Goal: Task Accomplishment & Management: Complete application form

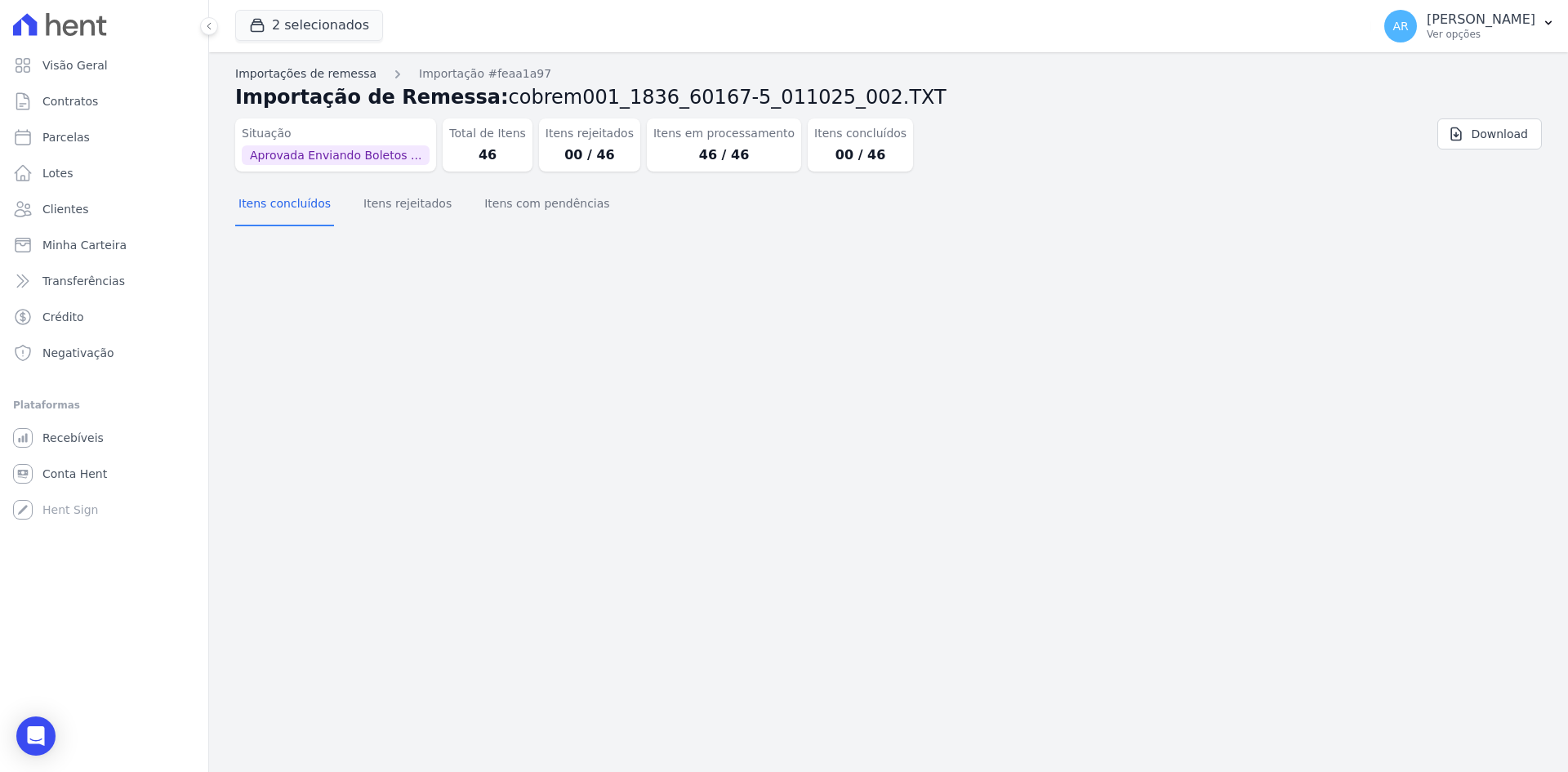
click at [304, 80] on link "Importações de remessa" at bounding box center [306, 73] width 141 height 17
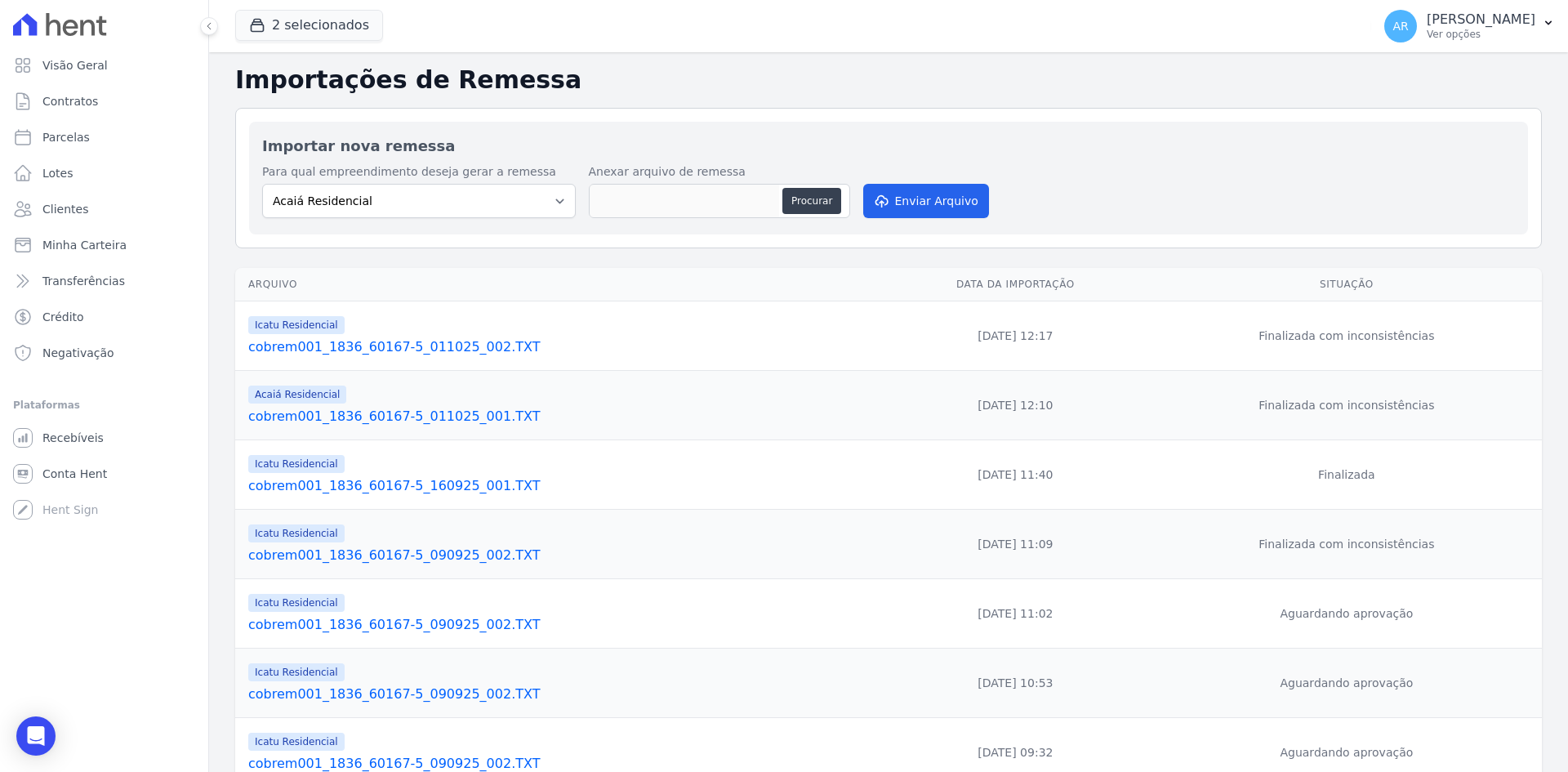
click at [446, 415] on link "cobrem001_1836_60167-5_011025_001.TXT" at bounding box center [560, 416] width 625 height 20
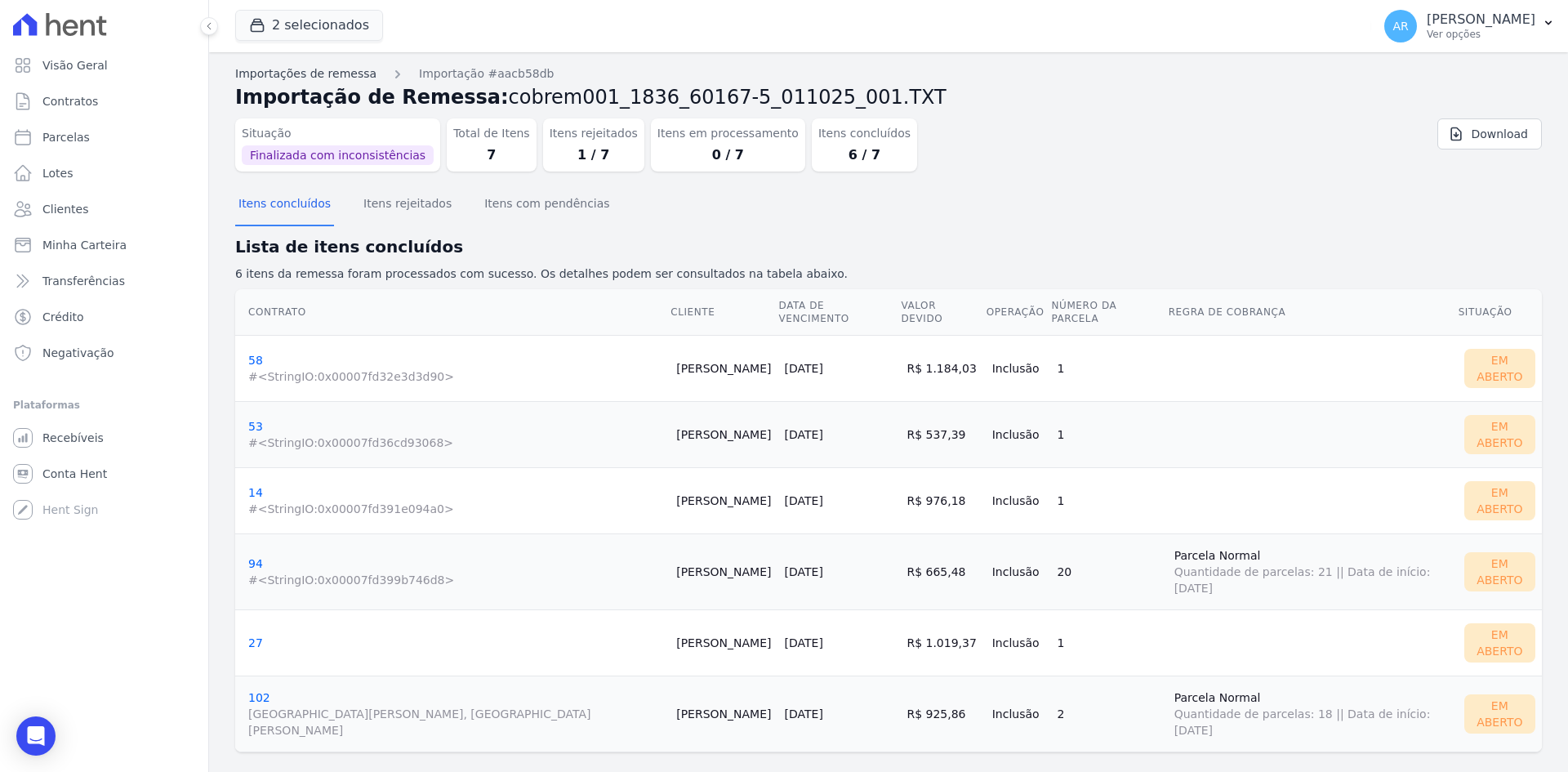
click at [308, 76] on link "Importações de remessa" at bounding box center [306, 73] width 141 height 17
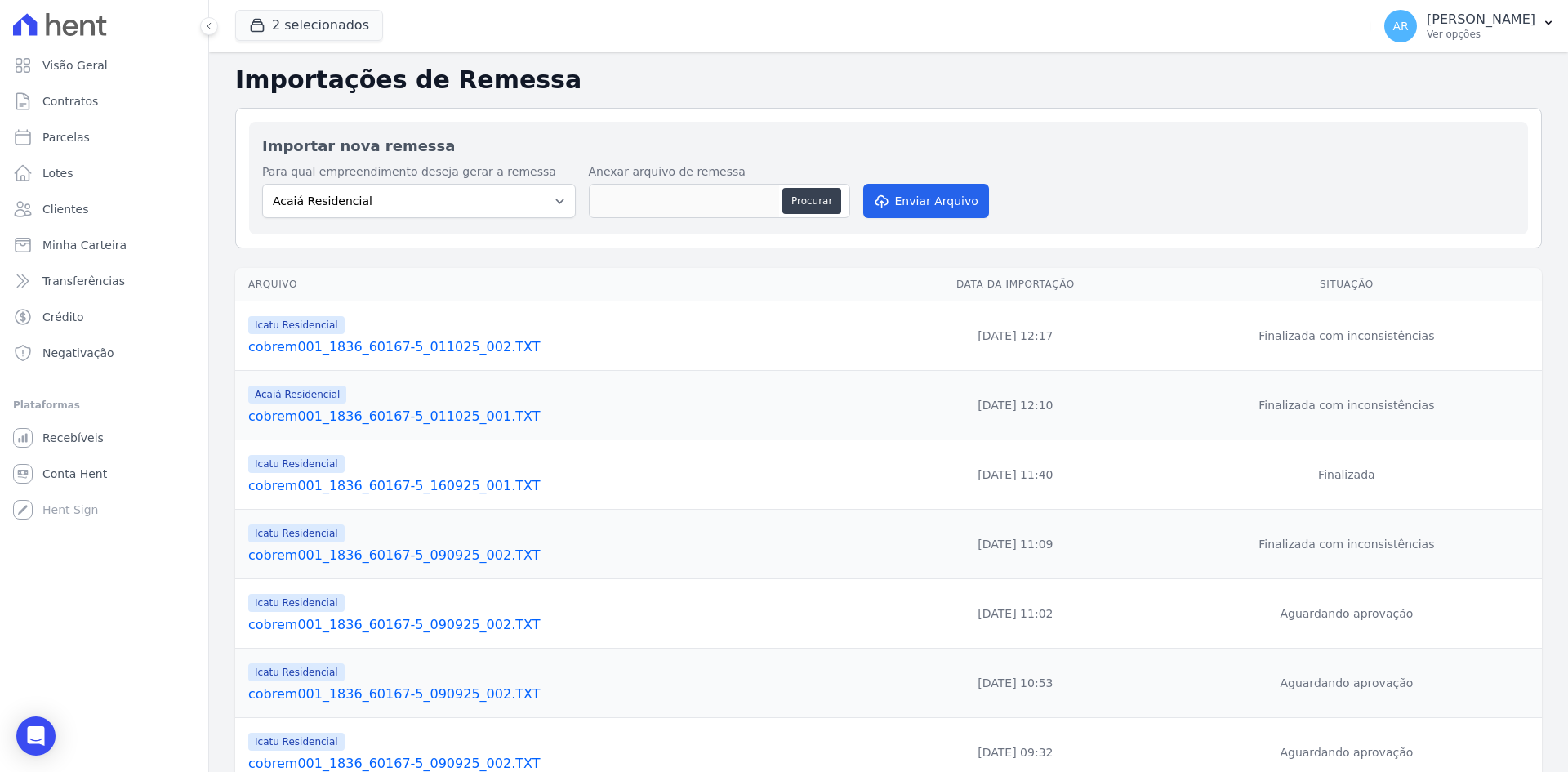
click at [414, 338] on link "cobrem001_1836_60167-5_011025_002.TXT" at bounding box center [560, 347] width 625 height 20
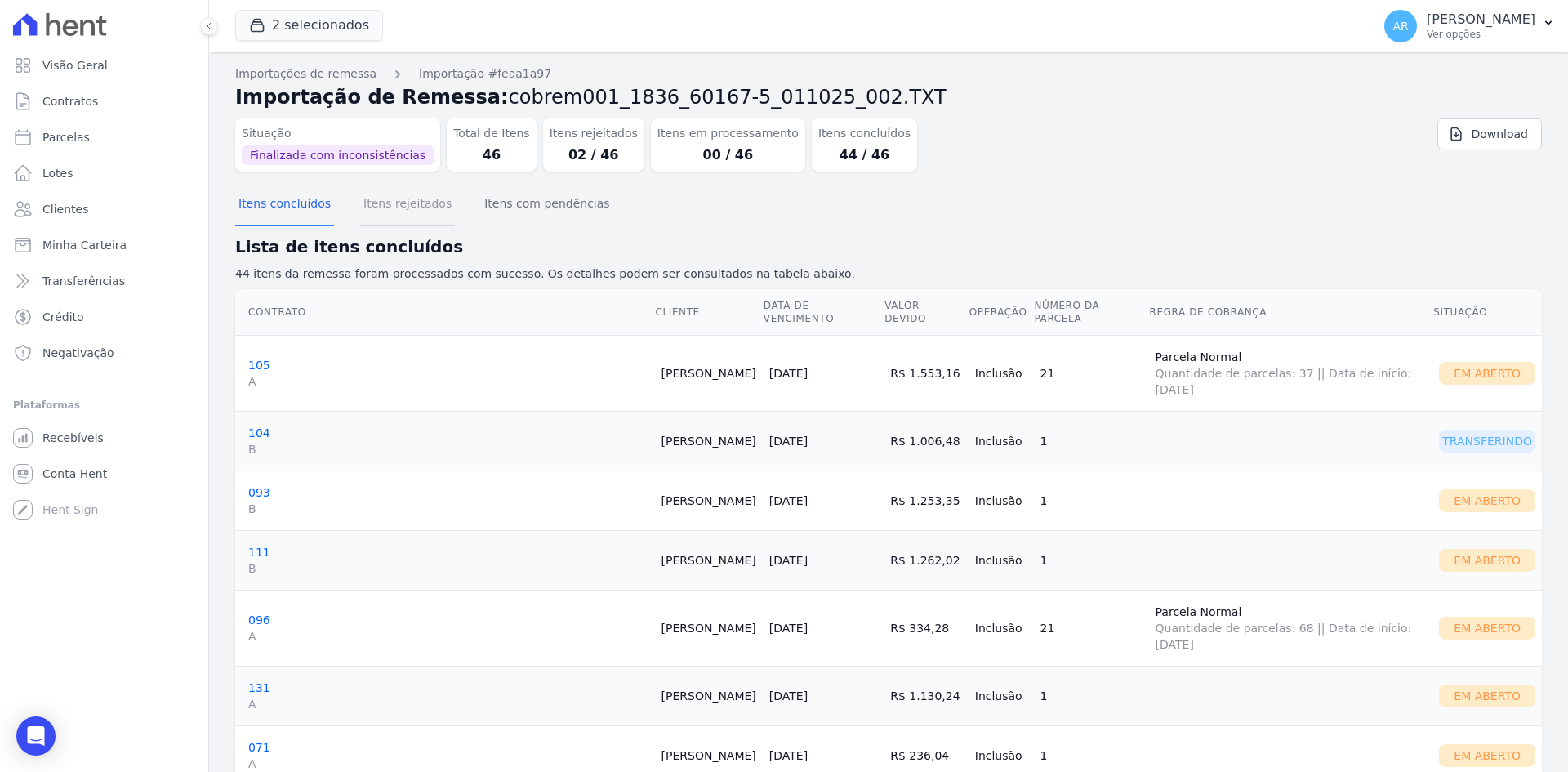
click at [414, 201] on button "Itens rejeitados" at bounding box center [407, 205] width 95 height 43
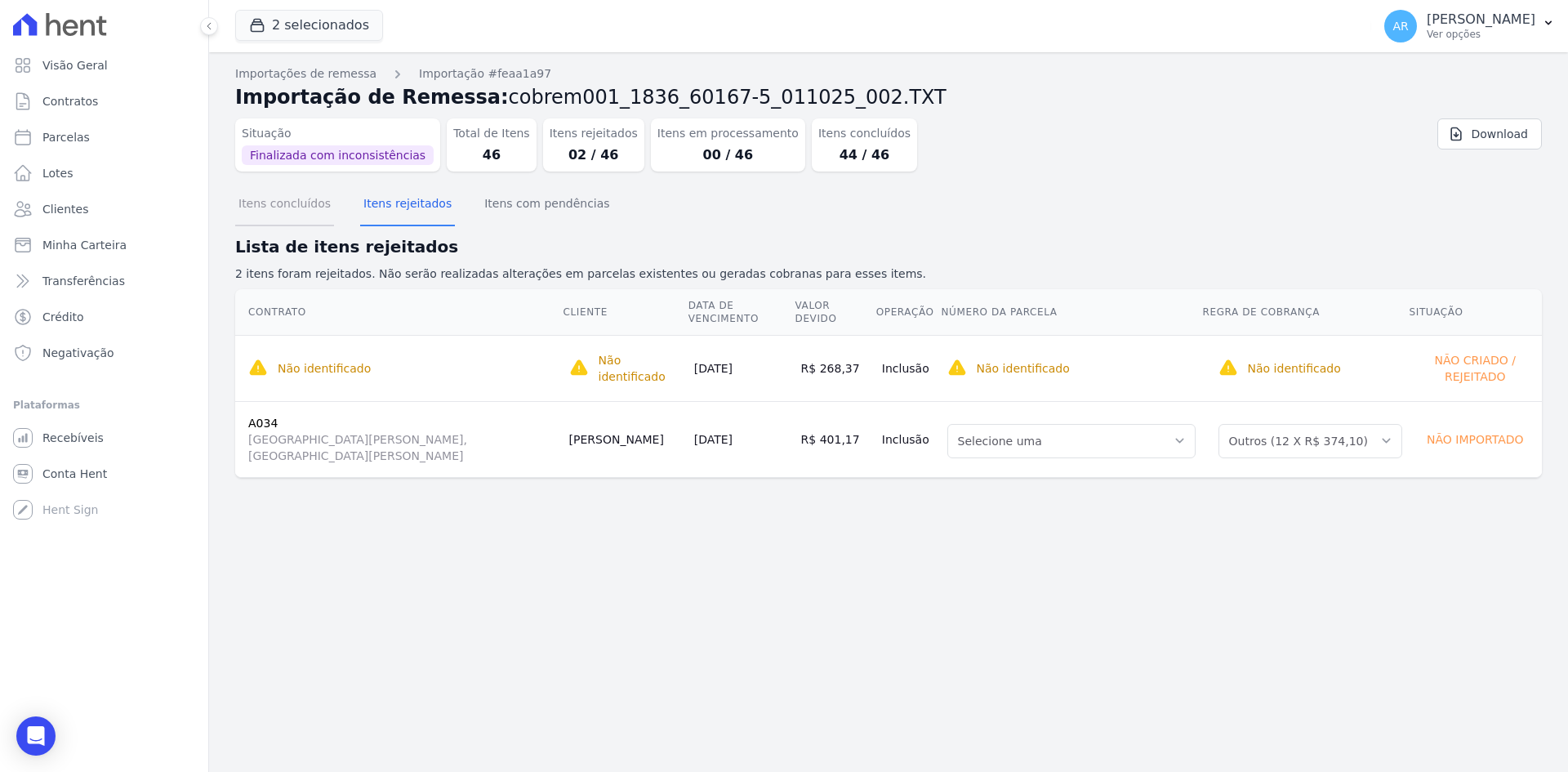
click at [306, 201] on button "Itens concluídos" at bounding box center [284, 205] width 99 height 43
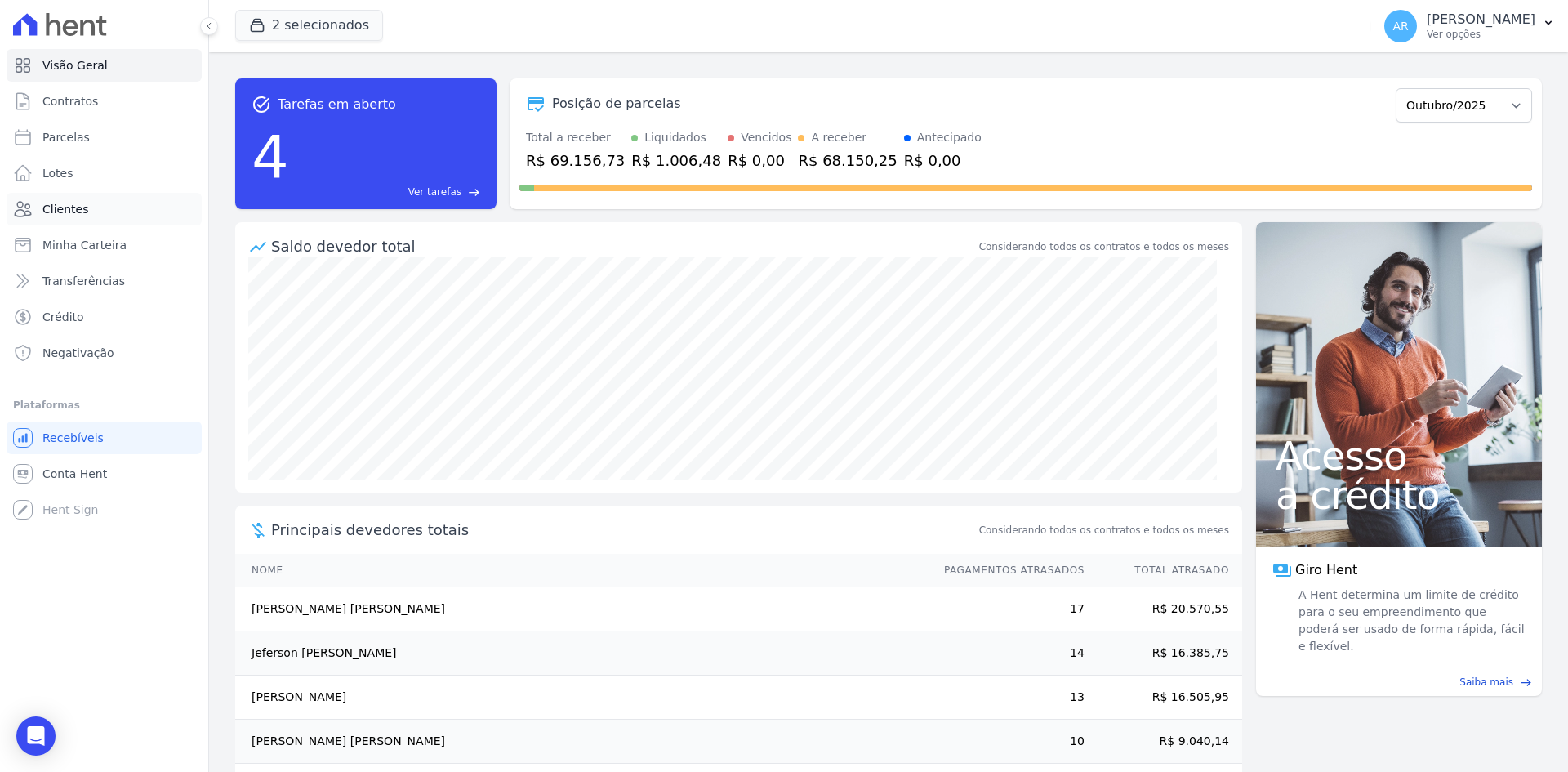
click at [63, 204] on span "Clientes" at bounding box center [65, 209] width 45 height 16
click at [76, 144] on span "Parcelas" at bounding box center [66, 137] width 47 height 16
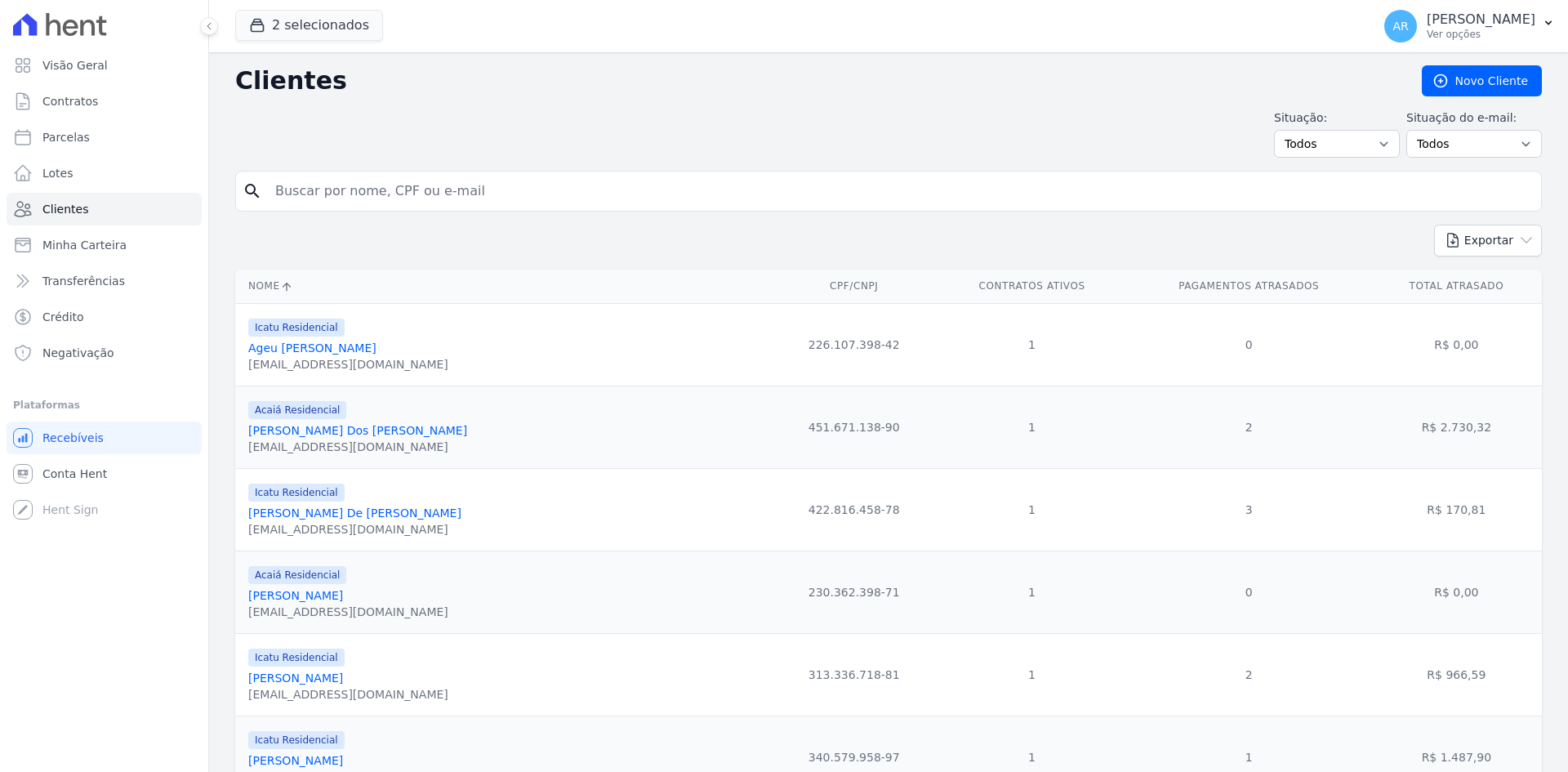
click at [414, 208] on div "search" at bounding box center [889, 191] width 1307 height 41
click at [415, 200] on input "search" at bounding box center [900, 191] width 1268 height 33
type input "thiago"
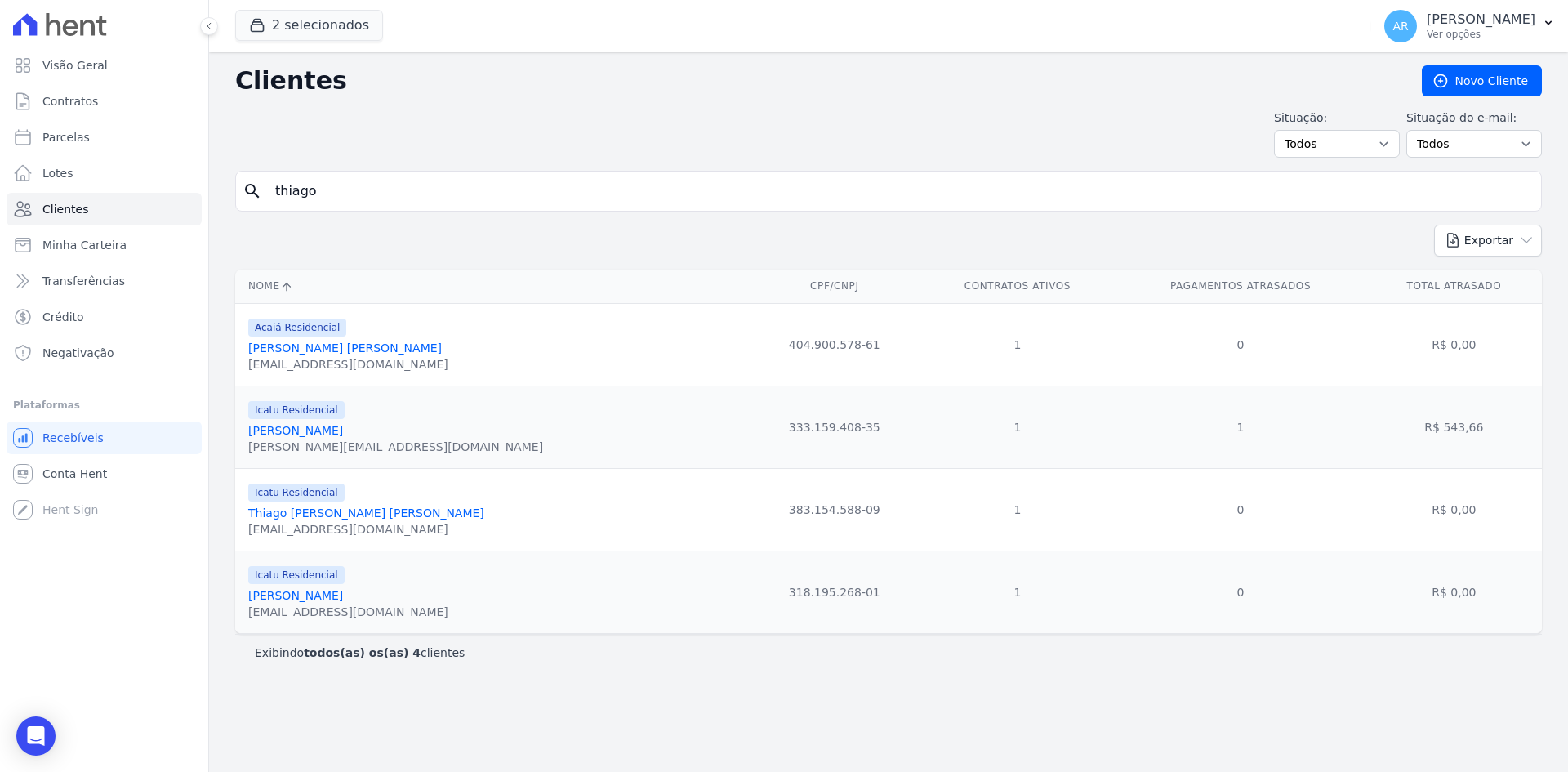
click at [369, 591] on div "Thiago Primo Pinto" at bounding box center [348, 595] width 200 height 16
click at [343, 594] on link "Thiago Primo Pinto" at bounding box center [295, 595] width 95 height 13
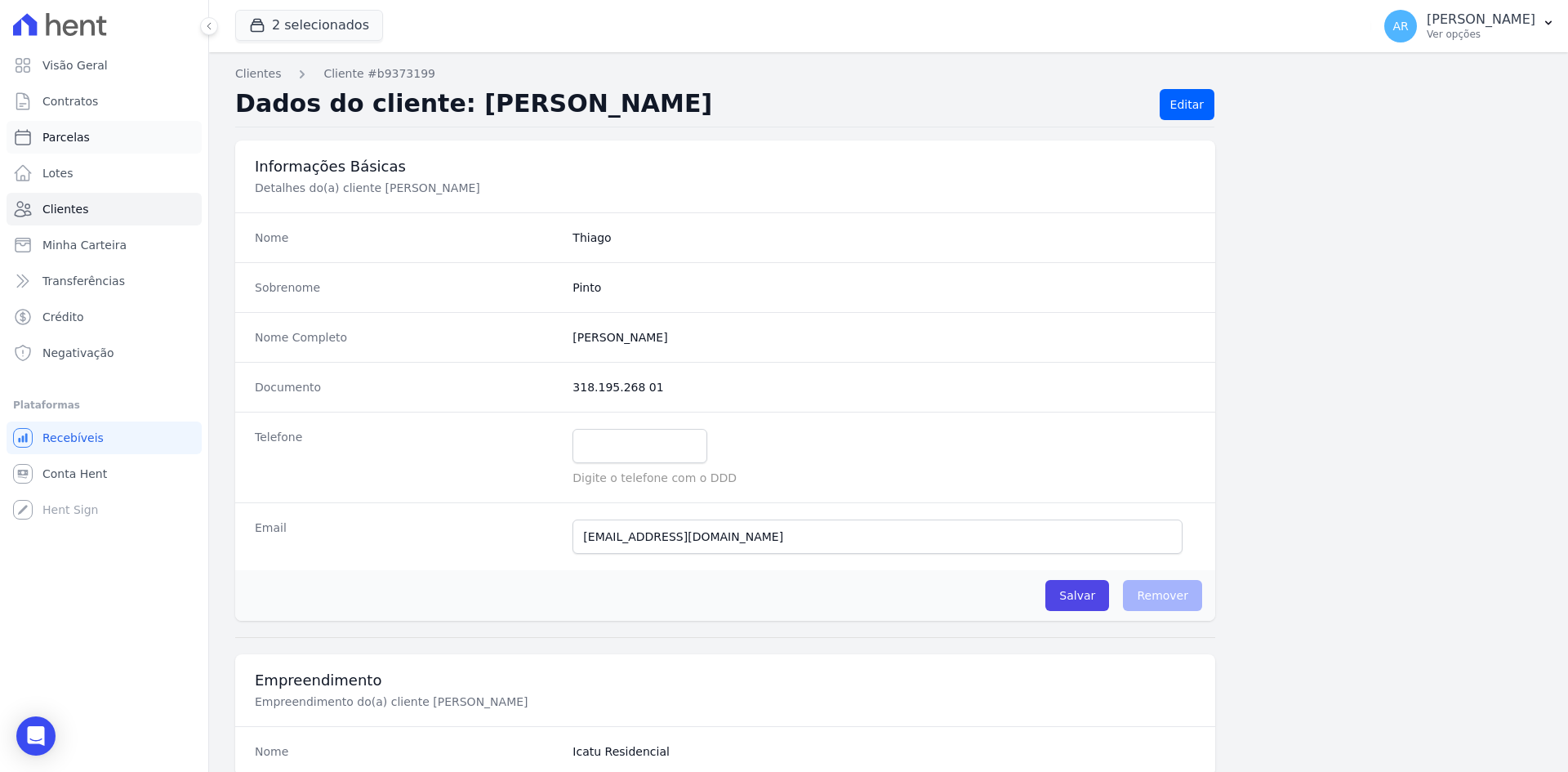
click at [68, 137] on span "Parcelas" at bounding box center [66, 137] width 47 height 16
select select
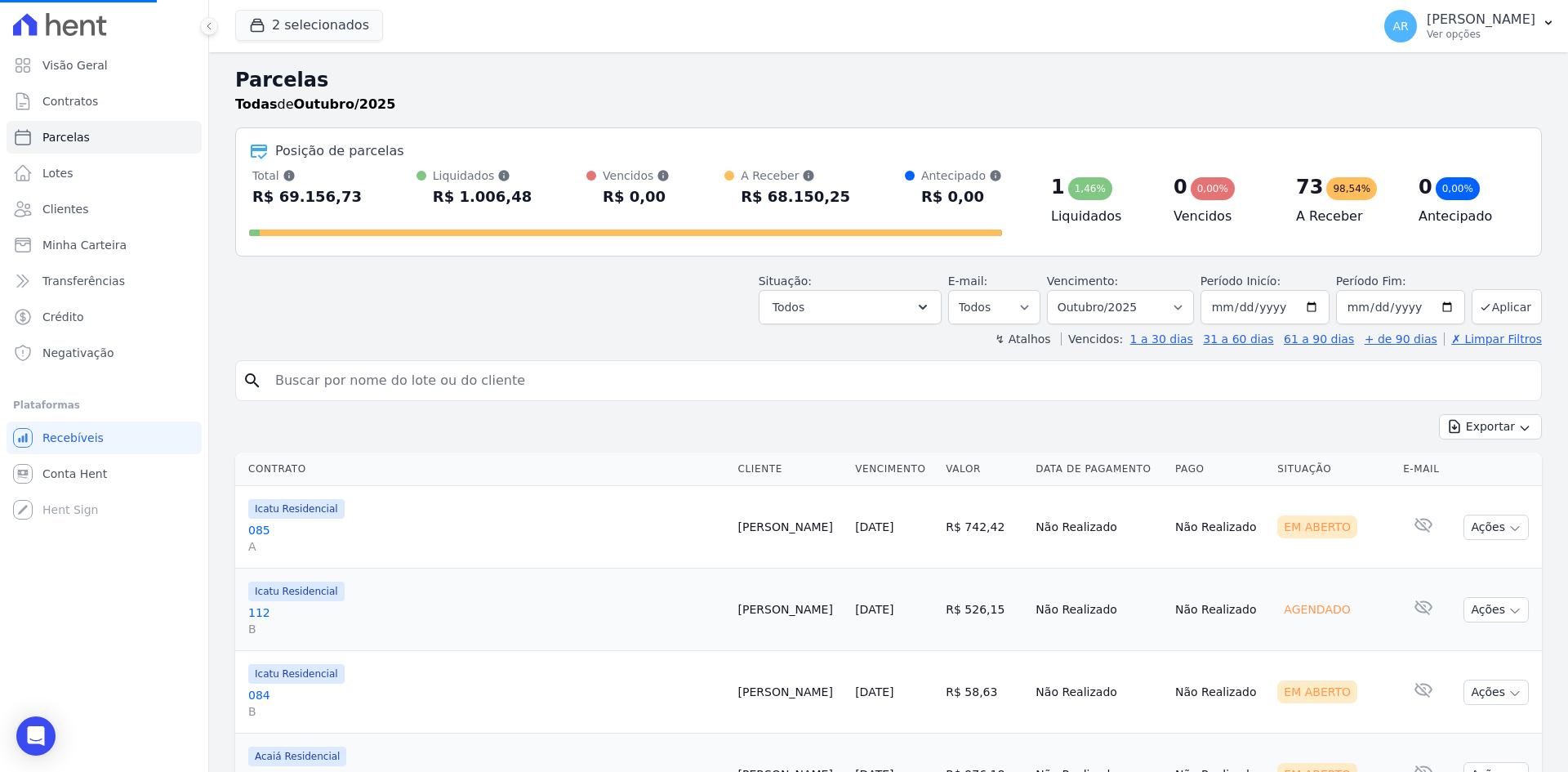
click at [359, 387] on input "search" at bounding box center [900, 381] width 1268 height 33
type input "thiago"
select select
click at [447, 386] on input "search" at bounding box center [900, 381] width 1268 height 33
type input "thiago"
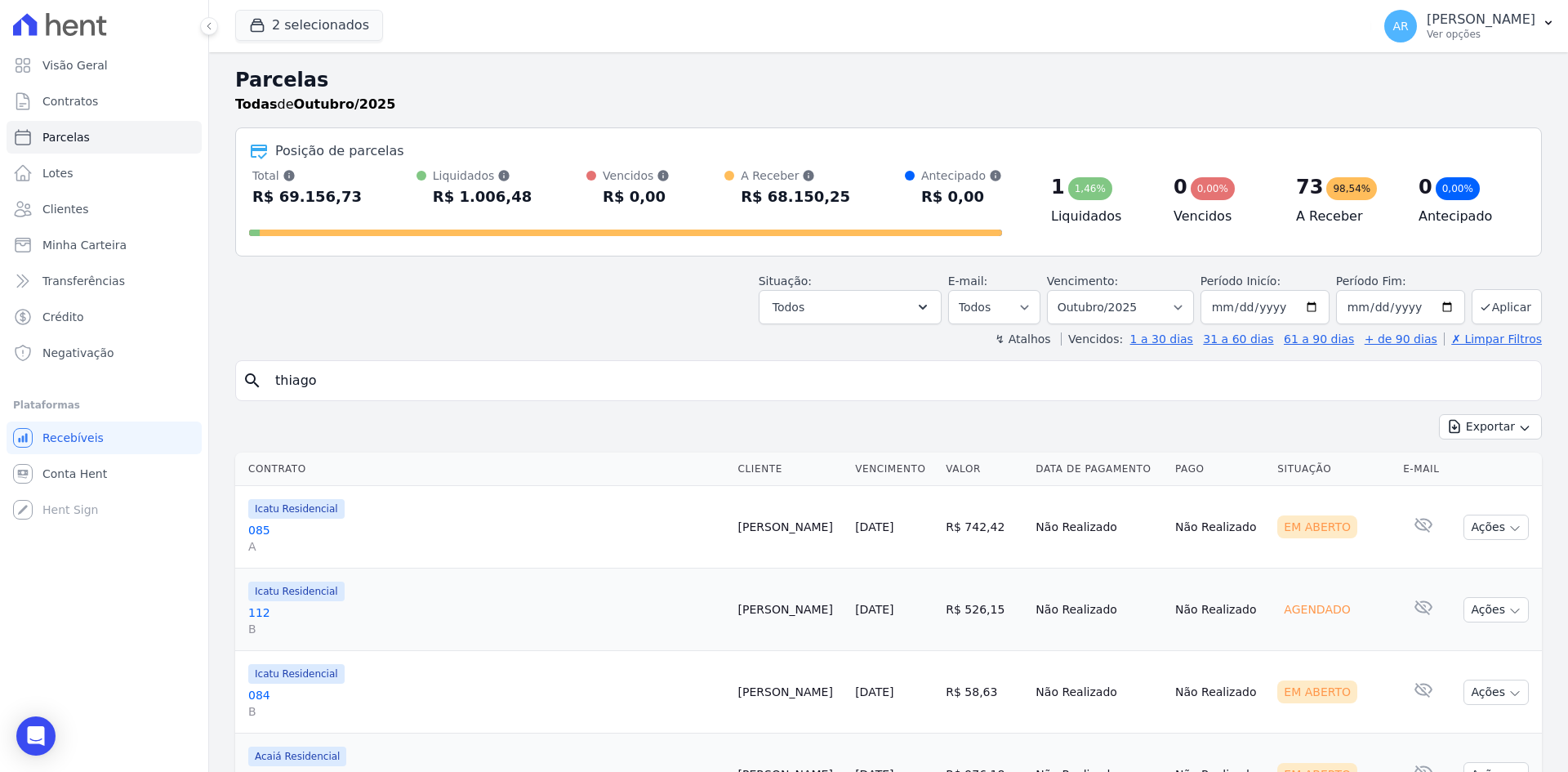
select select
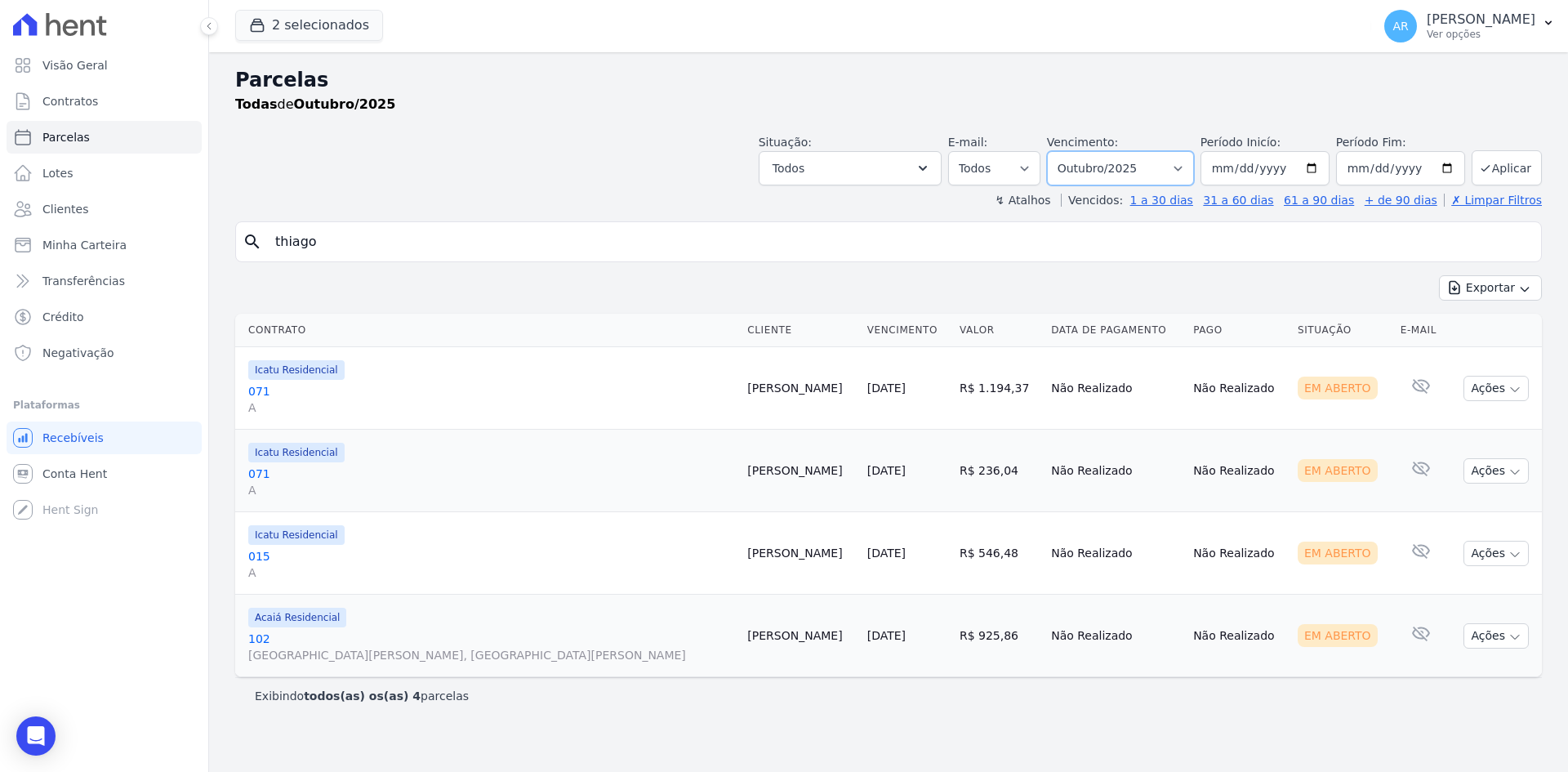
click at [1140, 173] on select "Filtrar por período ──────── Todos os meses Fevereiro/2024 Março/2024 Abril/202…" at bounding box center [1120, 168] width 147 height 35
select select "09/2025"
click at [1069, 151] on select "Filtrar por período ──────── Todos os meses Fevereiro/2024 Março/2024 Abril/202…" at bounding box center [1120, 168] width 147 height 35
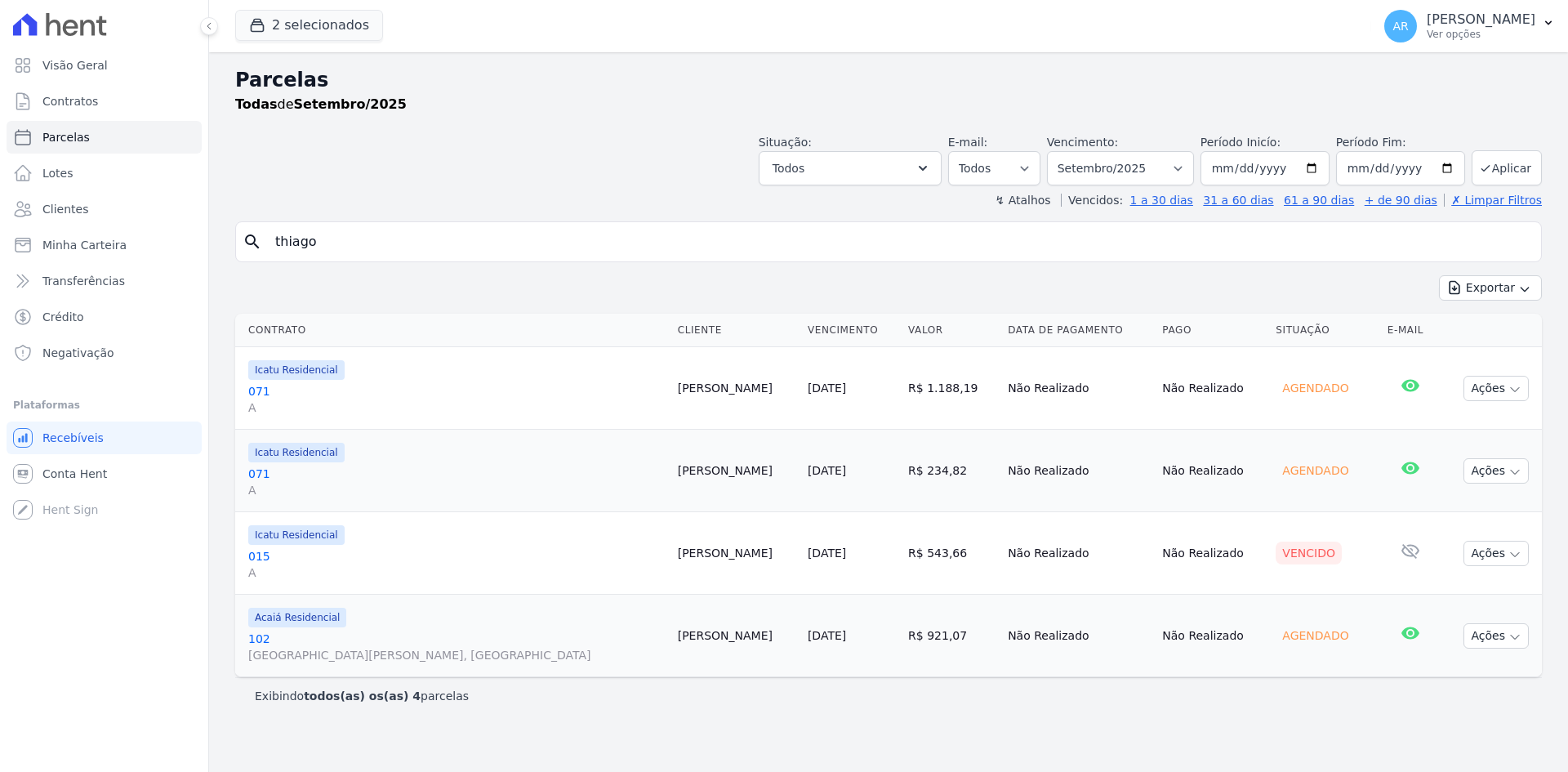
select select
click at [801, 616] on td "30/09/2025" at bounding box center [851, 636] width 100 height 83
click at [801, 627] on td "30/09/2025" at bounding box center [851, 636] width 100 height 83
click at [807, 632] on link "30/09/2025" at bounding box center [826, 635] width 38 height 13
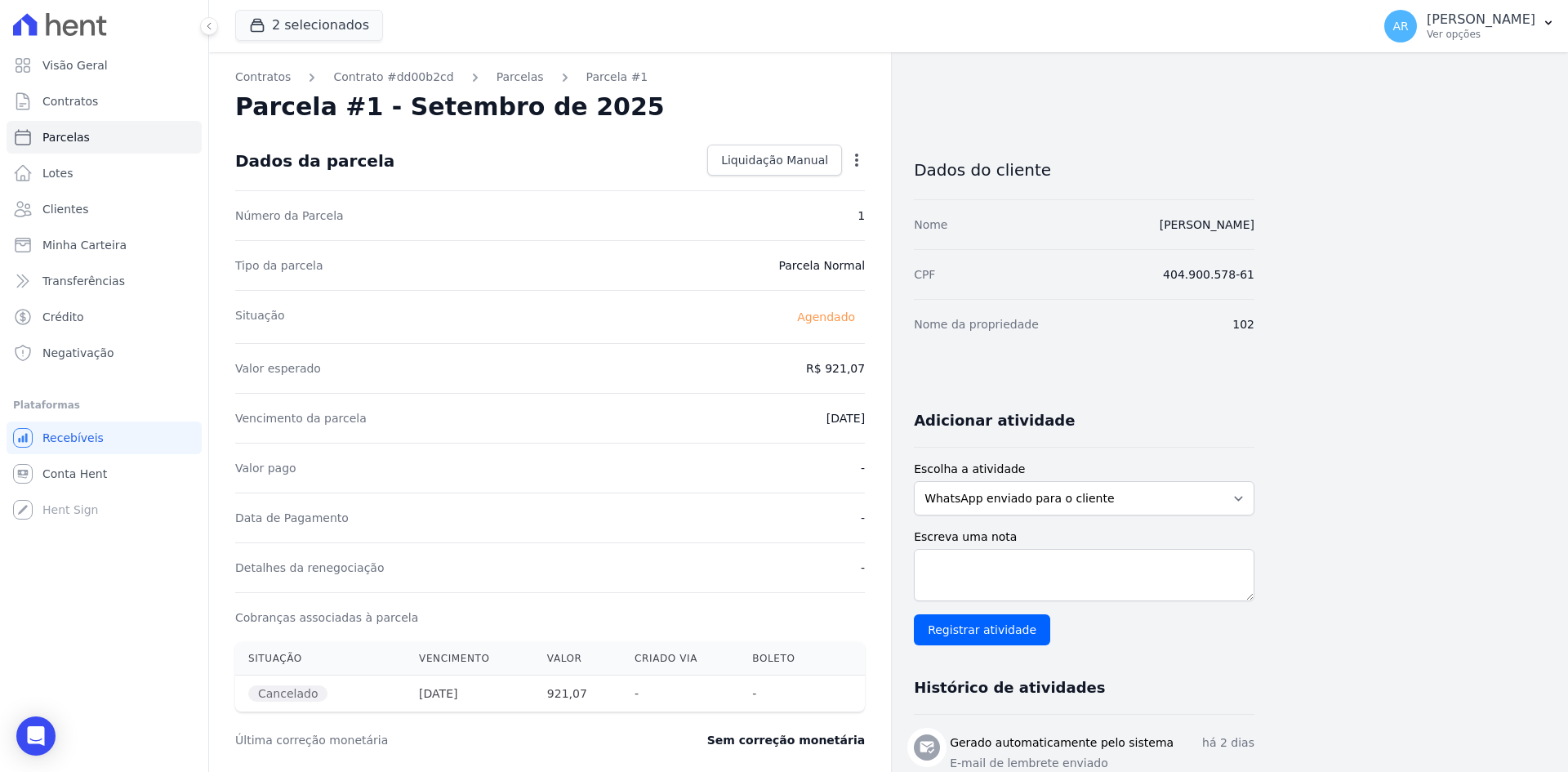
click at [852, 162] on icon "button" at bounding box center [856, 160] width 16 height 16
click at [882, 152] on div "Contratos Contrato #dd00b2cd Parcelas Parcela #1 Parcela #1 - Setembro de 2025 …" at bounding box center [549, 600] width 682 height 1097
select select
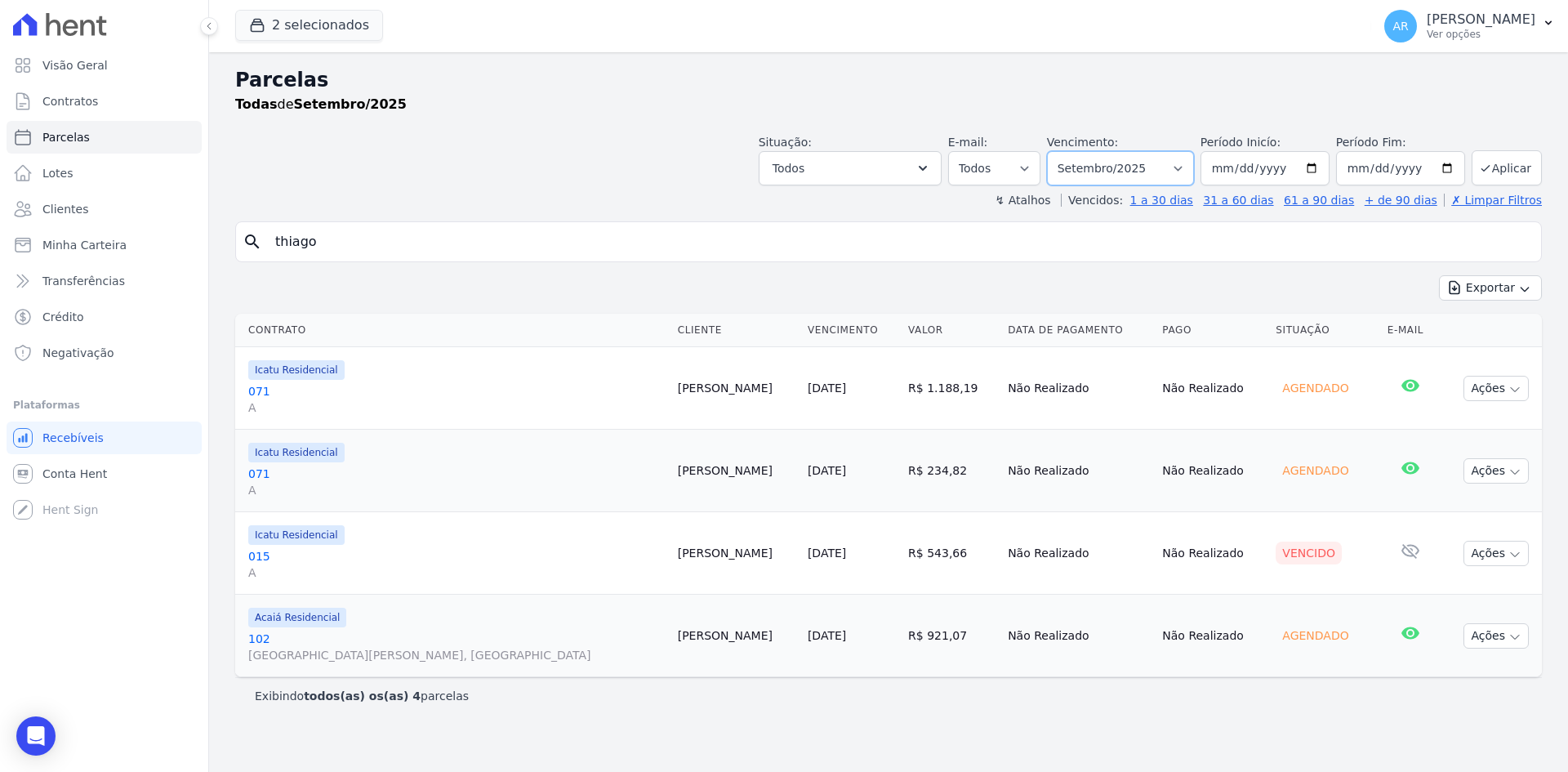
click at [1106, 172] on select "Filtrar por período ──────── Todos os meses Fevereiro/2024 Março/2024 Abril/202…" at bounding box center [1120, 168] width 147 height 35
select select "10/2025"
click at [1069, 151] on select "Filtrar por período ──────── Todos os meses Fevereiro/2024 Março/2024 Abril/202…" at bounding box center [1120, 168] width 147 height 35
select select
drag, startPoint x: 377, startPoint y: 245, endPoint x: 44, endPoint y: 255, distance: 333.2
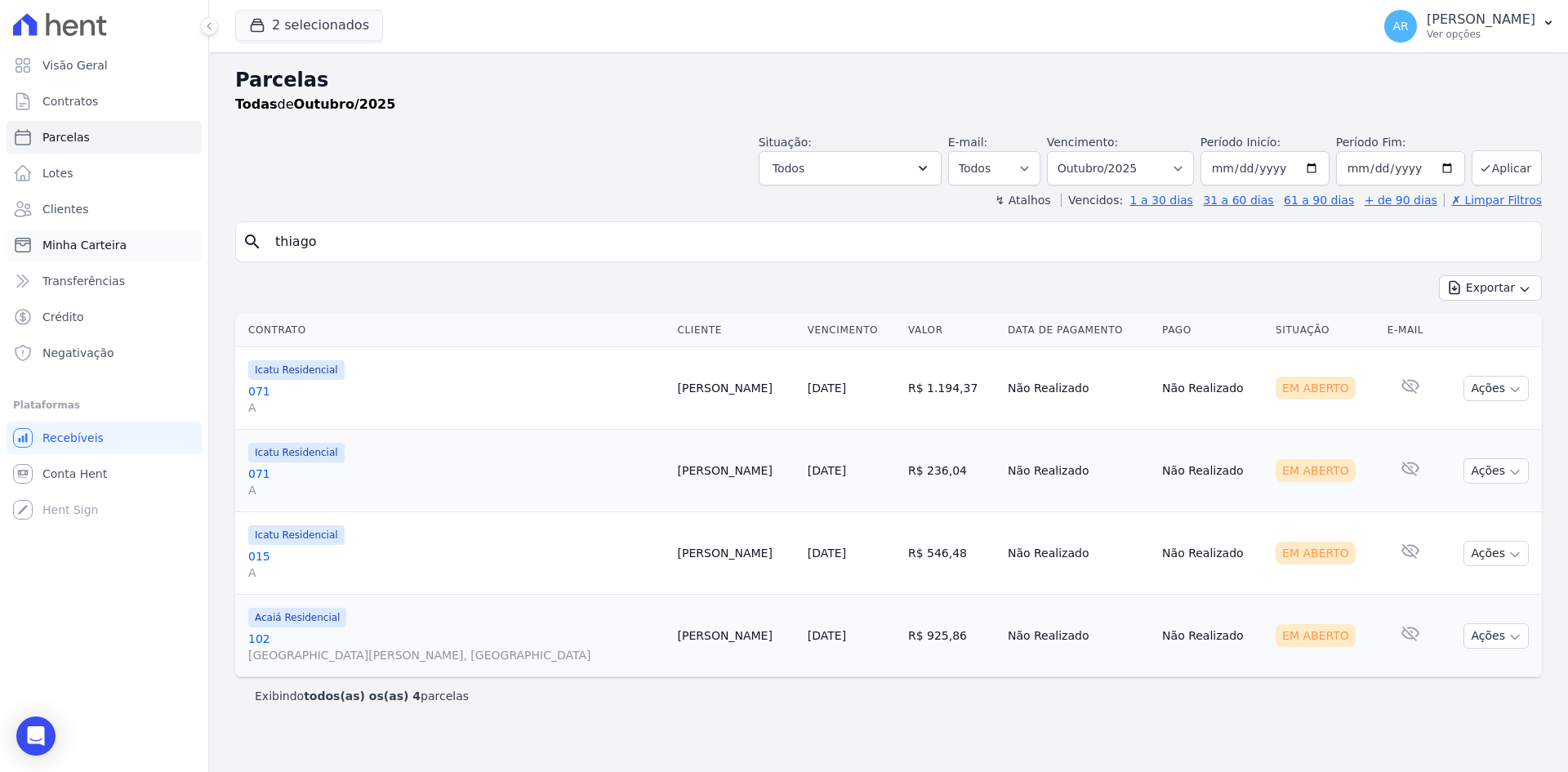
click at [44, 255] on div "Visão Geral Contratos Parcelas Lotes Clientes Minha Carteira Transferências Cré…" at bounding box center [784, 386] width 1568 height 772
click at [580, 198] on div "↯ Atalhos Vencidos: 1 a 30 dias 31 a 60 dias 61 a 90 dias + de 90 dias ✗ Limpar…" at bounding box center [889, 200] width 1307 height 16
select select
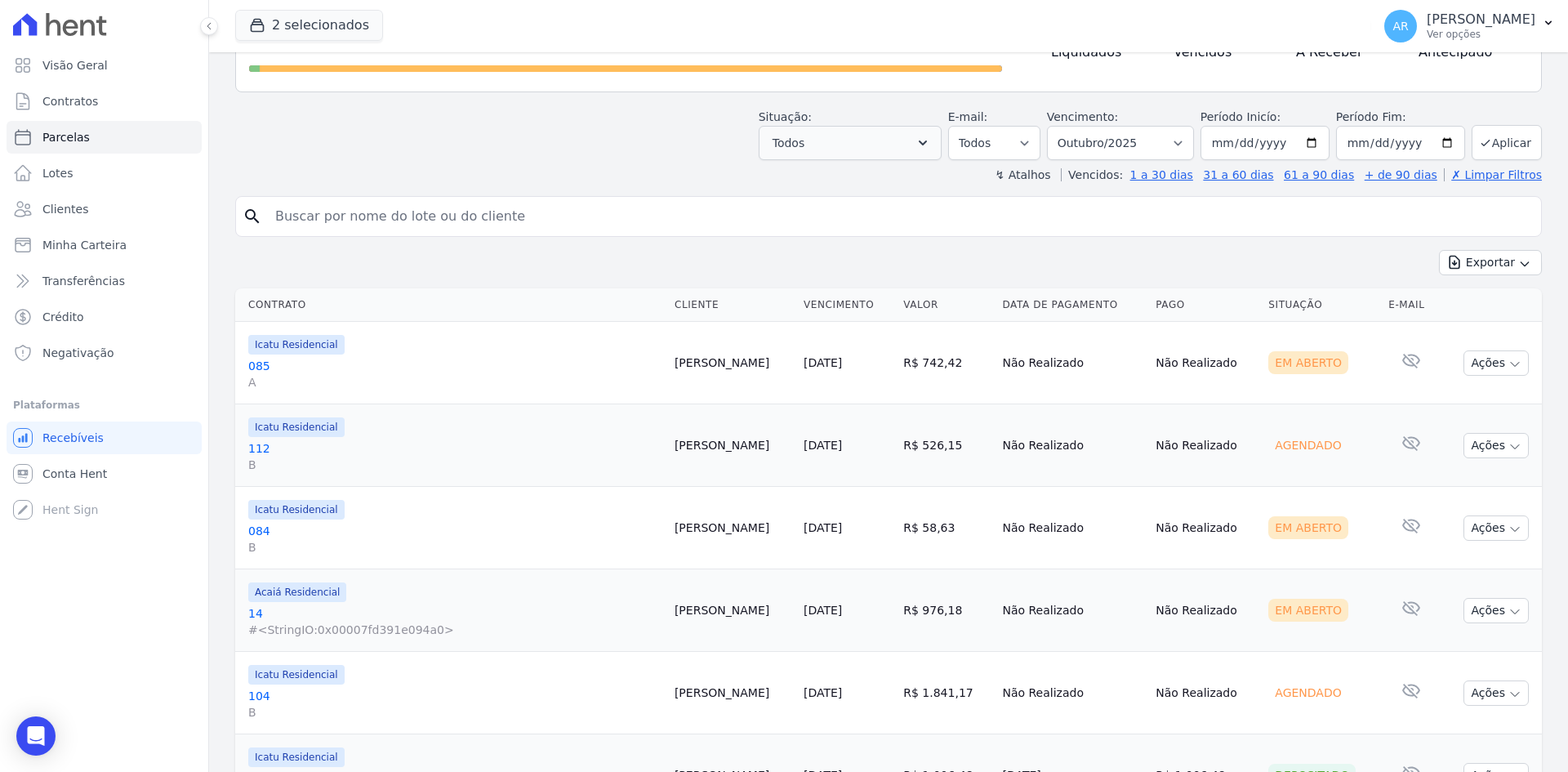
scroll to position [164, 0]
click at [840, 137] on button "Todos" at bounding box center [850, 143] width 183 height 35
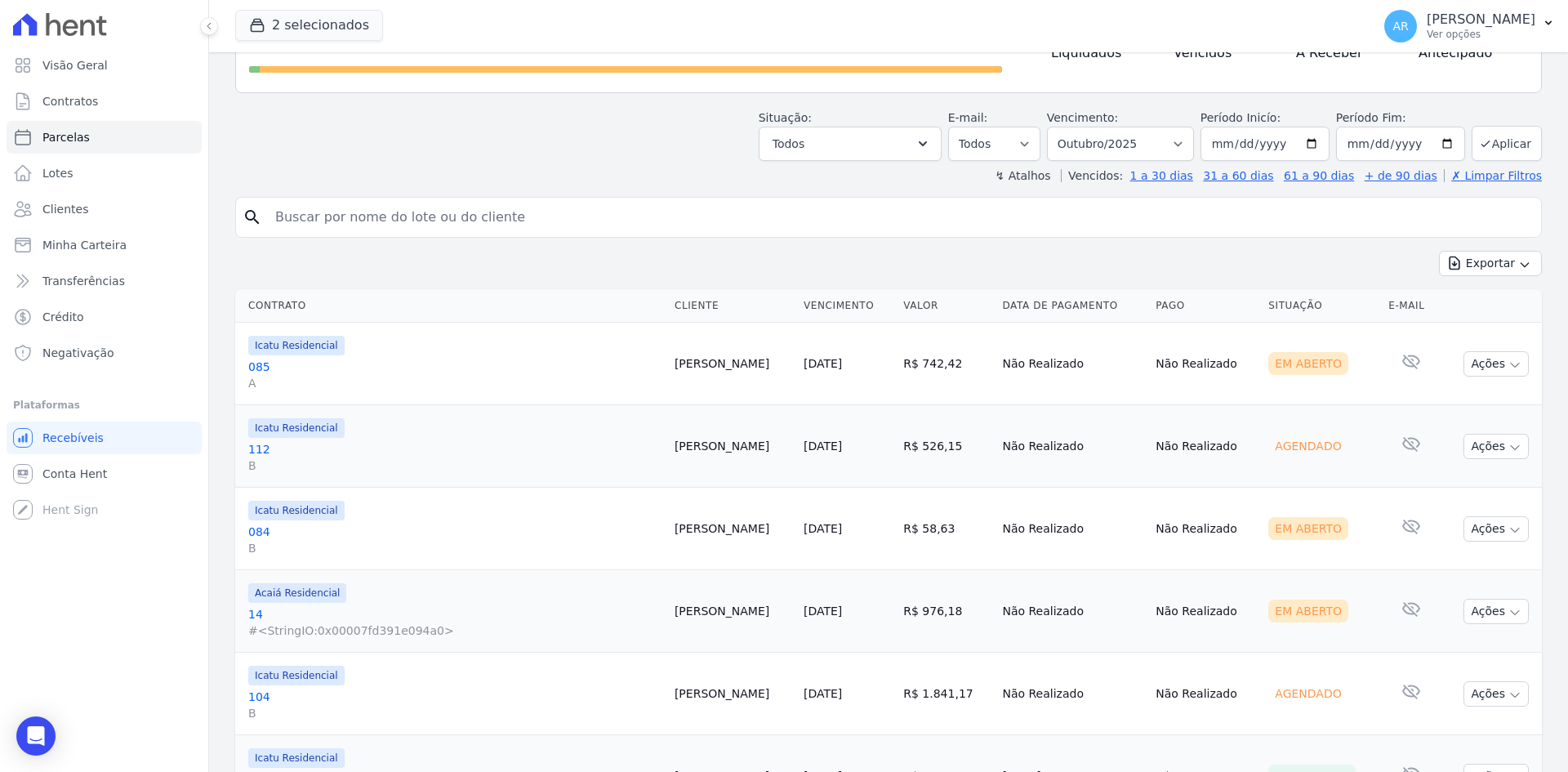
scroll to position [0, 0]
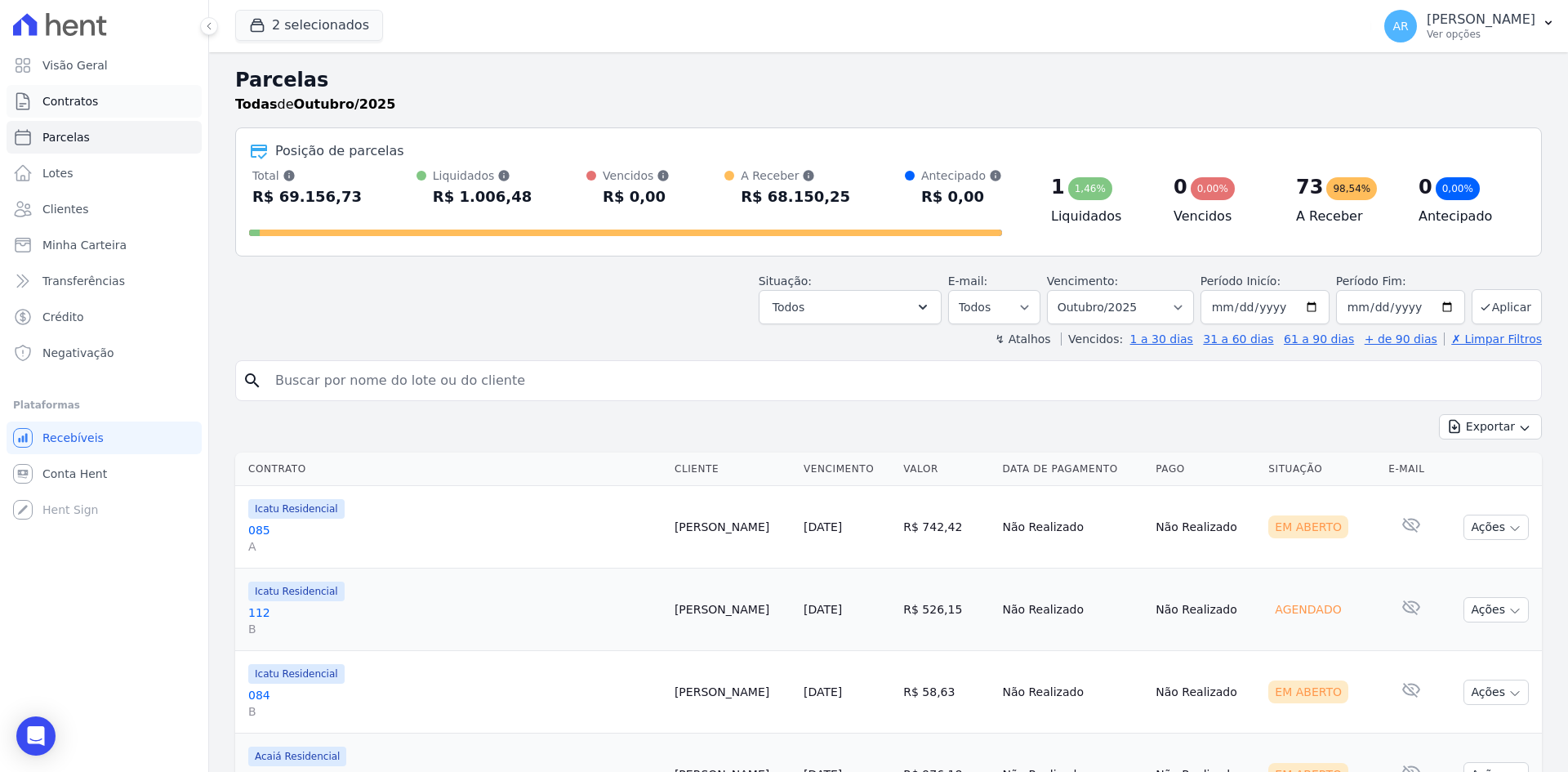
click at [75, 102] on span "Contratos" at bounding box center [70, 101] width 55 height 16
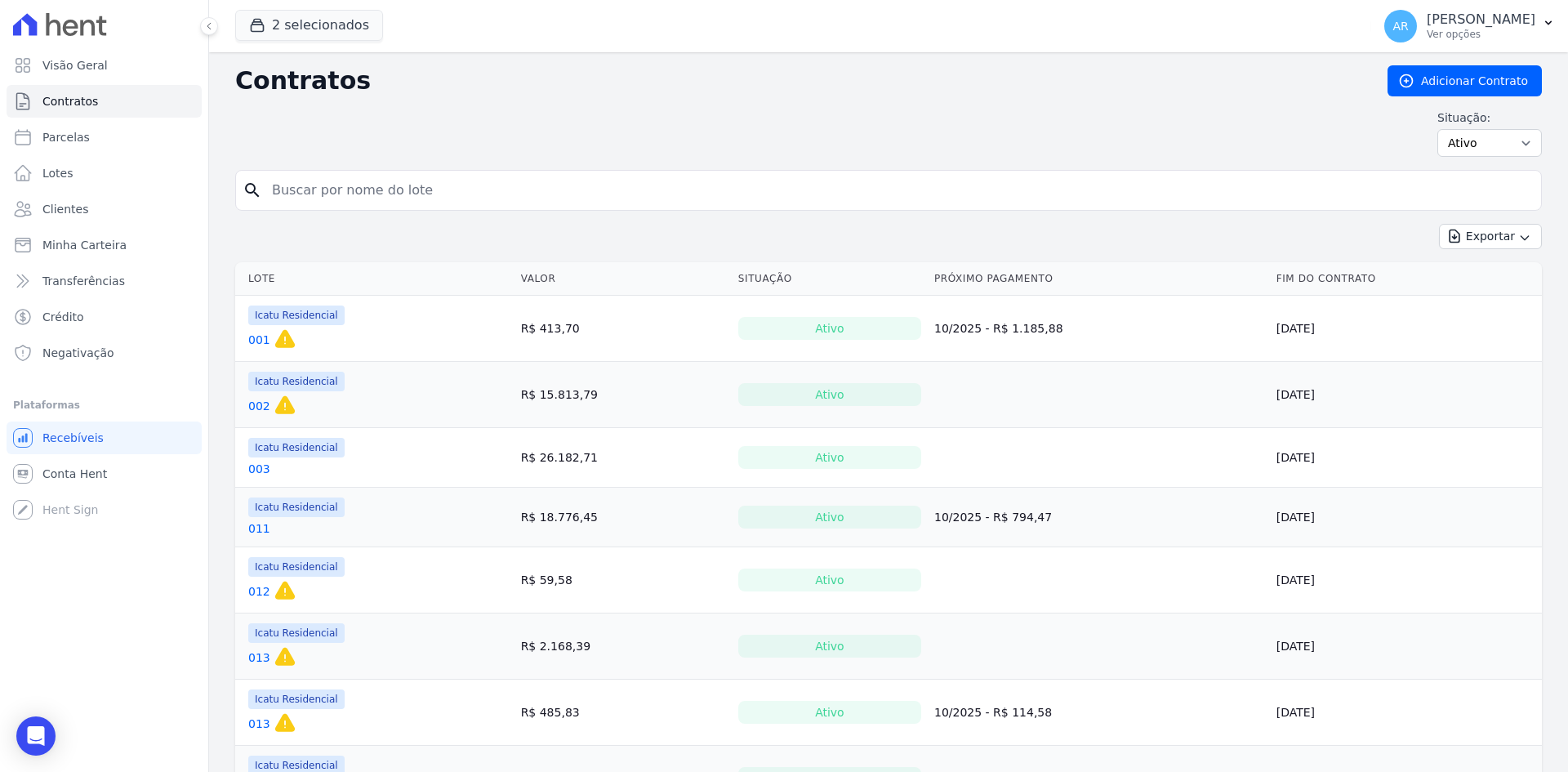
click at [354, 191] on input "search" at bounding box center [898, 190] width 1272 height 33
click at [95, 207] on link "Clientes" at bounding box center [104, 209] width 196 height 33
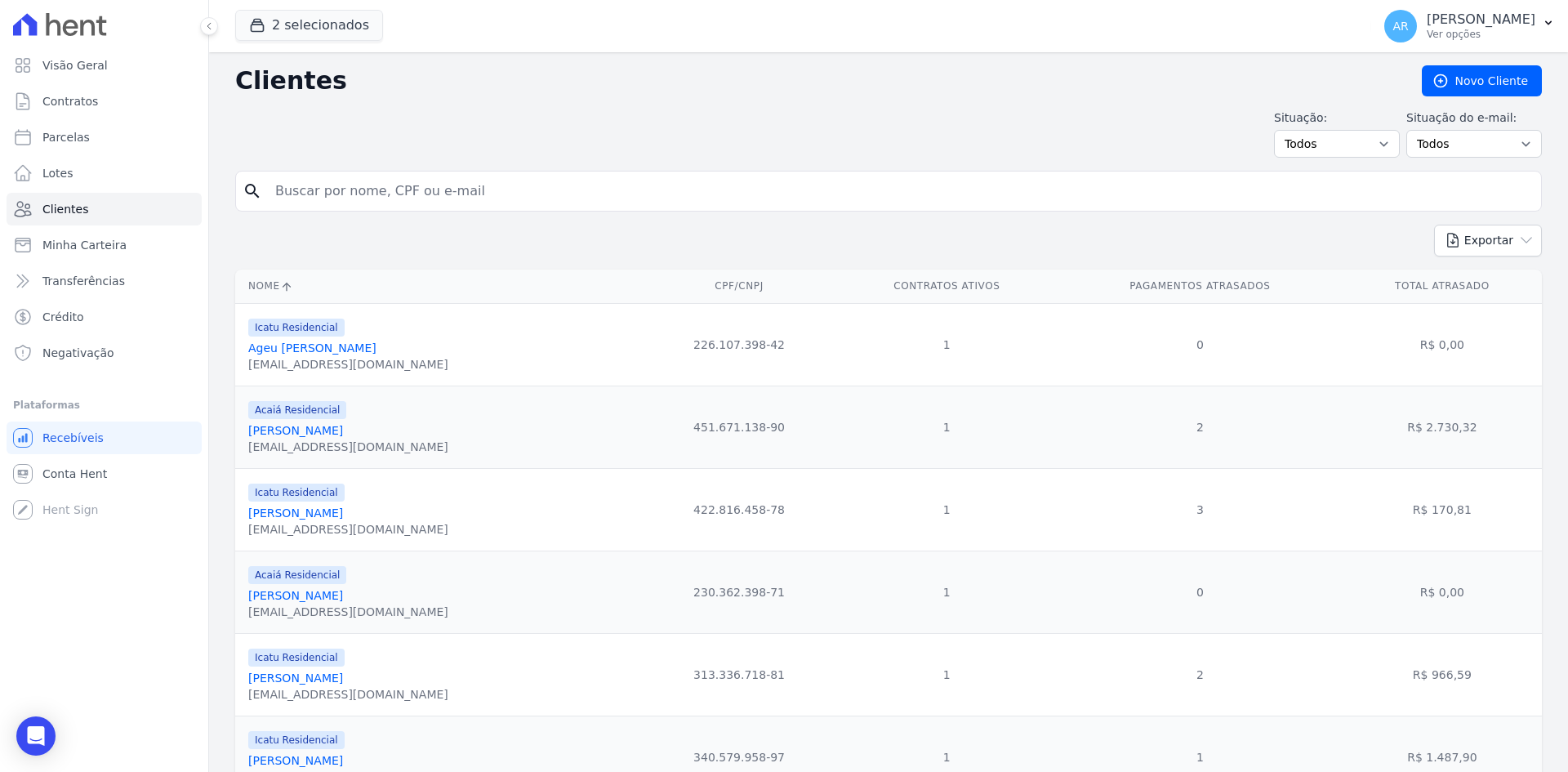
click at [336, 196] on input "search" at bounding box center [900, 191] width 1268 height 33
type input "[PERSON_NAME]"
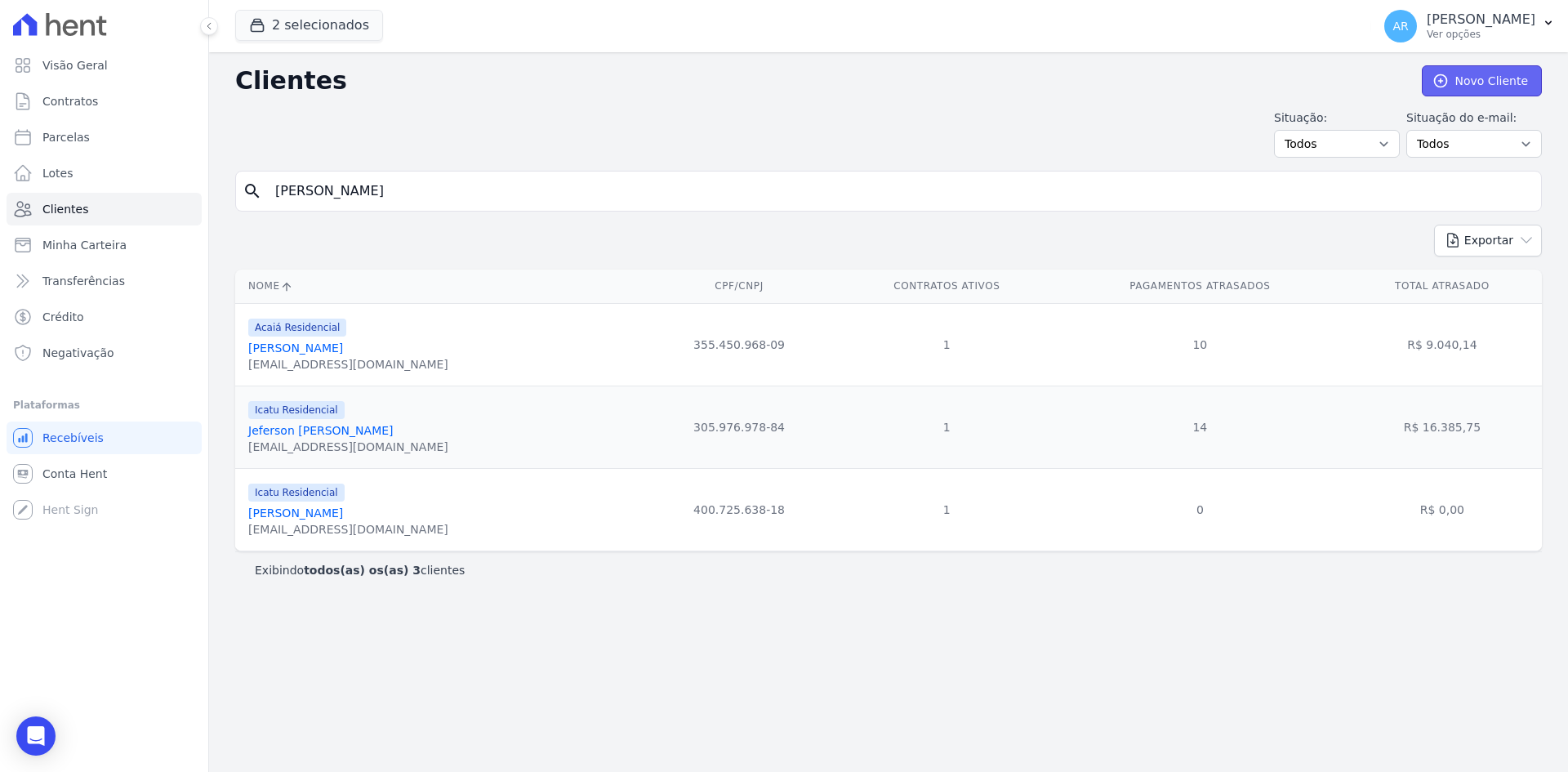
click at [1448, 84] on icon at bounding box center [1440, 81] width 16 height 16
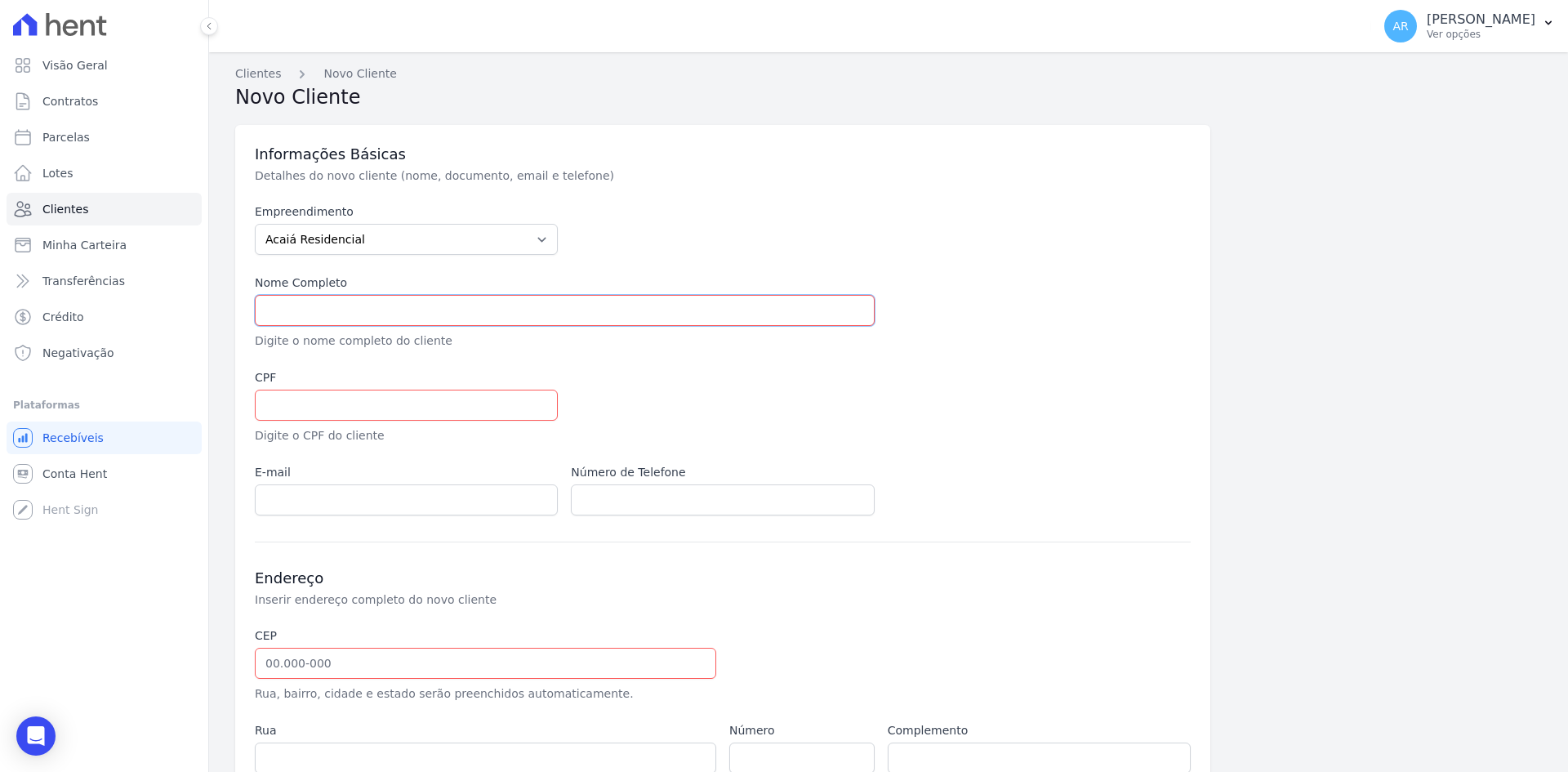
click at [301, 321] on input "text" at bounding box center [564, 310] width 620 height 31
click at [306, 241] on select "Acaiá Residencial Icatu Residencial" at bounding box center [406, 239] width 303 height 31
click at [306, 236] on select "Acaiá Residencial Icatu Residencial" at bounding box center [406, 239] width 303 height 31
click at [303, 316] on input "text" at bounding box center [564, 310] width 620 height 31
paste input "[PERSON_NAME]"
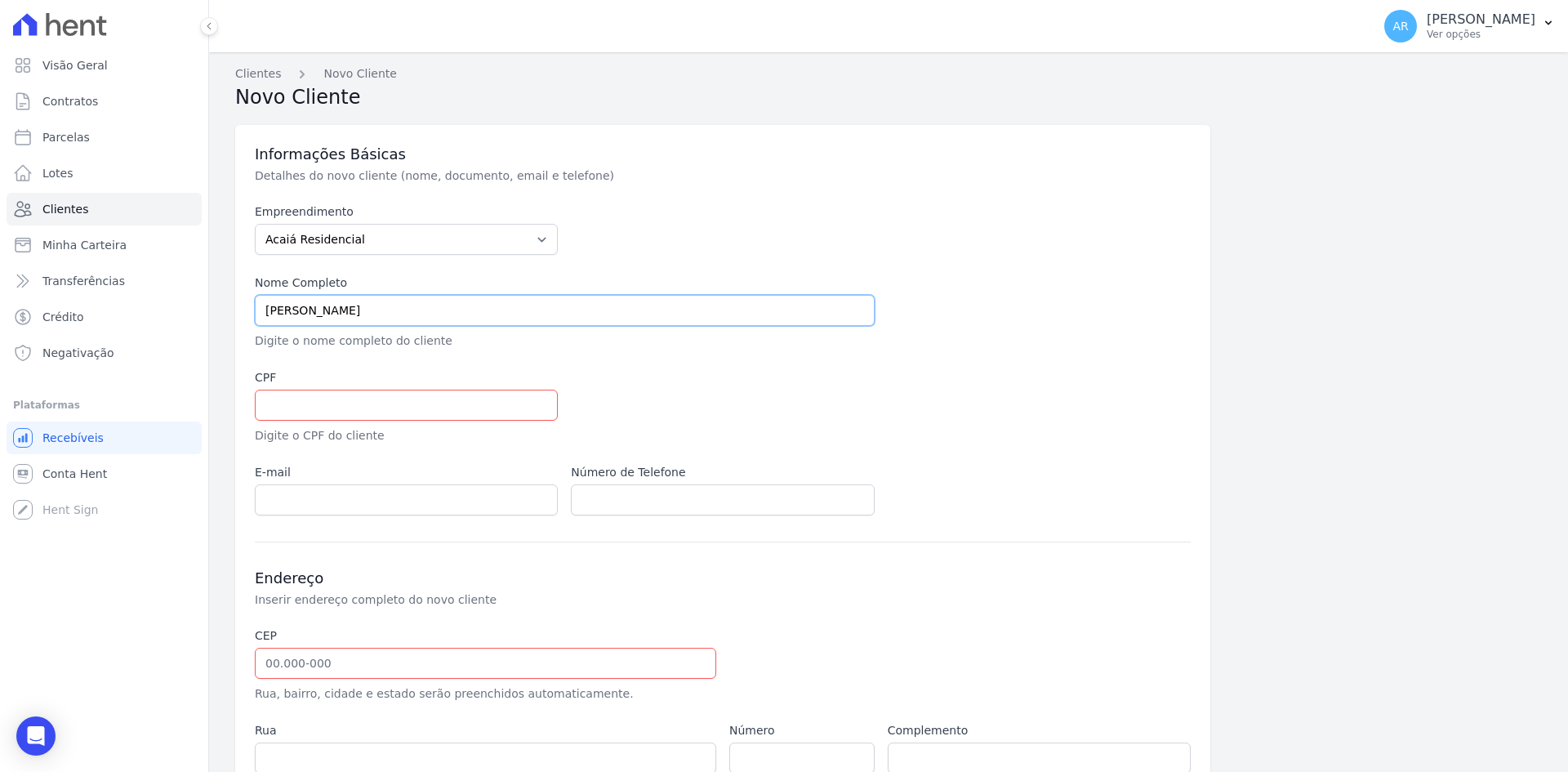
type input "[PERSON_NAME] [PERSON_NAME]"
click at [348, 407] on input "text" at bounding box center [406, 405] width 303 height 31
click at [67, 209] on span "Clientes" at bounding box center [65, 209] width 45 height 16
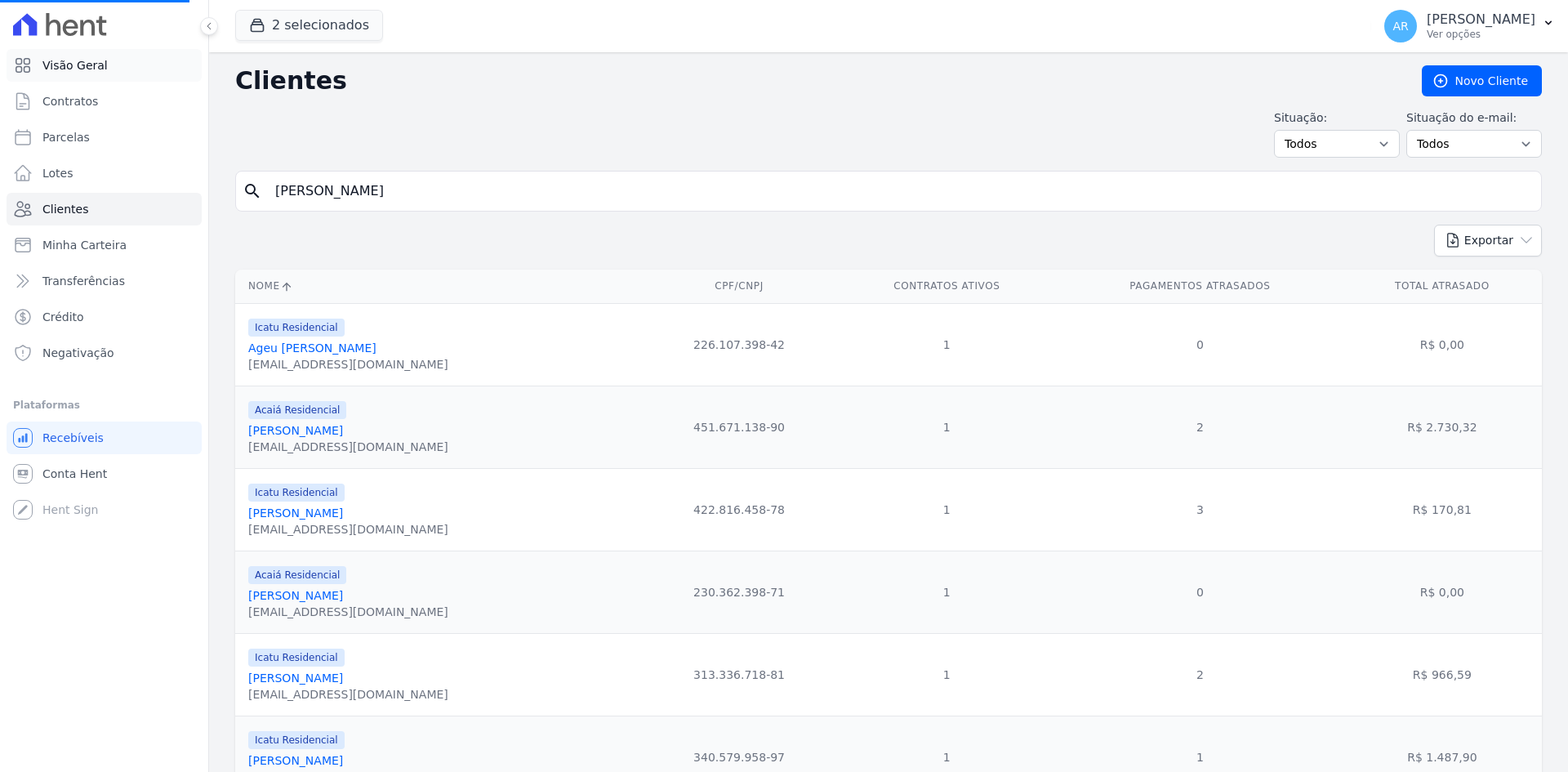
click at [79, 62] on span "Visão Geral" at bounding box center [75, 65] width 65 height 16
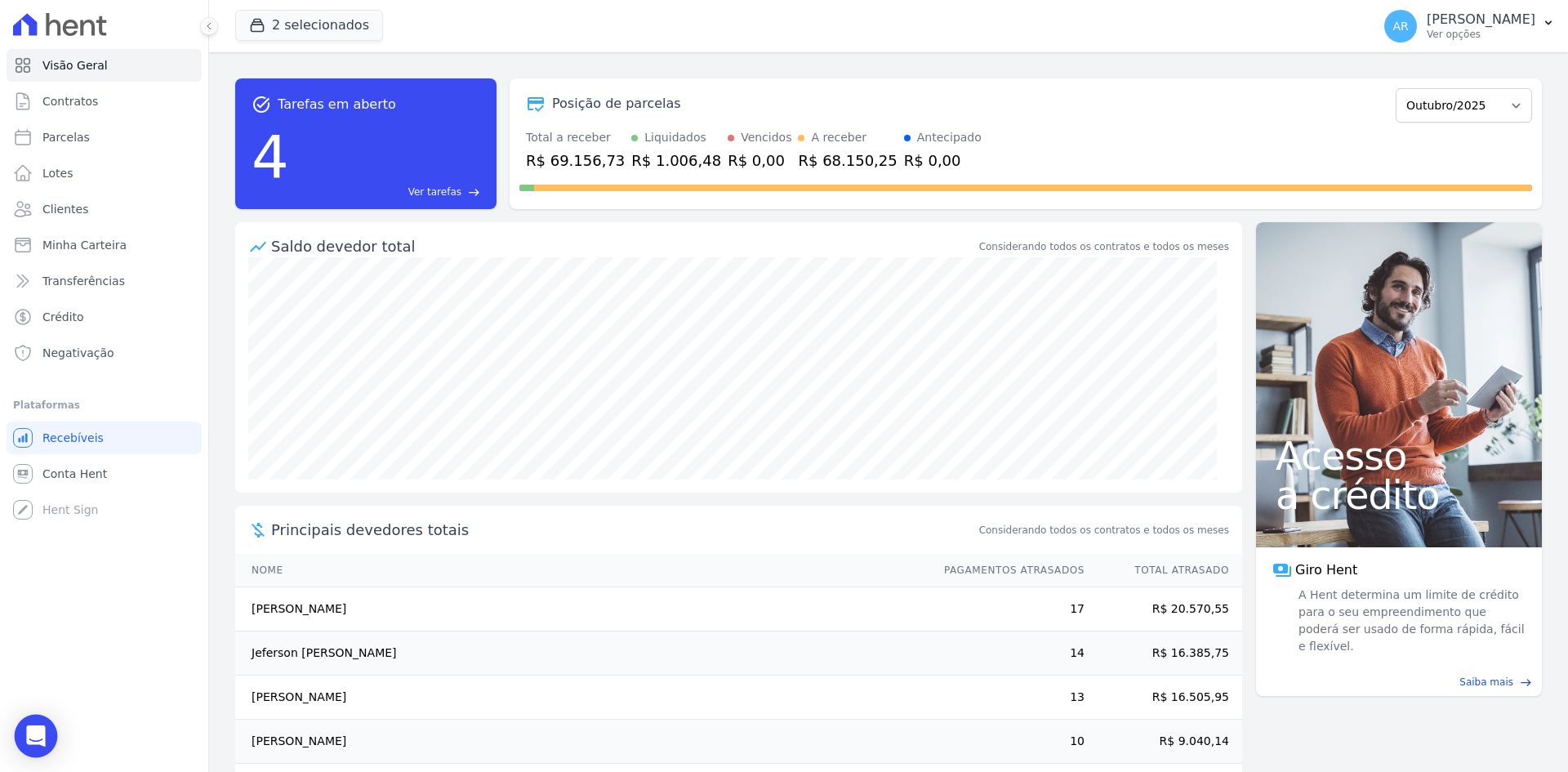
click at [21, 744] on div "Open Intercom Messenger" at bounding box center [36, 736] width 44 height 44
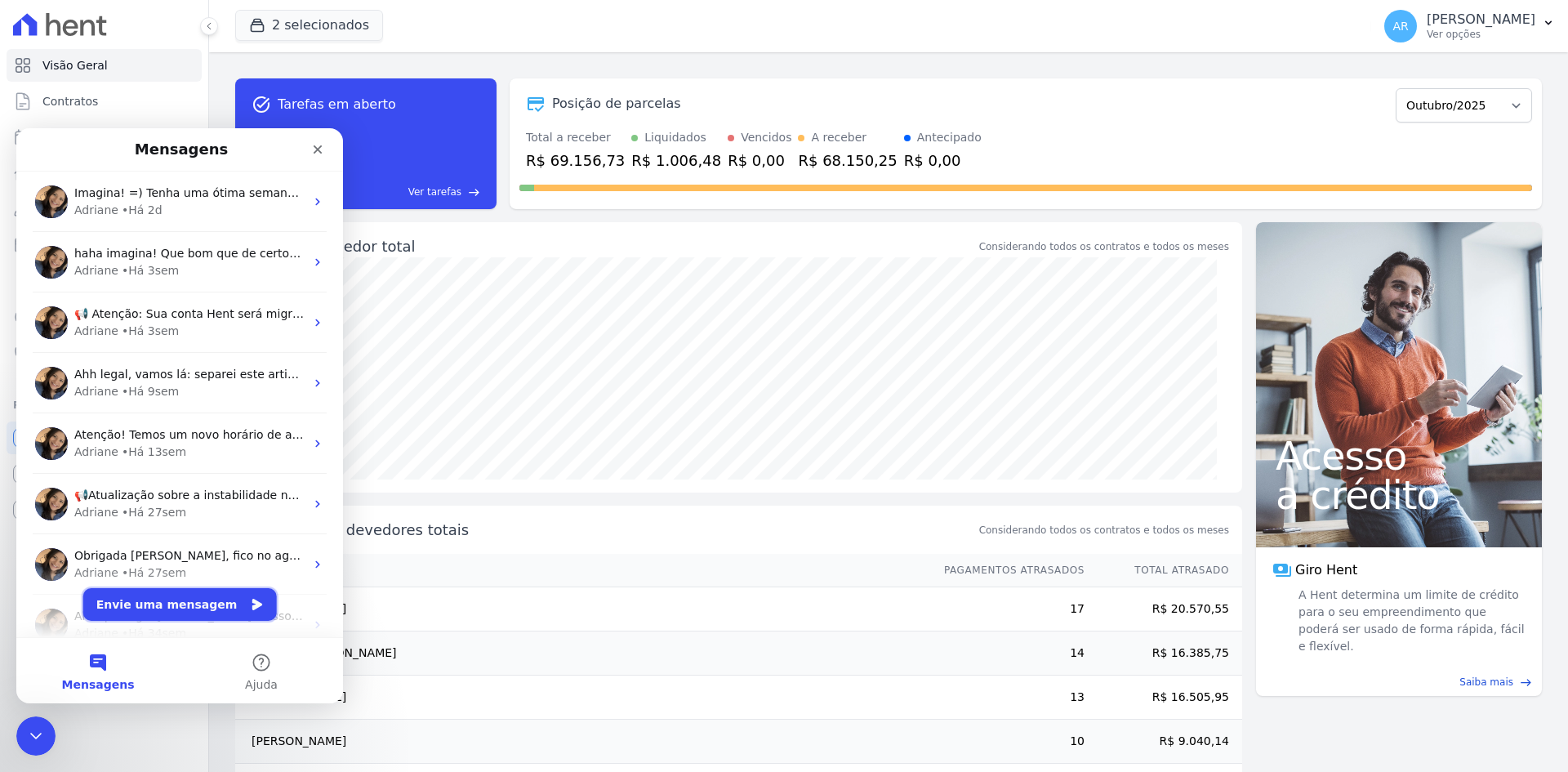
click at [179, 607] on button "Envie uma mensagem" at bounding box center [180, 604] width 194 height 33
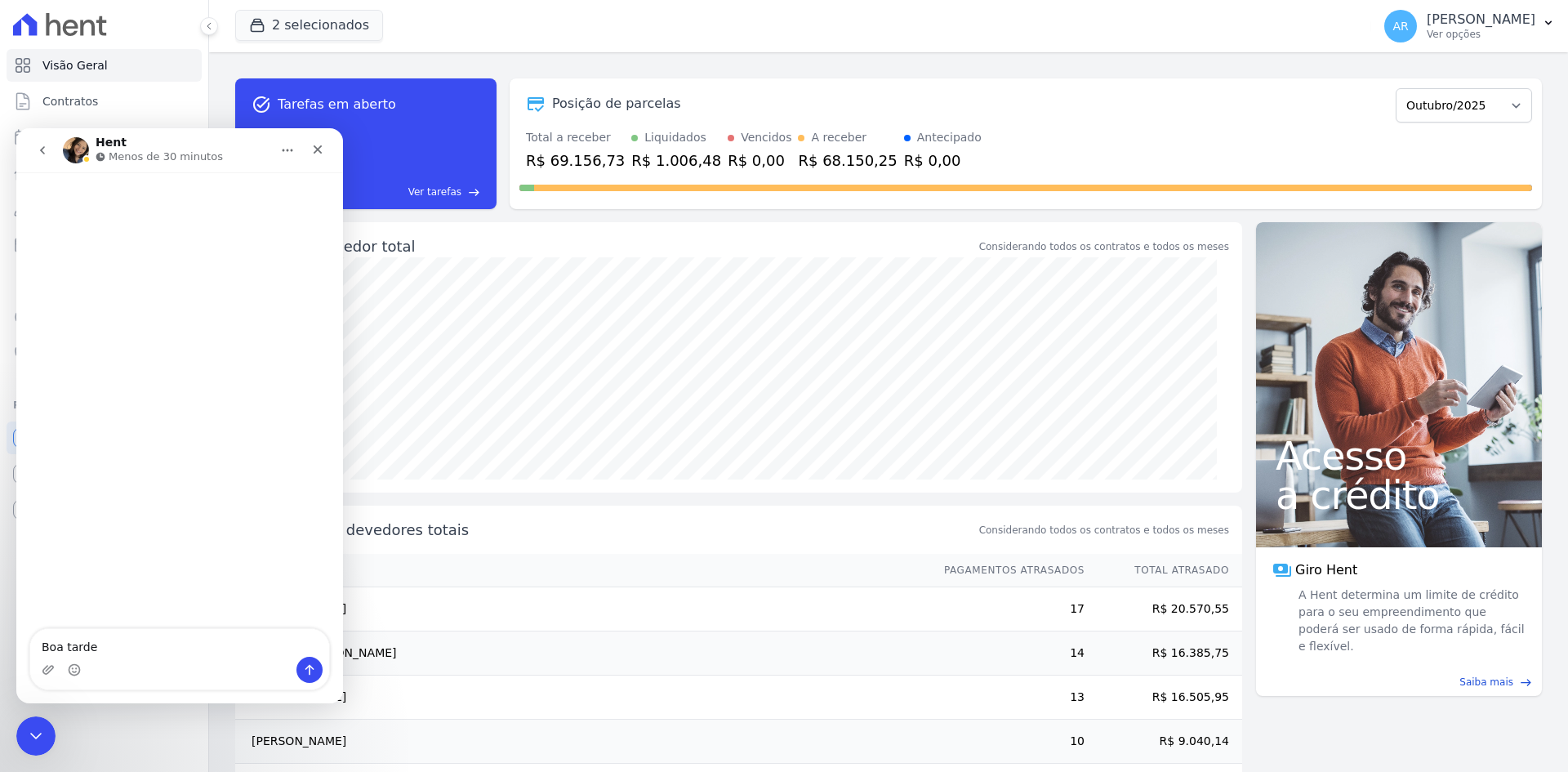
type textarea "Boa tarde!"
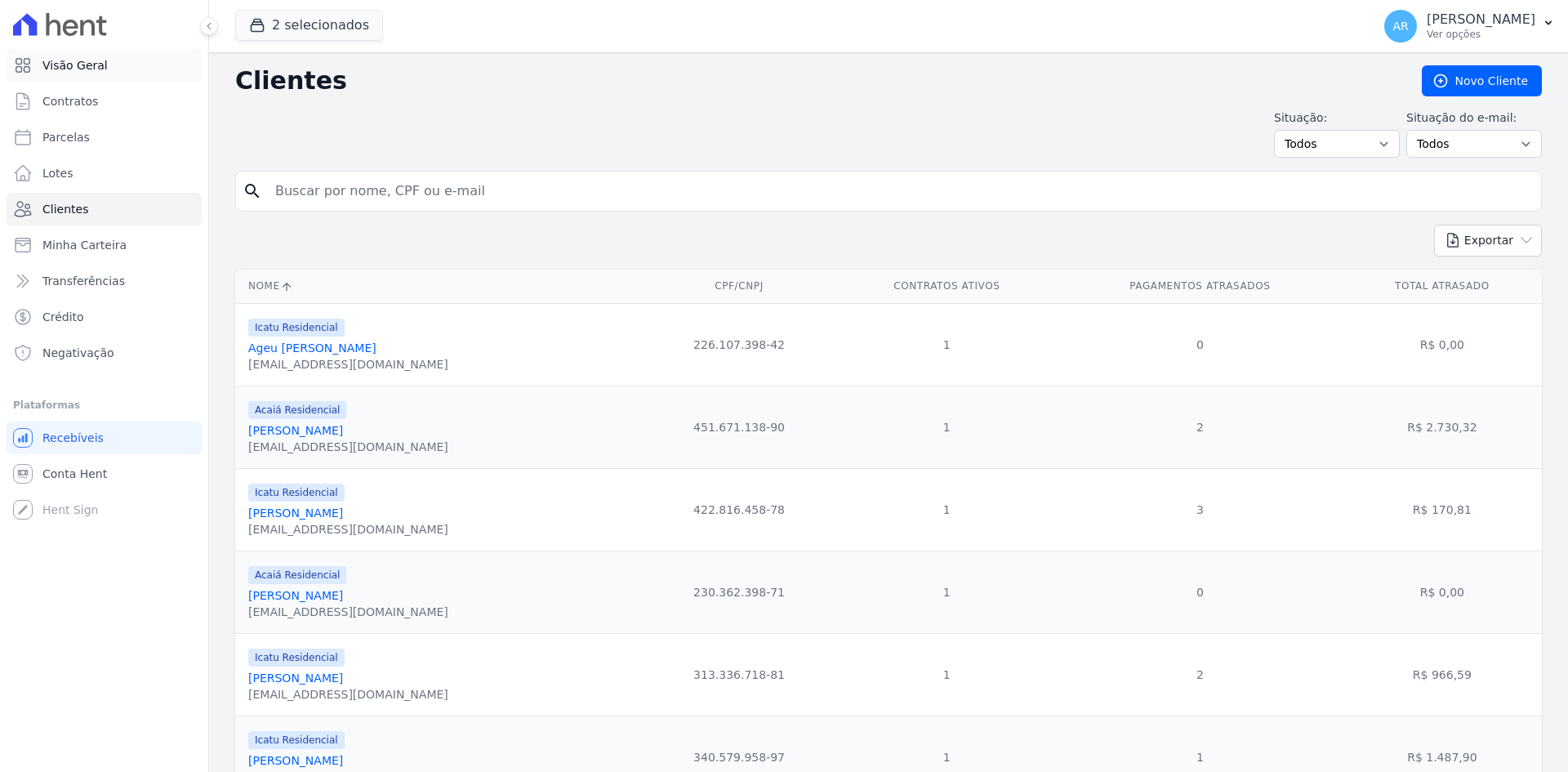
click at [76, 55] on link "Visão Geral" at bounding box center [104, 65] width 196 height 33
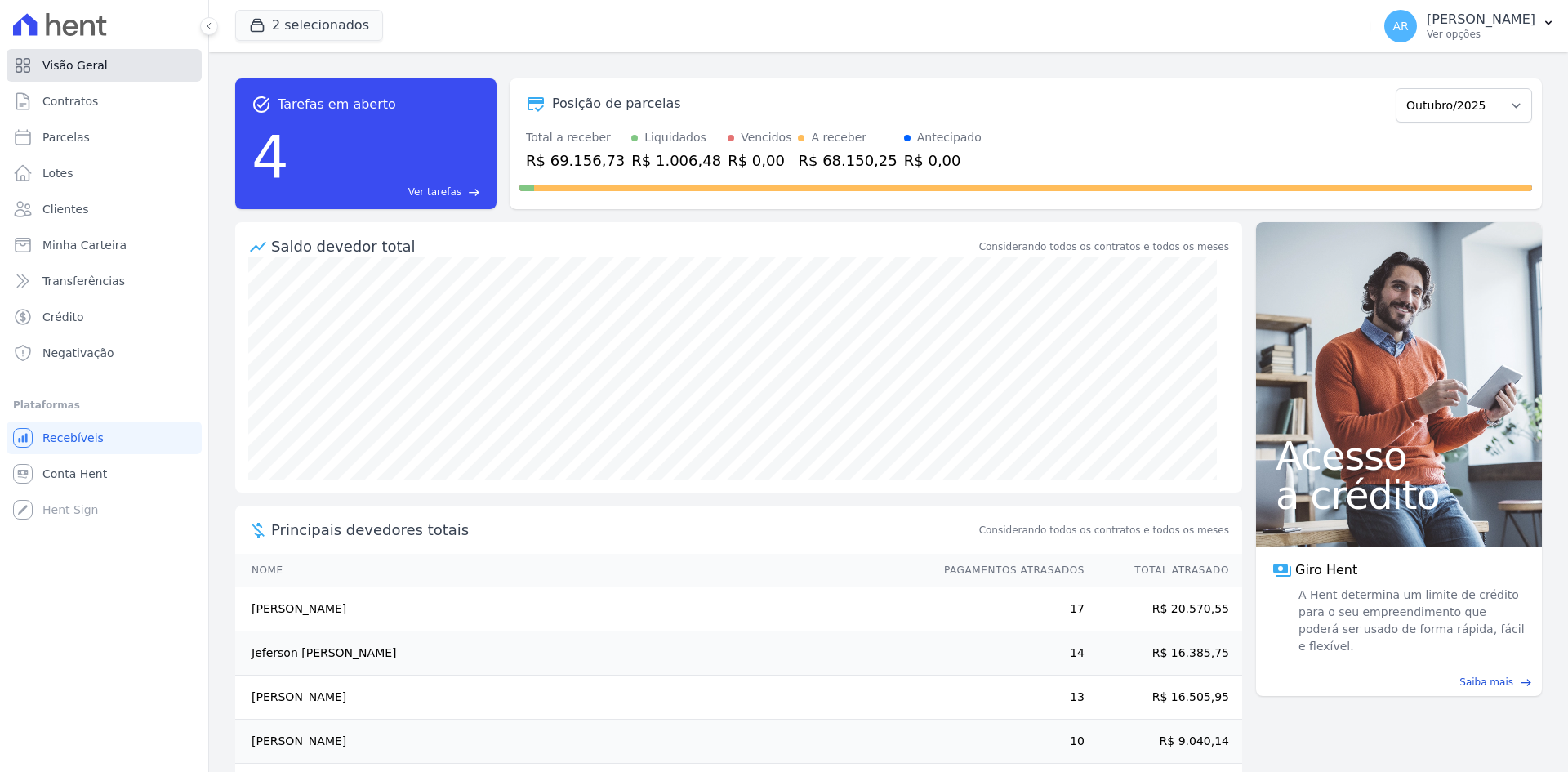
click at [75, 73] on span "Visão Geral" at bounding box center [75, 65] width 65 height 16
click at [152, 624] on div "Visão Geral Contratos Parcelas Lotes Clientes Minha Carteira Transferências Cré…" at bounding box center [104, 386] width 208 height 772
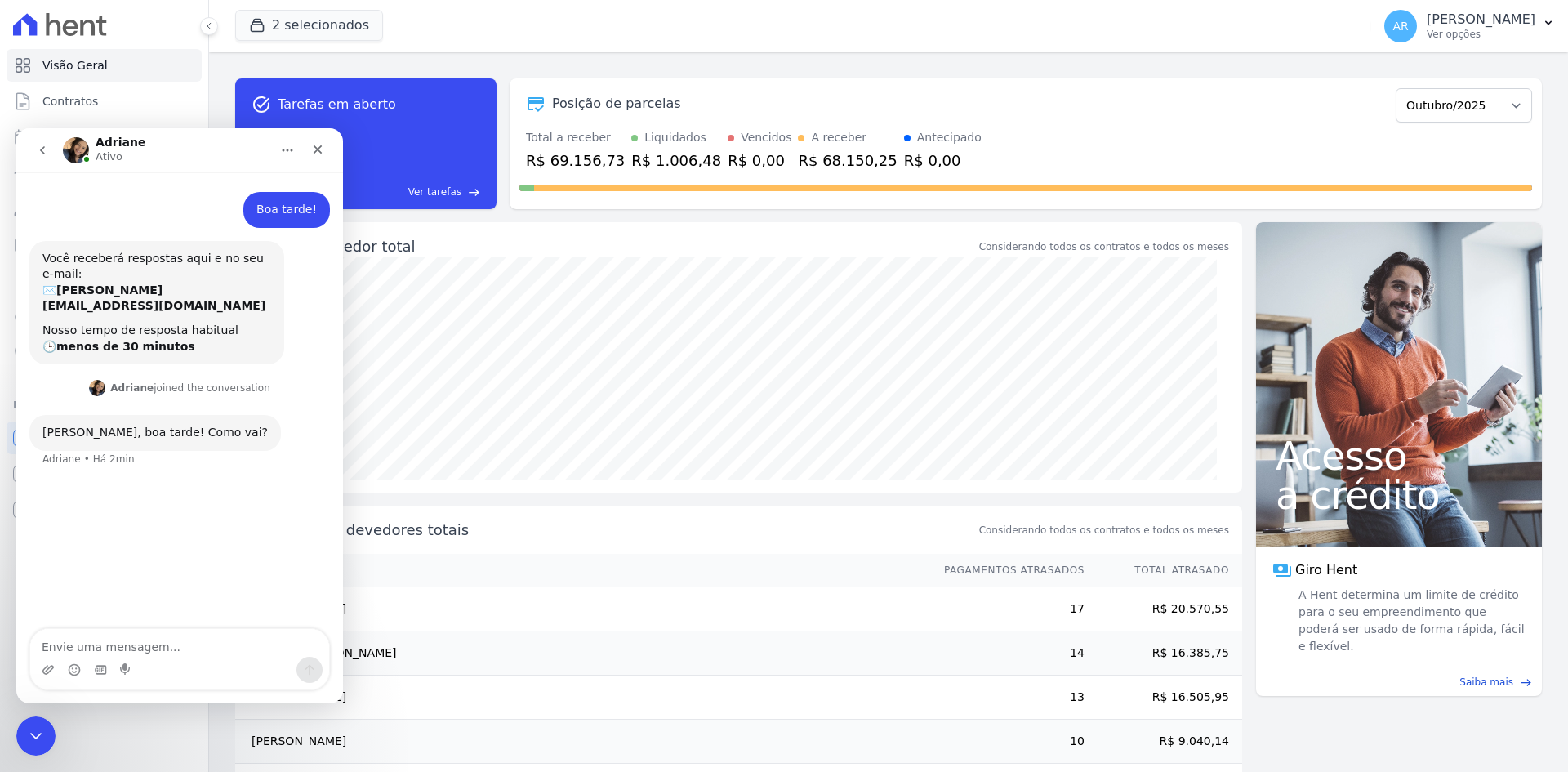
click at [130, 651] on textarea "Envie uma mensagem..." at bounding box center [180, 642] width 299 height 28
type textarea "Tudo bem e com você?"
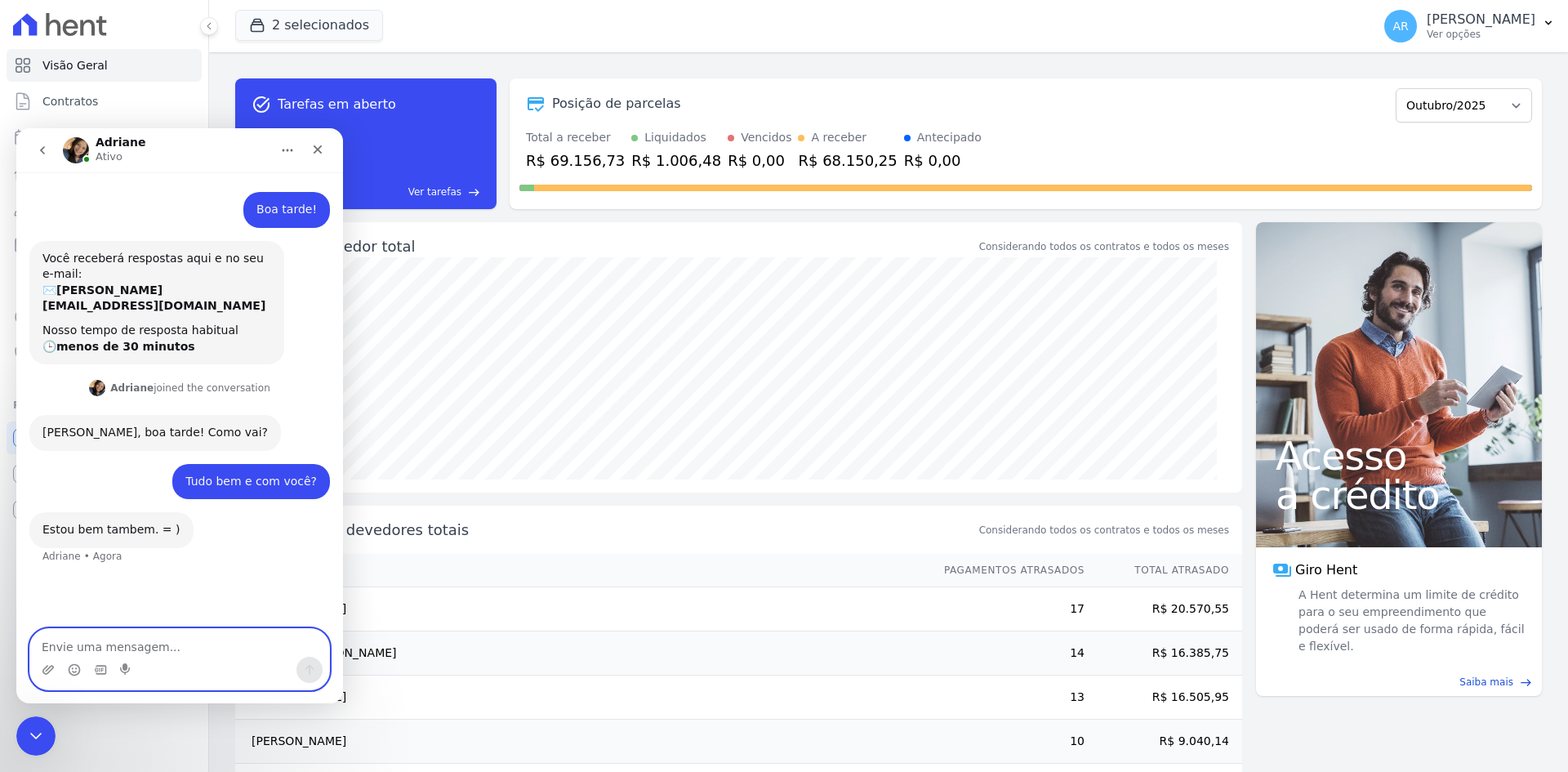
click at [117, 653] on textarea "Envie uma mensagem..." at bounding box center [180, 642] width 299 height 28
type textarea "[PERSON_NAME], consigo incluir um novo empreendimento?"
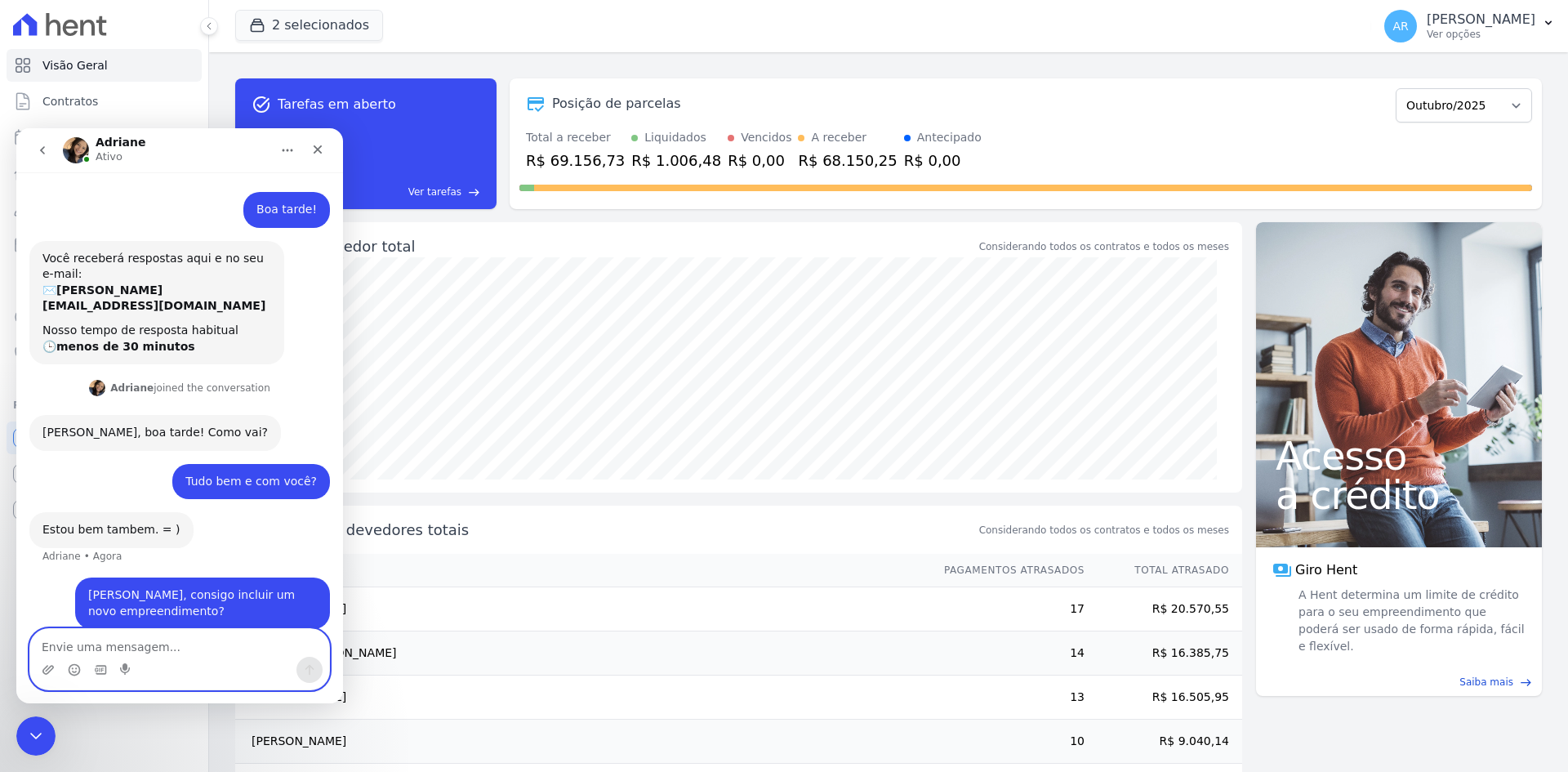
scroll to position [3, 0]
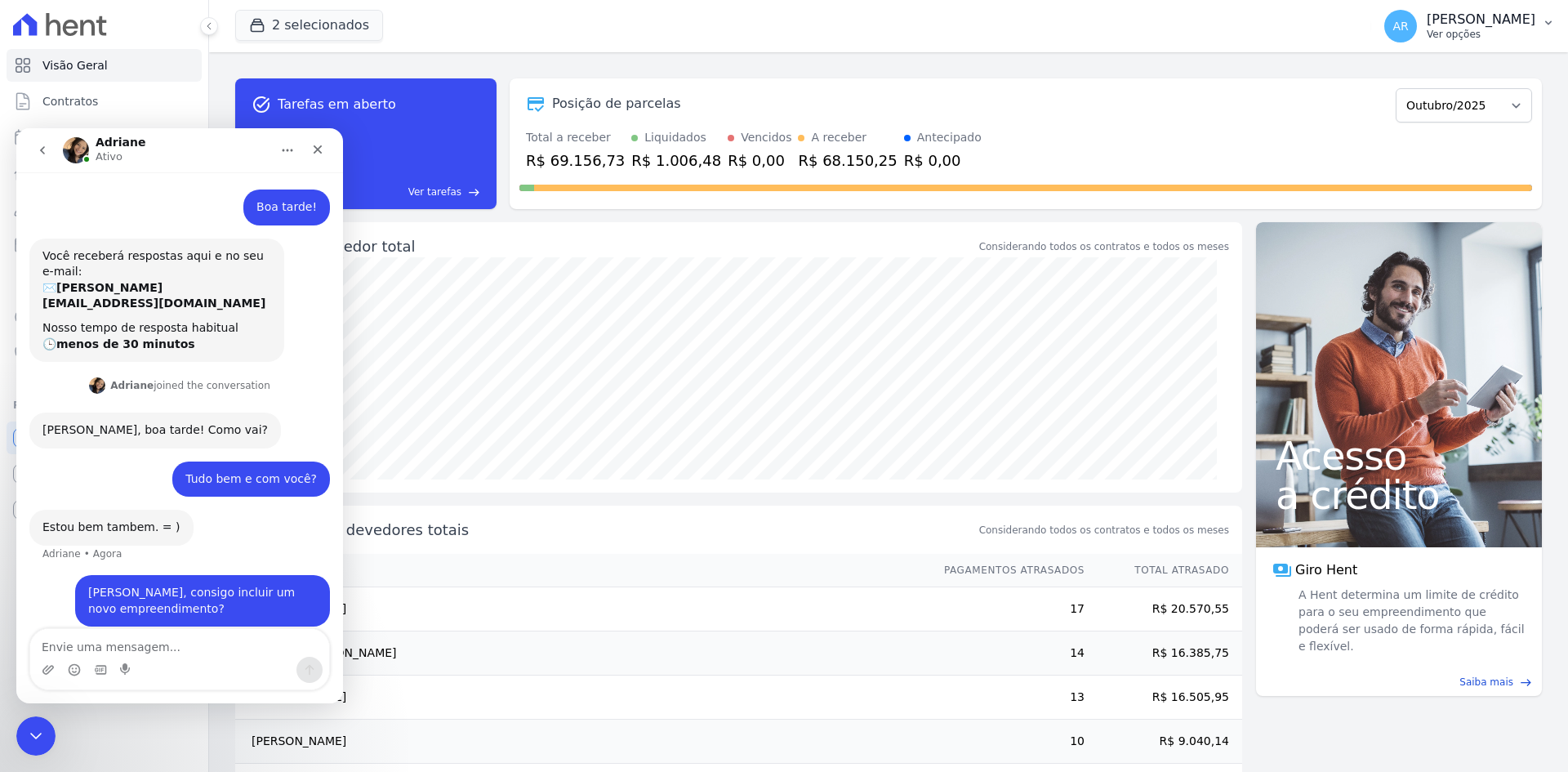
click at [1436, 38] on p "Ver opções" at bounding box center [1481, 34] width 108 height 13
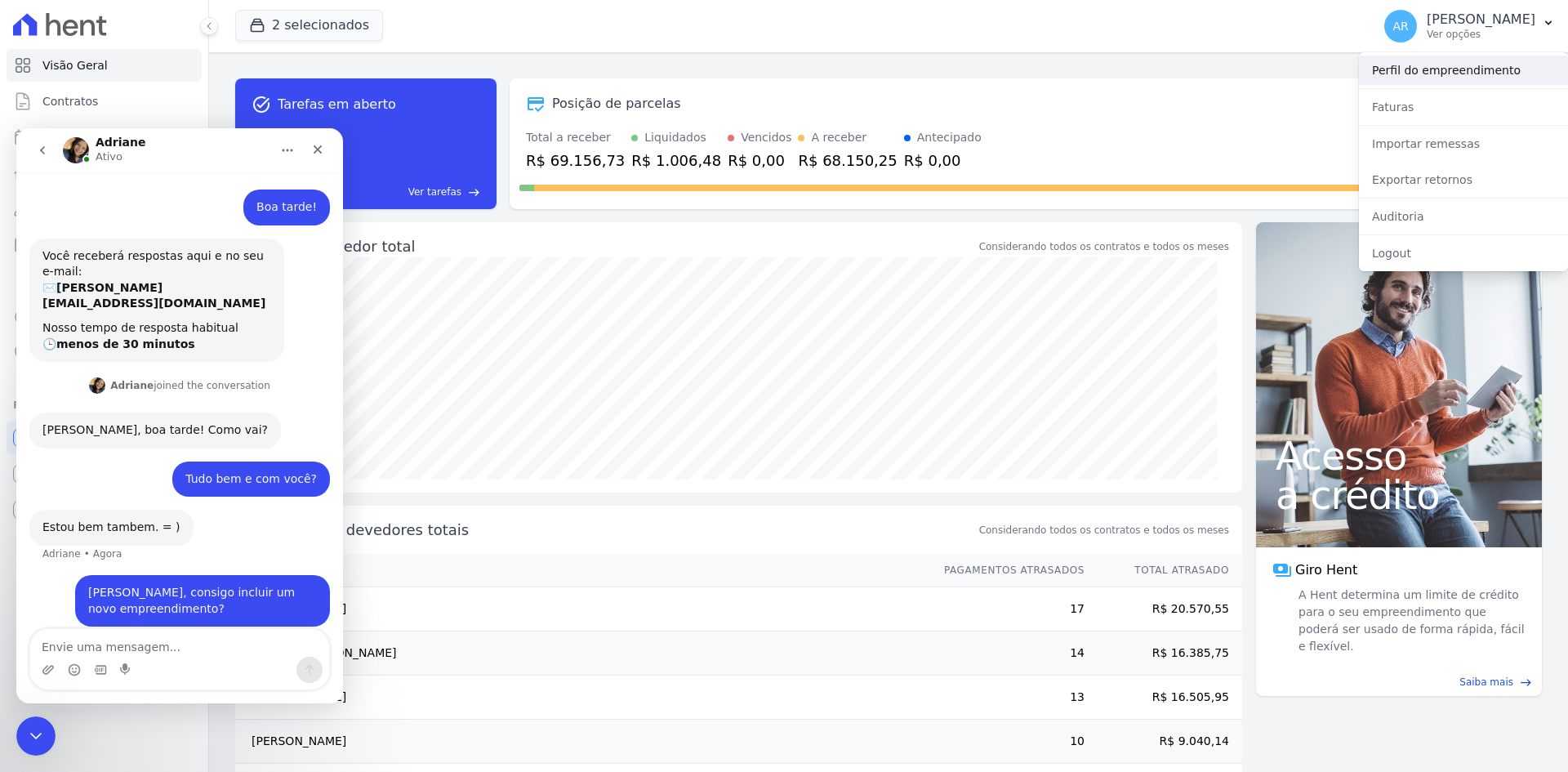
click at [1414, 66] on link "Perfil do empreendimento" at bounding box center [1462, 69] width 209 height 29
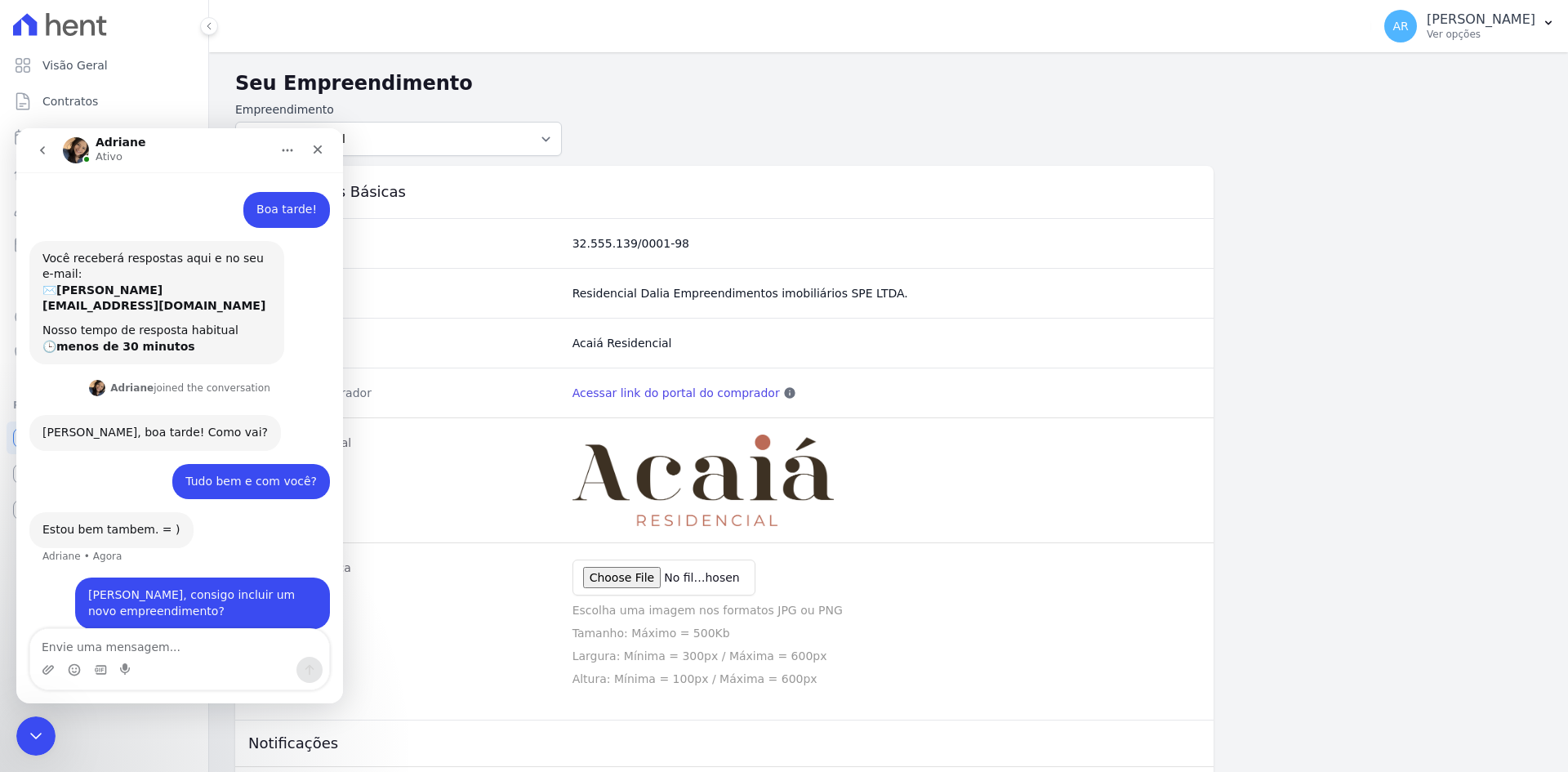
scroll to position [3, 0]
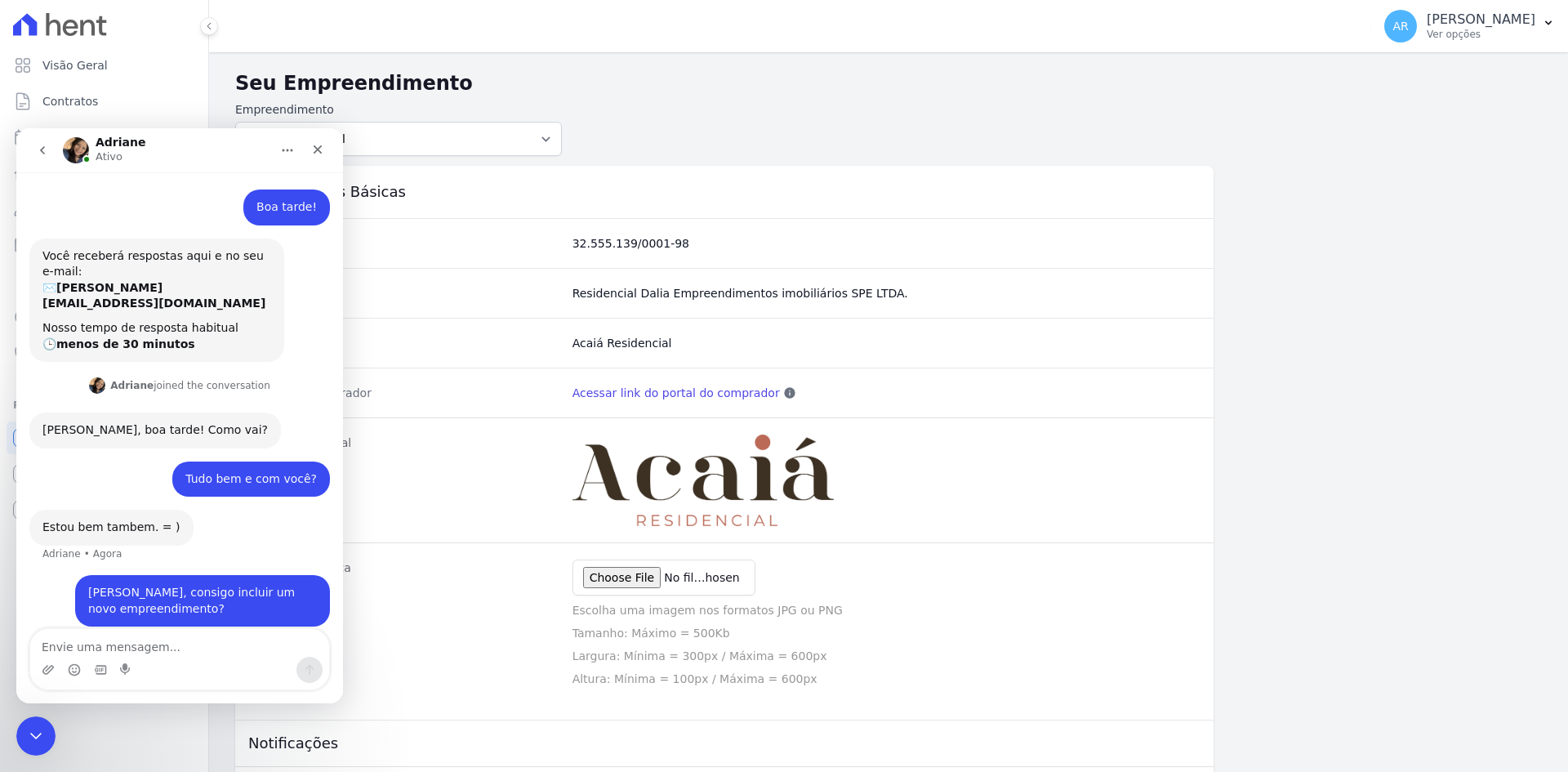
click at [848, 149] on form "Empreendimento Acaiá Residencial Icatu Residencial" at bounding box center [889, 129] width 1307 height 55
drag, startPoint x: 25, startPoint y: 723, endPoint x: 175, endPoint y: 1281, distance: 577.8
click at [24, 724] on icon "Encerramento do Messenger da Intercom" at bounding box center [34, 734] width 20 height 20
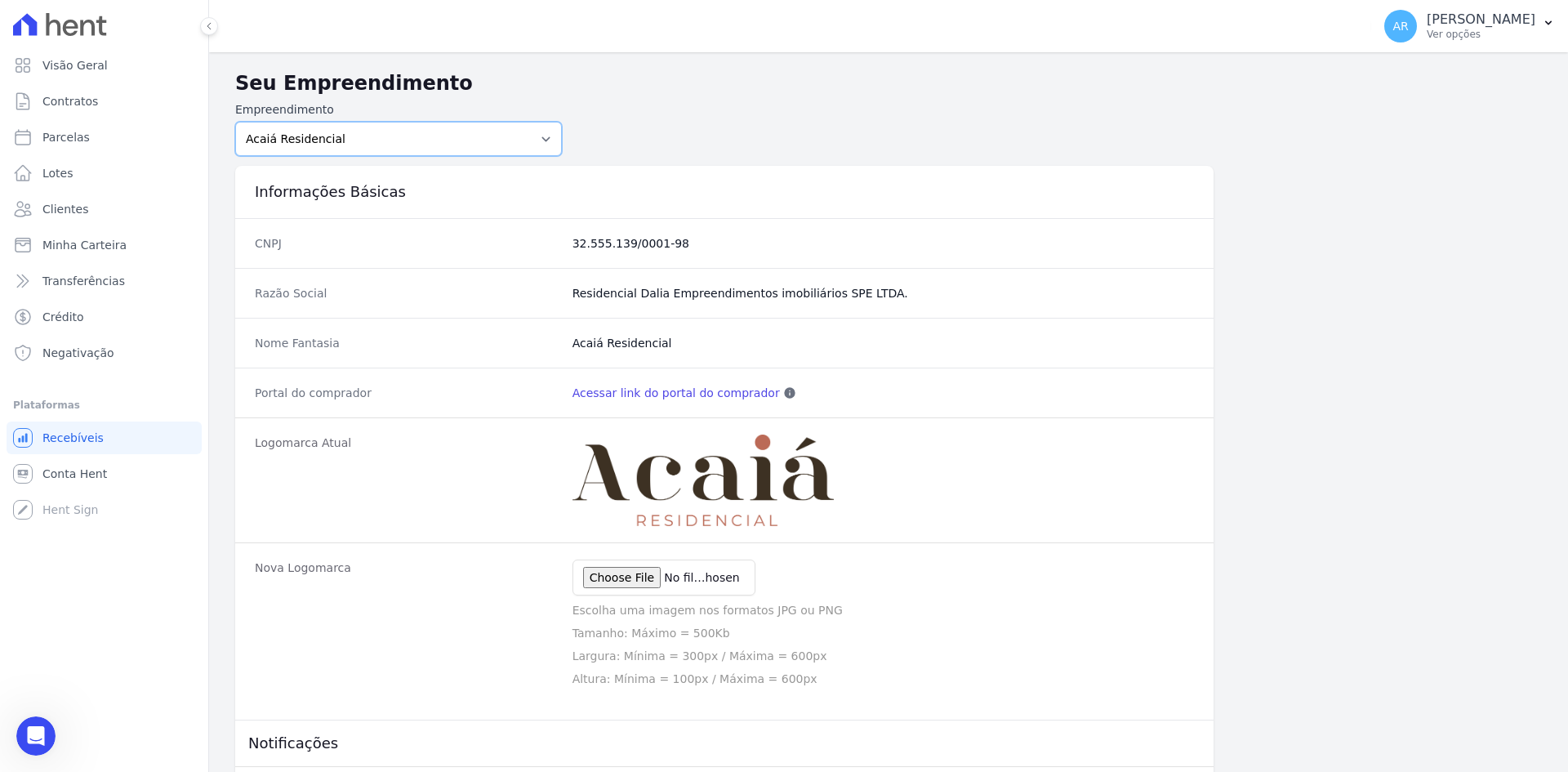
click at [356, 141] on select "Acaiá Residencial Icatu Residencial" at bounding box center [398, 139] width 326 height 35
drag, startPoint x: 356, startPoint y: 139, endPoint x: 396, endPoint y: 159, distance: 44.7
click at [356, 139] on select "Acaiá Residencial Icatu Residencial" at bounding box center [398, 139] width 326 height 35
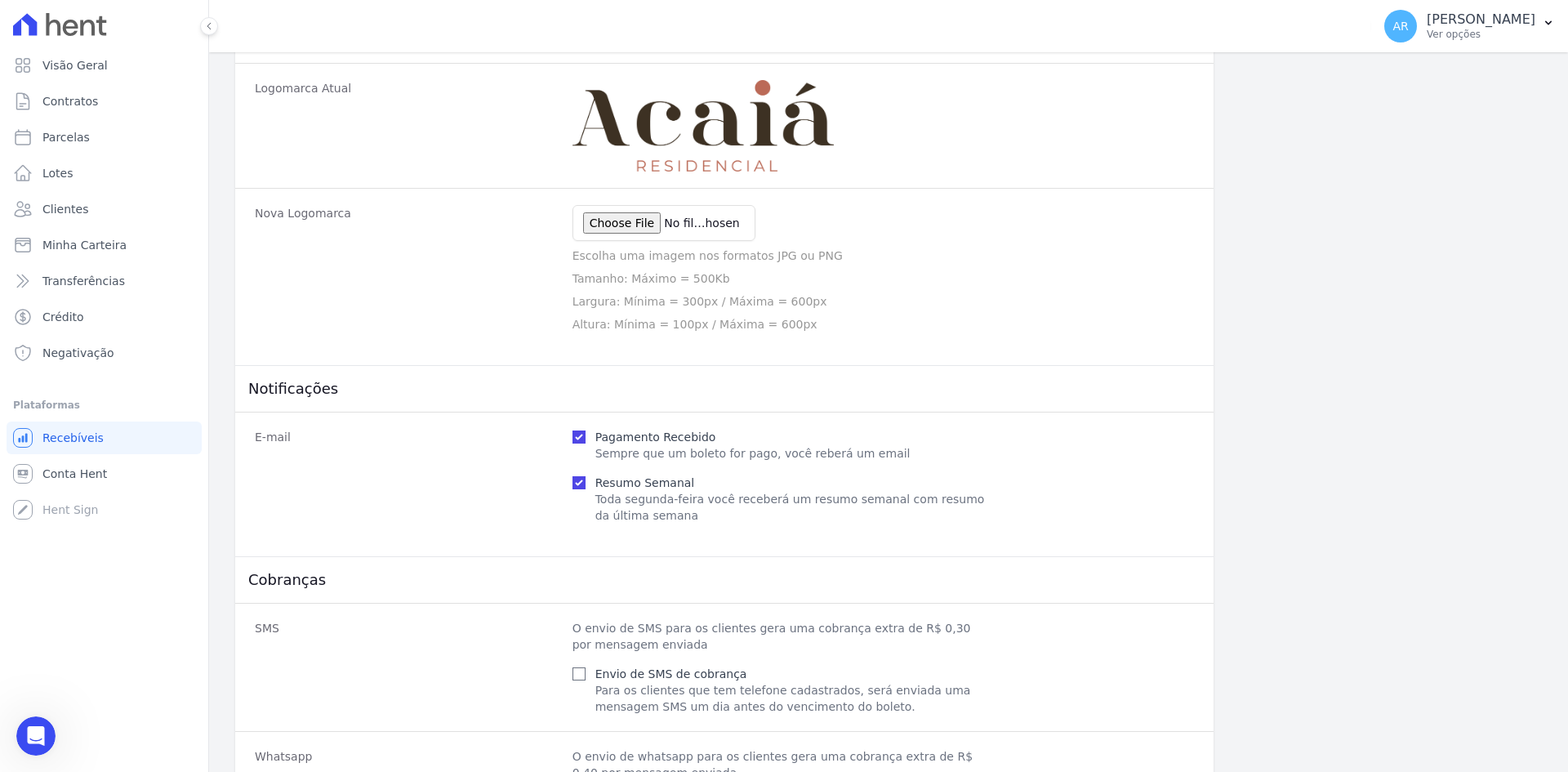
scroll to position [0, 0]
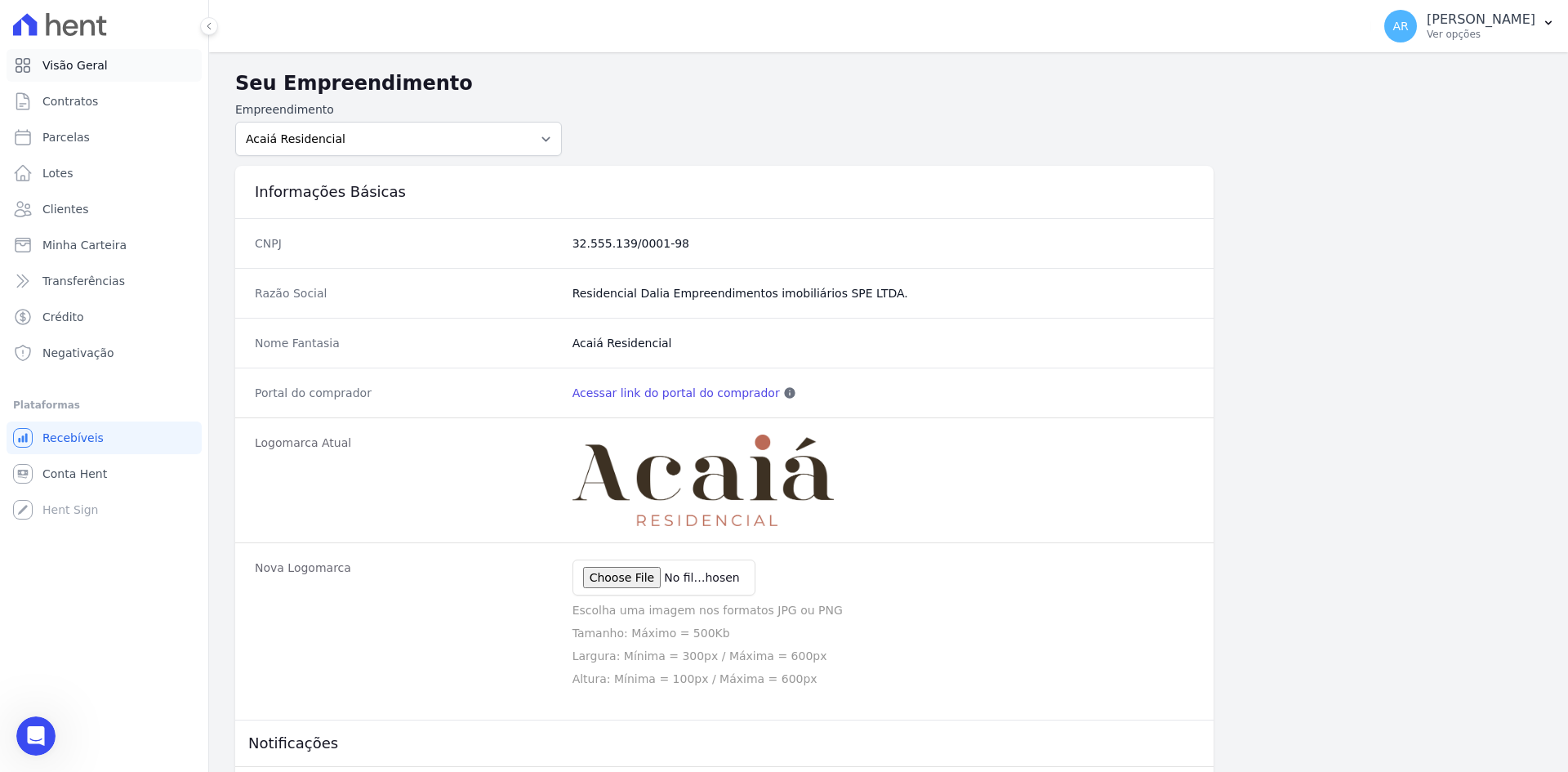
click at [68, 67] on span "Visão Geral" at bounding box center [75, 65] width 65 height 16
drag, startPoint x: 35, startPoint y: 730, endPoint x: 43, endPoint y: 727, distance: 8.5
click at [35, 730] on icon "Open Intercom Messenger" at bounding box center [35, 736] width 19 height 21
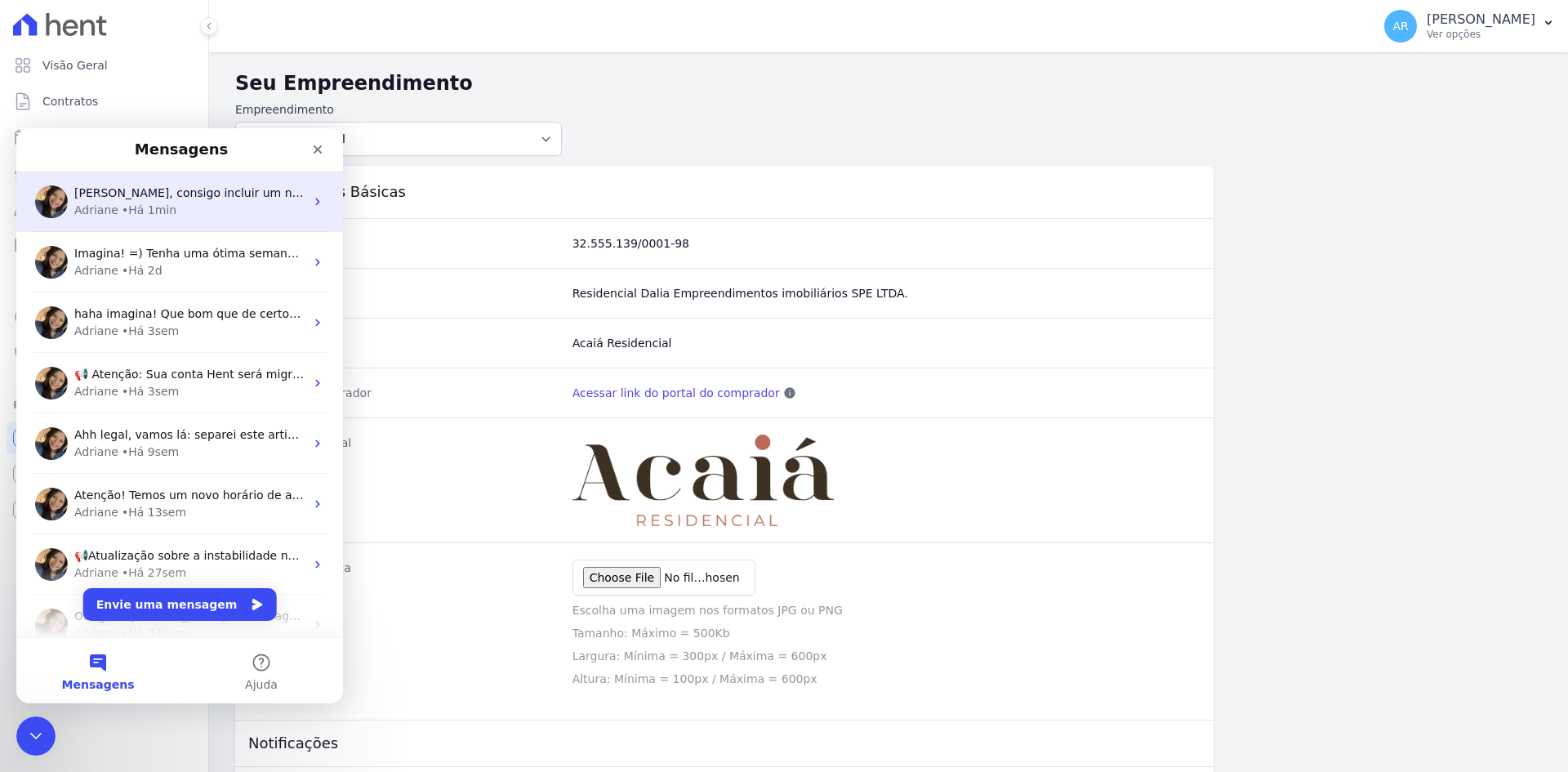
click at [156, 196] on span "Adriane, consigo incluir um novo empreendimento?" at bounding box center [248, 192] width 347 height 13
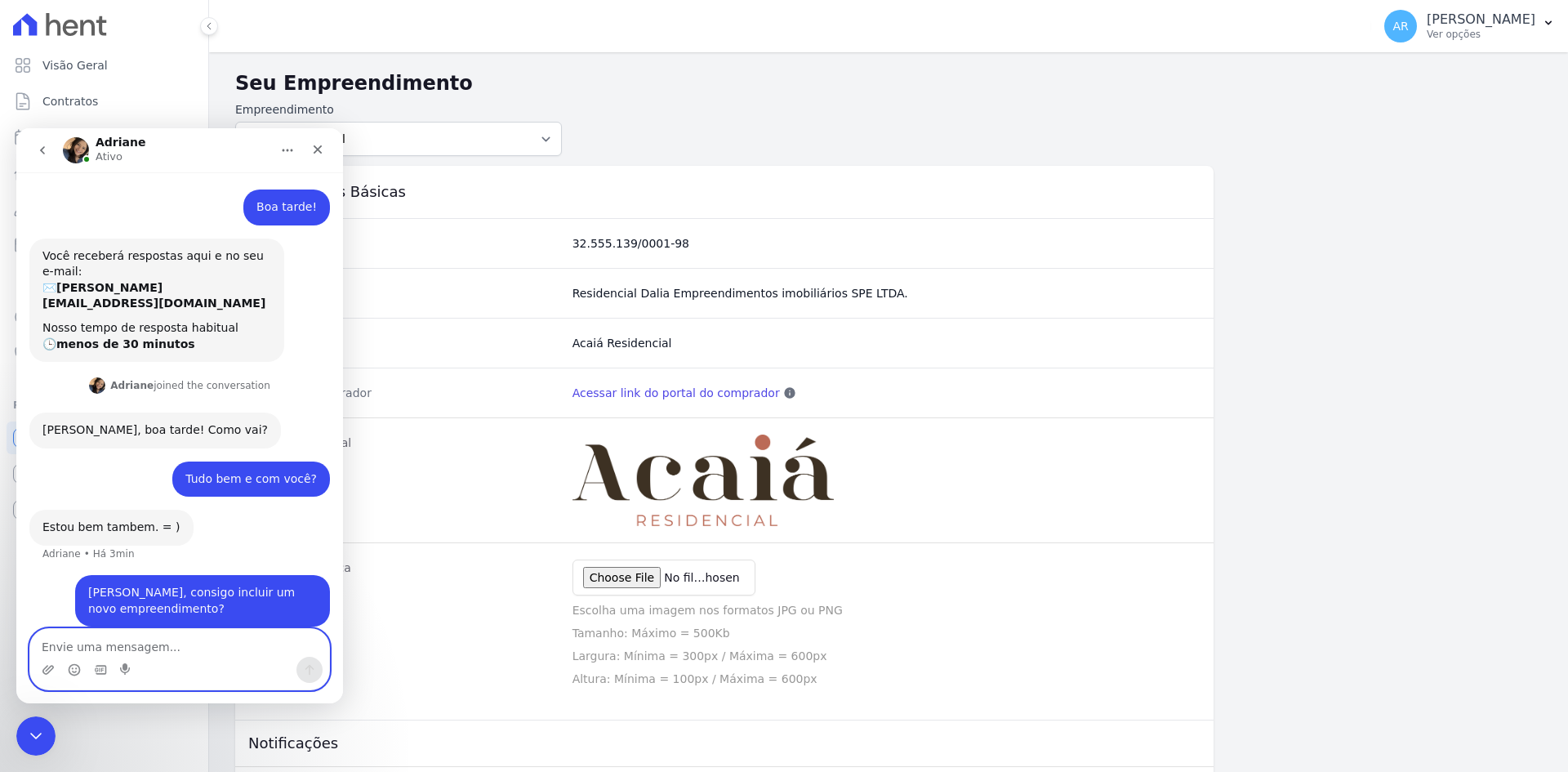
scroll to position [65, 0]
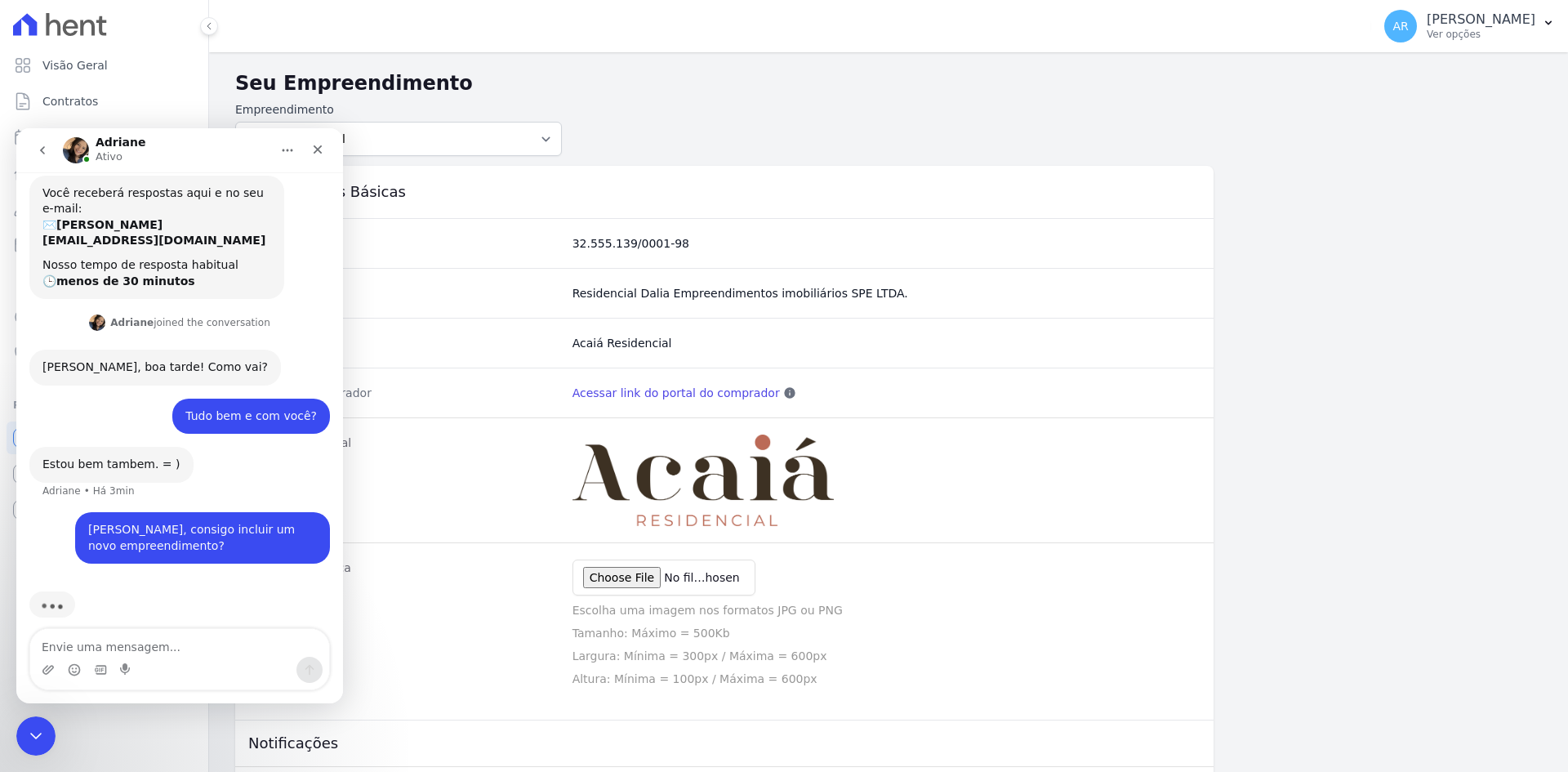
click at [471, 359] on div "Nome Fantasia Acaiá Residencial" at bounding box center [724, 342] width 978 height 50
click at [317, 150] on icon "Fechar" at bounding box center [318, 149] width 9 height 9
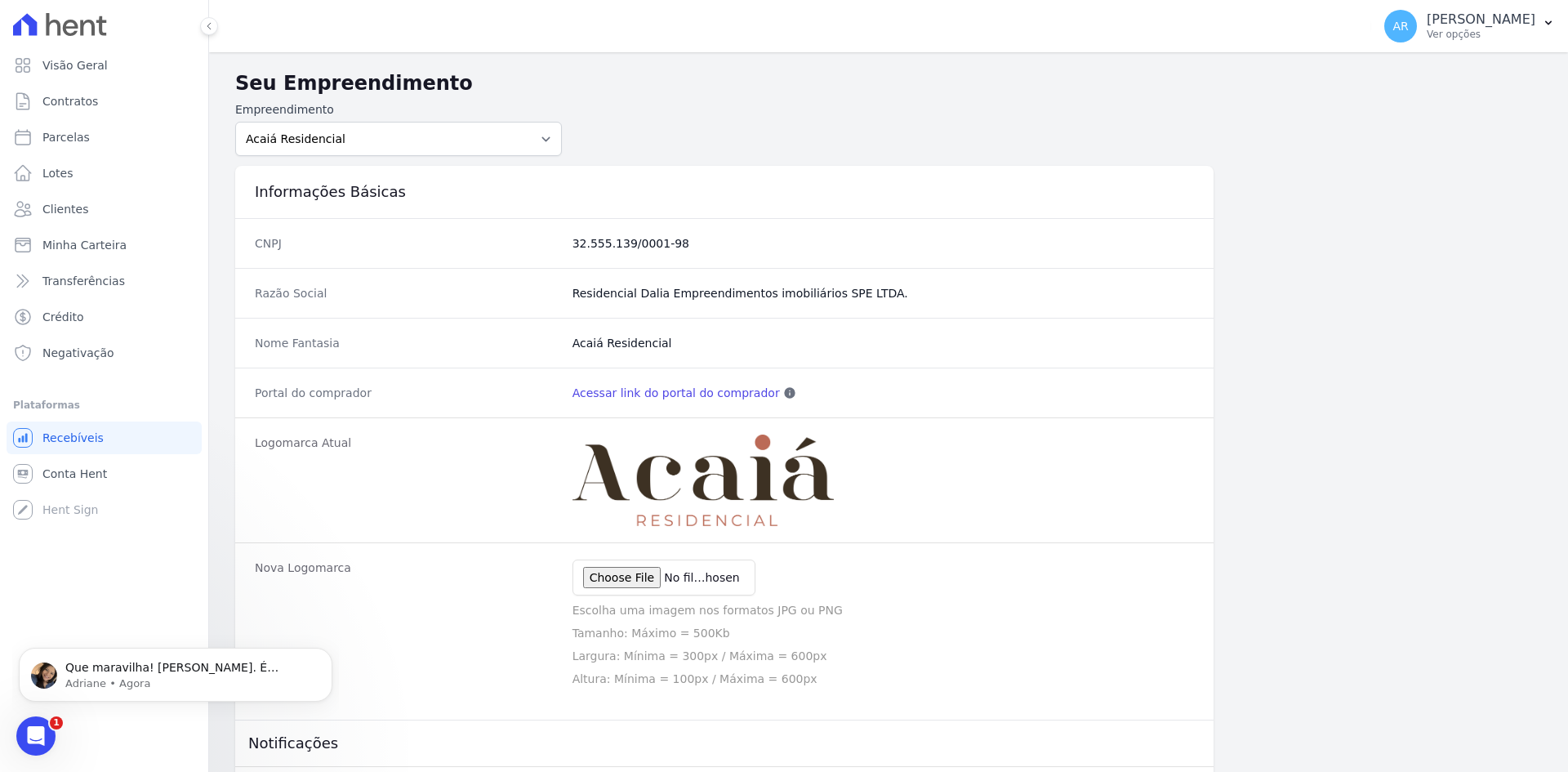
scroll to position [219, 0]
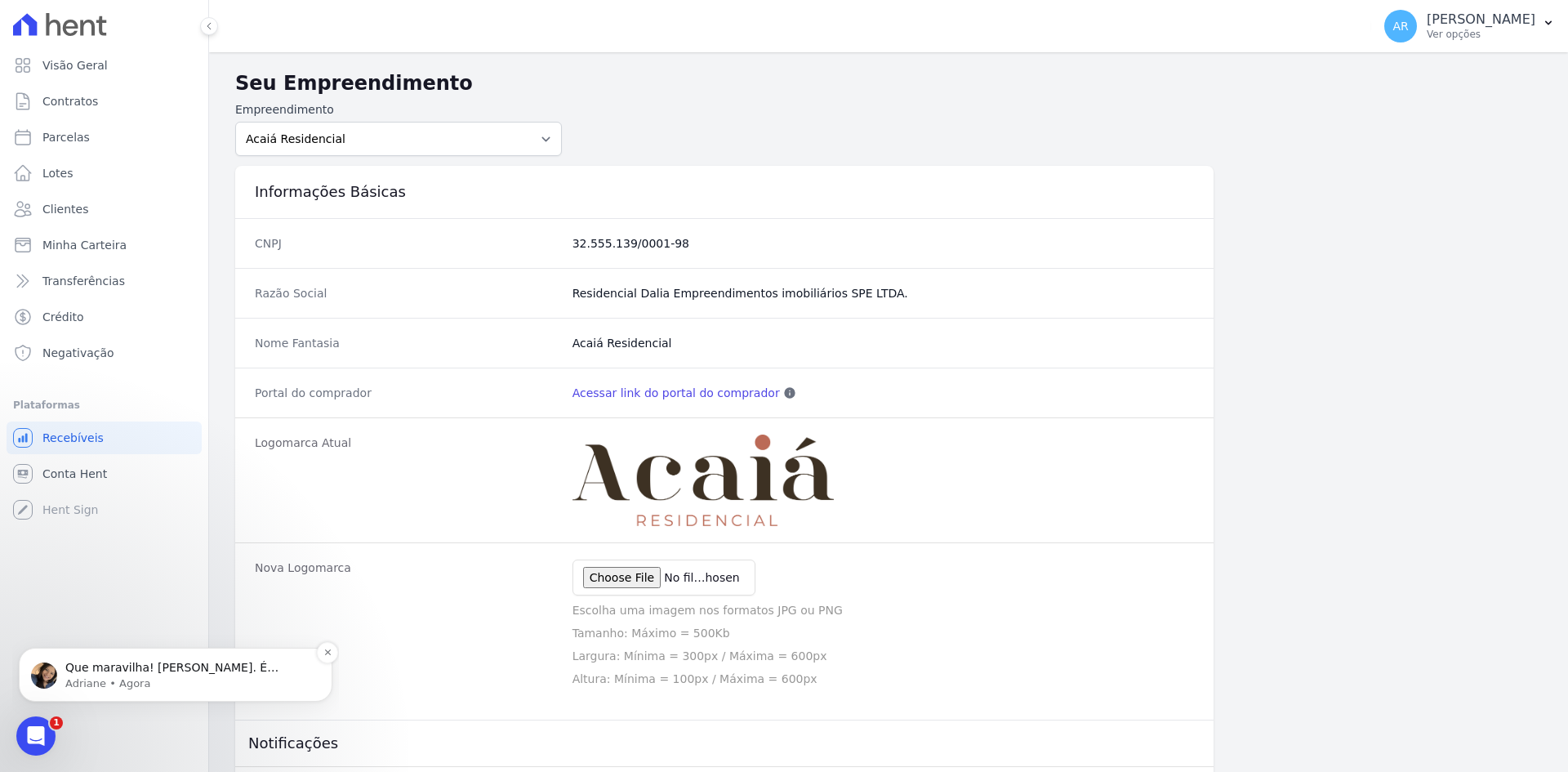
click at [106, 679] on p "Adriane • Agora" at bounding box center [188, 684] width 246 height 15
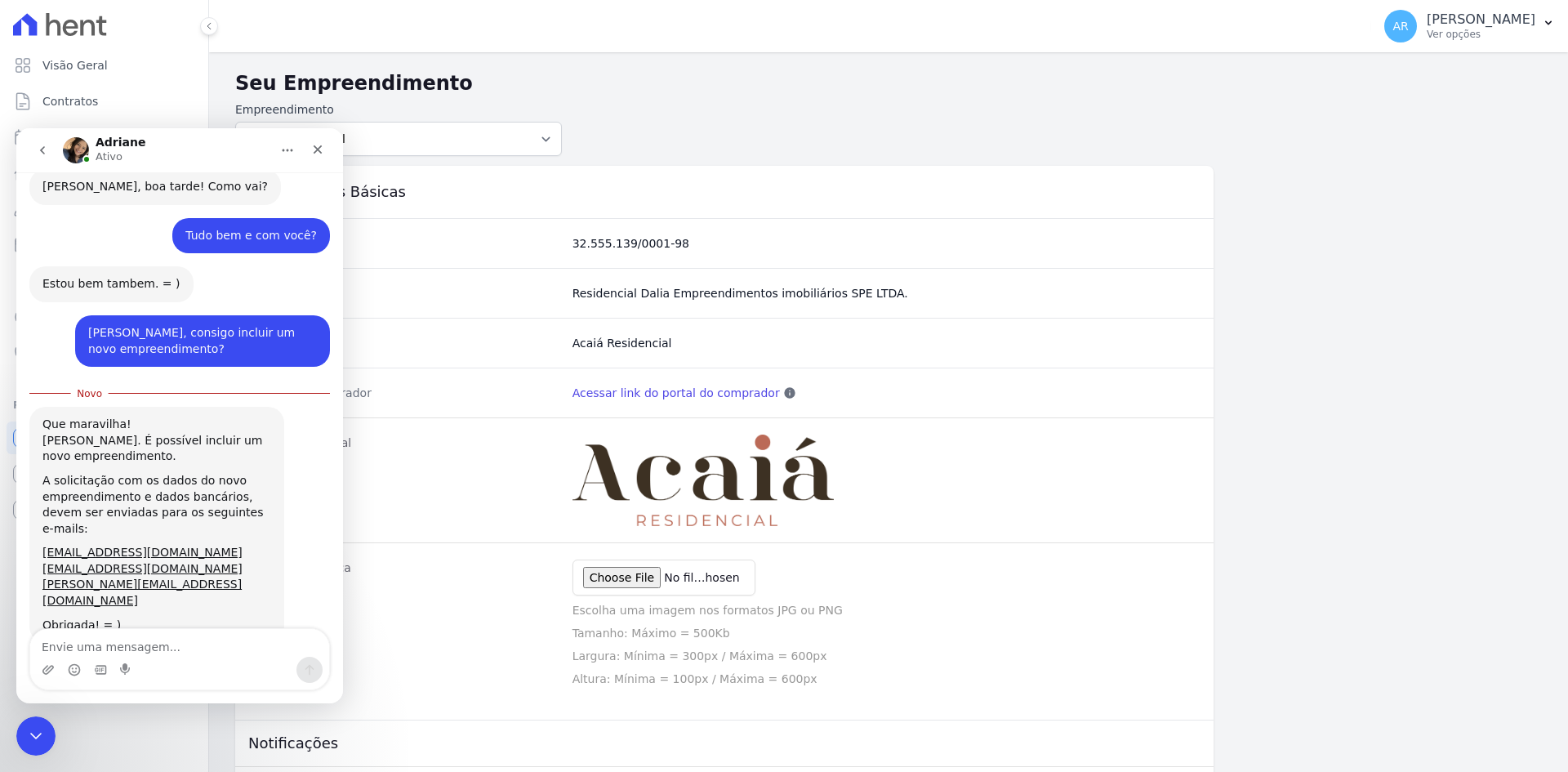
scroll to position [245, 0]
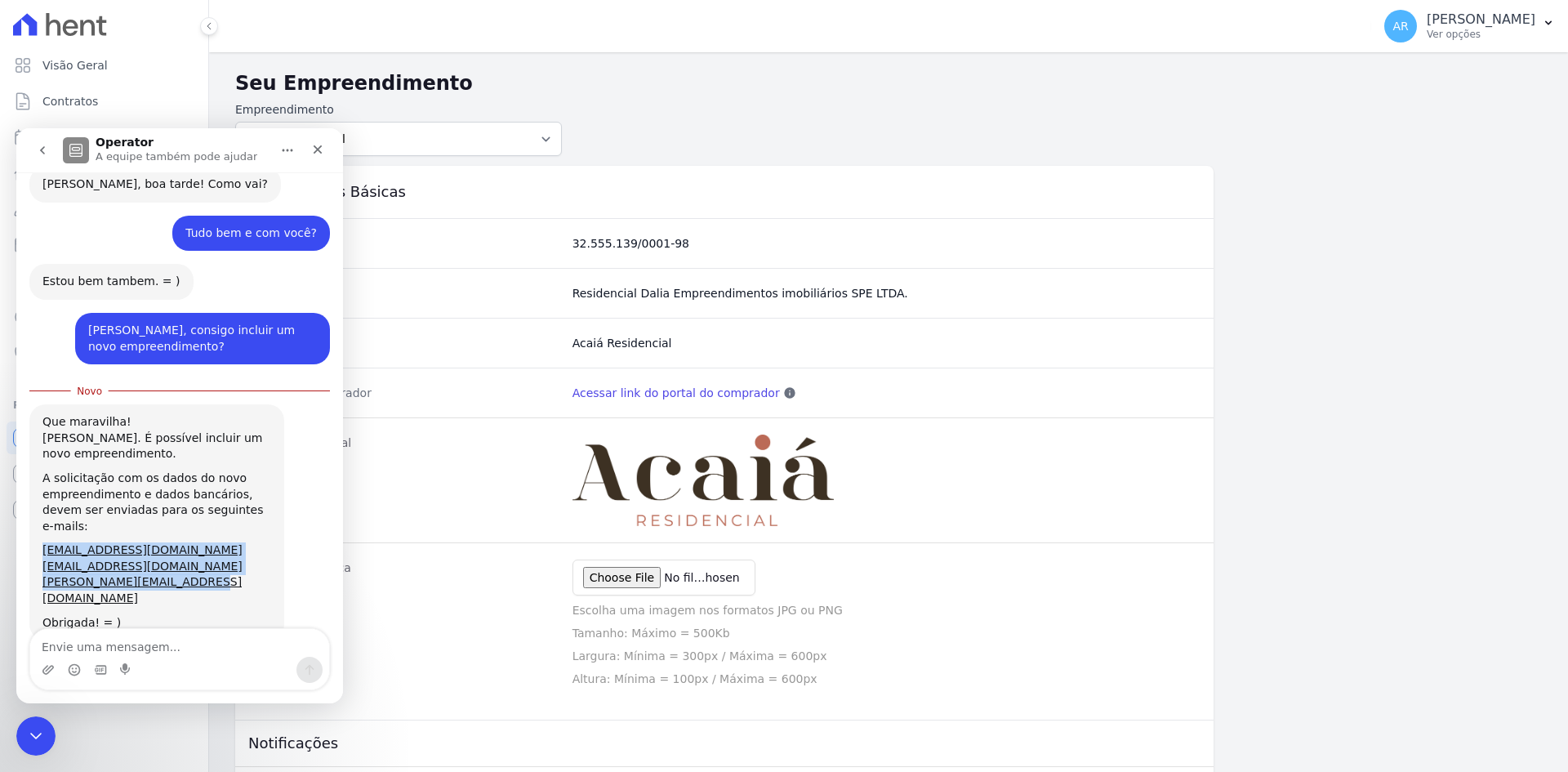
drag, startPoint x: 220, startPoint y: 552, endPoint x: 36, endPoint y: 525, distance: 186.0
click at [36, 525] on div "Que maravilha! Sim, Alexandre. É possível incluir um novo empreendimento. A sol…" at bounding box center [156, 522] width 255 height 236
copy div "adriane.brito@e-arke.com josiffer.cruz@e-arke.com viviane.morandi@e-arke.com"
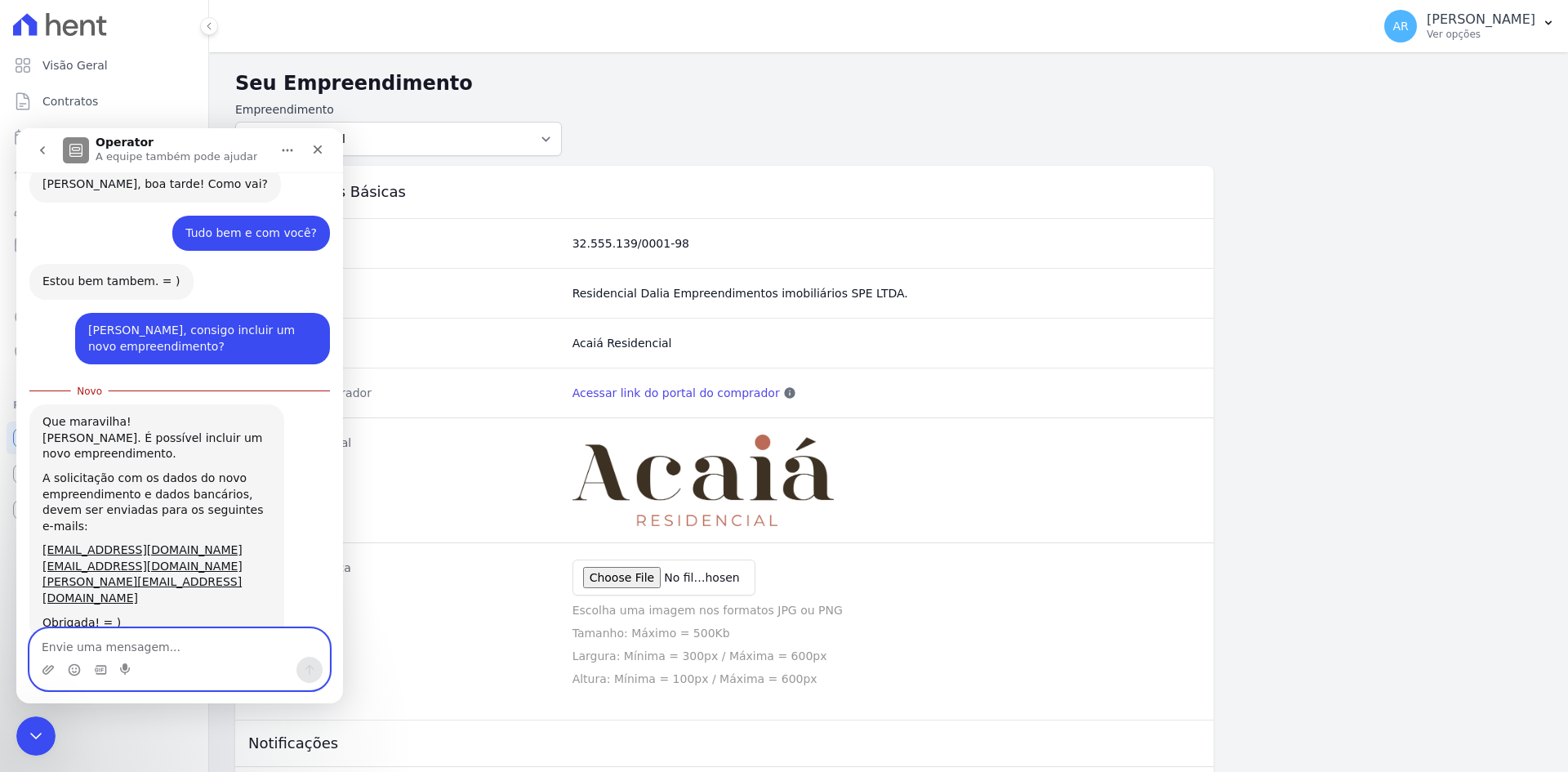
click at [53, 650] on textarea "Envie uma mensagem..." at bounding box center [180, 642] width 299 height 28
type textarea "Perfeito, estou enviando!! Obrigado!"
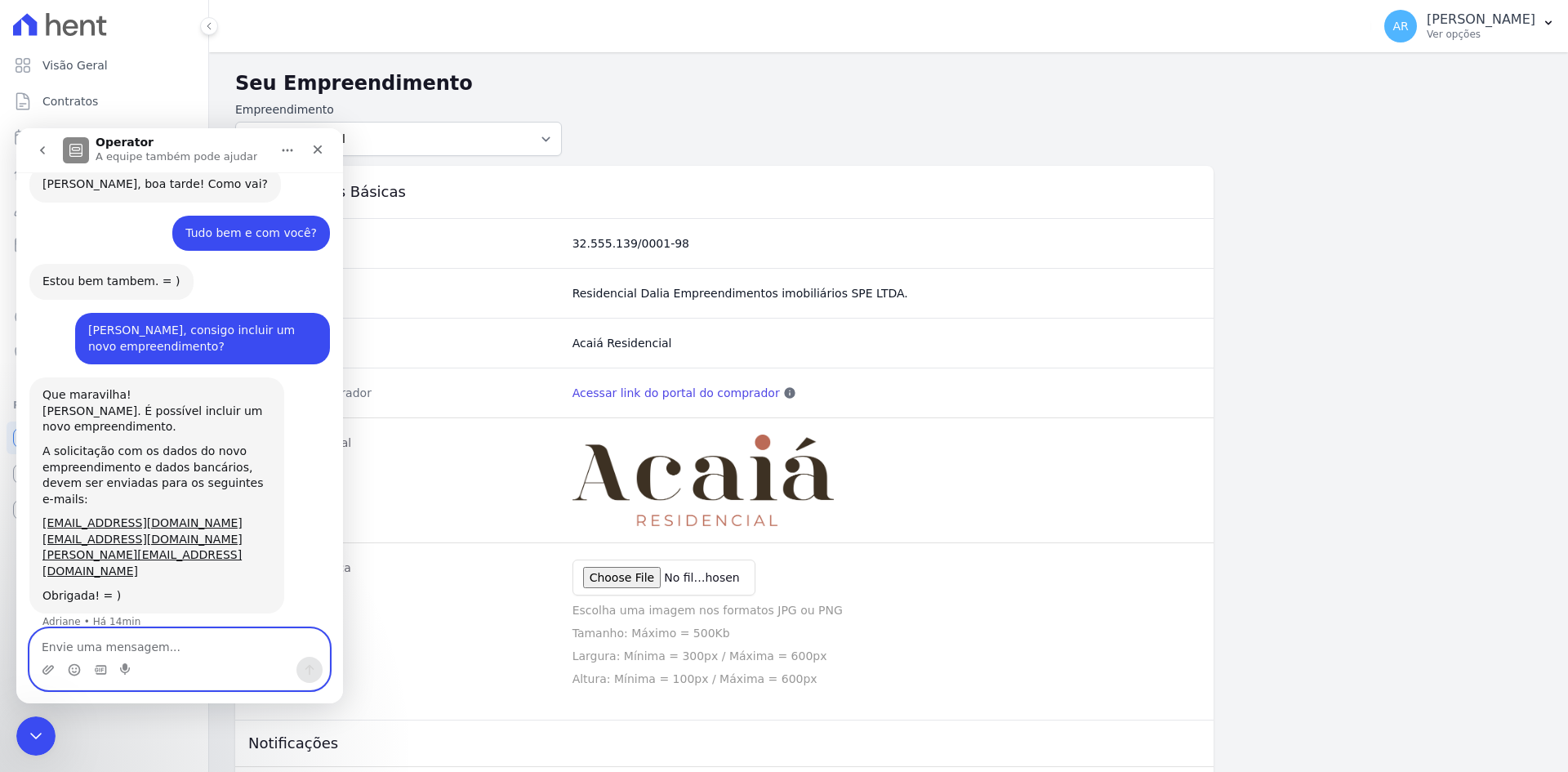
scroll to position [268, 0]
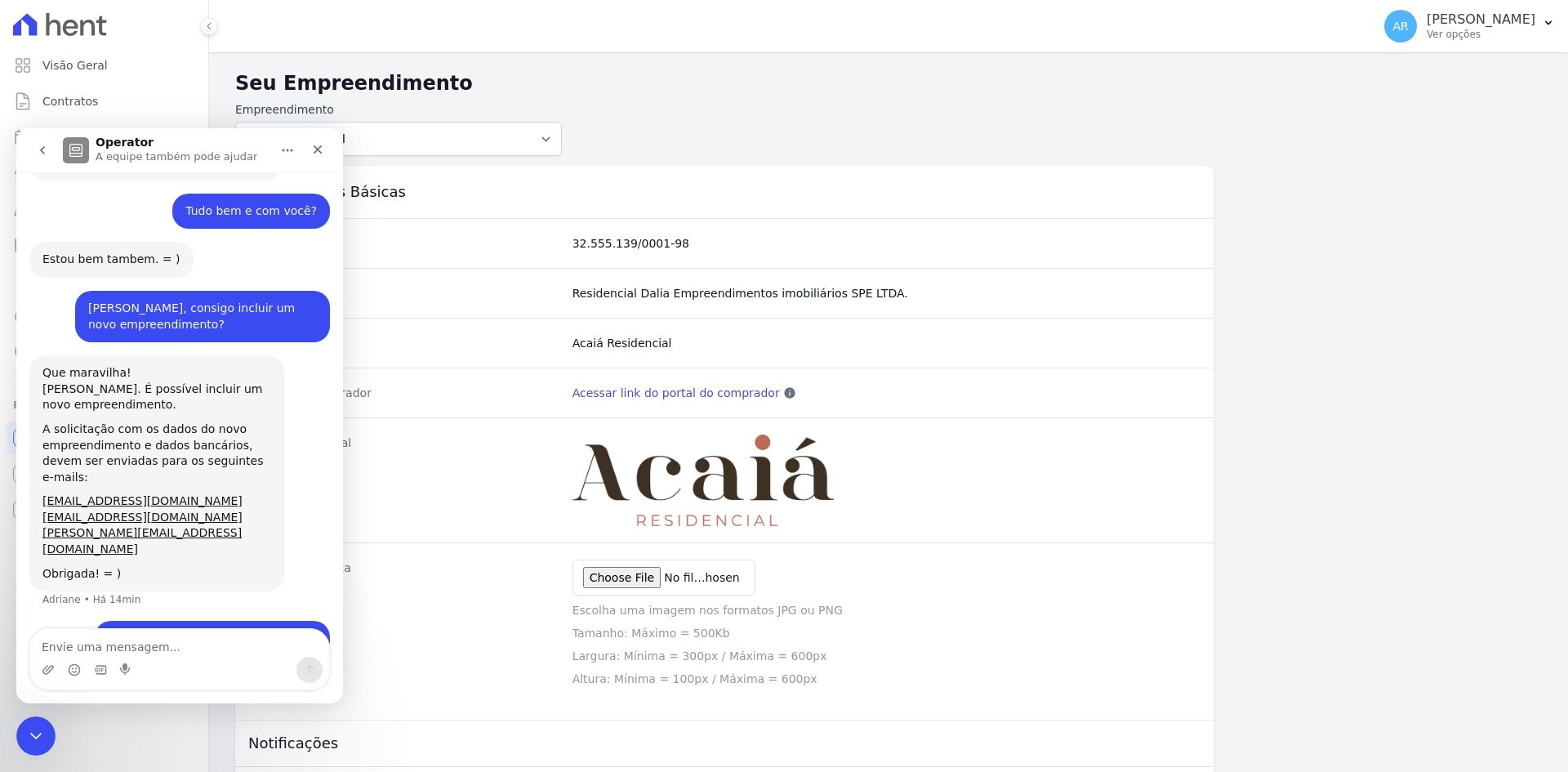
click at [444, 343] on dt "Nome Fantasia" at bounding box center [407, 343] width 305 height 16
click at [78, 647] on textarea "Envie uma mensagem..." at bounding box center [180, 642] width 299 height 28
type textarea "Agora, a ideia era deixar"
click at [321, 157] on div "Fechar" at bounding box center [317, 149] width 29 height 29
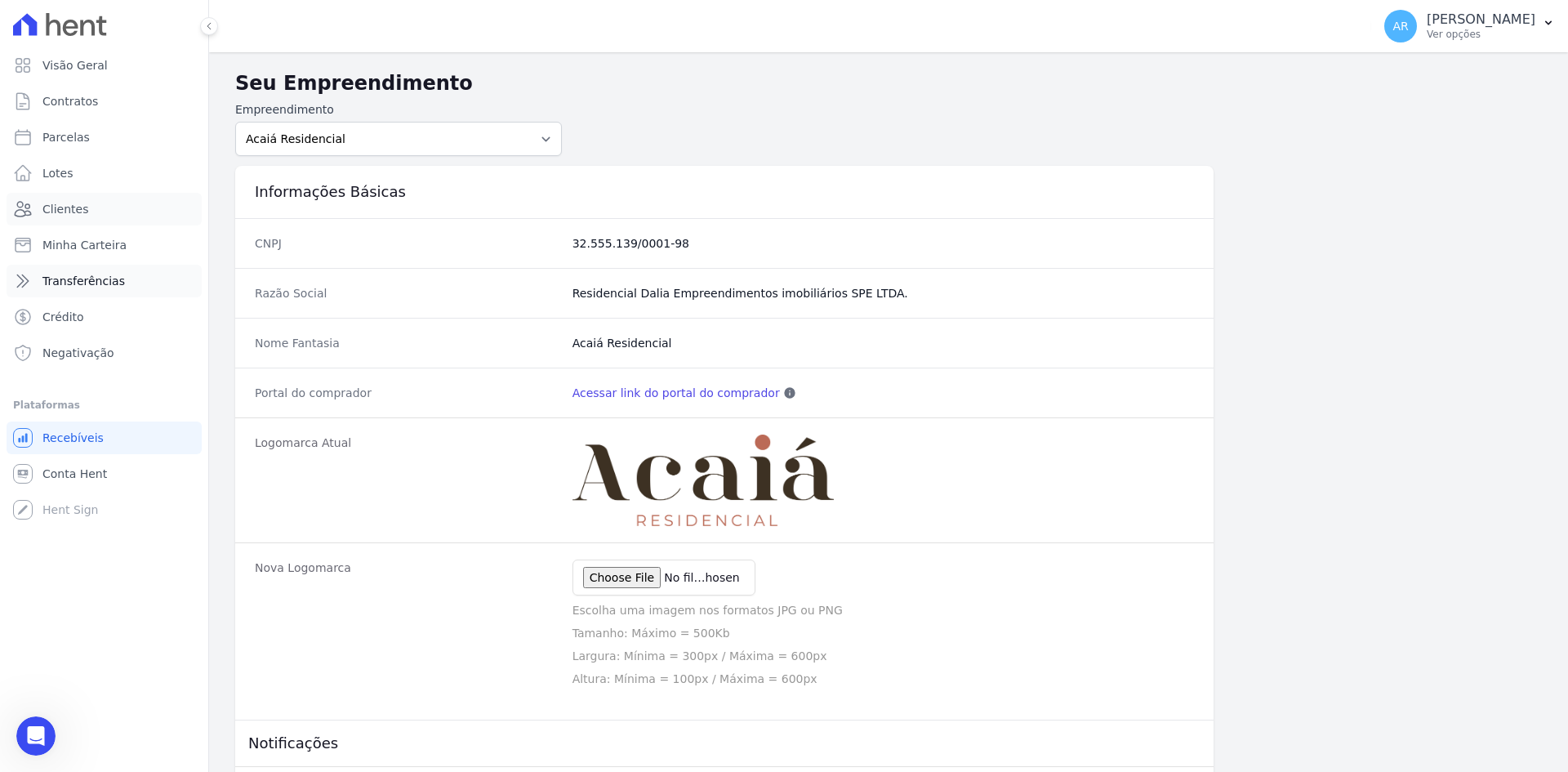
drag, startPoint x: 73, startPoint y: 211, endPoint x: 6, endPoint y: 269, distance: 88.6
click at [73, 211] on span "Clientes" at bounding box center [65, 209] width 45 height 16
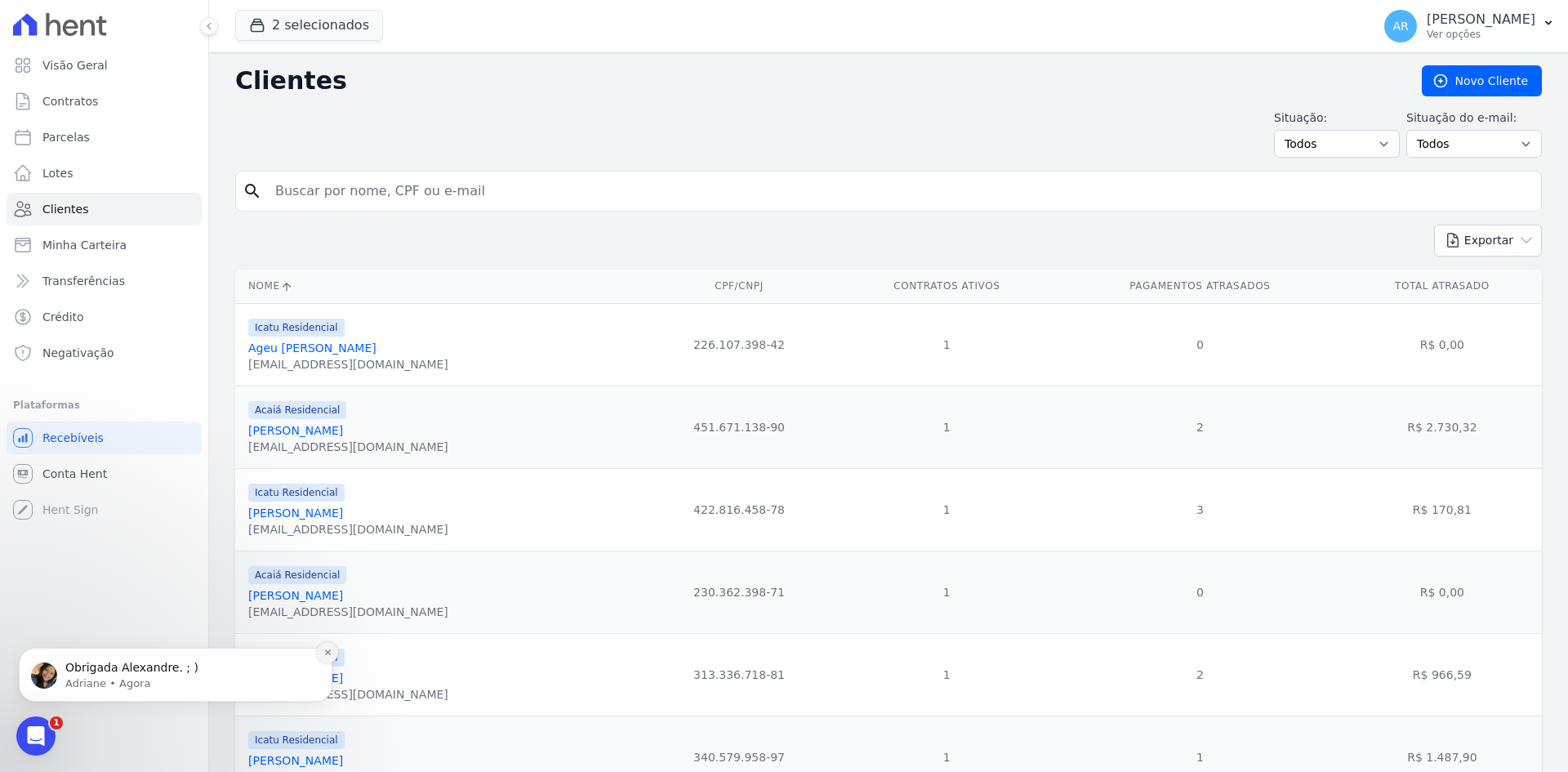
click at [328, 656] on icon "Dismiss notification" at bounding box center [328, 652] width 9 height 9
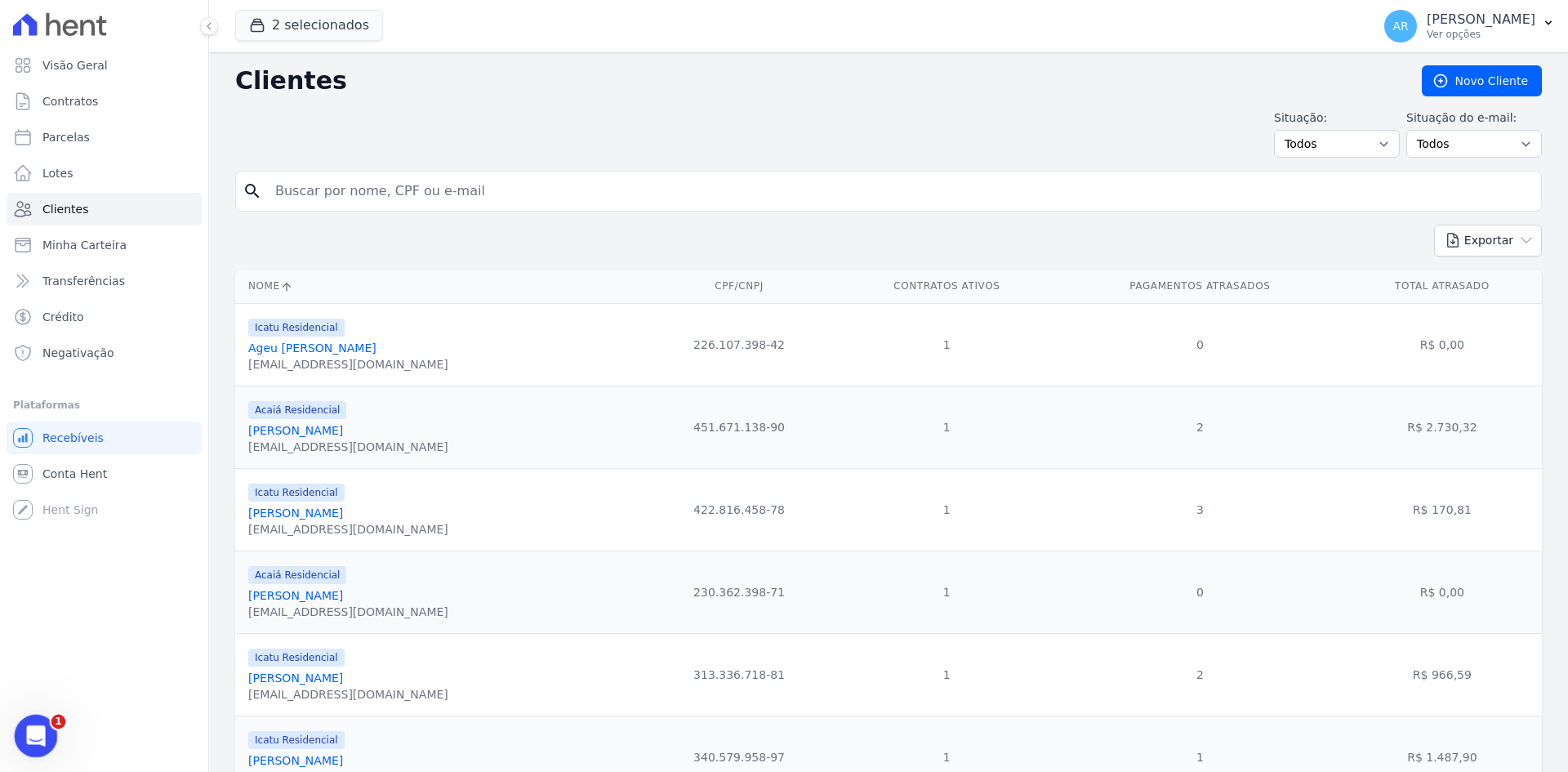
click at [52, 717] on body "Visão Geral Contratos Parcelas Lotes Clientes Minha Carteira Transferências Cré…" at bounding box center [784, 386] width 1568 height 772
click at [85, 205] on link "Clientes" at bounding box center [104, 209] width 196 height 33
click at [1468, 85] on link "Novo Cliente" at bounding box center [1481, 80] width 120 height 31
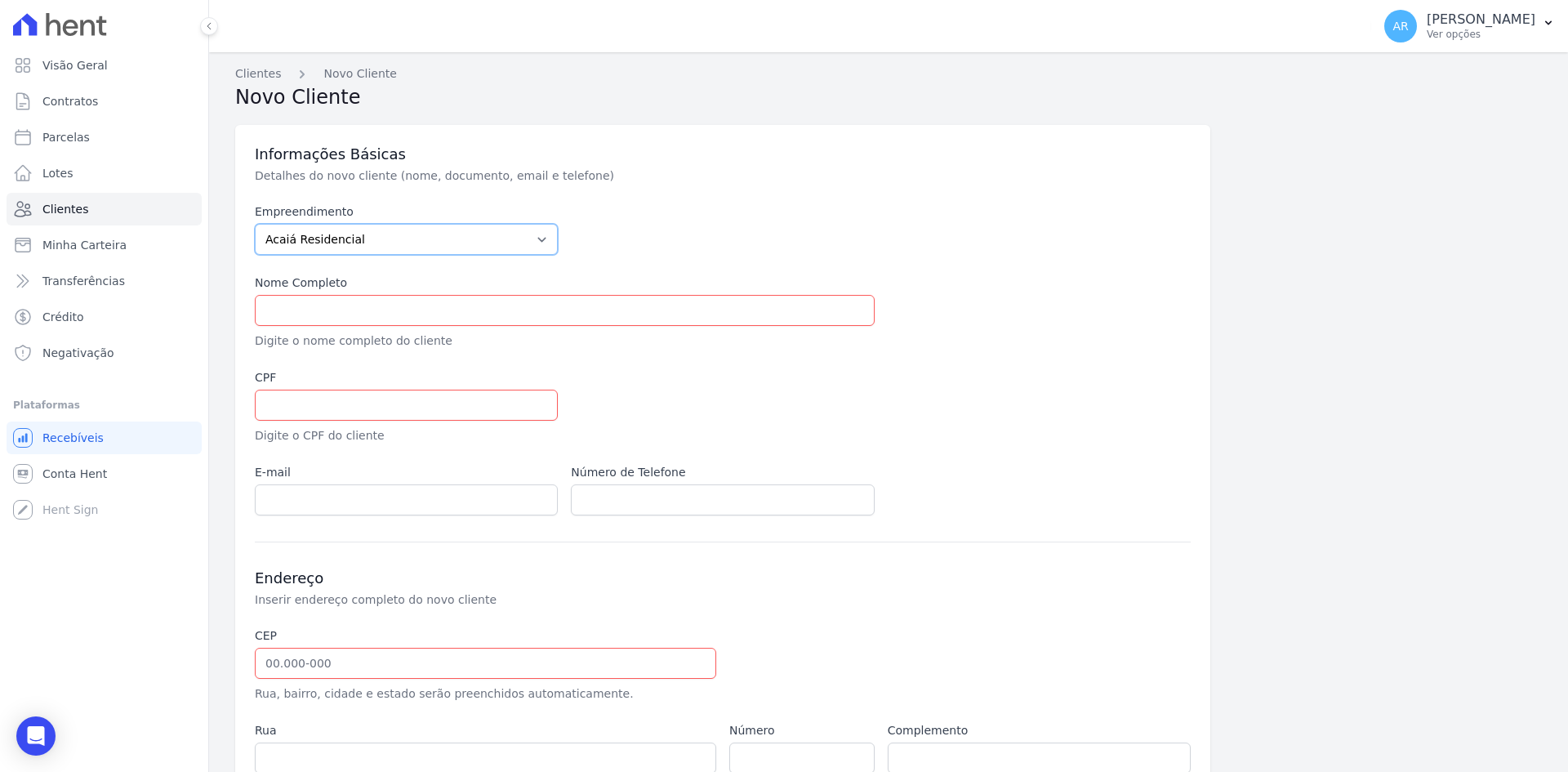
click at [296, 243] on select "Acaiá Residencial Icatu Residencial" at bounding box center [406, 239] width 303 height 31
drag, startPoint x: 296, startPoint y: 243, endPoint x: 286, endPoint y: 280, distance: 38.3
click at [296, 243] on select "Acaiá Residencial Icatu Residencial" at bounding box center [406, 239] width 303 height 31
click at [282, 308] on input "text" at bounding box center [564, 310] width 620 height 31
type input "[PERSON_NAME] [PERSON_NAME]"
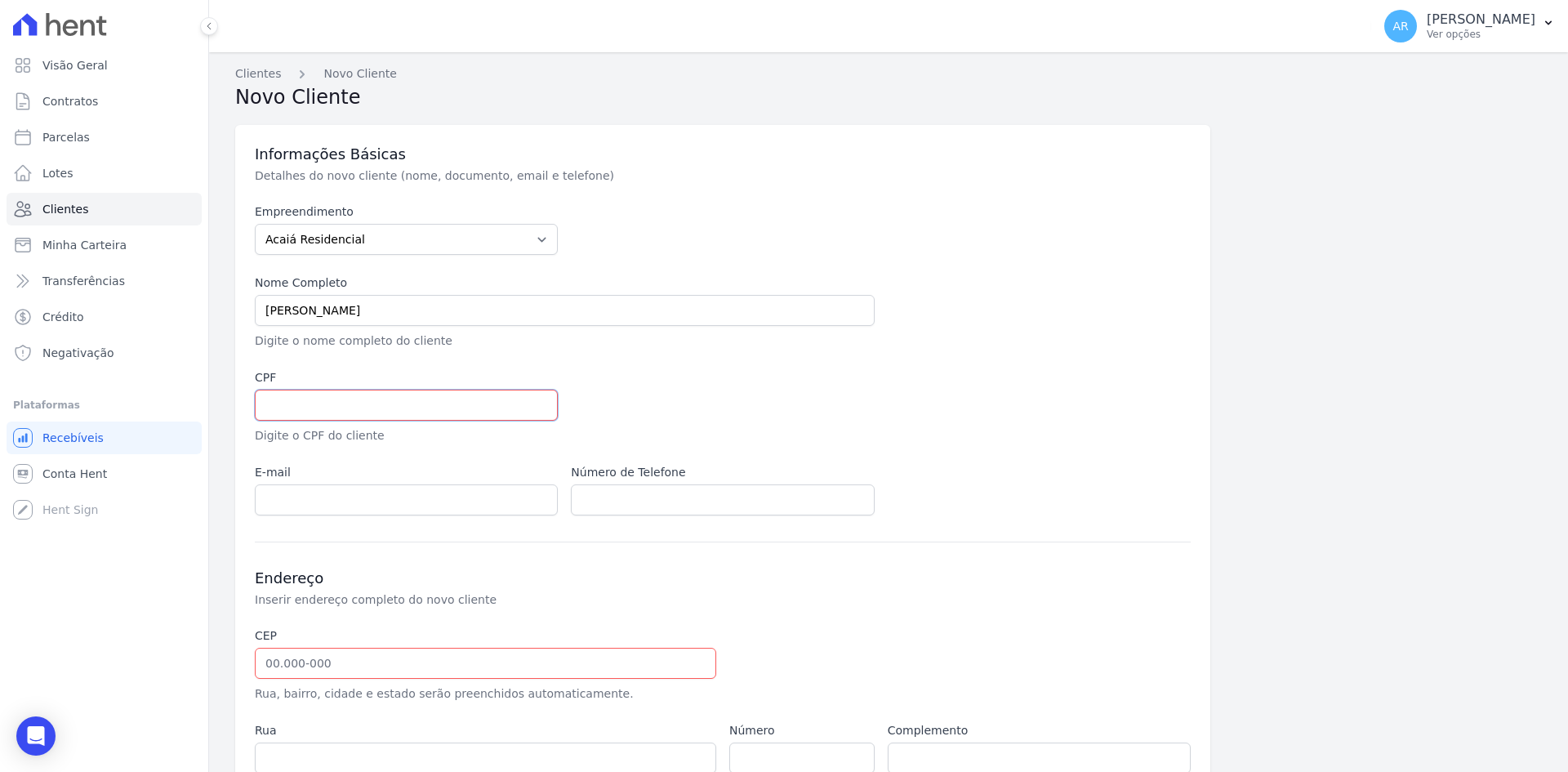
click at [312, 392] on input "text" at bounding box center [406, 405] width 303 height 31
click at [304, 393] on input "text" at bounding box center [406, 405] width 303 height 31
click at [337, 398] on input "text" at bounding box center [406, 405] width 303 height 31
paste input "327.470.968-90"
type input "327.470.968-90"
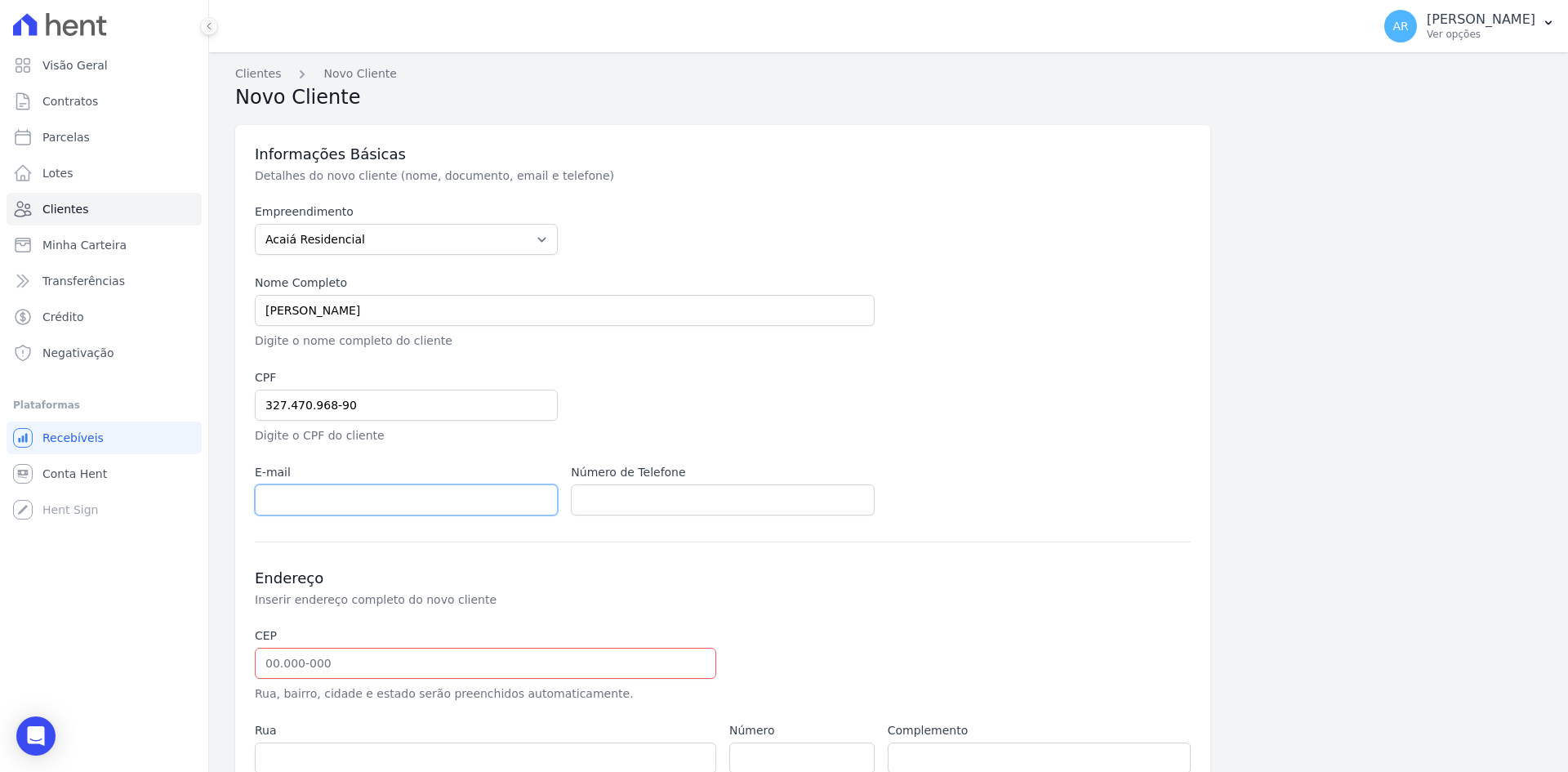
click at [354, 514] on input "email" at bounding box center [406, 500] width 303 height 31
paste input "dmelorosa@yahoo.com.br"
type input "dmelorosa@yahoo.com.br"
click at [716, 542] on div "Endereço Inserir endereço completo do novo cliente CEP Rua, bairro, cidade e es…" at bounding box center [723, 717] width 936 height 350
click at [660, 478] on label "Número de Telefone" at bounding box center [722, 472] width 303 height 17
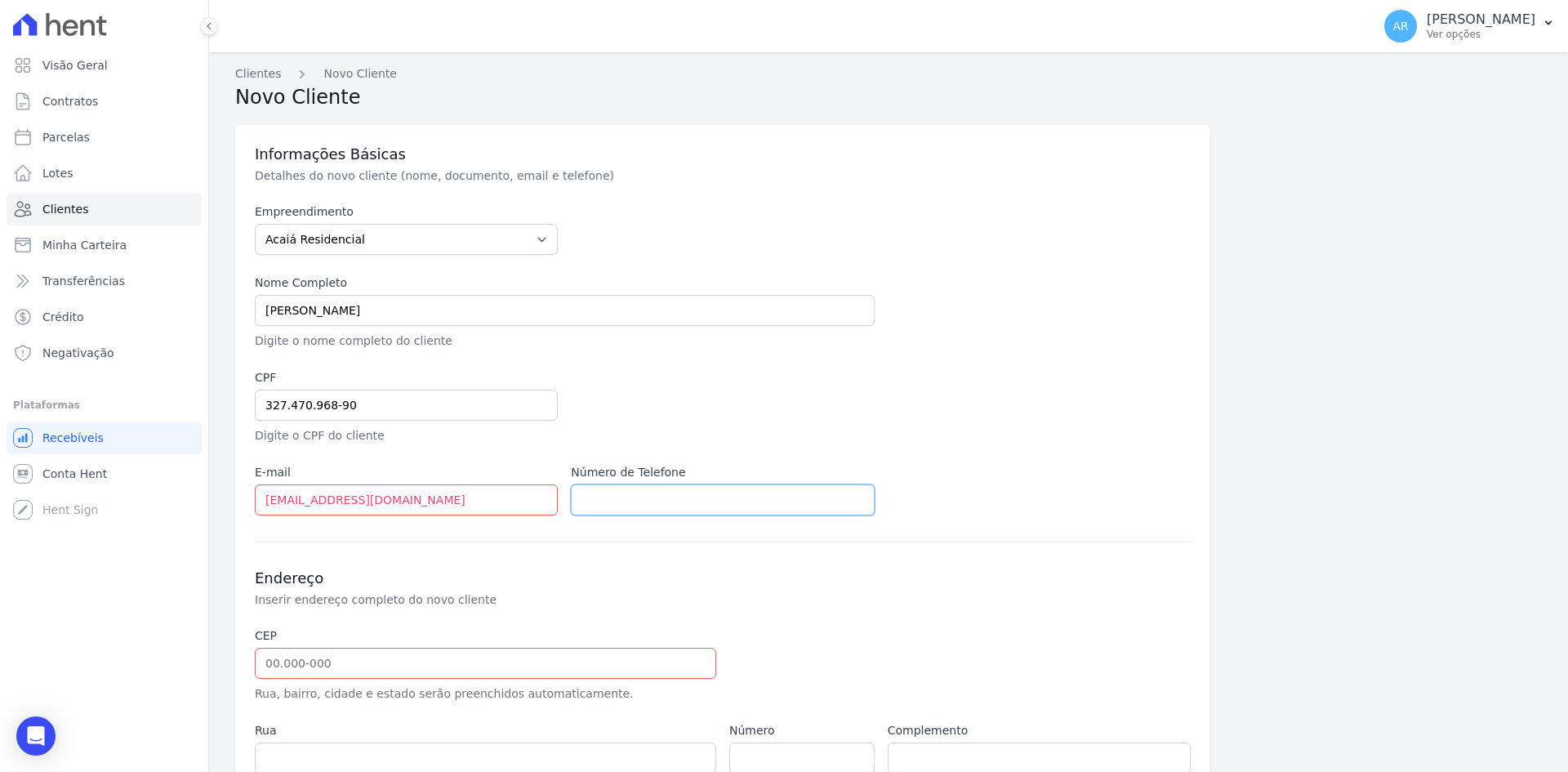
click at [653, 499] on input "text" at bounding box center [722, 500] width 303 height 31
paste input "19 98188-7603"
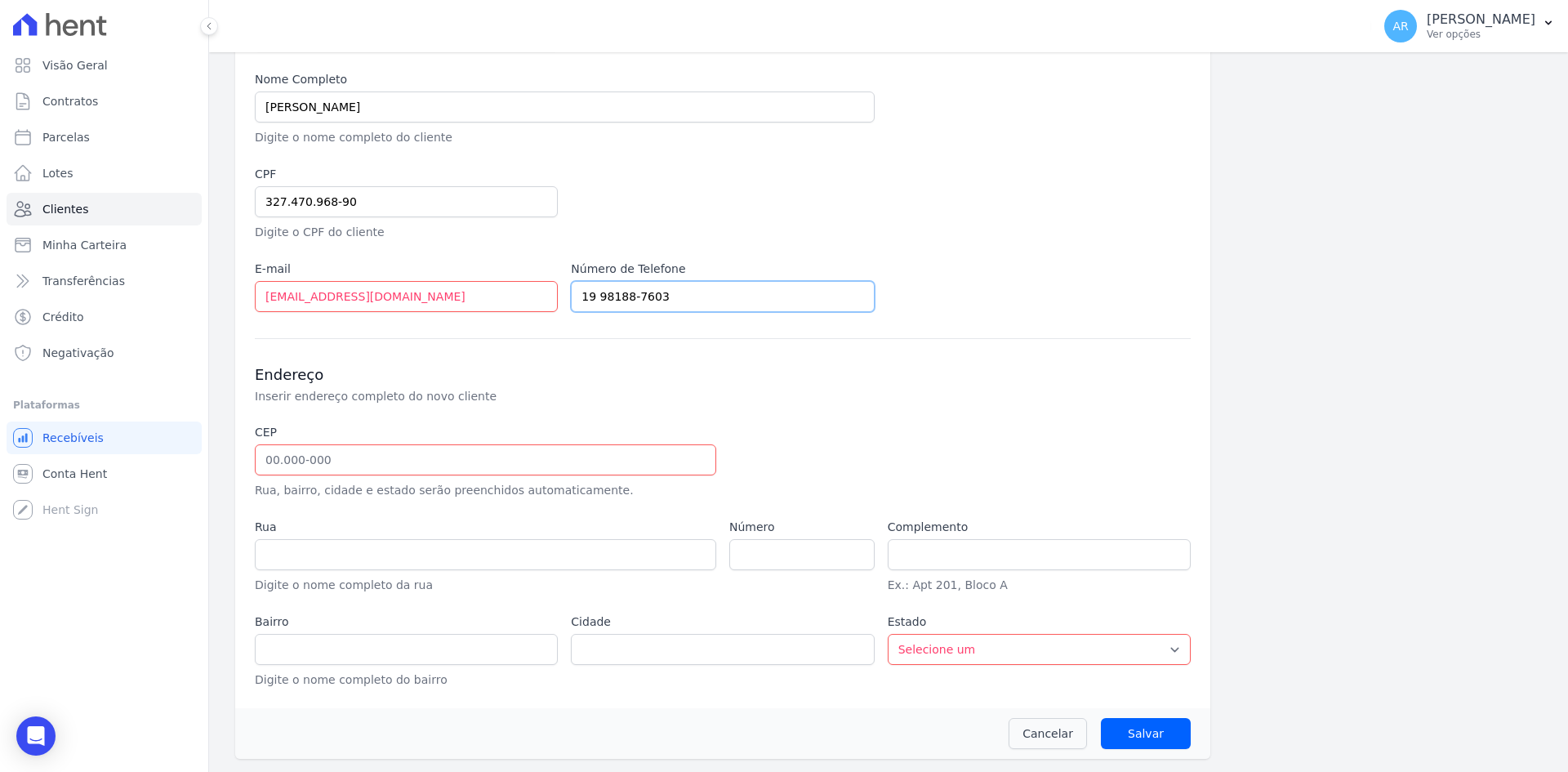
type input "19 98188-7603"
click at [351, 456] on input "text" at bounding box center [485, 460] width 461 height 31
type input "13.185-101"
click at [467, 415] on div "Endereço Inserir endereço completo do novo cliente CEP 13.185-101 Rua, bairro, …" at bounding box center [723, 513] width 936 height 350
type input "Rua da Esperança"
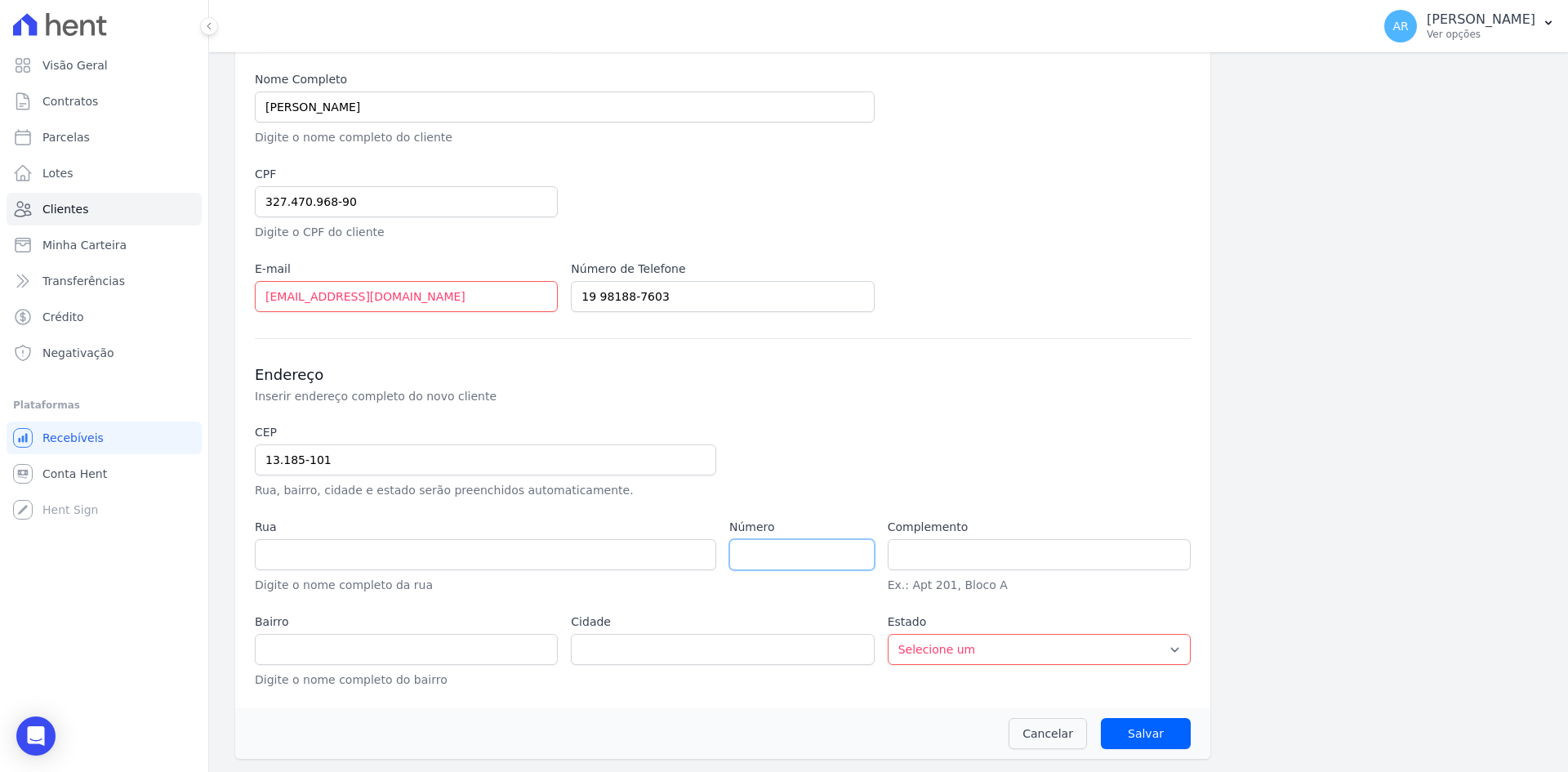
type input "Jardim do Brás"
type input "Hortolândia"
select select "SP"
click at [767, 552] on input "number" at bounding box center [801, 554] width 145 height 31
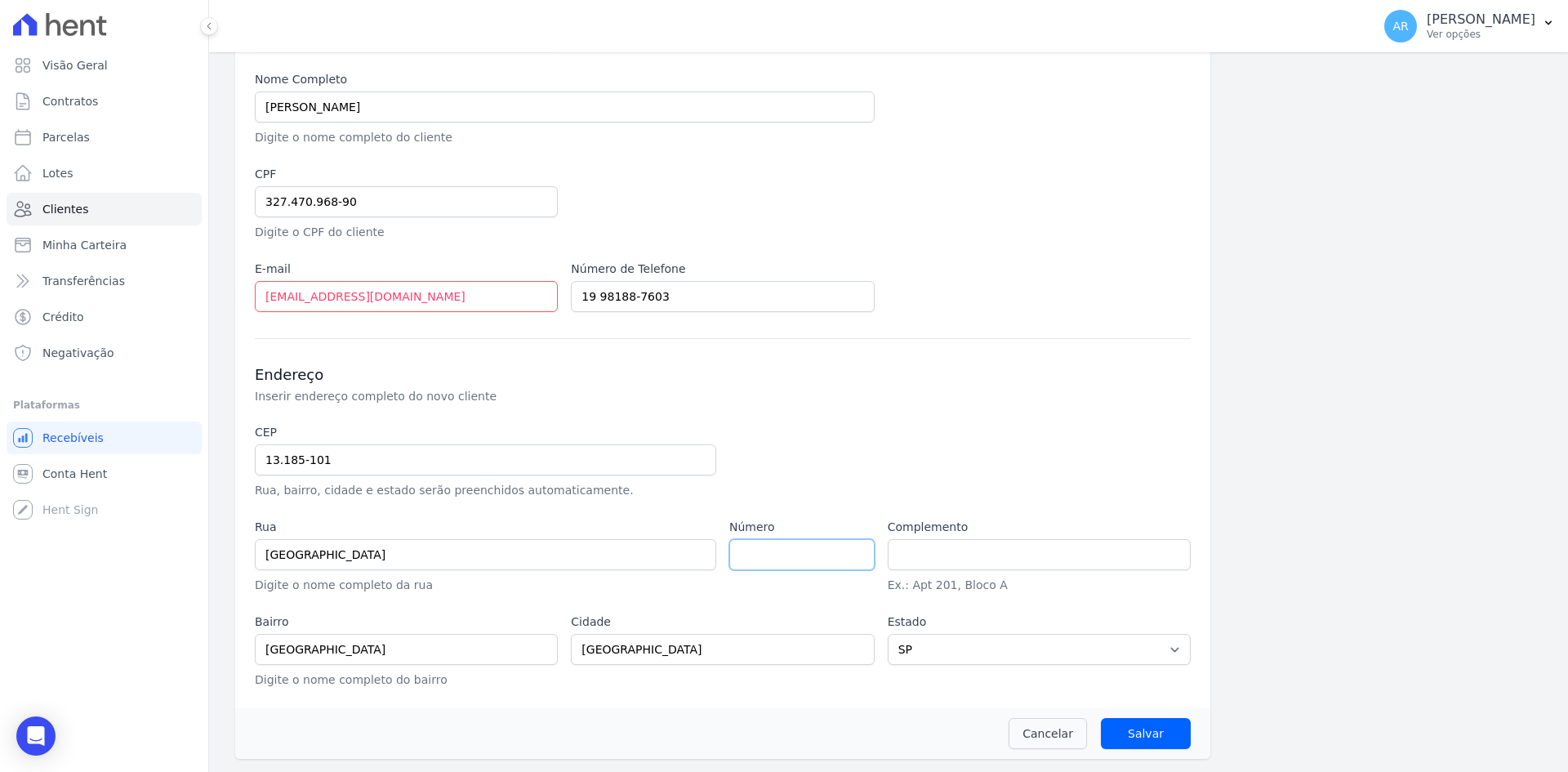
click at [767, 552] on input "number" at bounding box center [801, 554] width 145 height 31
type input "26"
click at [1138, 731] on input "Salvar" at bounding box center [1145, 733] width 90 height 31
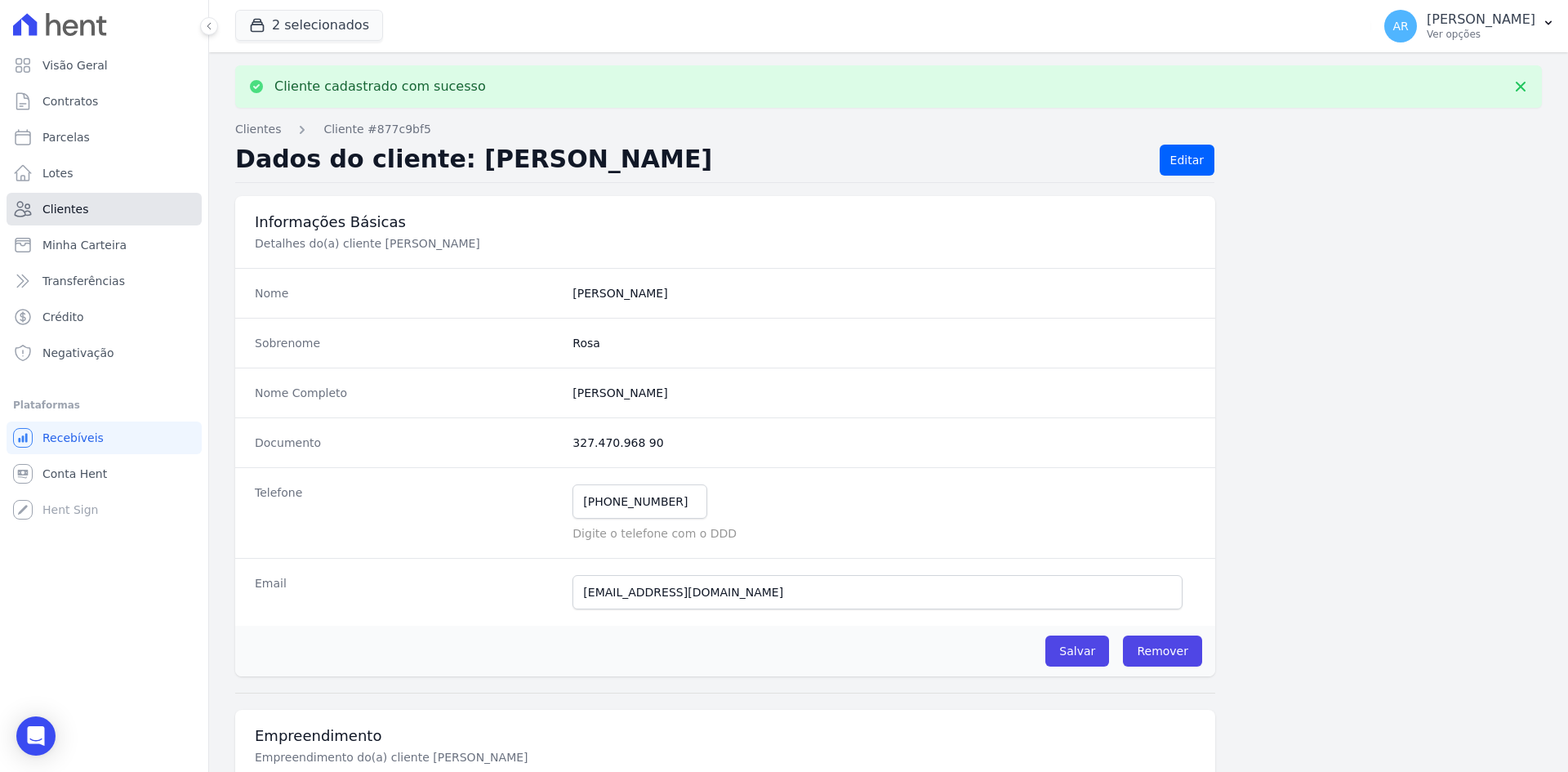
click at [76, 205] on span "Clientes" at bounding box center [65, 209] width 45 height 16
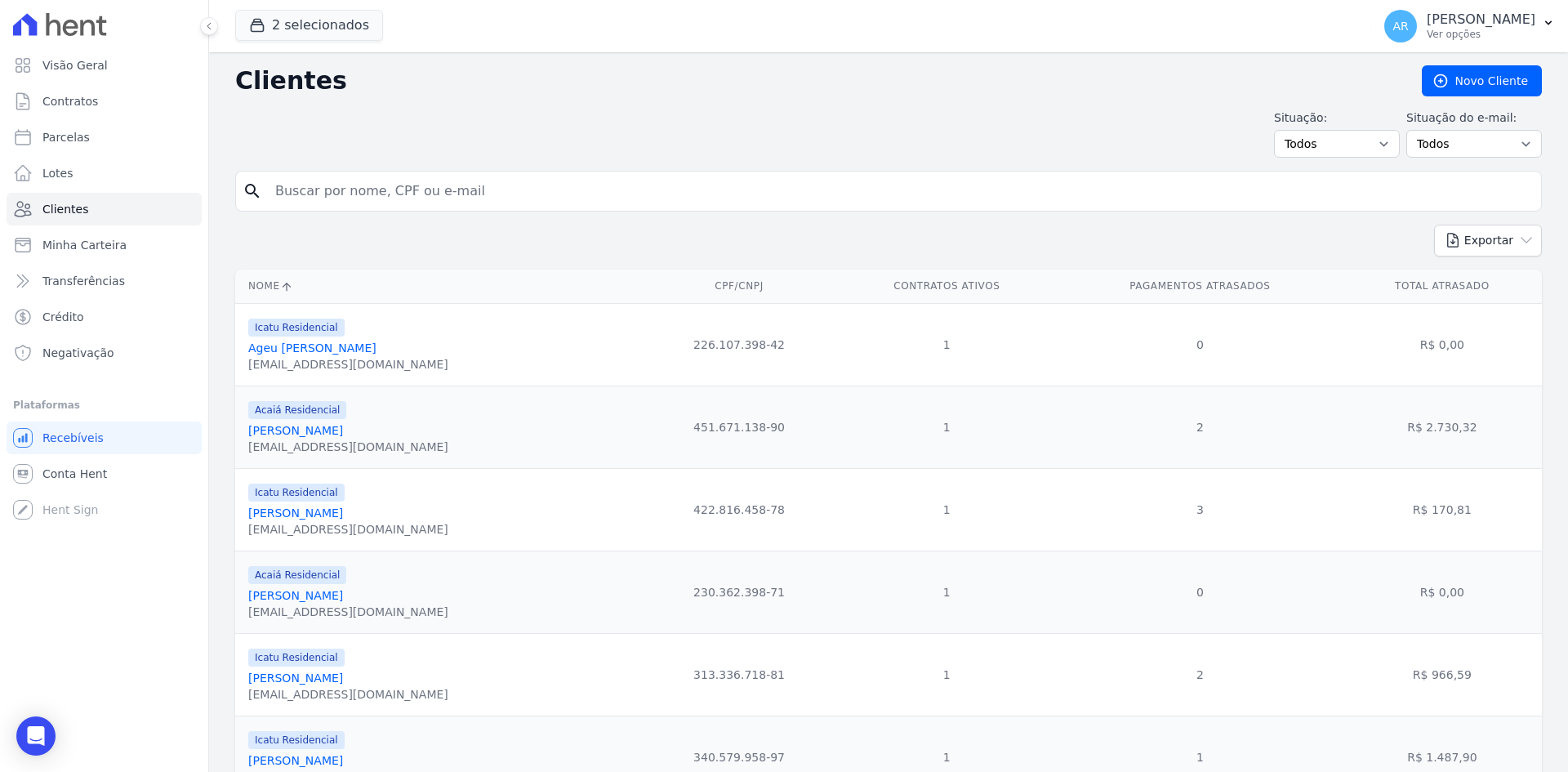
click at [380, 197] on input "search" at bounding box center [900, 191] width 1268 height 33
type input "LUCAS EDUARDO"
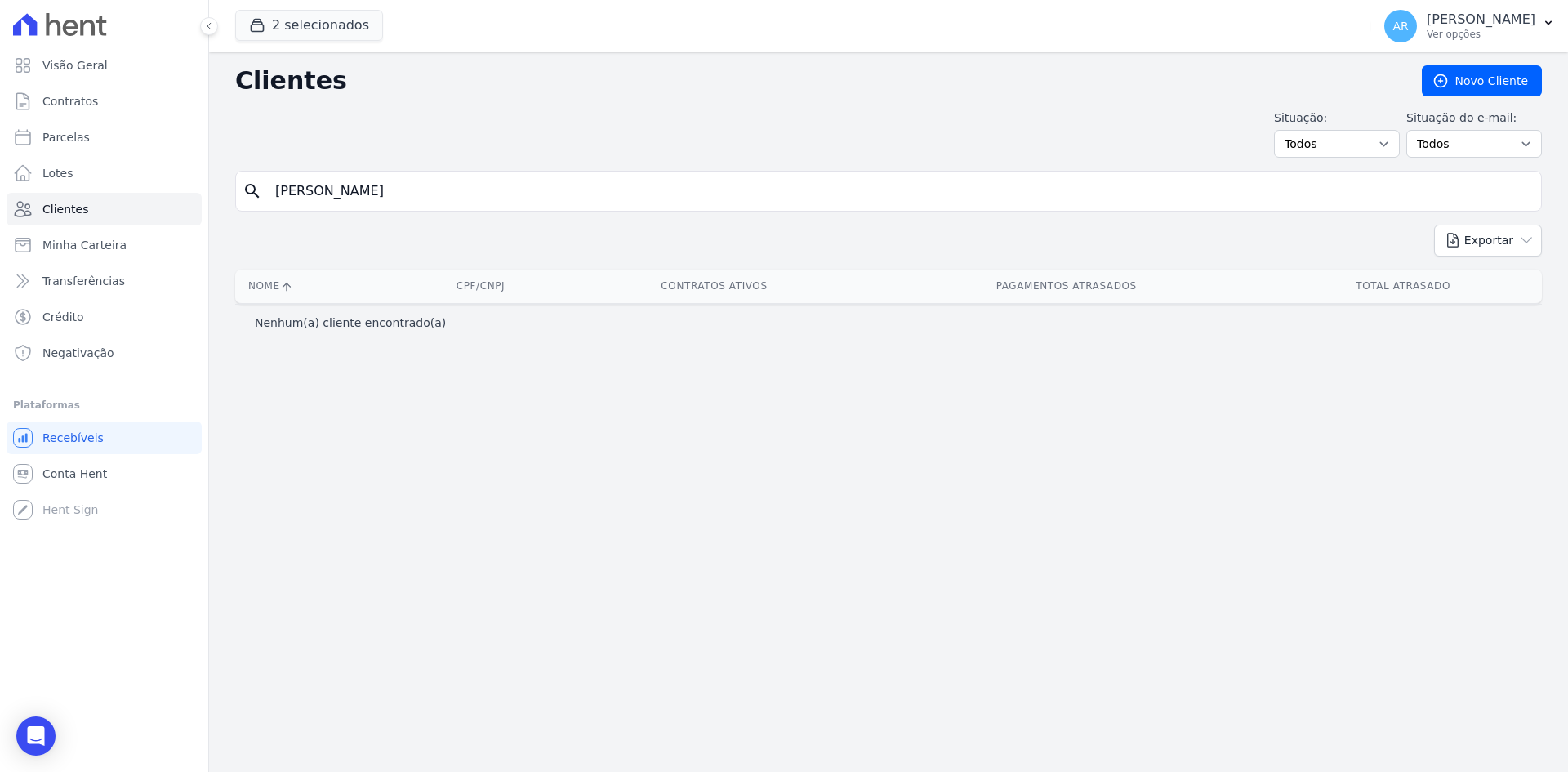
click at [325, 194] on input "LUCAS EDUARDO" at bounding box center [900, 191] width 1268 height 33
type input "LUCAS"
click at [404, 189] on input "LUCAS" at bounding box center [900, 191] width 1268 height 33
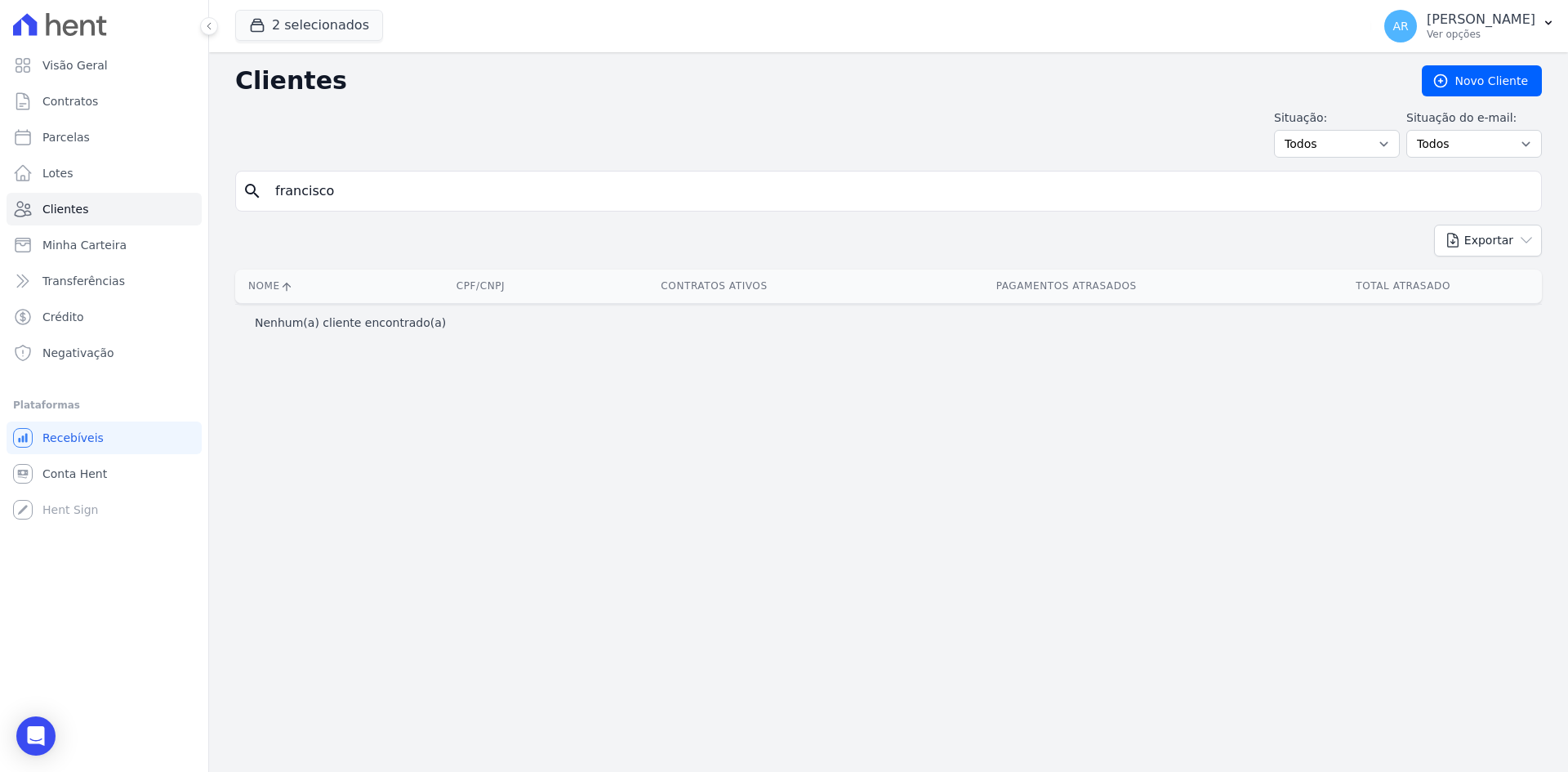
type input "francisco"
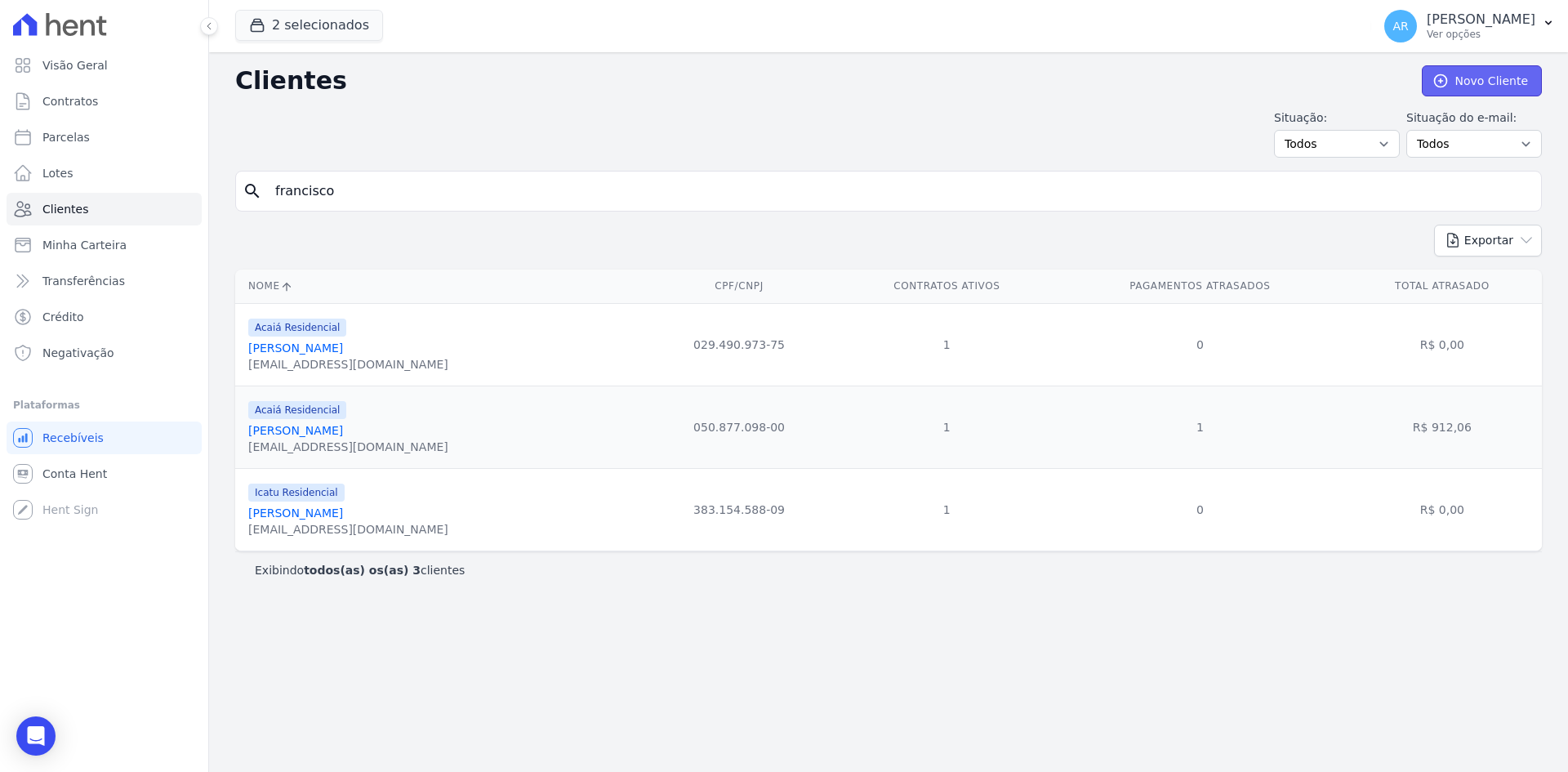
click at [1484, 76] on link "Novo Cliente" at bounding box center [1481, 80] width 120 height 31
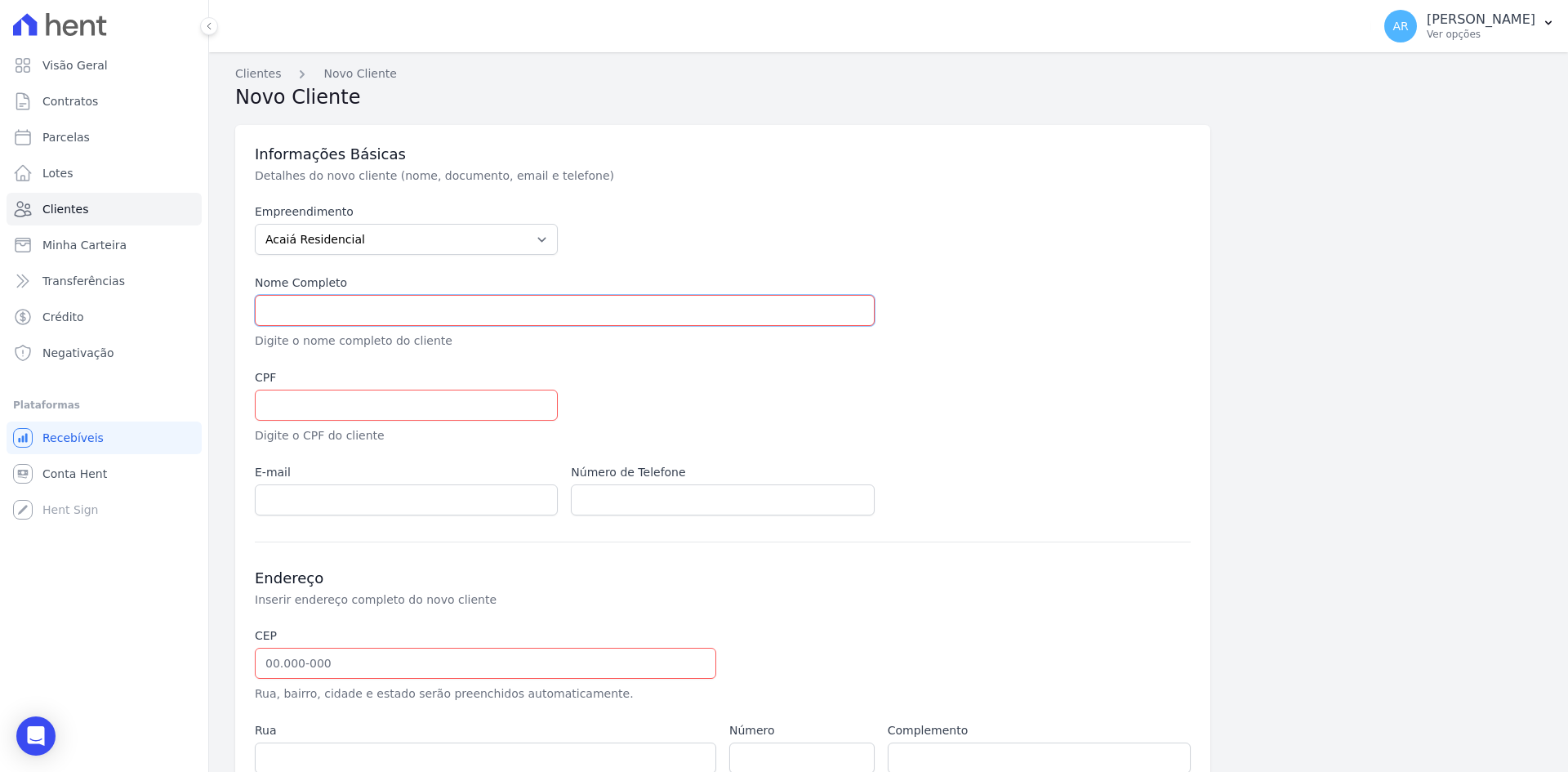
drag, startPoint x: 299, startPoint y: 312, endPoint x: 286, endPoint y: 313, distance: 13.0
click at [299, 313] on input "text" at bounding box center [564, 310] width 620 height 31
paste input "[PERSON_NAME]"
type input "[PERSON_NAME]"
click at [313, 242] on select "Acaiá Residencial Icatu Residencial" at bounding box center [406, 239] width 303 height 31
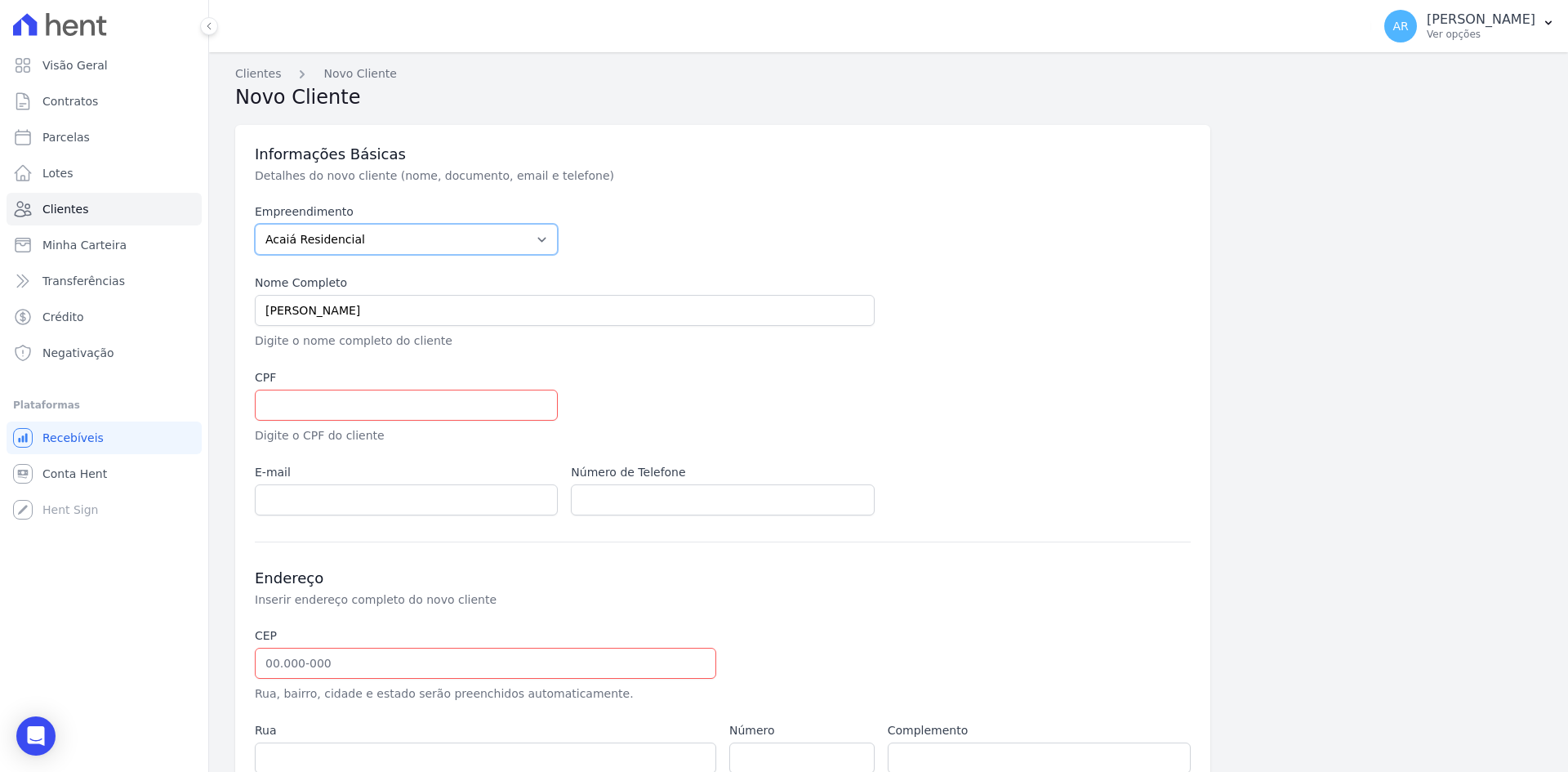
drag, startPoint x: 313, startPoint y: 242, endPoint x: 303, endPoint y: 253, distance: 14.9
click at [313, 242] on select "Acaiá Residencial Icatu Residencial" at bounding box center [406, 239] width 303 height 31
click at [316, 404] on input "text" at bounding box center [406, 405] width 303 height 31
click at [314, 390] on input "text" at bounding box center [406, 405] width 303 height 31
paste input "433.662.278-77"
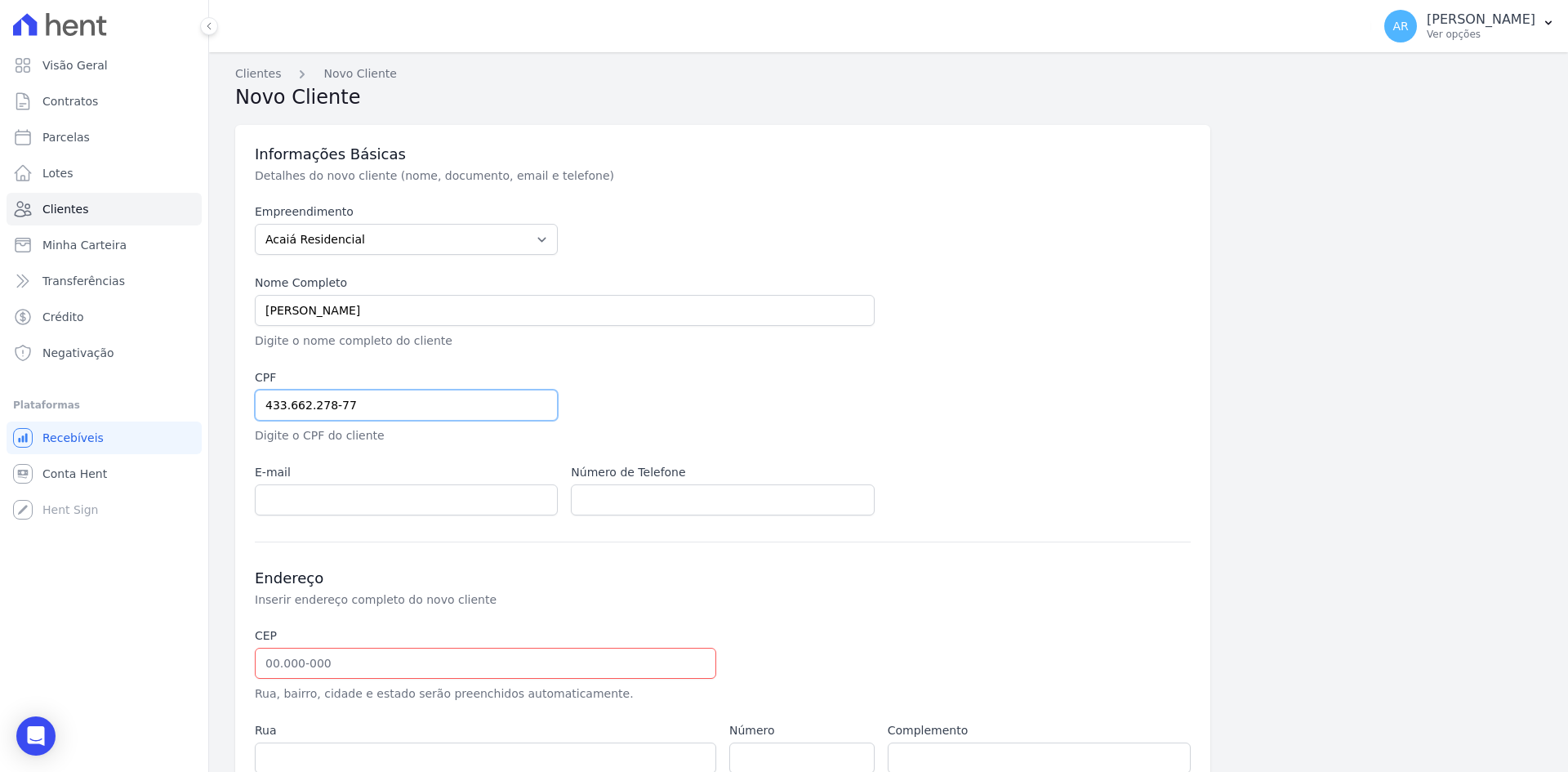
type input "433.662.278-77"
click at [321, 508] on input "email" at bounding box center [406, 500] width 303 height 31
paste input "[EMAIL_ADDRESS][DOMAIN_NAME]"
type input "[EMAIL_ADDRESS][DOMAIN_NAME]"
click at [625, 500] on input "text" at bounding box center [722, 500] width 303 height 31
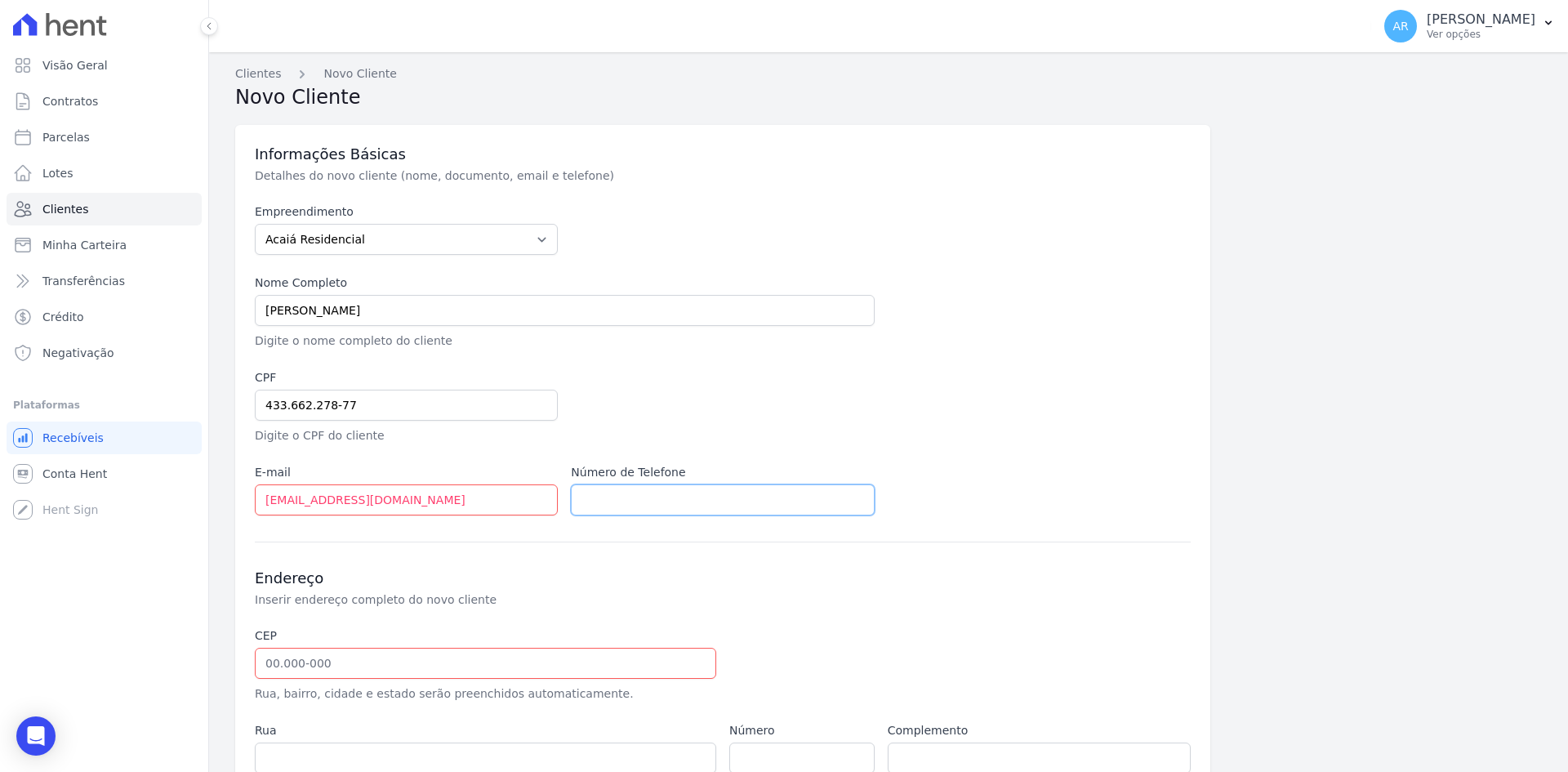
paste input "19 99176-3061"
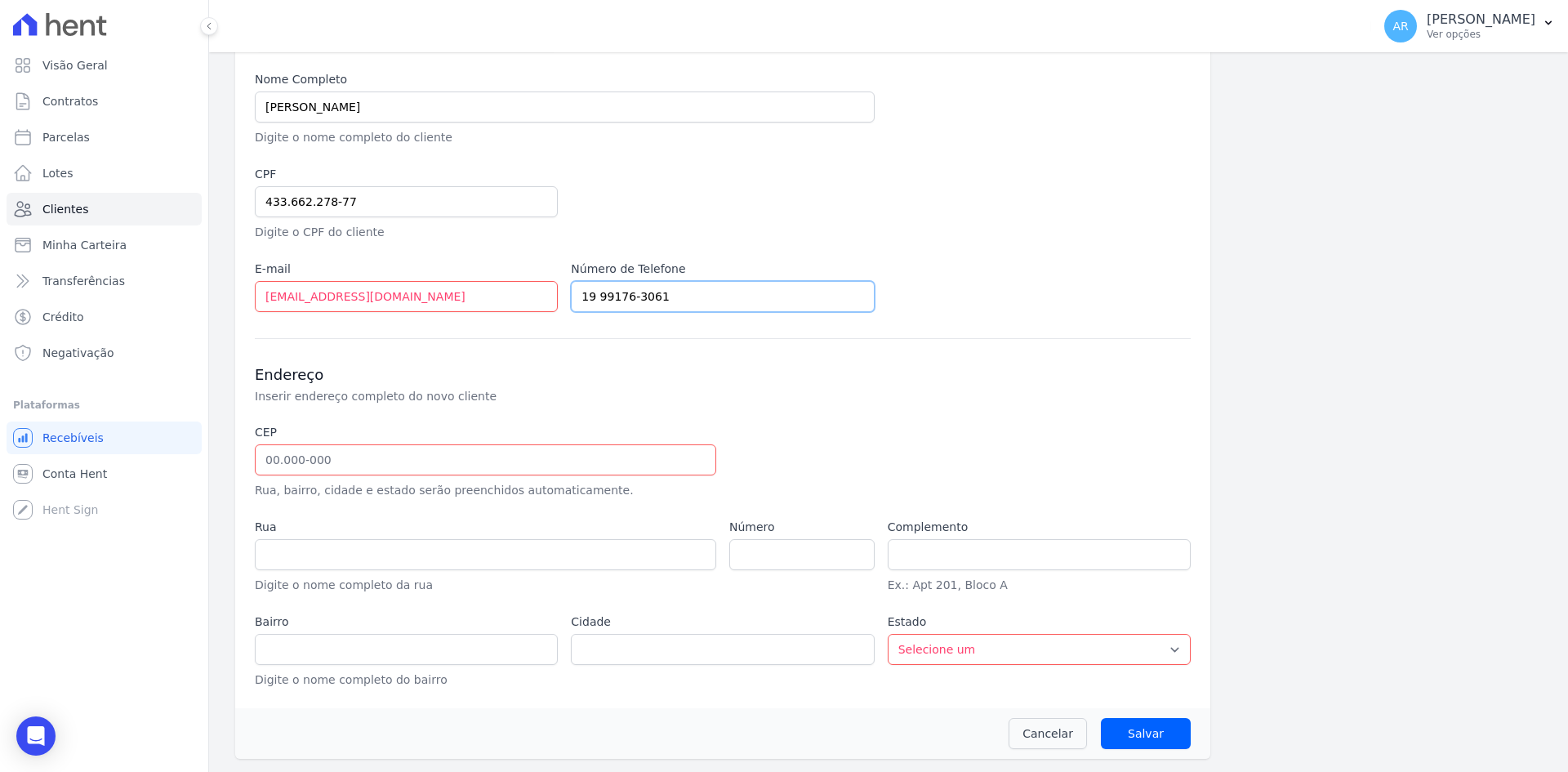
type input "19 99176-3061"
click at [284, 459] on input "text" at bounding box center [485, 460] width 461 height 31
type input "13.185-230"
click at [368, 536] on div "Rua Digite o nome completo da rua" at bounding box center [485, 556] width 461 height 76
type input "Rua Antônio Fernandes Leite"
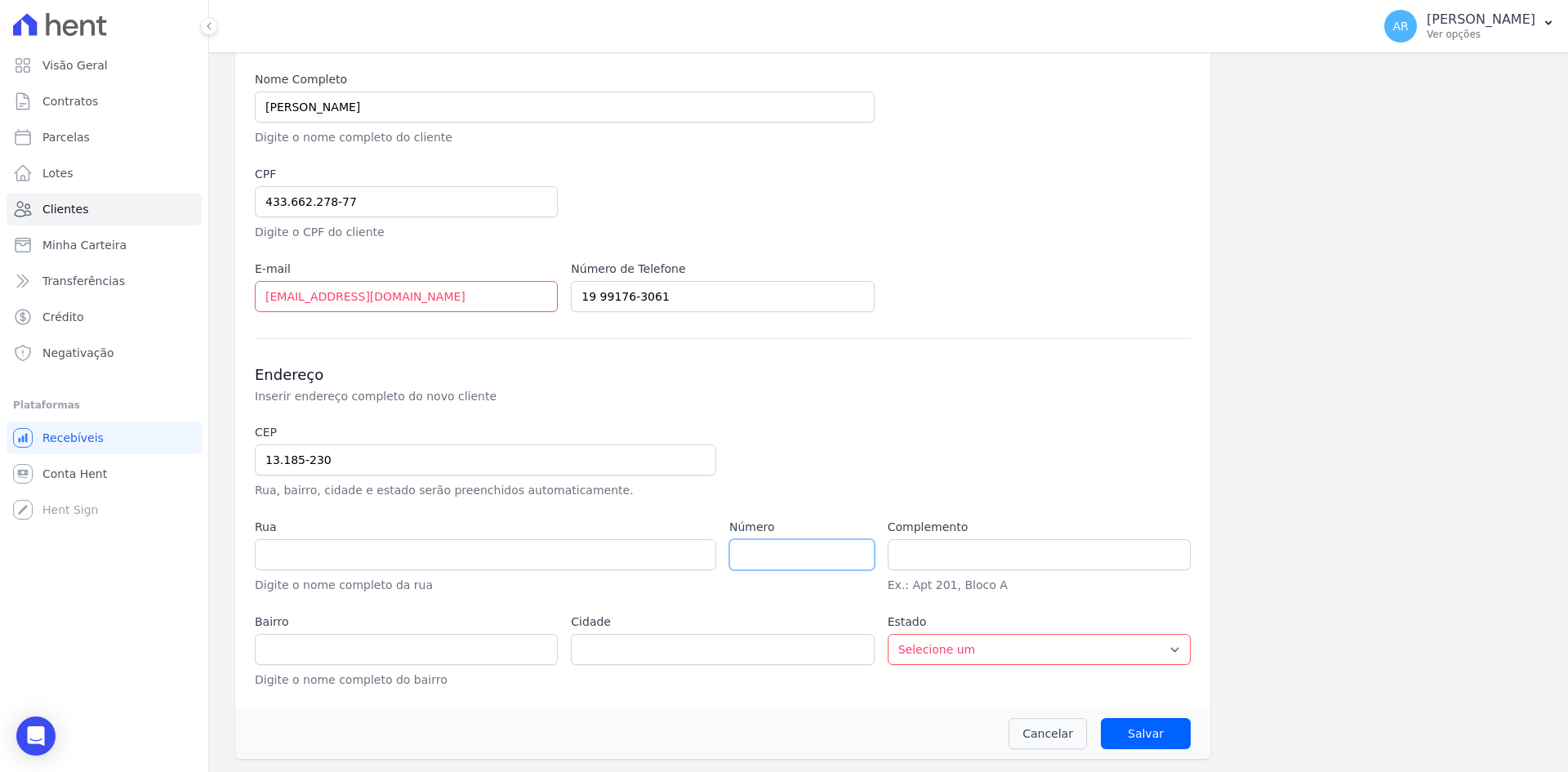
type input "Jardim Santa Izabel"
type input "[GEOGRAPHIC_DATA]"
select select "SP"
click at [801, 559] on input "number" at bounding box center [801, 554] width 145 height 31
type input "1040"
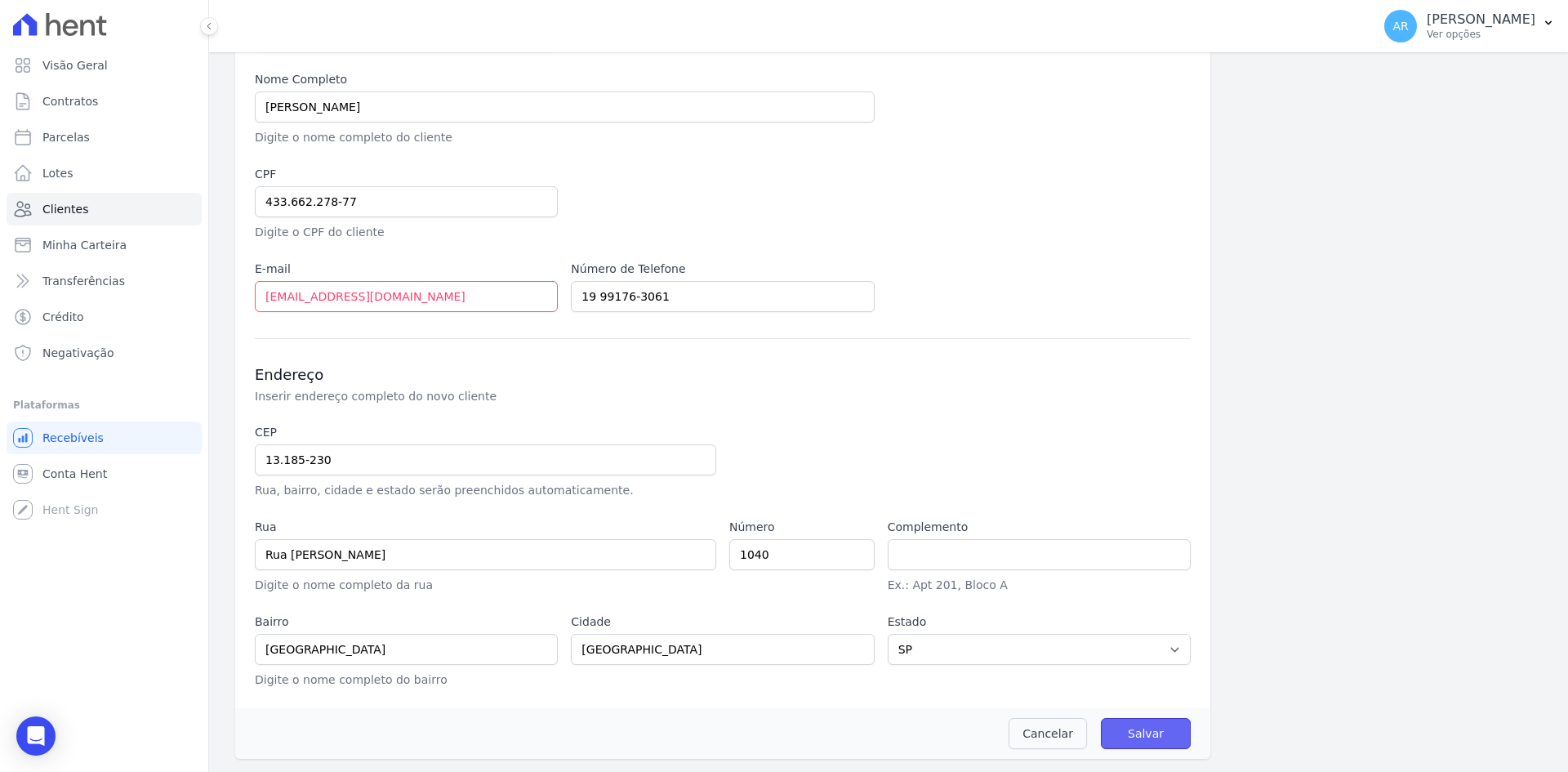
click at [1141, 726] on input "Salvar" at bounding box center [1145, 733] width 90 height 31
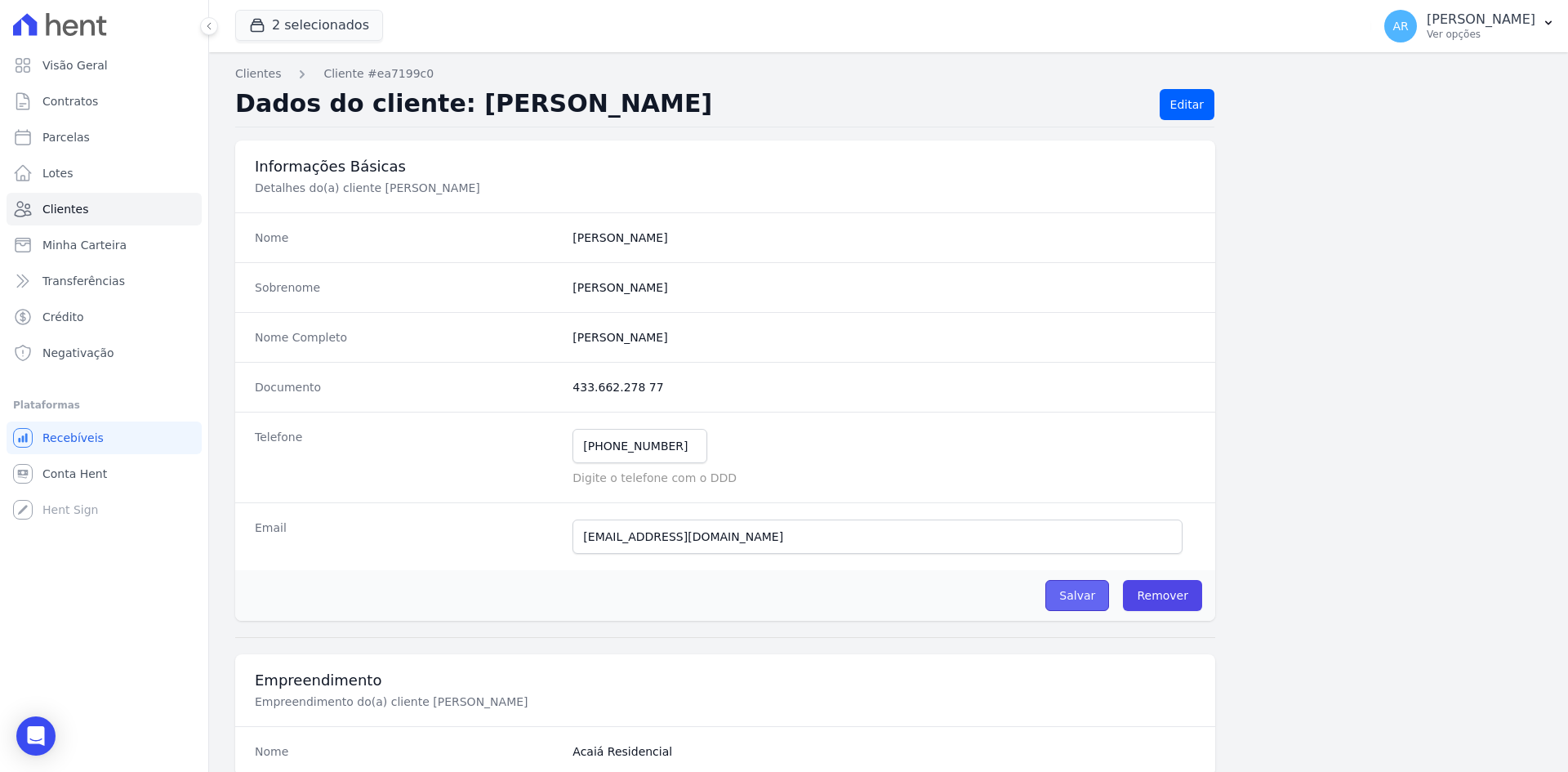
click at [1068, 601] on input "Salvar" at bounding box center [1077, 595] width 64 height 31
click at [1082, 597] on input "Salvar" at bounding box center [1077, 595] width 64 height 31
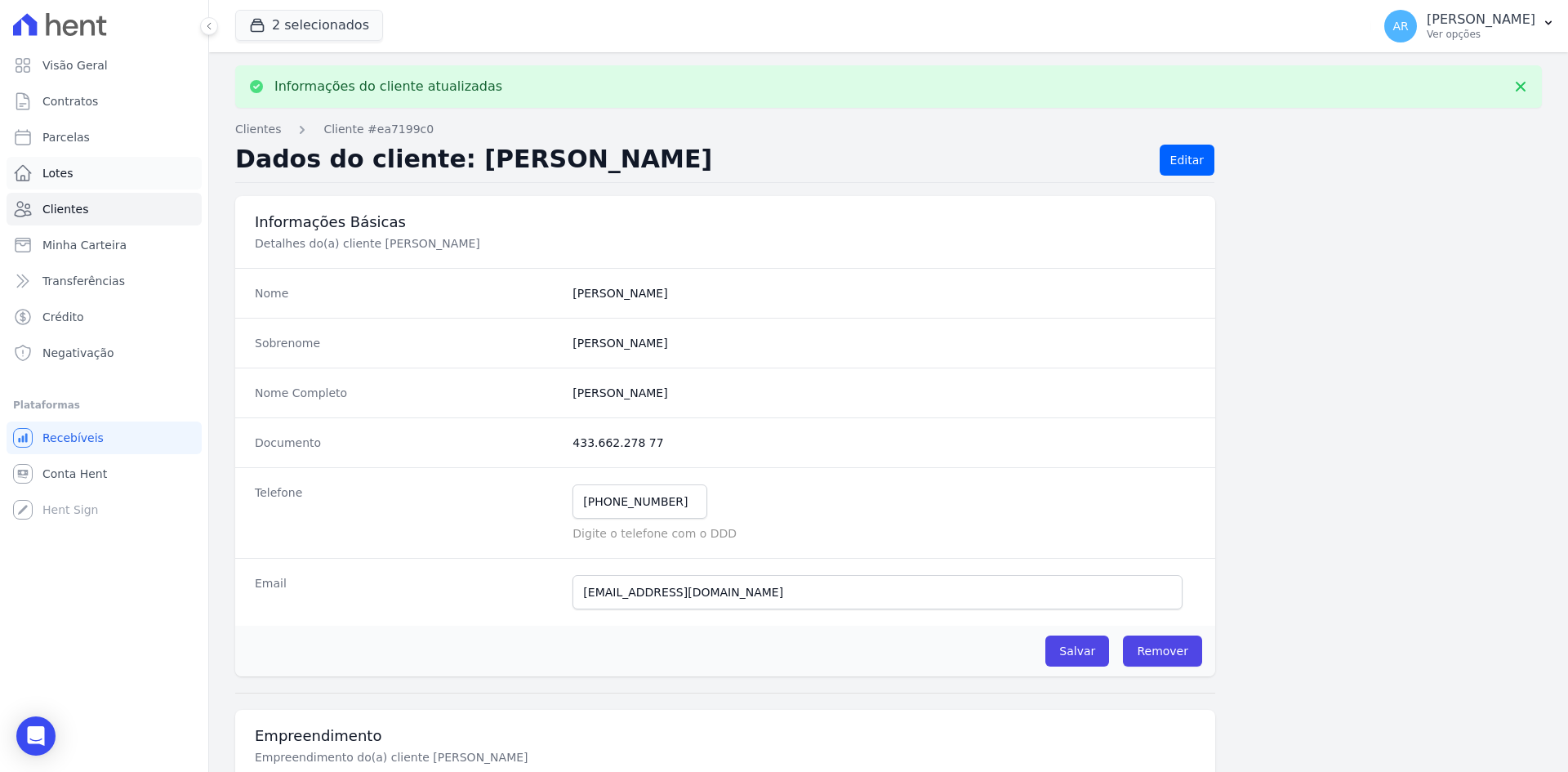
click at [57, 165] on span "Lotes" at bounding box center [58, 173] width 31 height 16
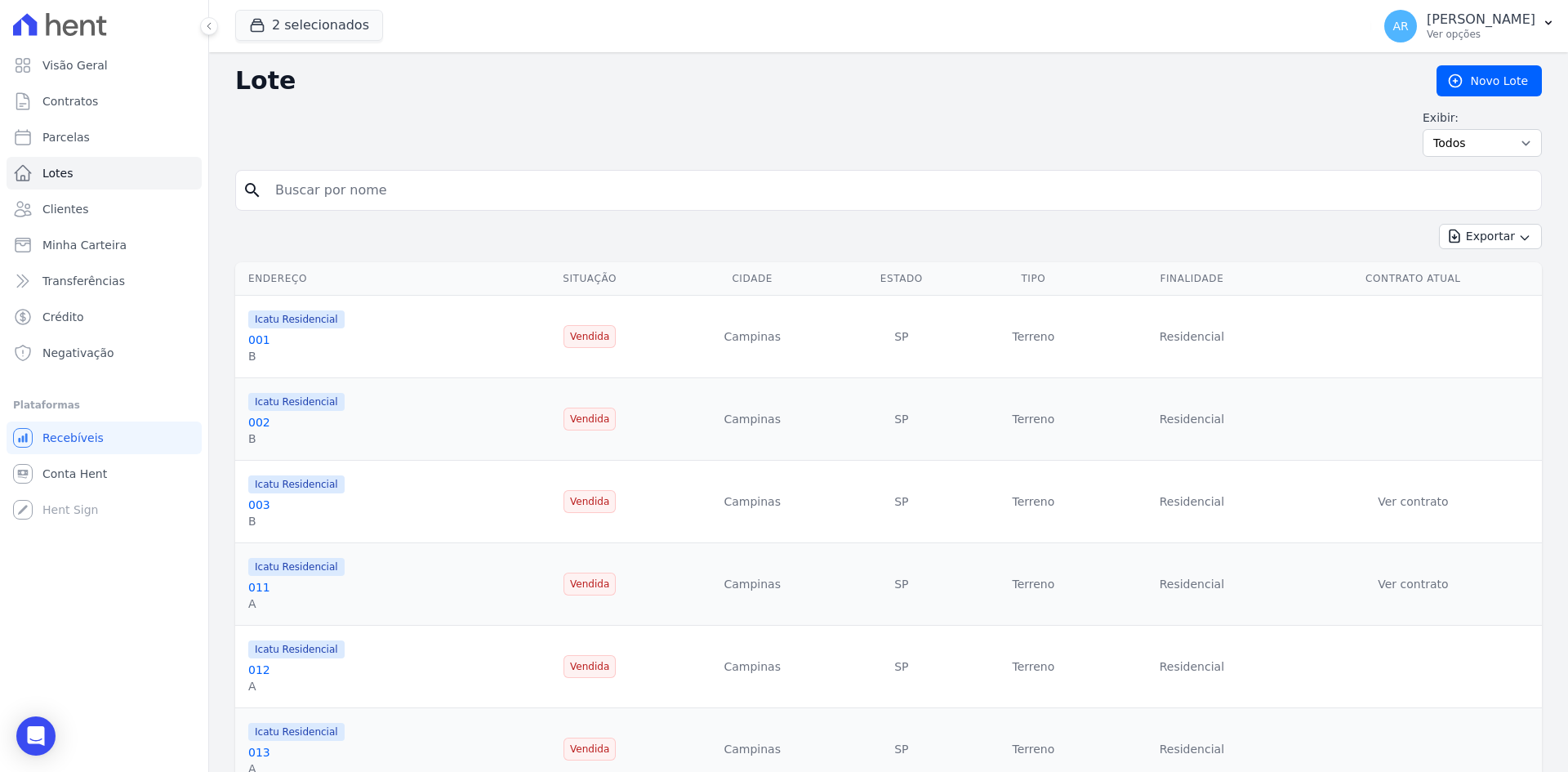
click at [1485, 69] on link "Novo Lote" at bounding box center [1489, 80] width 105 height 31
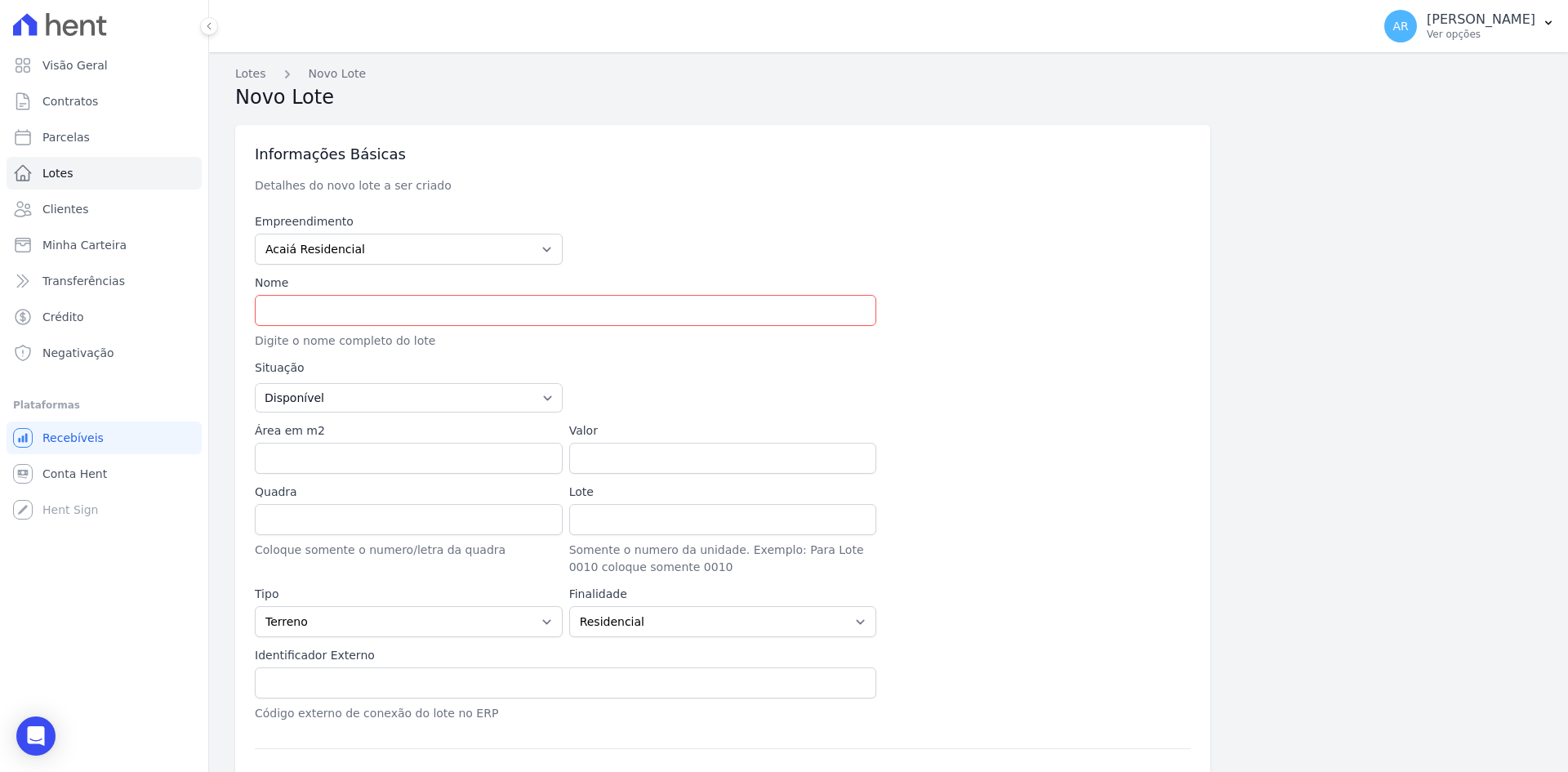
type input "13.070-183"
drag, startPoint x: 336, startPoint y: 250, endPoint x: 335, endPoint y: 258, distance: 8.1
click at [336, 250] on select "Acaiá Residencial Icatu Residencial" at bounding box center [409, 249] width 308 height 31
click at [313, 310] on input "text" at bounding box center [565, 310] width 621 height 31
type input "Rua Doutor Albano de Almeida Lima"
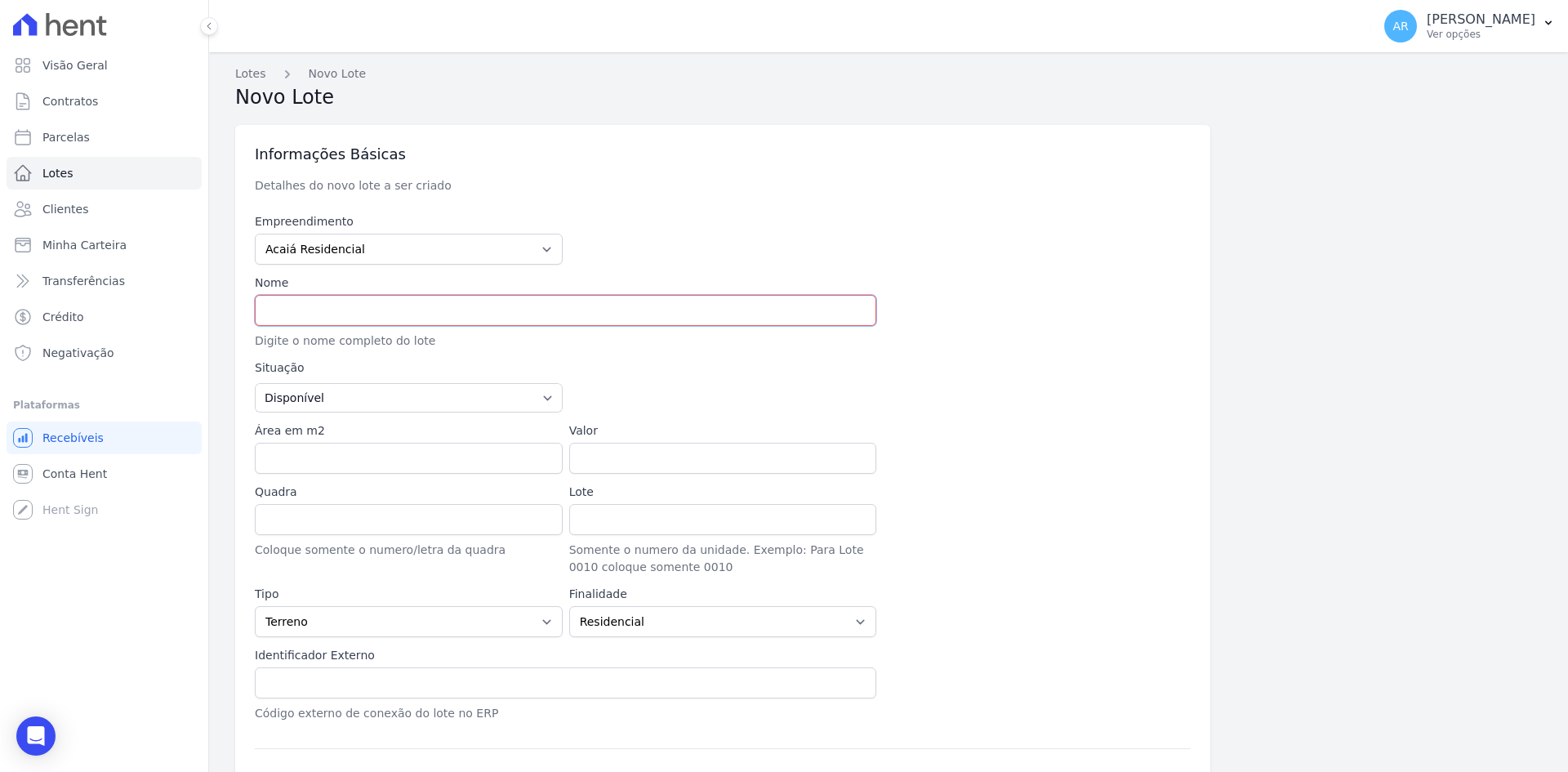
type input "Jardim Chapadão"
type input "Campinas"
select select "SP"
type input "T"
type input "TJ B35"
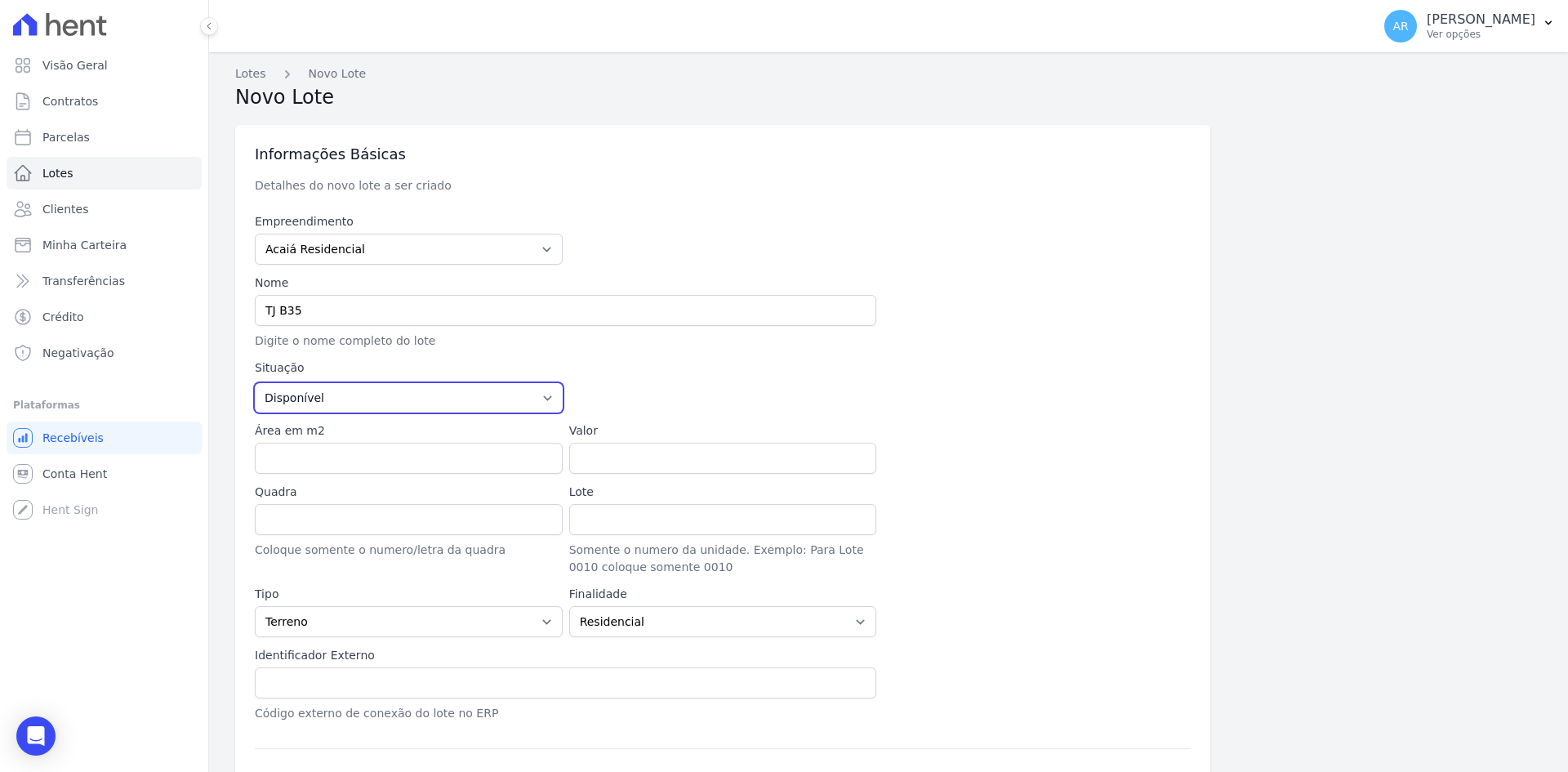
click at [308, 406] on select "Disponível Vendida Reservada Indisponível" at bounding box center [409, 398] width 308 height 29
select select "sold"
click at [255, 383] on select "Disponível Vendida Reservada Indisponível" at bounding box center [409, 398] width 308 height 29
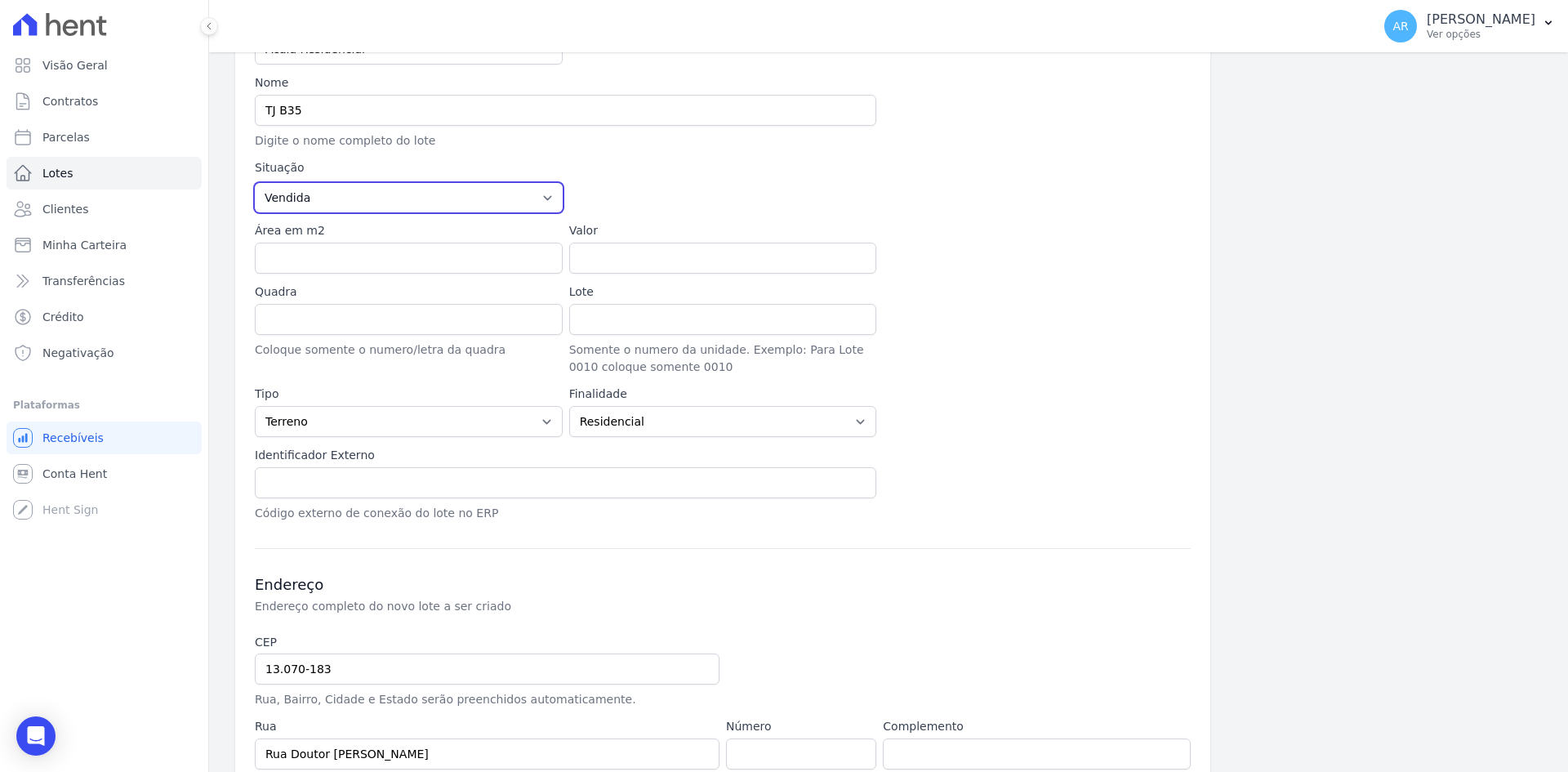
scroll to position [366, 0]
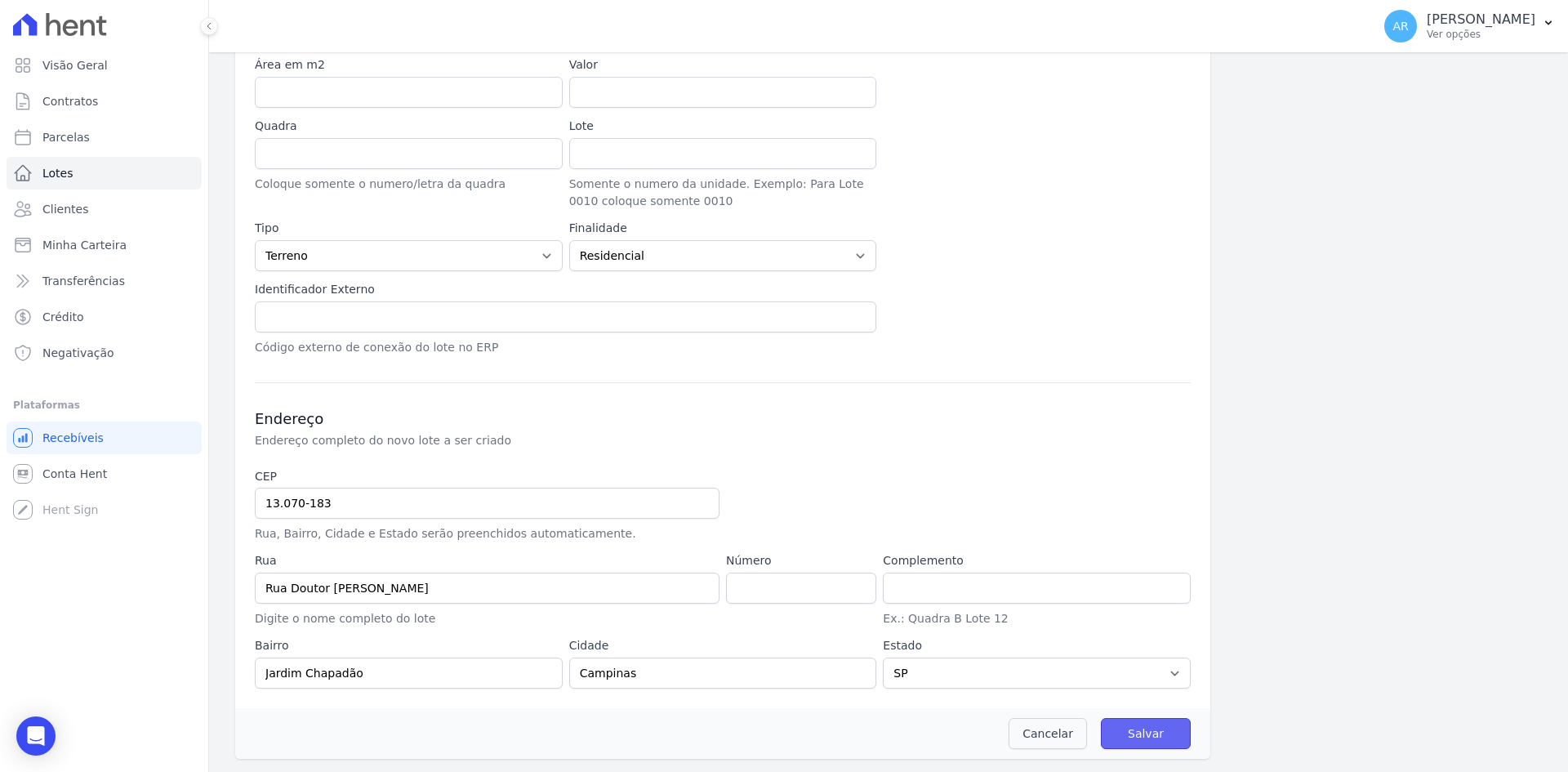
click at [1150, 728] on input "Salvar" at bounding box center [1145, 733] width 90 height 31
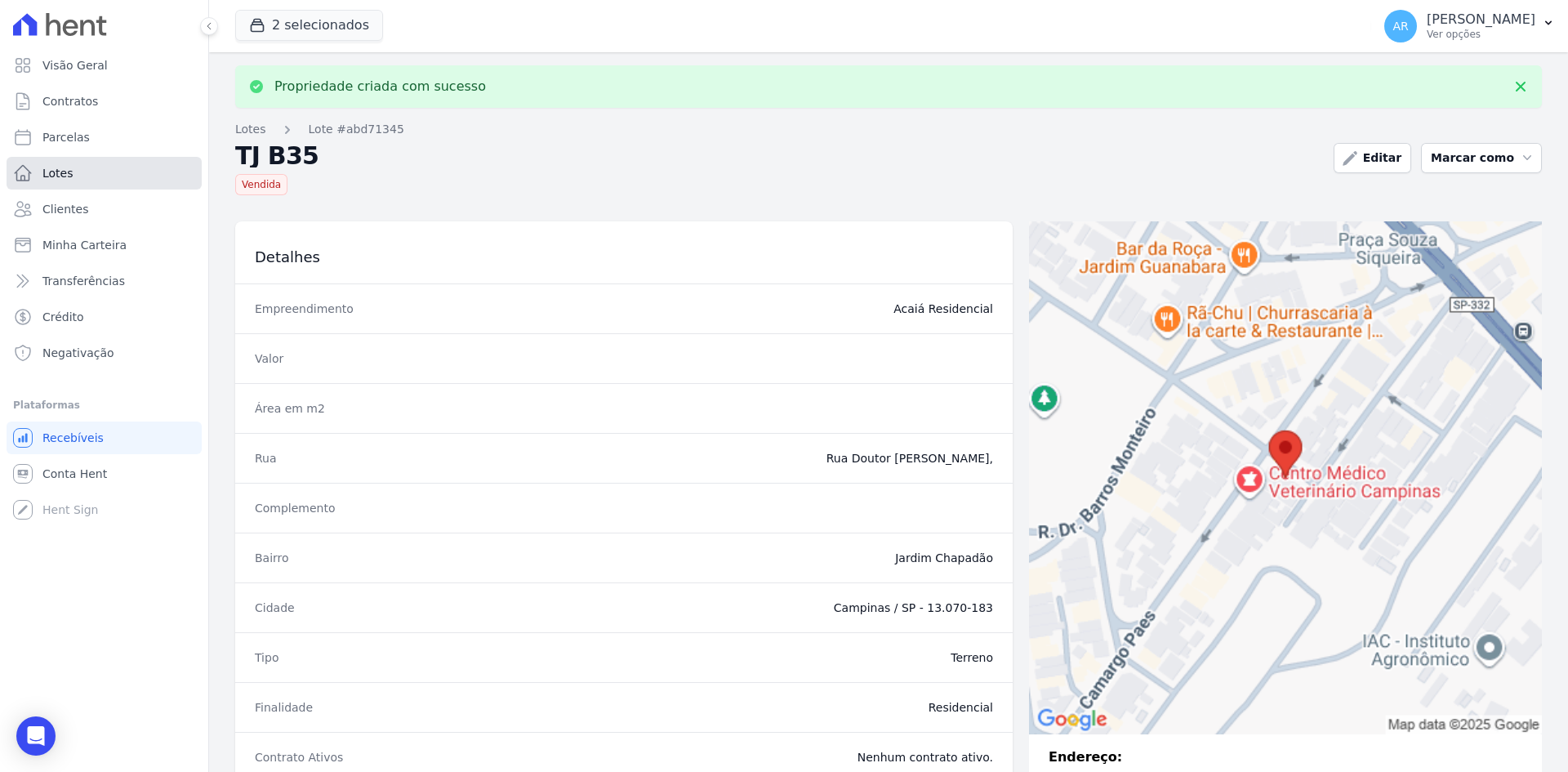
click at [53, 173] on span "Lotes" at bounding box center [58, 173] width 31 height 16
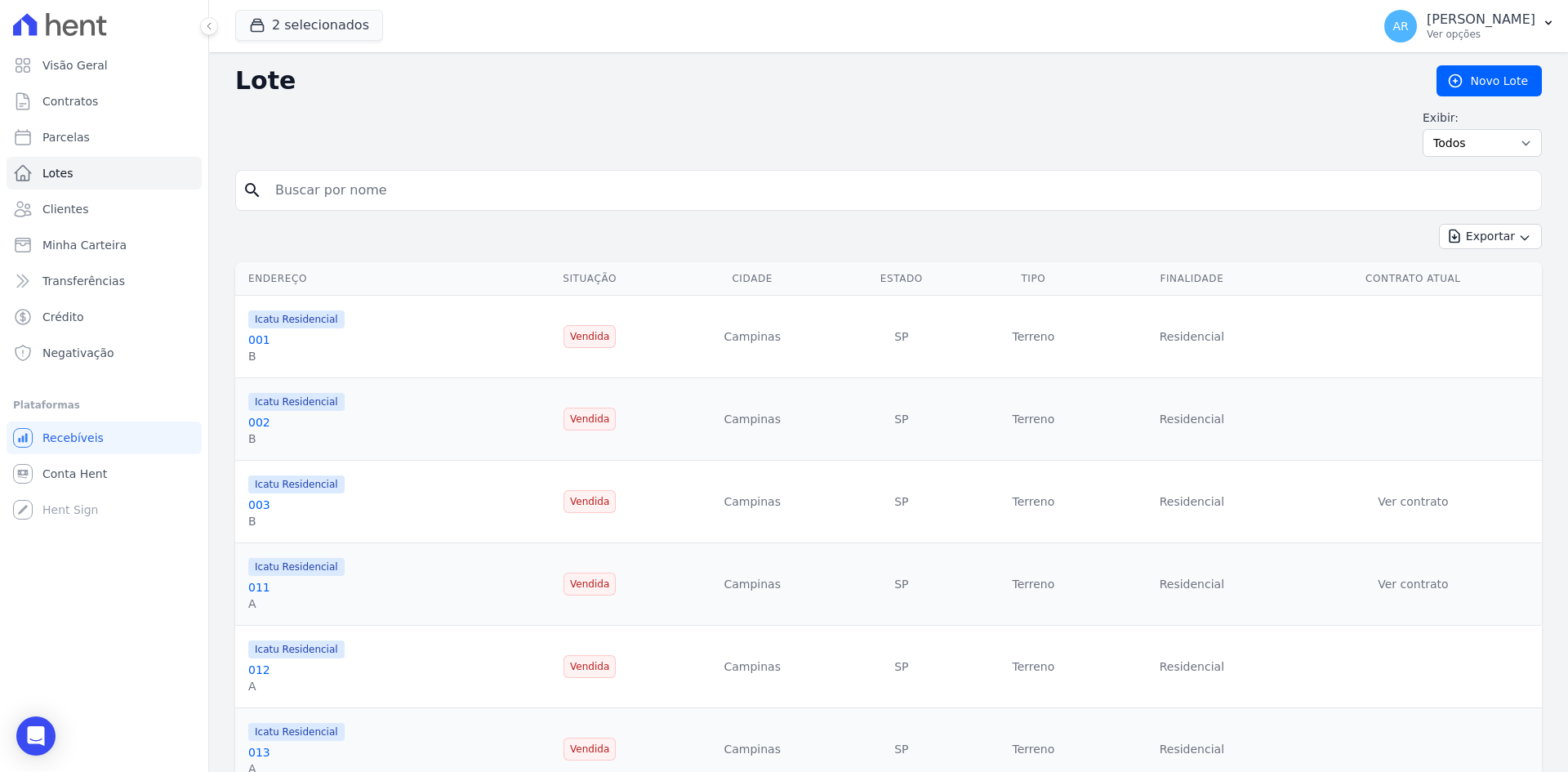
click at [593, 132] on div "Exibir: Todos Disponíveis Vendidas Reservadas Indisponíveis" at bounding box center [889, 133] width 1307 height 47
click at [1492, 83] on link "Novo Lote" at bounding box center [1489, 80] width 105 height 31
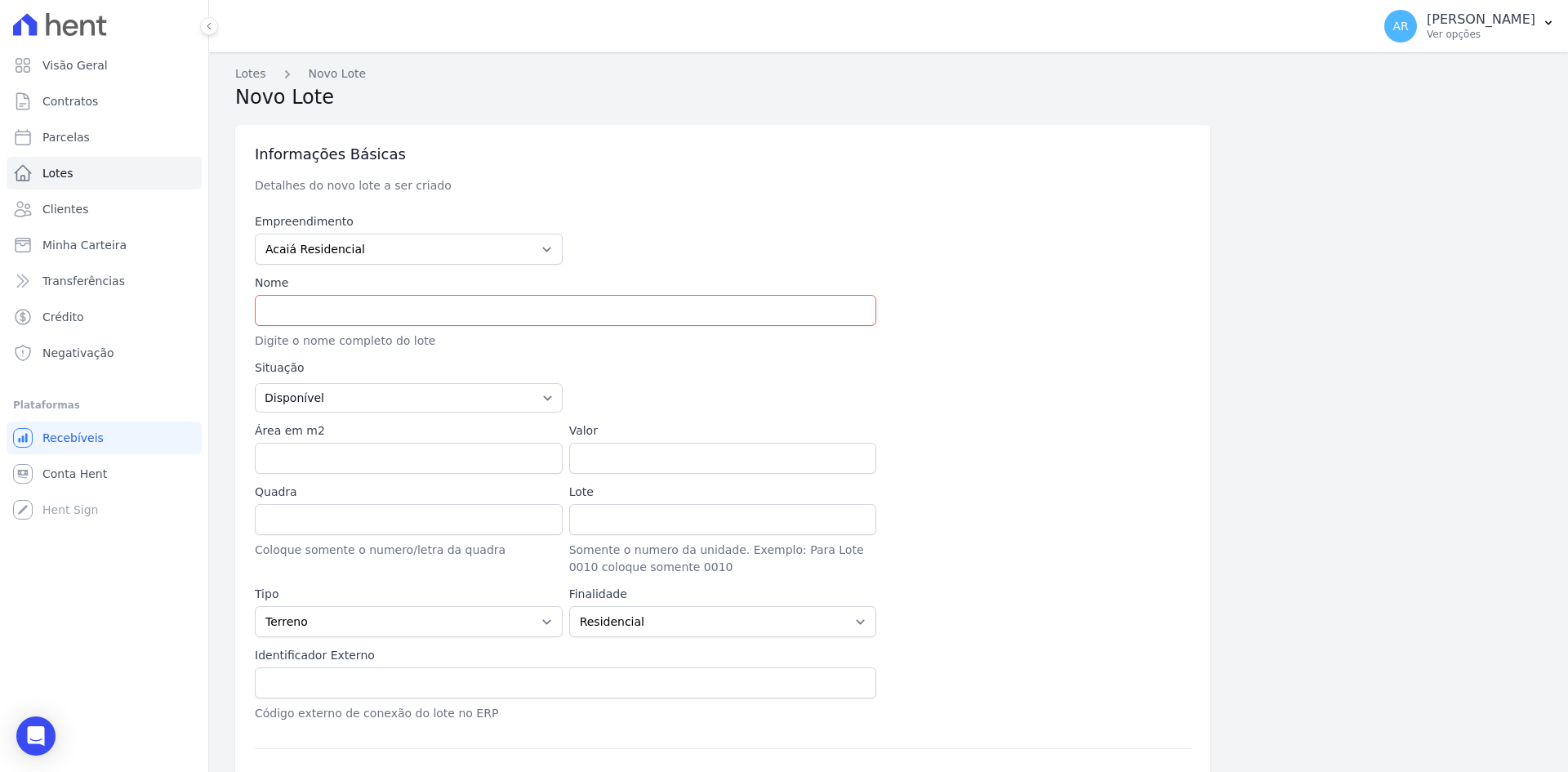
type input "13.070-183"
click at [360, 319] on input "text" at bounding box center [565, 310] width 621 height 31
type input "Rua Doutor Albano de Almeida Lima"
type input "Jardim Chapadão"
type input "Campinas"
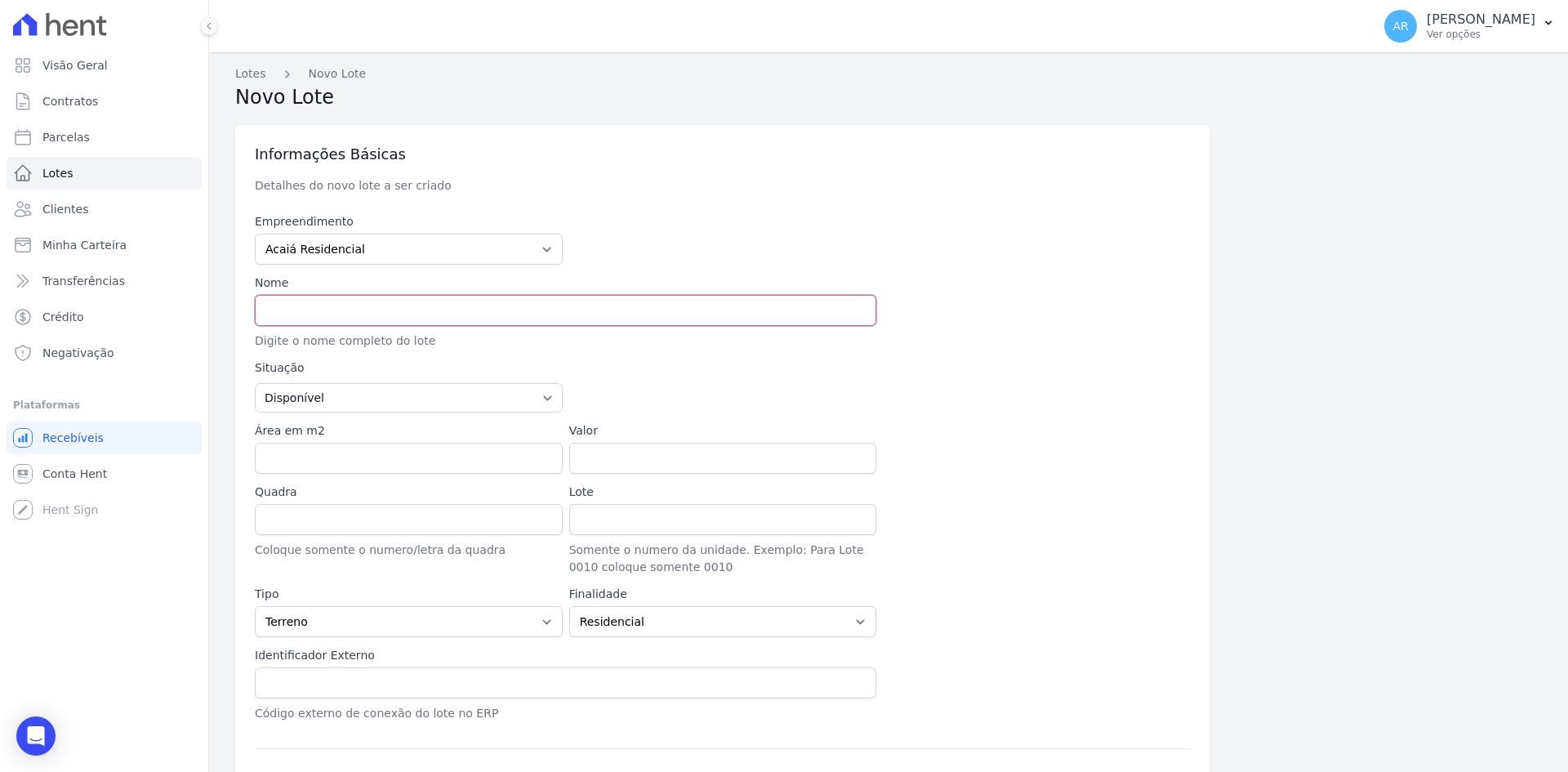
select select "SP"
type input "TJ A-141"
click at [581, 443] on input "Valor" at bounding box center [723, 458] width 308 height 31
click at [413, 395] on select "Disponível Vendida Reservada Indisponível" at bounding box center [409, 398] width 308 height 29
select select "sold"
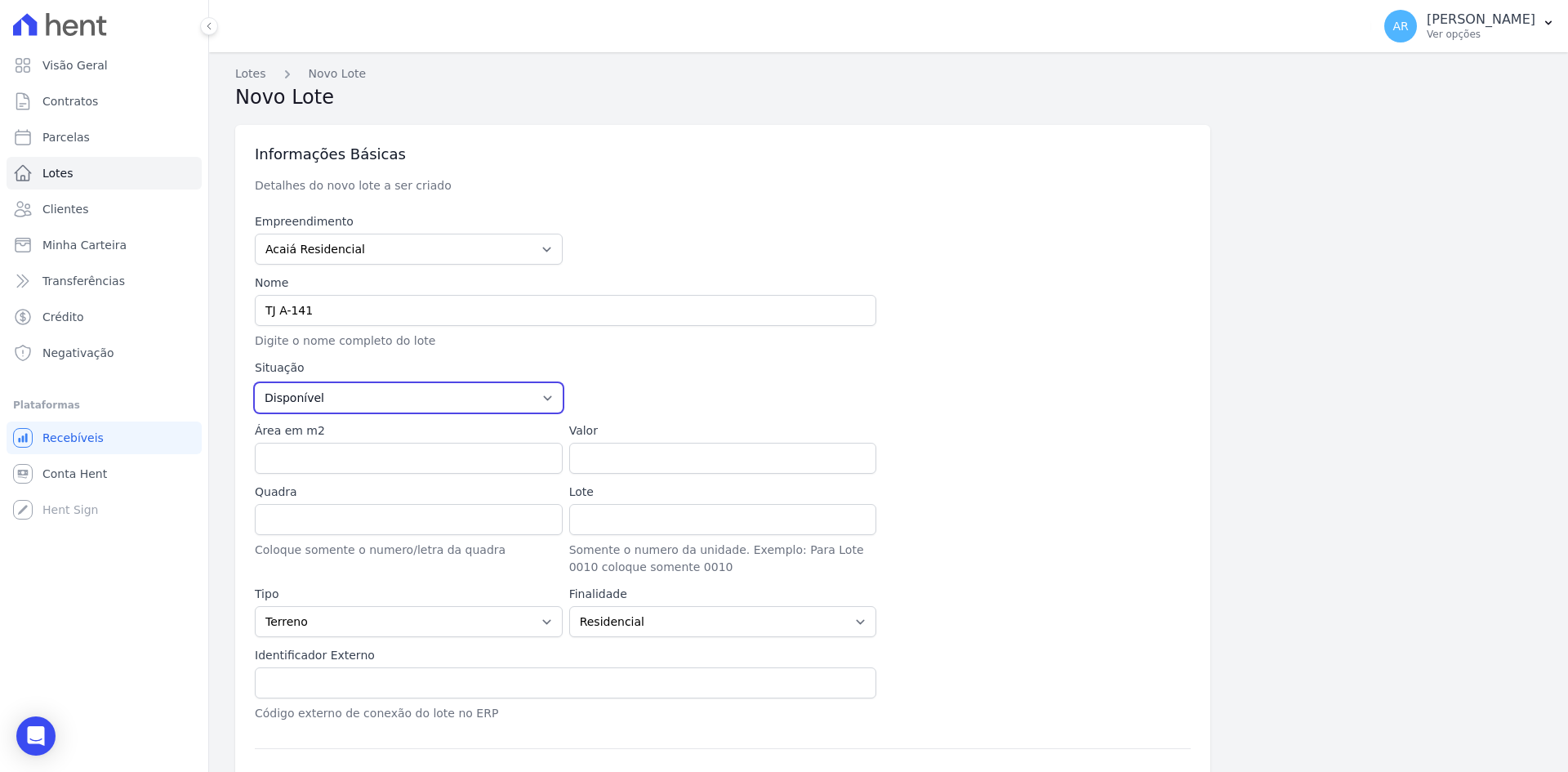
click at [255, 383] on select "Disponível Vendida Reservada Indisponível" at bounding box center [409, 398] width 308 height 29
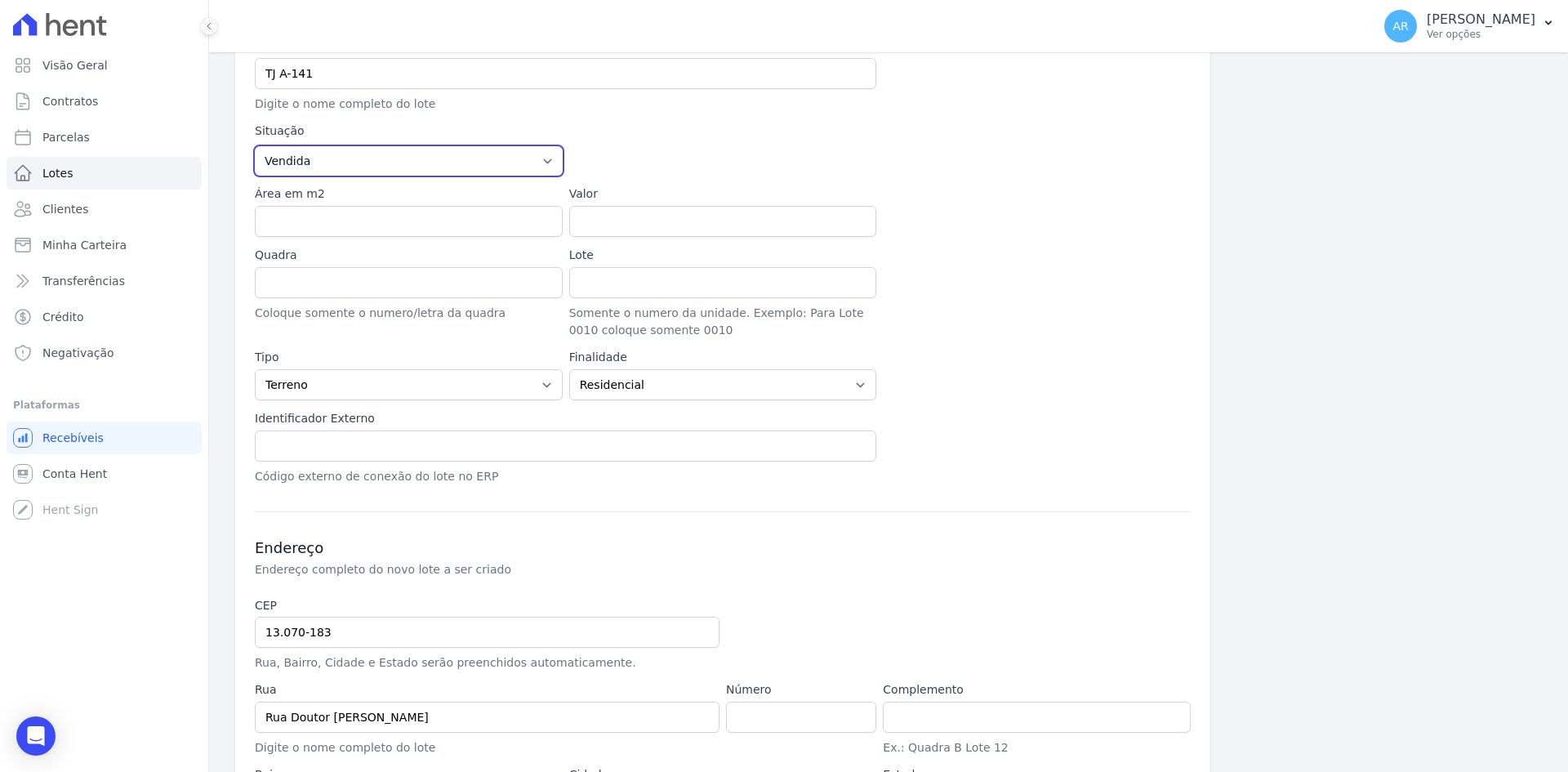
scroll to position [366, 0]
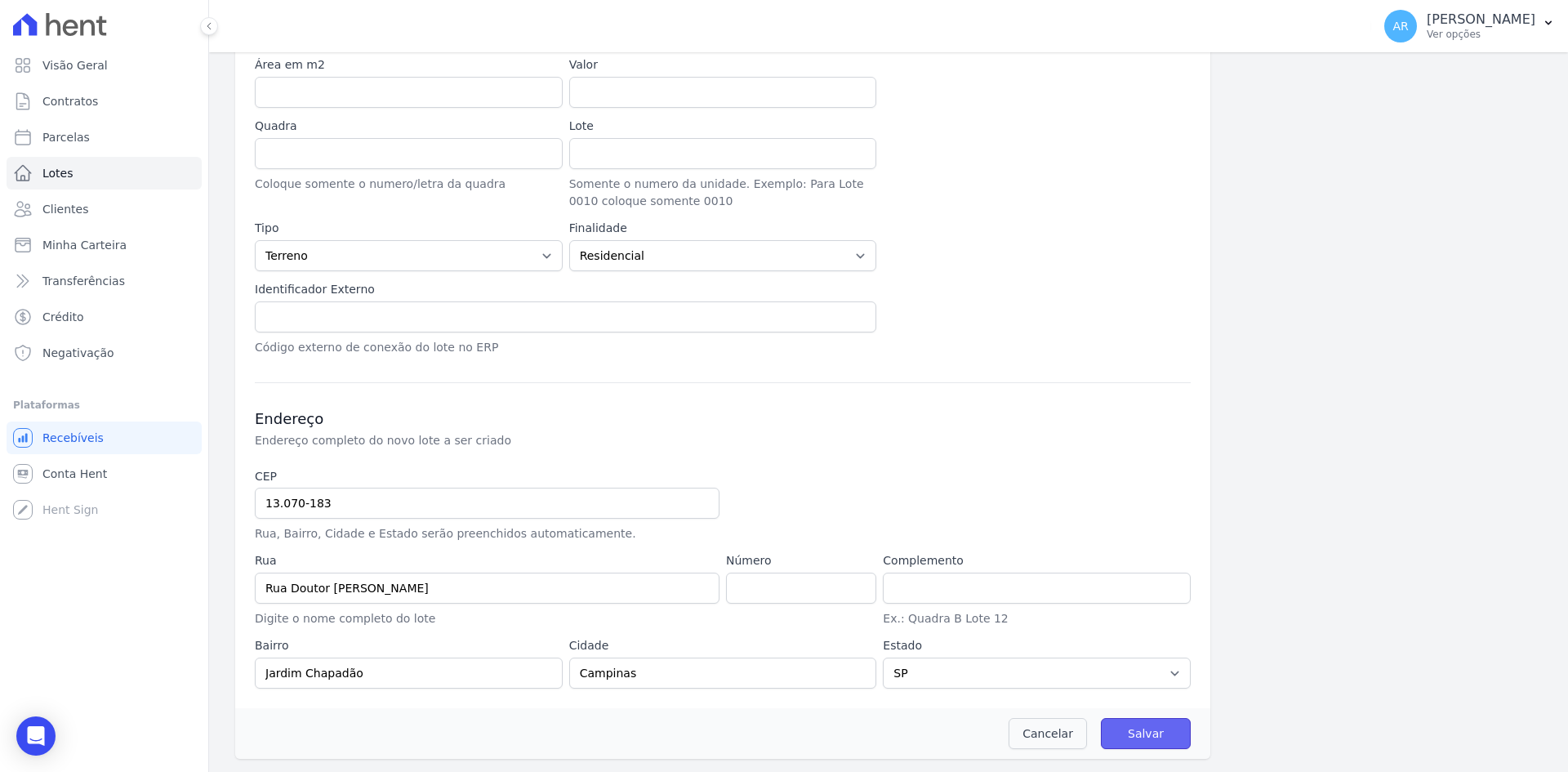
click at [1108, 739] on input "Salvar" at bounding box center [1145, 733] width 90 height 31
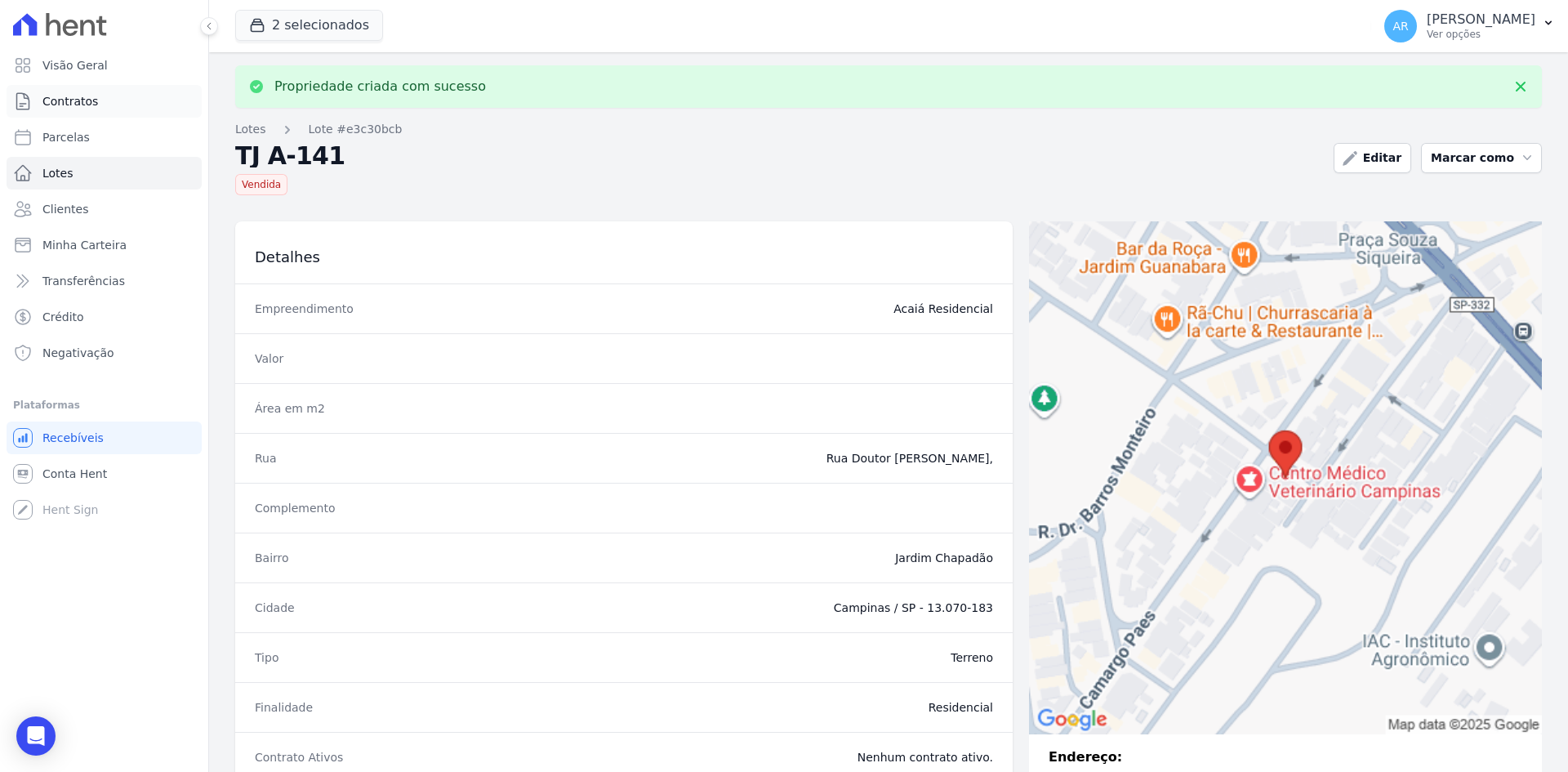
click at [84, 101] on span "Contratos" at bounding box center [70, 101] width 55 height 16
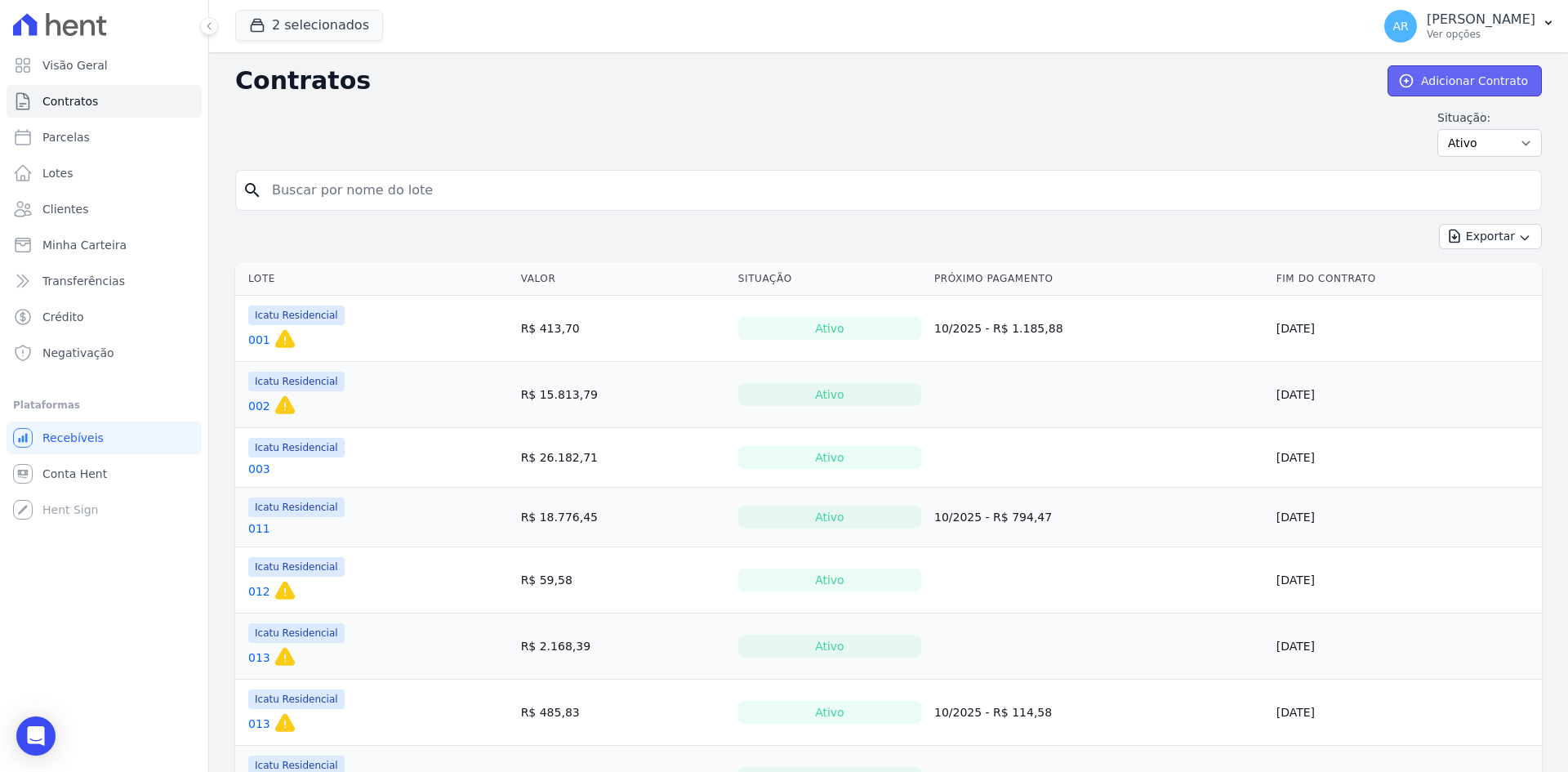
click at [1434, 85] on link "Adicionar Contrato" at bounding box center [1465, 80] width 155 height 31
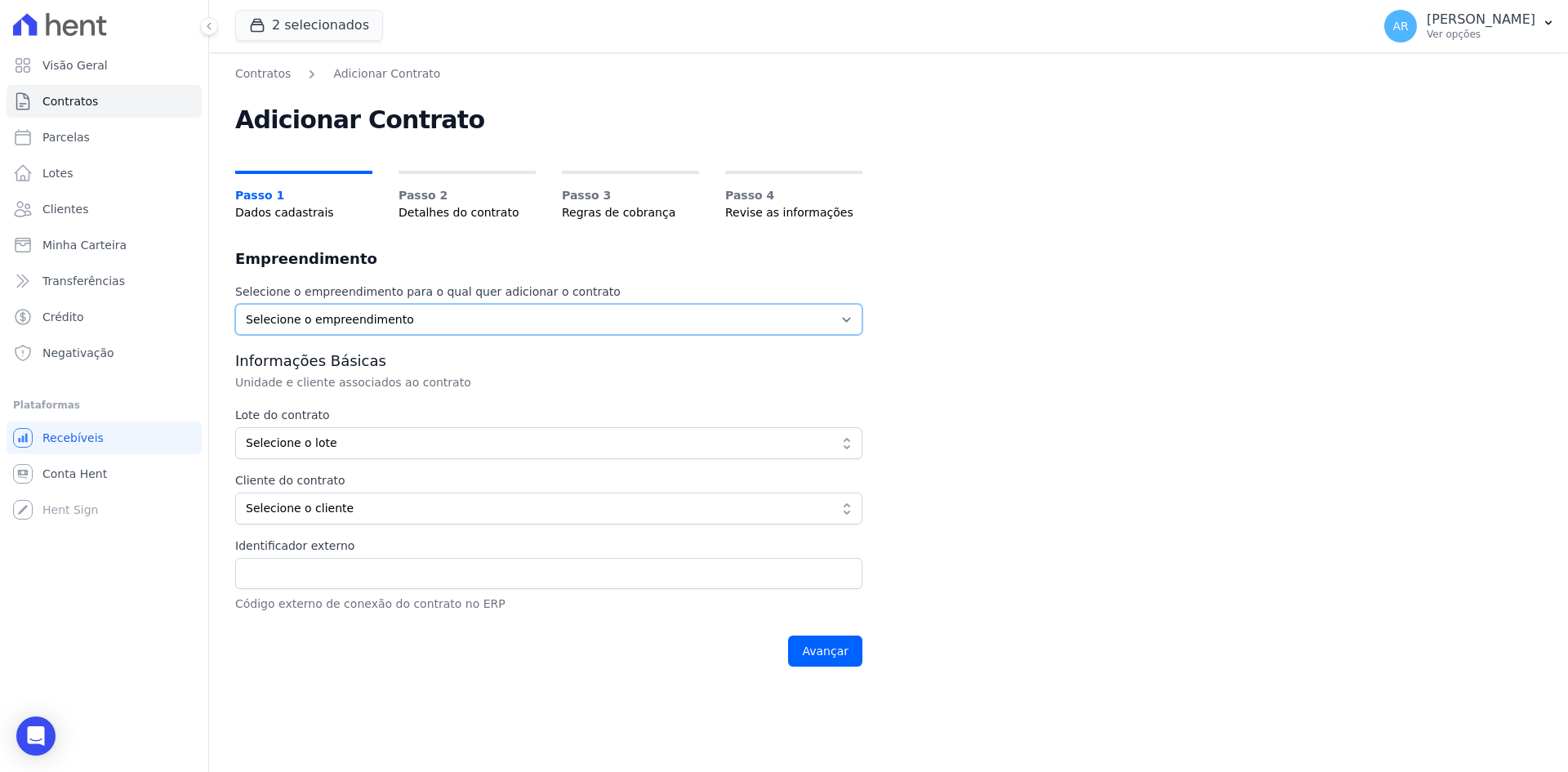
click at [324, 318] on select "Selecione o empreendimento Acaiá Residencial Icatu Residencial" at bounding box center [548, 319] width 627 height 31
select select "628f8b7e-88db-410e-b60f-54e4b33d5c0e"
click at [236, 304] on select "Selecione o empreendimento Acaiá Residencial Icatu Residencial" at bounding box center [548, 319] width 627 height 31
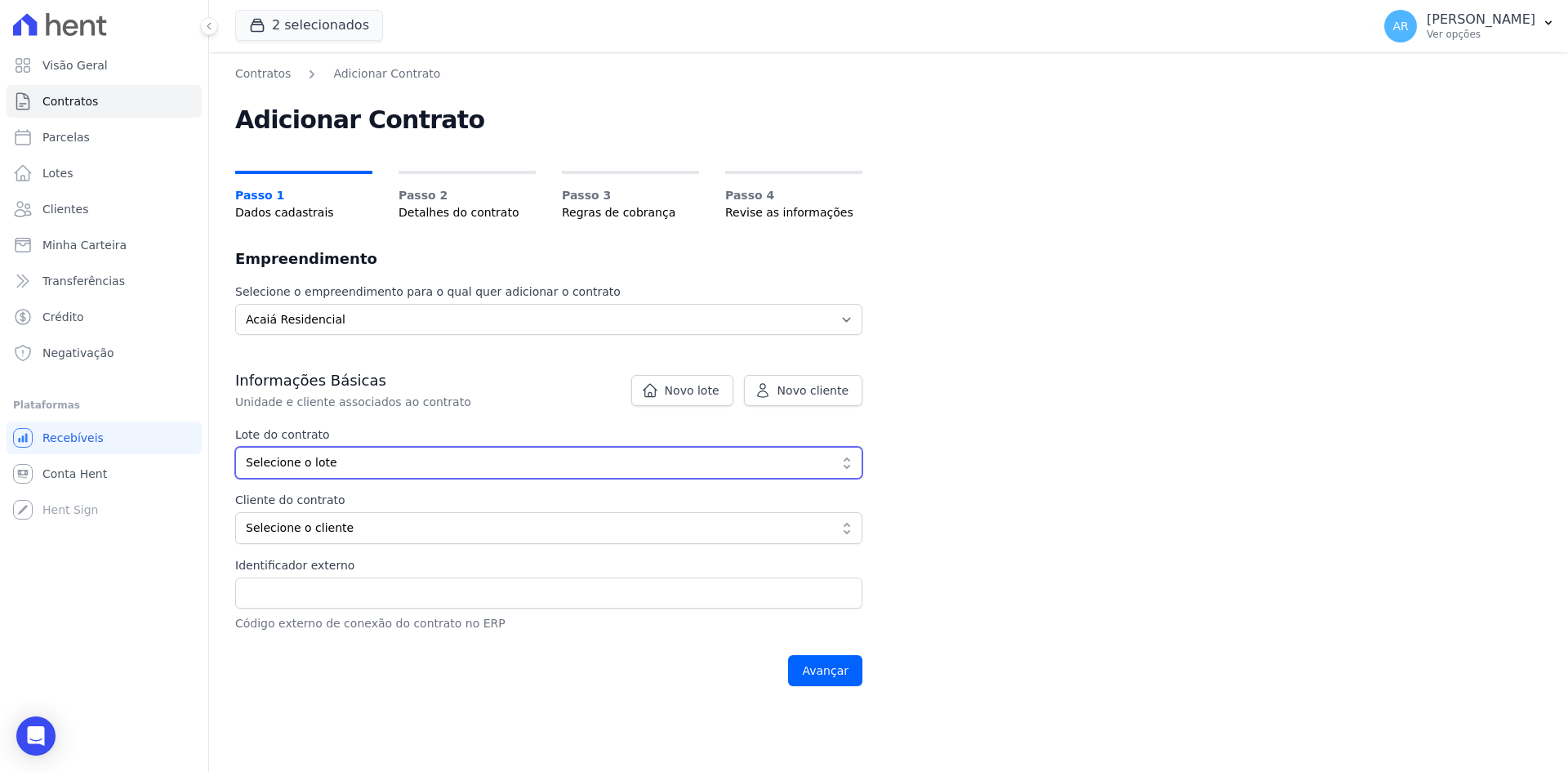
click at [376, 466] on span "Selecione o lote" at bounding box center [537, 462] width 583 height 17
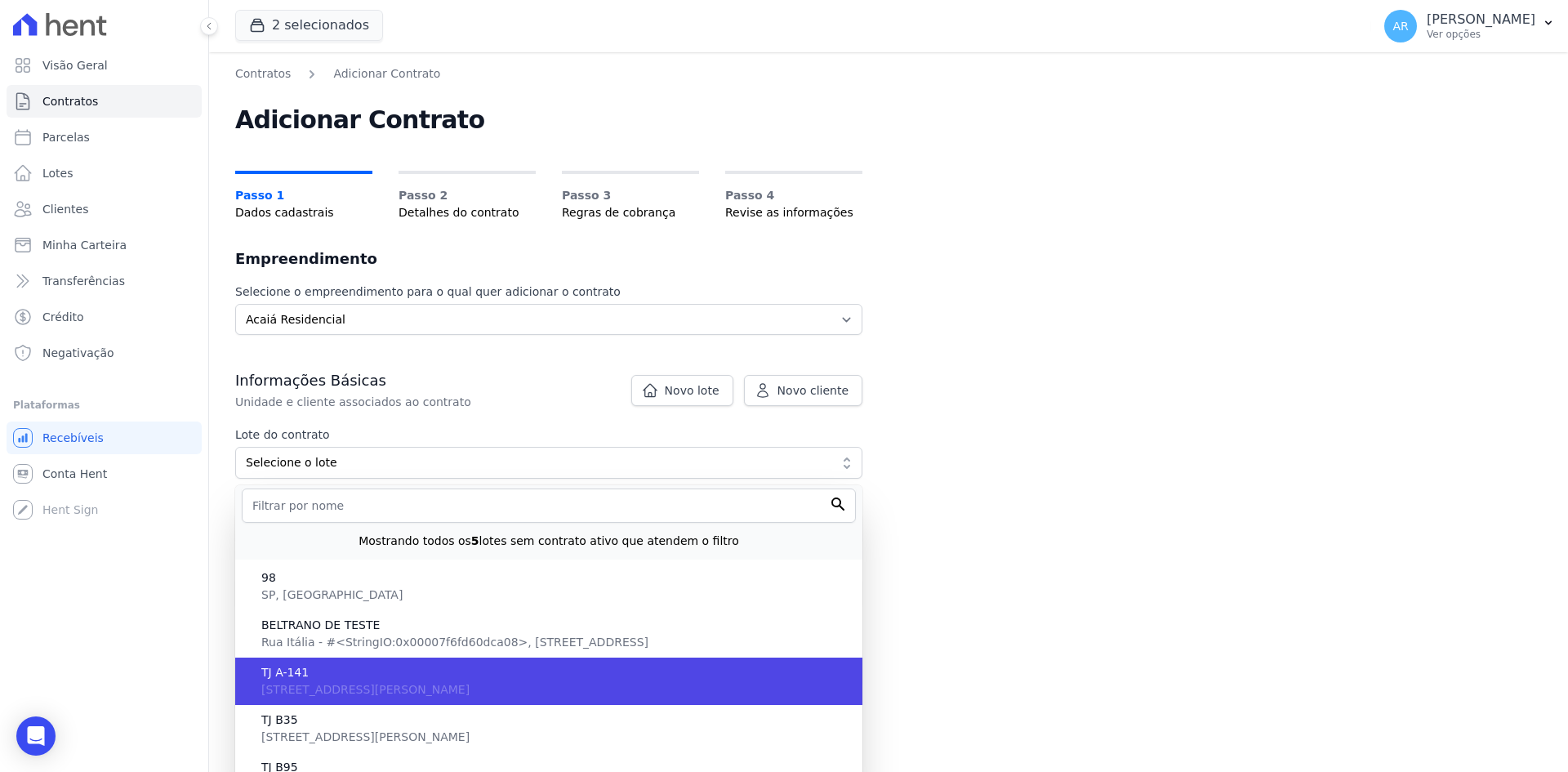
click at [277, 688] on span "Rua Doutor Albano de Almeida Lima, Jardim Chapadão, SP, Campinas, 13.070-183" at bounding box center [365, 689] width 208 height 13
type input "e3c30bcb-1d83-422c-a524-a7840b96f18e"
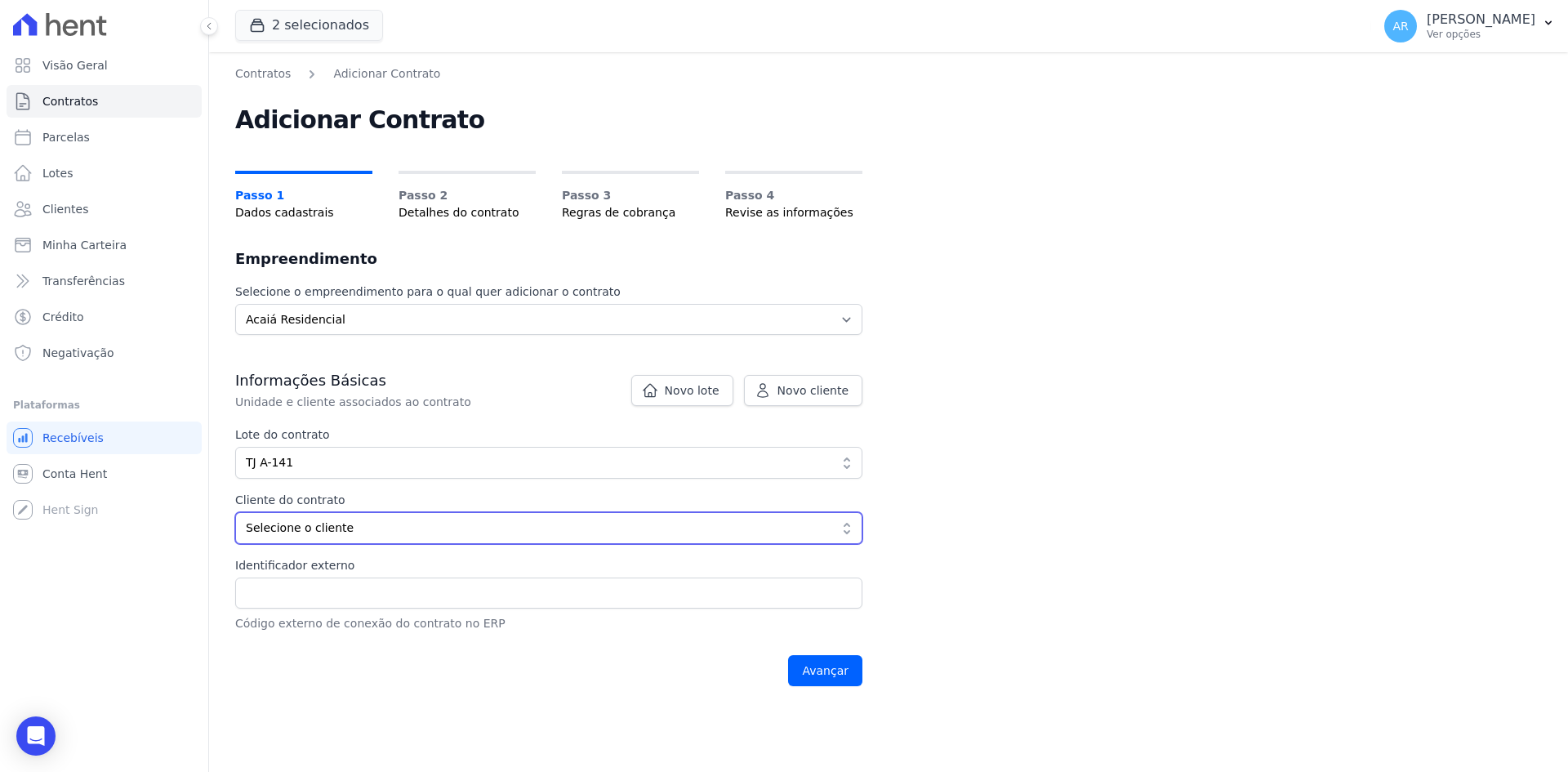
click at [300, 527] on span "Selecione o cliente" at bounding box center [537, 527] width 583 height 17
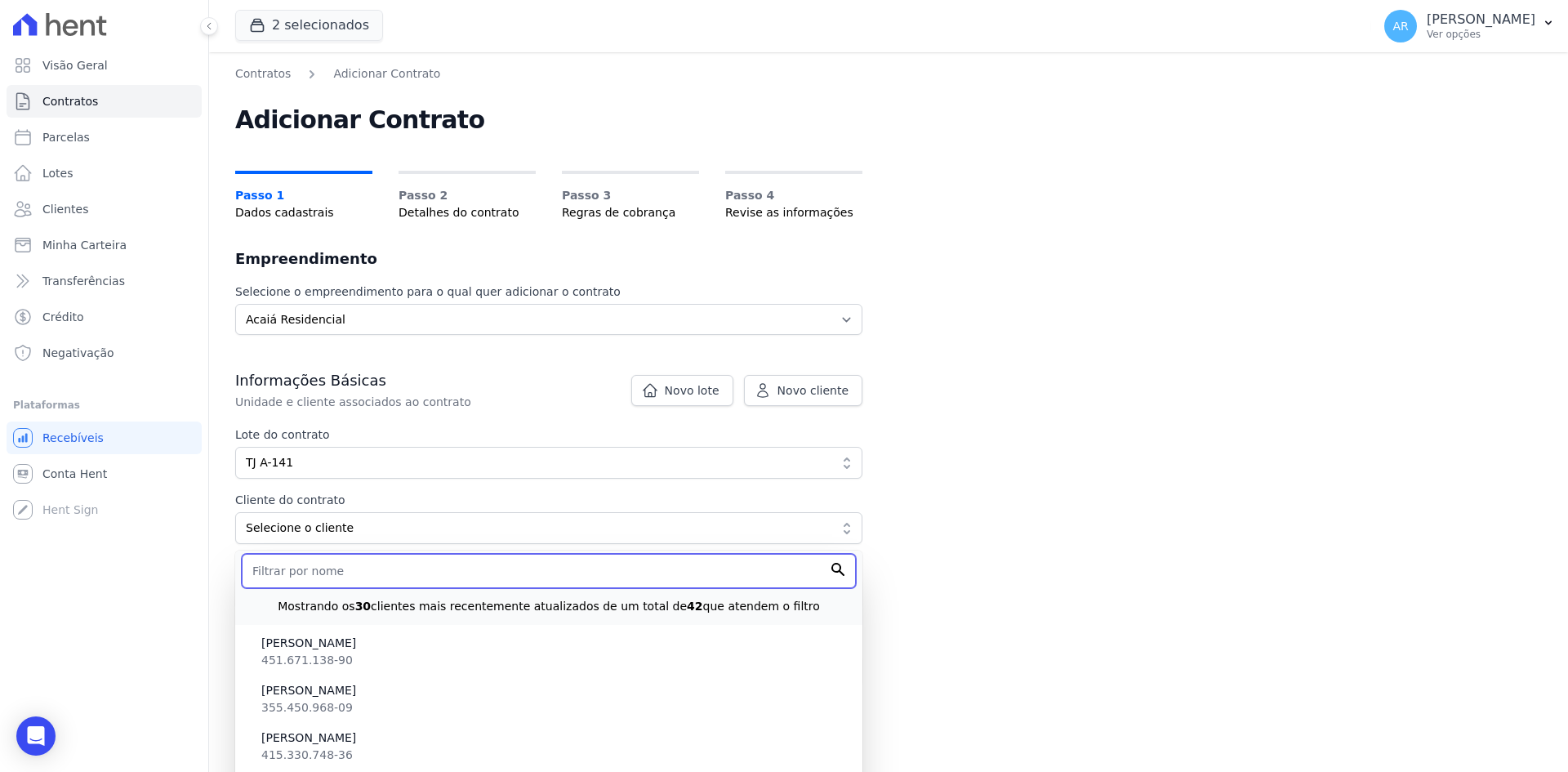
click at [303, 567] on input "text" at bounding box center [548, 571] width 614 height 35
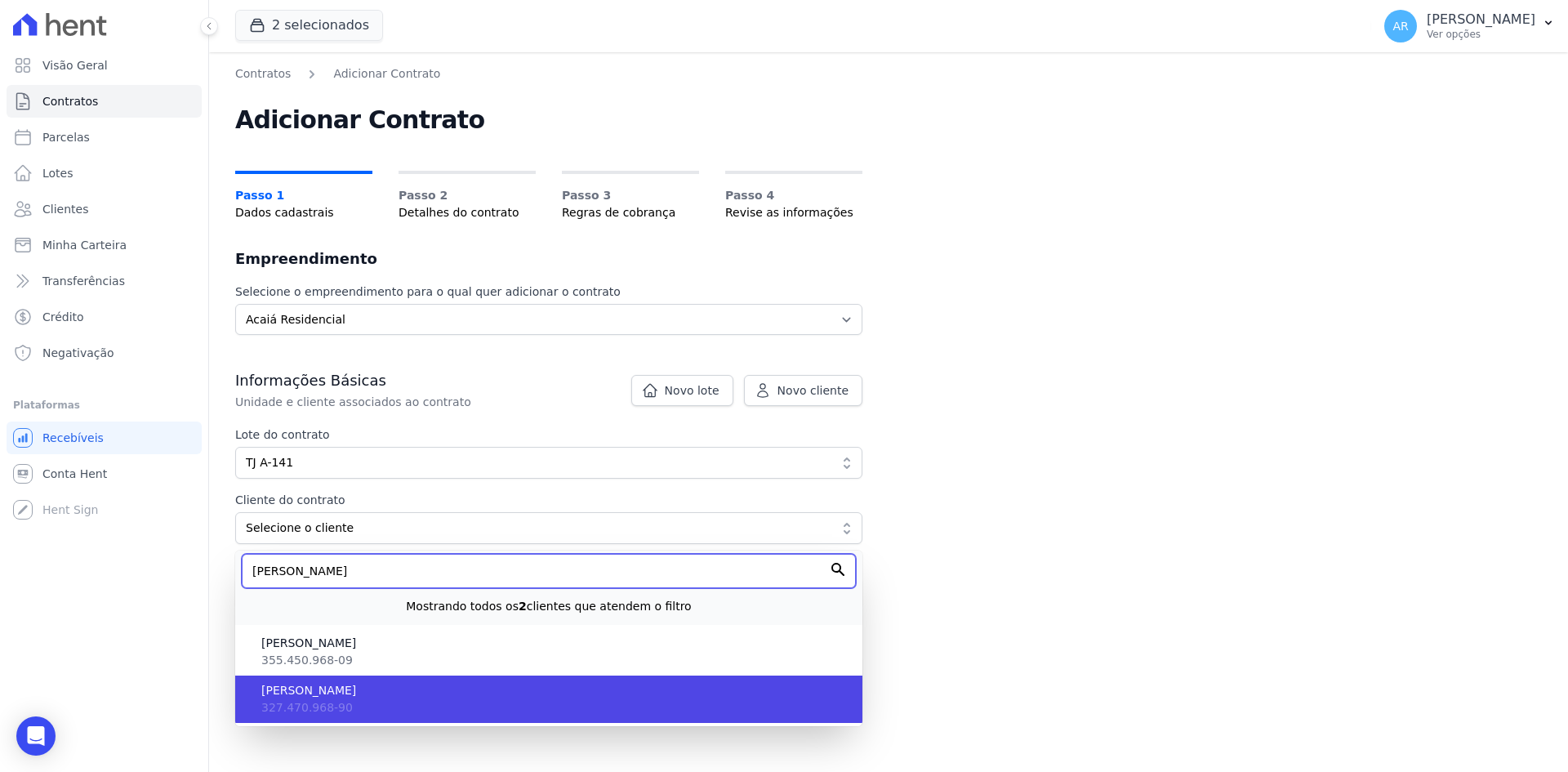
type input "jona"
click at [334, 699] on li "JONATHAN DANIEL ROSA 327.470.968-90" at bounding box center [548, 699] width 627 height 47
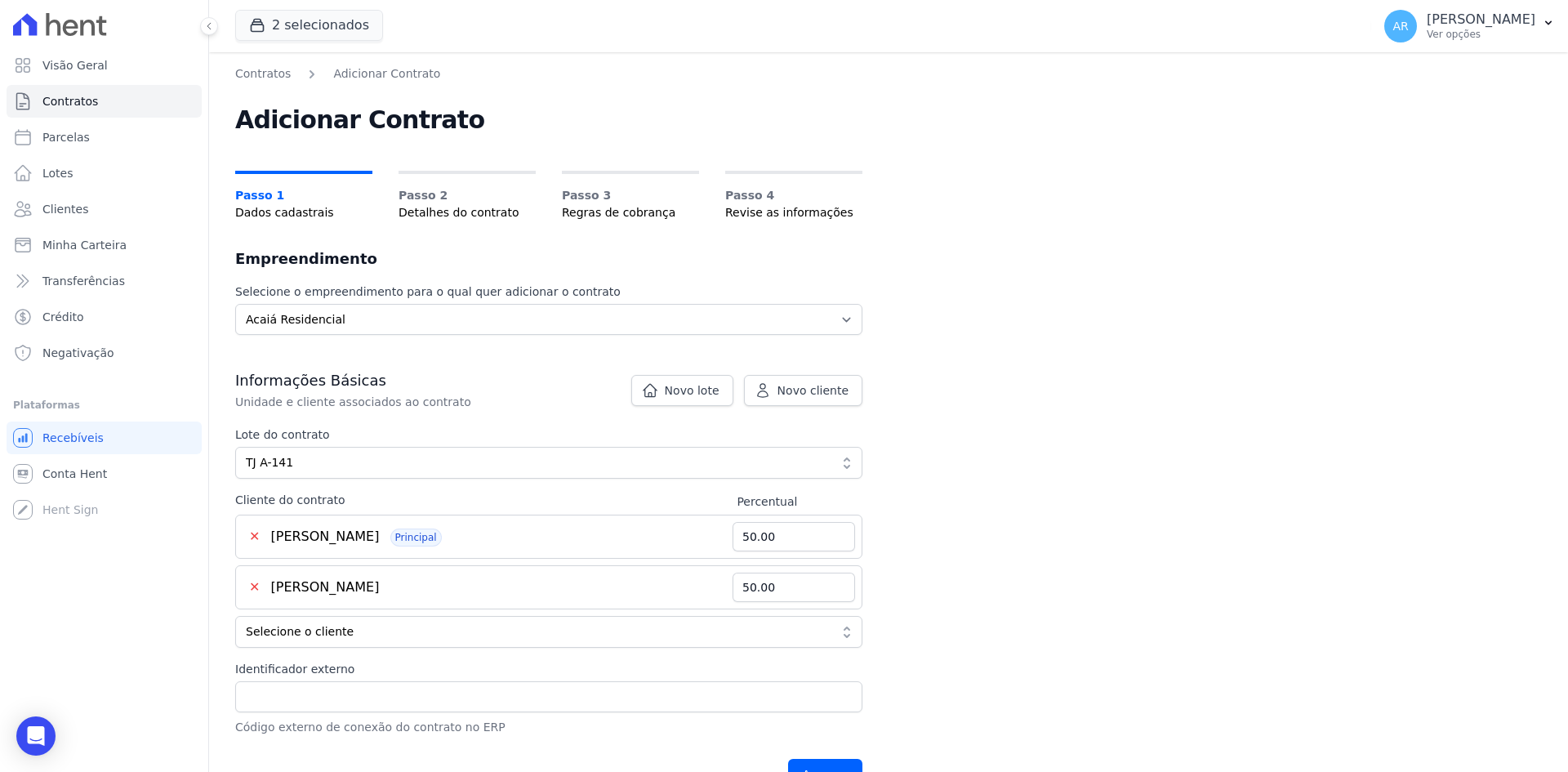
click at [249, 579] on button "✕" at bounding box center [254, 587] width 24 height 20
click at [252, 587] on button "✕" at bounding box center [254, 587] width 24 height 20
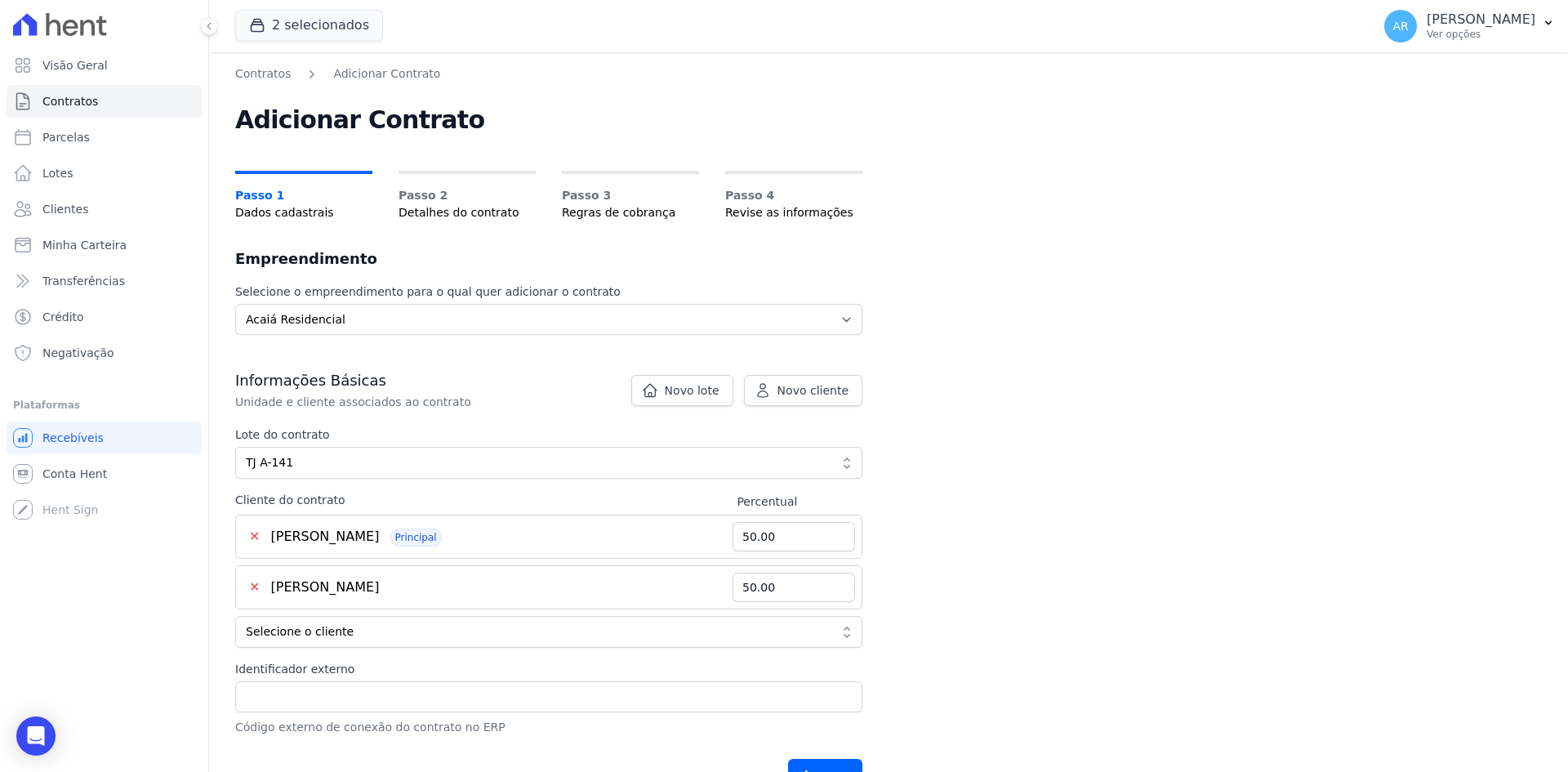
click at [546, 555] on div "✕ JONATHAN DANIEL ROSA Principal 50.00" at bounding box center [548, 537] width 627 height 44
click at [534, 537] on div "✕ JONATHAN DANIEL ROSA Principal" at bounding box center [487, 536] width 490 height 20
click at [771, 540] on input "50.00" at bounding box center [794, 536] width 123 height 29
click at [796, 575] on input "50.00" at bounding box center [794, 587] width 123 height 29
click at [791, 586] on input "50.00" at bounding box center [794, 587] width 123 height 29
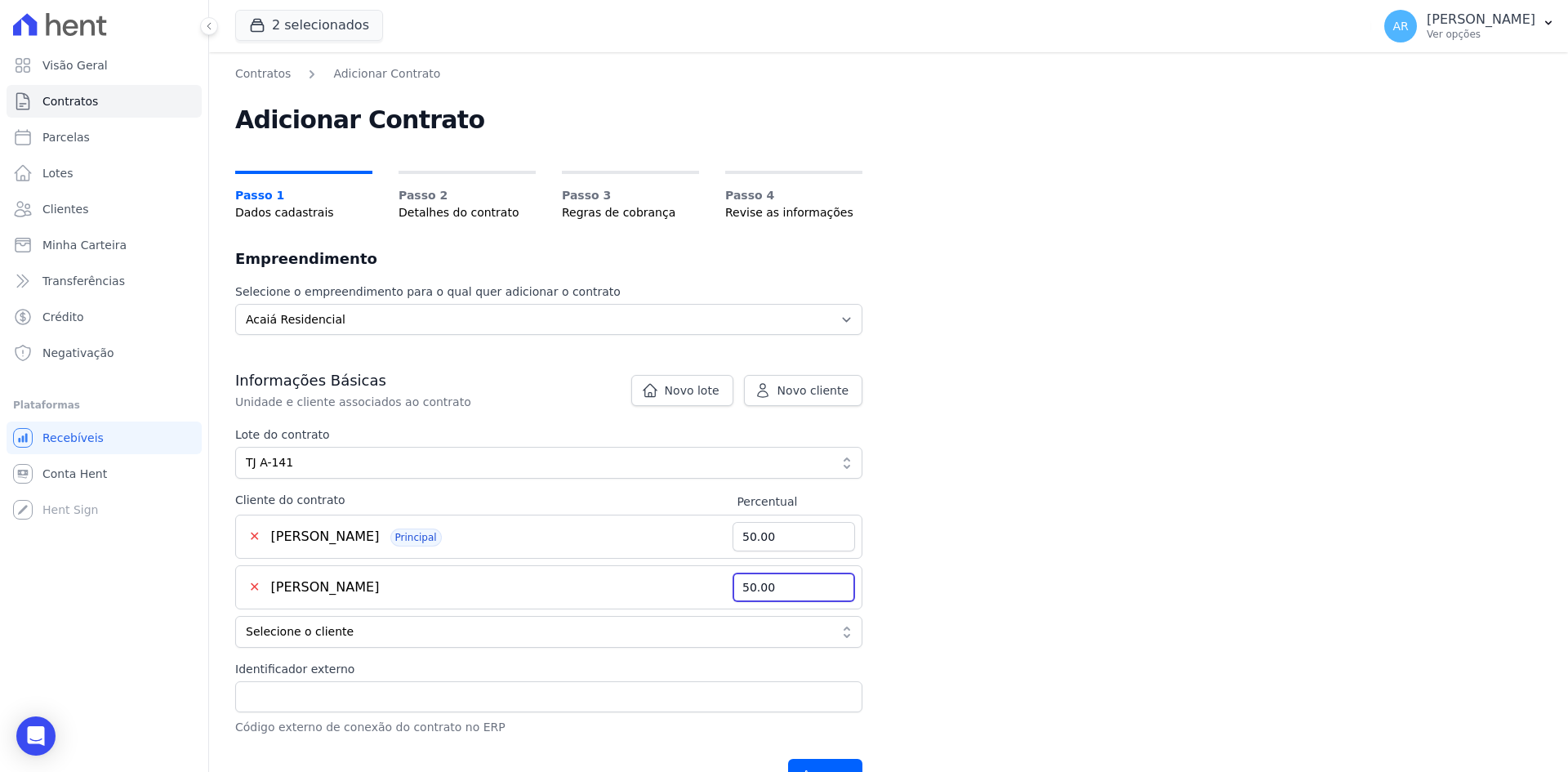
click at [791, 586] on input "50.00" at bounding box center [794, 587] width 123 height 29
drag, startPoint x: 791, startPoint y: 586, endPoint x: 693, endPoint y: 575, distance: 98.6
click at [692, 576] on div "✕ JONATHAN DANIEL ROSA Principal 50.00" at bounding box center [548, 588] width 627 height 44
click at [772, 532] on input "50.00" at bounding box center [794, 536] width 123 height 29
drag, startPoint x: 790, startPoint y: 535, endPoint x: 717, endPoint y: 529, distance: 73.2
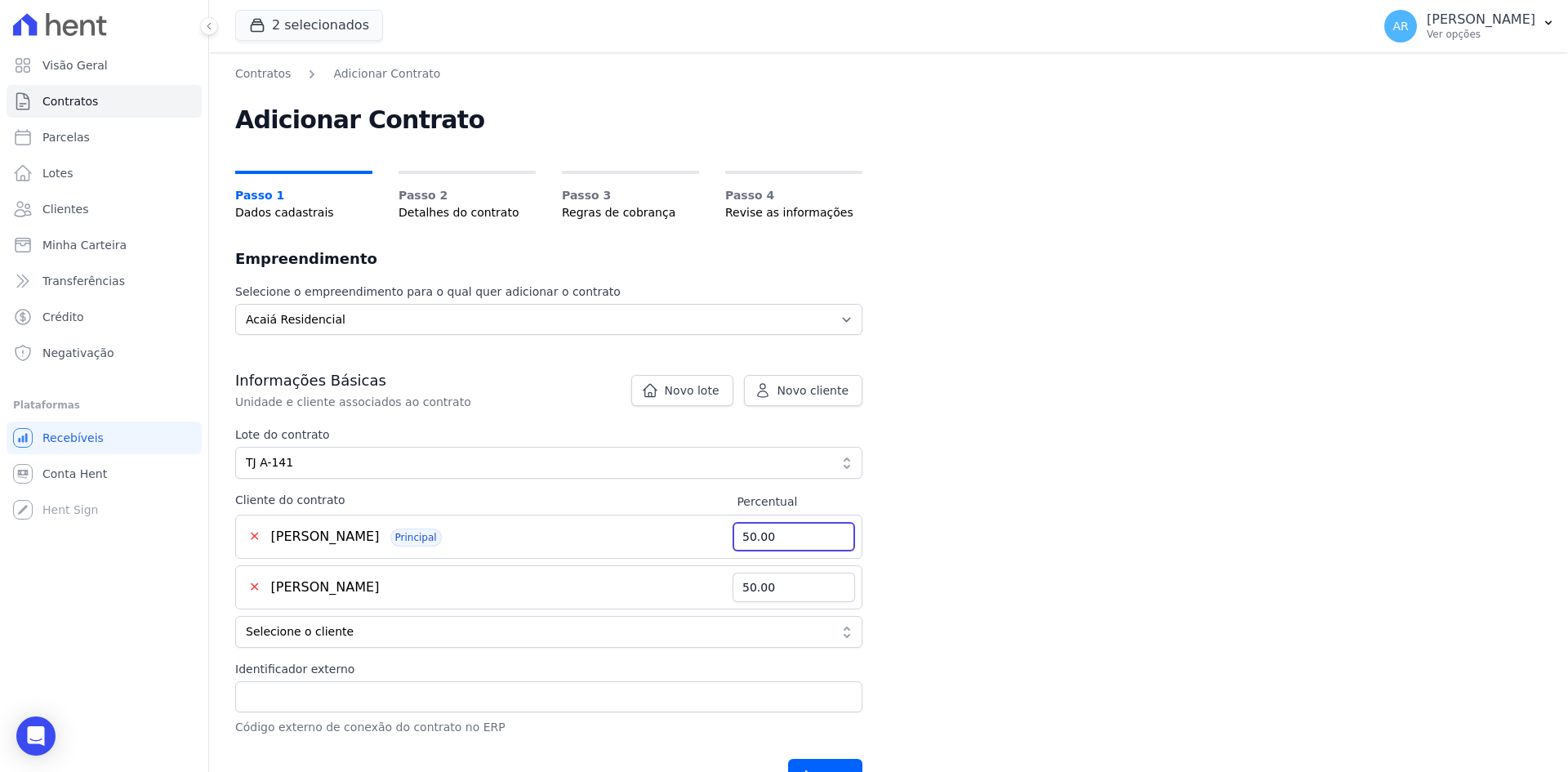
click at [721, 529] on div "✕ JONATHAN DANIEL ROSA Principal 50.00" at bounding box center [548, 537] width 627 height 44
type input "100"
click at [996, 523] on div "Contratos Adicionar Contrato Adicionar Contrato Passo 1 Dados cadastrais Passo …" at bounding box center [888, 432] width 1358 height 760
click at [788, 759] on input "Avançar" at bounding box center [825, 774] width 75 height 31
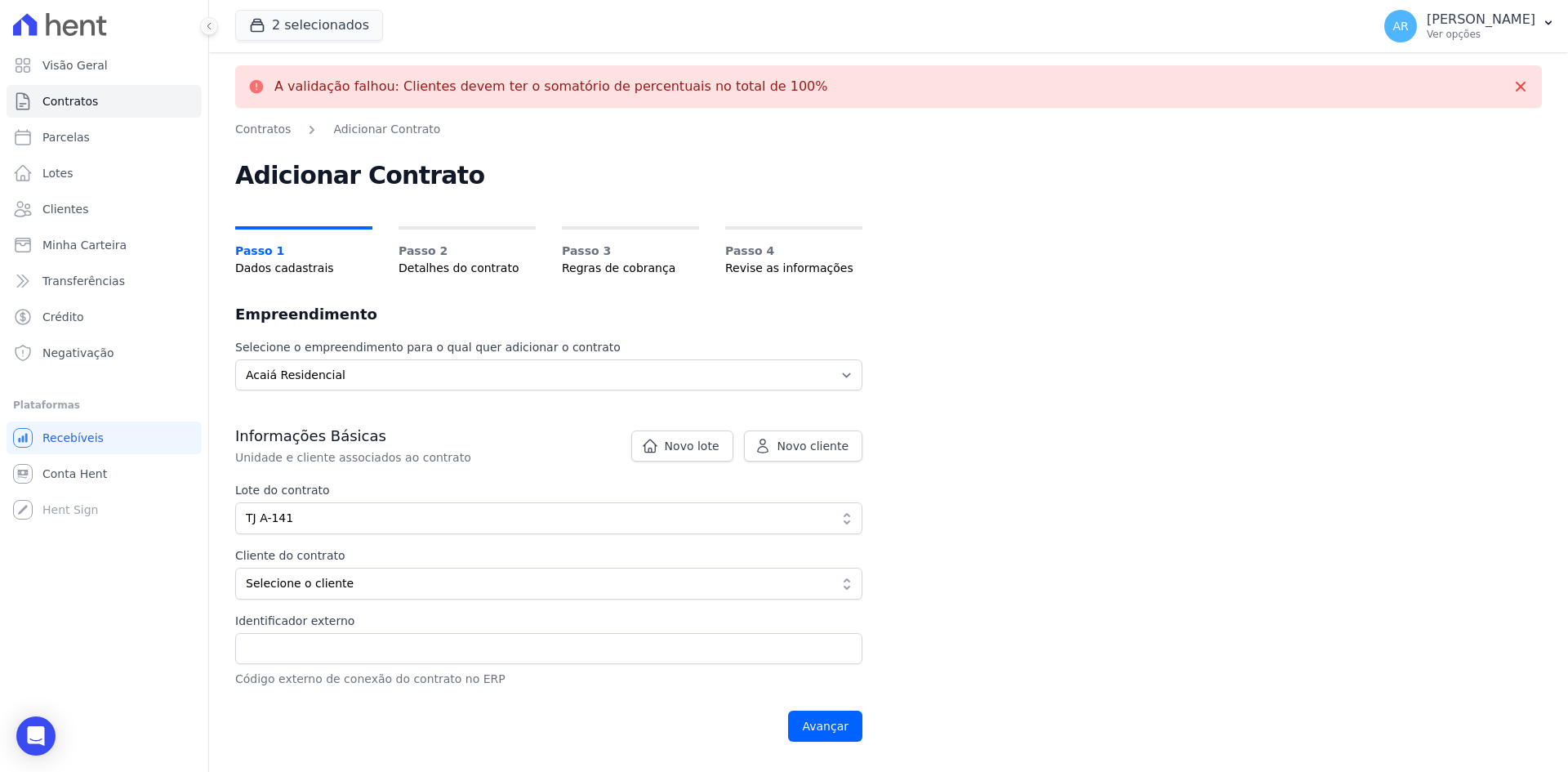
click at [988, 470] on div "A validação falhou: Clientes devem ter o somatório de percentuais no total de 1…" at bounding box center [888, 412] width 1358 height 720
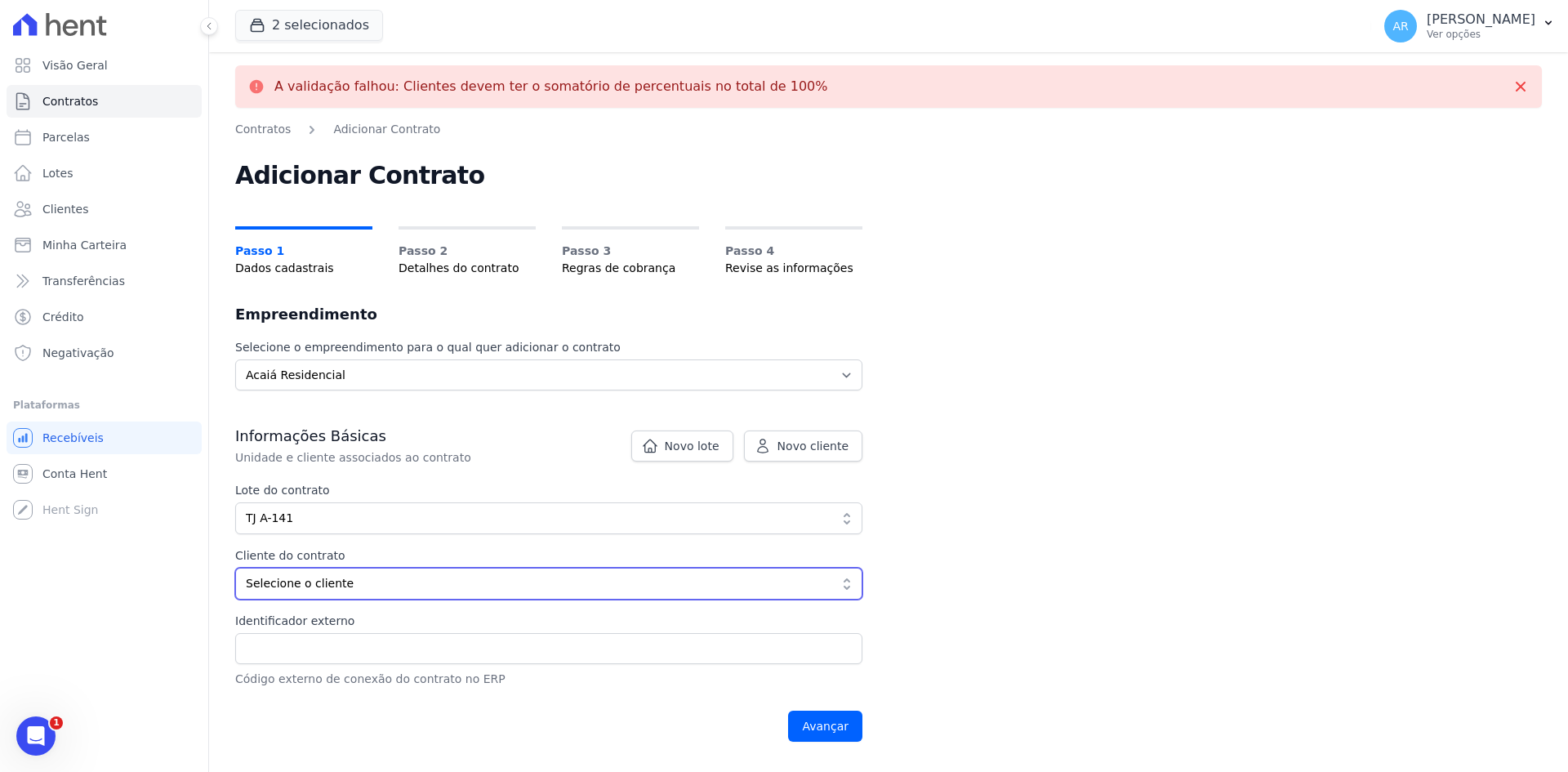
click at [315, 577] on span "Selecione o cliente" at bounding box center [537, 583] width 583 height 17
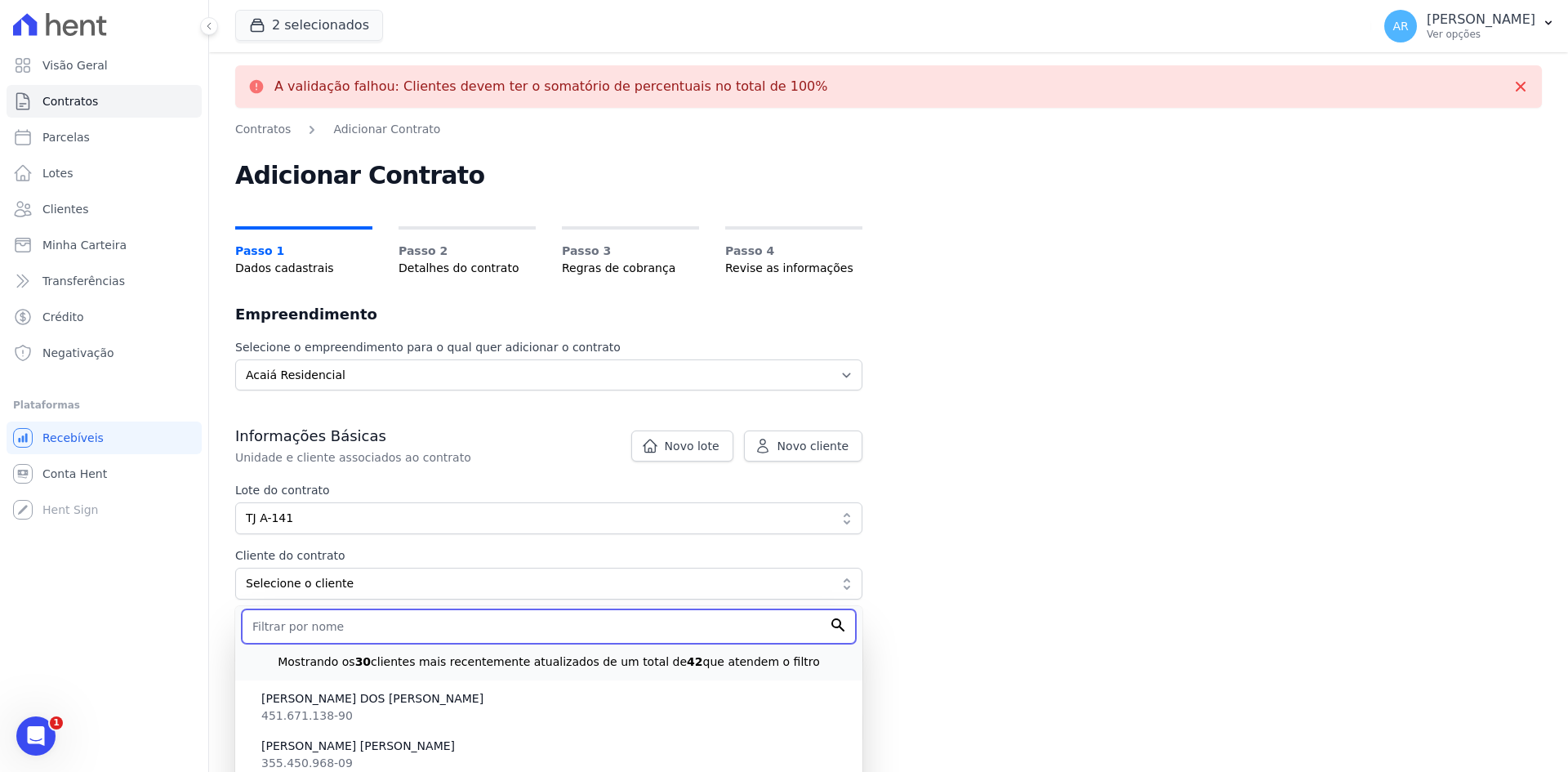
click at [301, 630] on input "text" at bounding box center [548, 626] width 614 height 35
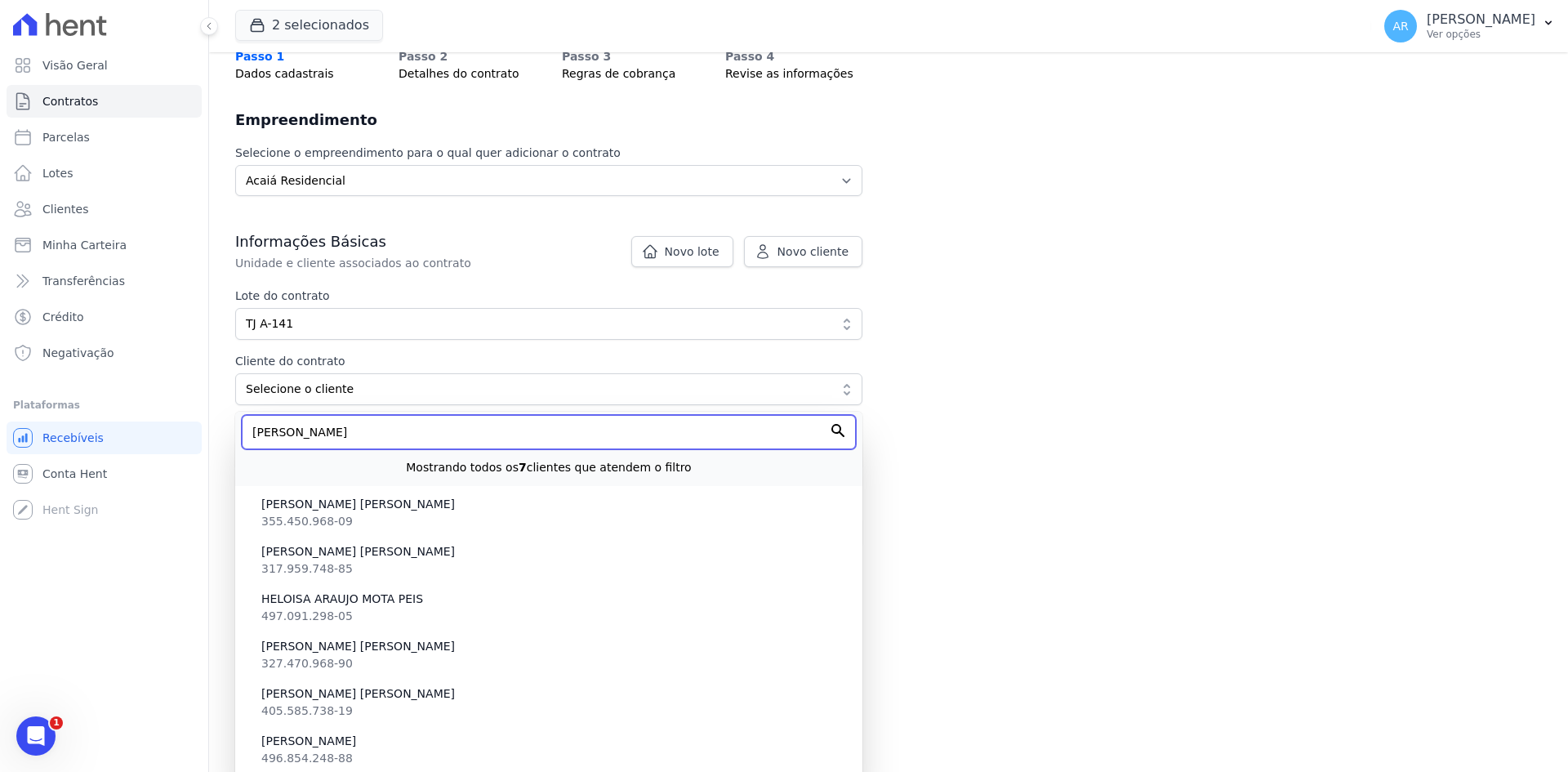
scroll to position [222, 0]
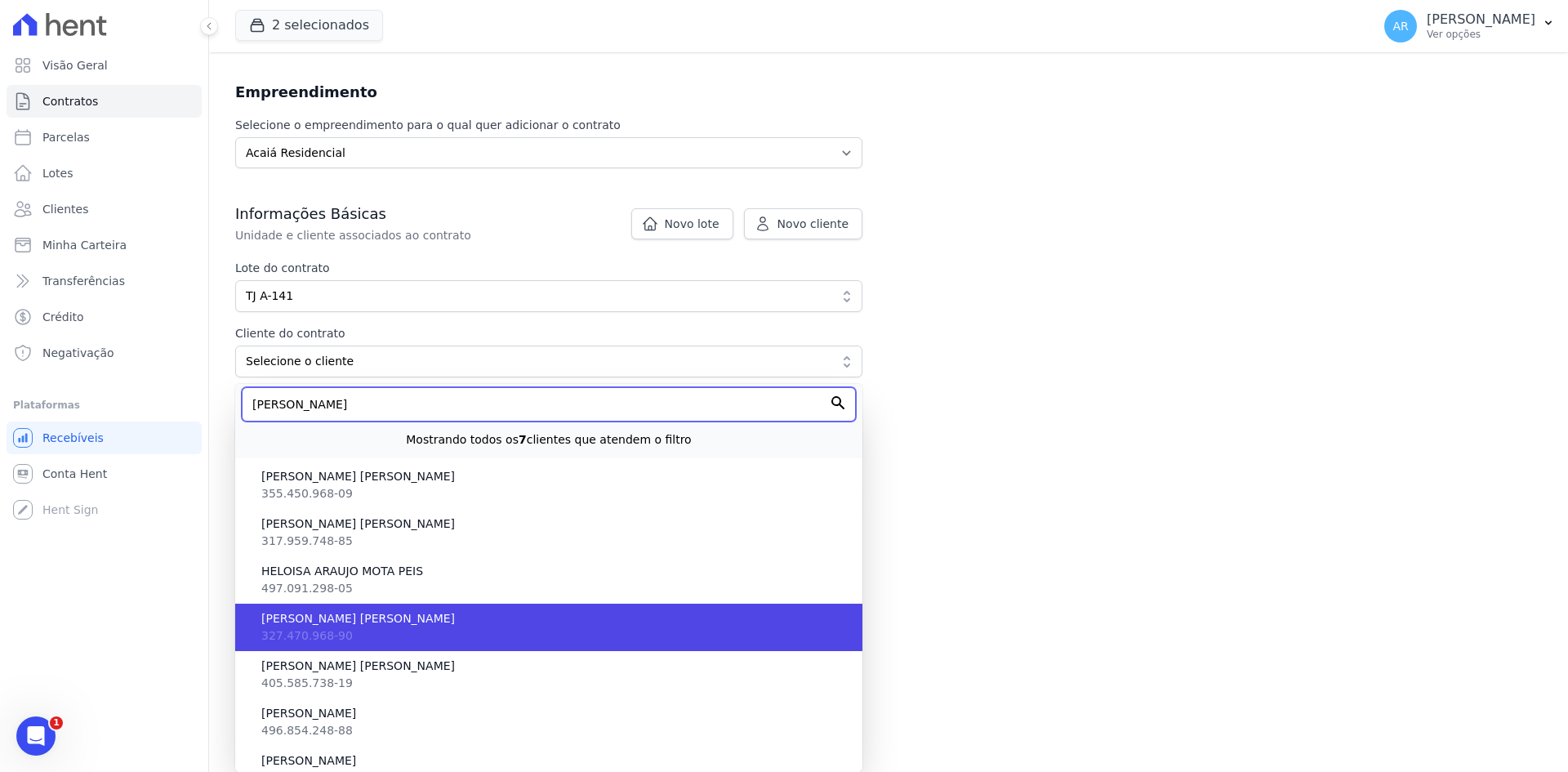
type input "[PERSON_NAME]"
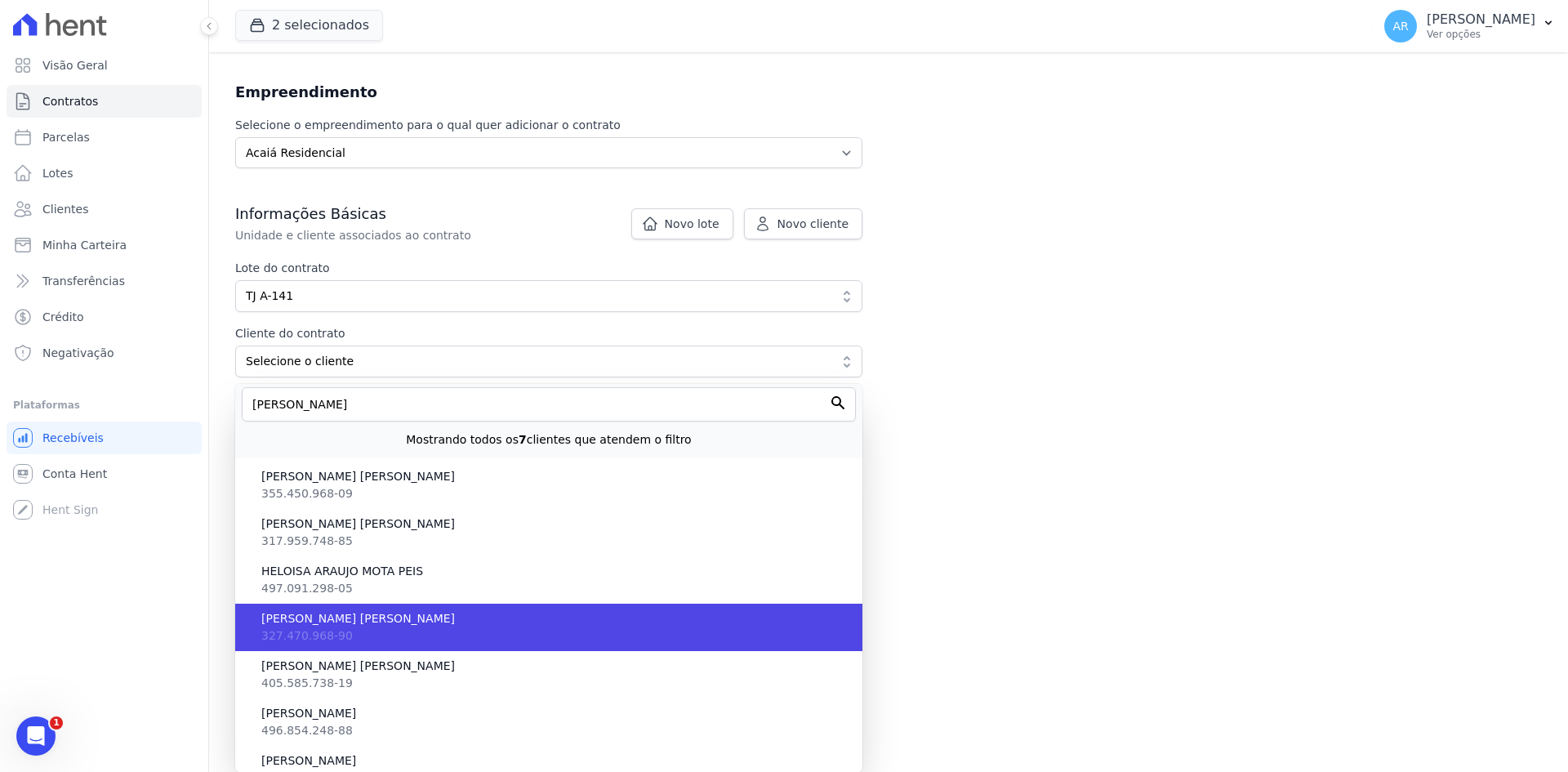
click at [285, 629] on span "327.470.968-90" at bounding box center [307, 635] width 92 height 13
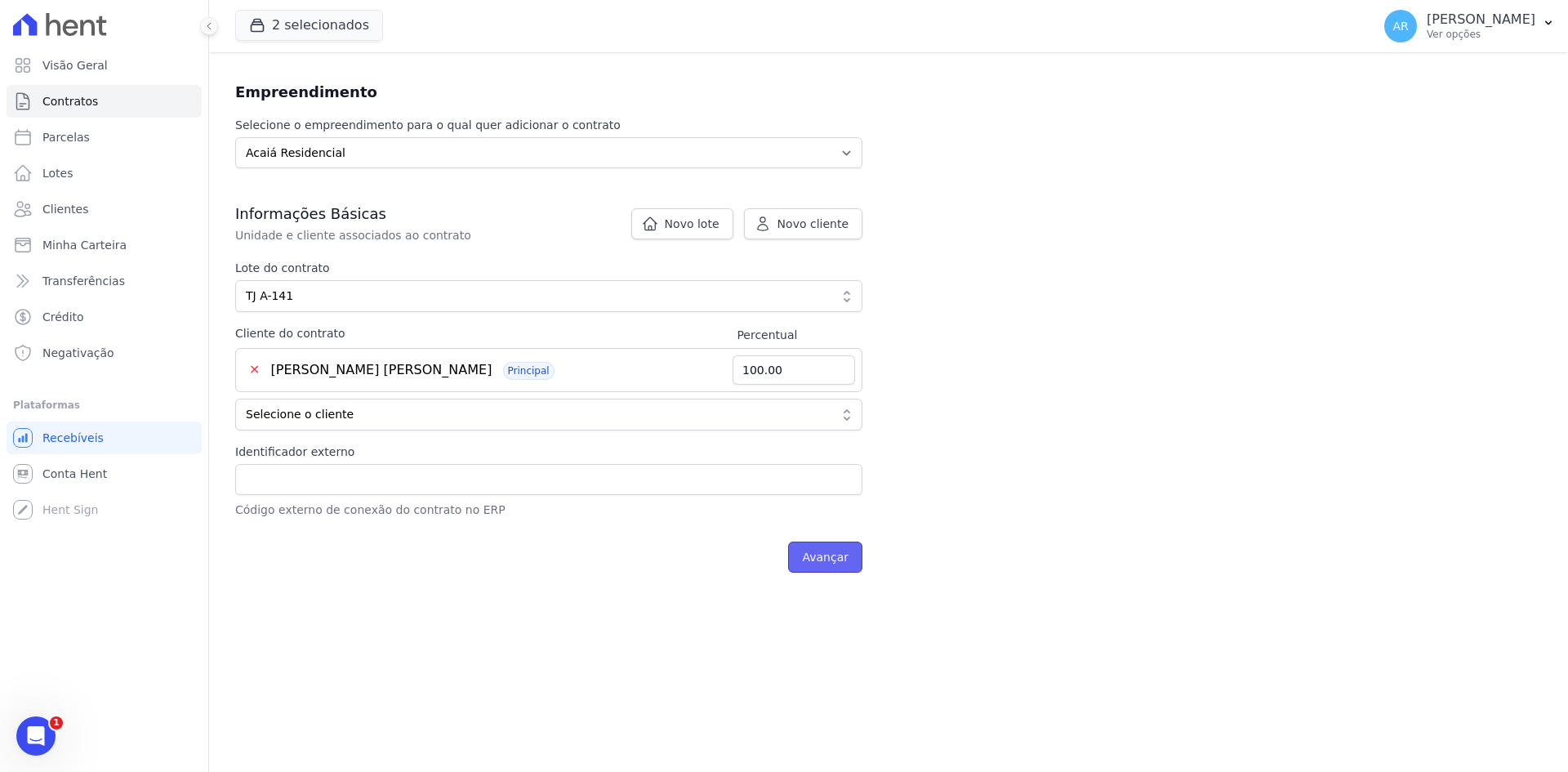
click at [819, 559] on input "Avançar" at bounding box center [825, 557] width 75 height 31
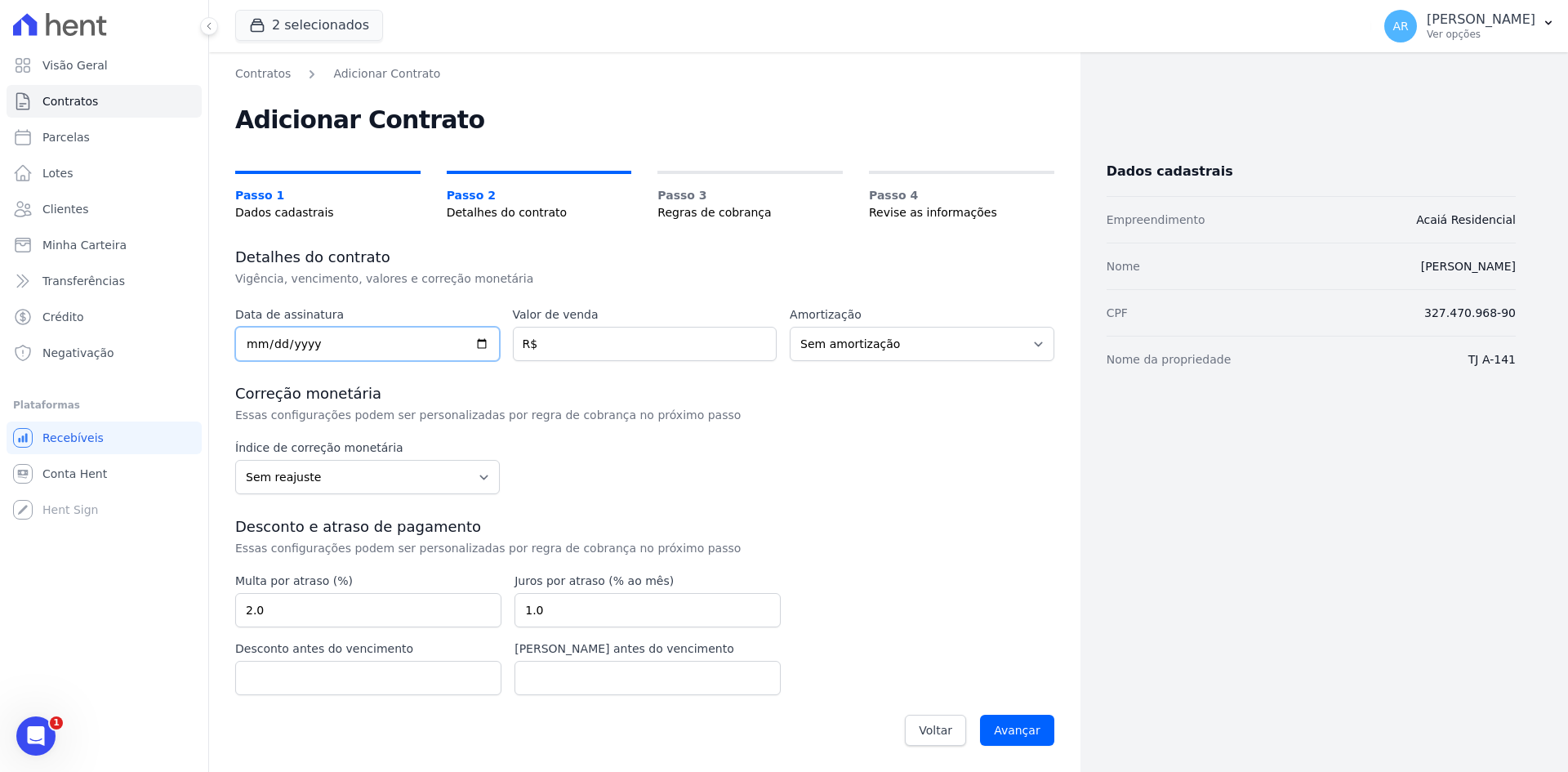
click at [245, 344] on input "date" at bounding box center [368, 343] width 265 height 35
type input "[DATE]"
click at [570, 345] on input "number" at bounding box center [645, 343] width 265 height 35
type input "51409.96"
click at [591, 382] on div "Data de assinatura [DATE] Valor de venda 51409.96 R$ Amortização Sem amortizaçã…" at bounding box center [644, 530] width 819 height 449
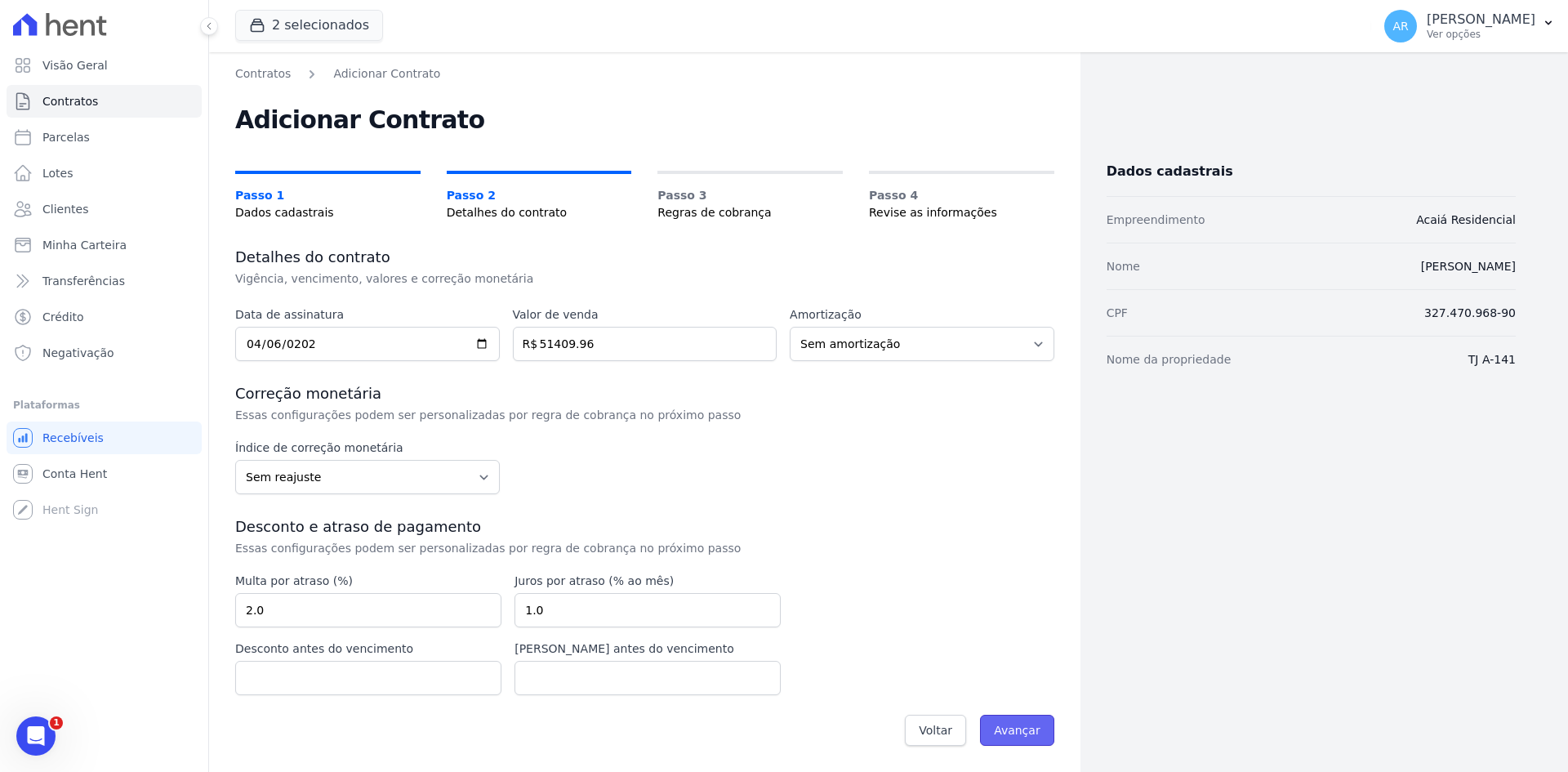
click at [1016, 733] on input "Avançar" at bounding box center [1017, 730] width 75 height 31
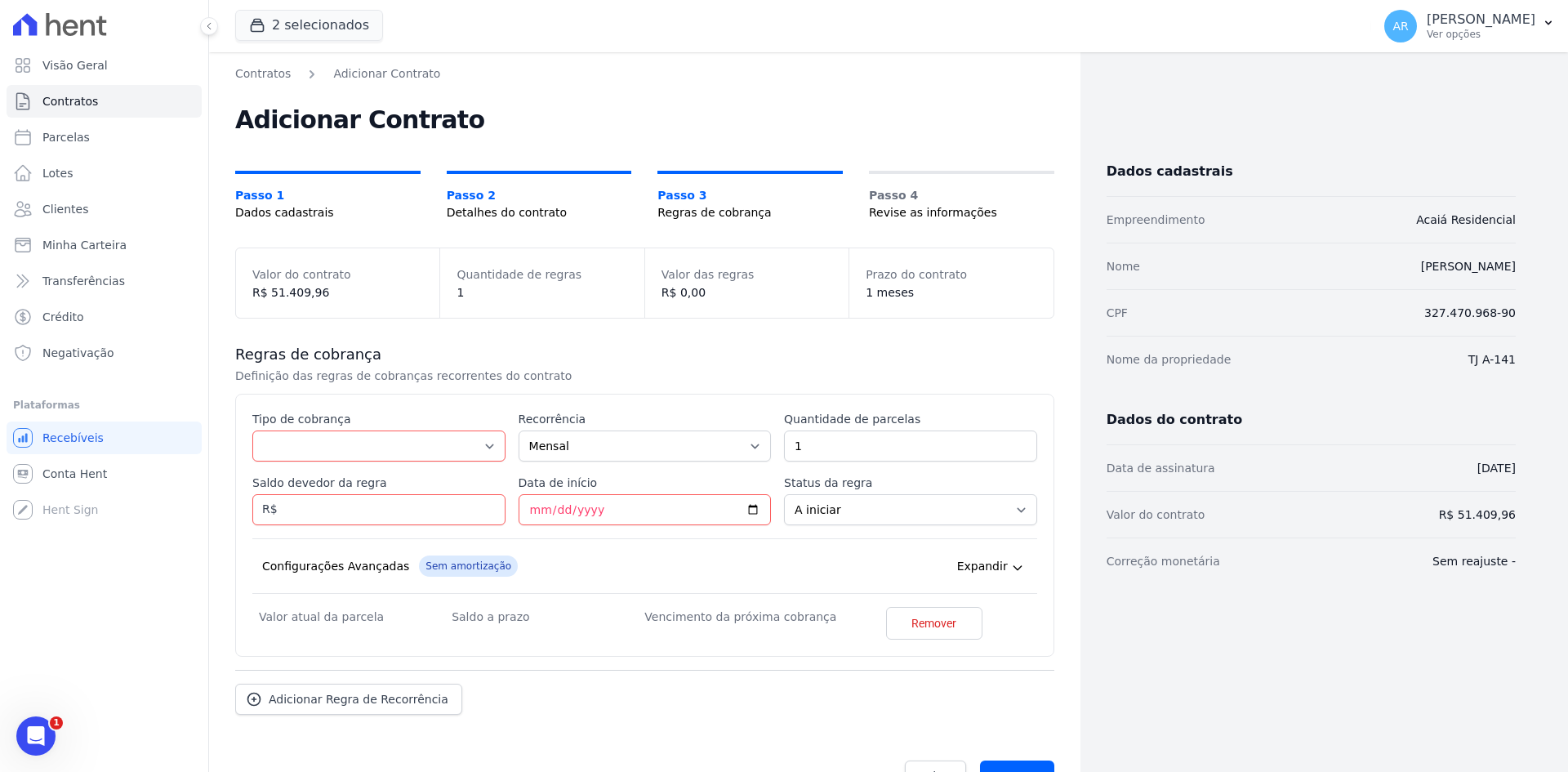
click at [300, 462] on div "Esse tipo de parcela não entra no saldo devedor do contrato. Tipo de cobrança P…" at bounding box center [644, 525] width 785 height 229
drag, startPoint x: 303, startPoint y: 454, endPoint x: 269, endPoint y: 450, distance: 34.2
click at [303, 454] on select "Parcela Normal Entrada Sinal Intercalada Chaves Pré-chaves Pós-chaves Impostos …" at bounding box center [379, 446] width 253 height 31
select select "standard"
click at [252, 430] on select "Parcela Normal Entrada Sinal Intercalada Chaves Pré-chaves Pós-chaves Impostos …" at bounding box center [379, 446] width 253 height 31
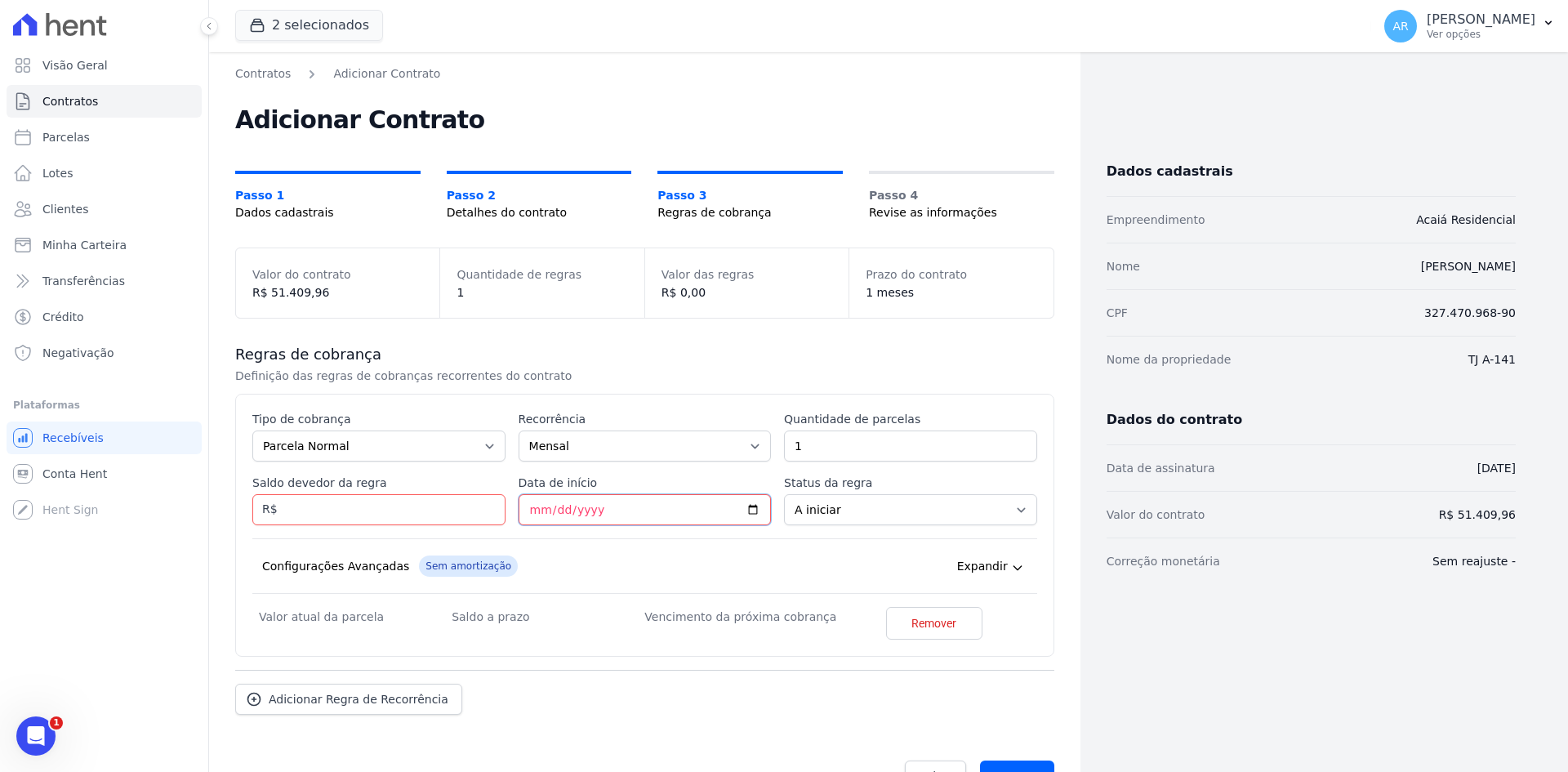
click at [537, 512] on input "Data de início" at bounding box center [644, 510] width 253 height 31
click at [302, 515] on input "Saldo devedor da regra" at bounding box center [379, 510] width 253 height 31
click at [385, 511] on input "Saldo devedor da regra" at bounding box center [379, 510] width 253 height 31
click at [339, 508] on input "Saldo devedor da regra" at bounding box center [379, 510] width 253 height 31
type input "9725.11"
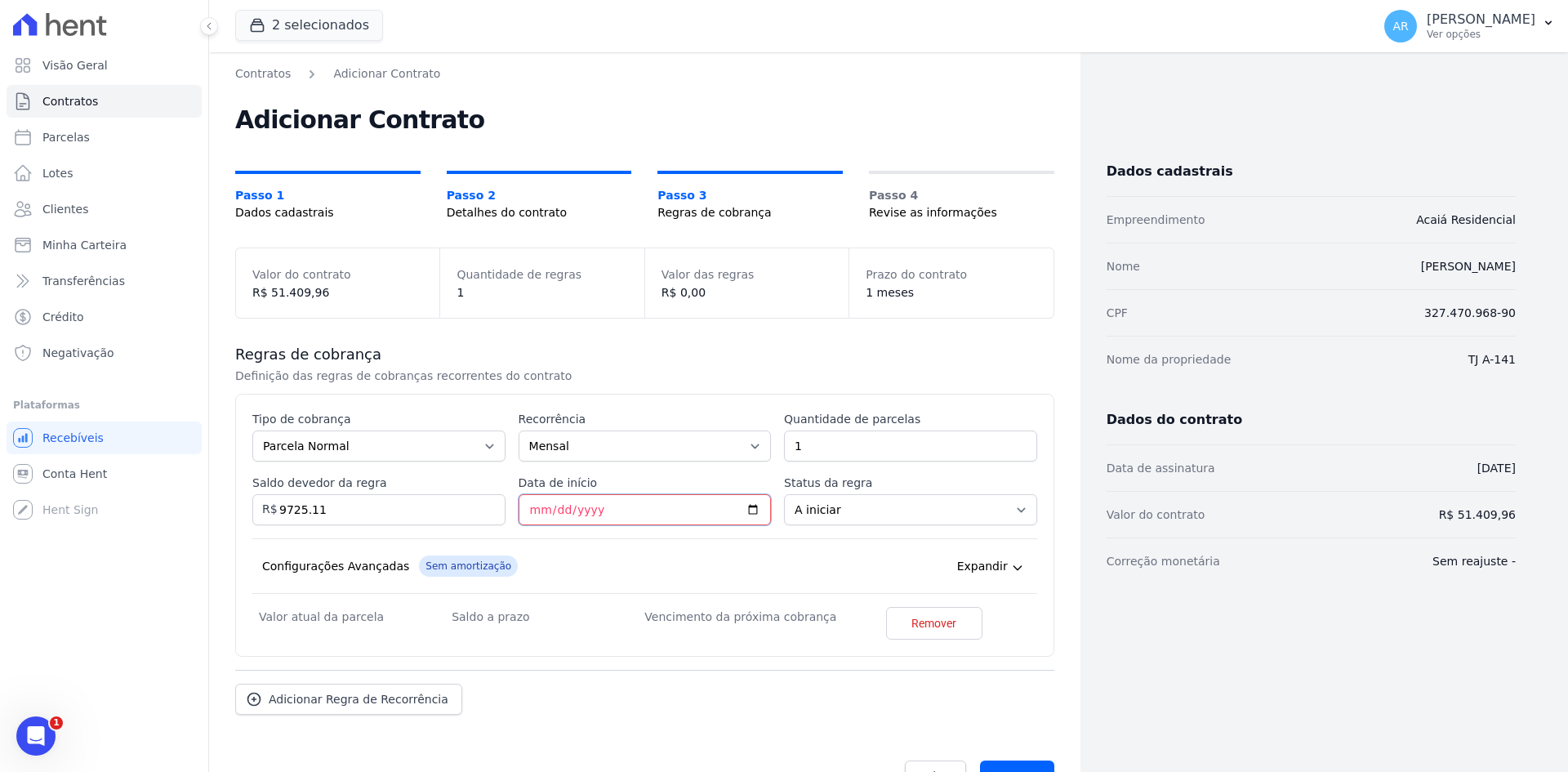
click at [528, 509] on input "Data de início" at bounding box center [644, 510] width 253 height 31
type input "[DATE]"
click at [580, 537] on div "Esse tipo de parcela não entra no saldo devedor do contrato. Tipo de cobrança P…" at bounding box center [644, 527] width 785 height 233
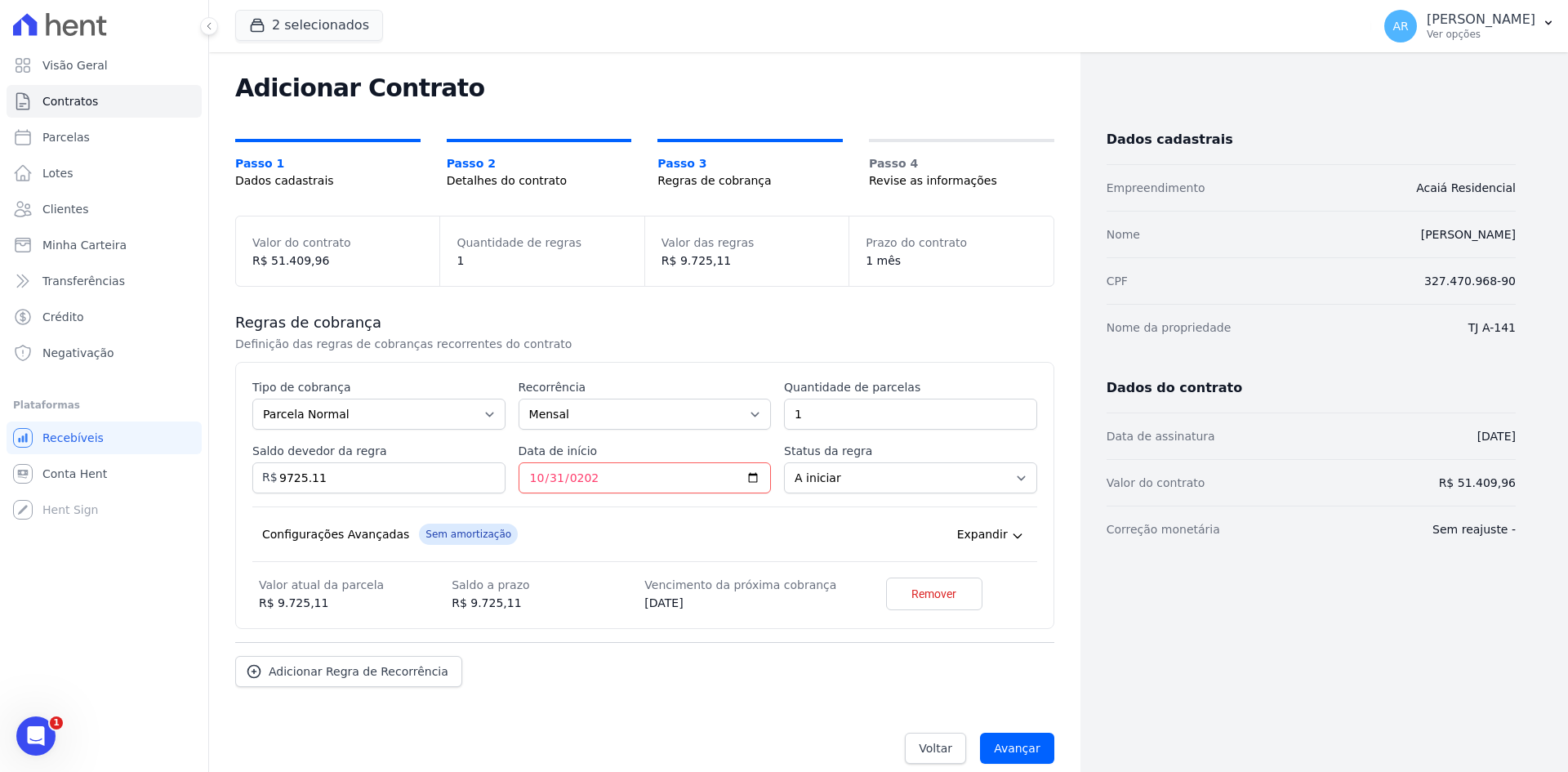
scroll to position [50, 0]
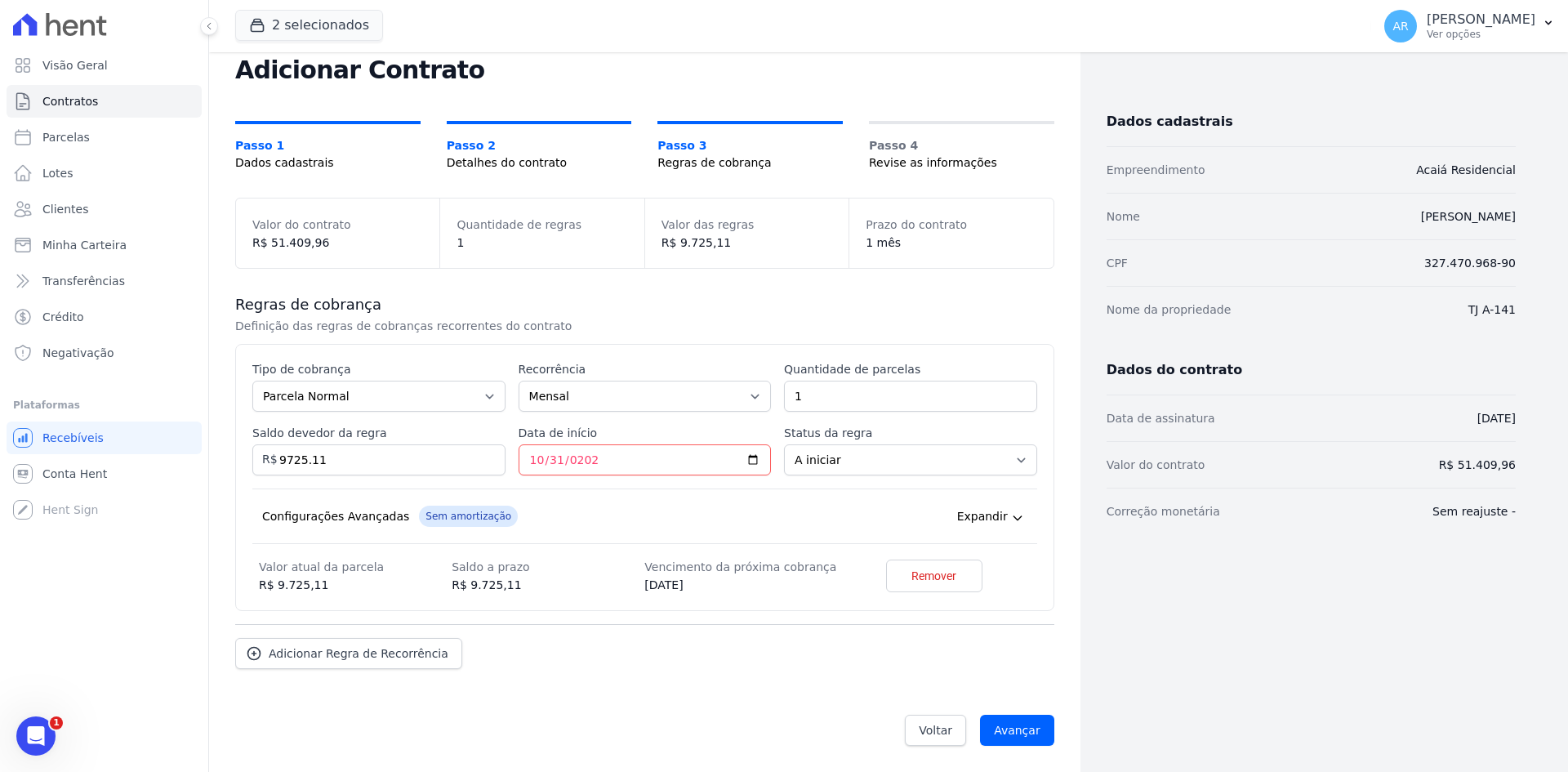
click at [980, 514] on span "Expandir" at bounding box center [982, 516] width 51 height 16
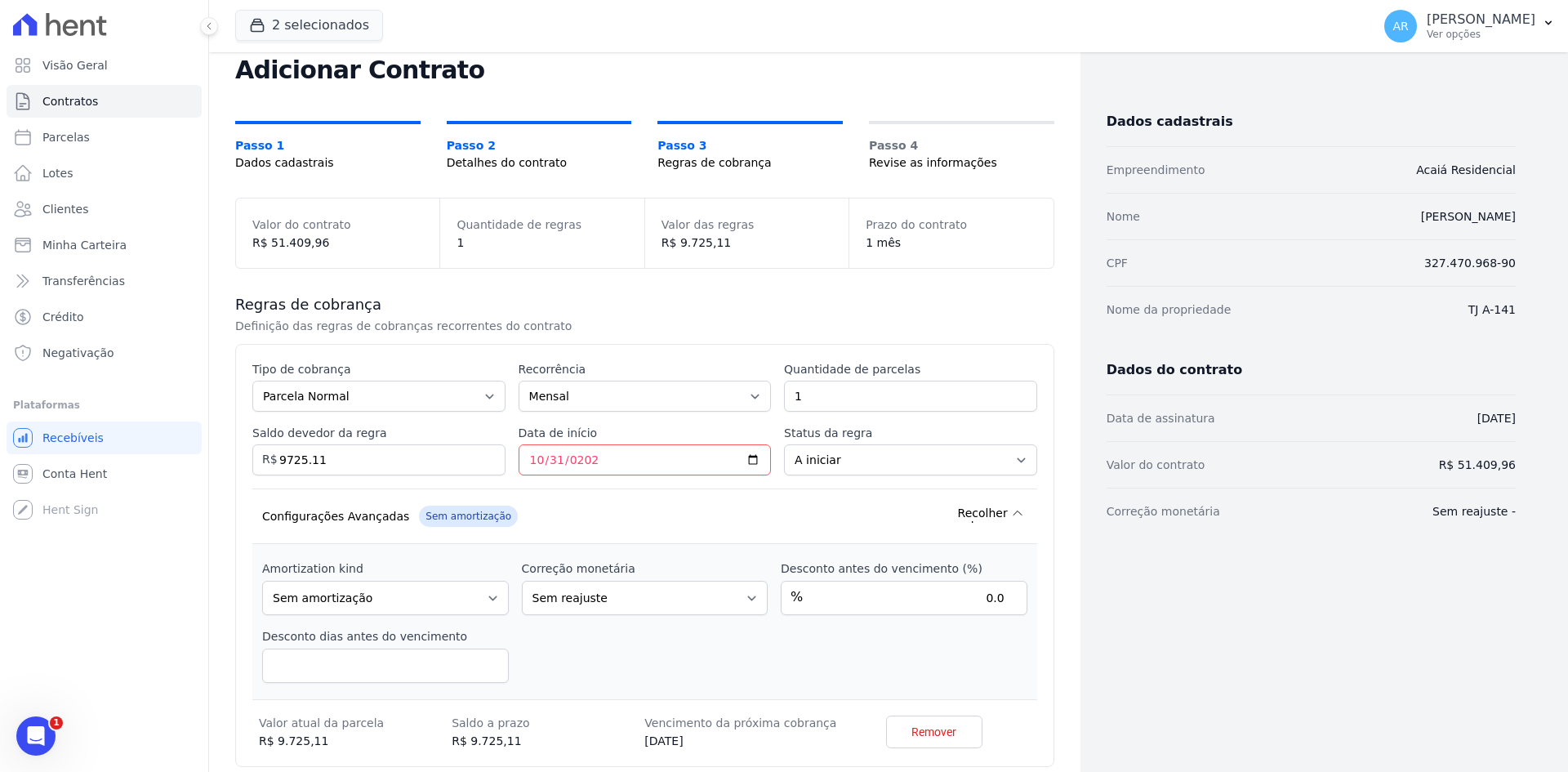
click at [980, 514] on span "Recolher" at bounding box center [982, 513] width 50 height 16
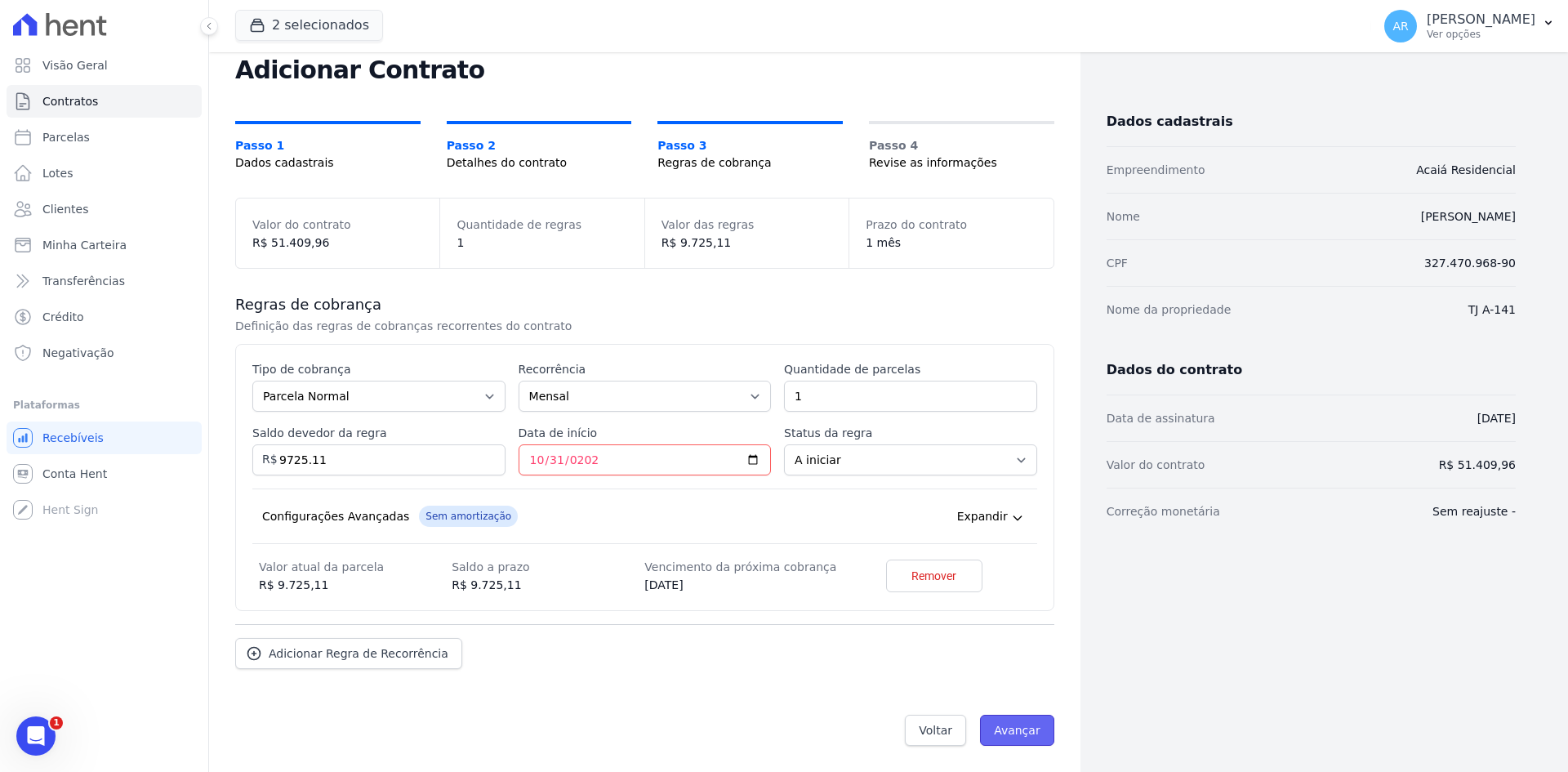
click at [1001, 724] on input "Avançar" at bounding box center [1017, 730] width 75 height 31
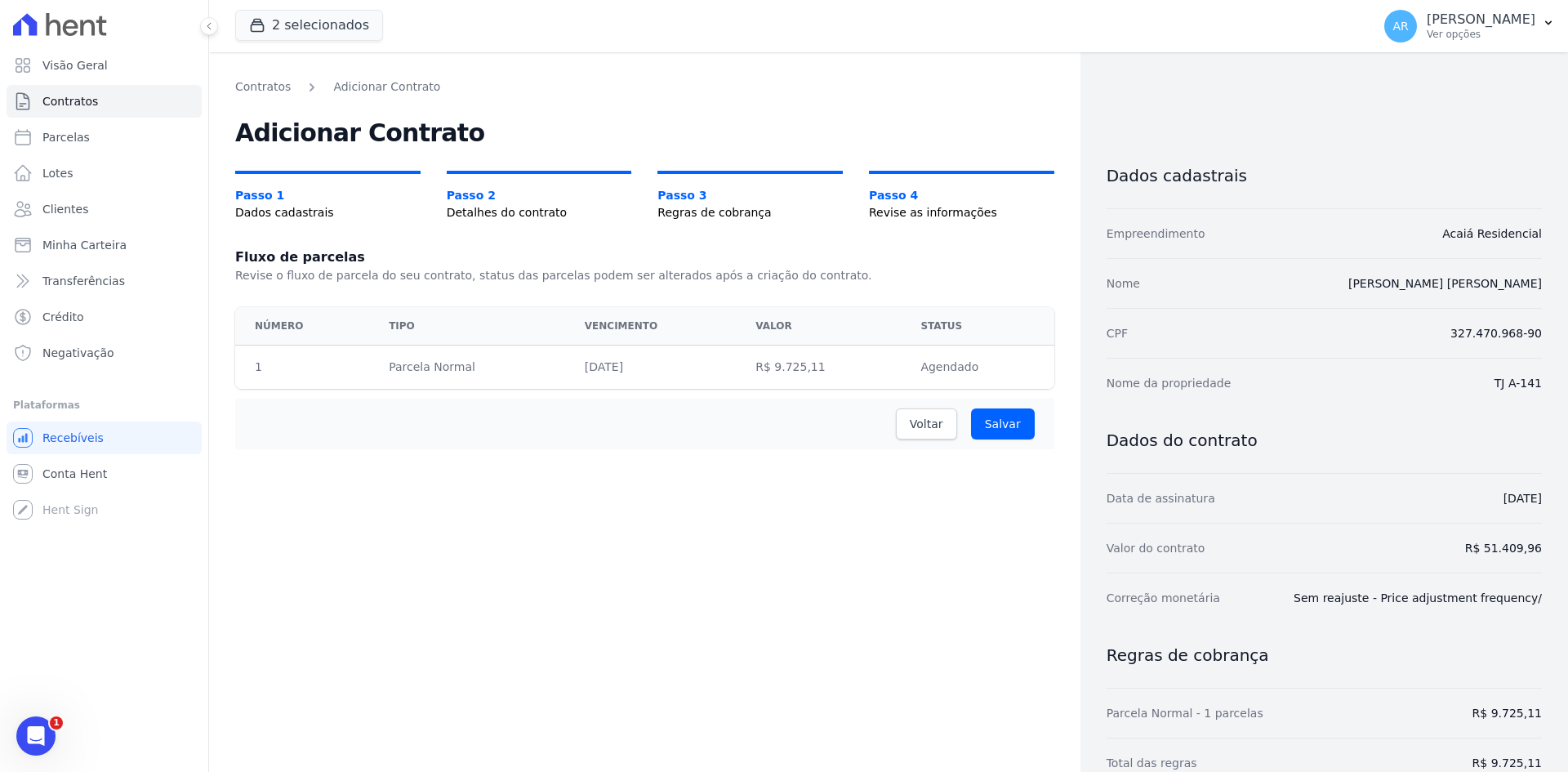
click at [912, 366] on td "Agendado" at bounding box center [981, 368] width 143 height 44
click at [921, 423] on span "Voltar" at bounding box center [926, 424] width 34 height 16
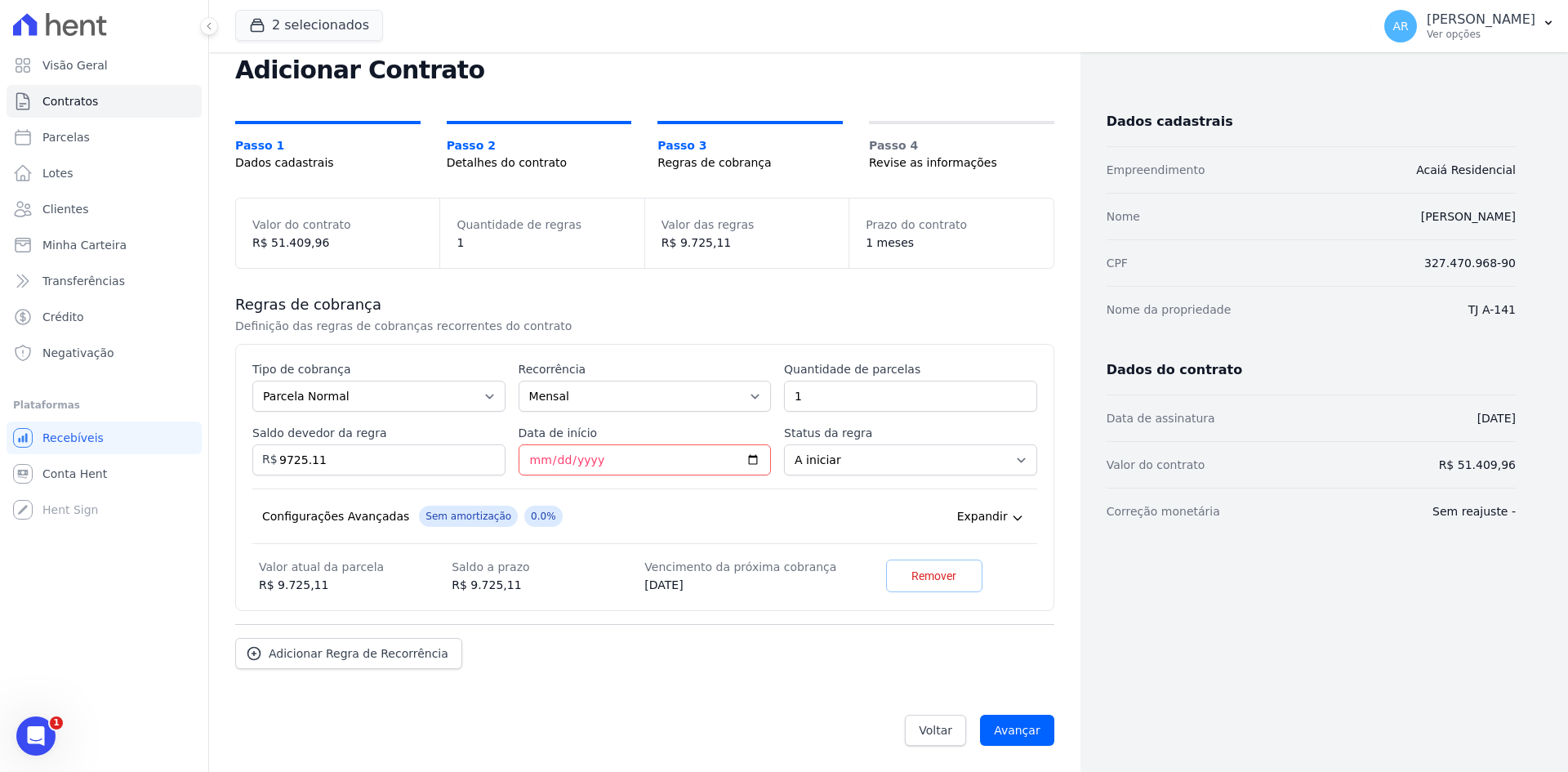
click at [924, 582] on span "Remover" at bounding box center [933, 575] width 45 height 16
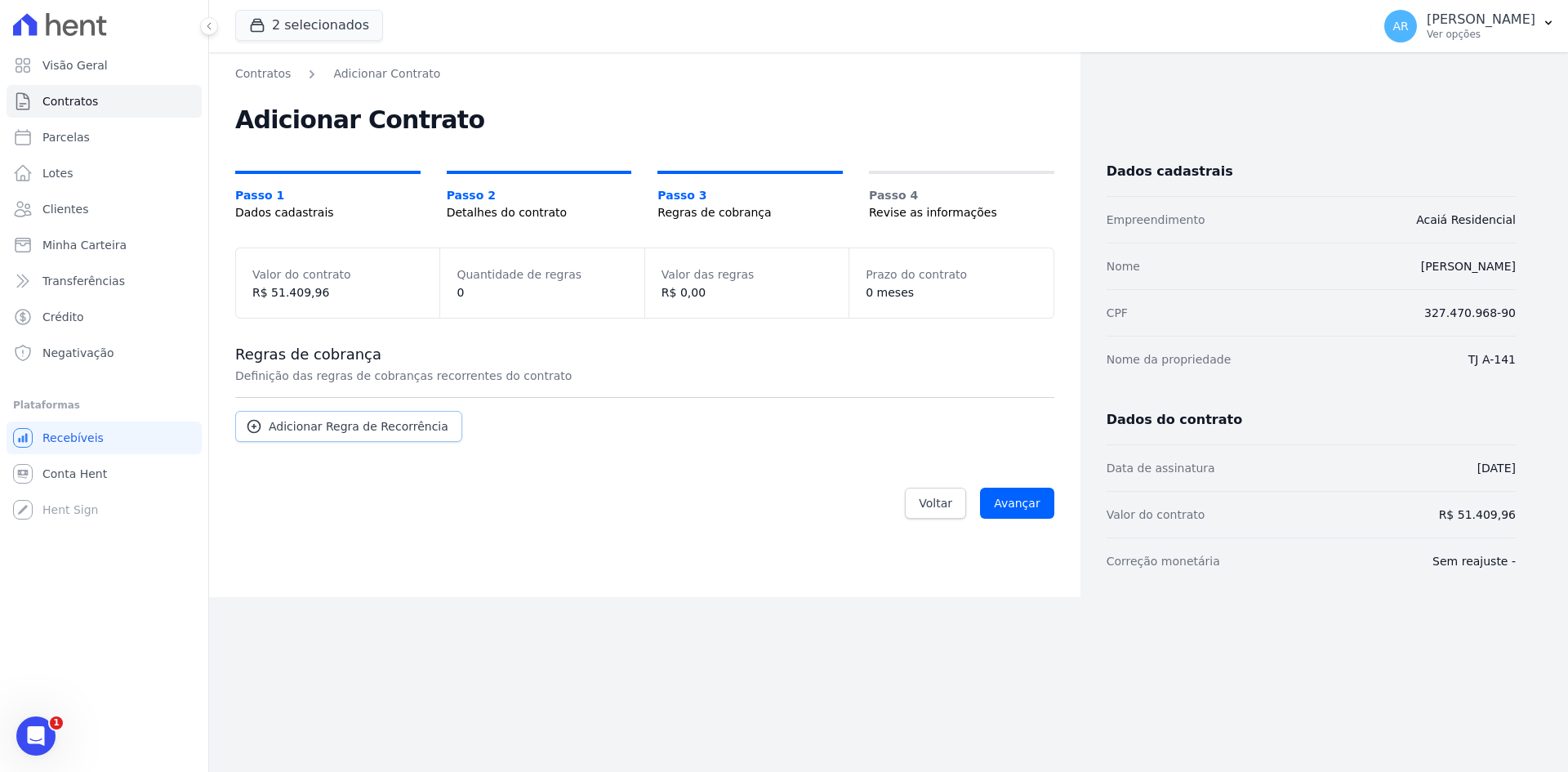
click at [338, 422] on span "Adicionar Regra de Recorrência" at bounding box center [358, 426] width 180 height 16
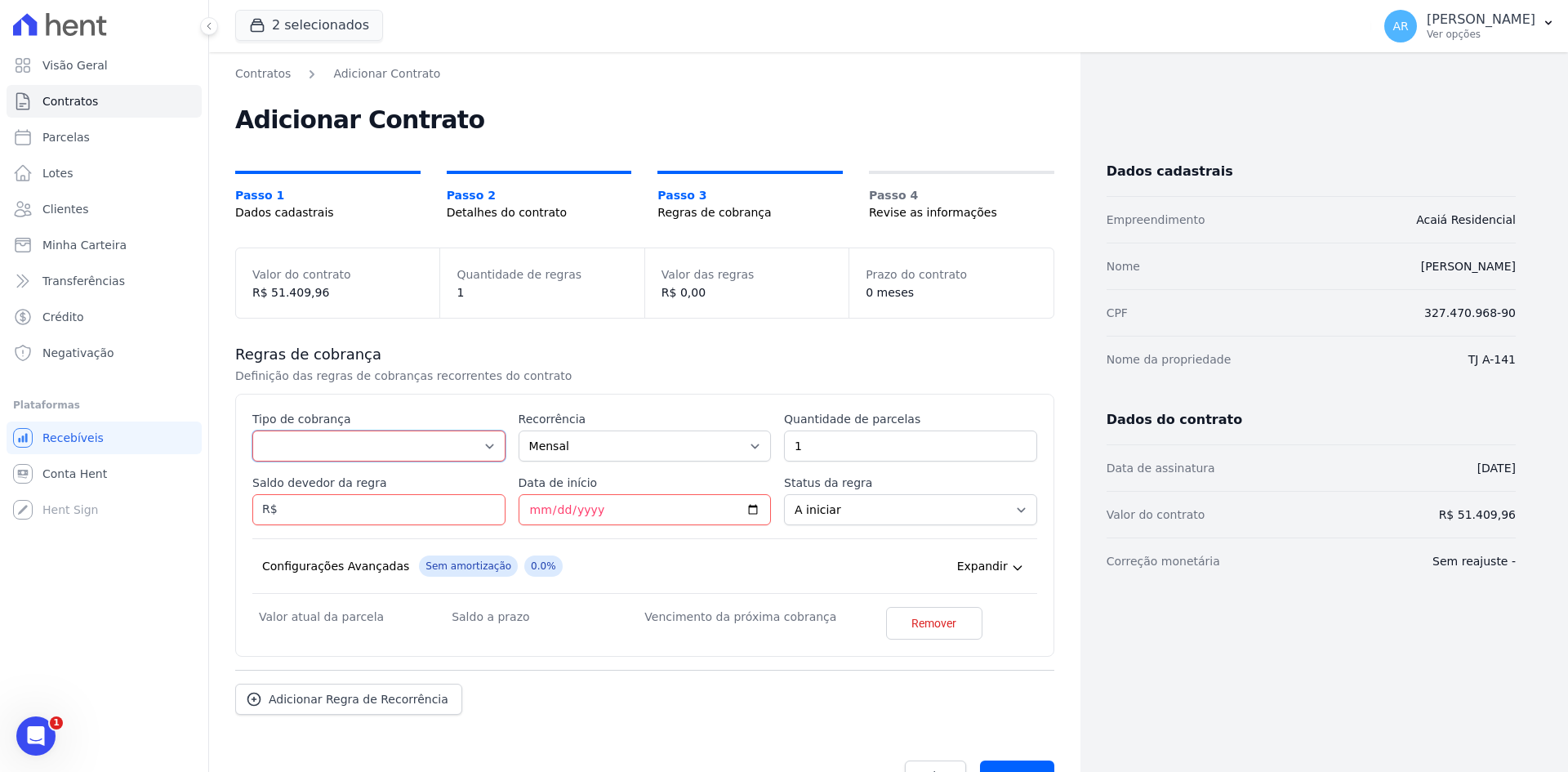
click at [333, 442] on select "Parcela Normal Entrada Sinal Intercalada Chaves Pré-chaves Pós-chaves Impostos …" at bounding box center [379, 446] width 253 height 31
select select "standard"
click at [252, 430] on select "Parcela Normal Entrada Sinal Intercalada Chaves Pré-chaves Pós-chaves Impostos …" at bounding box center [379, 446] width 253 height 31
click at [836, 453] on input "1" at bounding box center [910, 446] width 253 height 31
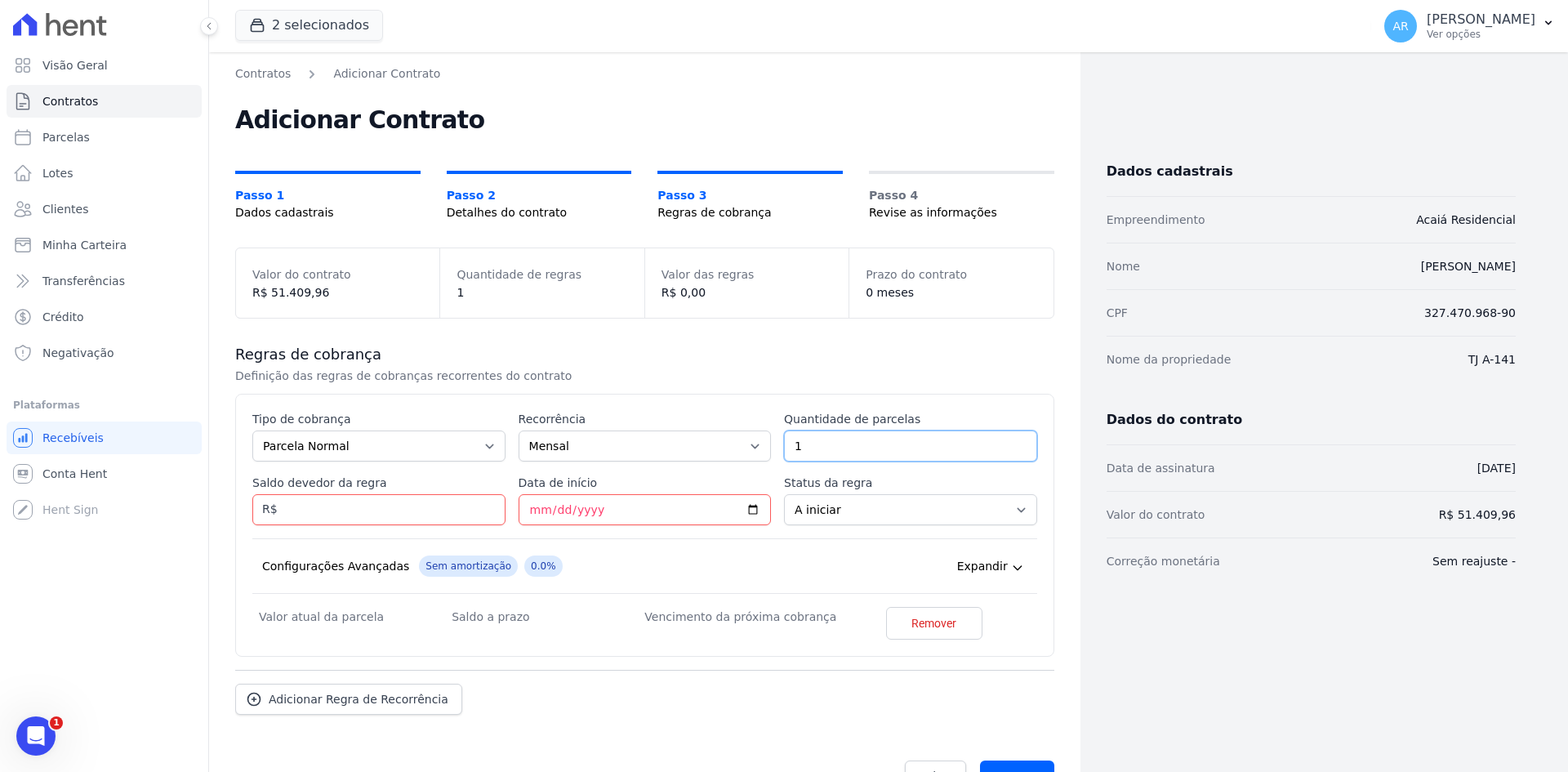
drag, startPoint x: 825, startPoint y: 447, endPoint x: 618, endPoint y: 453, distance: 207.1
click at [615, 446] on div "Esse tipo de parcela não entra no saldo devedor do contrato. Tipo de cobrança P…" at bounding box center [644, 525] width 785 height 229
type input "3"
click at [306, 506] on input "Saldo devedor da regra" at bounding box center [379, 510] width 253 height 31
click at [328, 511] on input "Saldo devedor da regra" at bounding box center [379, 510] width 253 height 31
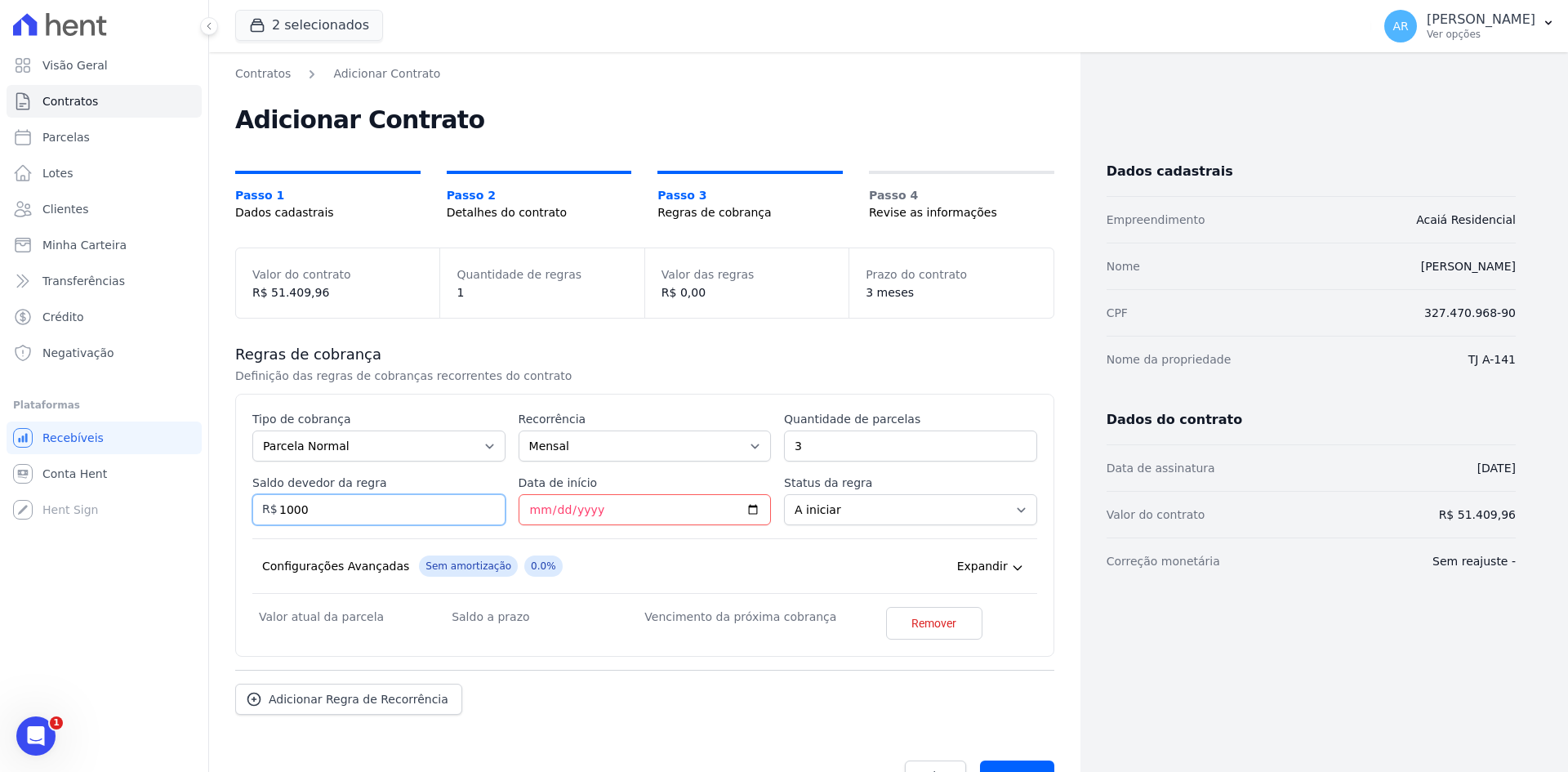
type input "1000"
click at [528, 506] on input "Data de início" at bounding box center [644, 510] width 253 height 31
click at [435, 517] on div "Esse tipo de parcela não entra no saldo devedor do contrato. Tipo de cobrança P…" at bounding box center [644, 527] width 785 height 233
click at [526, 513] on input "Data de início" at bounding box center [644, 510] width 253 height 31
type input "[DATE]"
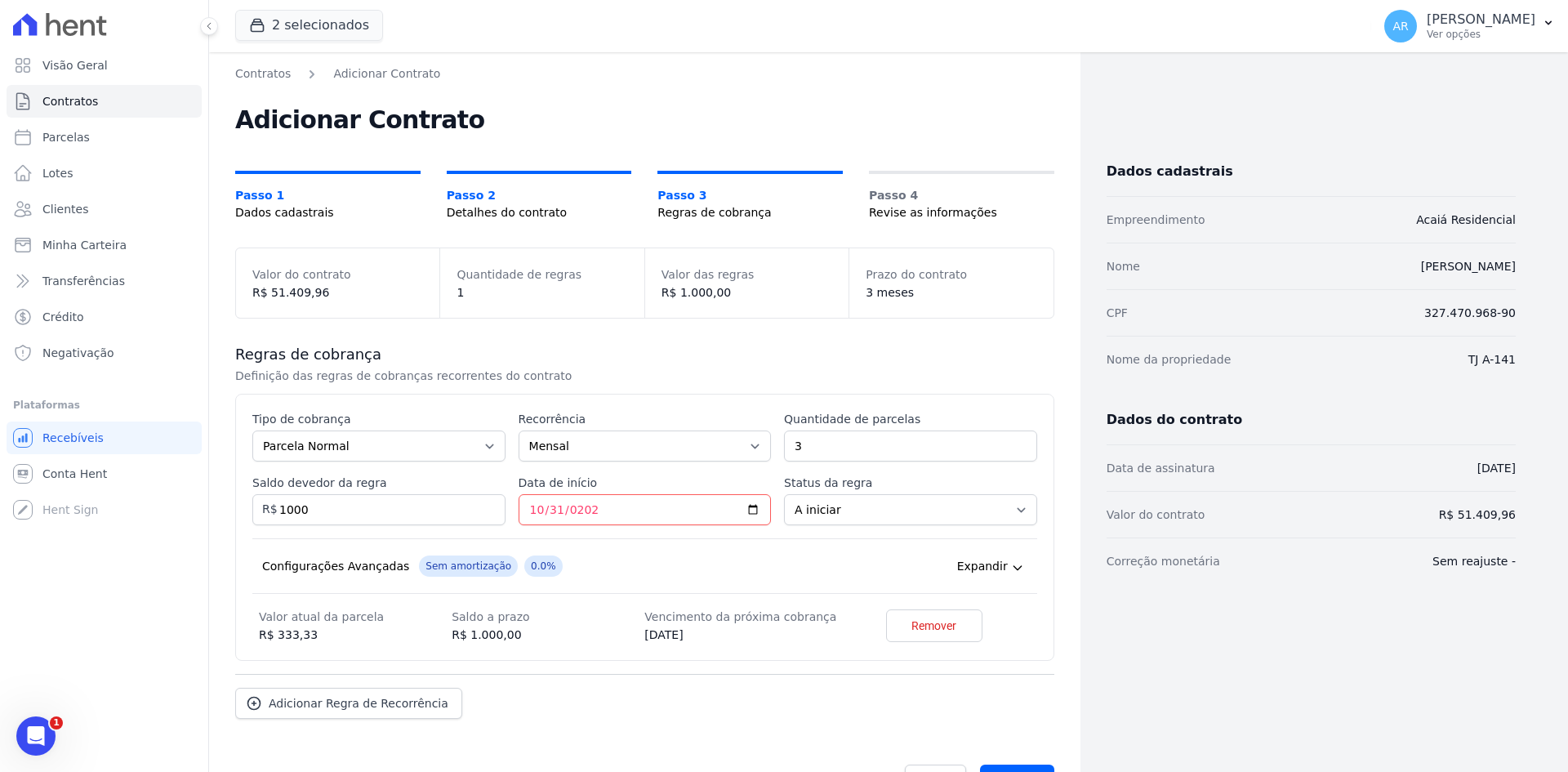
click at [794, 536] on div "Esse tipo de parcela não entra no saldo devedor do contrato. Tipo de cobrança P…" at bounding box center [644, 527] width 785 height 233
click at [804, 516] on select "A iniciar Em aberto" at bounding box center [910, 510] width 253 height 31
click at [806, 510] on select "A iniciar Em aberto" at bounding box center [910, 510] width 253 height 31
click at [775, 557] on div "Configurações Avançadas Sem amortização 0.0% Price adjustment index/ Price adju…" at bounding box center [644, 566] width 785 height 55
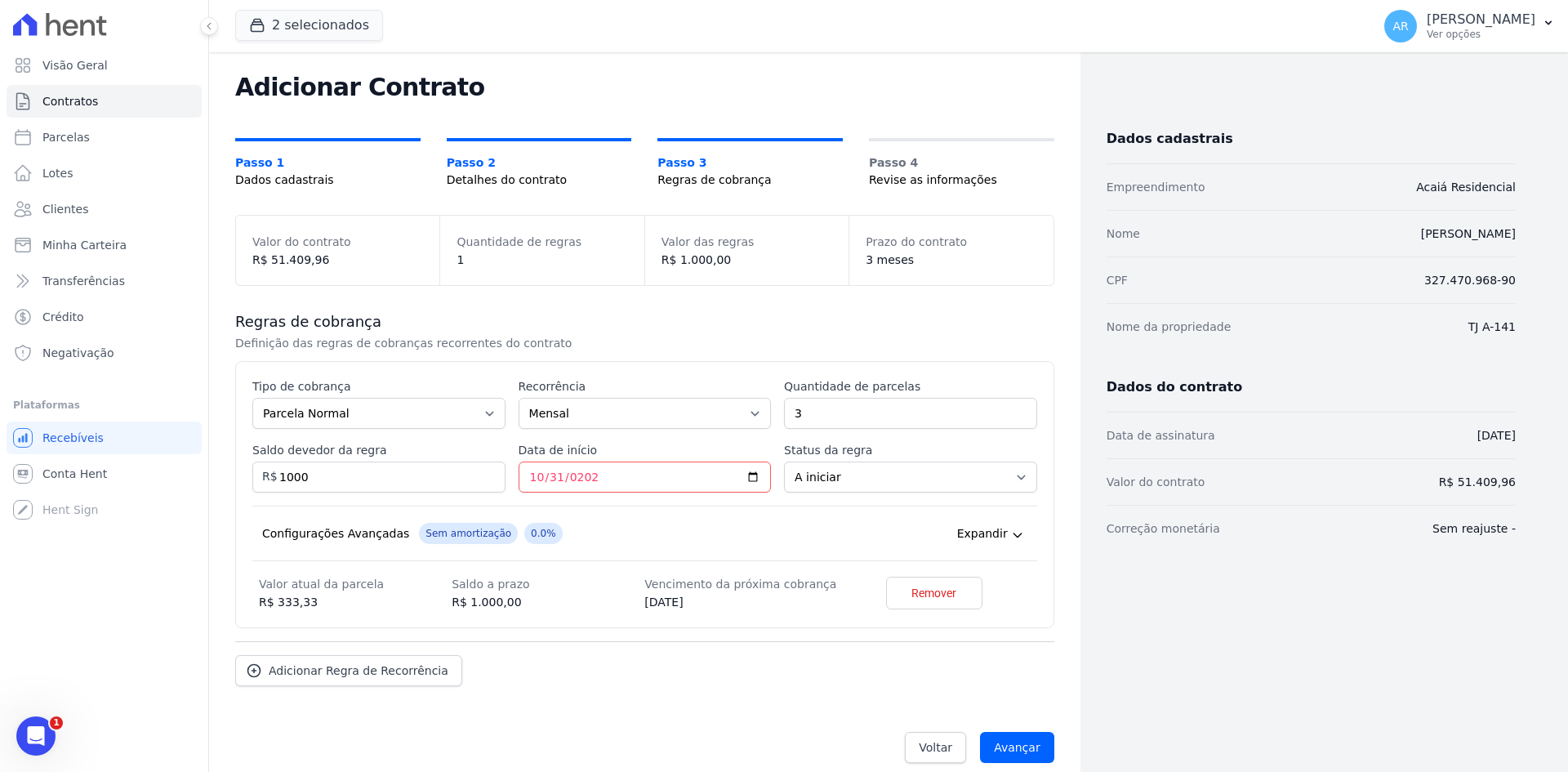
scroll to position [50, 0]
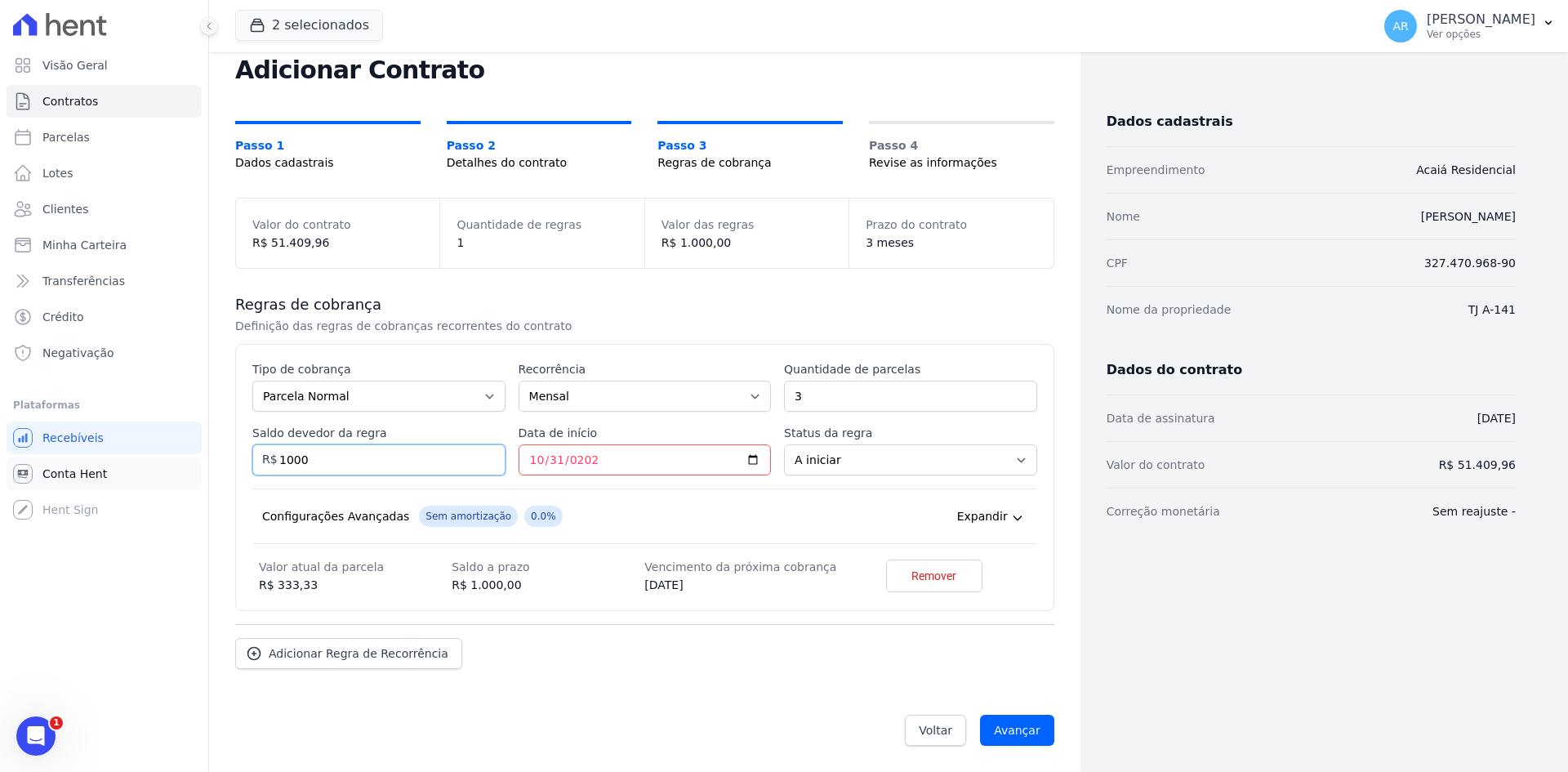
drag, startPoint x: 406, startPoint y: 461, endPoint x: 143, endPoint y: 463, distance: 263.0
click at [143, 462] on div "Visão Geral Contratos Parcelas Lotes Clientes Minha Carteira Transferências Cré…" at bounding box center [784, 386] width 1568 height 772
type input "3000"
click at [313, 500] on div "Configurações Avançadas Sem amortização 0.0% Price adjustment index/ Price adju…" at bounding box center [644, 516] width 785 height 55
click at [343, 656] on span "Adicionar Regra de Recorrência" at bounding box center [358, 654] width 180 height 16
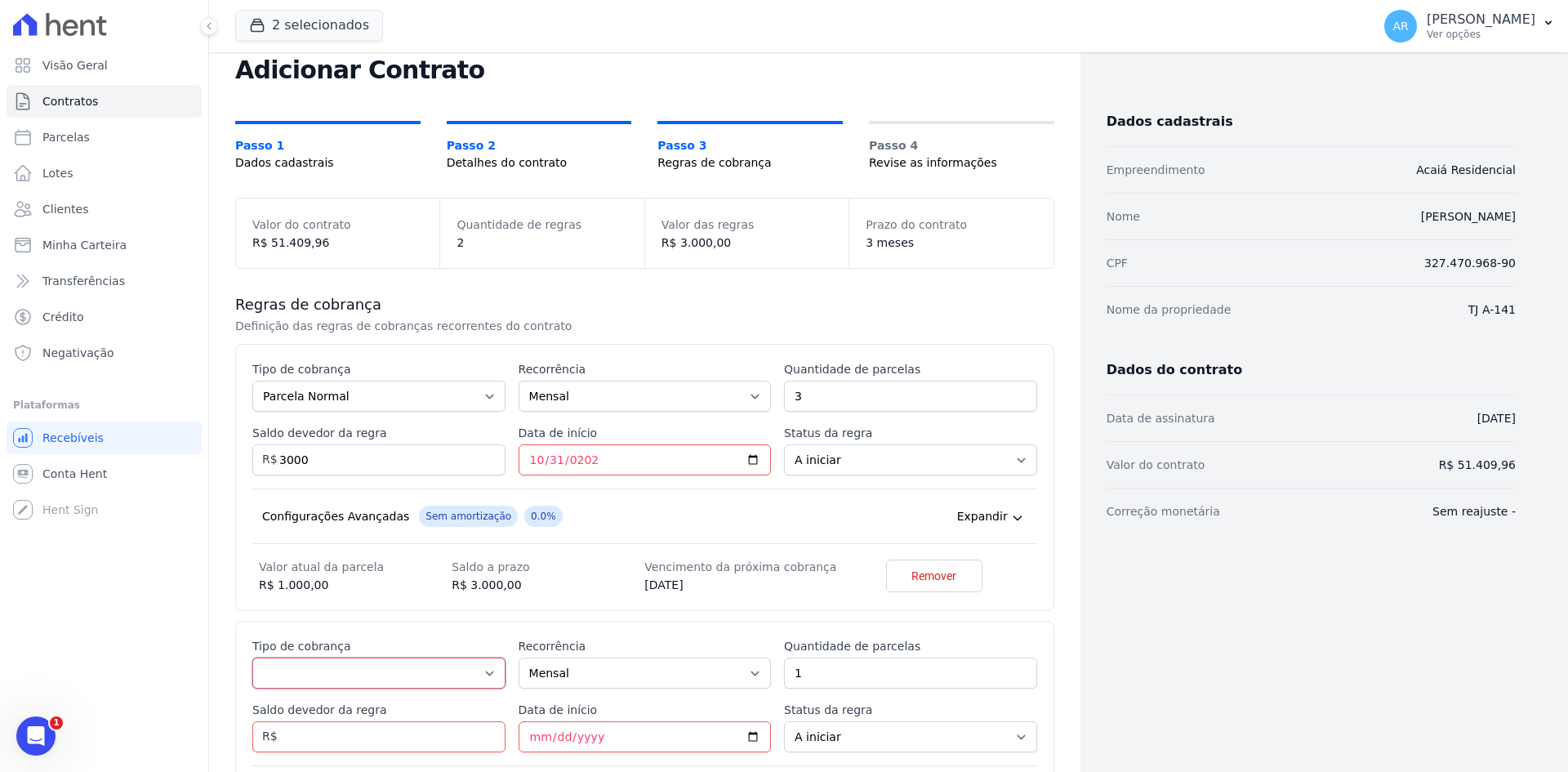
click at [311, 680] on select "Parcela Normal Entrada Sinal Intercalada Chaves Pré-chaves Pós-chaves Impostos …" at bounding box center [379, 672] width 253 height 31
click at [316, 679] on select "Parcela Normal Entrada Sinal Intercalada Chaves Pré-chaves Pós-chaves Impostos …" at bounding box center [379, 672] width 253 height 31
drag, startPoint x: 316, startPoint y: 679, endPoint x: 316, endPoint y: 659, distance: 20.0
click at [316, 679] on select "Parcela Normal Entrada Sinal Intercalada Chaves Pré-chaves Pós-chaves Impostos …" at bounding box center [379, 672] width 253 height 31
select select "standard"
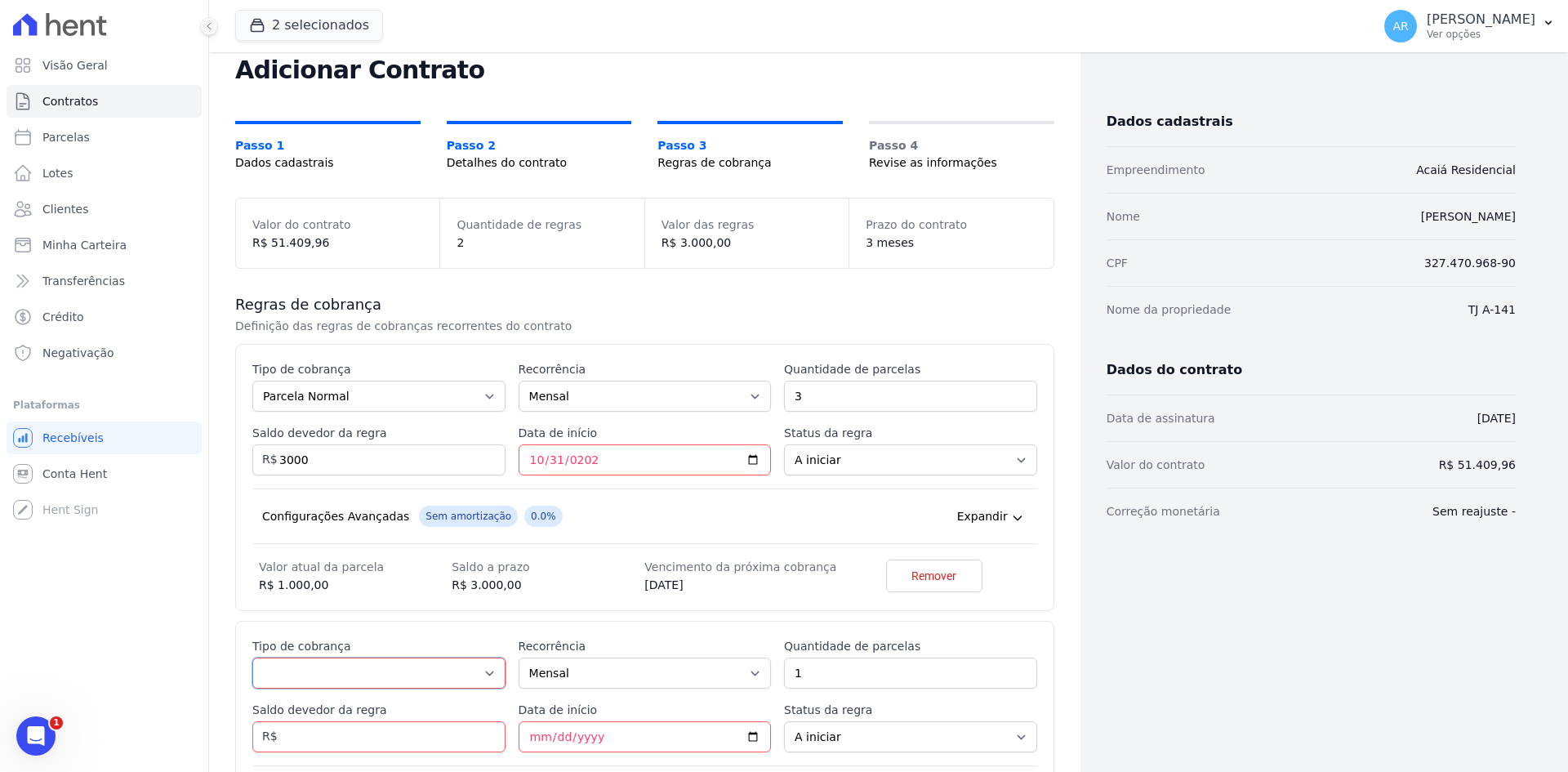
click at [252, 657] on select "Parcela Normal Entrada Sinal Intercalada Chaves Pré-chaves Pós-chaves Impostos …" at bounding box center [379, 672] width 253 height 31
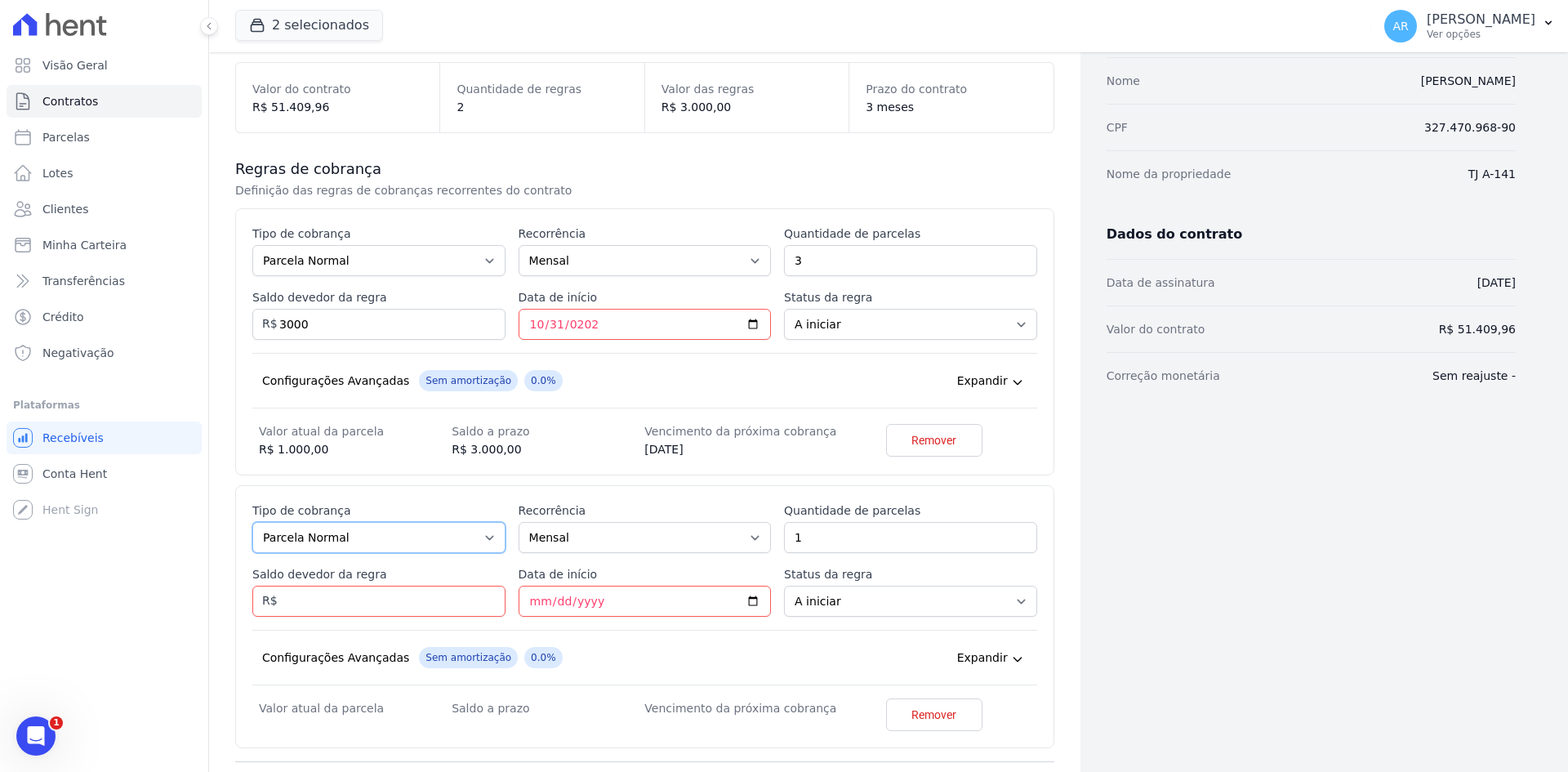
scroll to position [323, 0]
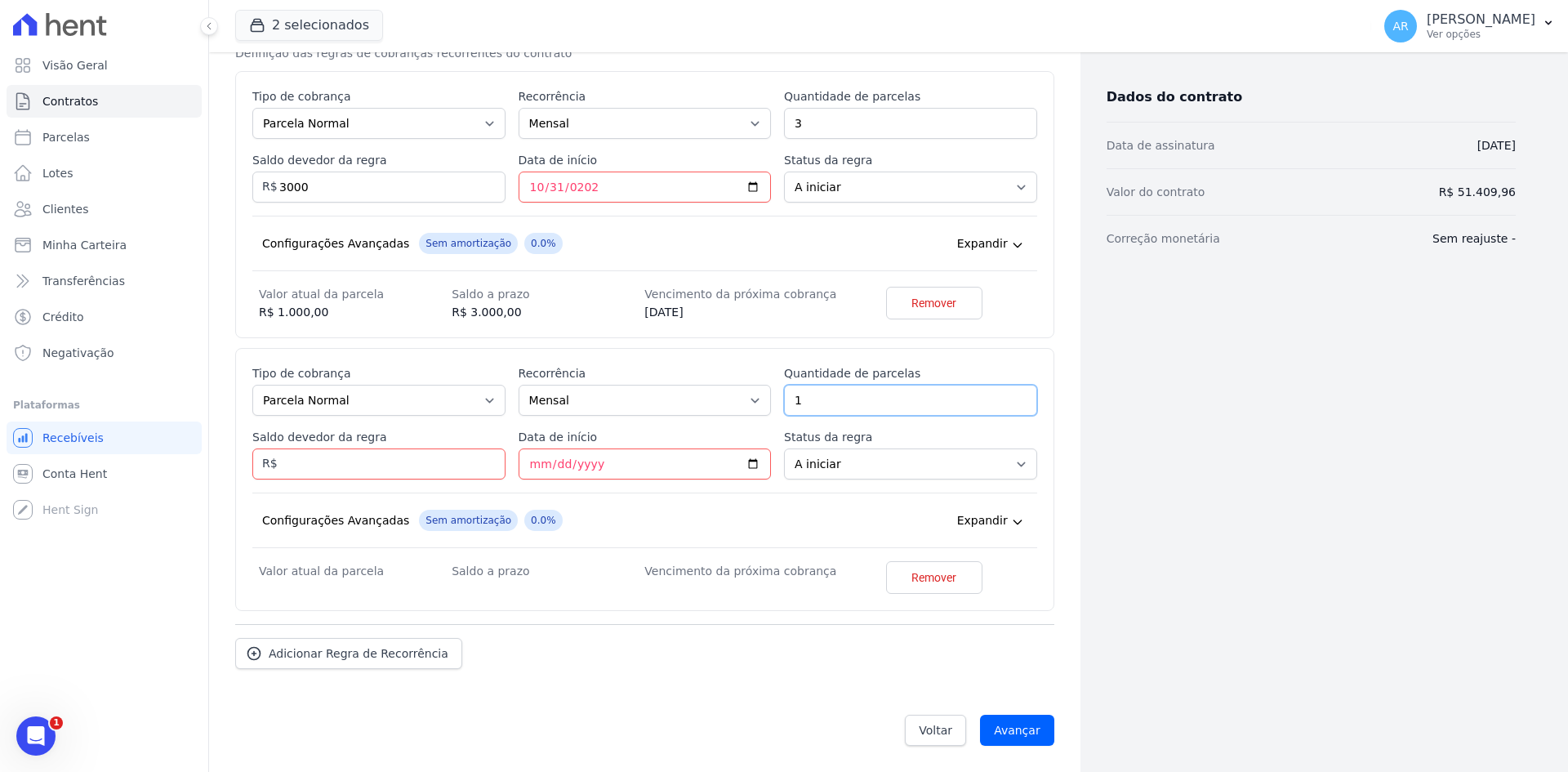
click at [808, 409] on input "1" at bounding box center [910, 400] width 253 height 31
drag, startPoint x: 808, startPoint y: 409, endPoint x: 789, endPoint y: 402, distance: 20.2
click at [790, 405] on input "1" at bounding box center [910, 400] width 253 height 31
click at [366, 455] on input "Saldo devedor da regra" at bounding box center [379, 463] width 253 height 31
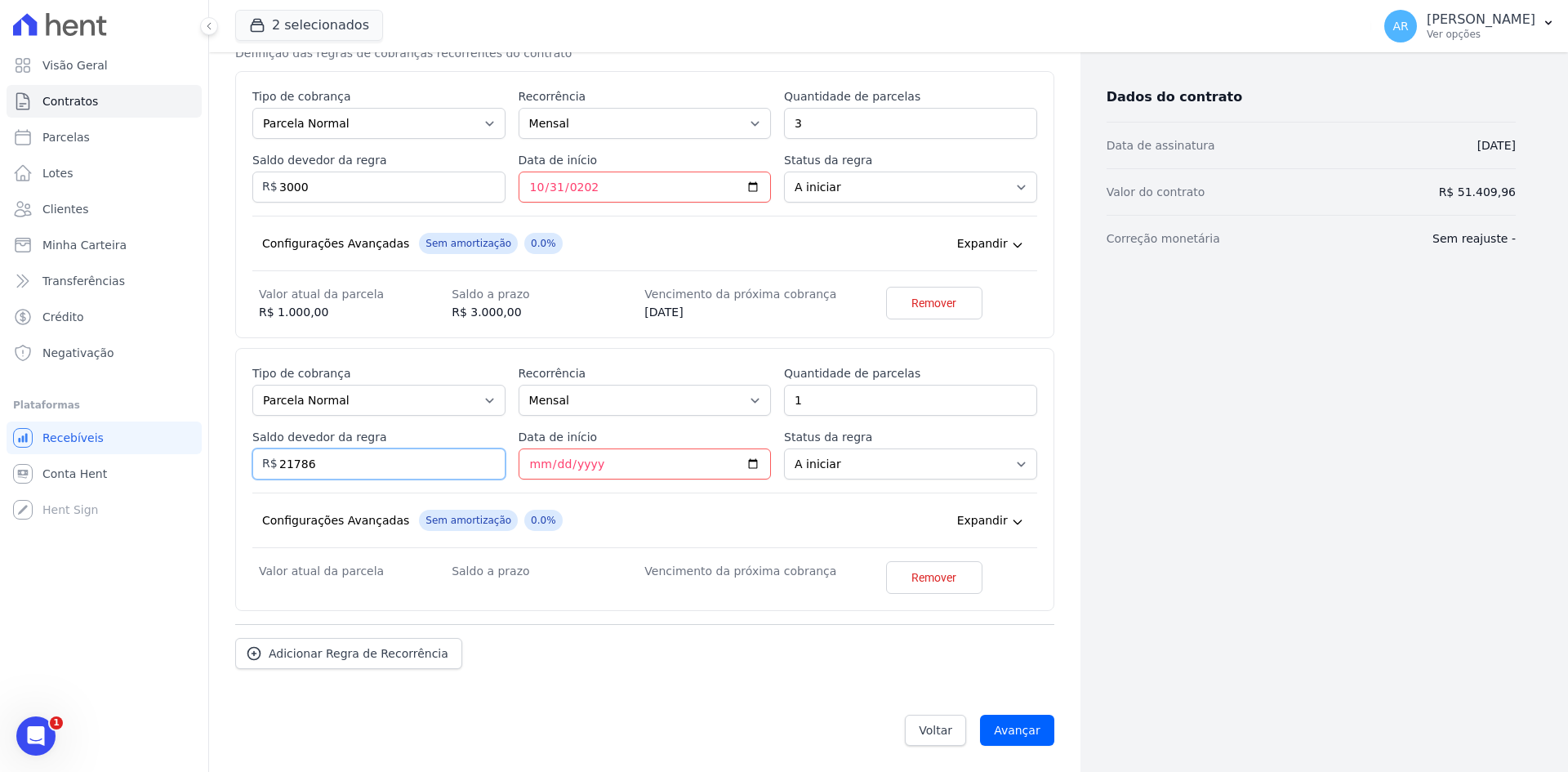
click at [294, 464] on input "21786" at bounding box center [379, 463] width 253 height 31
click at [297, 464] on input "21786" at bounding box center [379, 463] width 253 height 31
type input "217.86"
click at [580, 498] on div "Configurações Avançadas Sem amortização 0.0% Price adjustment index/ Price adju…" at bounding box center [644, 520] width 785 height 55
click at [540, 466] on input "Data de início" at bounding box center [644, 463] width 253 height 31
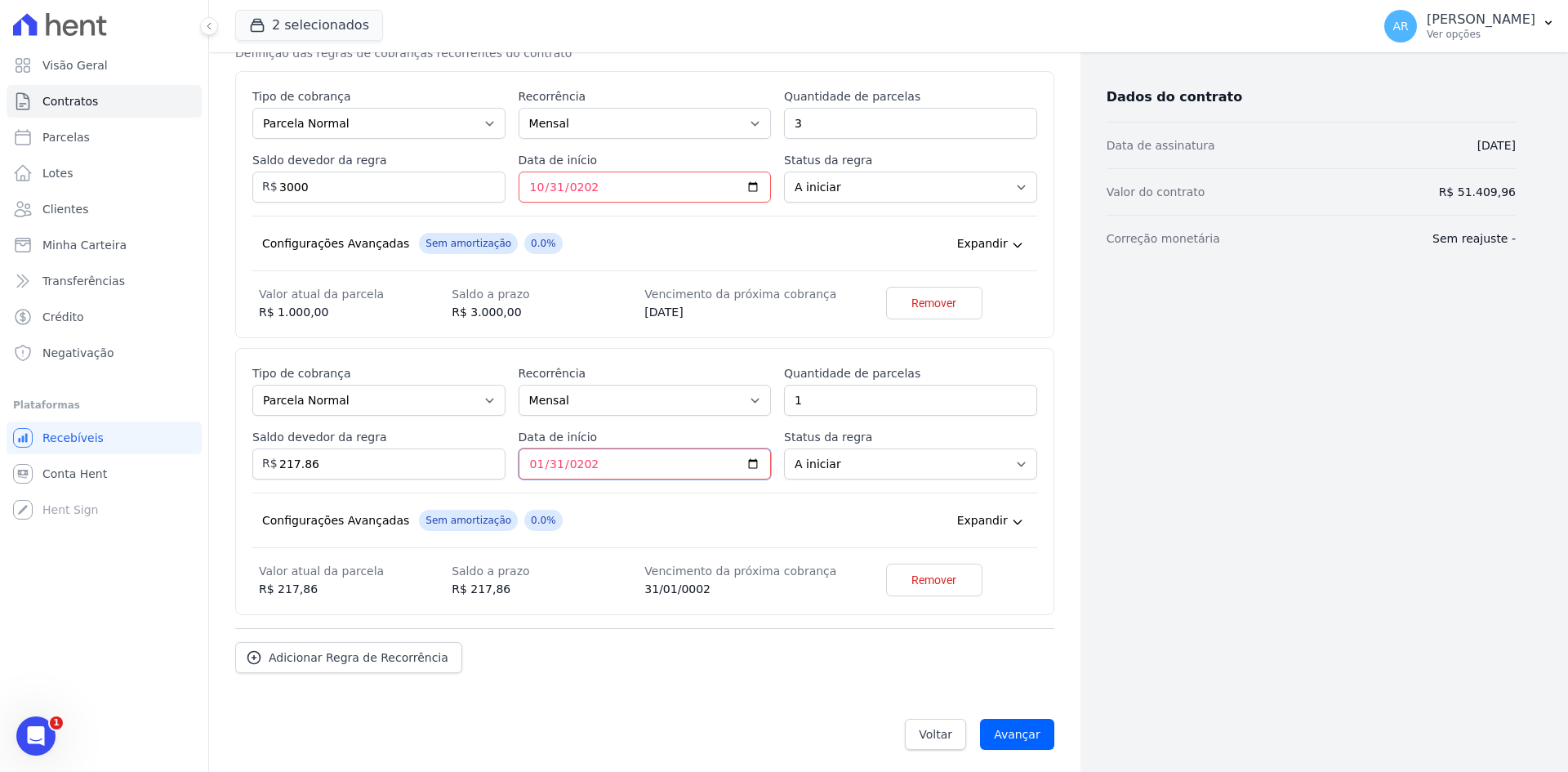
type input "2026-01-31"
click at [642, 495] on div "Configurações Avançadas Sem amortização 0.0% Price adjustment index/ Price adju…" at bounding box center [644, 520] width 785 height 55
click at [725, 632] on div "Adicionar Regra de Recorrência" at bounding box center [644, 650] width 819 height 45
click at [996, 508] on span "Expandir" at bounding box center [982, 516] width 51 height 16
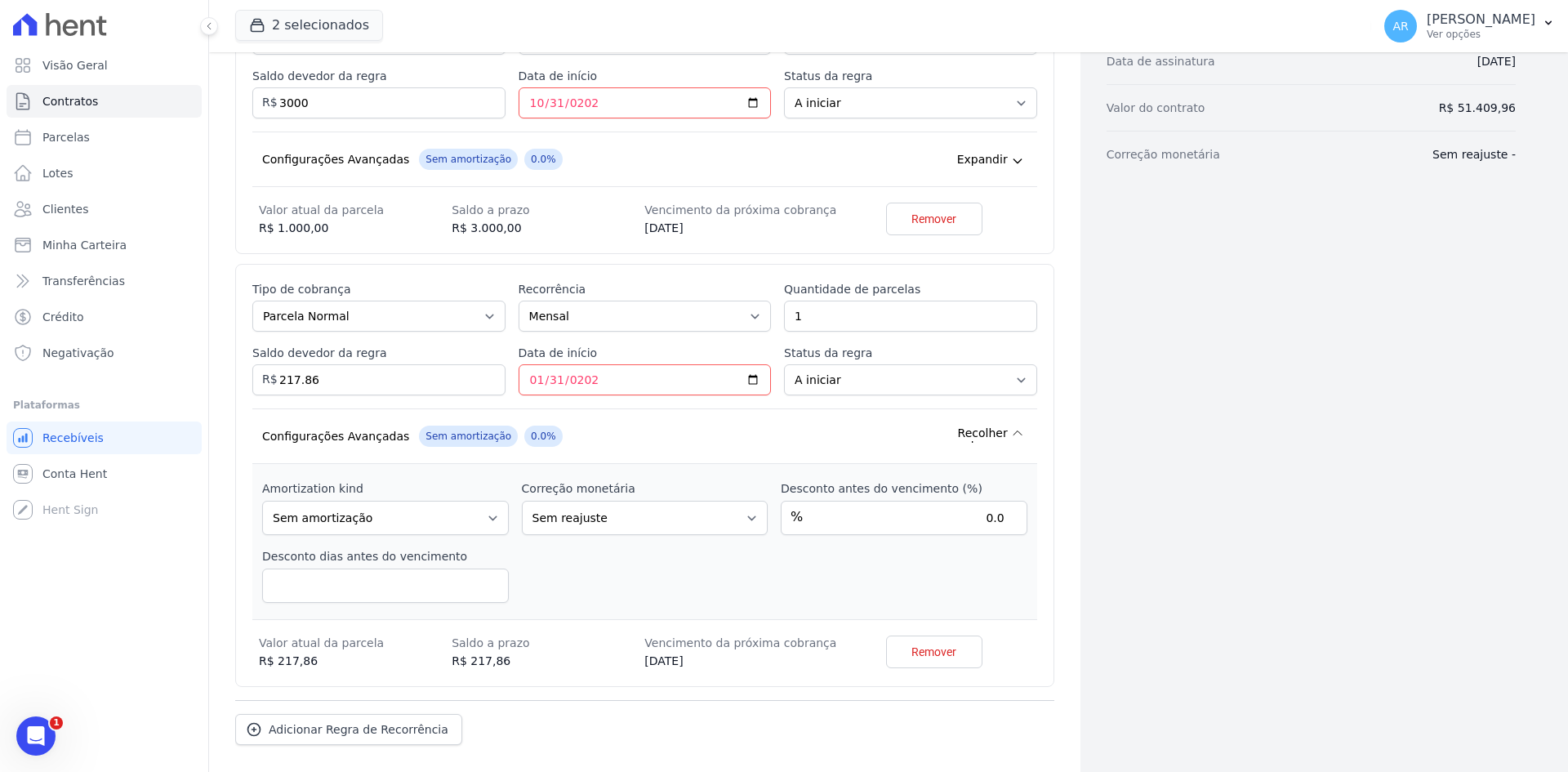
scroll to position [483, 0]
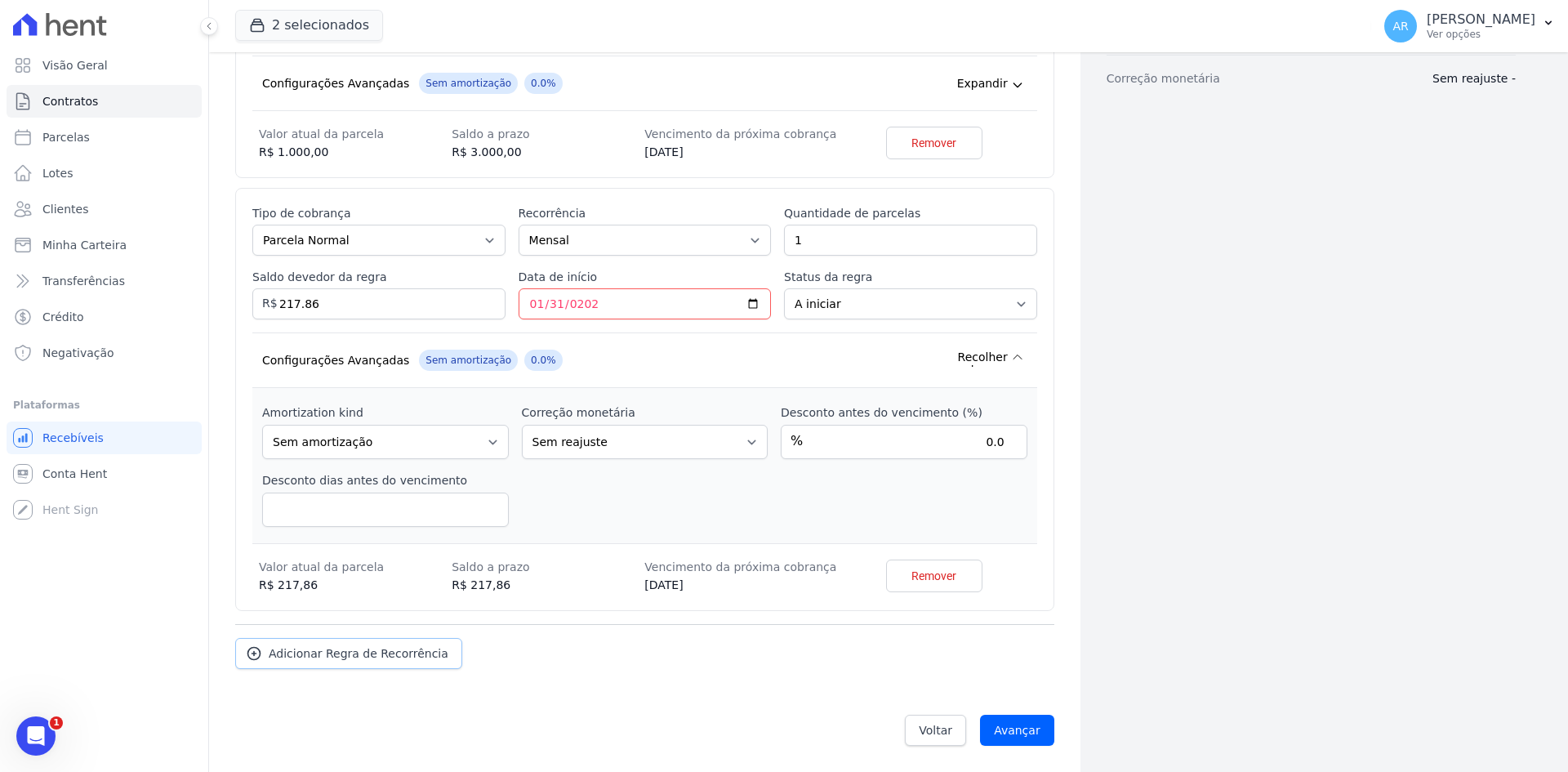
click at [316, 646] on span "Adicionar Regra de Recorrência" at bounding box center [358, 654] width 180 height 16
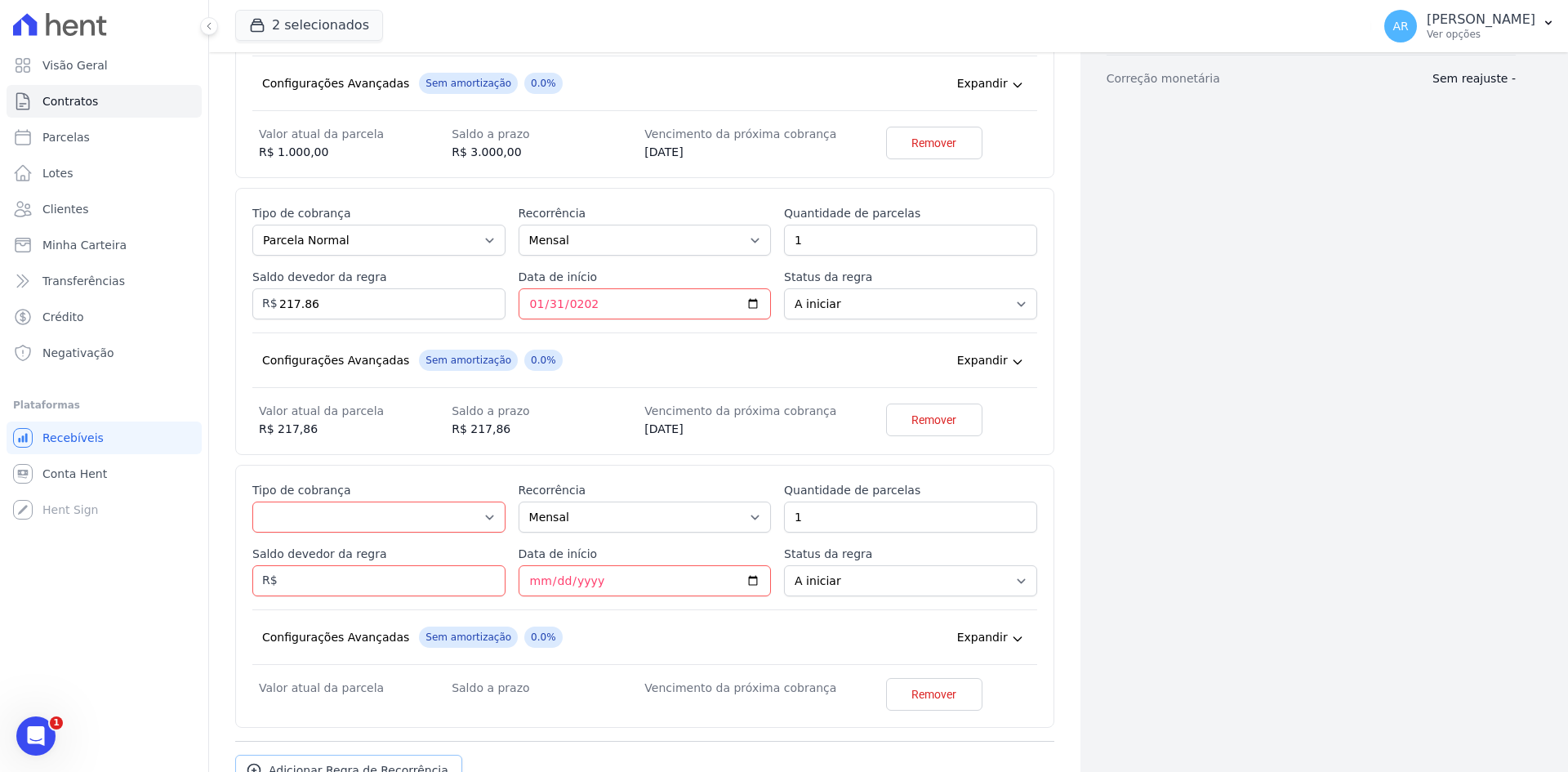
scroll to position [599, 0]
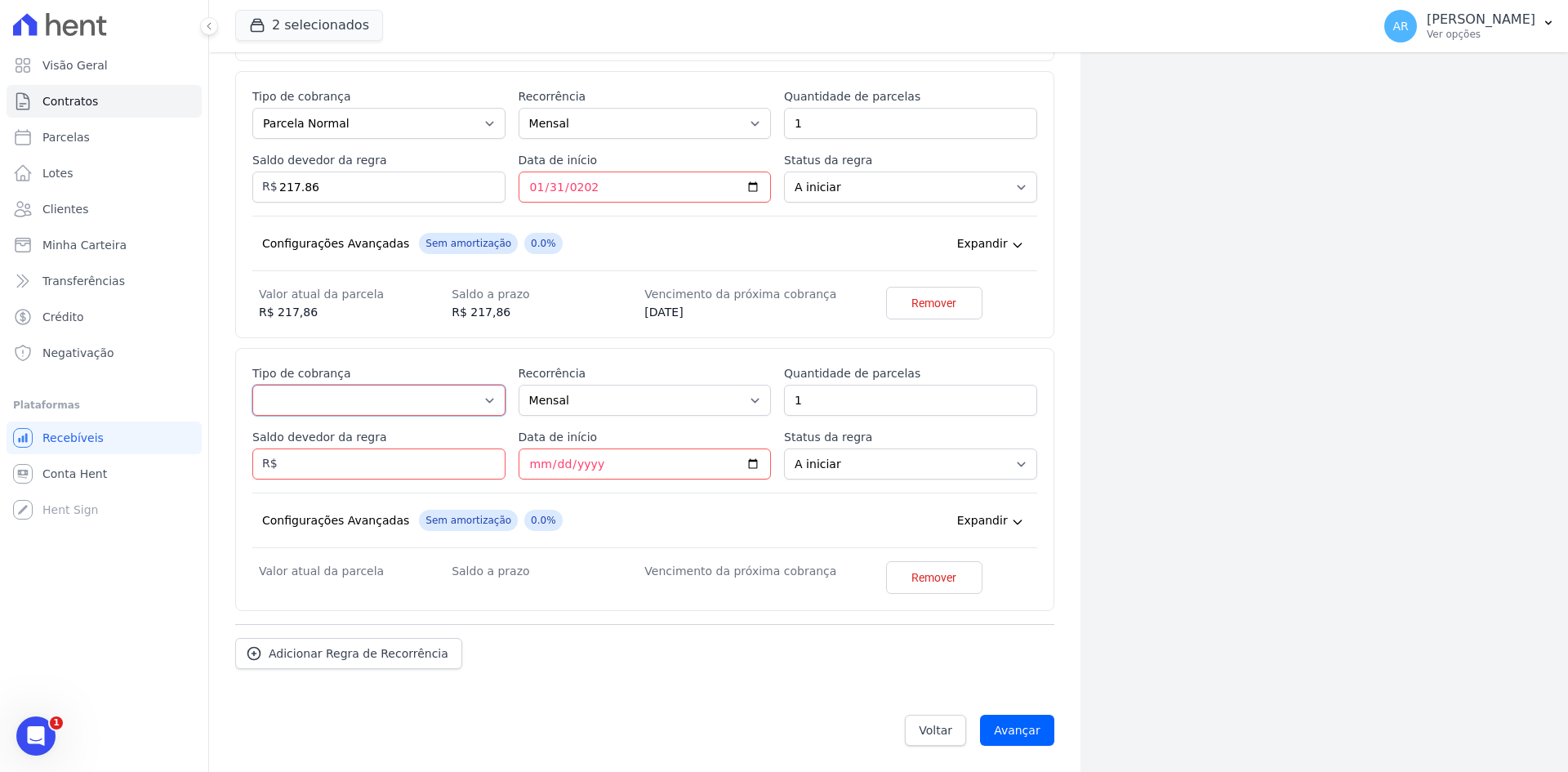
click at [292, 397] on select "Parcela Normal Entrada Sinal Intercalada Chaves Pré-chaves Pós-chaves Impostos …" at bounding box center [379, 400] width 253 height 31
select select "standard"
click at [252, 385] on select "Parcela Normal Entrada Sinal Intercalada Chaves Pré-chaves Pós-chaves Impostos …" at bounding box center [379, 400] width 253 height 31
drag, startPoint x: 883, startPoint y: 400, endPoint x: 607, endPoint y: 414, distance: 276.4
click at [607, 415] on div "Esse tipo de parcela não entra no saldo devedor do contrato. Tipo de cobrança P…" at bounding box center [644, 479] width 785 height 229
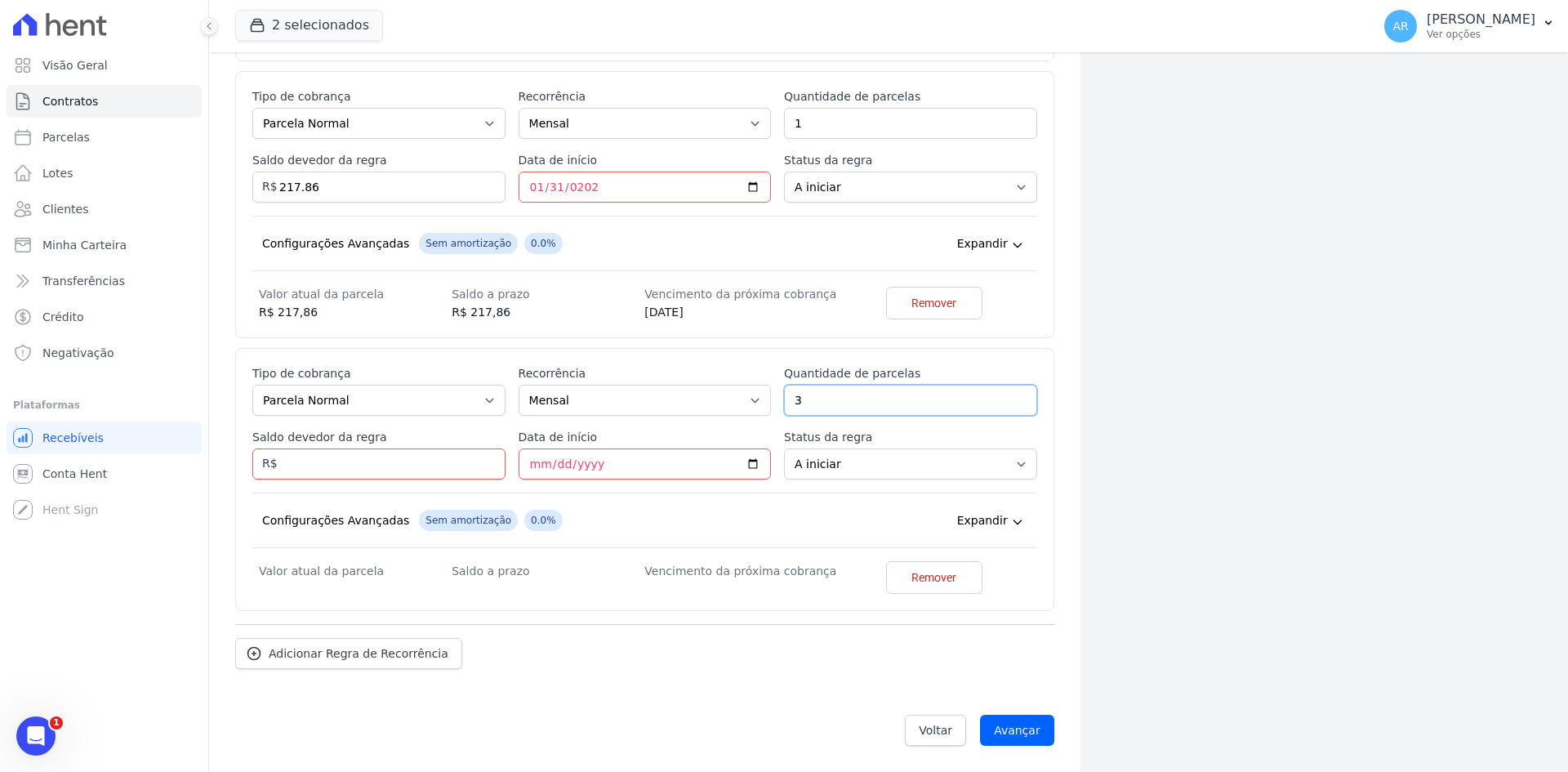
type input "3"
click at [323, 476] on input "Saldo devedor da regra" at bounding box center [379, 463] width 253 height 31
type input "3000"
click at [236, 520] on div "Esse tipo de parcela não entra no saldo devedor do contrato. Tipo de cobrança P…" at bounding box center [644, 479] width 819 height 263
click at [537, 469] on input "Data de início" at bounding box center [644, 463] width 253 height 31
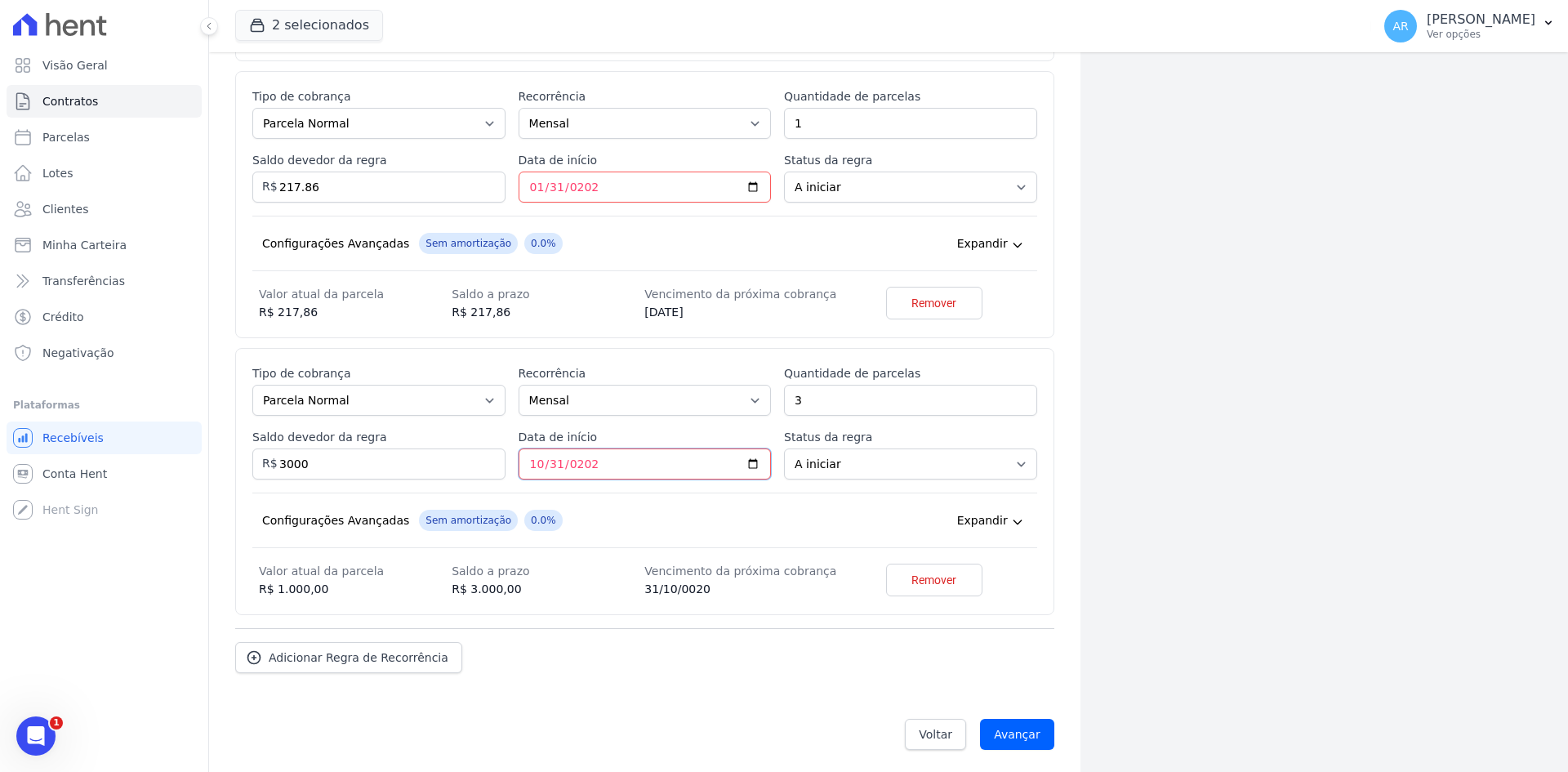
type input "[DATE]"
click at [618, 495] on div "Configurações Avançadas Sem amortização 0.0% Price adjustment index/ Price adju…" at bounding box center [644, 520] width 785 height 55
click at [787, 686] on div "Regras de cobrança Definição das regras de cobranças recorrentes do contrato Es…" at bounding box center [644, 209] width 819 height 980
click at [1007, 733] on input "Avançar" at bounding box center [1017, 734] width 75 height 31
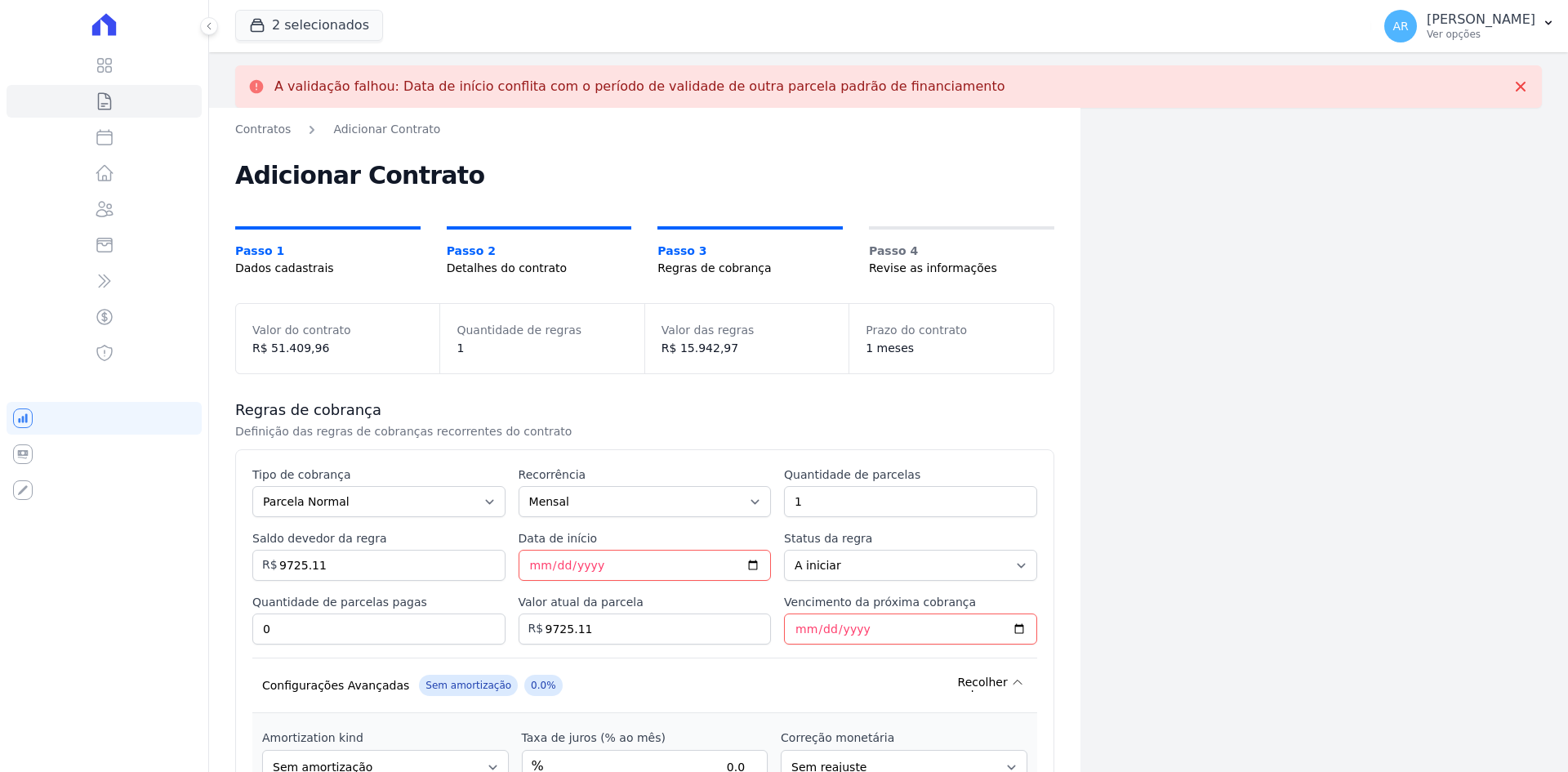
select select "not_started"
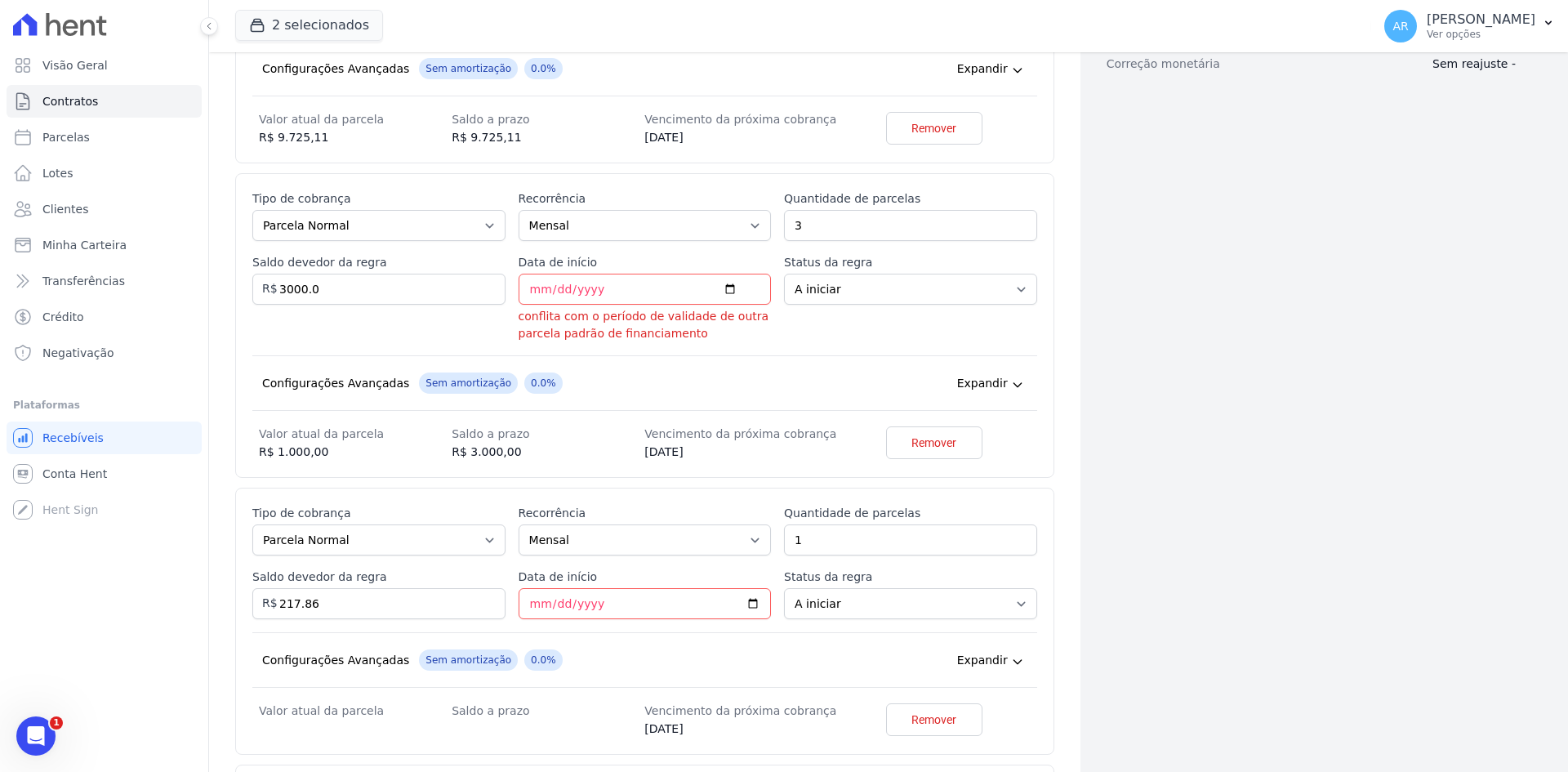
scroll to position [572, 0]
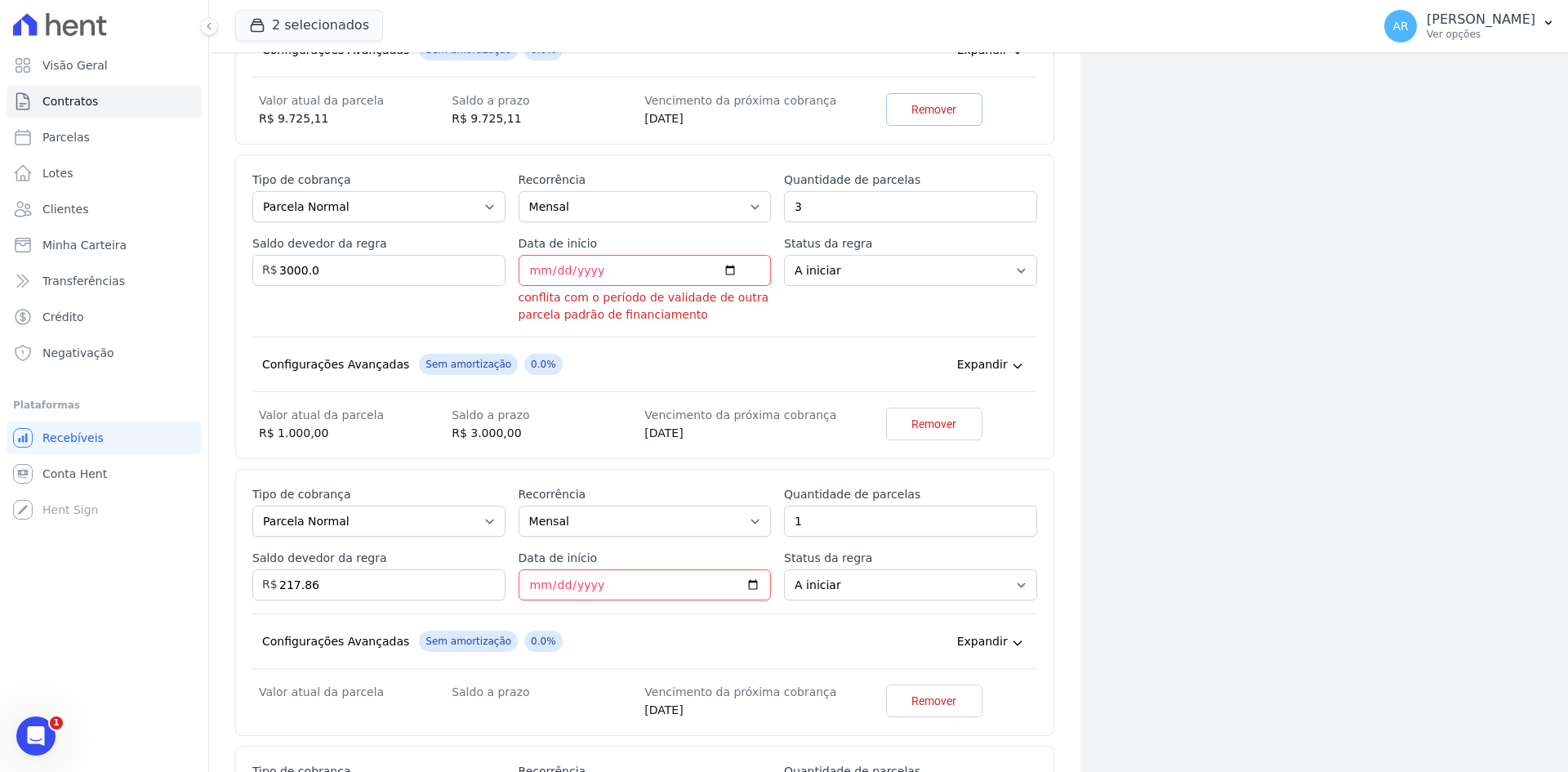
click at [947, 117] on span "Remover" at bounding box center [933, 109] width 45 height 16
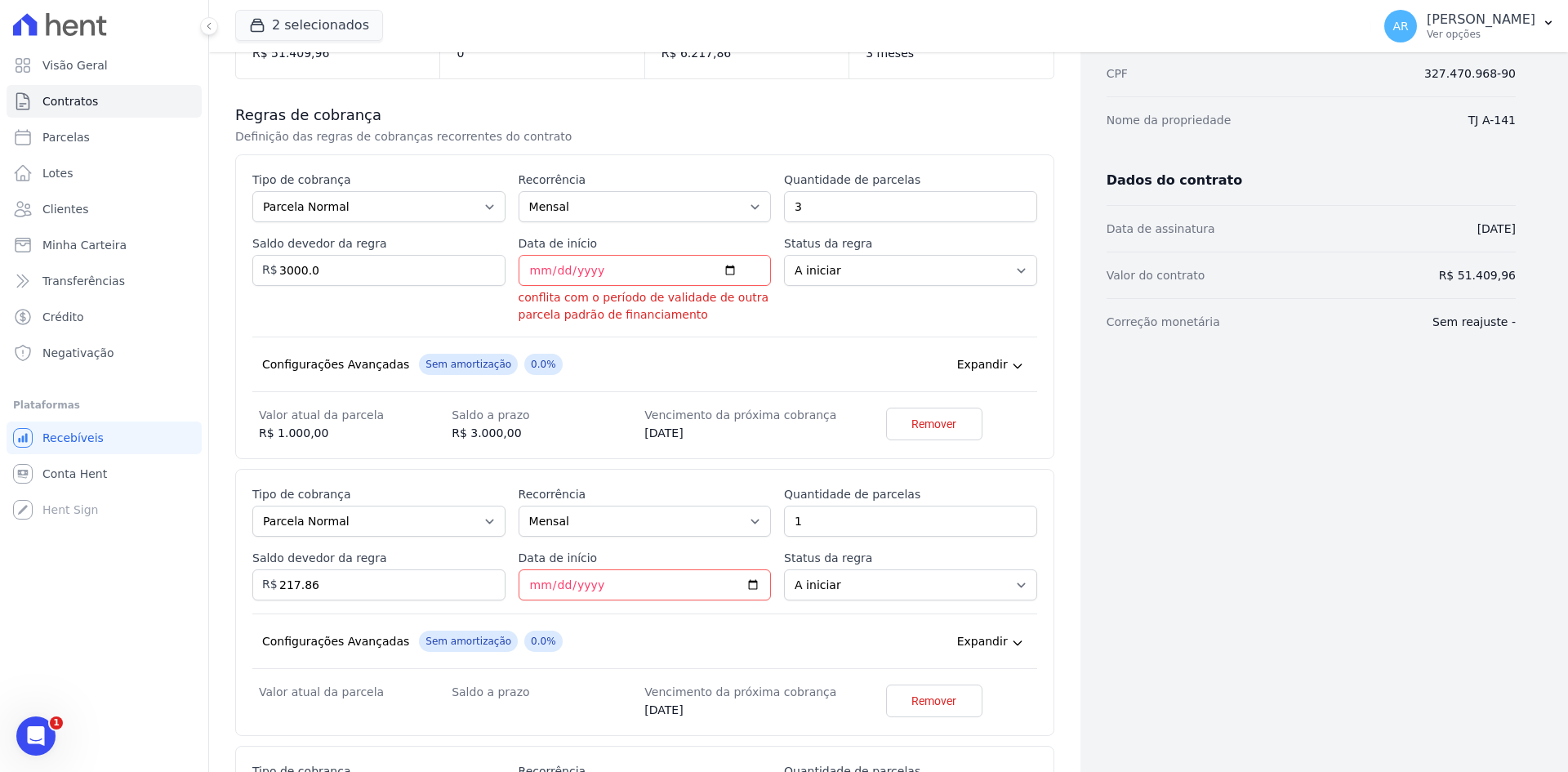
scroll to position [239, 0]
click at [720, 370] on div "Configurações Avançadas Sem amortização 0.0% Price adjustment index/ Price adju…" at bounding box center [644, 364] width 785 height 55
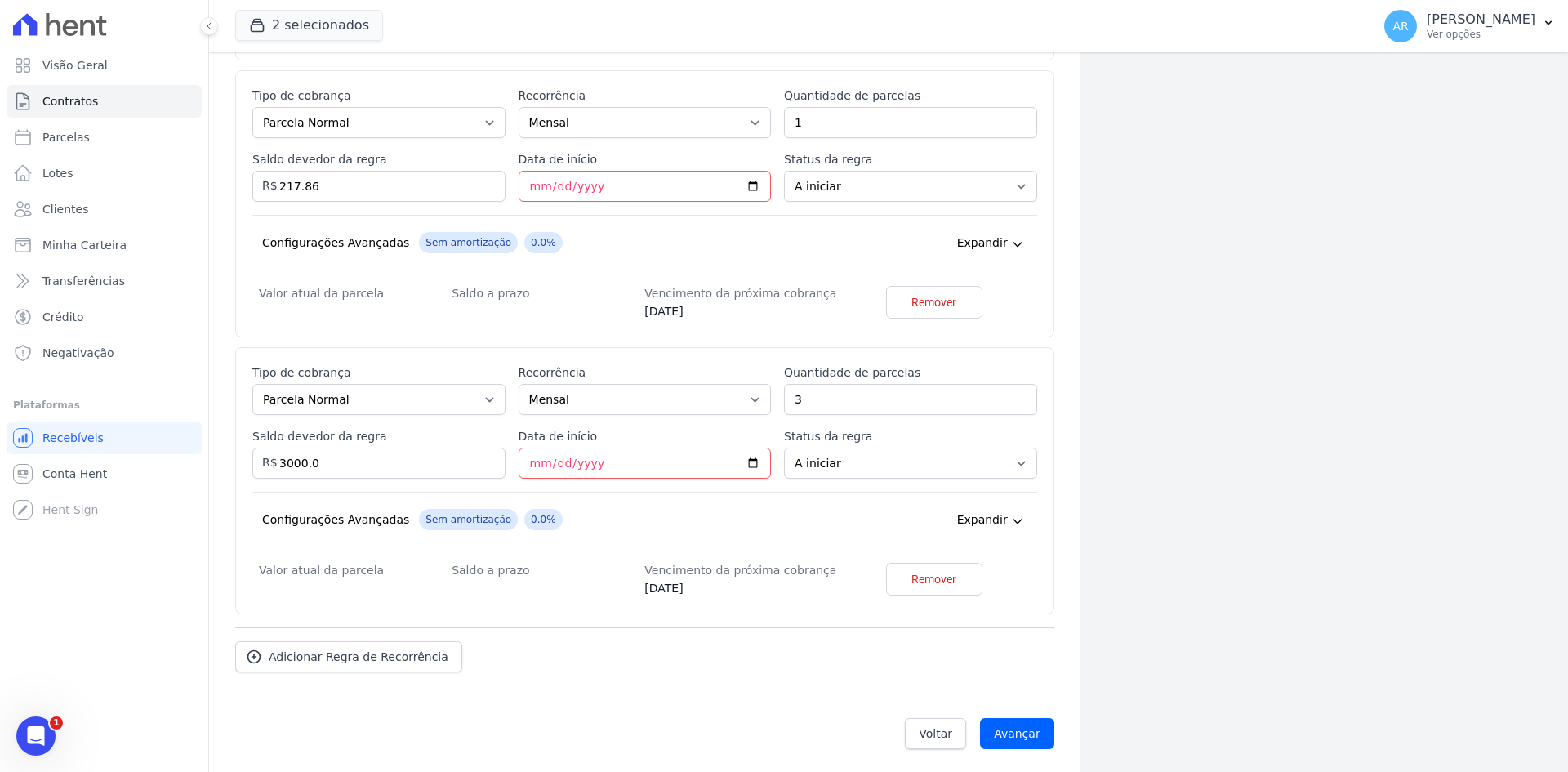
scroll to position [641, 0]
click at [914, 567] on link "Remover" at bounding box center [934, 575] width 96 height 33
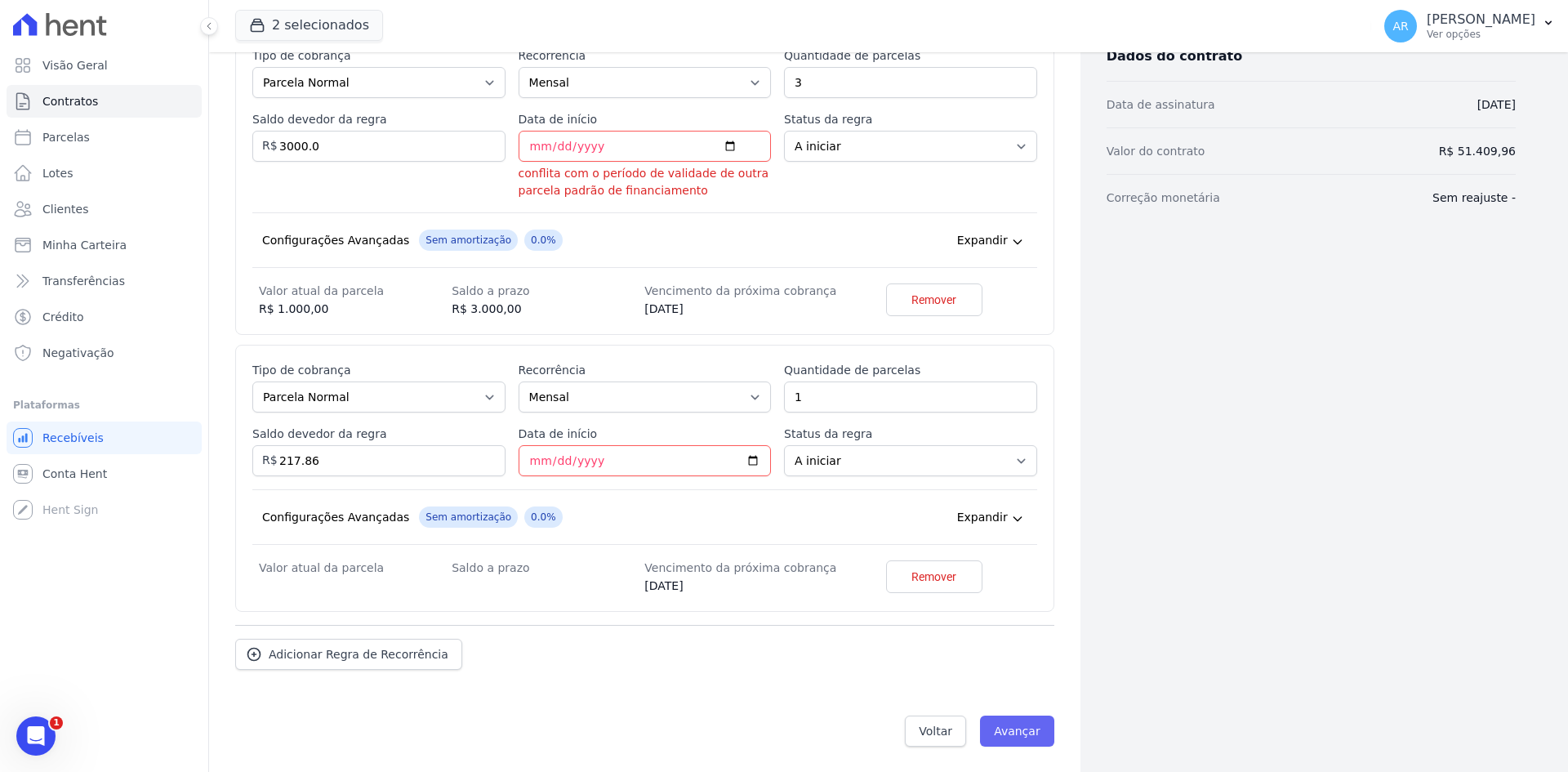
scroll to position [365, 0]
click at [1017, 725] on input "Avançar" at bounding box center [1017, 730] width 75 height 31
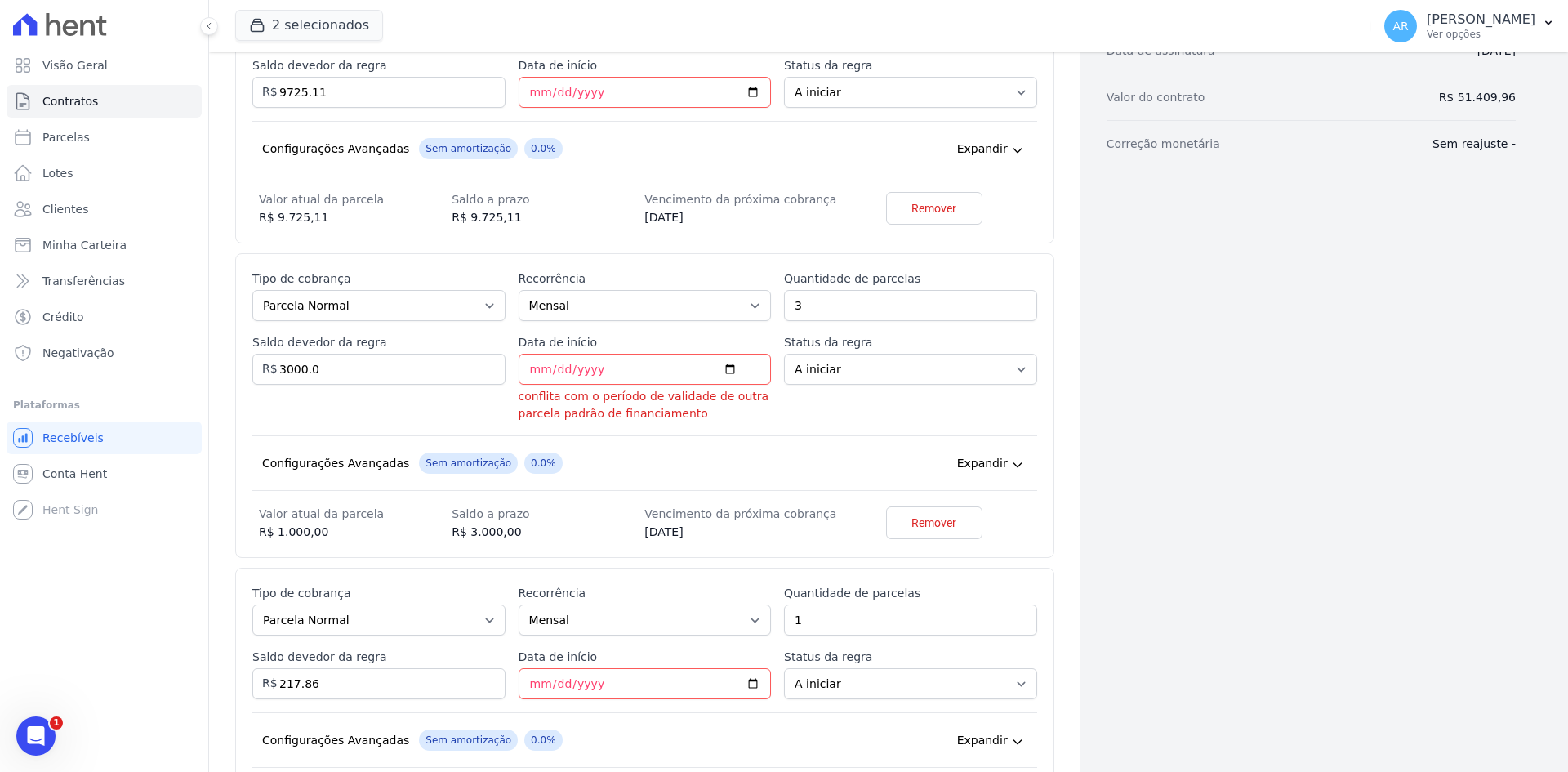
scroll to position [490, 0]
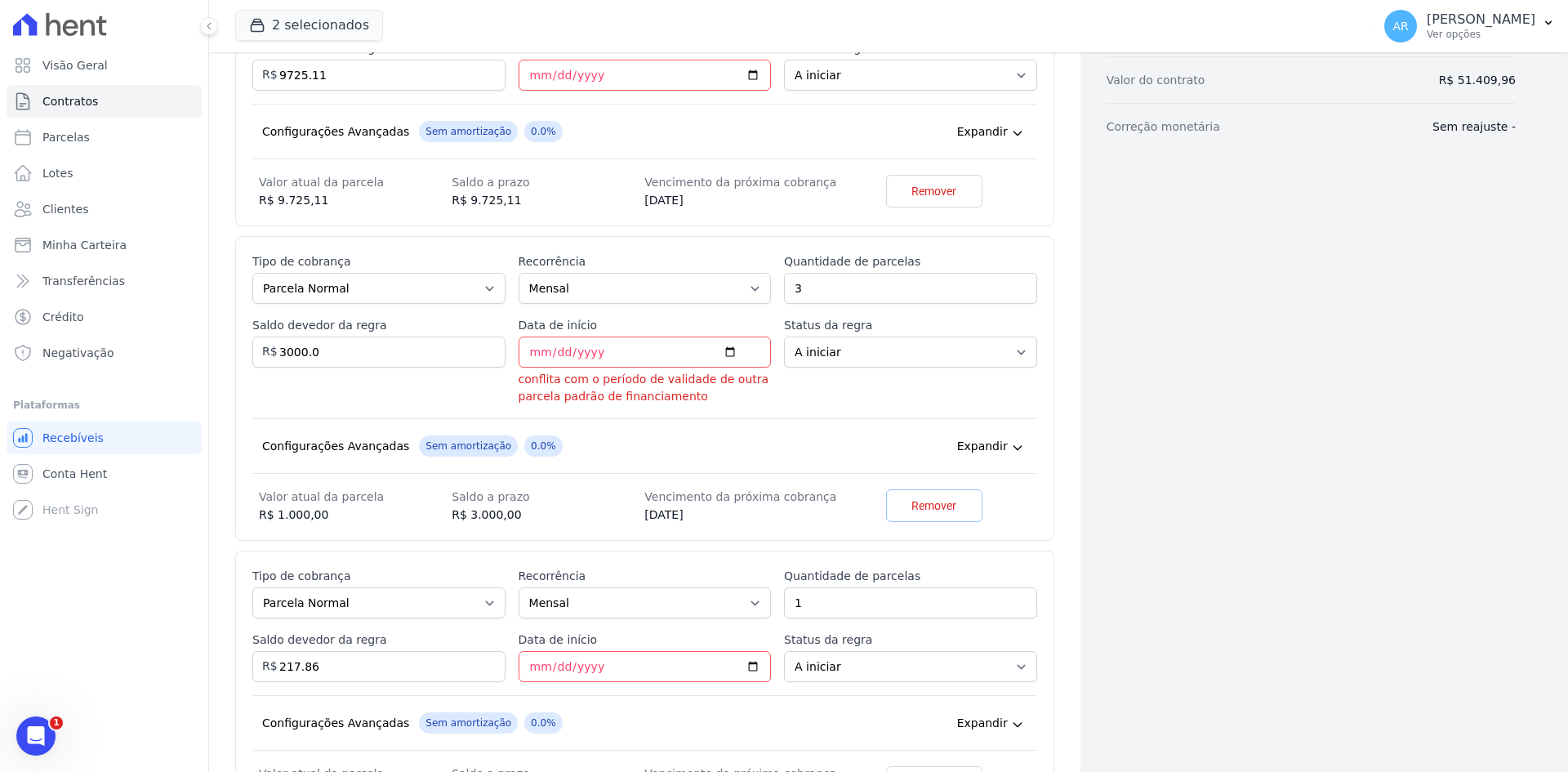
click at [927, 497] on span "Remover" at bounding box center [933, 505] width 45 height 16
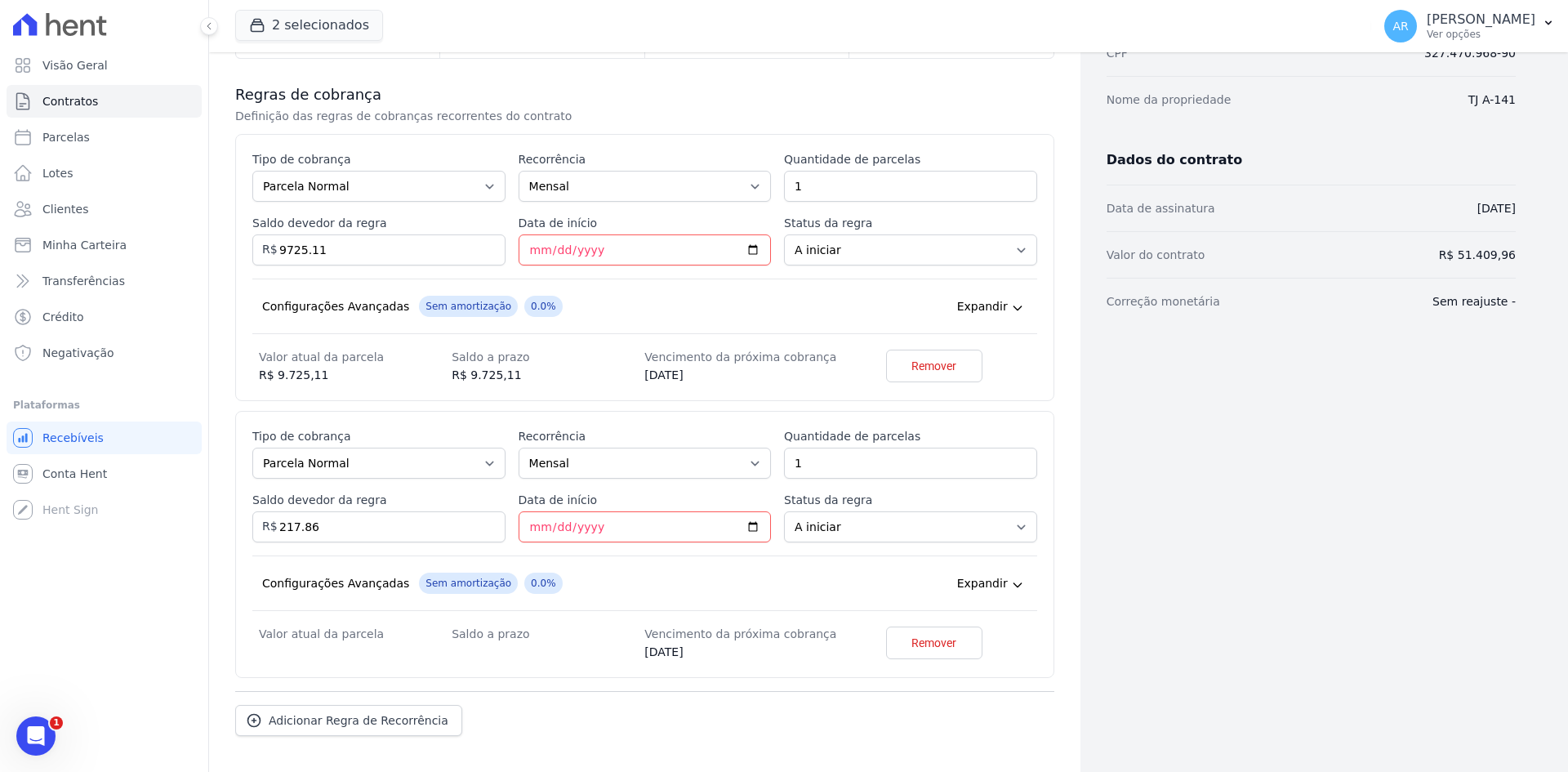
scroll to position [382, 0]
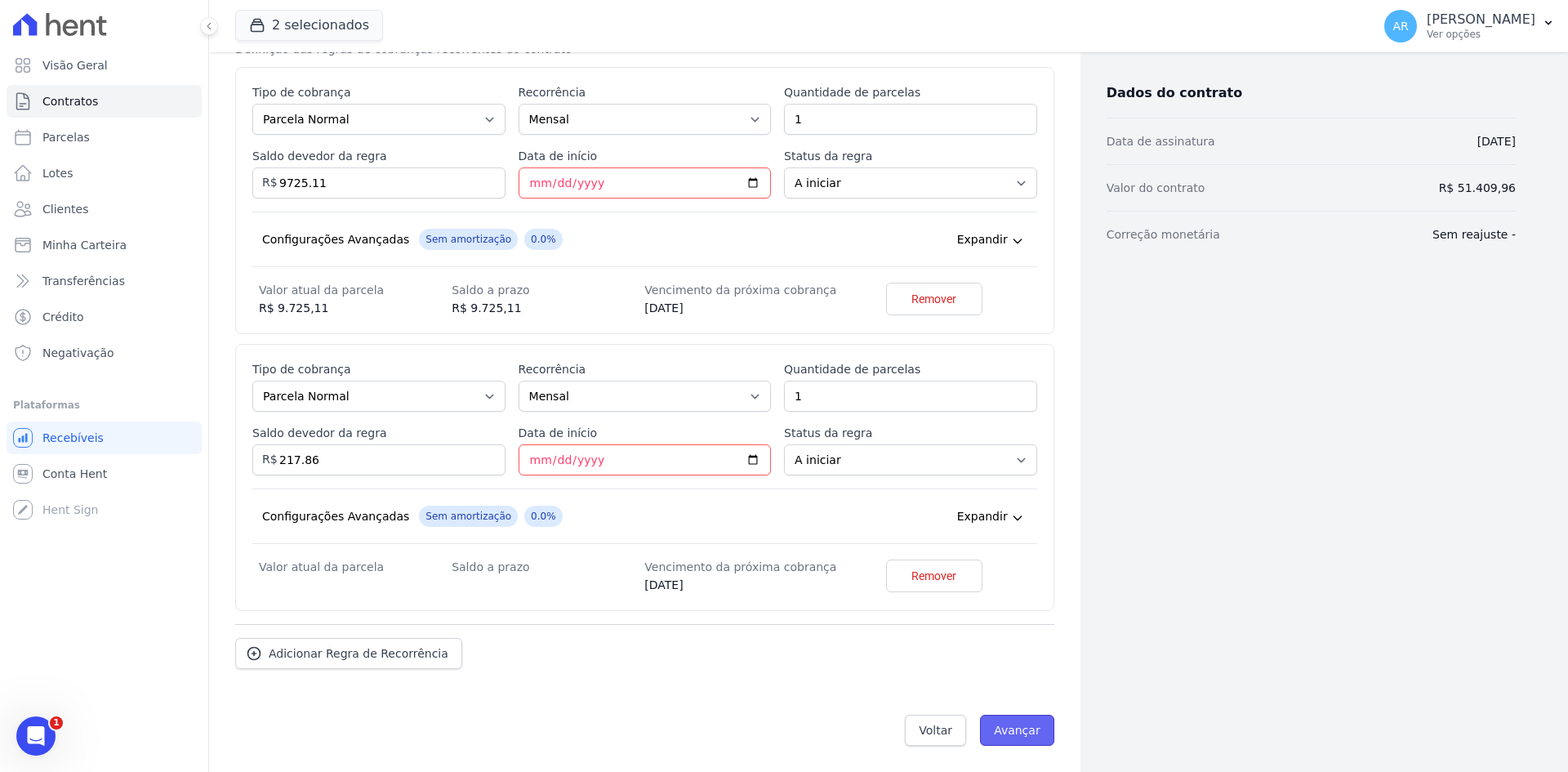
click at [999, 729] on input "Avançar" at bounding box center [1017, 730] width 75 height 31
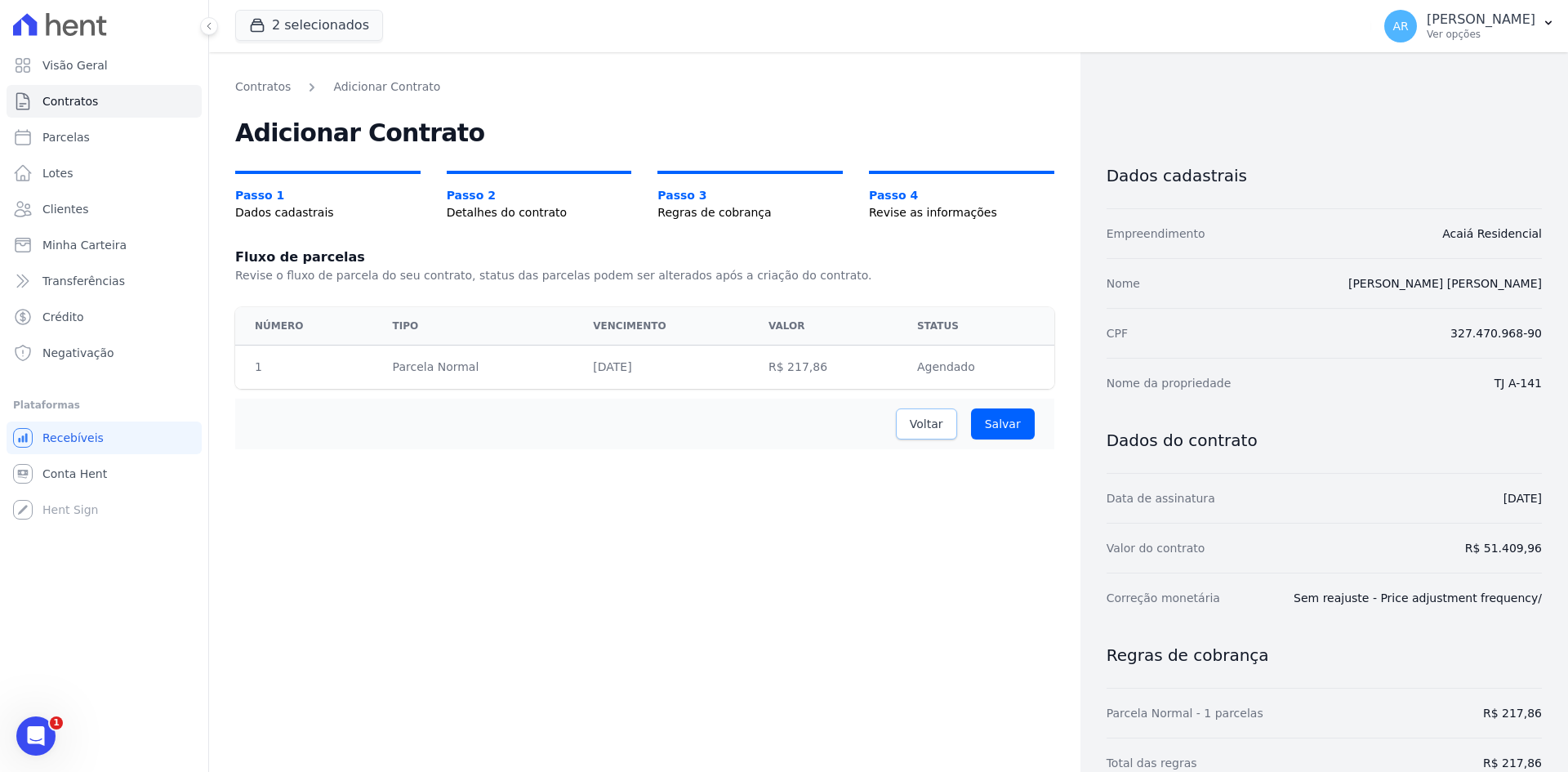
click at [923, 420] on span "Voltar" at bounding box center [926, 424] width 34 height 16
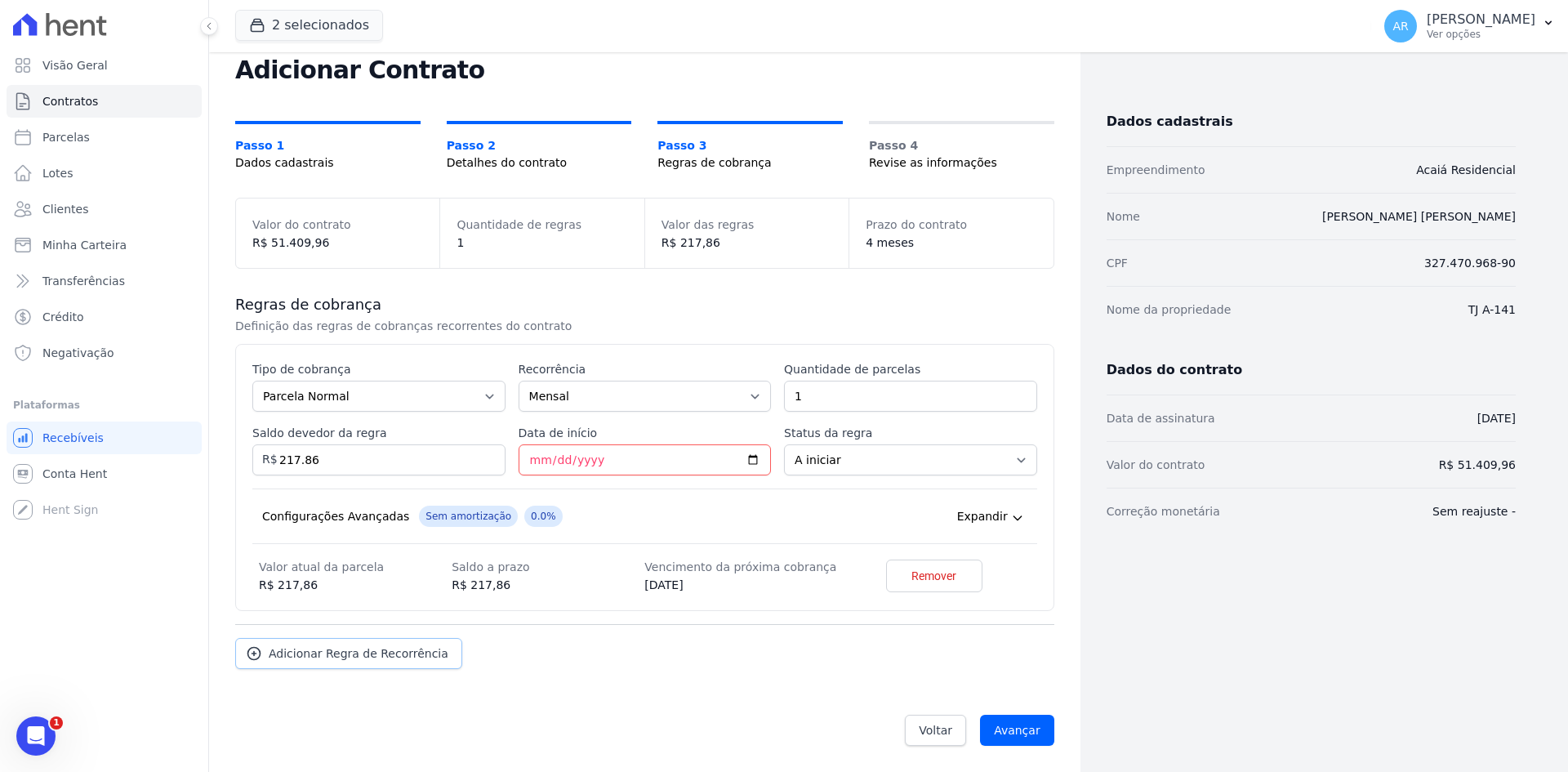
click at [383, 652] on span "Adicionar Regra de Recorrência" at bounding box center [358, 654] width 180 height 16
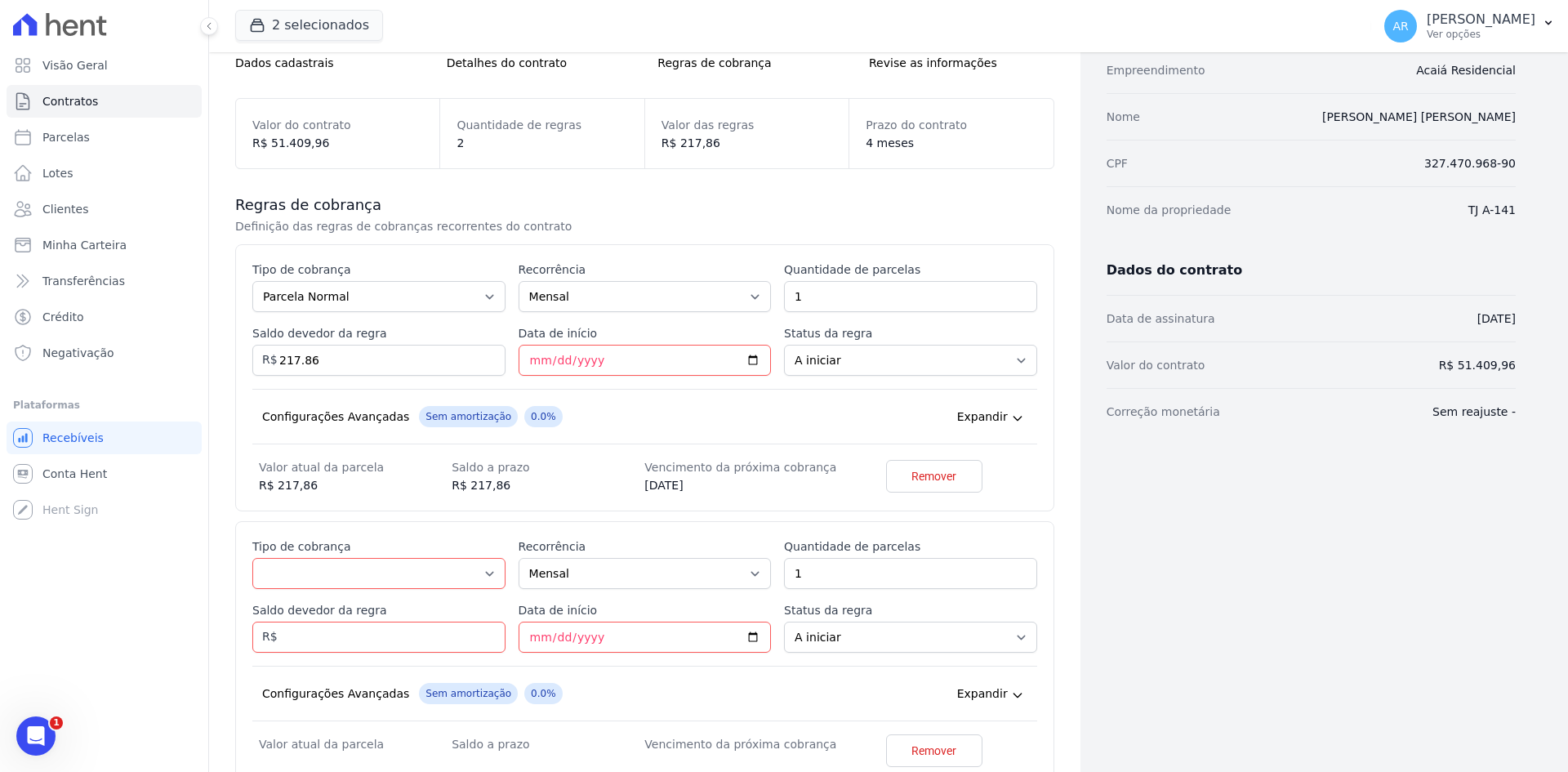
scroll to position [323, 0]
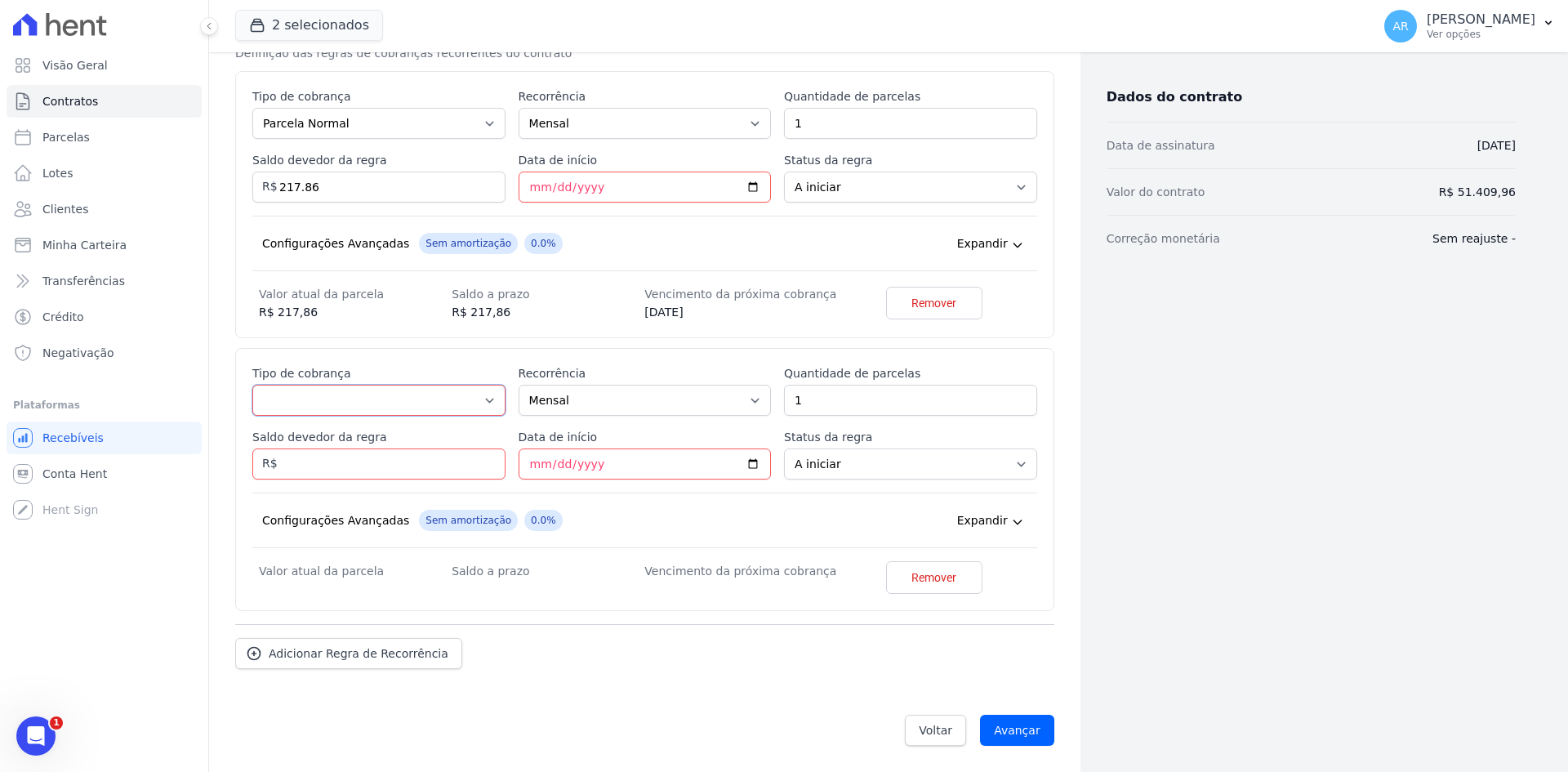
click at [324, 401] on select "Parcela Normal Entrada Sinal Intercalada Chaves Pré-chaves Pós-chaves Impostos …" at bounding box center [379, 400] width 253 height 31
select select "standard"
click at [252, 385] on select "Parcela Normal Entrada Sinal Intercalada Chaves Pré-chaves Pós-chaves Impostos …" at bounding box center [379, 400] width 253 height 31
drag, startPoint x: 780, startPoint y: 402, endPoint x: 620, endPoint y: 438, distance: 164.0
click at [714, 406] on div "Esse tipo de parcela não entra no saldo devedor do contrato. Tipo de cobrança P…" at bounding box center [644, 479] width 785 height 229
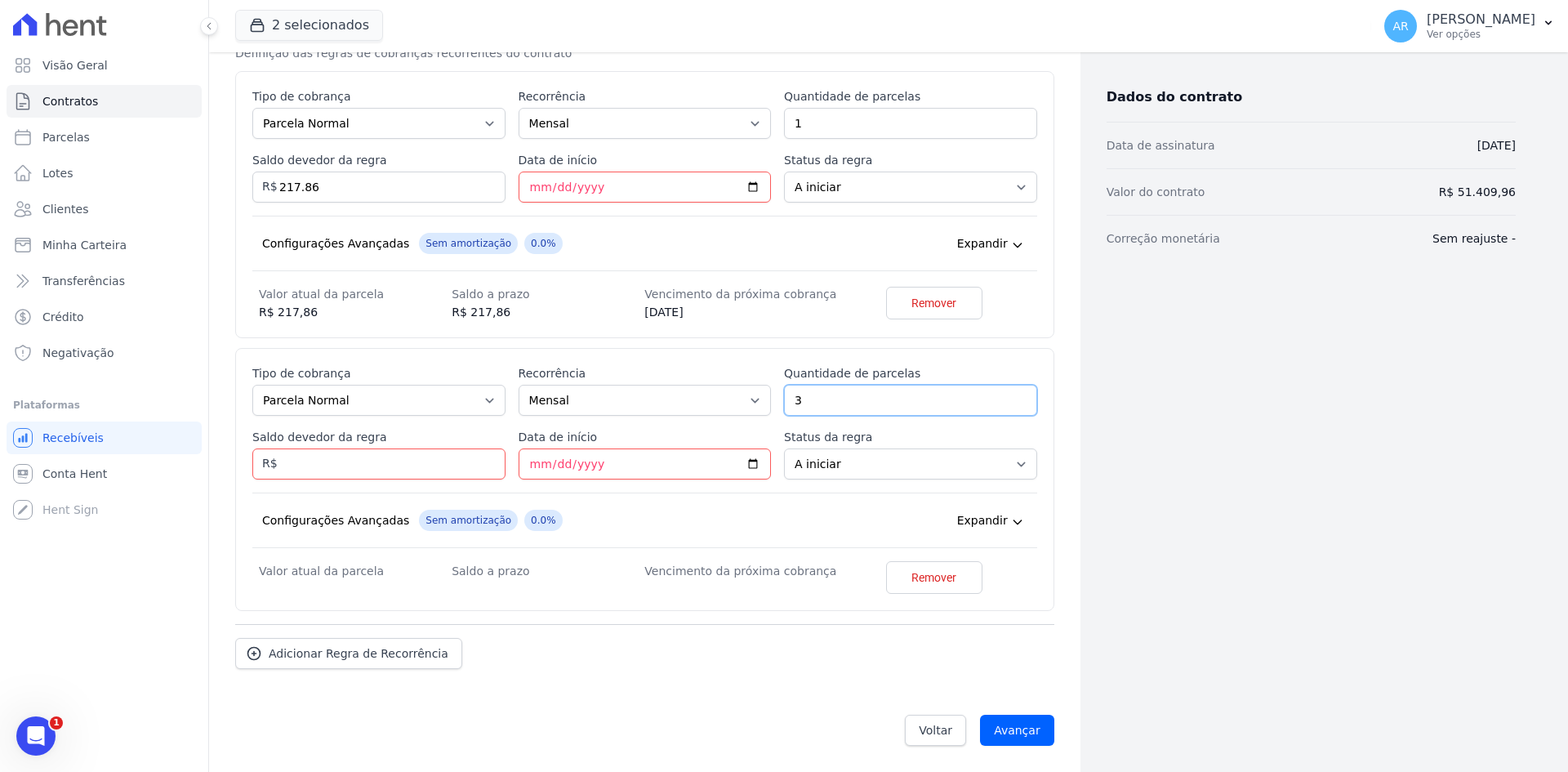
type input "3"
click at [336, 477] on input "Saldo devedor da regra" at bounding box center [379, 463] width 253 height 31
type input "3000"
click at [553, 470] on input "Data de início" at bounding box center [644, 463] width 253 height 31
click at [532, 468] on input "Data de início" at bounding box center [644, 463] width 253 height 31
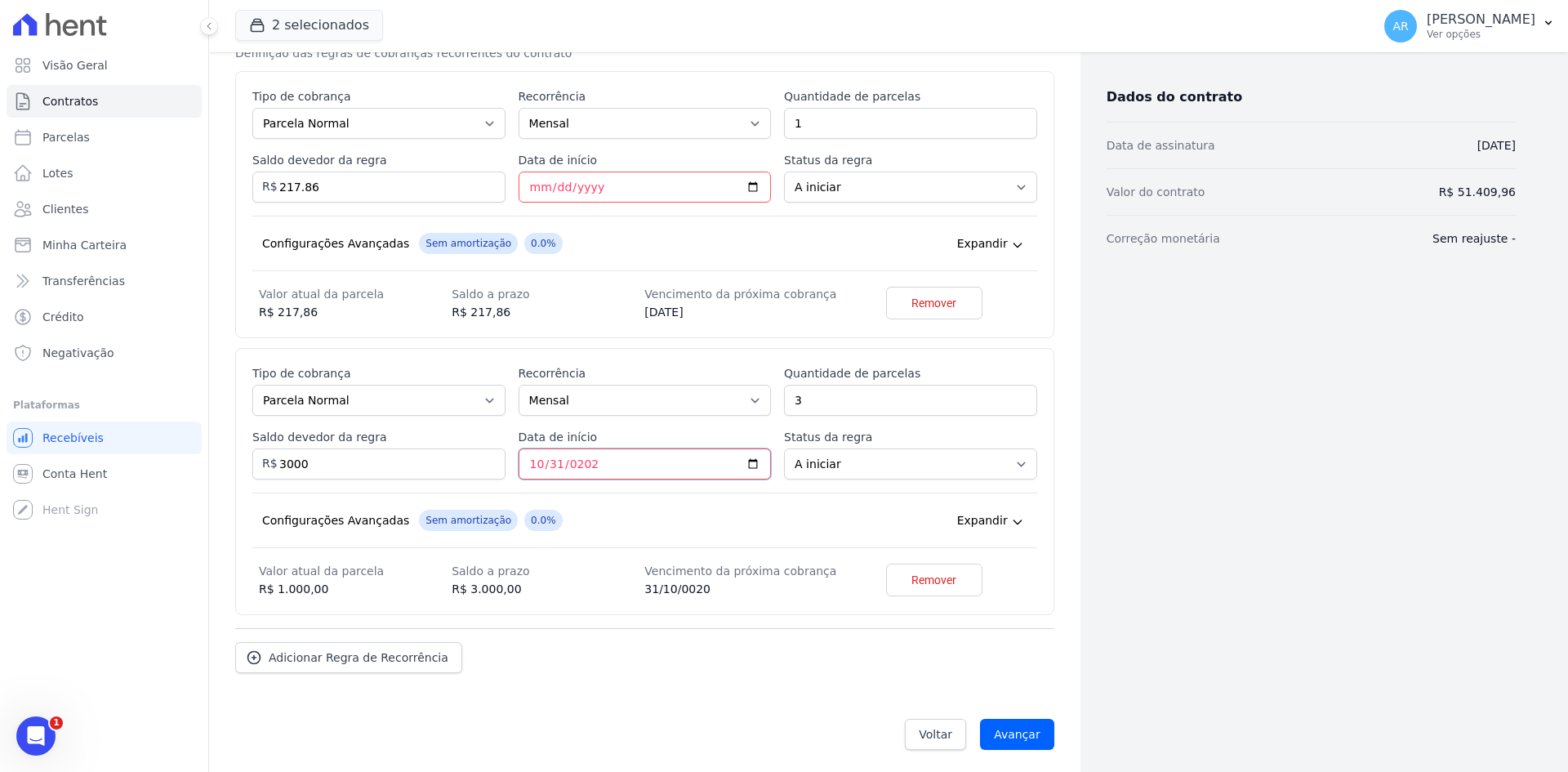
type input "[DATE]"
click at [646, 503] on div "Configurações Avançadas Sem amortização 0.0% Price adjustment index/ Price adju…" at bounding box center [644, 520] width 785 height 55
click at [892, 642] on div "Adicionar Regra de Recorrência" at bounding box center [644, 650] width 819 height 45
click at [1019, 732] on input "Avançar" at bounding box center [1017, 734] width 75 height 31
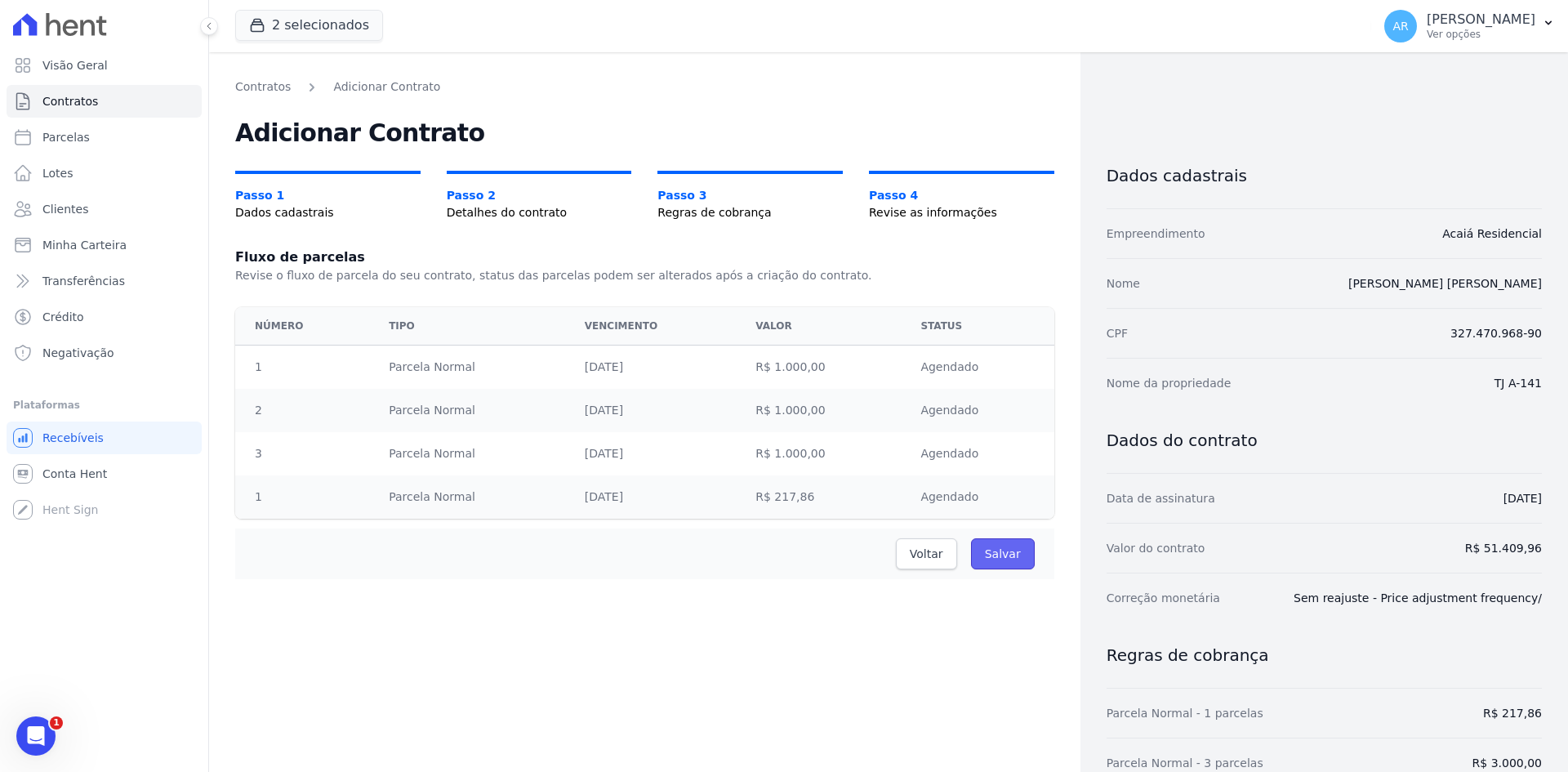
click at [995, 558] on input "Salvar" at bounding box center [1003, 553] width 64 height 31
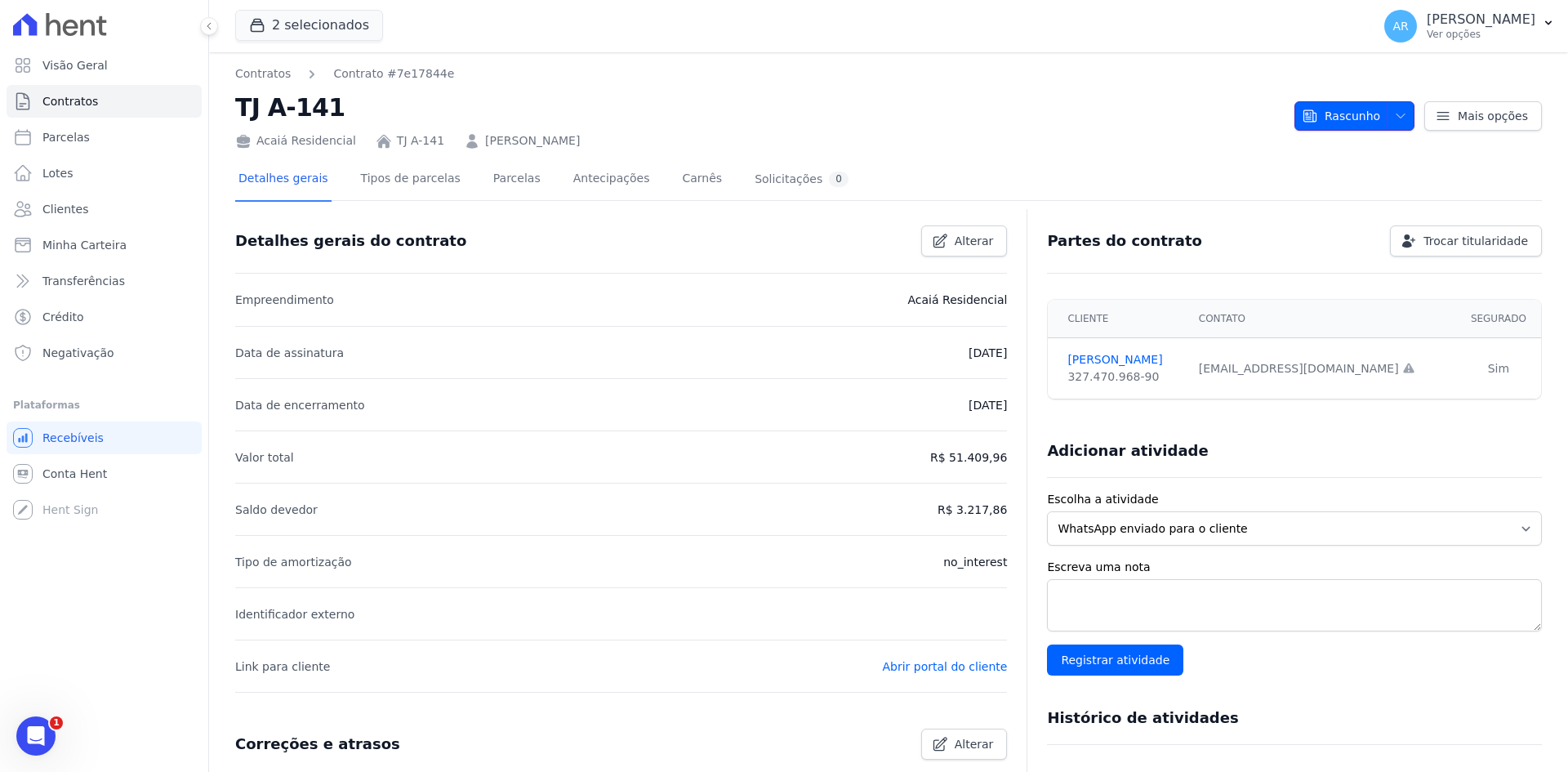
drag, startPoint x: 1394, startPoint y: 123, endPoint x: 1390, endPoint y: 141, distance: 18.4
click at [1394, 123] on span "button" at bounding box center [1396, 116] width 20 height 26
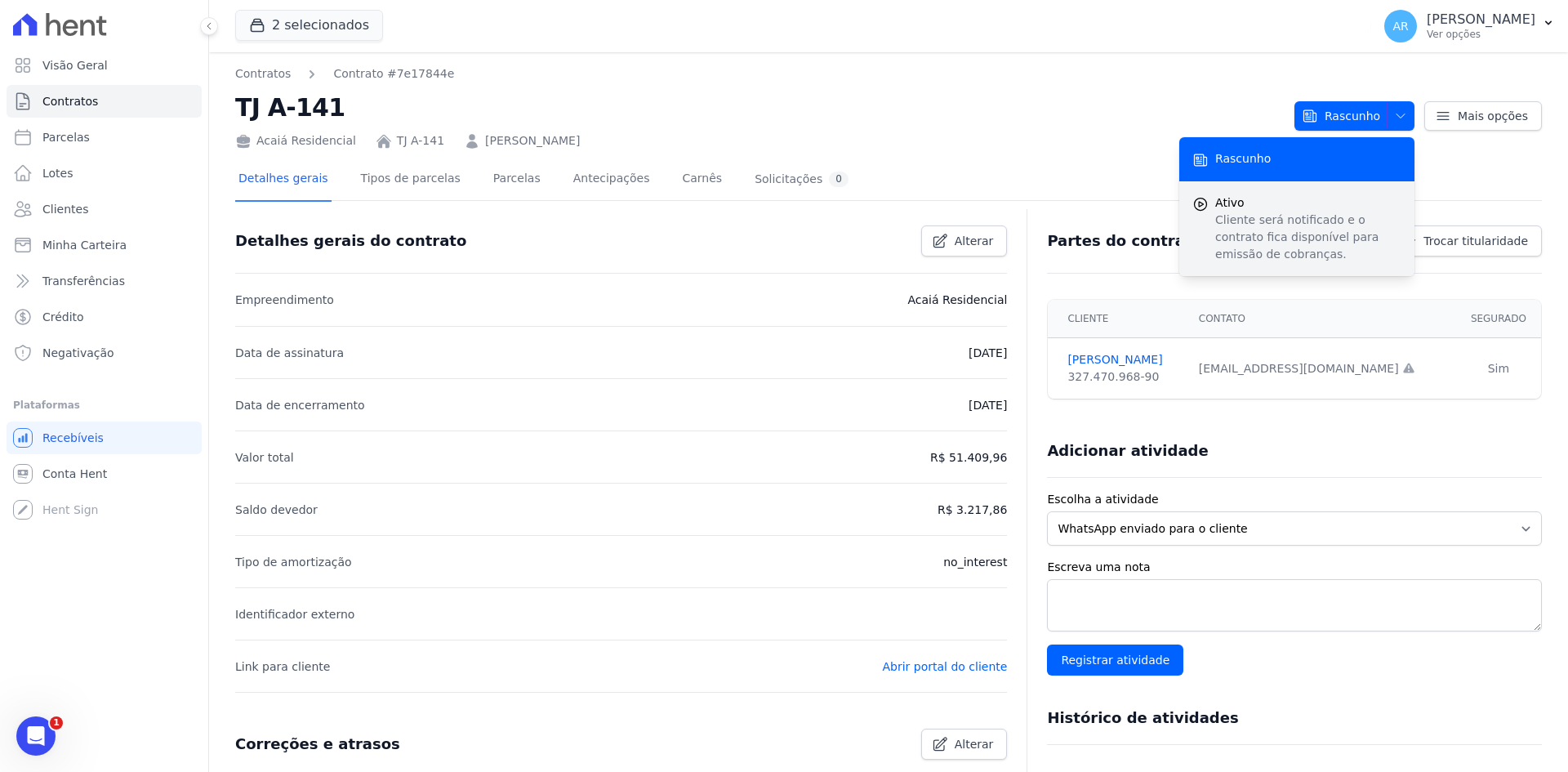
click at [1228, 221] on p "Cliente será notificado e o contrato fica disponível para emissão de cobranças." at bounding box center [1308, 237] width 186 height 52
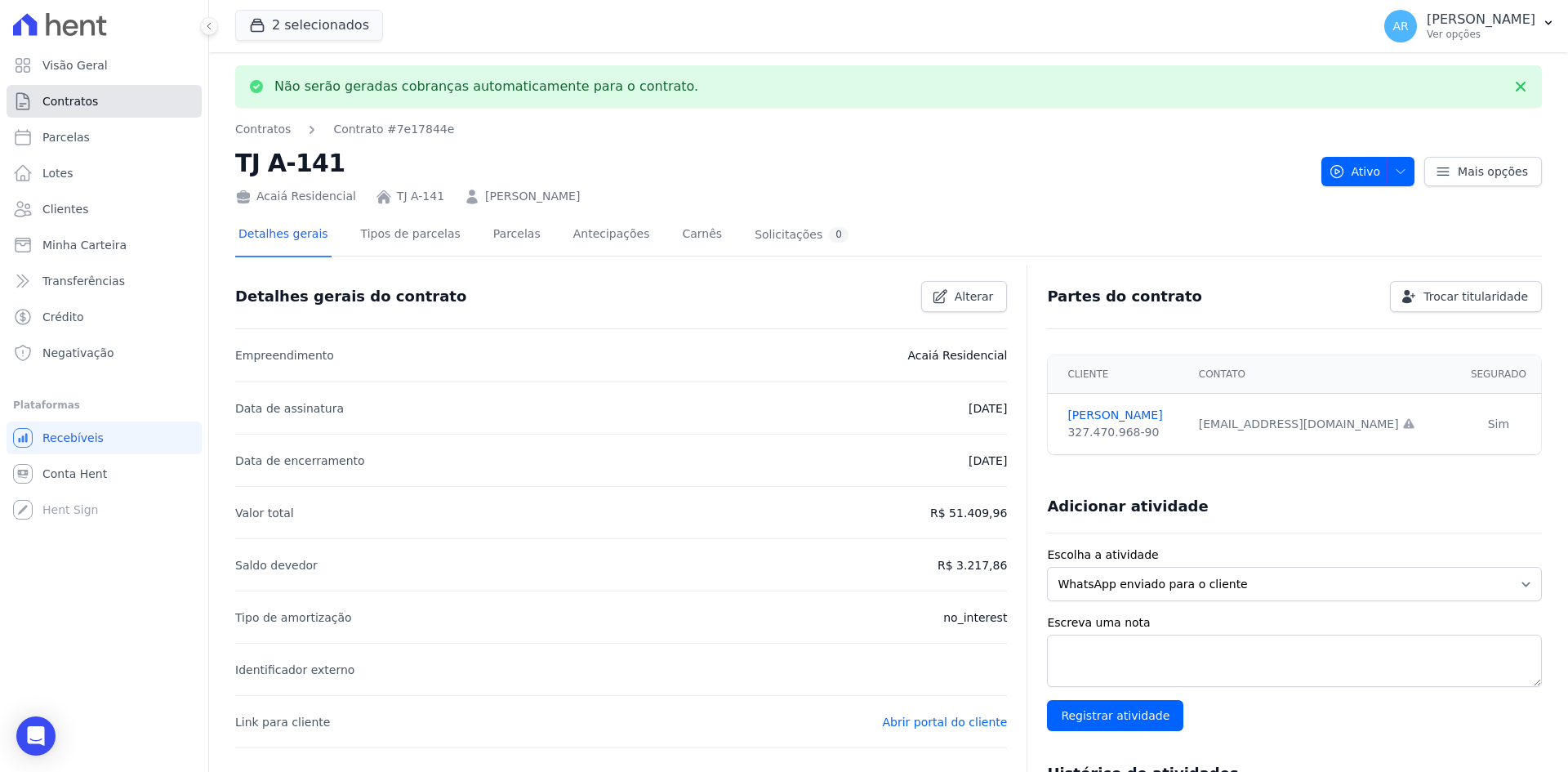
click at [43, 110] on link "Contratos" at bounding box center [104, 101] width 196 height 33
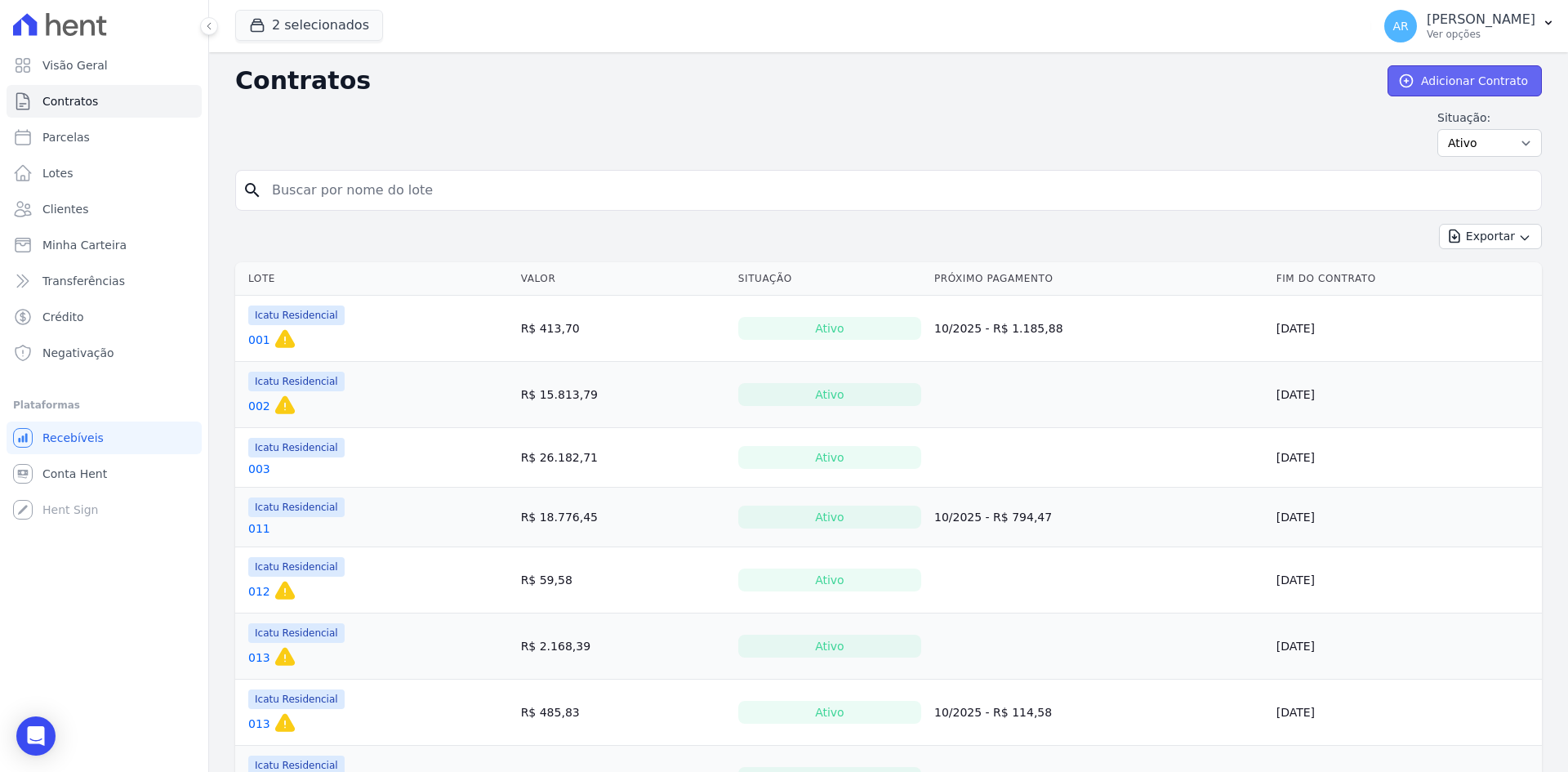
click at [1453, 86] on link "Adicionar Contrato" at bounding box center [1465, 80] width 155 height 31
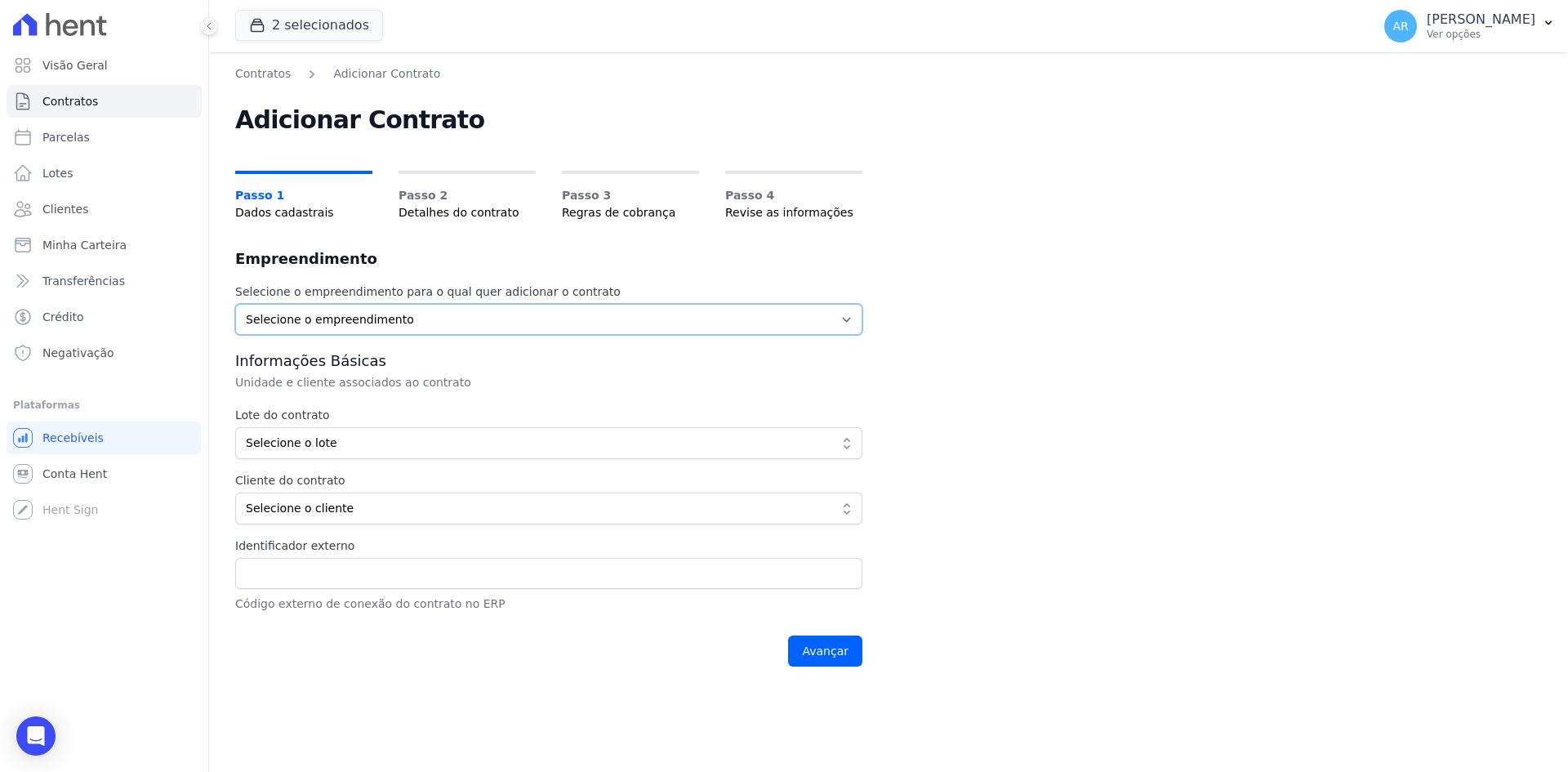
click at [334, 332] on select "Selecione o empreendimento Acaiá Residencial Icatu Residencial" at bounding box center [548, 319] width 627 height 31
select select "628f8b7e-88db-410e-b60f-54e4b33d5c0e"
click at [236, 304] on select "Selecione o empreendimento Acaiá Residencial Icatu Residencial" at bounding box center [548, 319] width 627 height 31
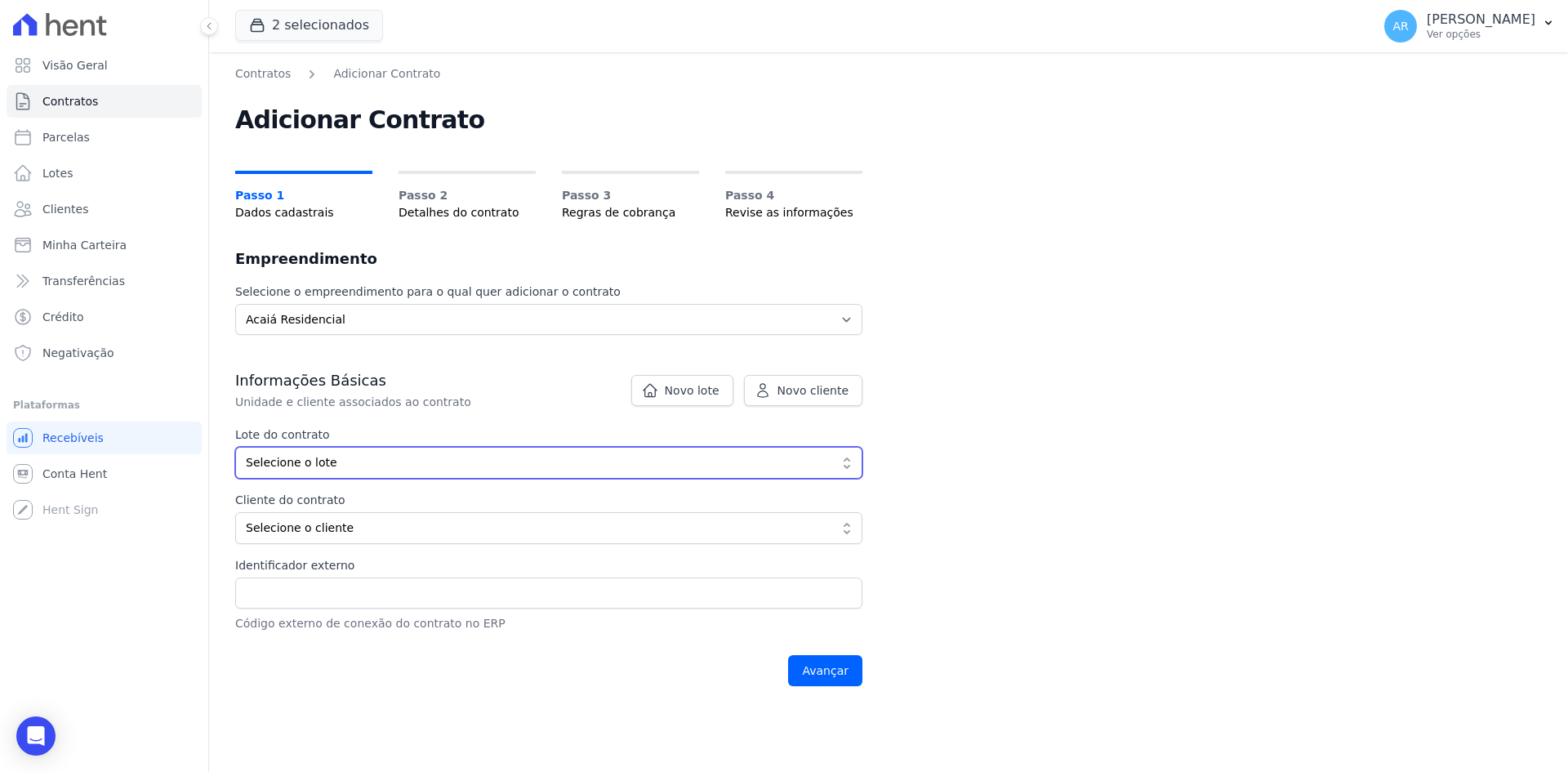
click at [325, 447] on button "Selecione o lote" at bounding box center [548, 462] width 627 height 32
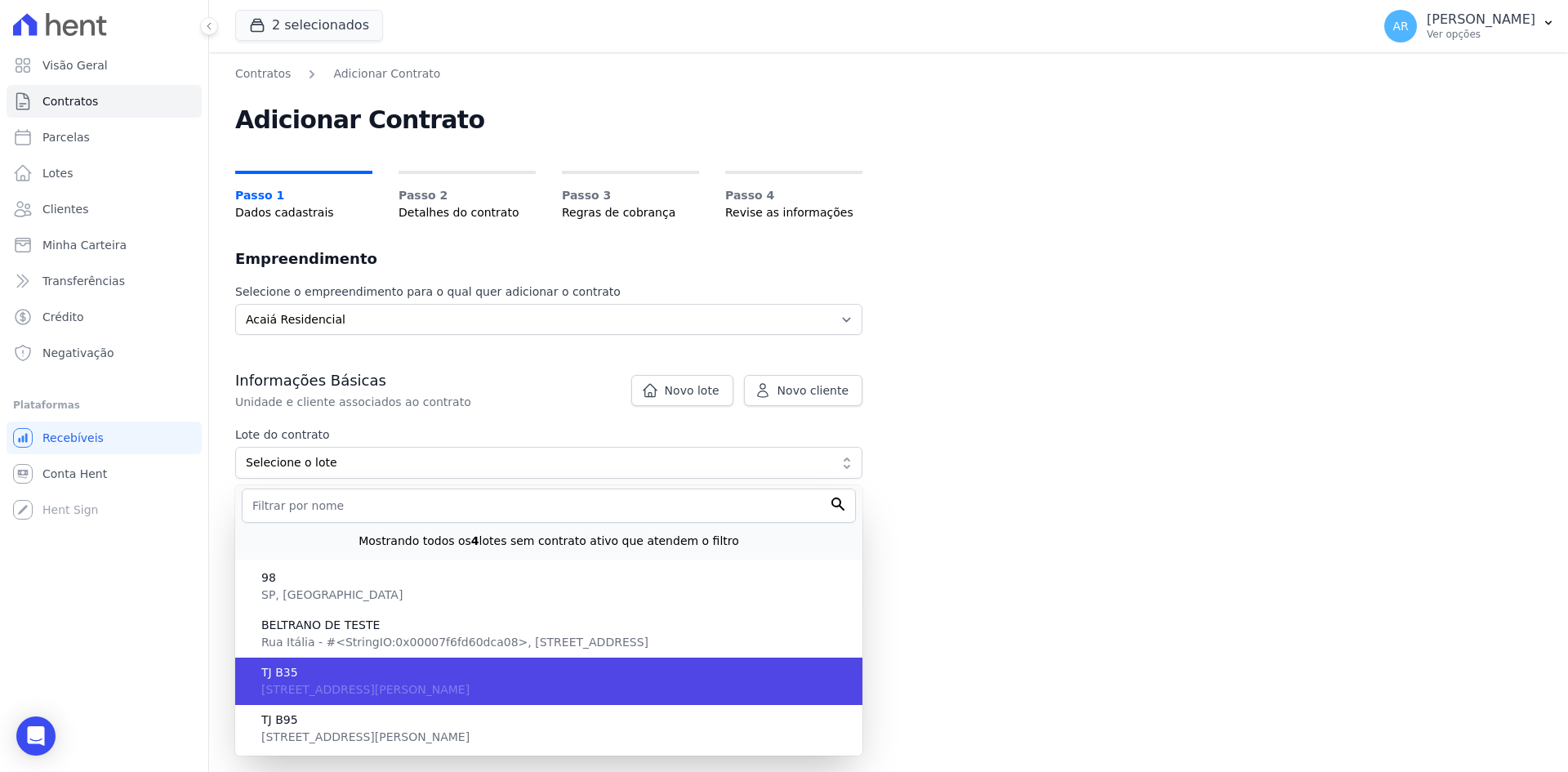
click at [308, 680] on span "TJ B35" at bounding box center [555, 672] width 588 height 17
type input "abd71345-c051-4787-9d18-20f588b2627a"
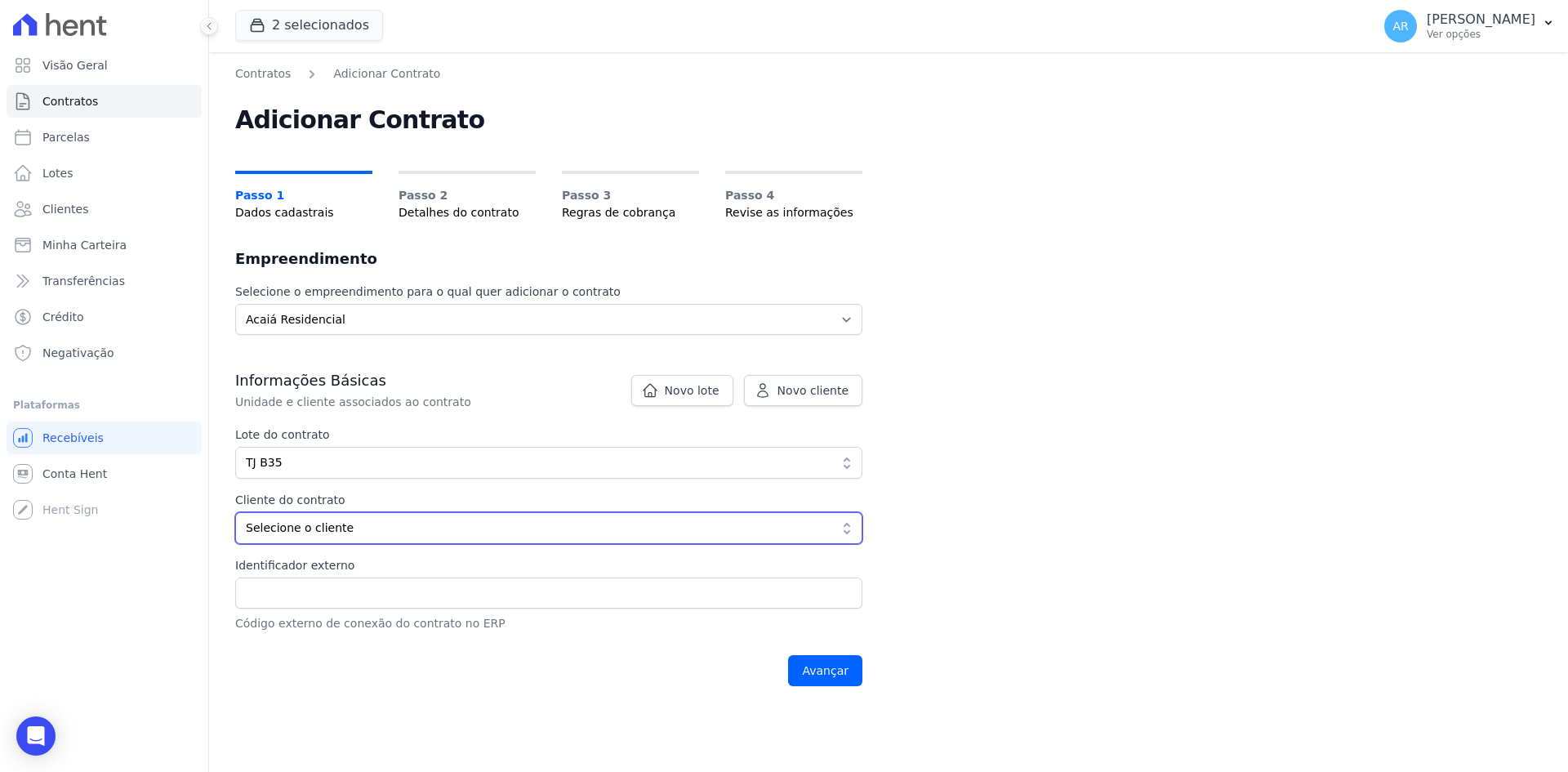
click at [358, 532] on span "Selecione o cliente" at bounding box center [537, 527] width 583 height 17
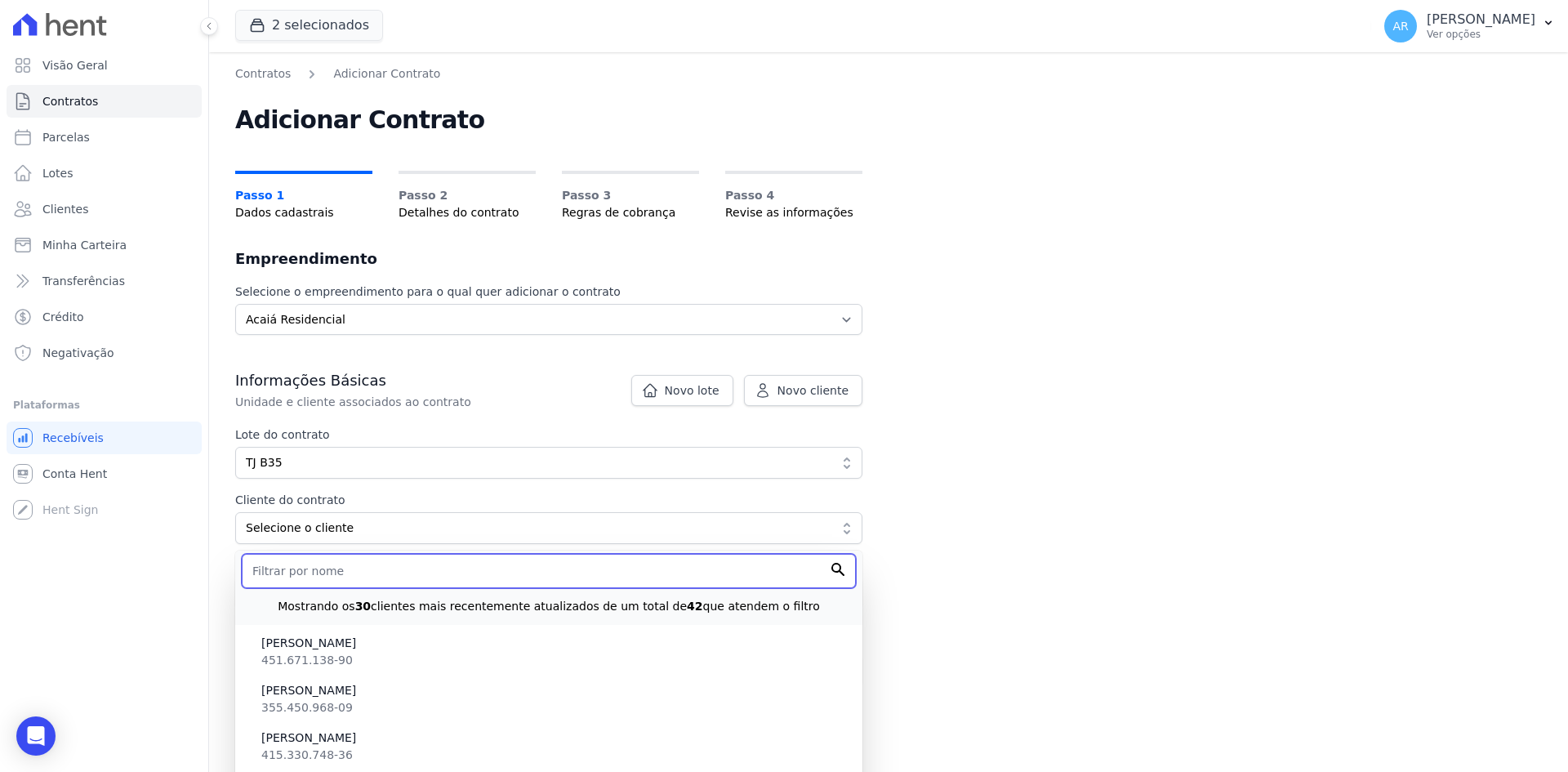
click at [311, 576] on input "text" at bounding box center [548, 571] width 614 height 35
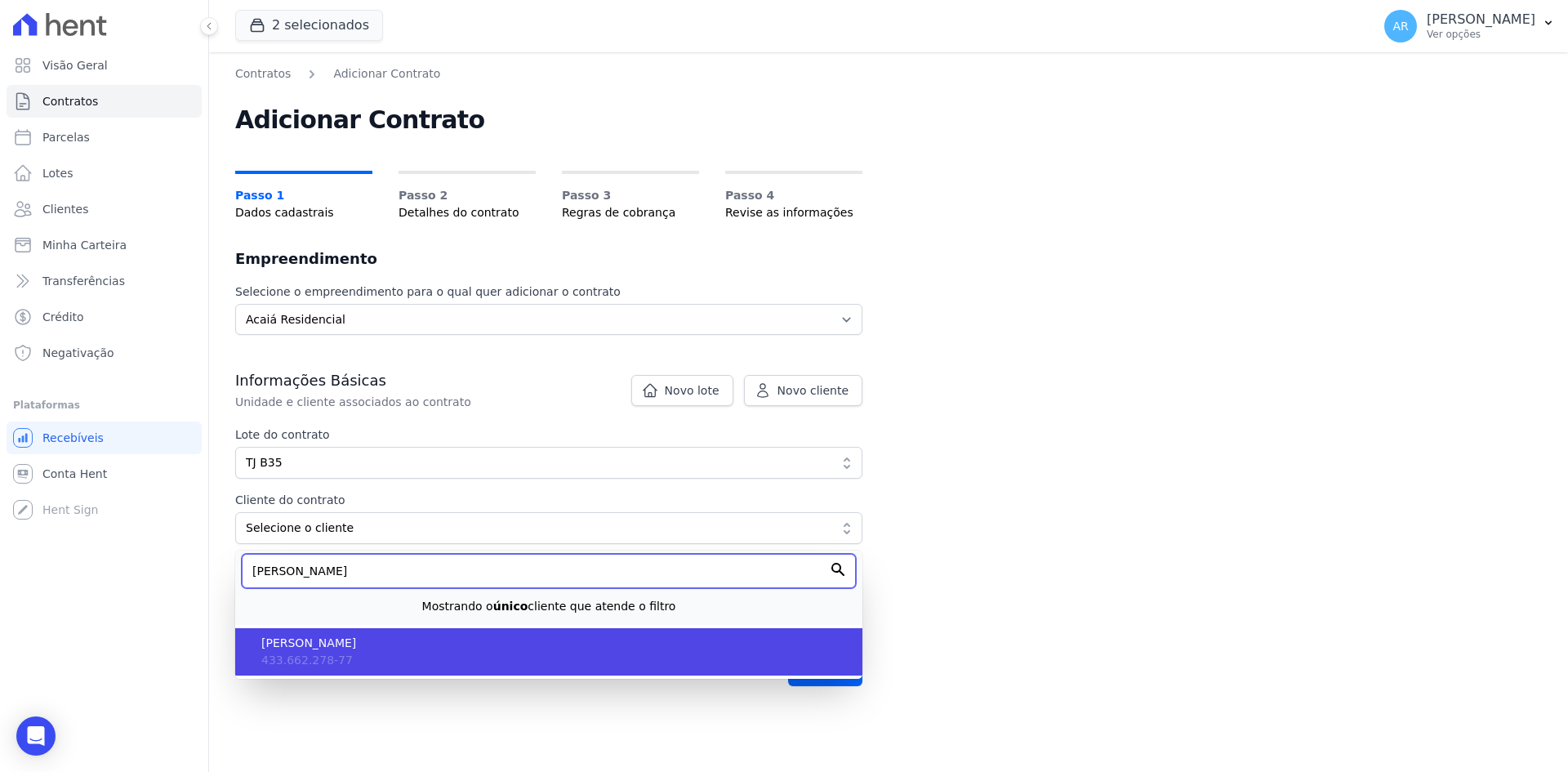
type input "lucas"
click at [322, 656] on span "433.662.278-77" at bounding box center [307, 660] width 92 height 13
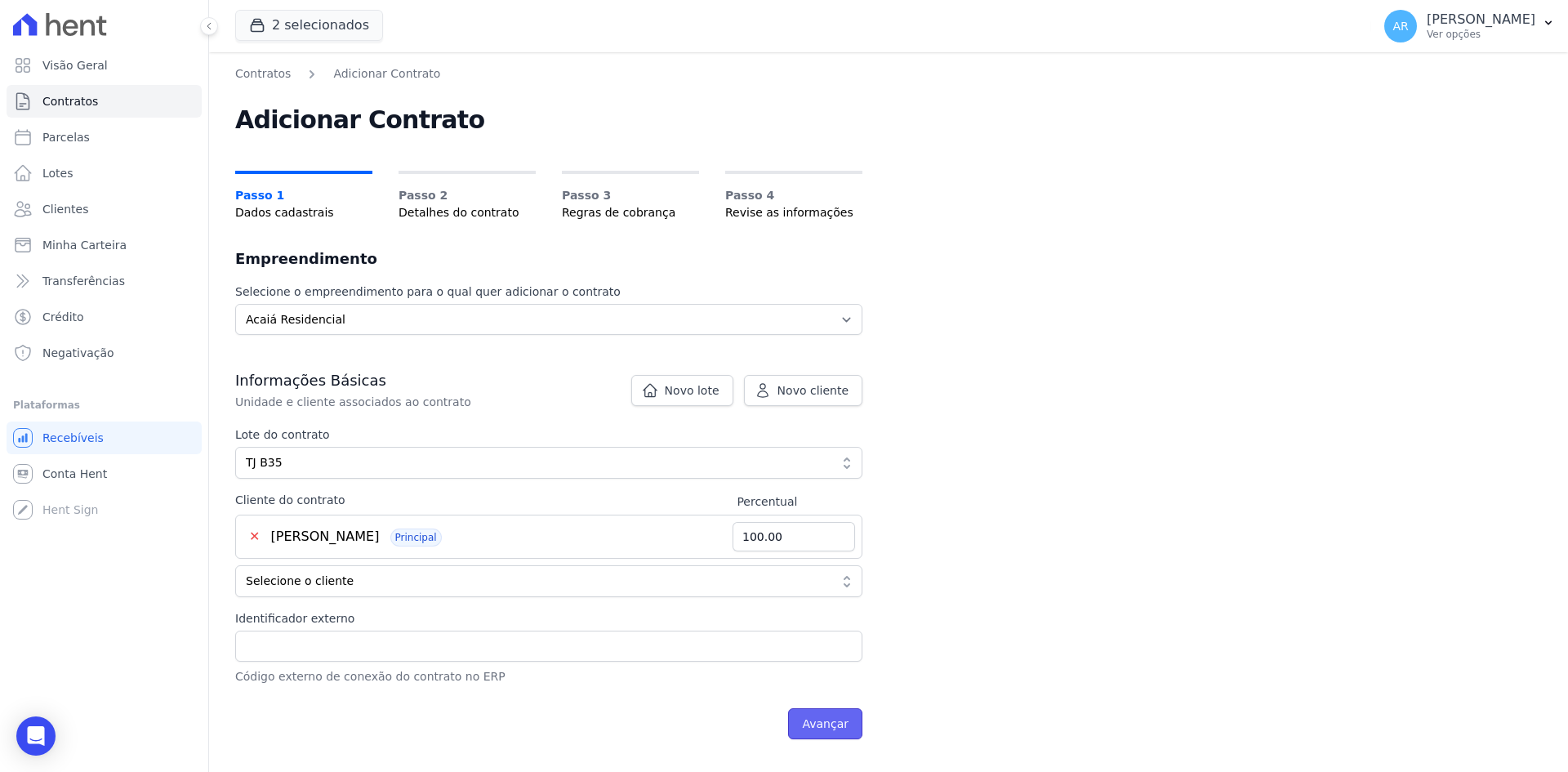
click at [826, 718] on input "Avançar" at bounding box center [825, 723] width 75 height 31
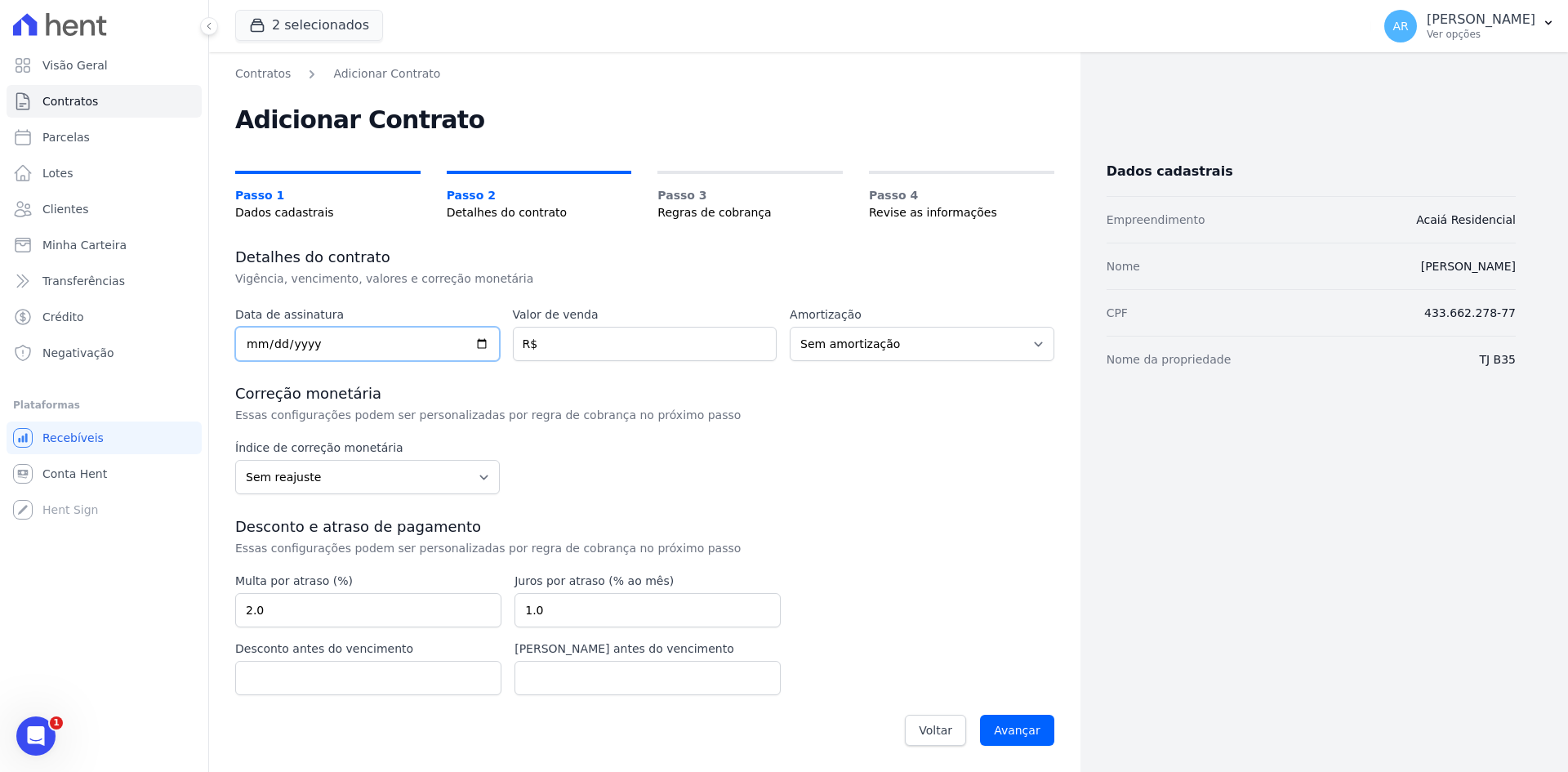
click at [255, 342] on input "date" at bounding box center [368, 343] width 265 height 35
type input "2020-04-22"
click at [561, 342] on input "number" at bounding box center [645, 343] width 265 height 35
click at [572, 348] on input "518183" at bounding box center [645, 343] width 265 height 35
click at [589, 348] on input "51818.3" at bounding box center [645, 343] width 265 height 35
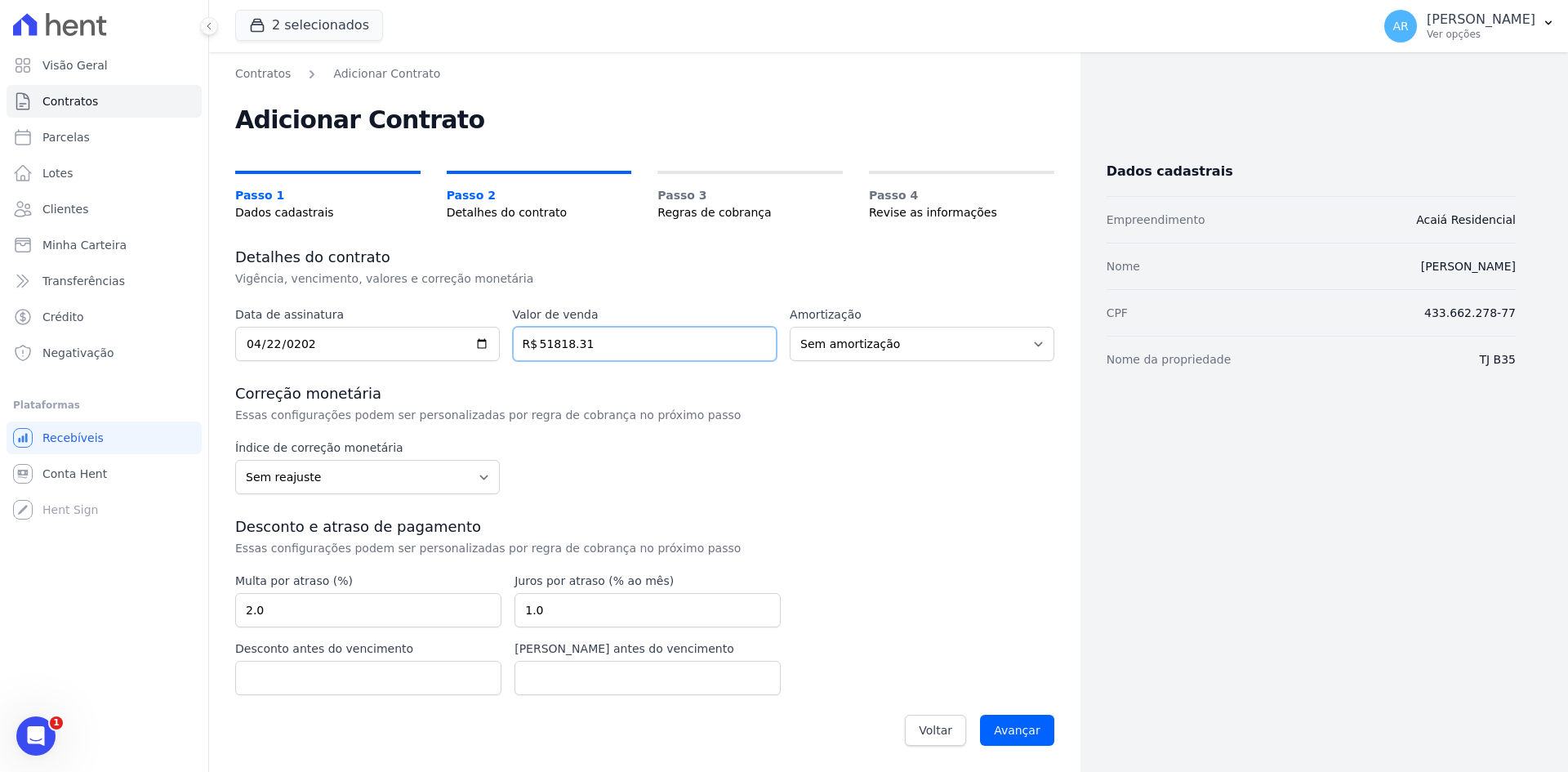
type input "51818.31"
click at [820, 385] on h3 "Correção monetária" at bounding box center [644, 394] width 819 height 20
click at [1013, 732] on input "Avançar" at bounding box center [1017, 730] width 75 height 31
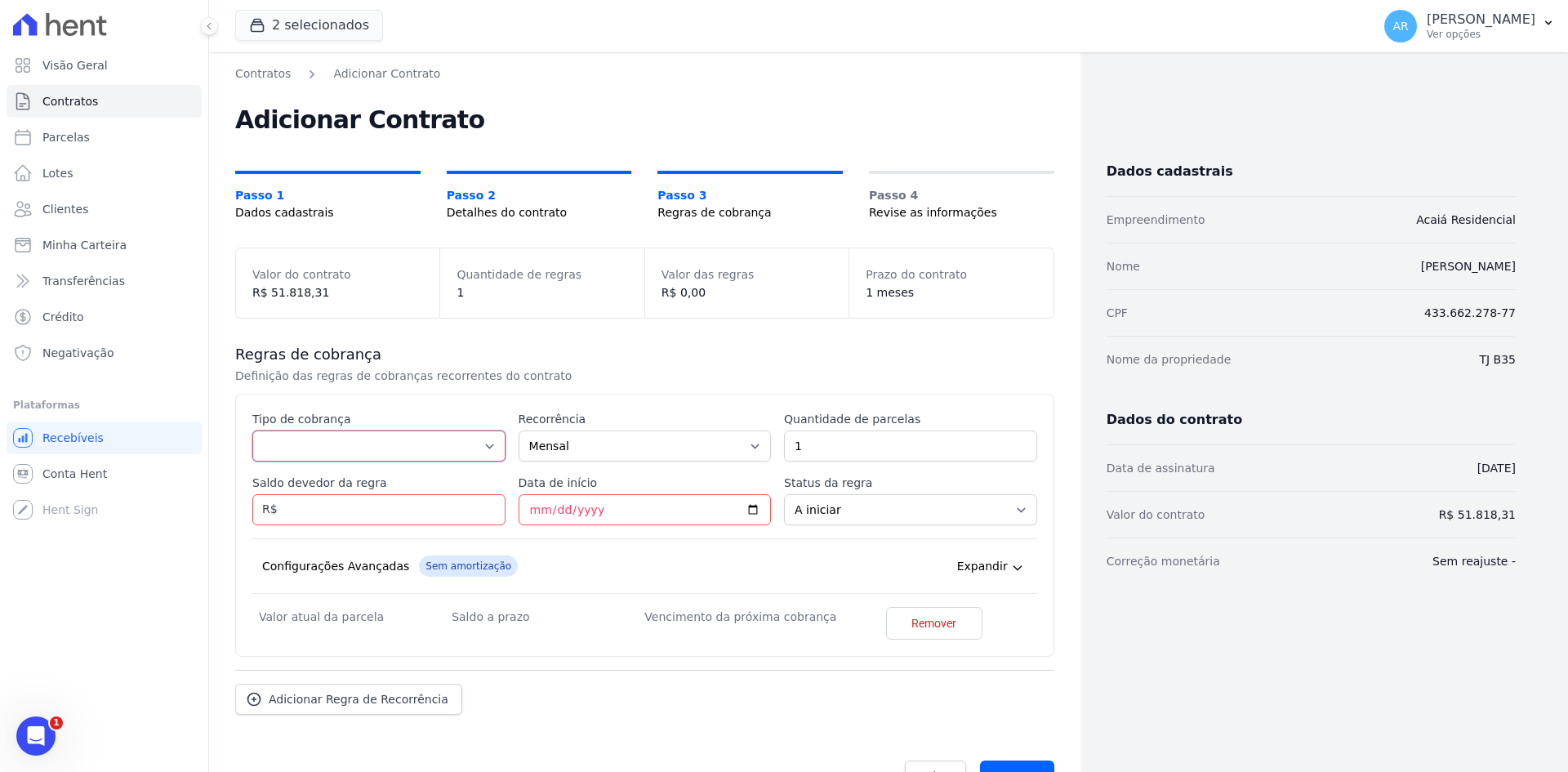
click at [371, 436] on select "Parcela Normal Entrada Sinal Intercalada Chaves Pré-chaves Pós-chaves Impostos …" at bounding box center [379, 446] width 253 height 31
select select "standard"
click at [252, 430] on select "Parcela Normal Entrada Sinal Intercalada Chaves Pré-chaves Pós-chaves Impostos …" at bounding box center [379, 446] width 253 height 31
click at [844, 452] on input "1" at bounding box center [910, 446] width 253 height 31
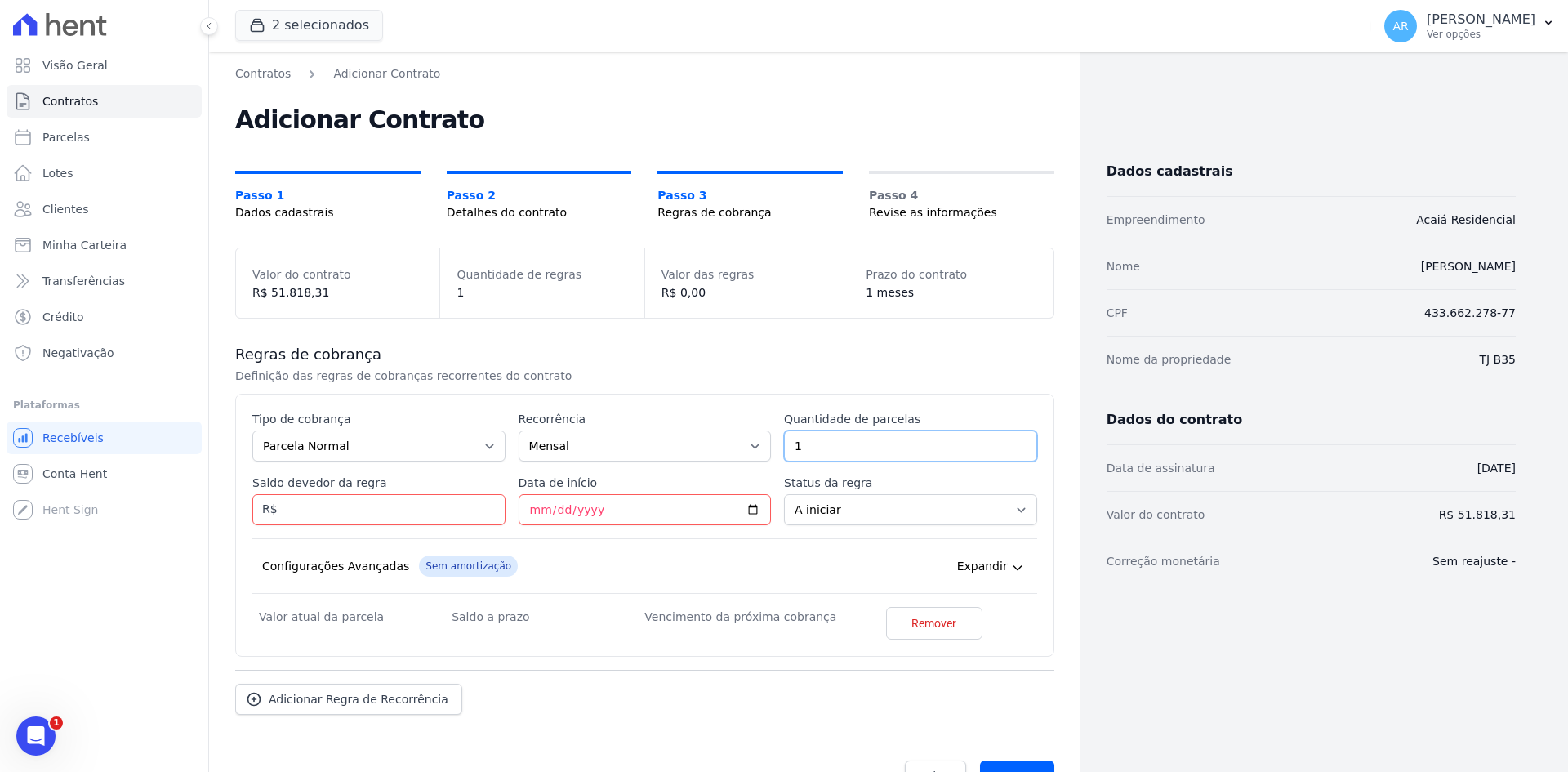
click at [844, 452] on input "1" at bounding box center [910, 446] width 253 height 31
type input "59"
click at [353, 524] on input "Saldo devedor da regra" at bounding box center [379, 510] width 253 height 31
drag, startPoint x: 381, startPoint y: 502, endPoint x: 100, endPoint y: 526, distance: 282.0
click at [100, 526] on div "Visão Geral Contratos [GEOGRAPHIC_DATA] Lotes Clientes Minha Carteira Transferê…" at bounding box center [784, 386] width 1568 height 772
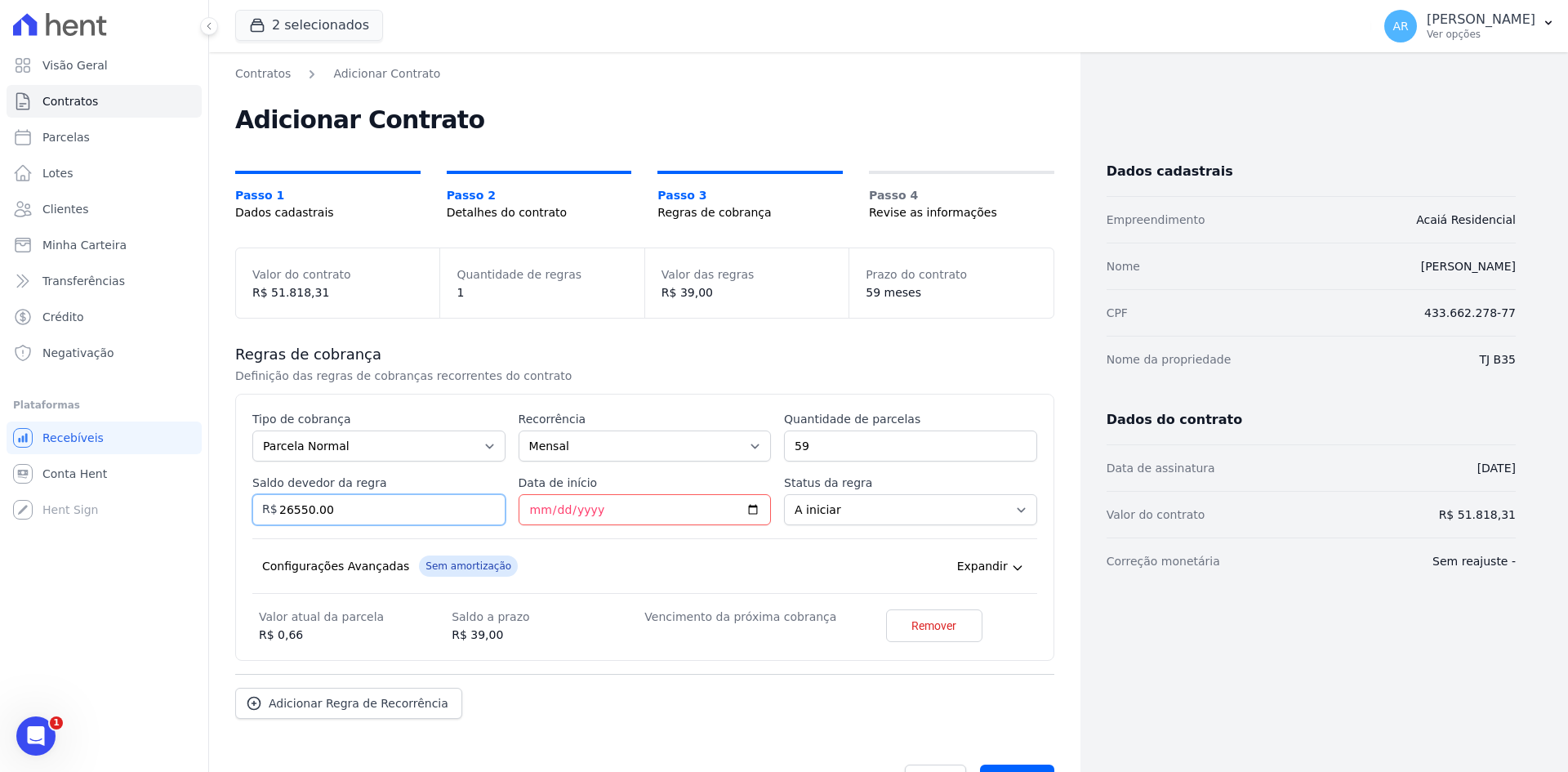
type input "26550.00"
click at [346, 543] on div "Configurações Avançadas Sem amortização Price adjustment index/ Price adjustmen…" at bounding box center [644, 566] width 785 height 55
click at [532, 515] on input "Data de início" at bounding box center [644, 510] width 253 height 31
click at [606, 510] on input "Data de início" at bounding box center [644, 510] width 253 height 31
type input "2025-10-25"
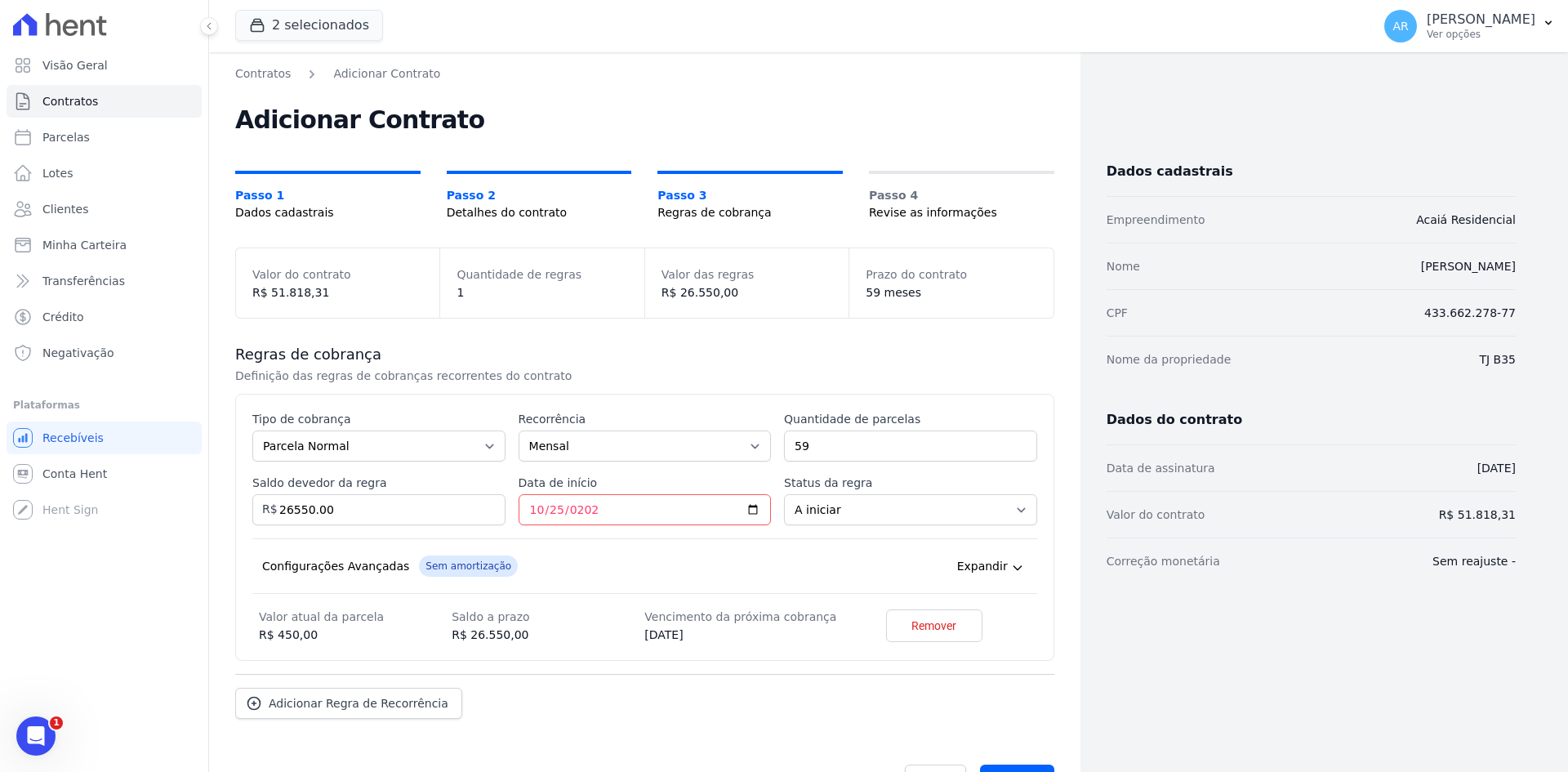
click at [701, 542] on div "Configurações Avançadas Sem amortização Price adjustment index/ Price adjustmen…" at bounding box center [644, 566] width 785 height 55
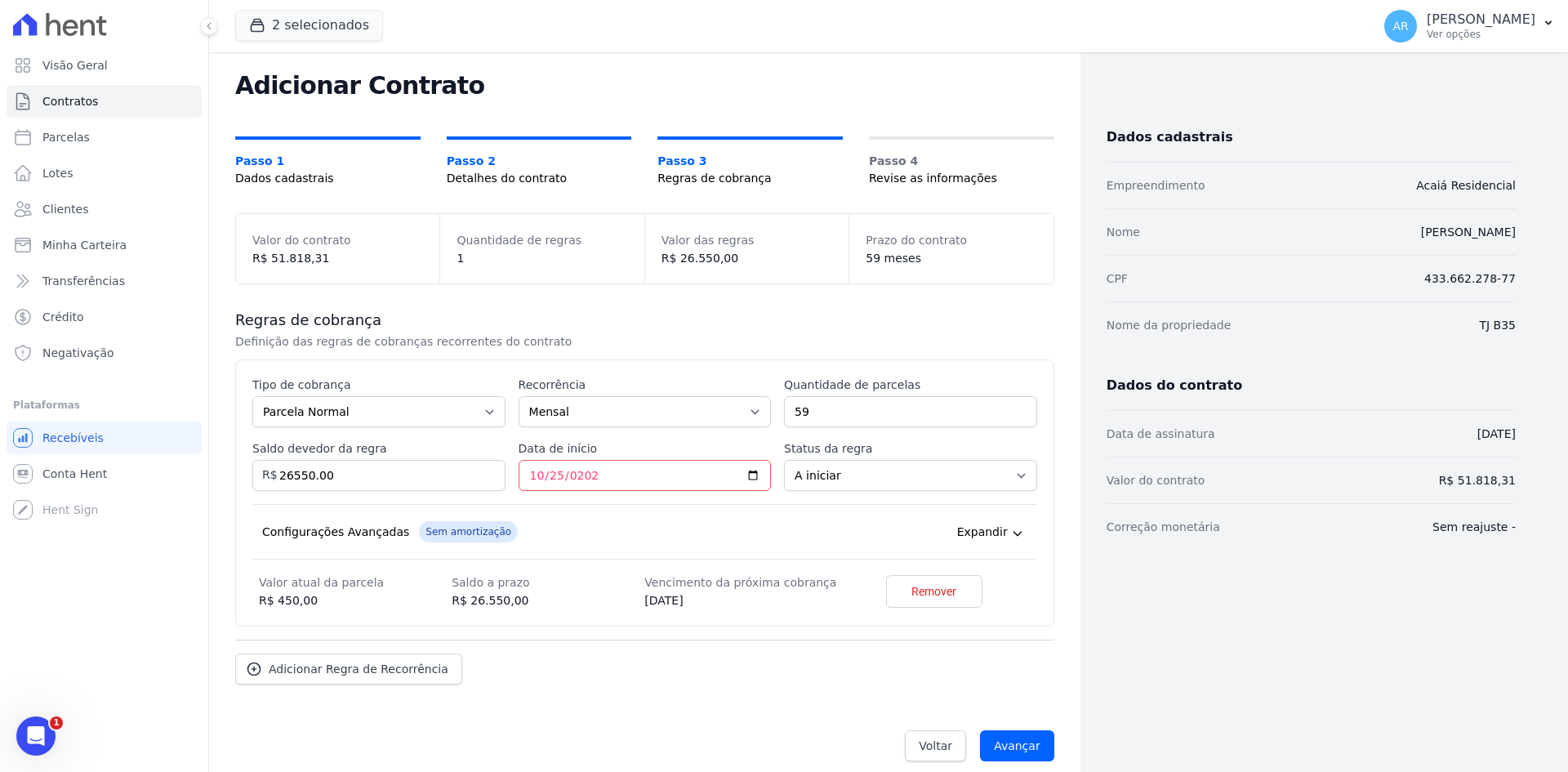
scroll to position [50, 0]
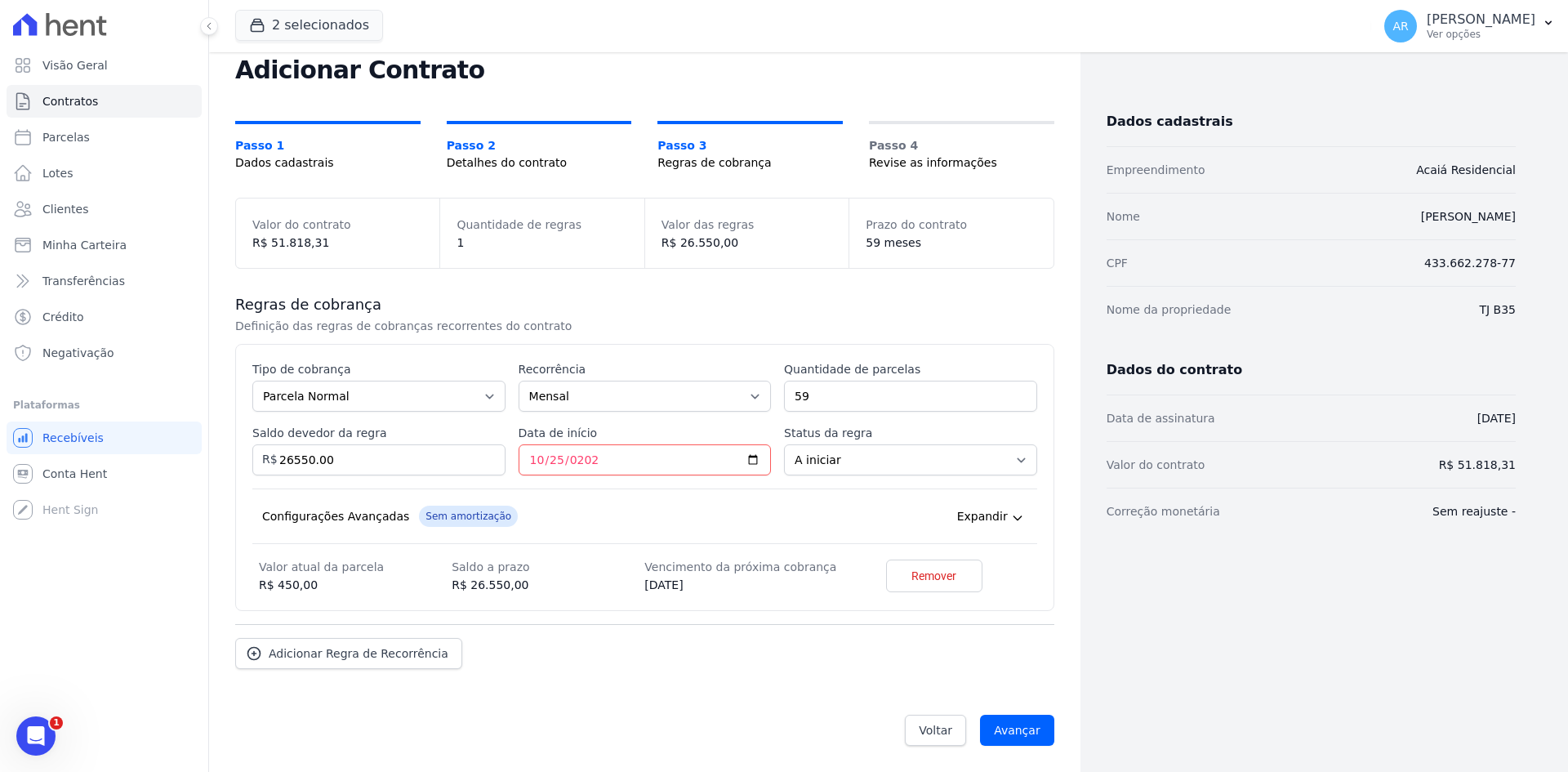
click at [761, 644] on div "Adicionar Regra de Recorrência" at bounding box center [644, 647] width 819 height 45
click at [1017, 737] on input "Avançar" at bounding box center [1017, 730] width 75 height 31
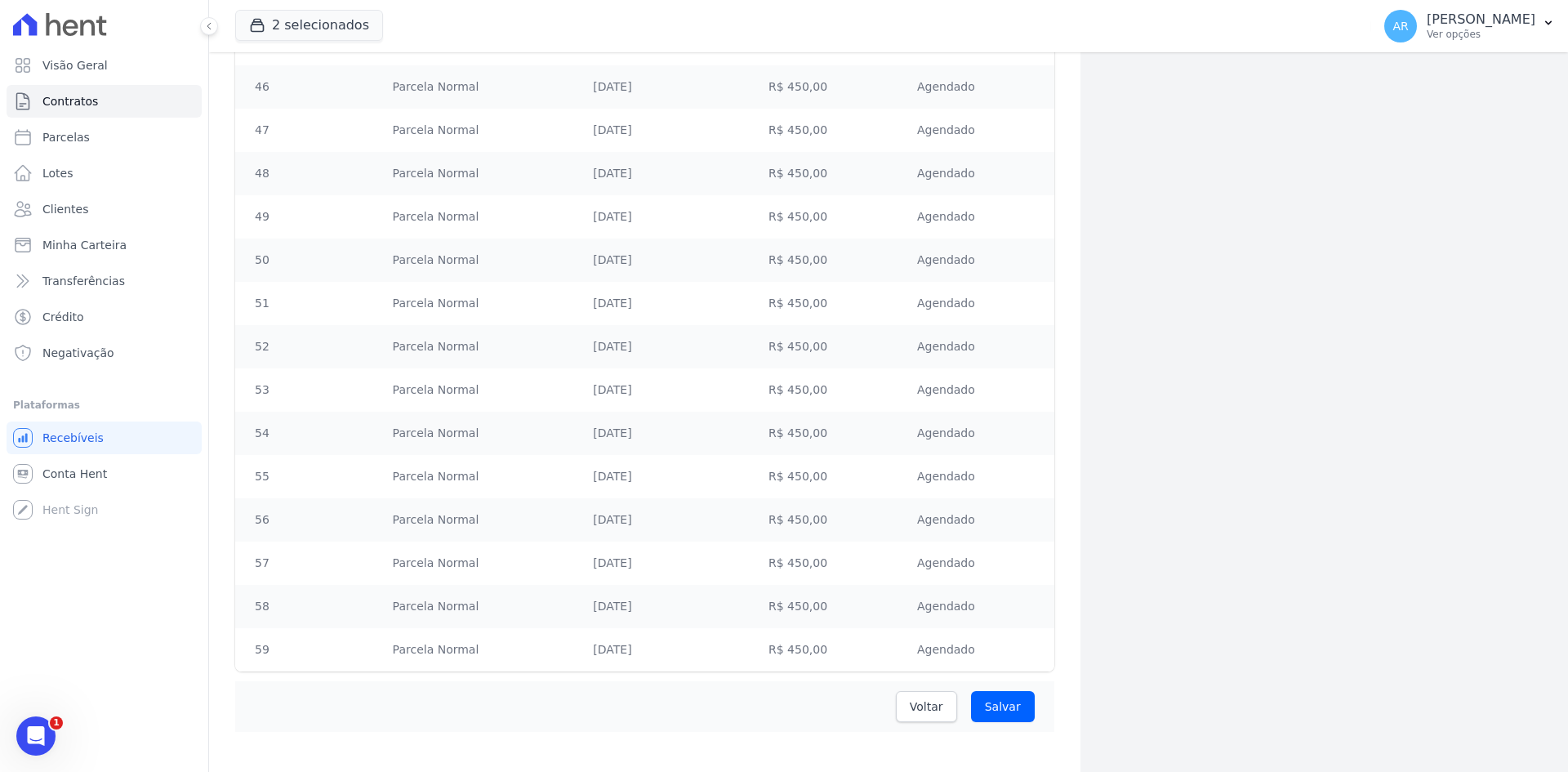
scroll to position [2240, 0]
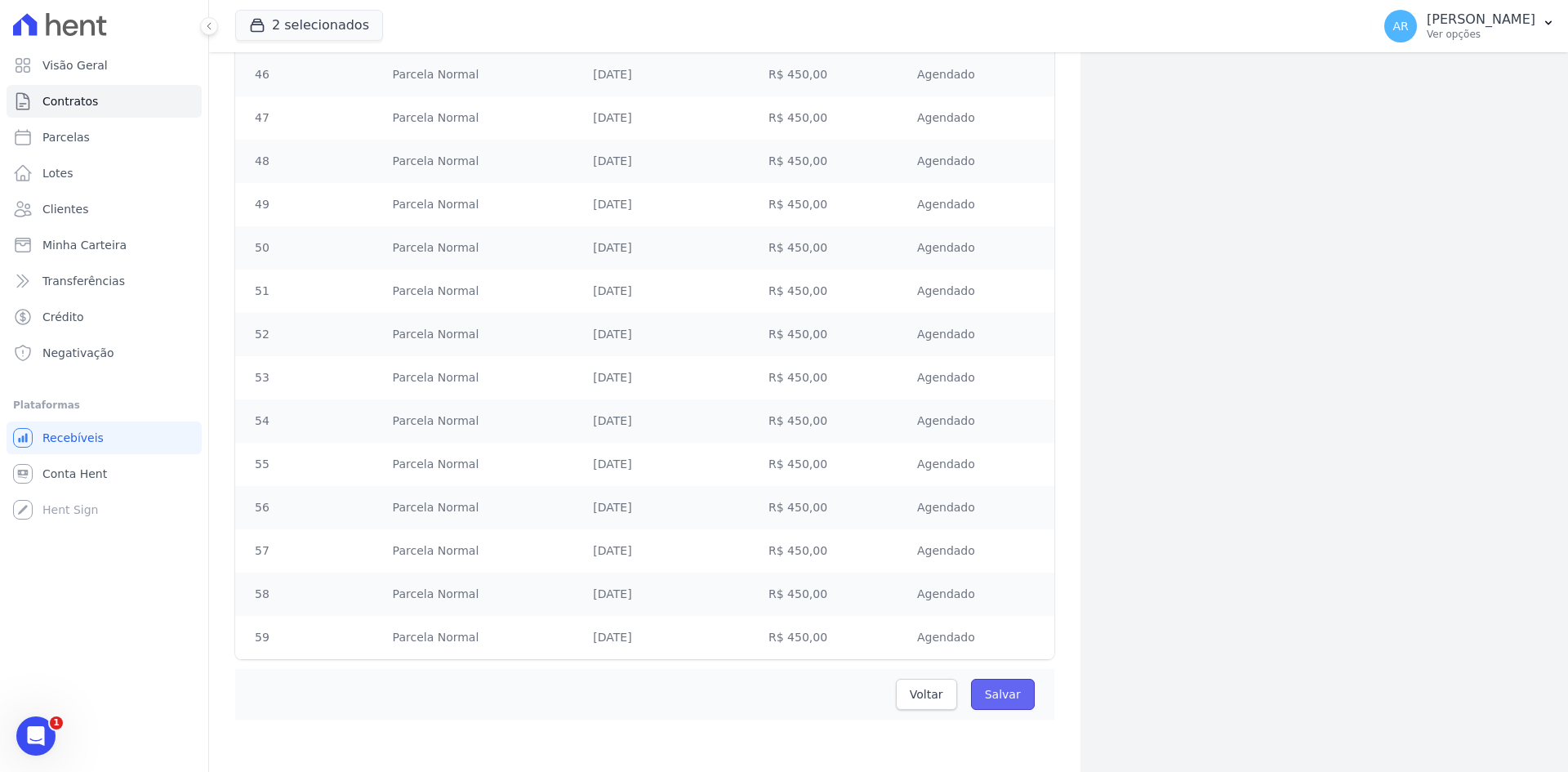
click at [989, 696] on input "Salvar" at bounding box center [1003, 694] width 64 height 31
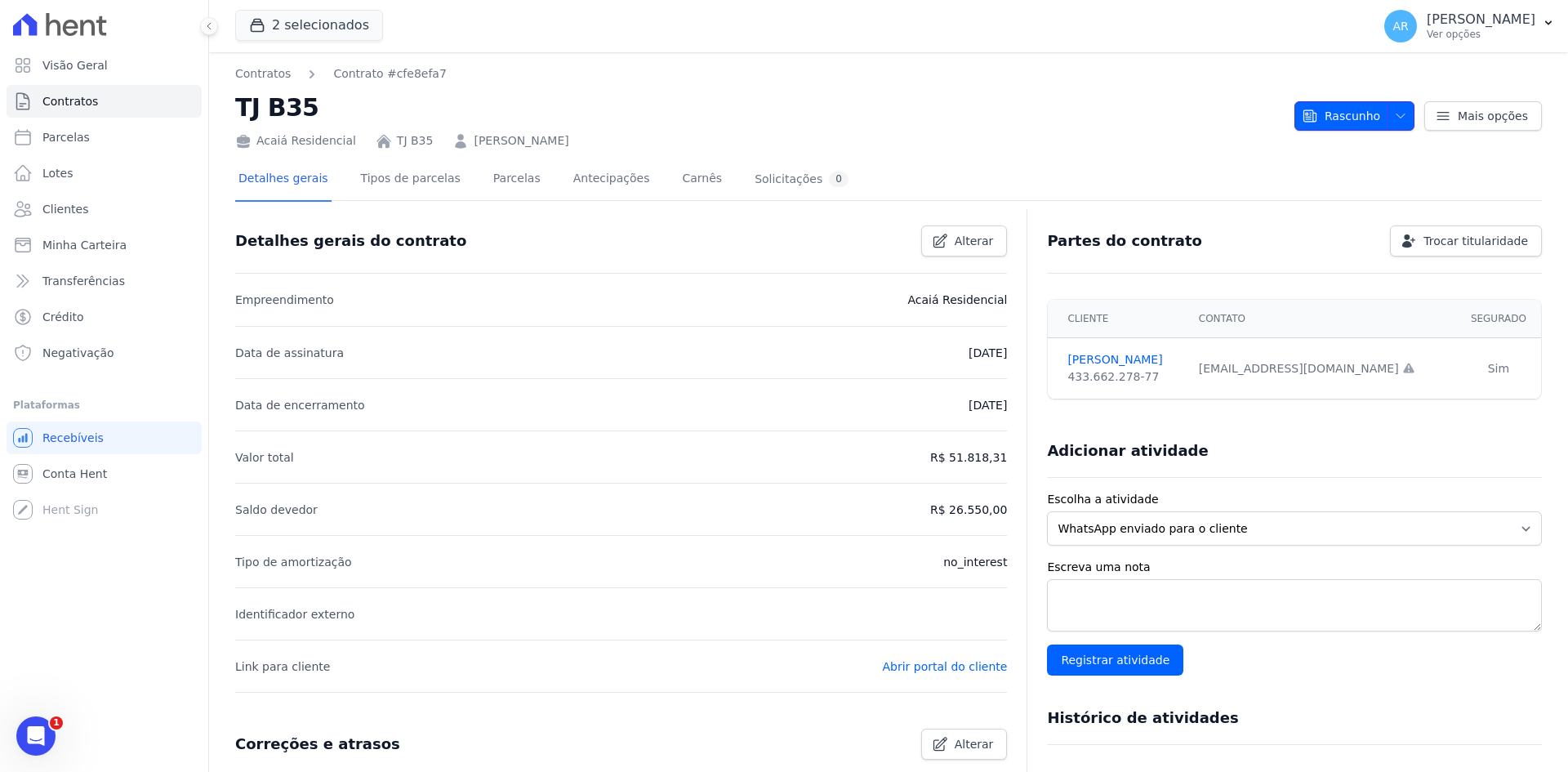
click at [1397, 122] on icon "button" at bounding box center [1400, 116] width 13 height 13
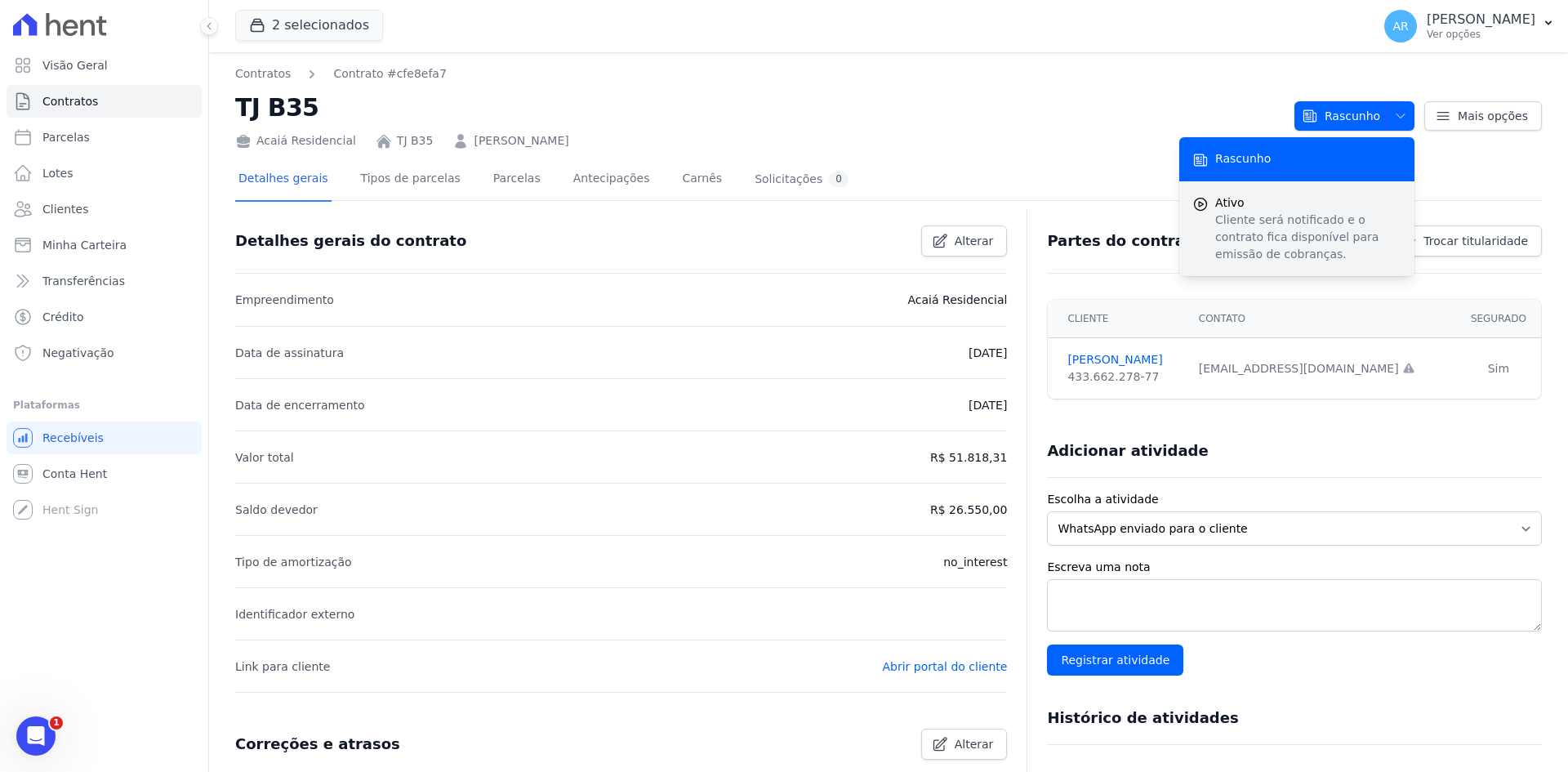
click at [1237, 237] on p "Cliente será notificado e o contrato fica disponível para emissão de cobranças." at bounding box center [1308, 237] width 186 height 52
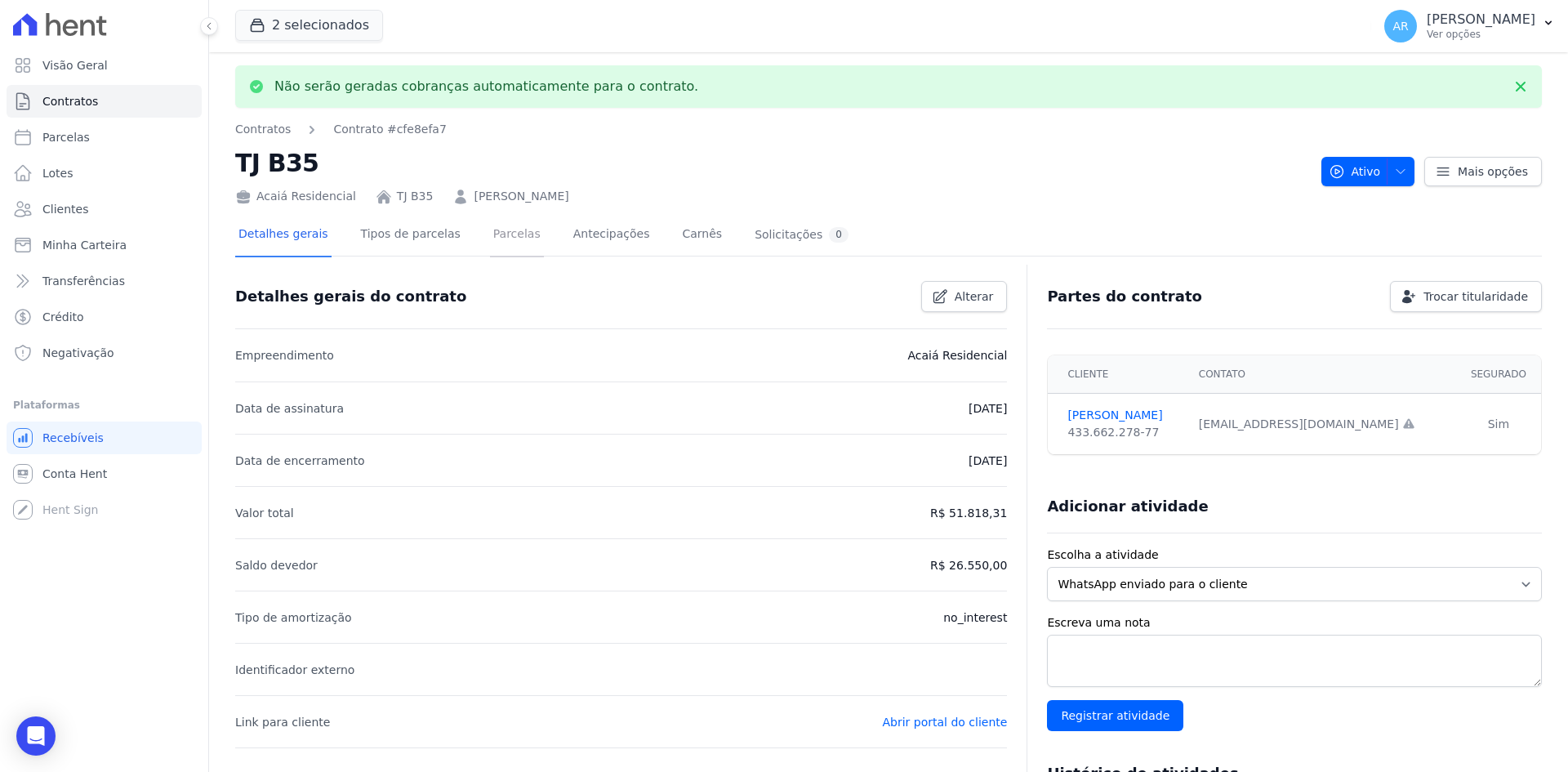
click at [490, 238] on link "Parcelas" at bounding box center [516, 236] width 54 height 44
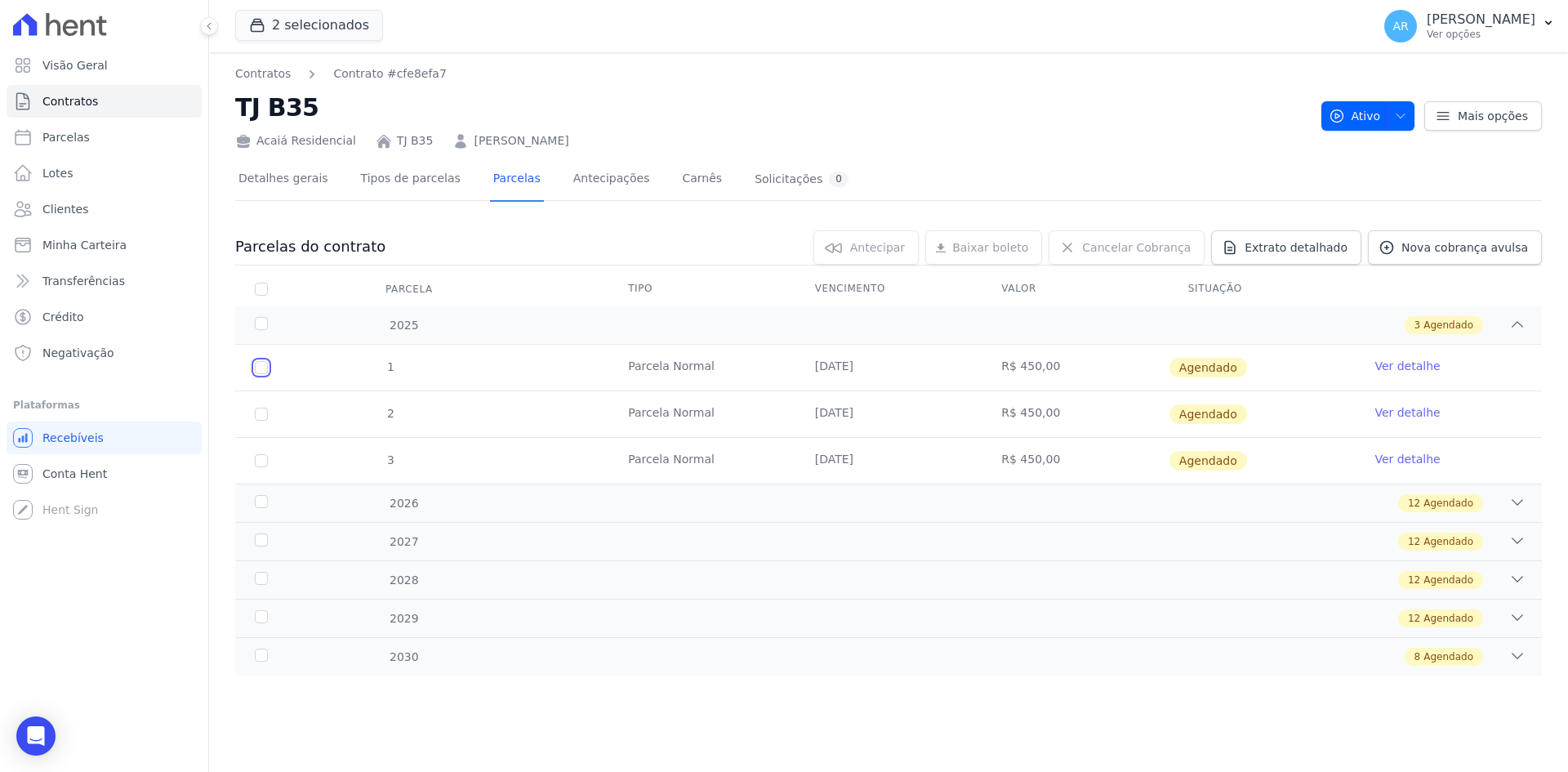
click at [260, 366] on input "checkbox" at bounding box center [261, 367] width 13 height 13
checkbox input "true"
click at [259, 415] on input "checkbox" at bounding box center [261, 414] width 13 height 13
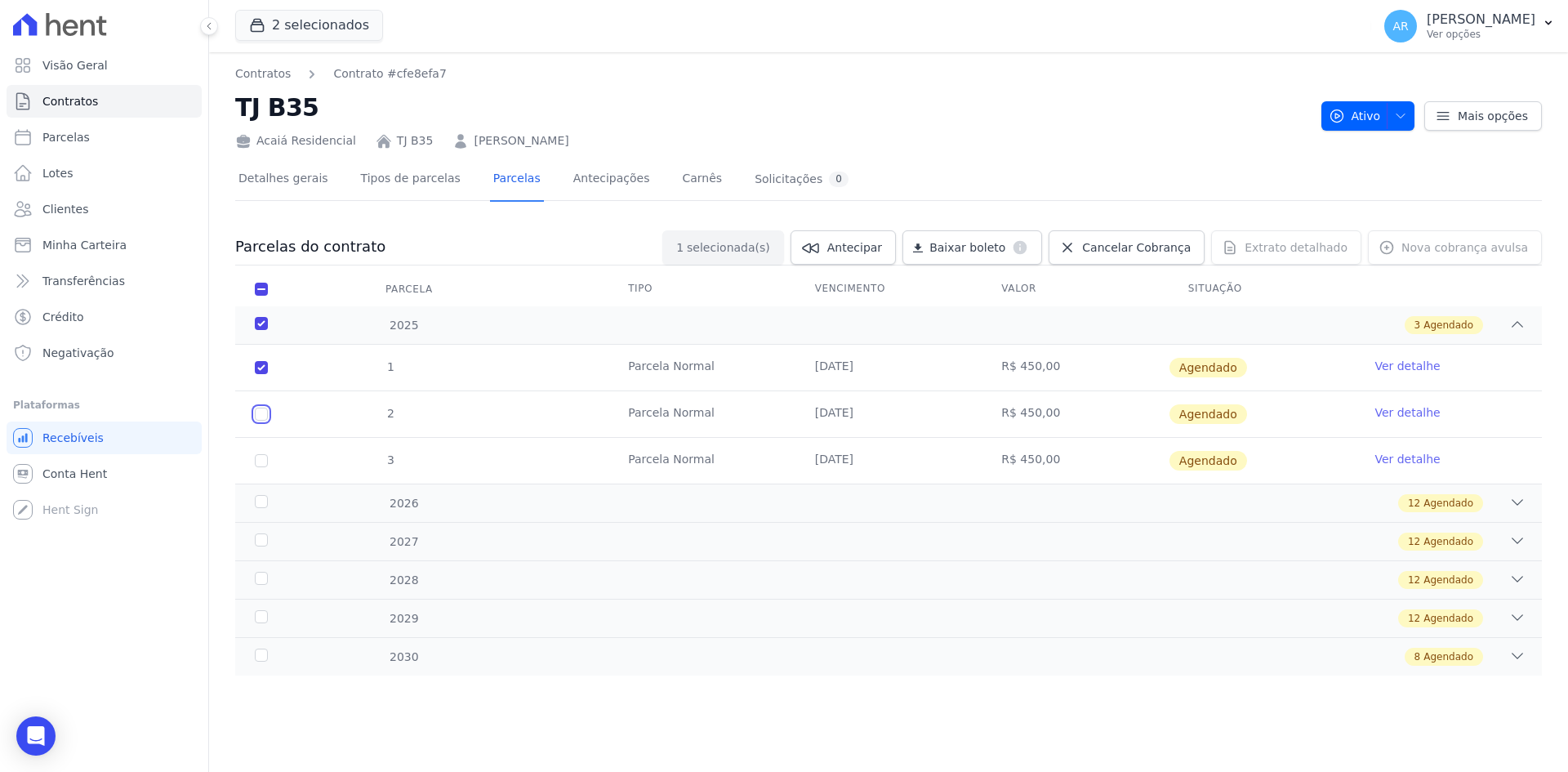
checkbox input "true"
click at [262, 413] on input "checkbox" at bounding box center [261, 414] width 13 height 13
checkbox input "false"
checkbox input "true"
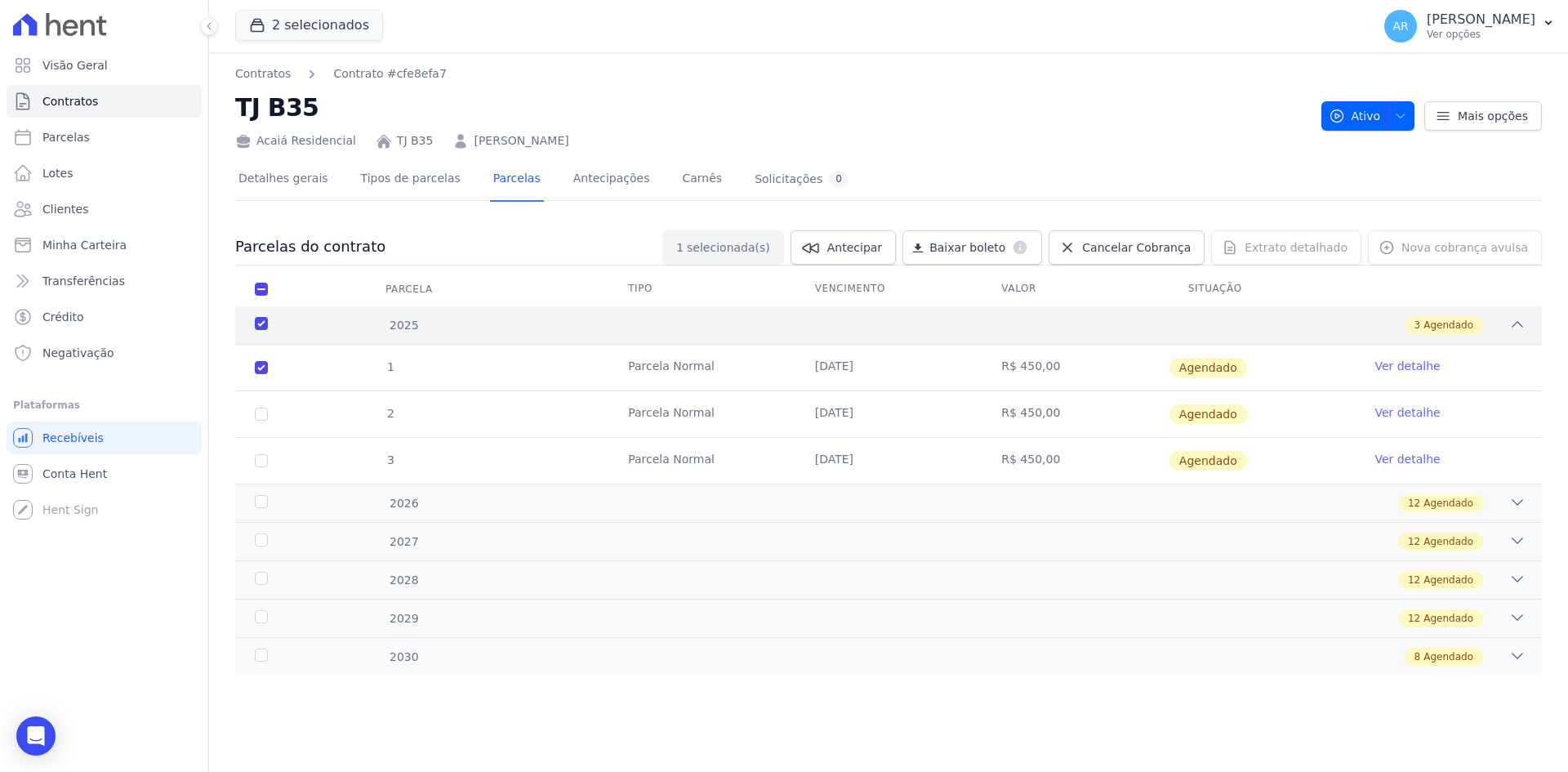
click at [255, 334] on div "2025 3 Agendado" at bounding box center [889, 325] width 1307 height 37
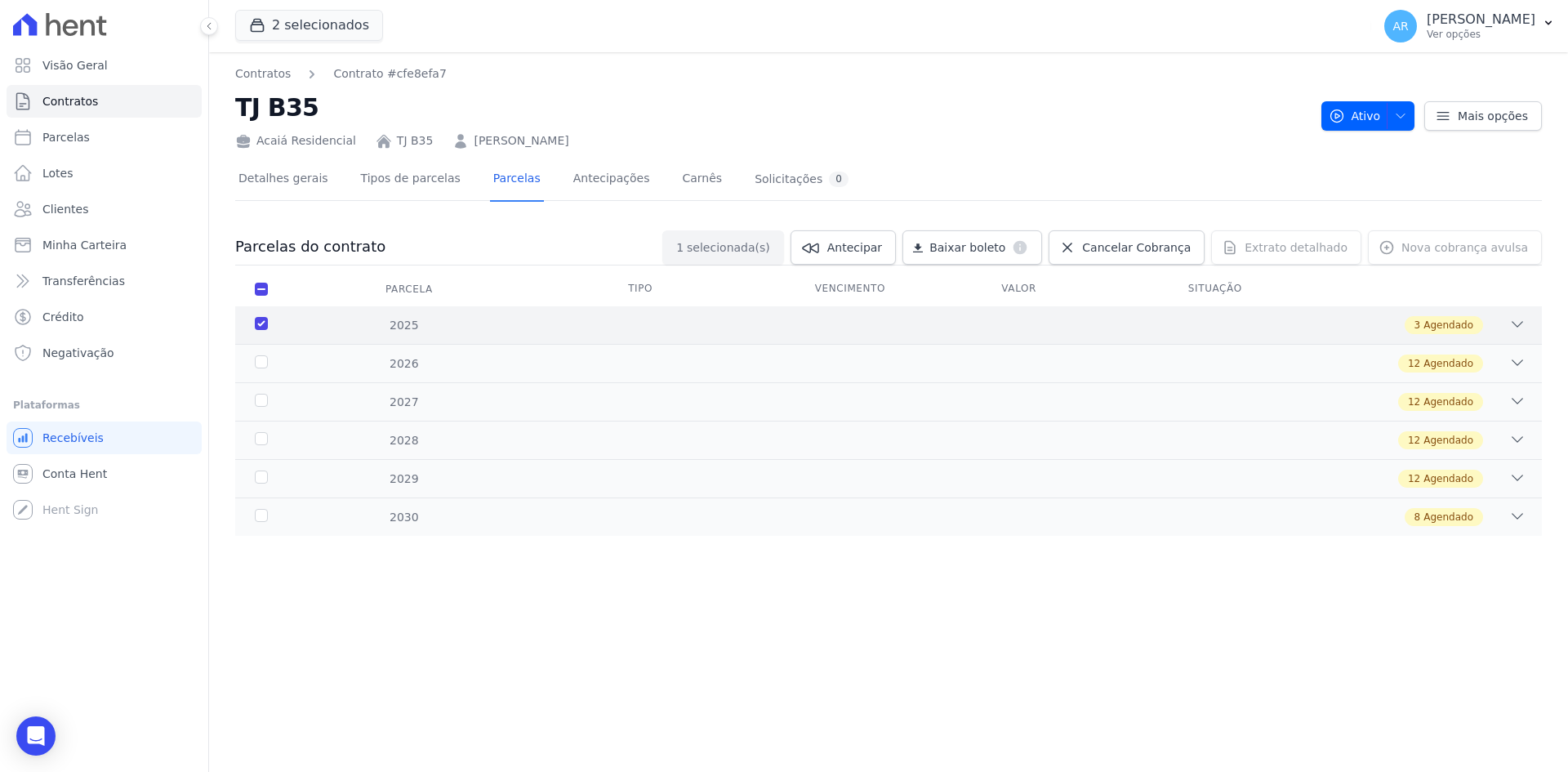
click at [1494, 320] on div "3 Agendado" at bounding box center [952, 325] width 1146 height 18
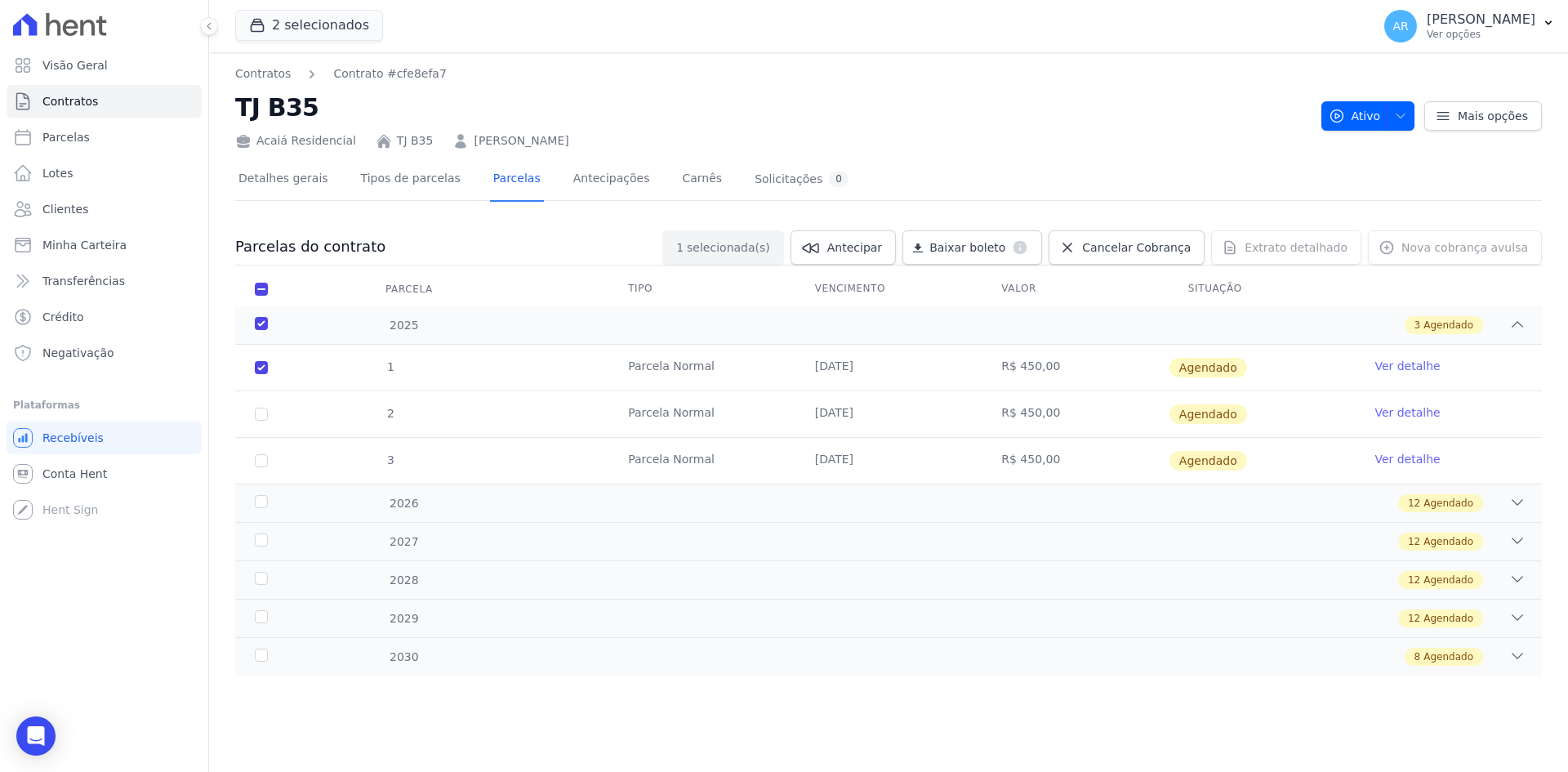
click at [1395, 367] on link "Ver detalhe" at bounding box center [1406, 366] width 65 height 16
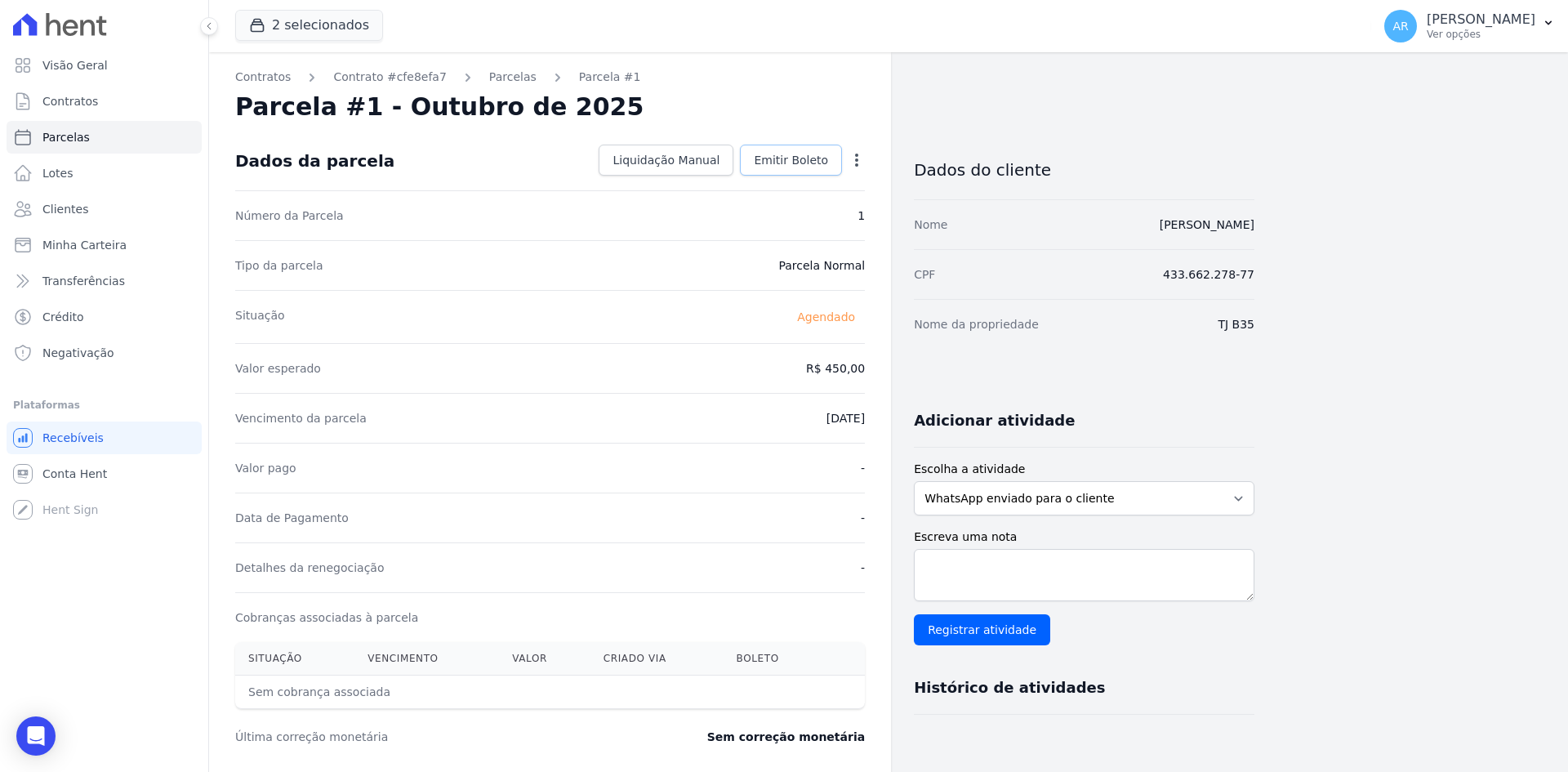
click at [787, 160] on span "Emitir Boleto" at bounding box center [791, 160] width 75 height 16
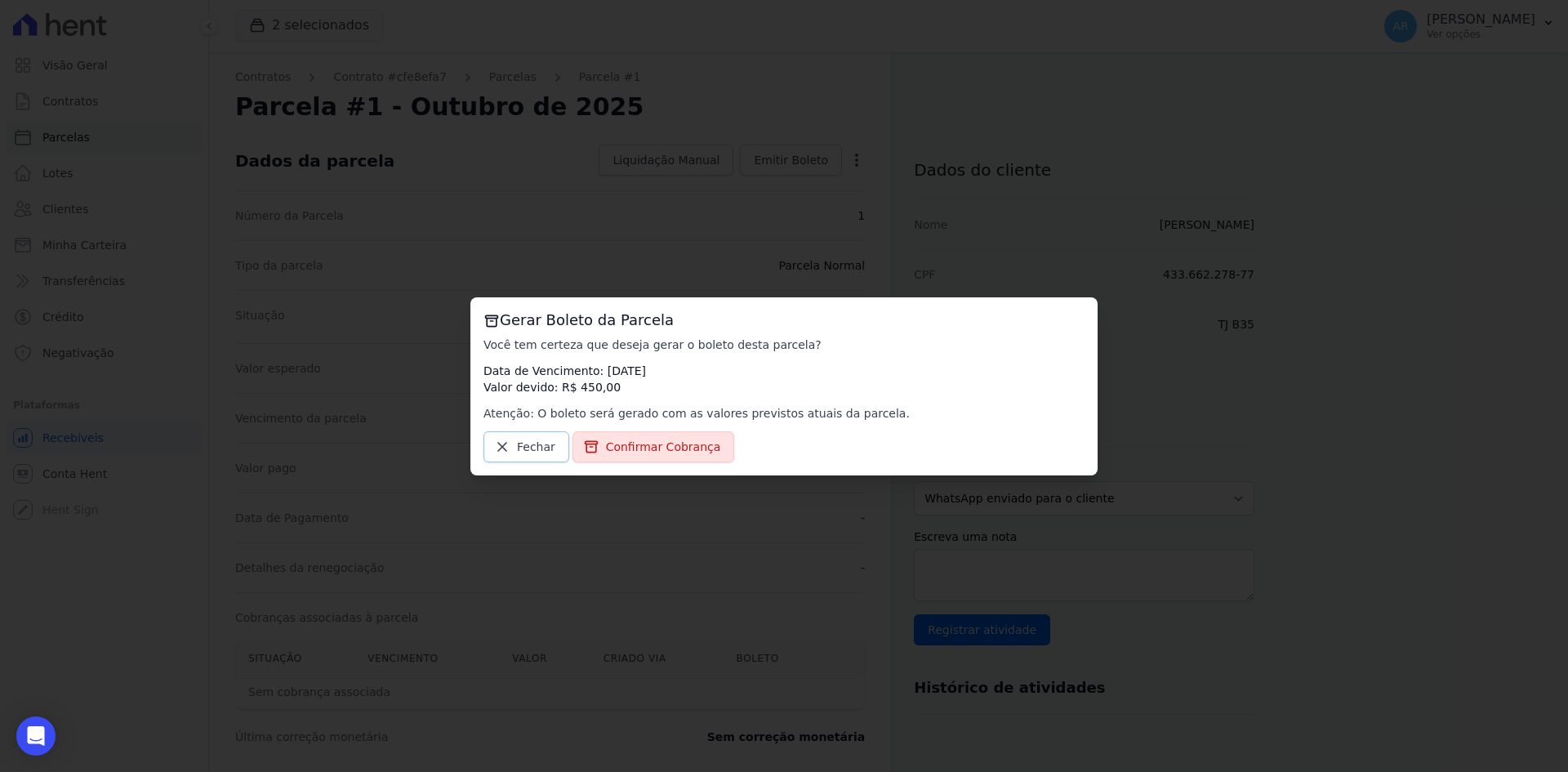
click at [507, 452] on icon at bounding box center [502, 446] width 16 height 16
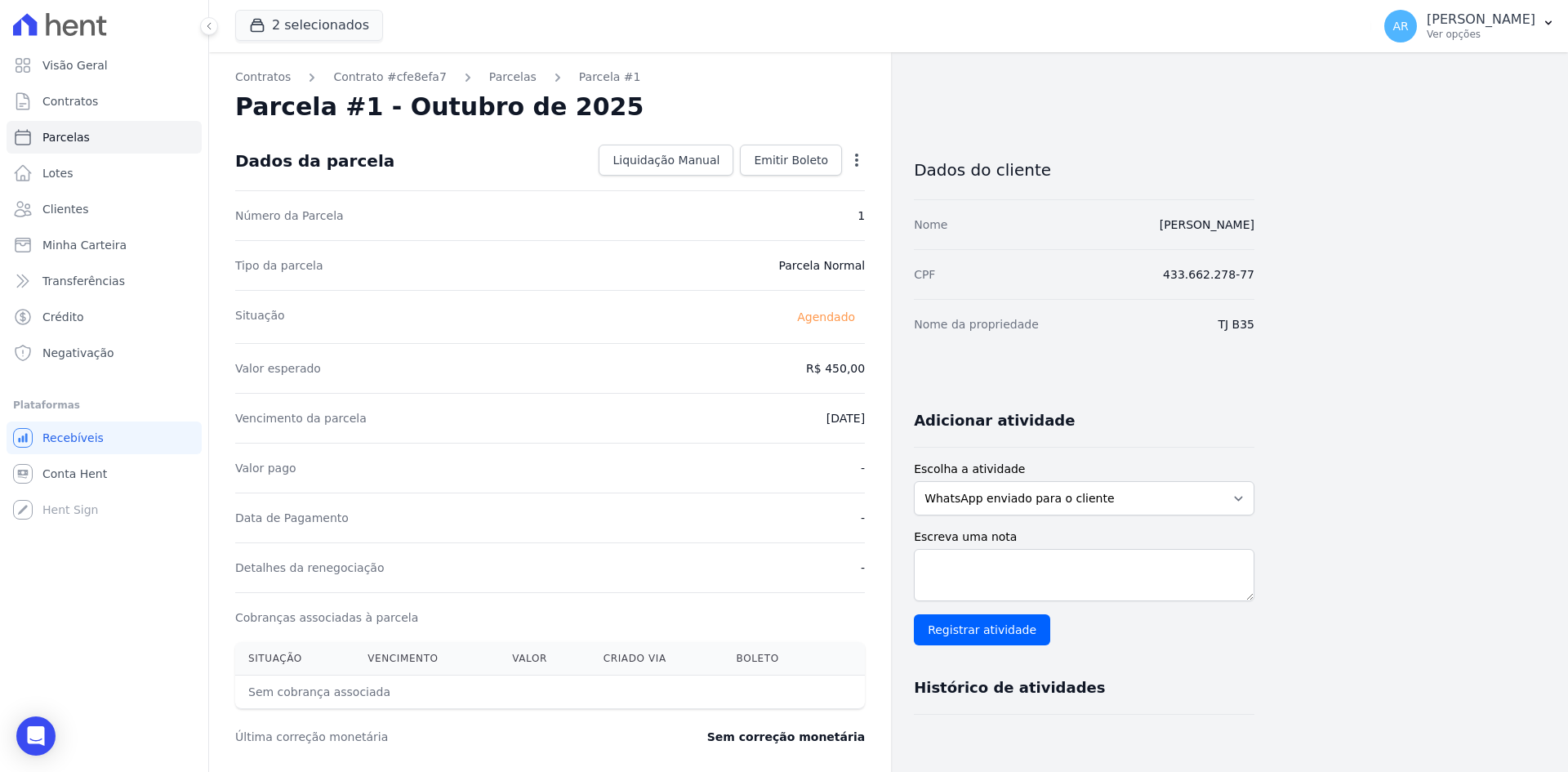
click at [857, 166] on icon "button" at bounding box center [856, 160] width 16 height 16
click at [796, 181] on link "Alterar" at bounding box center [787, 181] width 144 height 29
click at [816, 366] on input "450.0" at bounding box center [786, 366] width 156 height 35
drag, startPoint x: 872, startPoint y: 381, endPoint x: 927, endPoint y: 386, distance: 55.2
click at [930, 386] on div "Contratos Contrato #cfe8efa7 Parcelas Parcela #1 Parcela #1 - Outubro de 2025 C…" at bounding box center [732, 576] width 1045 height 1049
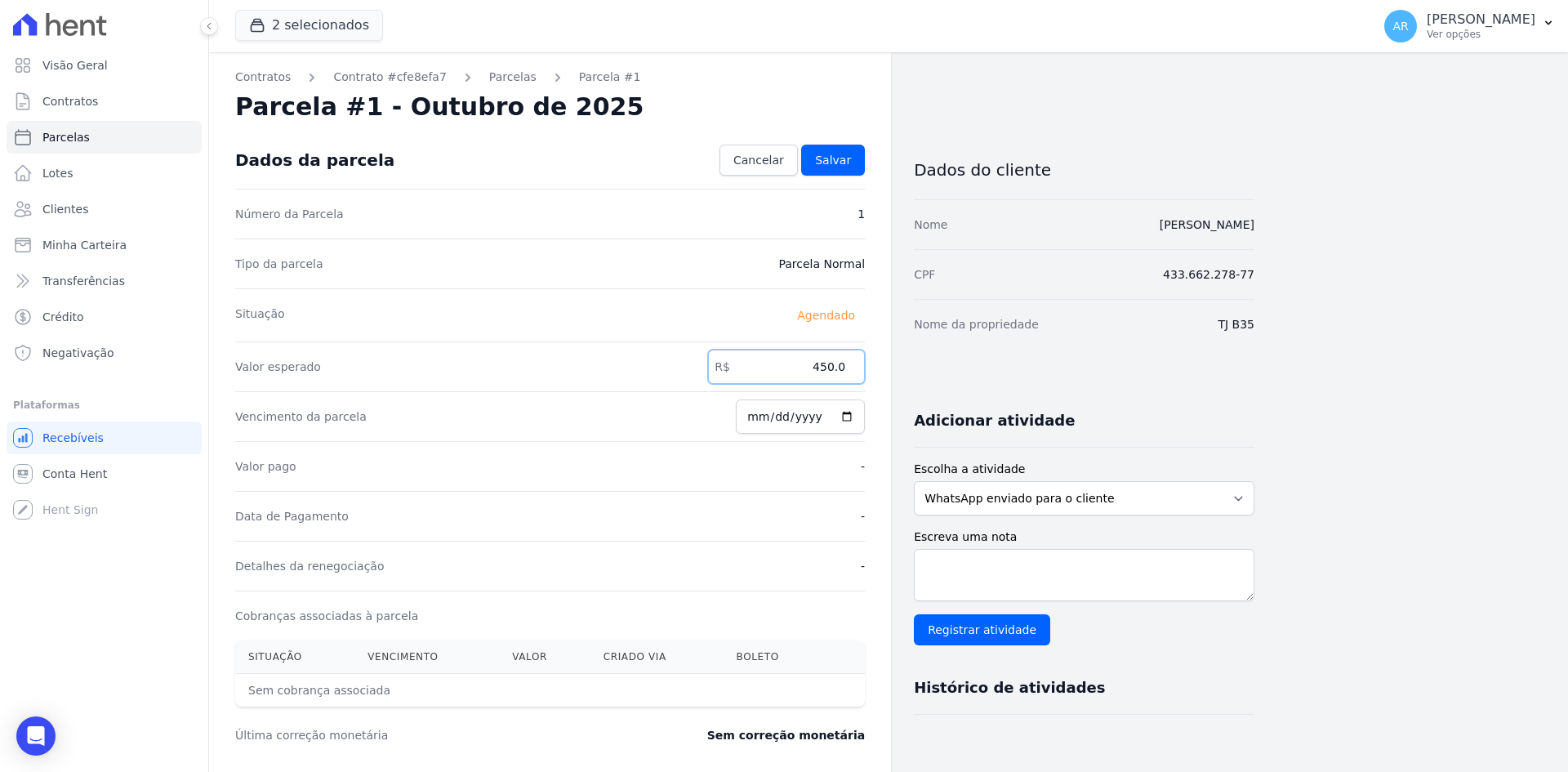
drag, startPoint x: 796, startPoint y: 367, endPoint x: 946, endPoint y: 374, distance: 150.2
click at [946, 374] on div "Contratos Contrato #cfe8efa7 Parcelas Parcela #1 Parcela #1 - Outubro de 2025 C…" at bounding box center [732, 576] width 1045 height 1049
click at [829, 365] on input "67658" at bounding box center [786, 366] width 156 height 35
click at [833, 366] on input "67658" at bounding box center [786, 366] width 156 height 35
type input "676.58"
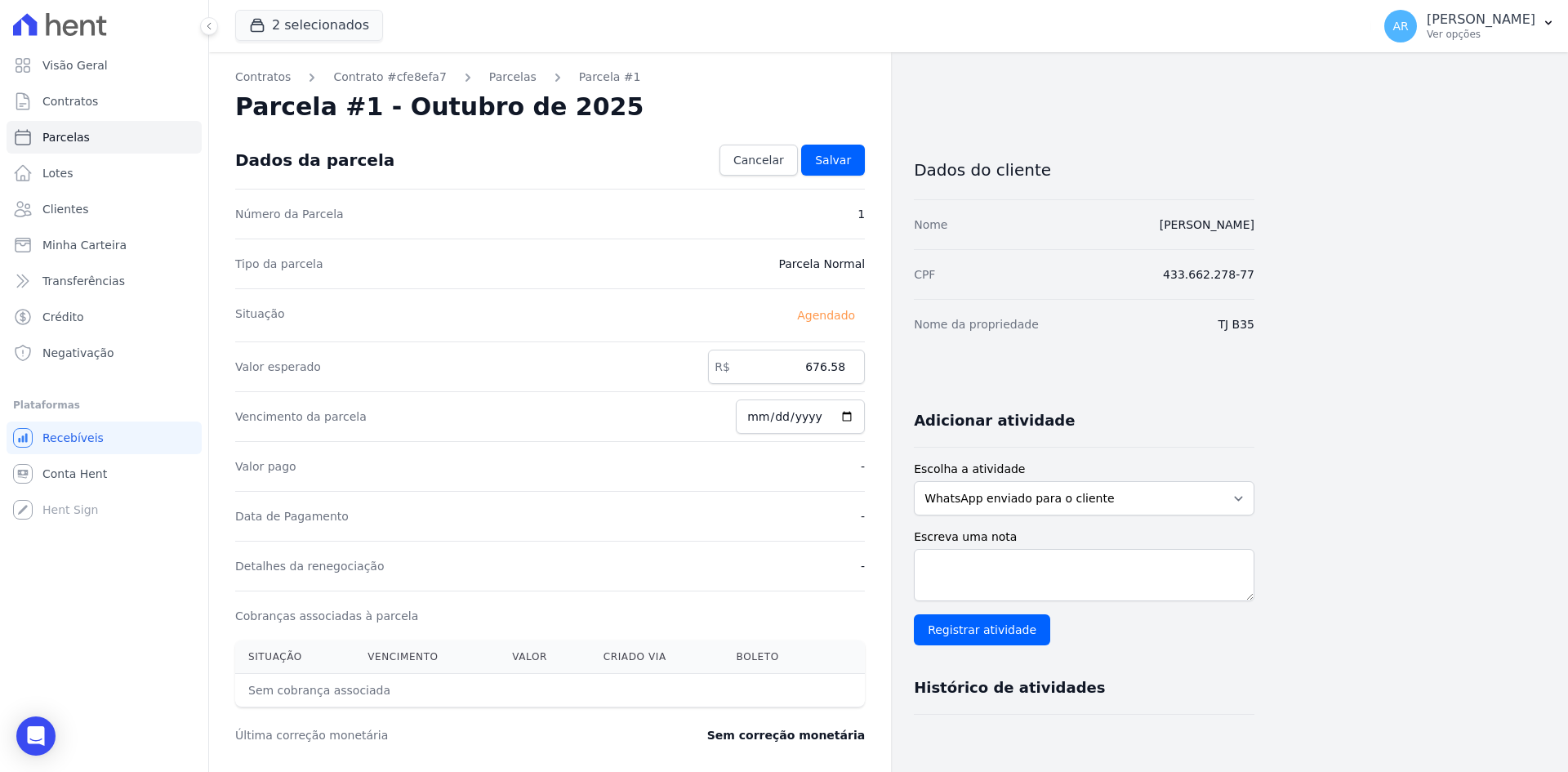
click at [701, 291] on div "Situação Agendado" at bounding box center [550, 315] width 629 height 53
click at [825, 159] on span "Salvar" at bounding box center [833, 160] width 36 height 16
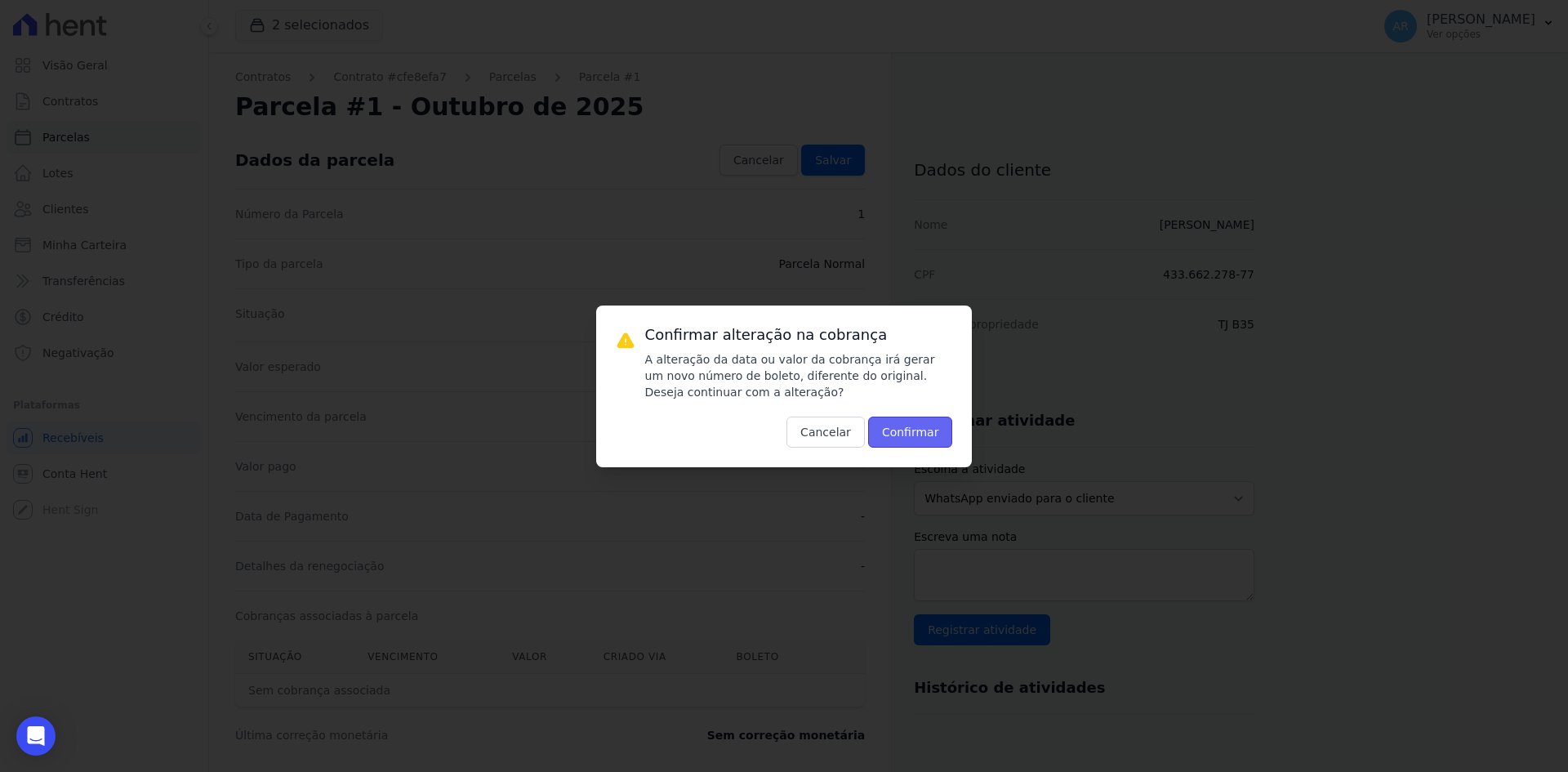
click at [917, 423] on button "Confirmar" at bounding box center [910, 431] width 85 height 31
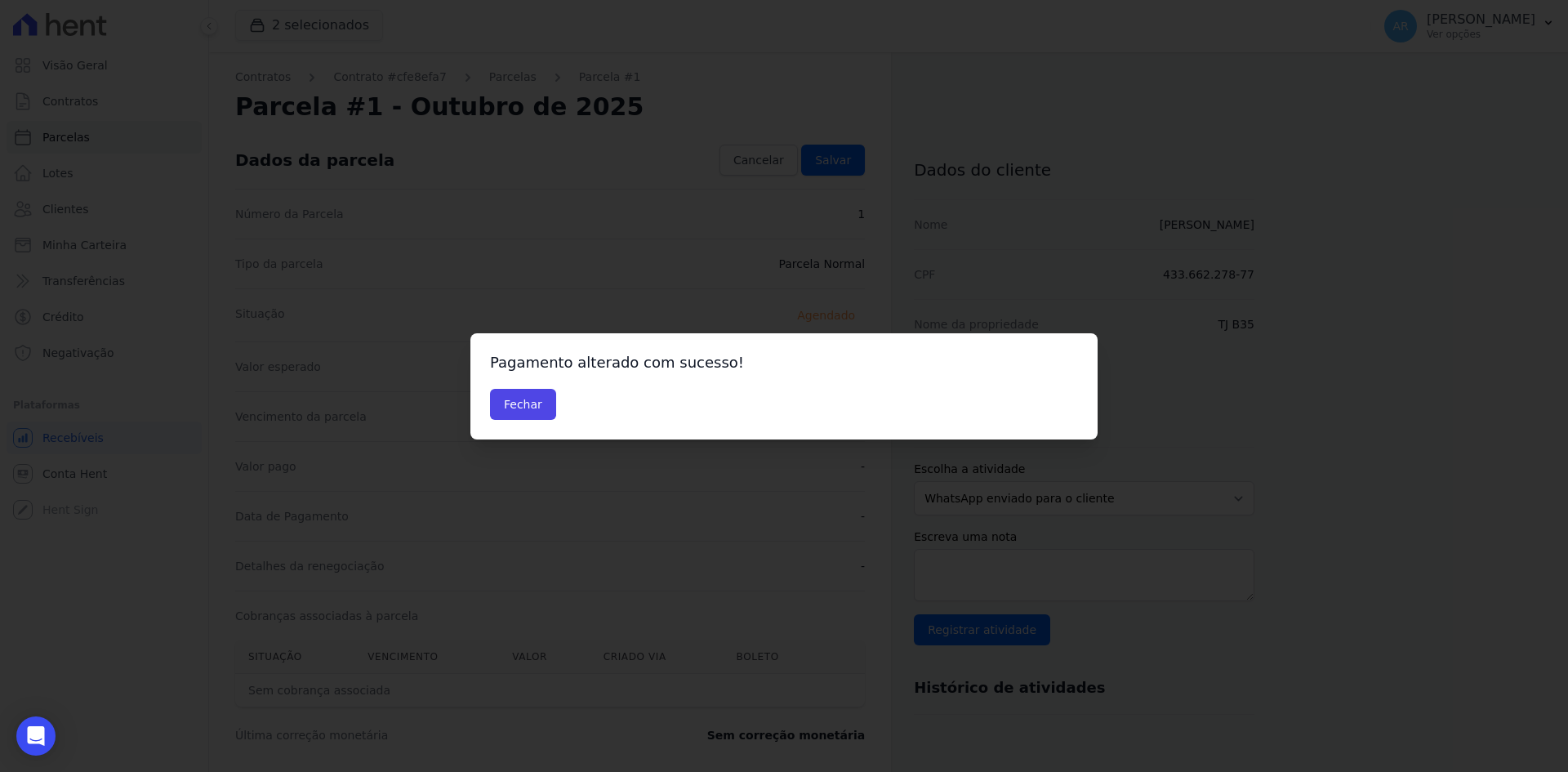
click at [499, 422] on div "Pagamento alterado com sucesso! Fechar" at bounding box center [783, 386] width 627 height 106
click at [512, 409] on button "Fechar" at bounding box center [523, 404] width 66 height 31
click at [511, 410] on button "Fechar" at bounding box center [523, 404] width 66 height 31
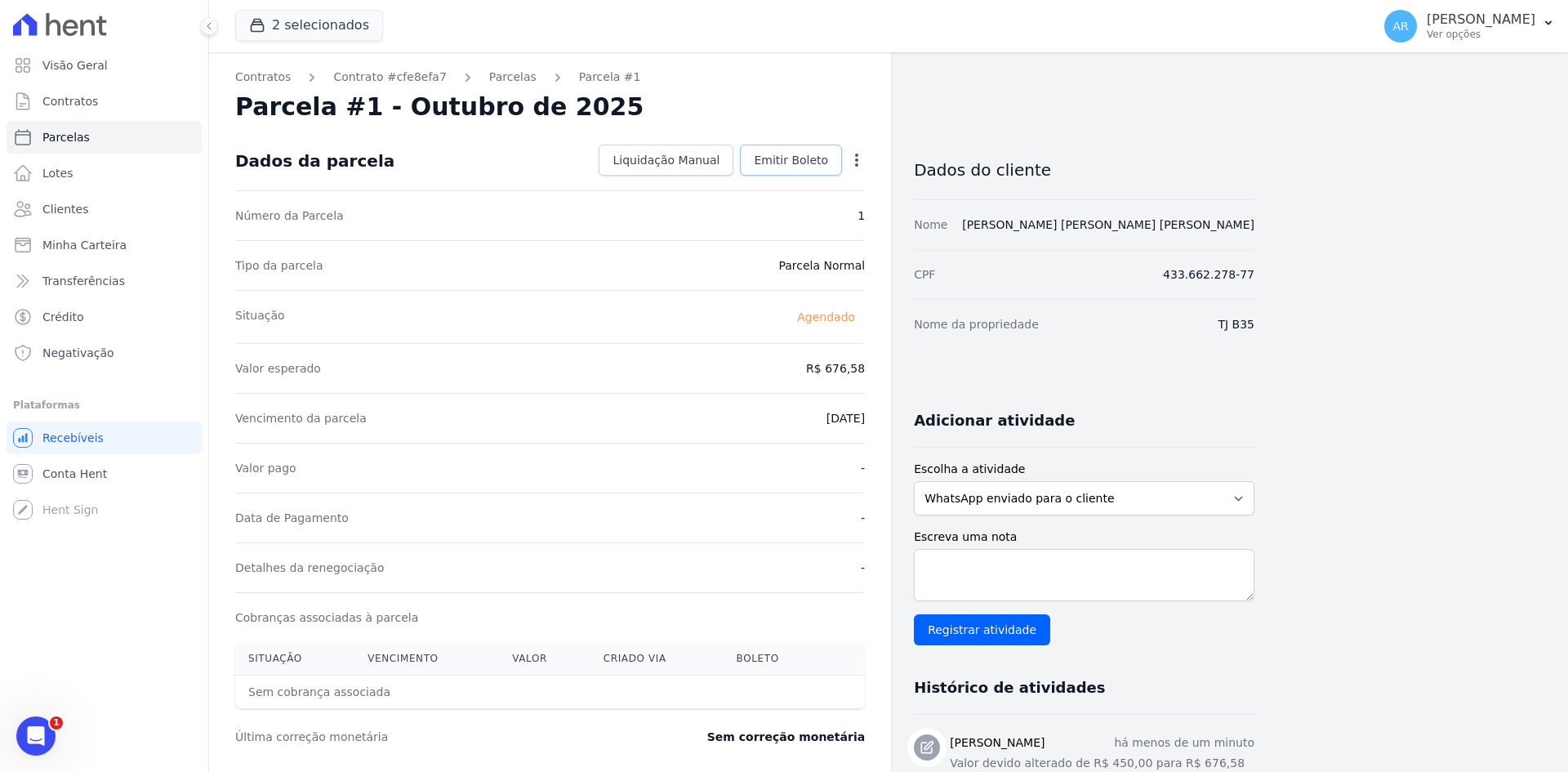
click at [790, 157] on span "Emitir Boleto" at bounding box center [791, 160] width 75 height 16
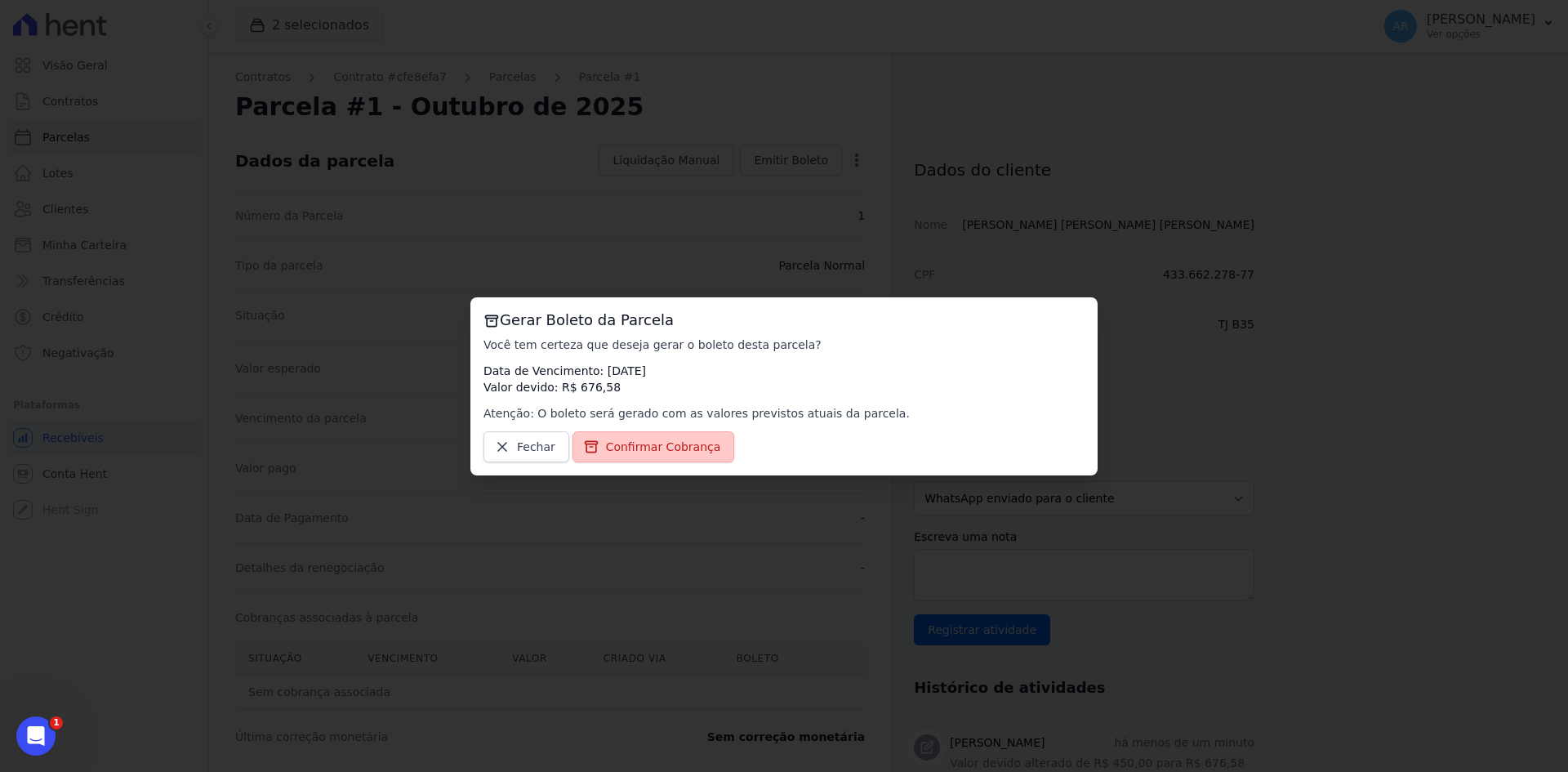
click at [608, 446] on span "Confirmar Cobrança" at bounding box center [664, 446] width 116 height 16
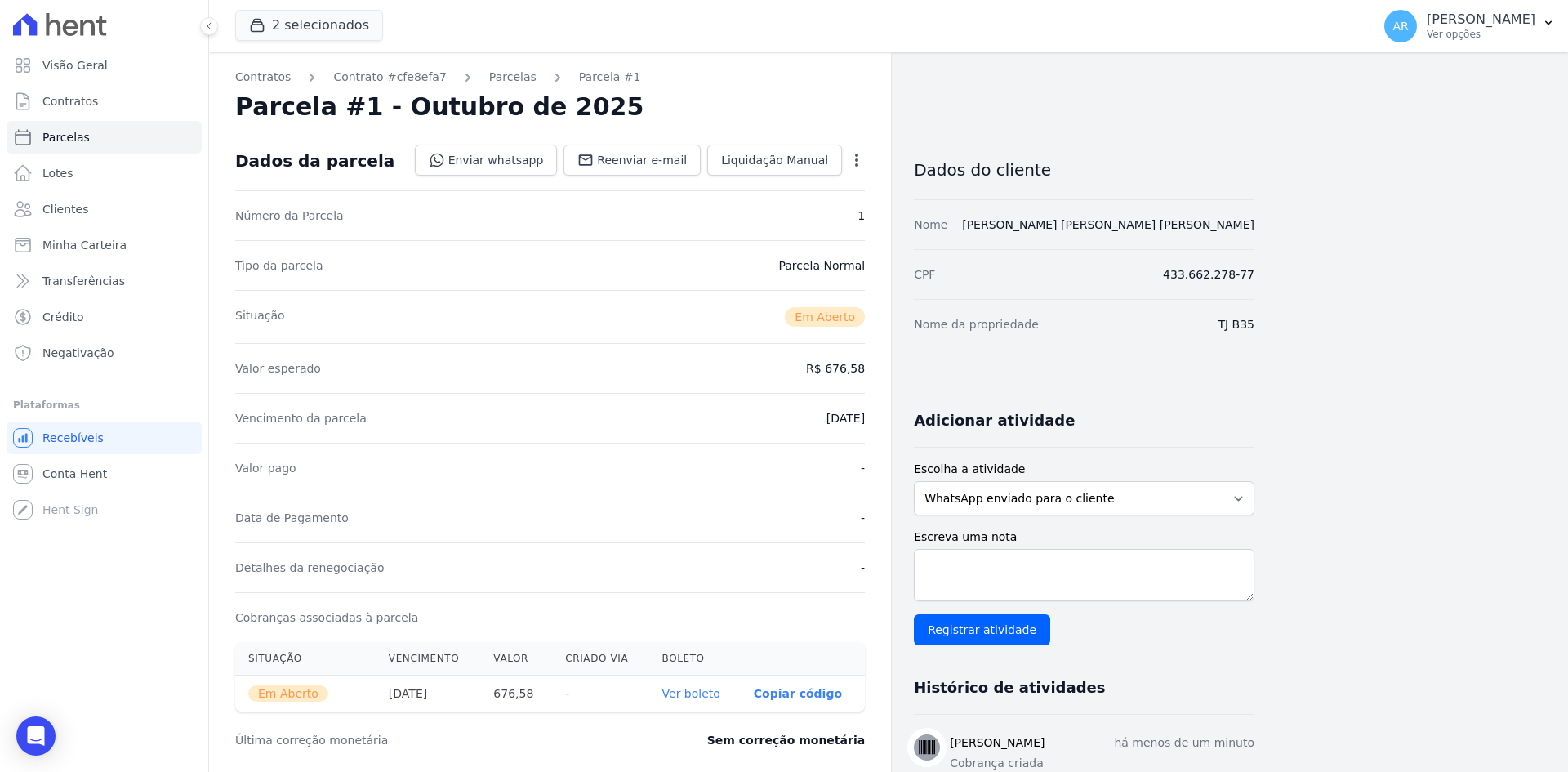
click at [696, 695] on link "Ver boleto" at bounding box center [691, 693] width 58 height 13
click at [73, 143] on span "Parcelas" at bounding box center [66, 137] width 47 height 16
select select
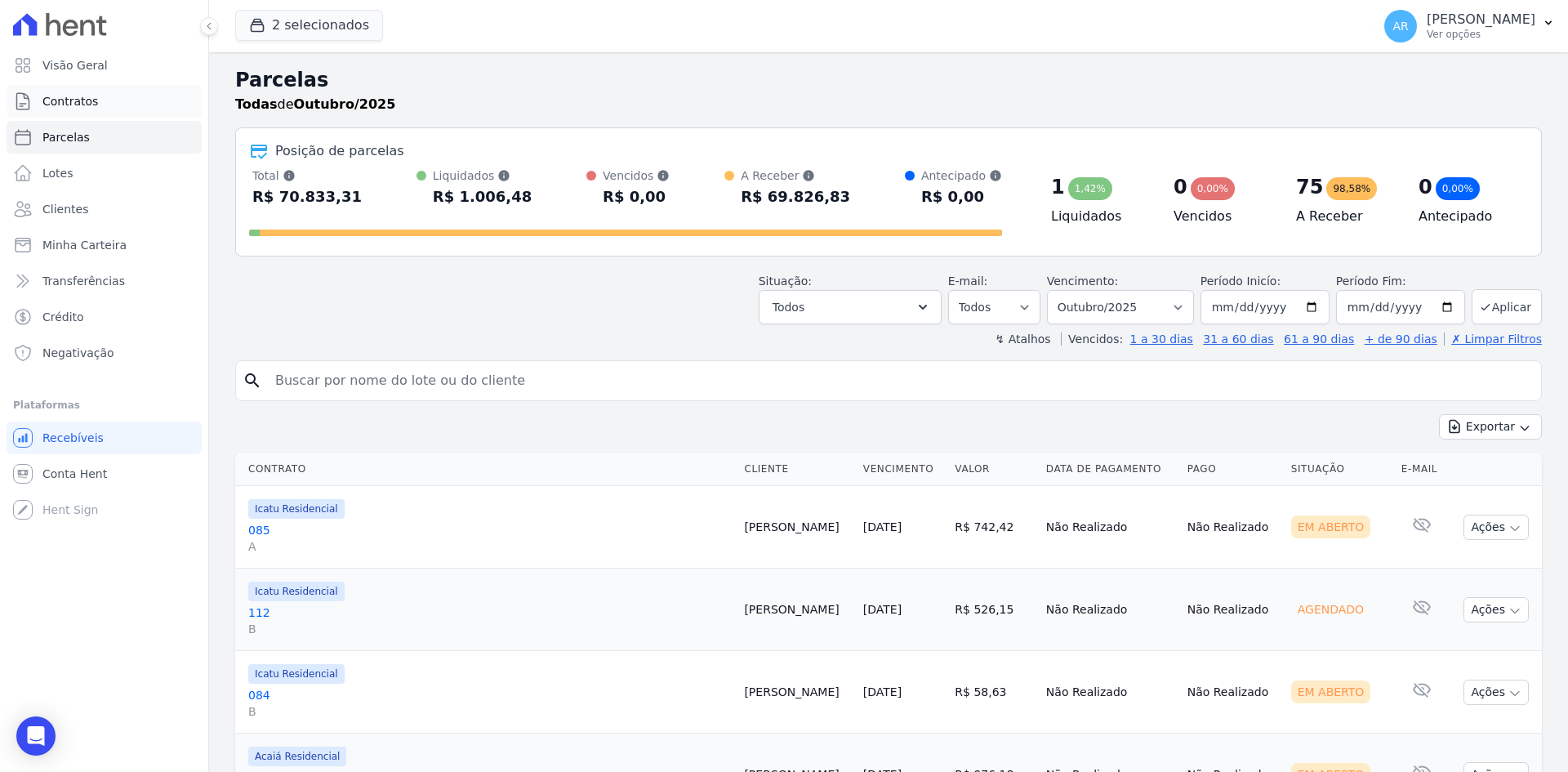
click at [68, 90] on link "Contratos" at bounding box center [104, 101] width 196 height 33
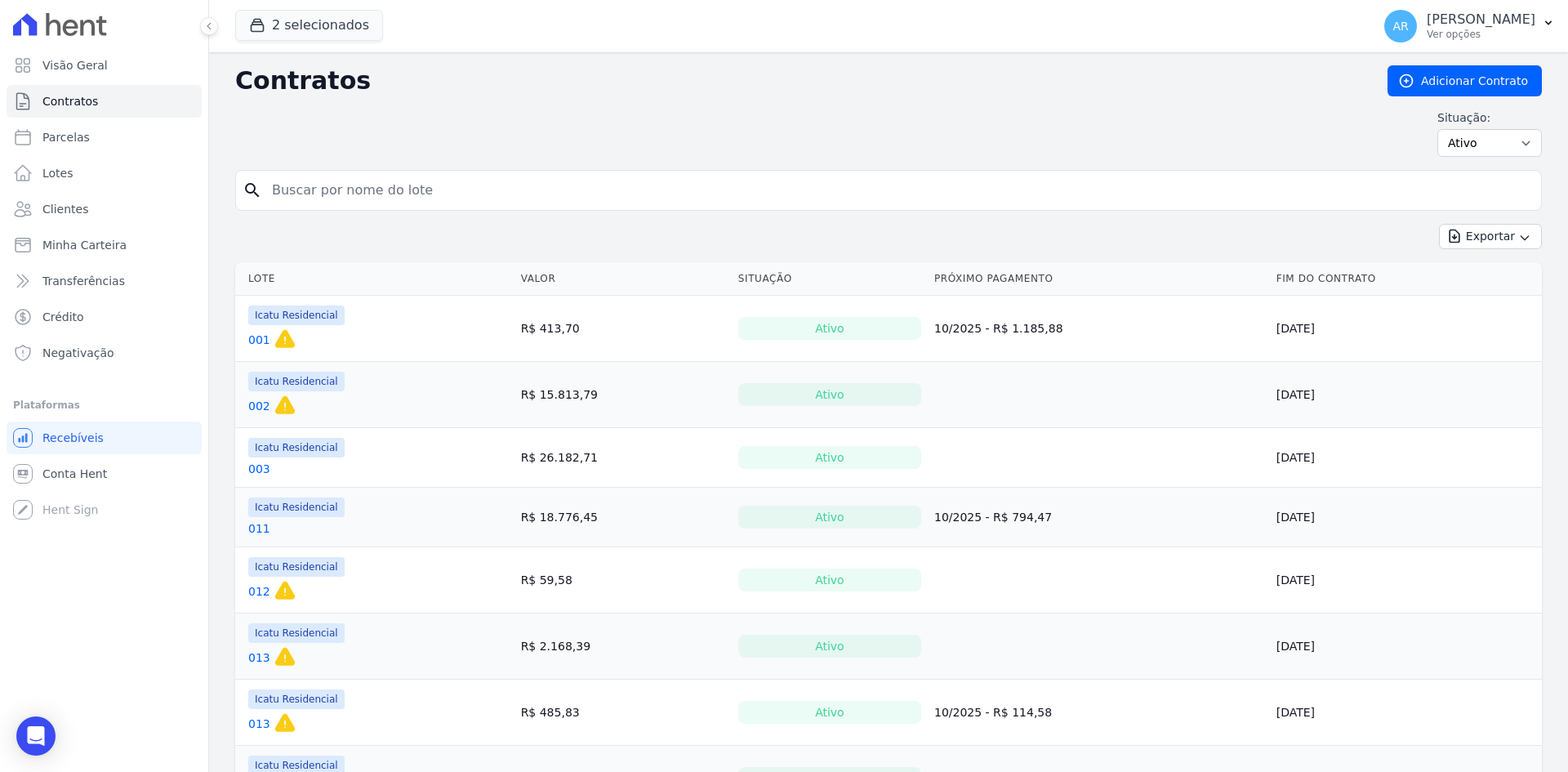
click at [348, 199] on input "search" at bounding box center [898, 190] width 1272 height 33
type input "jona"
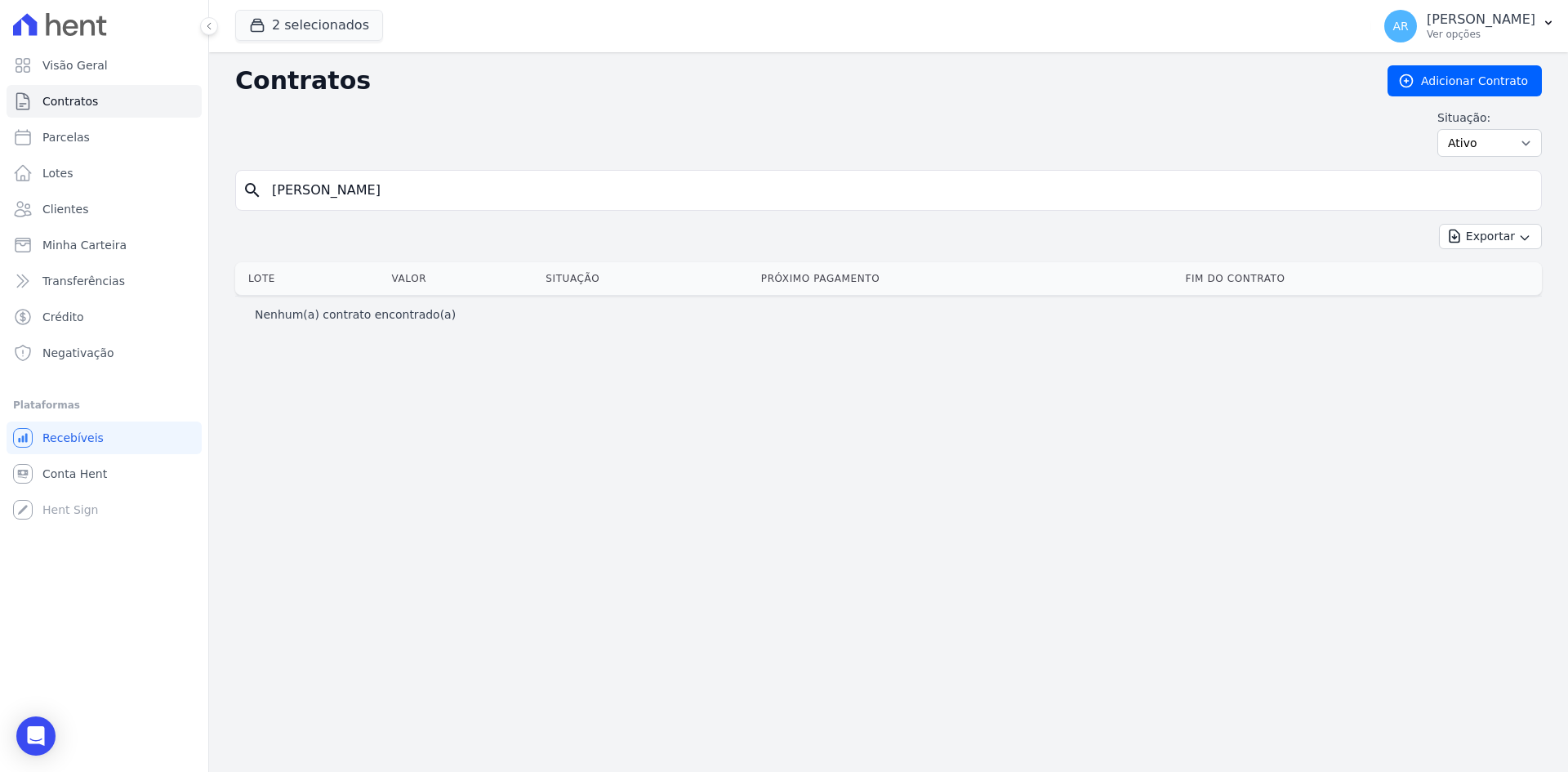
click at [333, 197] on input "jona" at bounding box center [898, 190] width 1272 height 33
click at [83, 205] on span "Clientes" at bounding box center [65, 209] width 45 height 16
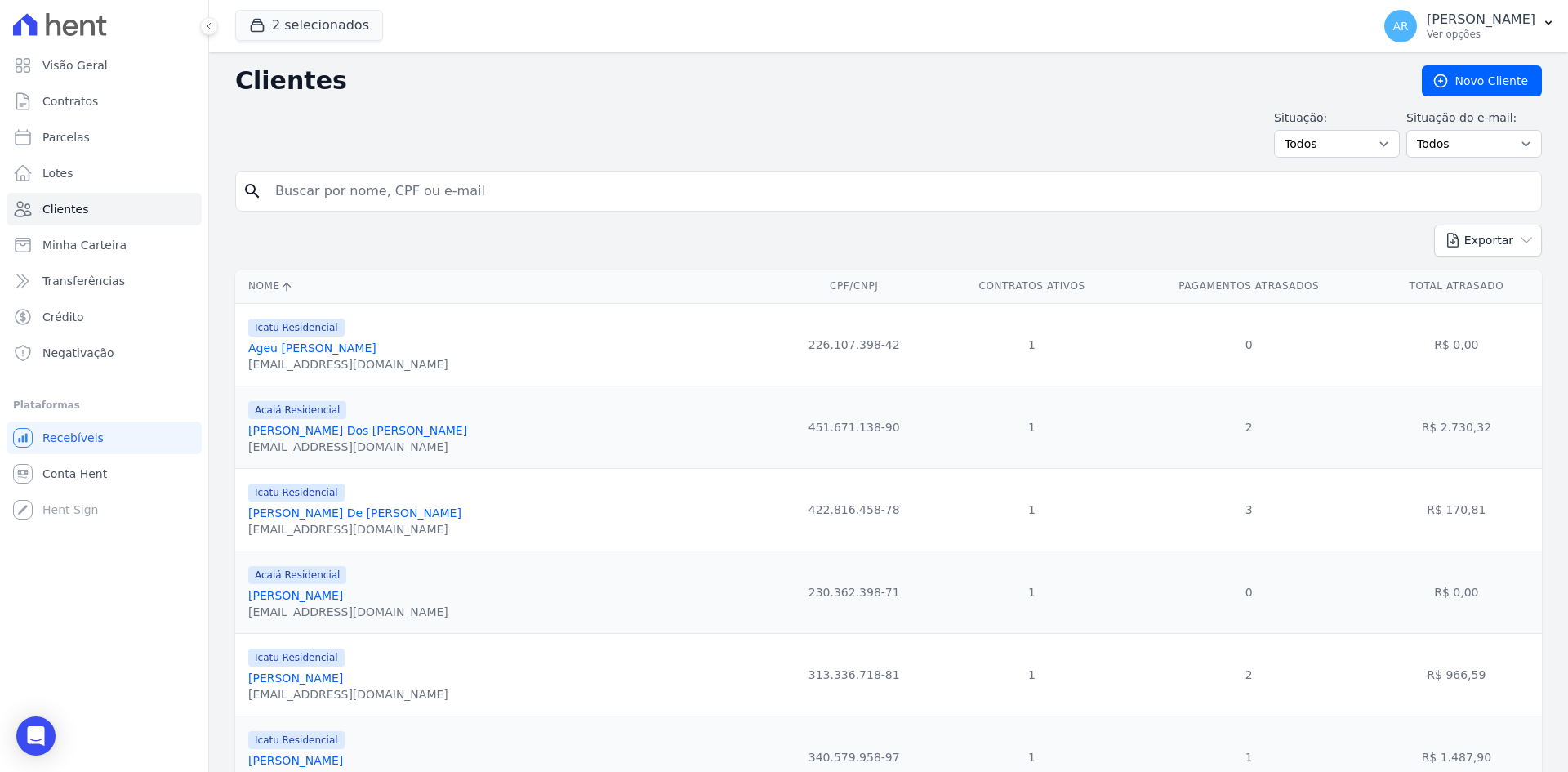
click at [378, 193] on input "search" at bounding box center [900, 191] width 1268 height 33
type input "jona"
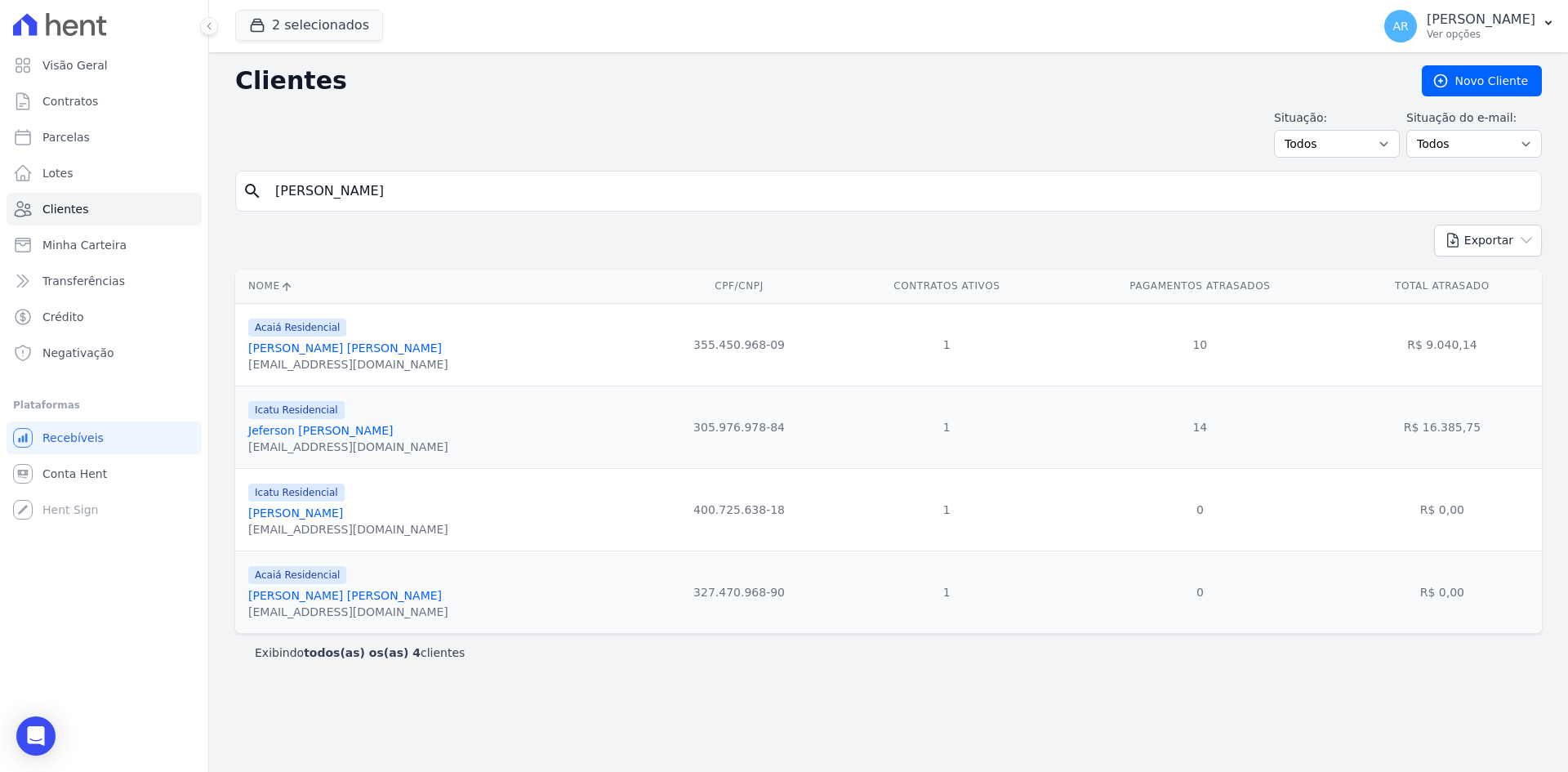
click at [297, 599] on link "Jonathan Daniel Rosa" at bounding box center [345, 595] width 194 height 13
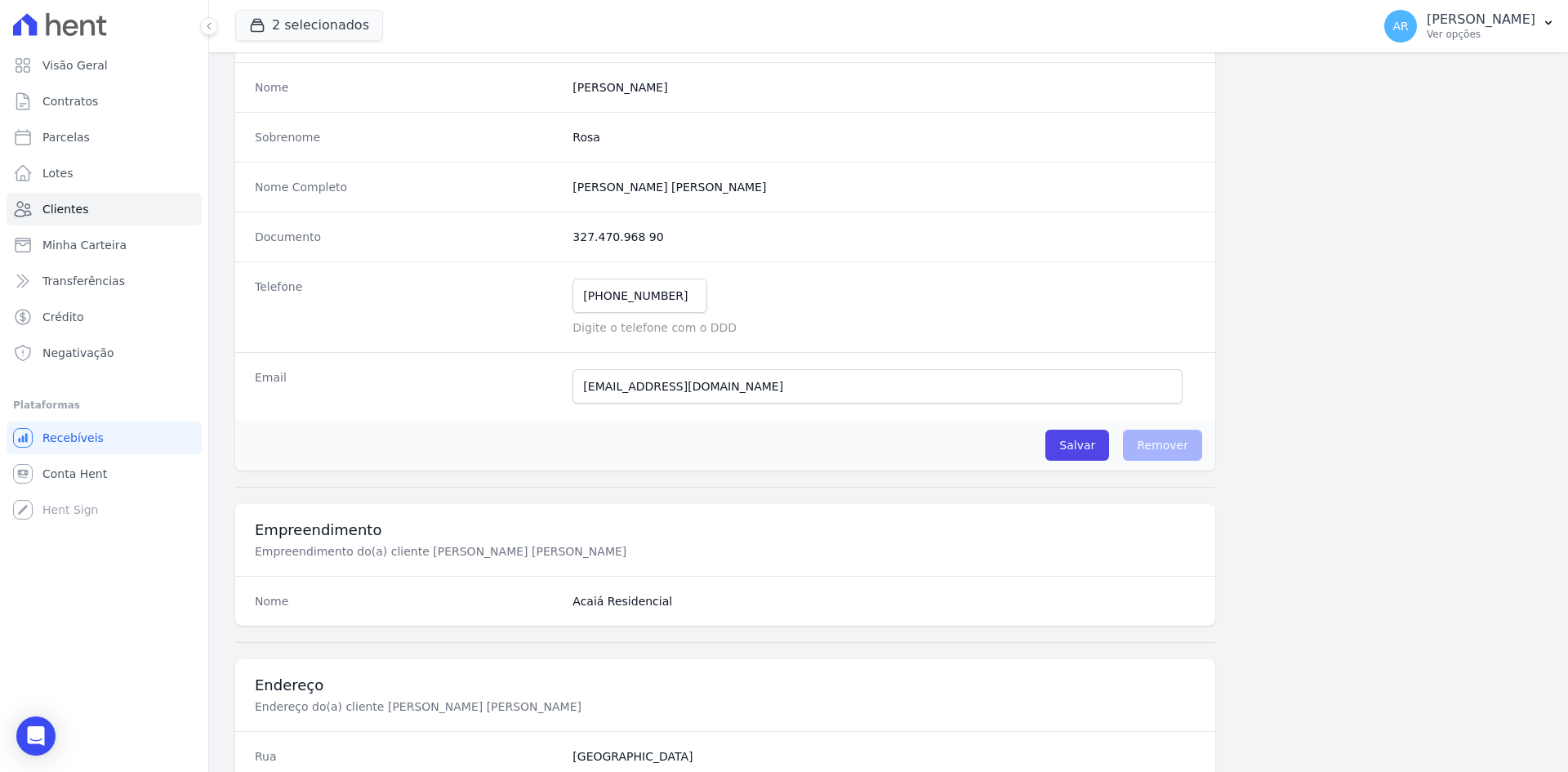
scroll to position [757, 0]
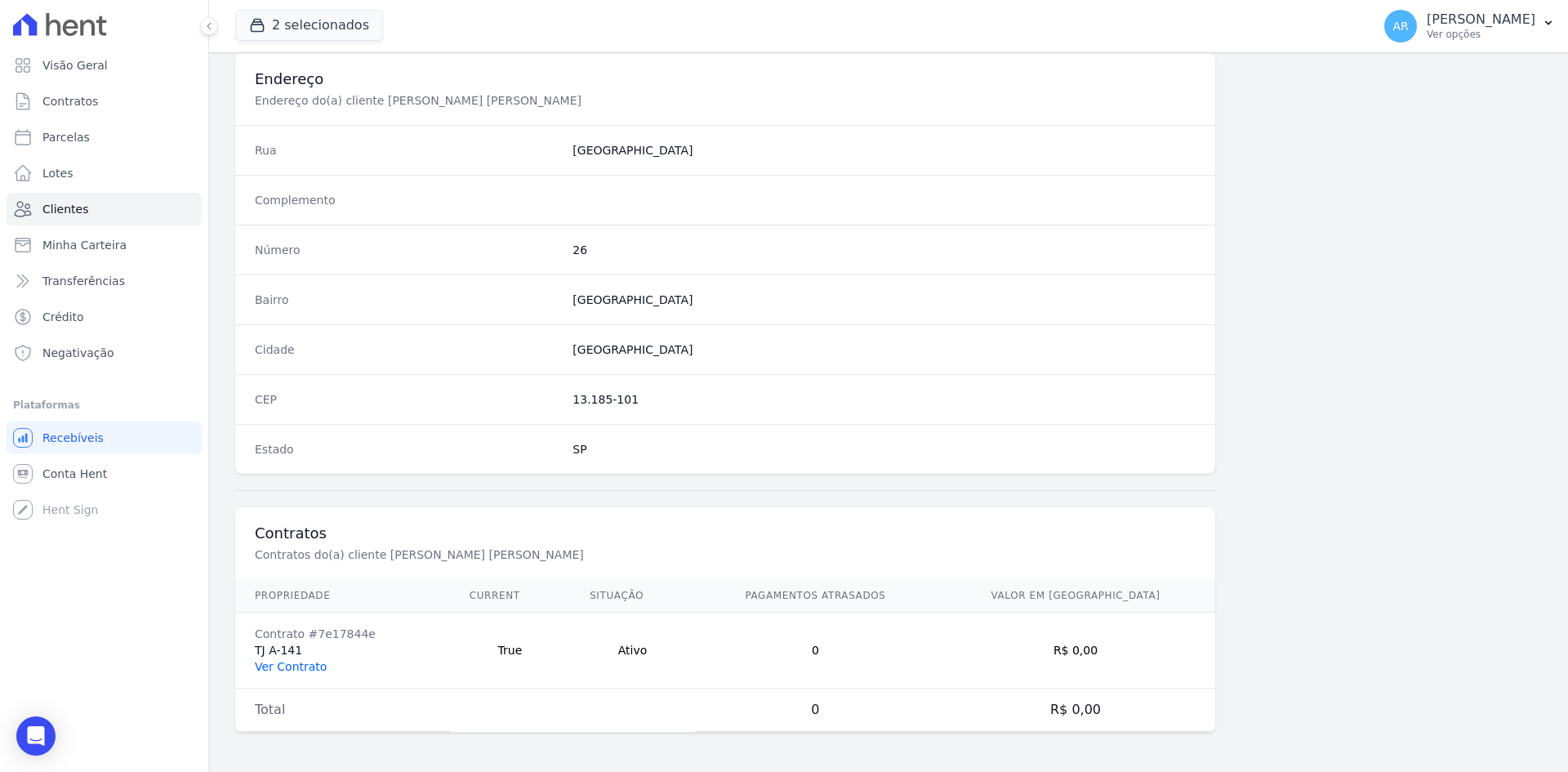
click at [306, 666] on link "Ver Contrato" at bounding box center [291, 666] width 72 height 13
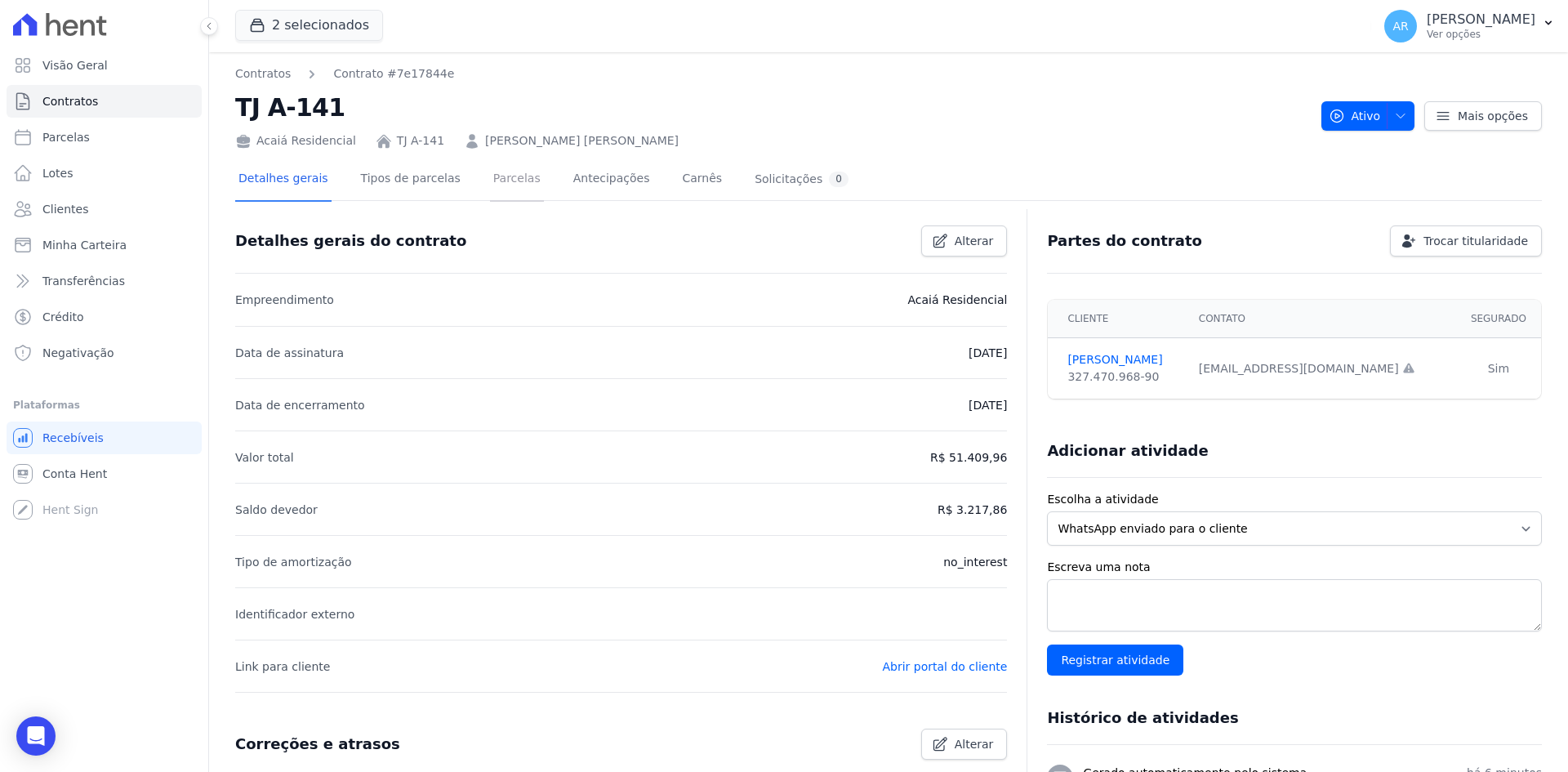
click at [504, 182] on link "Parcelas" at bounding box center [516, 180] width 54 height 44
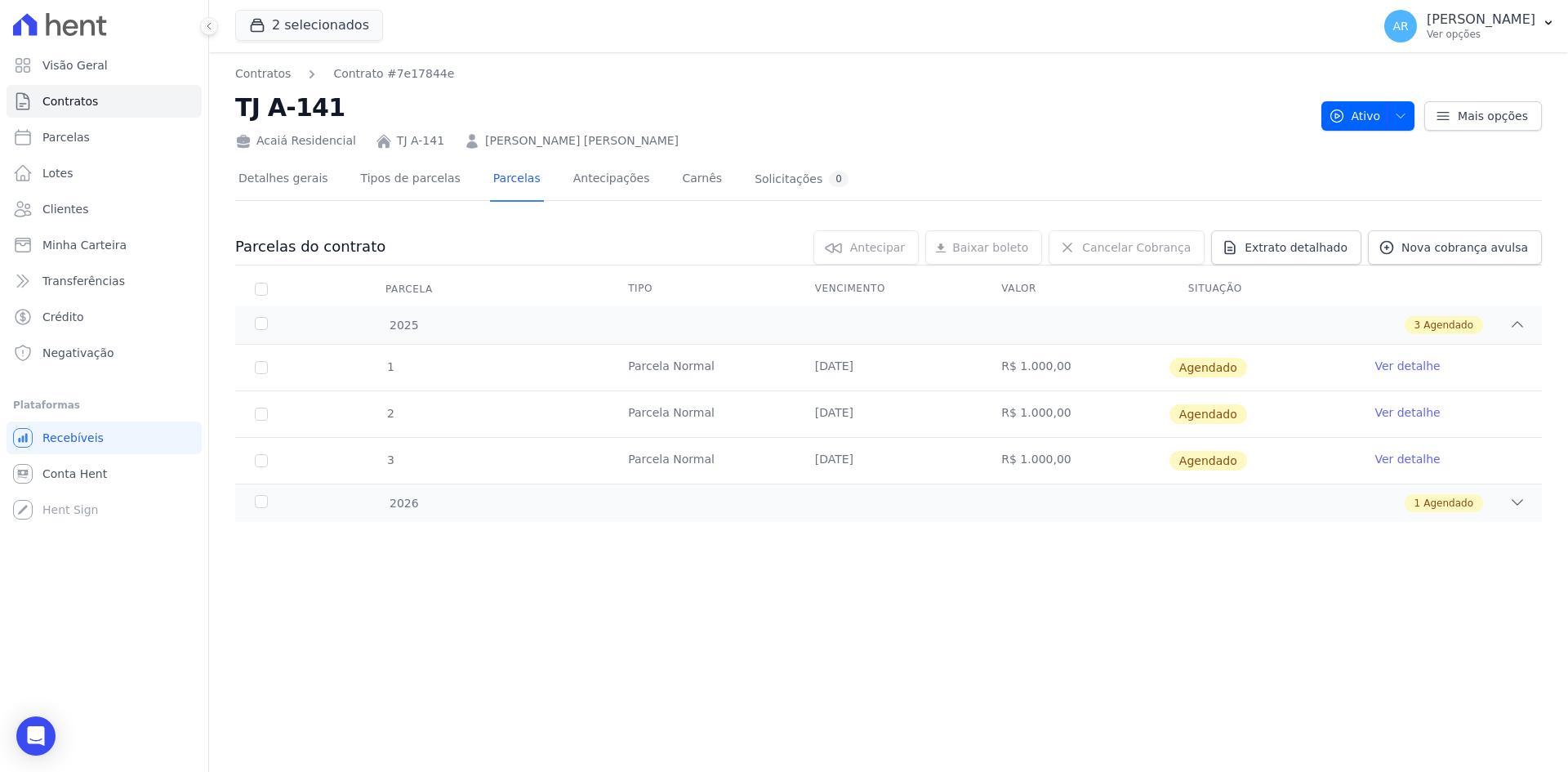
click at [1388, 366] on link "Ver detalhe" at bounding box center [1406, 366] width 65 height 16
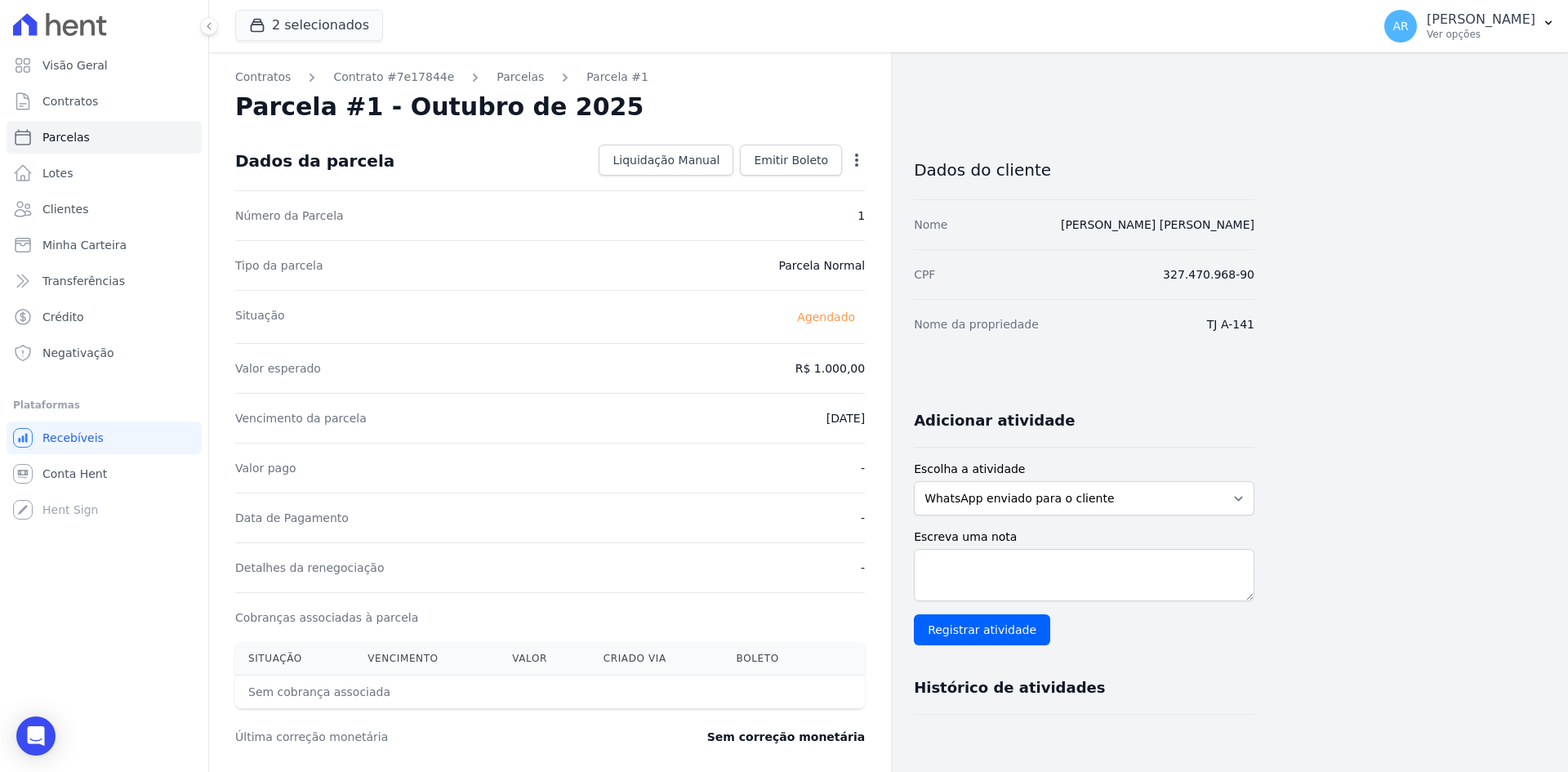
click at [857, 164] on icon "button" at bounding box center [857, 160] width 4 height 13
click at [795, 190] on link "Alterar" at bounding box center [787, 181] width 144 height 29
click at [776, 182] on div "Dados da parcela Cancelar Salvar" at bounding box center [550, 160] width 629 height 57
click at [790, 367] on input "1000.0" at bounding box center [786, 366] width 156 height 35
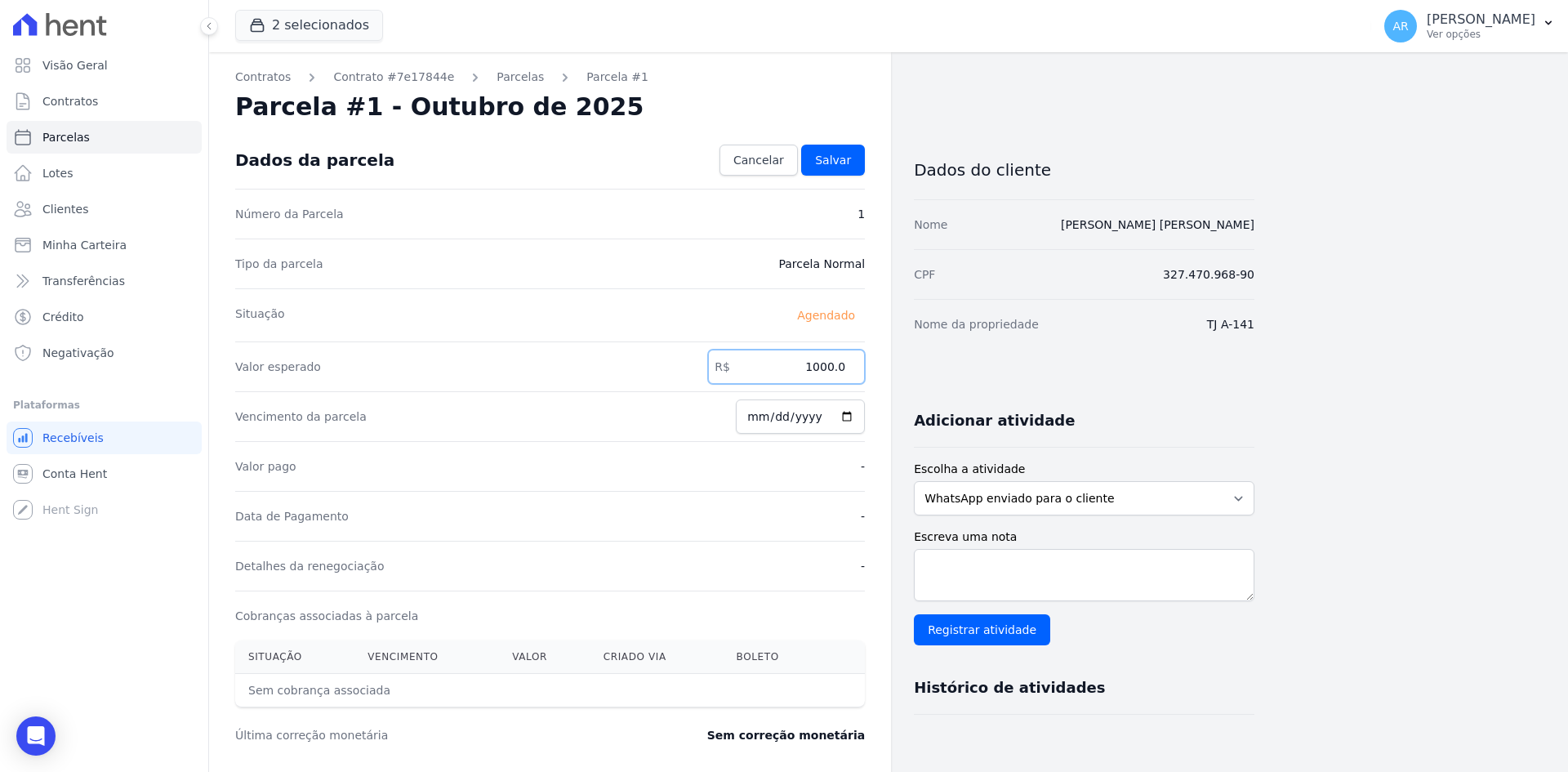
click at [790, 367] on input "1000.0" at bounding box center [786, 366] width 156 height 35
type input "1086.93"
click at [843, 169] on link "Salvar" at bounding box center [833, 160] width 64 height 31
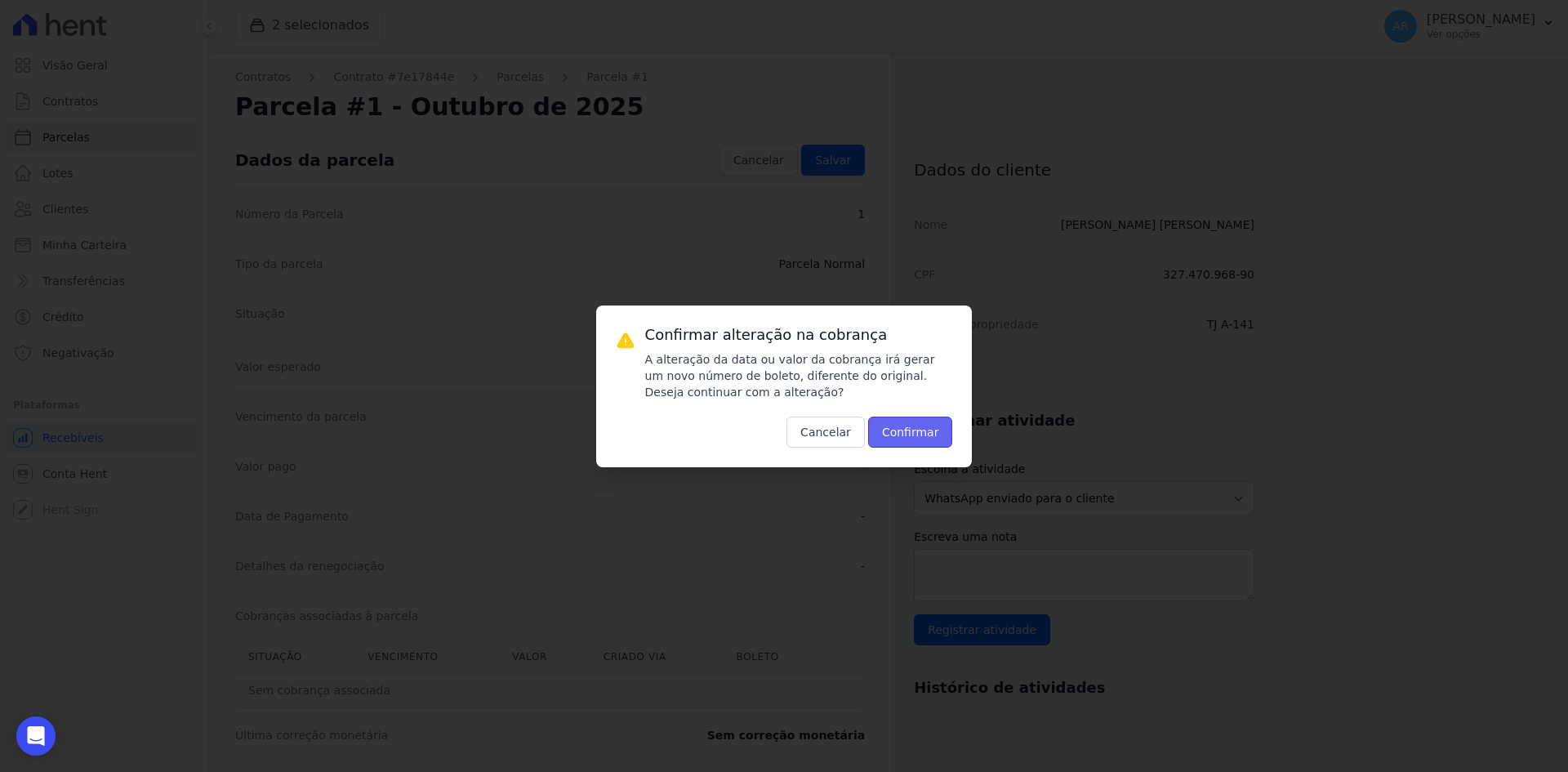
click at [903, 432] on button "Confirmar" at bounding box center [910, 431] width 85 height 31
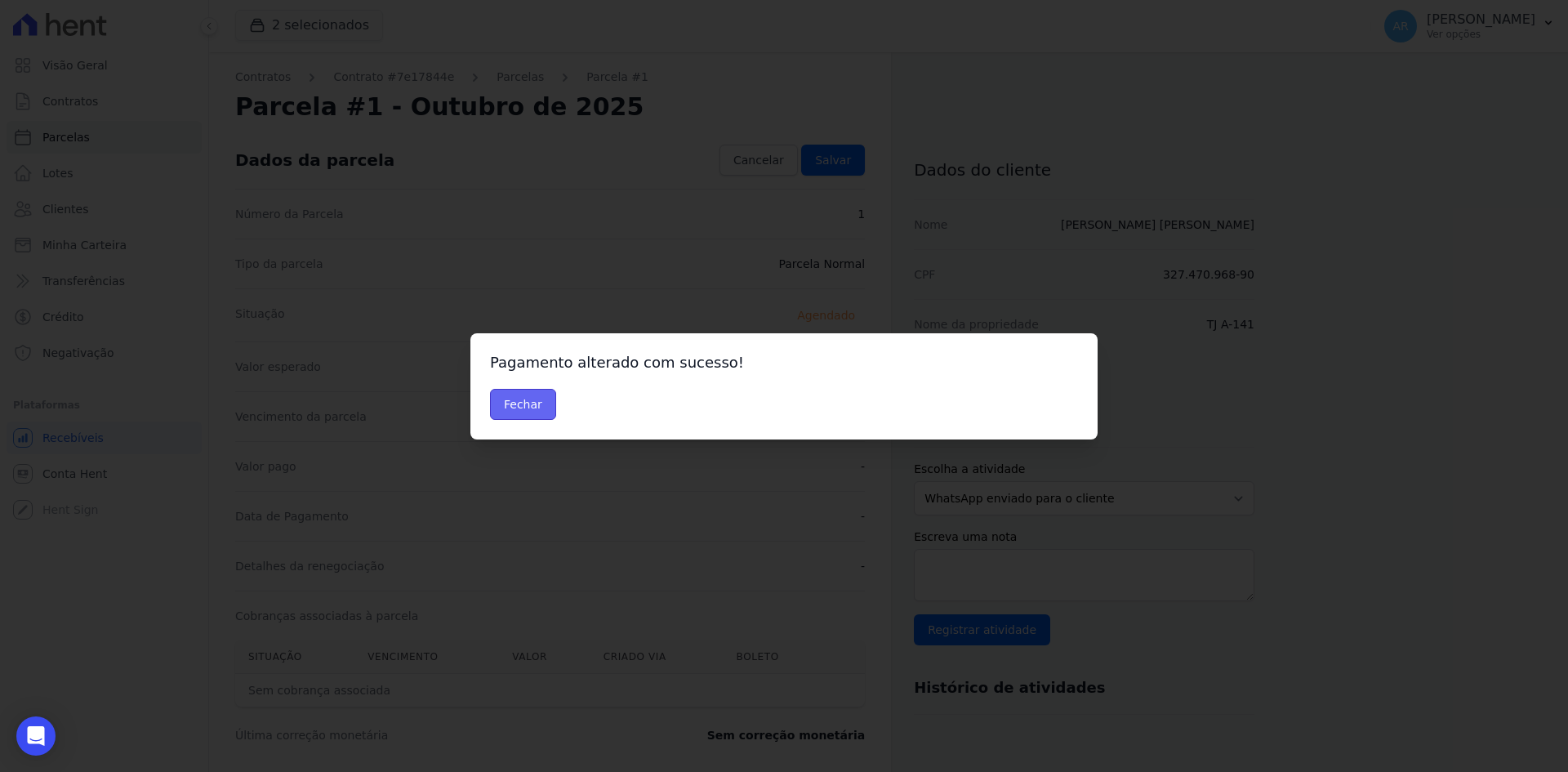
click at [531, 404] on button "Fechar" at bounding box center [523, 404] width 66 height 31
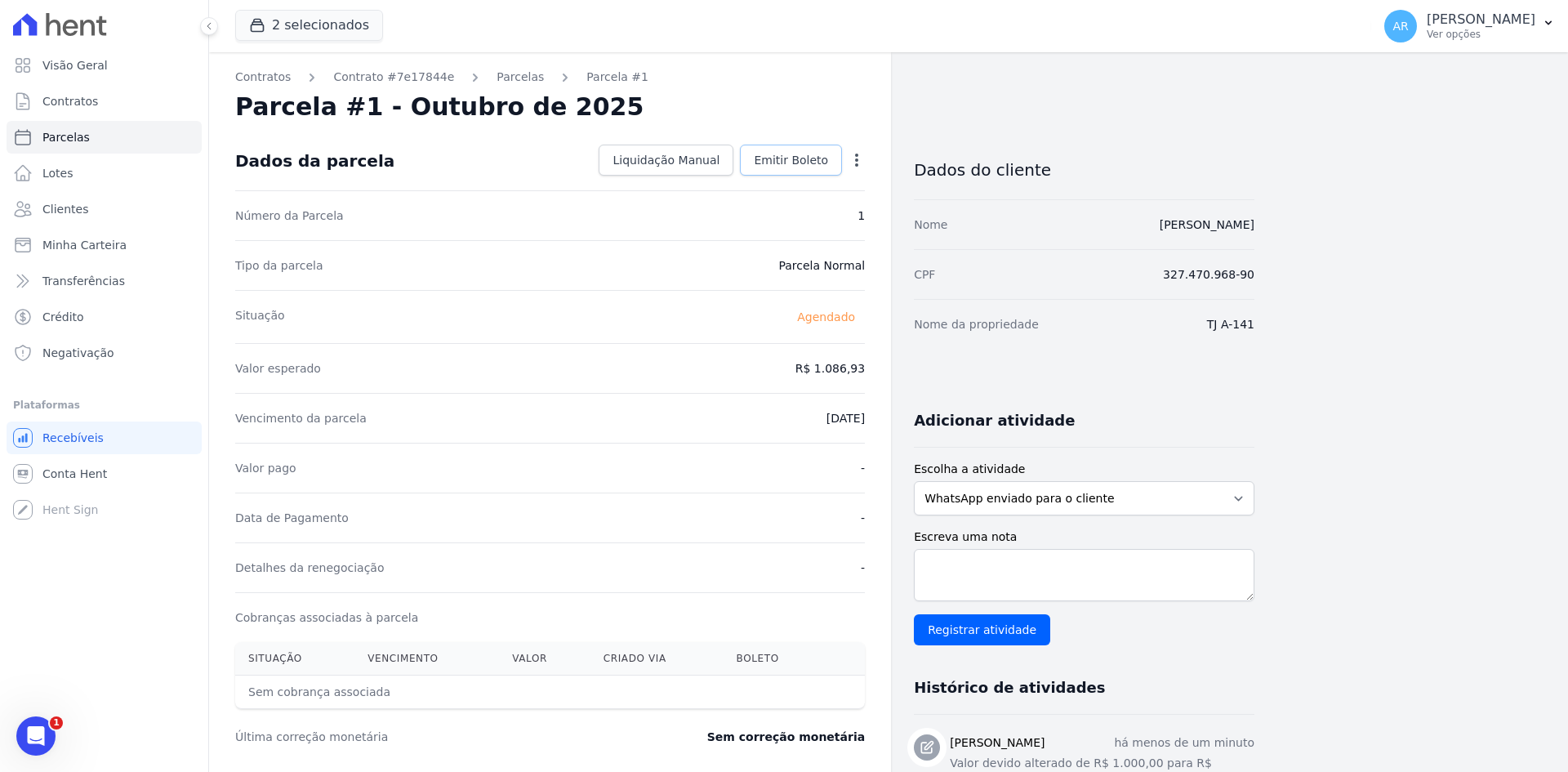
click at [806, 156] on span "Emitir Boleto" at bounding box center [791, 160] width 75 height 16
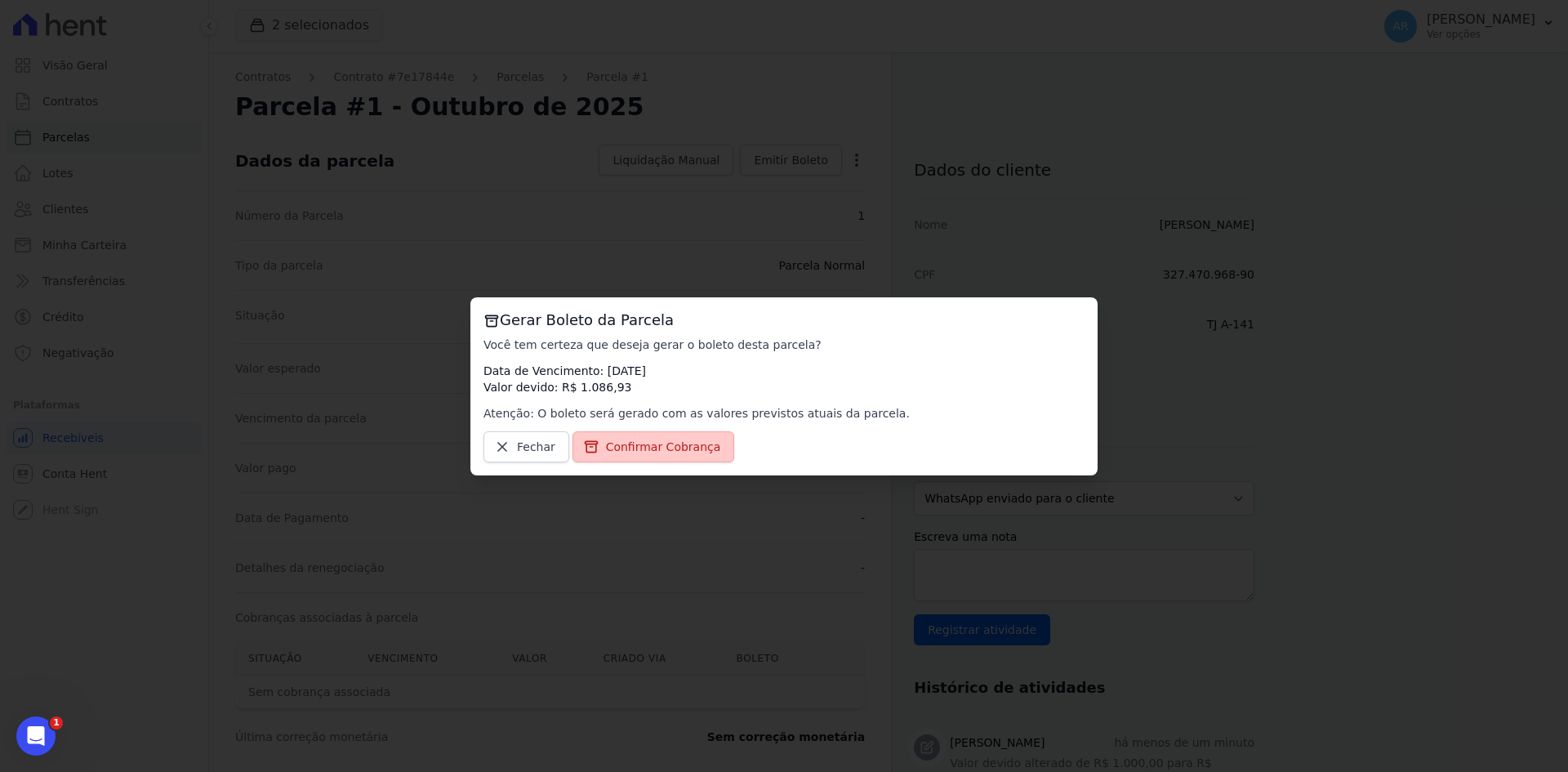
click at [624, 446] on span "Confirmar Cobrança" at bounding box center [664, 446] width 116 height 16
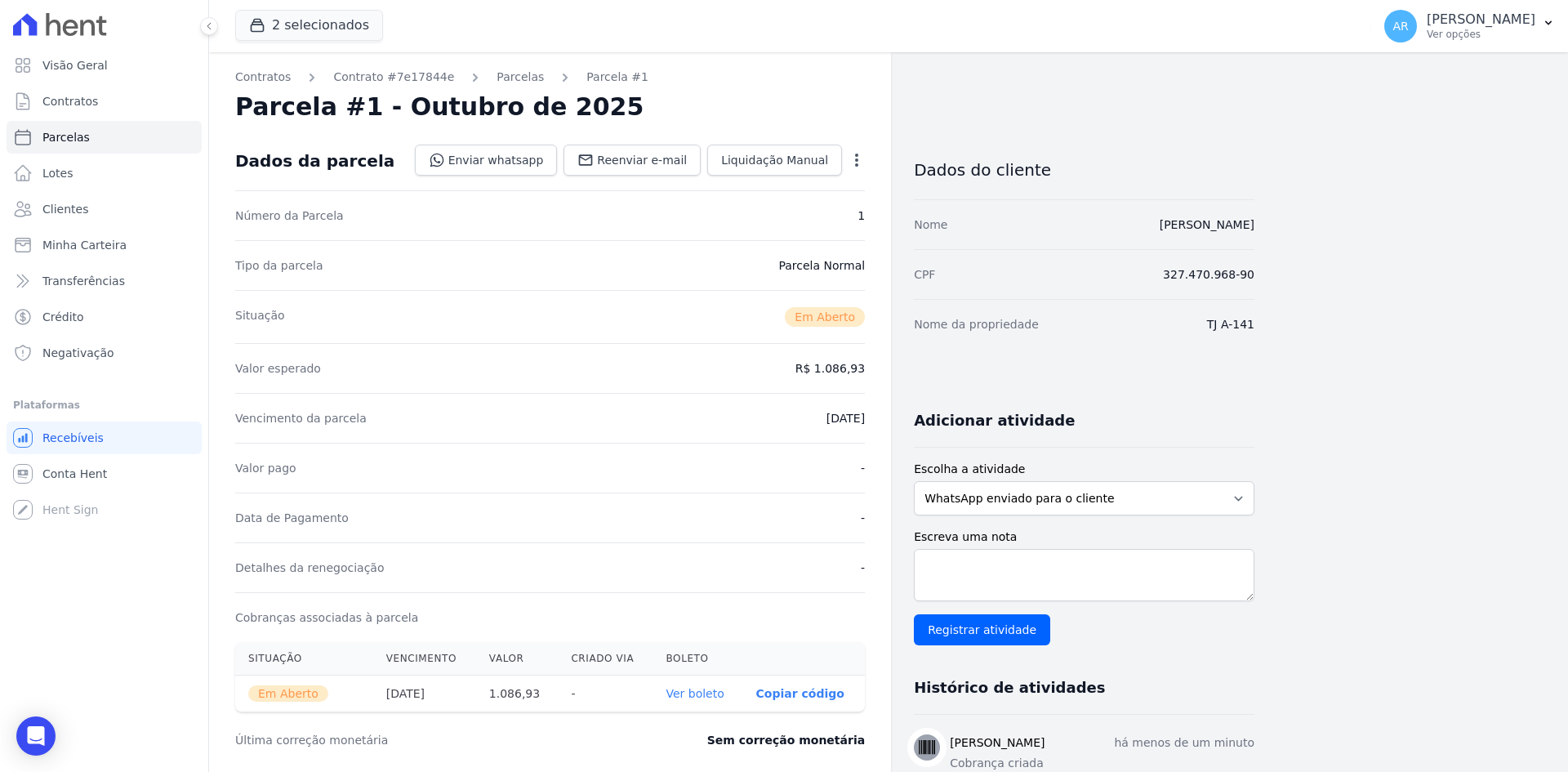
click at [707, 690] on link "Ver boleto" at bounding box center [694, 693] width 58 height 13
click at [58, 204] on span "Clientes" at bounding box center [65, 209] width 45 height 16
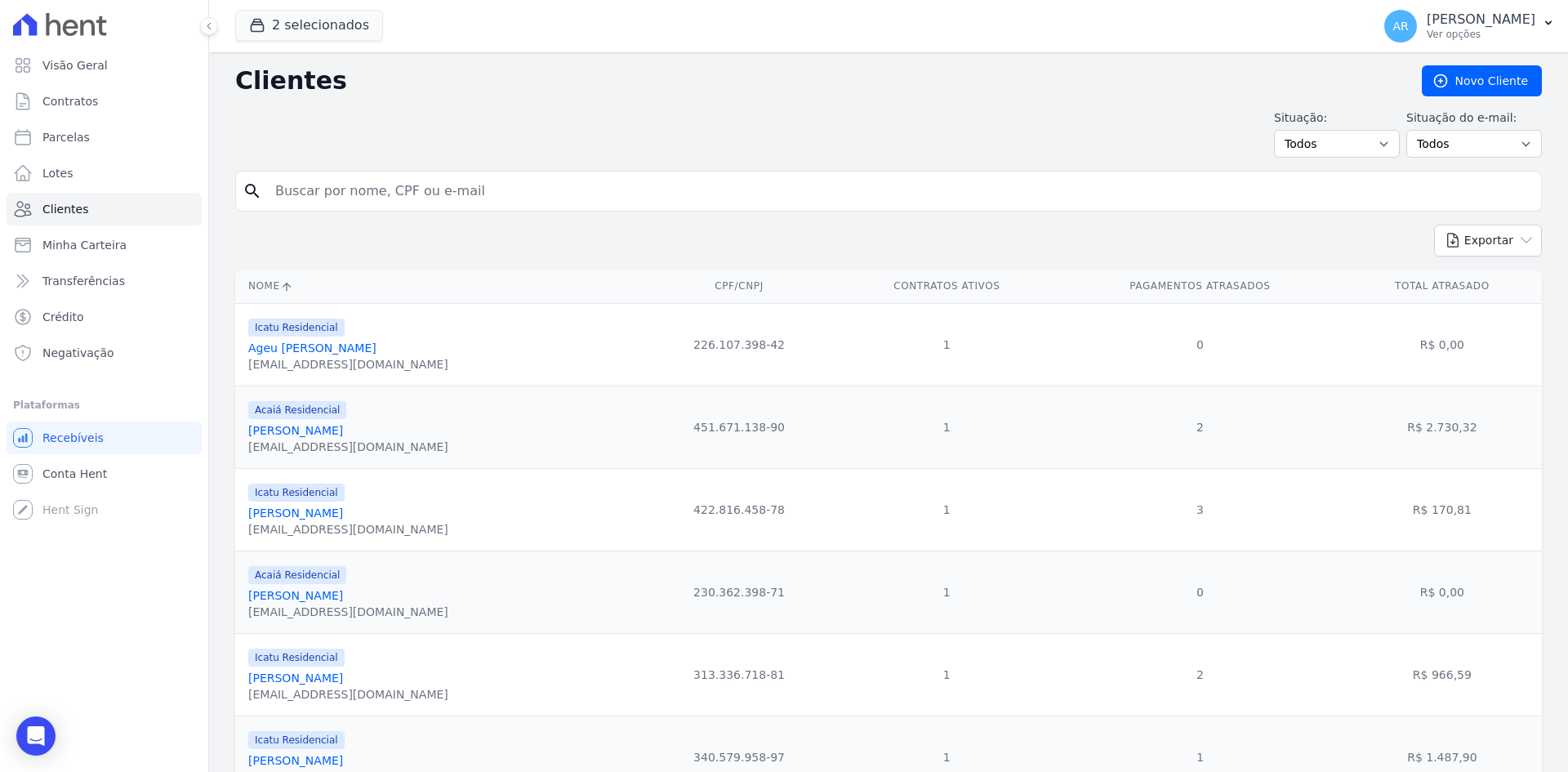
click at [400, 198] on input "search" at bounding box center [900, 191] width 1268 height 33
type input "francisco"
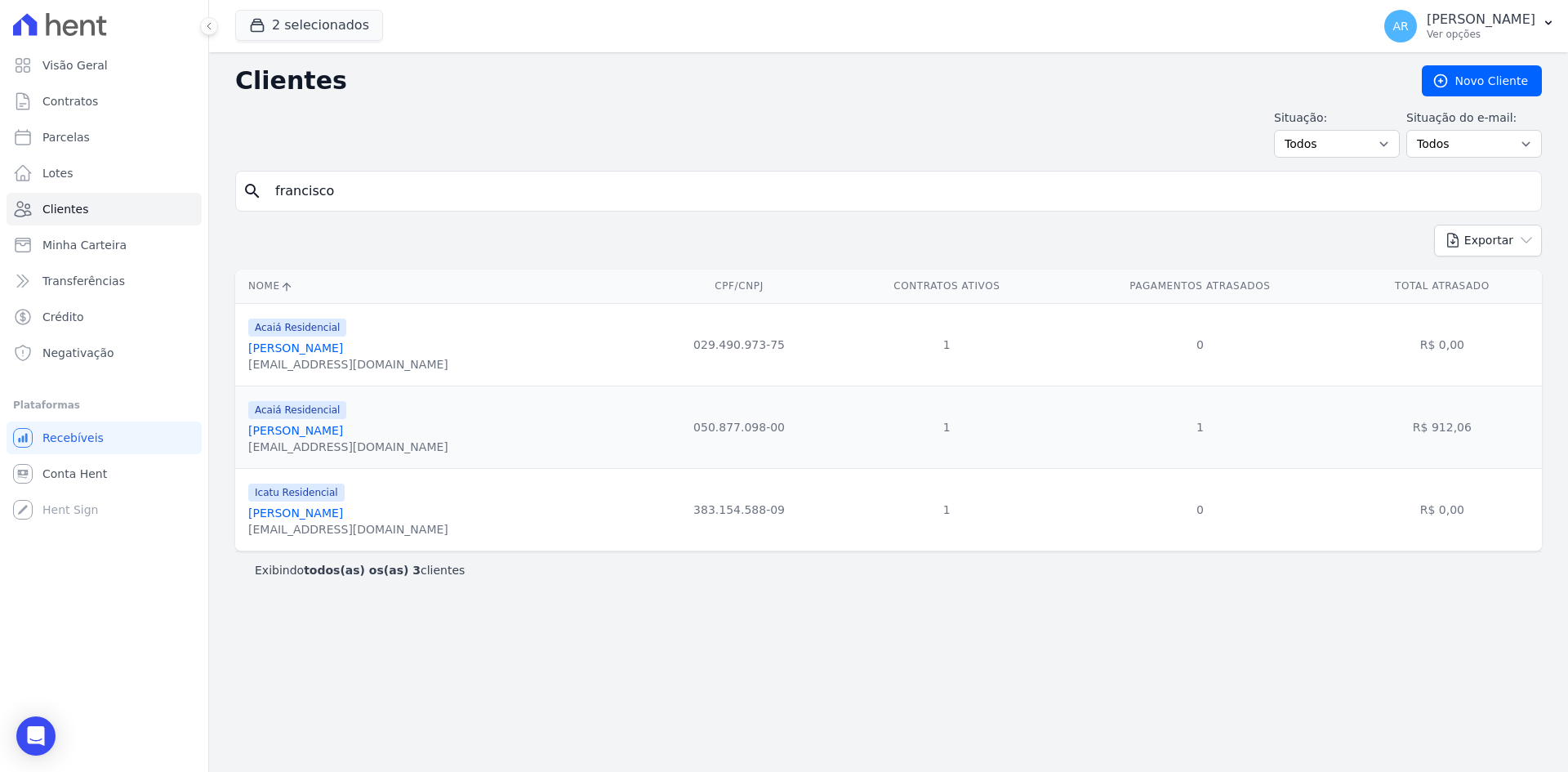
click at [343, 347] on link "[PERSON_NAME]" at bounding box center [295, 348] width 95 height 13
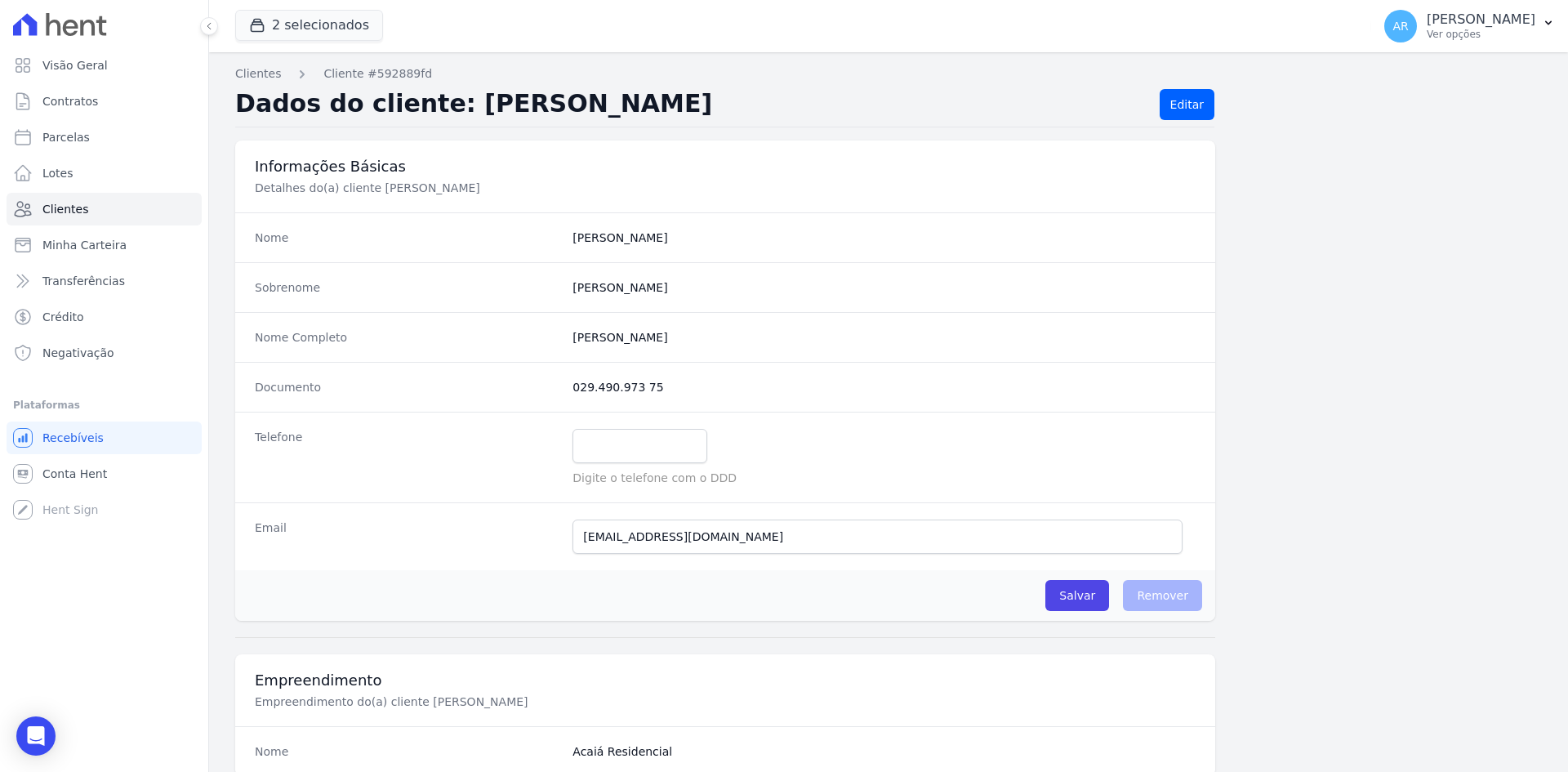
scroll to position [832, 0]
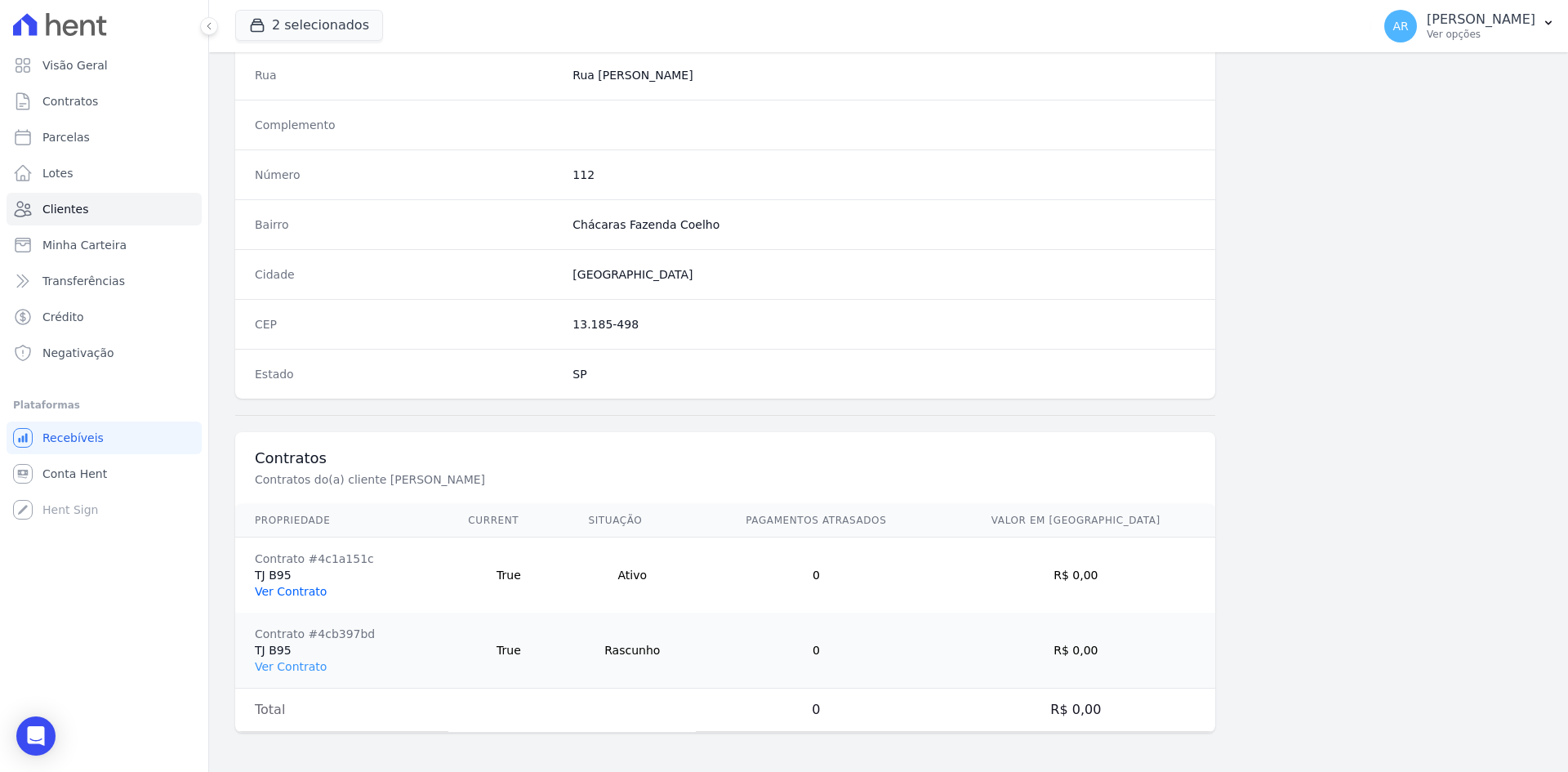
click at [300, 590] on link "Ver Contrato" at bounding box center [291, 591] width 72 height 13
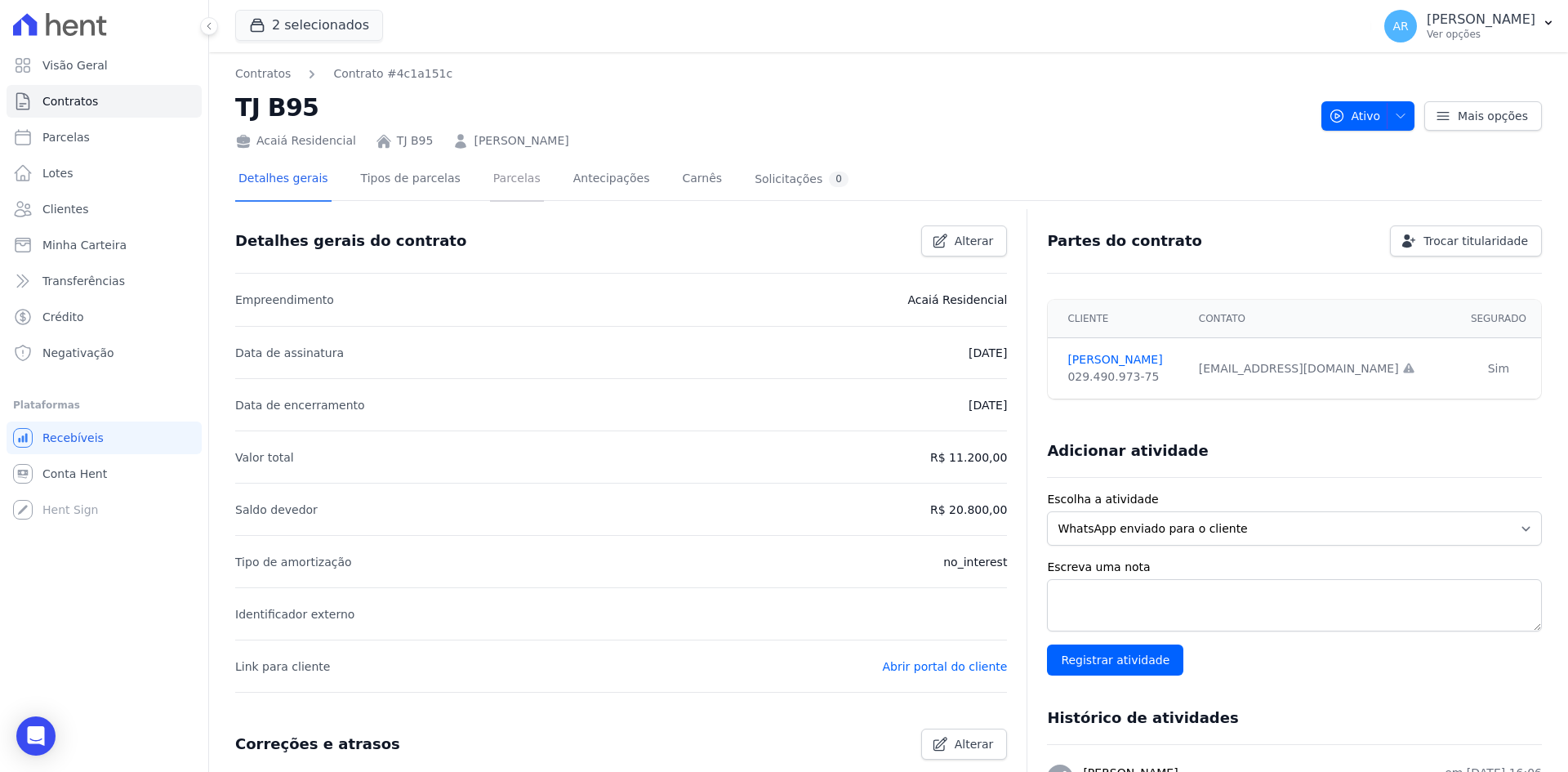
click at [492, 176] on link "Parcelas" at bounding box center [516, 180] width 54 height 44
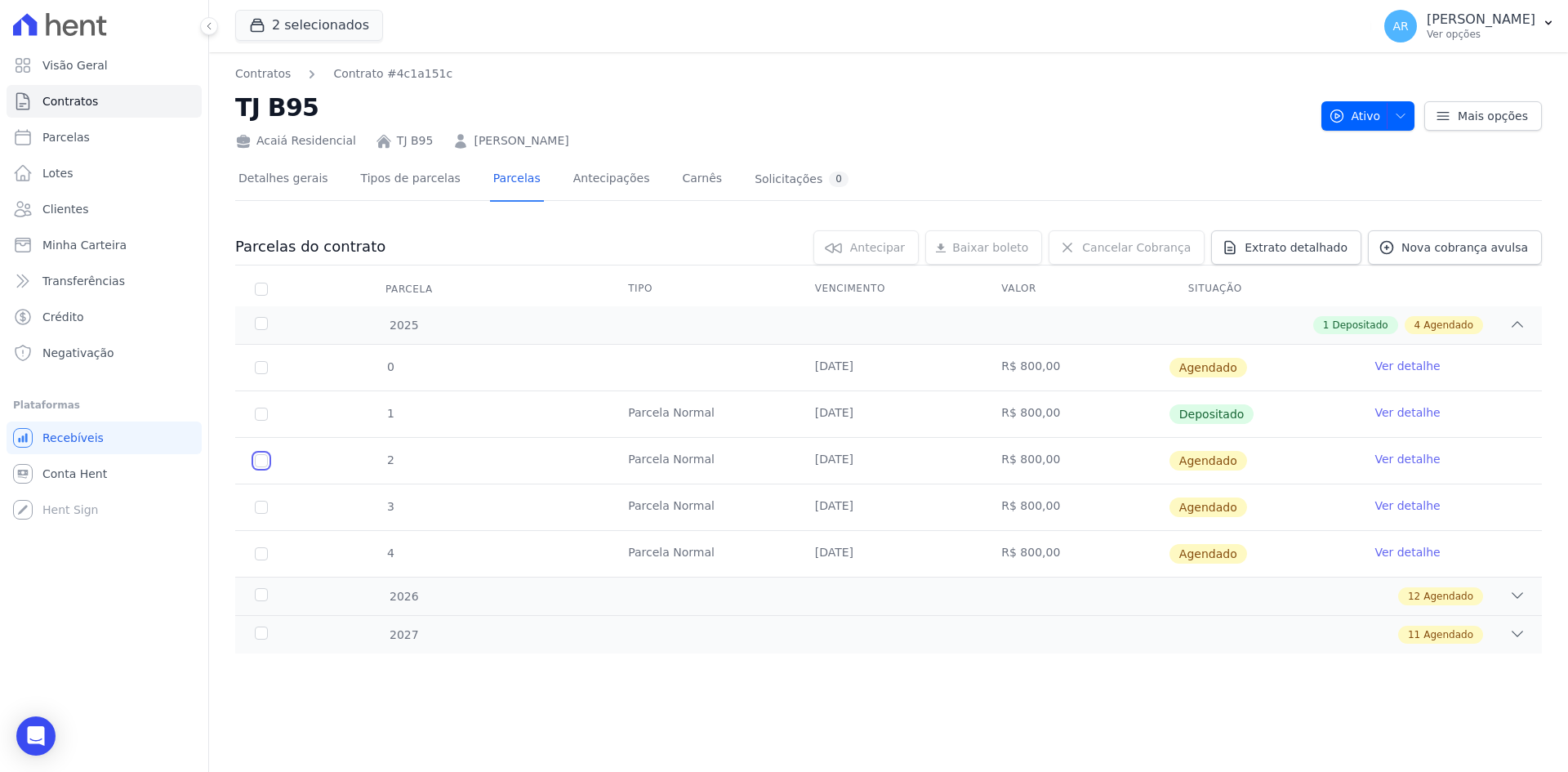
click at [256, 459] on input "checkbox" at bounding box center [261, 461] width 13 height 13
checkbox input "true"
click at [258, 459] on input "checkbox" at bounding box center [261, 461] width 13 height 13
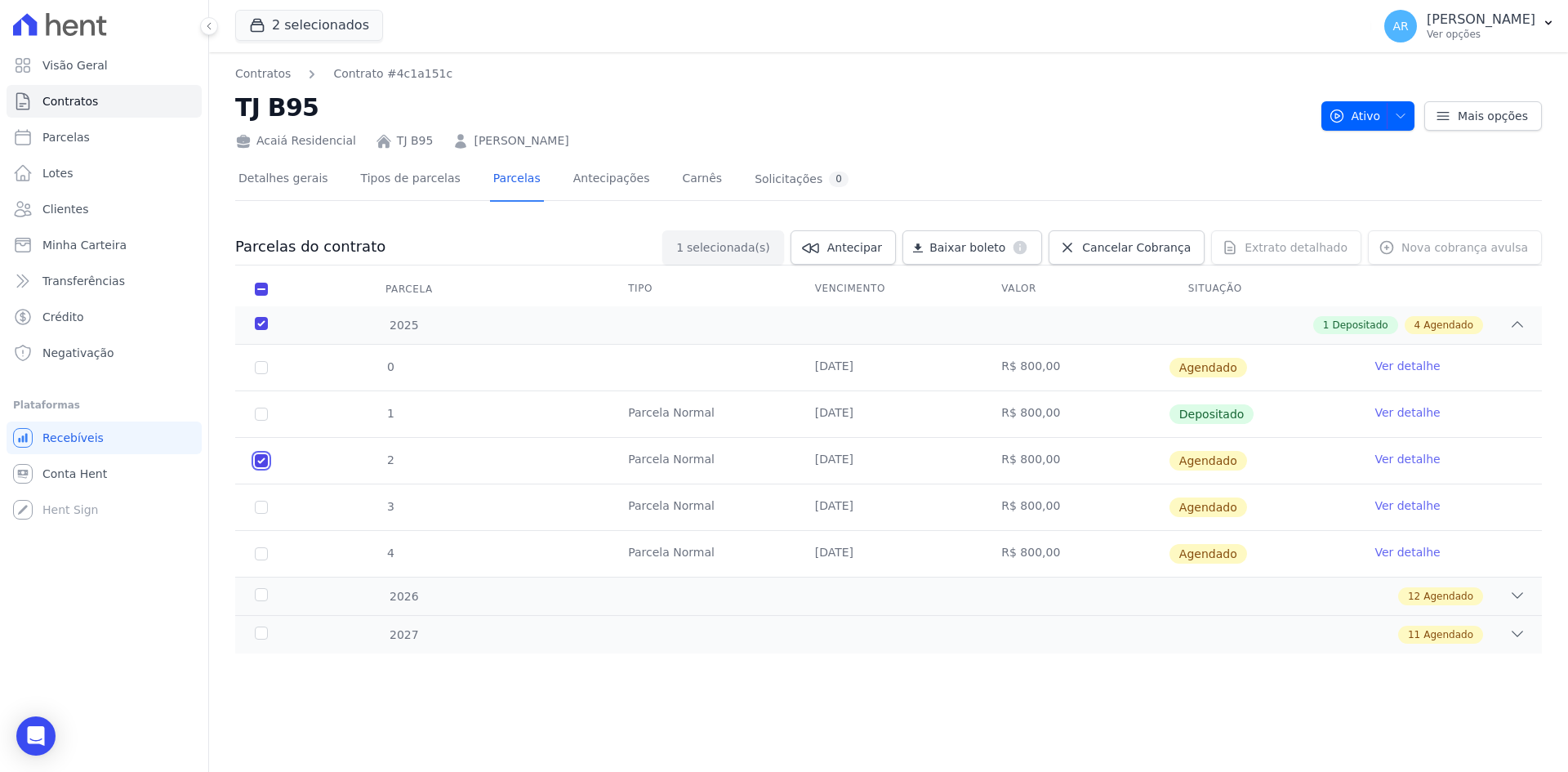
checkbox input "false"
click at [1411, 460] on link "Ver detalhe" at bounding box center [1406, 459] width 65 height 16
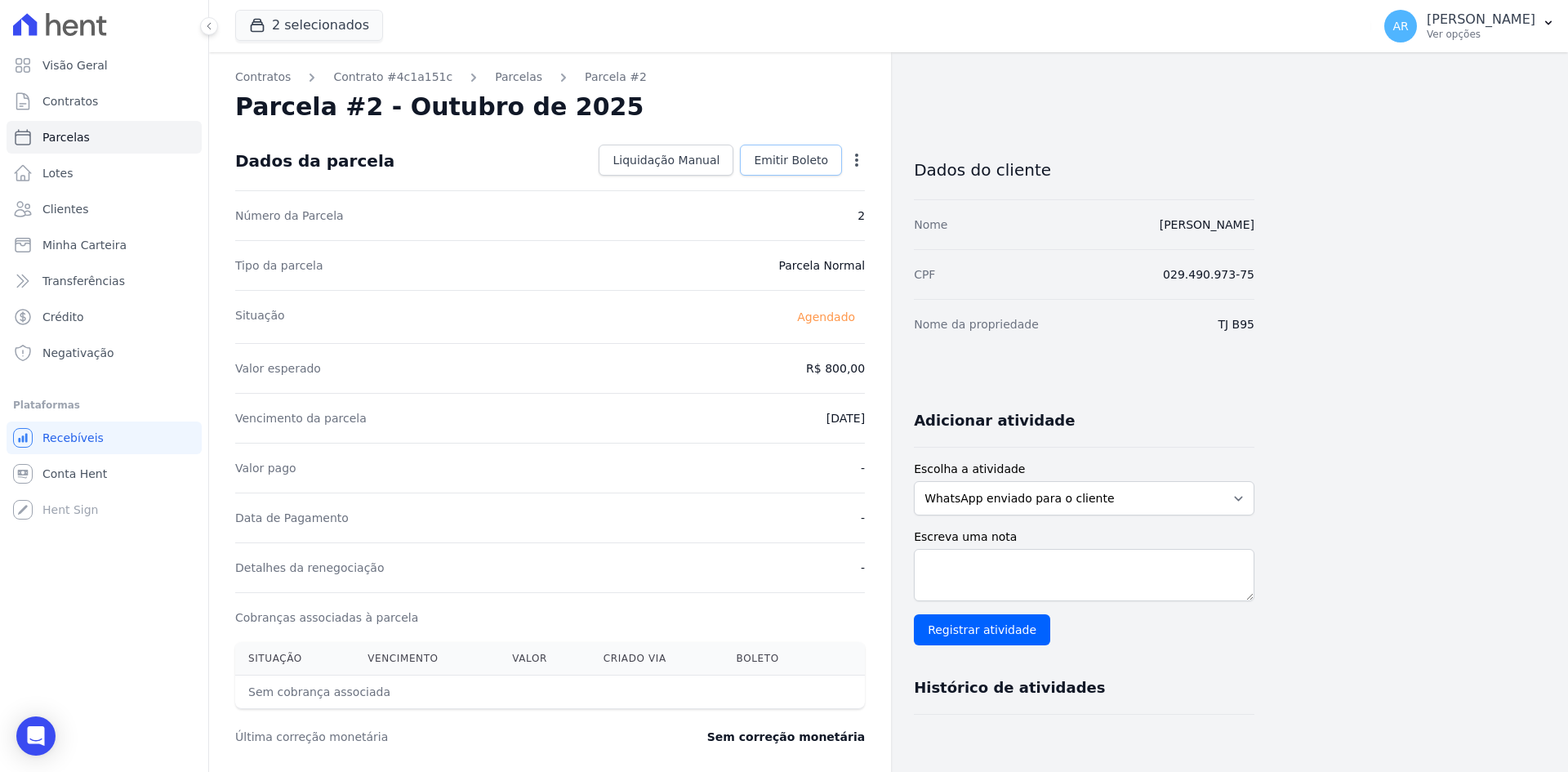
click at [796, 159] on span "Emitir Boleto" at bounding box center [791, 160] width 75 height 16
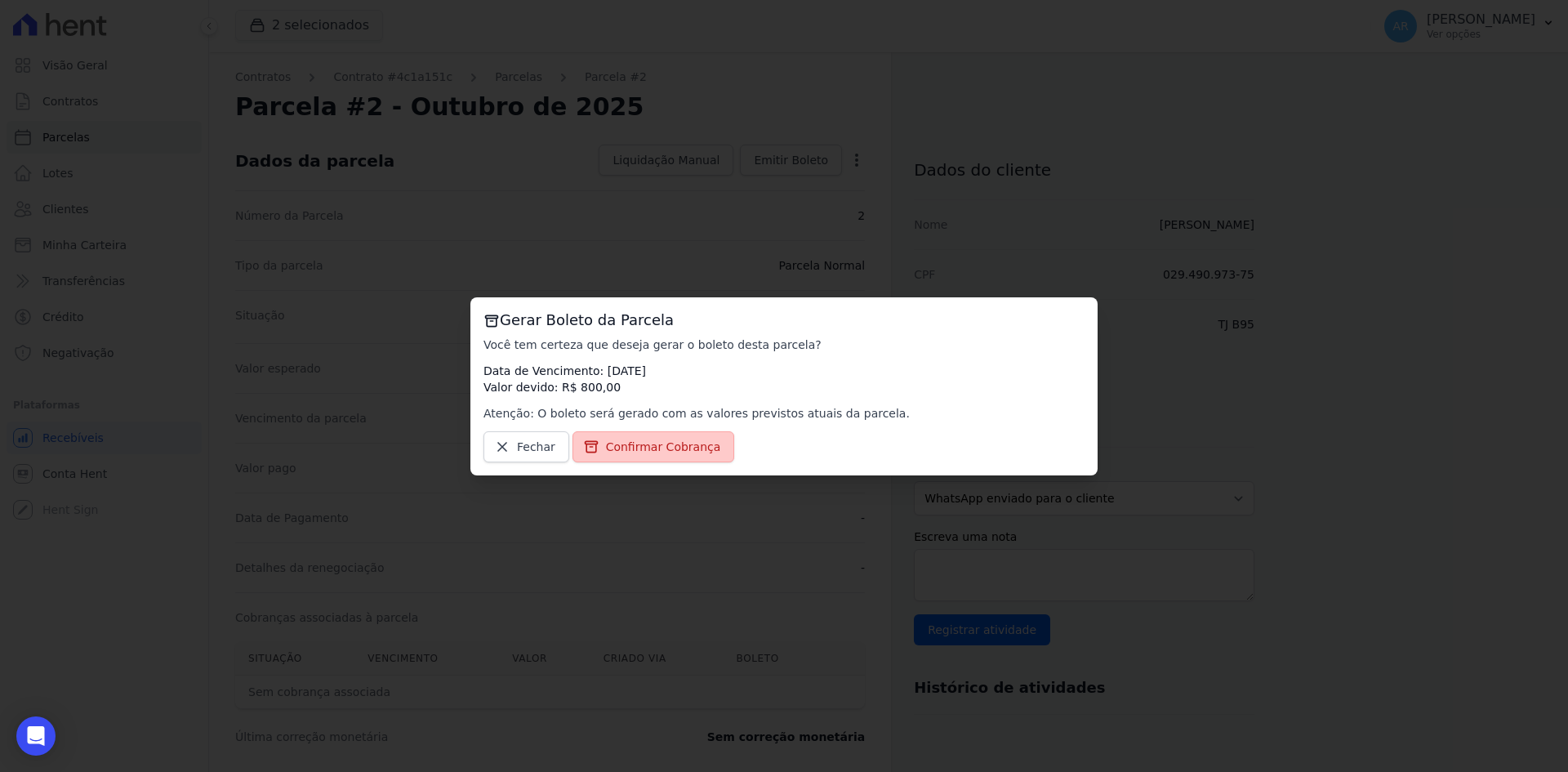
click at [654, 438] on span "Confirmar Cobrança" at bounding box center [664, 446] width 116 height 16
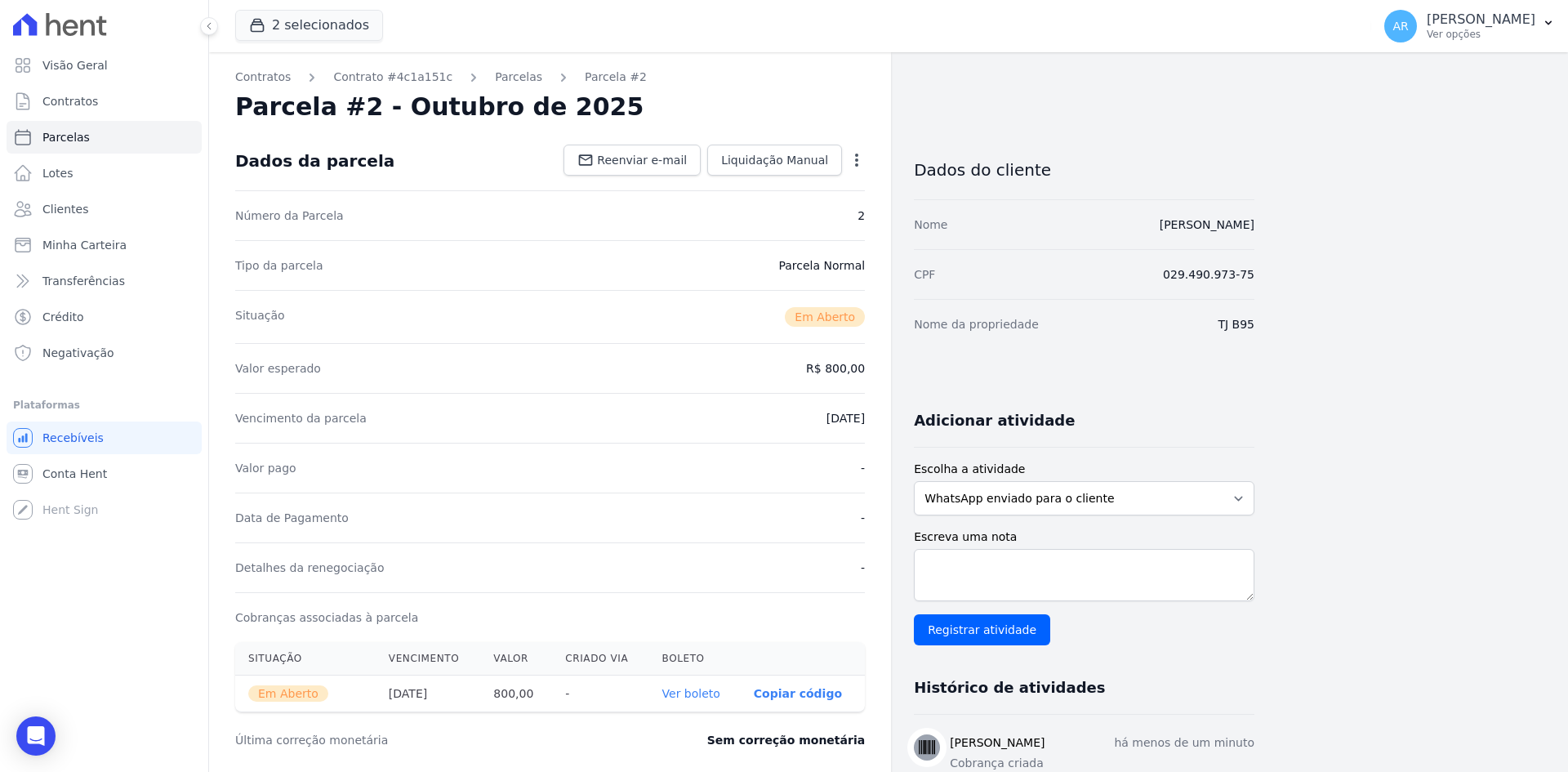
click at [704, 695] on link "Ver boleto" at bounding box center [691, 693] width 58 height 13
click at [60, 204] on span "Clientes" at bounding box center [65, 209] width 45 height 16
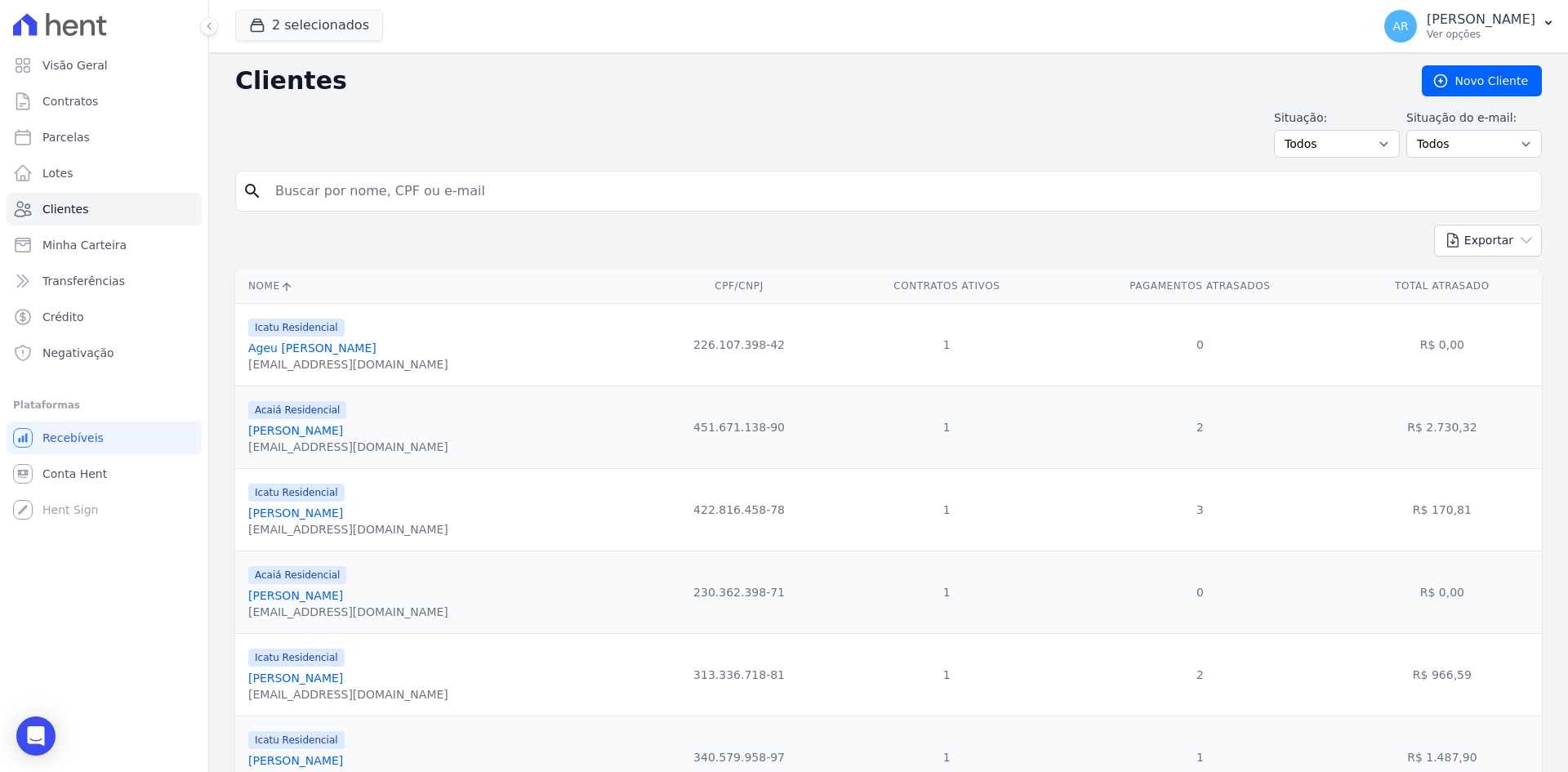
click at [436, 197] on input "search" at bounding box center [900, 191] width 1268 height 33
type input "jose"
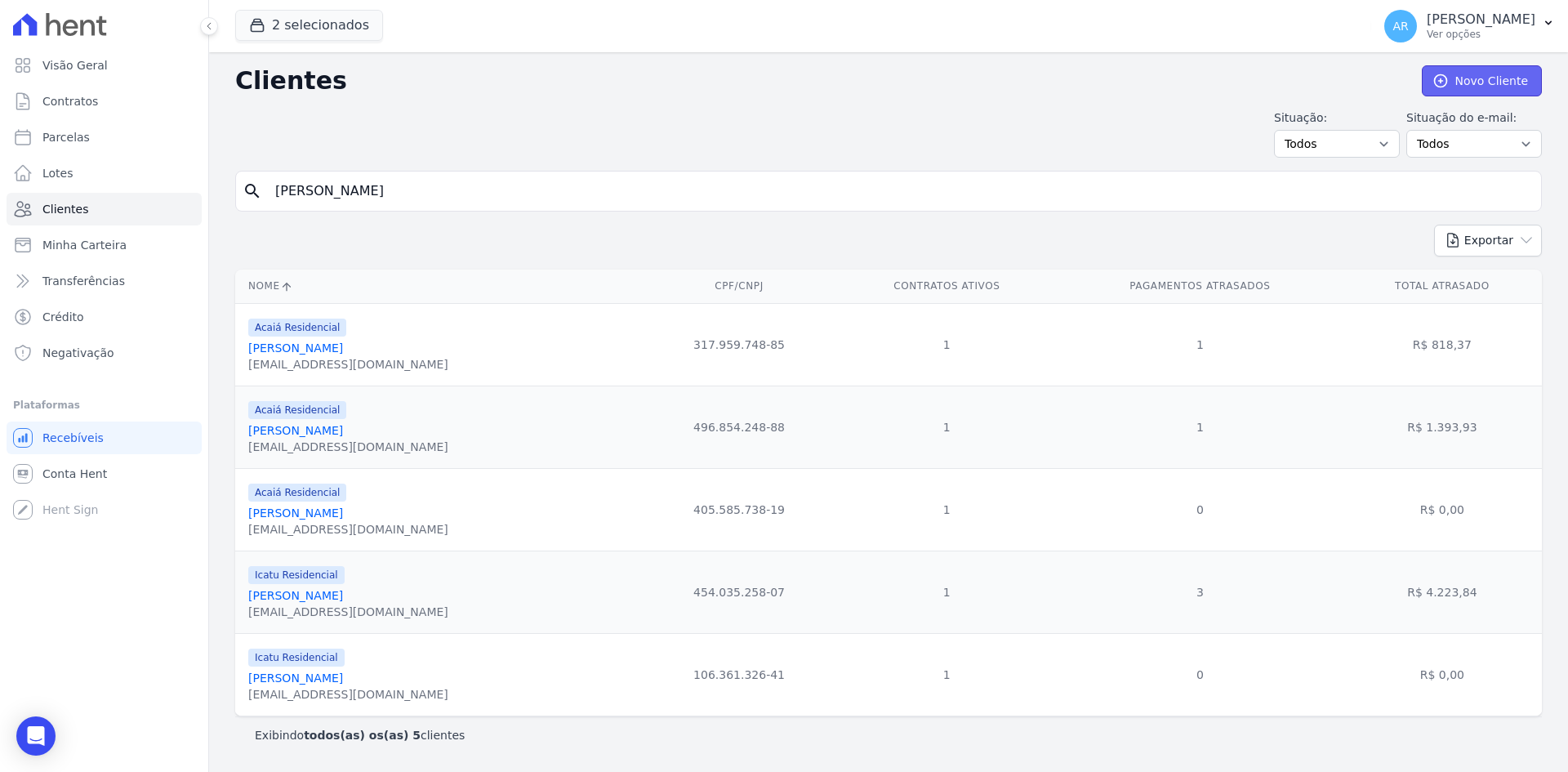
click at [1496, 85] on link "Novo Cliente" at bounding box center [1481, 80] width 120 height 31
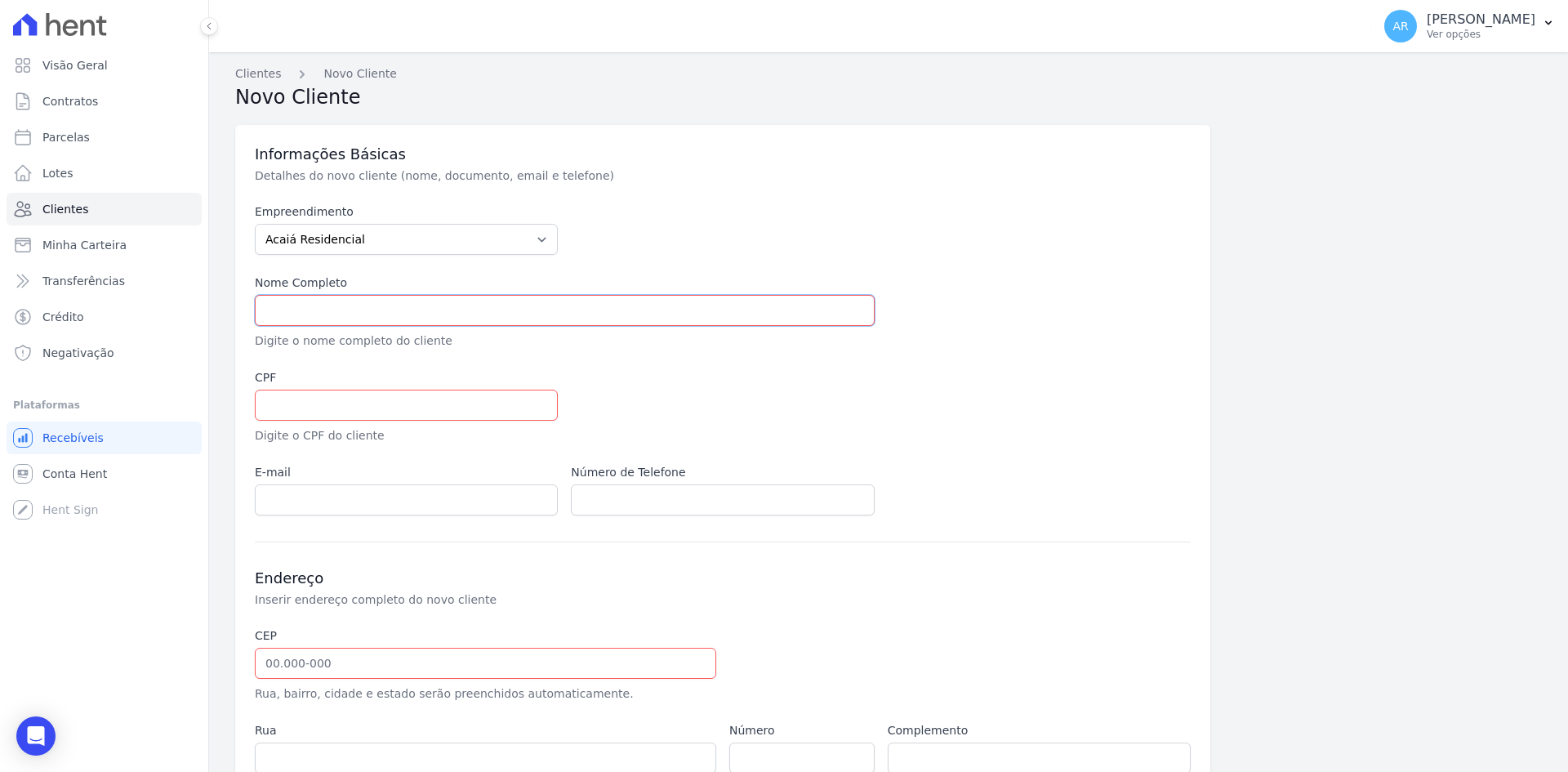
click at [316, 310] on input "text" at bounding box center [564, 310] width 620 height 31
paste input "[PERSON_NAME]"
type input "[PERSON_NAME]"
click at [282, 404] on input "text" at bounding box center [406, 405] width 303 height 31
click at [292, 408] on input "text" at bounding box center [406, 405] width 303 height 31
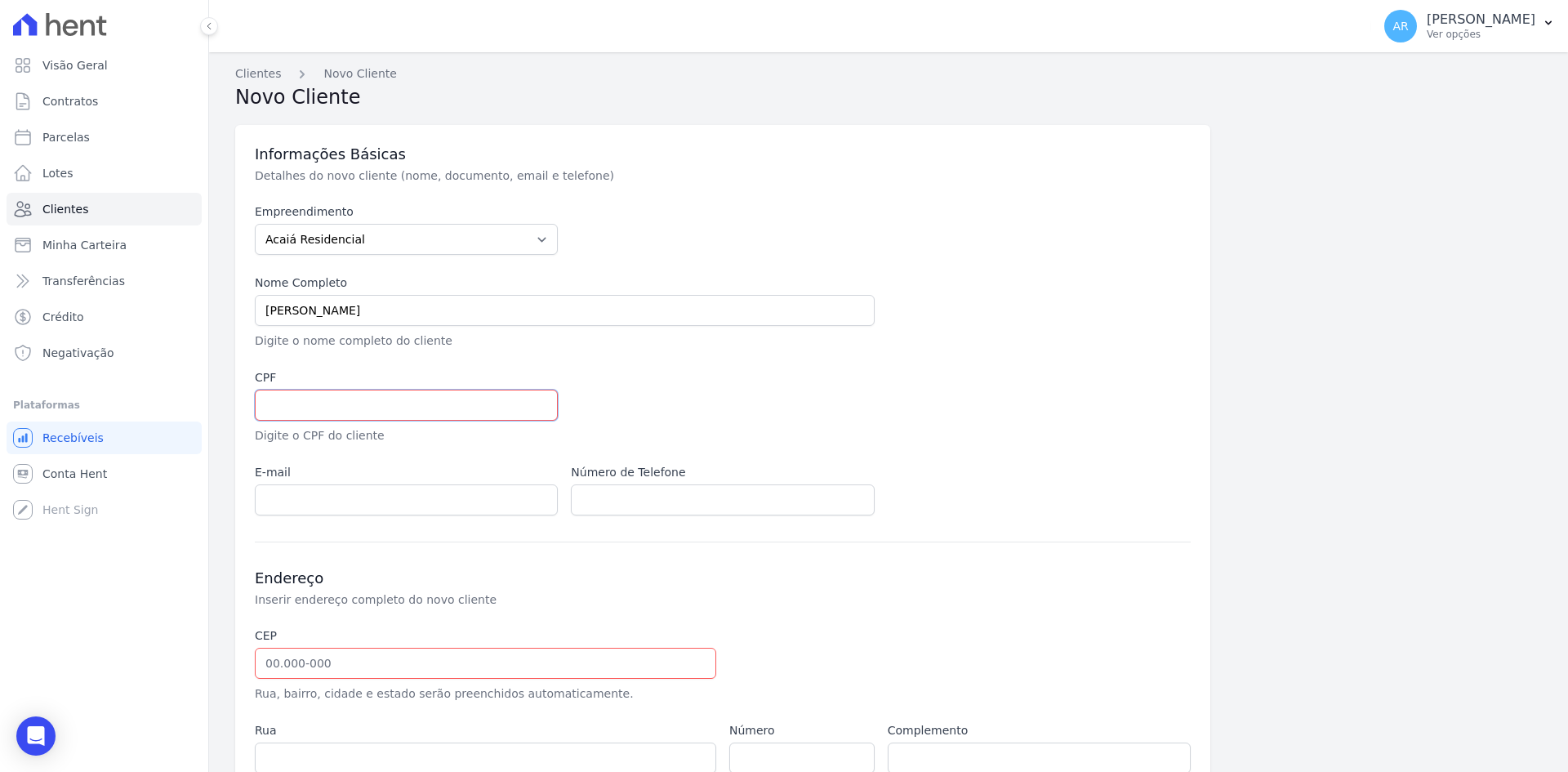
paste input "551.329.871-68"
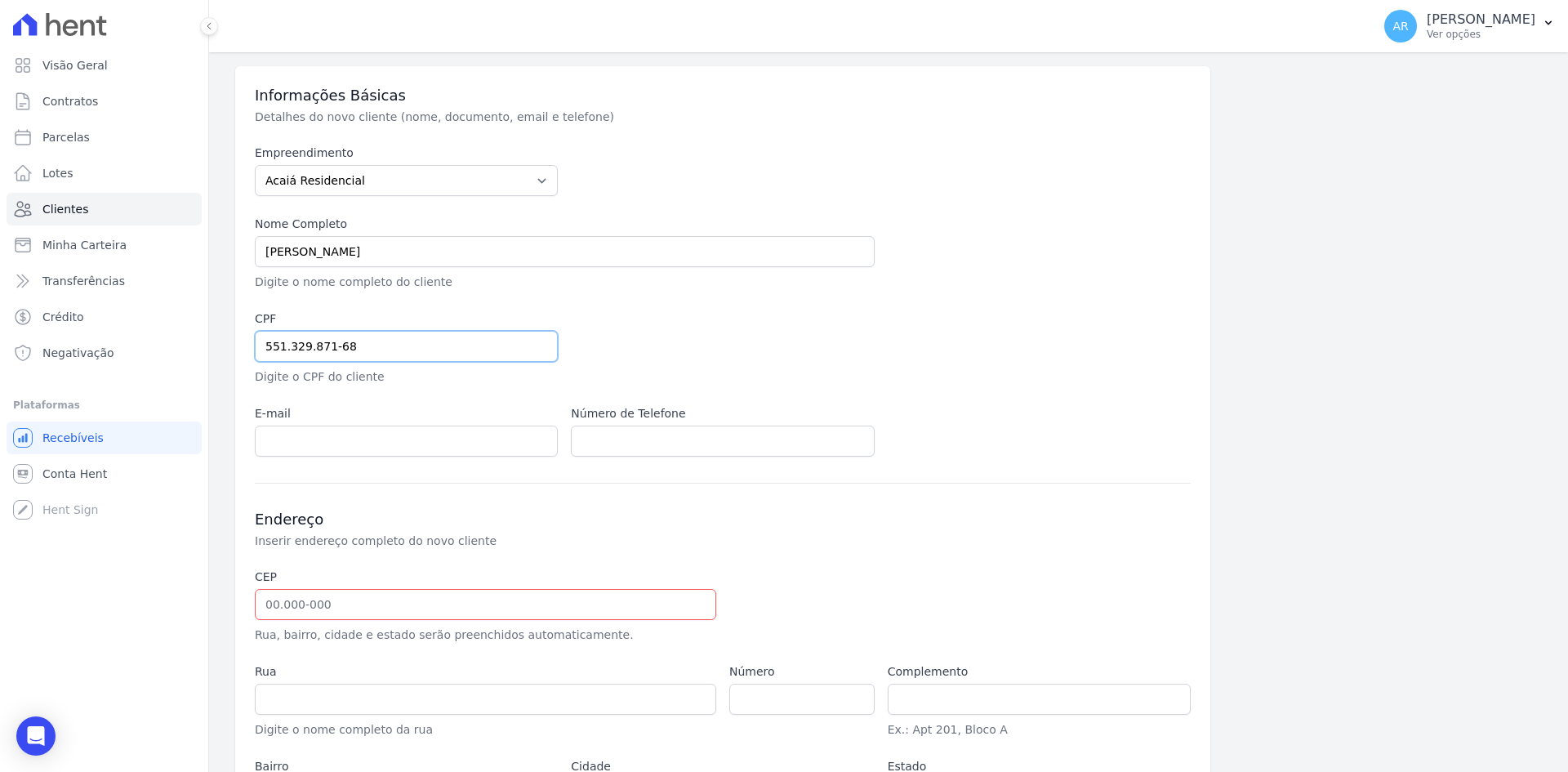
scroll to position [164, 0]
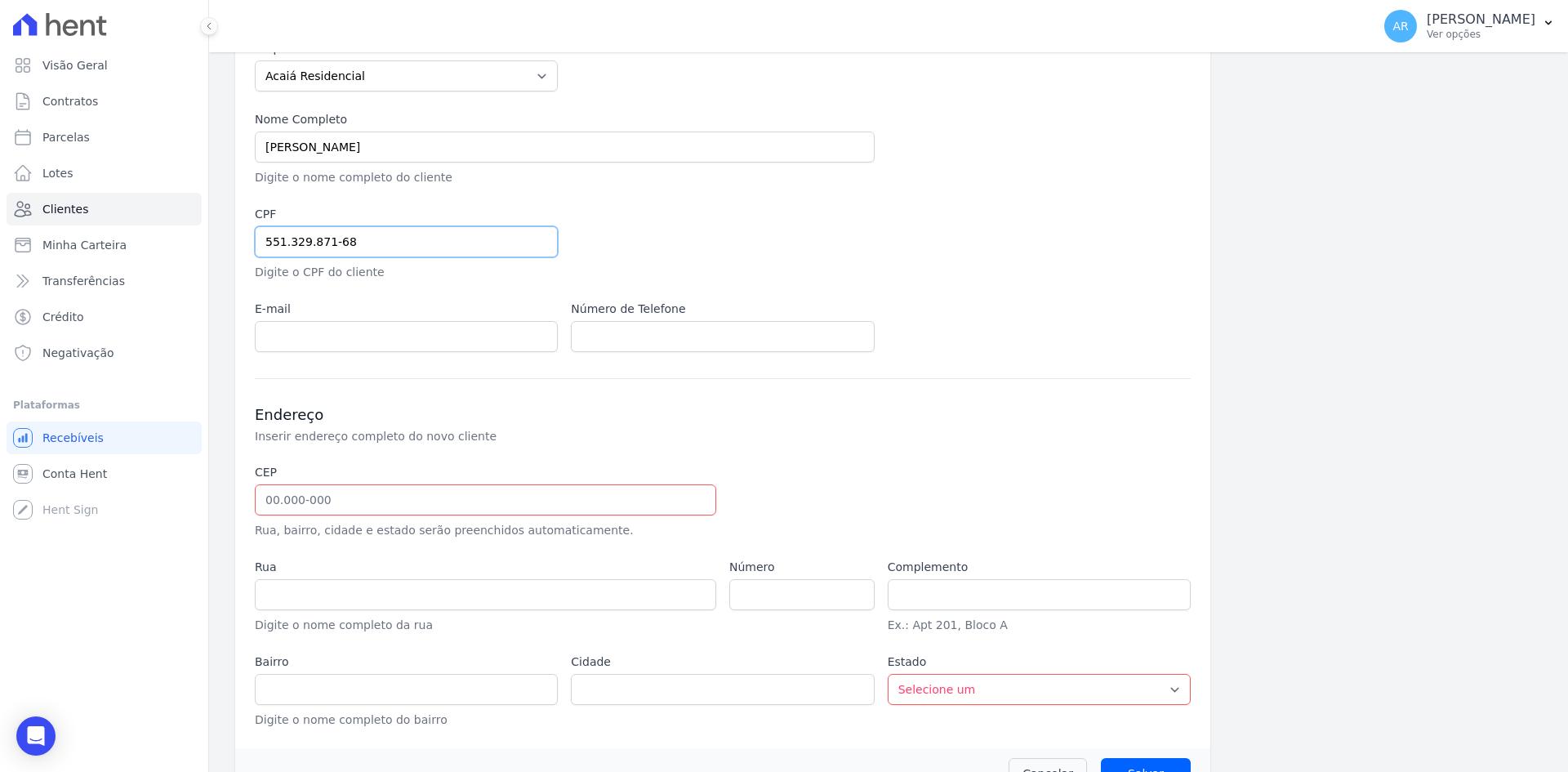
type input "551.329.871-68"
click at [385, 495] on input "text" at bounding box center [485, 500] width 461 height 31
type input "13.150-148"
click at [857, 476] on div at bounding box center [880, 502] width 303 height 76
type input "Rua Eurides de Godoi"
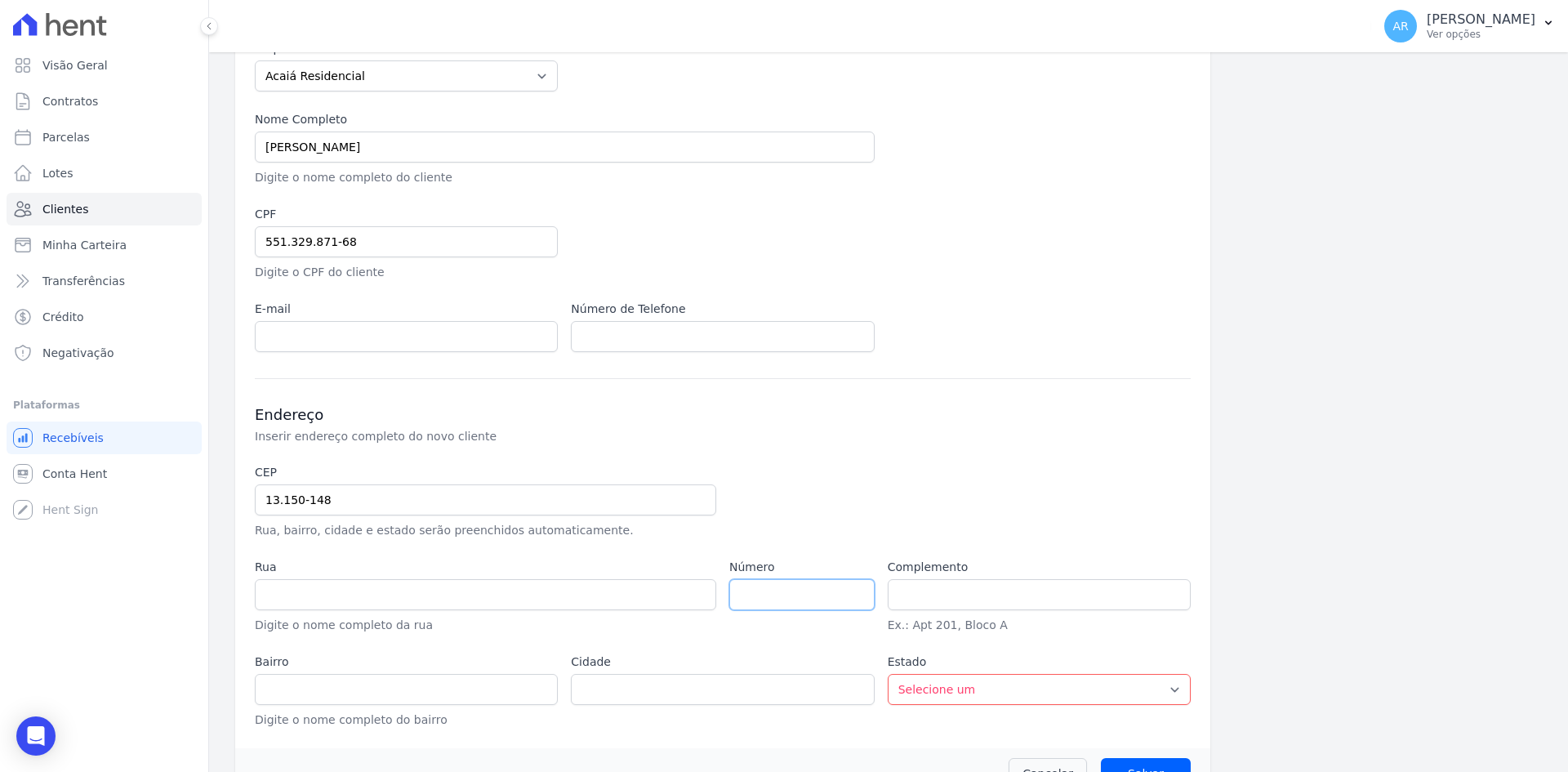
type input "Jardim Bela Vista"
type input "Cosmópolis"
select select "SP"
click at [785, 599] on input "number" at bounding box center [801, 594] width 145 height 31
click at [787, 596] on input "number" at bounding box center [801, 594] width 145 height 31
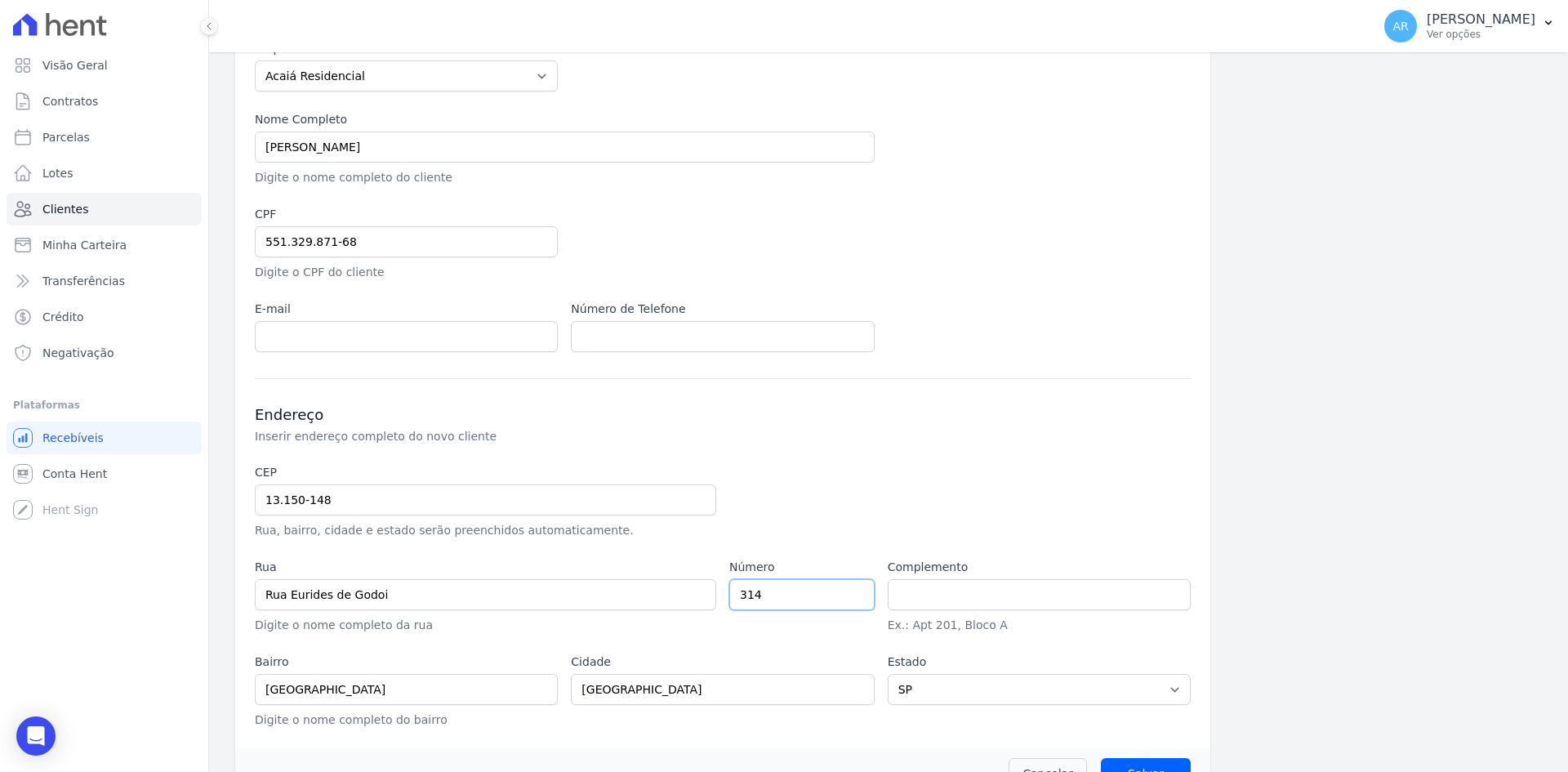
type input "314"
click at [859, 508] on div at bounding box center [880, 502] width 303 height 76
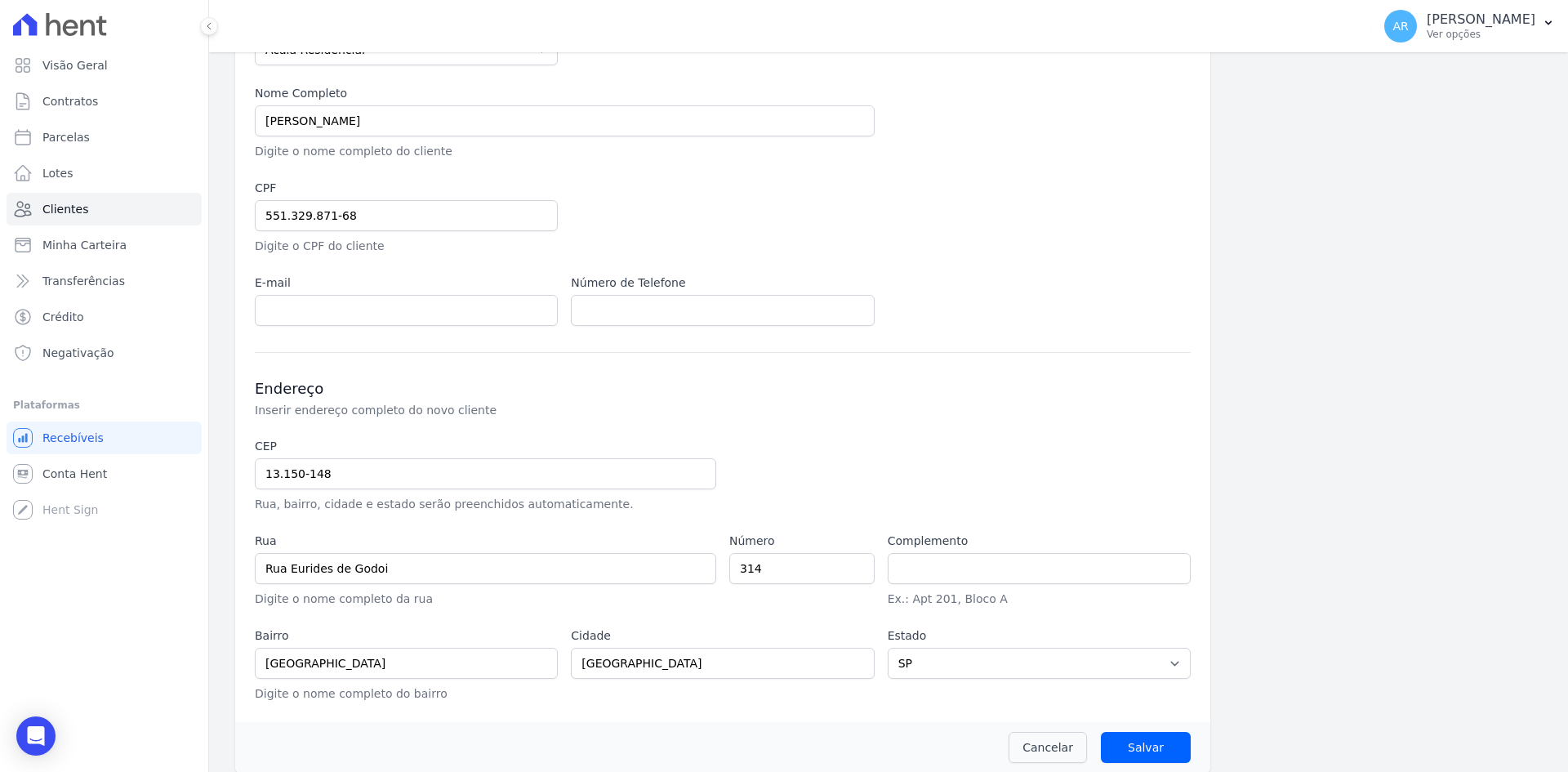
scroll to position [204, 0]
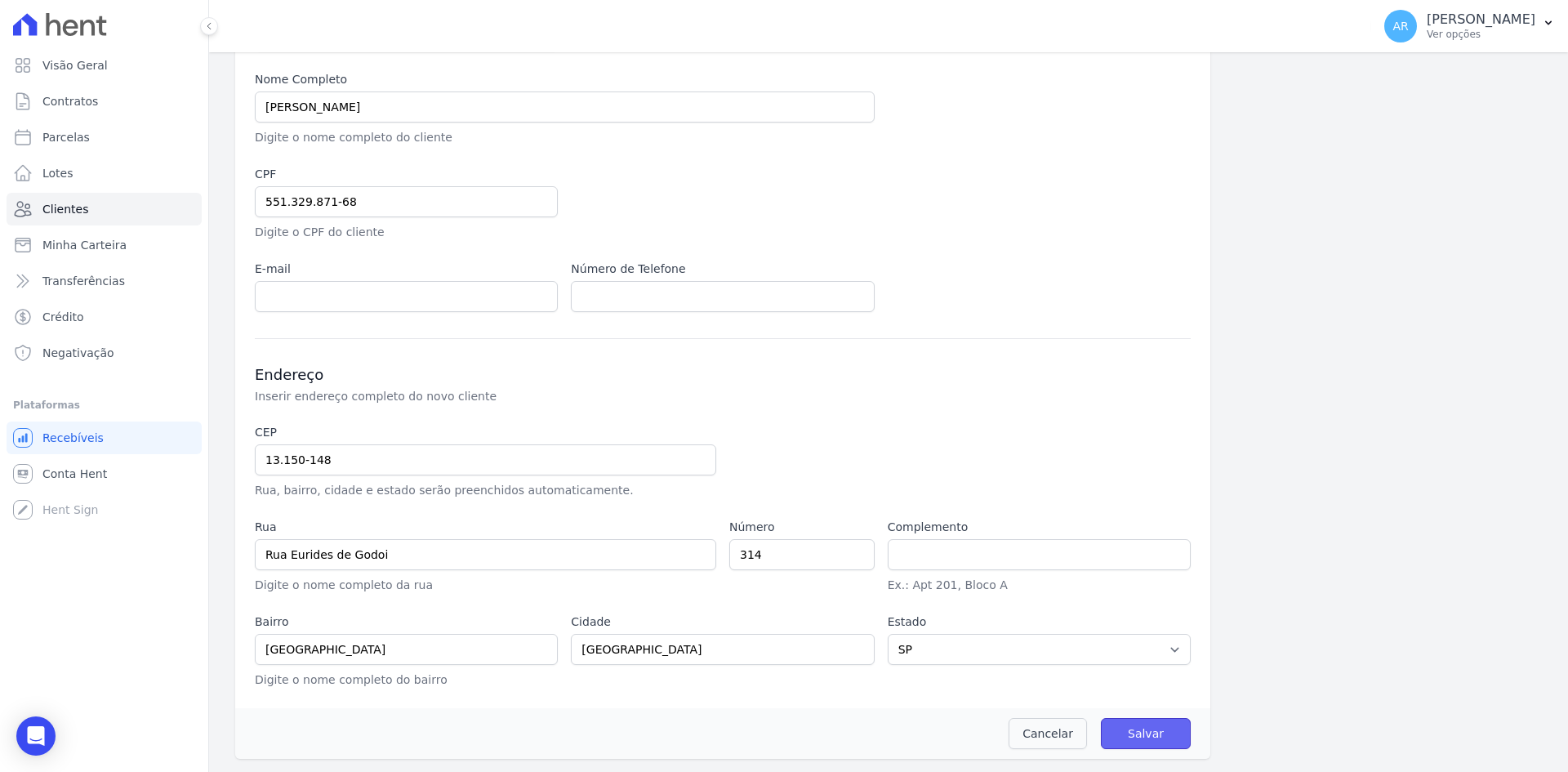
click at [1117, 727] on input "Salvar" at bounding box center [1145, 733] width 90 height 31
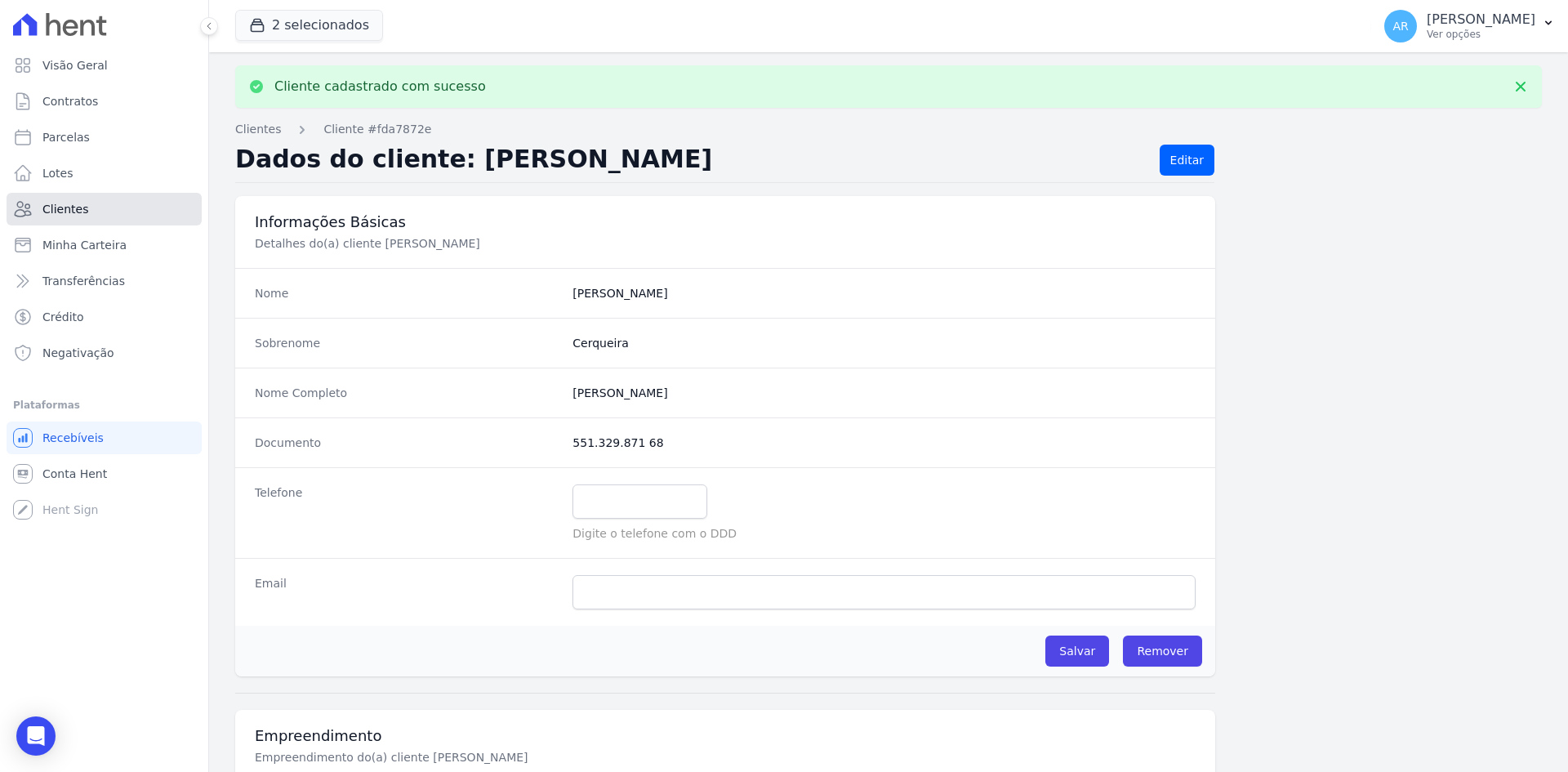
click at [65, 213] on span "Clientes" at bounding box center [65, 209] width 45 height 16
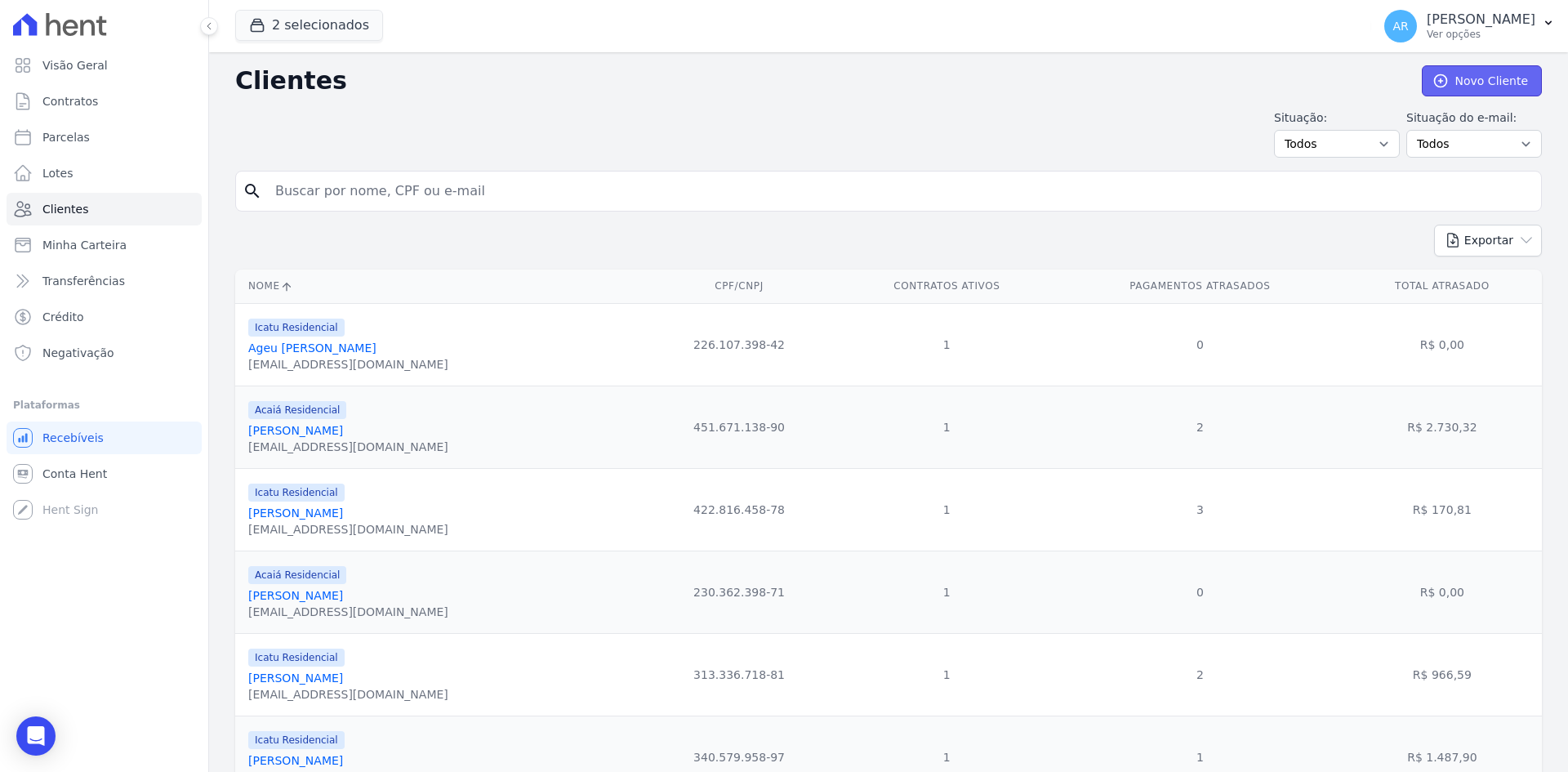
click at [1458, 85] on link "Novo Cliente" at bounding box center [1481, 80] width 120 height 31
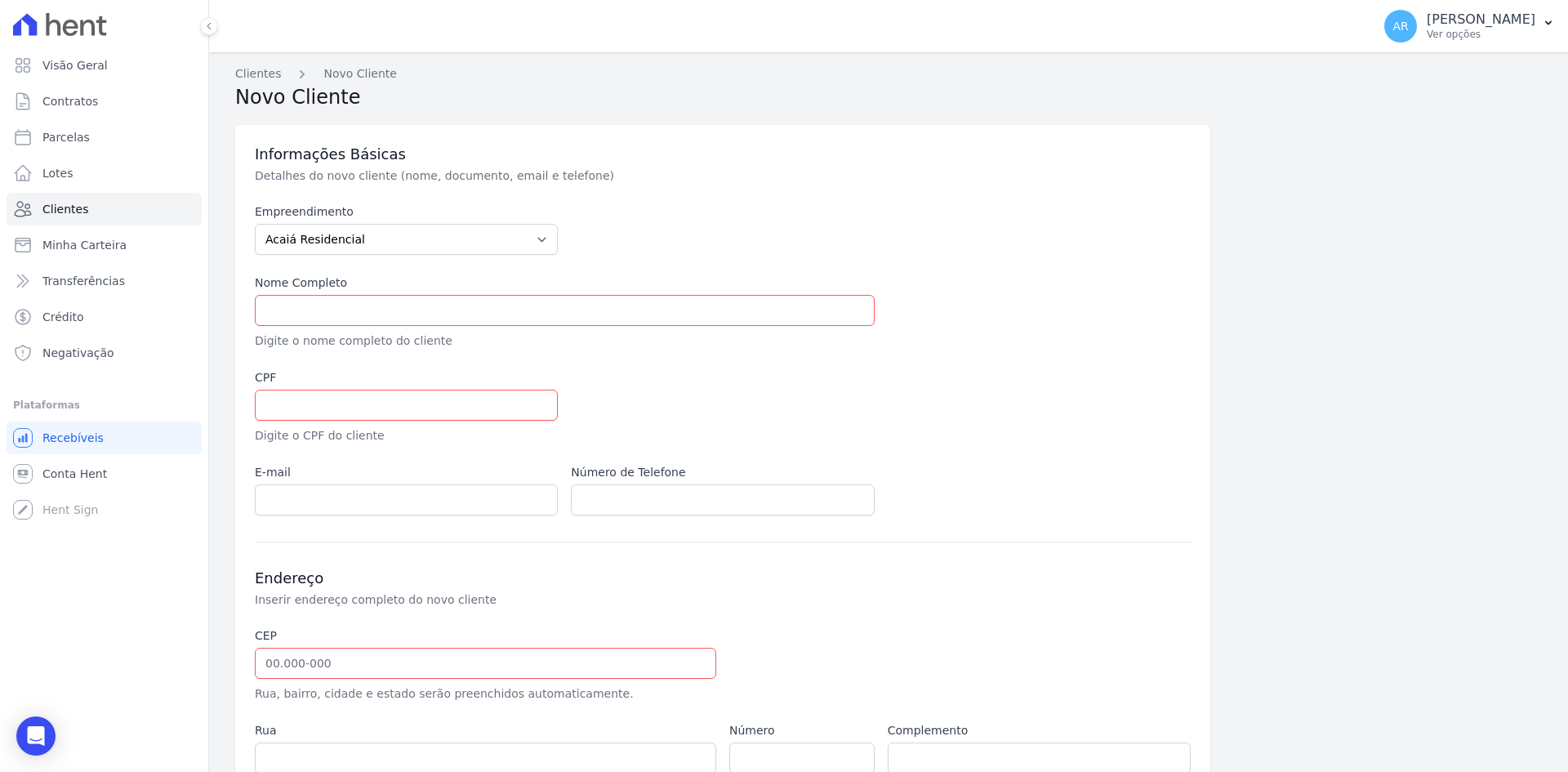
drag, startPoint x: 658, startPoint y: 49, endPoint x: 622, endPoint y: 105, distance: 66.6
click at [658, 49] on div "2 selecionados Trapisa Engenharia Acaiá Residencial Icatu Residencial Aplicar" at bounding box center [800, 26] width 1129 height 54
click at [64, 203] on span "Clientes" at bounding box center [65, 209] width 45 height 16
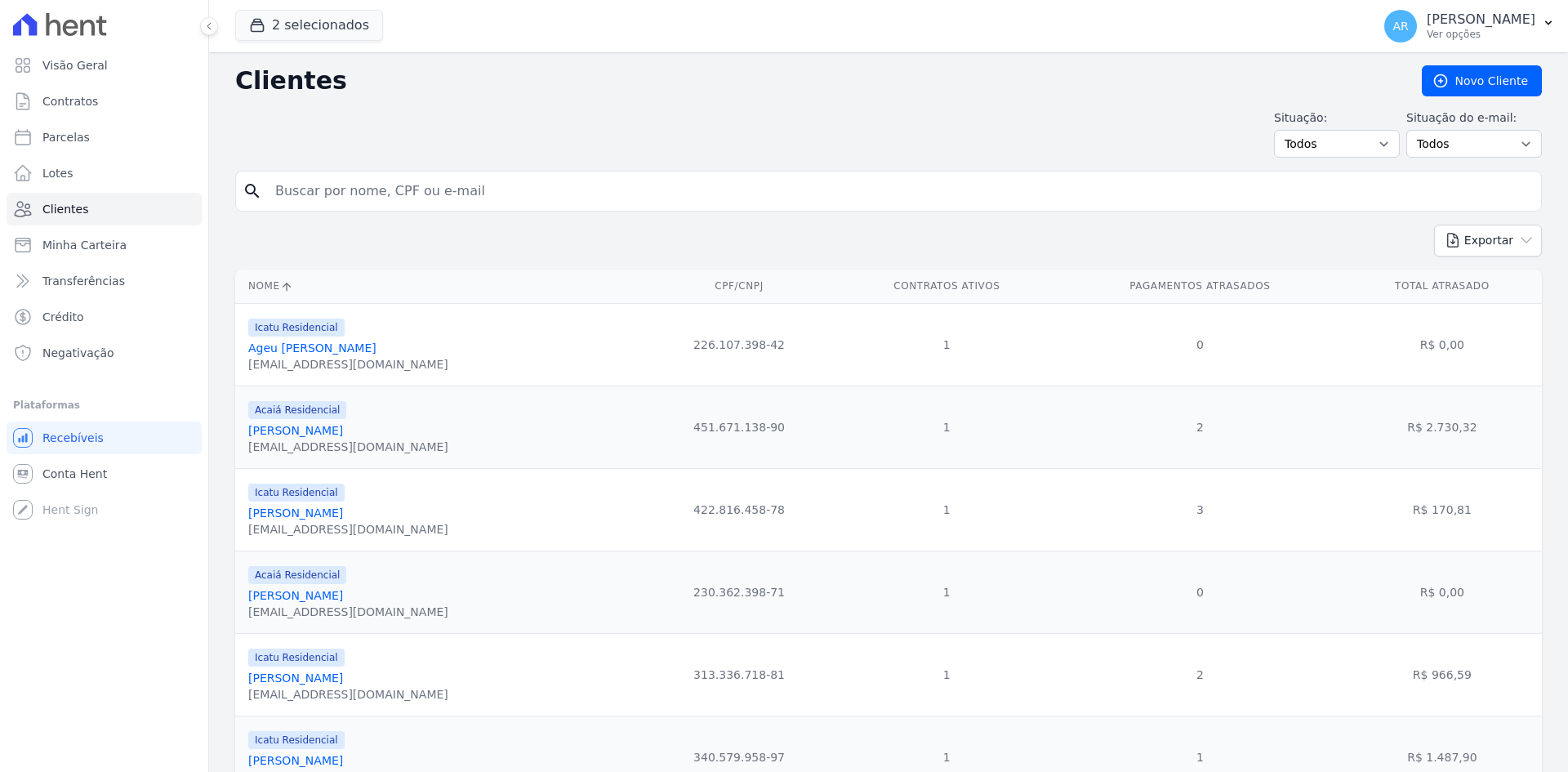
click at [342, 185] on input "search" at bounding box center [900, 191] width 1268 height 33
type input "el"
click at [342, 185] on input "search" at bounding box center [900, 191] width 1268 height 33
type input "elismar"
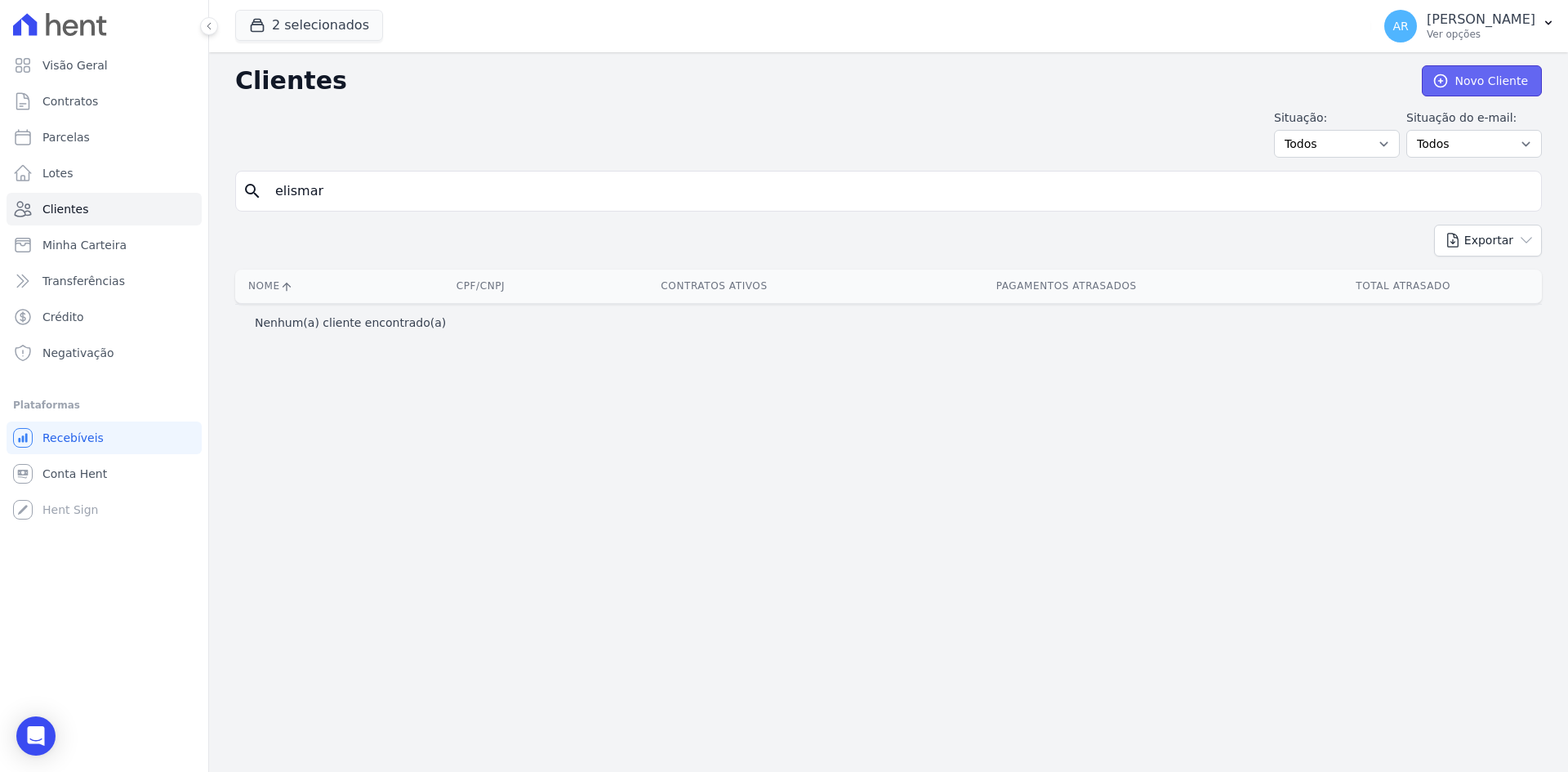
click at [1448, 84] on icon at bounding box center [1440, 81] width 16 height 16
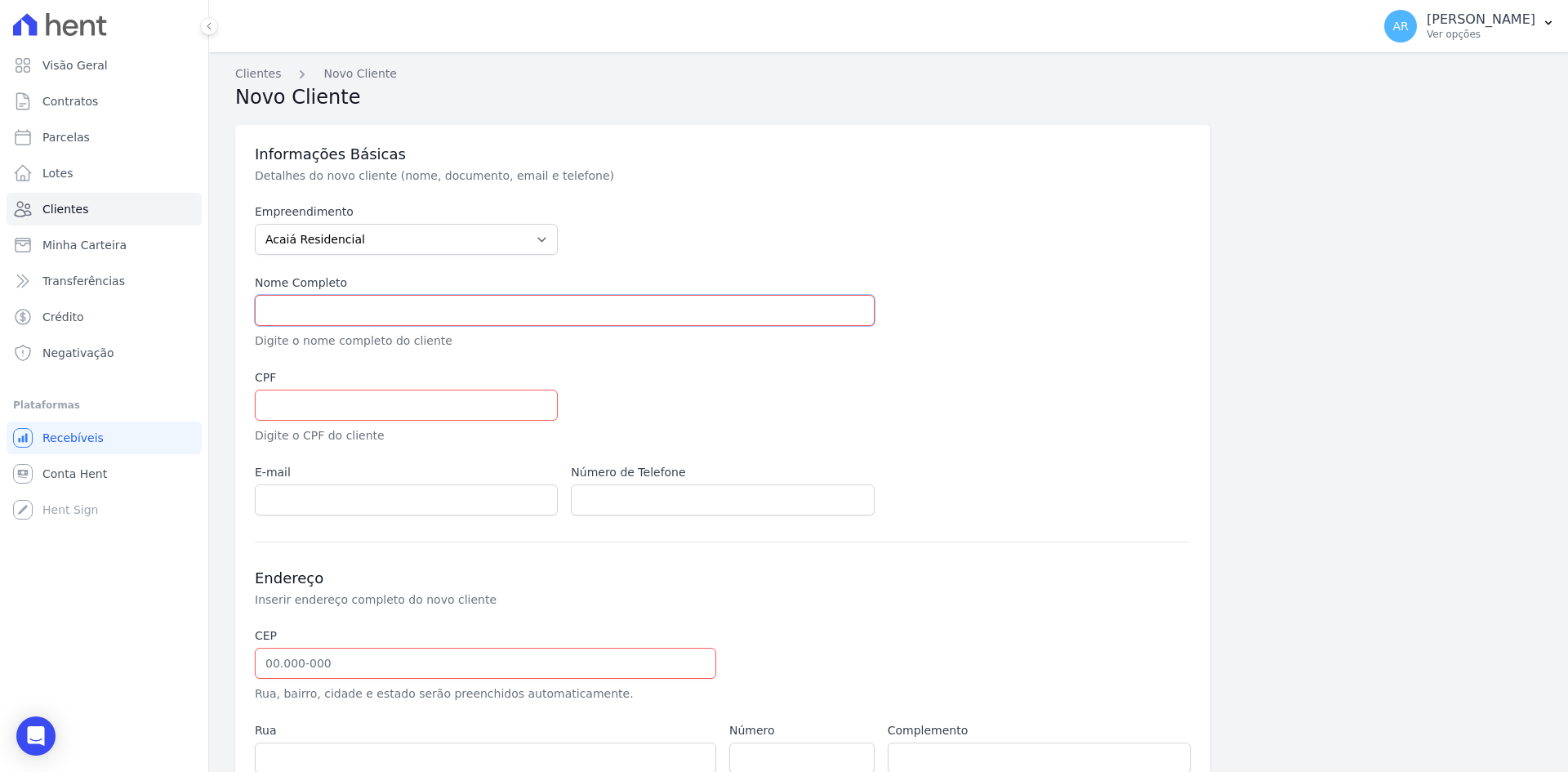
click at [286, 318] on input "text" at bounding box center [564, 310] width 620 height 31
paste input "[PERSON_NAME]"
type input "[PERSON_NAME]"
drag, startPoint x: 337, startPoint y: 435, endPoint x: 321, endPoint y: 416, distance: 24.8
click at [337, 434] on p "Digite o CPF do cliente" at bounding box center [406, 435] width 303 height 17
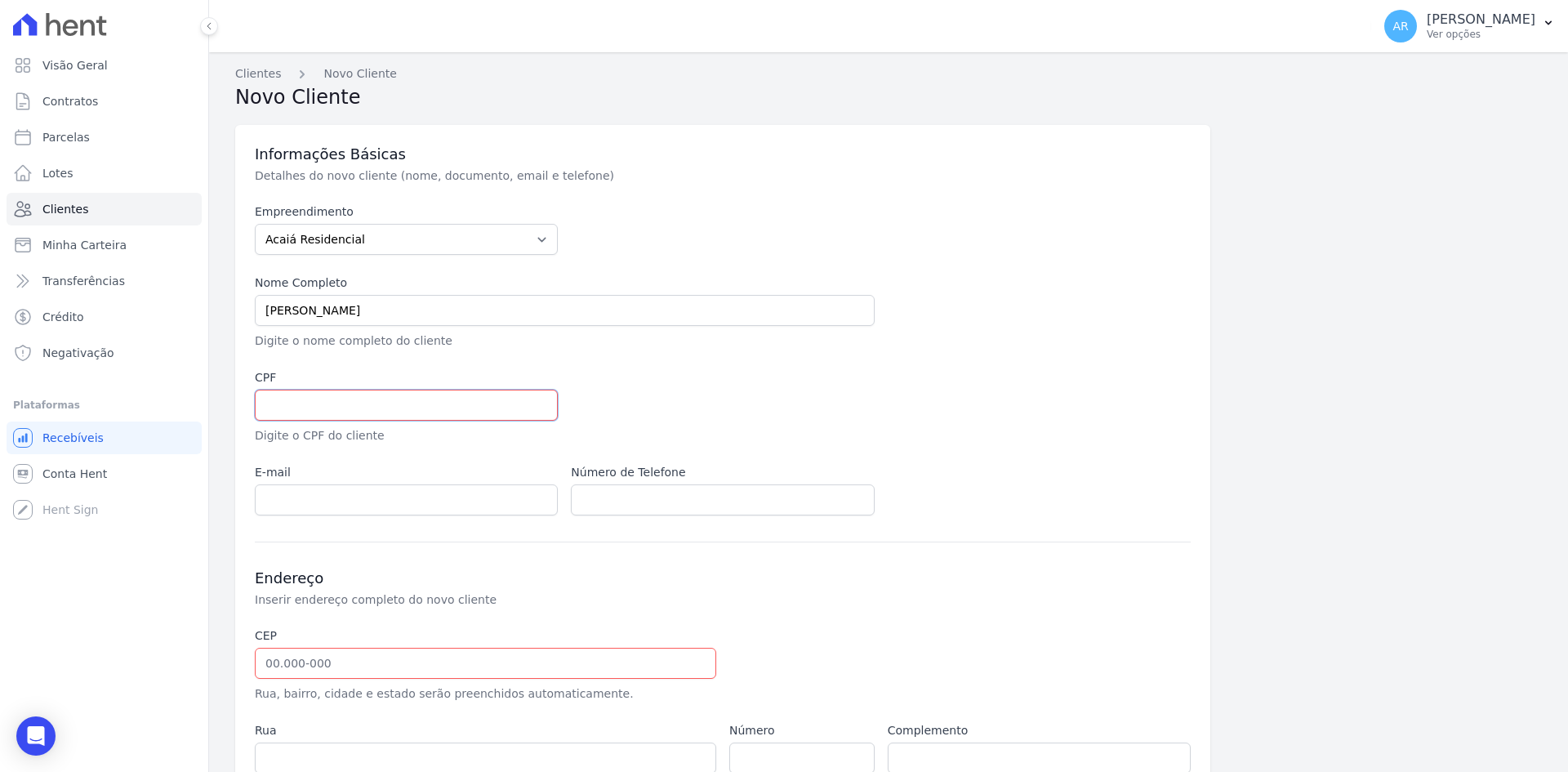
click at [316, 414] on input "text" at bounding box center [406, 405] width 303 height 31
paste input "325.736.618-30"
type input "325.736.618-30"
click at [306, 497] on input "email" at bounding box center [406, 500] width 303 height 31
paste input "elysmar_machado@yahoo.com.br"
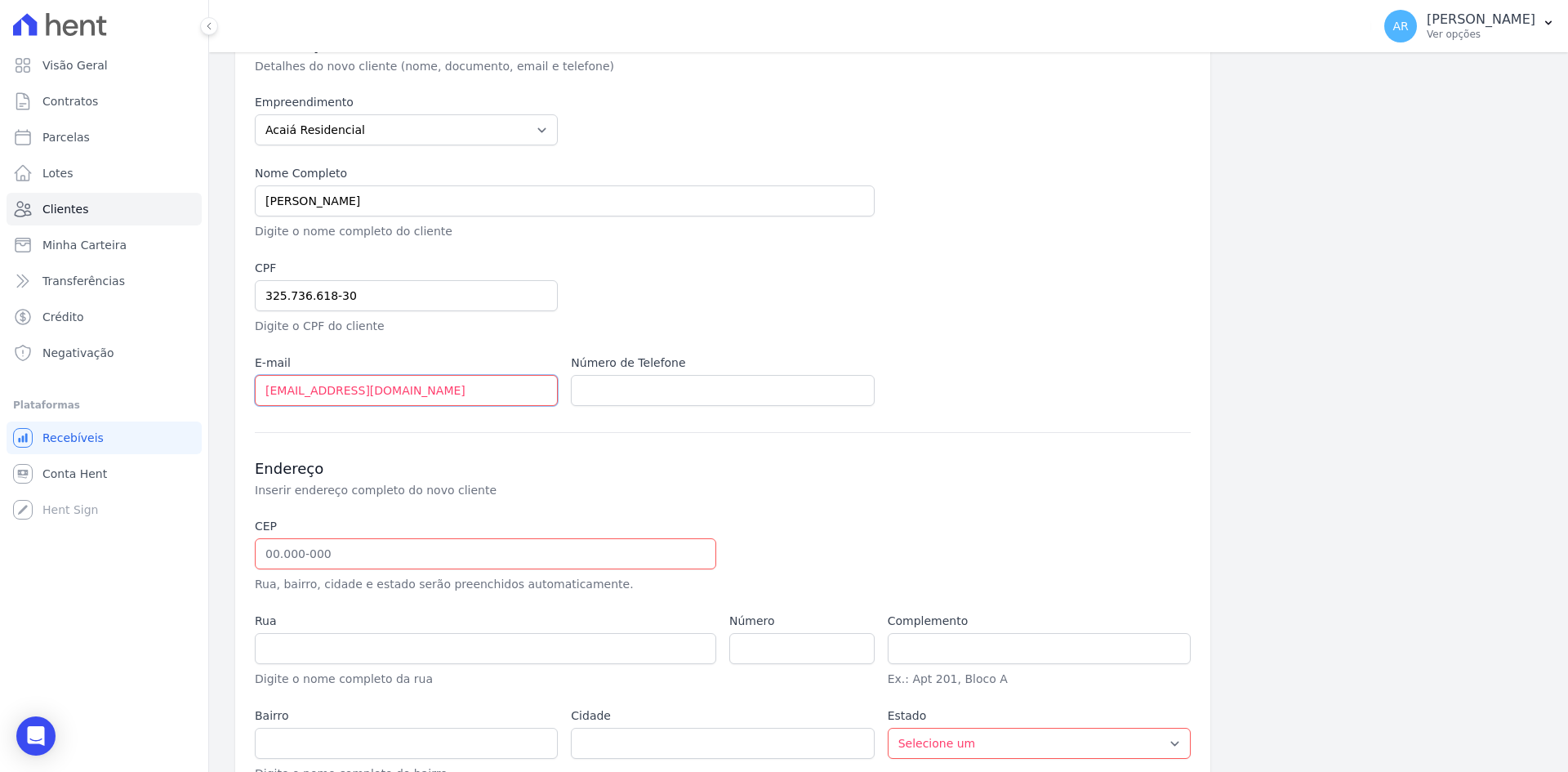
scroll to position [204, 0]
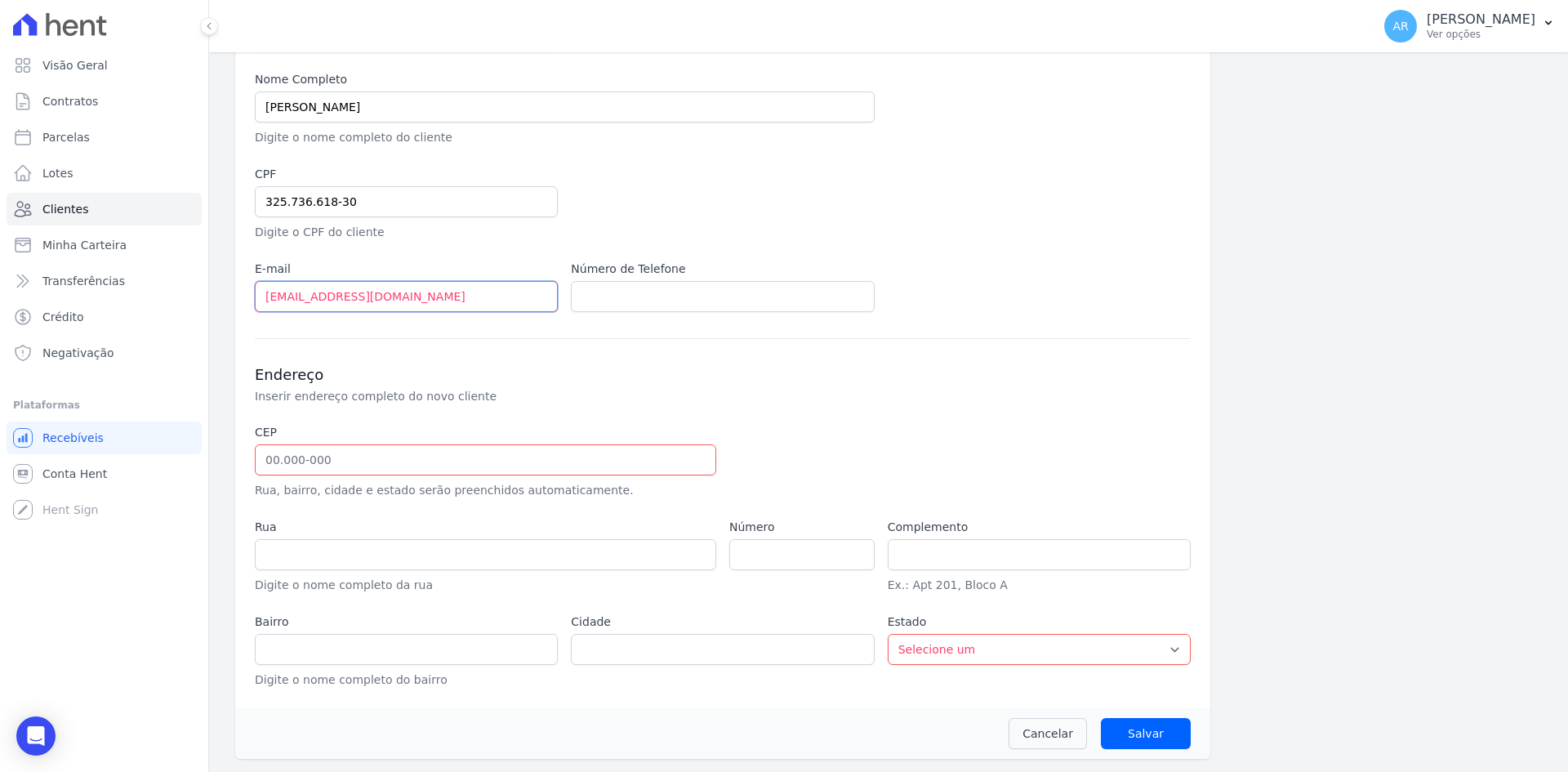
type input "elysmar_machado@yahoo.com.br"
click at [331, 459] on input "text" at bounding box center [485, 460] width 461 height 31
type input "13.155-422"
click at [868, 456] on div at bounding box center [880, 462] width 303 height 76
click at [805, 554] on input "number" at bounding box center [801, 554] width 145 height 31
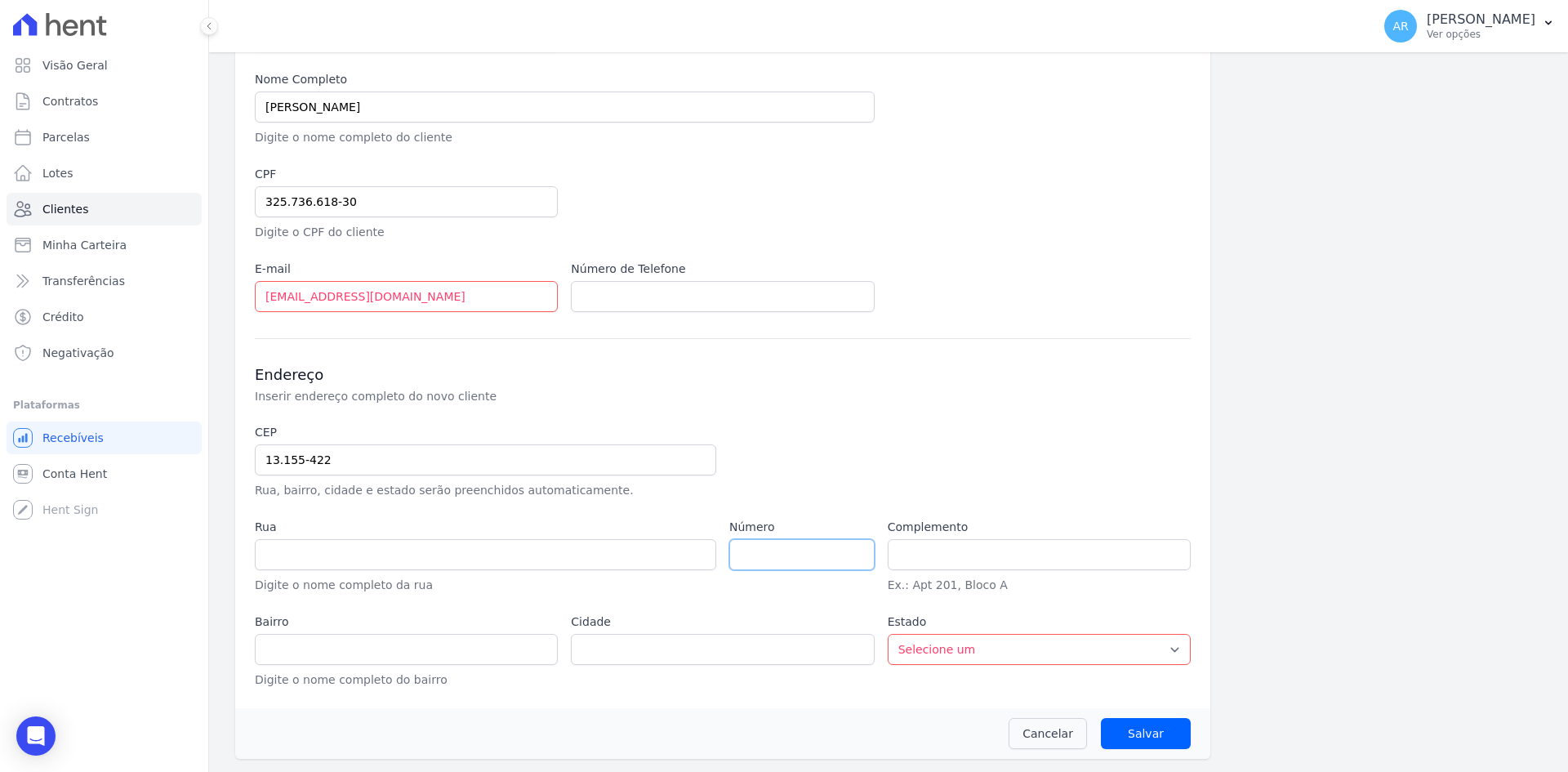
click at [788, 555] on input "number" at bounding box center [801, 554] width 145 height 31
type input "Rua Armando Mora"
type input "Condomínio Residencial Cosmópolis I"
type input "Cosmópolis"
select select "SP"
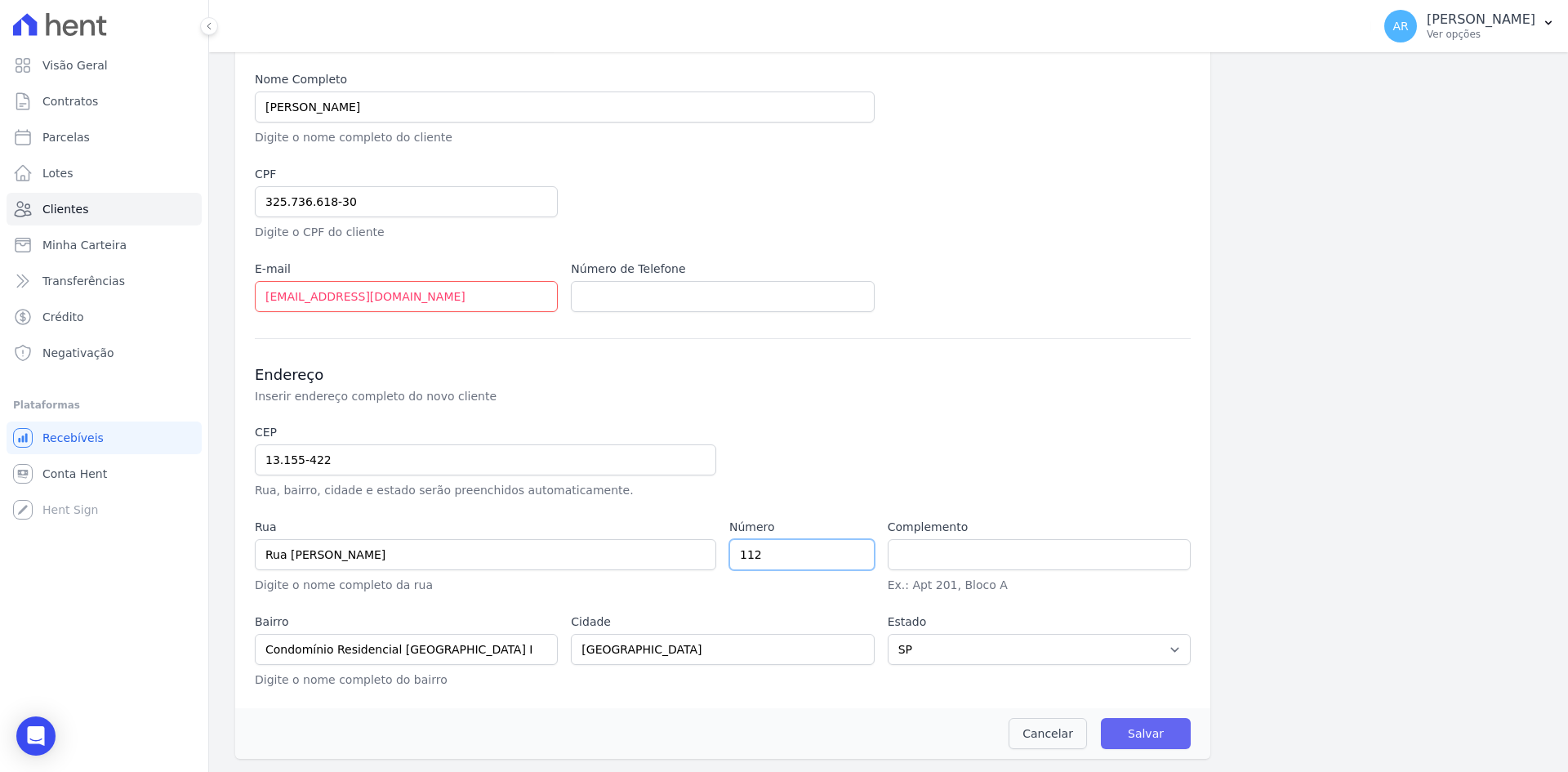
type input "112"
click at [1131, 740] on input "Salvar" at bounding box center [1145, 733] width 90 height 31
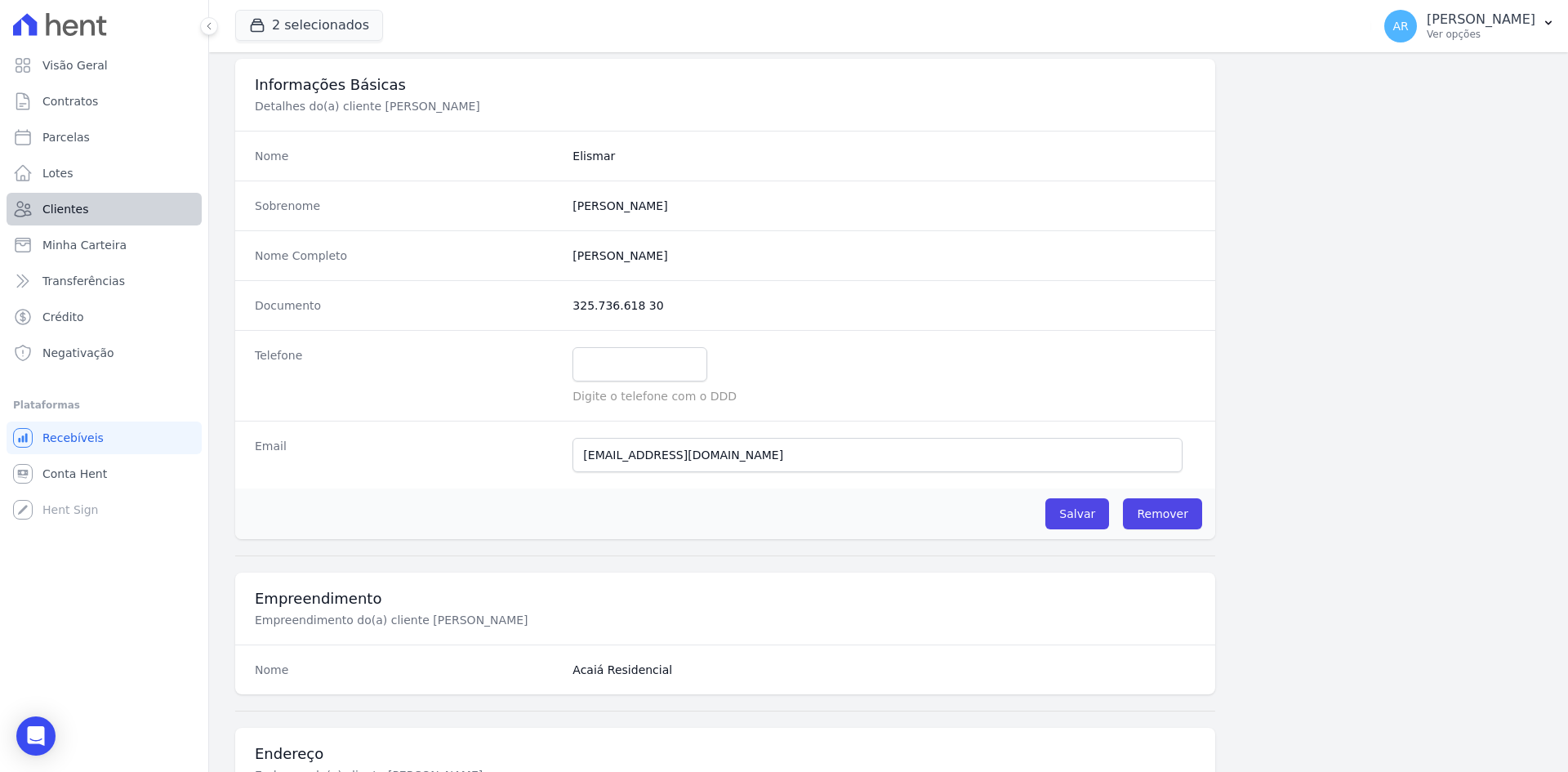
scroll to position [26, 0]
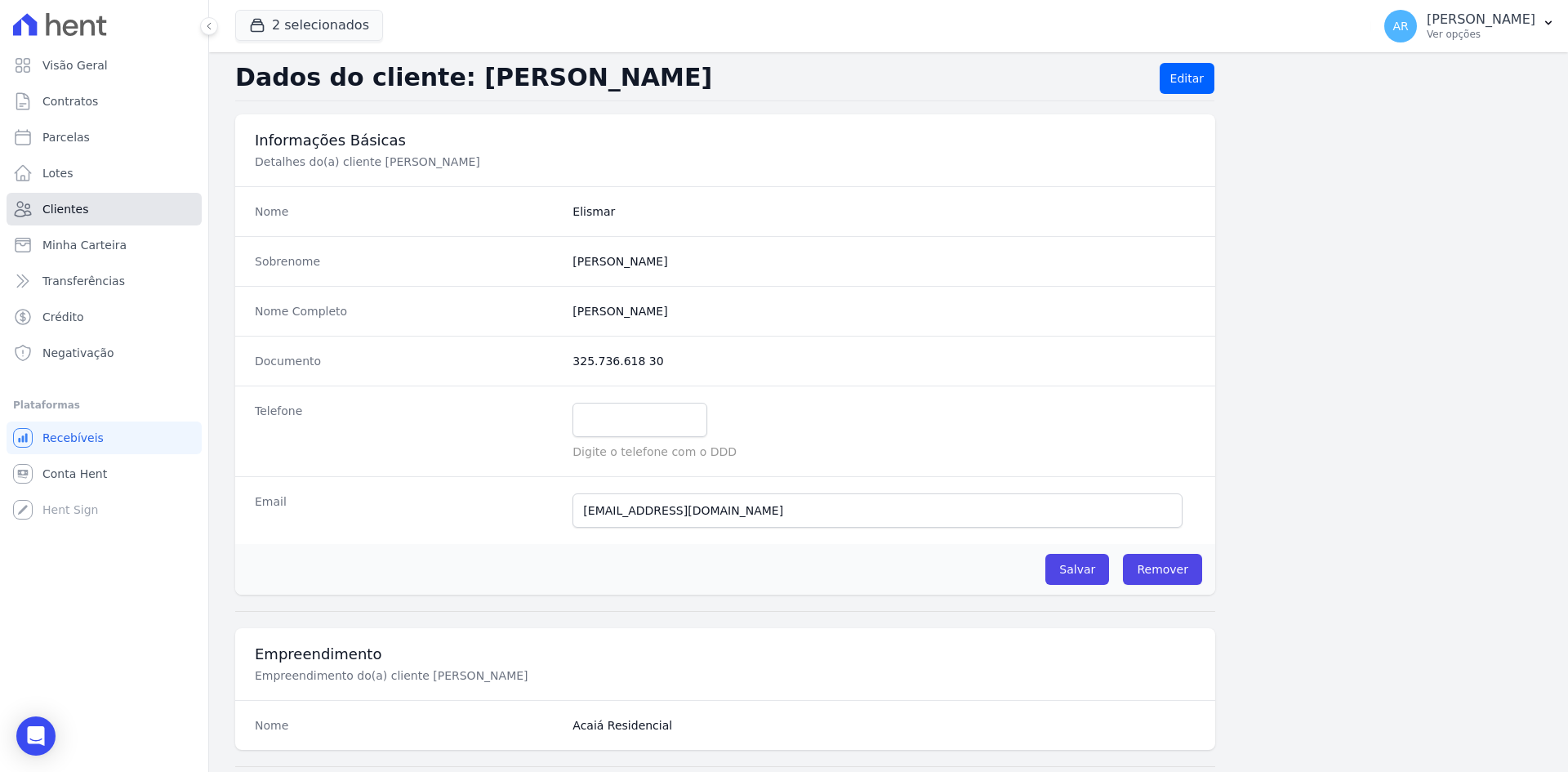
click at [69, 208] on span "Clientes" at bounding box center [65, 209] width 45 height 16
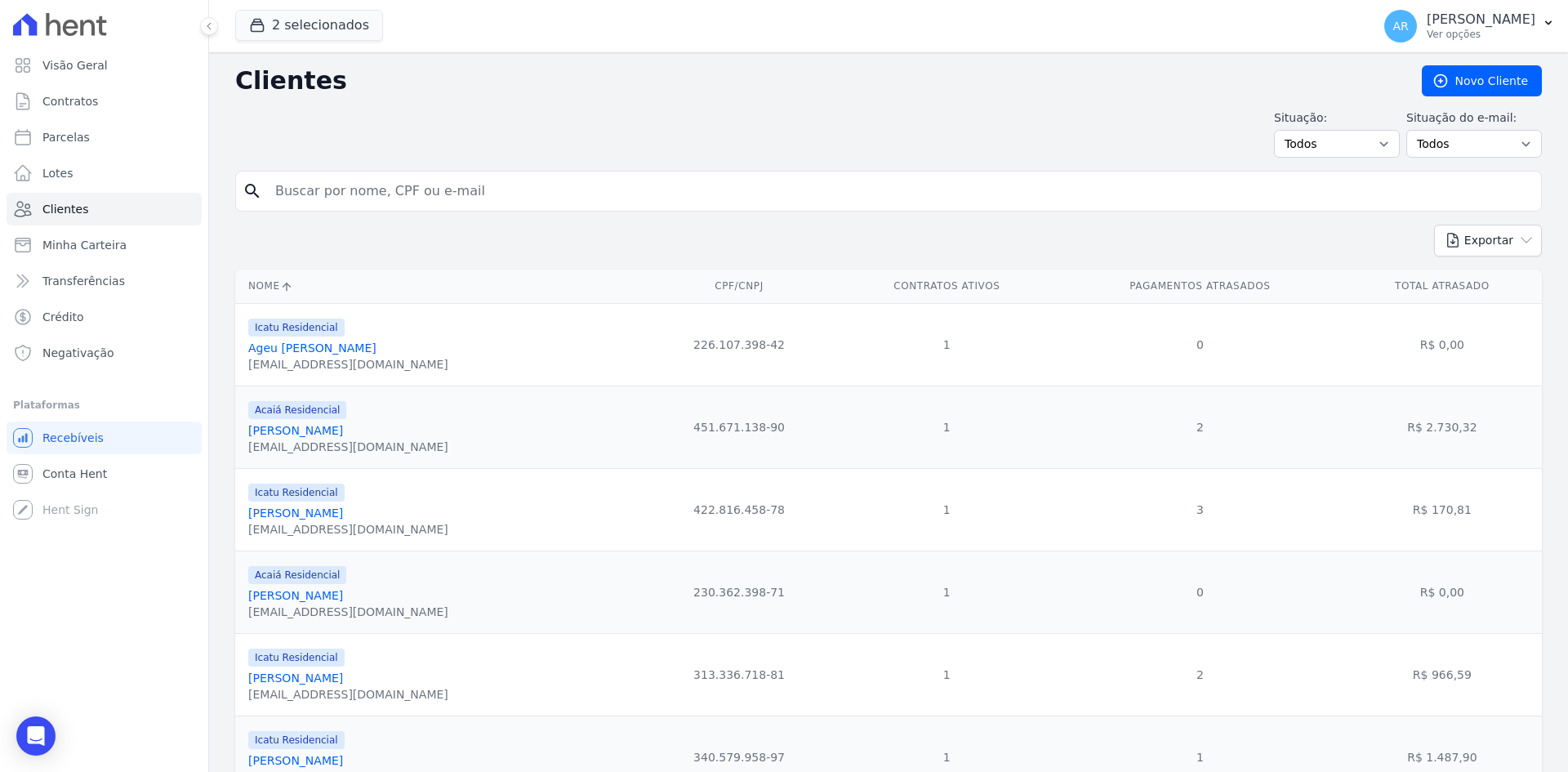
click at [332, 193] on input "search" at bounding box center [900, 191] width 1268 height 33
click at [378, 196] on input "search" at bounding box center [900, 191] width 1268 height 33
type input "james"
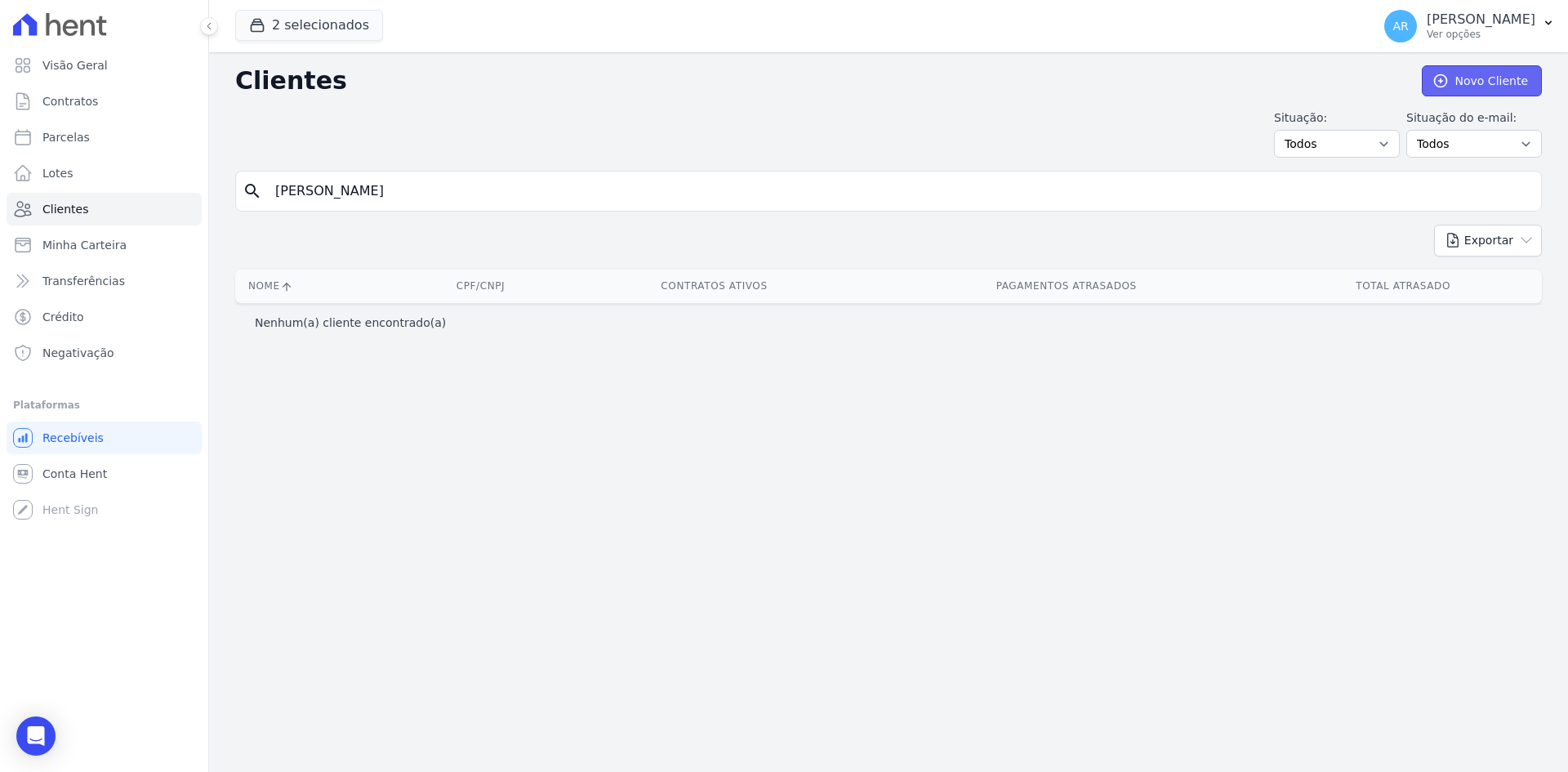
click at [1468, 82] on link "Novo Cliente" at bounding box center [1481, 80] width 120 height 31
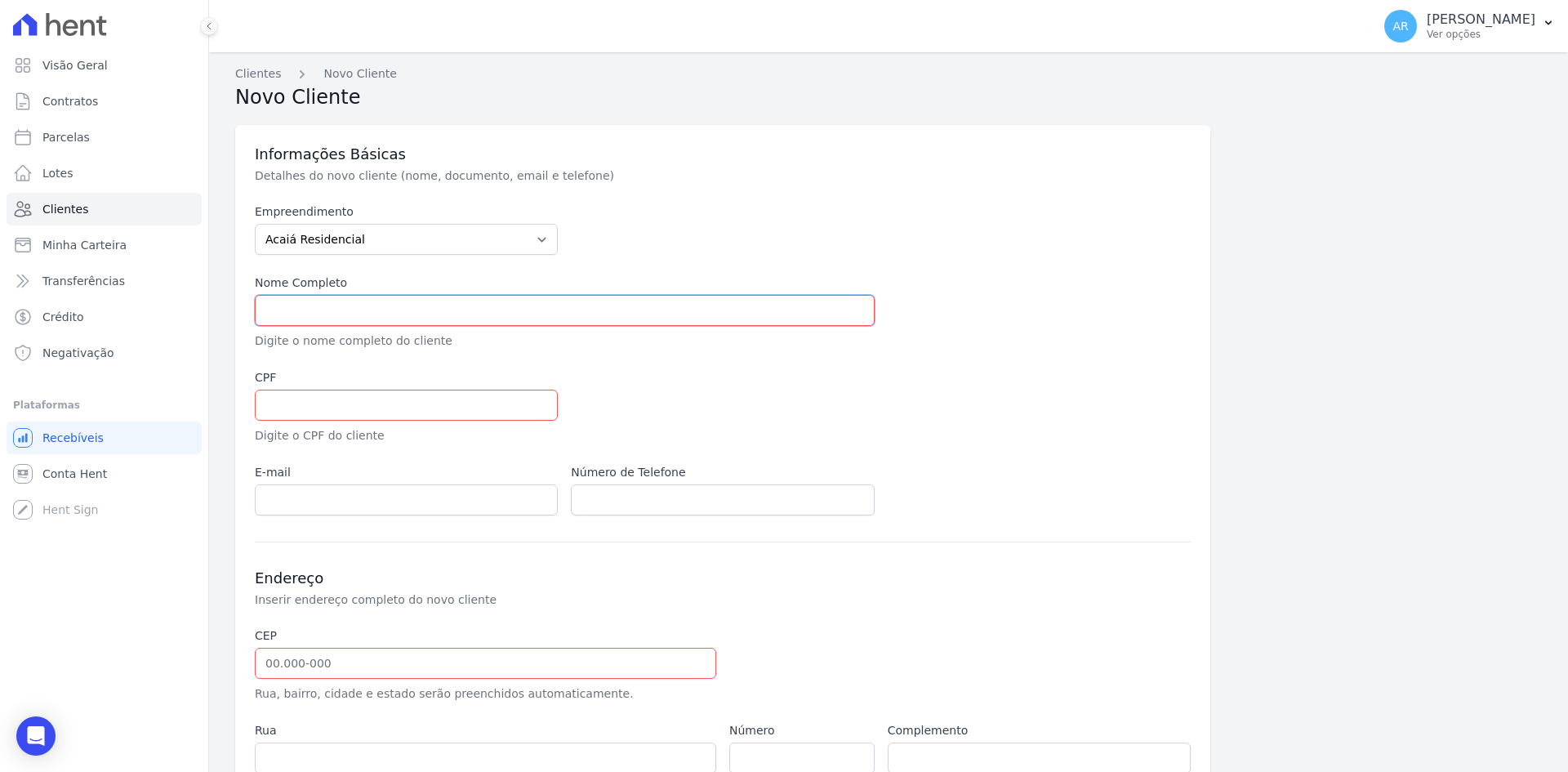
click at [299, 310] on input "text" at bounding box center [564, 310] width 620 height 31
paste input "[EMAIL_ADDRESS][DOMAIN_NAME]"
type input "[EMAIL_ADDRESS][DOMAIN_NAME]"
click at [381, 326] on input "text" at bounding box center [564, 310] width 620 height 31
paste input "JAMES LINCOLN AMORIM LIMA"
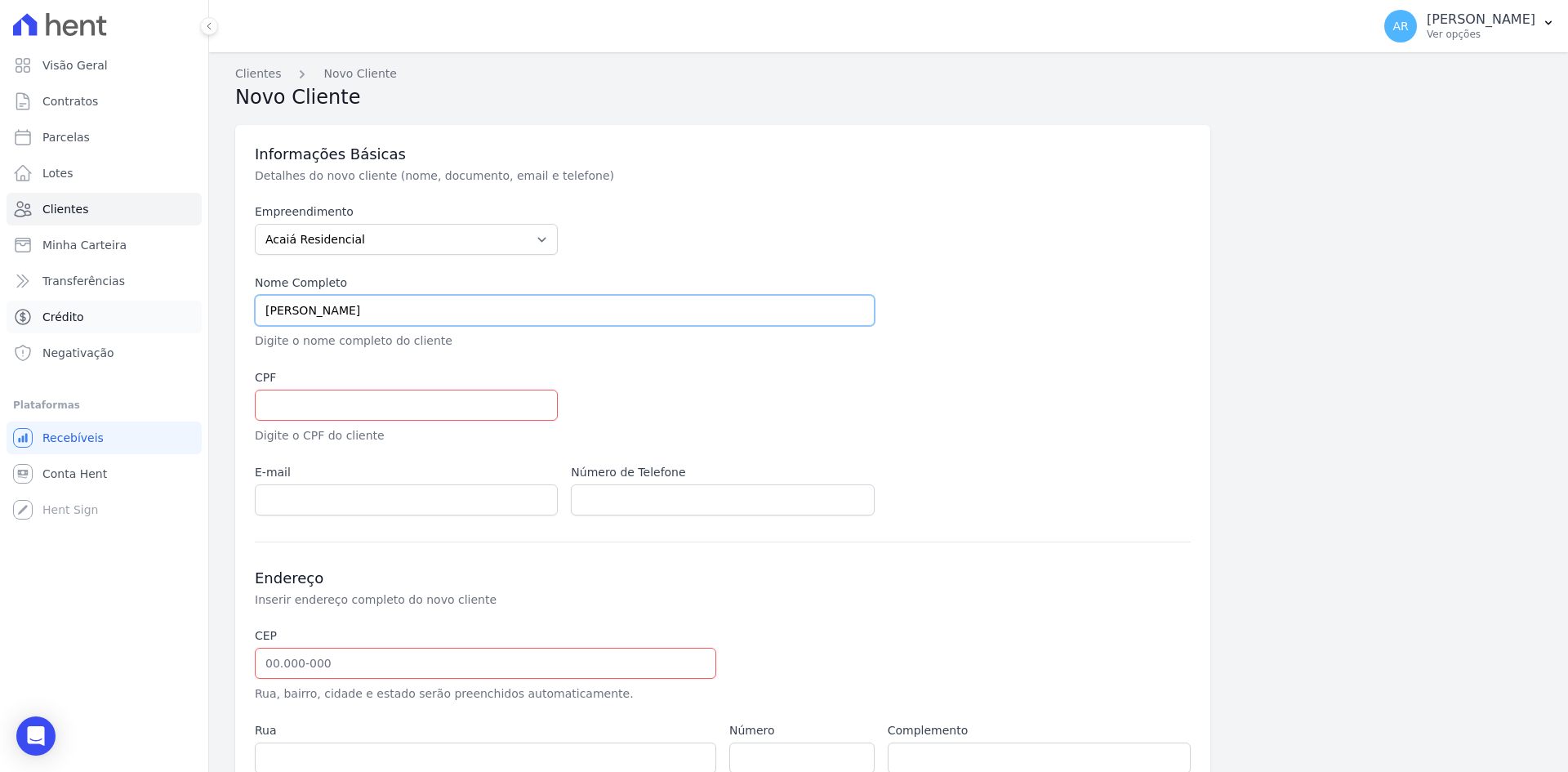
type input "JAMES LINCOLN AMORIM LIMA"
click at [307, 398] on input "text" at bounding box center [406, 405] width 303 height 31
paste input "448.473.178-90"
type input "448.473.178-90"
click at [310, 506] on input "email" at bounding box center [406, 500] width 303 height 31
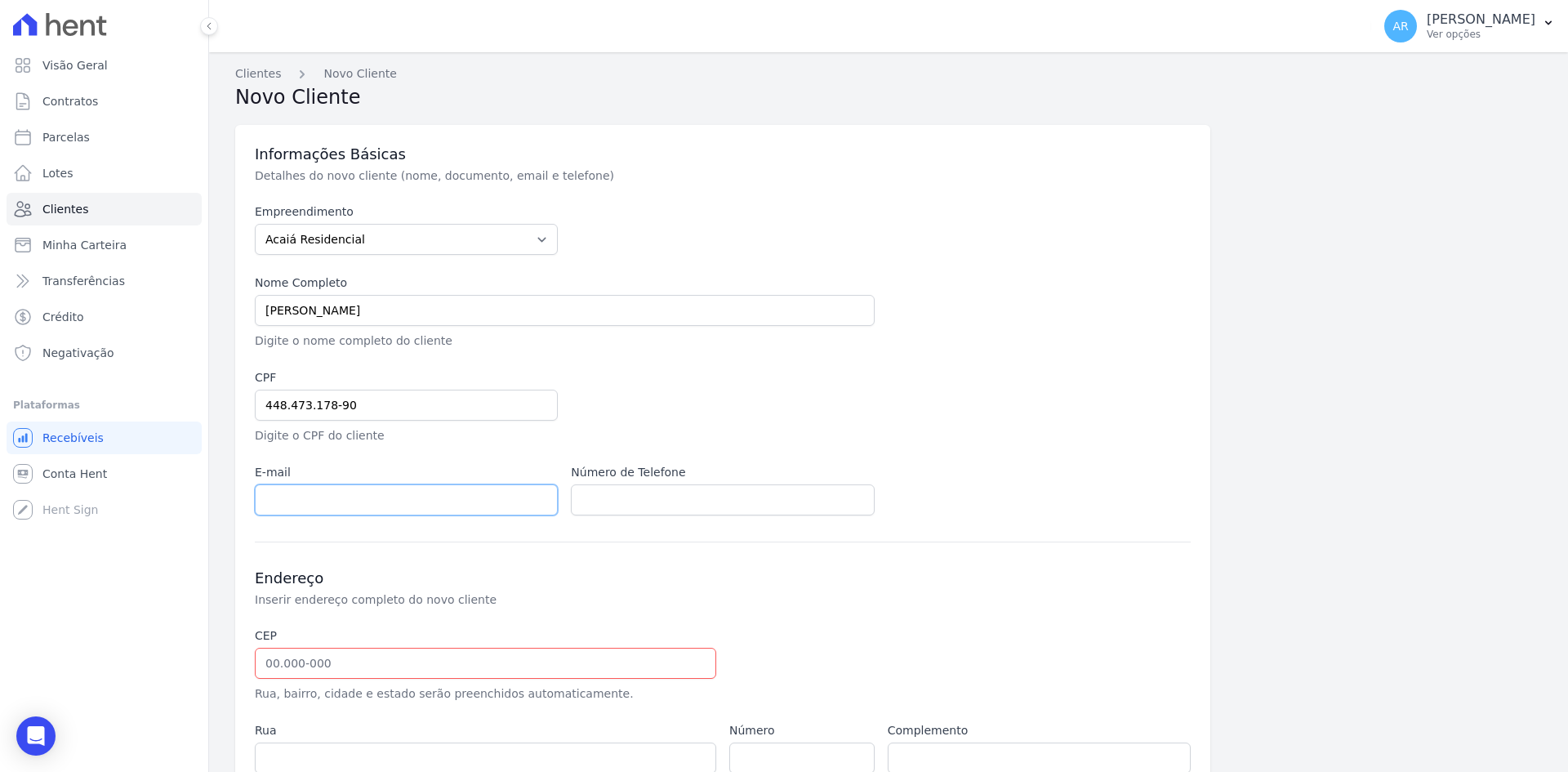
paste input "jamesamorim82@gmail.com"
type input "jamesamorim82@gmail.com"
click at [380, 649] on input "text" at bounding box center [485, 663] width 461 height 31
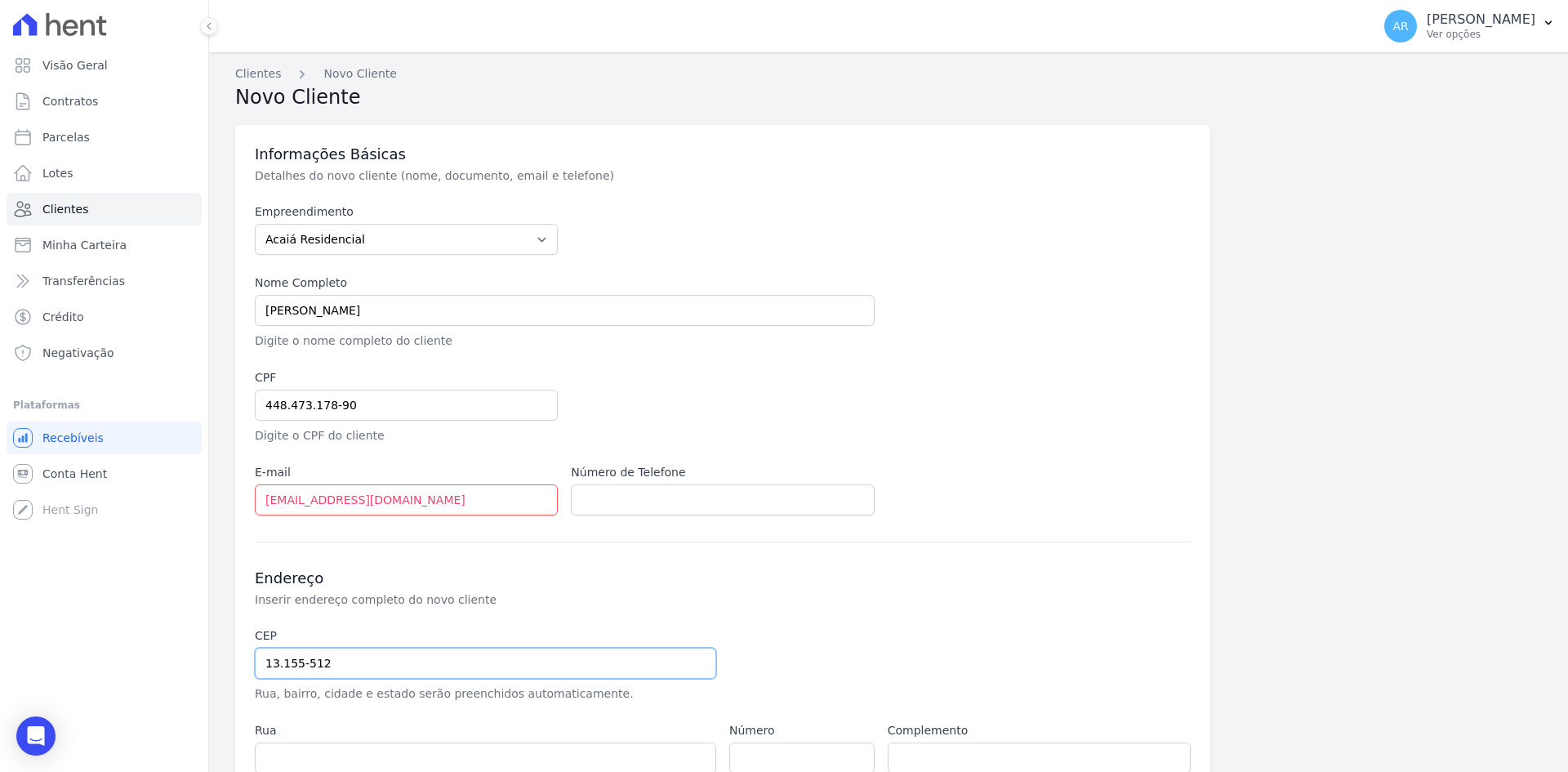
type input "13.155-512"
click at [816, 603] on div "Endereço Inserir endereço completo do novo cliente" at bounding box center [723, 588] width 936 height 39
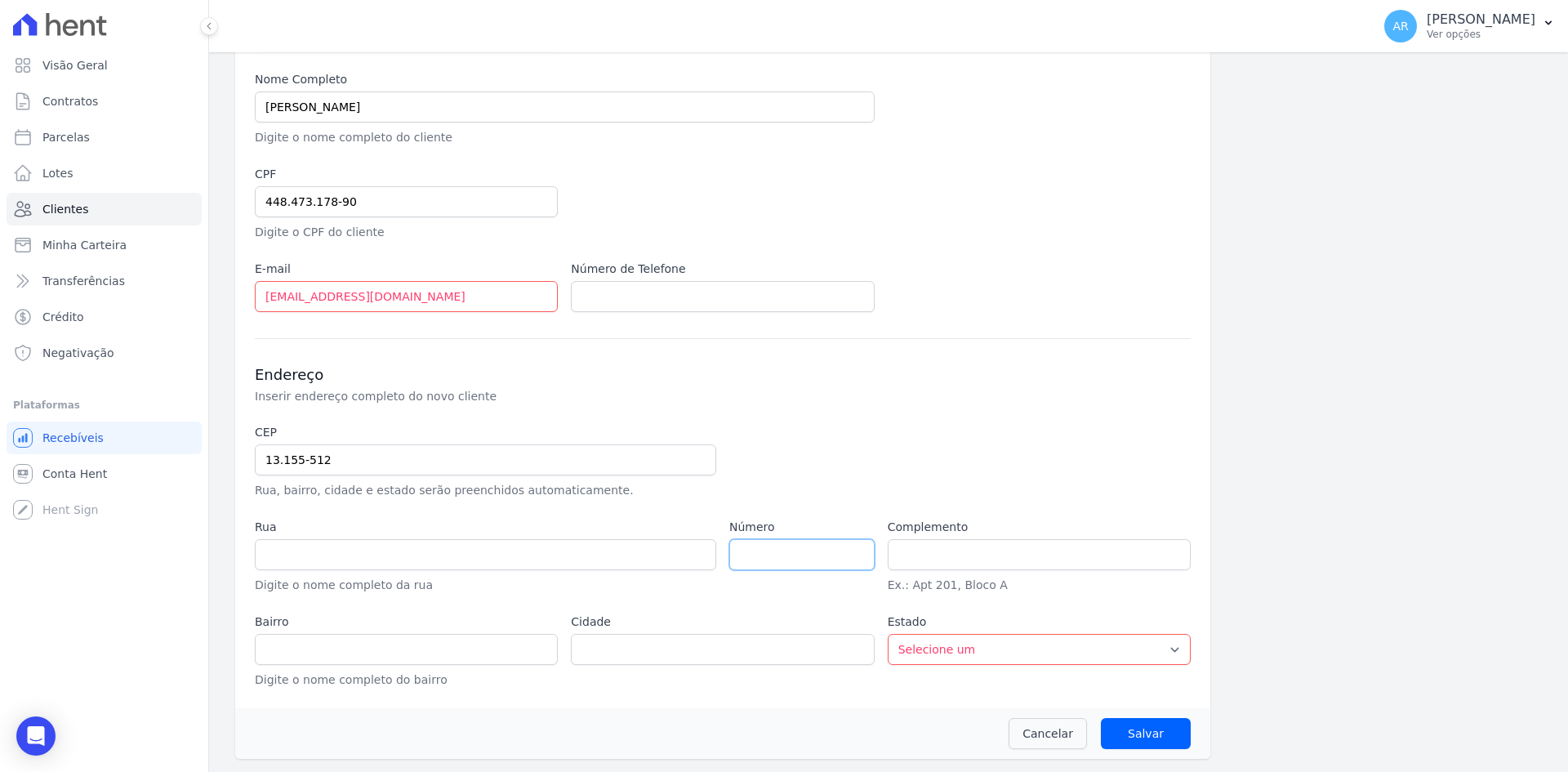
click at [774, 554] on input "number" at bounding box center [801, 554] width 145 height 31
type input "Rua Adolpho Neumann"
type input "Residencial Bader José Aun"
type input "Cosmópolis"
select select "SP"
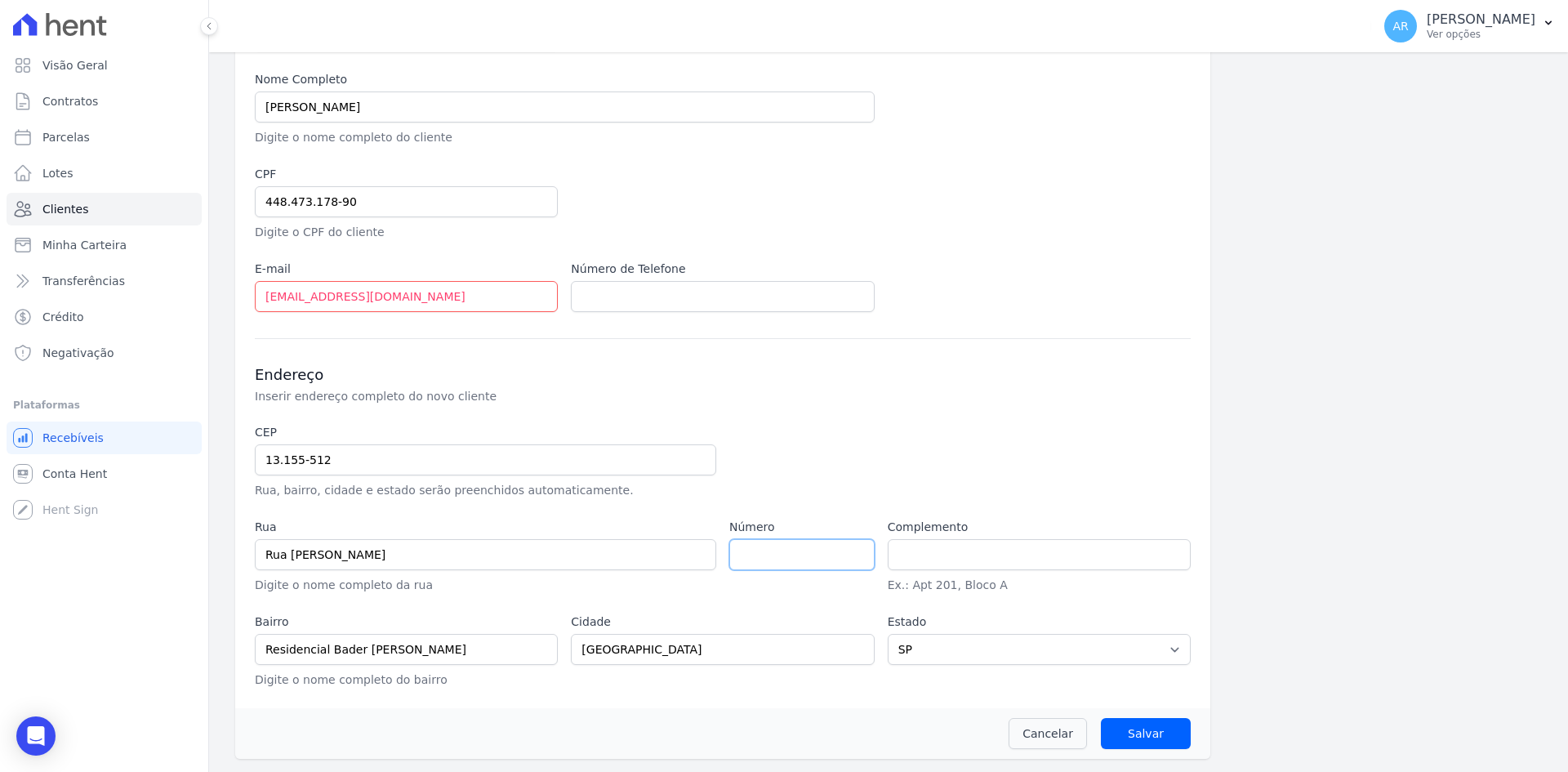
click at [782, 556] on input "number" at bounding box center [801, 554] width 145 height 31
type input "193"
click at [1137, 733] on input "Salvar" at bounding box center [1145, 733] width 90 height 31
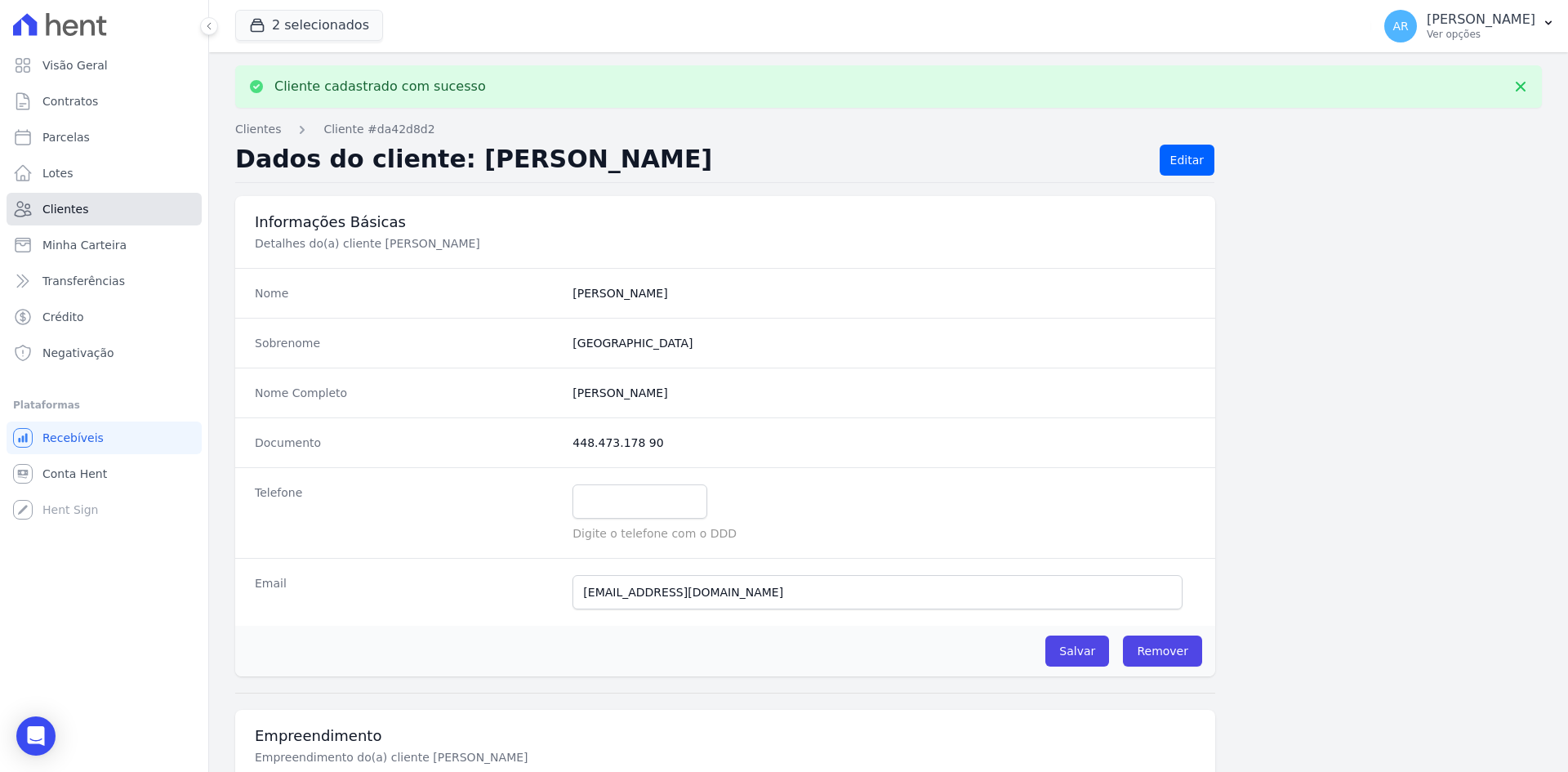
click at [76, 206] on span "Clientes" at bounding box center [65, 209] width 45 height 16
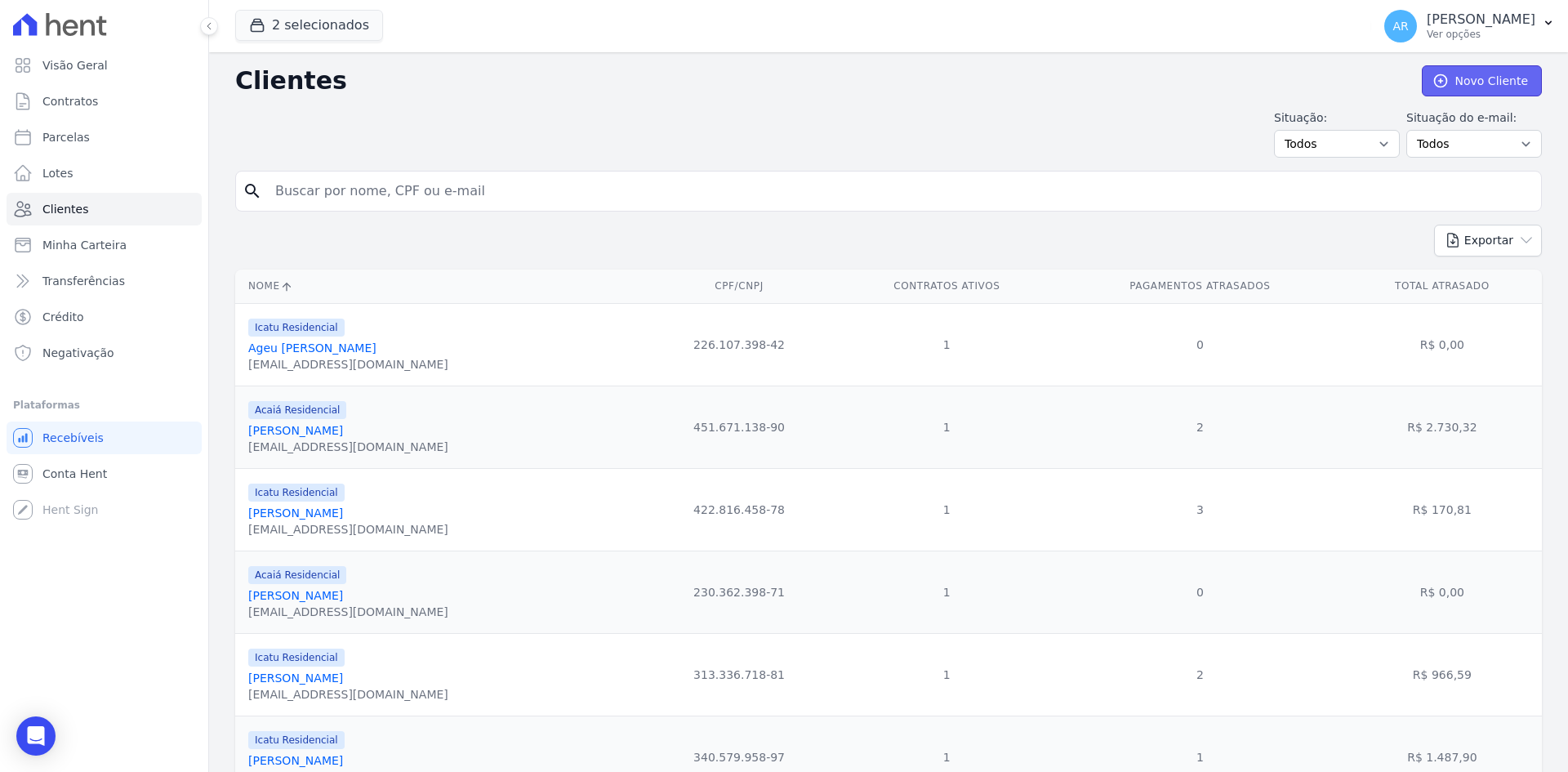
click at [1470, 90] on link "Novo Cliente" at bounding box center [1481, 80] width 120 height 31
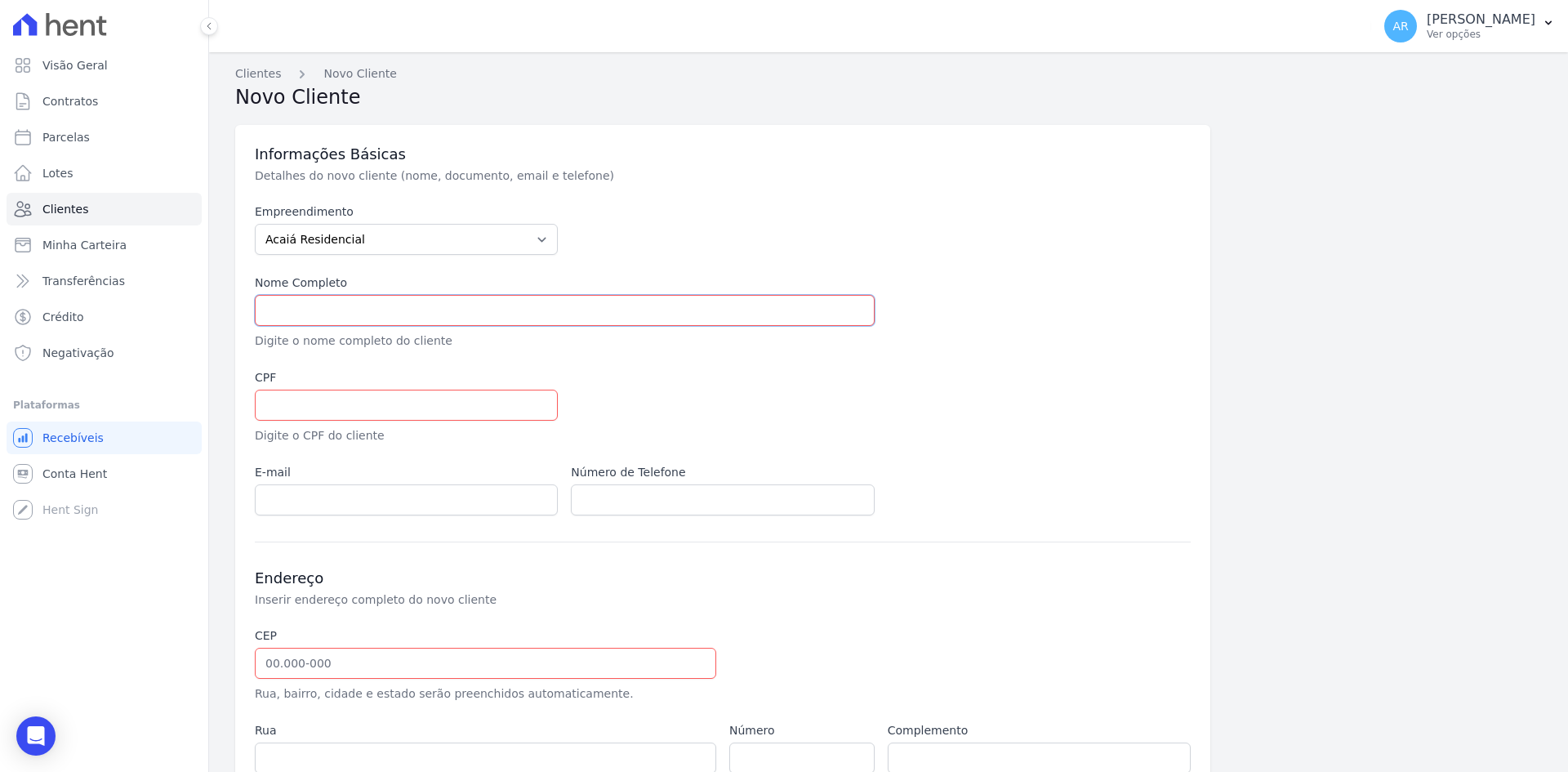
click at [291, 305] on input "text" at bounding box center [564, 310] width 620 height 31
paste input "jamesamorim82@gmail.com"
type input "jamesamorim82@gmail.com"
click at [374, 310] on input "text" at bounding box center [564, 310] width 620 height 31
paste input "SERGIO MARCOS TASSO"
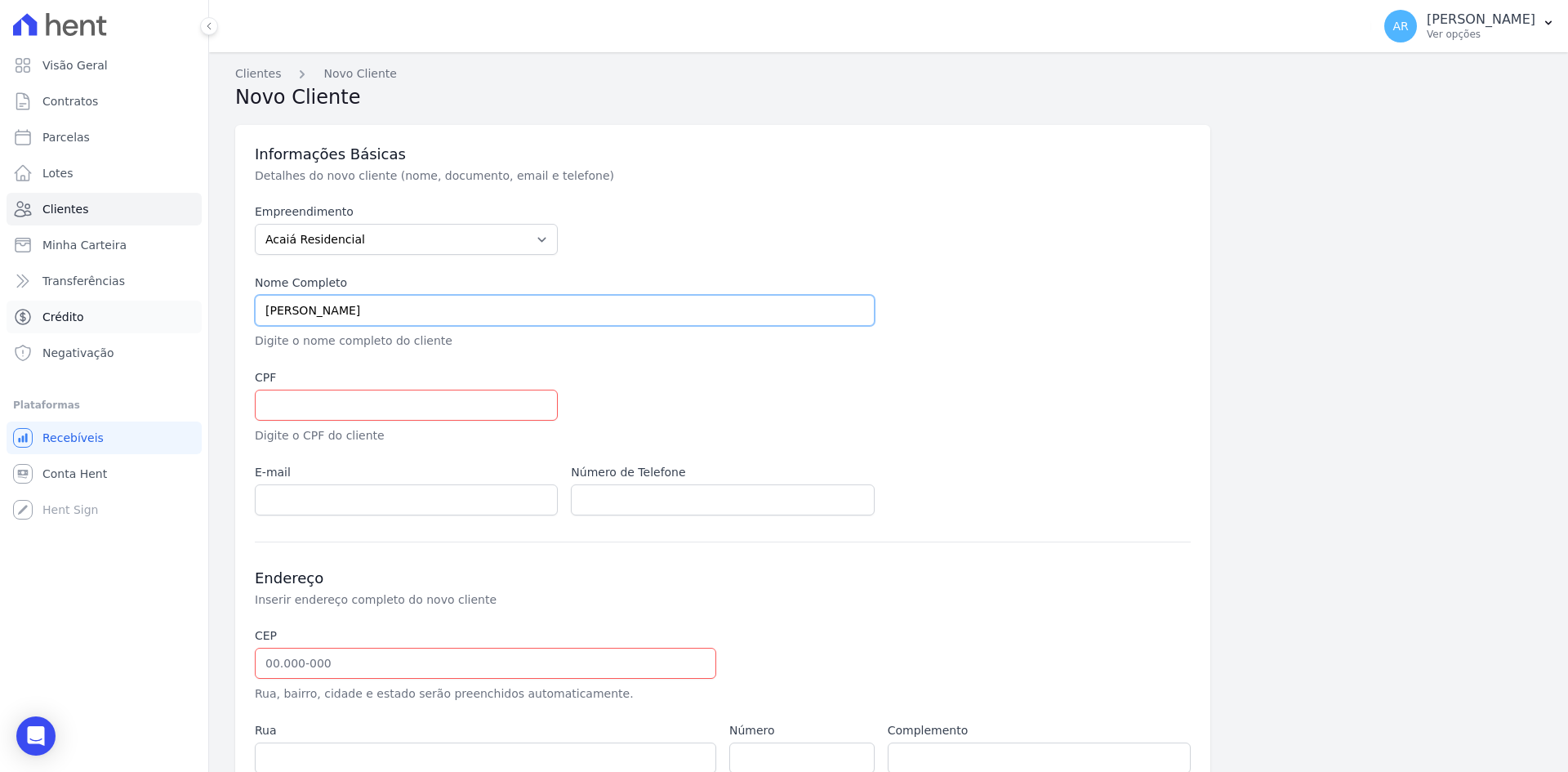
type input "SERGIO MARCOS TASSO"
click at [298, 410] on input "text" at bounding box center [406, 405] width 303 height 31
paste input "102.219.768-17"
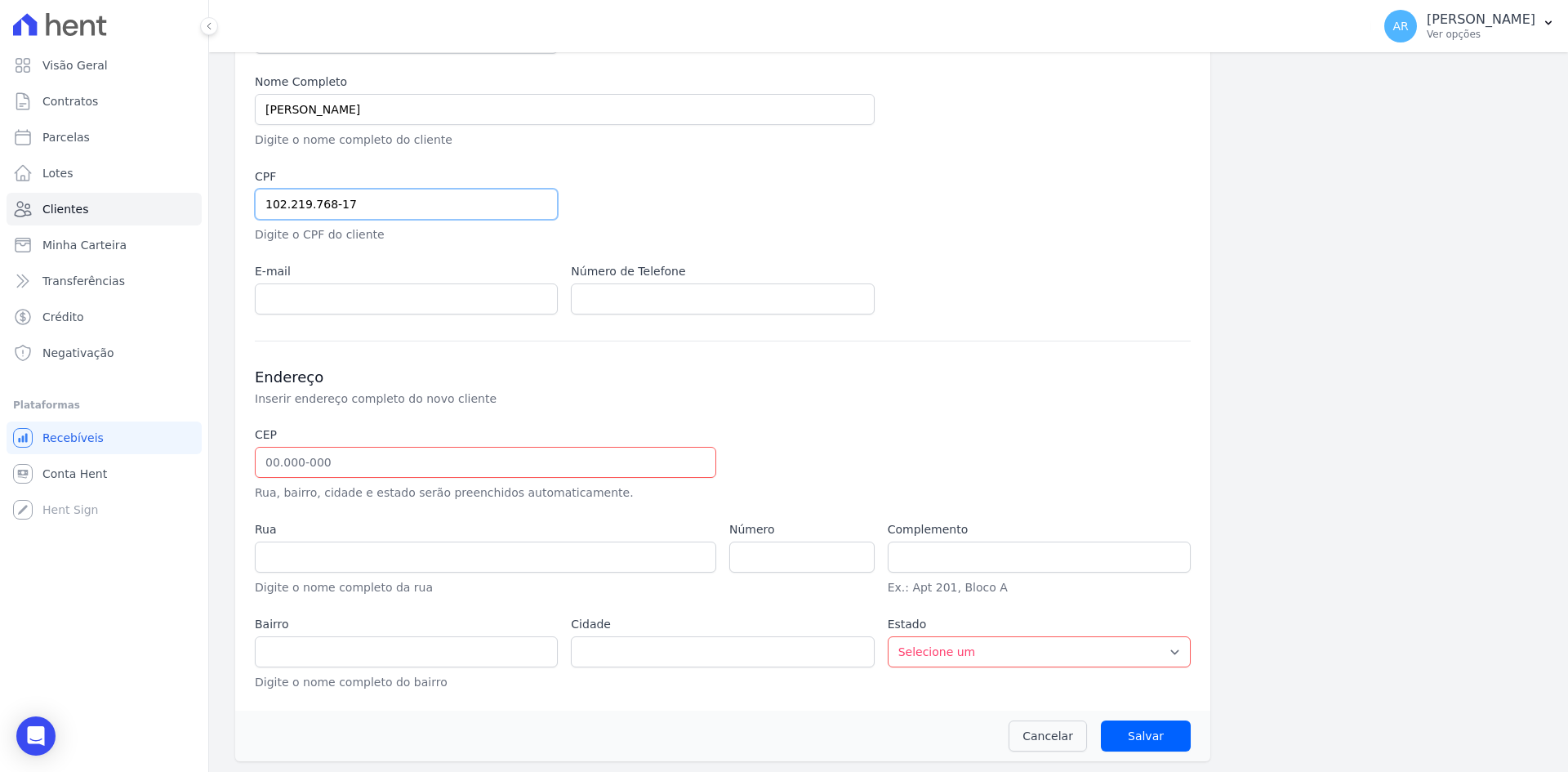
scroll to position [204, 0]
type input "102.219.768-17"
click at [309, 465] on input "text" at bounding box center [485, 460] width 461 height 31
type input "13.152-022"
click at [832, 436] on div at bounding box center [880, 462] width 303 height 76
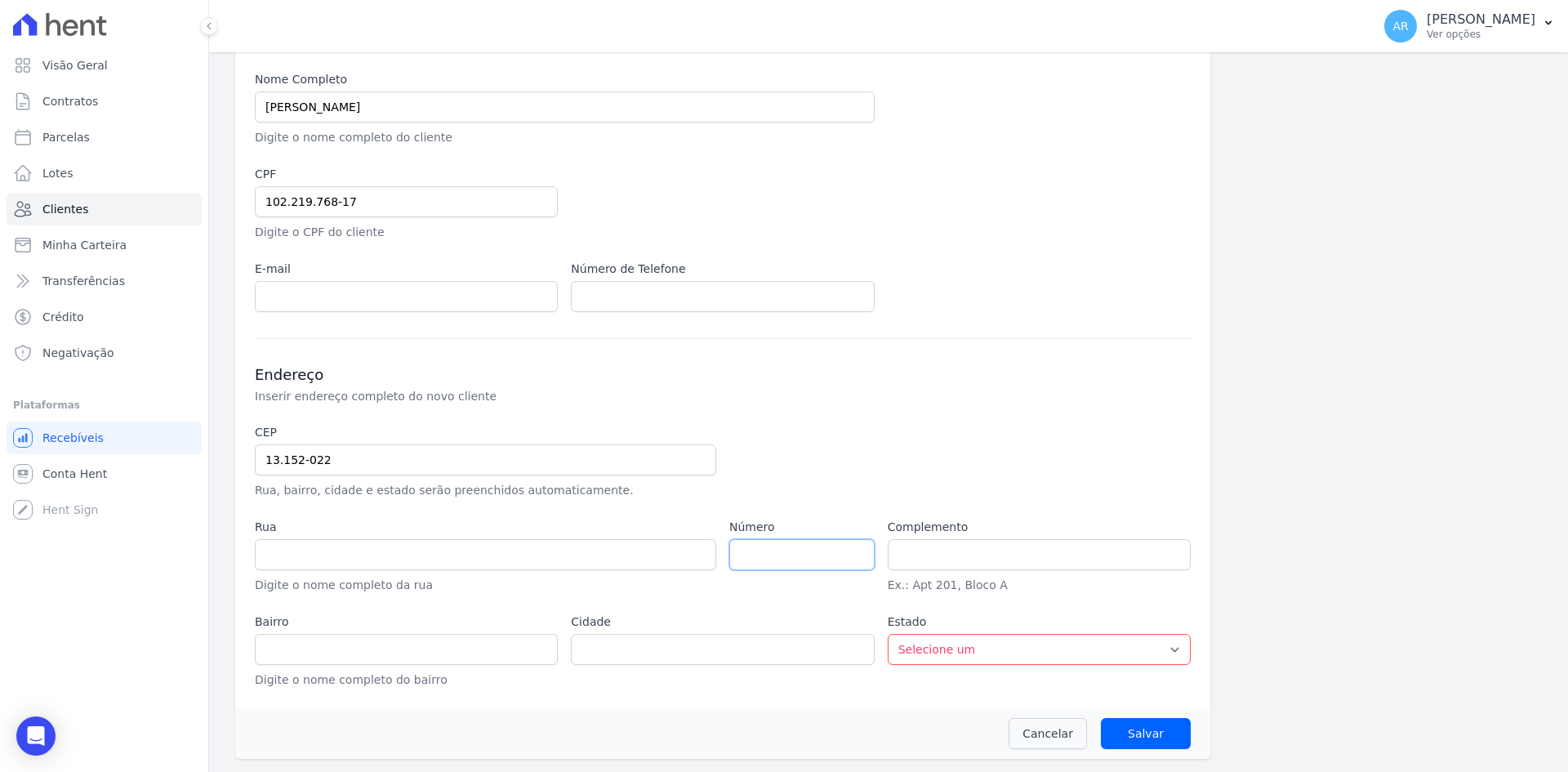
click at [812, 559] on input "number" at bounding box center [801, 554] width 145 height 31
type input "Rua Luiz Manoel de Queiroz"
type input "Núcleo Habitacional Vila Nova"
type input "Cosmópolis"
select select "SP"
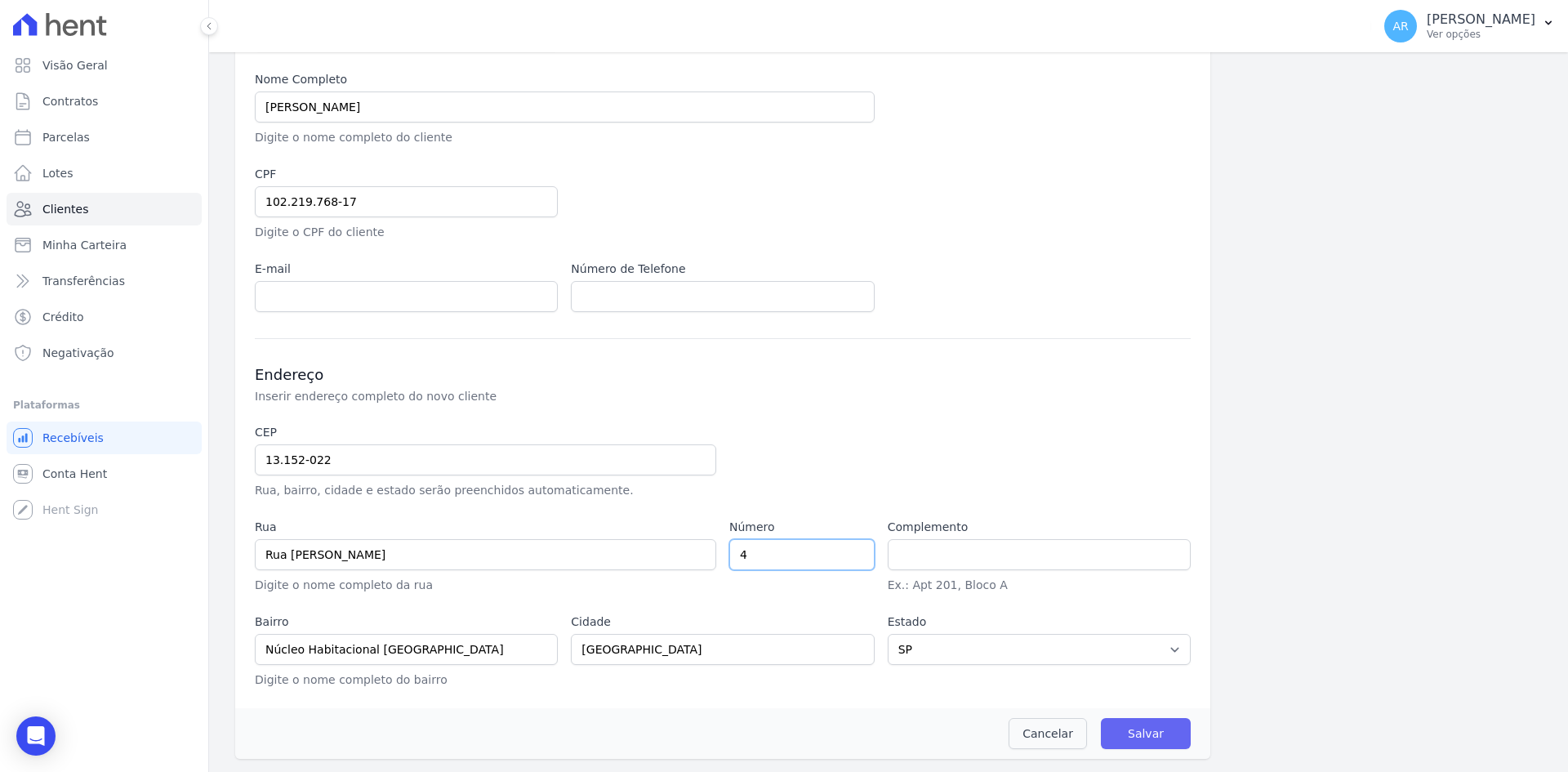
type input "4"
click at [1157, 733] on input "Salvar" at bounding box center [1145, 733] width 90 height 31
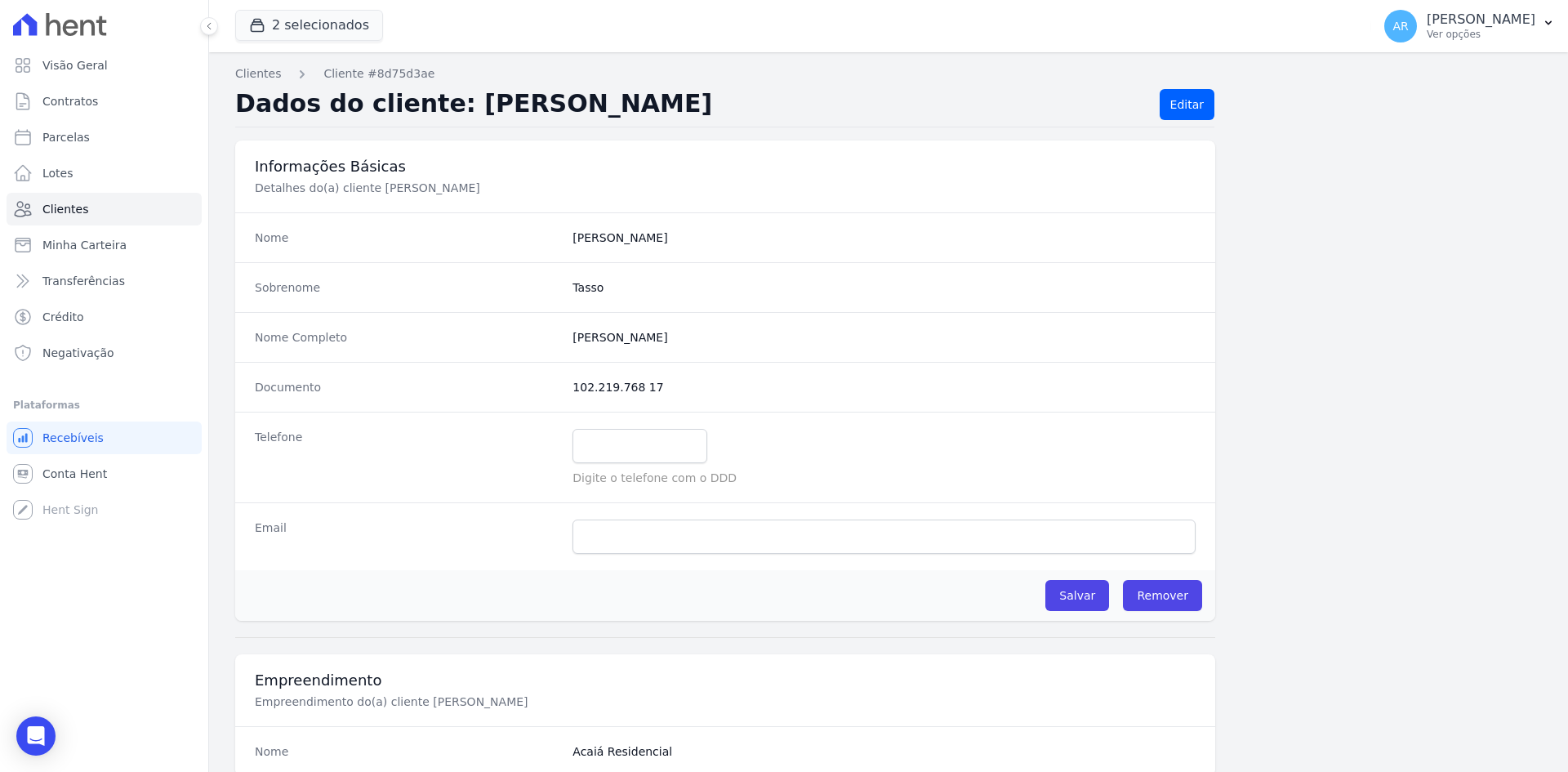
drag, startPoint x: 1044, startPoint y: 157, endPoint x: 704, endPoint y: 172, distance: 340.3
click at [1044, 157] on h3 "Informações Básicas" at bounding box center [725, 166] width 940 height 20
click at [76, 212] on span "Clientes" at bounding box center [65, 209] width 45 height 16
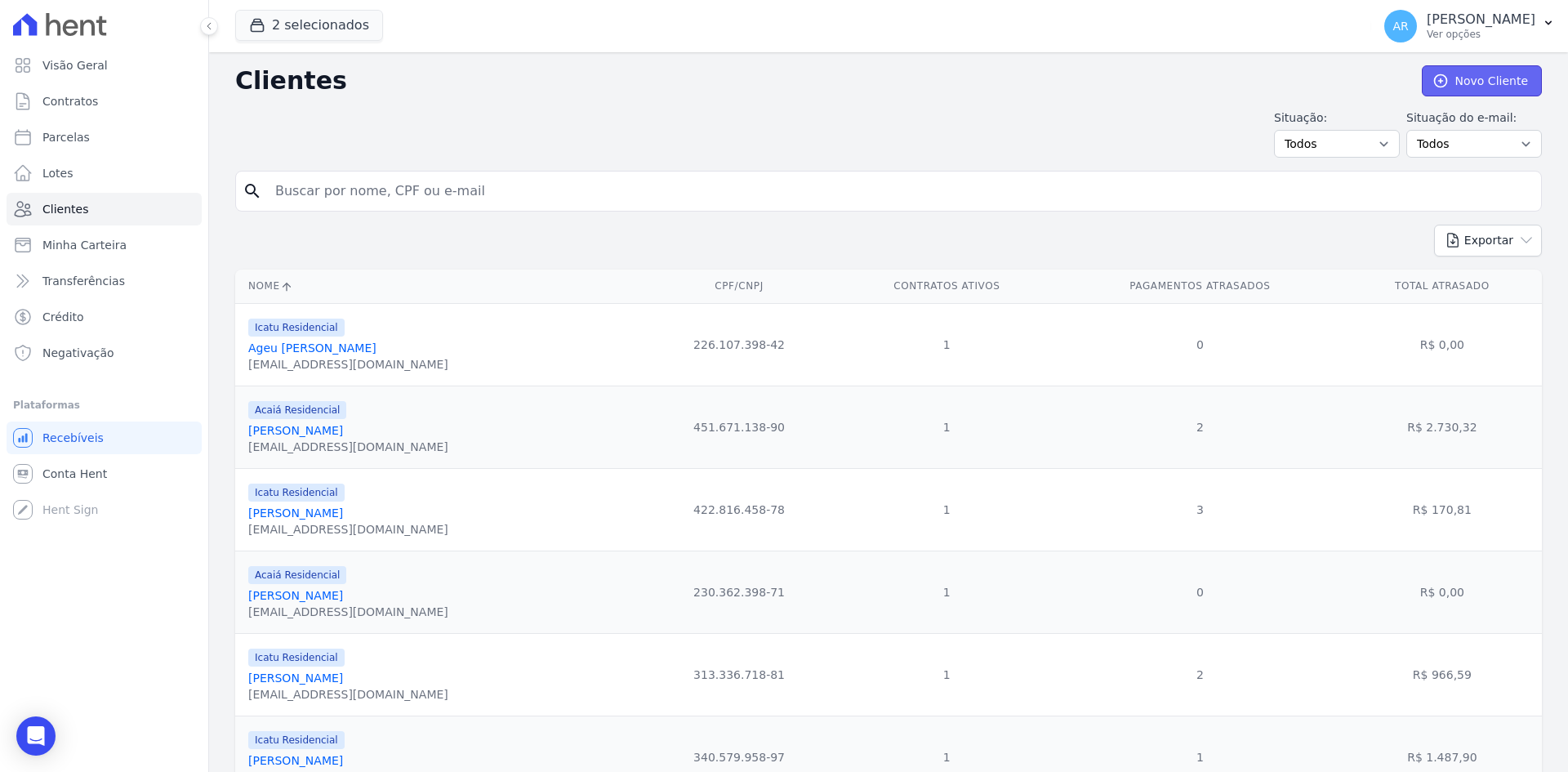
click at [1480, 82] on link "Novo Cliente" at bounding box center [1481, 80] width 120 height 31
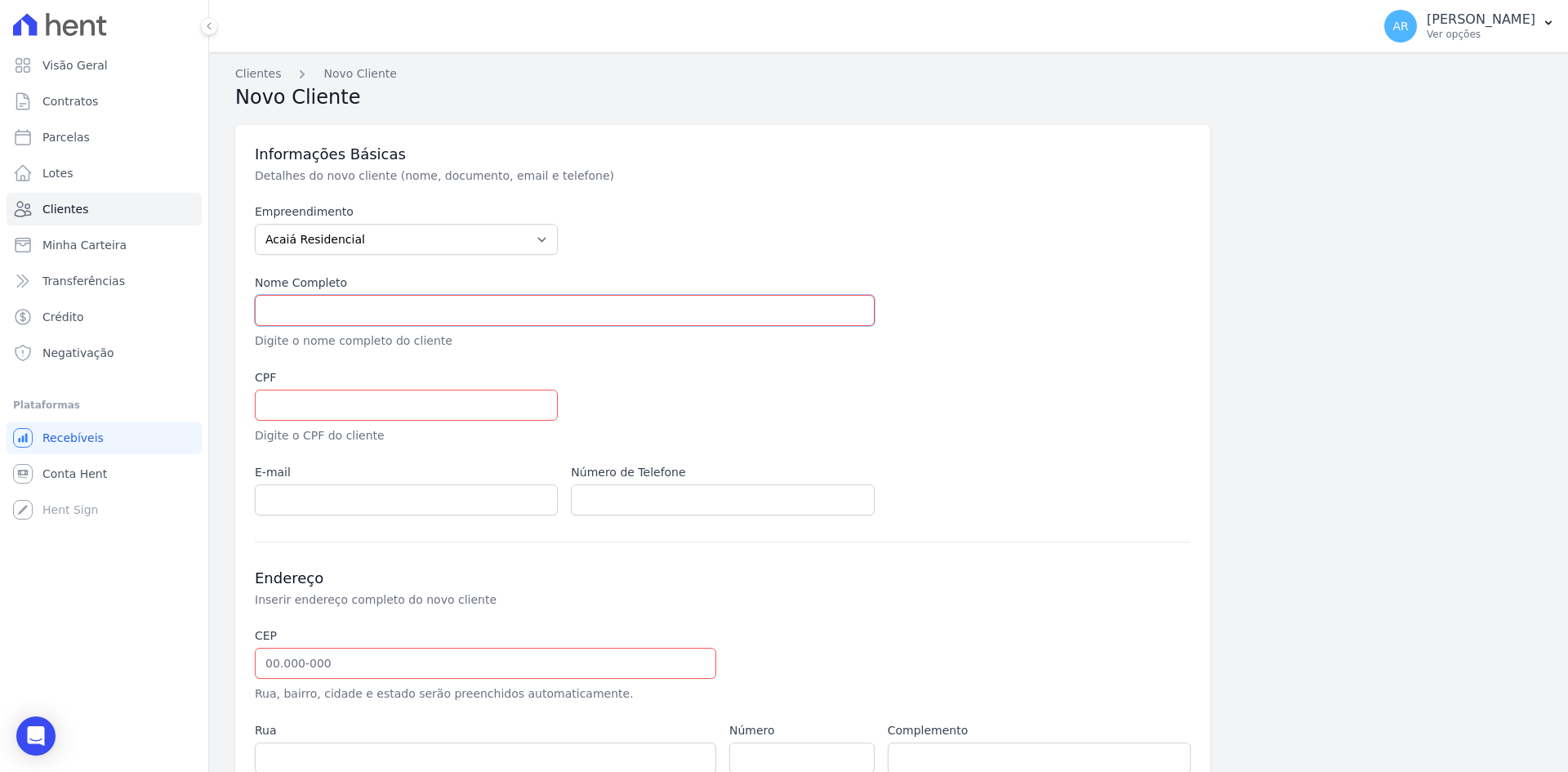
click at [336, 318] on input "text" at bounding box center [564, 310] width 620 height 31
paste input "[PERSON_NAME]"
type input "[PERSON_NAME]"
click at [347, 395] on input "text" at bounding box center [406, 405] width 303 height 31
paste input "369.249.308-83"
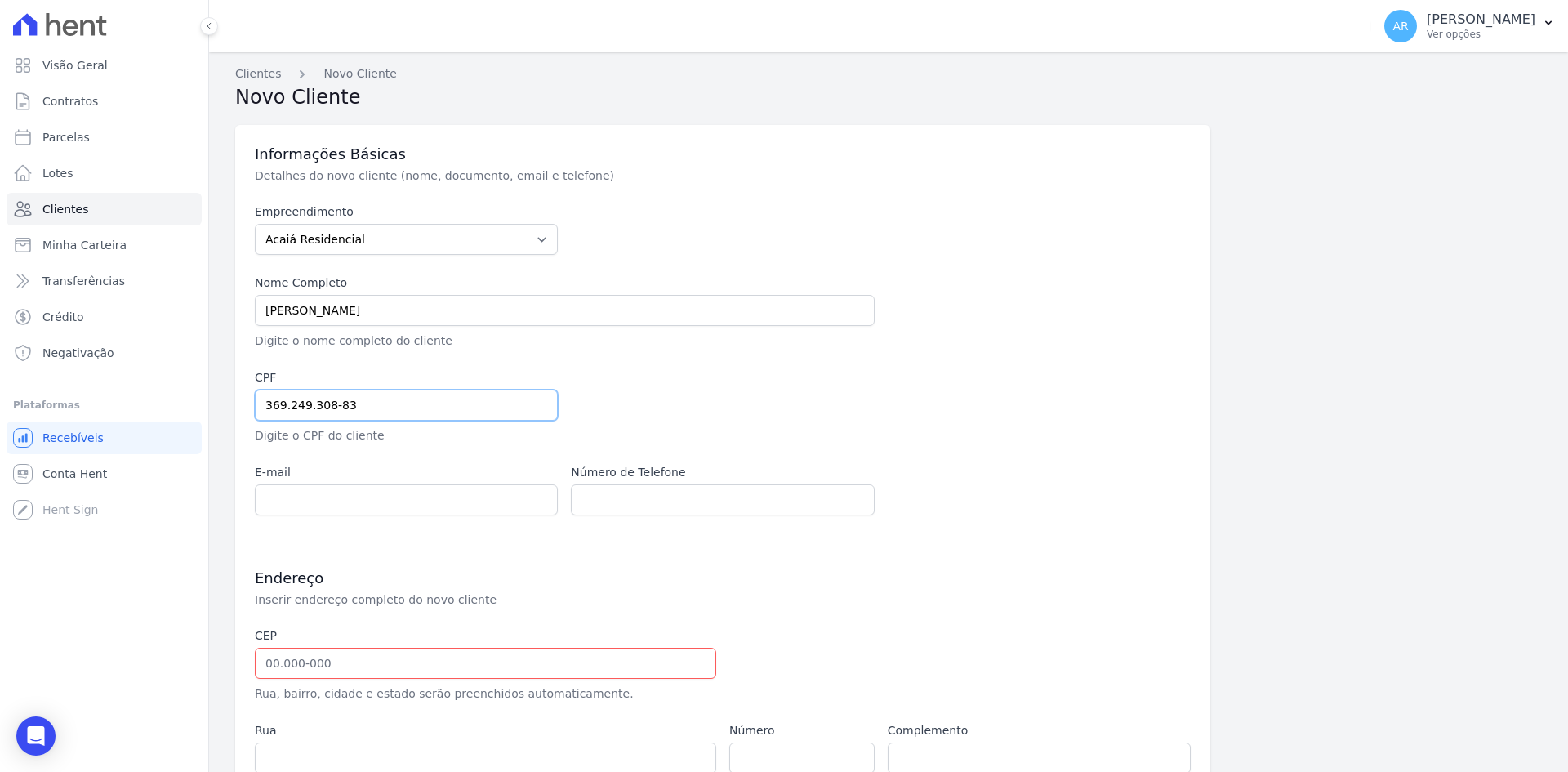
type input "369.249.308-83"
click at [317, 503] on input "email" at bounding box center [406, 500] width 303 height 31
paste input "cfo@edilsonleite.adv.br"
type input "cfo@edilsonleite.adv.br"
click at [508, 664] on input "text" at bounding box center [485, 663] width 461 height 31
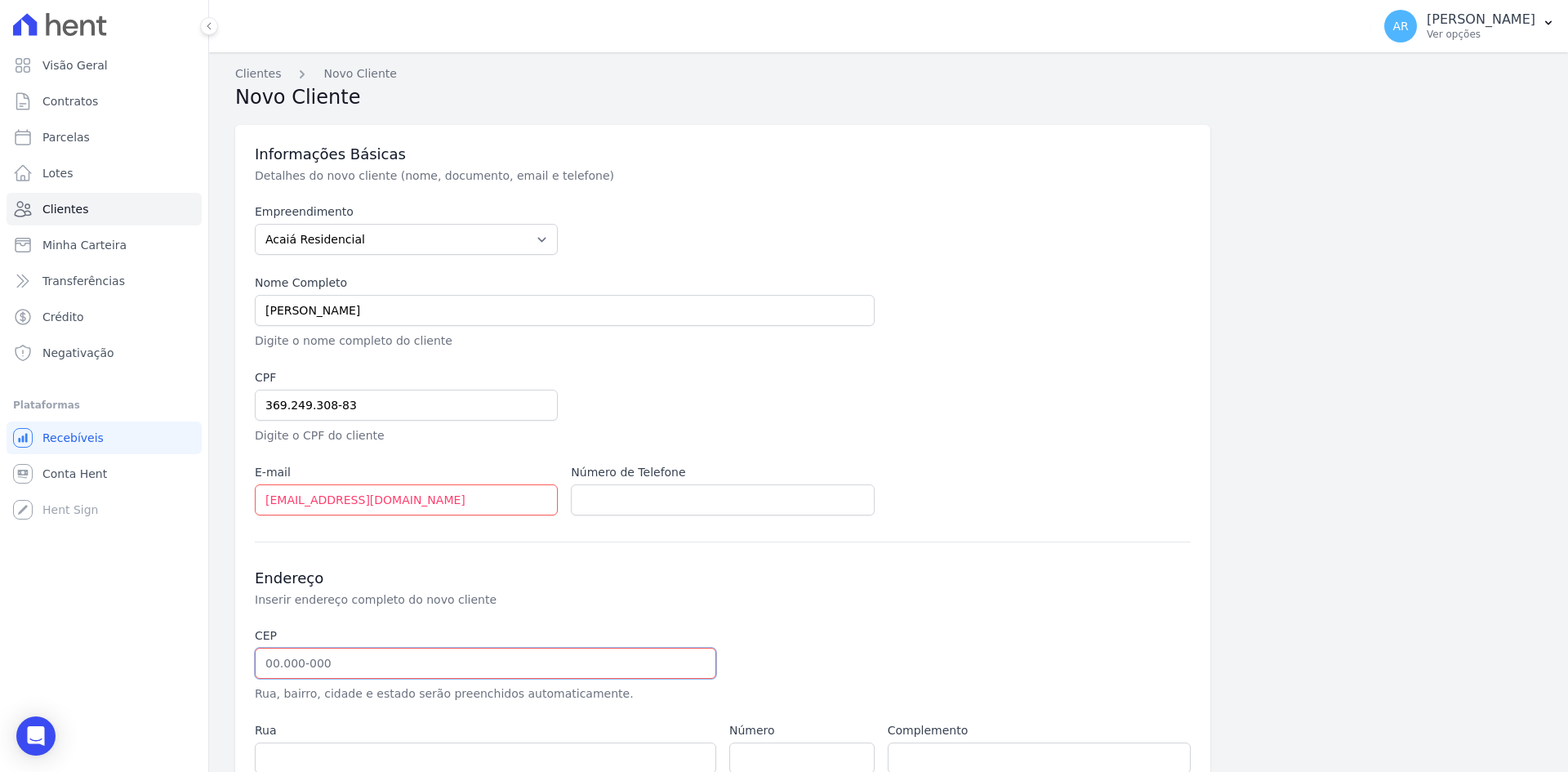
paste input "13.150-029"
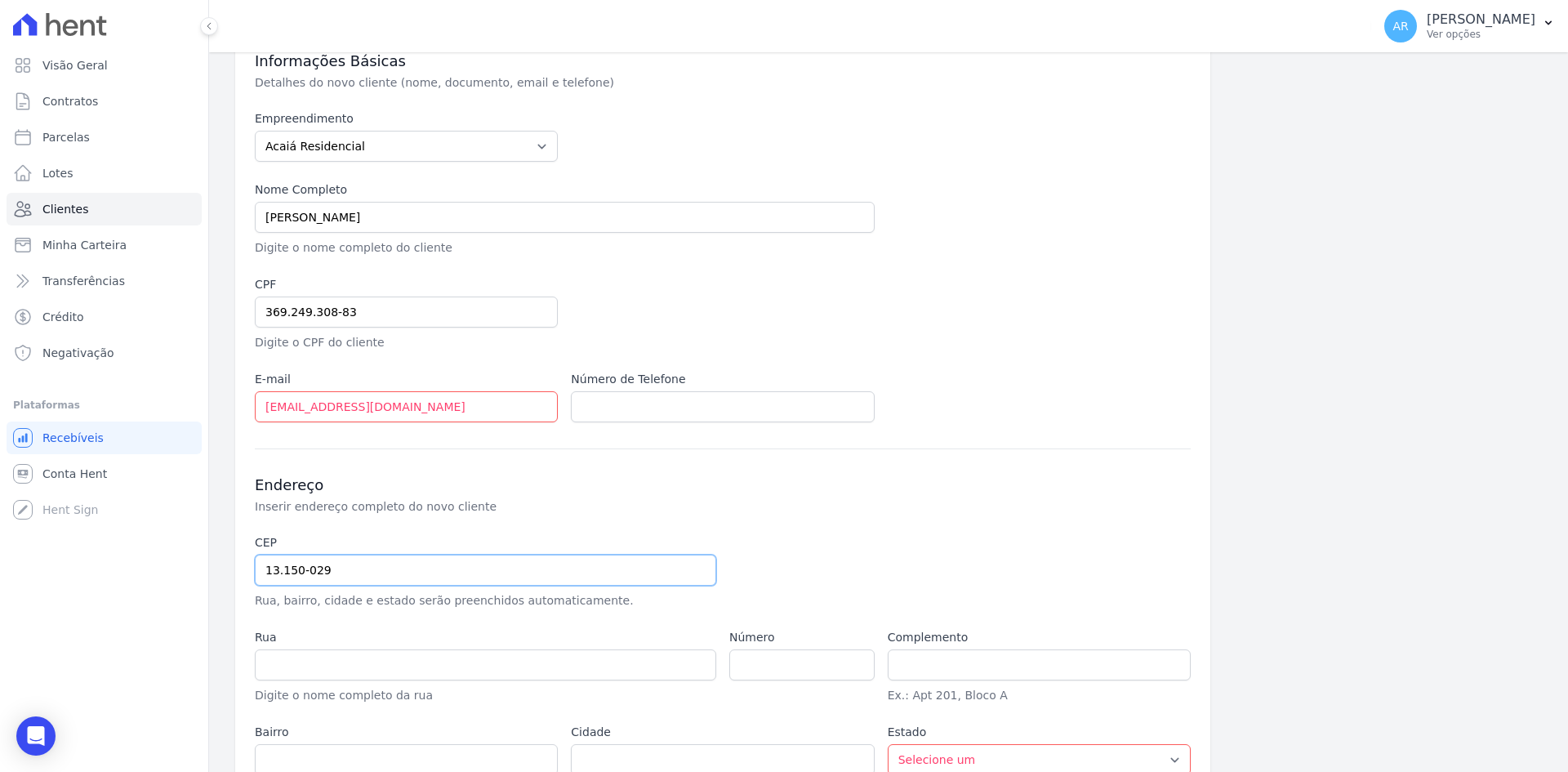
scroll to position [204, 0]
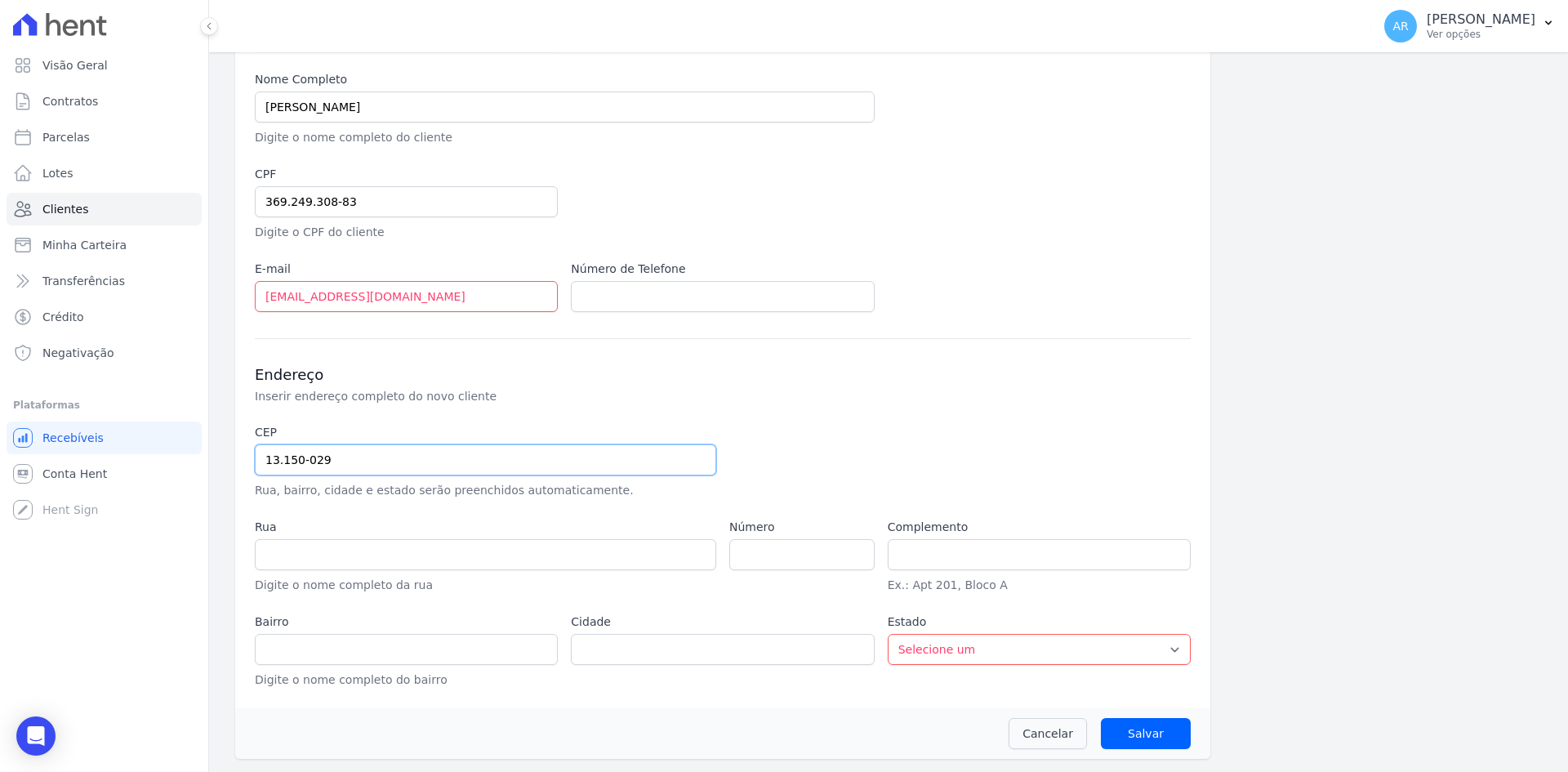
type input "13.150-029"
click at [837, 467] on div at bounding box center [880, 462] width 303 height 76
type input "Avenida Ester"
type input "Centro"
type input "Cosmópolis"
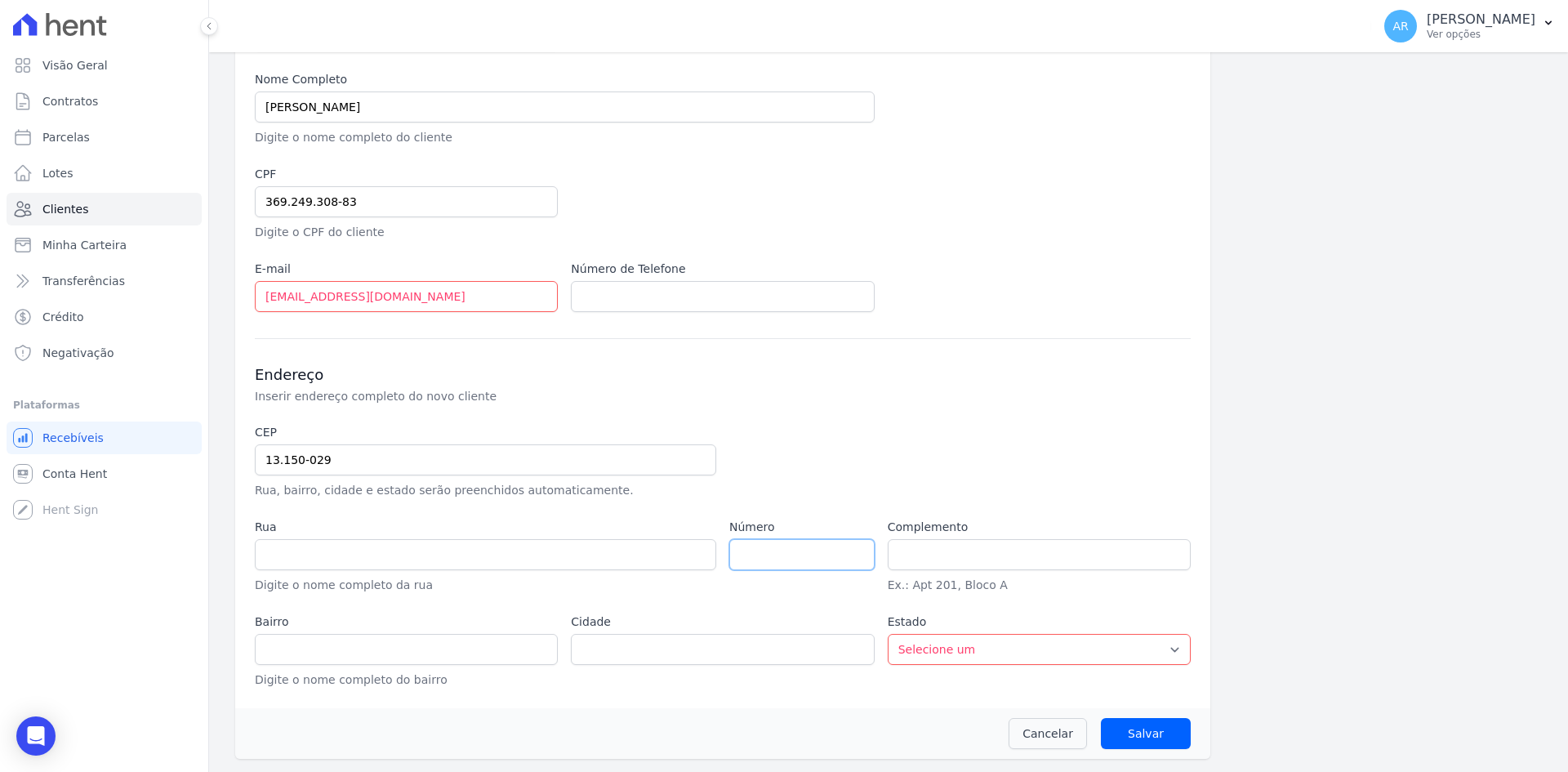
select select "SP"
click at [778, 546] on input "number" at bounding box center [801, 554] width 145 height 31
type input "759"
click at [1228, 641] on div "Informações Básicas Detalhes do novo cliente (nome, documento, email e telefone…" at bounding box center [889, 335] width 1307 height 848
click at [1127, 728] on input "Salvar" at bounding box center [1145, 733] width 90 height 31
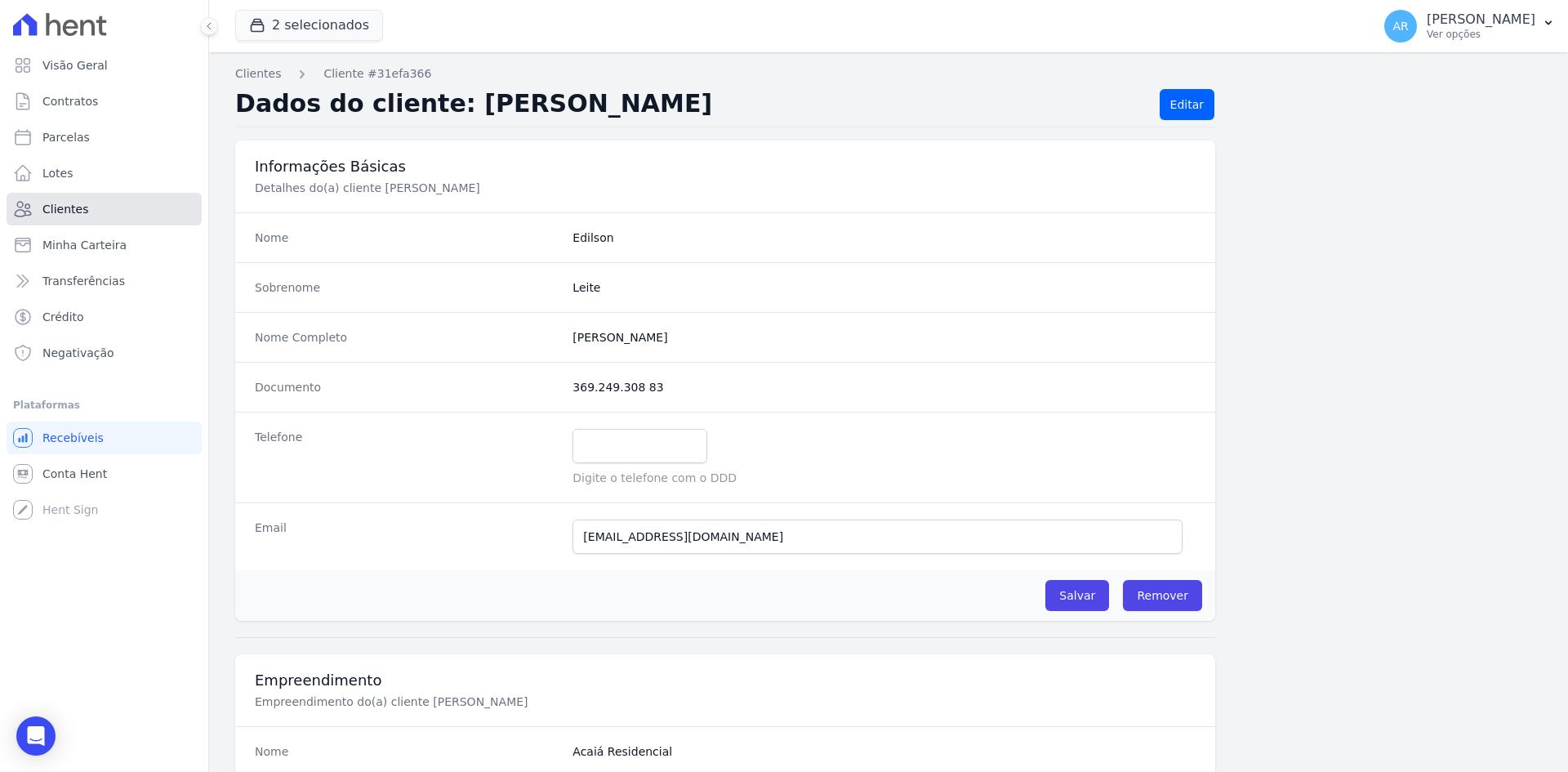
click at [64, 208] on span "Clientes" at bounding box center [65, 209] width 45 height 16
click at [77, 101] on span "Contratos" at bounding box center [70, 101] width 55 height 16
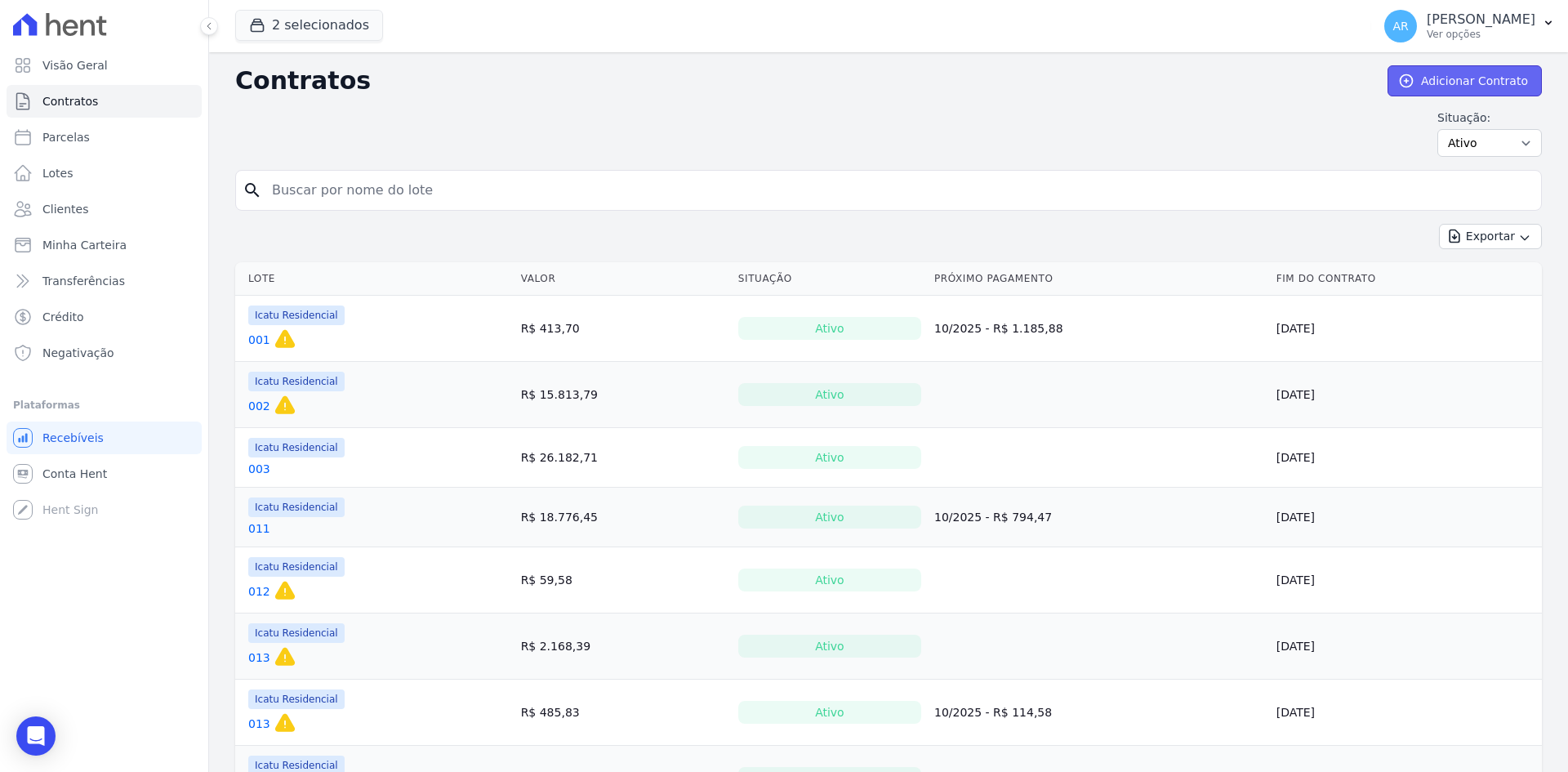
click at [1438, 85] on link "Adicionar Contrato" at bounding box center [1465, 80] width 155 height 31
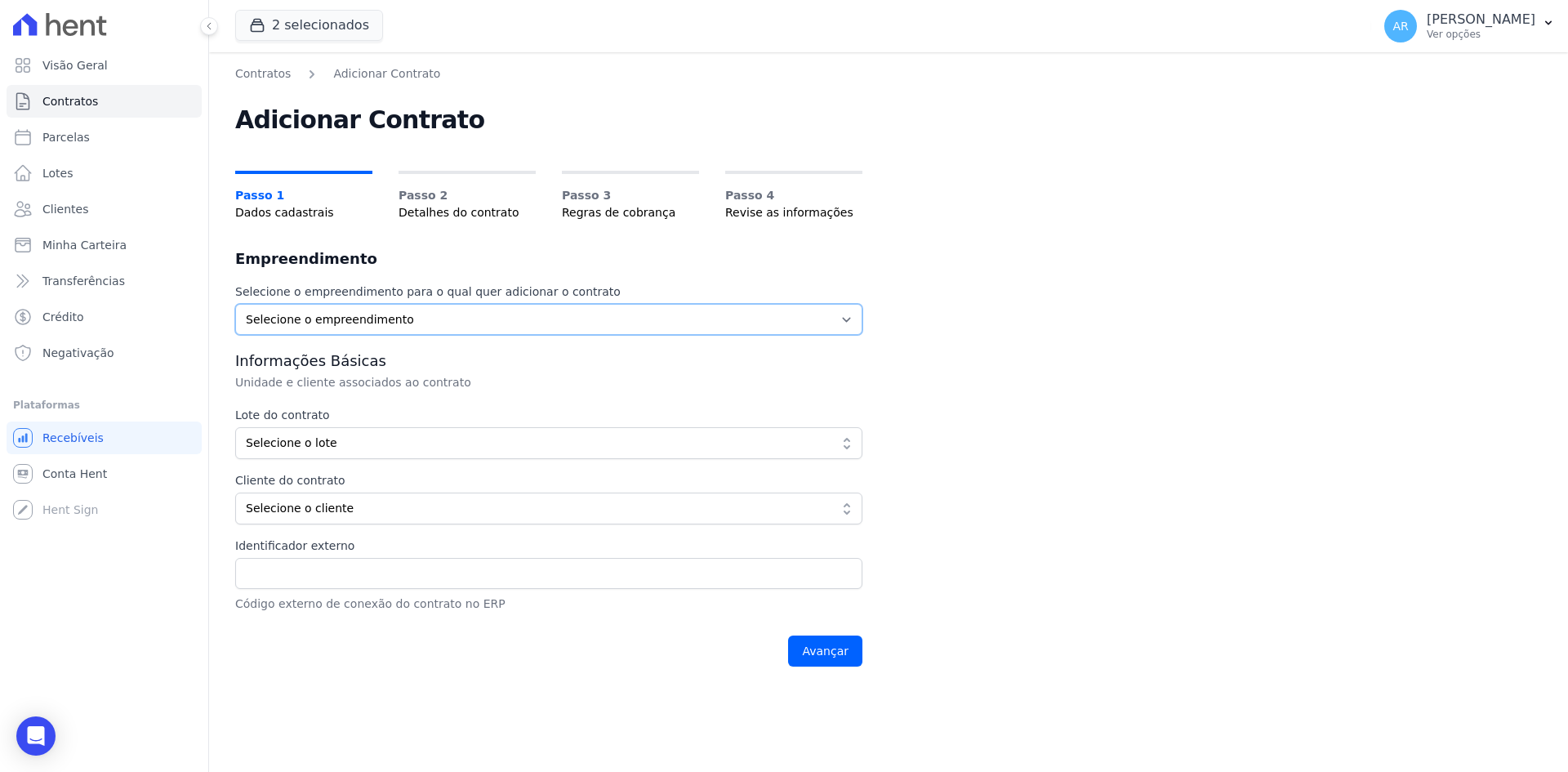
click at [315, 322] on select "Selecione o empreendimento Acaiá Residencial Icatu Residencial" at bounding box center [548, 319] width 627 height 31
select select "628f8b7e-88db-410e-b60f-54e4b33d5c0e"
click at [236, 304] on select "Selecione o empreendimento Acaiá Residencial Icatu Residencial" at bounding box center [548, 319] width 627 height 31
click at [295, 450] on span "Selecione o lote" at bounding box center [537, 443] width 583 height 17
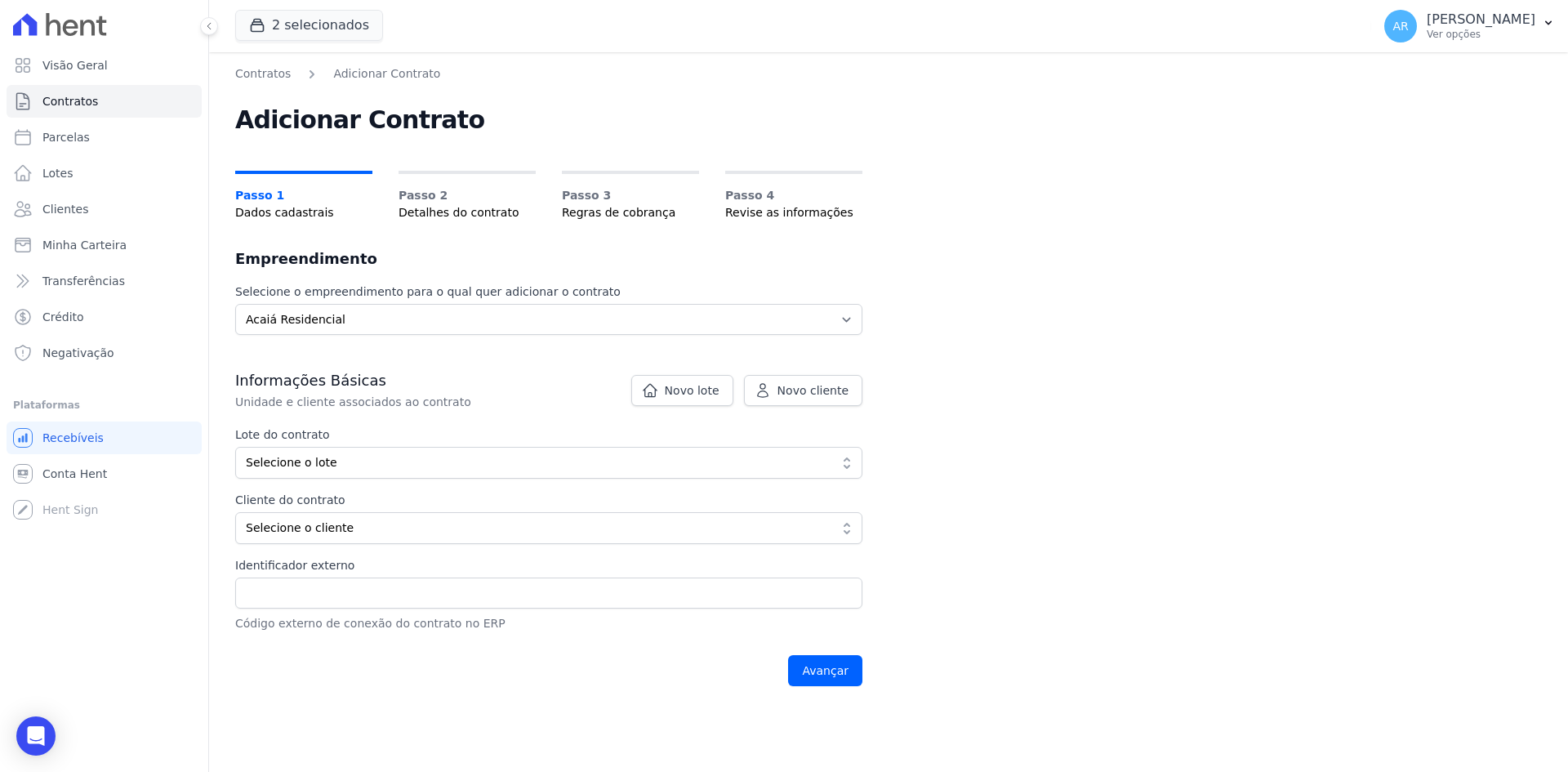
click at [312, 440] on label "Lote do contrato" at bounding box center [548, 434] width 627 height 17
click at [310, 462] on span "Selecione o lote" at bounding box center [537, 462] width 583 height 17
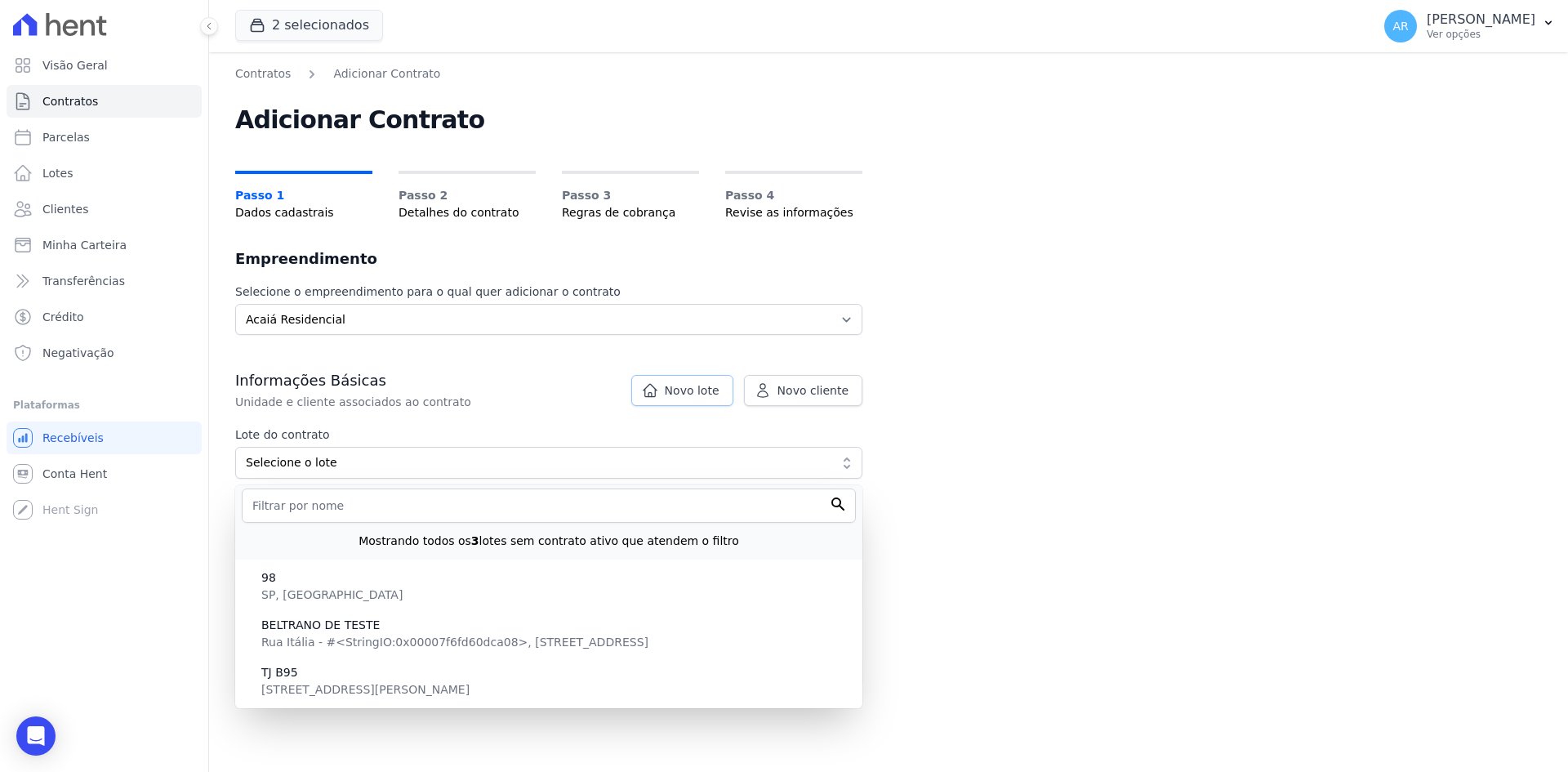
click at [677, 390] on span "Novo lote" at bounding box center [692, 390] width 55 height 16
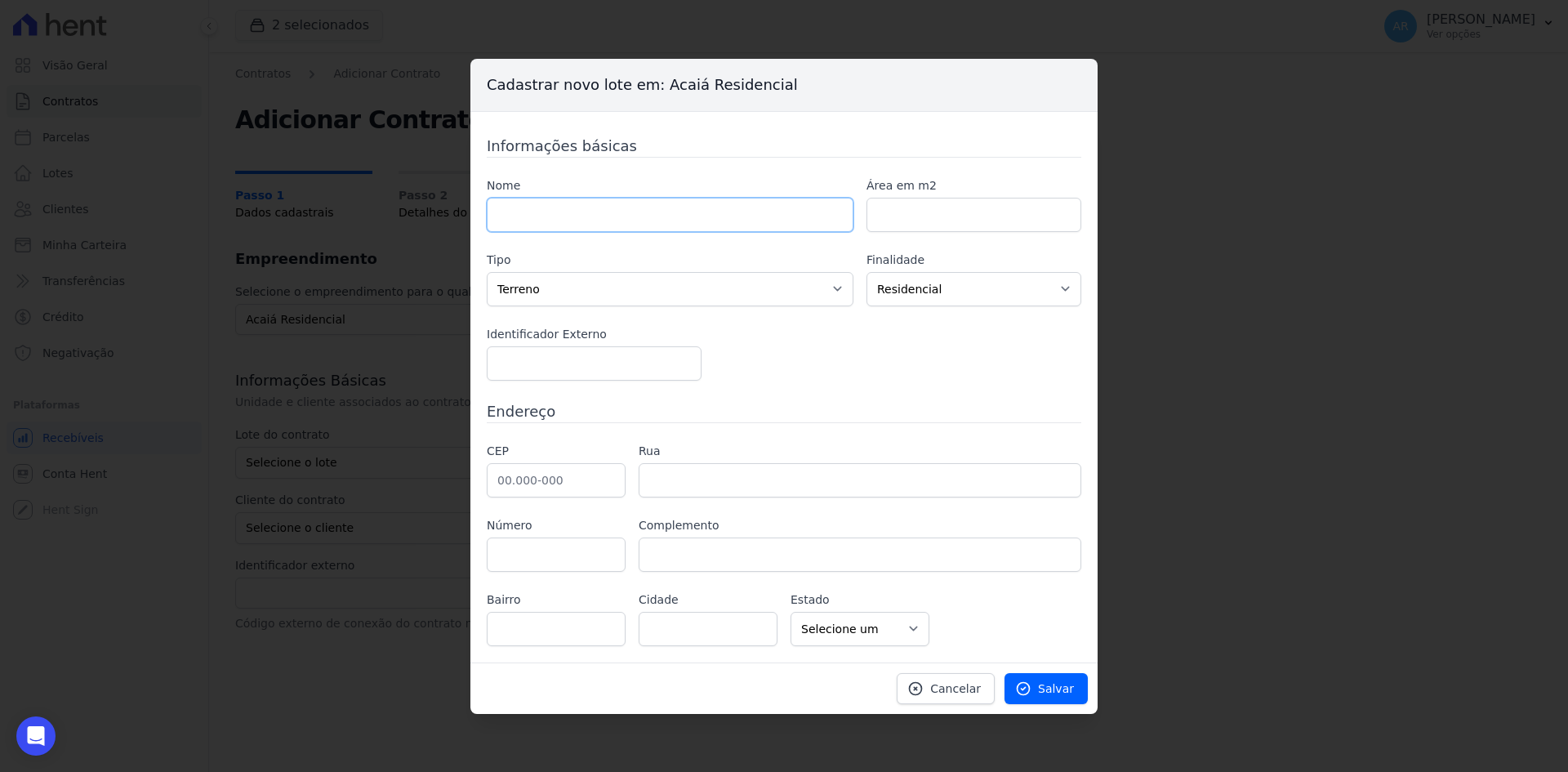
click at [515, 218] on input "text" at bounding box center [669, 214] width 366 height 35
type input "106"
click at [832, 325] on div "Nome 106 Área em m2 Tipo Casa Apartamento Escritório Flat Loja Espaço Comercial…" at bounding box center [783, 278] width 595 height 204
click at [592, 273] on select "Casa Apartamento Escritório Flat Loja Espaço Comercial Terreno Outros" at bounding box center [669, 289] width 366 height 35
select select "apartment"
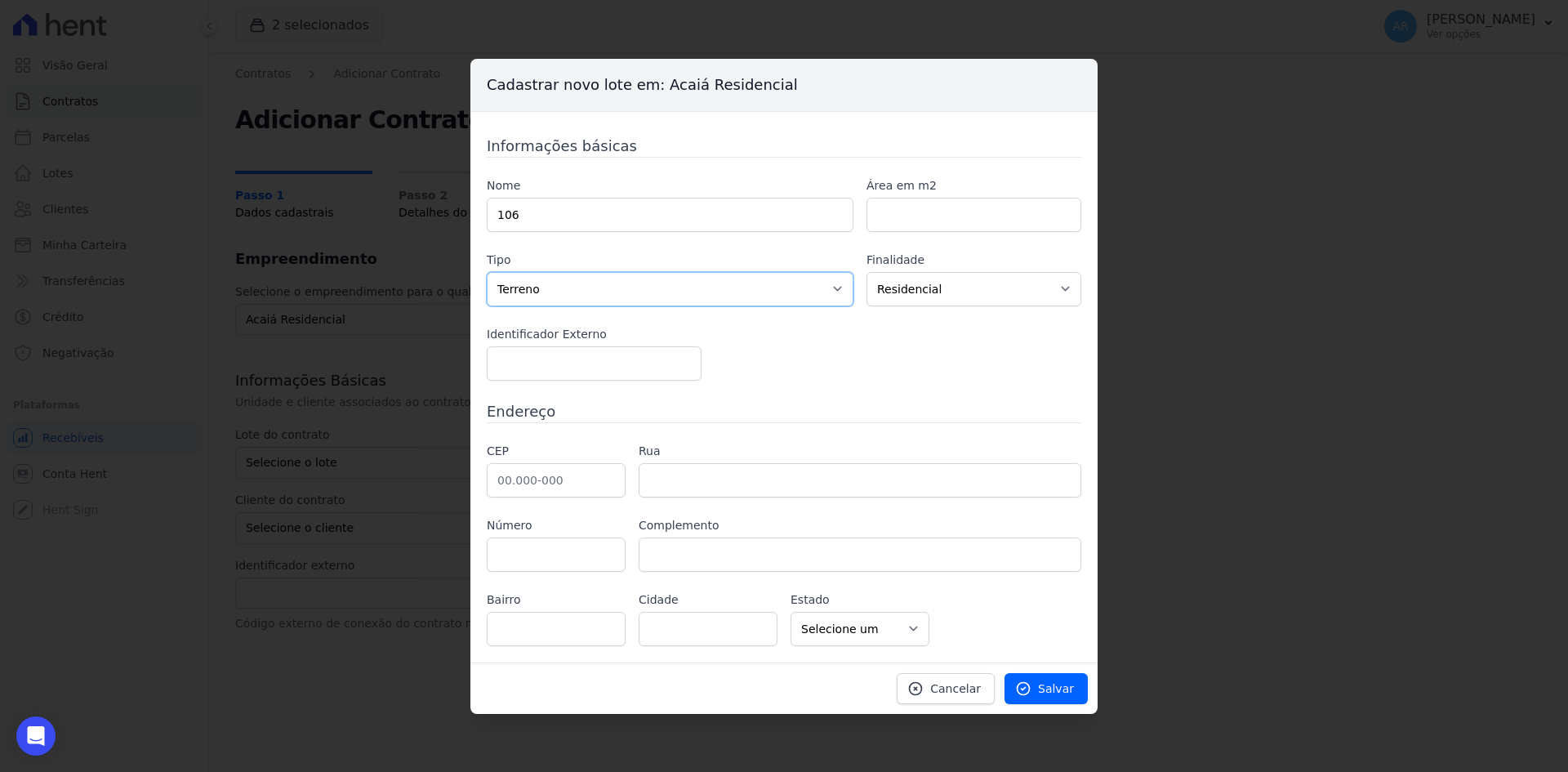
click at [486, 272] on select "Casa Apartamento Escritório Flat Loja Espaço Comercial Terreno Outros" at bounding box center [669, 289] width 366 height 35
click at [1048, 687] on span "Salvar" at bounding box center [1055, 688] width 36 height 16
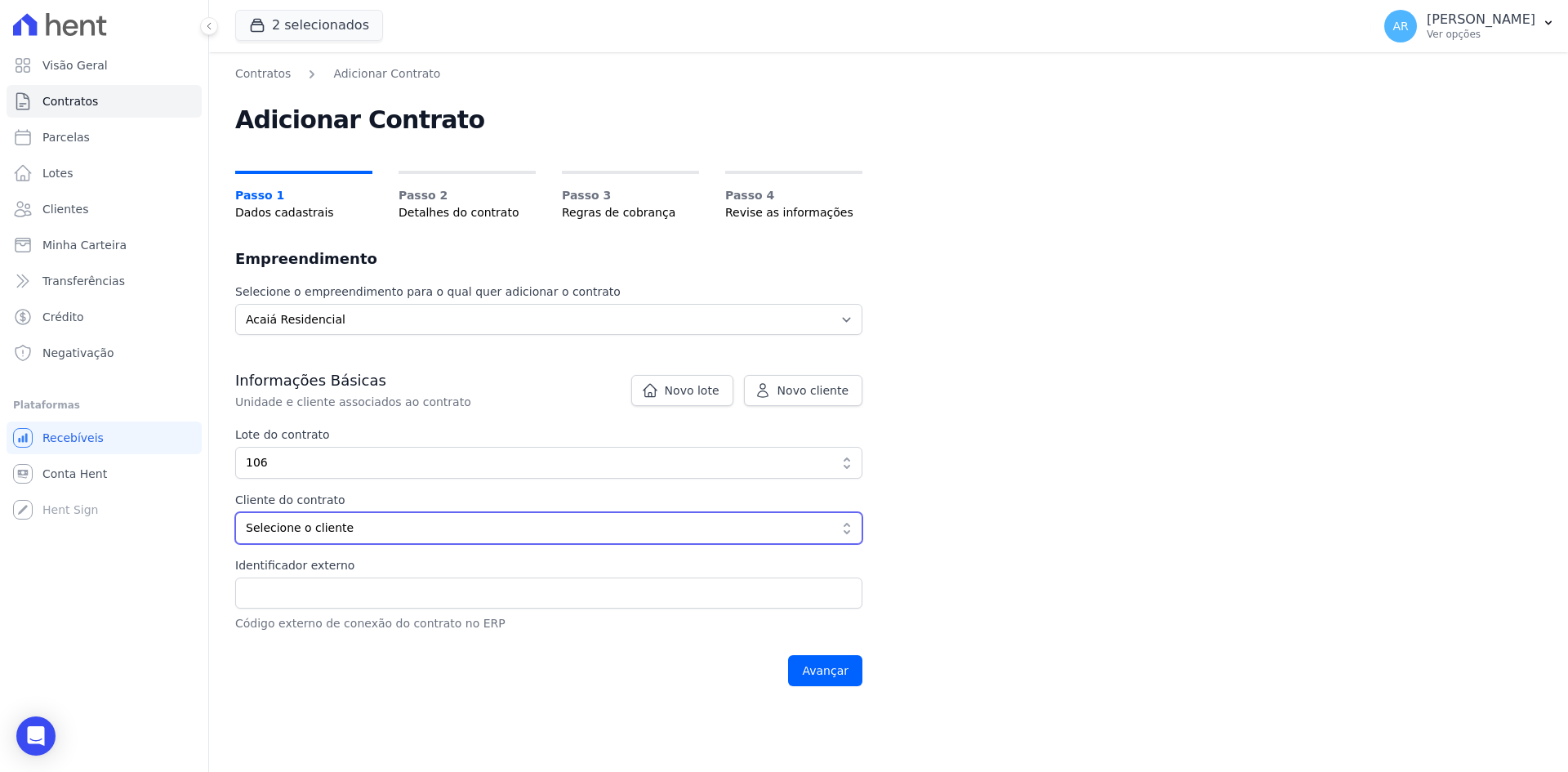
click at [321, 527] on span "Selecione o cliente" at bounding box center [537, 527] width 583 height 17
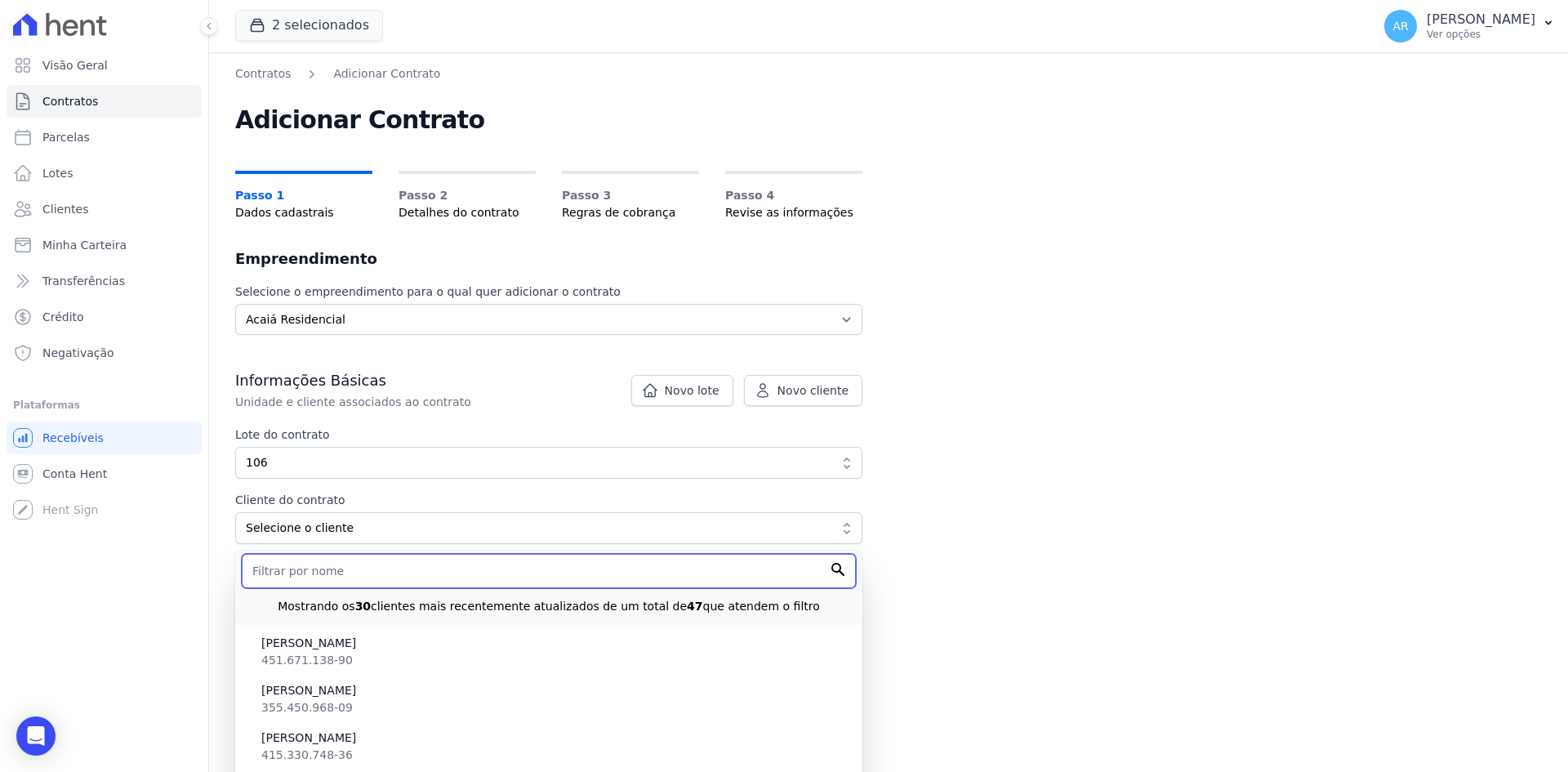
click at [279, 566] on input "text" at bounding box center [548, 571] width 614 height 35
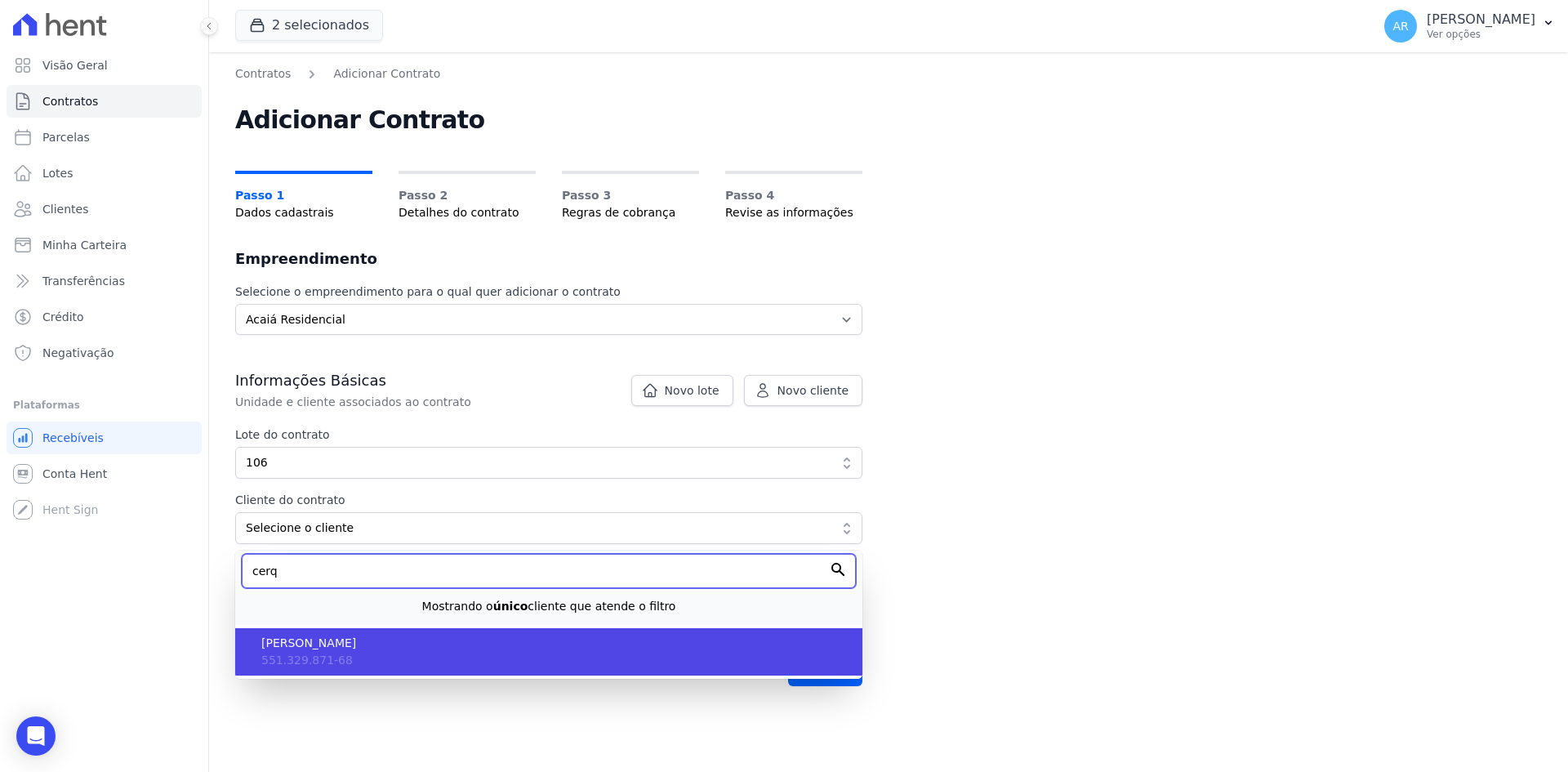
type input "cerq"
click at [324, 655] on span "551.329.871-68" at bounding box center [307, 660] width 92 height 13
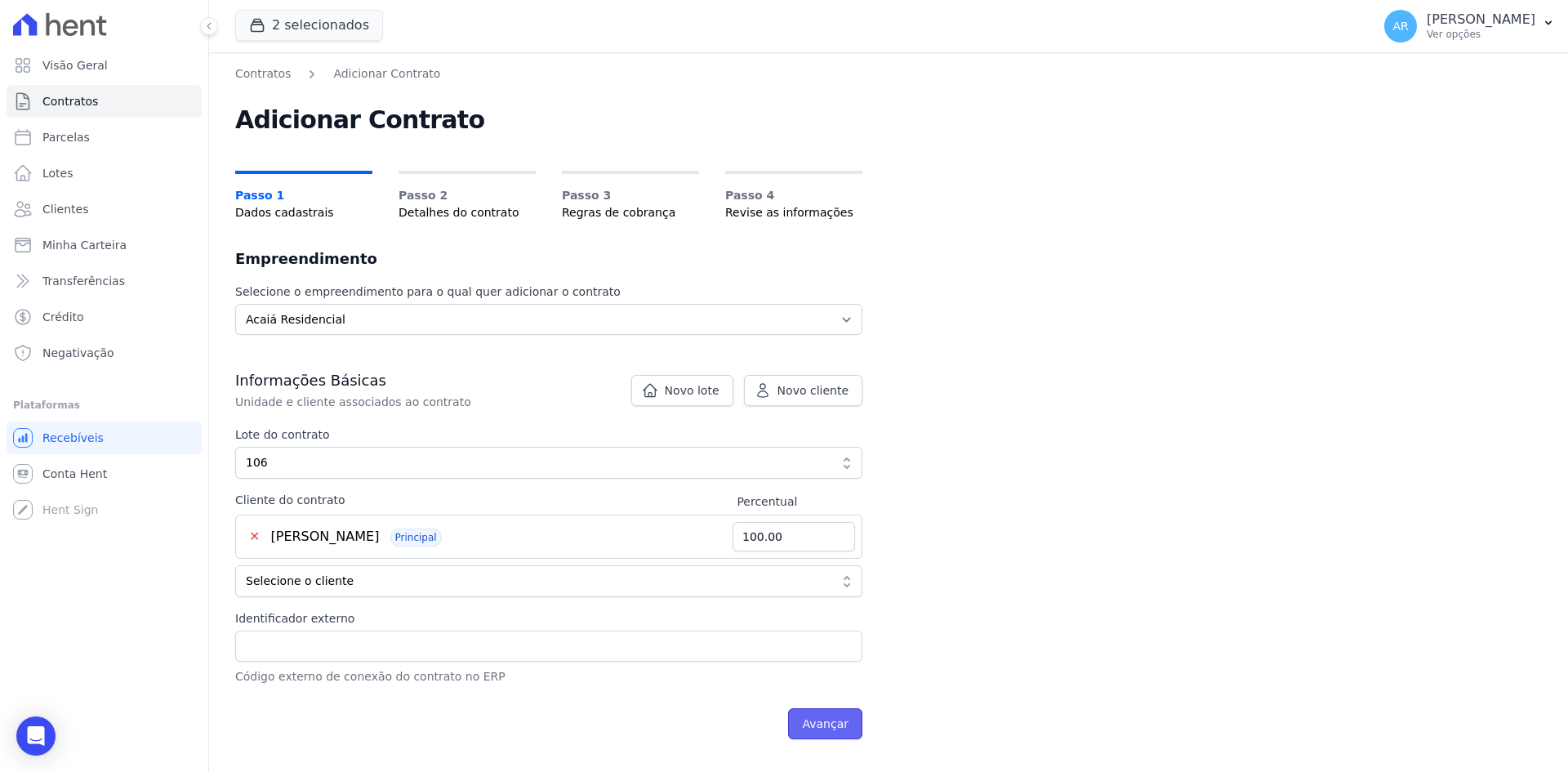
click at [830, 728] on input "Avançar" at bounding box center [825, 723] width 75 height 31
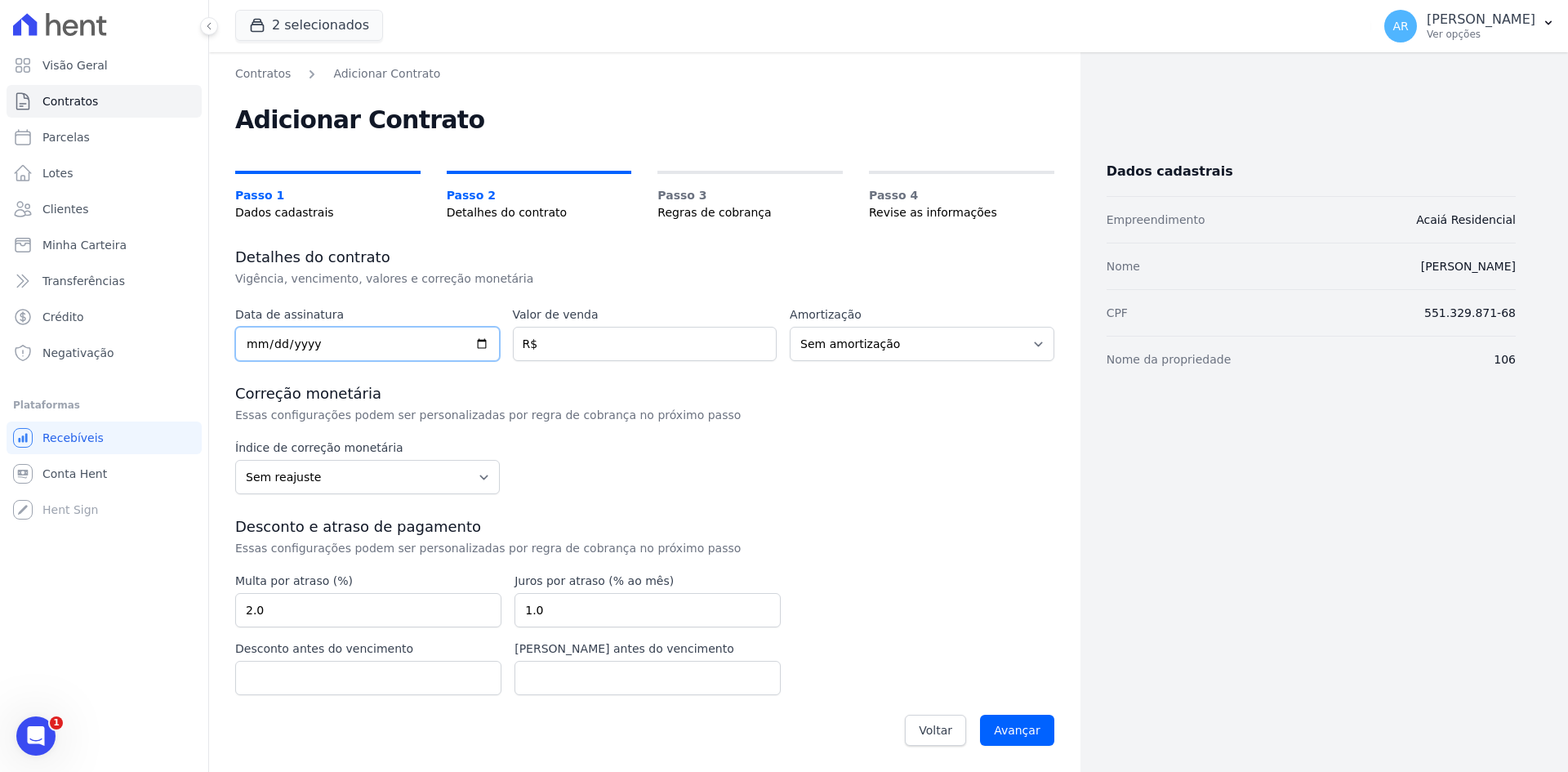
click at [243, 337] on input "date" at bounding box center [368, 343] width 265 height 35
type input "[DATE]"
click at [579, 345] on input "number" at bounding box center [645, 343] width 265 height 35
type input "272391.17"
click at [646, 416] on p "Essas configurações podem ser personalizadas por regra de cobrança no próximo p…" at bounding box center [509, 414] width 548 height 16
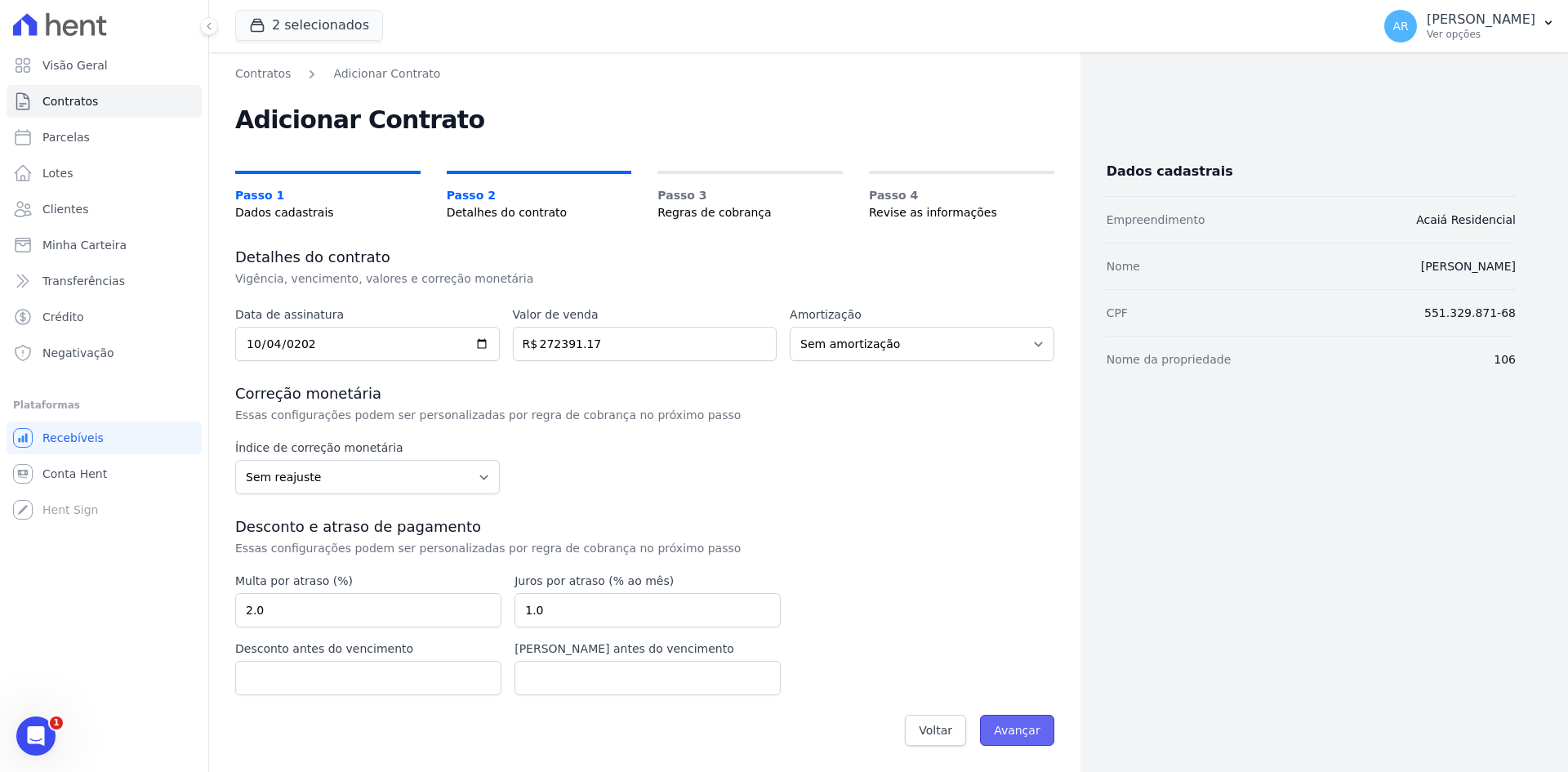
click at [1011, 739] on input "Avançar" at bounding box center [1017, 730] width 75 height 31
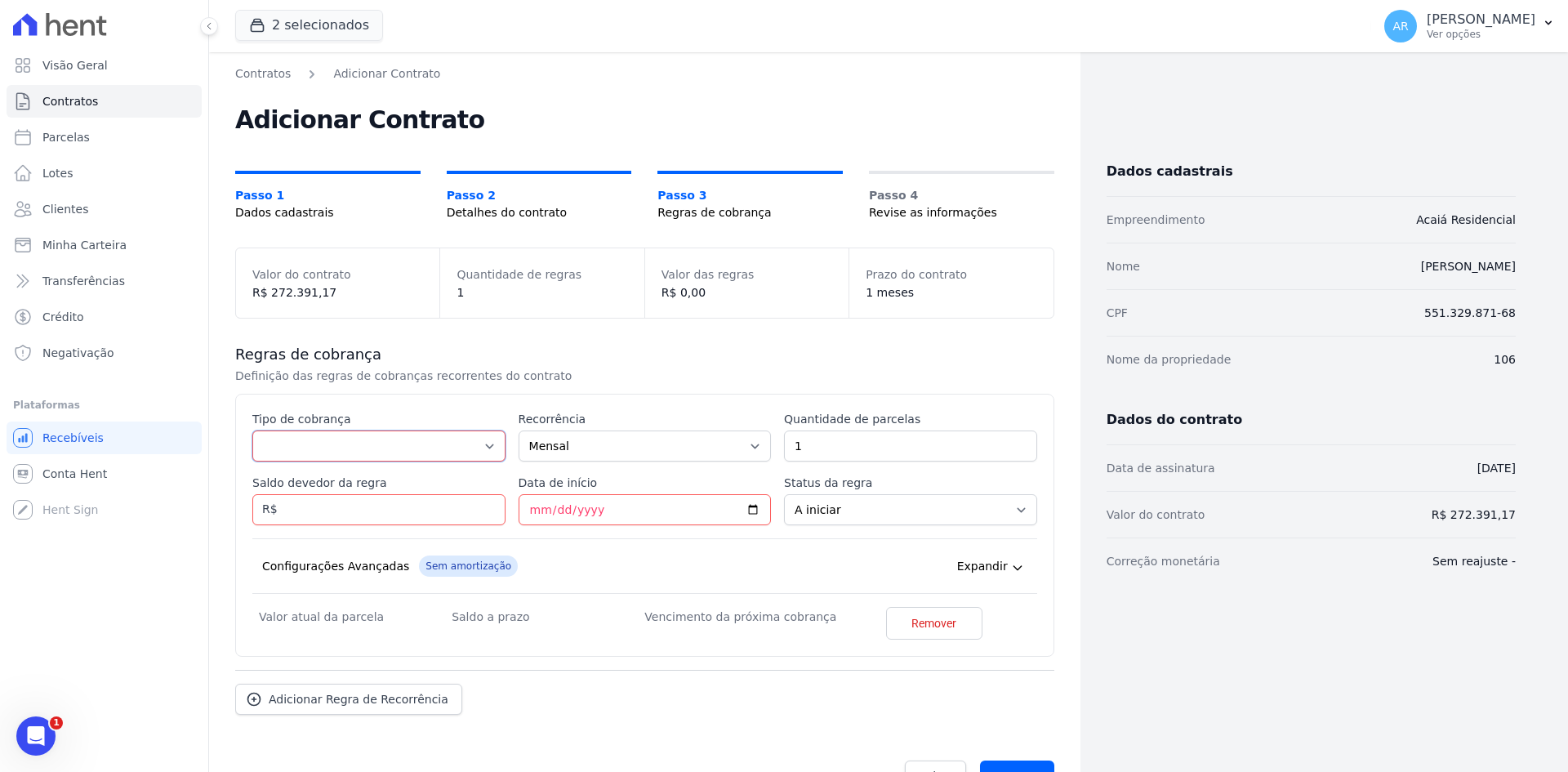
click at [281, 446] on select "Parcela Normal Entrada Sinal Intercalada Chaves Pré-chaves Pós-chaves Impostos …" at bounding box center [379, 446] width 253 height 31
select select "others"
click at [252, 462] on select "Parcela Normal Entrada Sinal Intercalada Chaves Pré-chaves Pós-chaves Impostos …" at bounding box center [379, 446] width 253 height 31
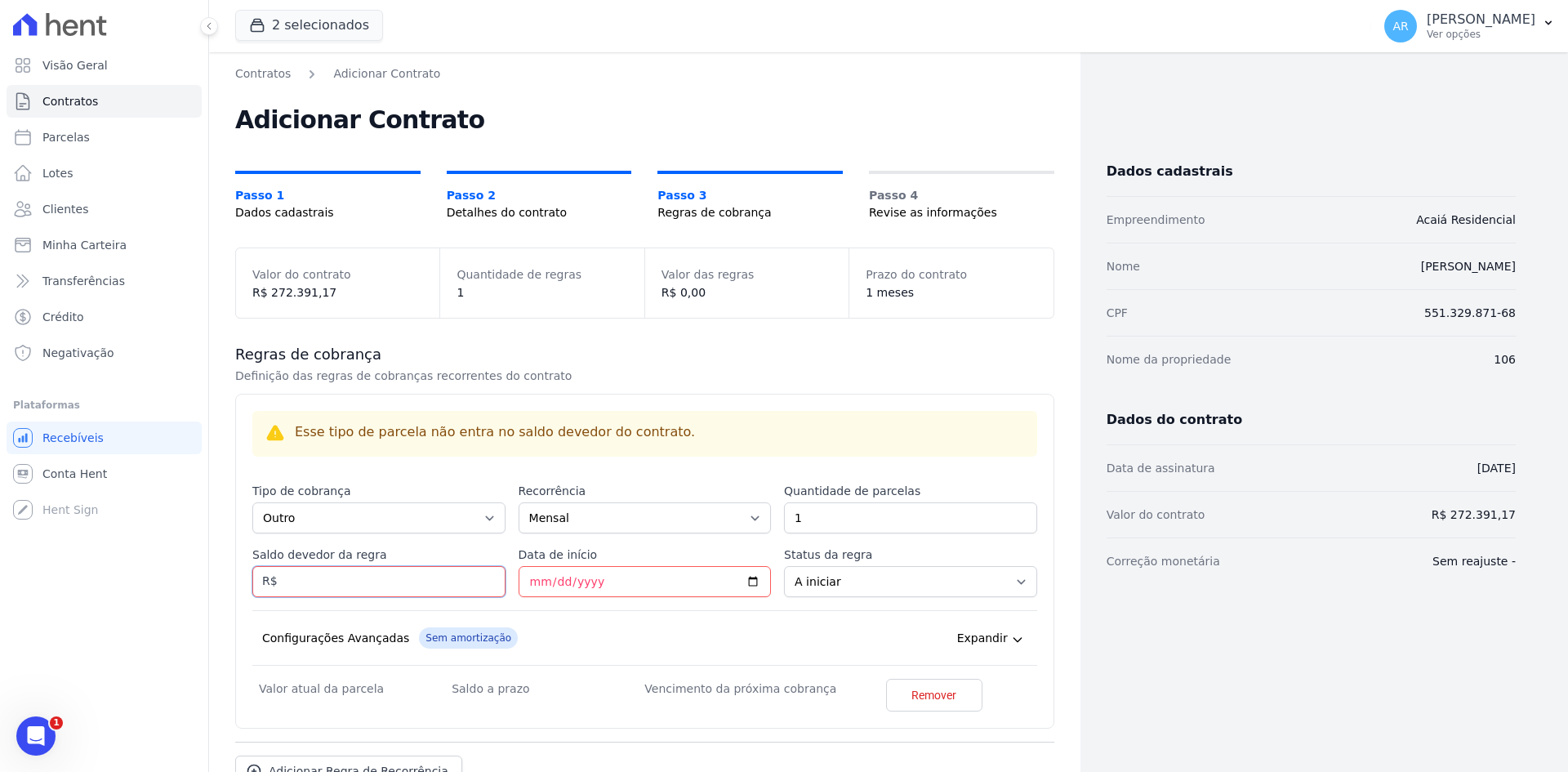
click at [339, 575] on input "Saldo devedor da regra" at bounding box center [379, 582] width 253 height 31
click at [334, 576] on input "Saldo devedor da regra" at bounding box center [379, 582] width 253 height 31
type input "229.08"
click at [526, 580] on input "Data de início" at bounding box center [644, 582] width 253 height 31
type input "[DATE]"
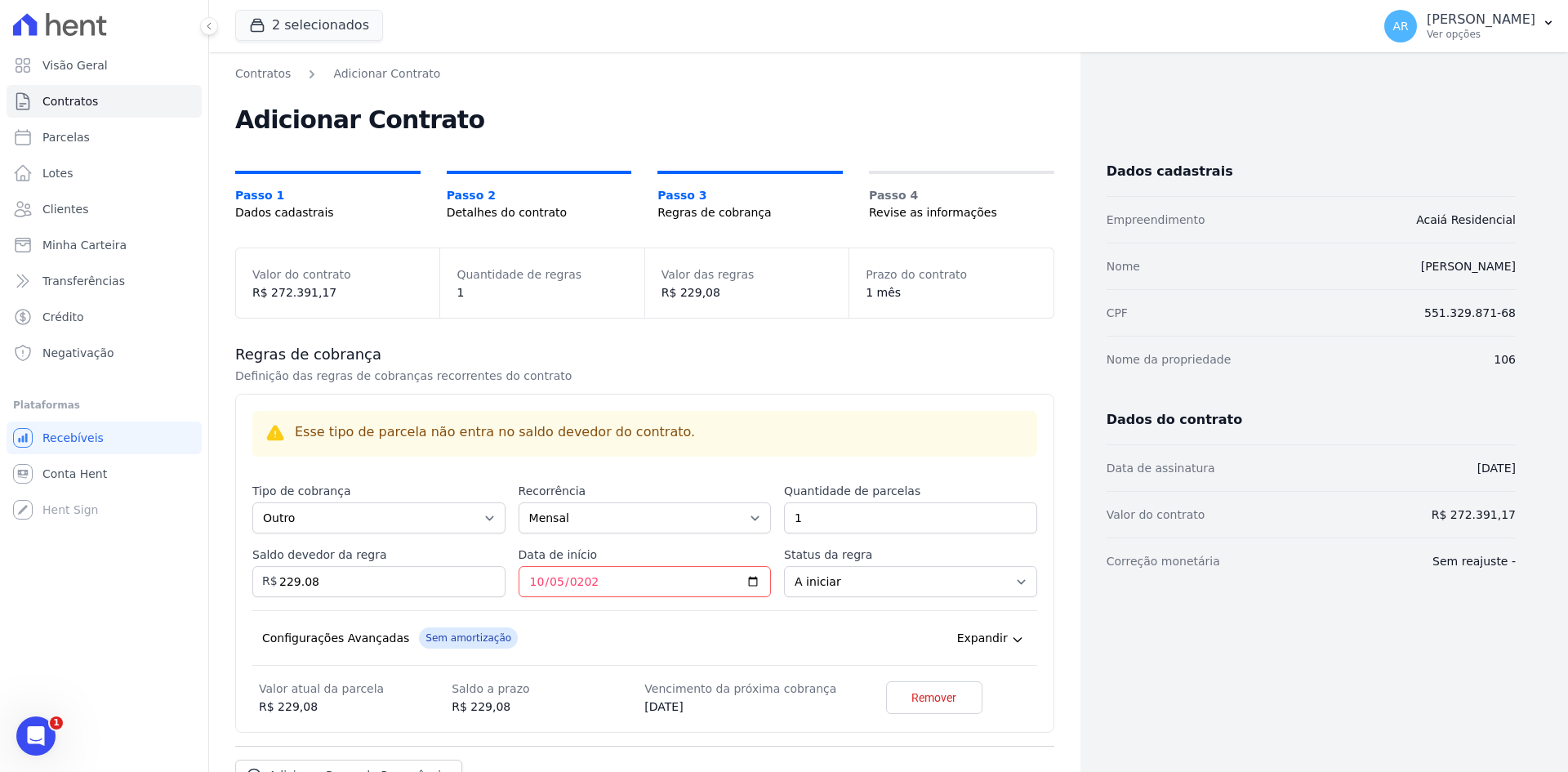
click at [660, 610] on div "Configurações Avançadas Sem amortização Price adjustment index/ Price adjustmen…" at bounding box center [644, 638] width 785 height 55
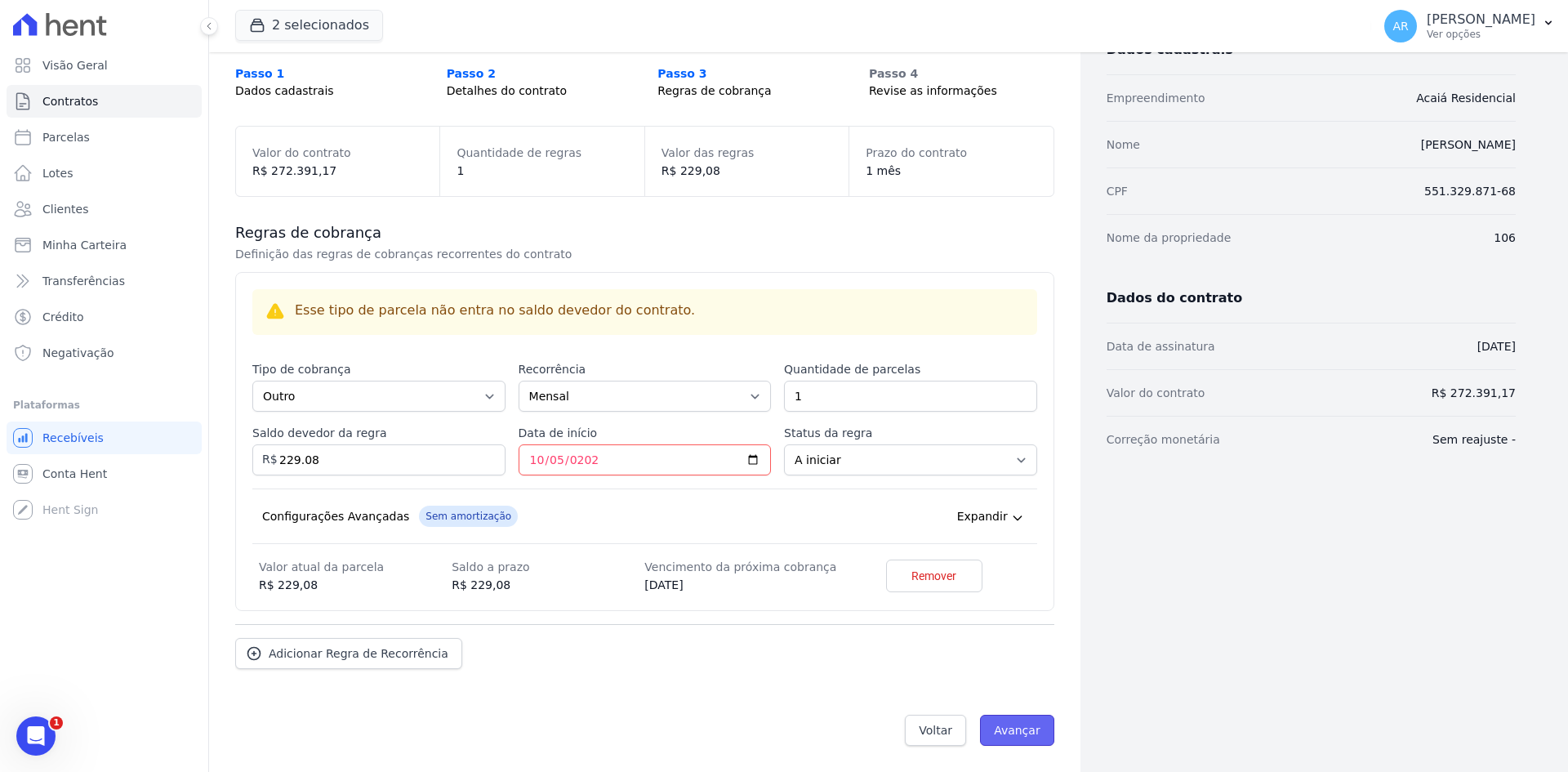
click at [1003, 734] on input "Avançar" at bounding box center [1017, 730] width 75 height 31
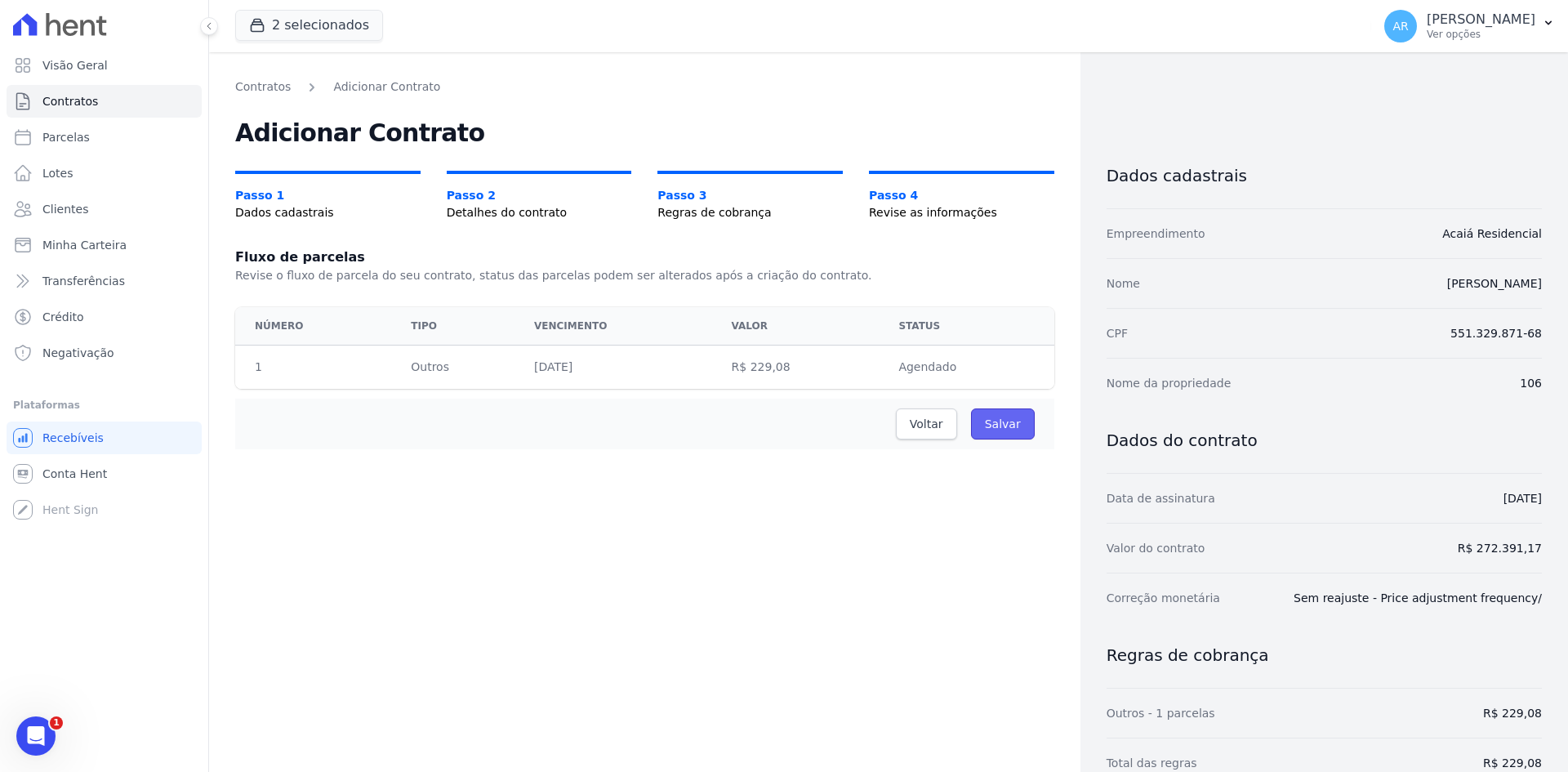
click at [999, 426] on input "Salvar" at bounding box center [1003, 423] width 64 height 31
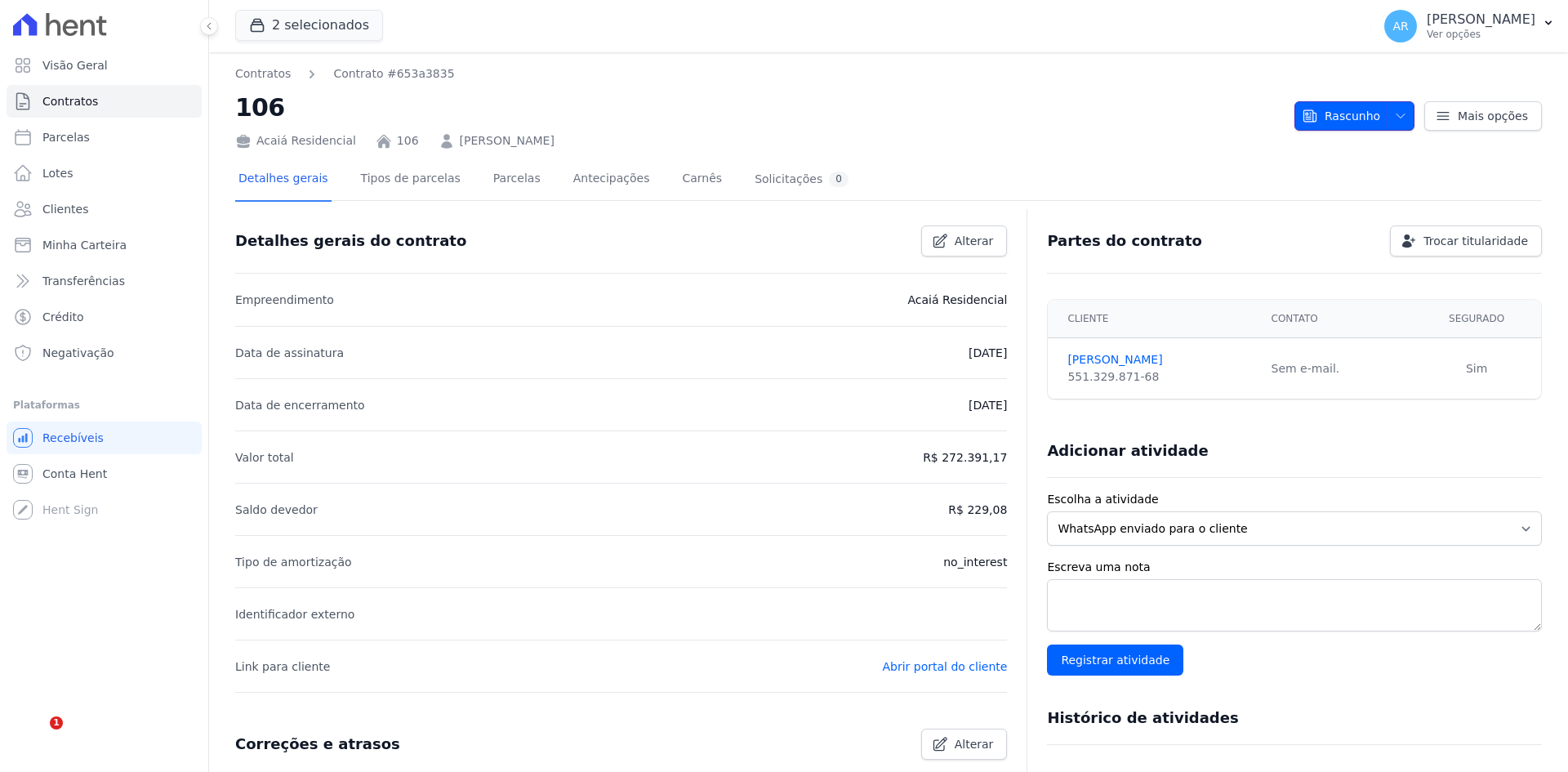
click at [1396, 117] on icon "button" at bounding box center [1400, 116] width 8 height 4
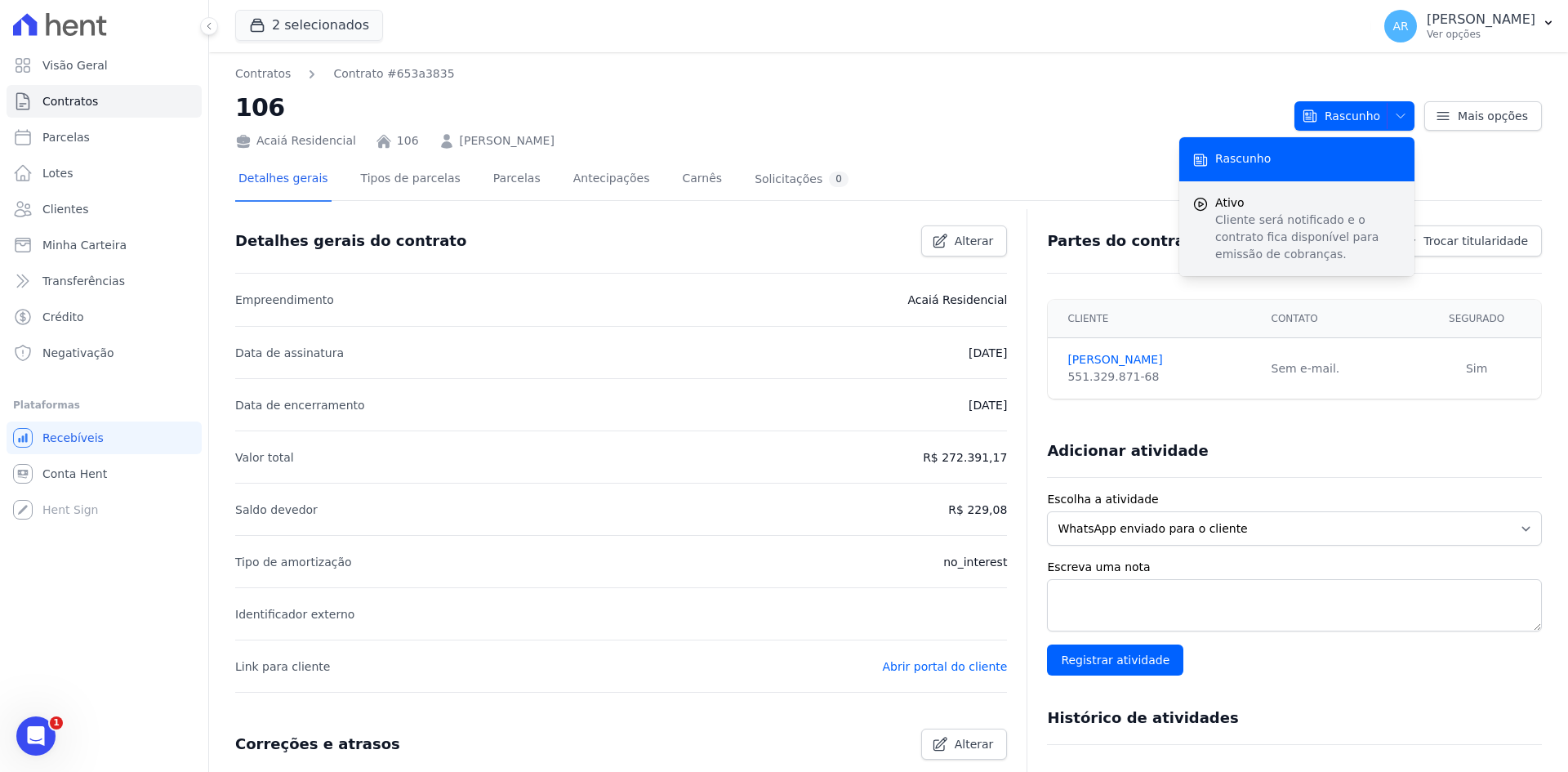
click at [1269, 221] on p "Cliente será notificado e o contrato fica disponível para emissão de cobranças." at bounding box center [1308, 237] width 186 height 52
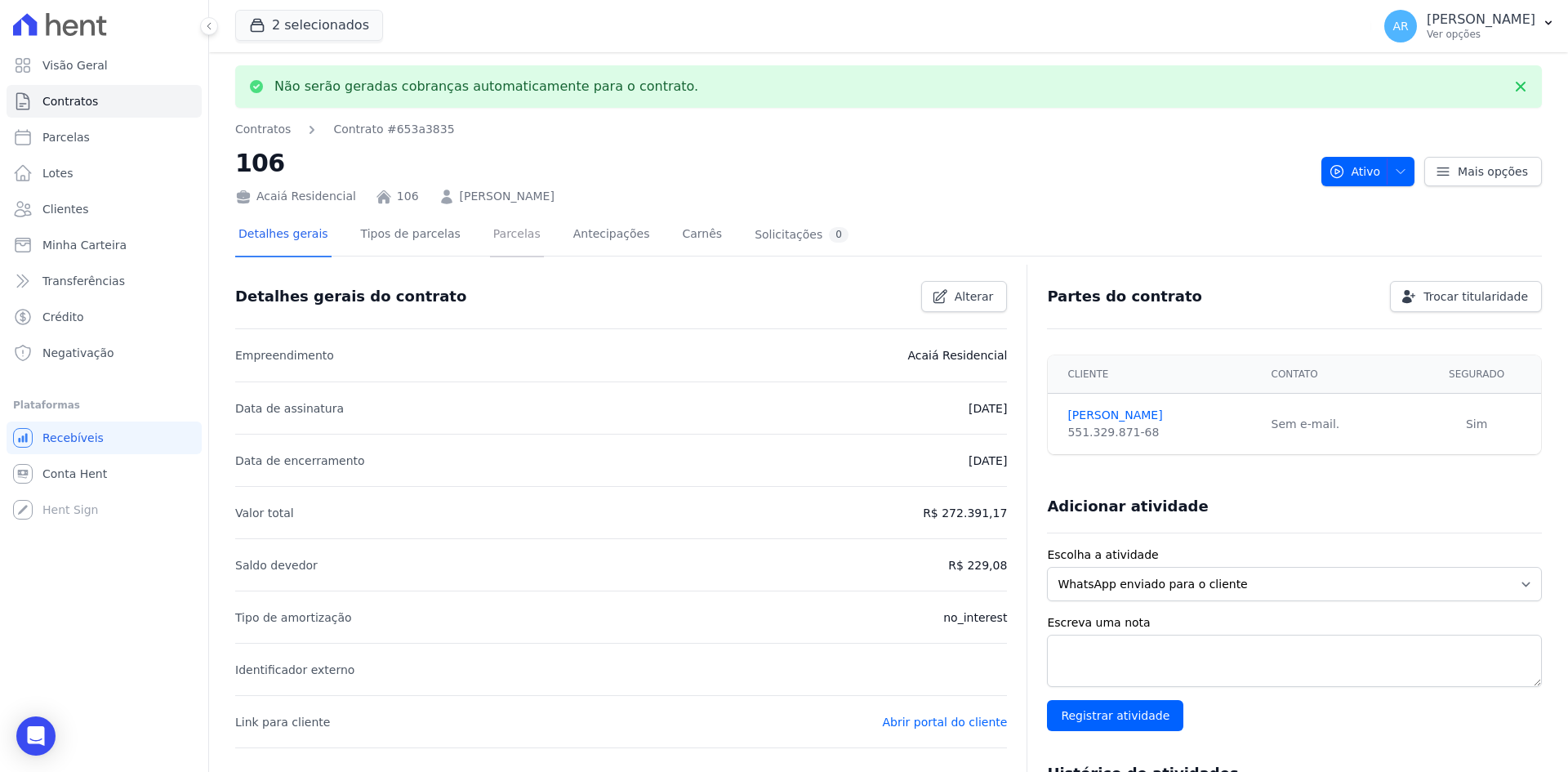
click at [490, 236] on link "Parcelas" at bounding box center [516, 236] width 54 height 44
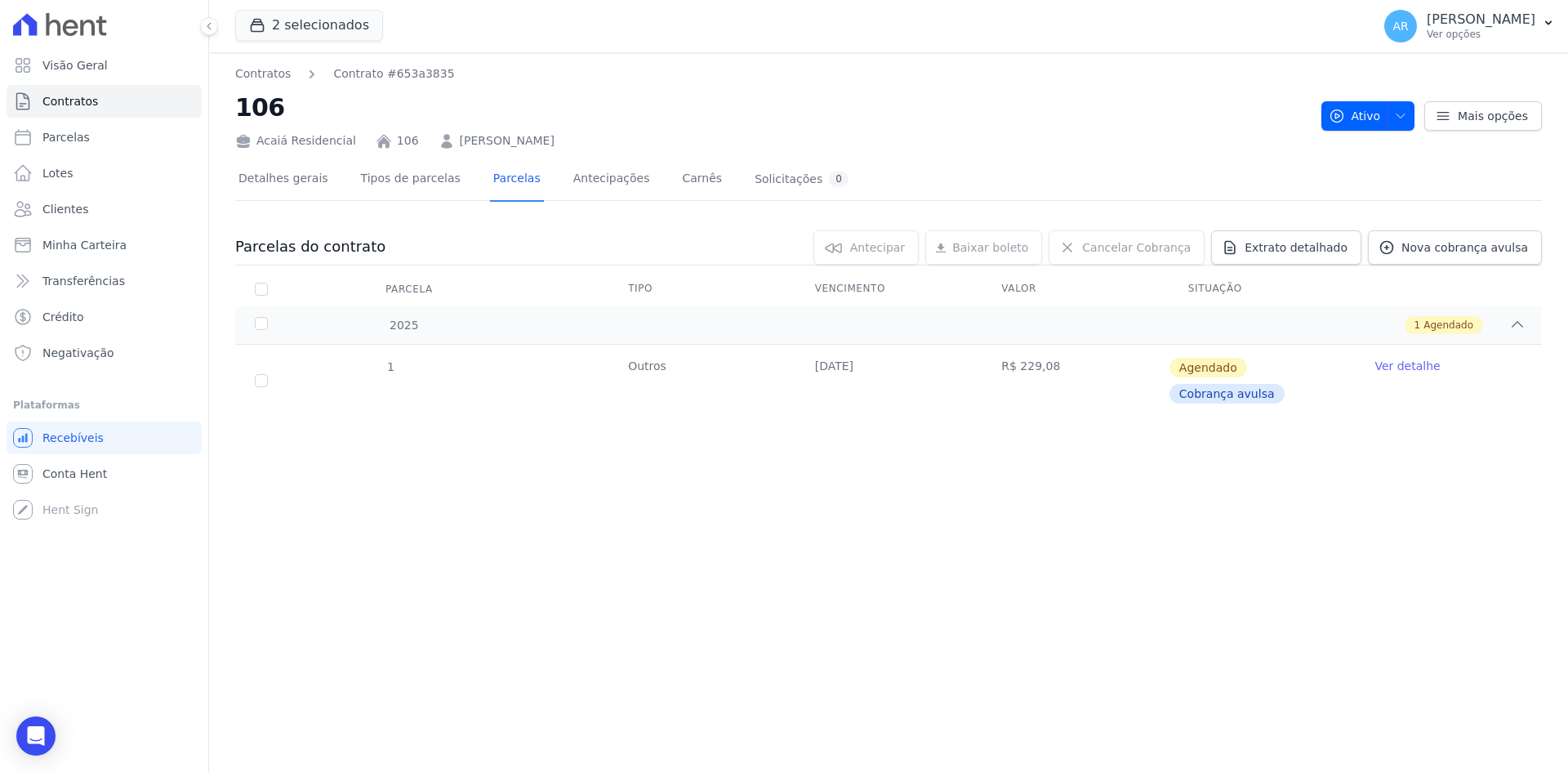
click at [1397, 366] on link "Ver detalhe" at bounding box center [1406, 366] width 65 height 16
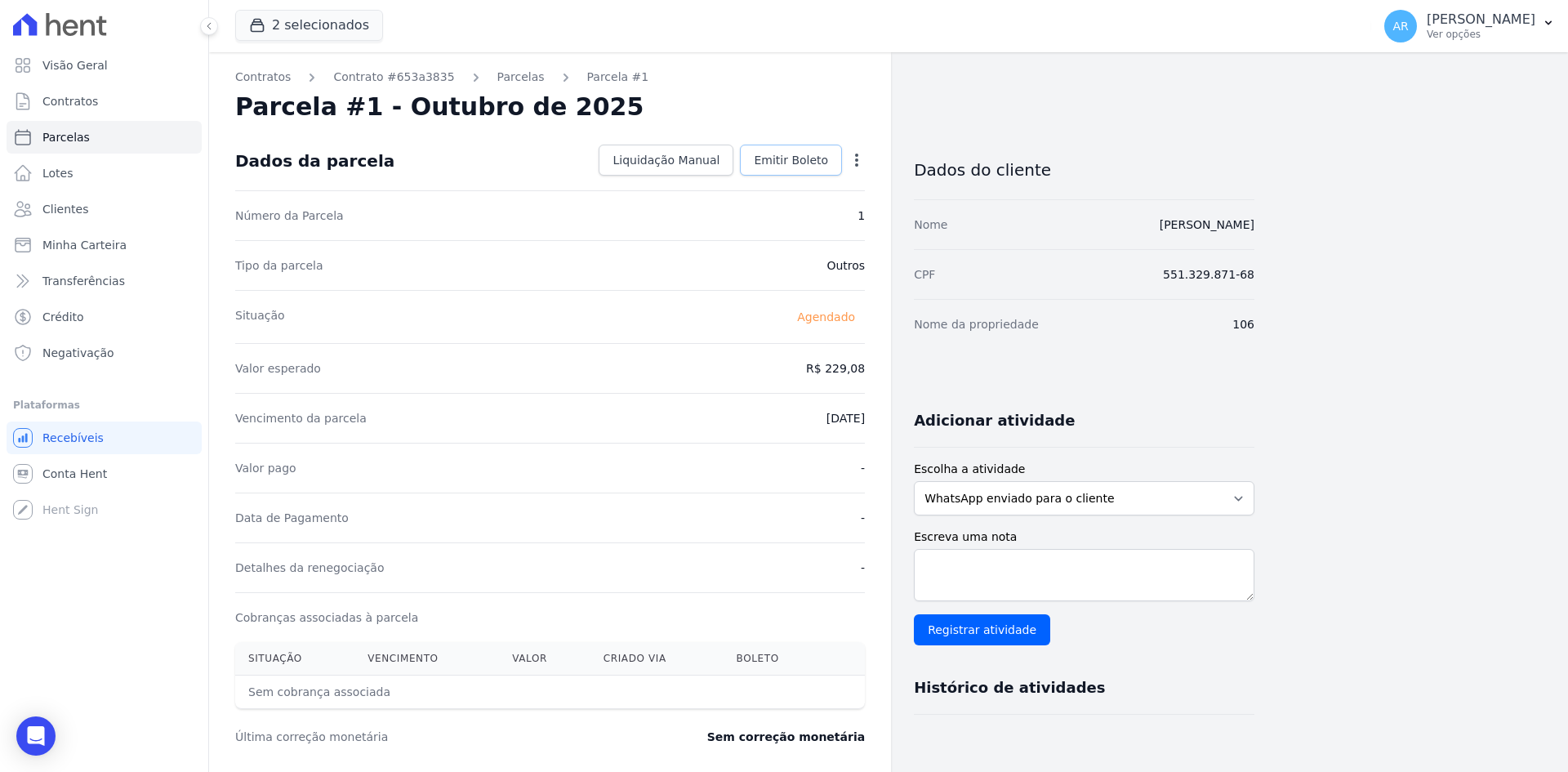
click at [800, 157] on span "Emitir Boleto" at bounding box center [791, 160] width 75 height 16
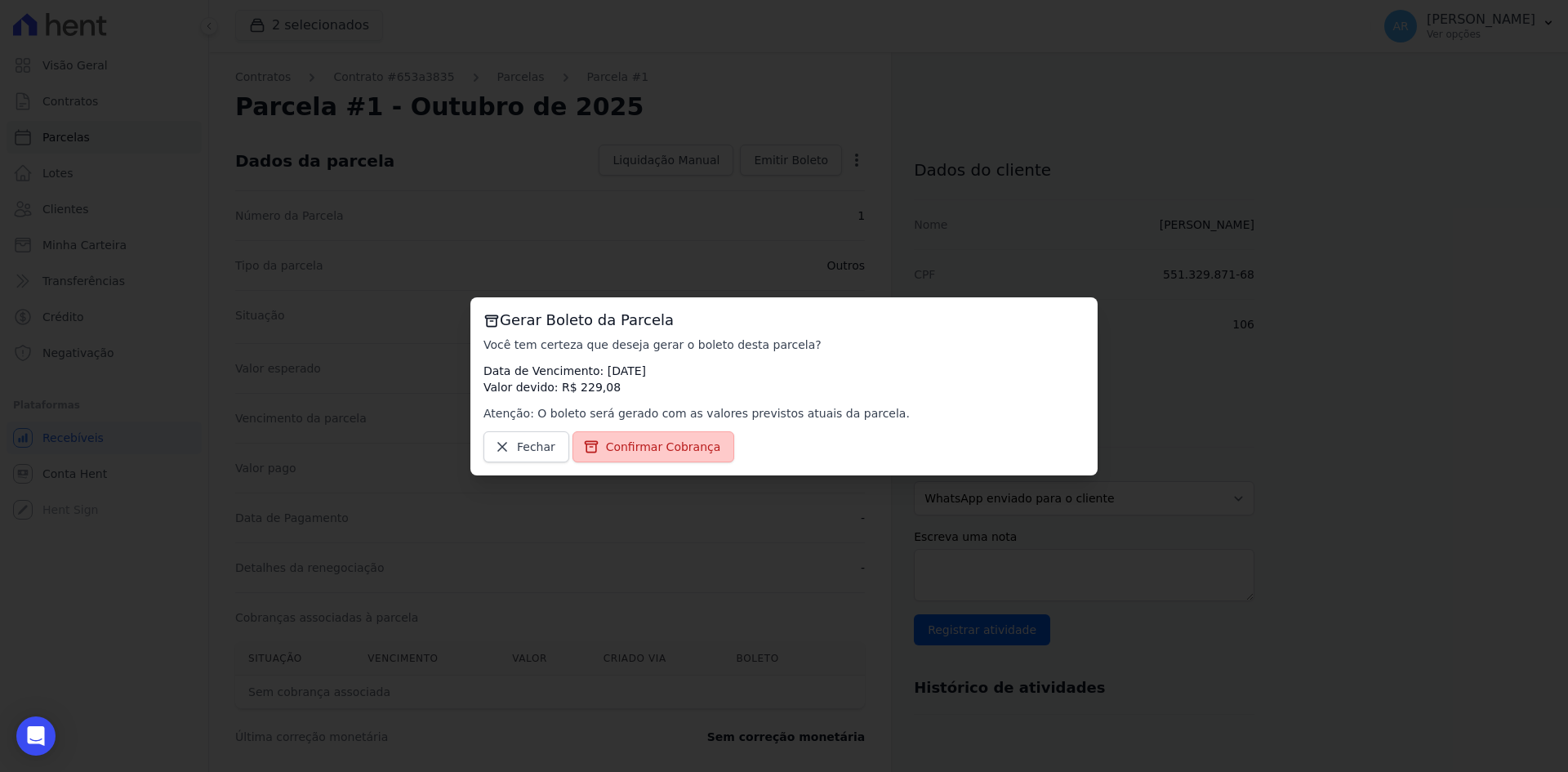
click at [642, 449] on span "Confirmar Cobrança" at bounding box center [664, 446] width 116 height 16
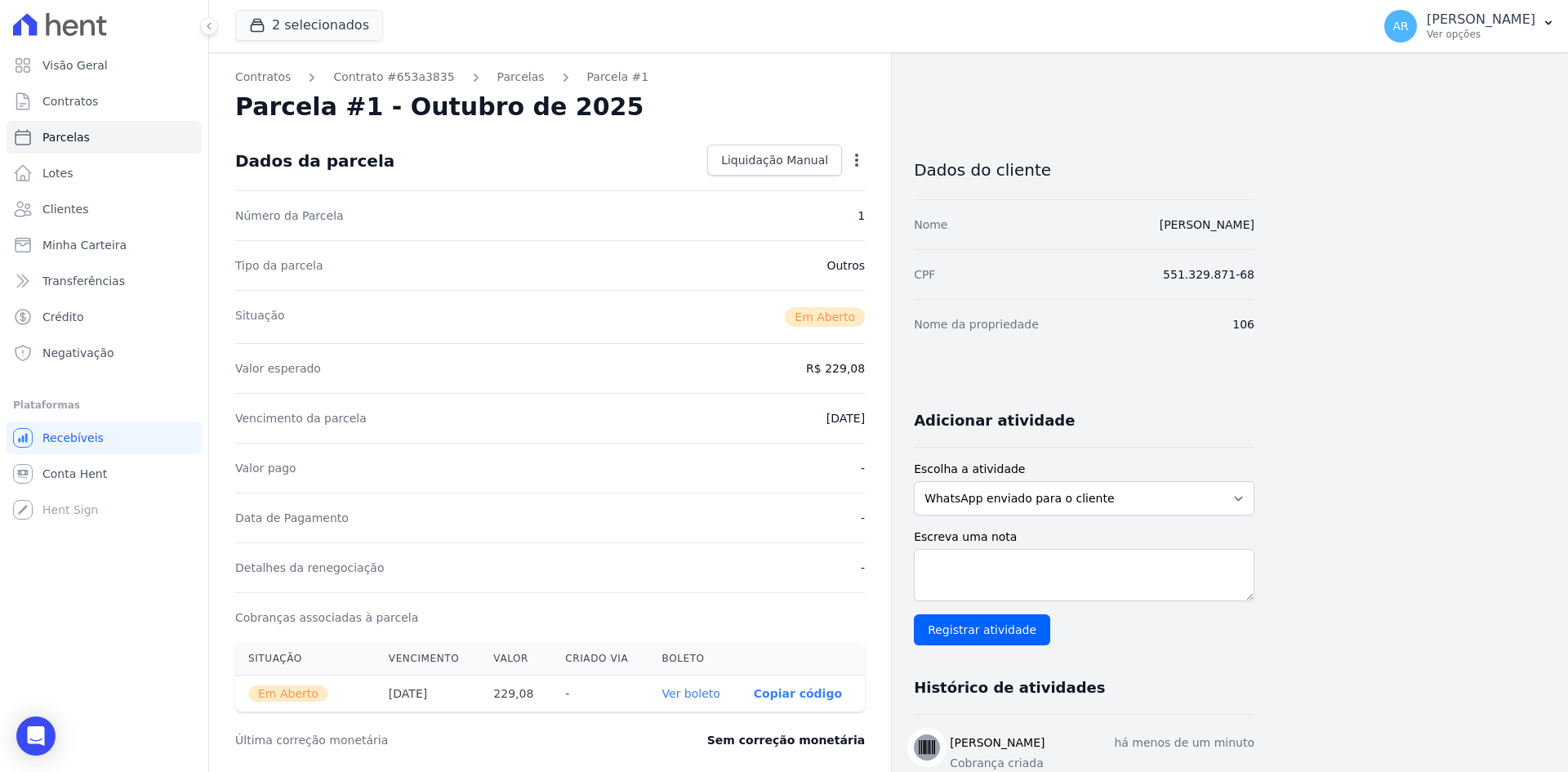
click at [691, 698] on link "Ver boleto" at bounding box center [691, 693] width 58 height 13
click at [72, 105] on span "Contratos" at bounding box center [70, 101] width 55 height 16
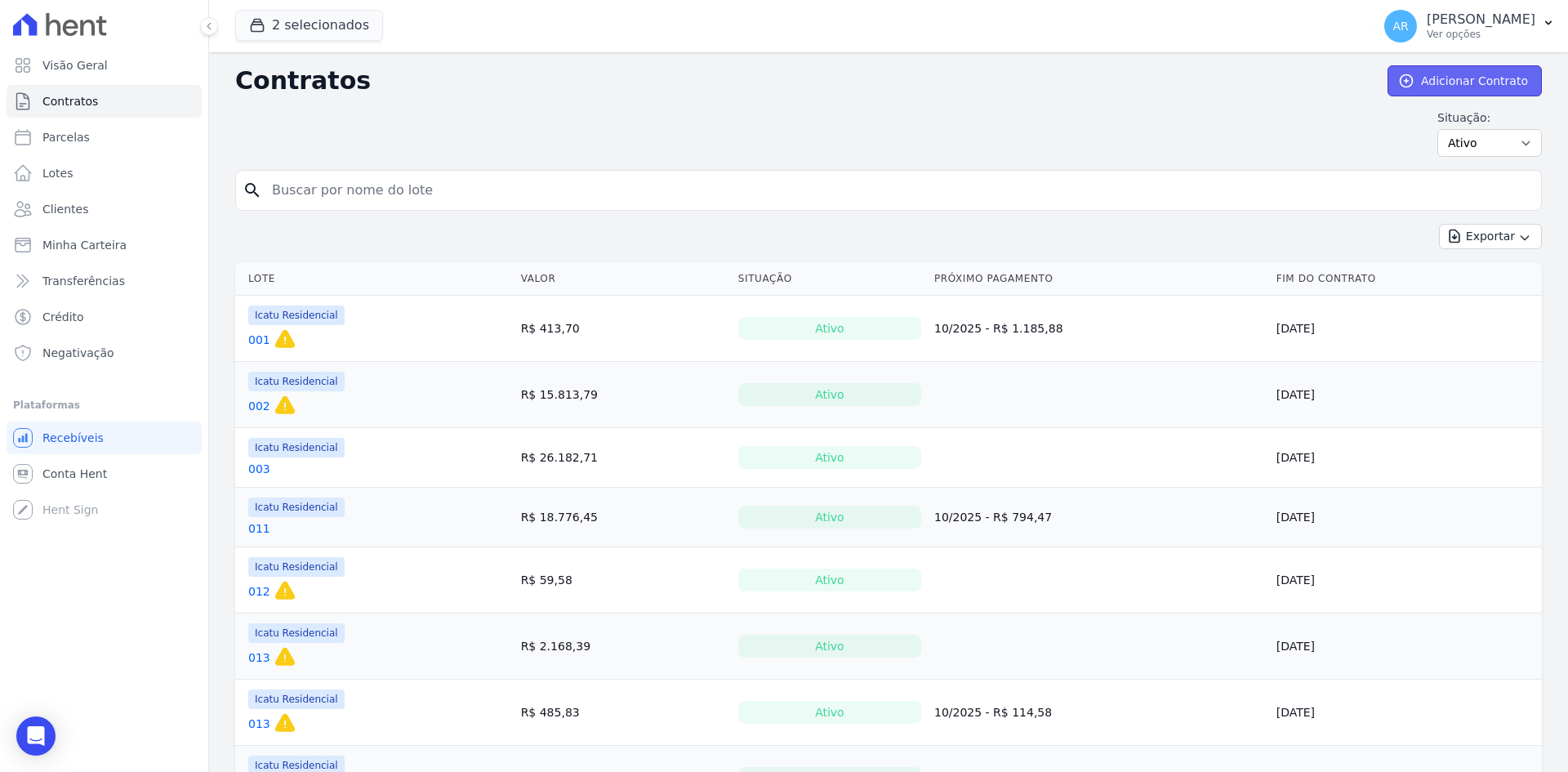
click at [1452, 83] on link "Adicionar Contrato" at bounding box center [1465, 80] width 155 height 31
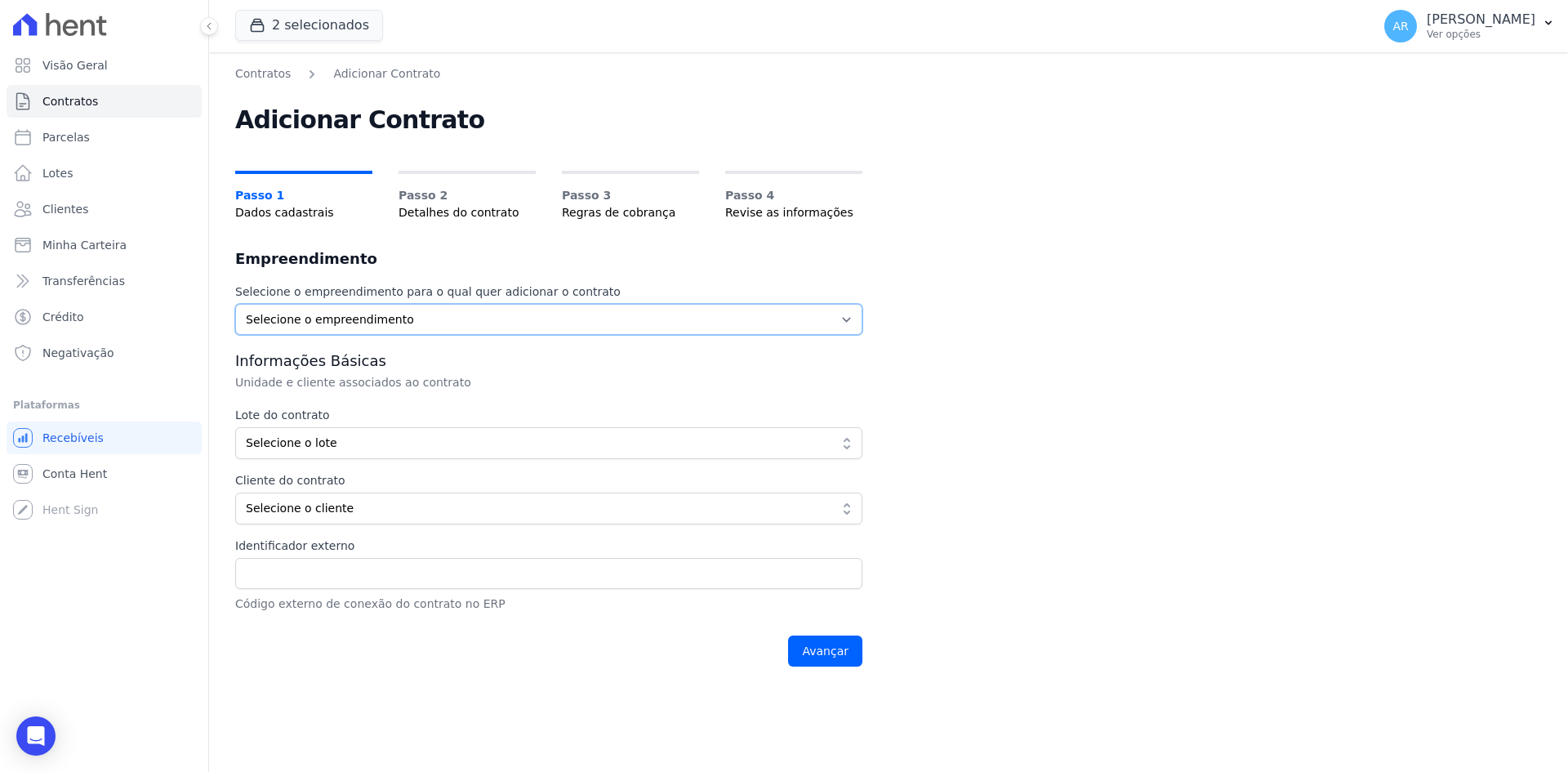
click at [306, 326] on select "Selecione o empreendimento Acaiá Residencial Icatu Residencial" at bounding box center [548, 319] width 627 height 31
select select "628f8b7e-88db-410e-b60f-54e4b33d5c0e"
click at [236, 304] on select "Selecione o empreendimento Acaiá Residencial Icatu Residencial" at bounding box center [548, 319] width 627 height 31
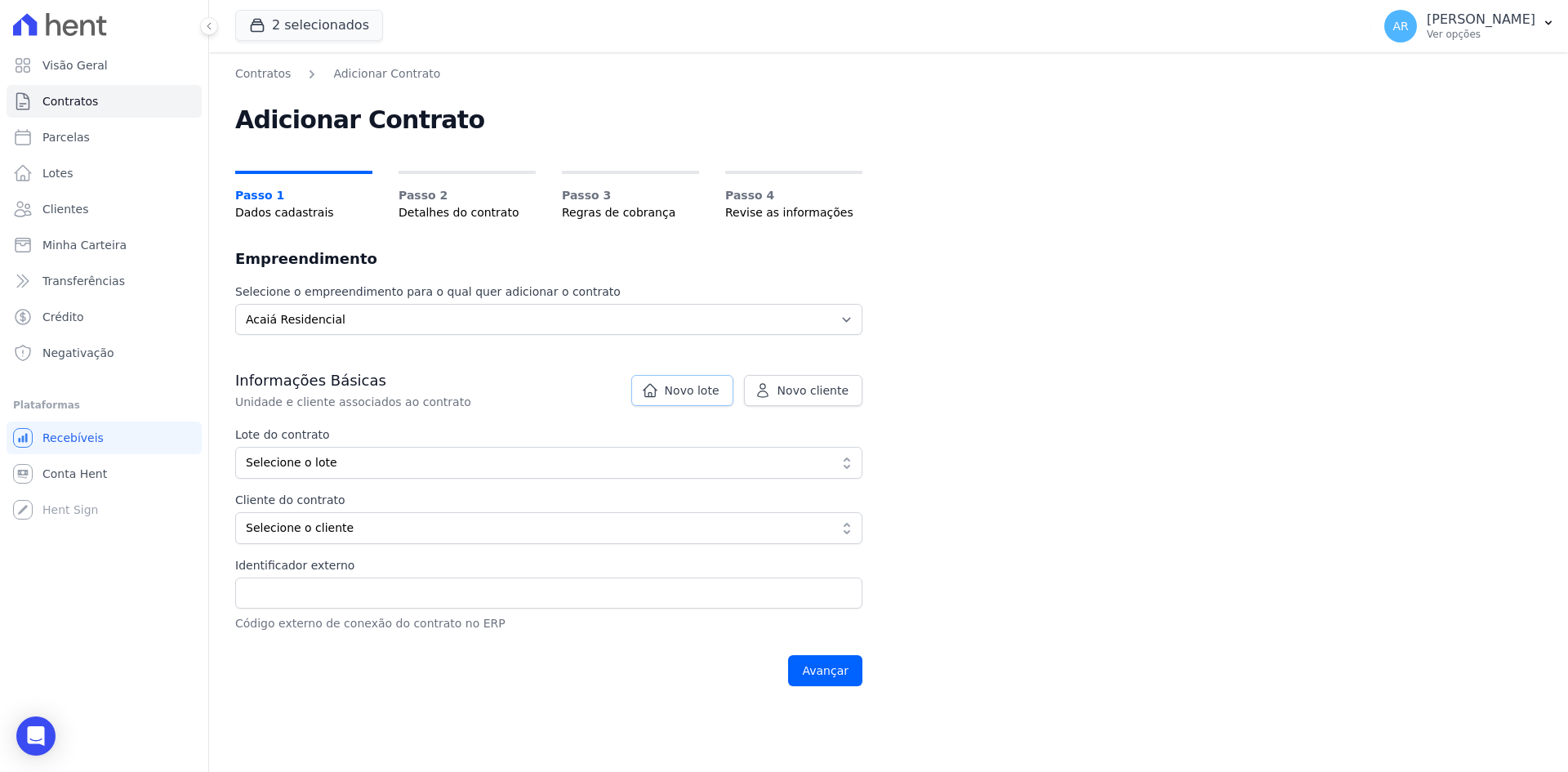
click at [697, 393] on span "Novo lote" at bounding box center [692, 390] width 55 height 16
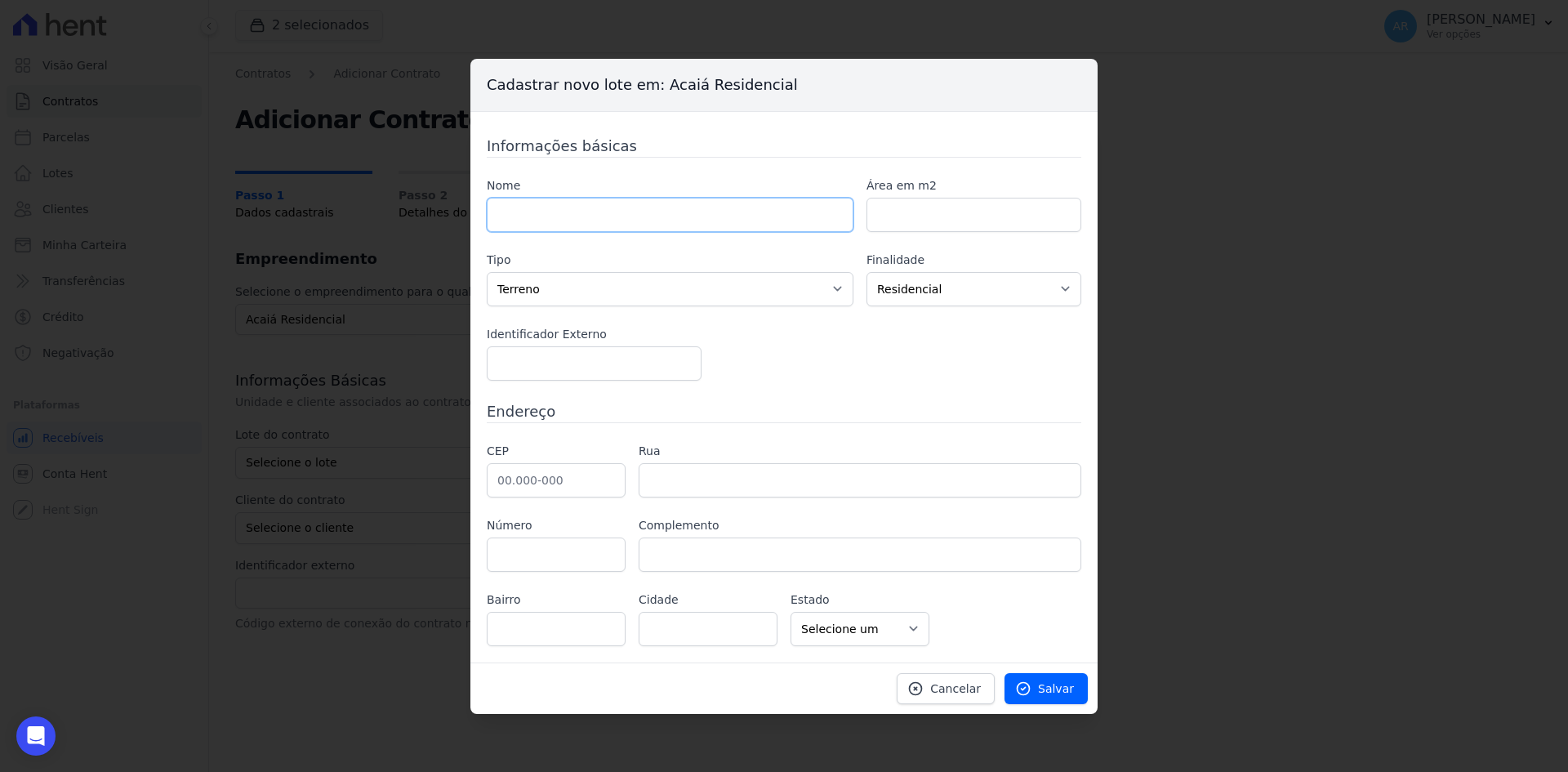
click at [534, 224] on input "text" at bounding box center [669, 214] width 366 height 35
type input "41"
drag, startPoint x: 527, startPoint y: 285, endPoint x: 528, endPoint y: 306, distance: 21.0
click at [527, 285] on select "Casa Apartamento Escritório Flat Loja Espaço Comercial Terreno Outros" at bounding box center [669, 289] width 366 height 35
select select "apartment"
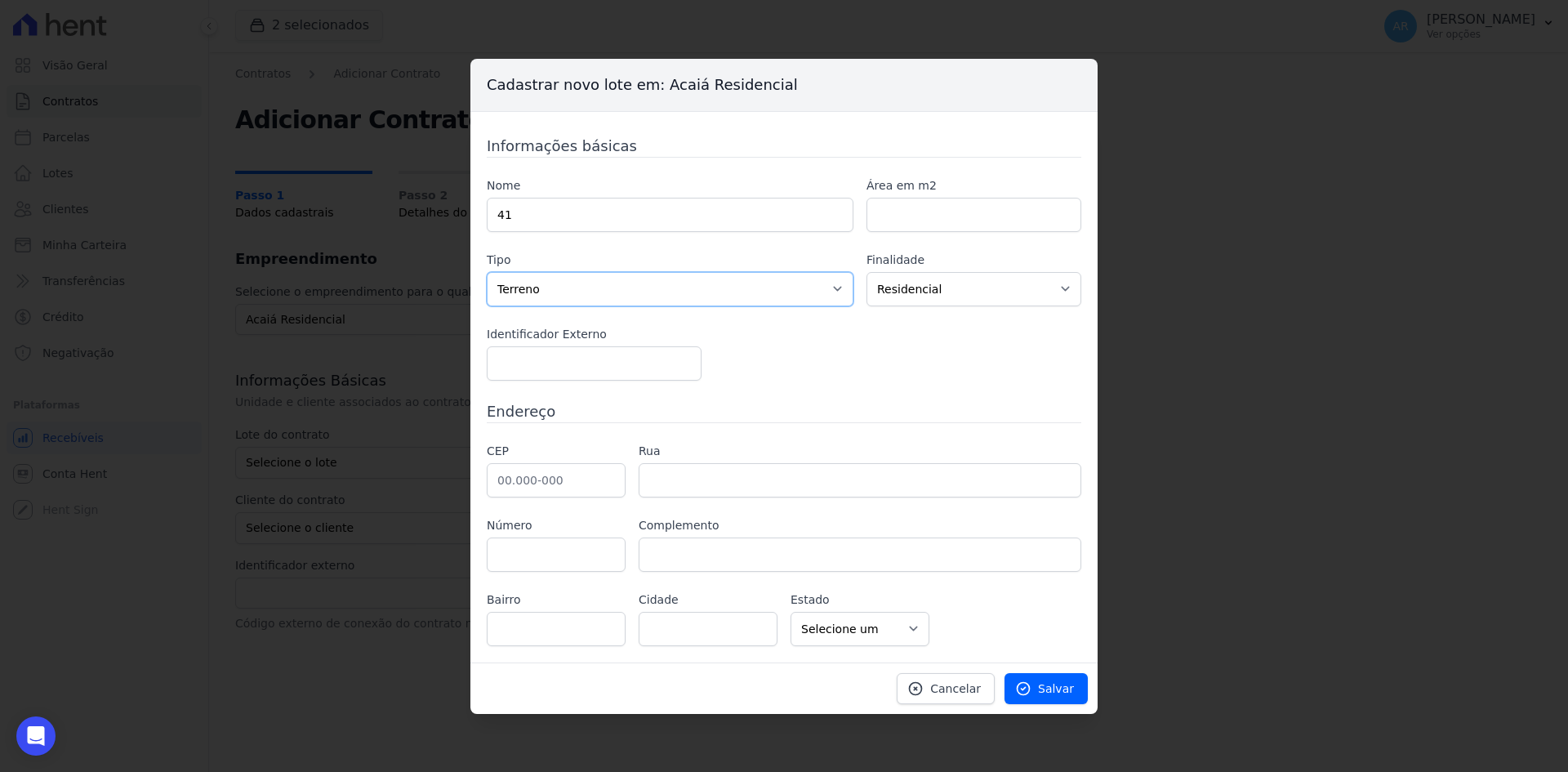
click at [486, 272] on select "Casa Apartamento Escritório Flat Loja Espaço Comercial Terreno Outros" at bounding box center [669, 289] width 366 height 35
click at [1064, 689] on span "Salvar" at bounding box center [1055, 688] width 36 height 16
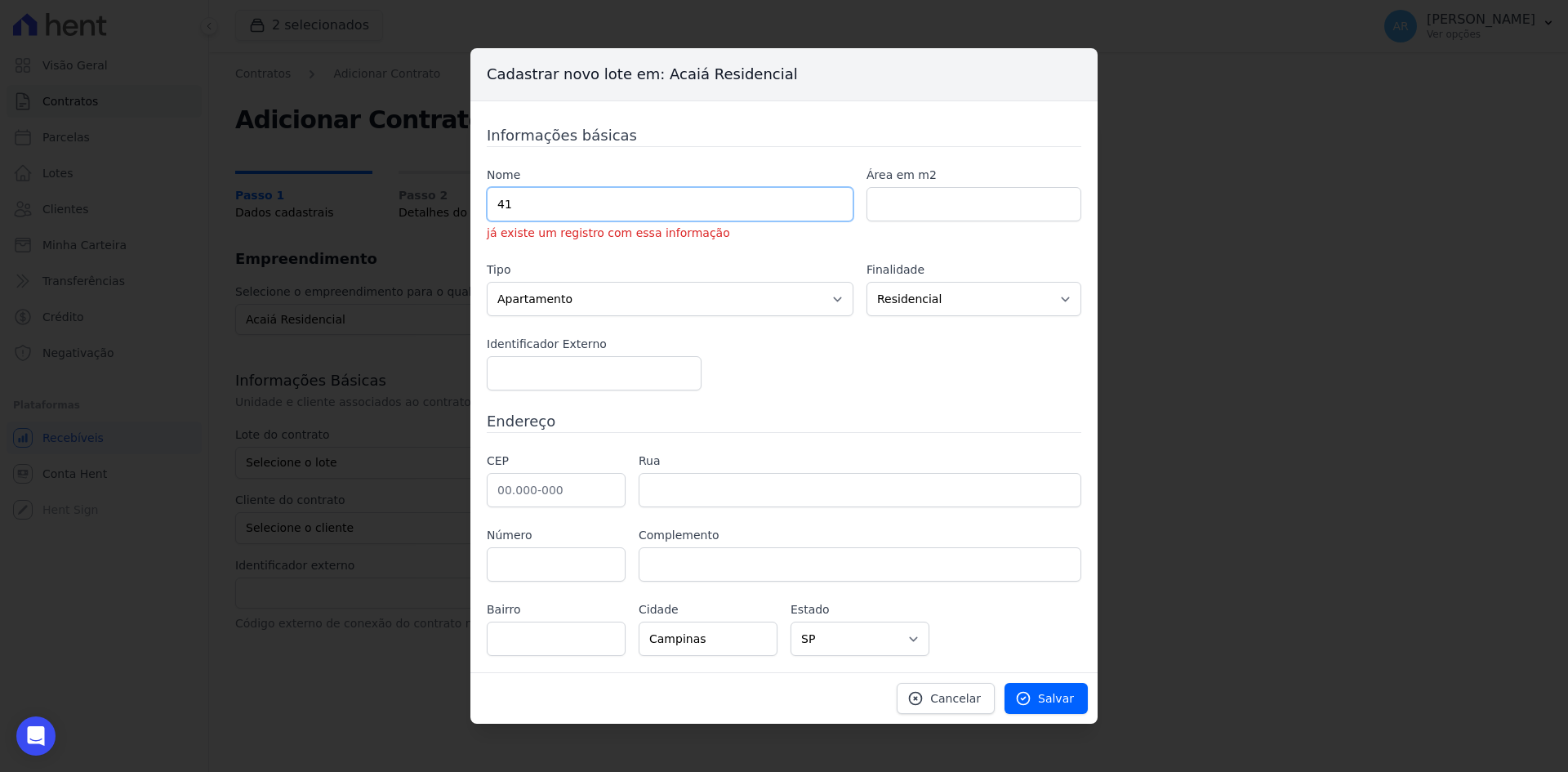
click at [548, 208] on input "41" at bounding box center [669, 204] width 366 height 35
type input "PRAÇA VENEZA 41"
click at [1047, 704] on span "Salvar" at bounding box center [1055, 698] width 36 height 16
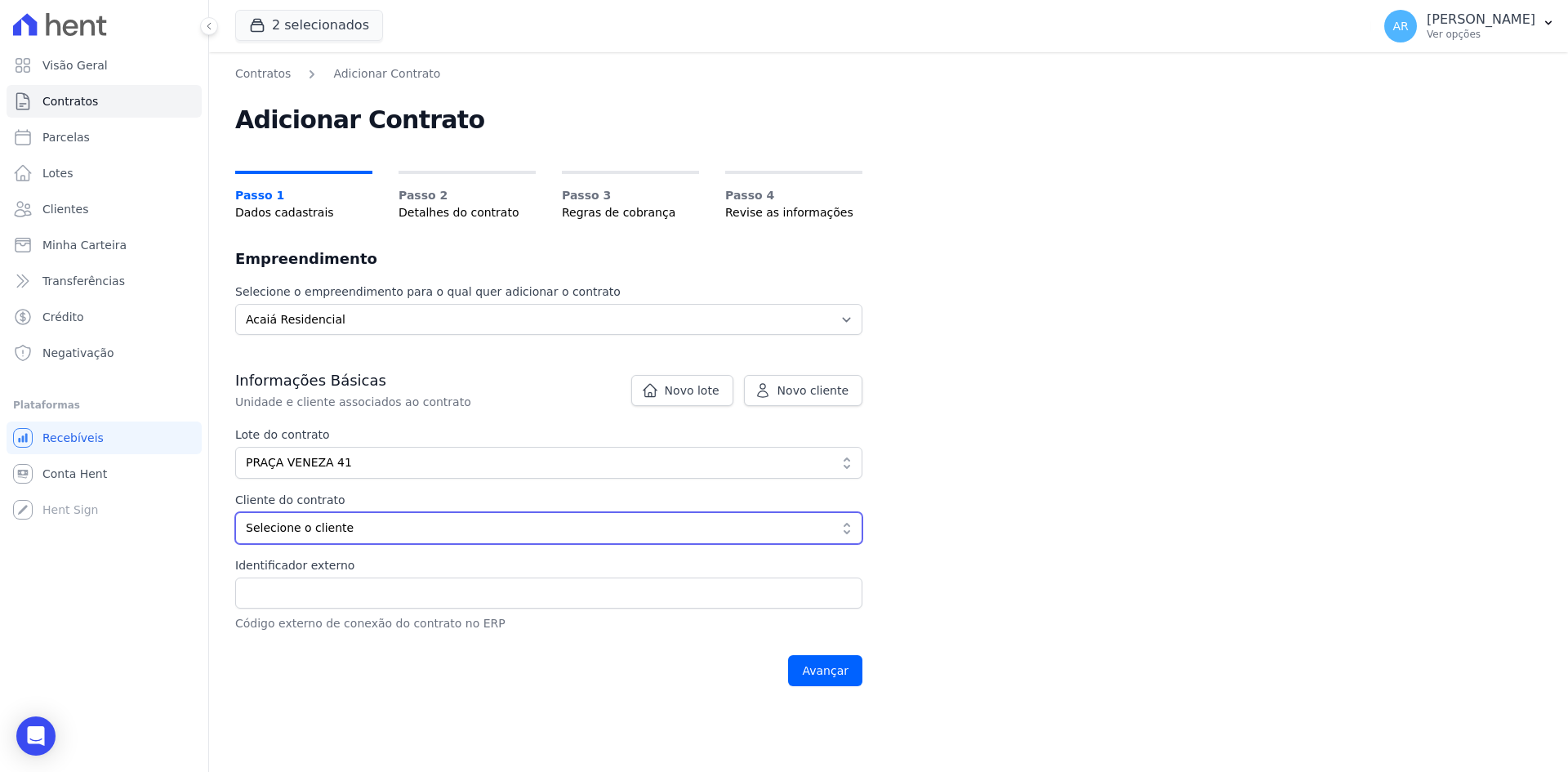
click at [316, 529] on span "Selecione o cliente" at bounding box center [537, 527] width 583 height 17
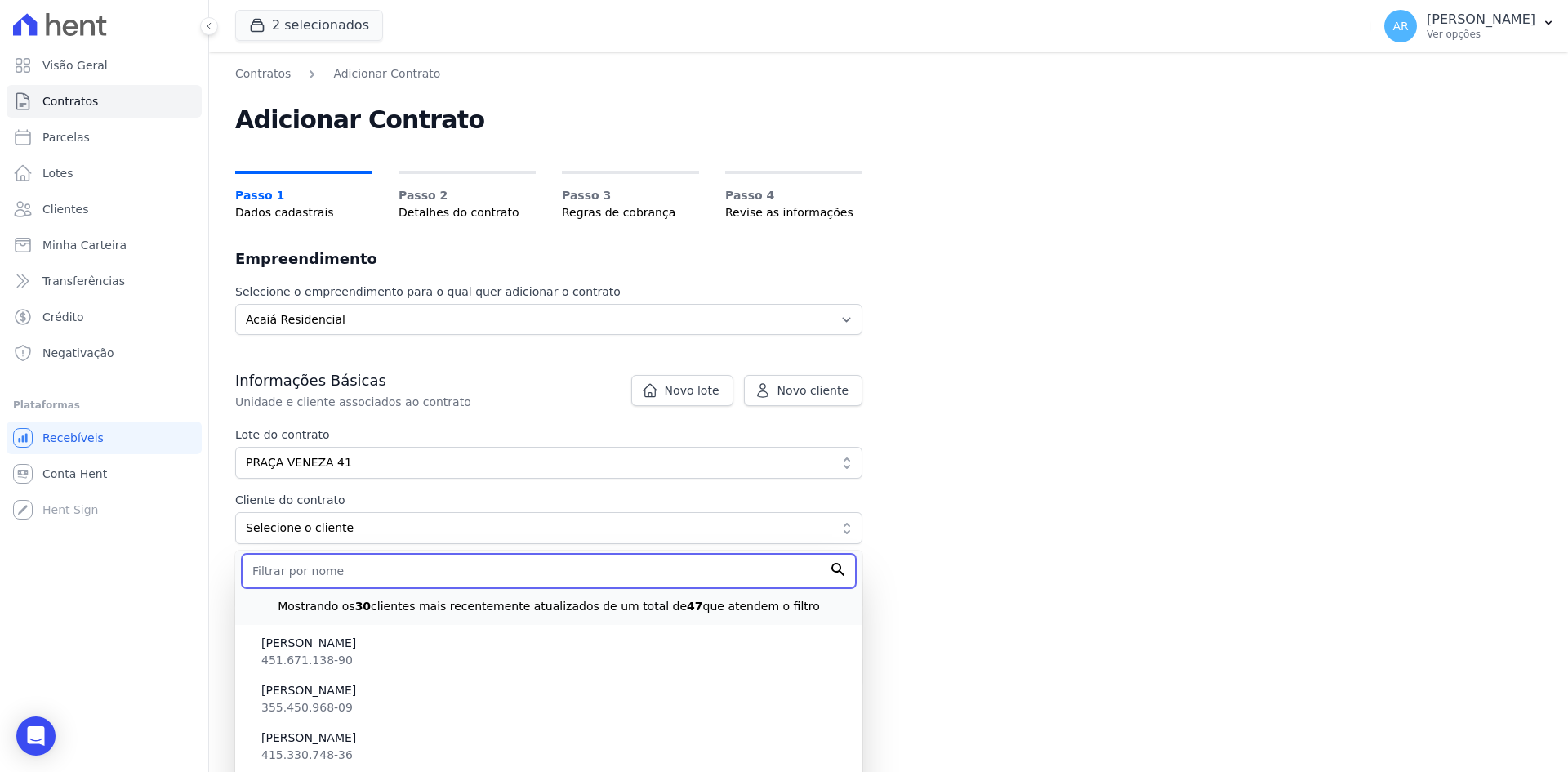
click at [296, 579] on input "text" at bounding box center [548, 571] width 614 height 35
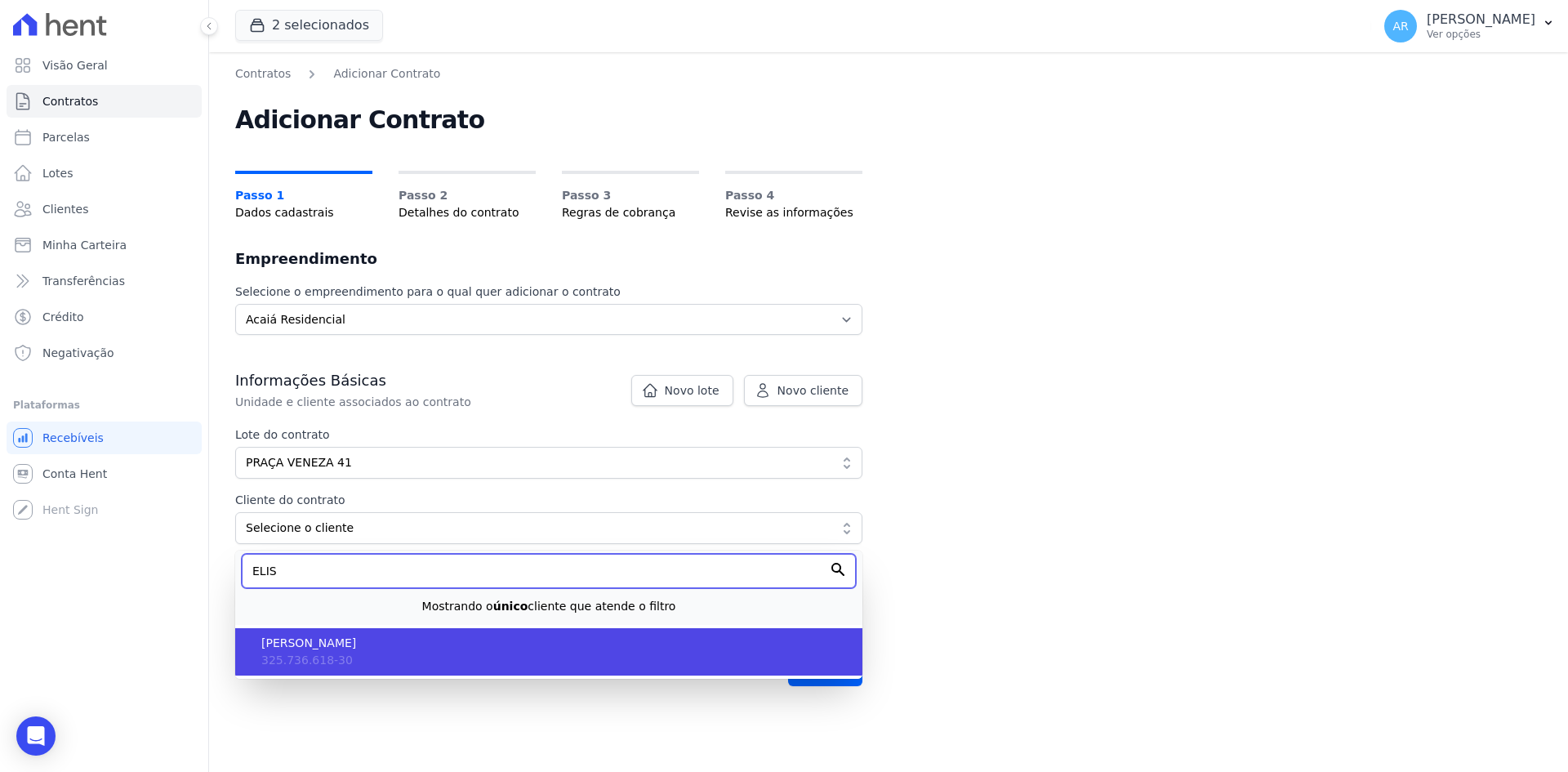
type input "ELIS"
click at [349, 651] on span "[PERSON_NAME]" at bounding box center [555, 643] width 588 height 17
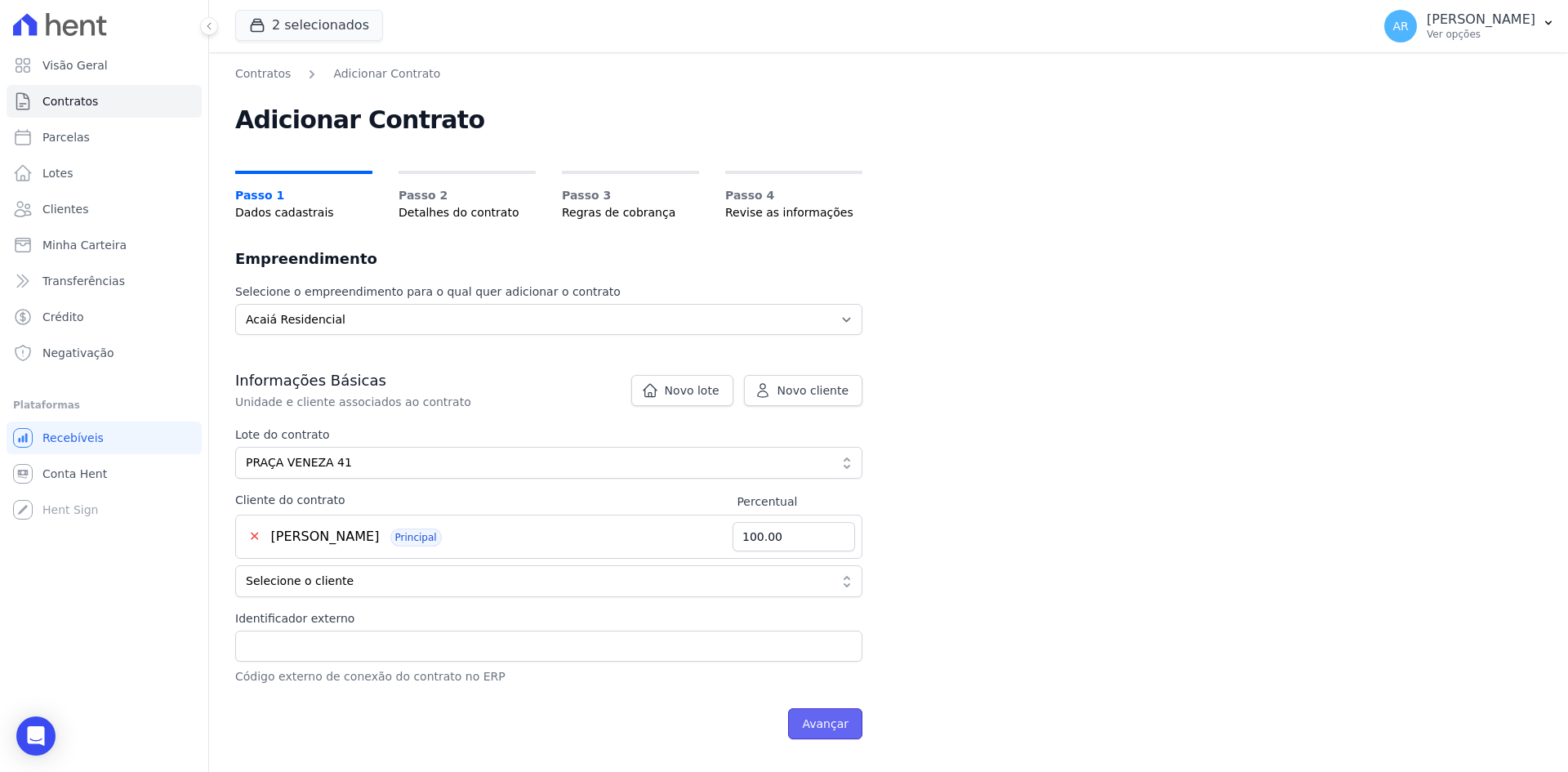
click at [820, 720] on input "Avançar" at bounding box center [825, 723] width 75 height 31
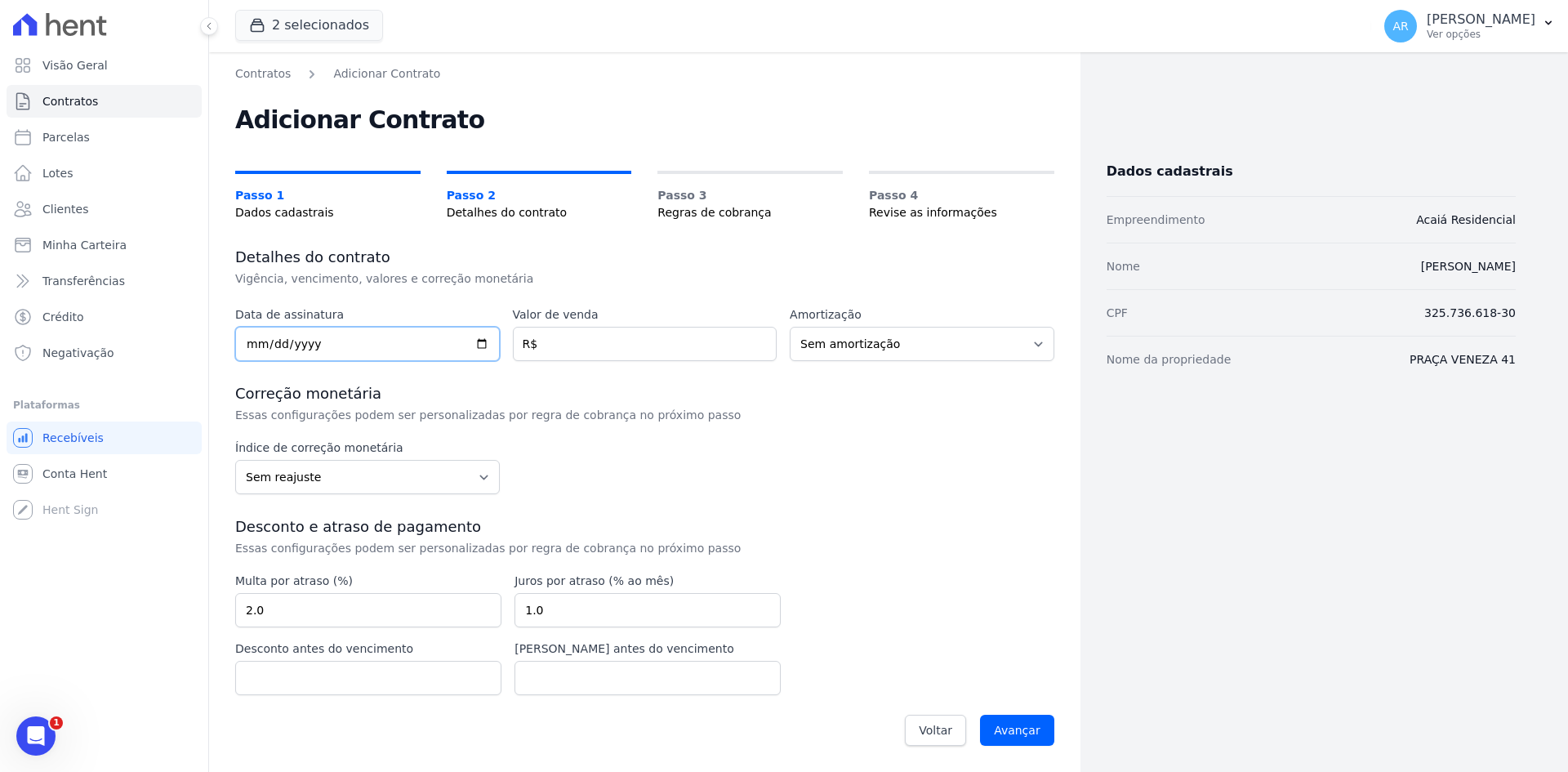
click at [252, 342] on input "date" at bounding box center [368, 343] width 265 height 35
type input "[DATE]"
click at [542, 347] on input "number" at bounding box center [645, 343] width 265 height 35
click at [624, 359] on input "number" at bounding box center [645, 343] width 265 height 35
type input "1"
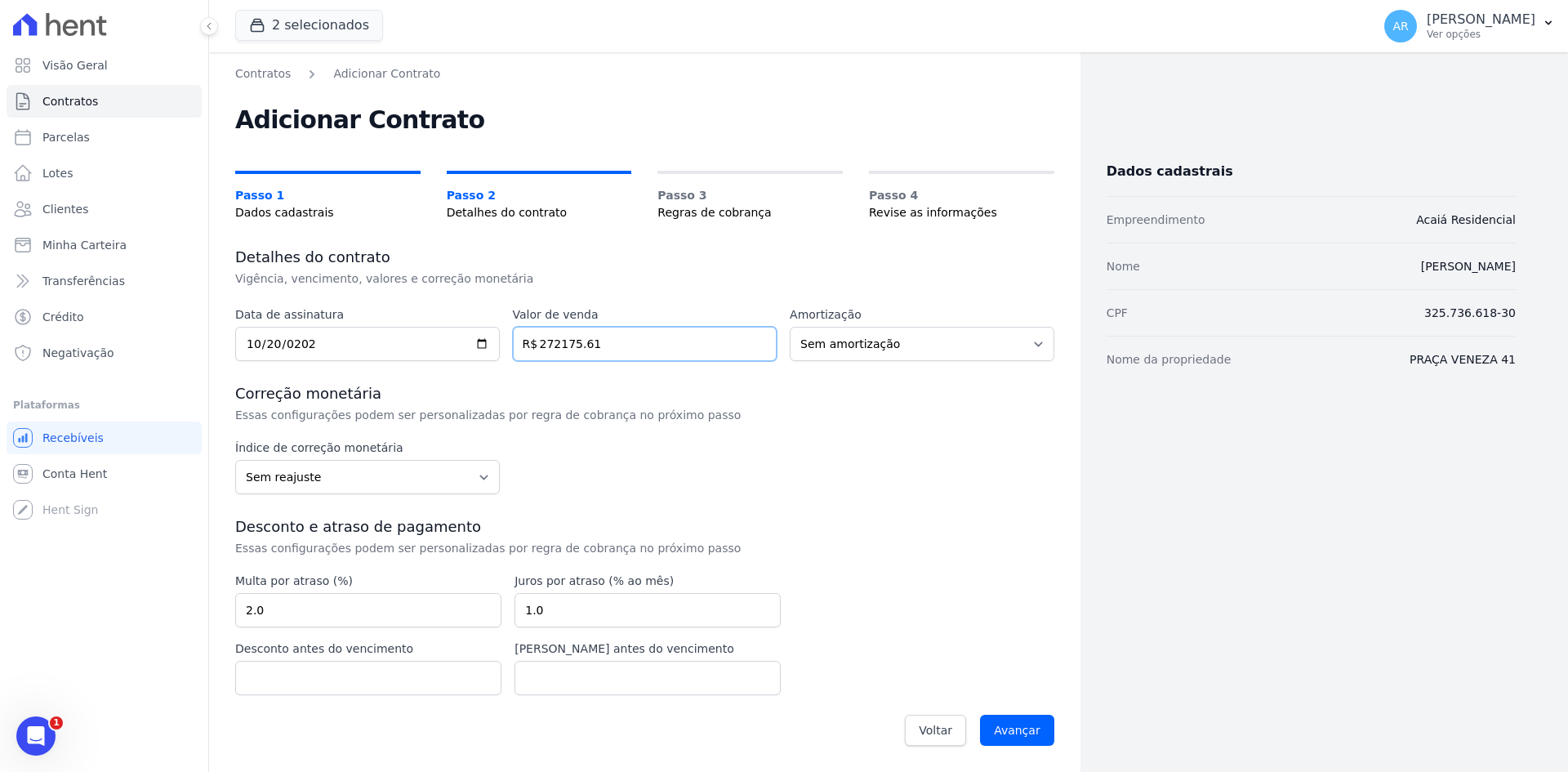
type input "272175.61"
click at [778, 402] on h3 "Correção monetária" at bounding box center [644, 394] width 819 height 20
click at [1015, 734] on input "Avançar" at bounding box center [1017, 730] width 75 height 31
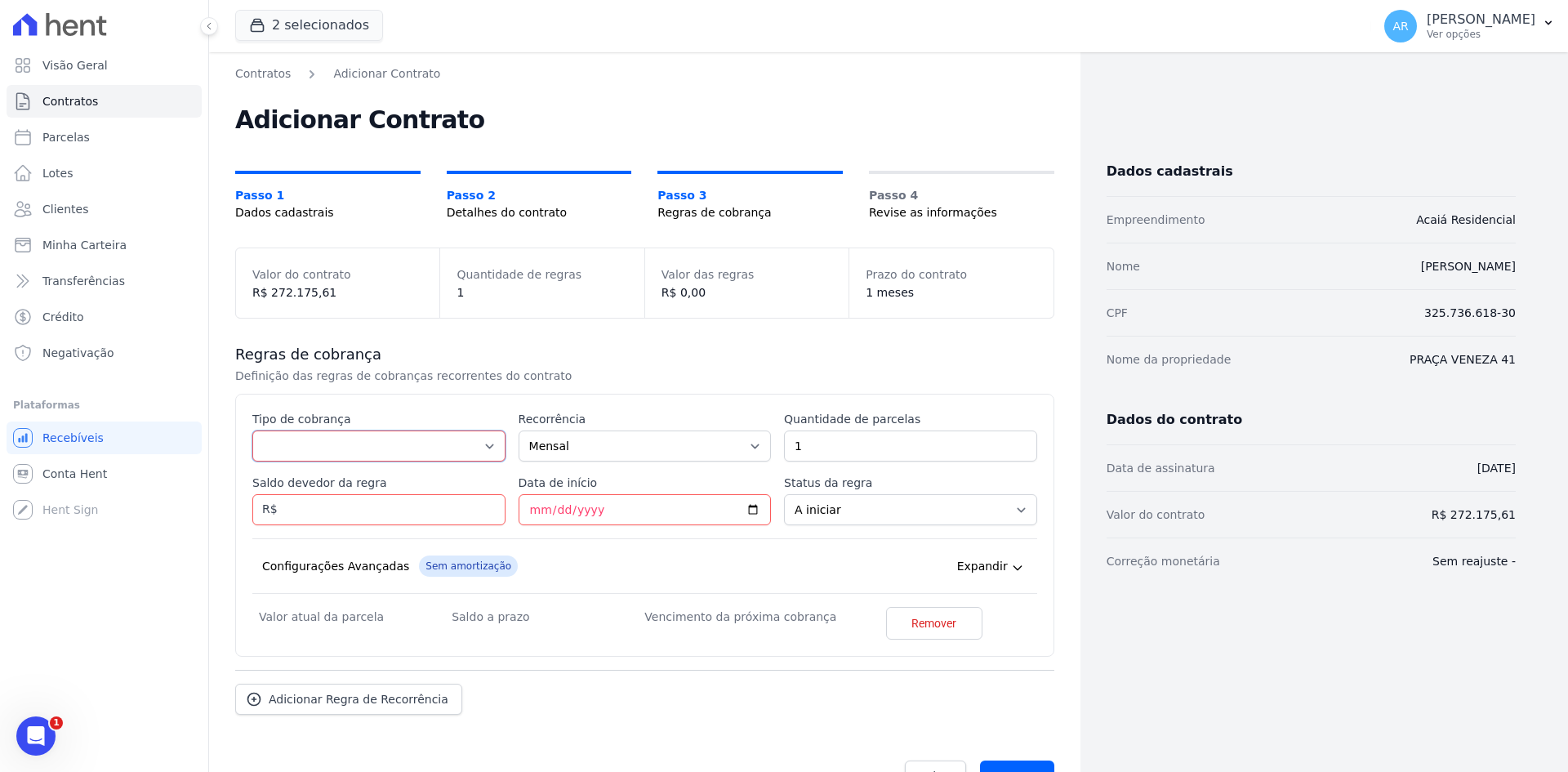
click at [309, 449] on select "Parcela Normal Entrada Sinal Intercalada Chaves Pré-chaves Pós-chaves Impostos …" at bounding box center [379, 446] width 253 height 31
select select "standard"
click at [252, 430] on select "Parcela Normal Entrada Sinal Intercalada Chaves Pré-chaves Pós-chaves Impostos …" at bounding box center [379, 446] width 253 height 31
click at [861, 453] on input "1" at bounding box center [910, 446] width 253 height 31
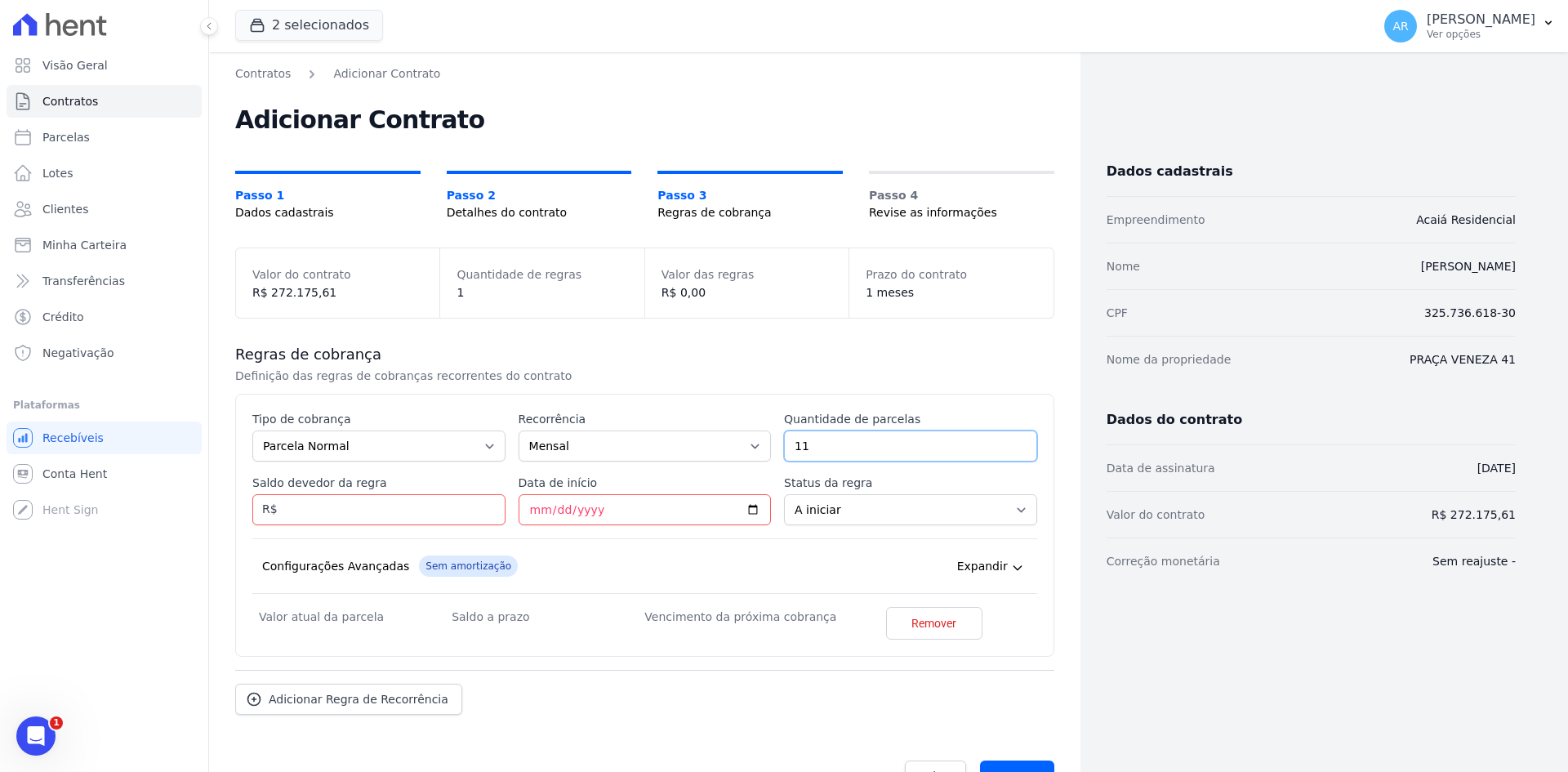
type input "11"
click at [364, 517] on input "Saldo devedor da regra" at bounding box center [379, 510] width 253 height 31
click at [346, 517] on input "Saldo devedor da regra" at bounding box center [379, 510] width 253 height 31
type input "17020.52"
click at [540, 518] on input "Data de início" at bounding box center [644, 510] width 253 height 31
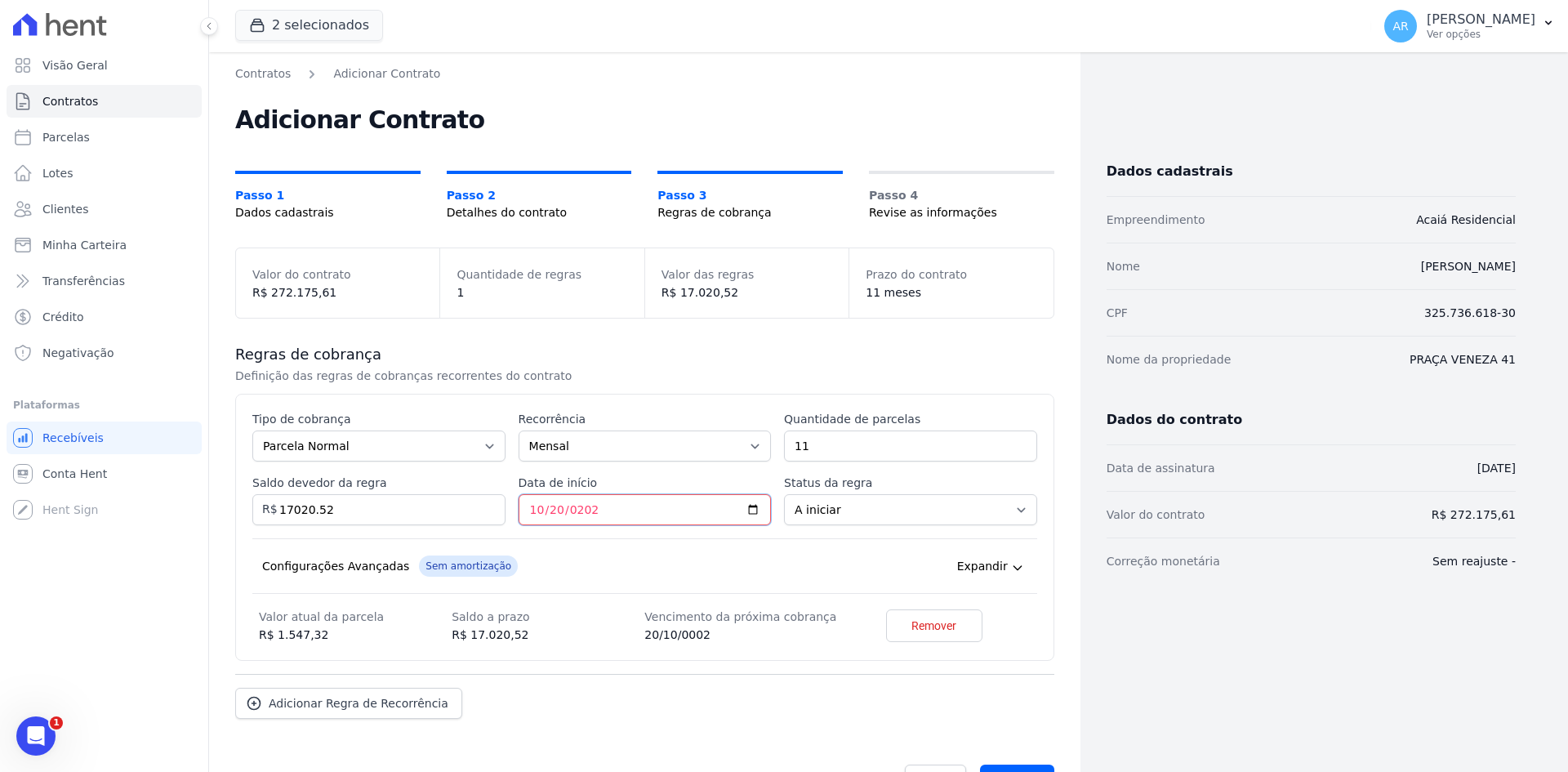
type input "[DATE]"
click at [592, 543] on div "Configurações Avançadas Sem amortização Price adjustment index/ Price adjustmen…" at bounding box center [644, 566] width 785 height 55
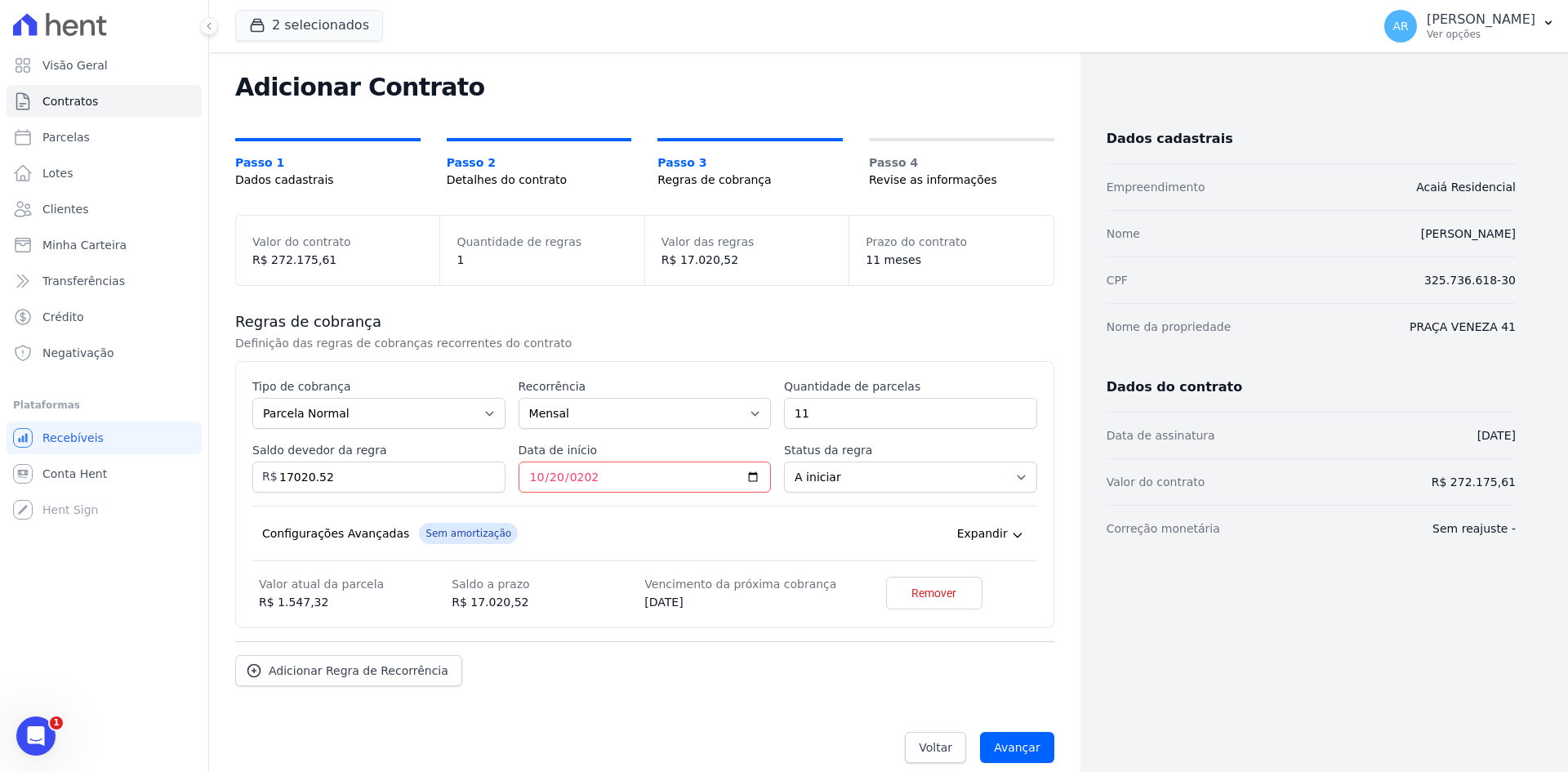
scroll to position [50, 0]
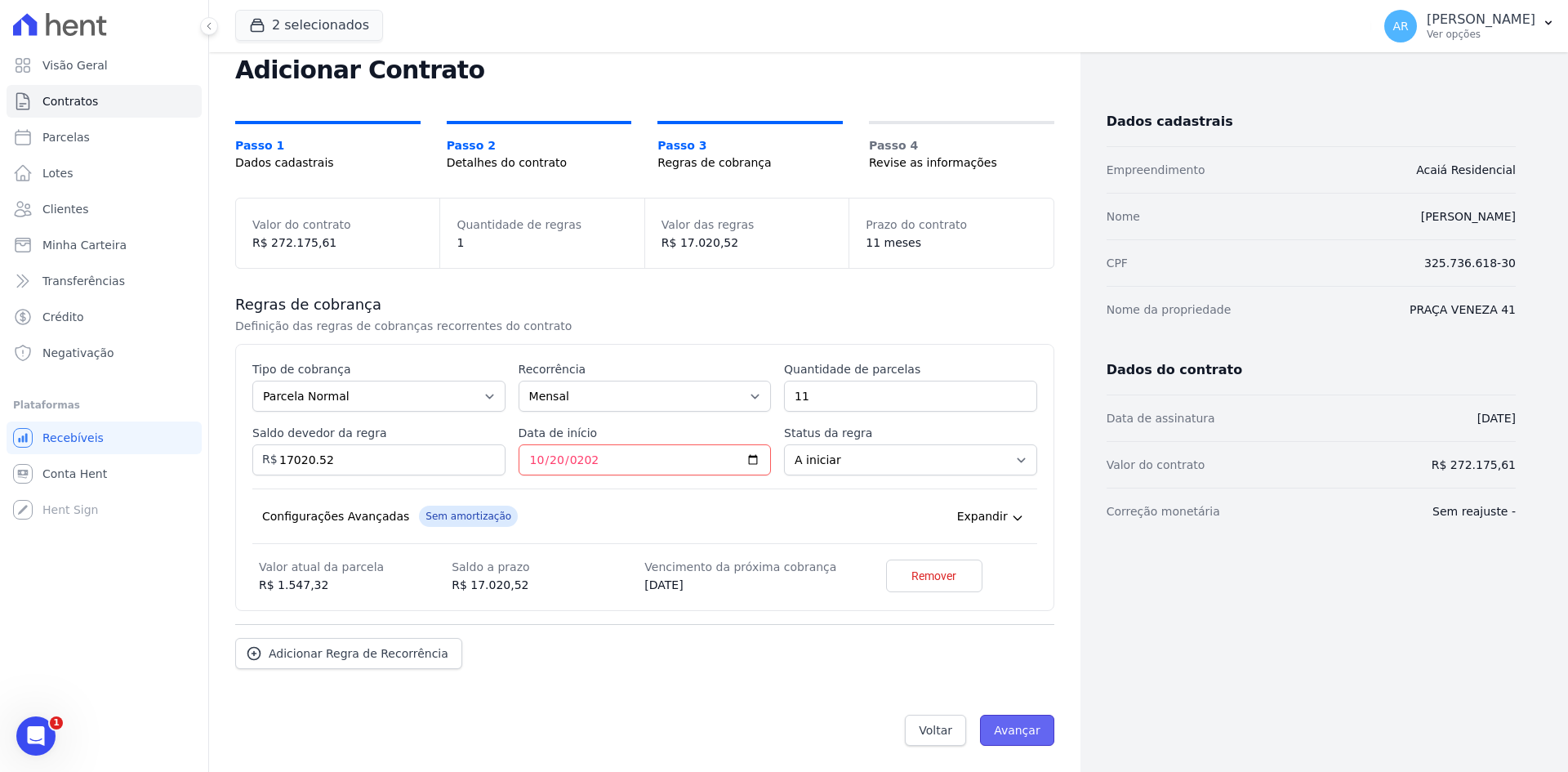
click at [1007, 729] on input "Avançar" at bounding box center [1017, 730] width 75 height 31
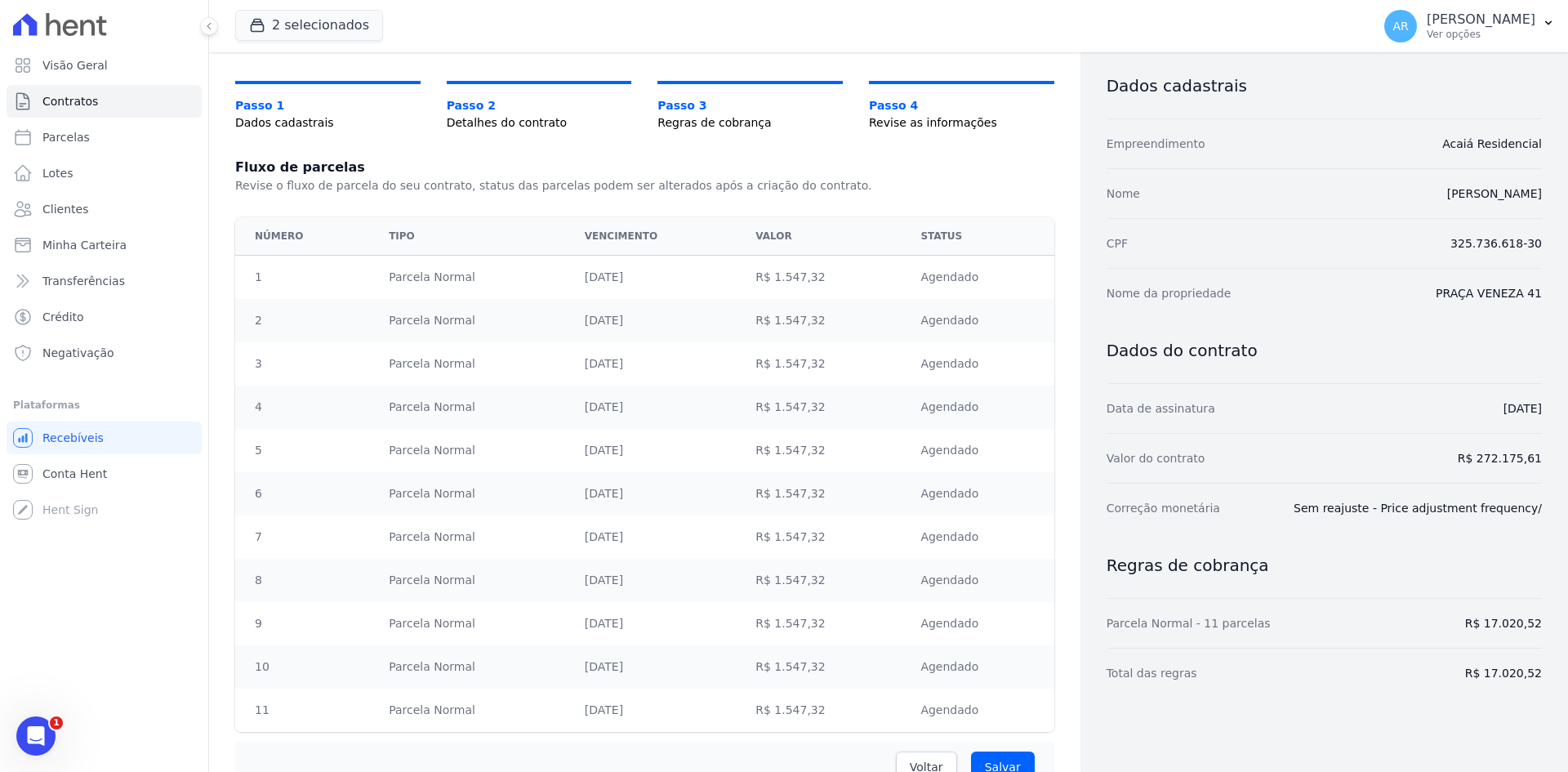
scroll to position [163, 0]
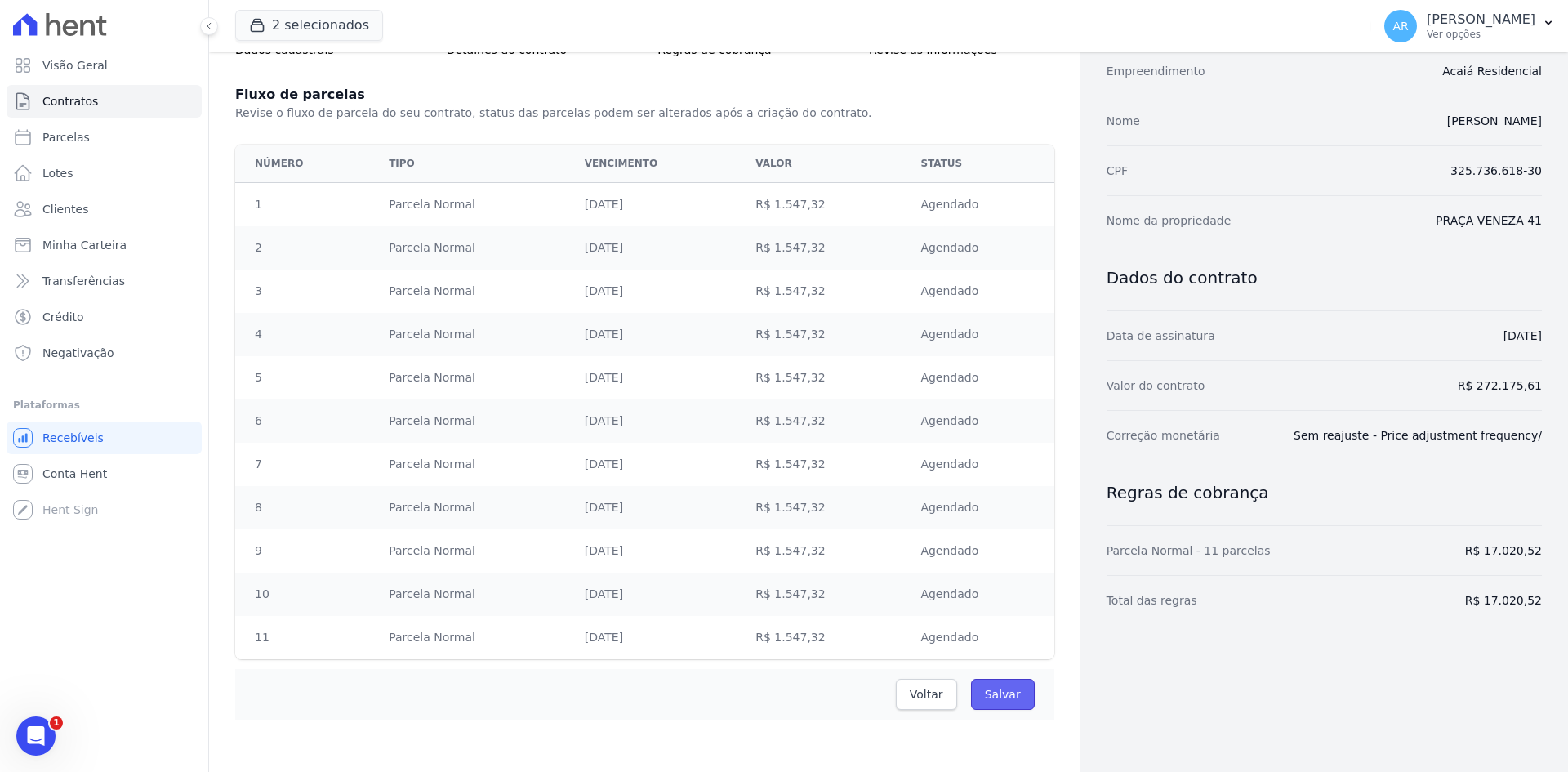
click at [1000, 696] on input "Salvar" at bounding box center [1003, 694] width 64 height 31
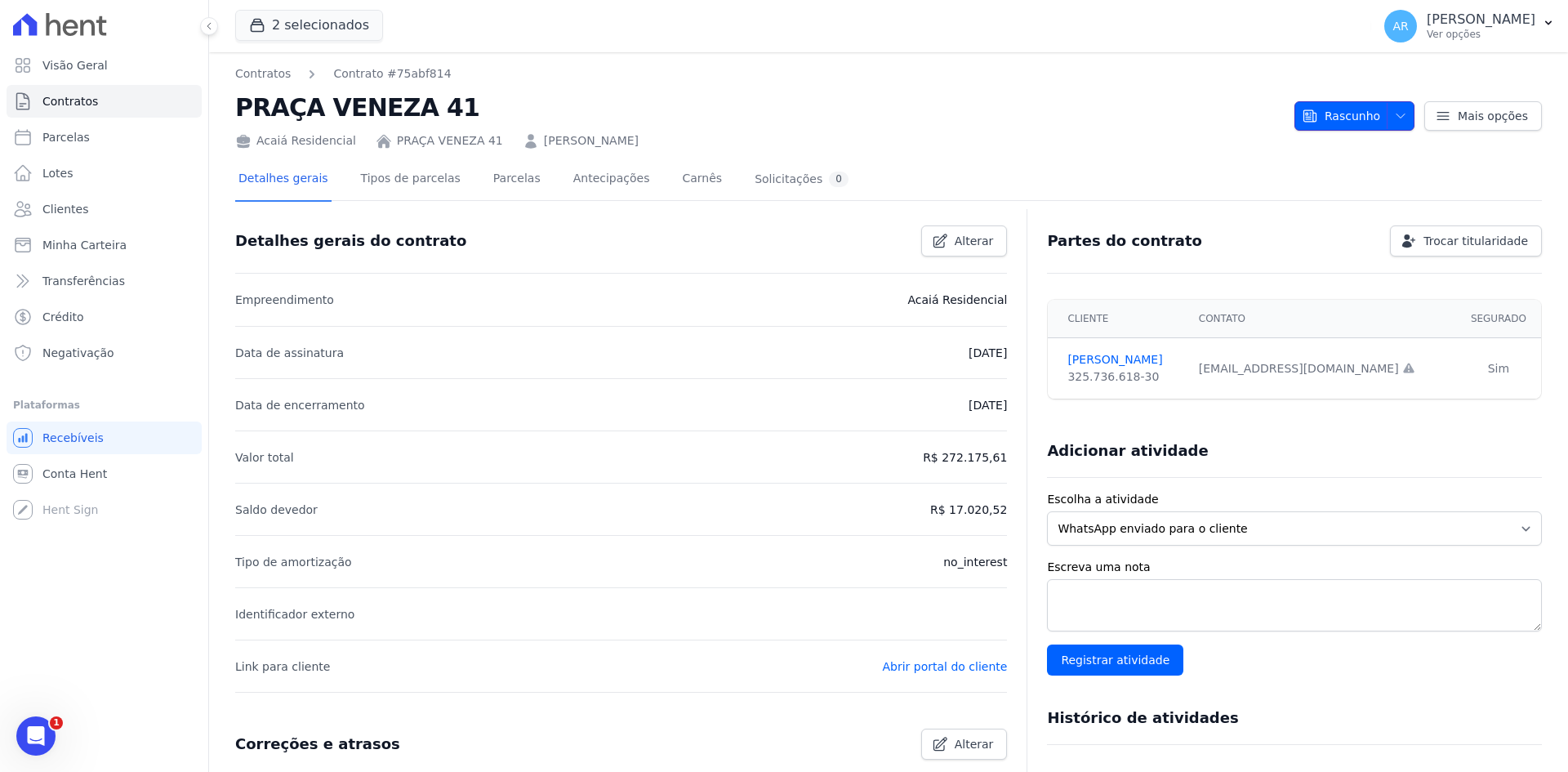
click at [1400, 111] on button "Rascunho" at bounding box center [1354, 116] width 120 height 29
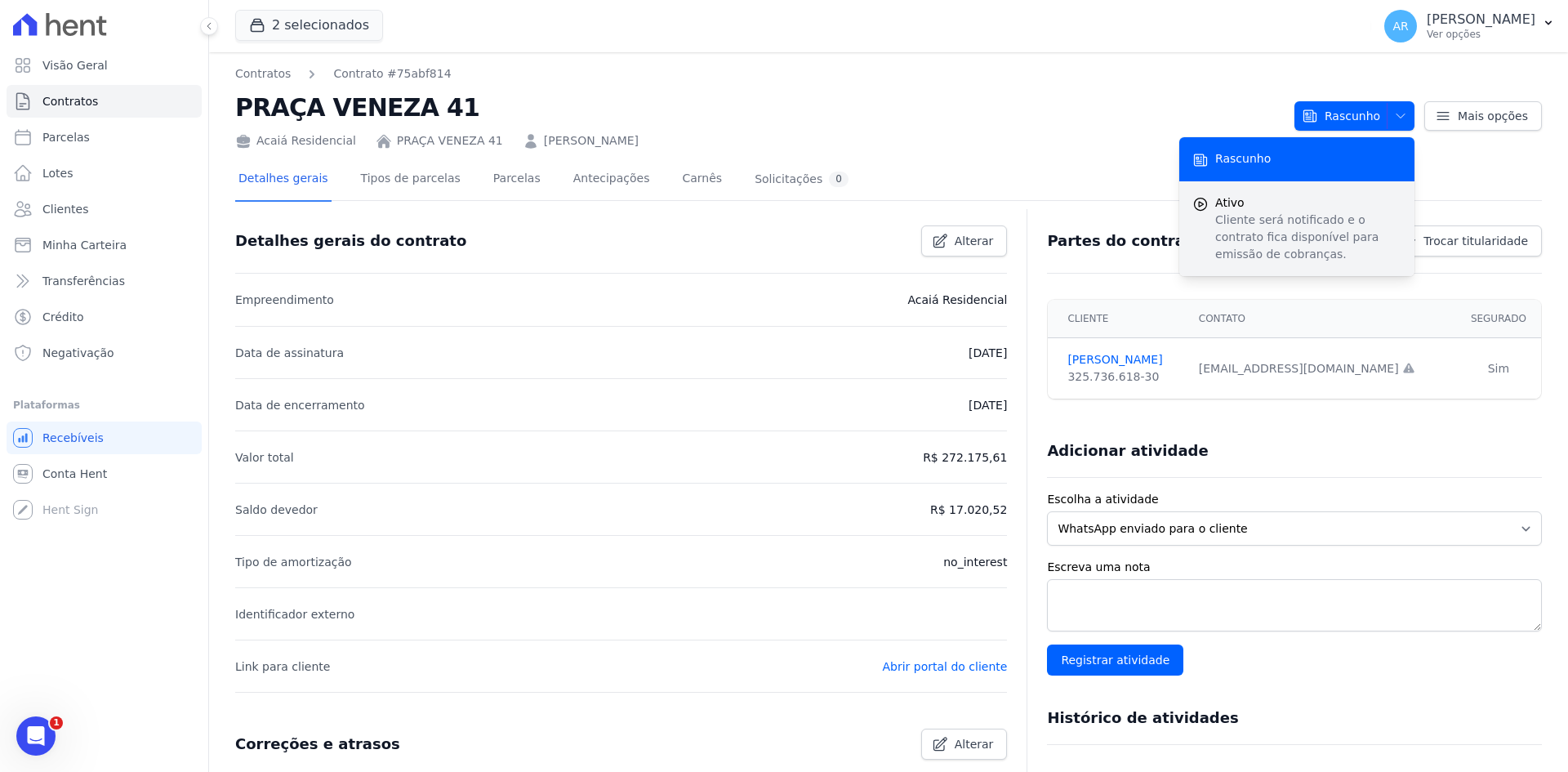
click at [1262, 220] on p "Cliente será notificado e o contrato fica disponível para emissão de cobranças." at bounding box center [1308, 237] width 186 height 52
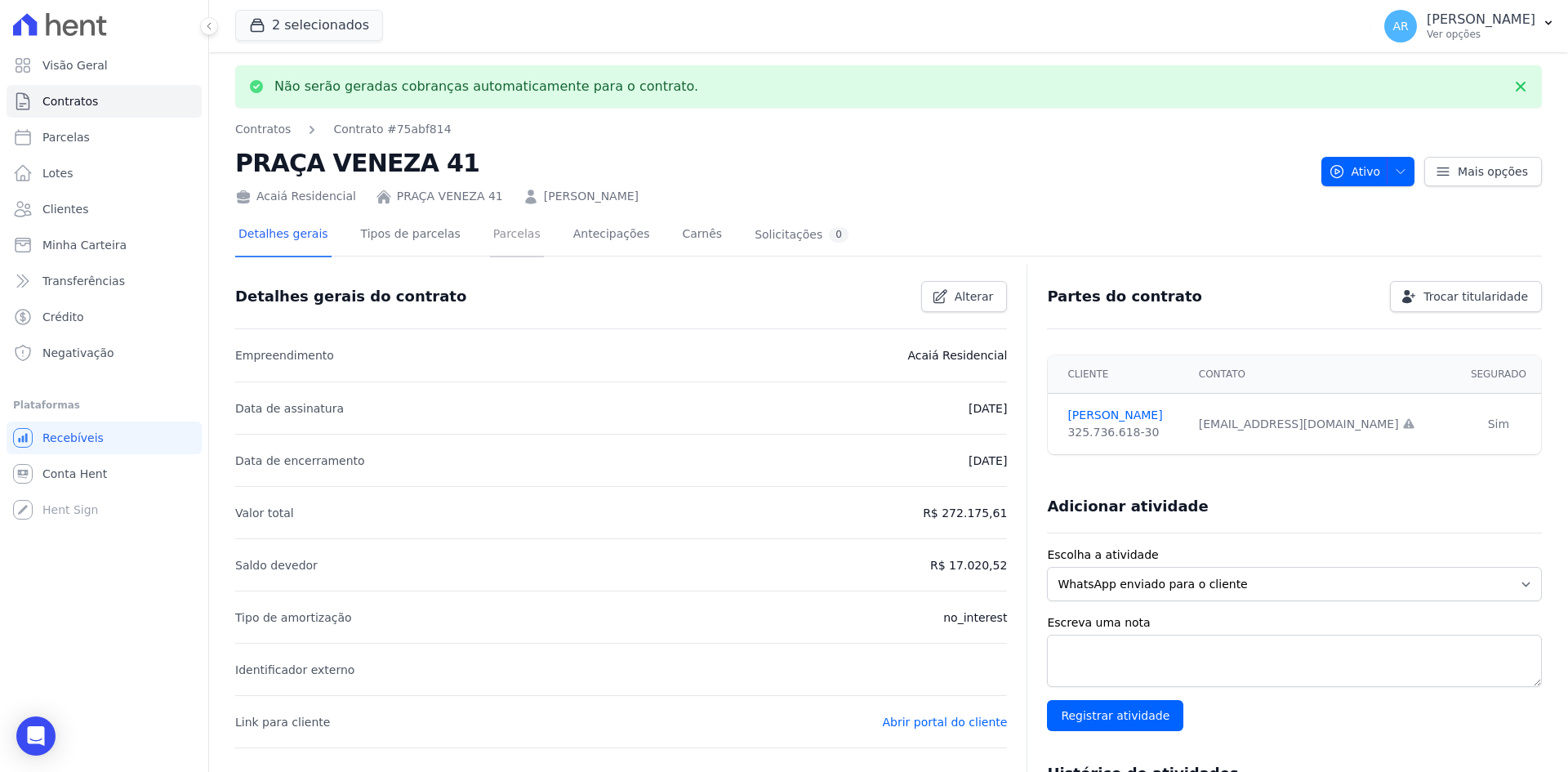
click at [496, 240] on link "Parcelas" at bounding box center [516, 236] width 54 height 44
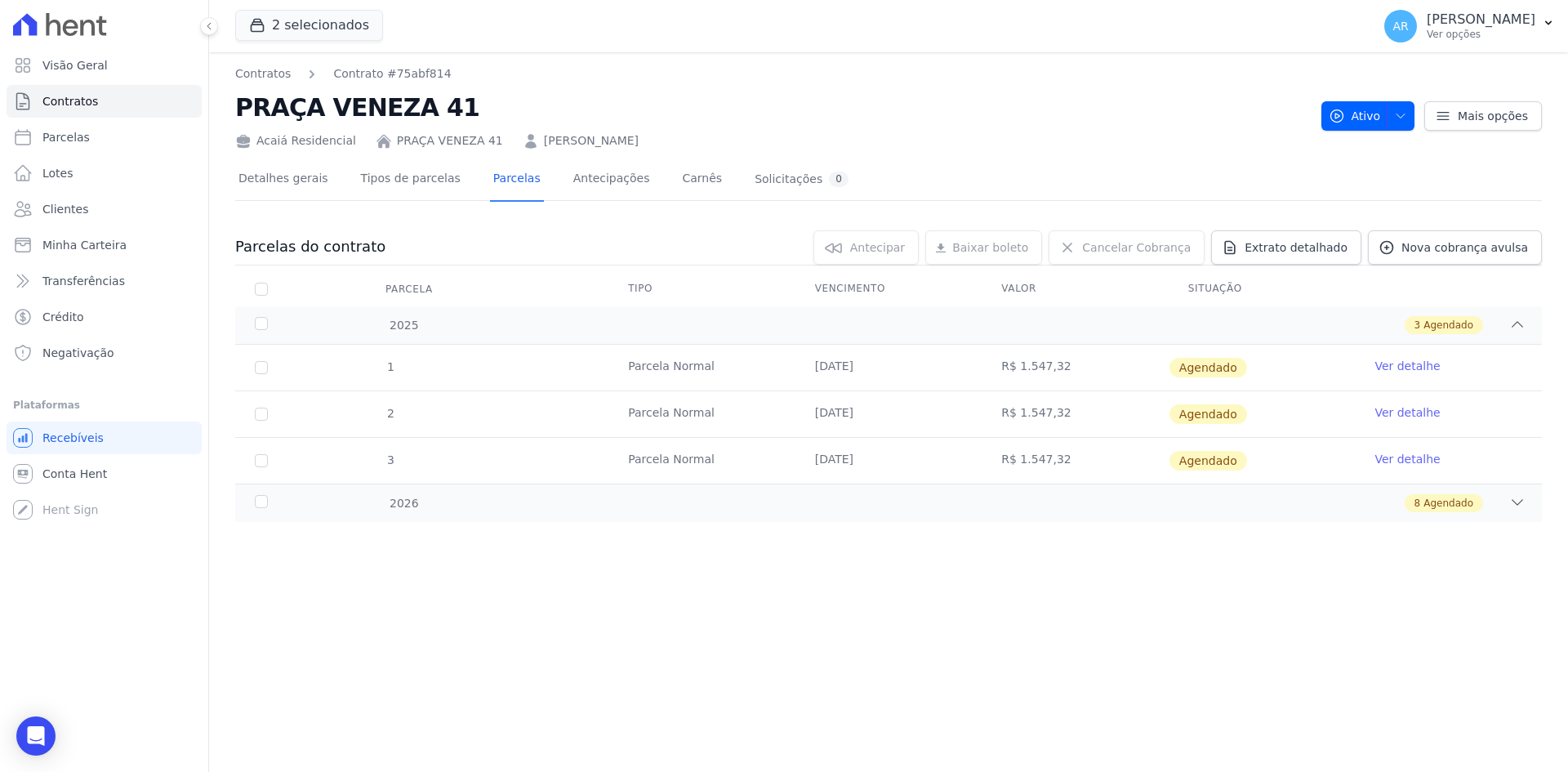
click at [1413, 365] on link "Ver detalhe" at bounding box center [1406, 366] width 65 height 16
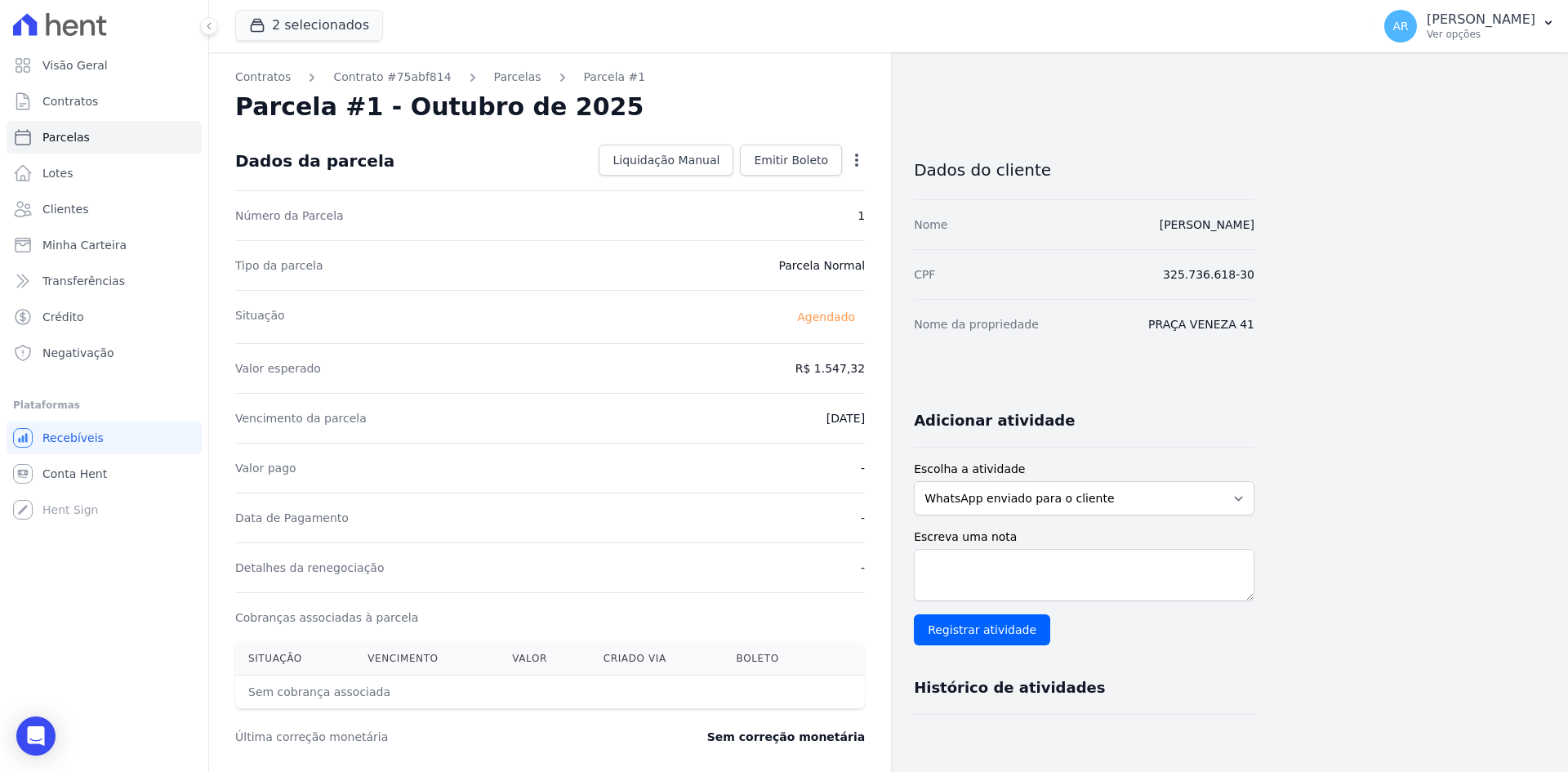
click at [858, 162] on icon "button" at bounding box center [856, 160] width 16 height 16
click at [805, 191] on link "Alterar" at bounding box center [787, 181] width 144 height 29
drag, startPoint x: 795, startPoint y: 378, endPoint x: 907, endPoint y: 377, distance: 112.0
click at [907, 377] on div "Contratos Contrato #75abf814 [GEOGRAPHIC_DATA] Parcela #1 [GEOGRAPHIC_DATA] #1 …" at bounding box center [732, 576] width 1045 height 1049
type input "1739.96"
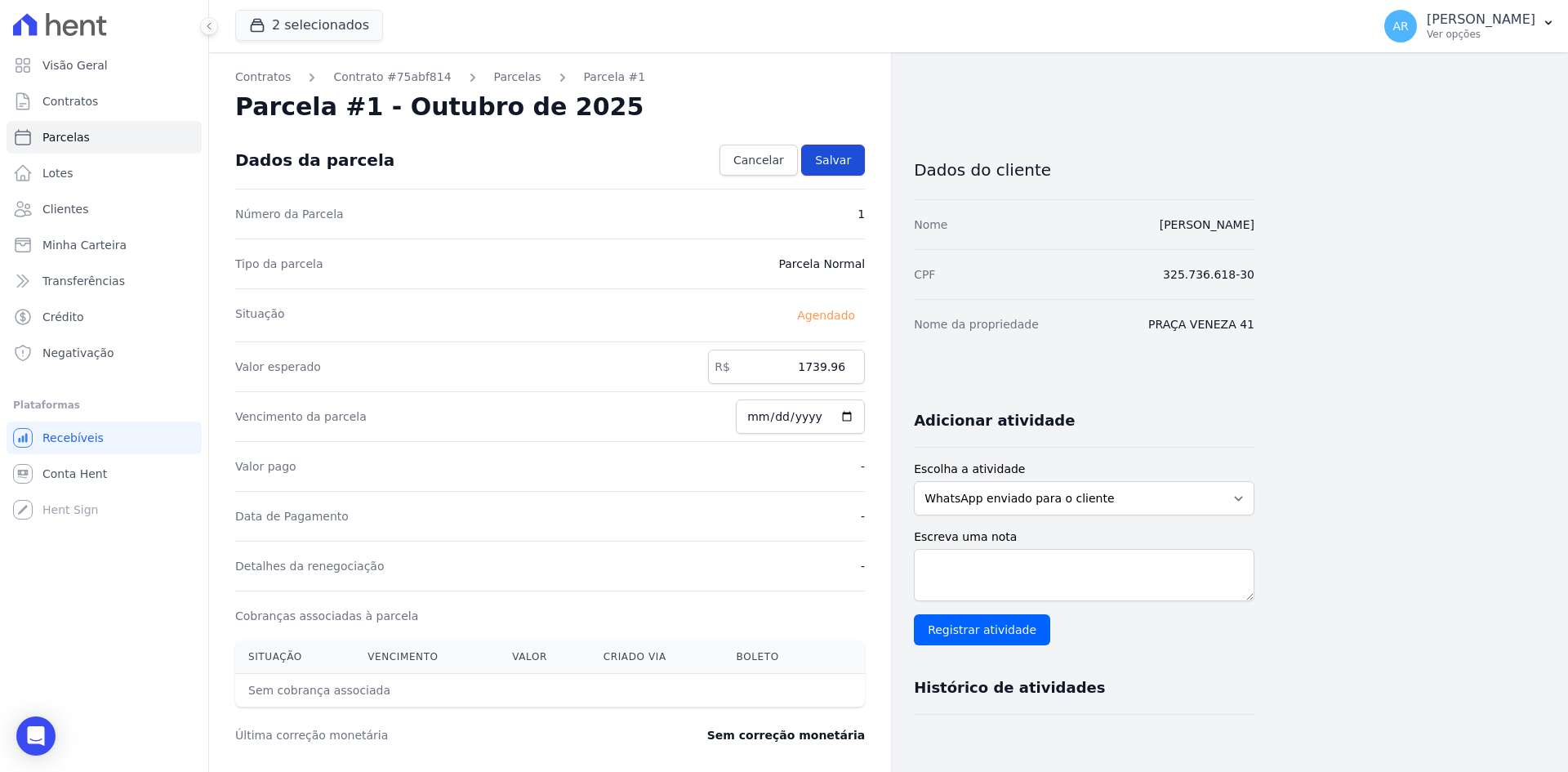
click at [832, 150] on link "Salvar" at bounding box center [833, 160] width 64 height 31
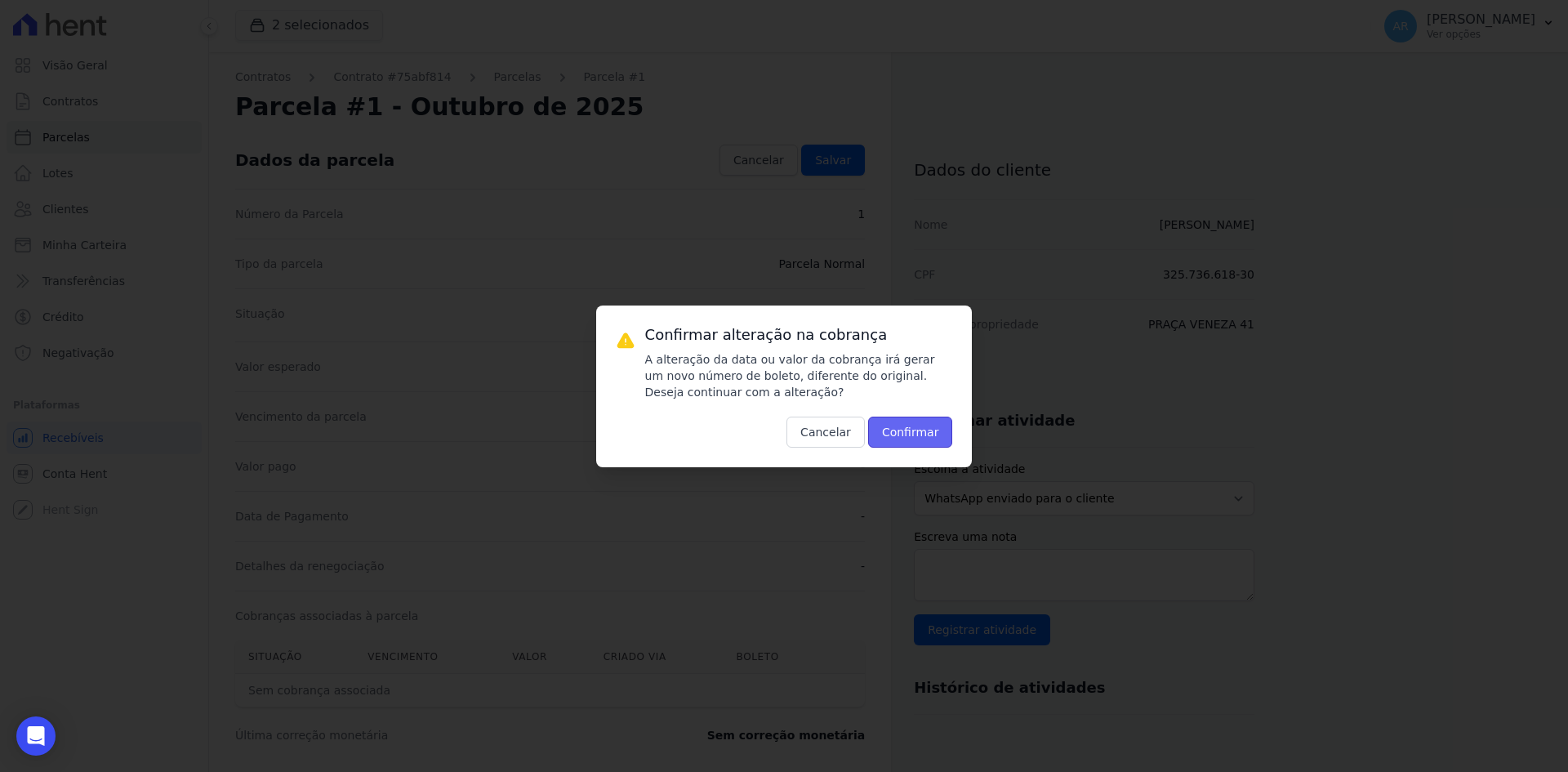
click at [914, 416] on button "Confirmar" at bounding box center [910, 431] width 85 height 31
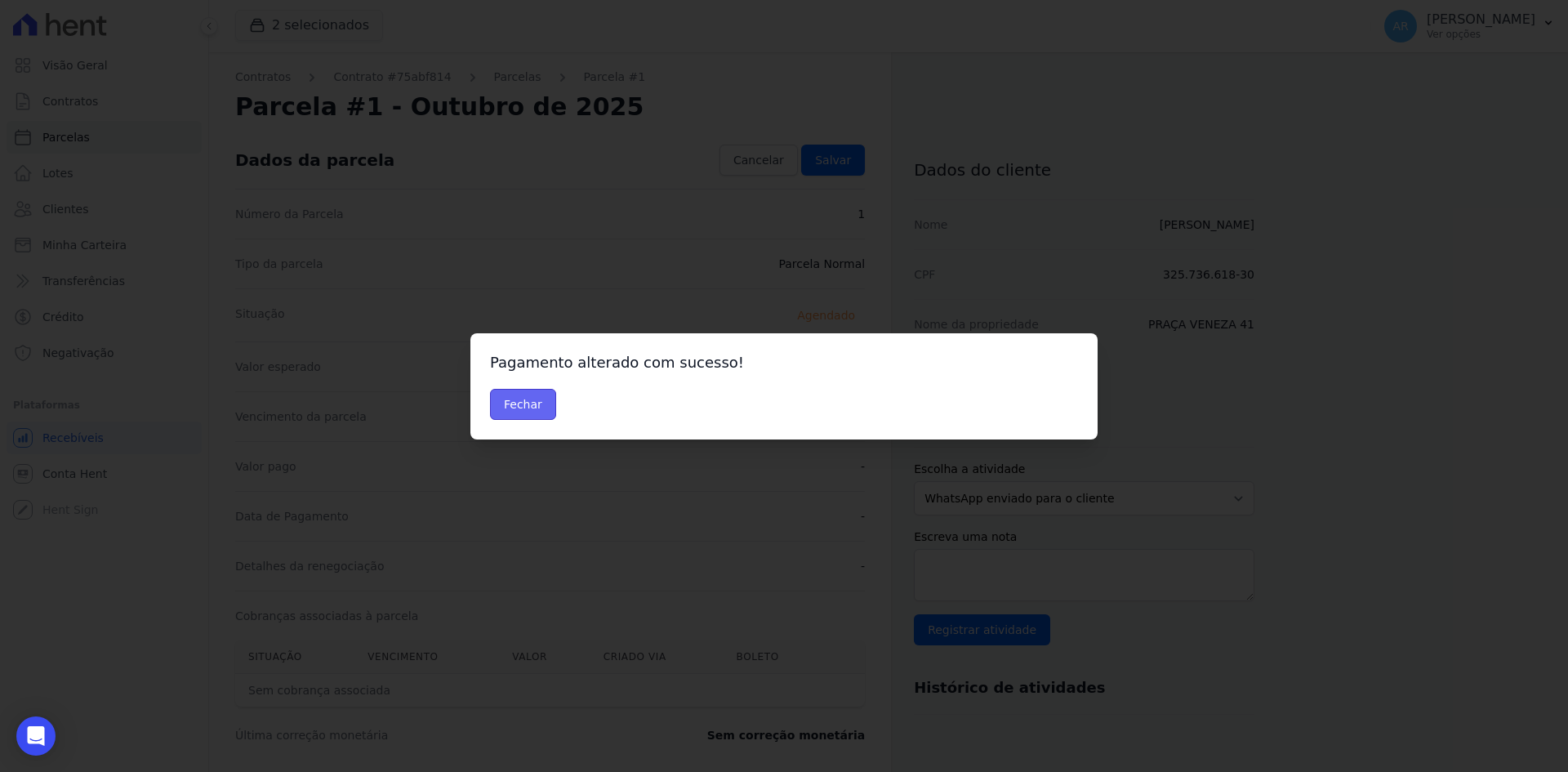
click at [527, 396] on button "Fechar" at bounding box center [523, 404] width 66 height 31
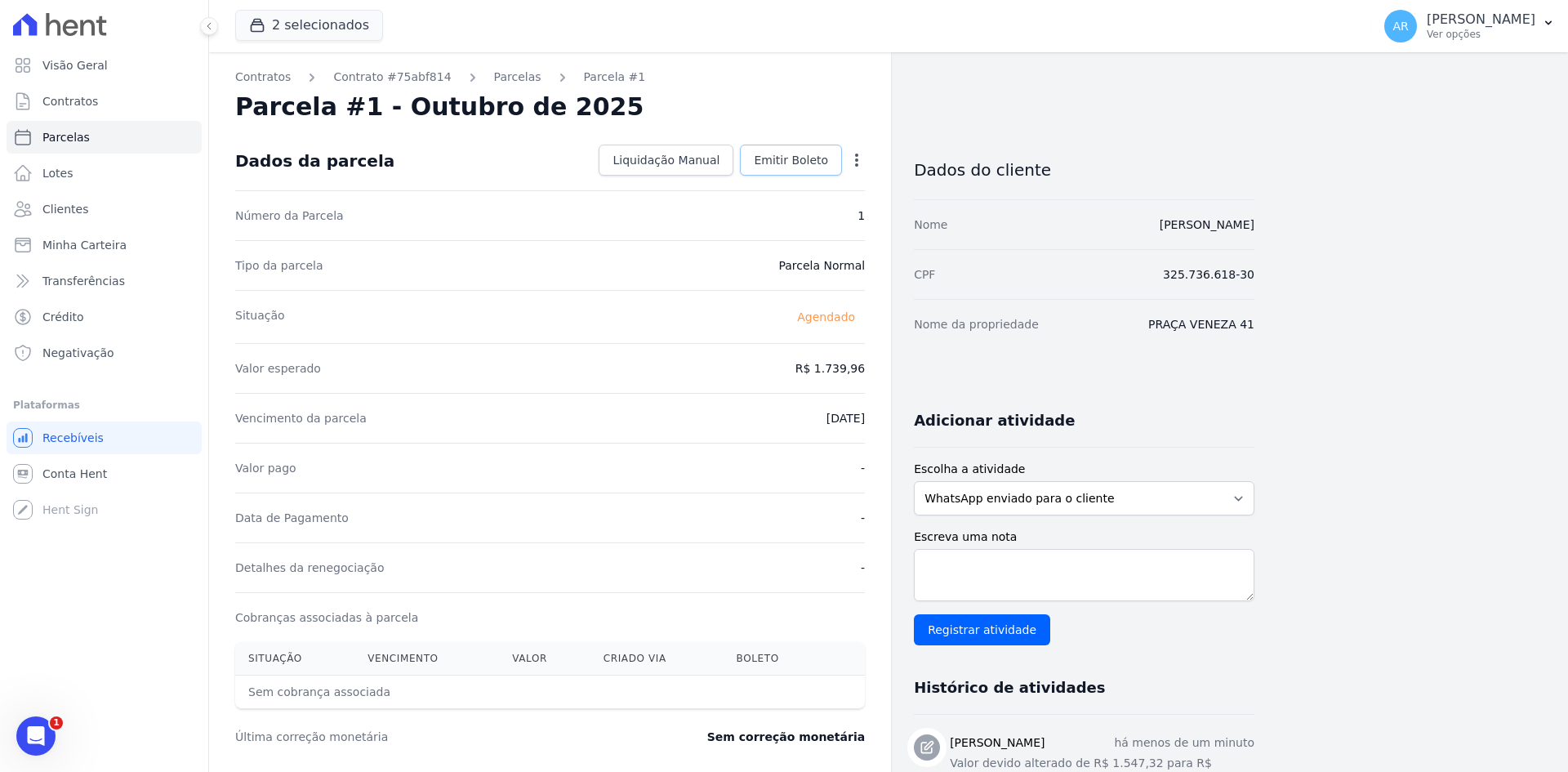
click at [789, 166] on span "Emitir Boleto" at bounding box center [791, 160] width 75 height 16
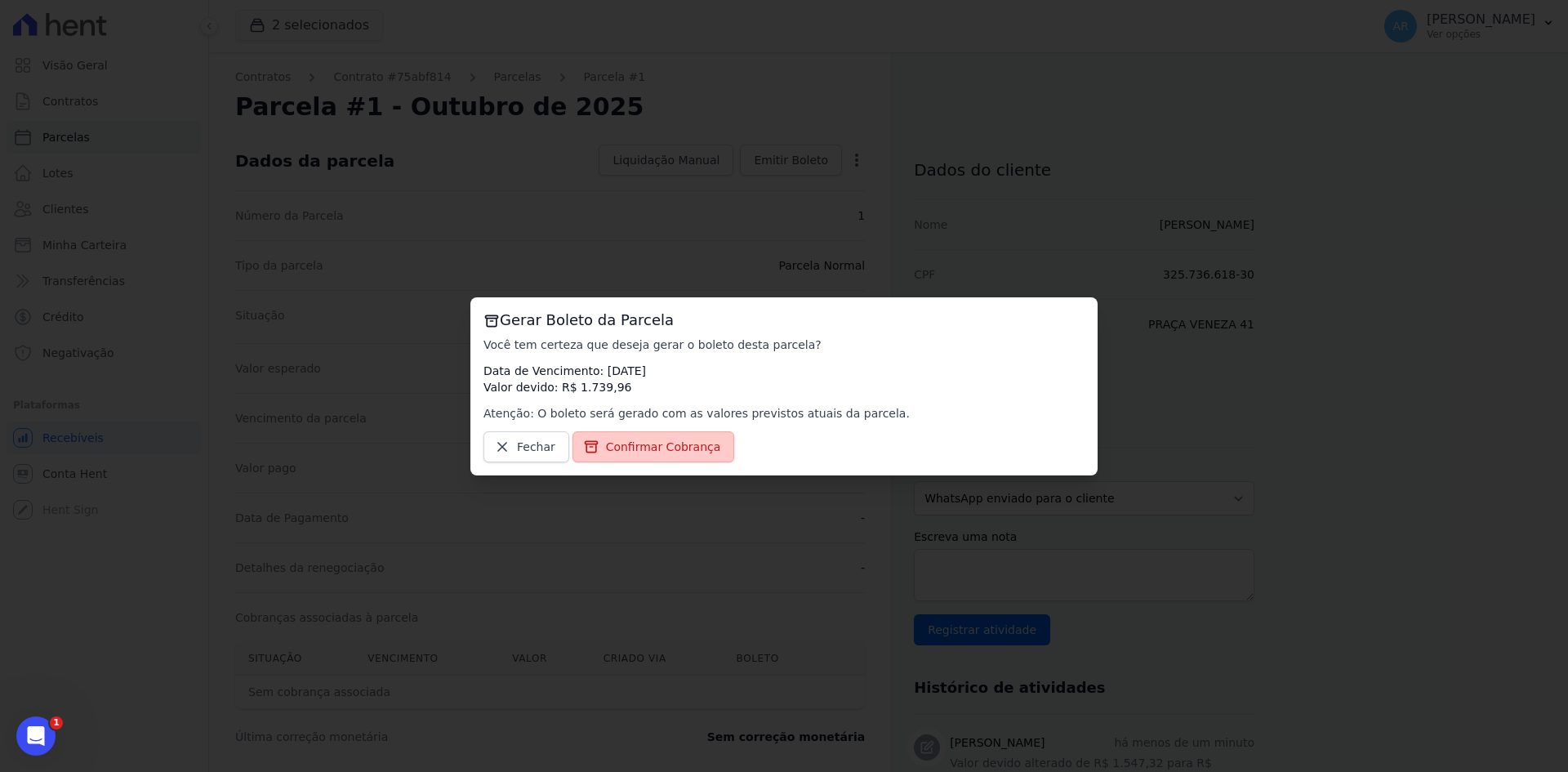
click at [631, 438] on span "Confirmar Cobrança" at bounding box center [664, 446] width 116 height 16
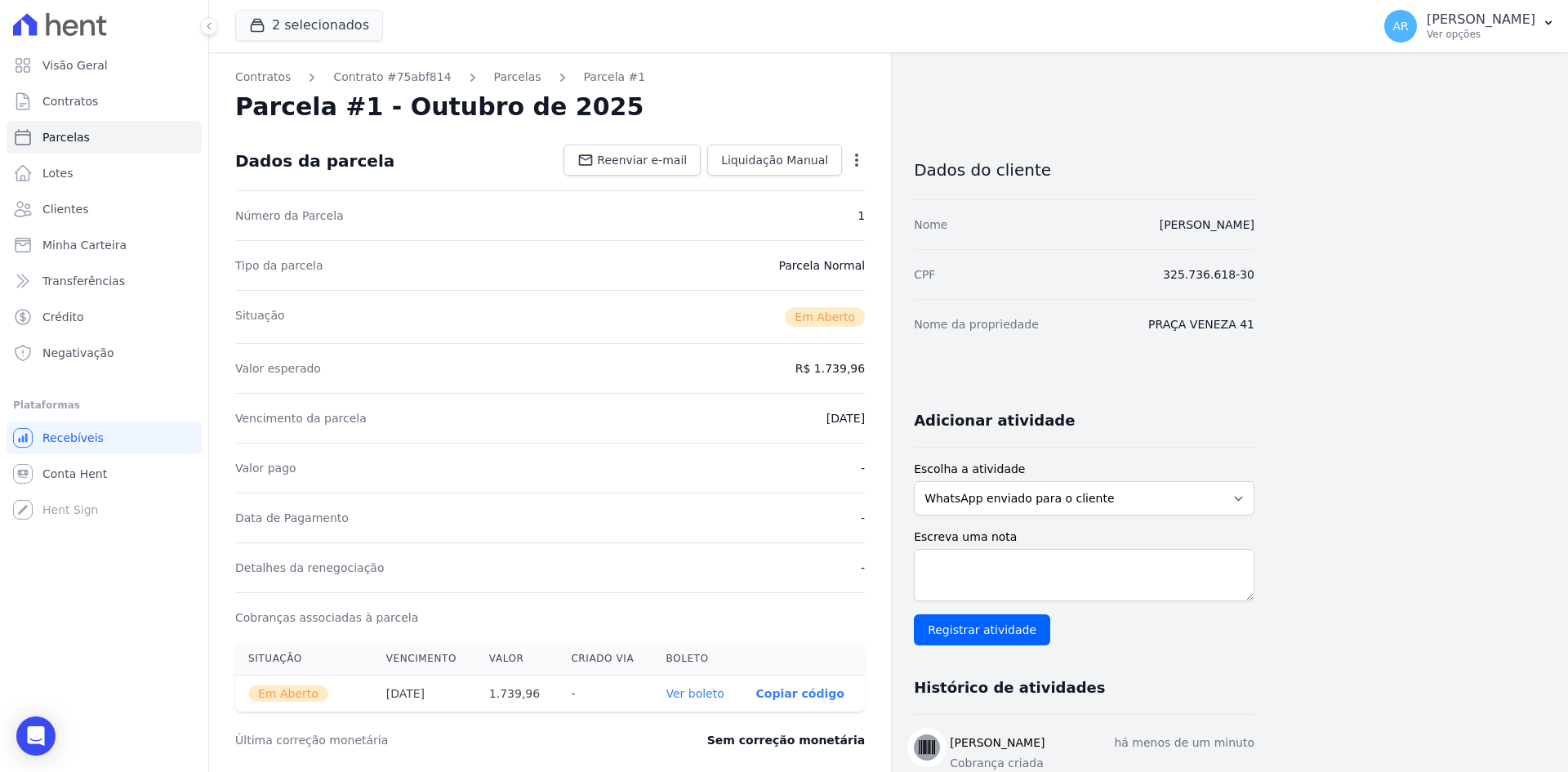
click at [694, 691] on link "Ver boleto" at bounding box center [694, 693] width 58 height 13
click at [76, 101] on span "Contratos" at bounding box center [70, 101] width 55 height 16
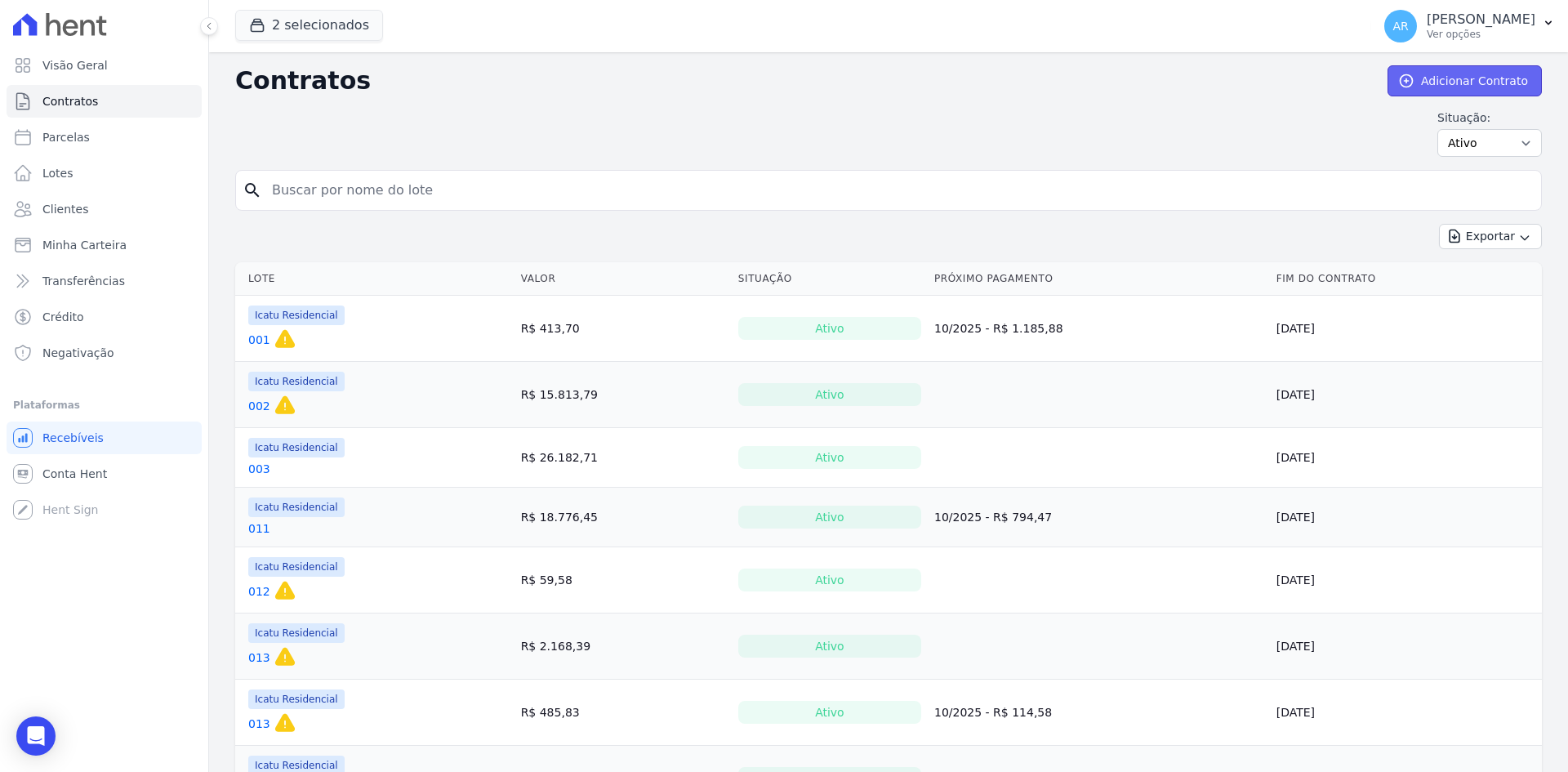
click at [1408, 83] on icon at bounding box center [1405, 82] width 12 height 12
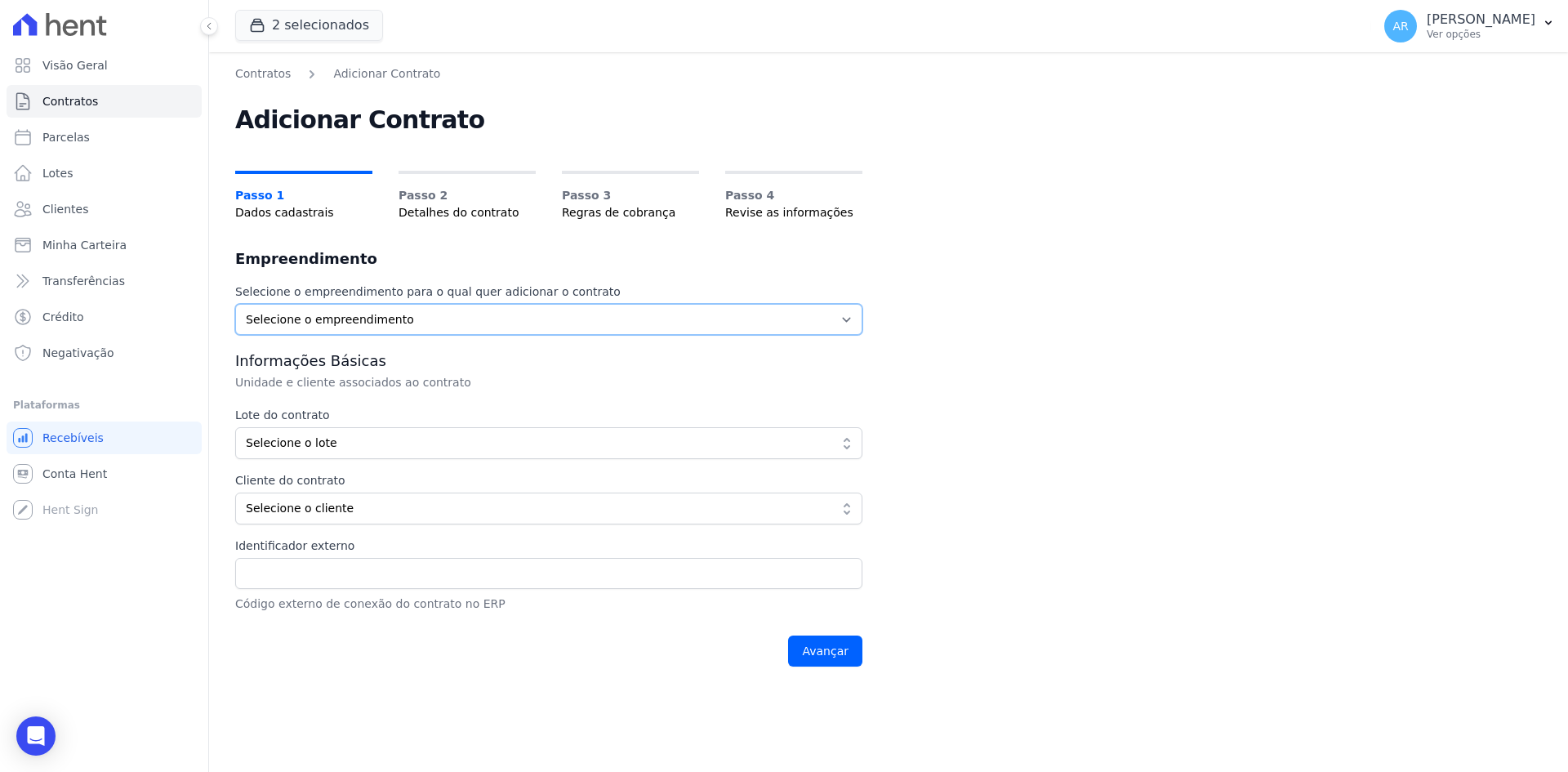
click at [347, 320] on select "Selecione o empreendimento Acaiá Residencial Icatu Residencial" at bounding box center [548, 319] width 627 height 31
select select "628f8b7e-88db-410e-b60f-54e4b33d5c0e"
click at [236, 304] on select "Selecione o empreendimento Acaiá Residencial Icatu Residencial" at bounding box center [548, 319] width 627 height 31
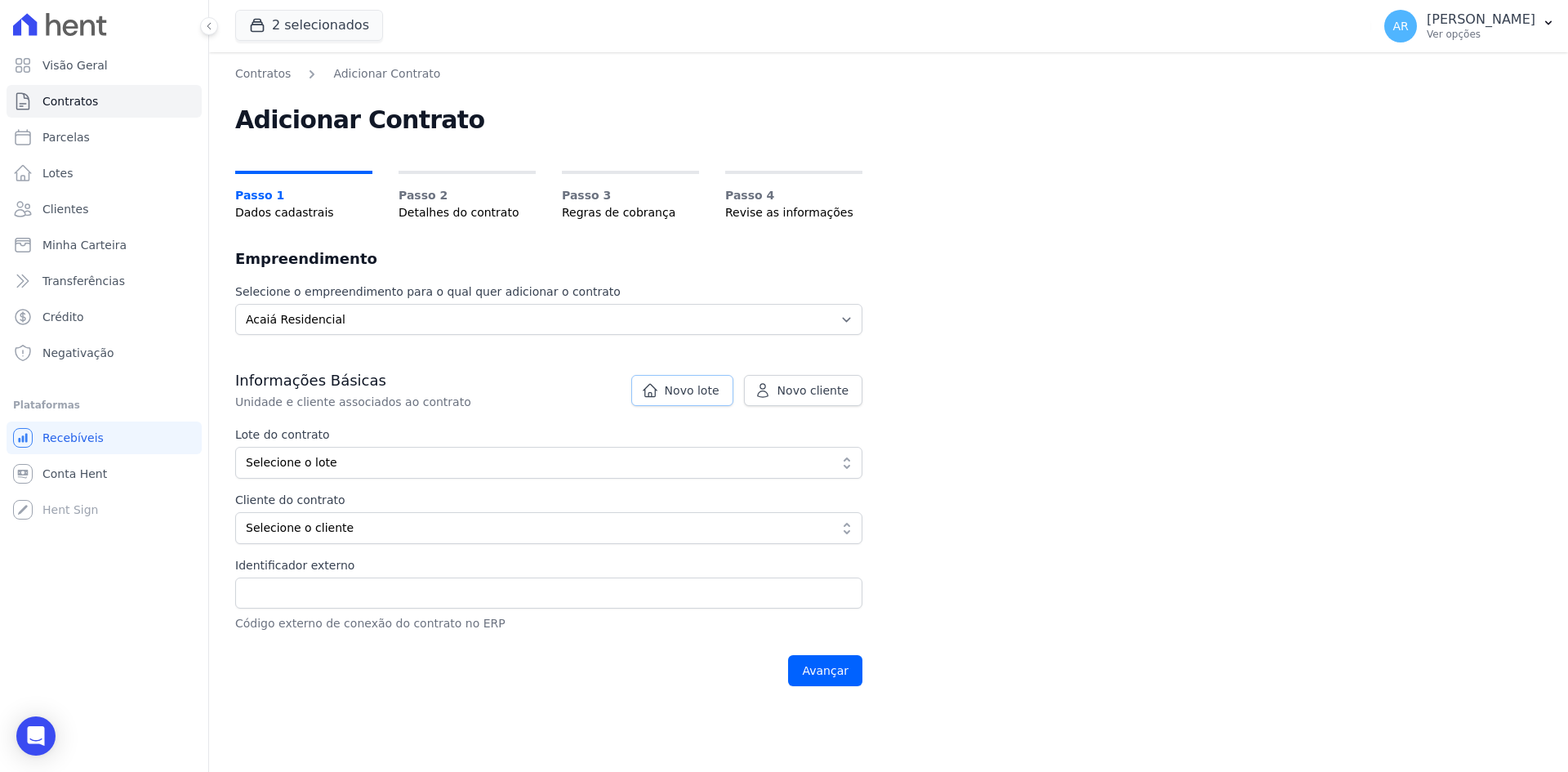
click at [712, 391] on span "Novo lote" at bounding box center [692, 390] width 55 height 16
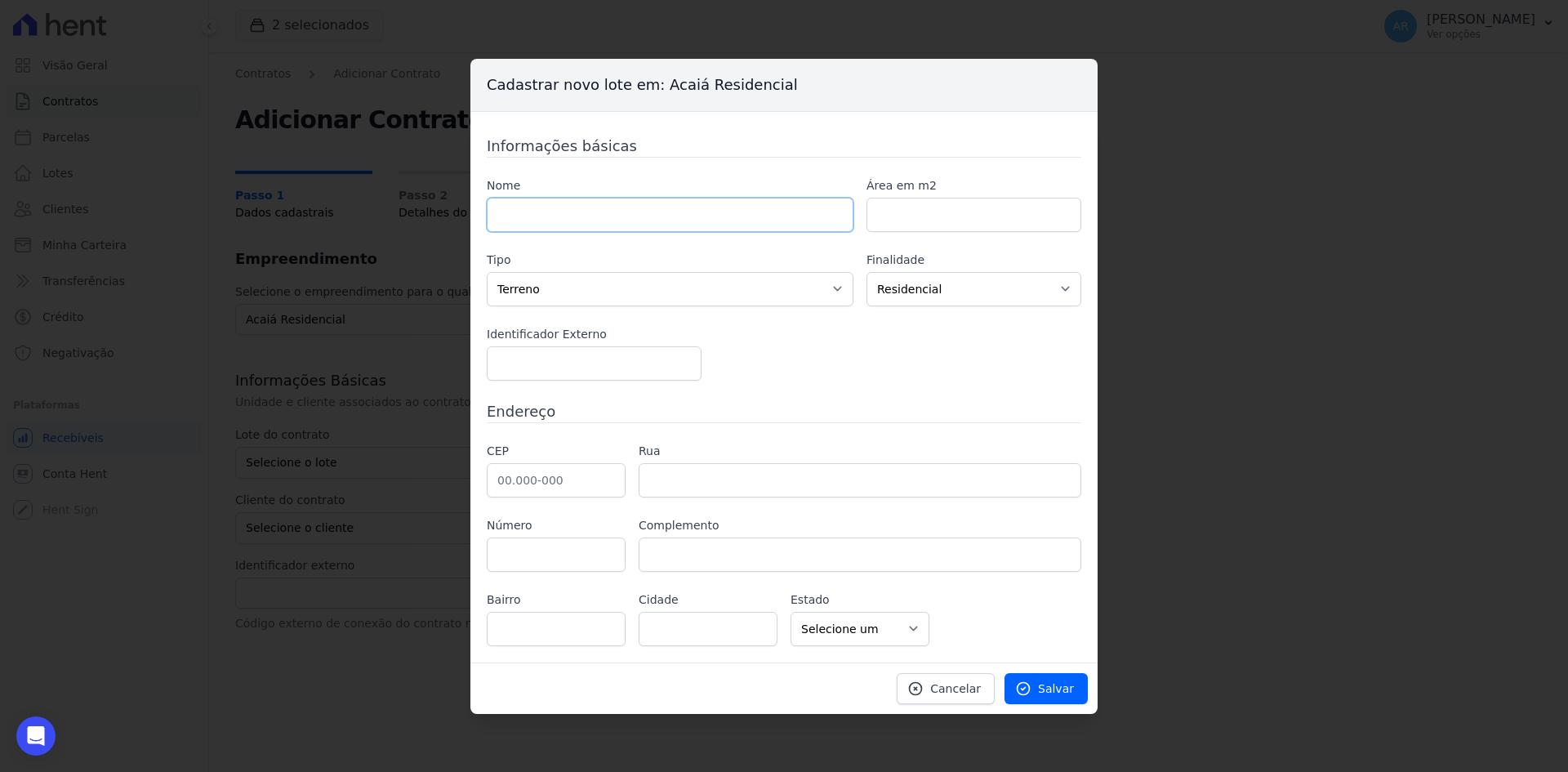
click at [543, 205] on input "text" at bounding box center [669, 214] width 366 height 35
type input "PRAÇA VENEZA 82"
click at [556, 292] on select "Casa Apartamento Escritório Flat Loja Espaço Comercial Terreno Outros" at bounding box center [669, 289] width 366 height 35
click at [486, 272] on select "Casa Apartamento Escritório Flat Loja Espaço Comercial Terreno Outros" at bounding box center [669, 289] width 366 height 35
select select "apartment"
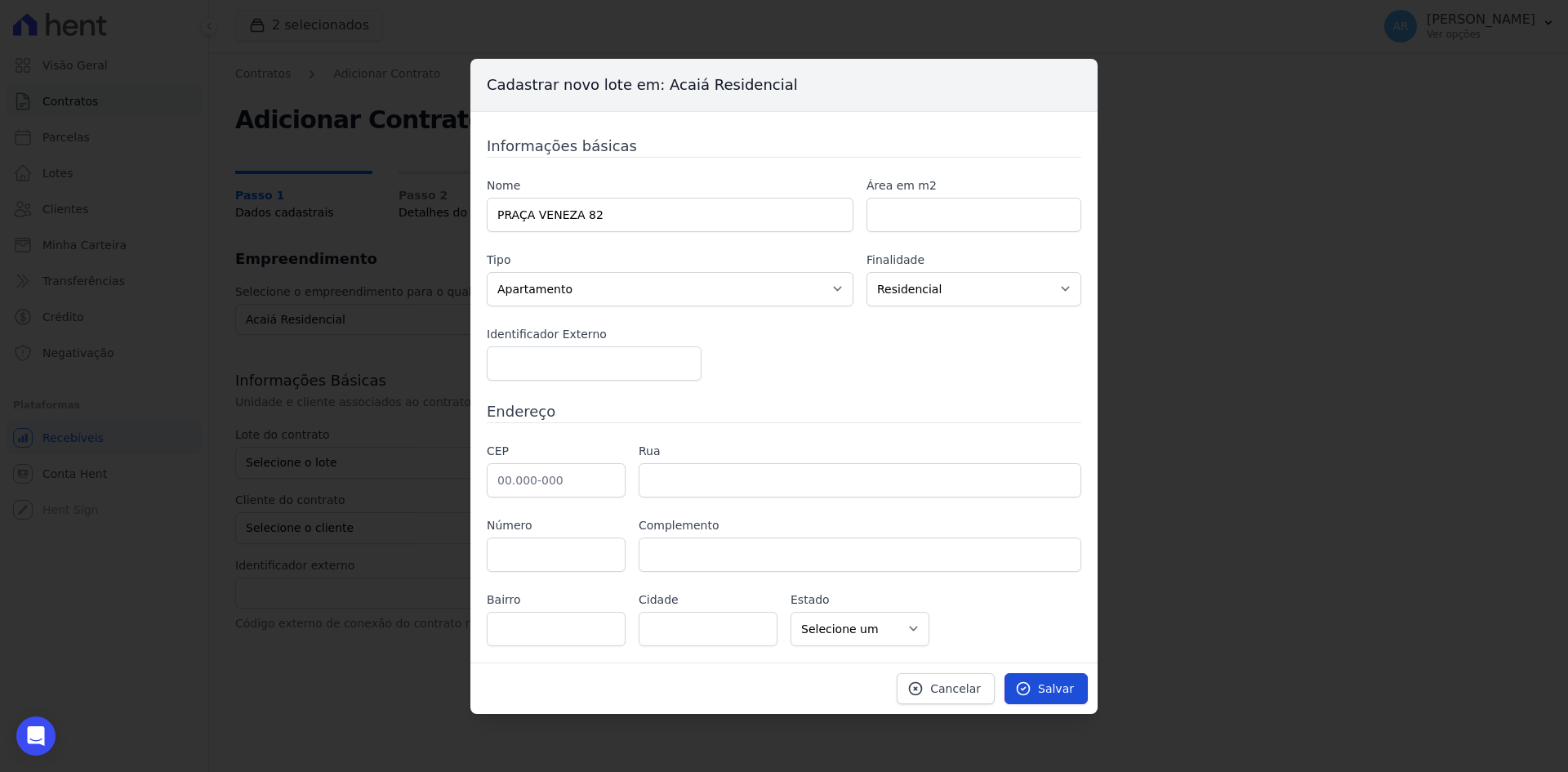
click at [1047, 680] on span "Salvar" at bounding box center [1055, 688] width 36 height 16
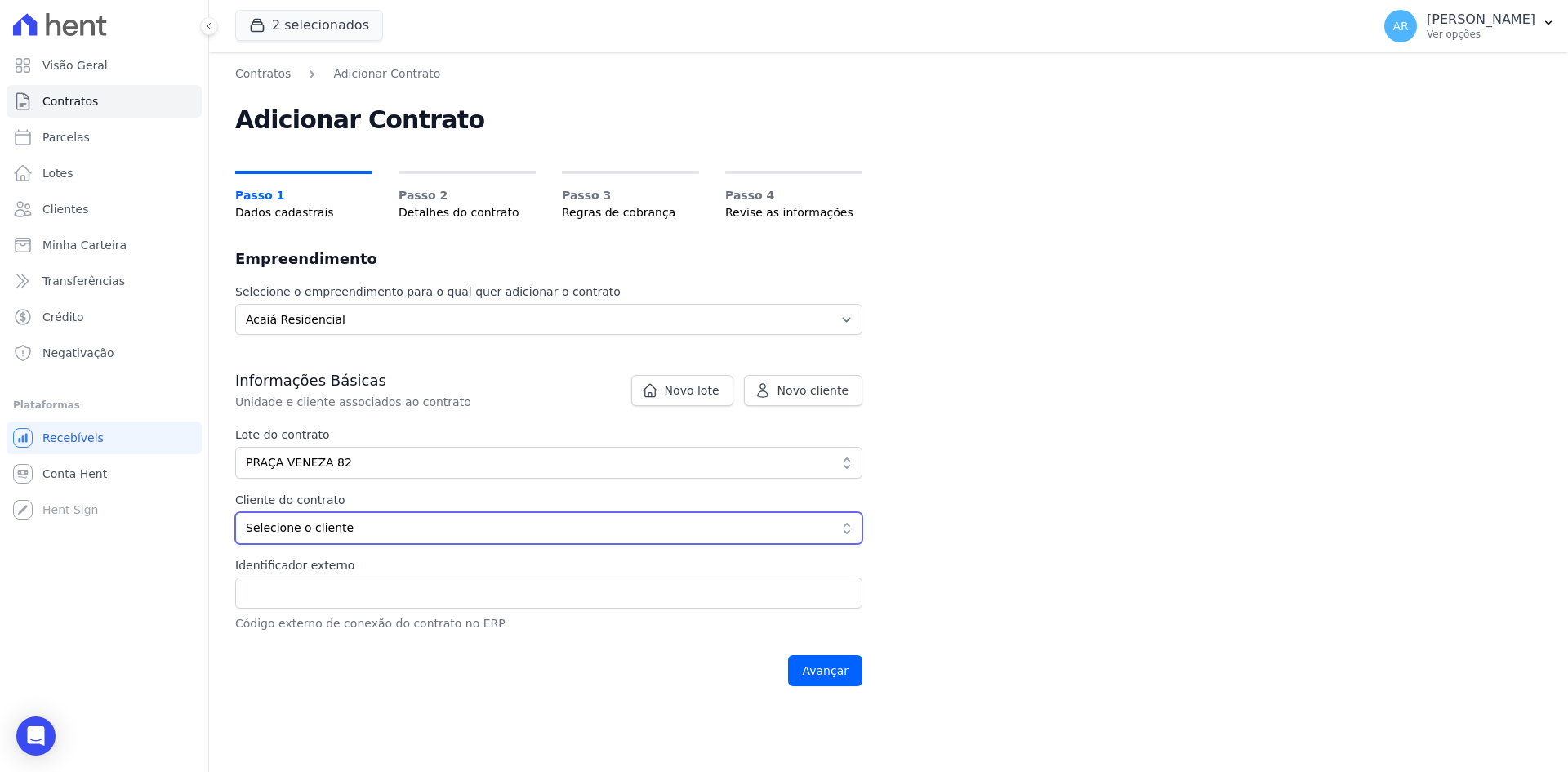
click at [339, 521] on span "Selecione o cliente" at bounding box center [537, 527] width 583 height 17
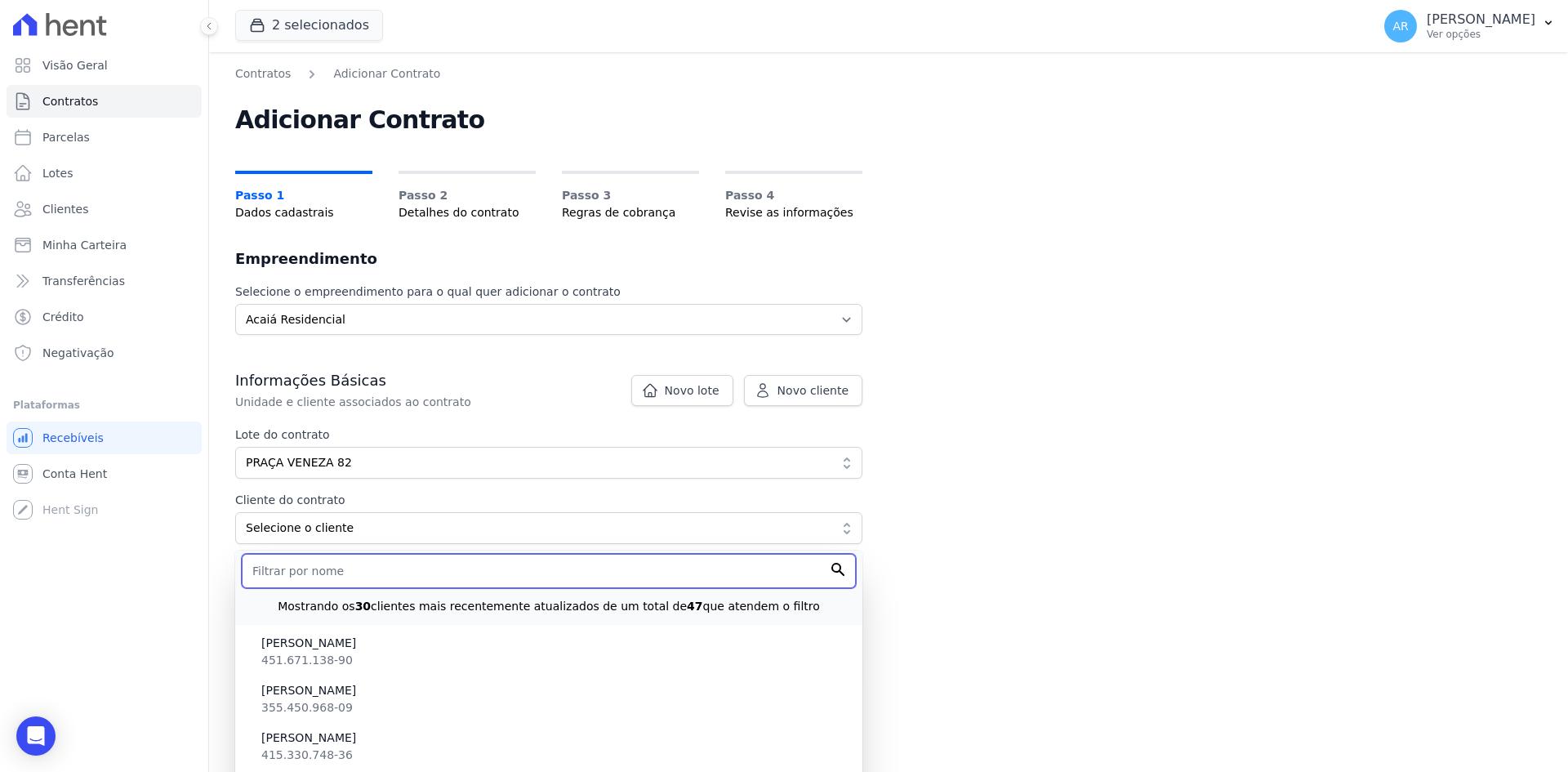
click at [307, 576] on input "text" at bounding box center [548, 571] width 614 height 35
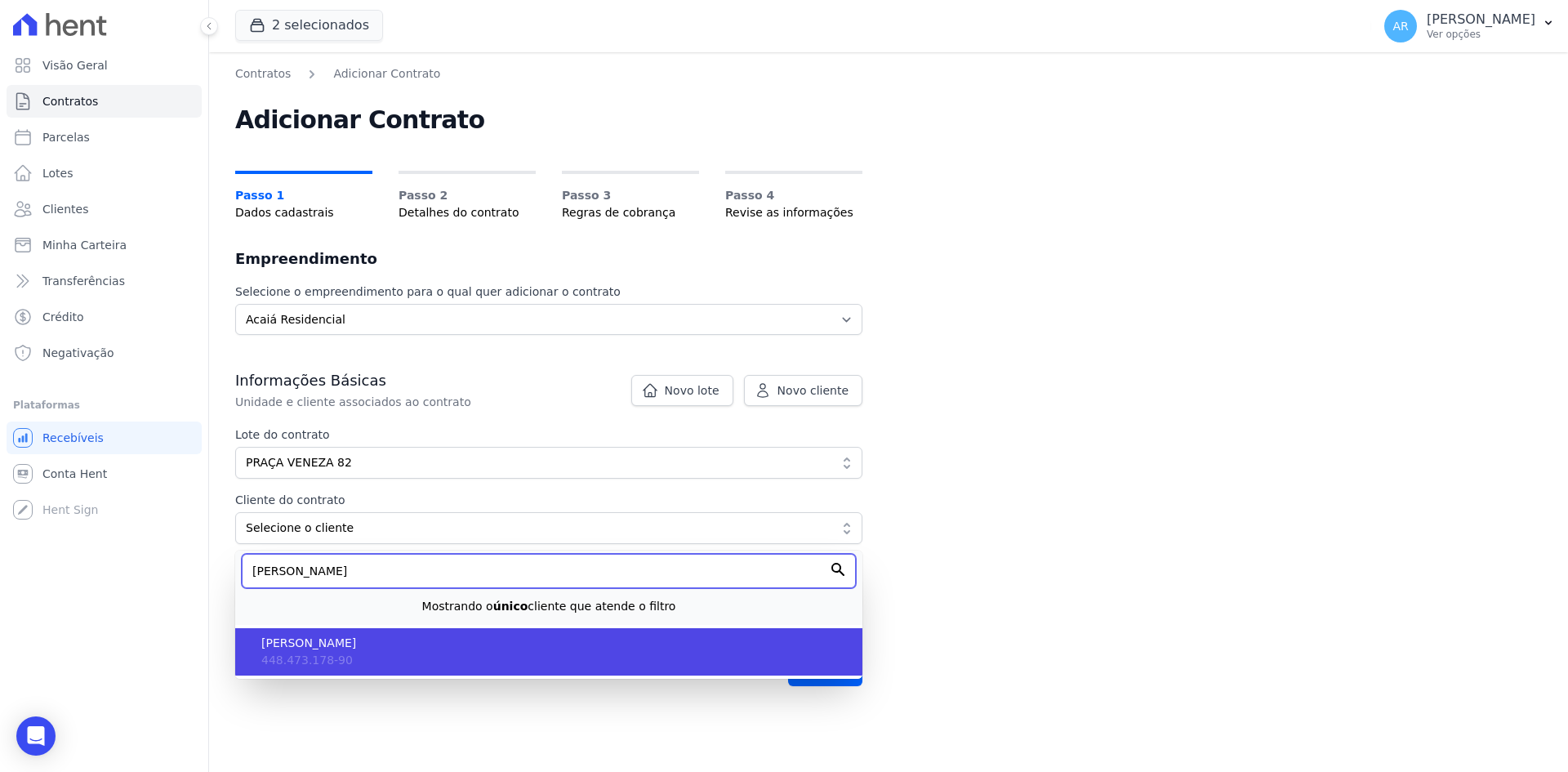
type input "JAMES"
click at [336, 650] on span "[PERSON_NAME]" at bounding box center [555, 643] width 588 height 17
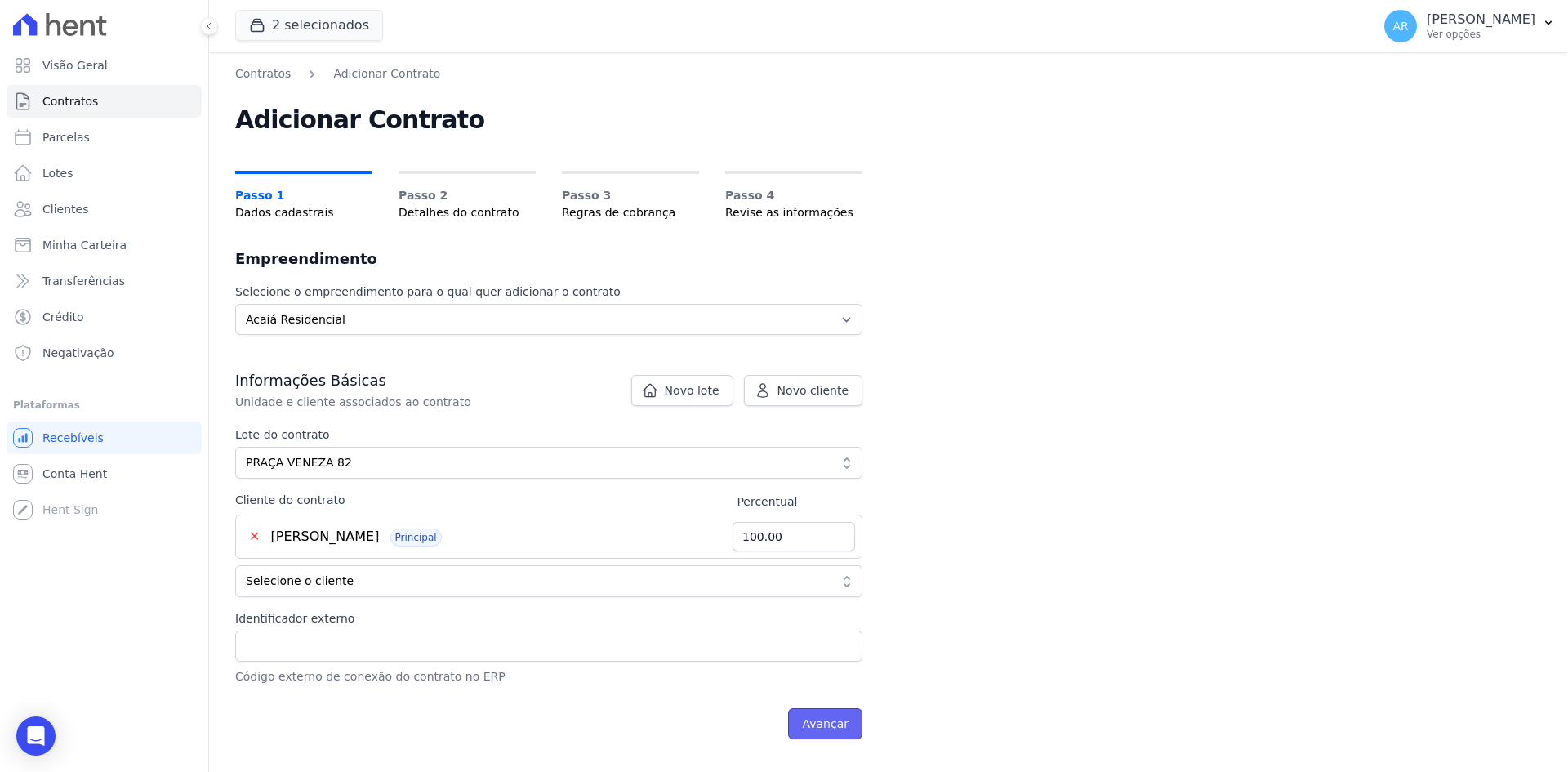
click at [852, 727] on input "Avançar" at bounding box center [825, 723] width 75 height 31
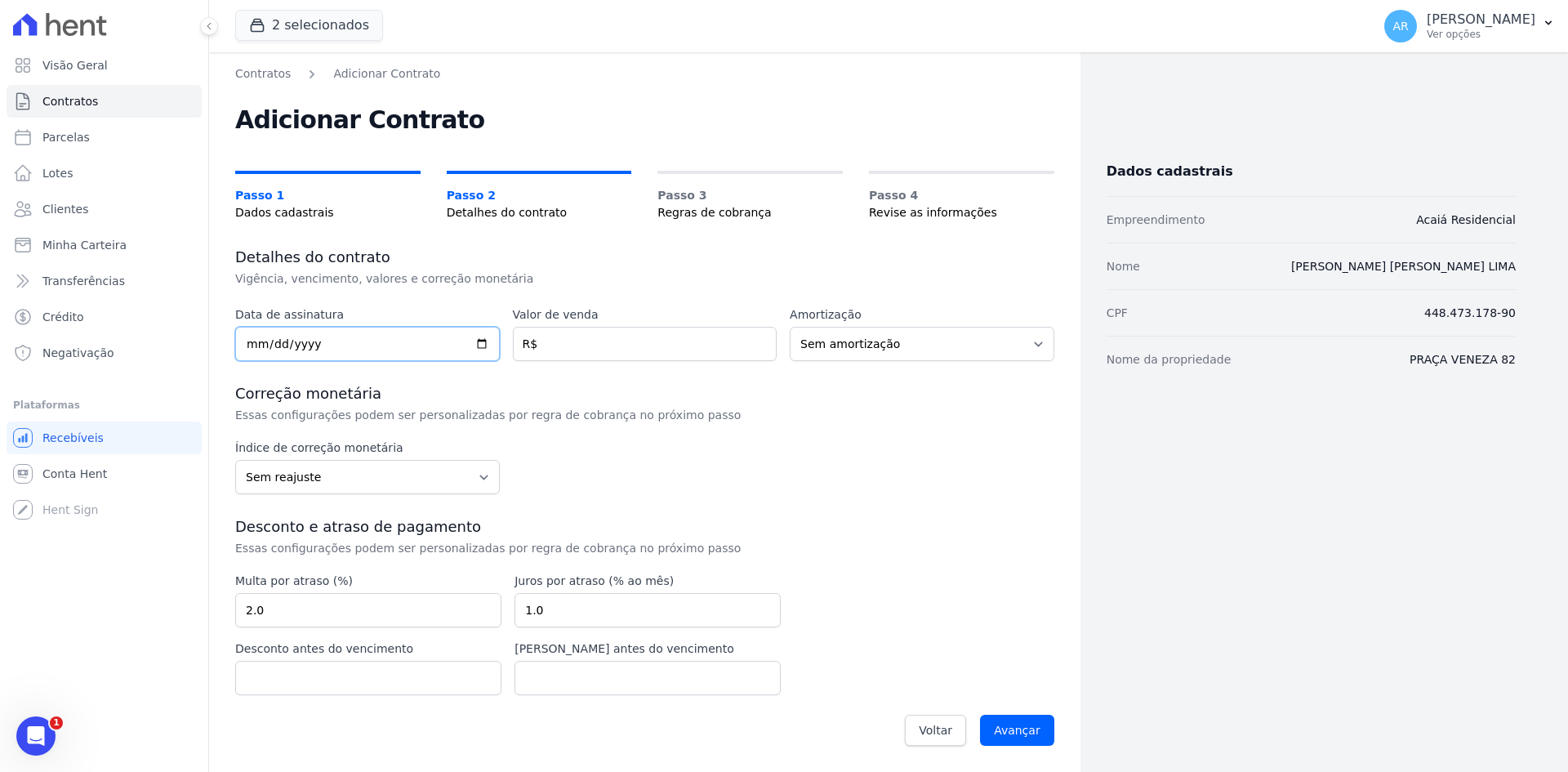
click at [245, 348] on input "date" at bounding box center [368, 343] width 265 height 35
type input "[DATE]"
click at [597, 338] on input "number" at bounding box center [645, 343] width 265 height 35
type input "258241.53"
click at [1021, 736] on input "Avançar" at bounding box center [1017, 730] width 75 height 31
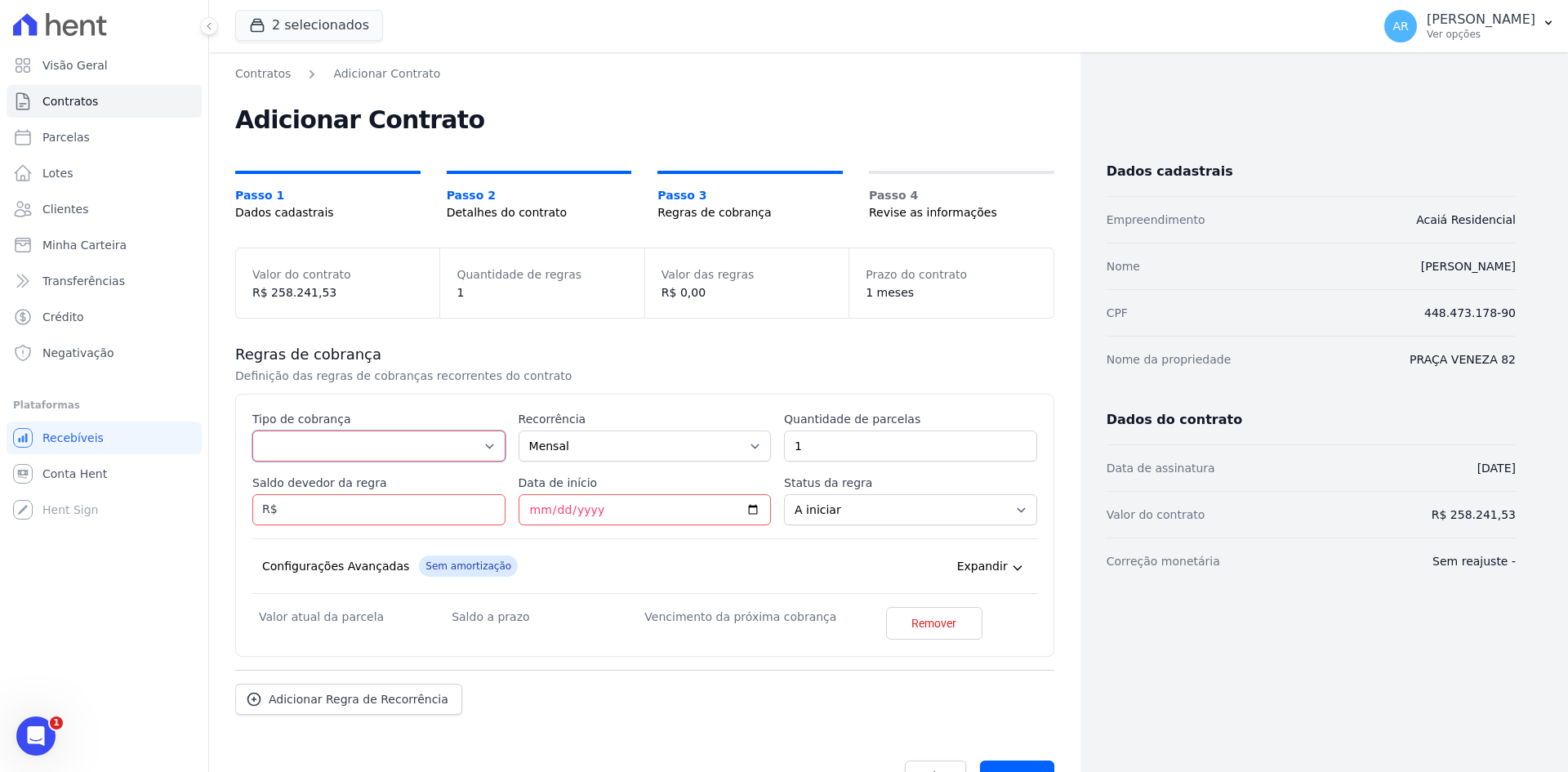
click at [357, 446] on select "Parcela Normal Entrada Sinal Intercalada Chaves Pré-chaves Pós-chaves Impostos …" at bounding box center [379, 446] width 253 height 31
select select "others"
click at [252, 462] on select "Parcela Normal Entrada Sinal Intercalada Chaves Pré-chaves Pós-chaves Impostos …" at bounding box center [379, 446] width 253 height 31
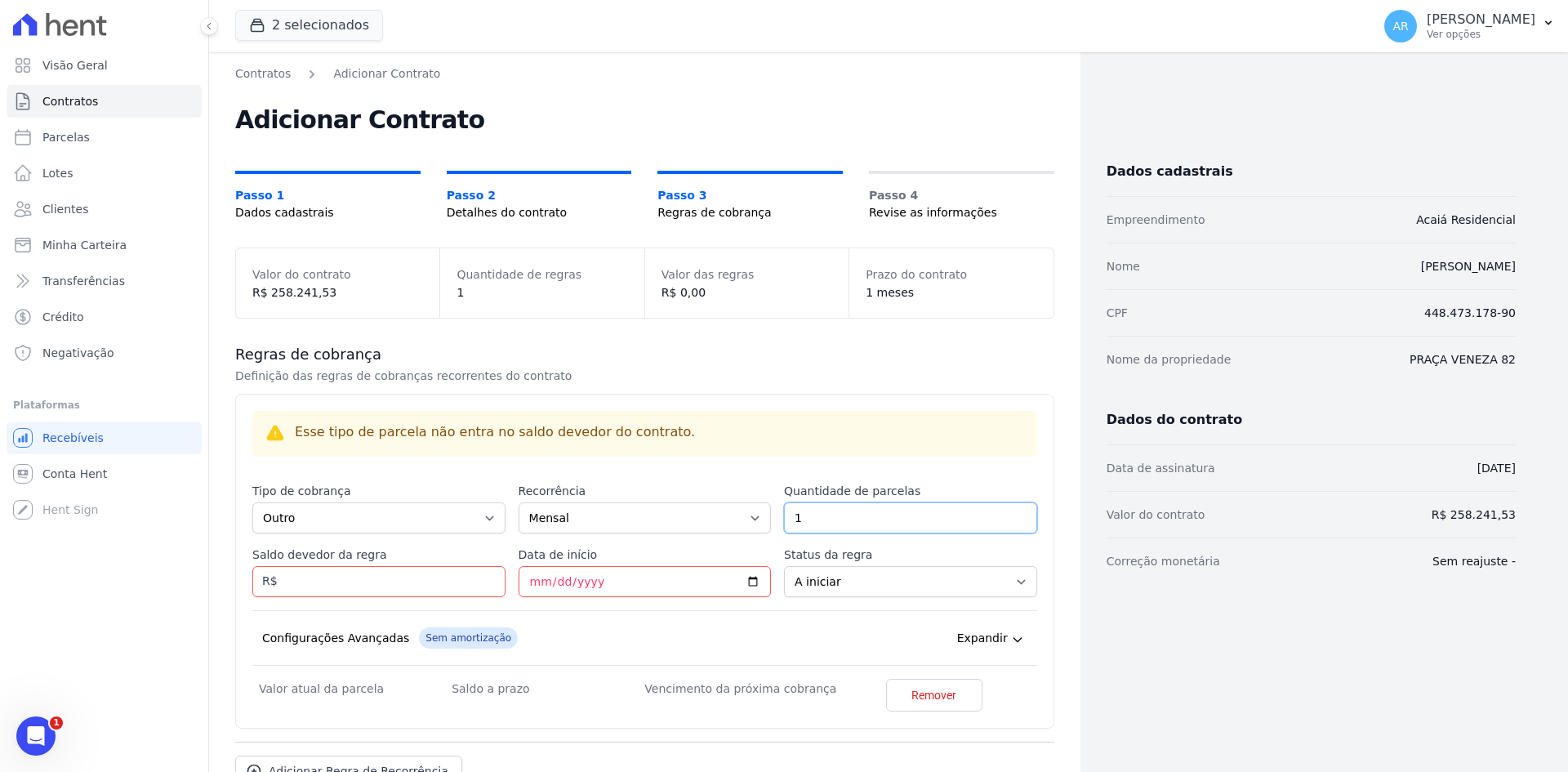
click at [835, 506] on input "1" at bounding box center [910, 518] width 253 height 31
click at [344, 571] on input "Saldo devedor da regra" at bounding box center [379, 582] width 253 height 31
click at [341, 575] on input "Saldo devedor da regra" at bounding box center [379, 582] width 253 height 31
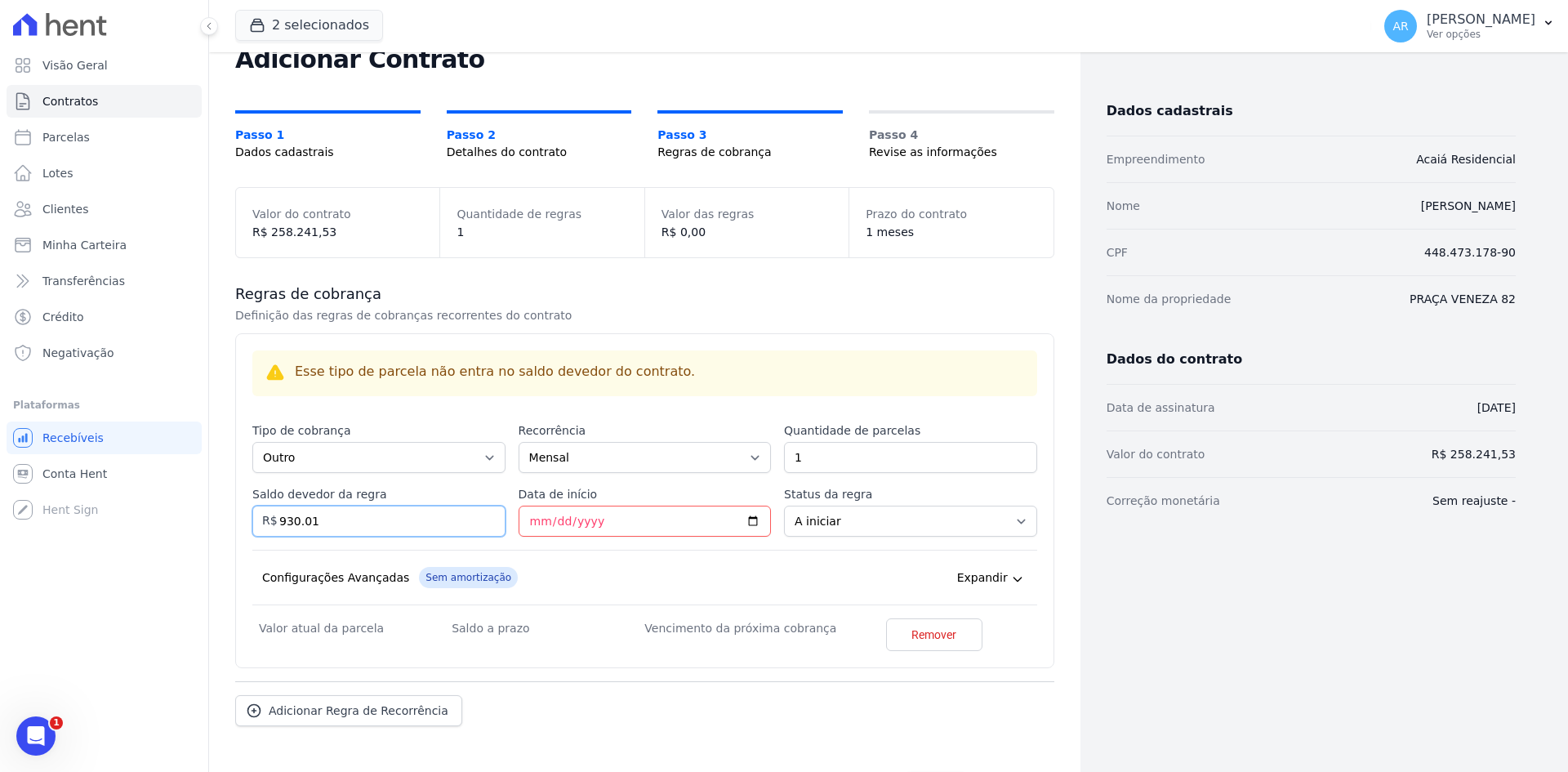
scroll to position [117, 0]
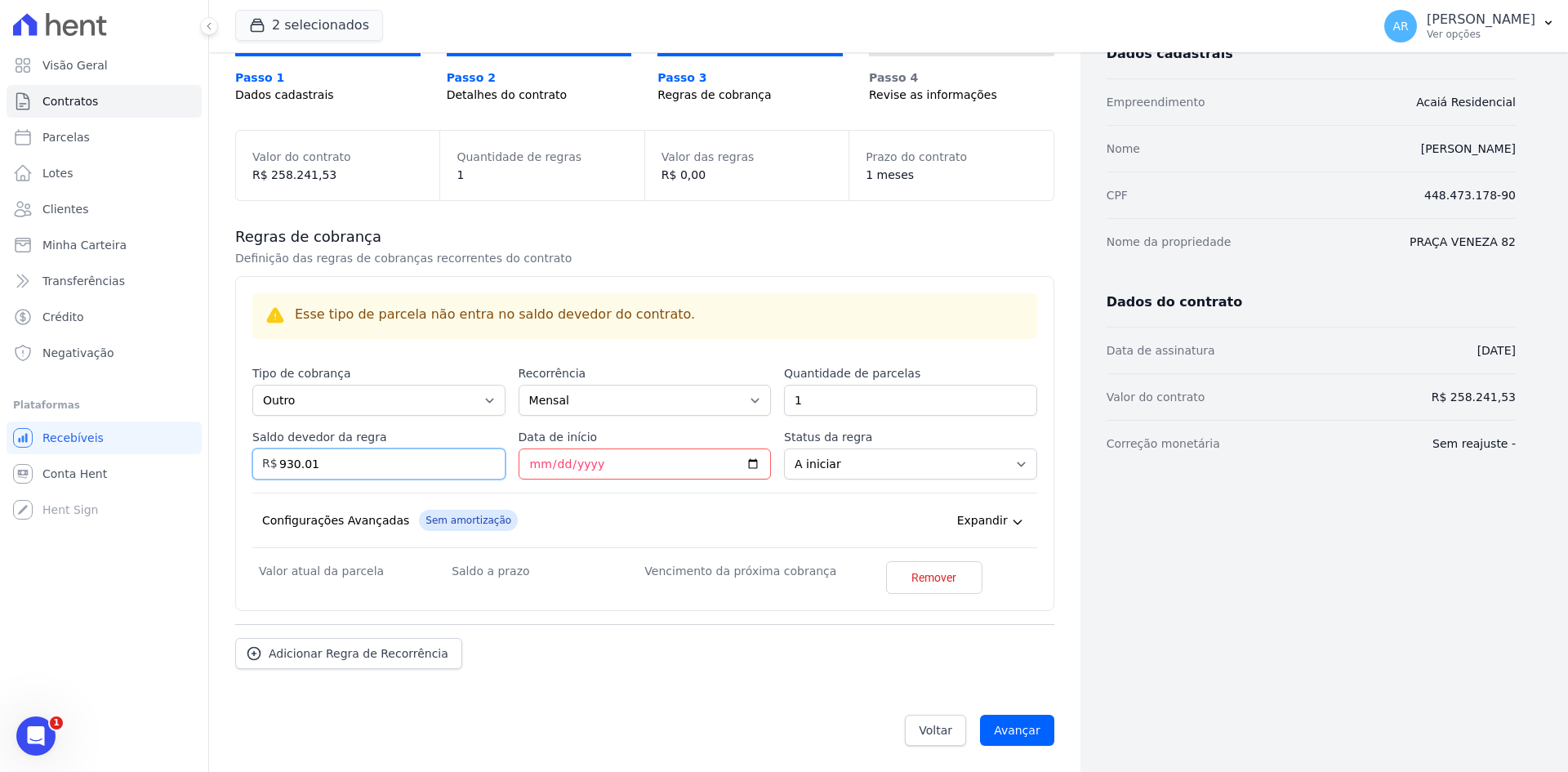
type input "930.01"
click at [878, 664] on div "Adicionar Regra de Recorrência" at bounding box center [644, 650] width 819 height 45
click at [914, 585] on span "Remover" at bounding box center [933, 580] width 45 height 16
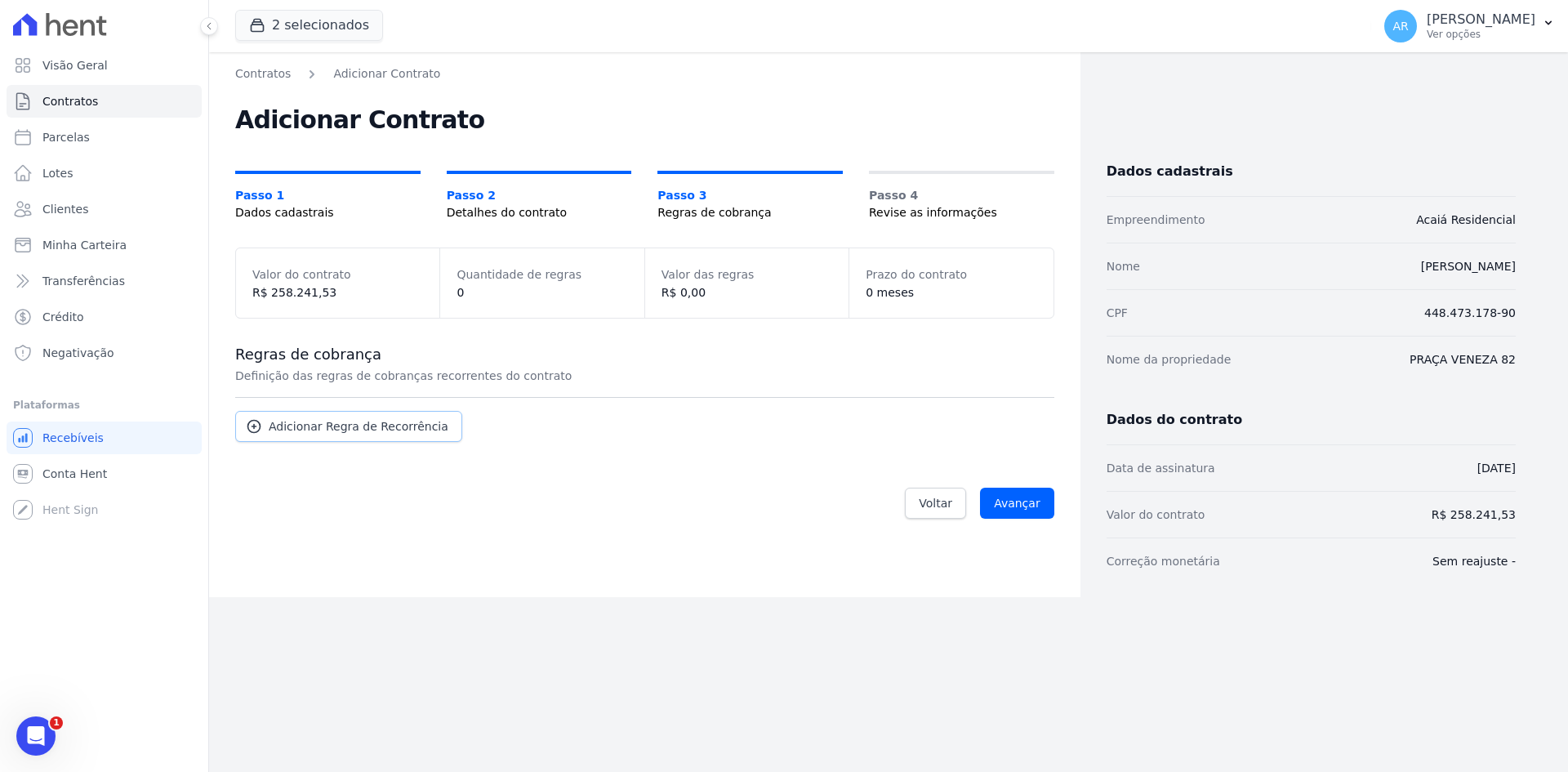
click at [339, 416] on link "Adicionar Regra de Recorrência" at bounding box center [348, 426] width 227 height 31
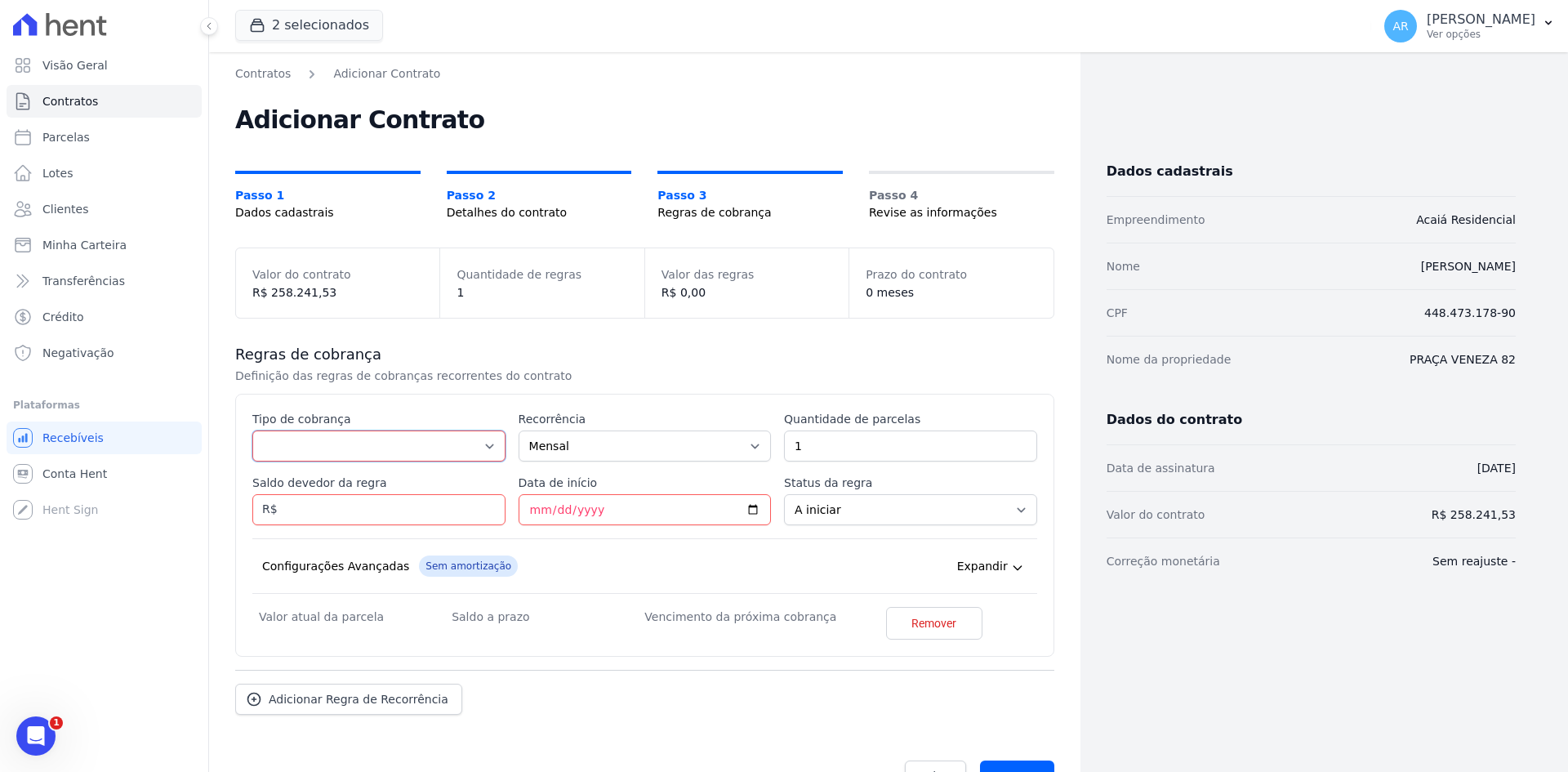
click at [285, 446] on select "Parcela Normal Entrada Sinal Intercalada Chaves Pré-chaves Pós-chaves Impostos …" at bounding box center [379, 446] width 253 height 31
select select "others"
click at [252, 430] on select "Parcela Normal Entrada Sinal Intercalada Chaves Pré-chaves Pós-chaves Impostos …" at bounding box center [379, 446] width 253 height 31
click at [307, 517] on input "Saldo devedor da regra" at bounding box center [379, 510] width 253 height 31
drag, startPoint x: 308, startPoint y: 517, endPoint x: 156, endPoint y: 497, distance: 153.3
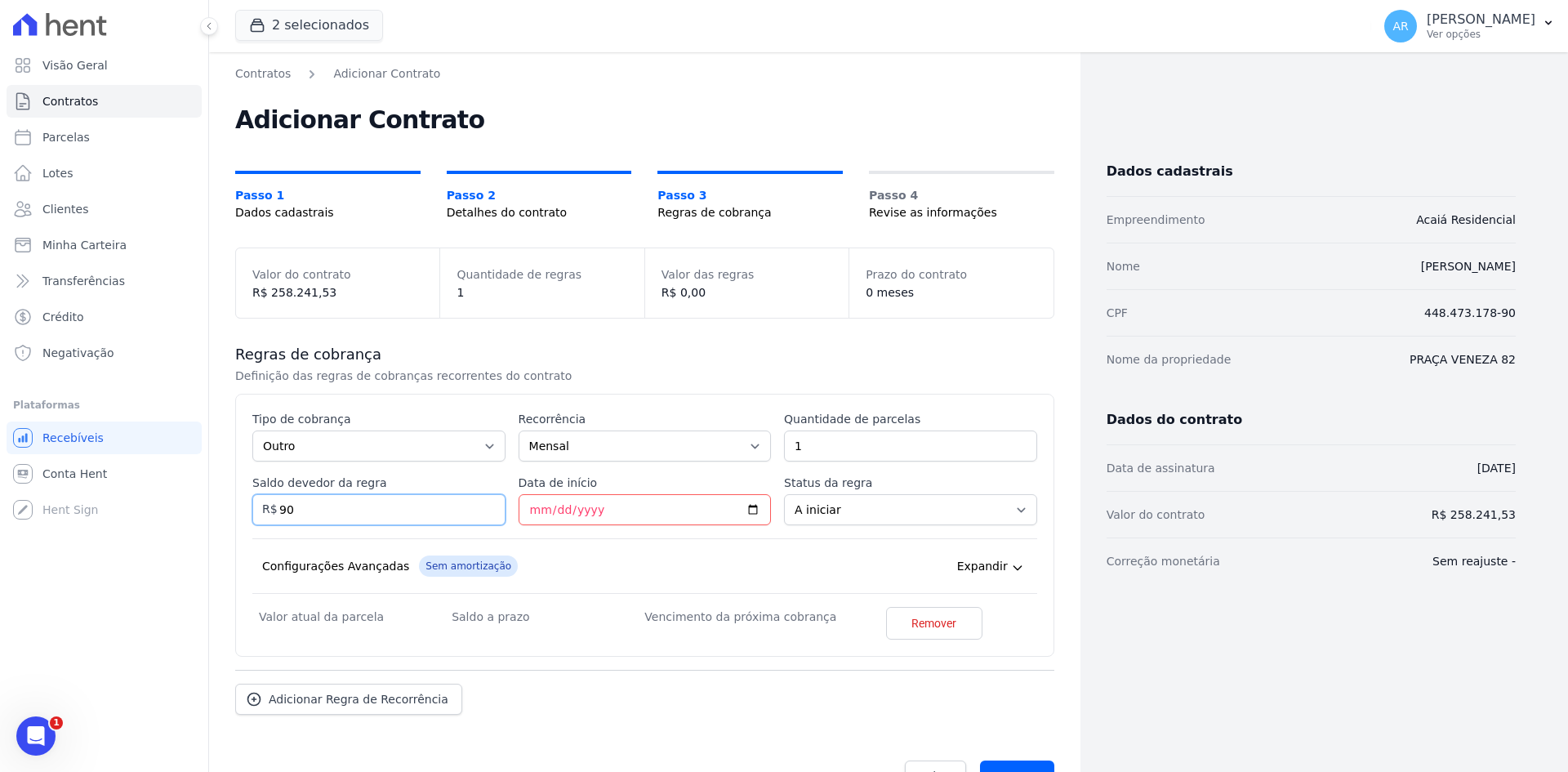
click at [156, 497] on div "Visão Geral Contratos Parcelas Lotes Clientes Minha Carteira Transferências Cré…" at bounding box center [784, 386] width 1568 height 772
type input "930.01"
click at [592, 517] on input "Data de início" at bounding box center [644, 510] width 253 height 31
click at [514, 500] on div "Esse tipo de parcela não entra no saldo devedor do contrato. Tipo de cobrança P…" at bounding box center [644, 527] width 785 height 233
click at [525, 507] on input "Data de início" at bounding box center [644, 510] width 253 height 31
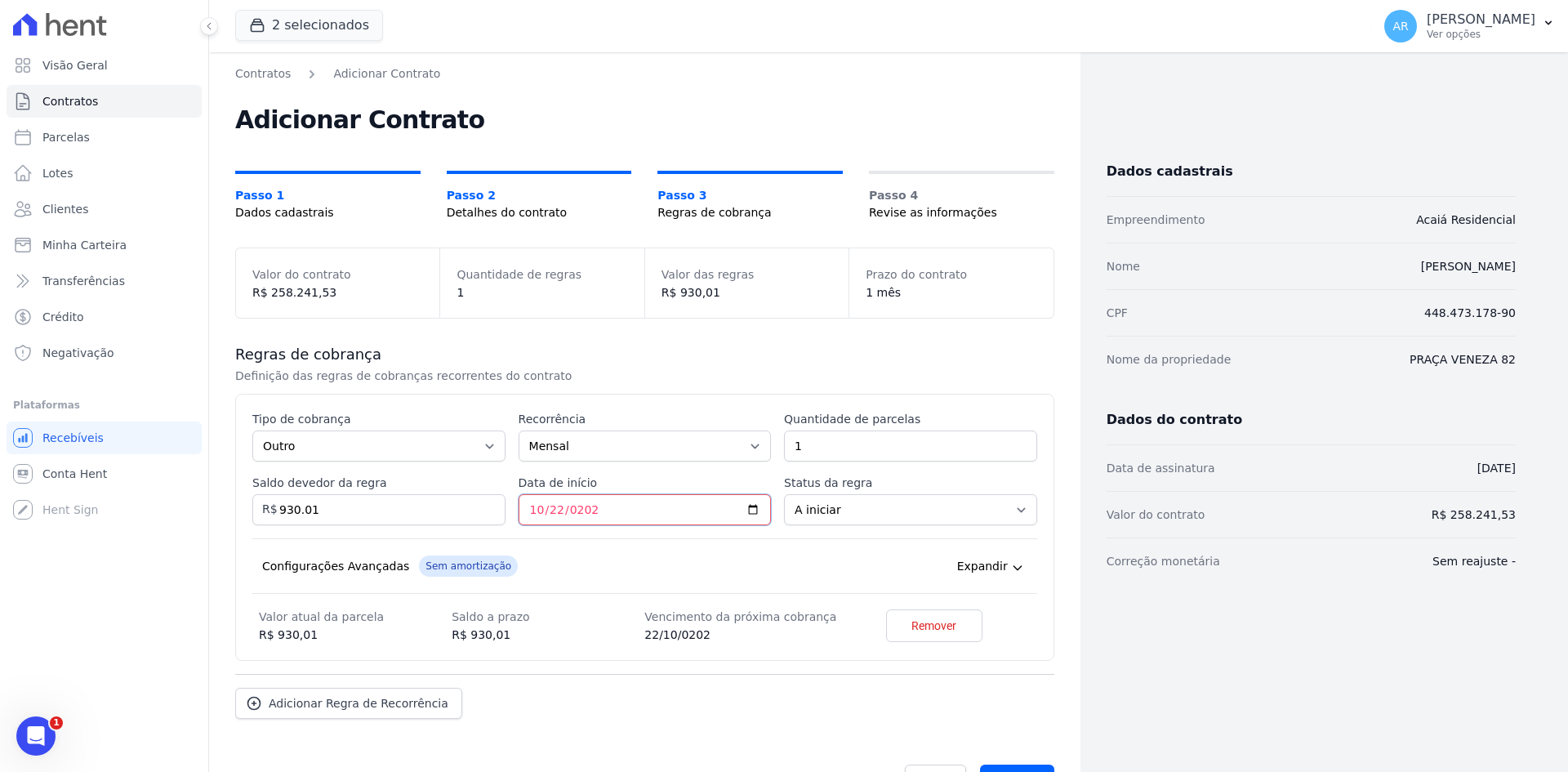
type input "2025-10-22"
click at [631, 545] on div "Configurações Avançadas Sem amortização Price adjustment index/ Price adjustmen…" at bounding box center [644, 566] width 785 height 55
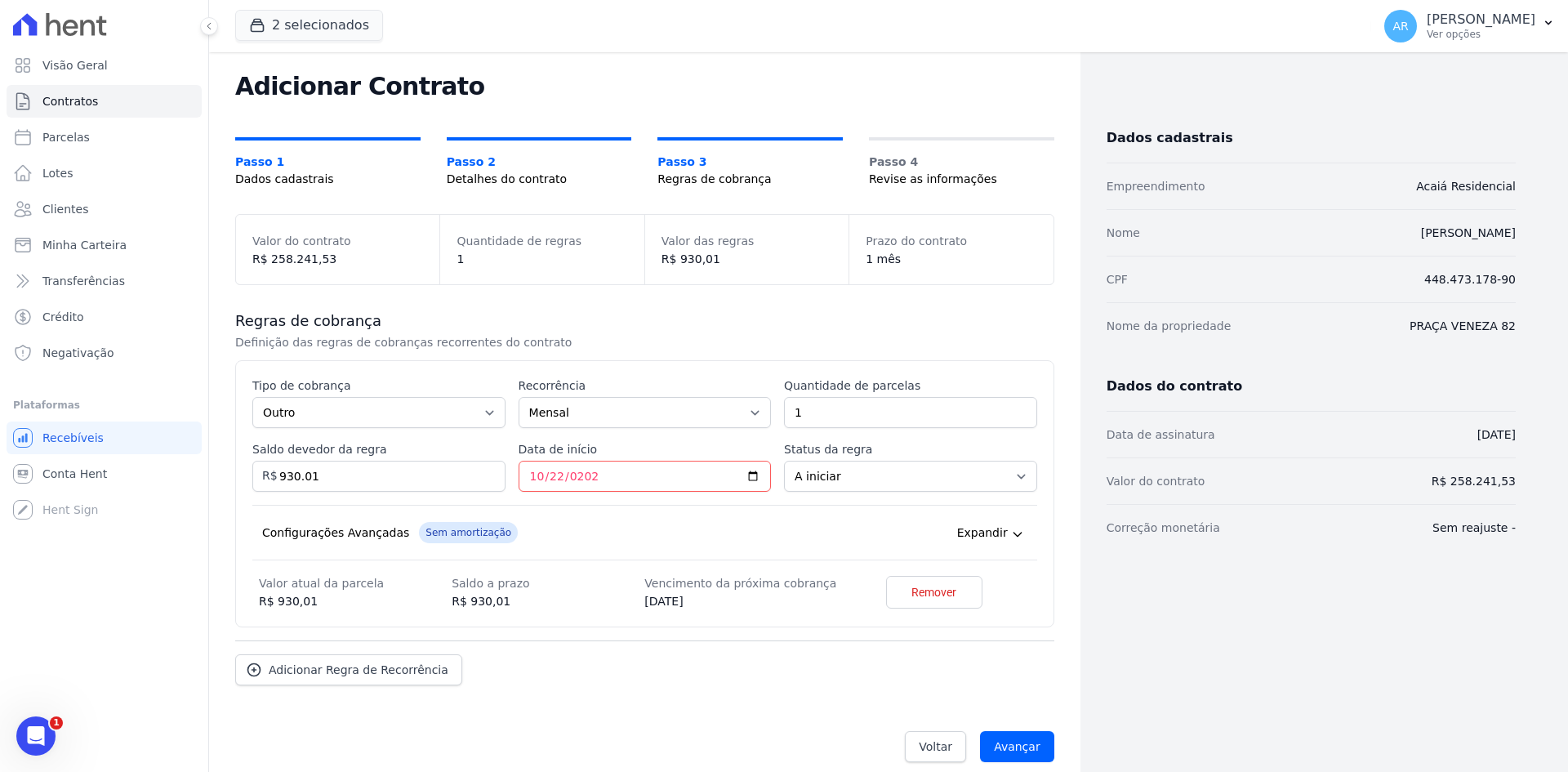
scroll to position [50, 0]
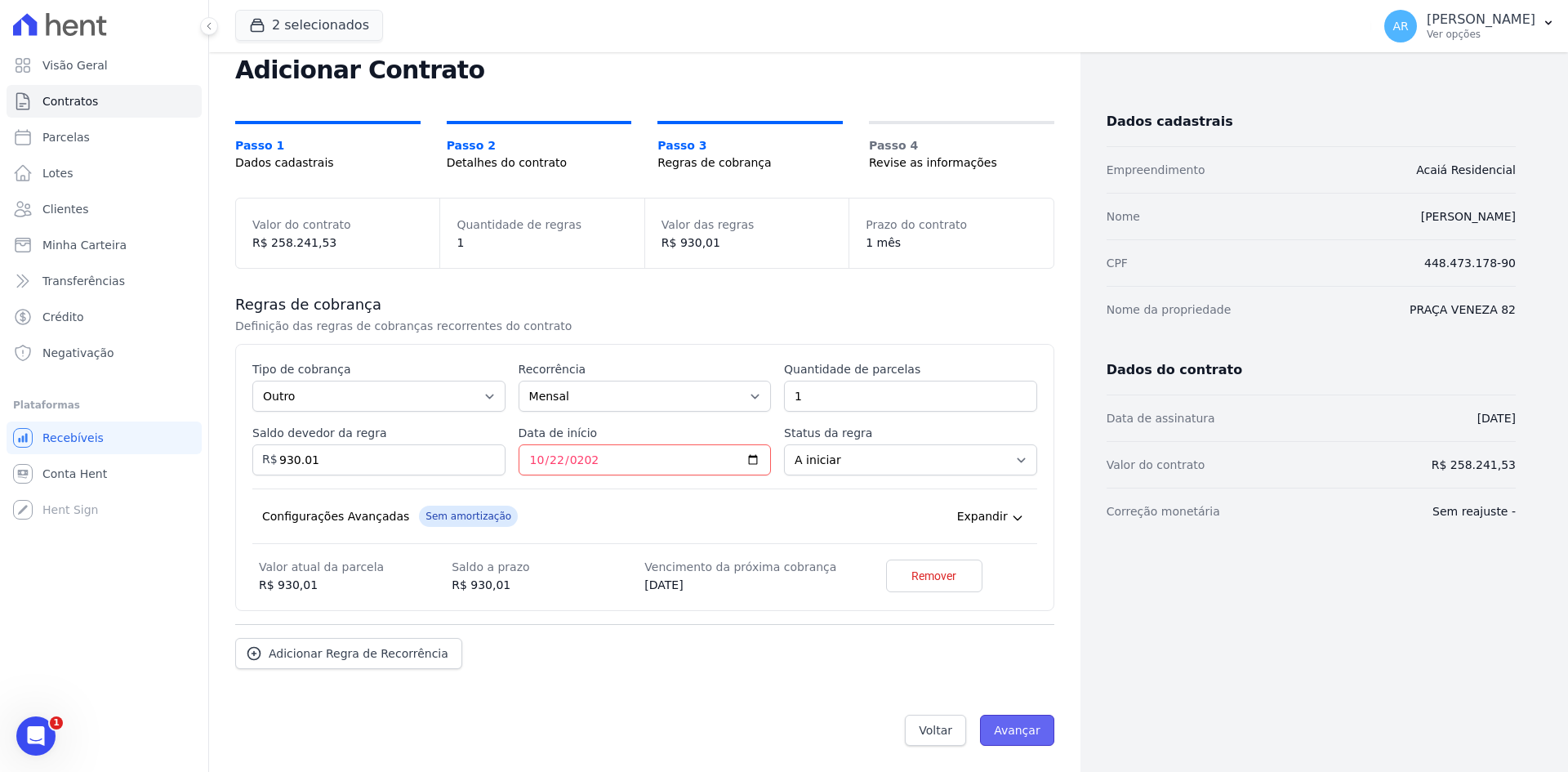
click at [1019, 733] on input "Avançar" at bounding box center [1017, 730] width 75 height 31
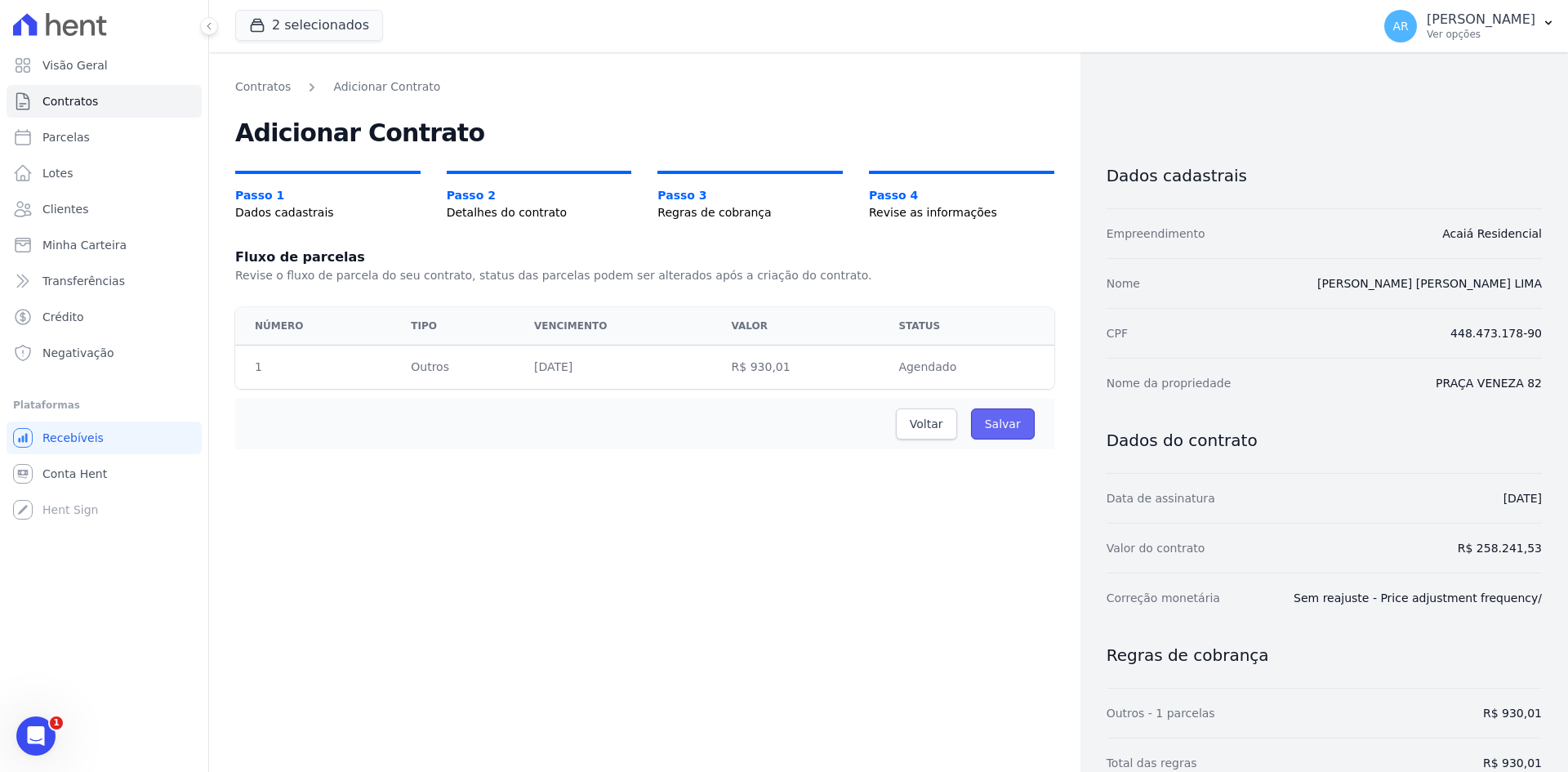
click at [998, 415] on input "Salvar" at bounding box center [1003, 423] width 64 height 31
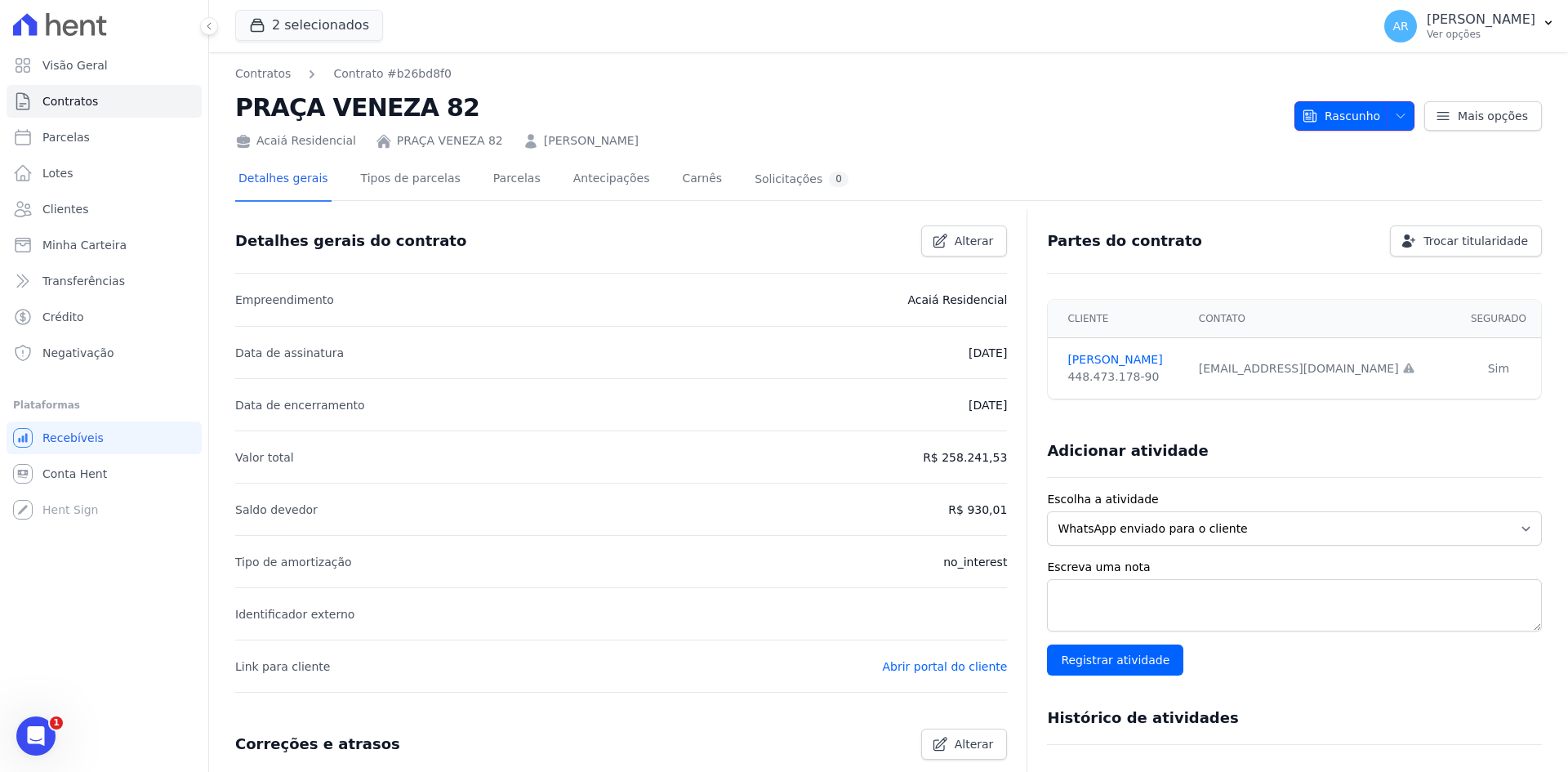
click at [1396, 119] on icon "button" at bounding box center [1400, 116] width 13 height 13
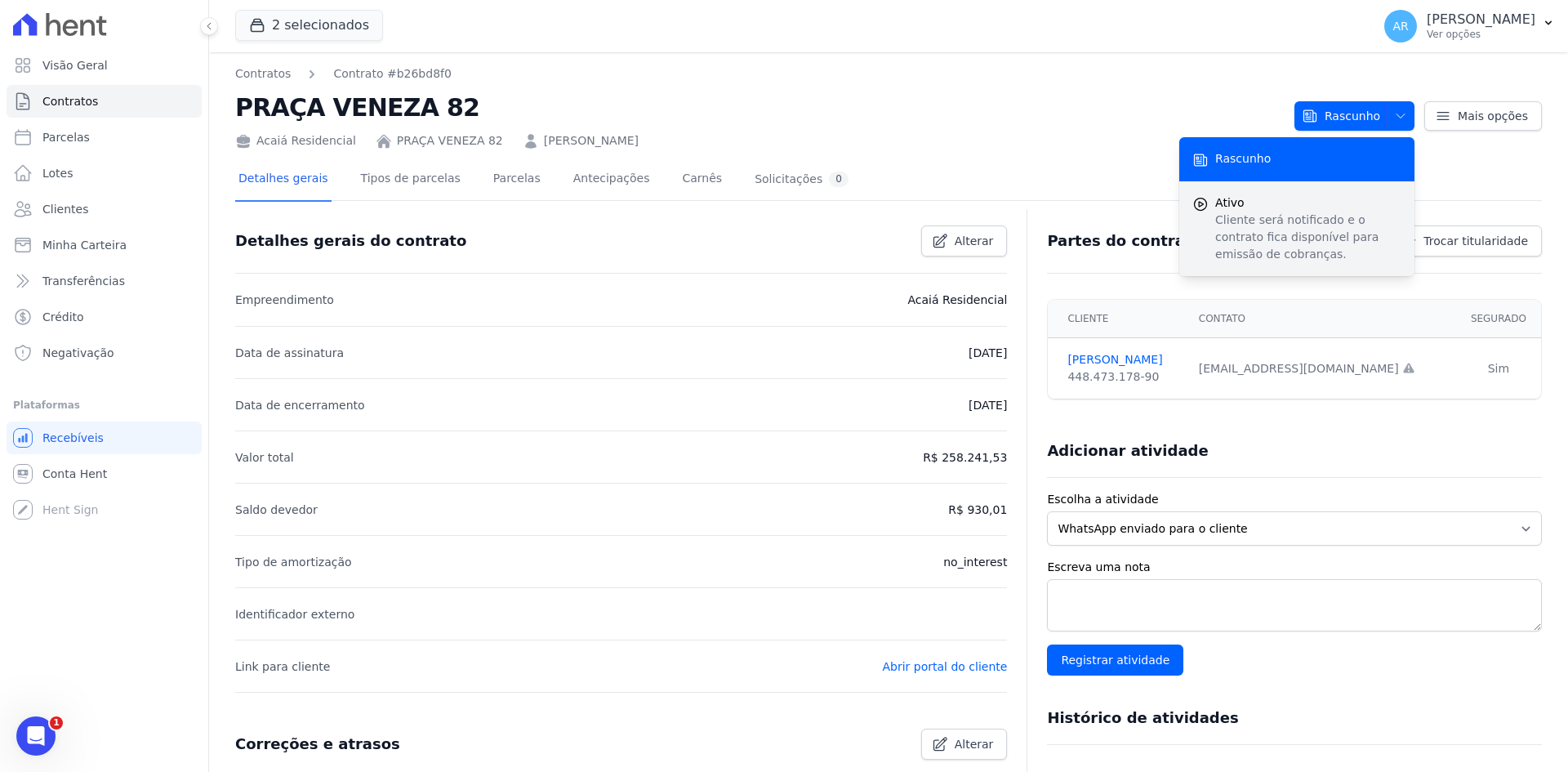
click at [1265, 228] on p "Cliente será notificado e o contrato fica disponível para emissão de cobranças." at bounding box center [1308, 237] width 186 height 52
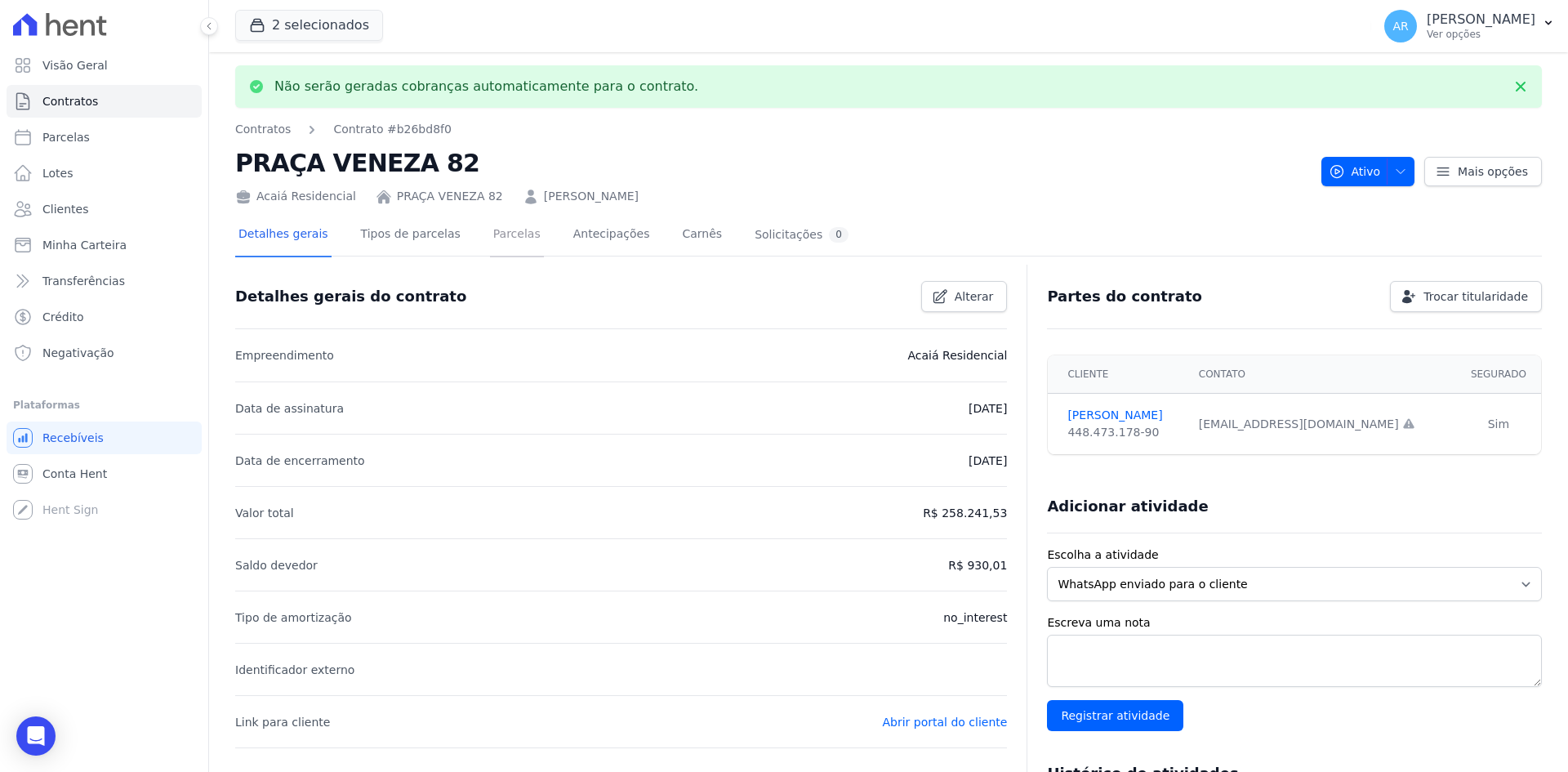
click at [490, 236] on link "Parcelas" at bounding box center [516, 236] width 54 height 44
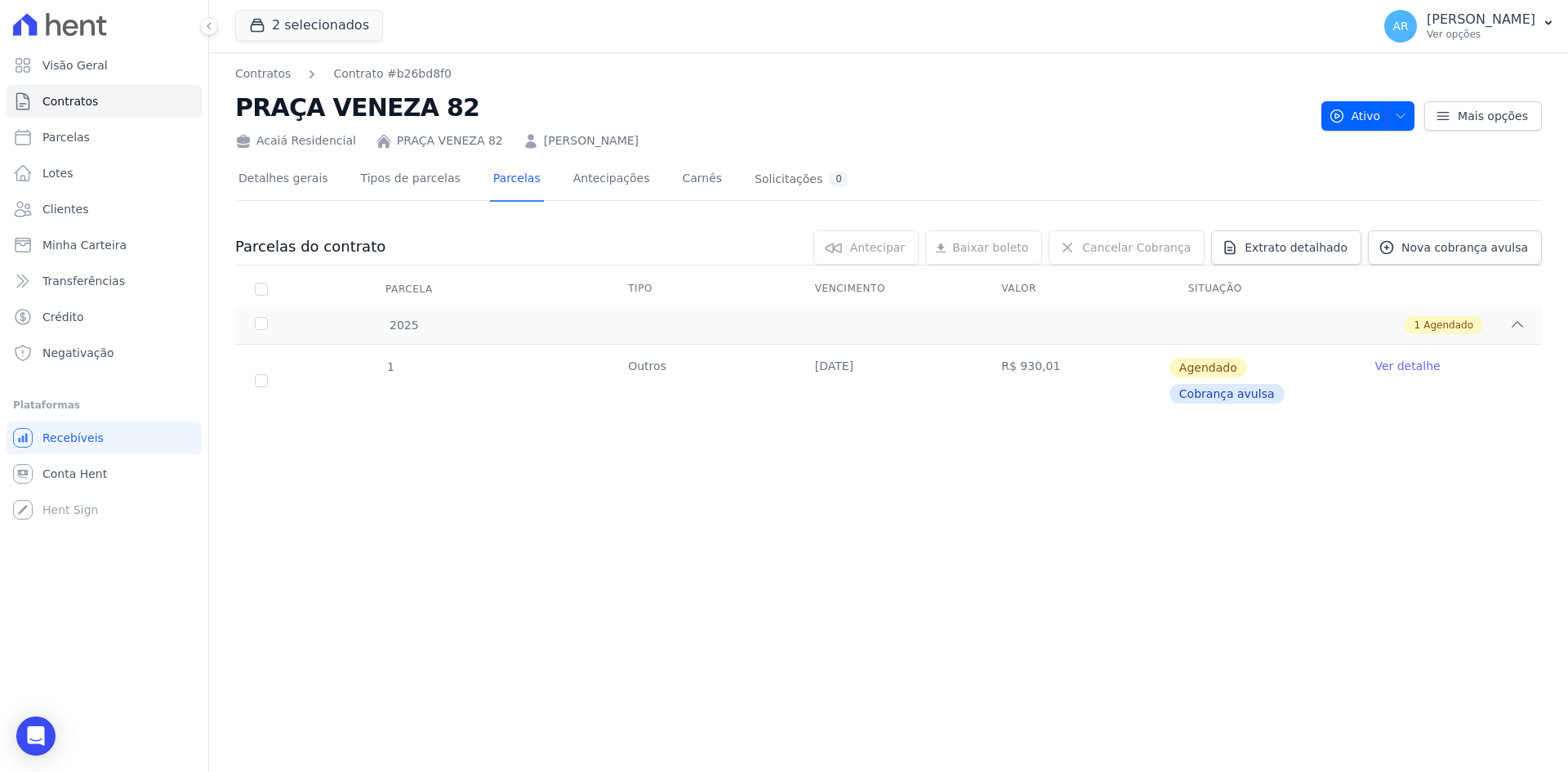
click at [1403, 373] on link "Ver detalhe" at bounding box center [1406, 366] width 65 height 16
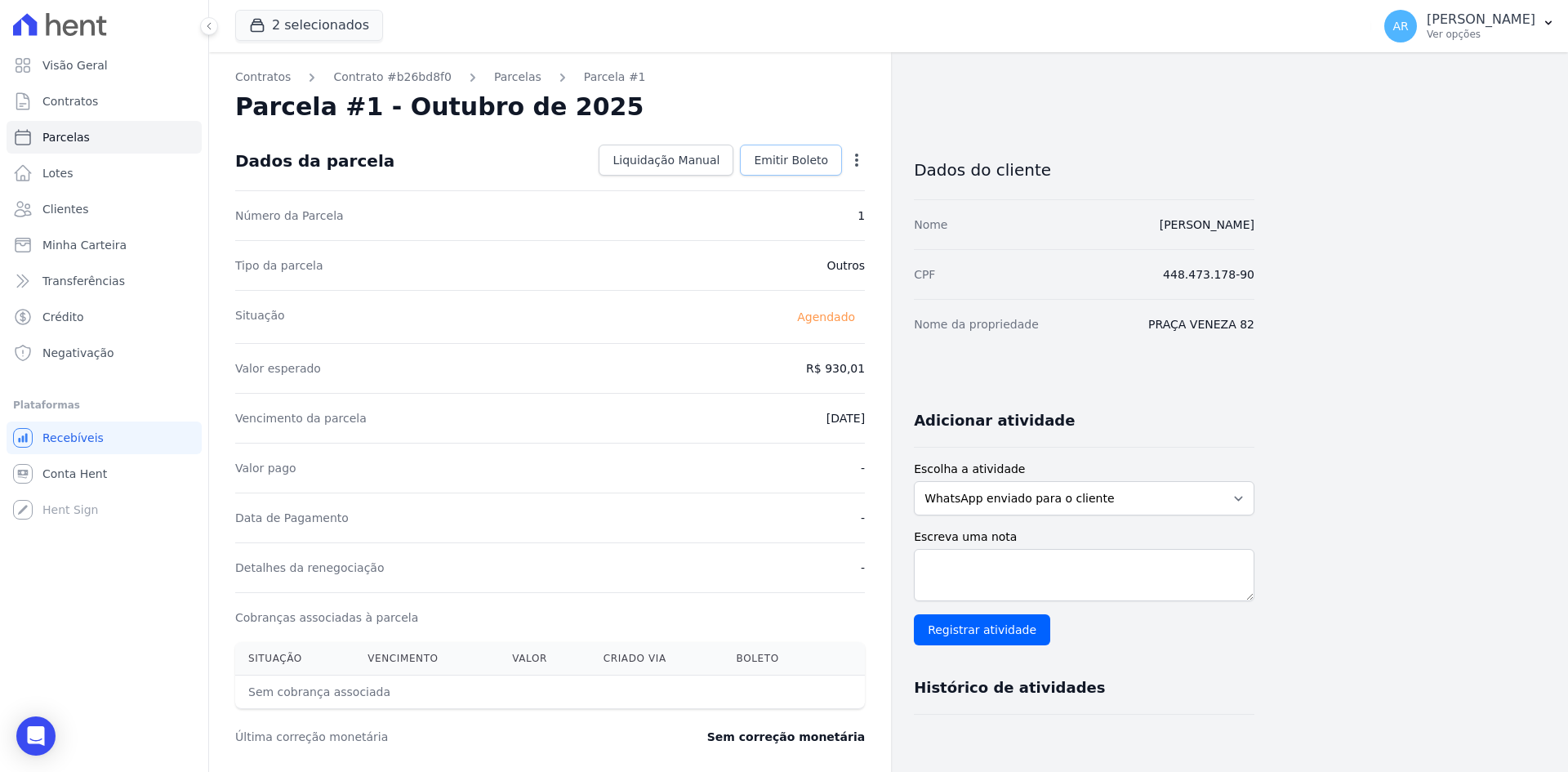
click at [773, 165] on span "Emitir Boleto" at bounding box center [791, 160] width 75 height 16
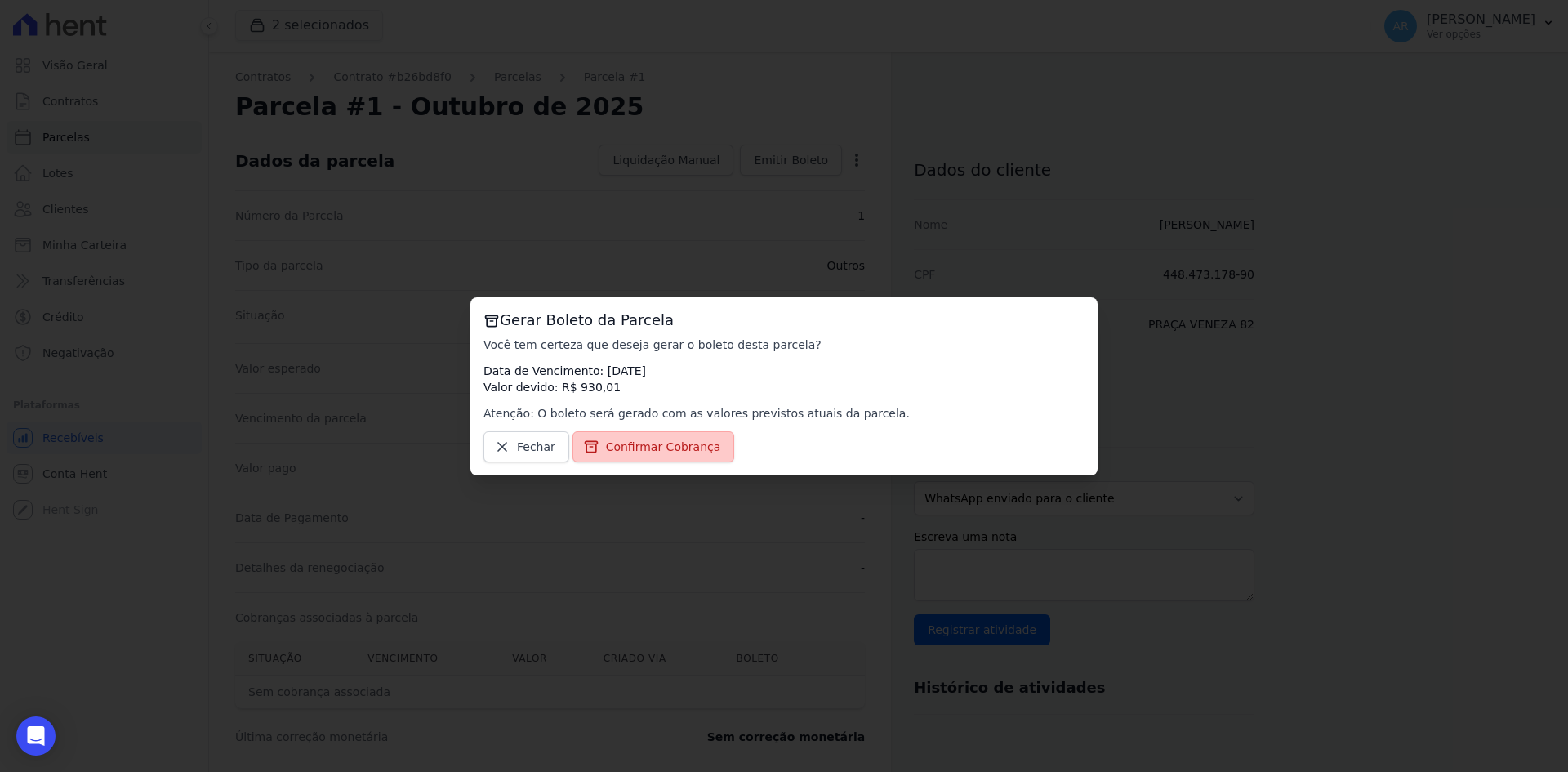
click at [655, 443] on span "Confirmar Cobrança" at bounding box center [664, 446] width 116 height 16
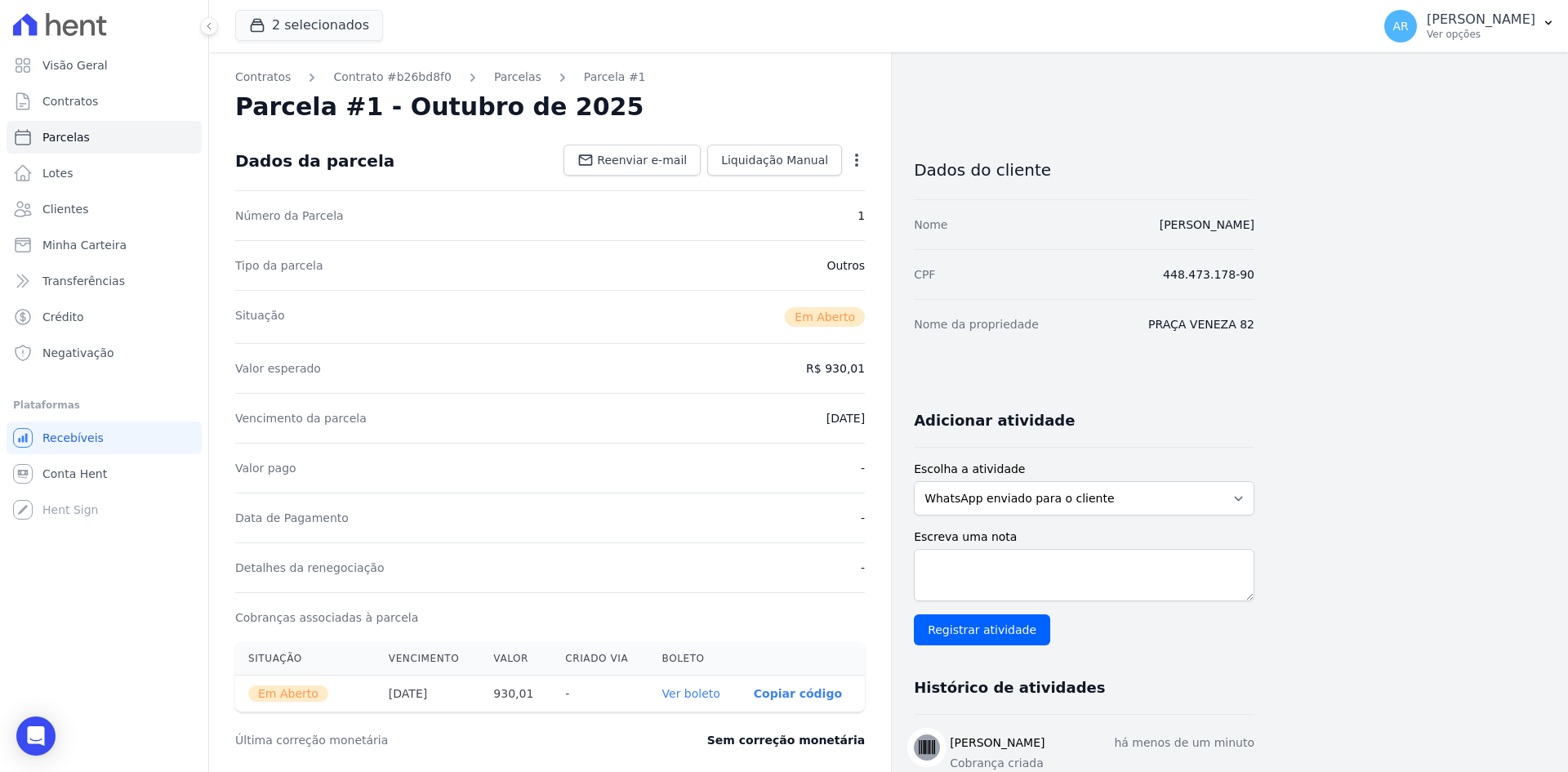
click at [700, 699] on link "Ver boleto" at bounding box center [691, 693] width 58 height 13
click at [65, 105] on span "Contratos" at bounding box center [70, 101] width 55 height 16
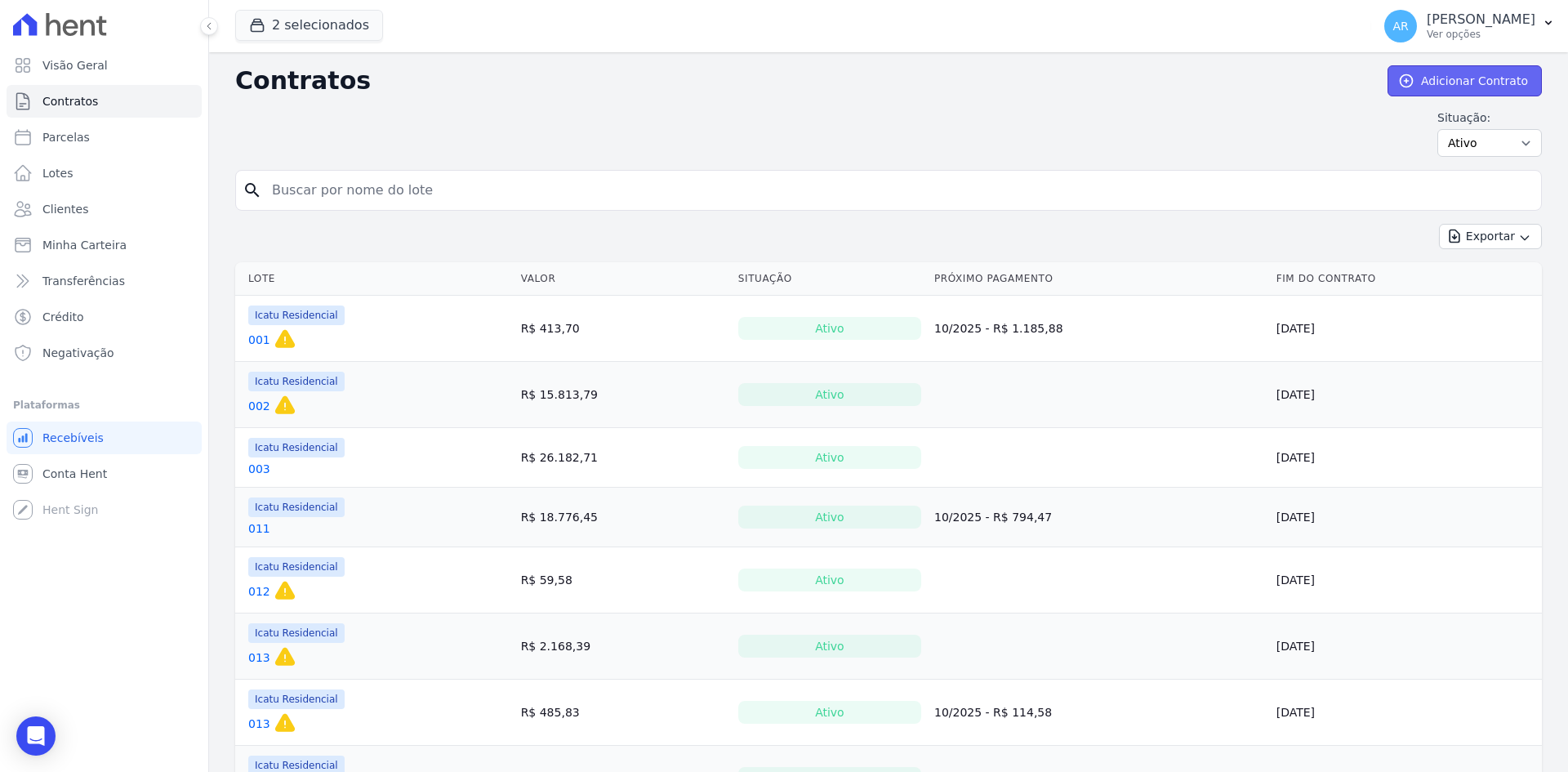
click at [1459, 84] on link "Adicionar Contrato" at bounding box center [1465, 80] width 155 height 31
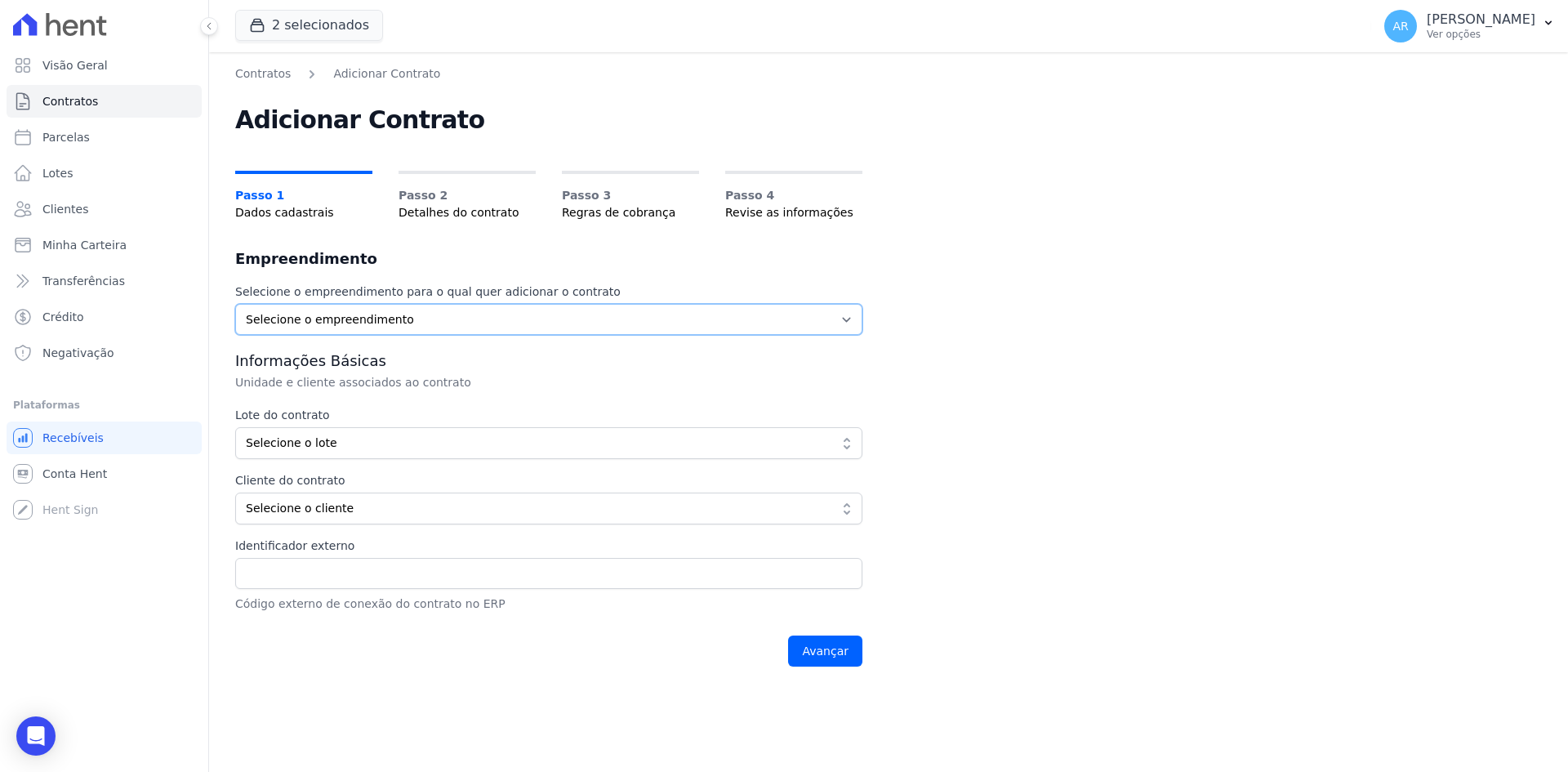
click at [356, 316] on select "Selecione o empreendimento Acaiá Residencial Icatu Residencial" at bounding box center [548, 319] width 627 height 31
select select "628f8b7e-88db-410e-b60f-54e4b33d5c0e"
click at [236, 304] on select "Selecione o empreendimento Acaiá Residencial Icatu Residencial" at bounding box center [548, 319] width 627 height 31
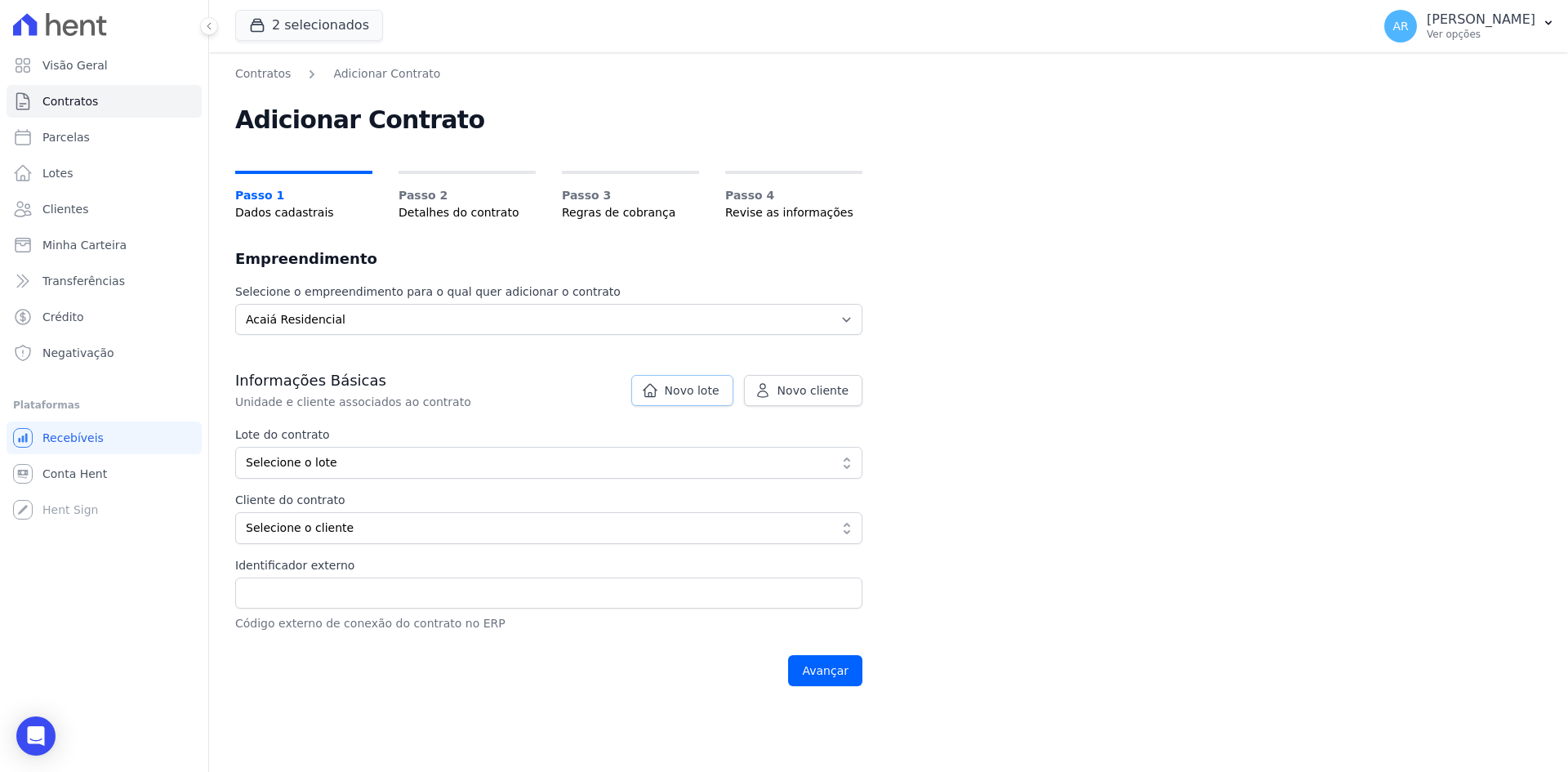
click at [675, 385] on span "Novo lote" at bounding box center [692, 390] width 55 height 16
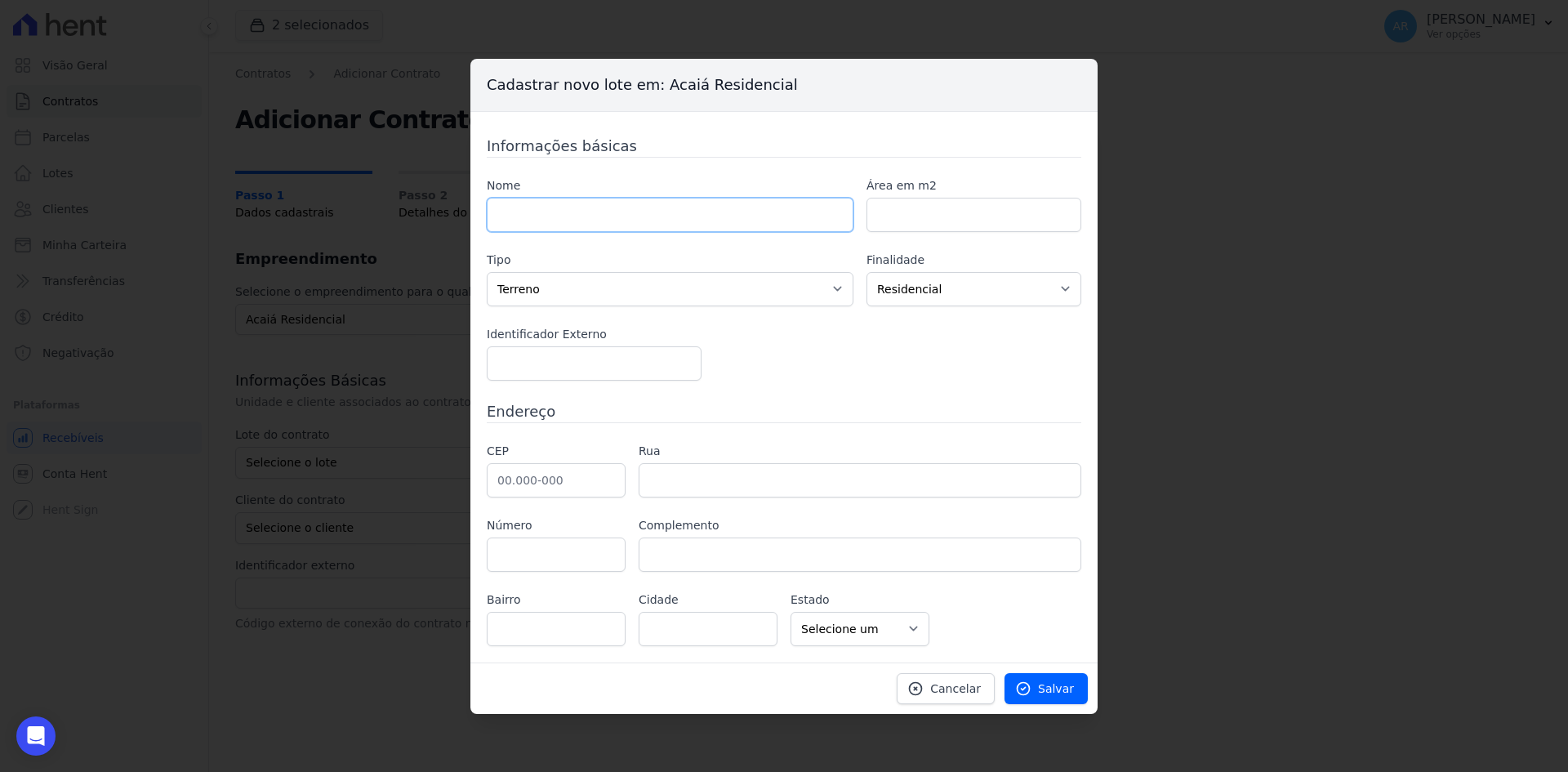
click at [574, 225] on input "text" at bounding box center [669, 214] width 366 height 35
type input "PRAÇA VENEZA 75"
click at [510, 300] on select "Casa Apartamento Escritório Flat Loja Espaço Comercial Terreno Outros" at bounding box center [669, 289] width 366 height 35
select select "apartment"
click at [486, 272] on select "Casa Apartamento Escritório Flat Loja Espaço Comercial Terreno Outros" at bounding box center [669, 289] width 366 height 35
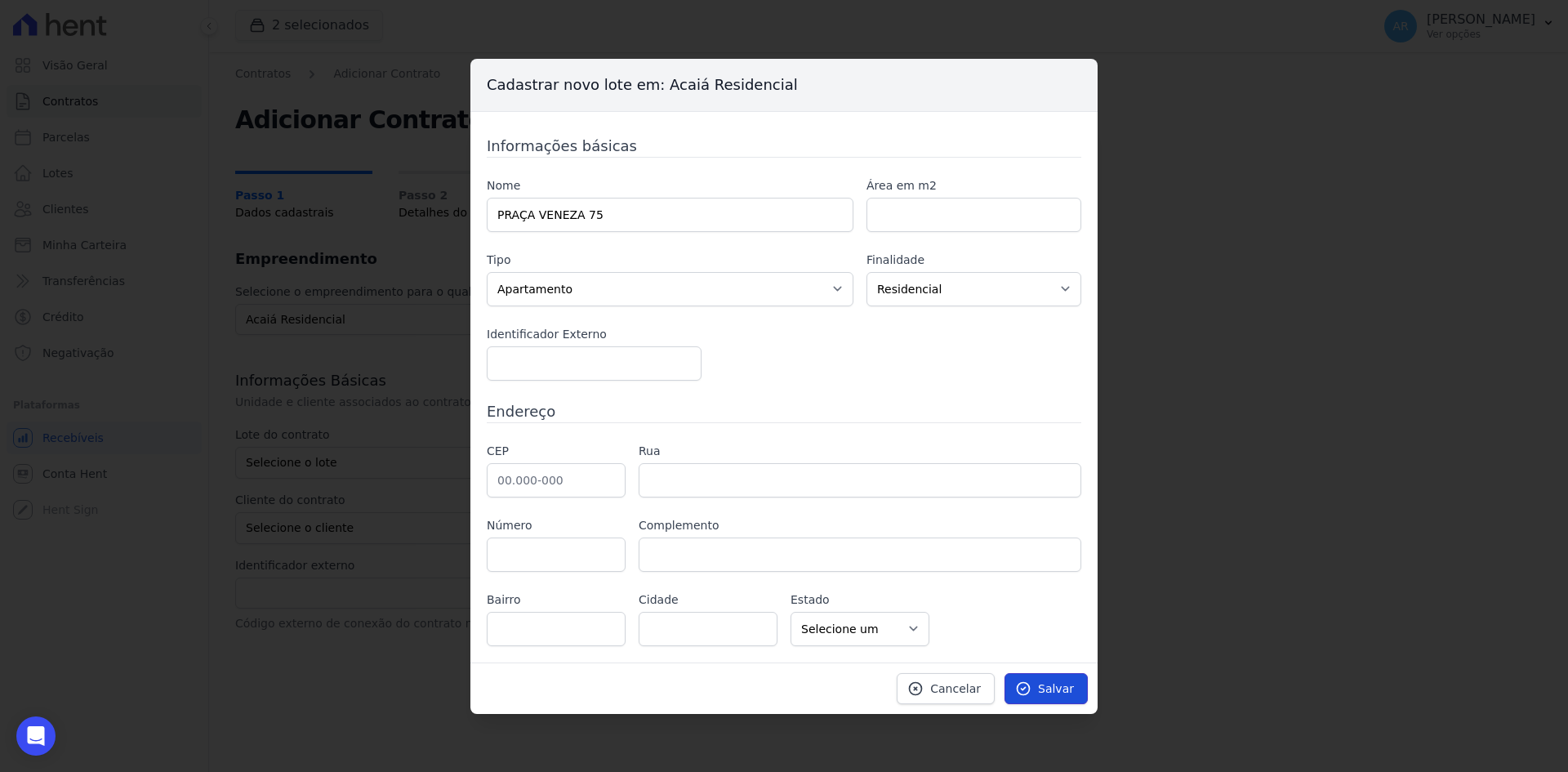
click at [1031, 698] on link "Salvar" at bounding box center [1046, 688] width 84 height 31
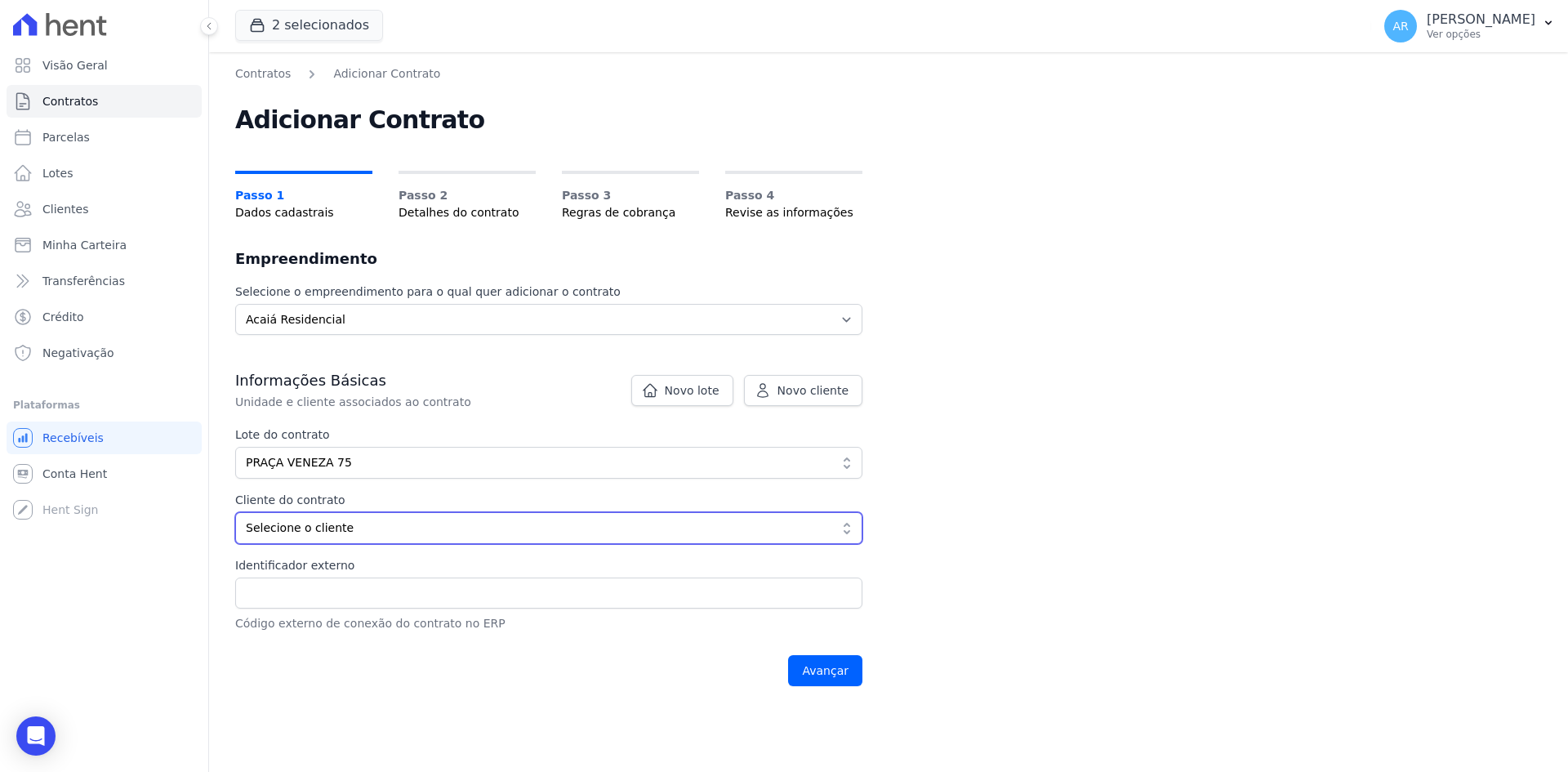
click at [371, 532] on span "Selecione o cliente" at bounding box center [537, 527] width 583 height 17
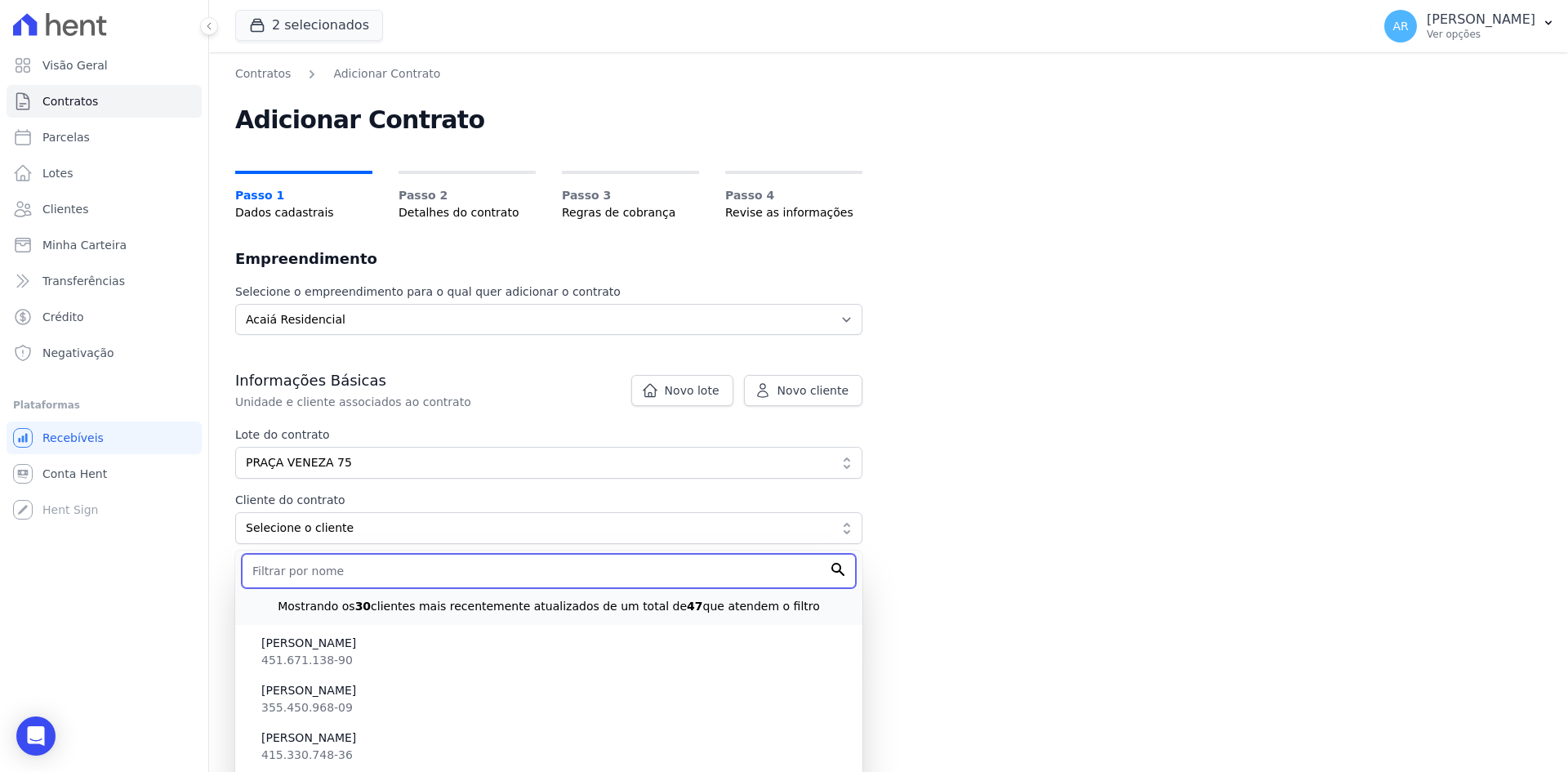
click at [346, 573] on input "text" at bounding box center [548, 571] width 614 height 35
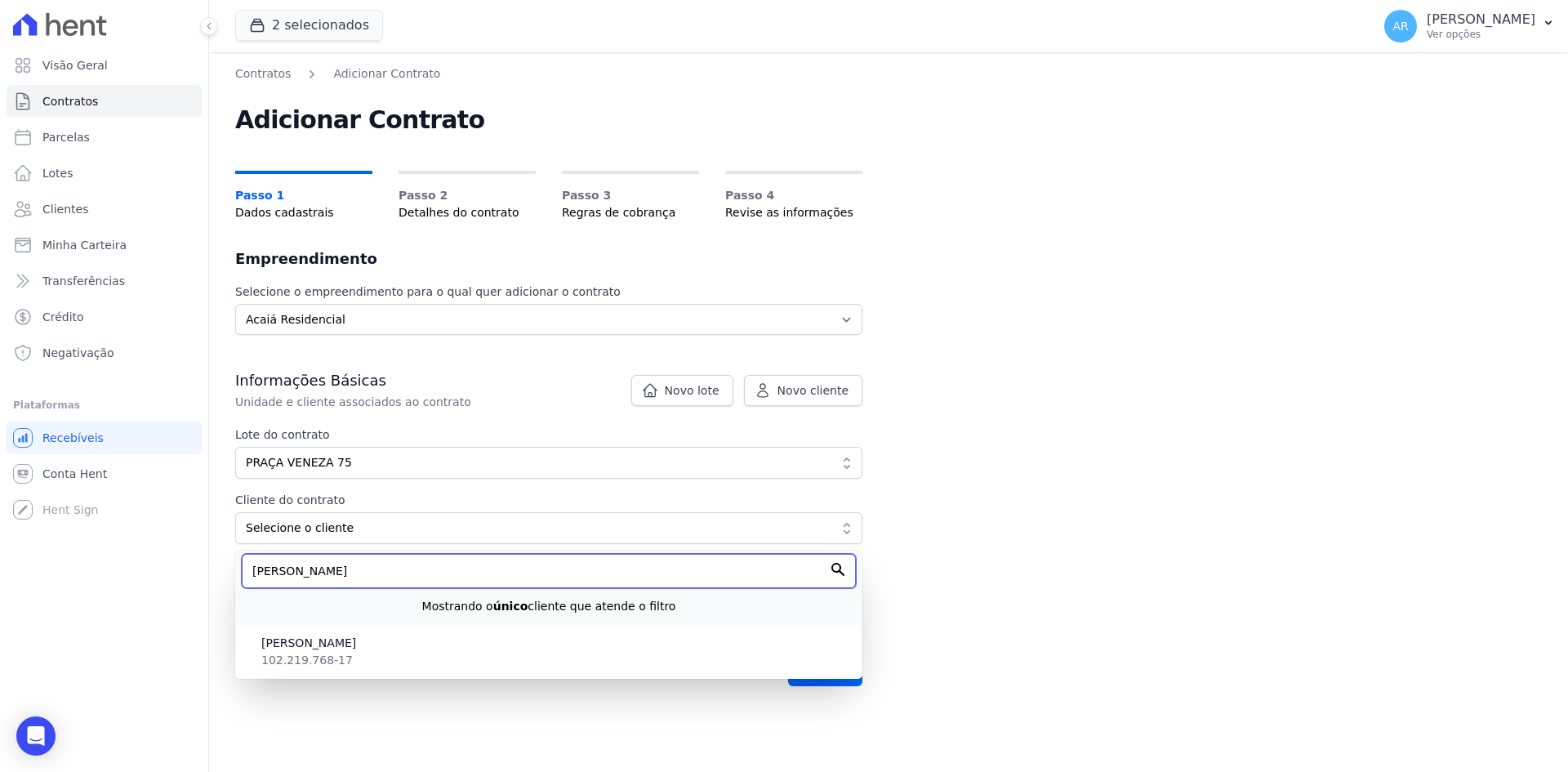
type input "SERGIO"
click at [364, 677] on ul "SERGIO MARCOS TASSO 102.219.768-17" at bounding box center [548, 652] width 627 height 54
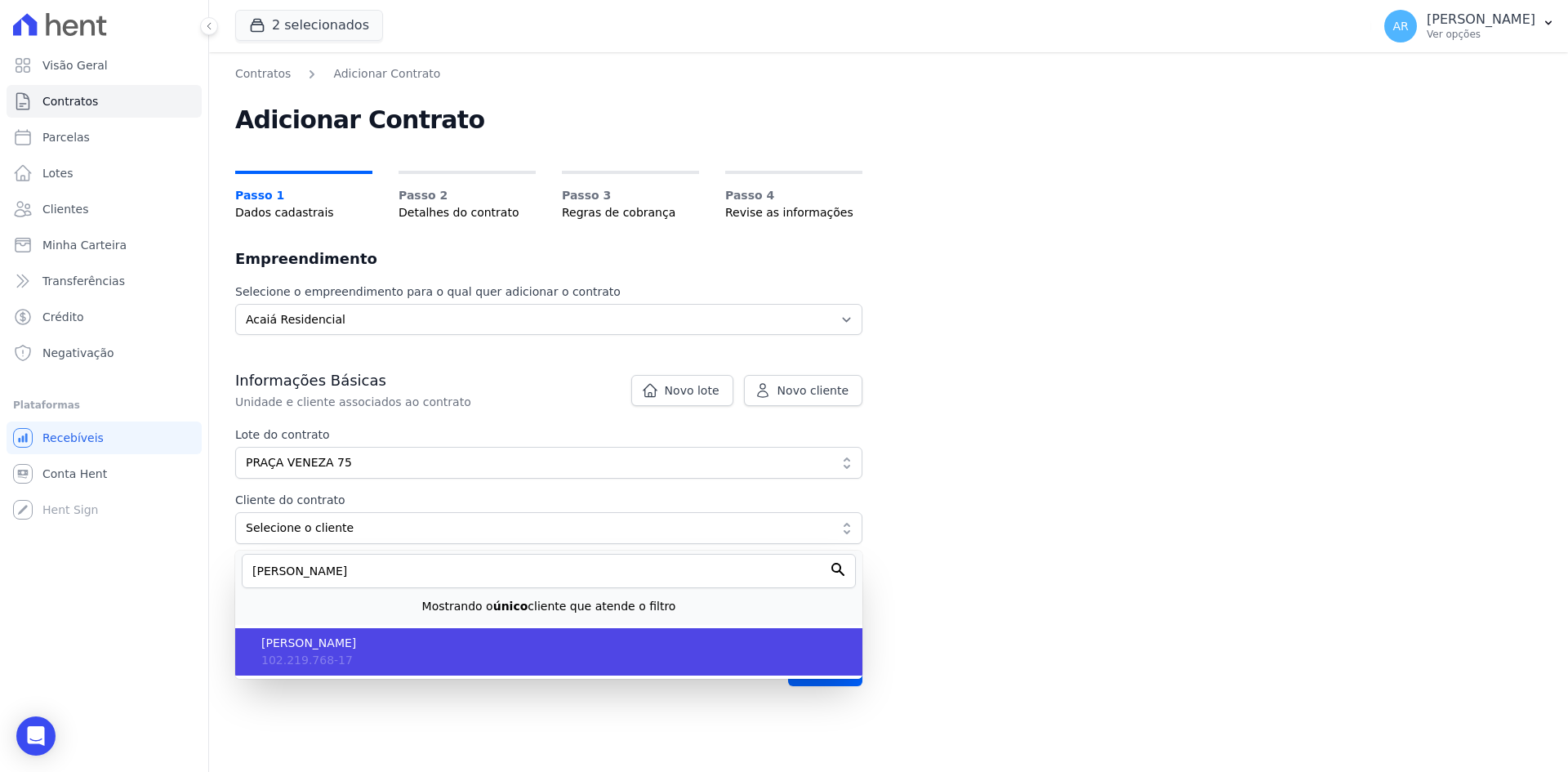
click at [361, 648] on span "[PERSON_NAME]" at bounding box center [555, 643] width 588 height 17
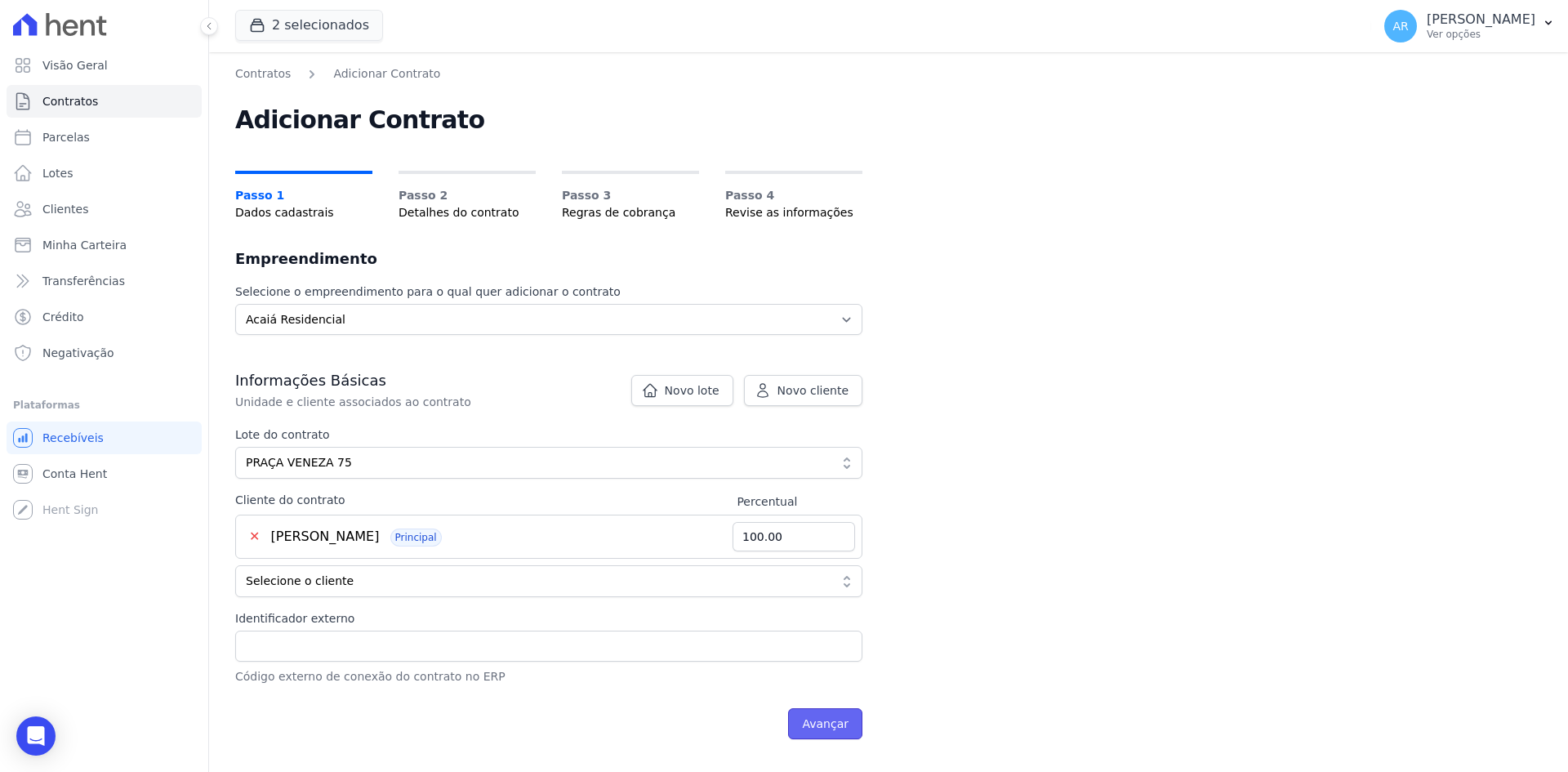
click at [833, 724] on input "Avançar" at bounding box center [825, 723] width 75 height 31
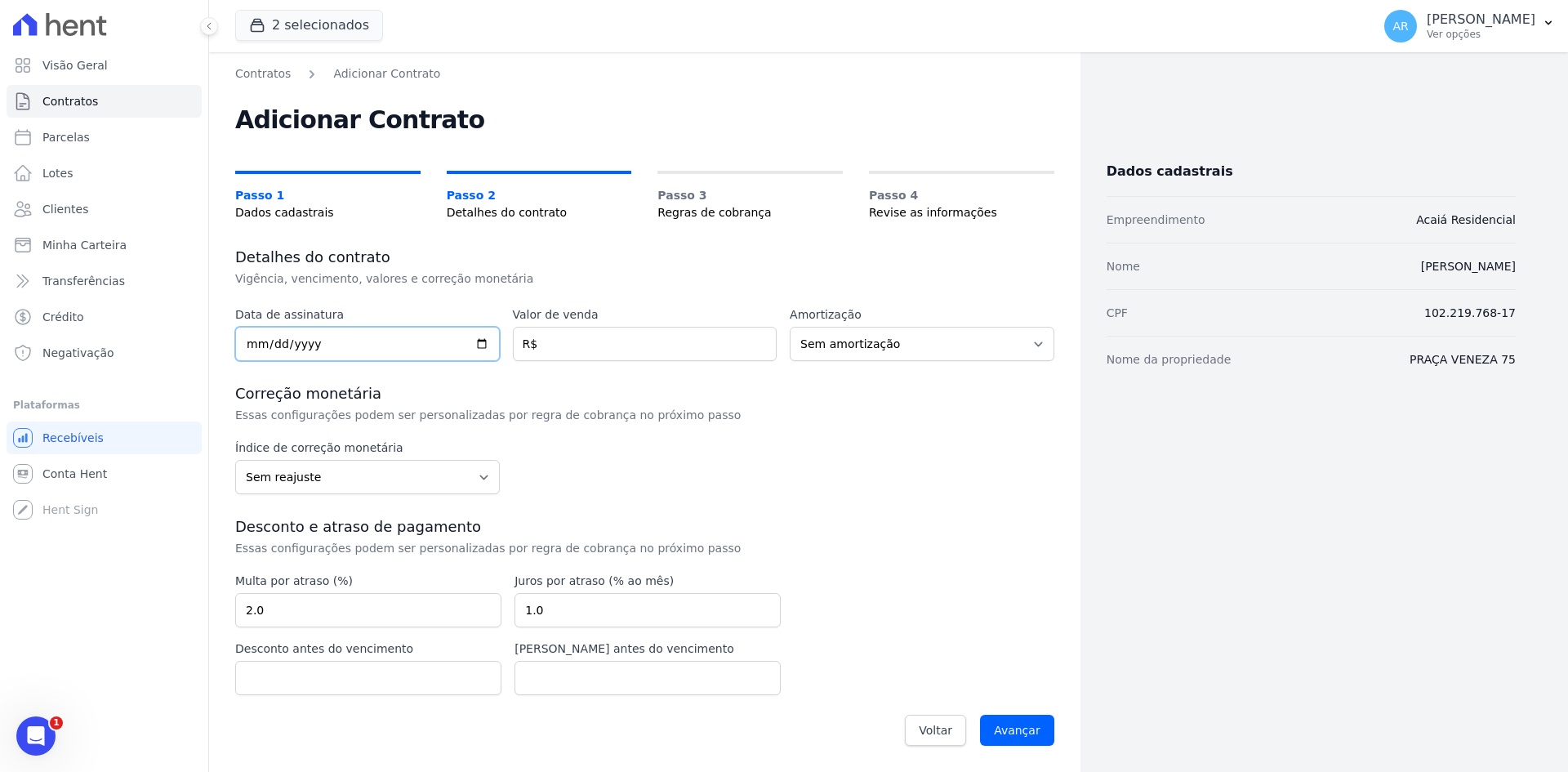
click at [251, 337] on input "date" at bounding box center [368, 343] width 265 height 35
type input "[DATE]"
click at [547, 339] on input "number" at bounding box center [645, 343] width 265 height 35
click at [548, 344] on input "number" at bounding box center [645, 343] width 265 height 35
type input "253097.50"
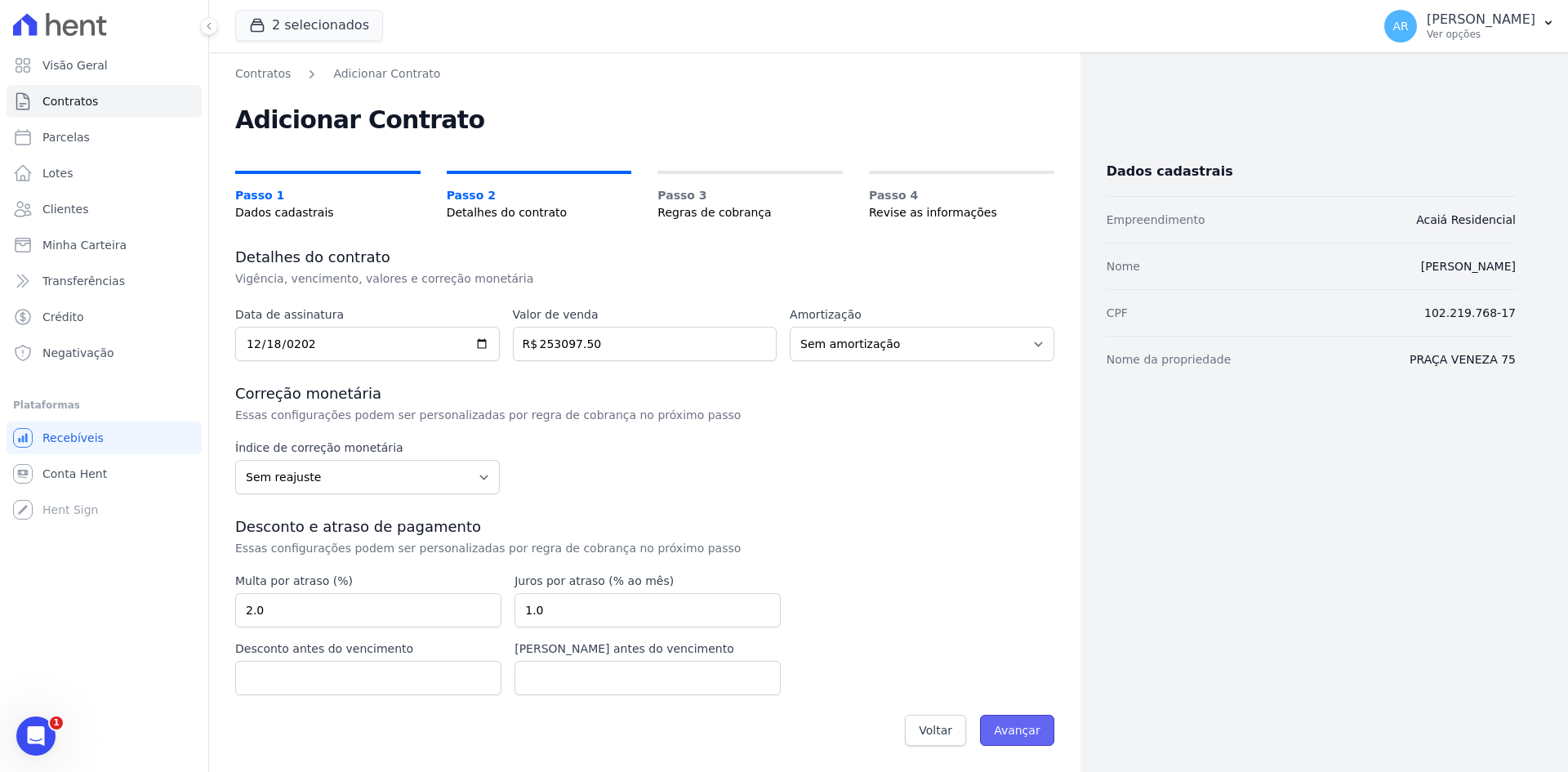
click at [1032, 737] on input "Avançar" at bounding box center [1017, 730] width 75 height 31
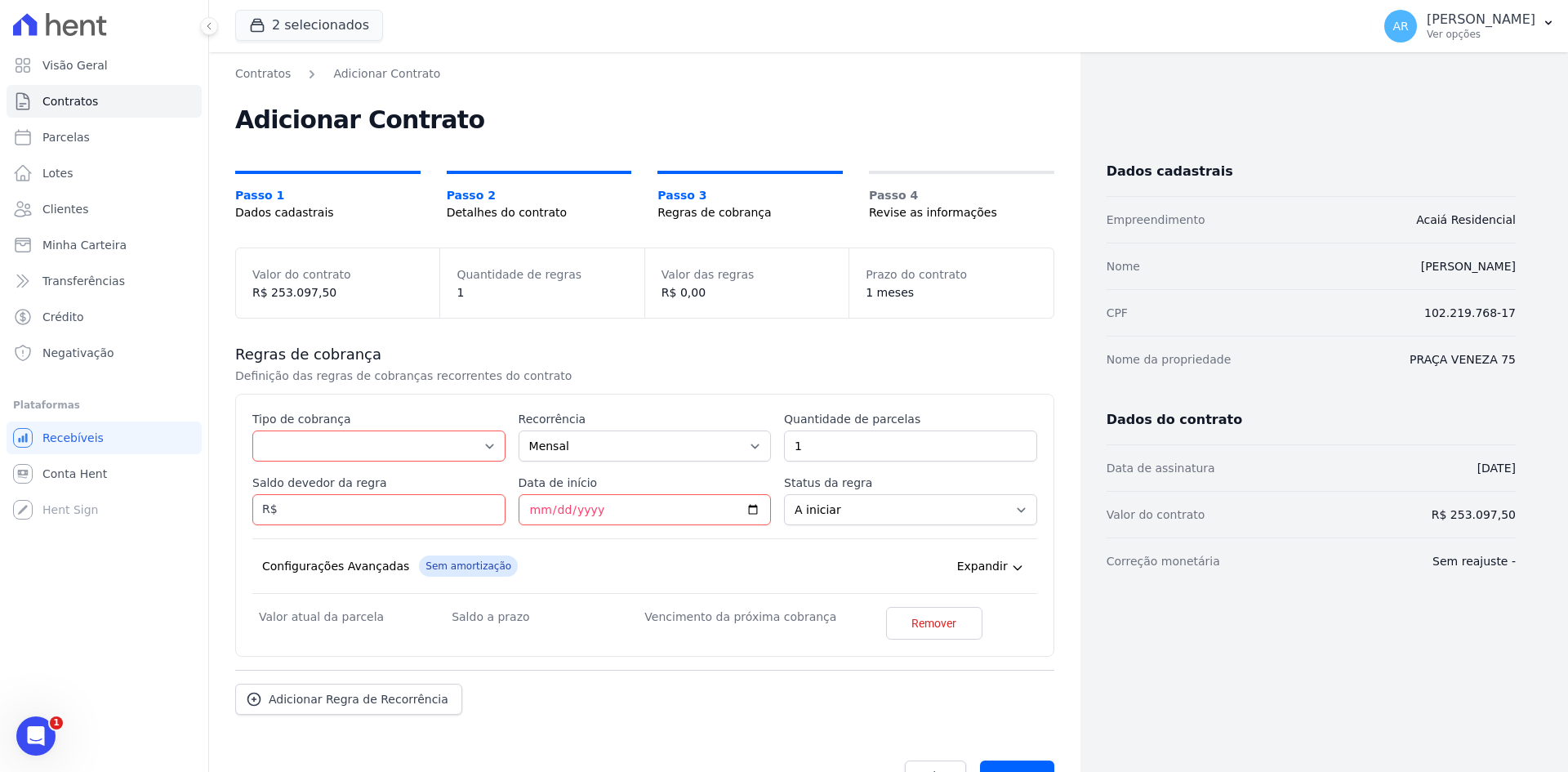
click at [261, 430] on div "Tipo de cobrança Parcela Normal Entrada Sinal Intercalada Chaves Pré-chaves Pós…" at bounding box center [379, 436] width 253 height 51
click at [270, 443] on select "Parcela Normal Entrada Sinal Intercalada Chaves Pré-chaves Pós-chaves Impostos …" at bounding box center [379, 446] width 253 height 31
select select "others"
click at [252, 462] on select "Parcela Normal Entrada Sinal Intercalada Chaves Pré-chaves Pós-chaves Impostos …" at bounding box center [379, 446] width 253 height 31
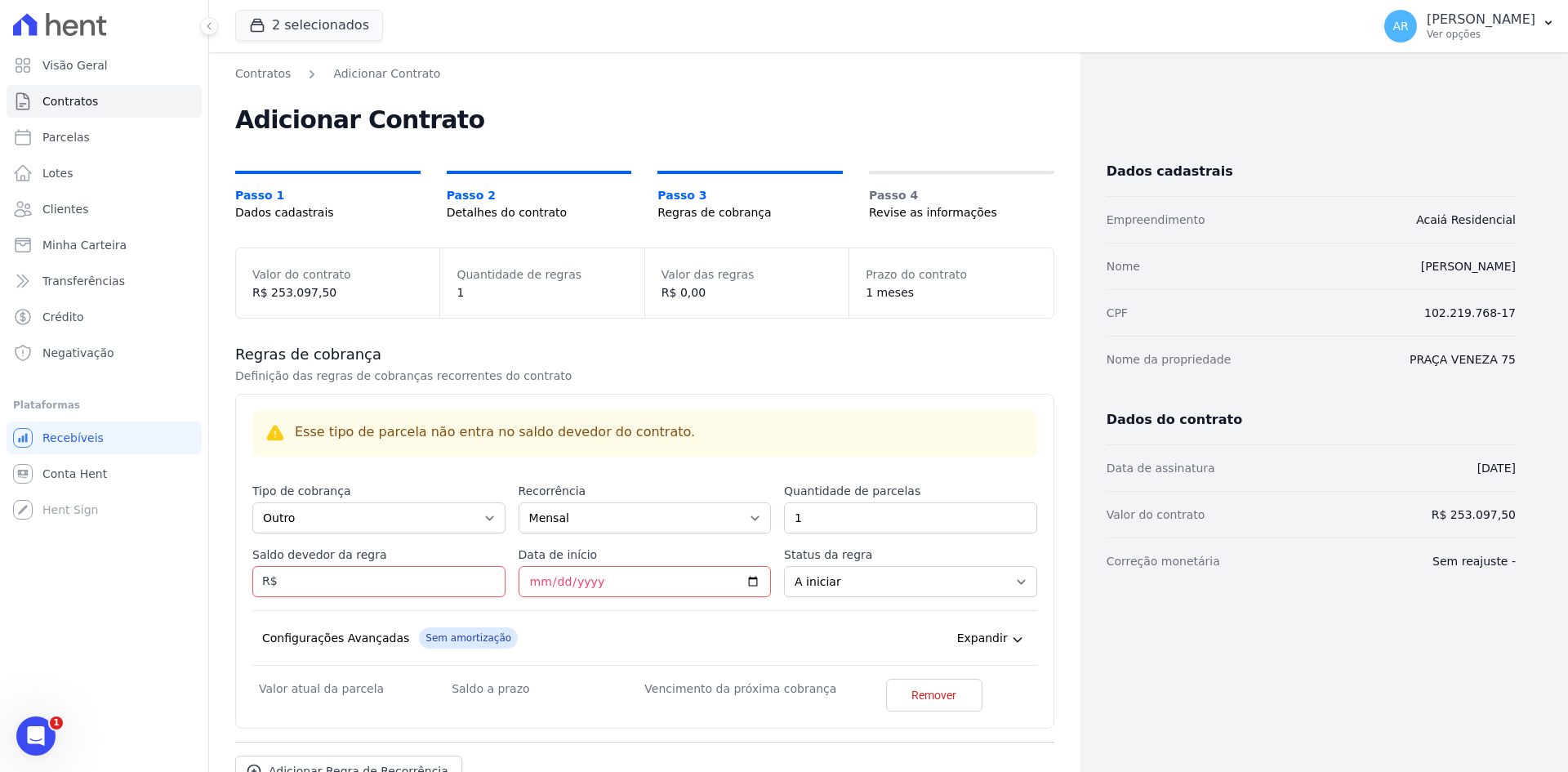
click at [272, 695] on dt "Valor atual da parcela" at bounding box center [355, 688] width 193 height 20
click at [333, 590] on input "Saldo devedor da regra" at bounding box center [379, 582] width 253 height 31
type input "274.92"
click at [545, 586] on input "Data de início" at bounding box center [644, 582] width 253 height 31
type input "[DATE]"
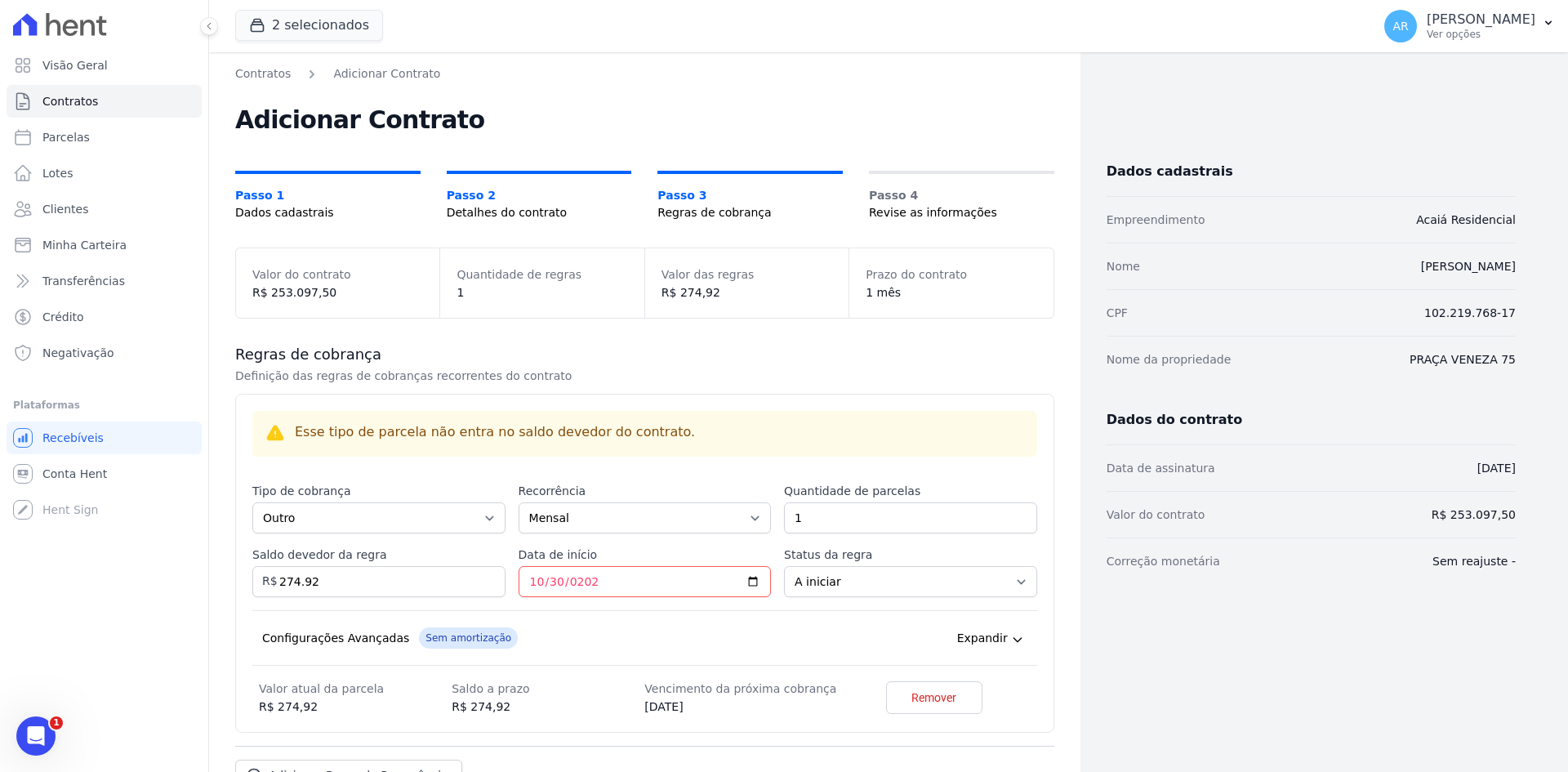
click at [714, 618] on div "Configurações Avançadas Sem amortização Price adjustment index/ Price adjustmen…" at bounding box center [644, 638] width 785 height 55
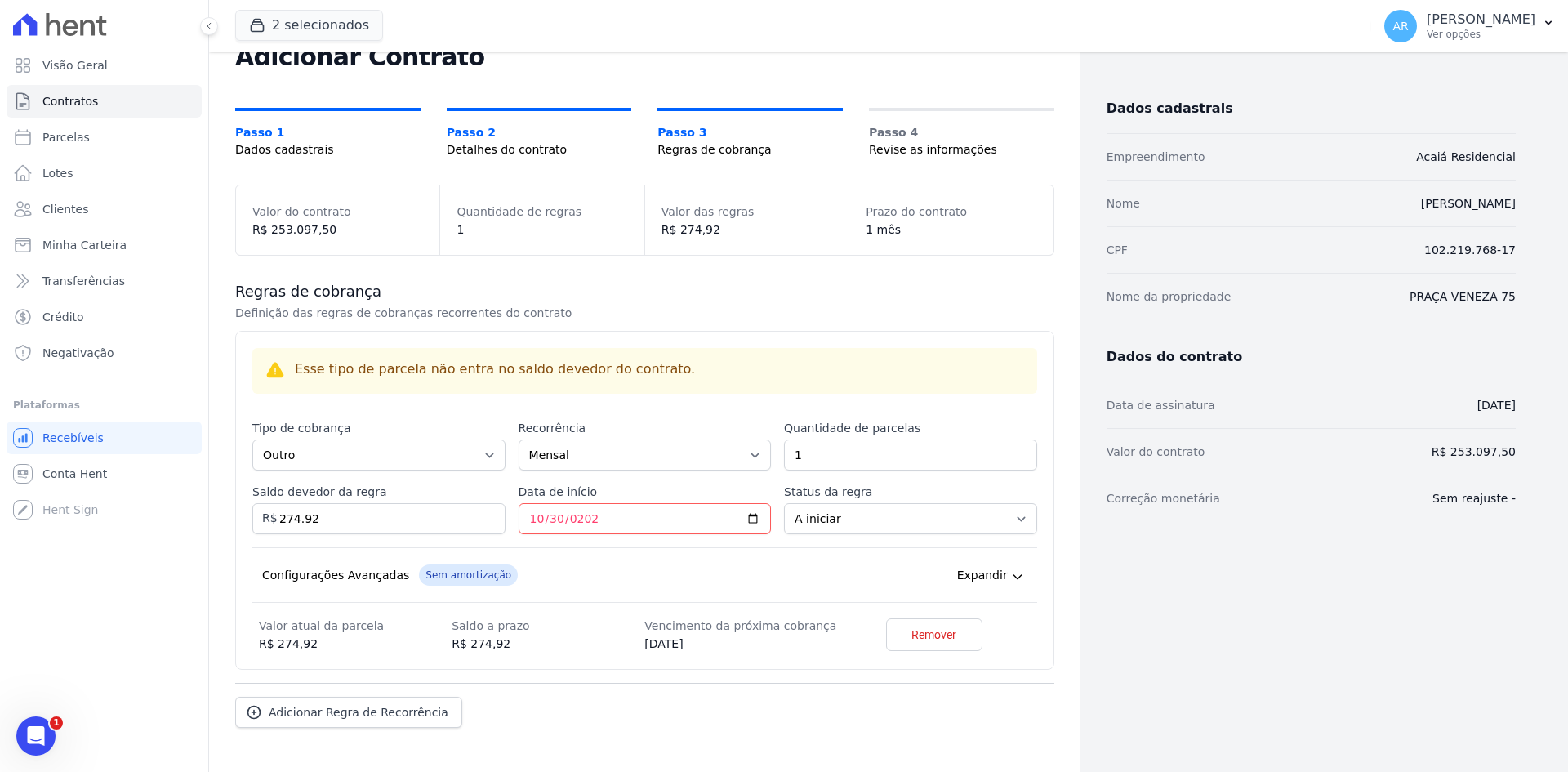
scroll to position [122, 0]
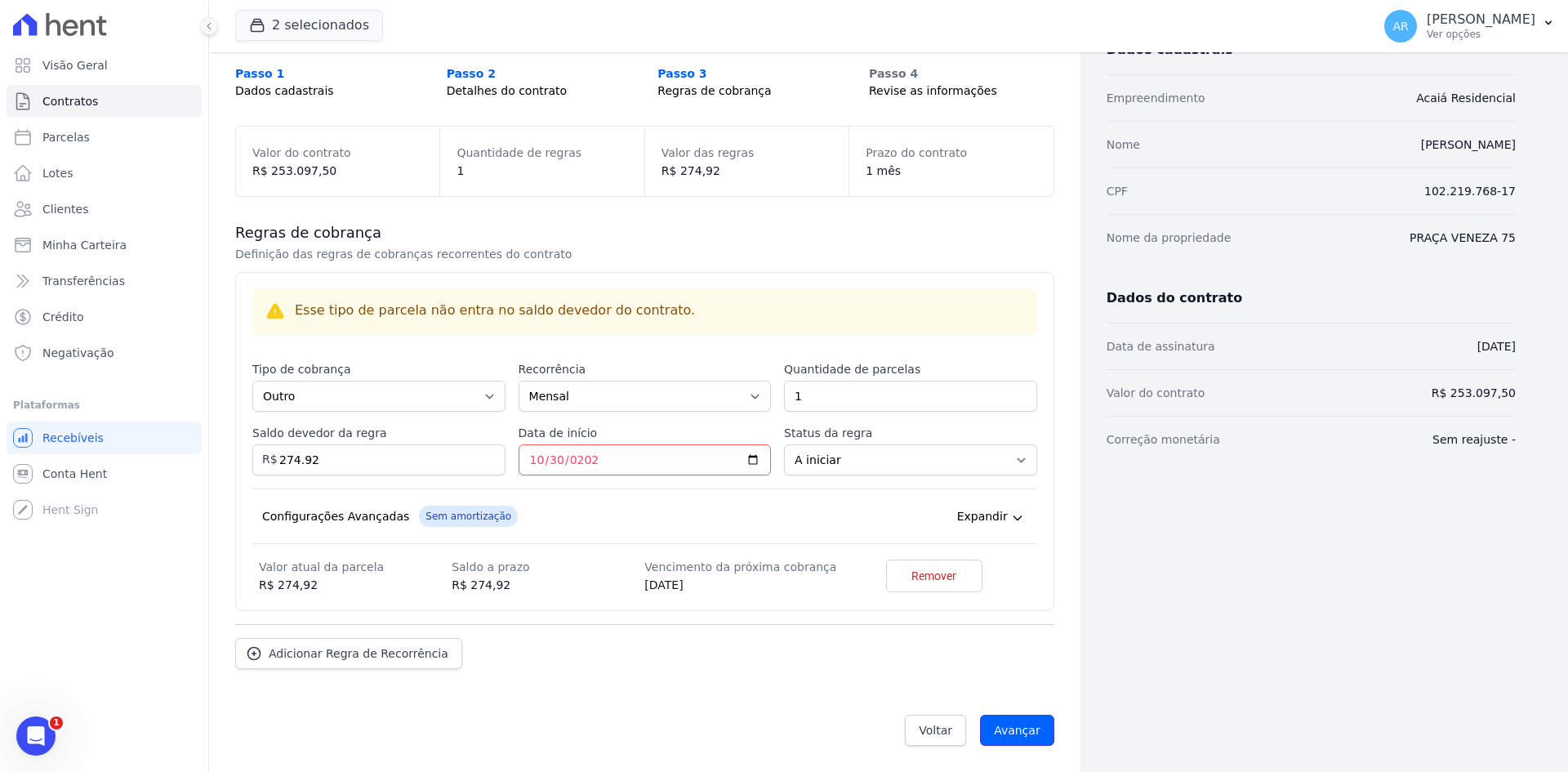
drag, startPoint x: 1004, startPoint y: 737, endPoint x: 967, endPoint y: 659, distance: 86.3
click at [1004, 737] on input "Avançar" at bounding box center [1017, 730] width 75 height 31
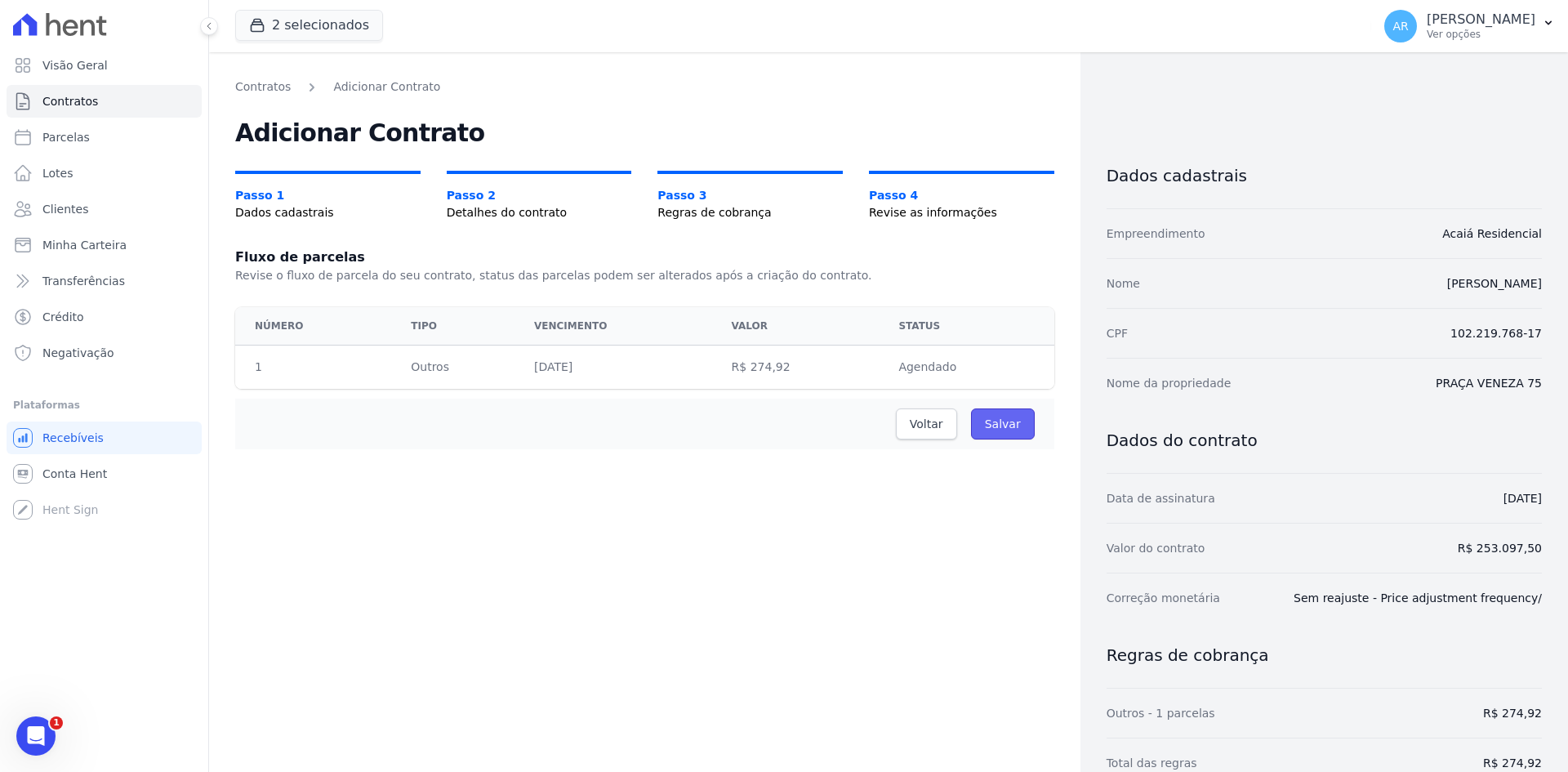
click at [997, 424] on input "Salvar" at bounding box center [1003, 423] width 64 height 31
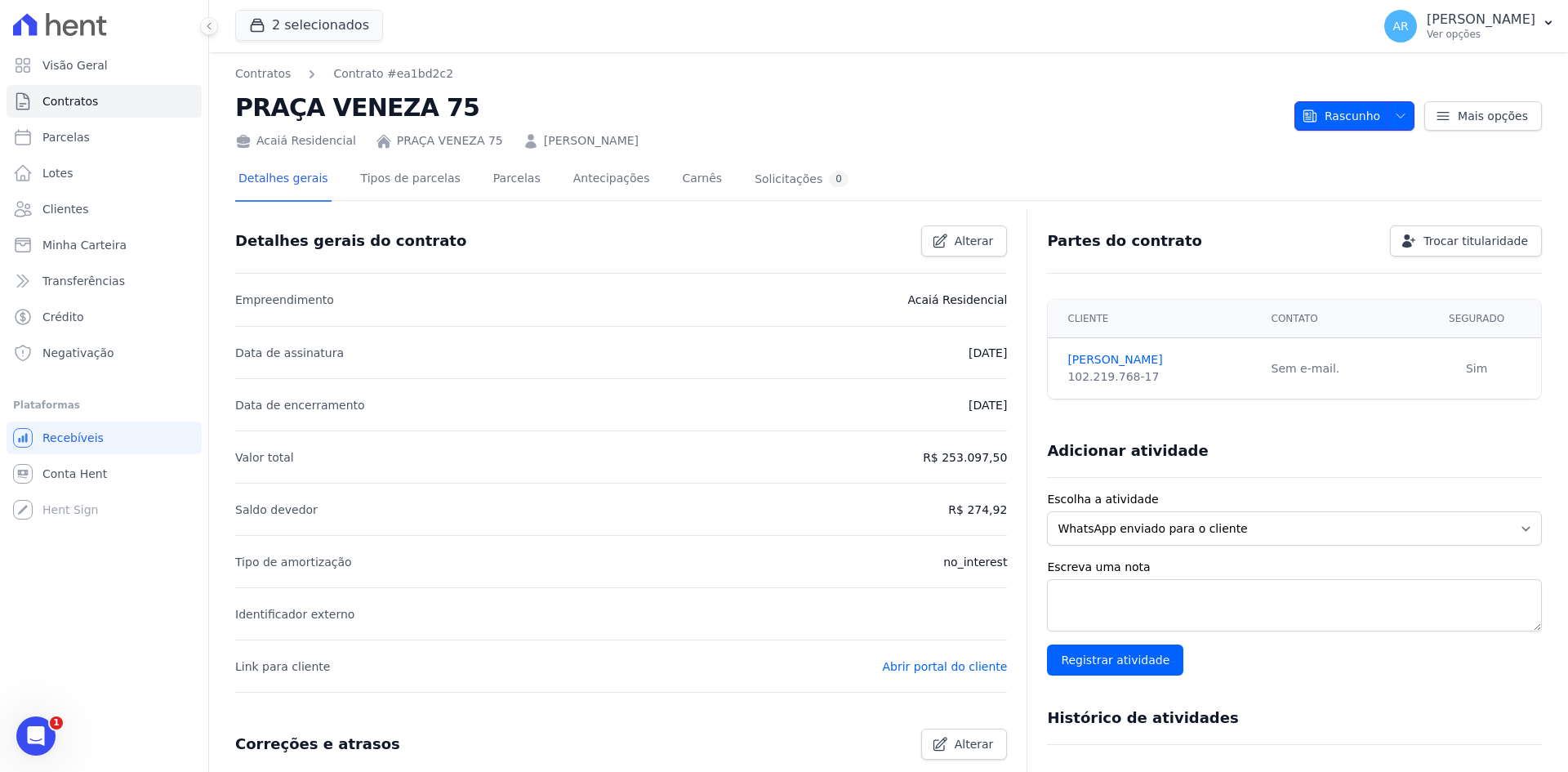
click at [1397, 113] on icon "button" at bounding box center [1400, 116] width 13 height 13
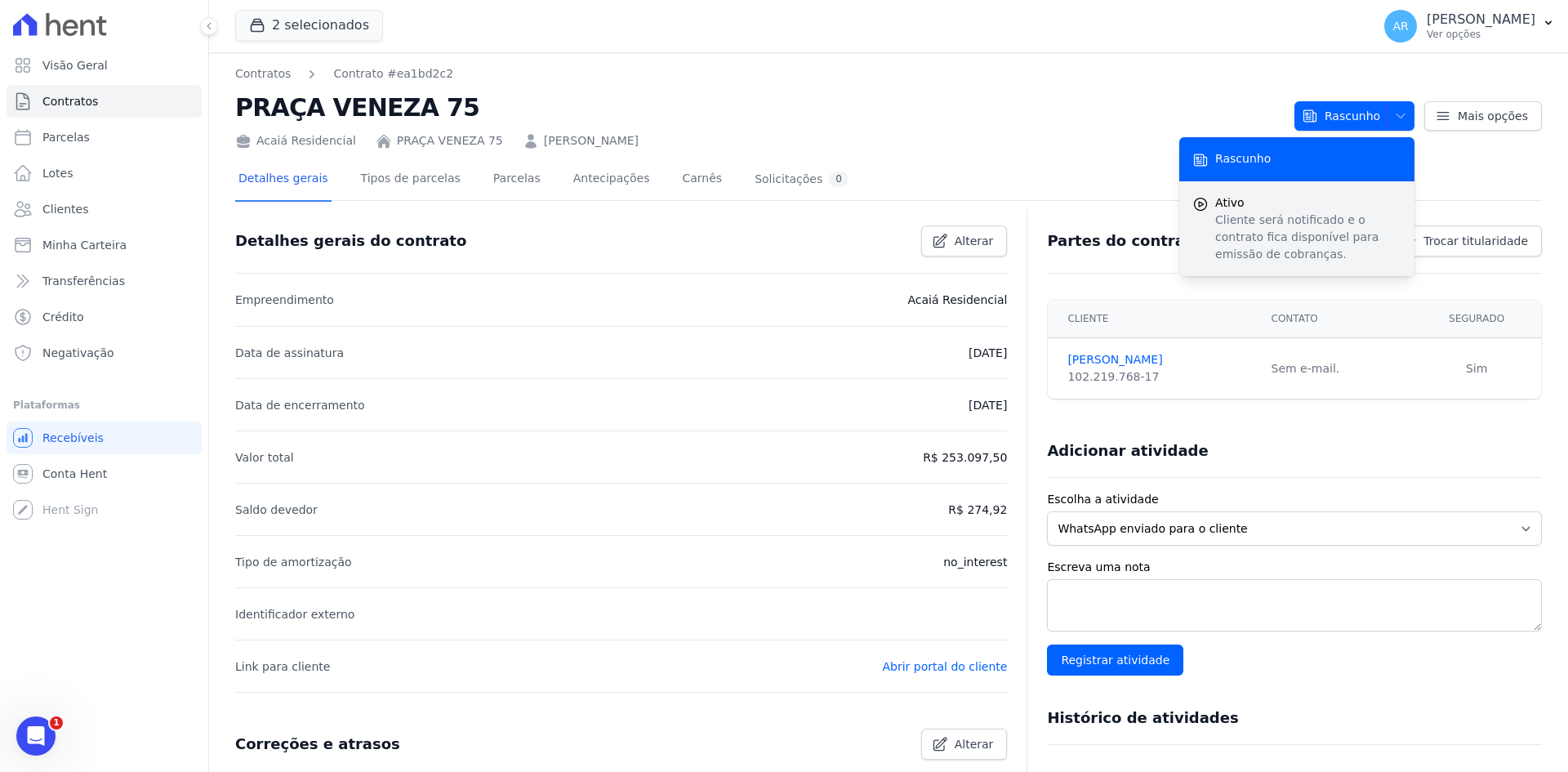
click at [1253, 216] on p "Cliente será notificado e o contrato fica disponível para emissão de cobranças." at bounding box center [1308, 237] width 186 height 52
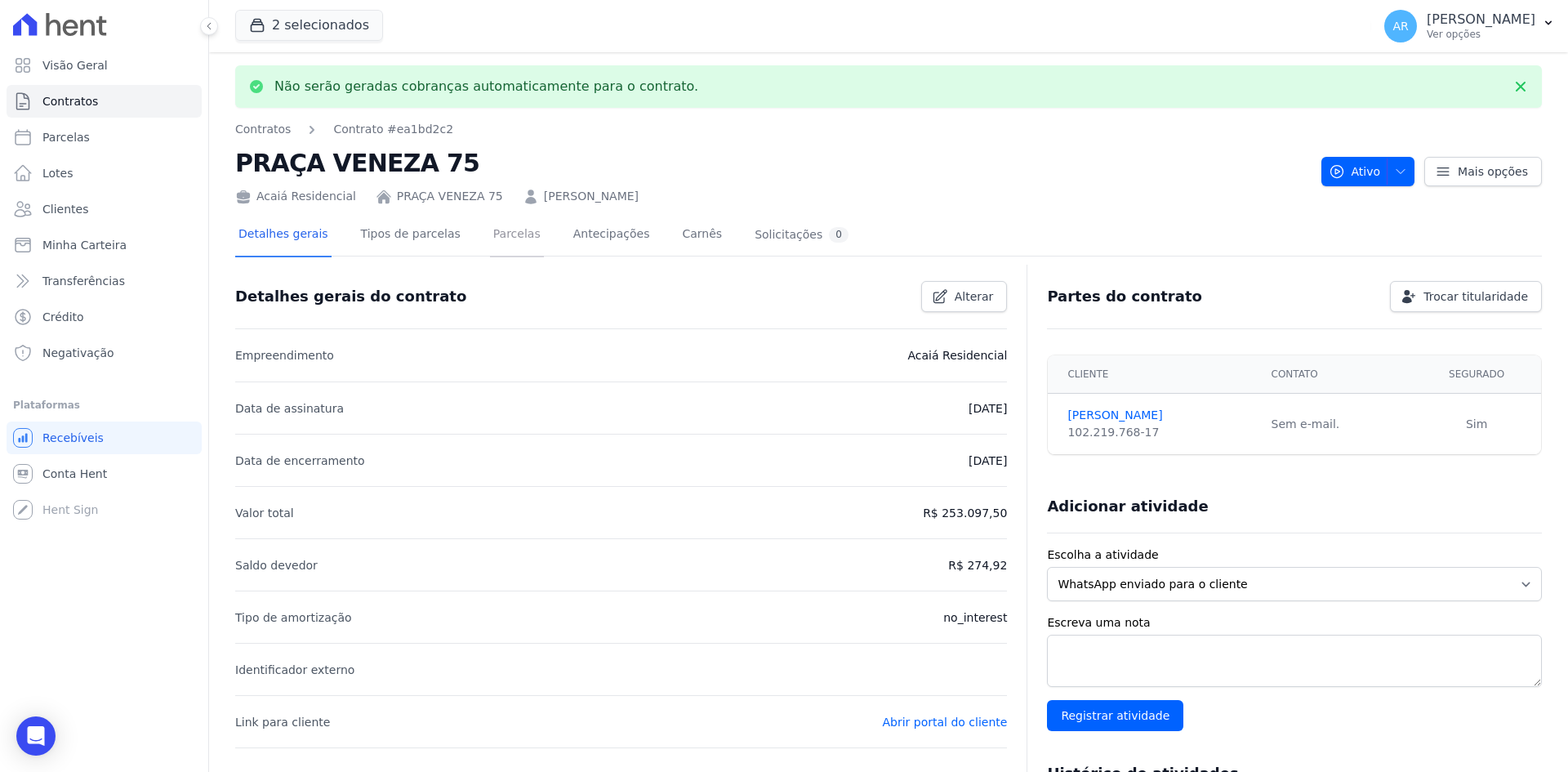
click at [496, 239] on link "Parcelas" at bounding box center [516, 236] width 54 height 44
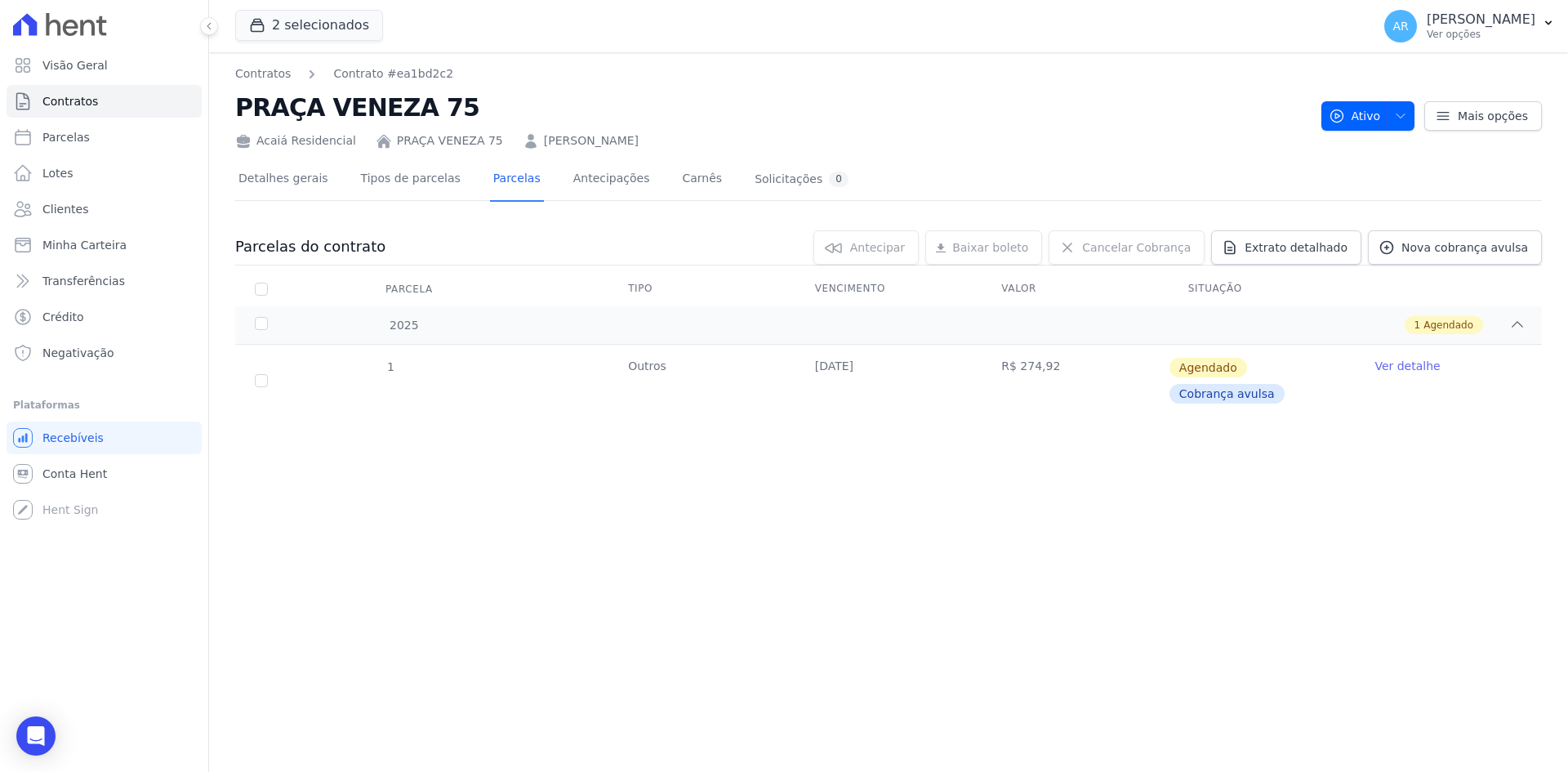
click at [1382, 372] on link "Ver detalhe" at bounding box center [1406, 366] width 65 height 16
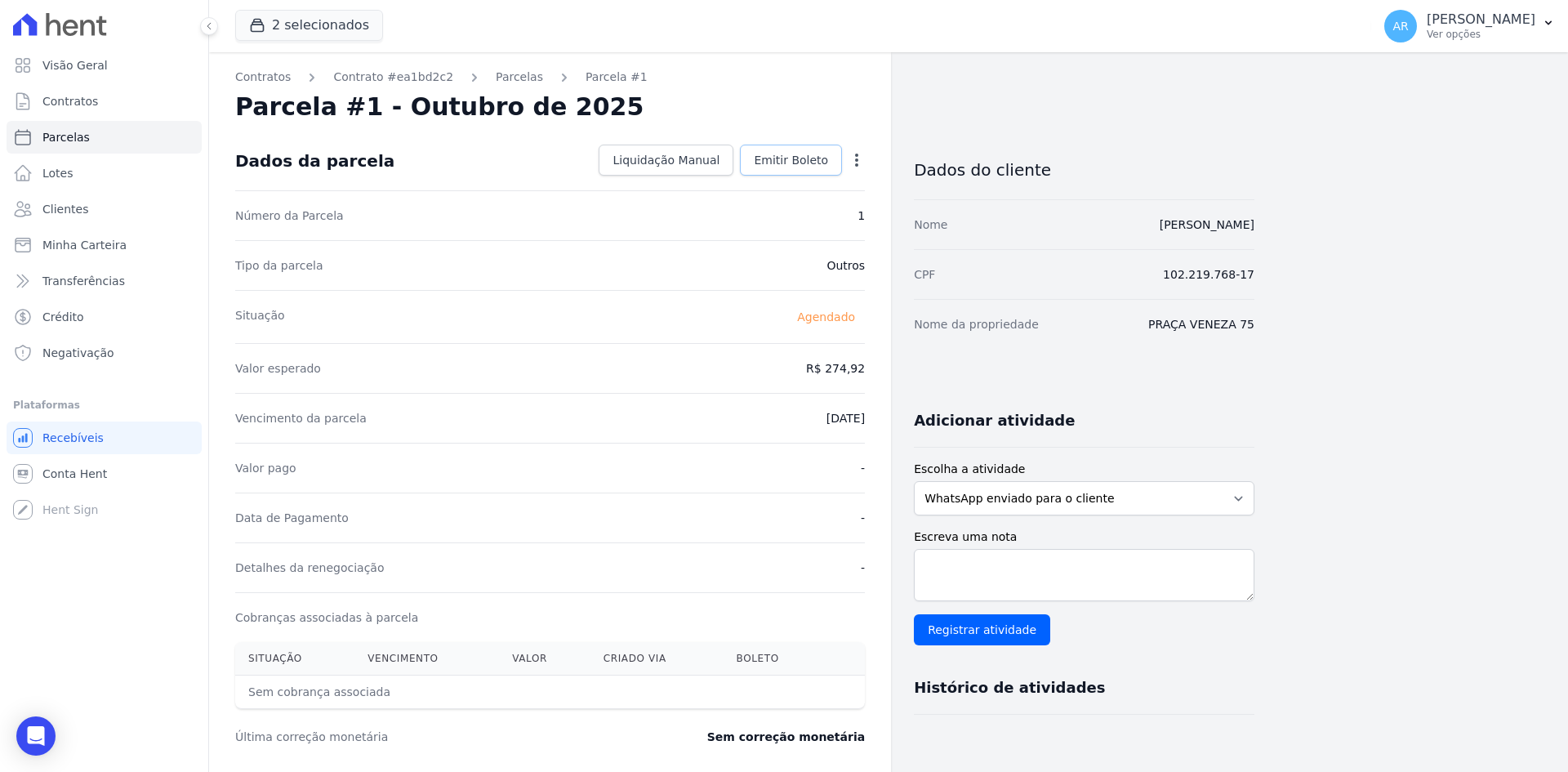
click at [784, 158] on span "Emitir Boleto" at bounding box center [791, 160] width 75 height 16
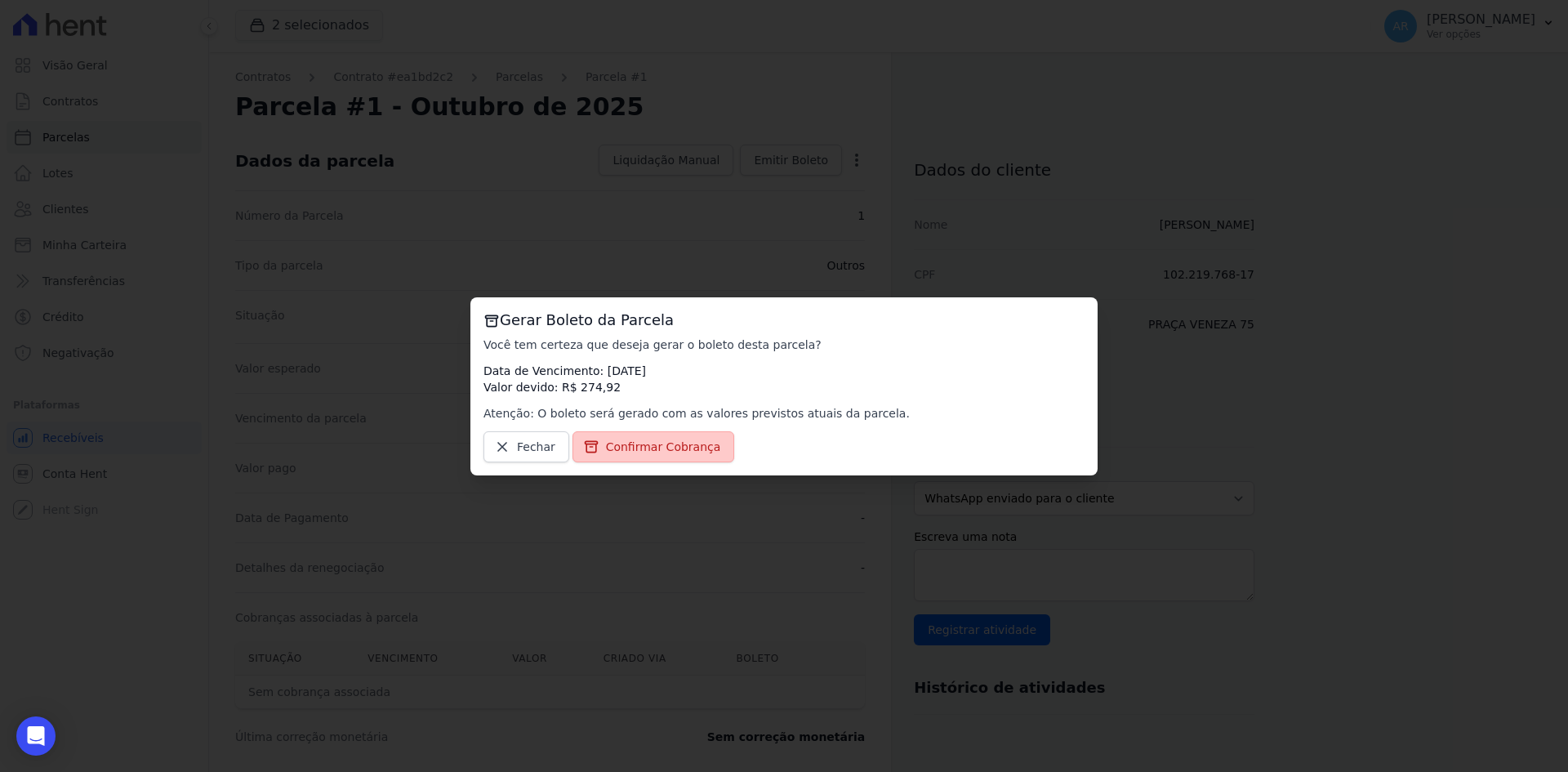
click at [628, 454] on span "Confirmar Cobrança" at bounding box center [664, 446] width 116 height 16
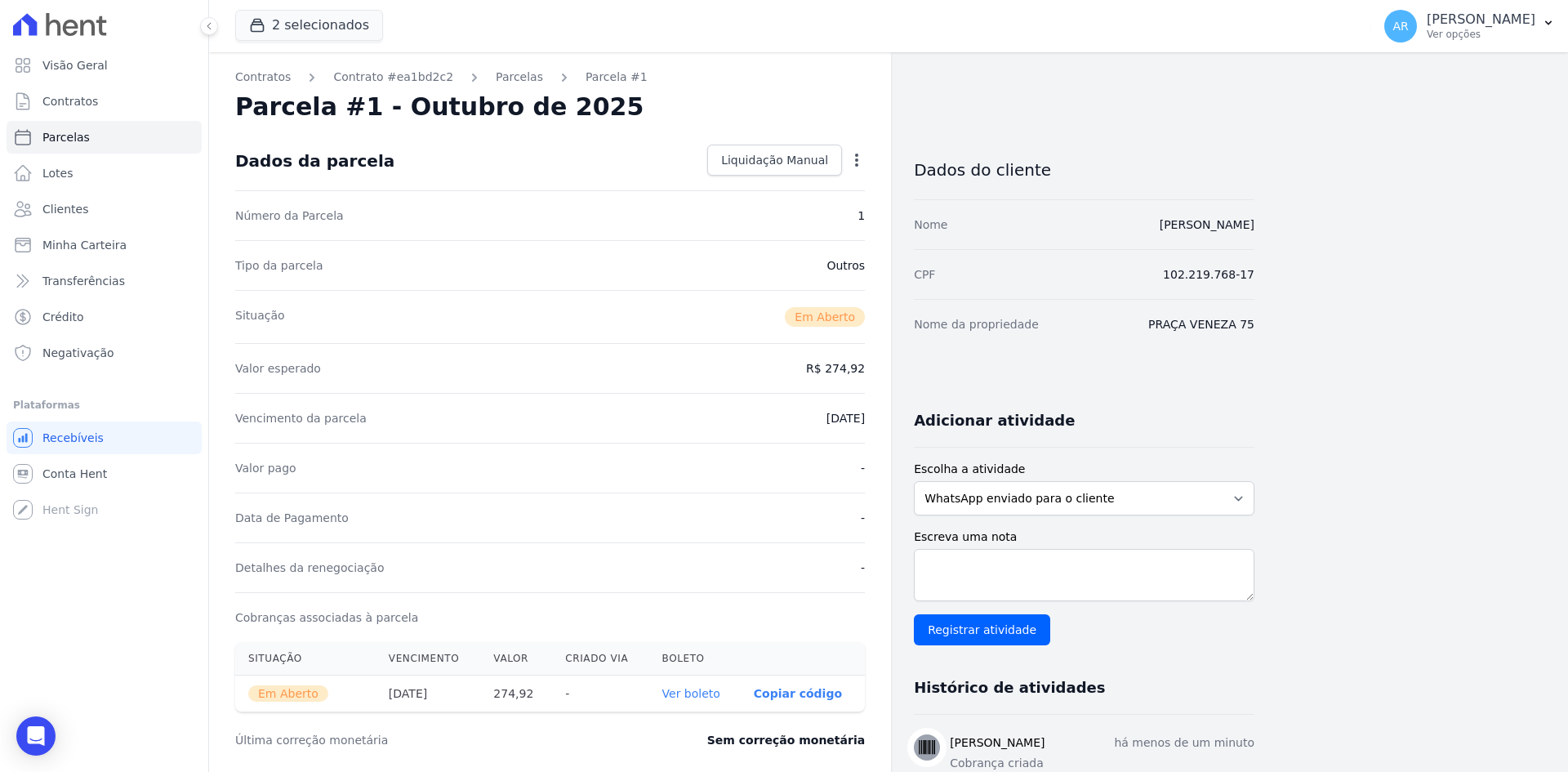
click at [691, 687] on link "Ver boleto" at bounding box center [691, 693] width 58 height 13
click at [76, 101] on span "Contratos" at bounding box center [70, 101] width 55 height 16
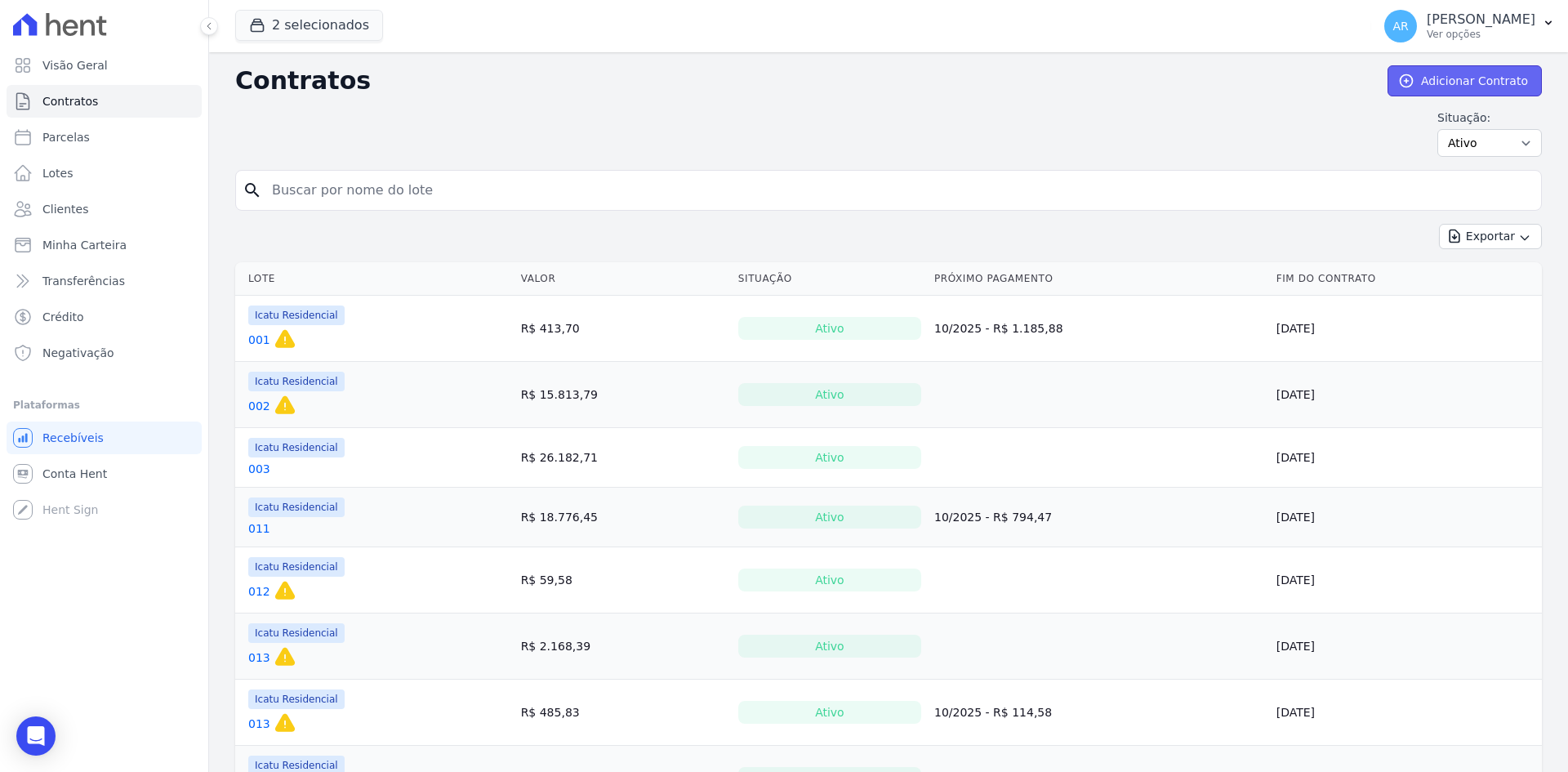
click at [1443, 82] on link "Adicionar Contrato" at bounding box center [1465, 80] width 155 height 31
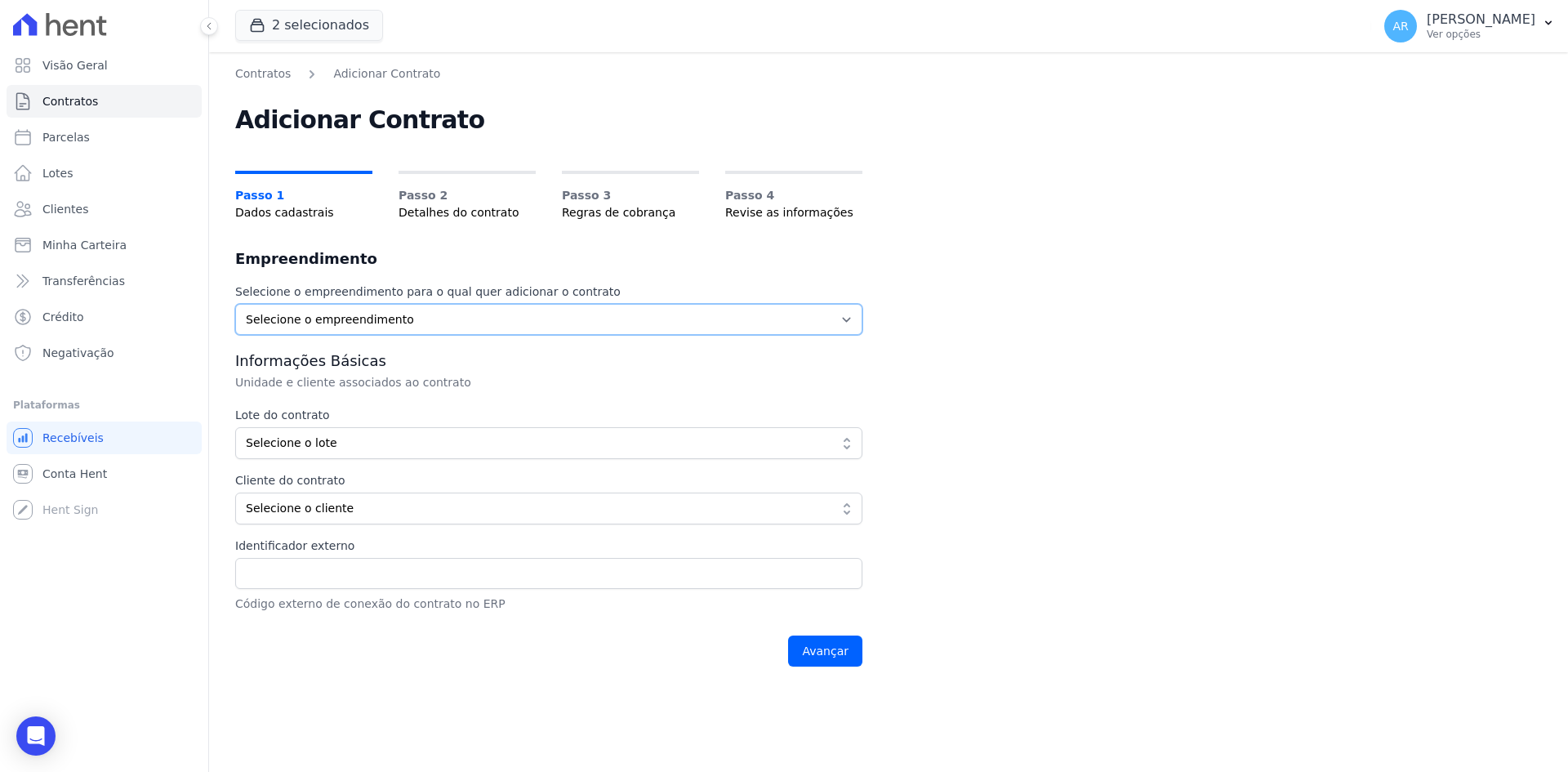
drag, startPoint x: 324, startPoint y: 313, endPoint x: 321, endPoint y: 326, distance: 13.3
click at [324, 313] on select "Selecione o empreendimento Acaiá Residencial Icatu Residencial" at bounding box center [548, 319] width 627 height 31
select select "628f8b7e-88db-410e-b60f-54e4b33d5c0e"
click at [236, 304] on select "Selecione o empreendimento Acaiá Residencial Icatu Residencial" at bounding box center [548, 319] width 627 height 31
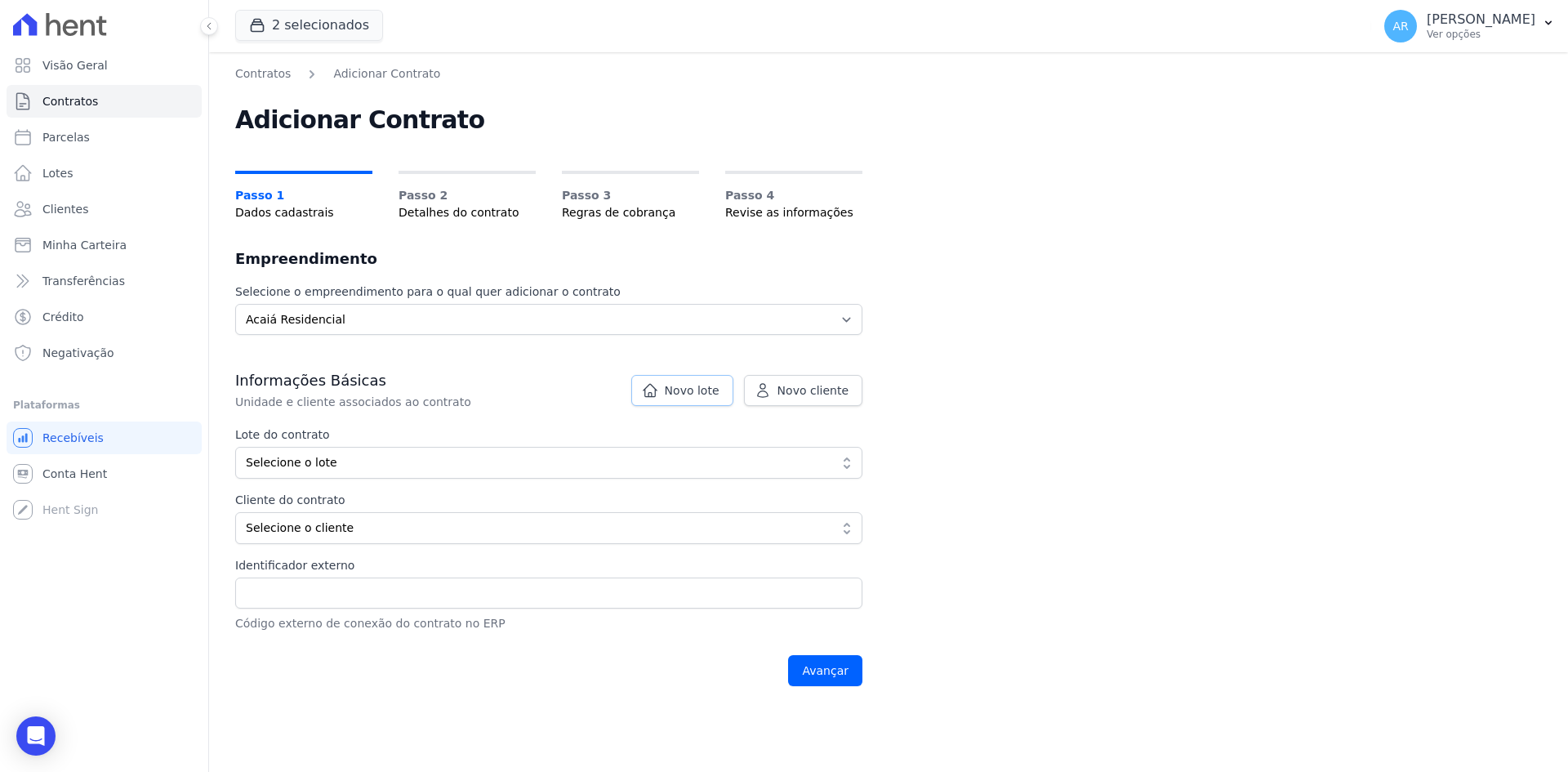
click at [702, 392] on span "Novo lote" at bounding box center [692, 390] width 55 height 16
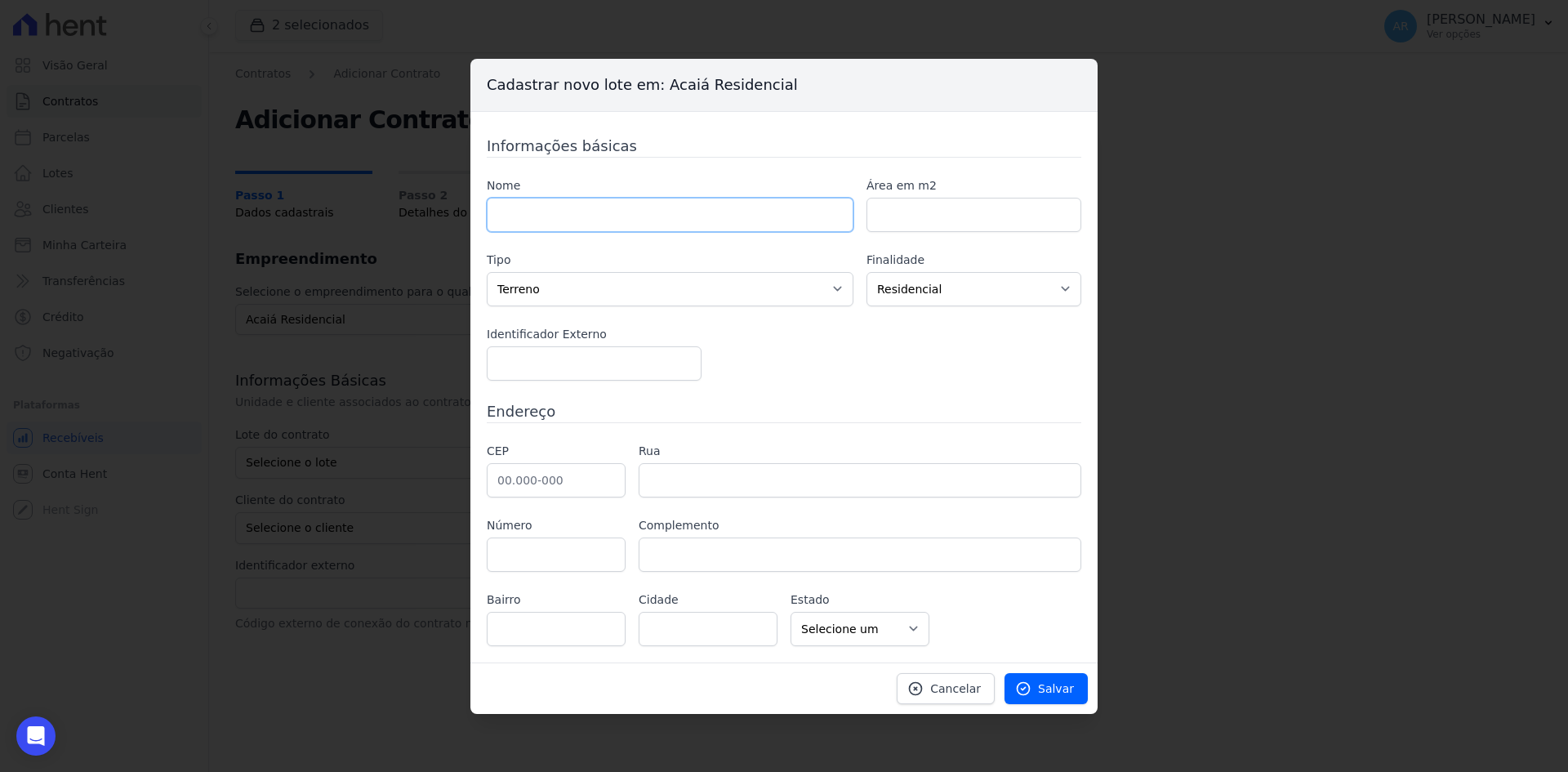
click at [569, 211] on input "text" at bounding box center [669, 214] width 366 height 35
type input "PRAÇA VENEZA 105"
drag, startPoint x: 510, startPoint y: 283, endPoint x: 520, endPoint y: 298, distance: 18.0
click at [510, 283] on select "Casa Apartamento Escritório Flat Loja Espaço Comercial Terreno Outros" at bounding box center [669, 289] width 366 height 35
select select "apartment"
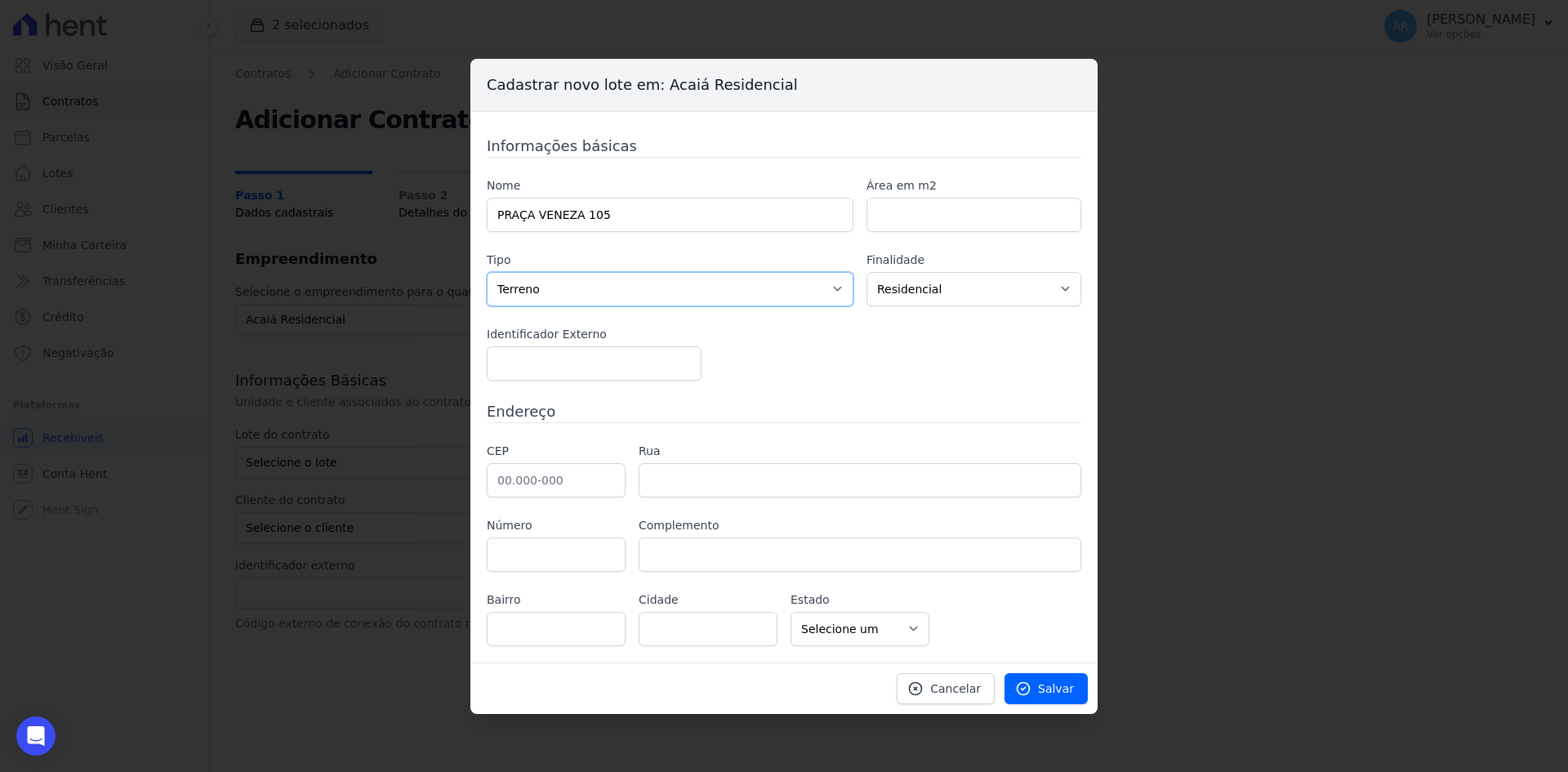
click at [486, 272] on select "Casa Apartamento Escritório Flat Loja Espaço Comercial Terreno Outros" at bounding box center [669, 289] width 366 height 35
click at [1080, 690] on link "Salvar" at bounding box center [1046, 688] width 84 height 31
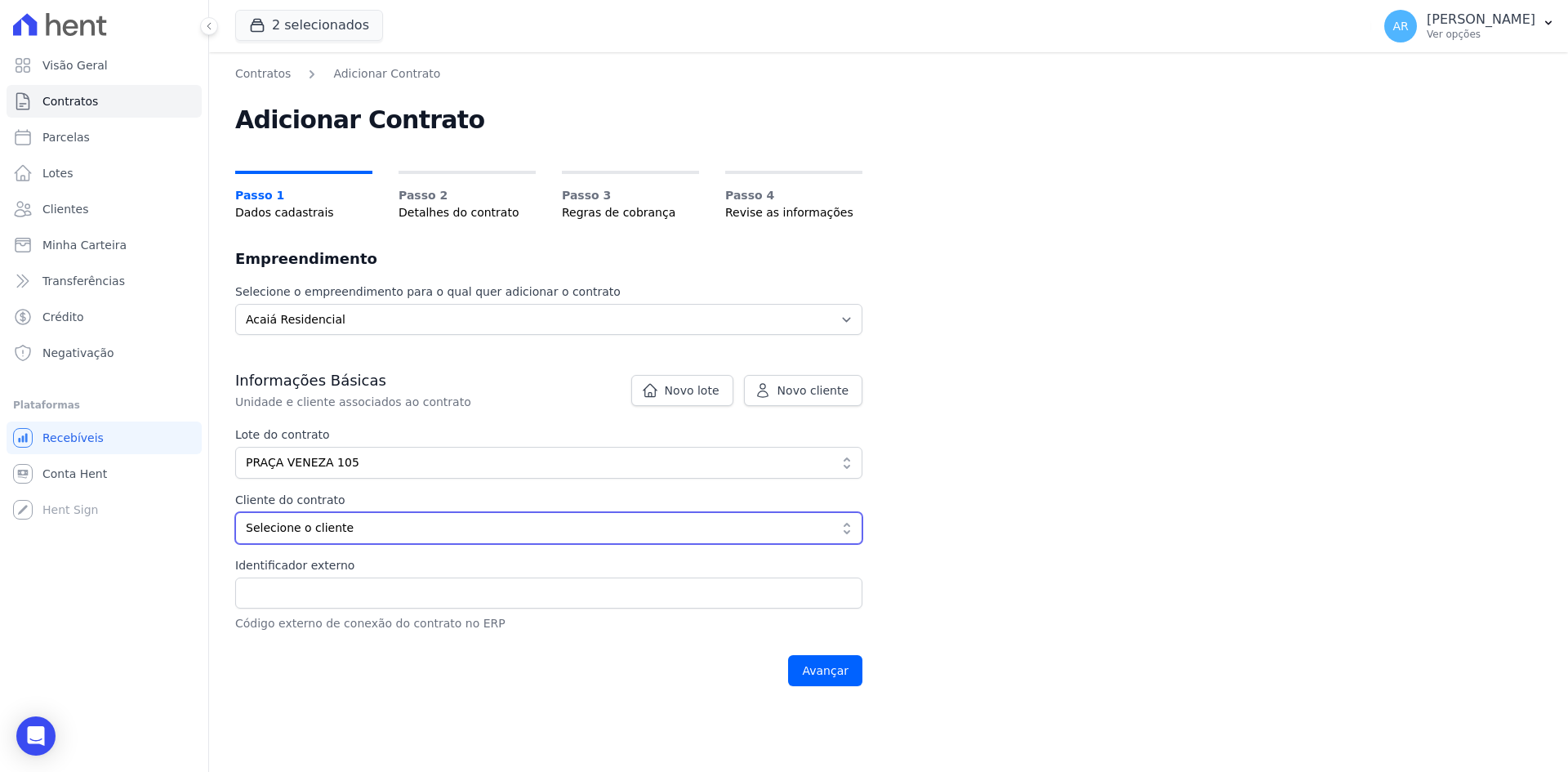
click at [292, 533] on span "Selecione o cliente" at bounding box center [537, 527] width 583 height 17
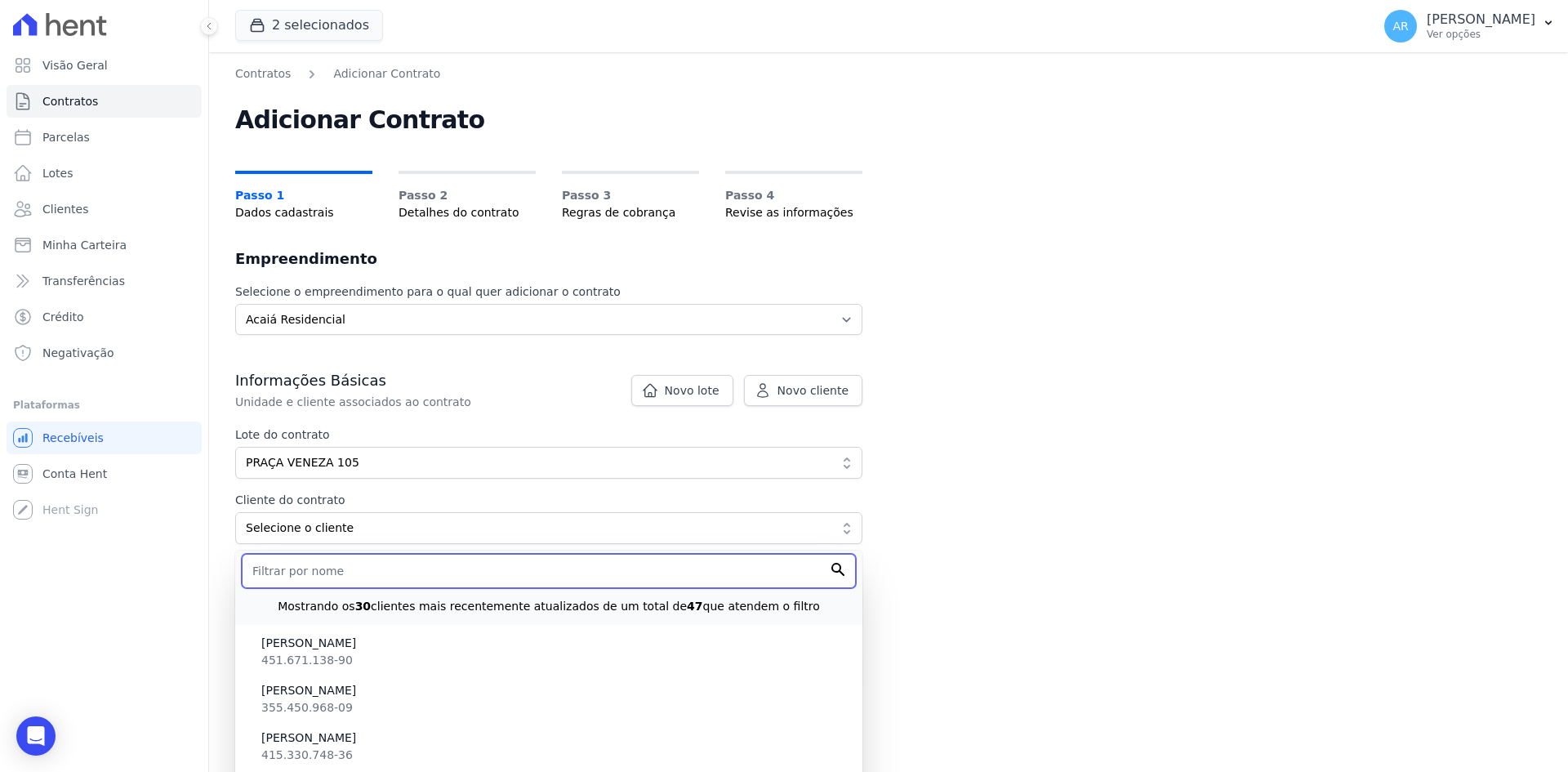
click at [296, 572] on input "text" at bounding box center [548, 571] width 614 height 35
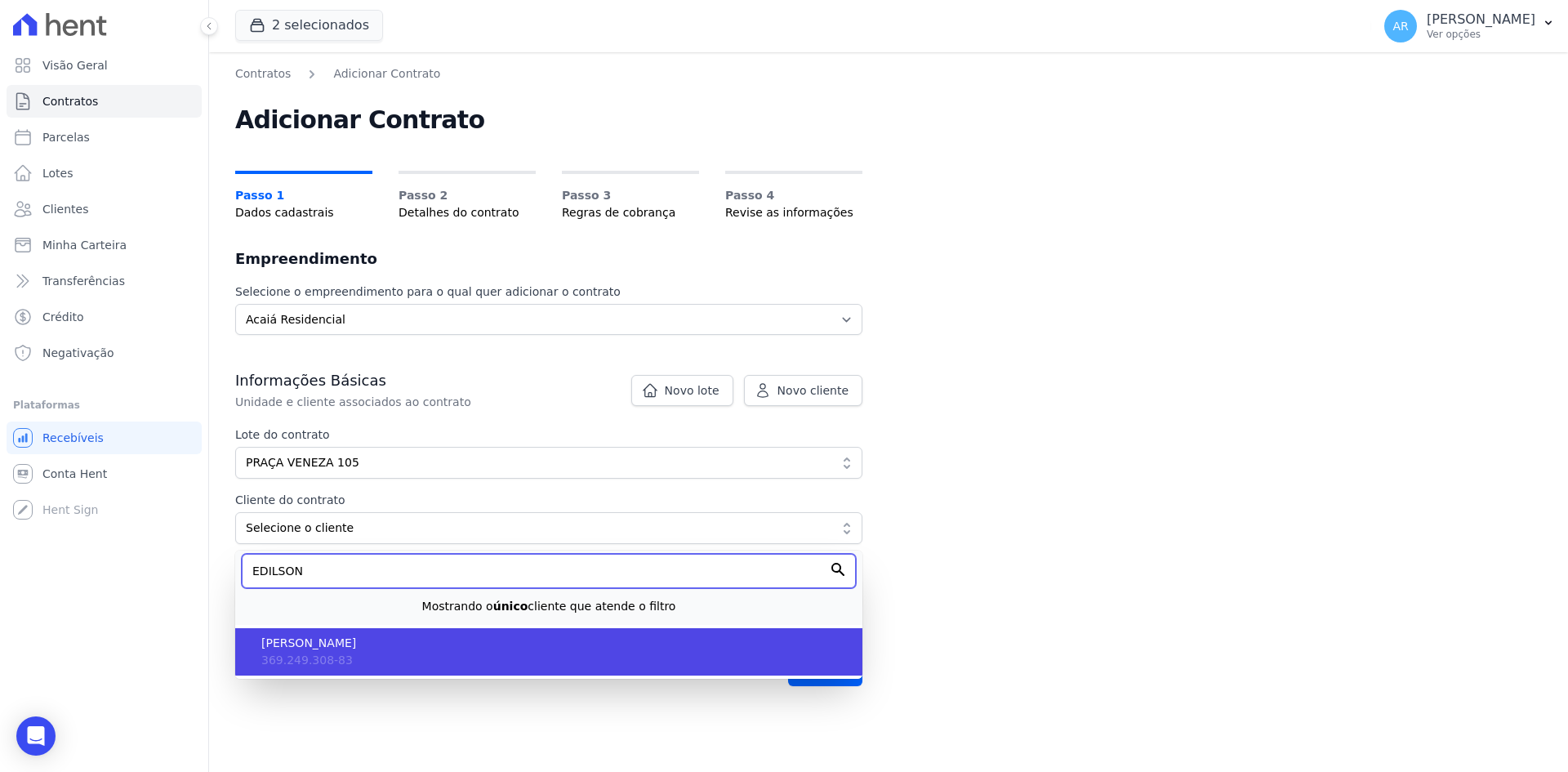
type input "EDILSON"
click at [304, 645] on span "[PERSON_NAME]" at bounding box center [555, 643] width 588 height 17
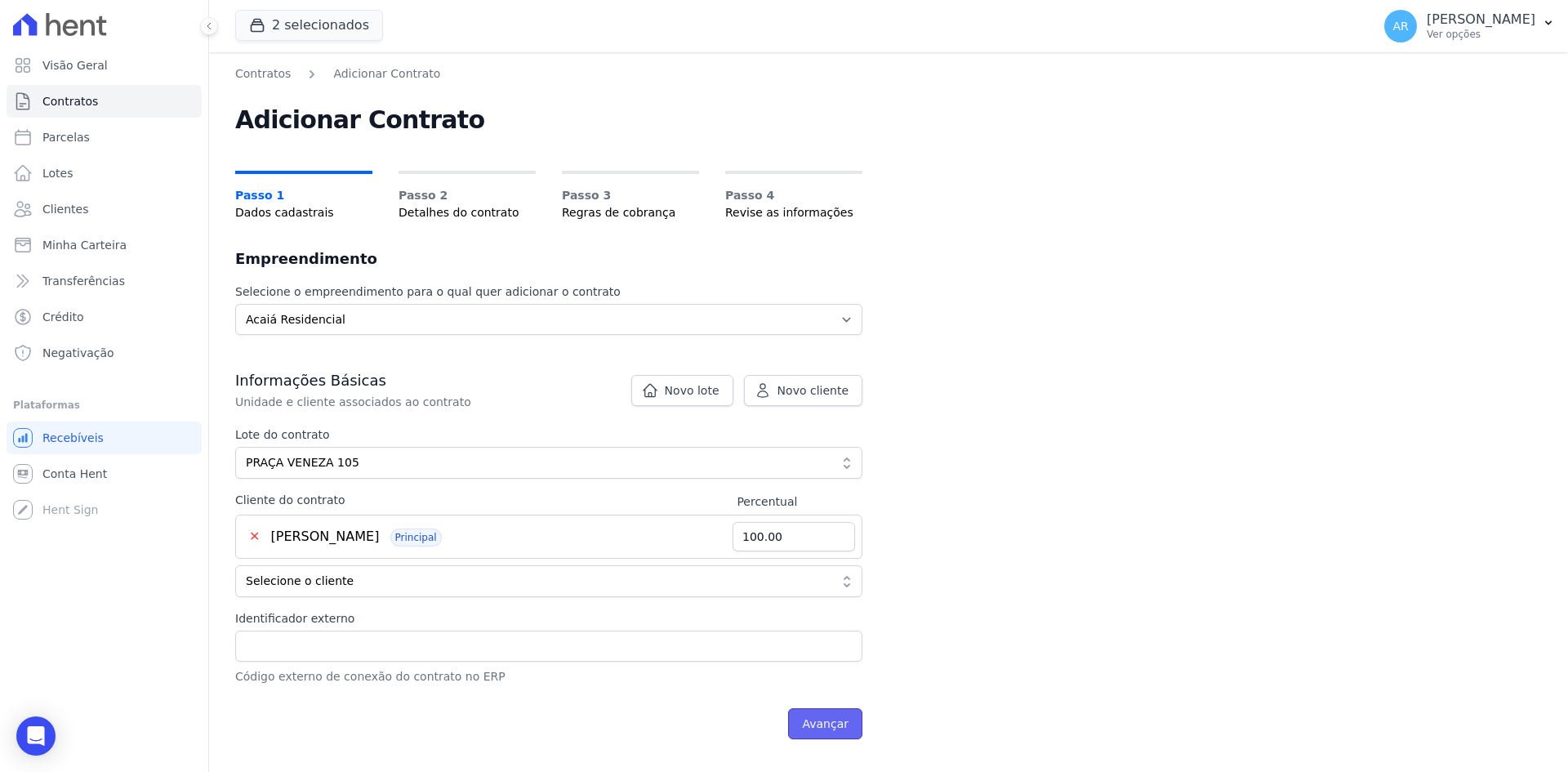
click at [837, 728] on input "Avançar" at bounding box center [825, 723] width 75 height 31
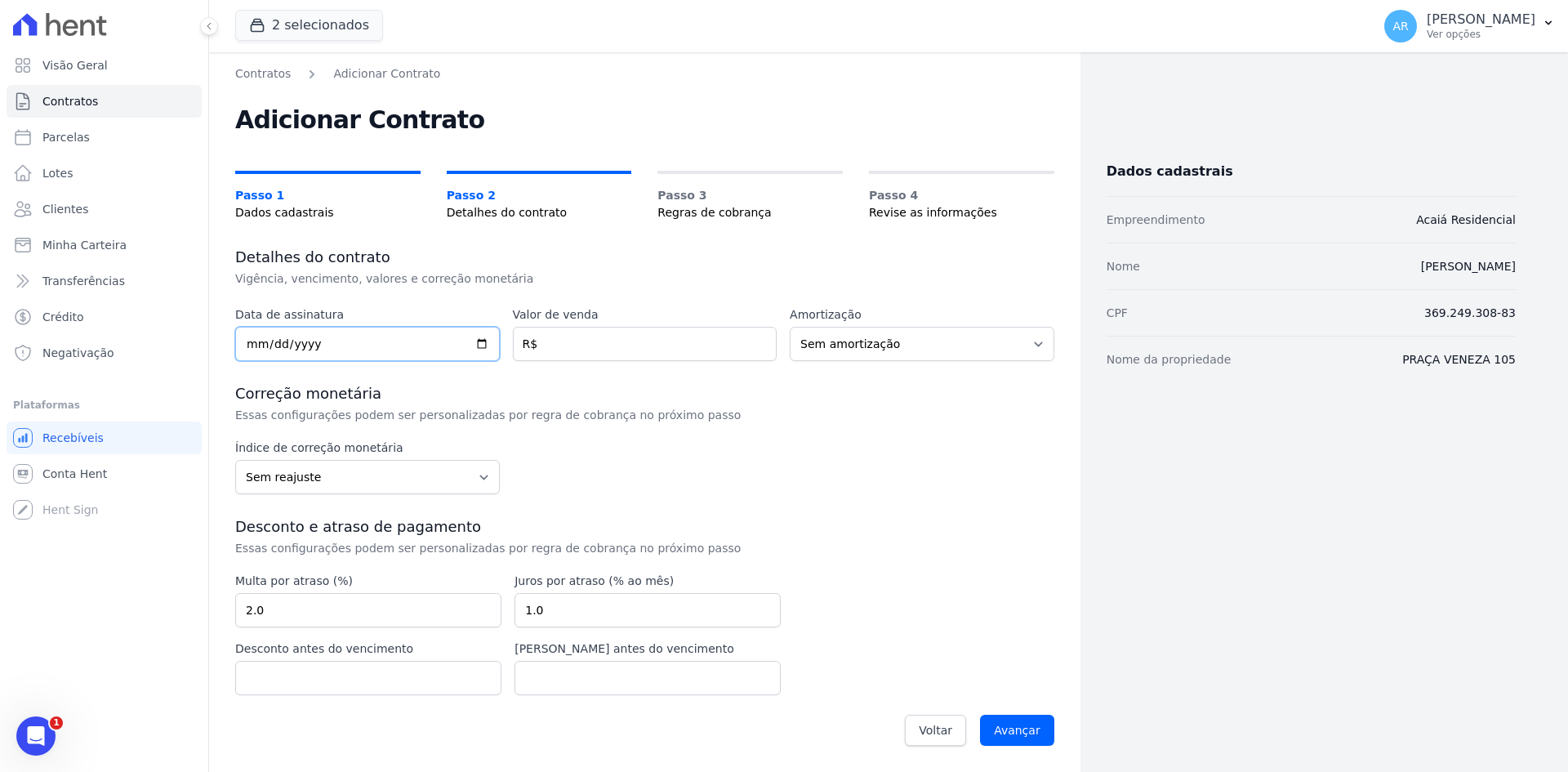
click at [253, 344] on input "date" at bounding box center [368, 343] width 265 height 35
type input "2024-04-09"
click at [540, 337] on input "number" at bounding box center [645, 343] width 265 height 35
type input "261416.56"
click at [626, 441] on div "Índice de correção monetária Sem reajuste Média dos últimos 12 meses acumulado …" at bounding box center [644, 467] width 819 height 55
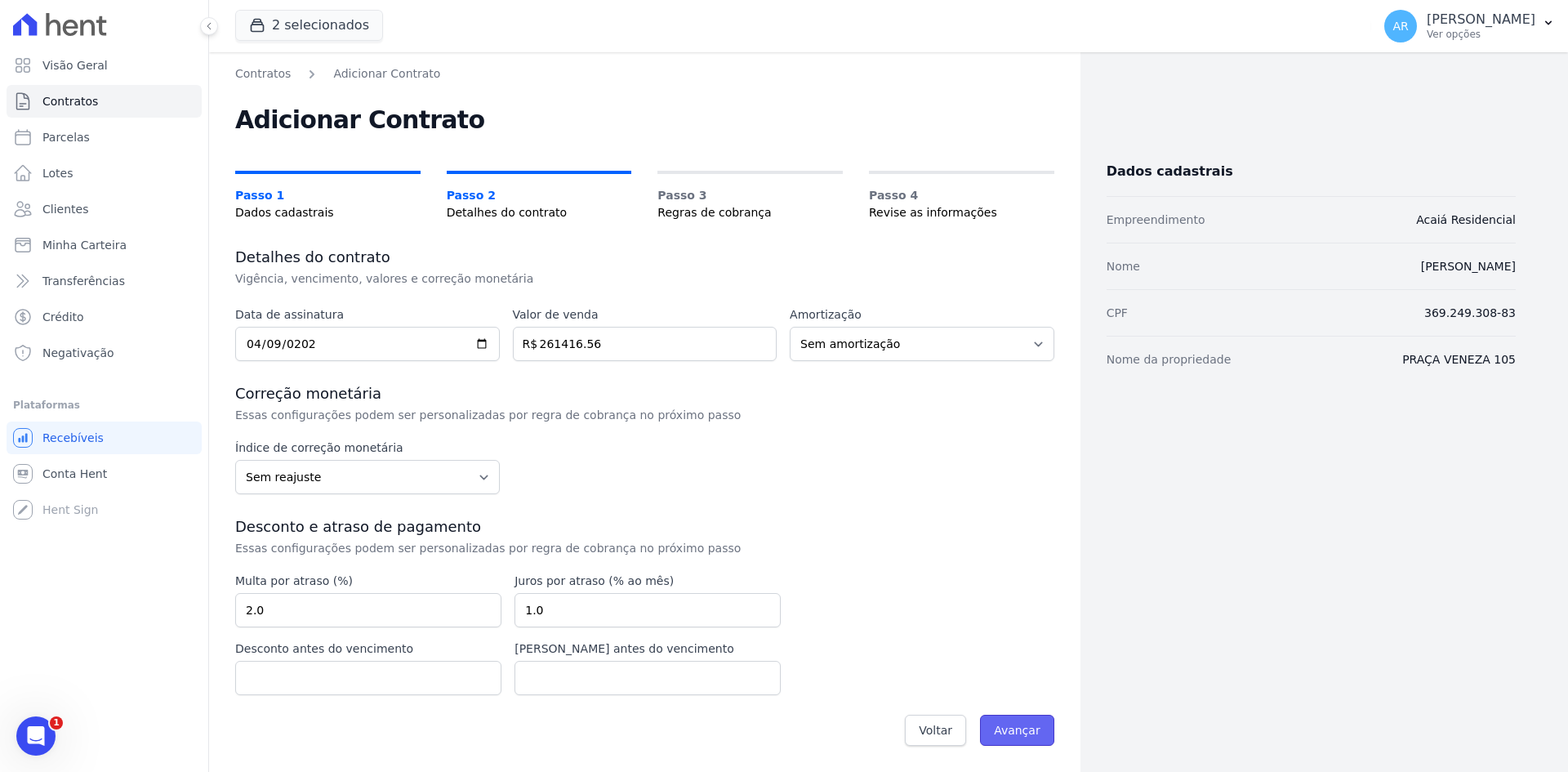
click at [1023, 737] on input "Avançar" at bounding box center [1017, 730] width 75 height 31
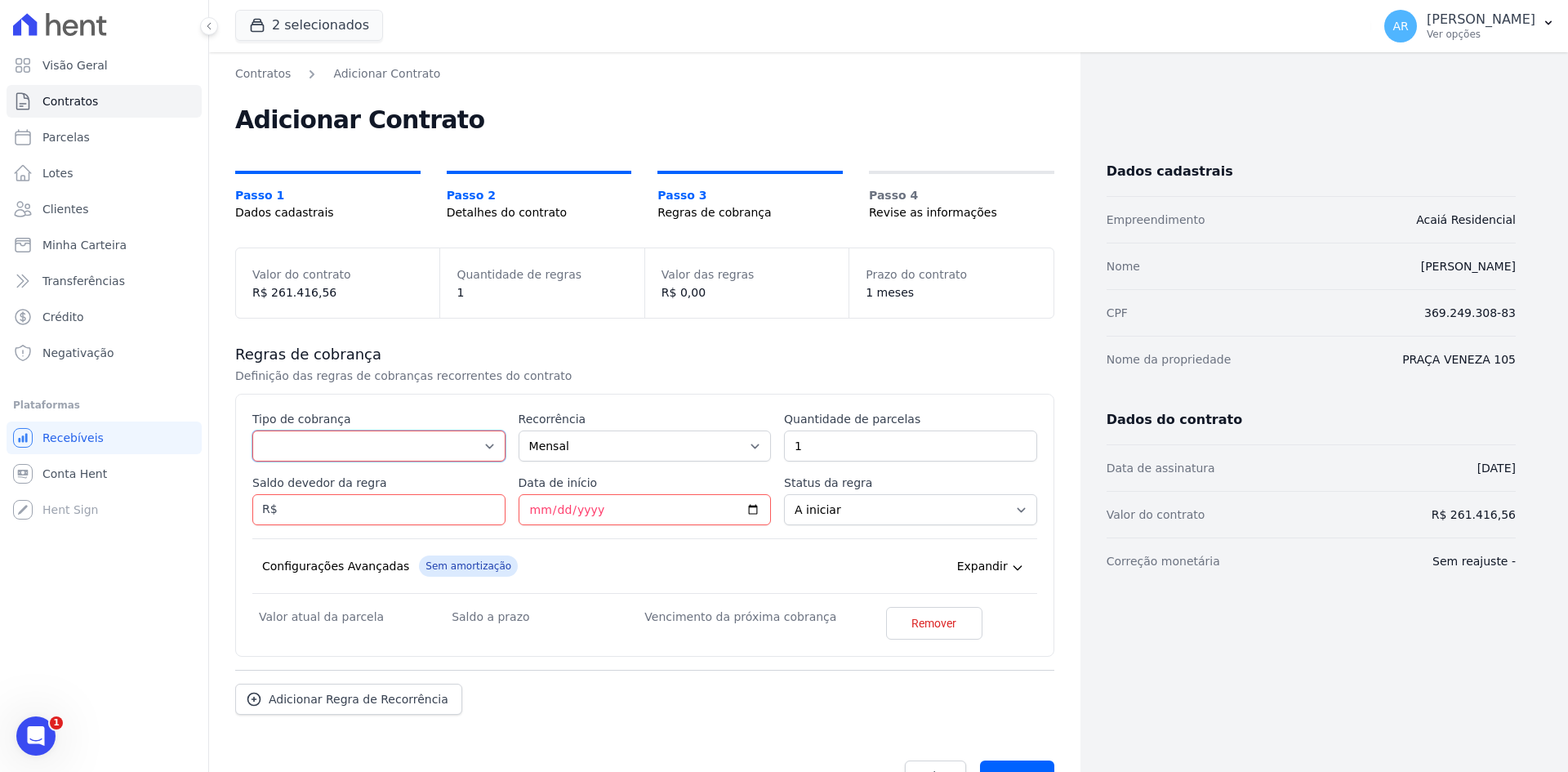
click at [317, 443] on select "Parcela Normal Entrada Sinal Intercalada Chaves Pré-chaves Pós-chaves Impostos …" at bounding box center [379, 446] width 253 height 31
select select "standard"
click at [252, 430] on select "Parcela Normal Entrada Sinal Intercalada Chaves Pré-chaves Pós-chaves Impostos …" at bounding box center [379, 446] width 253 height 31
click at [355, 516] on input "Saldo devedor da regra" at bounding box center [379, 510] width 253 height 31
type input "25666.62"
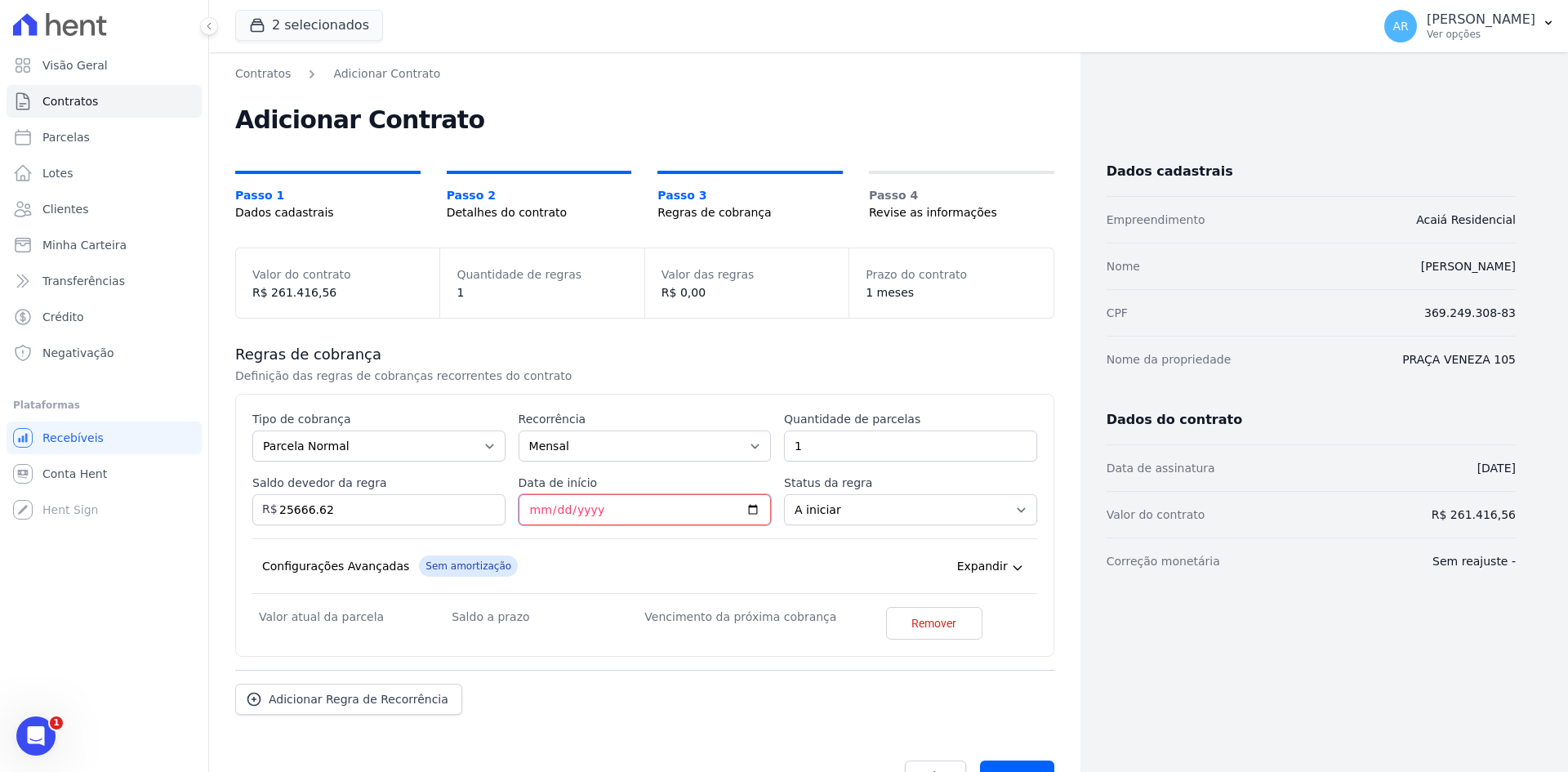
click at [553, 507] on input "Data de início" at bounding box center [644, 510] width 253 height 31
drag, startPoint x: 536, startPoint y: 510, endPoint x: 413, endPoint y: 512, distance: 123.0
click at [537, 510] on input "Data de início" at bounding box center [644, 510] width 253 height 31
type input "[DATE]"
click at [818, 454] on input "1" at bounding box center [910, 446] width 253 height 31
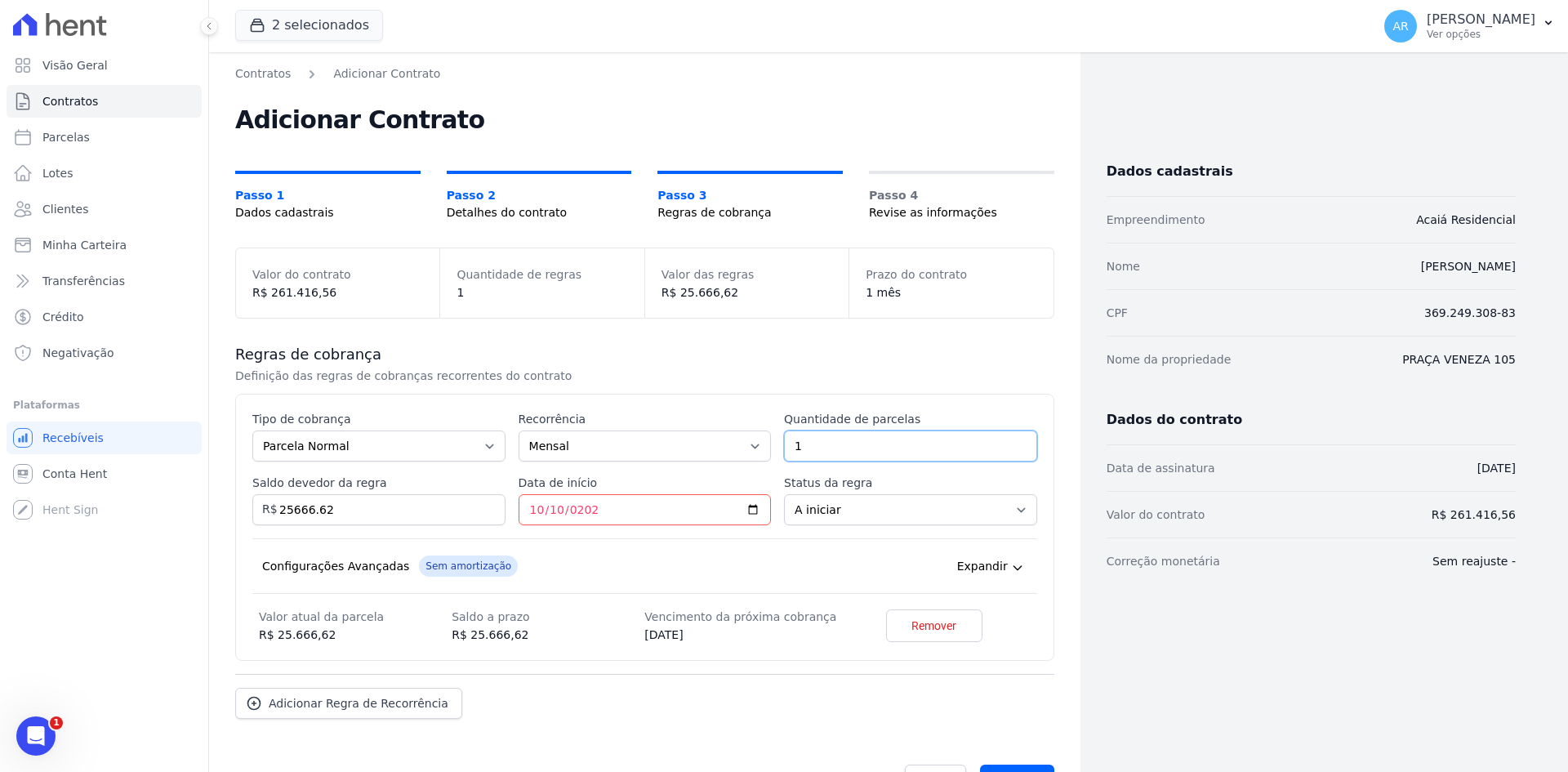
drag, startPoint x: 819, startPoint y: 446, endPoint x: 642, endPoint y: 442, distance: 177.0
click at [642, 442] on div "Esse tipo de parcela não entra no saldo devedor do contrato. Tipo de cobrança P…" at bounding box center [644, 527] width 785 height 233
type input "14"
click at [767, 382] on p "Definição das regras de cobranças recorrentes do contrato" at bounding box center [509, 375] width 548 height 16
click at [780, 567] on div "Configurações Avançadas Sem amortização Price adjustment index/ Price adjustmen…" at bounding box center [644, 566] width 785 height 55
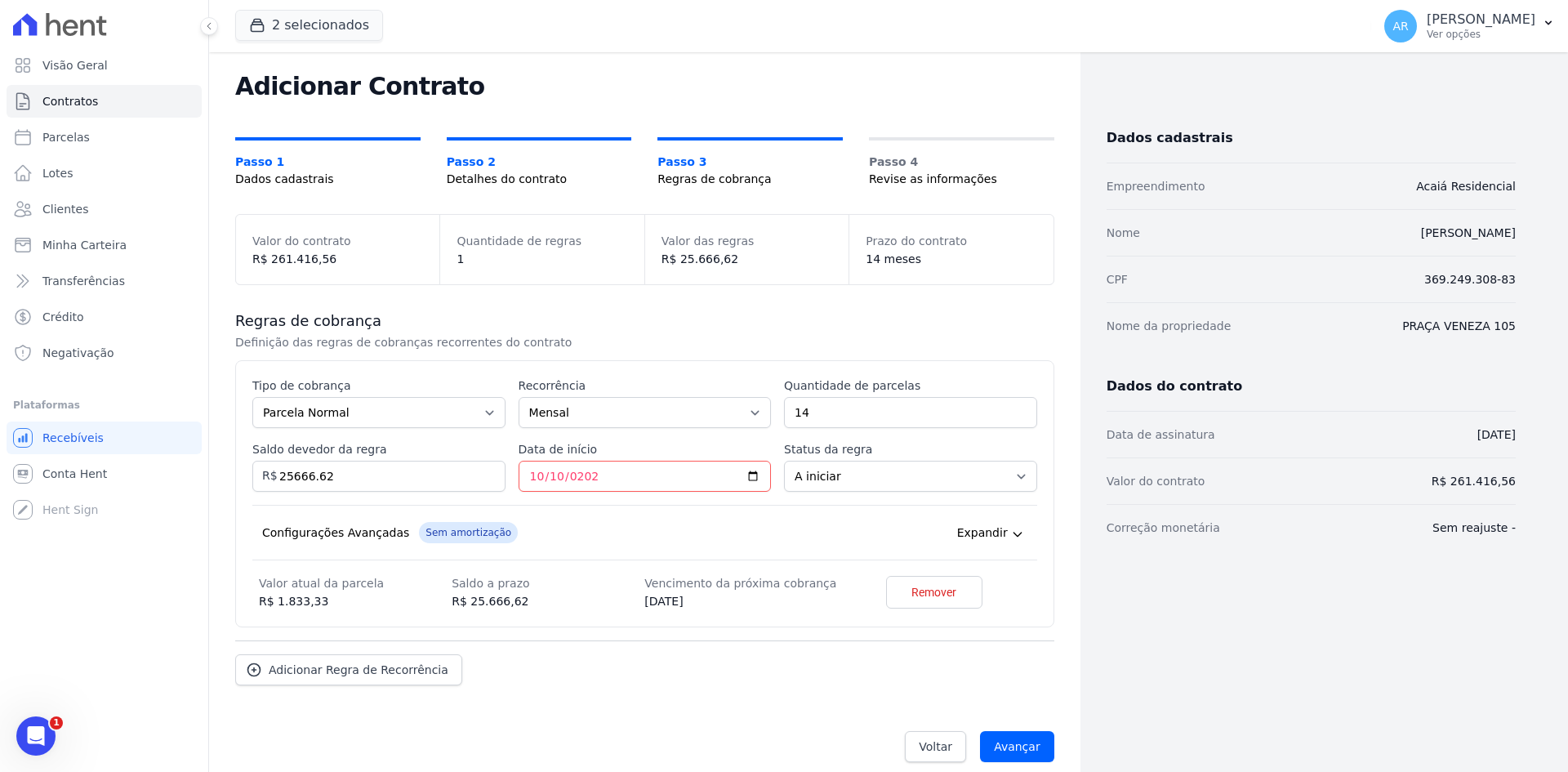
scroll to position [50, 0]
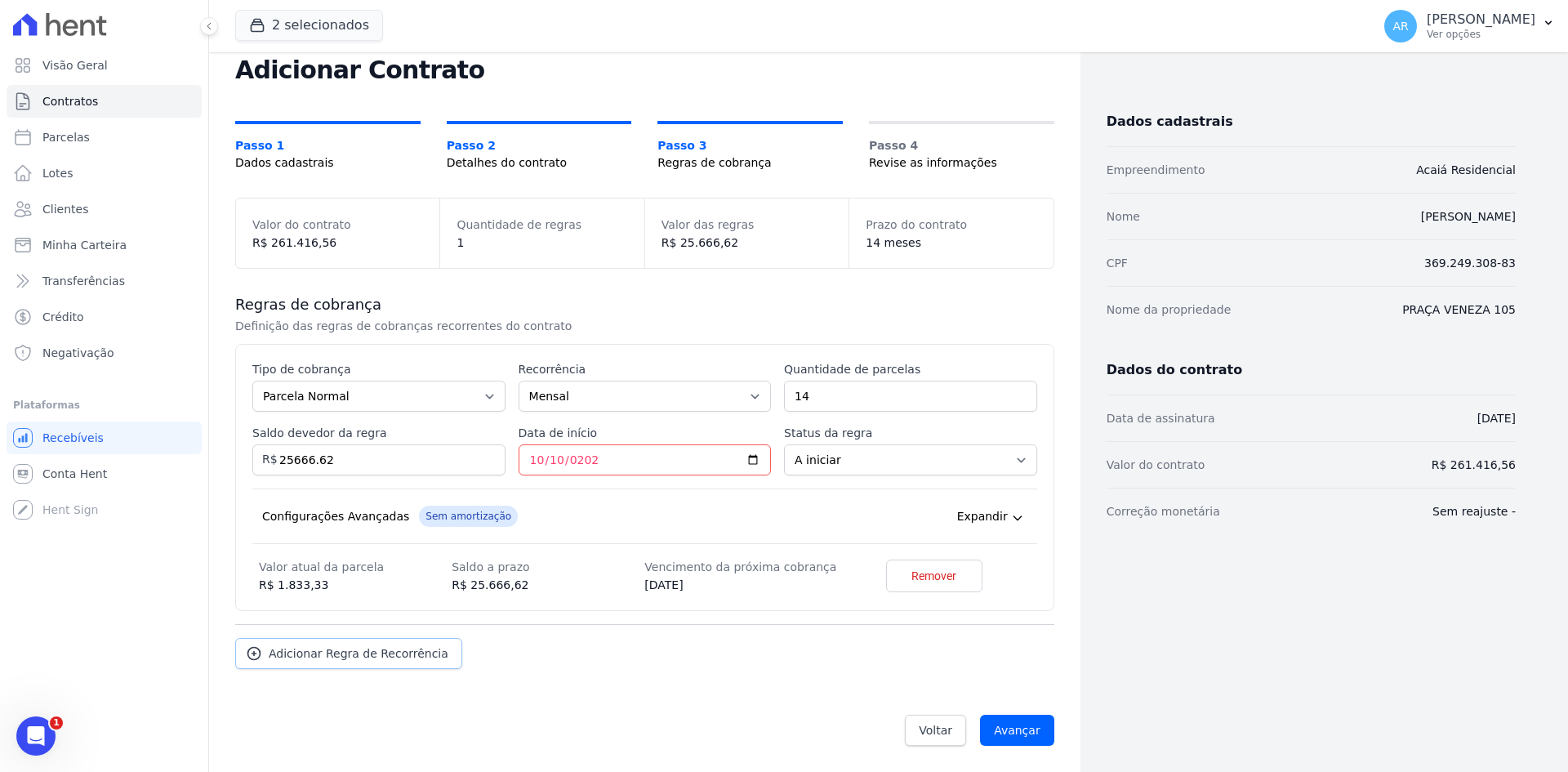
click at [310, 655] on span "Adicionar Regra de Recorrência" at bounding box center [358, 654] width 180 height 16
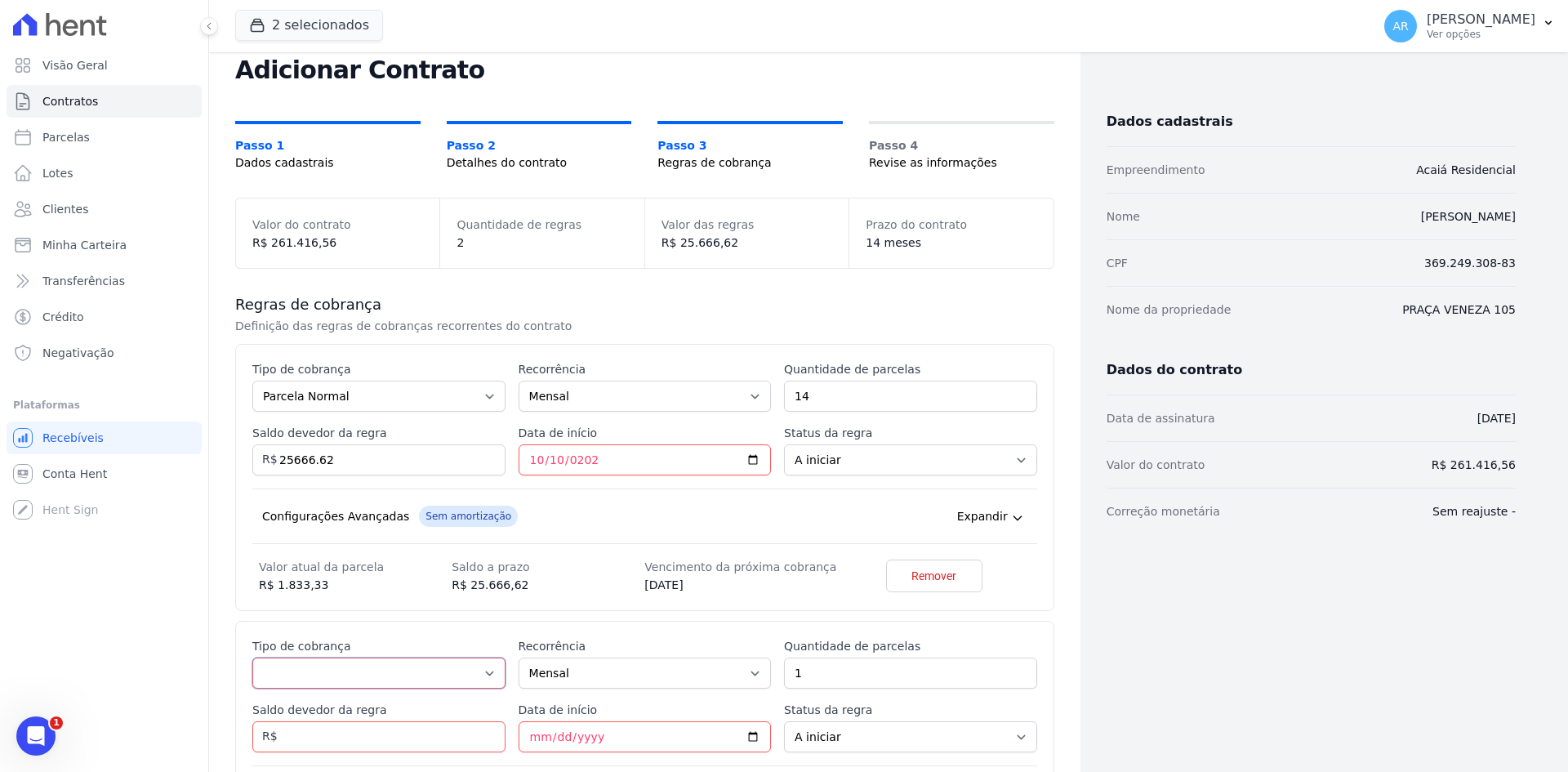
click at [317, 681] on select "Parcela Normal Entrada Sinal Intercalada Chaves Pré-chaves Pós-chaves Impostos …" at bounding box center [379, 672] width 253 height 31
select select "others"
click at [252, 688] on select "Parcela Normal Entrada Sinal Intercalada Chaves Pré-chaves Pós-chaves Impostos …" at bounding box center [379, 672] width 253 height 31
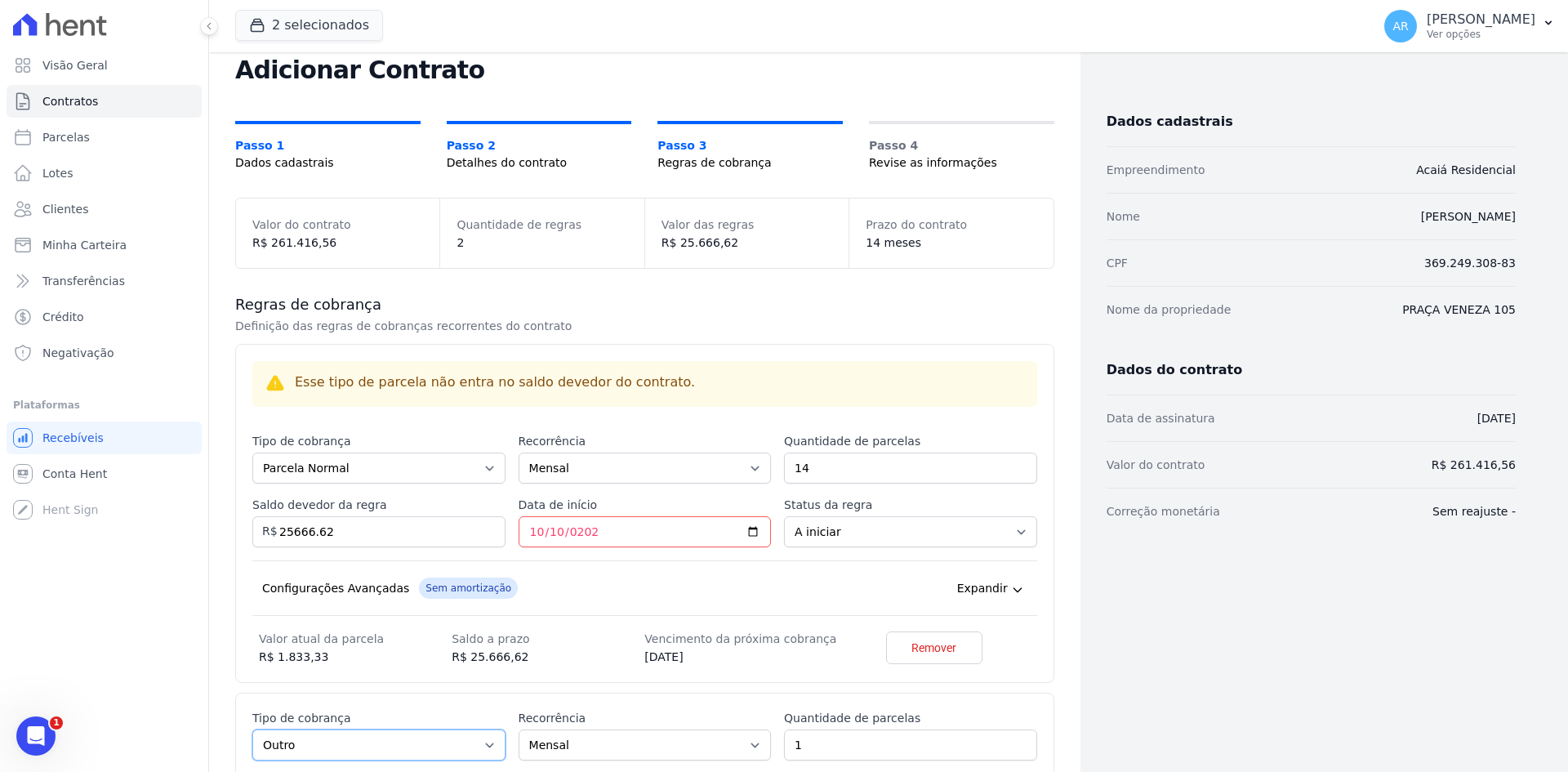
scroll to position [213, 0]
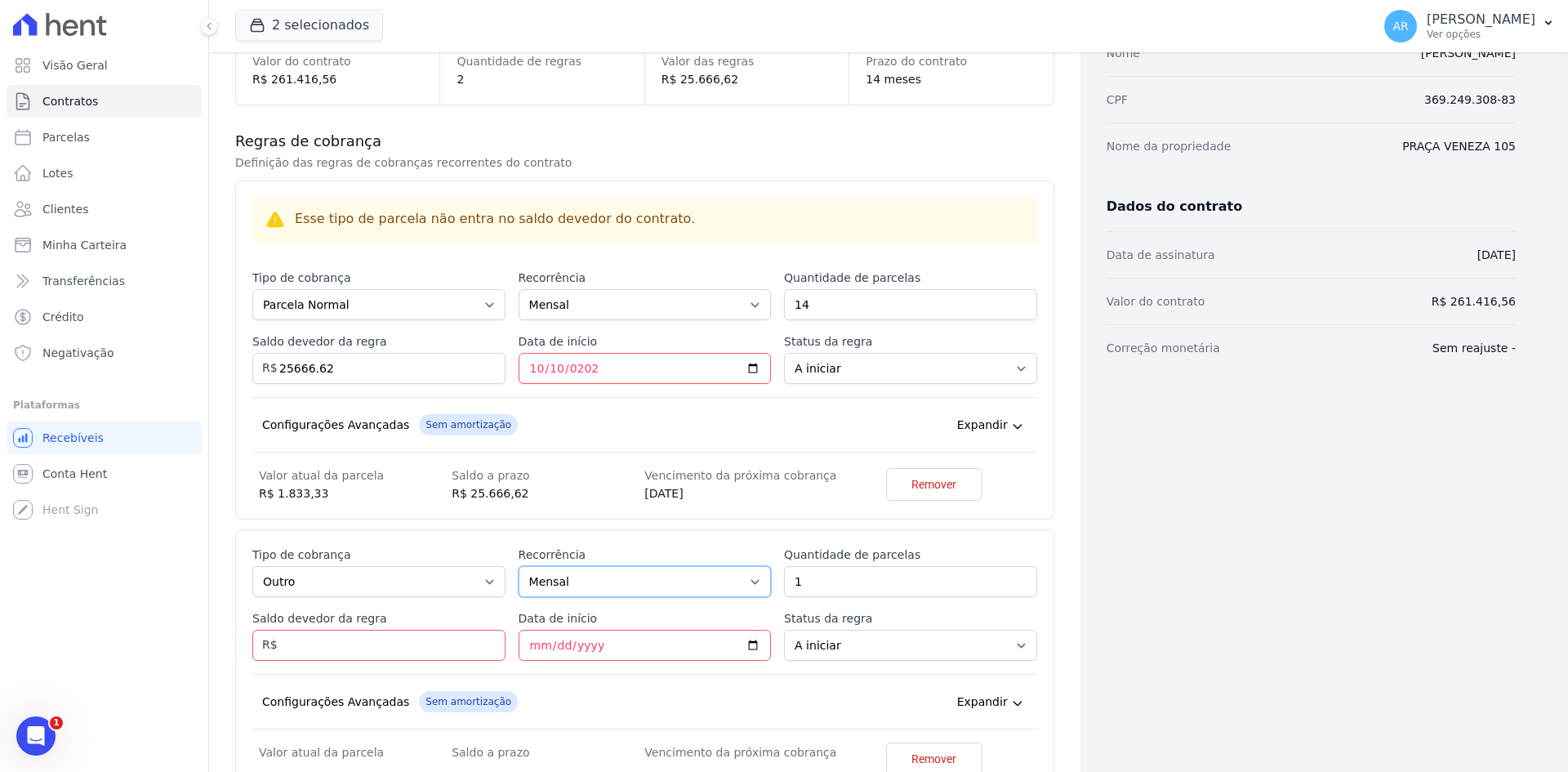
click at [726, 579] on select "Mensal Bimestral Trimestral Semestral Anual" at bounding box center [644, 582] width 253 height 31
select select "12"
click at [518, 567] on select "Mensal Bimestral Trimestral Semestral Anual" at bounding box center [644, 582] width 253 height 31
click at [379, 640] on input "Saldo devedor da regra" at bounding box center [379, 645] width 253 height 31
type input "18000.04"
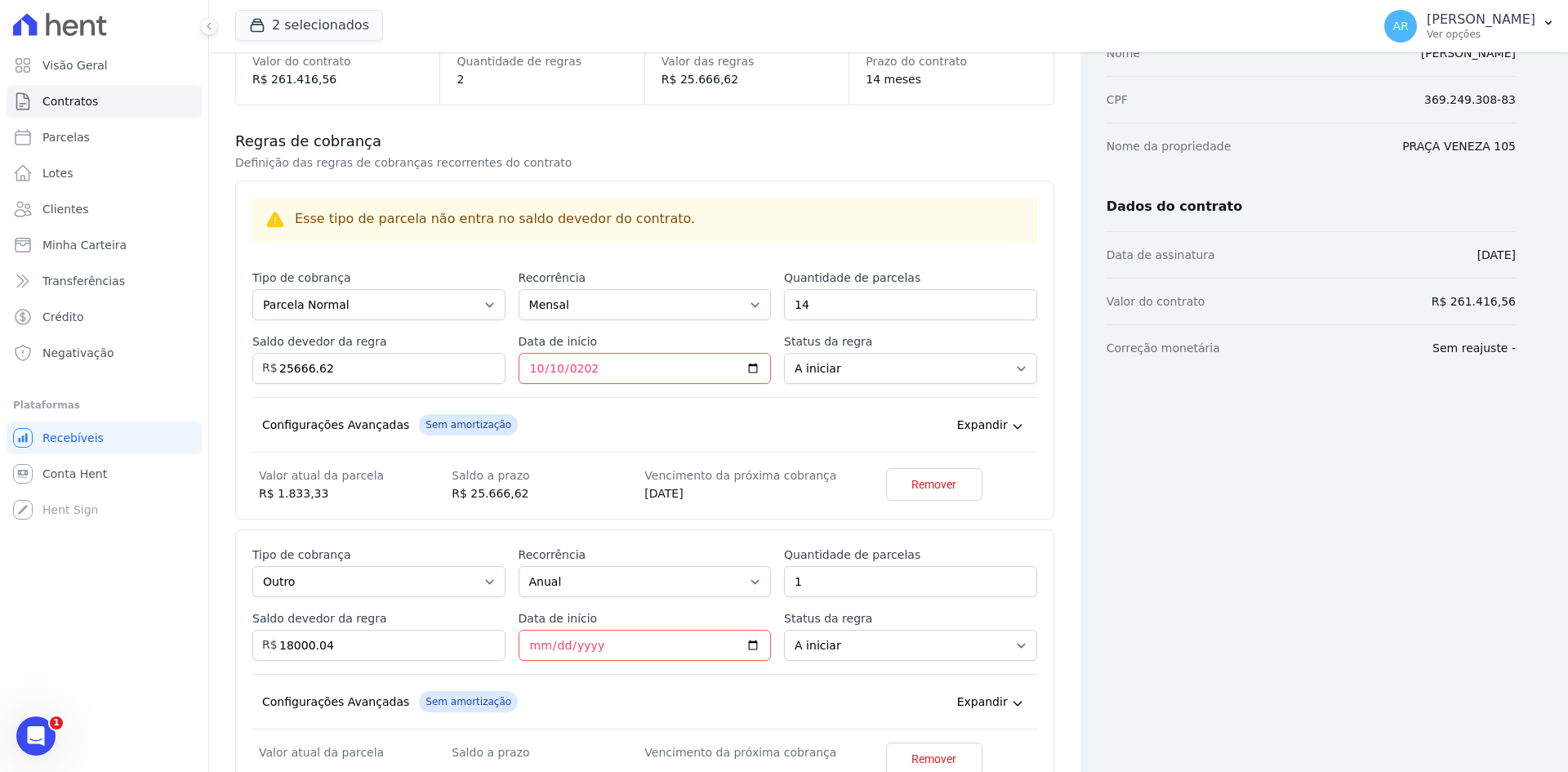
click at [599, 670] on div "Esse tipo de parcela não entra no saldo devedor do contrato. Tipo de cobrança P…" at bounding box center [644, 660] width 785 height 229
click at [526, 648] on input "Data de início" at bounding box center [644, 645] width 253 height 31
type input "[DATE]"
click at [684, 677] on div "Configurações Avançadas Sem amortização Price adjustment index/ Price adjustmen…" at bounding box center [644, 702] width 785 height 55
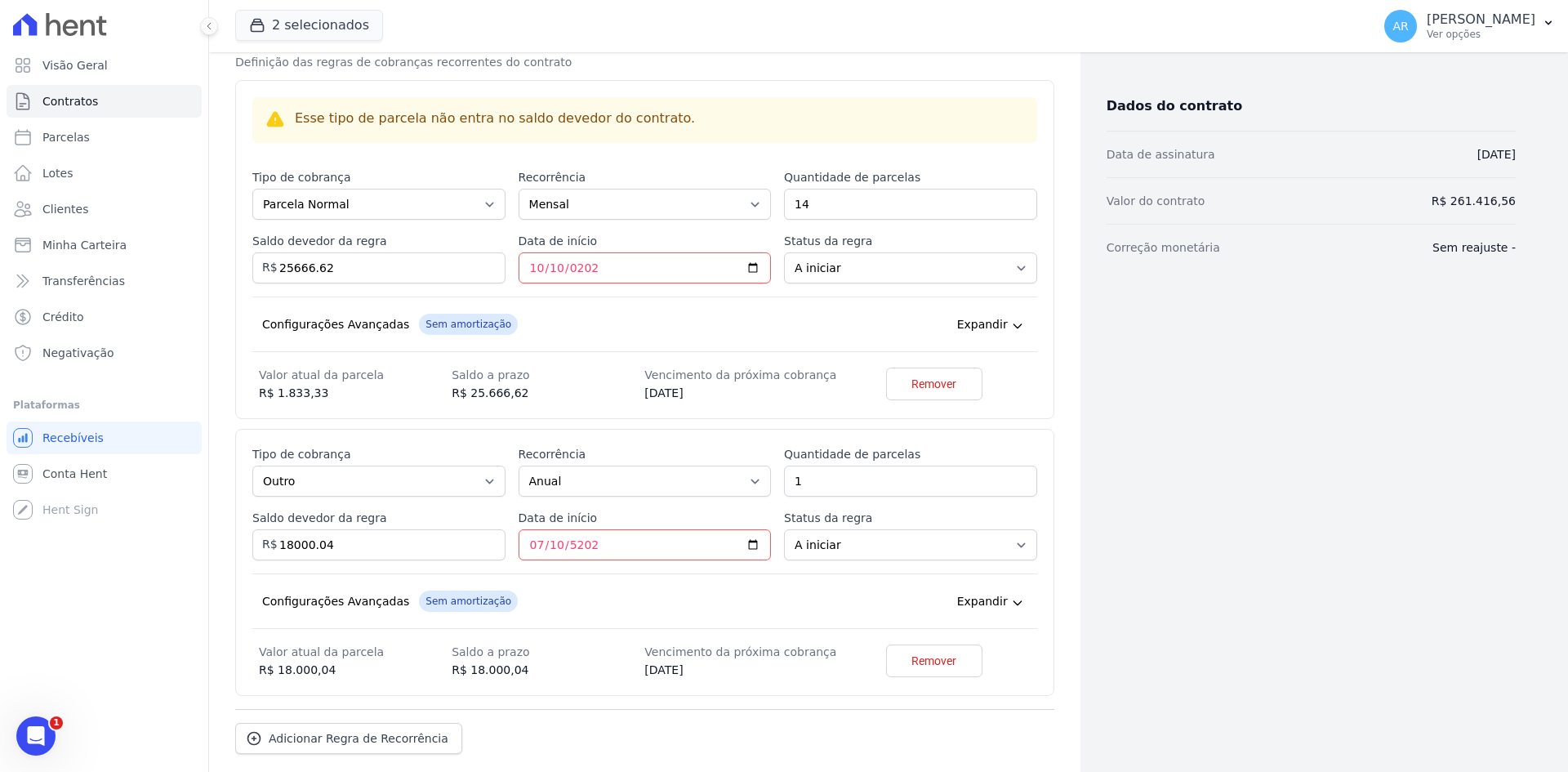
scroll to position [398, 0]
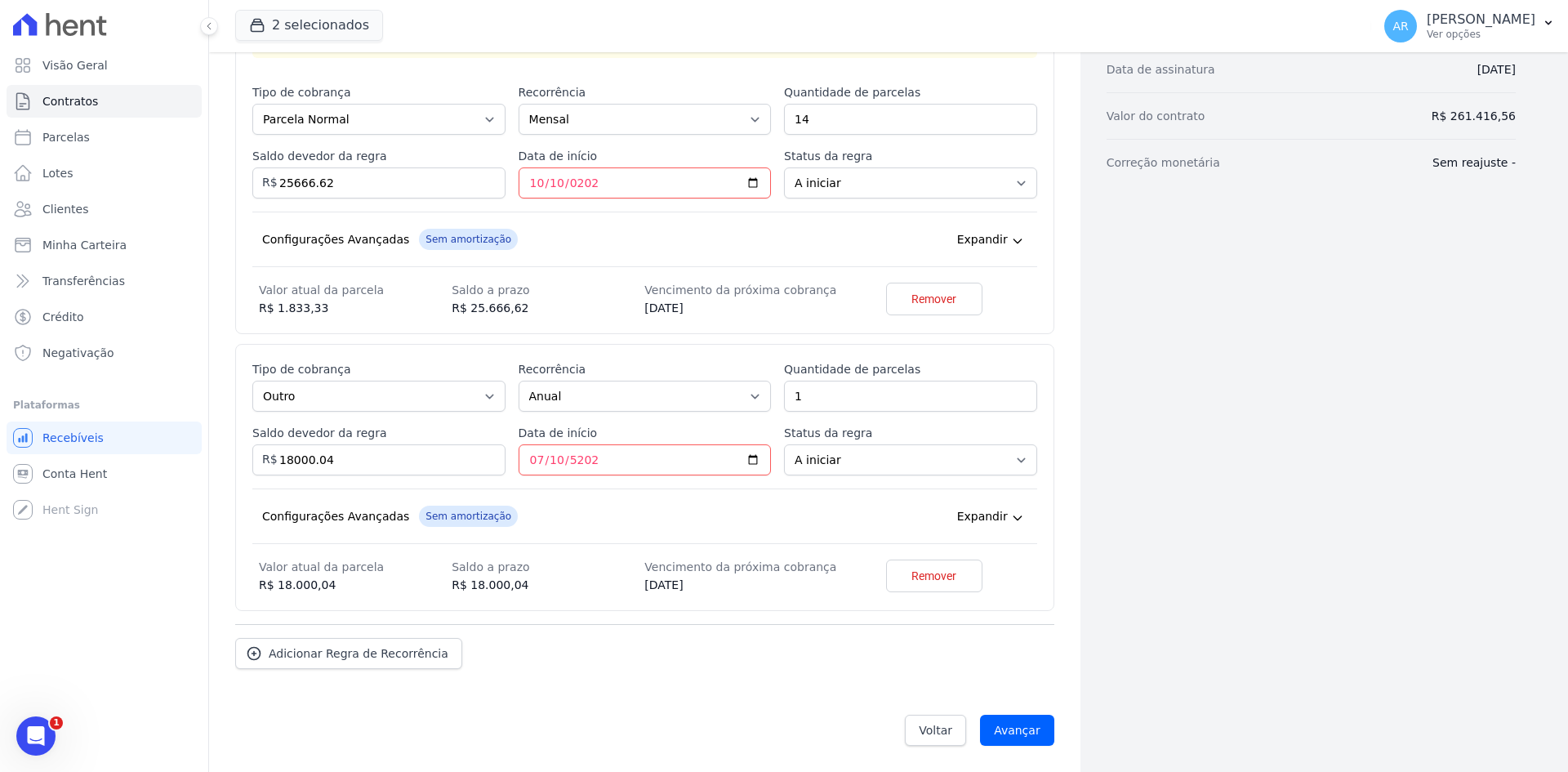
click at [852, 651] on div "Adicionar Regra de Recorrência" at bounding box center [644, 647] width 819 height 45
click at [1008, 727] on input "Avançar" at bounding box center [1017, 730] width 75 height 31
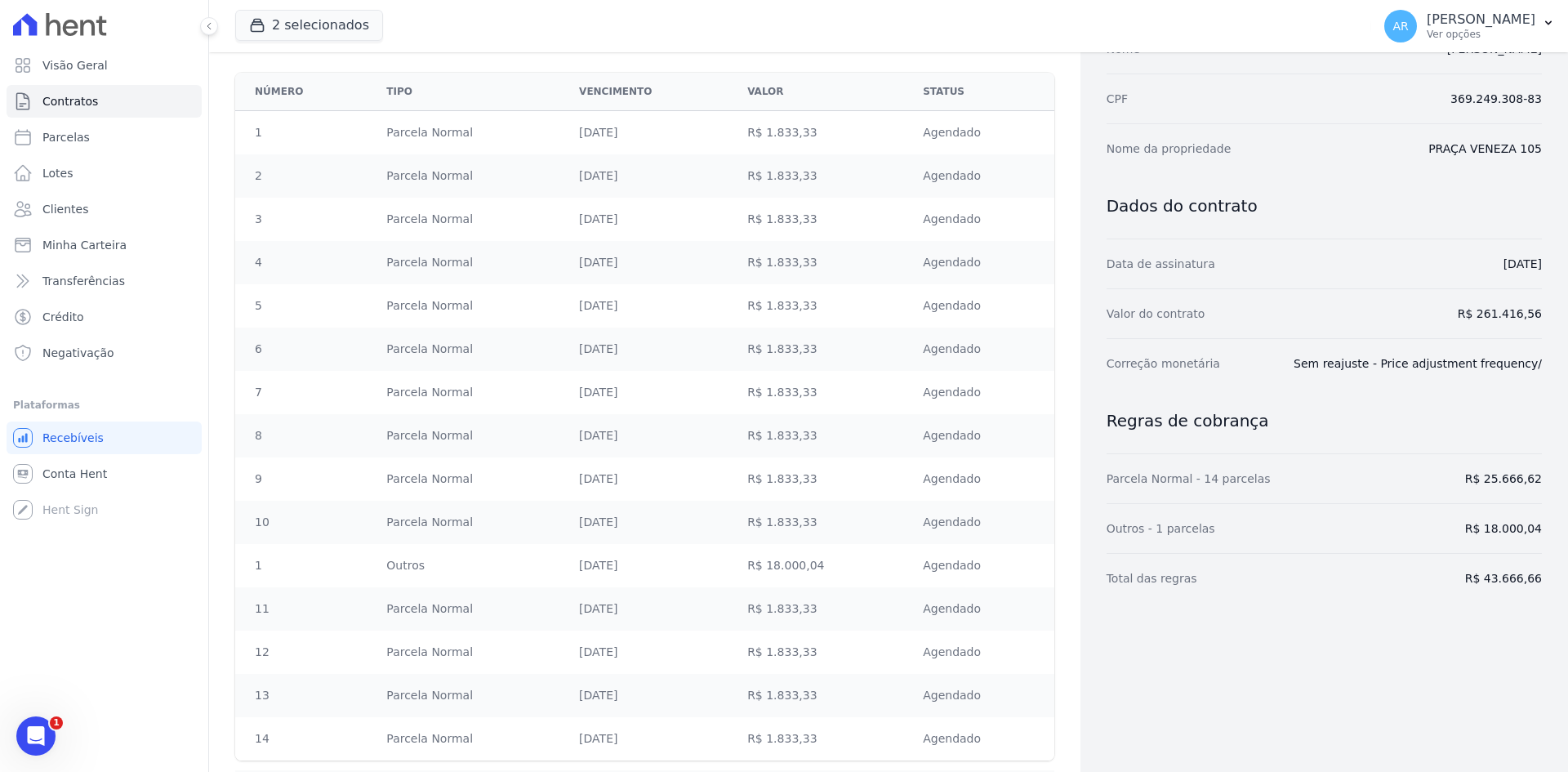
scroll to position [336, 0]
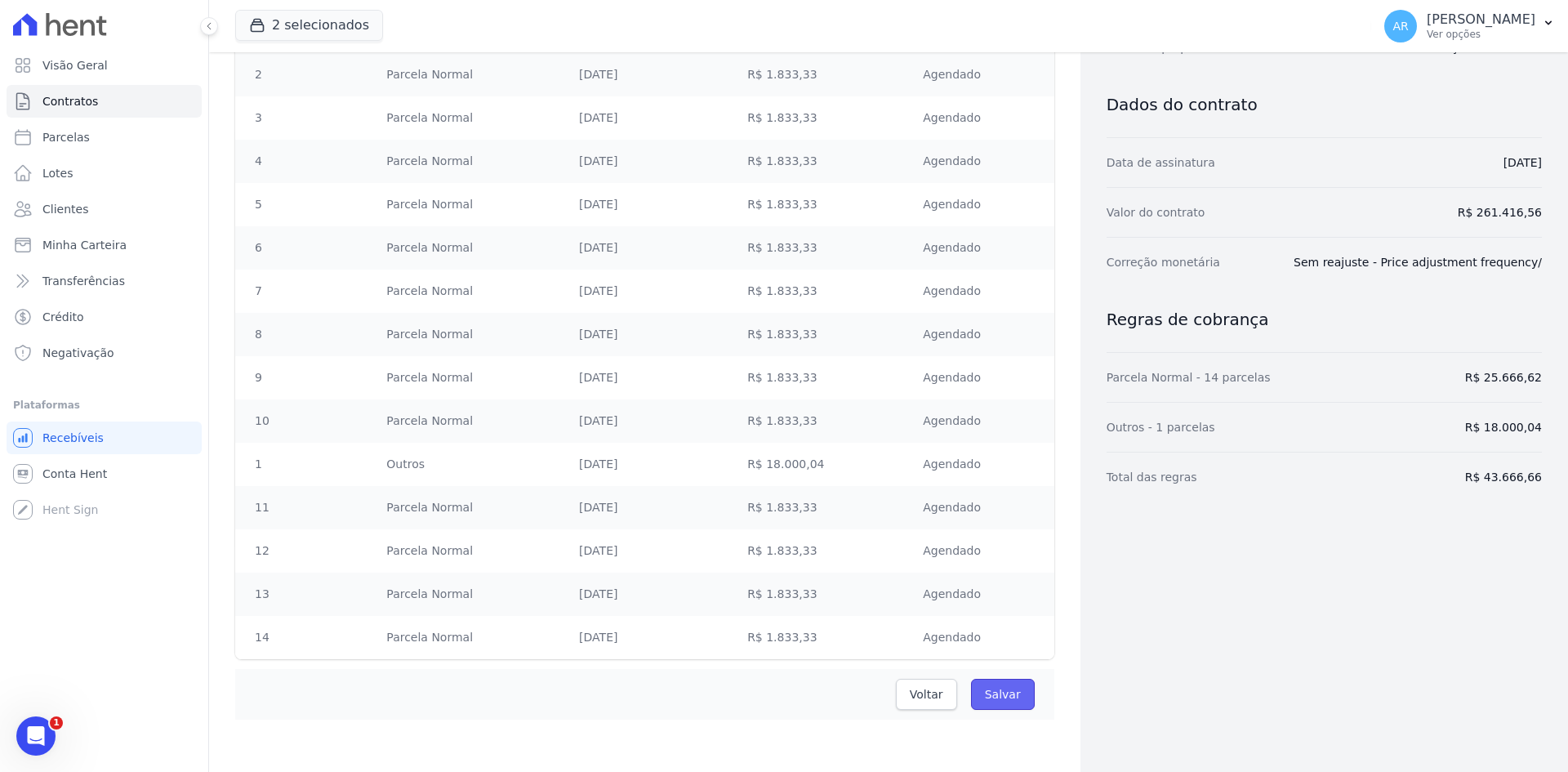
click at [991, 699] on input "Salvar" at bounding box center [1003, 694] width 64 height 31
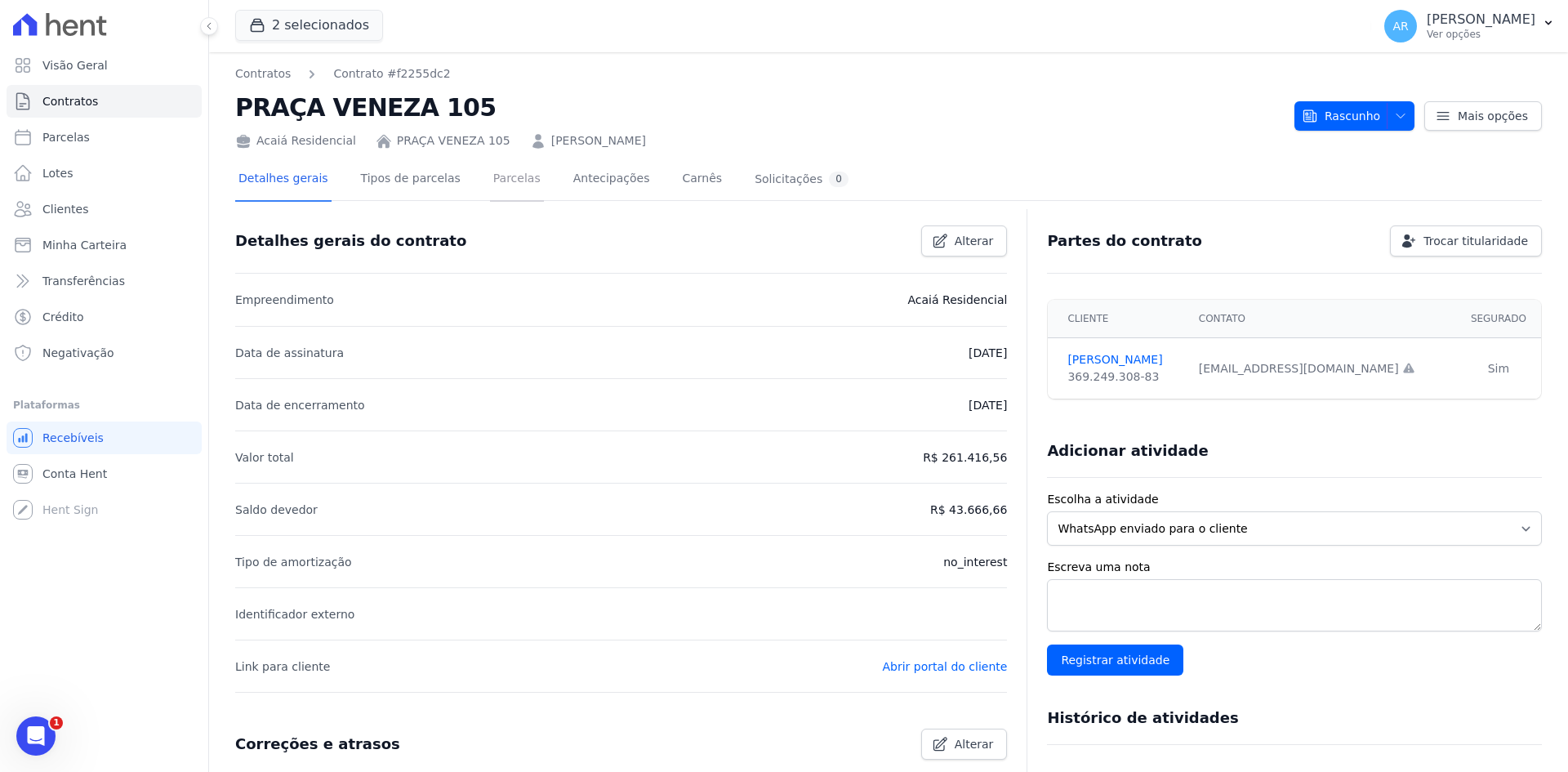
click at [490, 183] on link "Parcelas" at bounding box center [516, 180] width 54 height 44
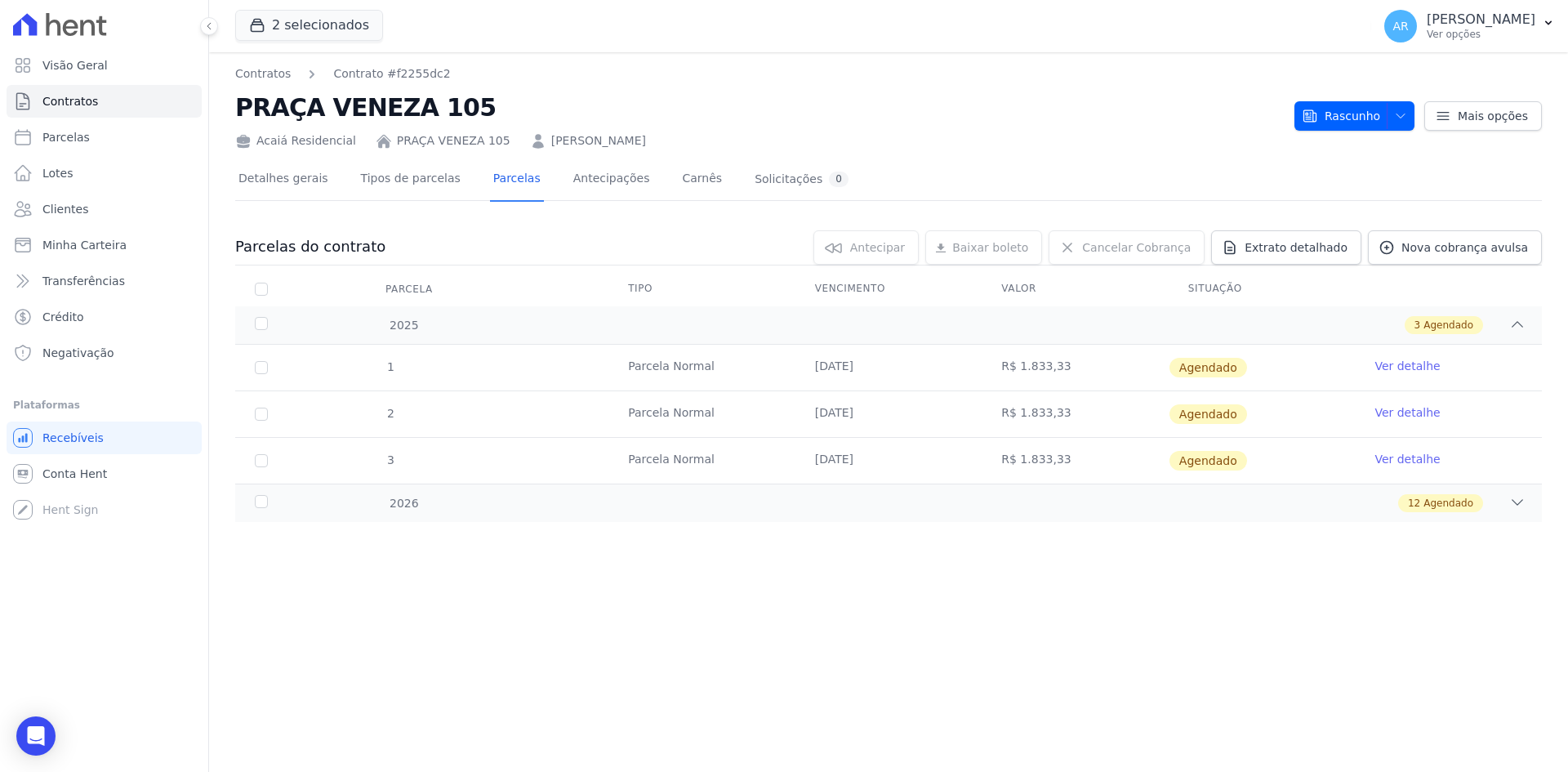
click at [1406, 362] on link "Ver detalhe" at bounding box center [1406, 366] width 65 height 16
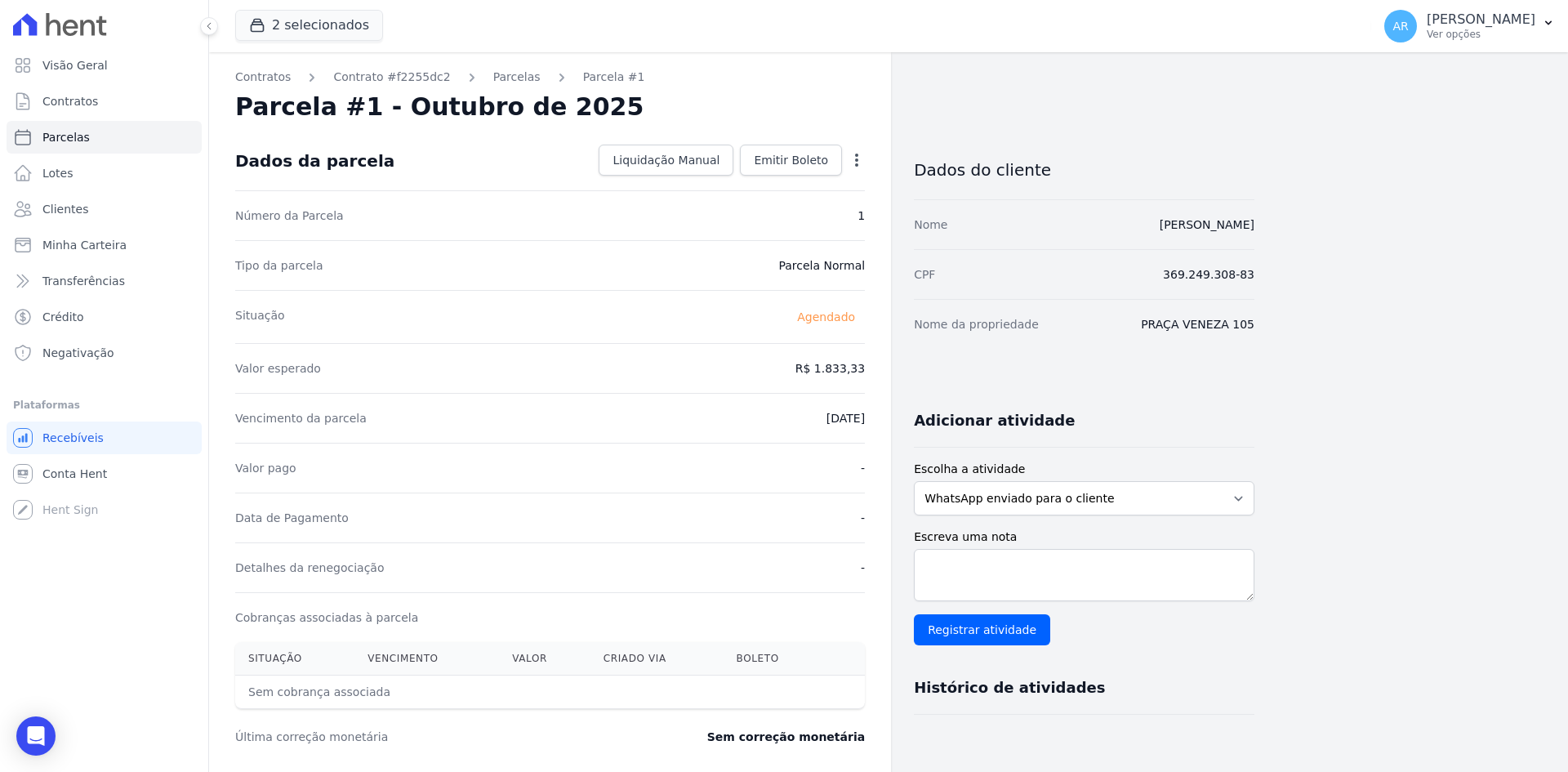
click at [855, 167] on icon "button" at bounding box center [856, 160] width 16 height 16
click at [834, 184] on link "Alterar" at bounding box center [787, 181] width 144 height 29
drag, startPoint x: 771, startPoint y: 369, endPoint x: 877, endPoint y: 372, distance: 106.0
click at [873, 374] on div "Contratos Contrato #f2255dc2 Parcelas Parcela #1 Parcela #1 - Outubro de 2025 C…" at bounding box center [549, 576] width 682 height 1049
type input "2035.80"
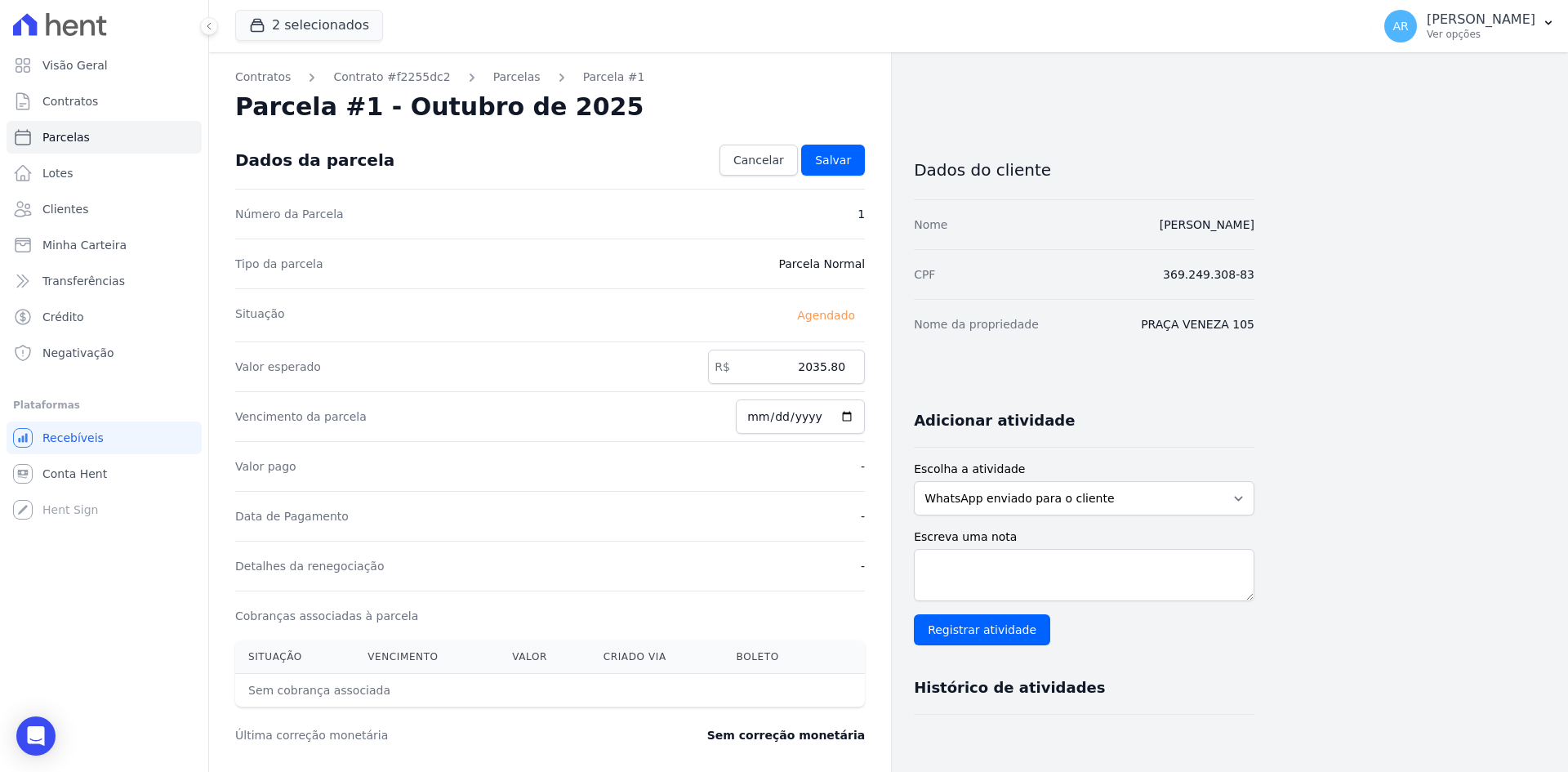
click at [705, 298] on div "Situação Agendado" at bounding box center [550, 315] width 629 height 53
click at [827, 164] on span "Salvar" at bounding box center [833, 160] width 36 height 16
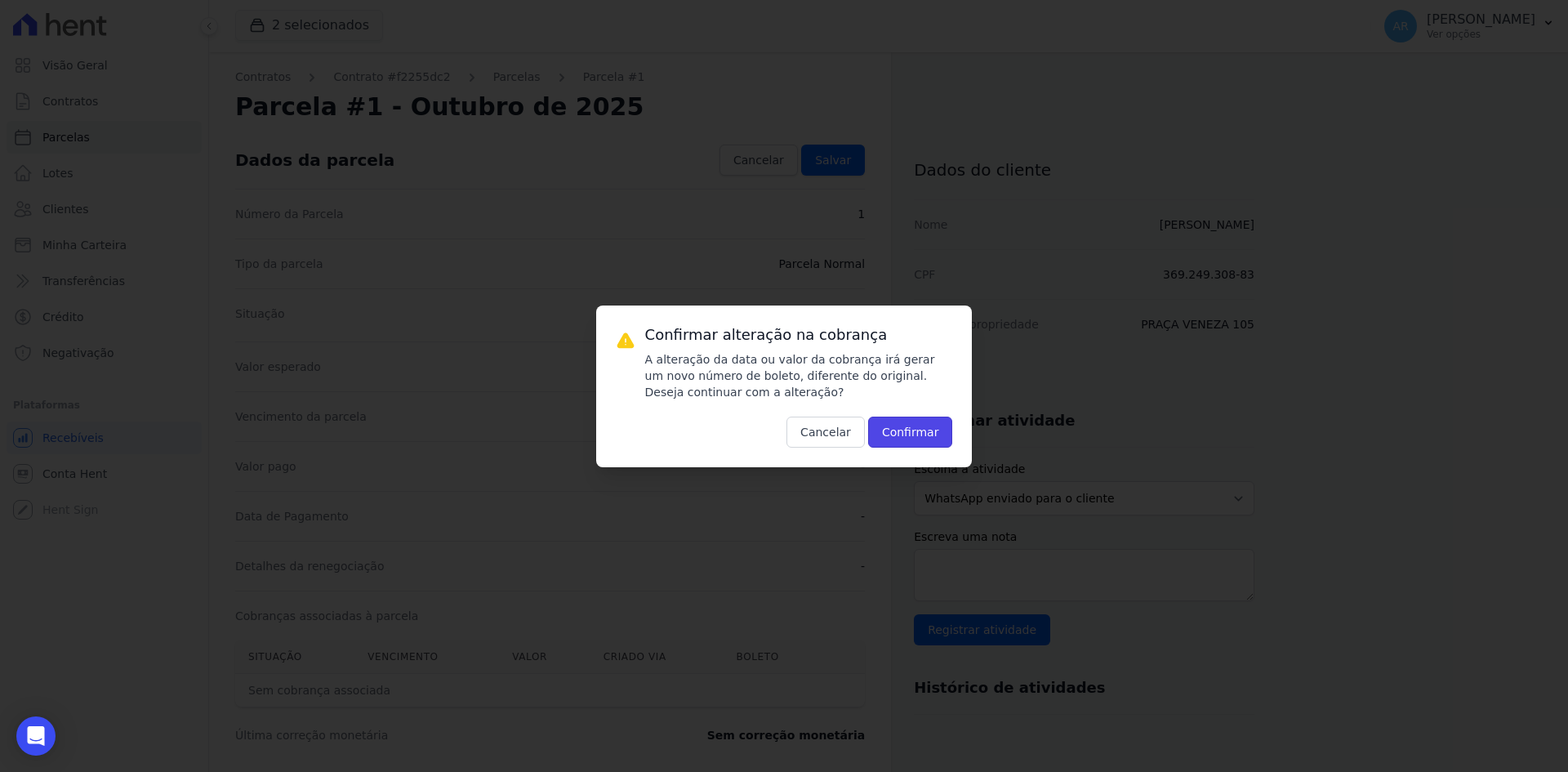
click at [901, 430] on button "Confirmar" at bounding box center [910, 431] width 85 height 31
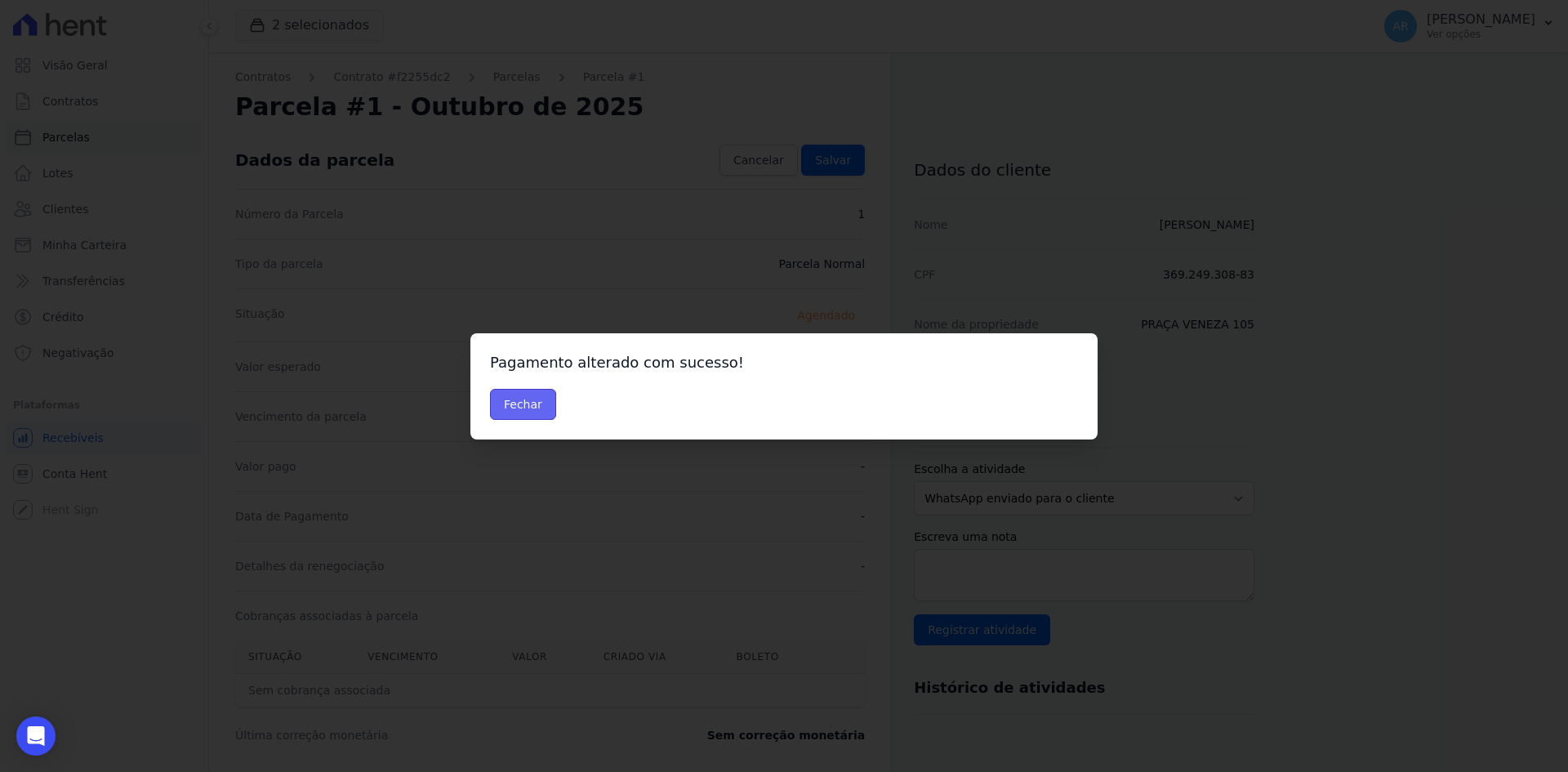
click at [510, 402] on button "Fechar" at bounding box center [523, 404] width 66 height 31
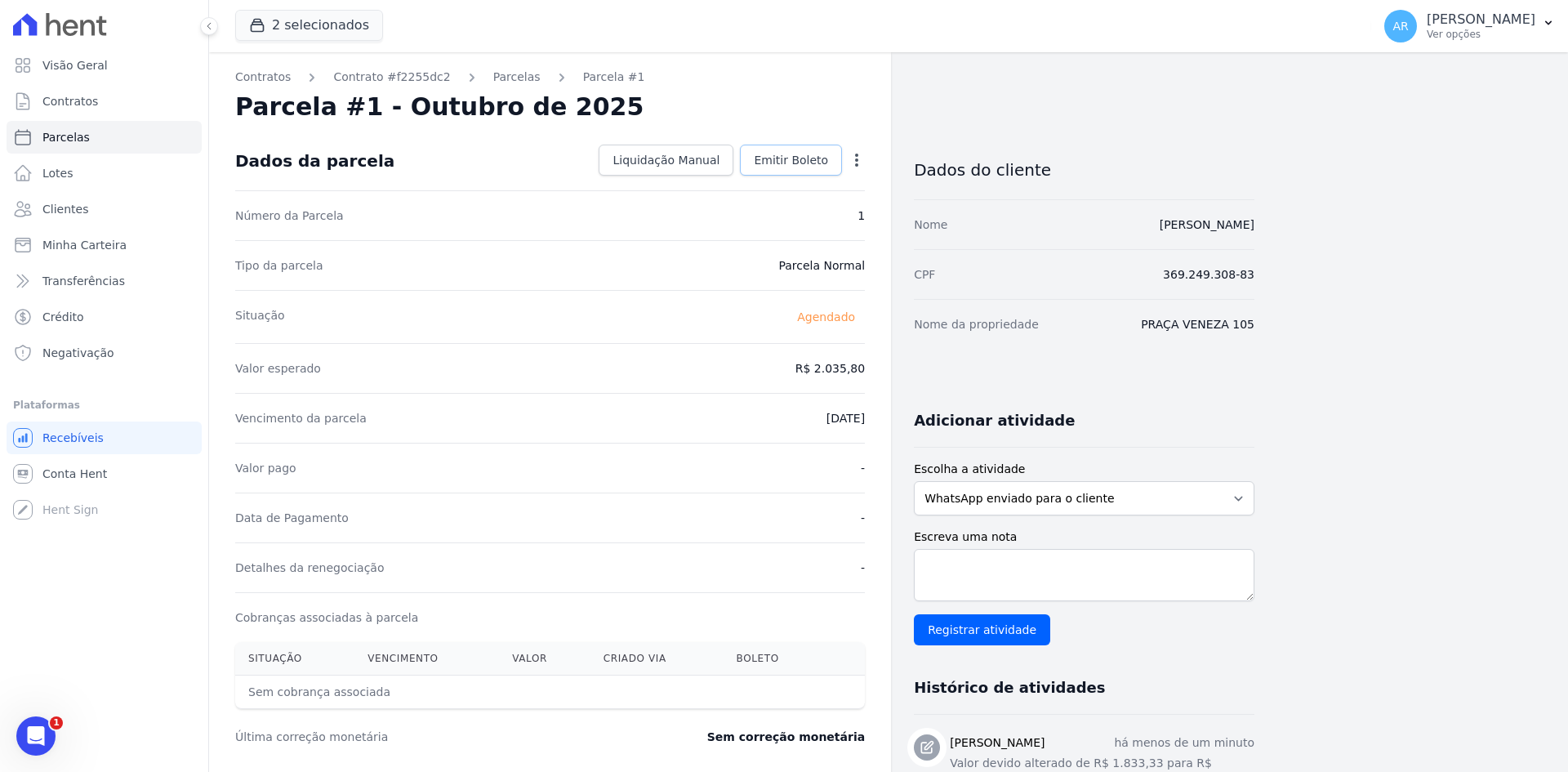
click at [780, 164] on span "Emitir Boleto" at bounding box center [791, 160] width 75 height 16
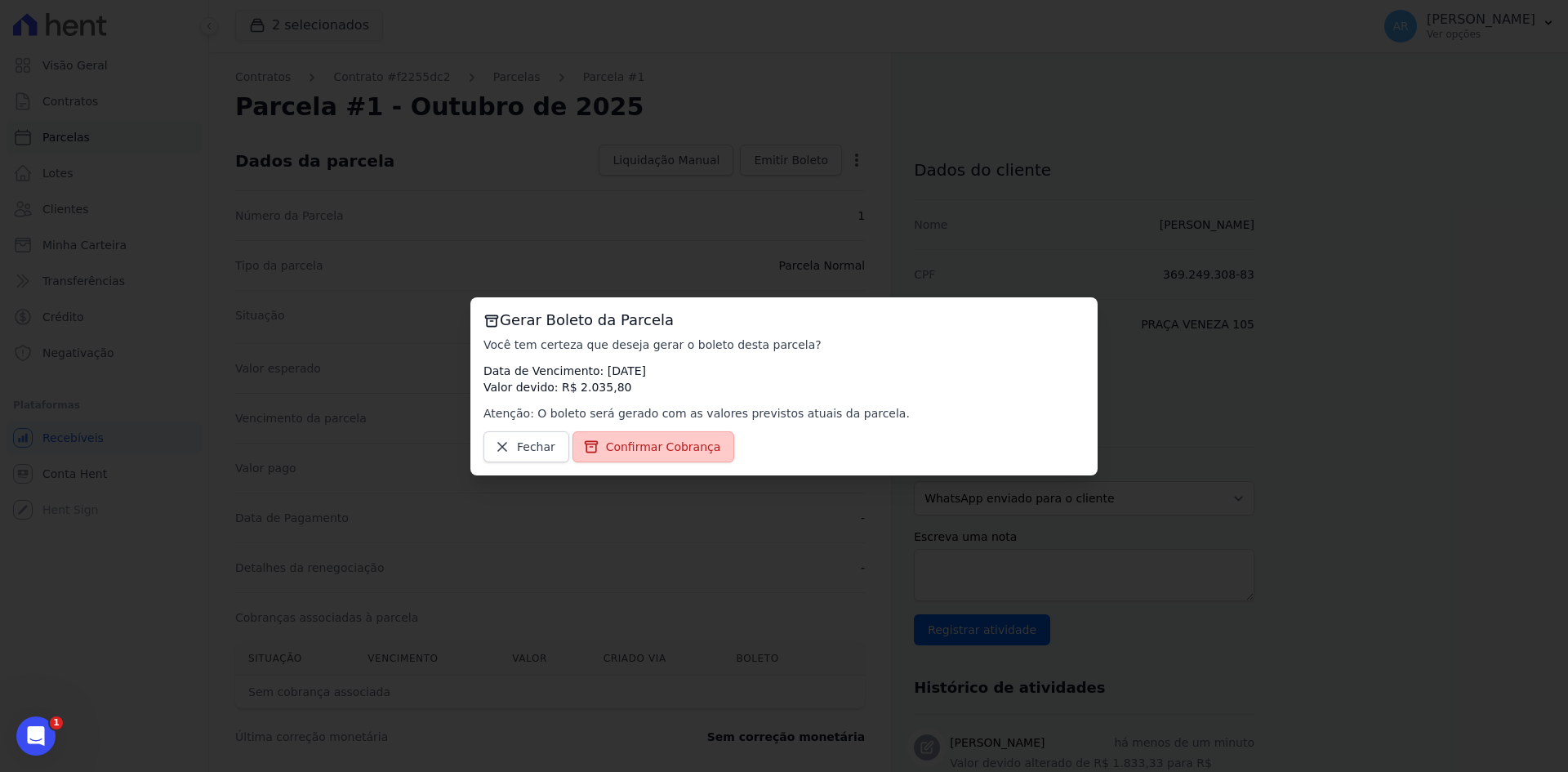
click at [629, 446] on span "Confirmar Cobrança" at bounding box center [664, 446] width 116 height 16
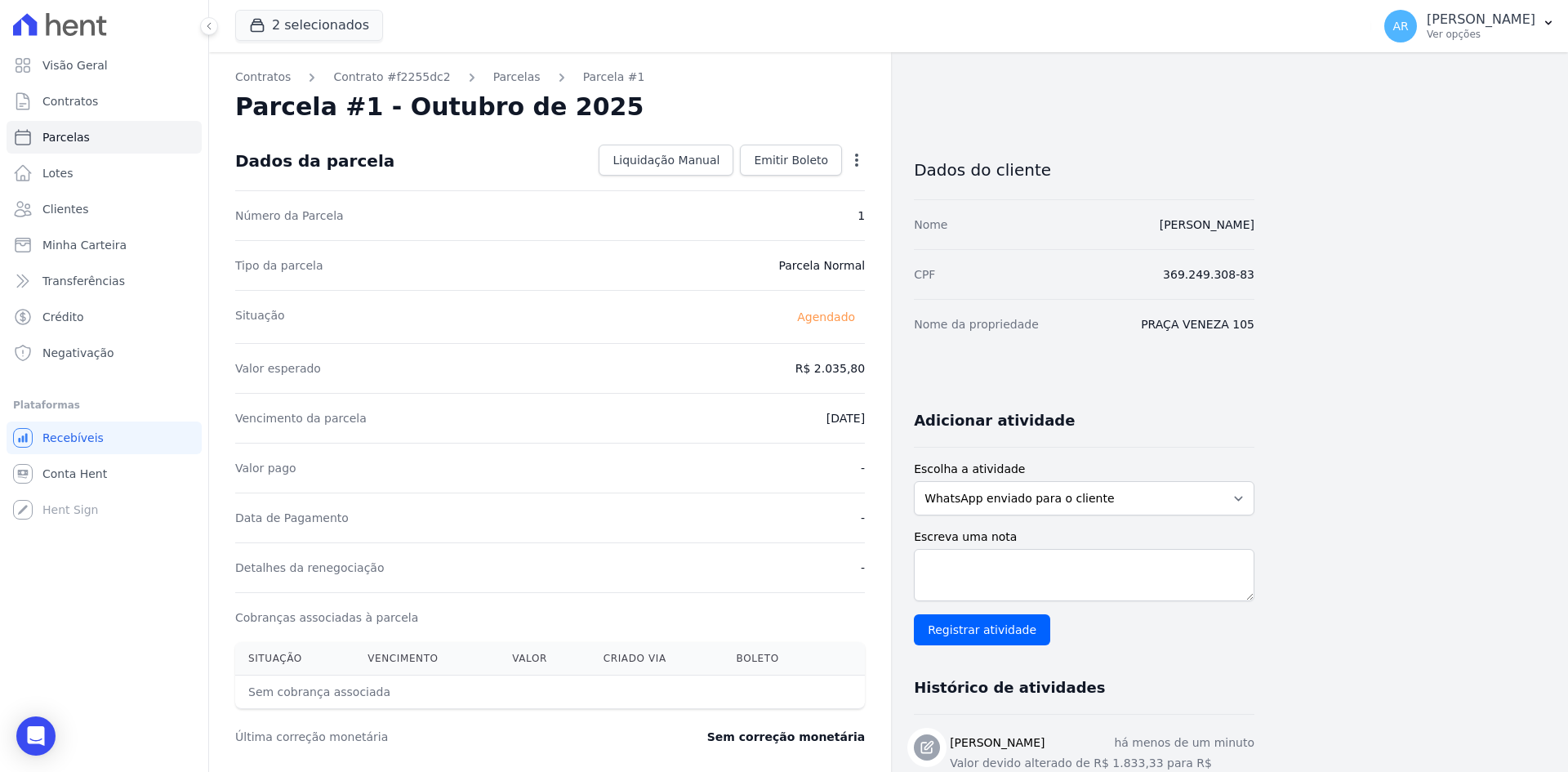
click at [675, 532] on div "Data de Pagamento -" at bounding box center [550, 518] width 629 height 50
click at [780, 165] on span "Emitir Boleto" at bounding box center [791, 160] width 75 height 16
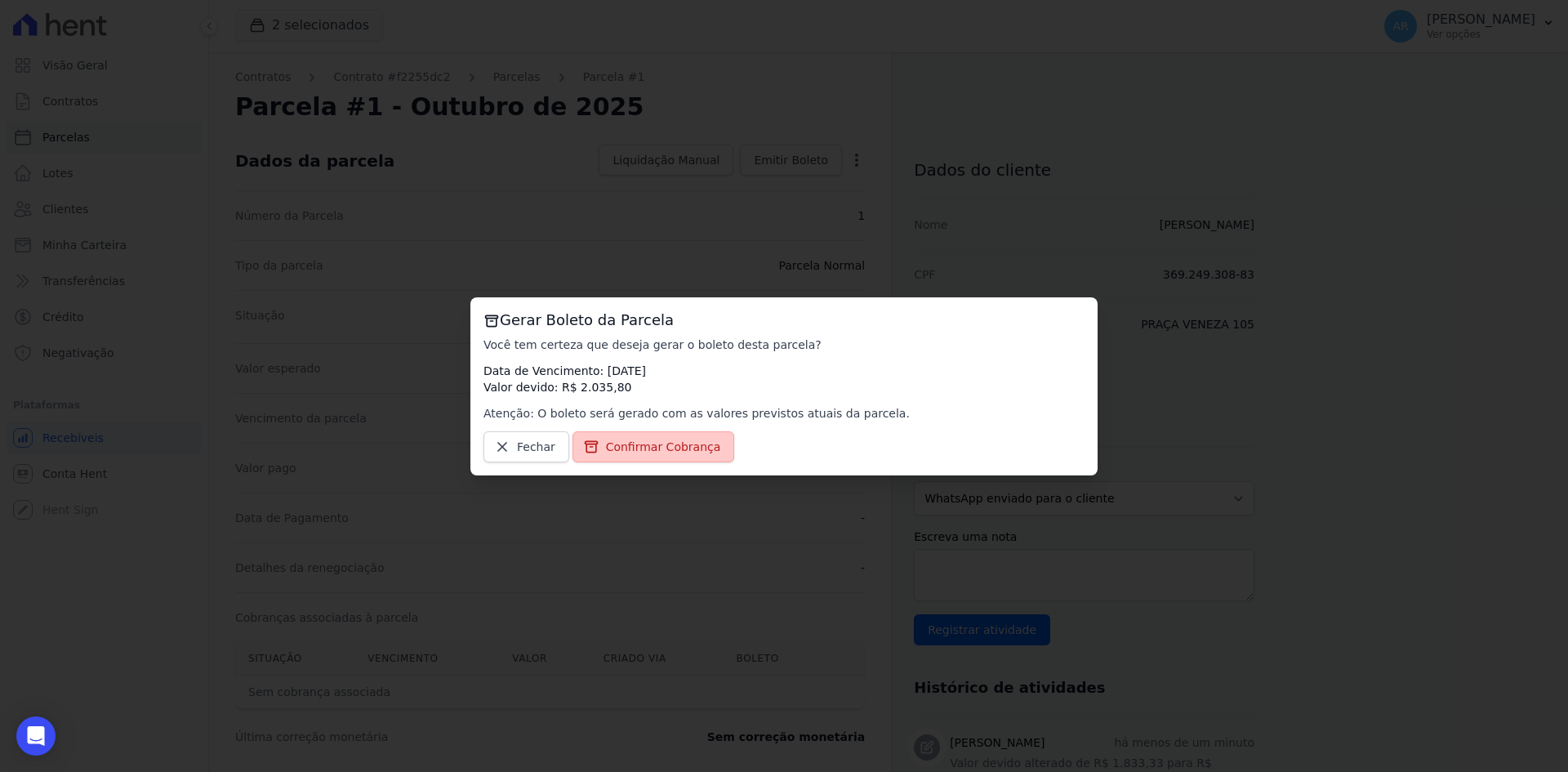
click at [631, 449] on span "Confirmar Cobrança" at bounding box center [664, 446] width 116 height 16
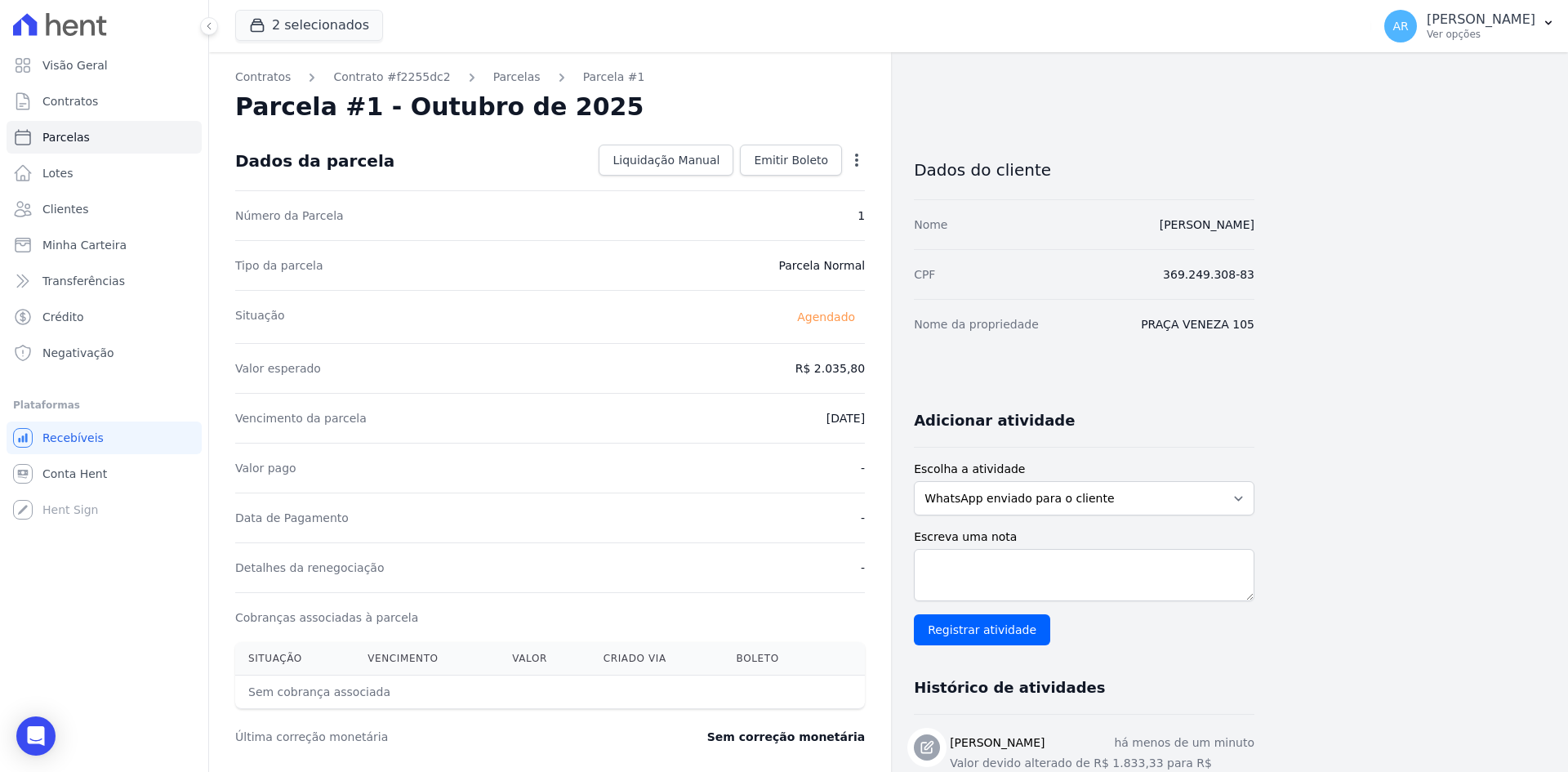
click at [663, 488] on div "Valor pago -" at bounding box center [550, 468] width 629 height 50
click at [681, 455] on div "Valor pago -" at bounding box center [550, 468] width 629 height 50
click at [684, 454] on div "Valor pago -" at bounding box center [550, 468] width 629 height 50
click at [794, 164] on span "Emitir Boleto" at bounding box center [791, 160] width 75 height 16
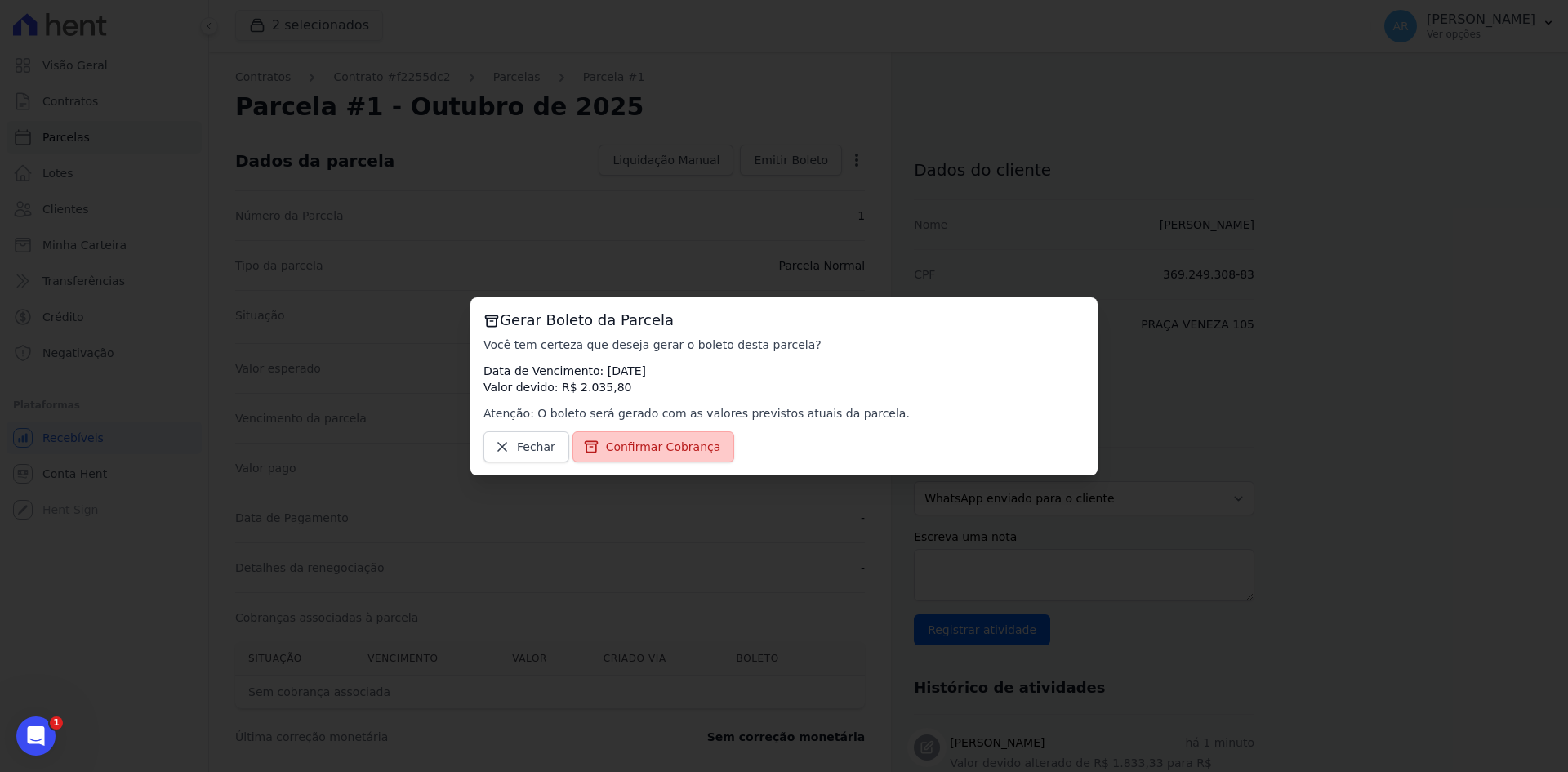
click at [644, 445] on span "Confirmar Cobrança" at bounding box center [664, 446] width 116 height 16
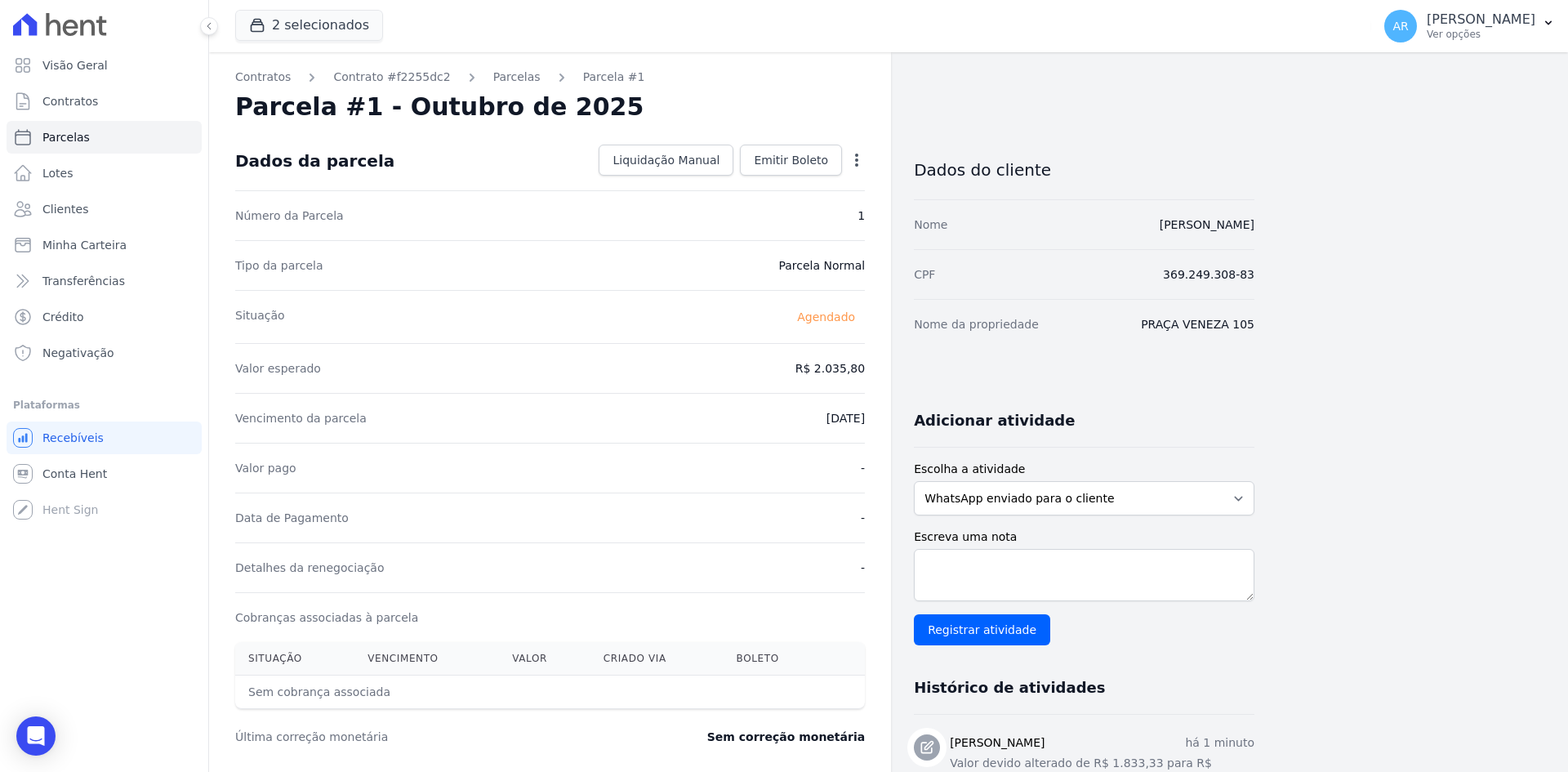
click at [730, 361] on div "Valor esperado R$ 2.035,80" at bounding box center [550, 368] width 629 height 50
click at [63, 205] on span "Clientes" at bounding box center [65, 209] width 45 height 16
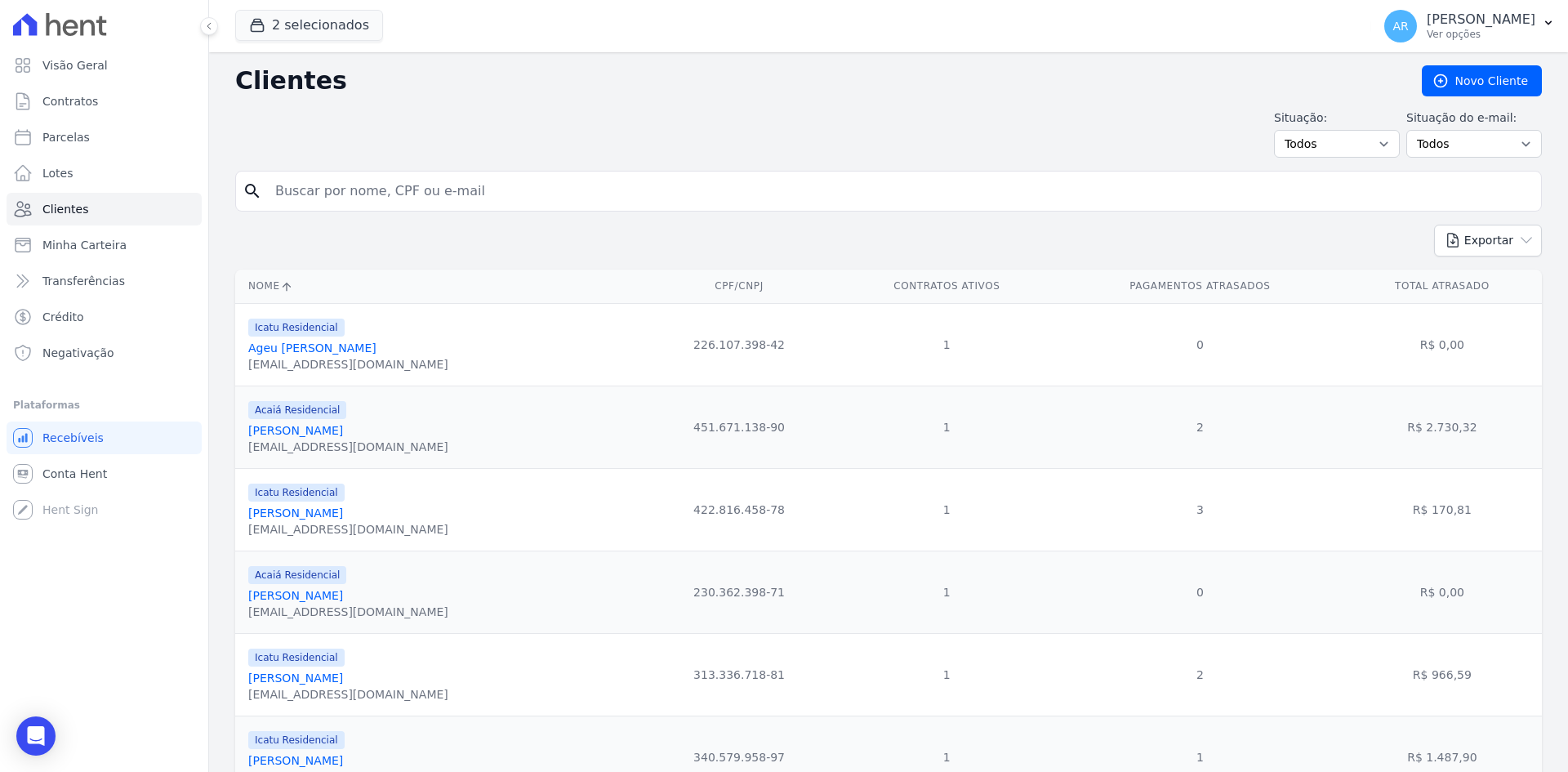
click at [419, 198] on input "search" at bounding box center [900, 191] width 1268 height 33
type input "[PERSON_NAME]"
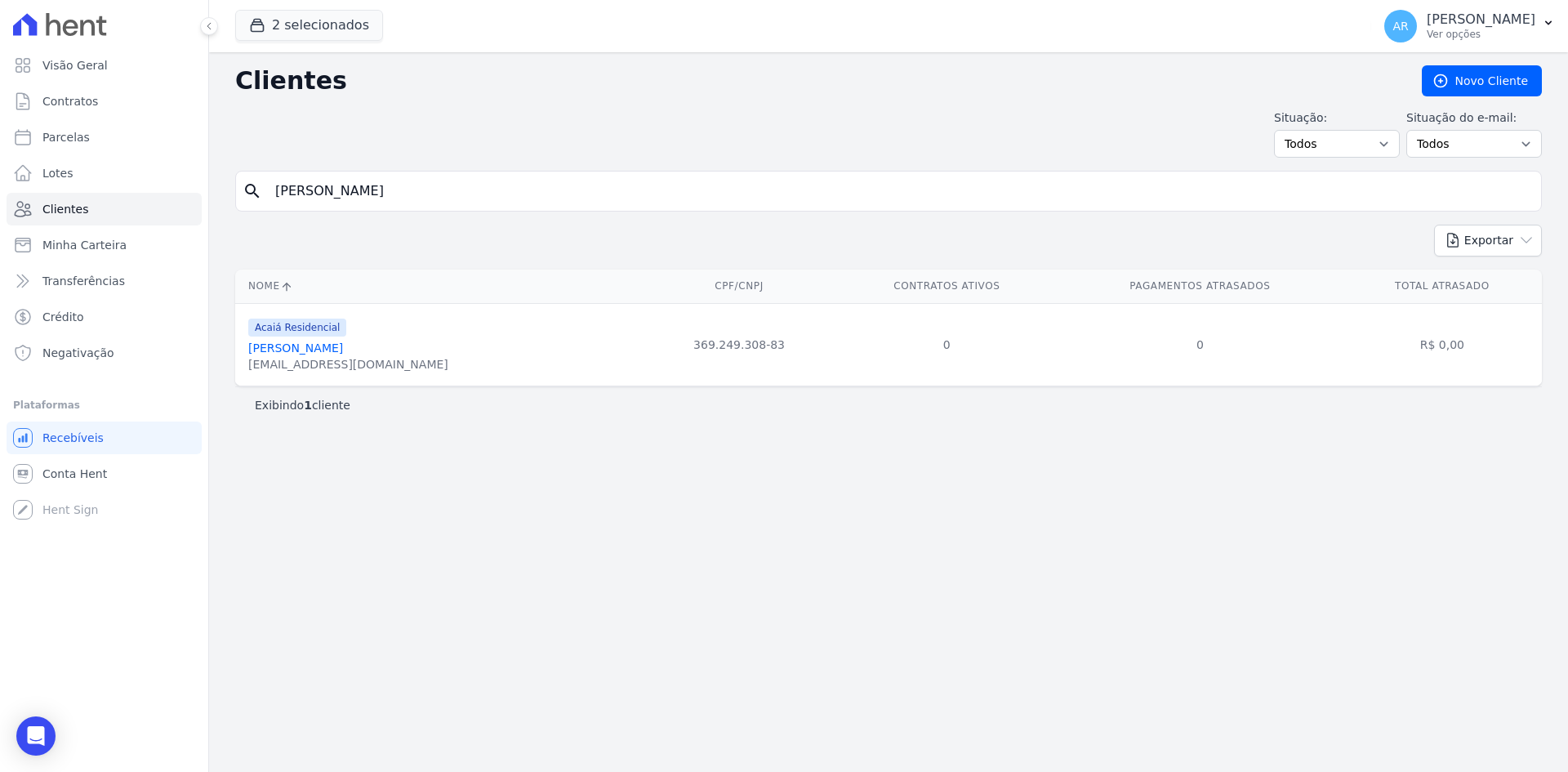
click at [642, 342] on td "369.249.308-83" at bounding box center [739, 344] width 194 height 83
click at [302, 352] on link "[PERSON_NAME]" at bounding box center [295, 348] width 95 height 13
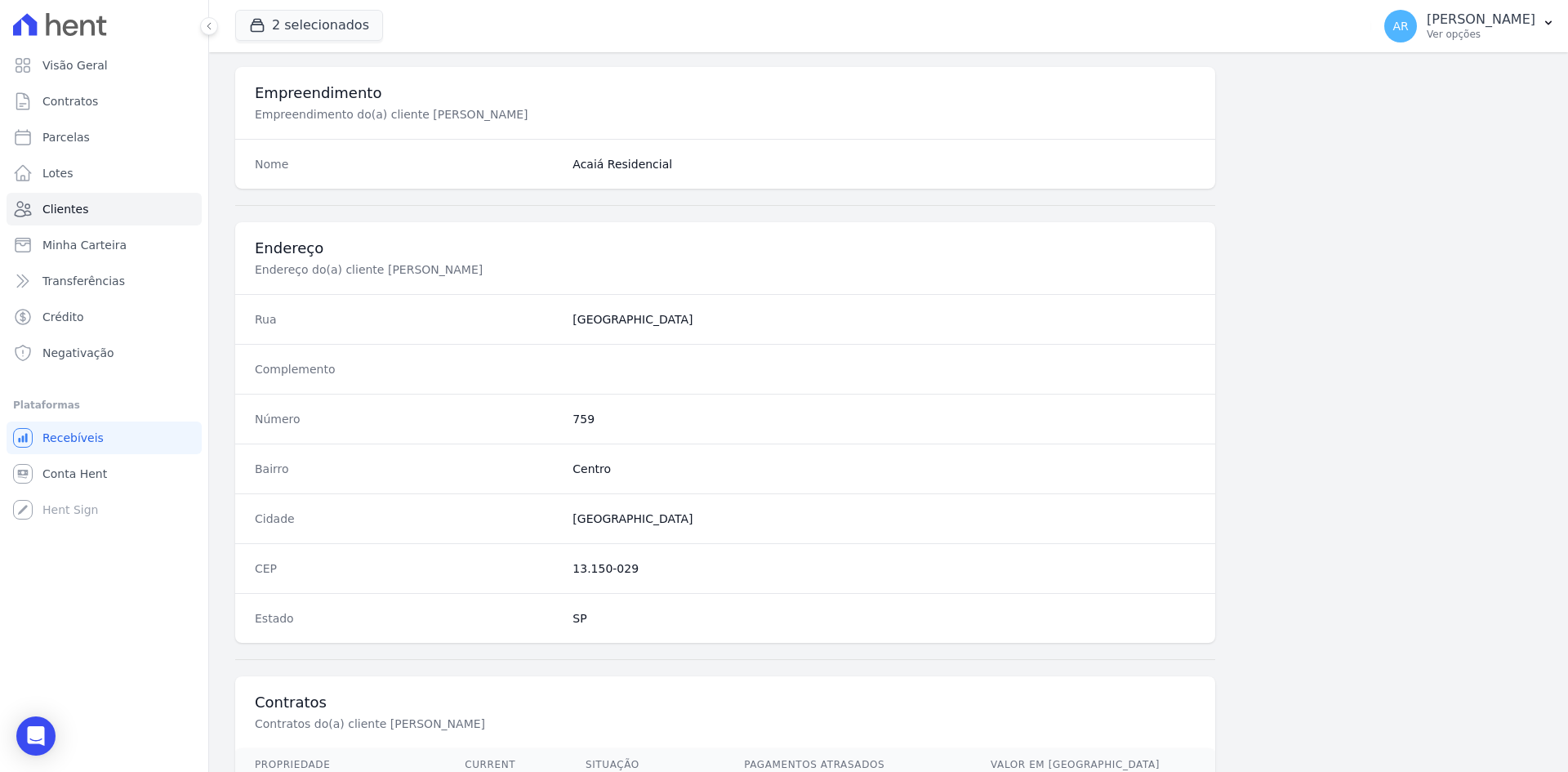
scroll to position [757, 0]
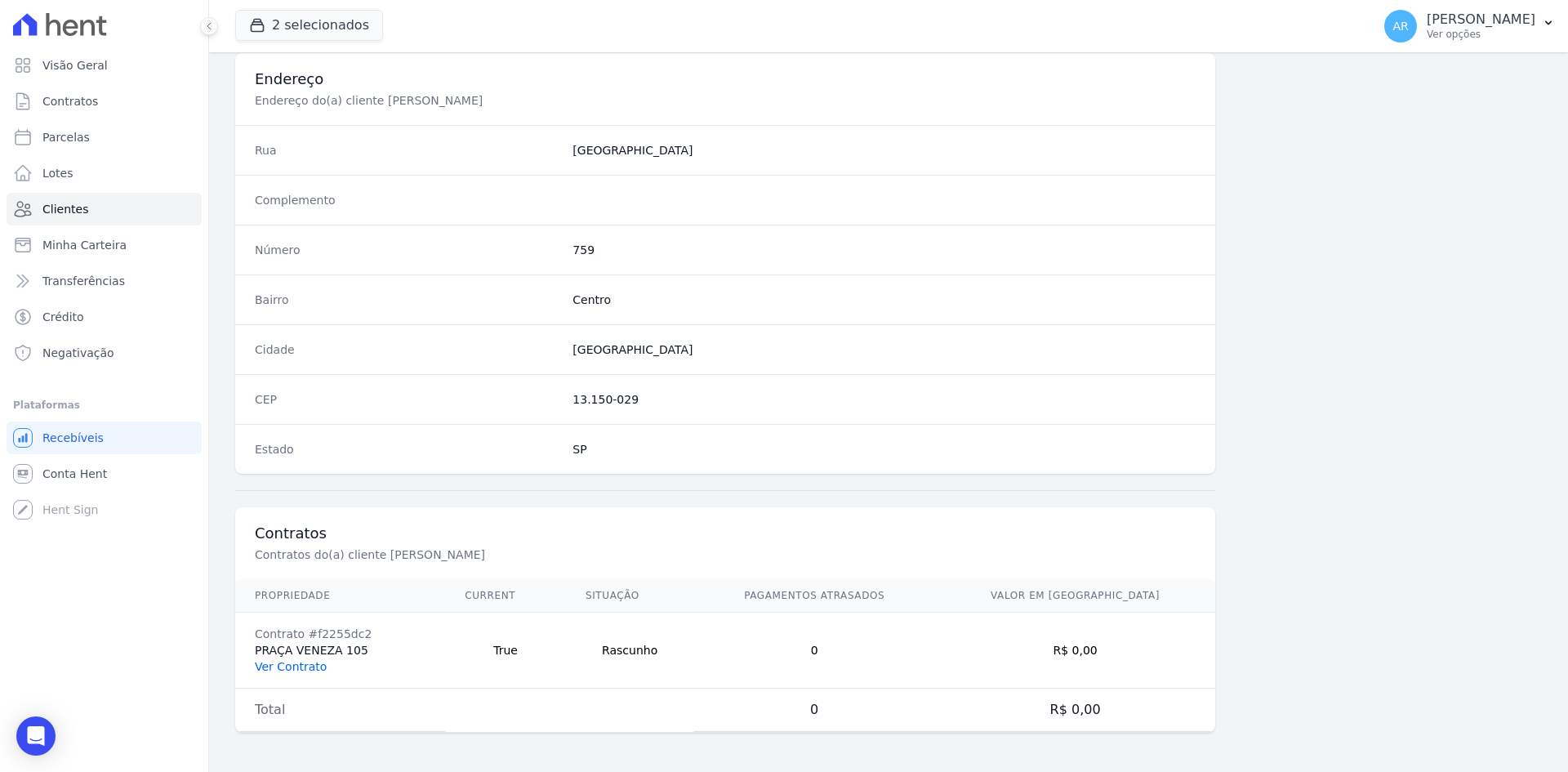
click at [298, 670] on link "Ver Contrato" at bounding box center [291, 666] width 72 height 13
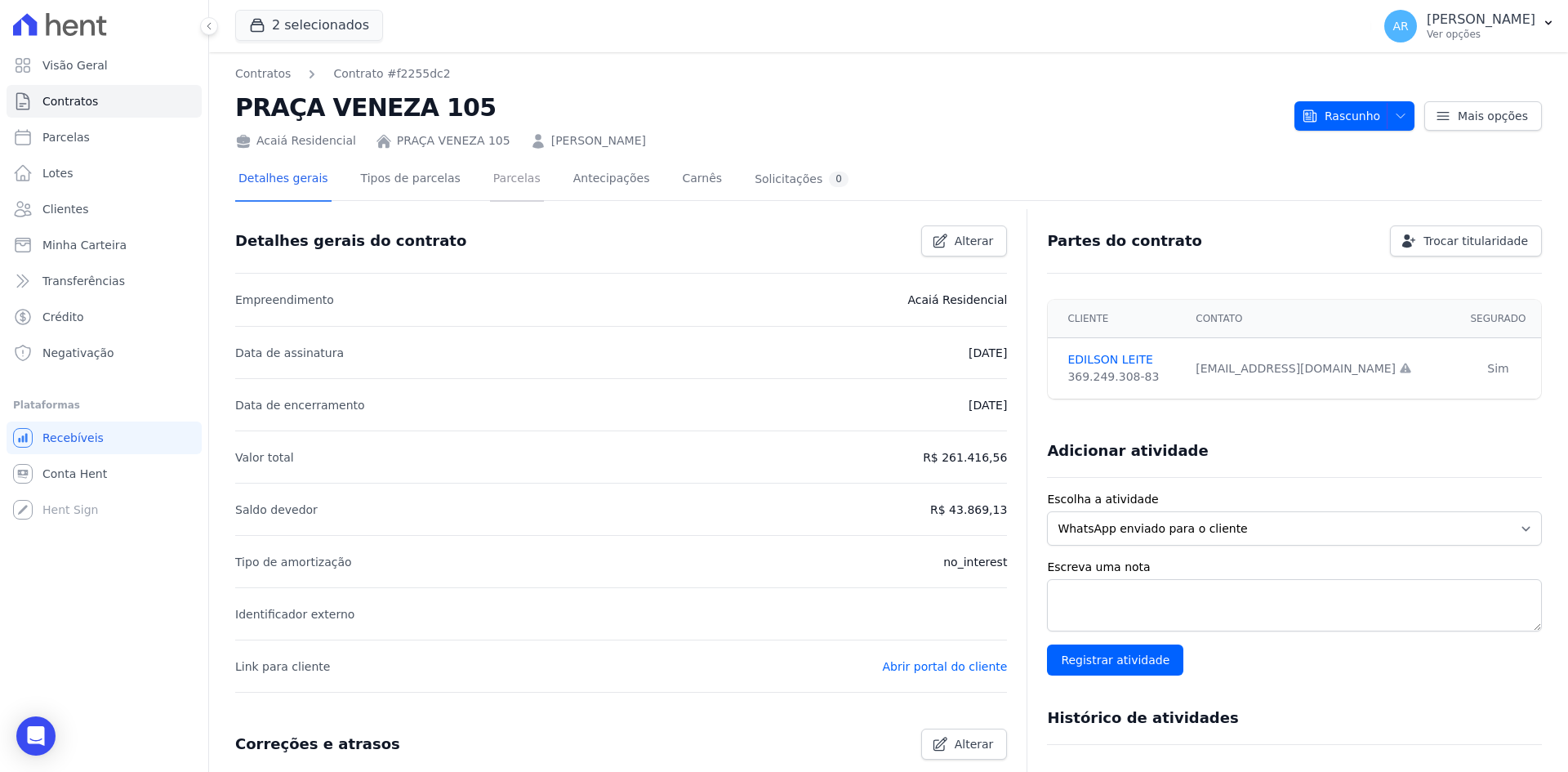
click at [496, 181] on link "Parcelas" at bounding box center [516, 180] width 54 height 44
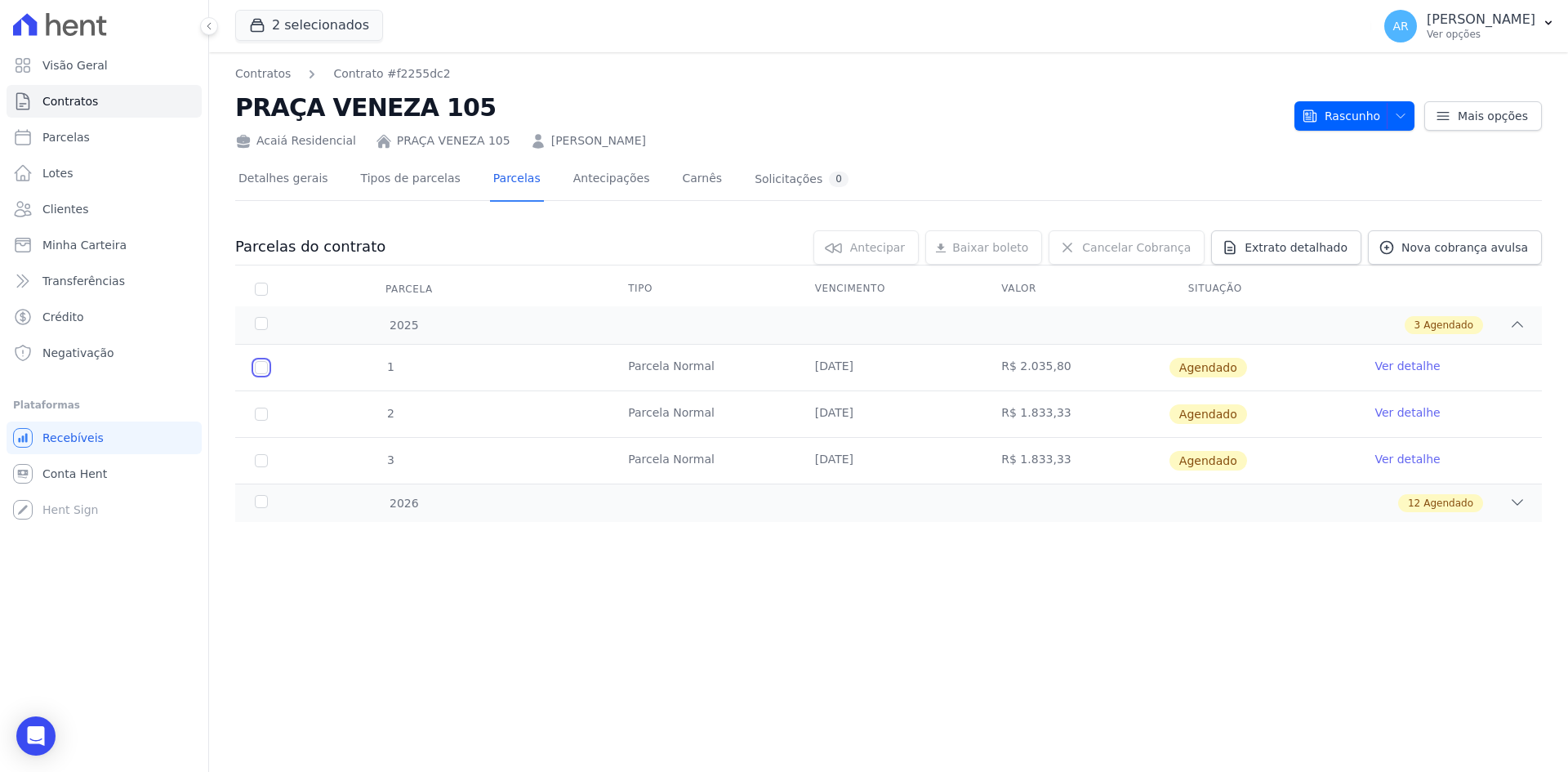
click at [257, 363] on input "checkbox" at bounding box center [261, 367] width 13 height 13
checkbox input "true"
click at [1394, 366] on link "Ver detalhe" at bounding box center [1406, 366] width 65 height 16
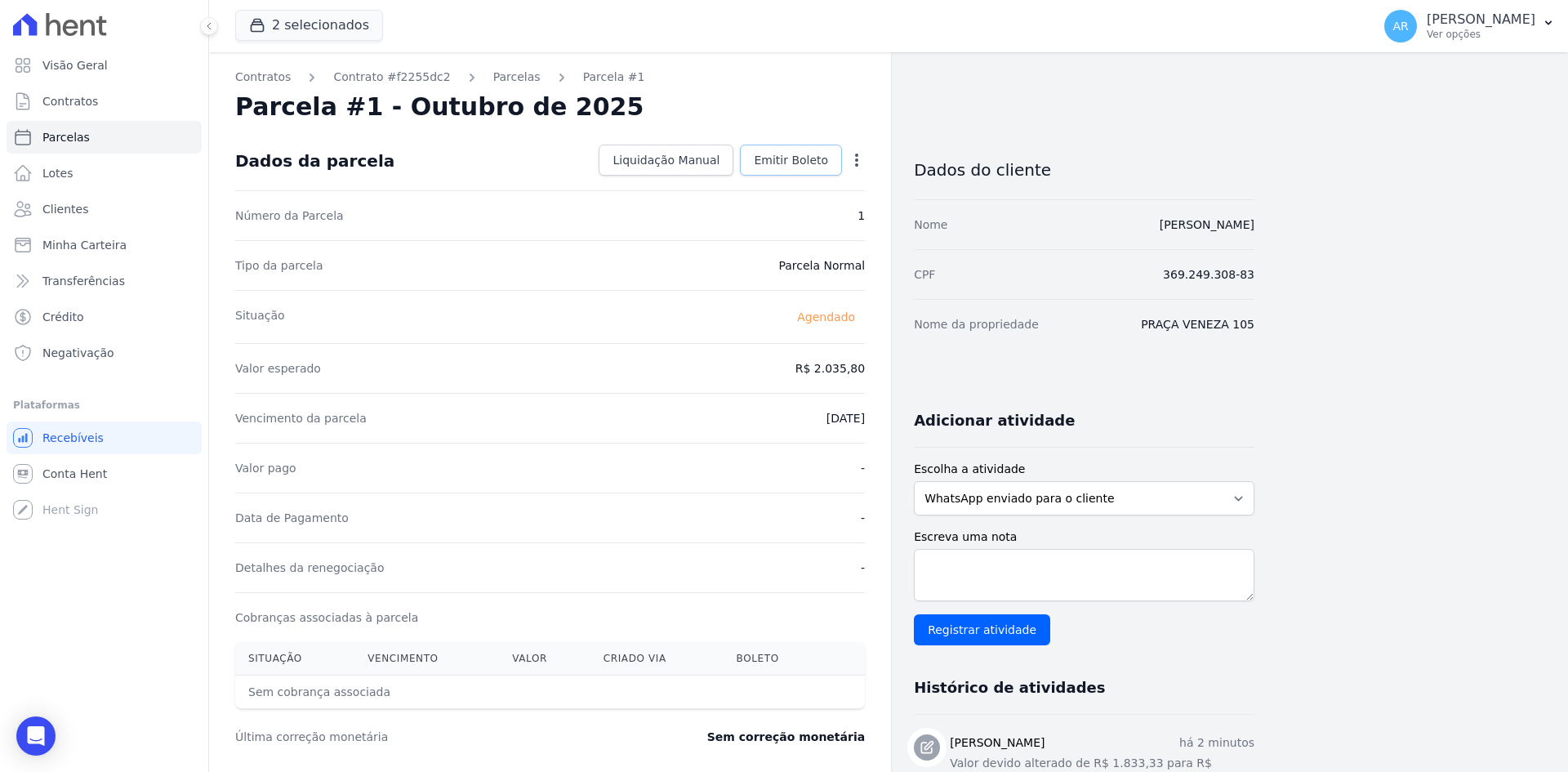
click at [778, 160] on span "Emitir Boleto" at bounding box center [791, 160] width 75 height 16
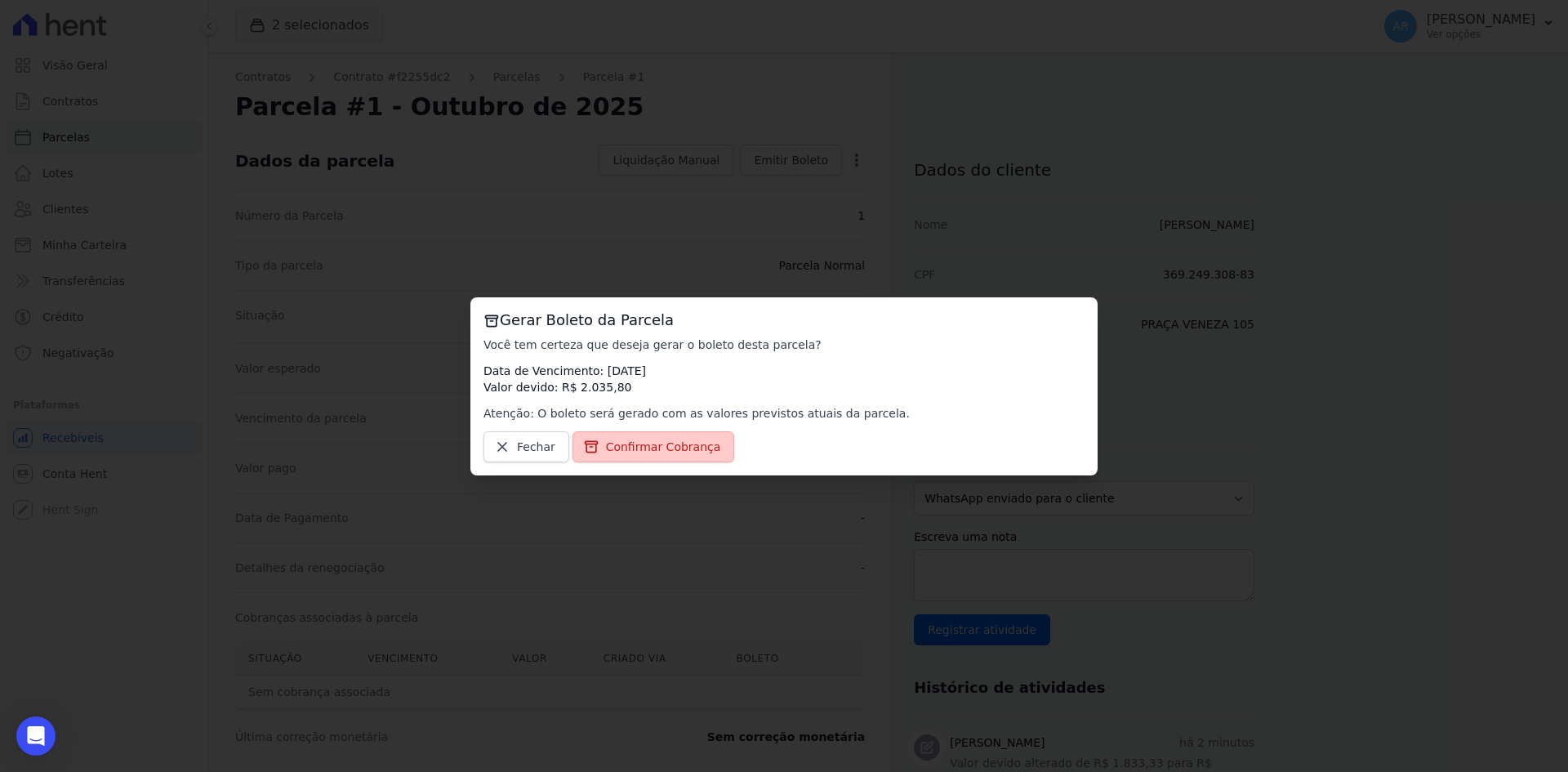
click at [650, 447] on span "Confirmar Cobrança" at bounding box center [664, 446] width 116 height 16
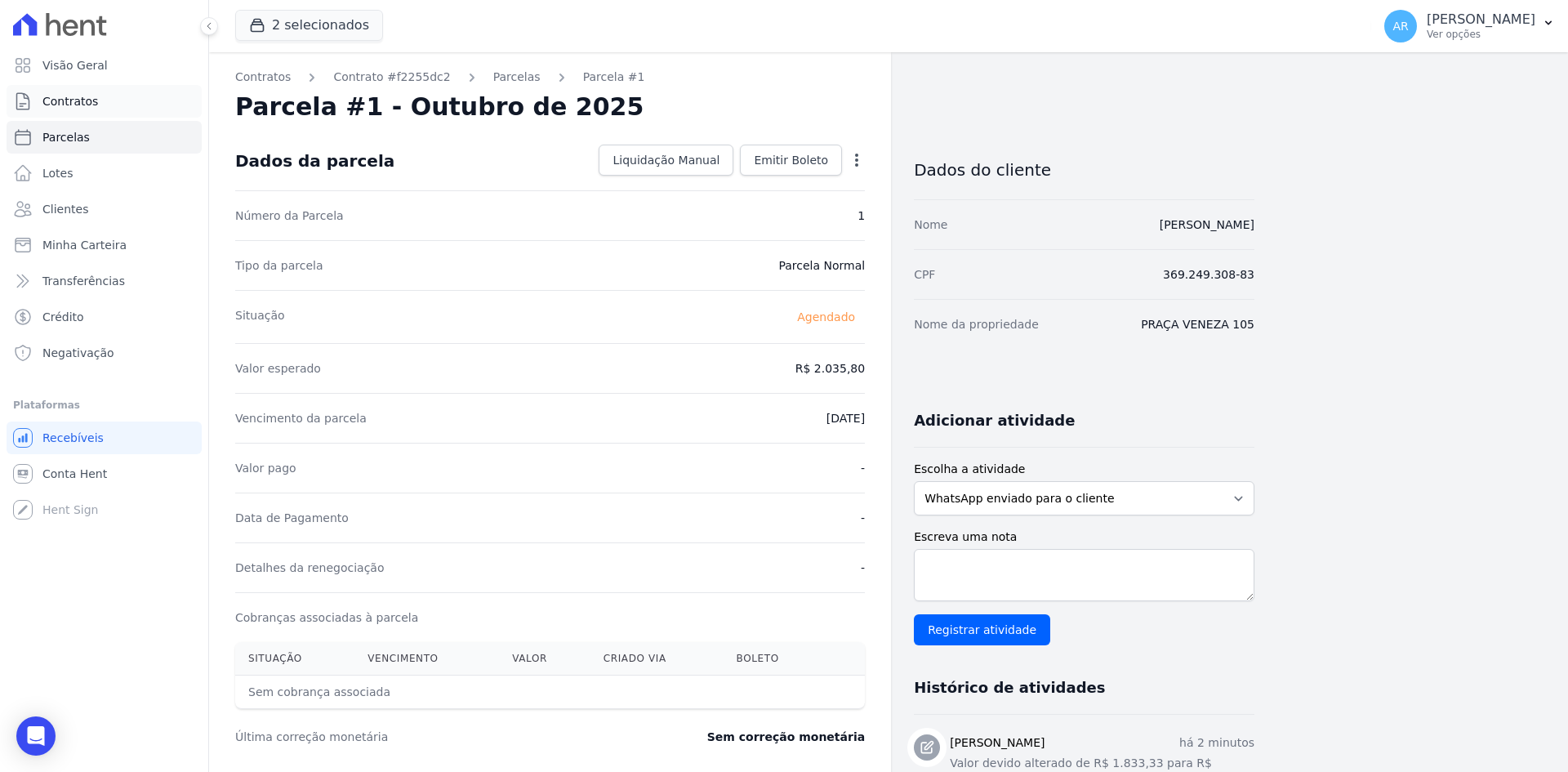
click at [75, 102] on span "Contratos" at bounding box center [70, 101] width 55 height 16
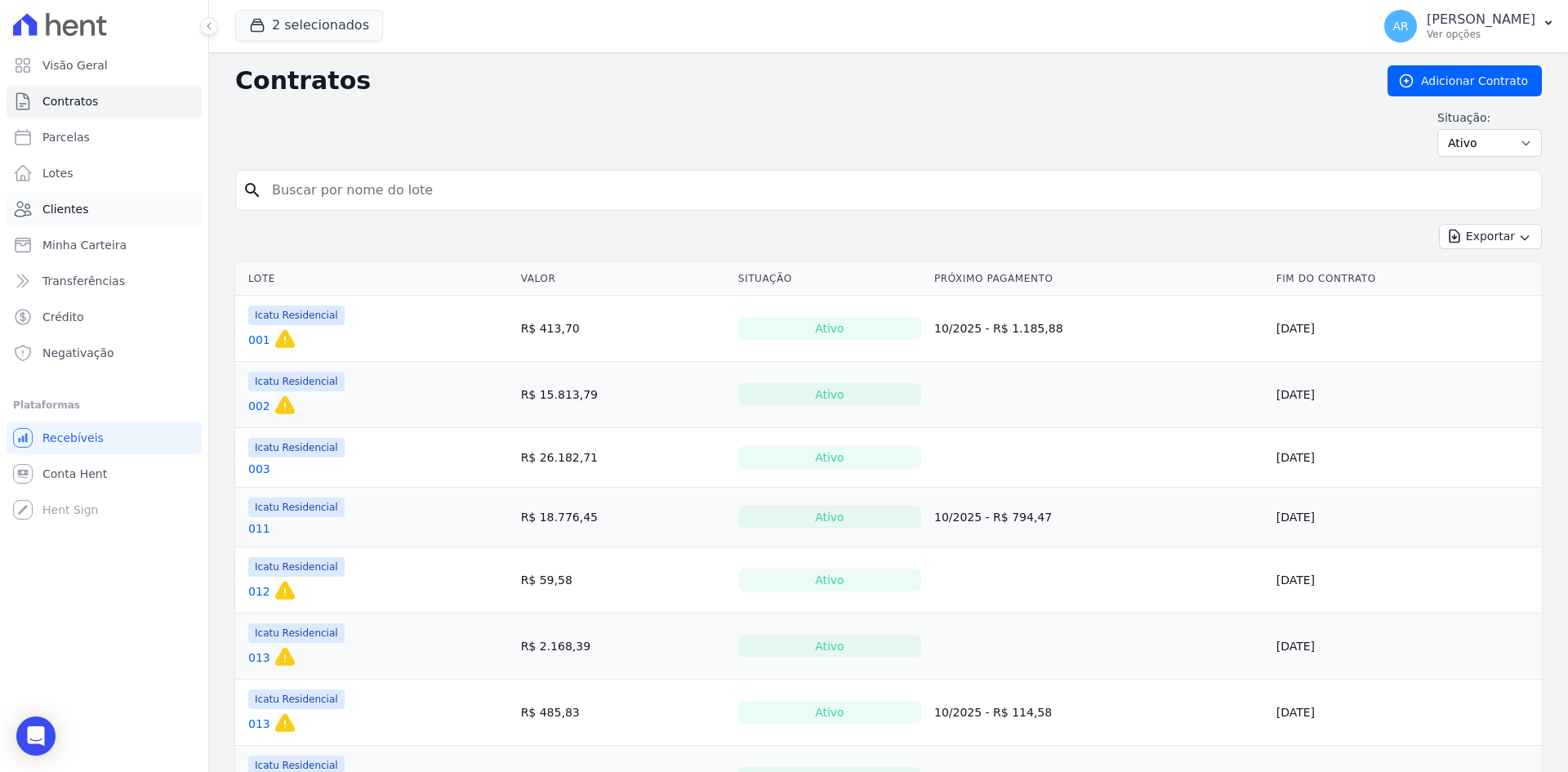
click at [74, 211] on span "Clientes" at bounding box center [65, 209] width 45 height 16
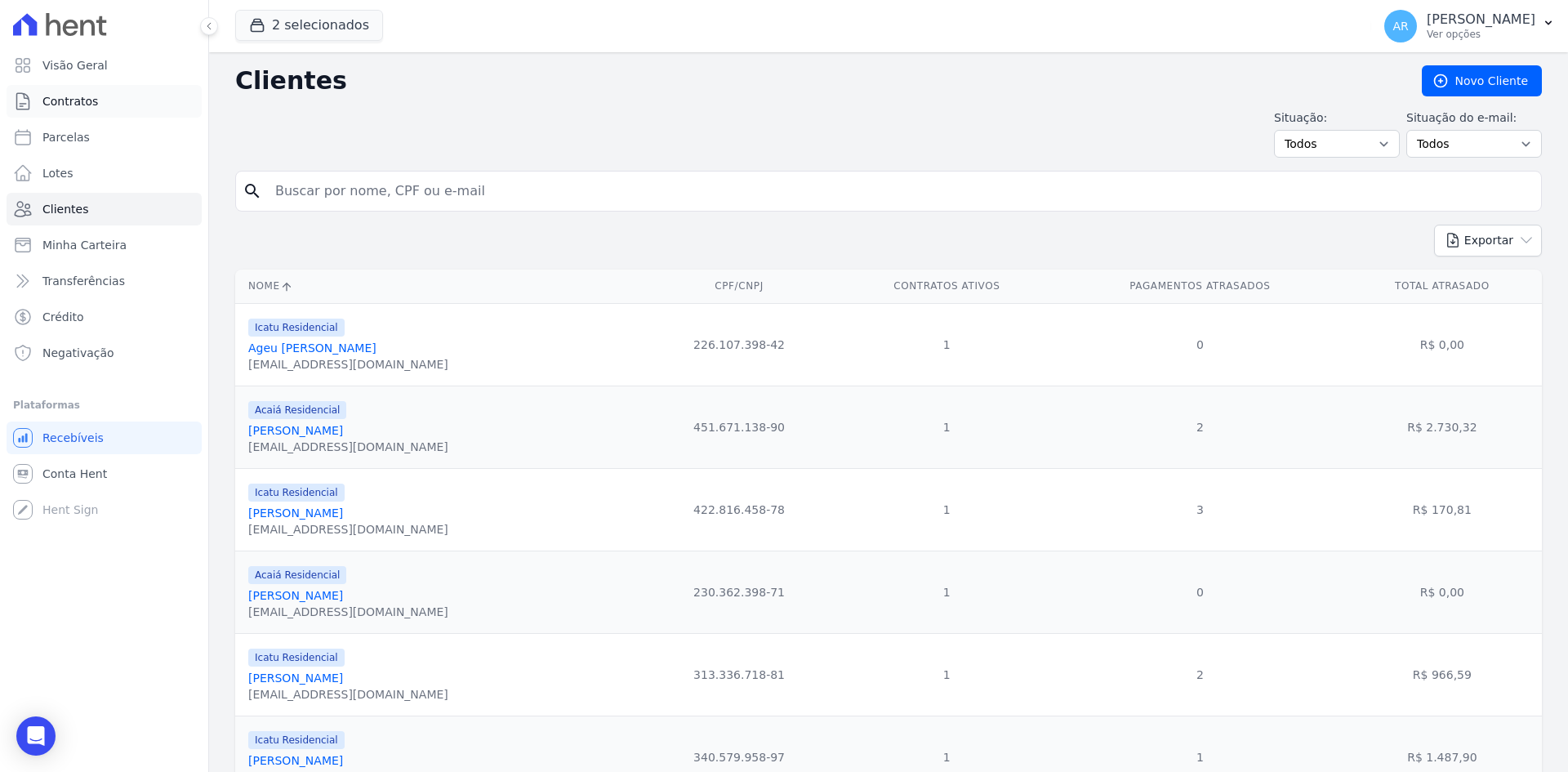
click at [68, 101] on span "Contratos" at bounding box center [70, 101] width 55 height 16
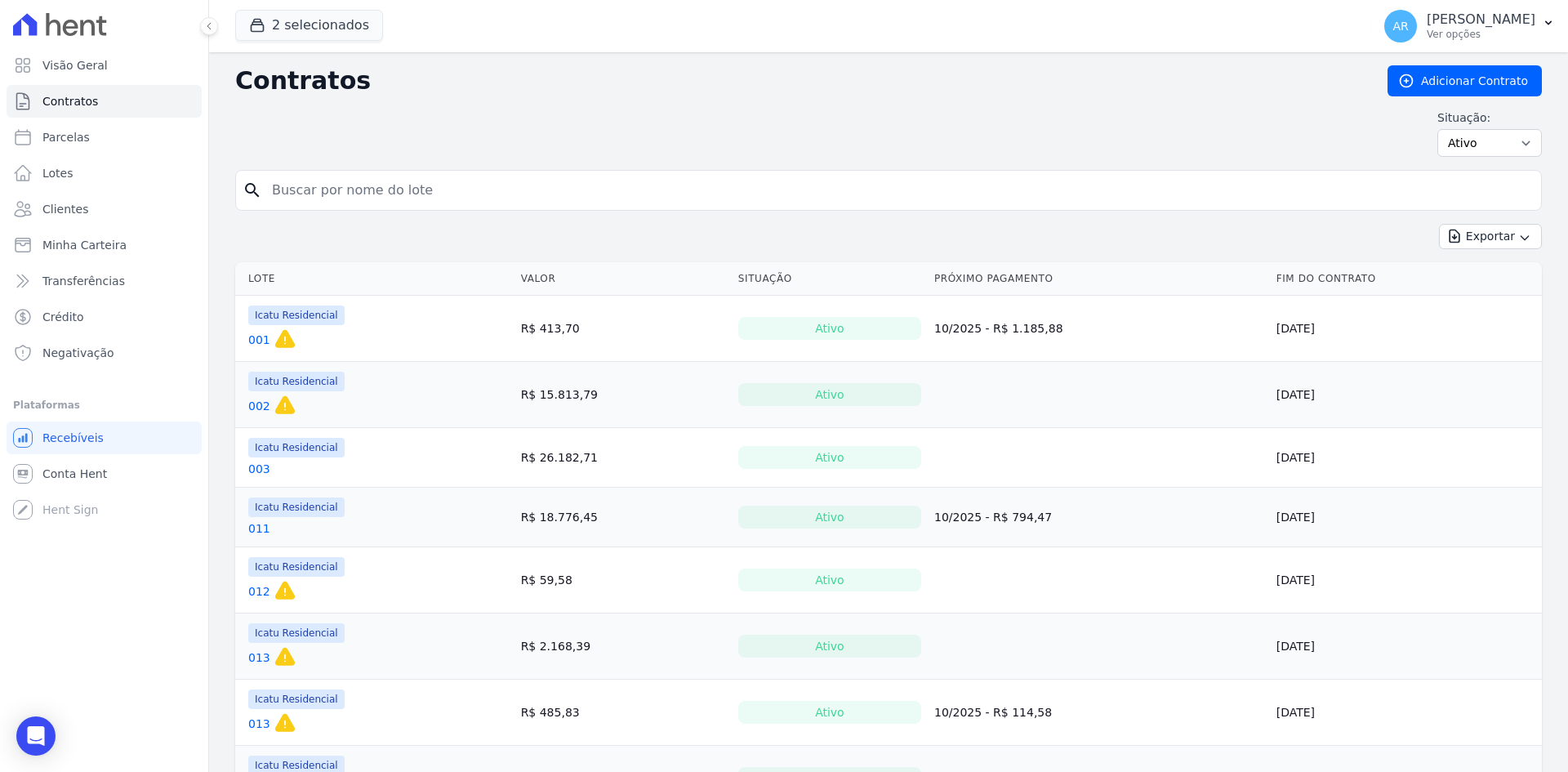
click at [1448, 137] on select "Ativo Todos Pausado Distratado Rascunho Expirado Encerrado" at bounding box center [1490, 142] width 105 height 28
select select "draft"
click at [1437, 129] on select "Ativo Todos Pausado Distratado Rascunho Expirado Encerrado" at bounding box center [1490, 142] width 105 height 28
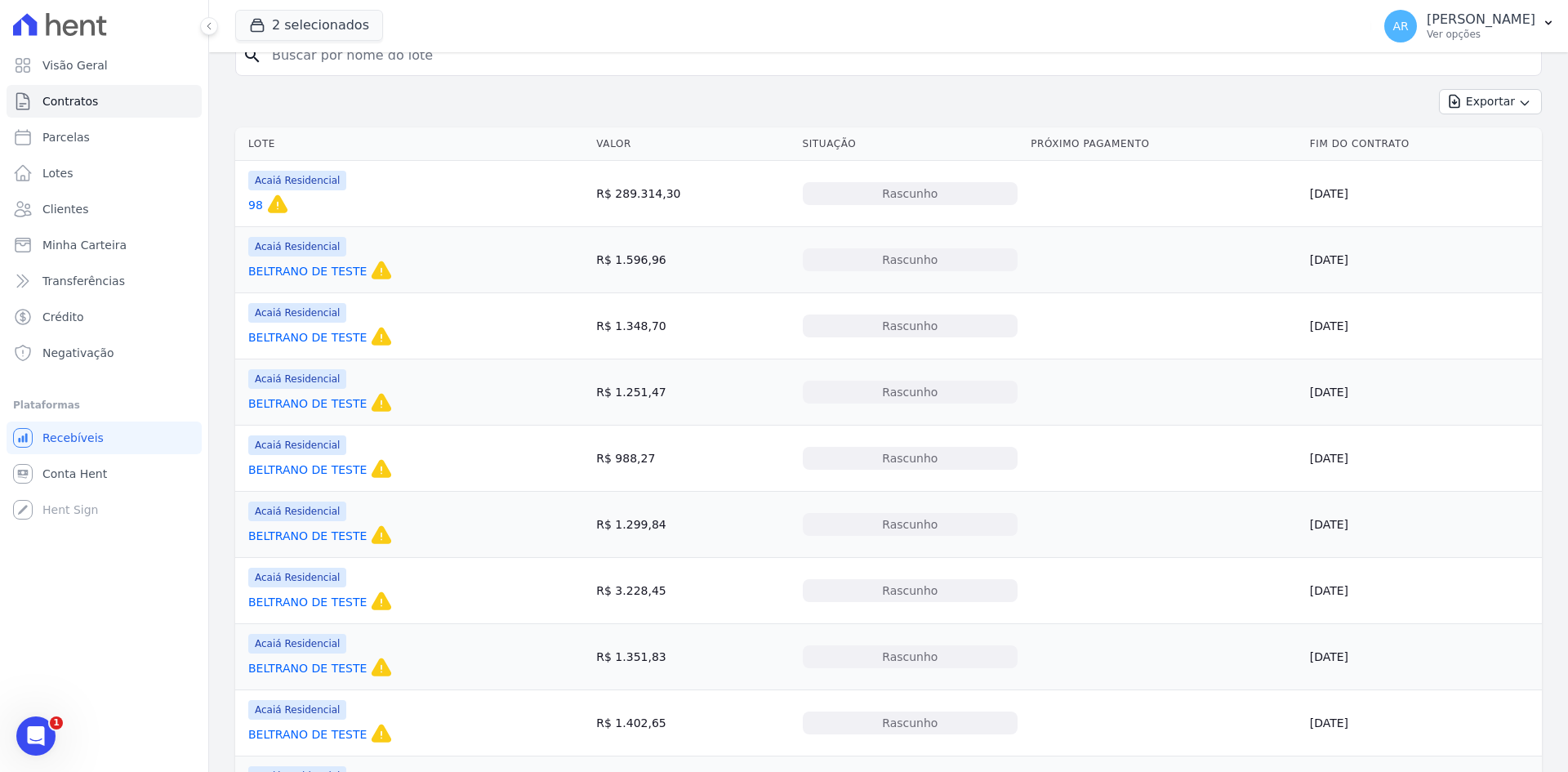
scroll to position [164, 0]
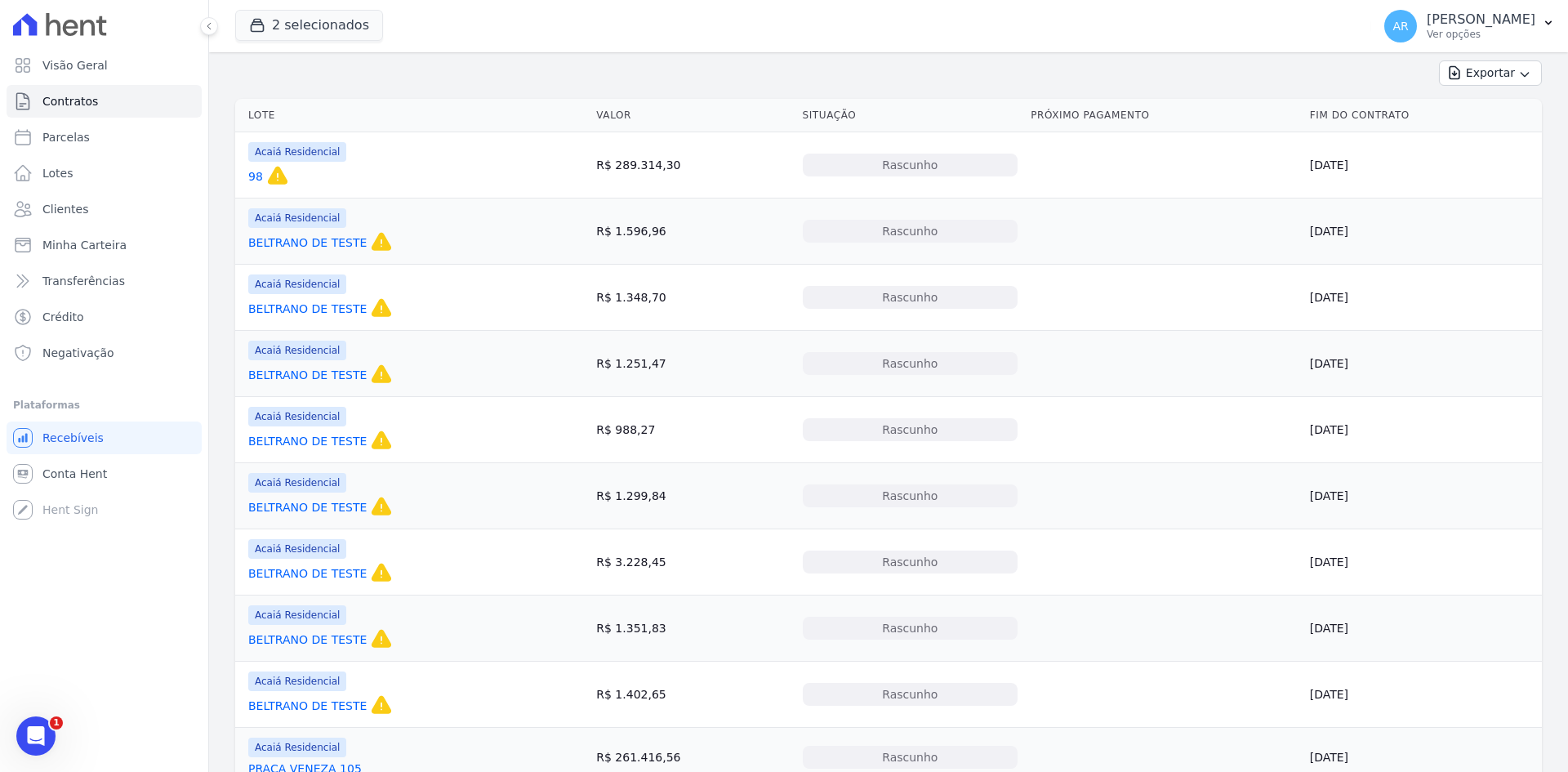
click at [255, 178] on link "98" at bounding box center [255, 176] width 15 height 16
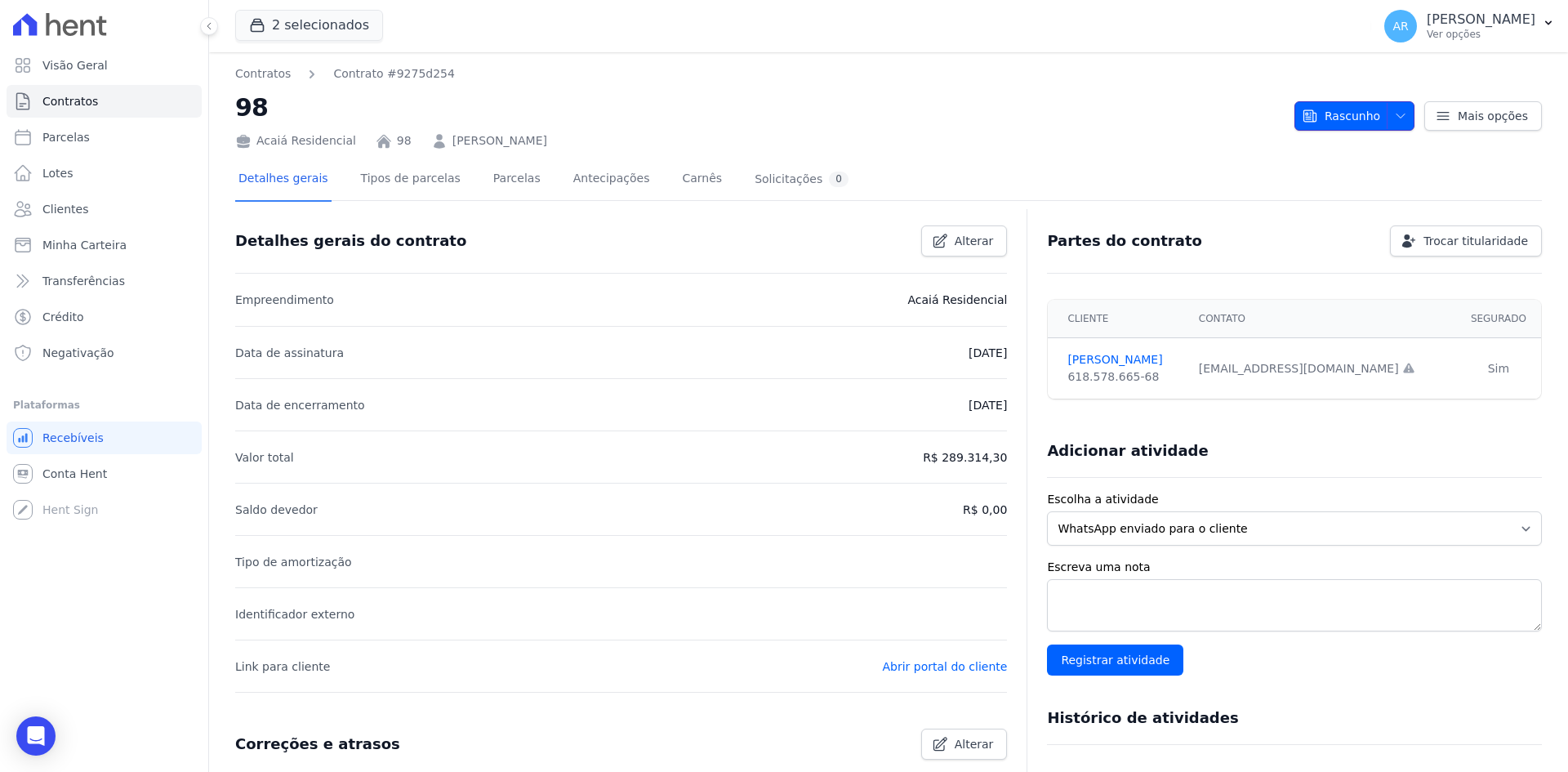
click at [1398, 118] on icon "button" at bounding box center [1400, 116] width 13 height 13
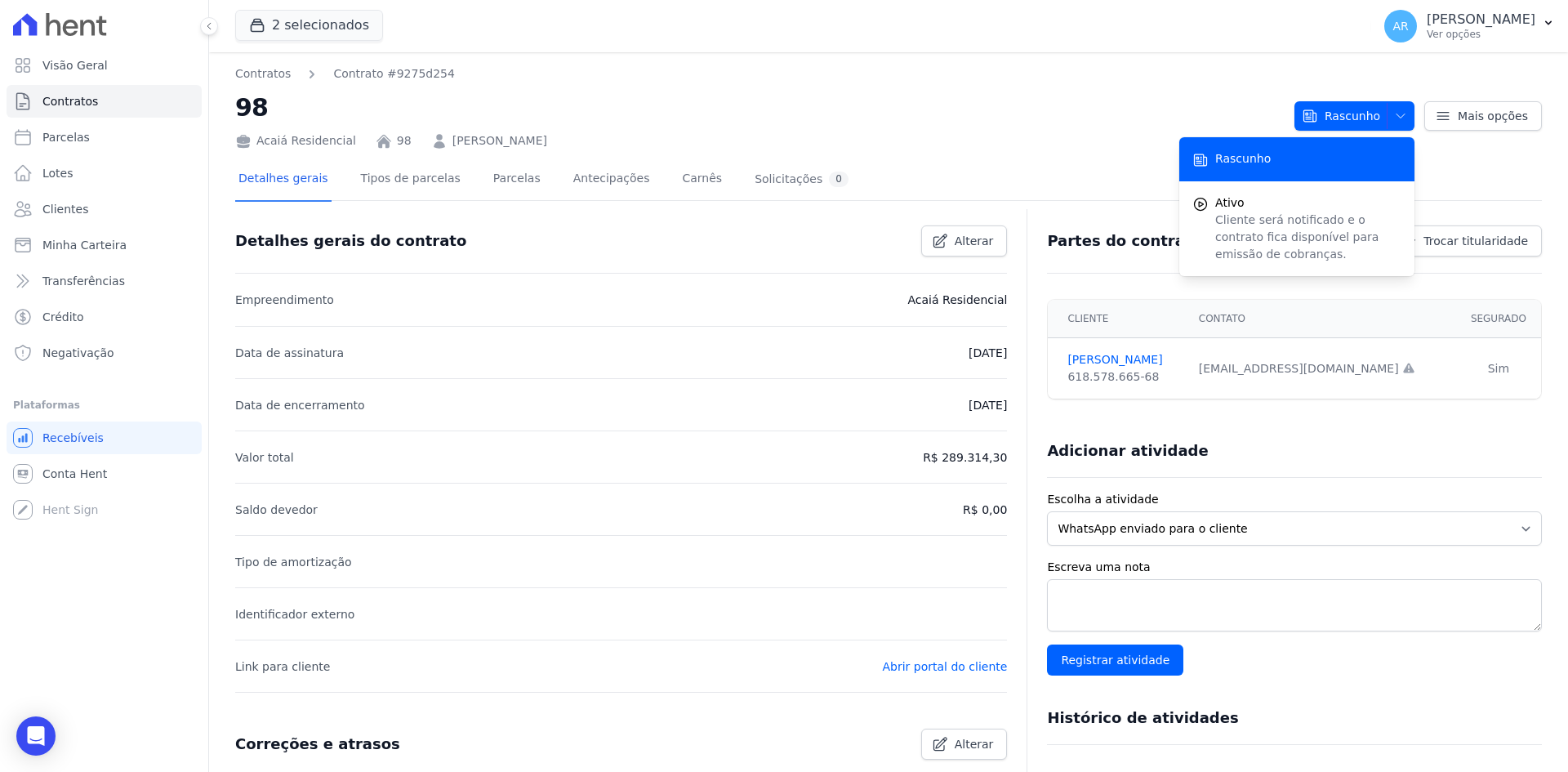
click at [1490, 167] on div "Detalhes gerais Tipos de parcelas [GEOGRAPHIC_DATA] Antecipações Carnês Solicit…" at bounding box center [889, 180] width 1307 height 41
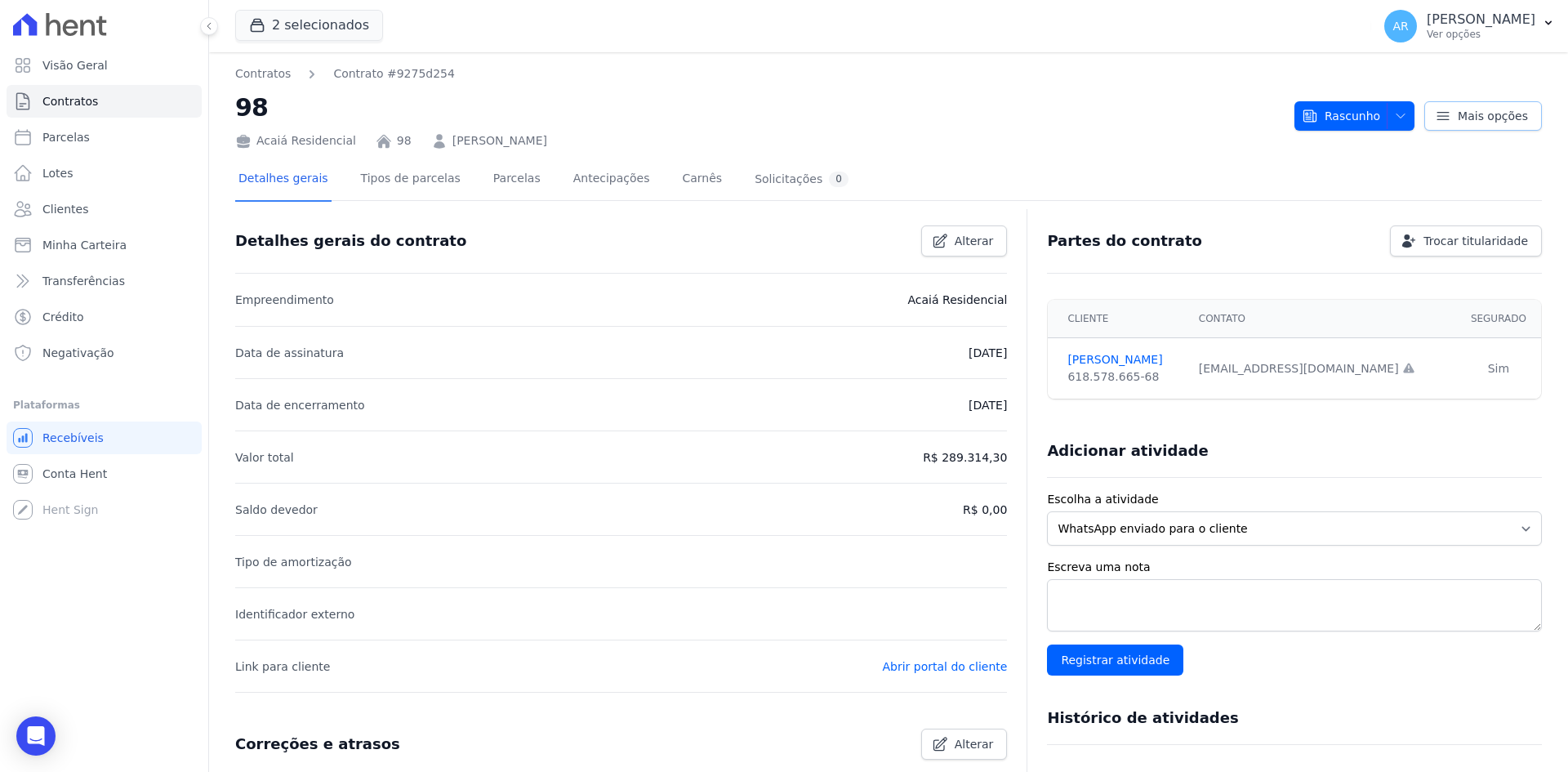
click at [1442, 120] on icon at bounding box center [1443, 116] width 16 height 16
click at [1146, 156] on div "Detalhes gerais Tipos de parcelas [GEOGRAPHIC_DATA] Antecipações Carnês Solicit…" at bounding box center [889, 636] width 1307 height 974
click at [81, 98] on span "Contratos" at bounding box center [70, 101] width 55 height 16
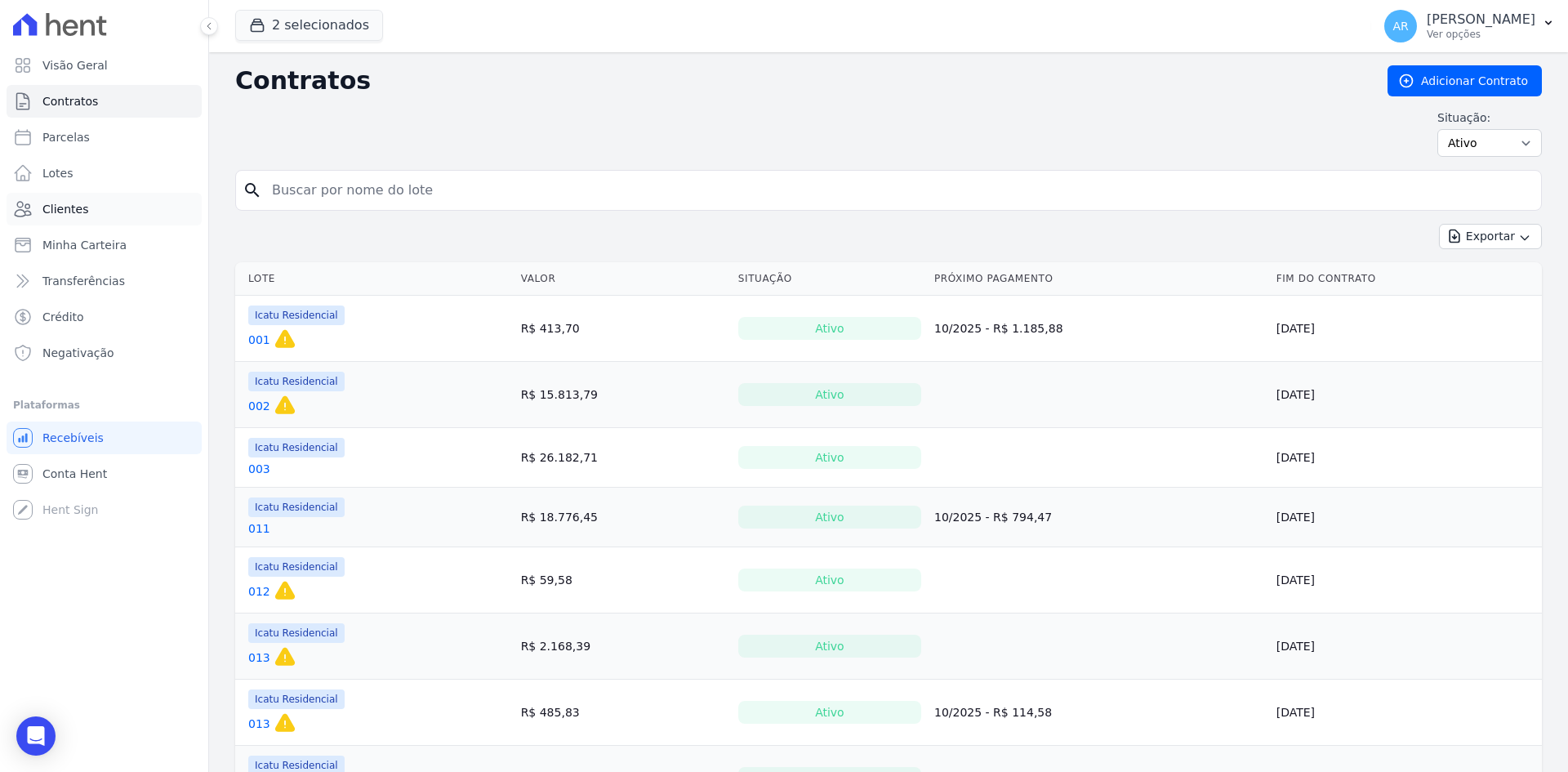
click at [74, 205] on span "Clientes" at bounding box center [65, 209] width 45 height 16
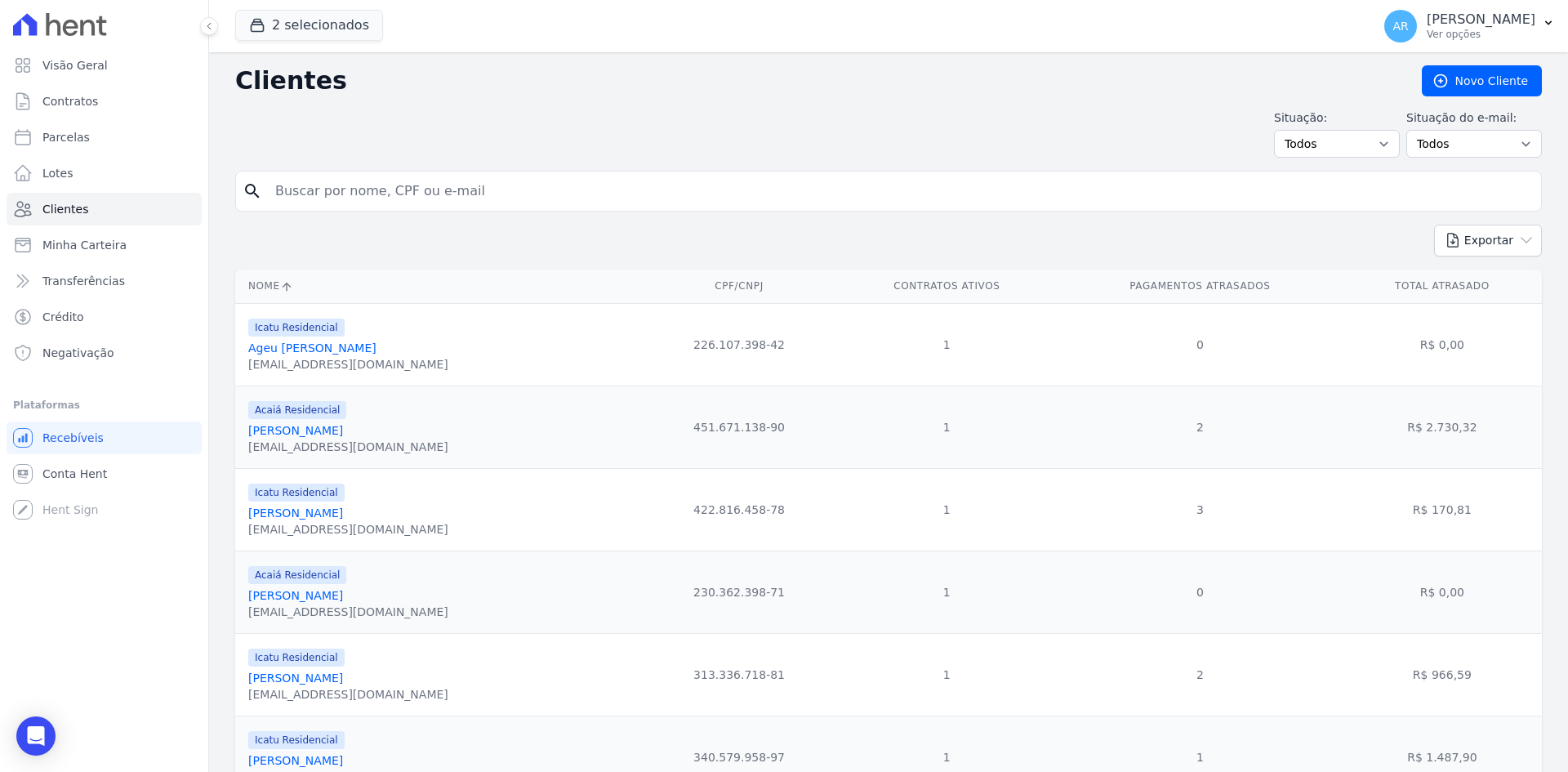
click at [348, 196] on input "search" at bounding box center [900, 191] width 1268 height 33
type input "[PERSON_NAME]"
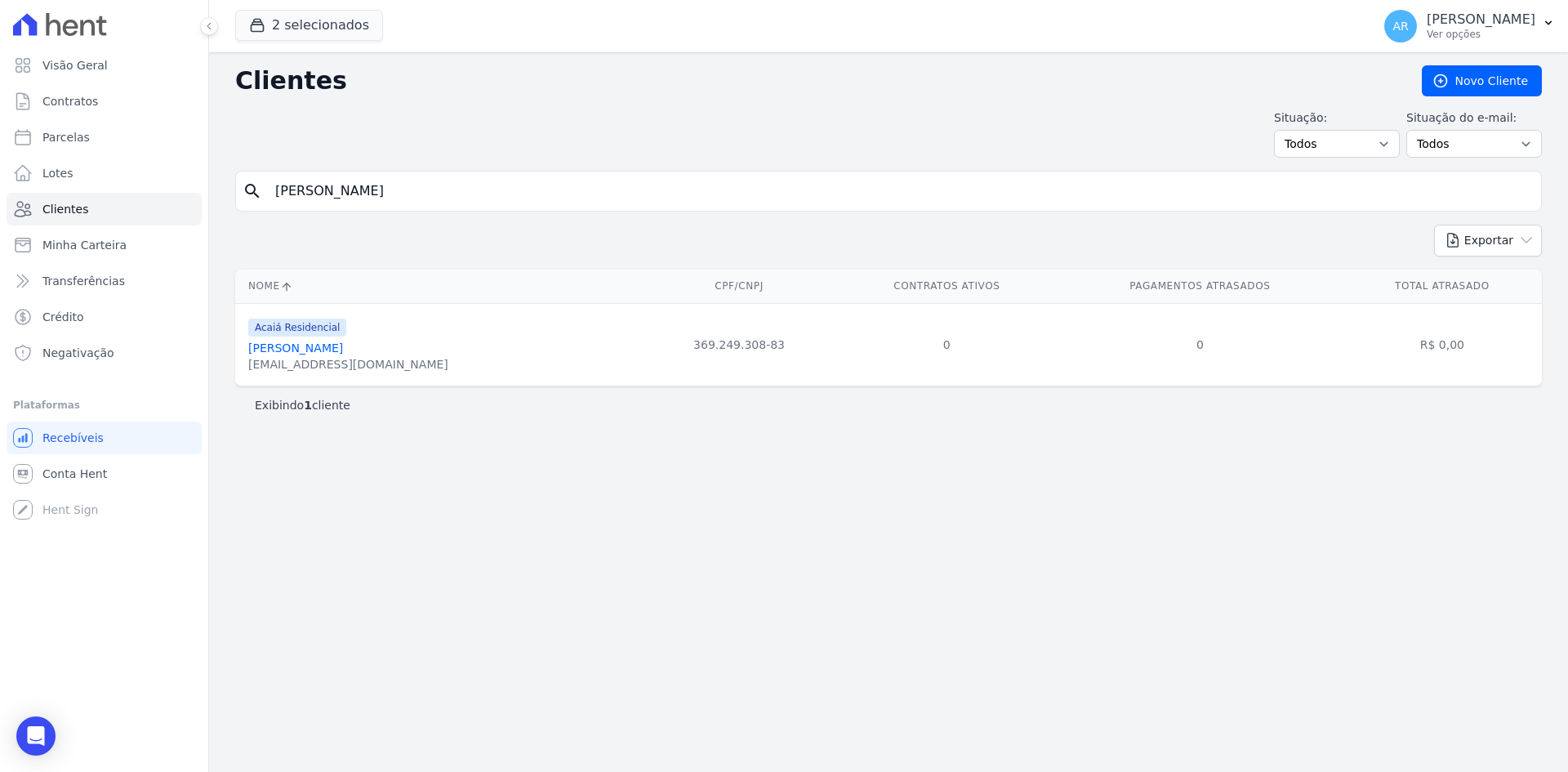
click at [326, 348] on link "[PERSON_NAME]" at bounding box center [295, 348] width 95 height 13
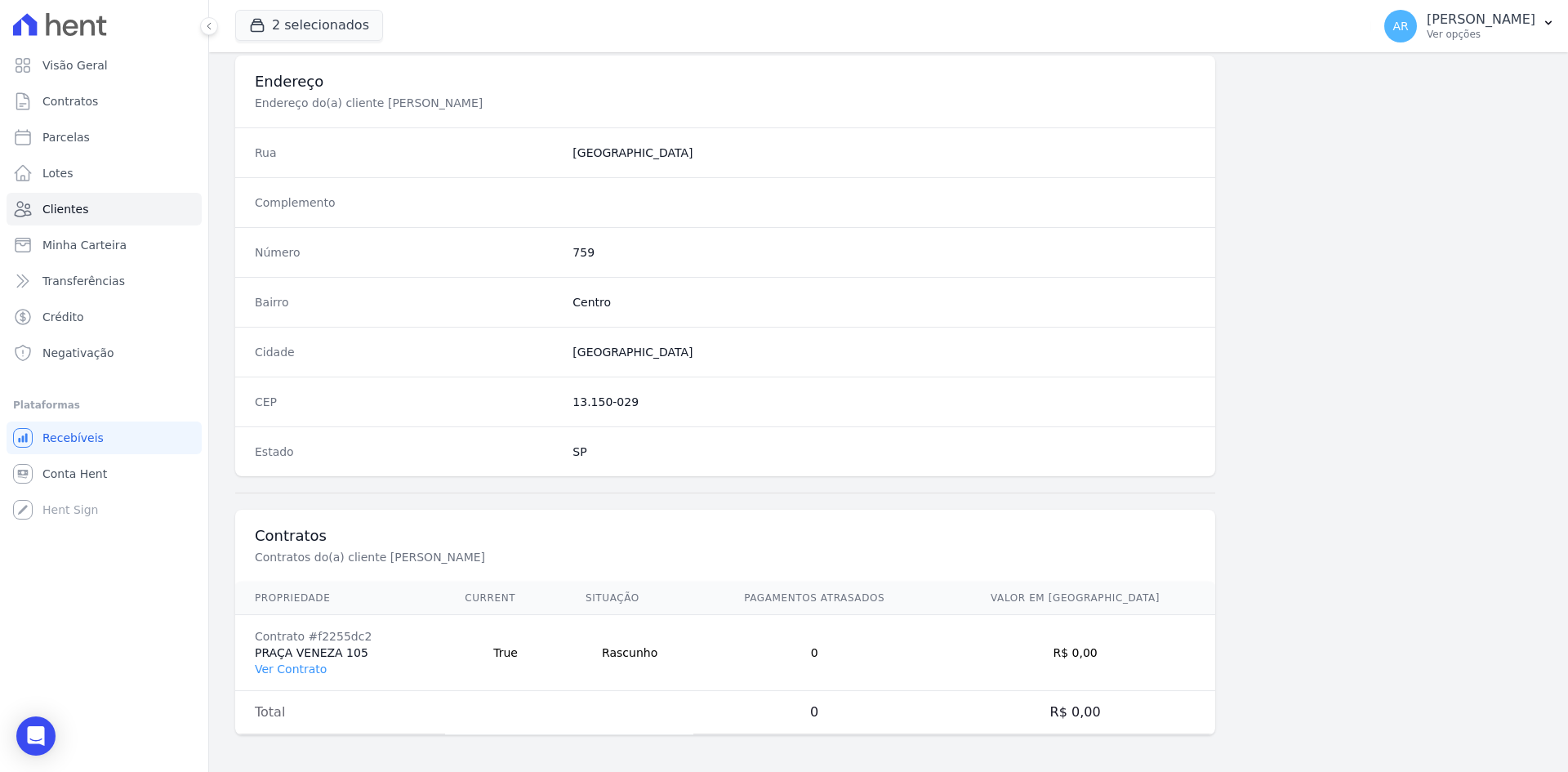
scroll to position [757, 0]
click at [290, 667] on link "Ver Contrato" at bounding box center [291, 666] width 72 height 13
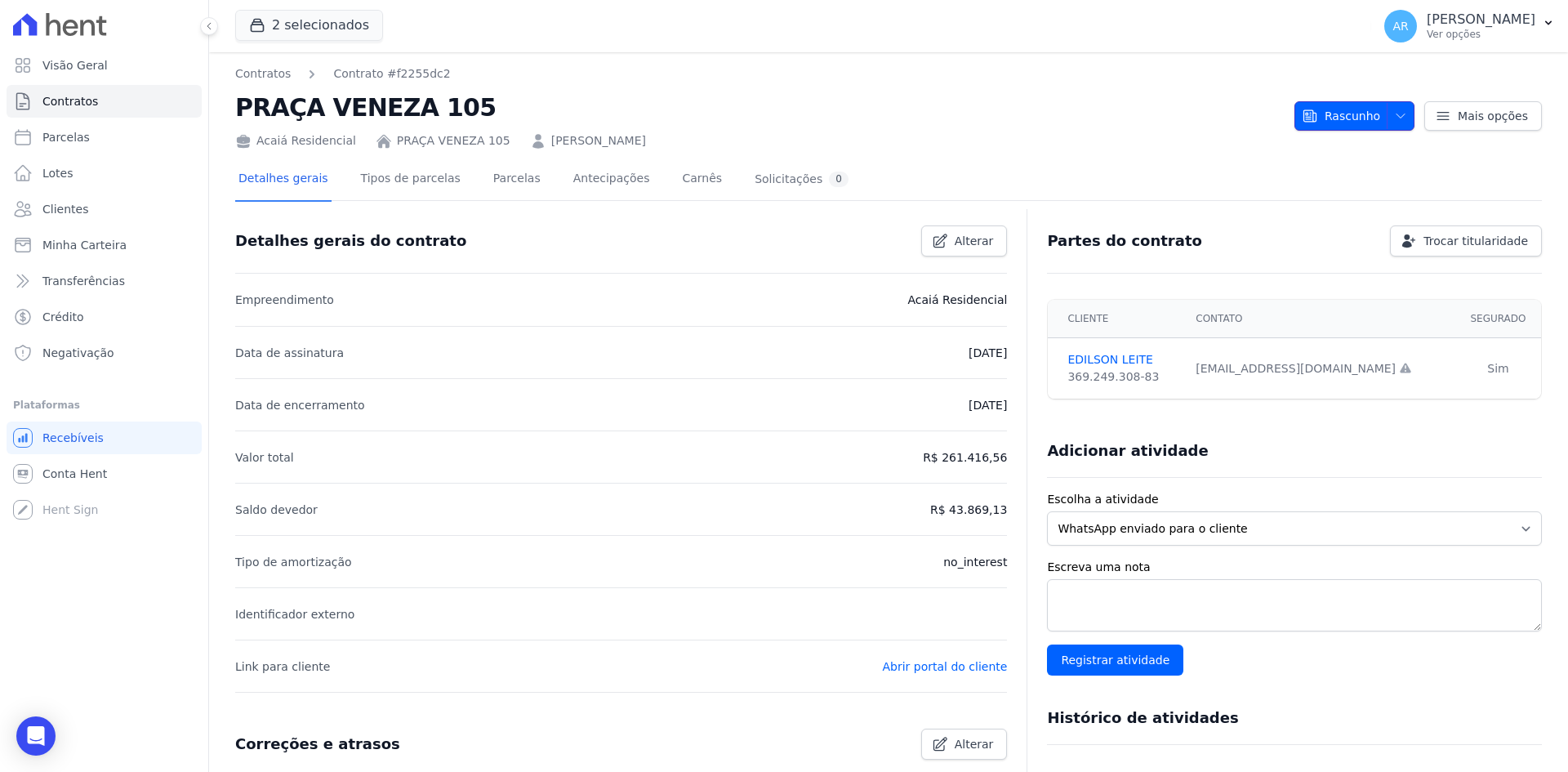
click at [1395, 116] on icon "button" at bounding box center [1400, 116] width 13 height 13
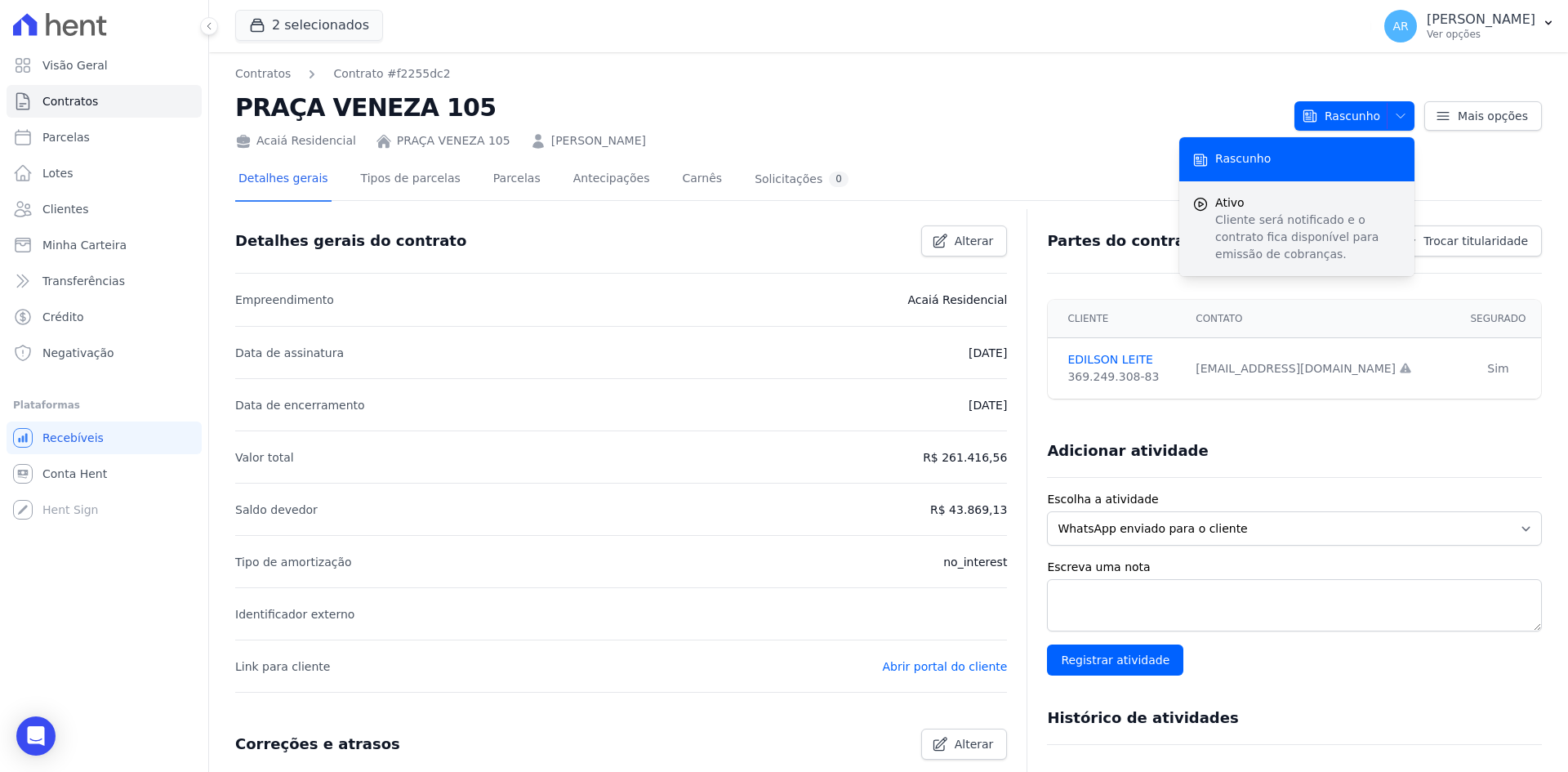
click at [1218, 226] on p "Cliente será notificado e o contrato fica disponível para emissão de cobranças." at bounding box center [1308, 237] width 186 height 52
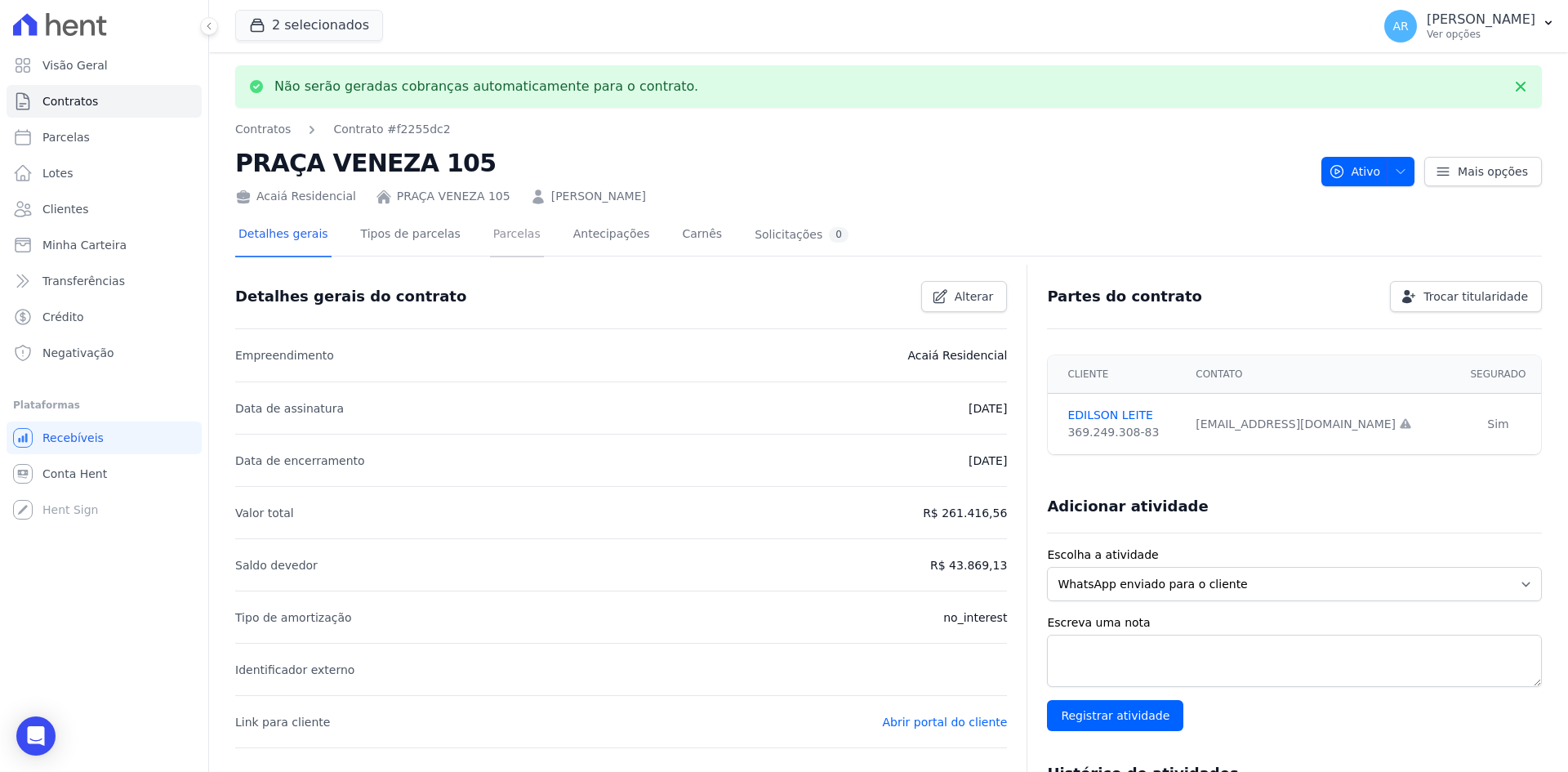
click at [497, 226] on link "Parcelas" at bounding box center [516, 236] width 54 height 44
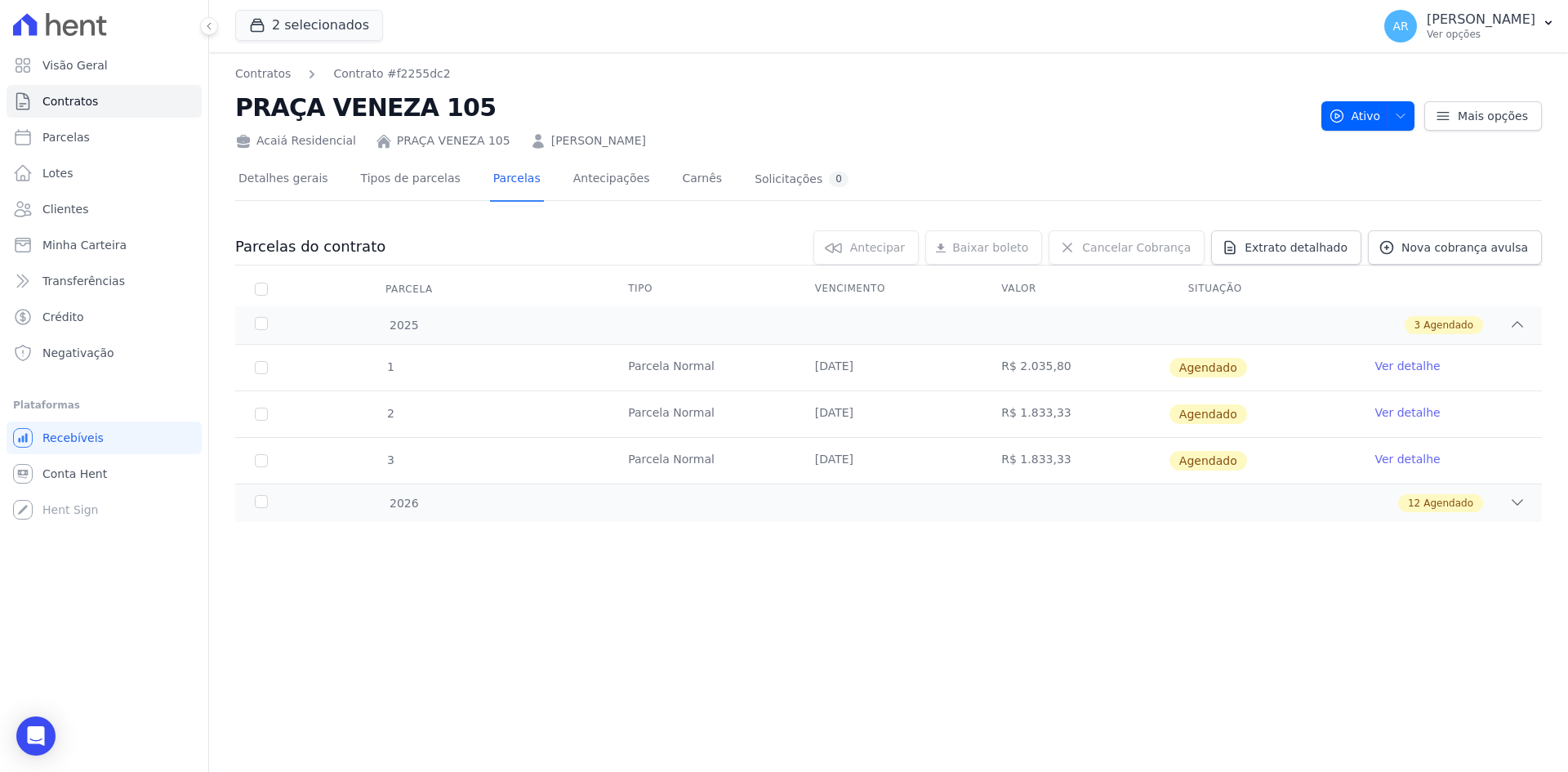
click at [1420, 358] on link "Ver detalhe" at bounding box center [1406, 366] width 65 height 16
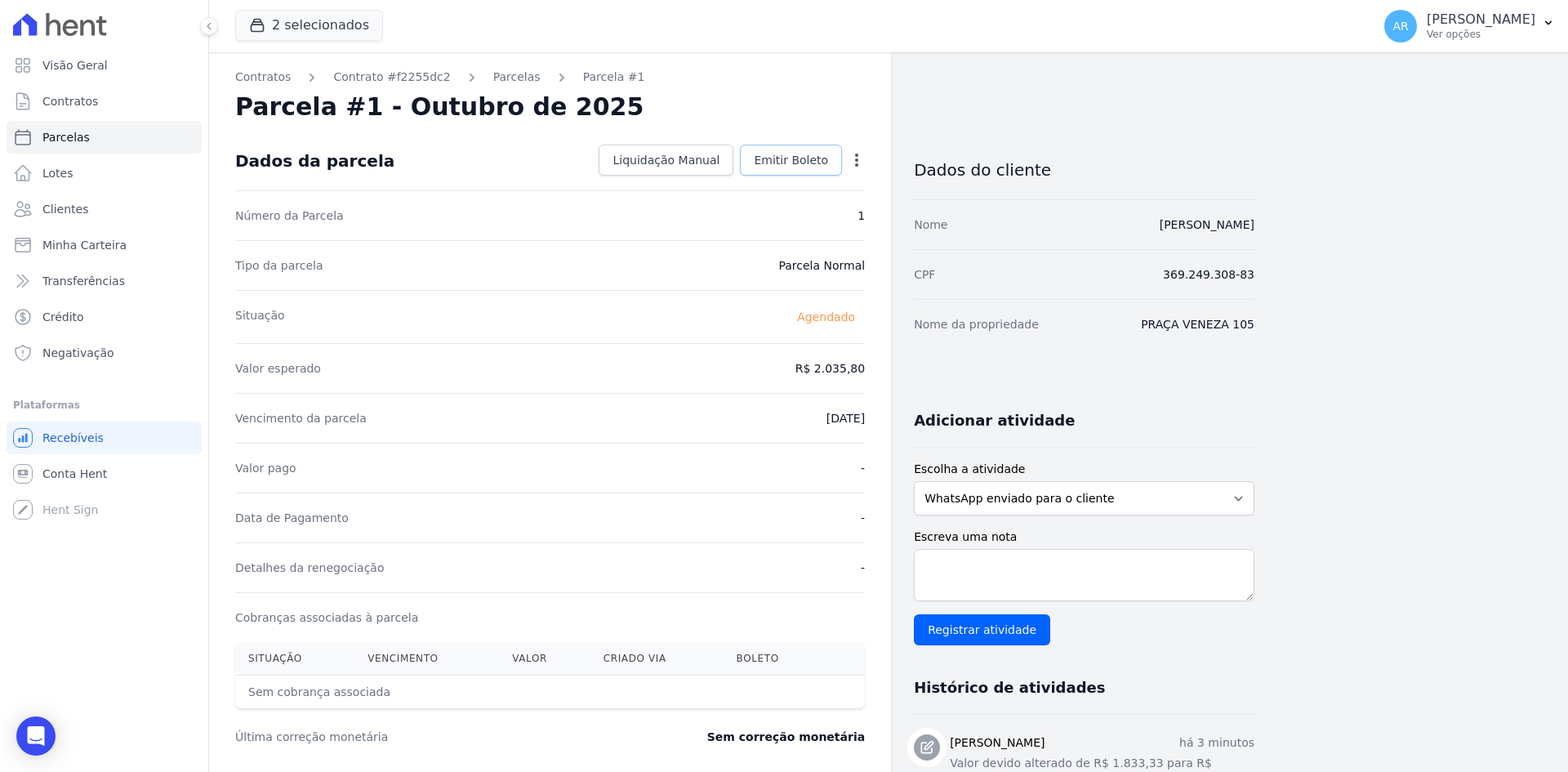
click at [810, 163] on span "Emitir Boleto" at bounding box center [791, 160] width 75 height 16
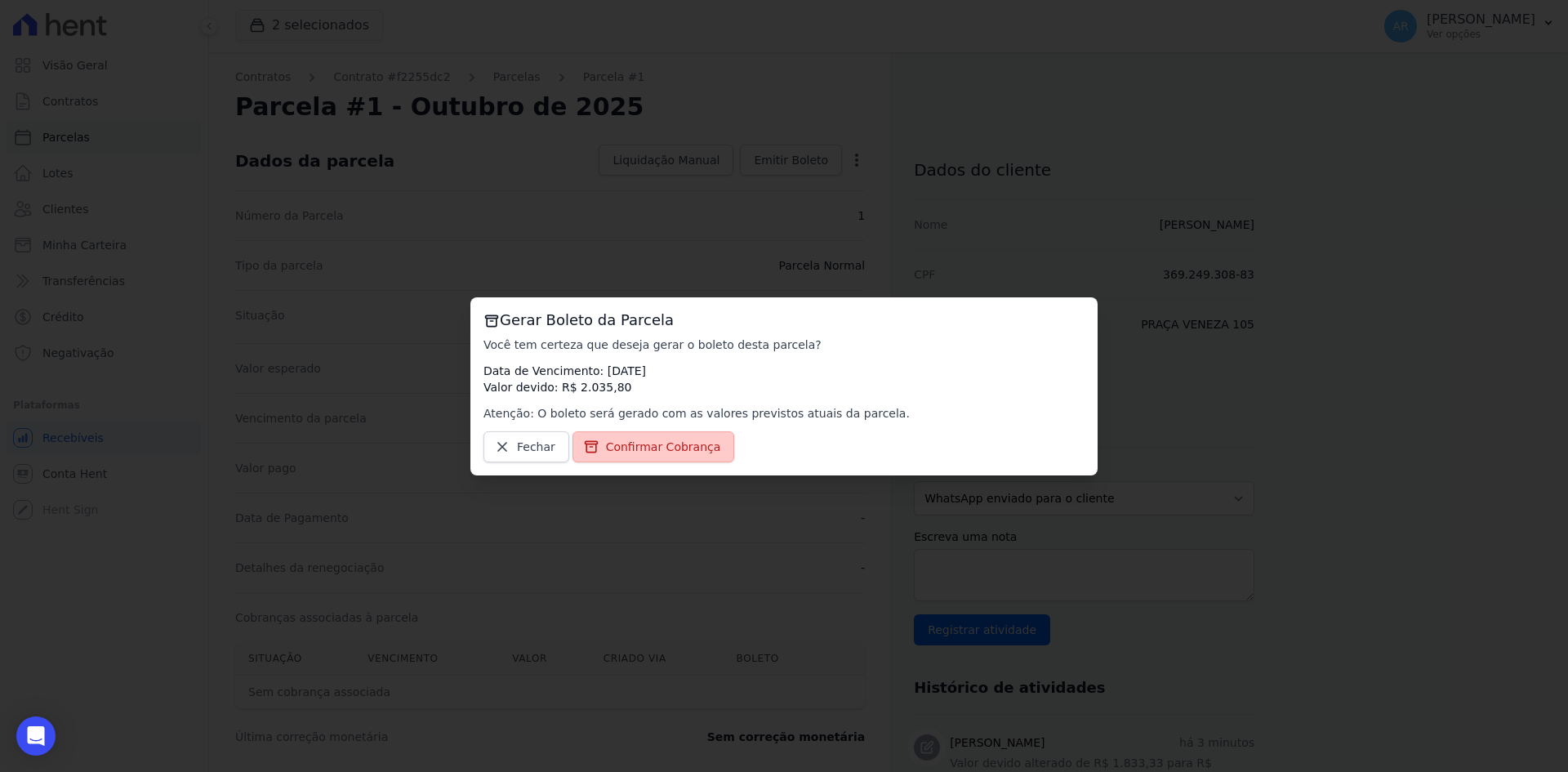
click at [669, 453] on span "Confirmar Cobrança" at bounding box center [664, 446] width 116 height 16
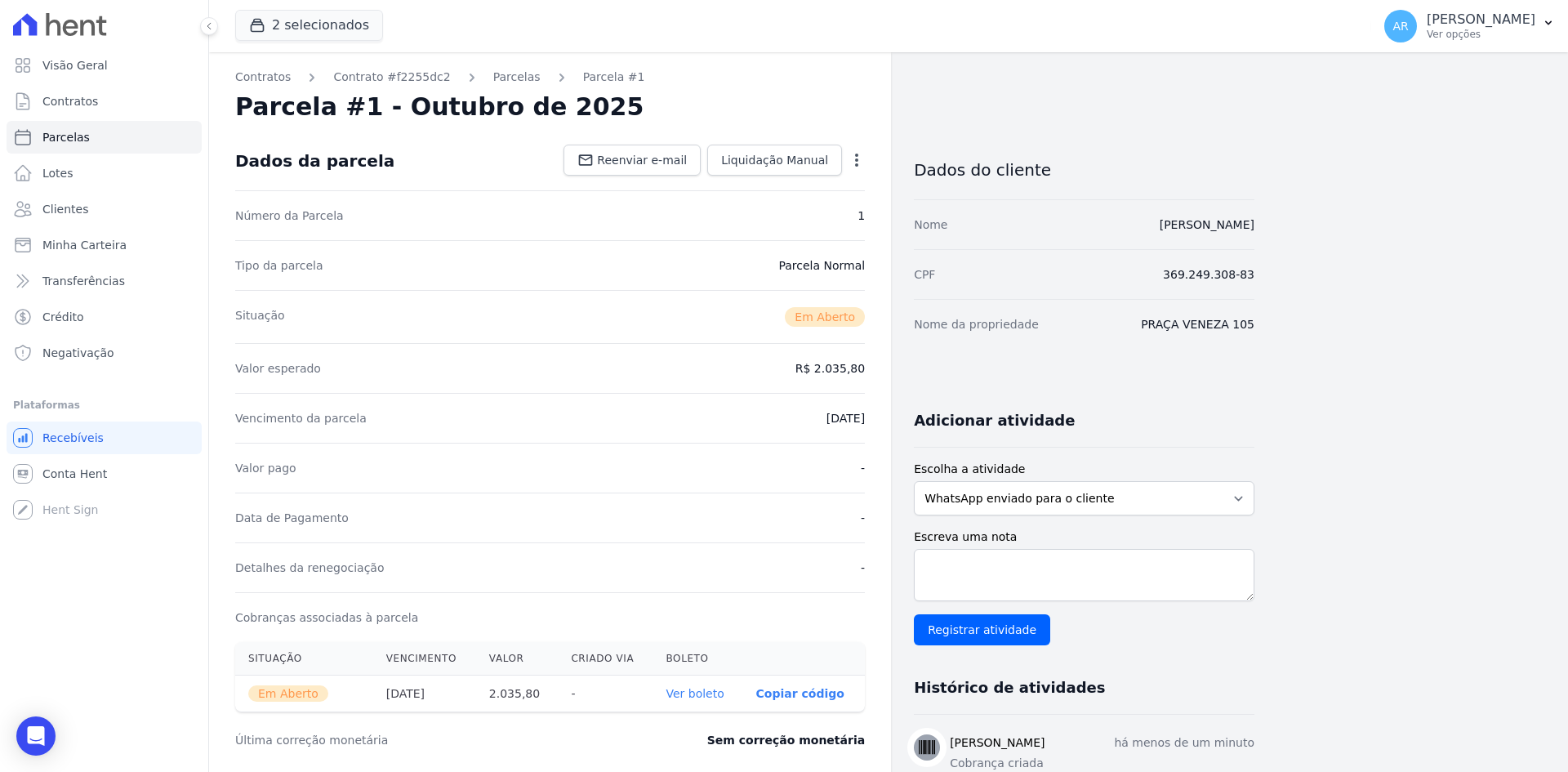
click at [855, 161] on icon "button" at bounding box center [856, 160] width 16 height 16
click at [630, 519] on div "Data de Pagamento -" at bounding box center [550, 518] width 629 height 50
click at [684, 694] on link "Ver boleto" at bounding box center [694, 693] width 58 height 13
click at [65, 208] on span "Clientes" at bounding box center [65, 209] width 45 height 16
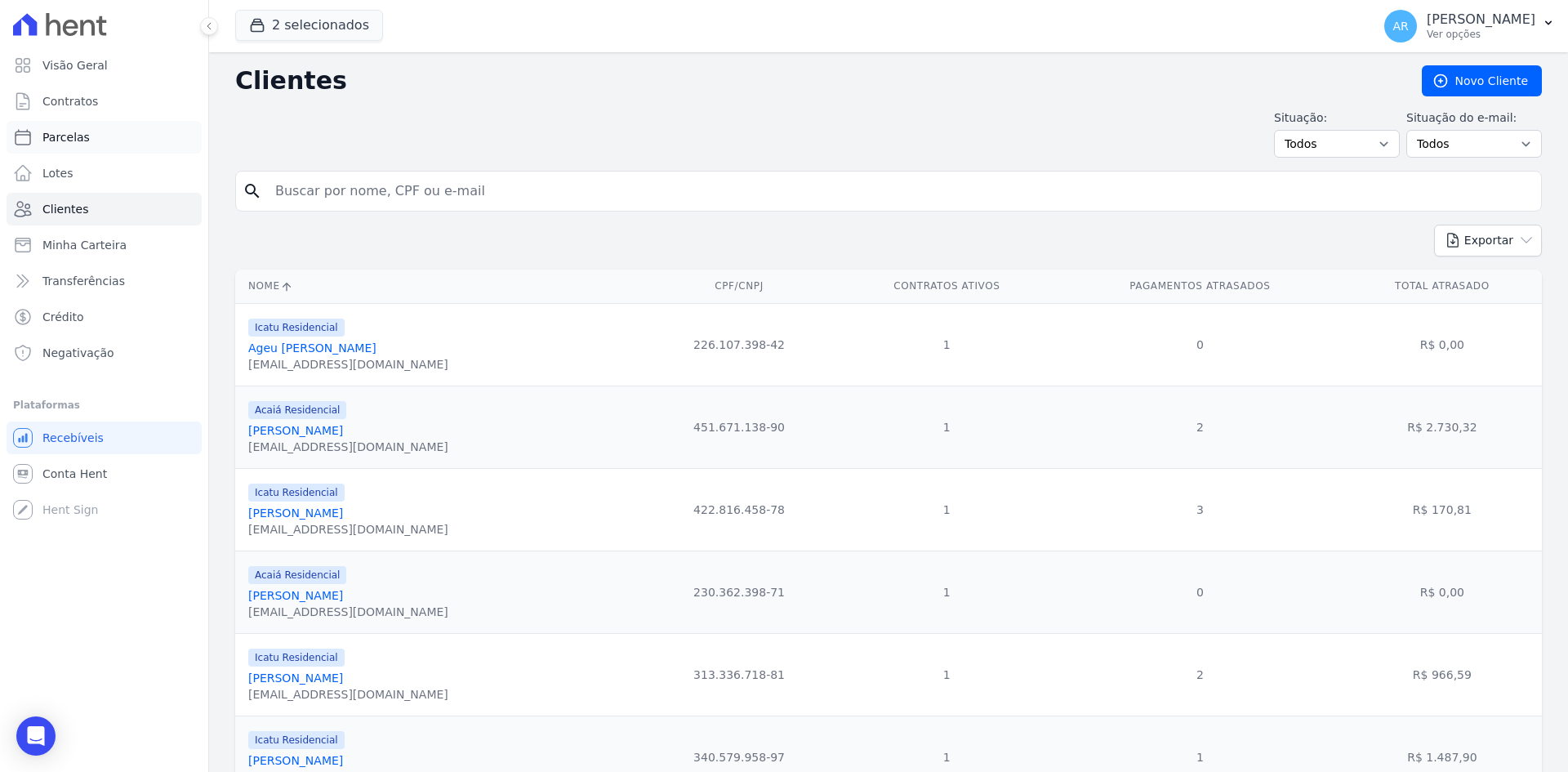
click at [63, 140] on span "Parcelas" at bounding box center [66, 137] width 47 height 16
select select
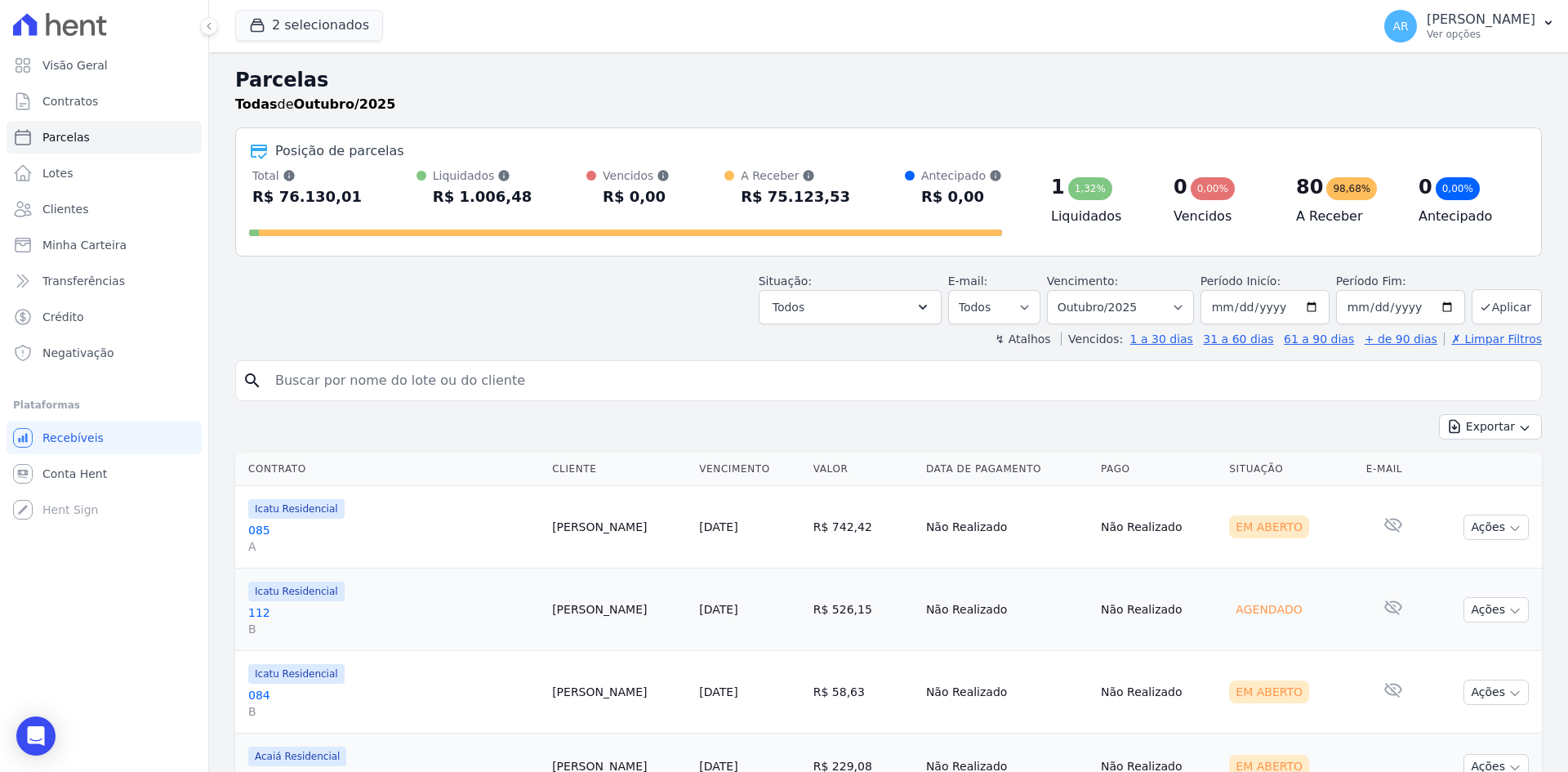
click at [404, 363] on div "search" at bounding box center [889, 381] width 1307 height 41
click at [404, 374] on input "search" at bounding box center [900, 381] width 1268 height 33
type input "andre"
select select
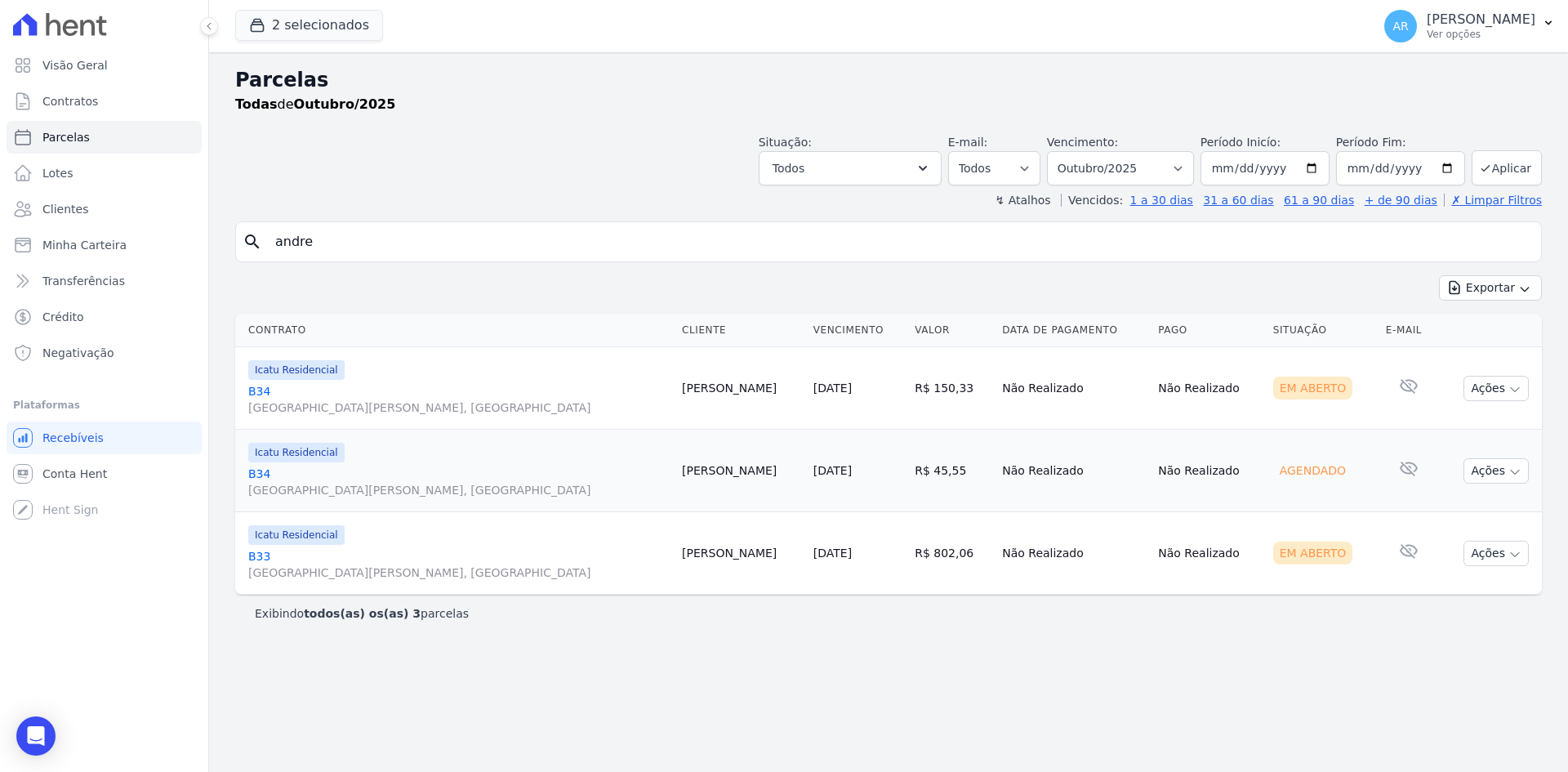
click at [396, 225] on div "search andre" at bounding box center [889, 242] width 1307 height 41
click at [392, 229] on input "andre" at bounding box center [900, 242] width 1268 height 33
type input "bruna"
select select
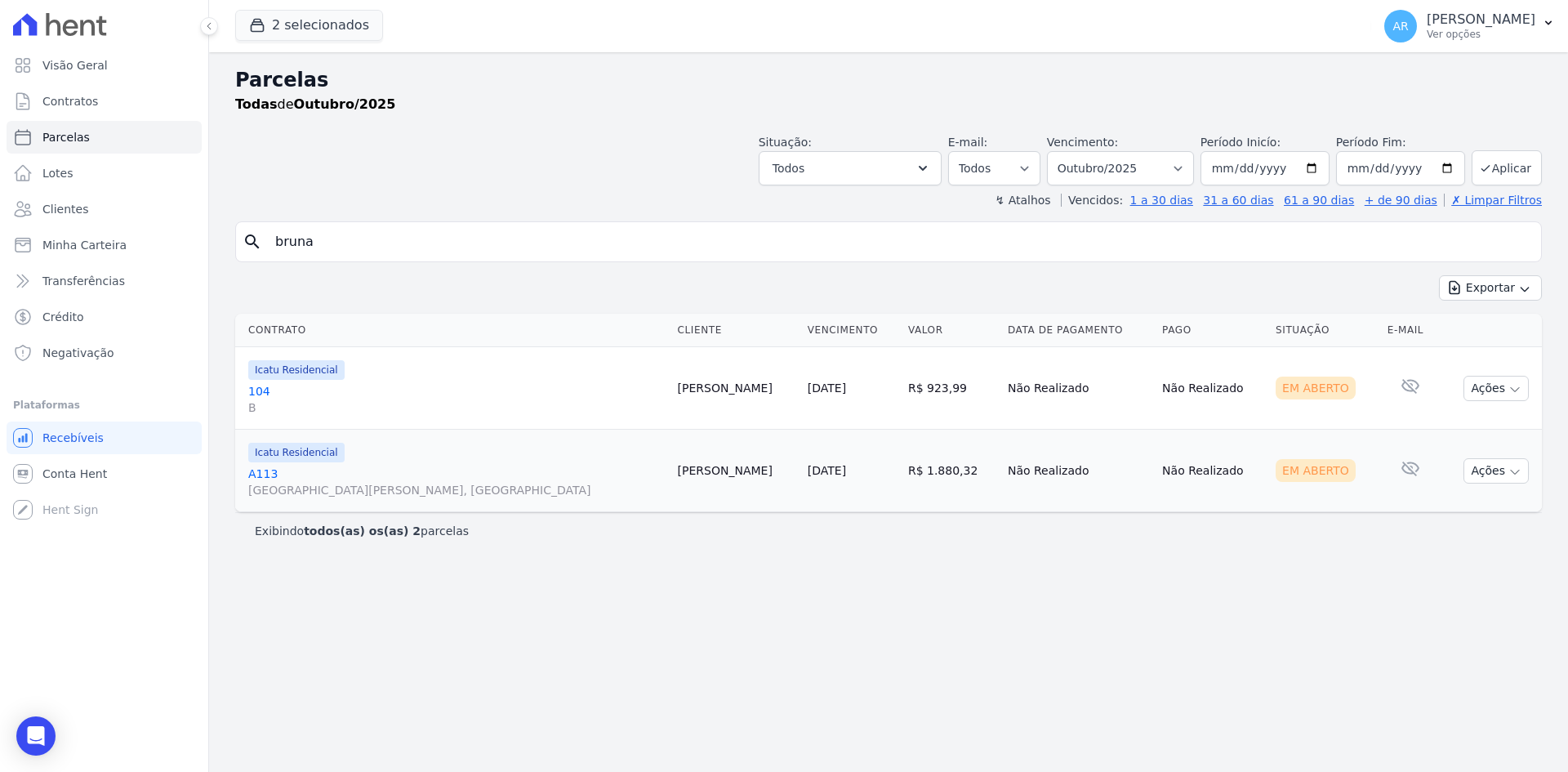
click at [391, 229] on input "bruna" at bounding box center [900, 242] width 1268 height 33
type input "celso"
select select
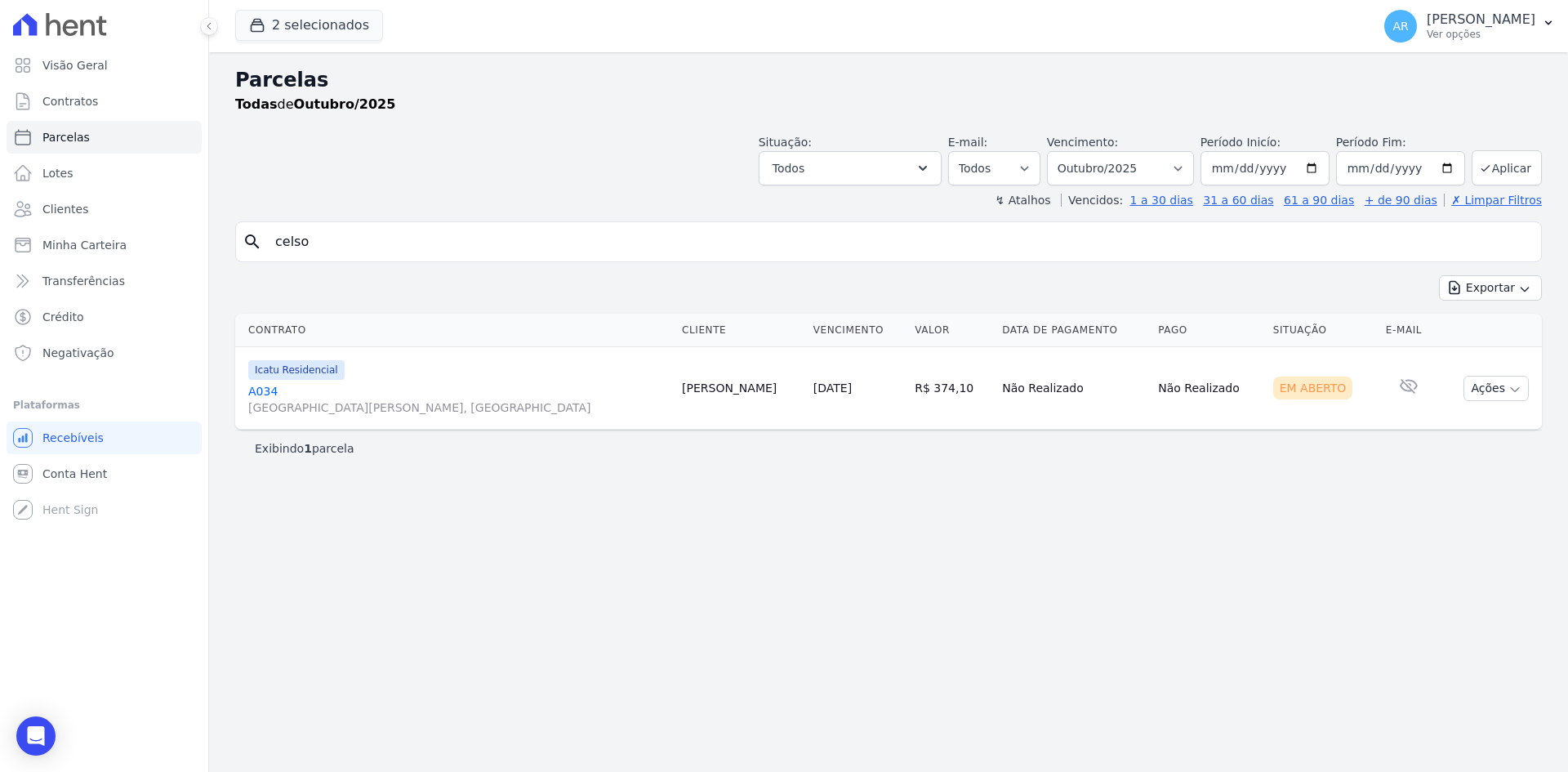
click at [336, 242] on input "celso" at bounding box center [900, 242] width 1268 height 33
type input "edson"
select select
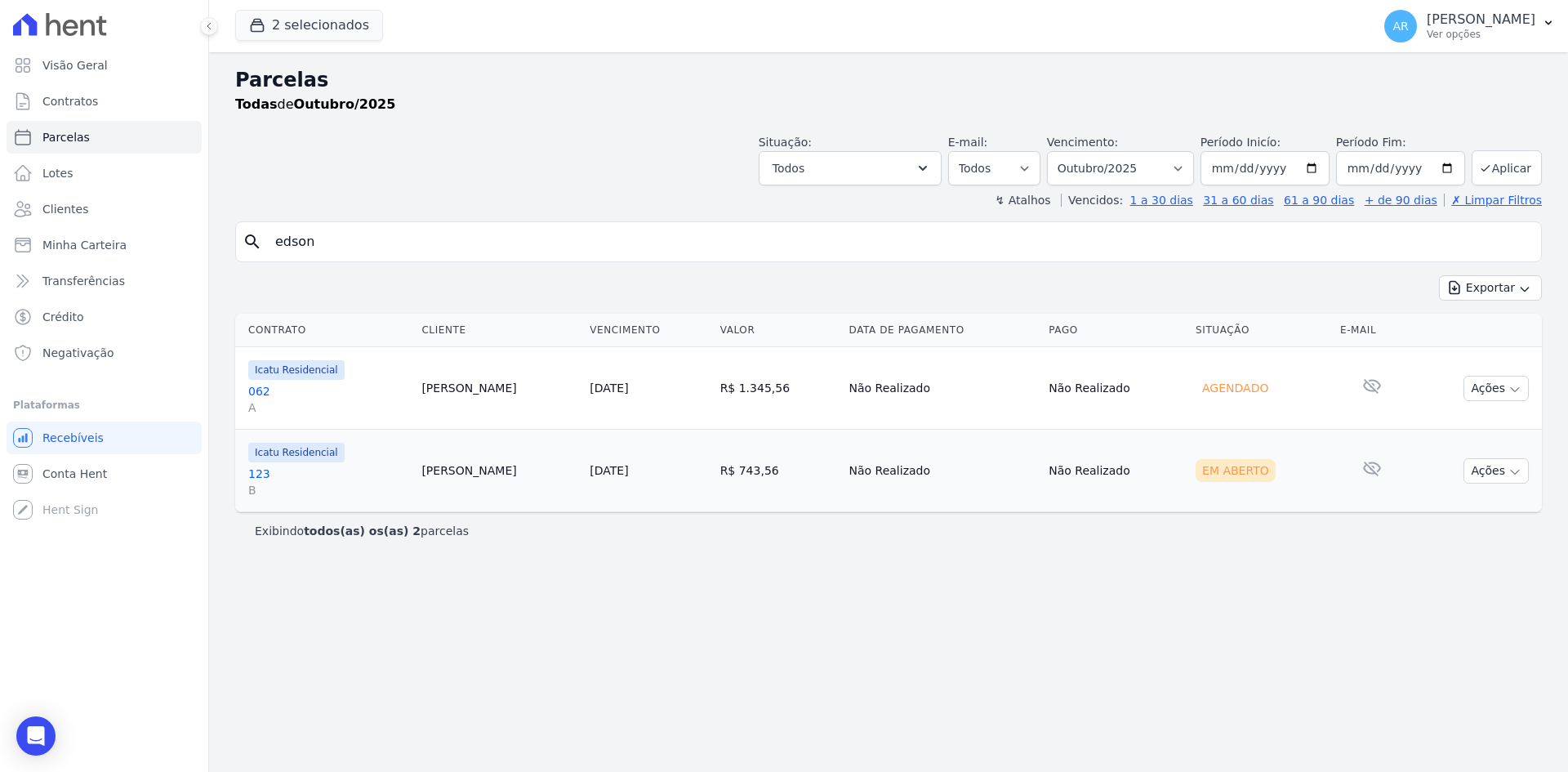
click at [329, 234] on input "edson" at bounding box center [900, 242] width 1268 height 33
type input "[PERSON_NAME]"
select select
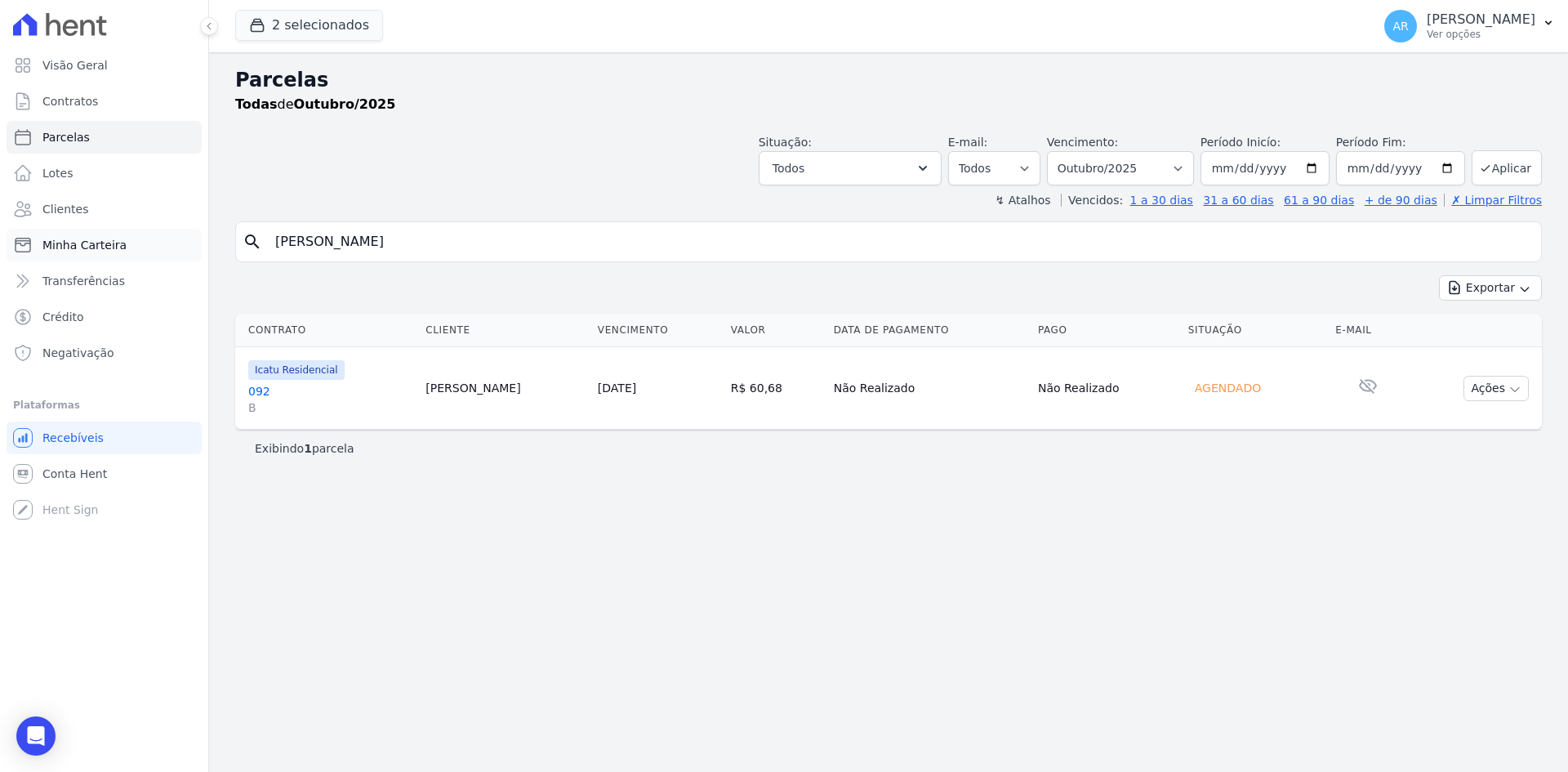
drag, startPoint x: 329, startPoint y: 244, endPoint x: 112, endPoint y: 246, distance: 217.0
click at [113, 246] on div "Visão Geral Contratos [GEOGRAPHIC_DATA] Lotes Clientes Minha Carteira Transferê…" at bounding box center [784, 386] width 1568 height 772
type input "francisco"
select select
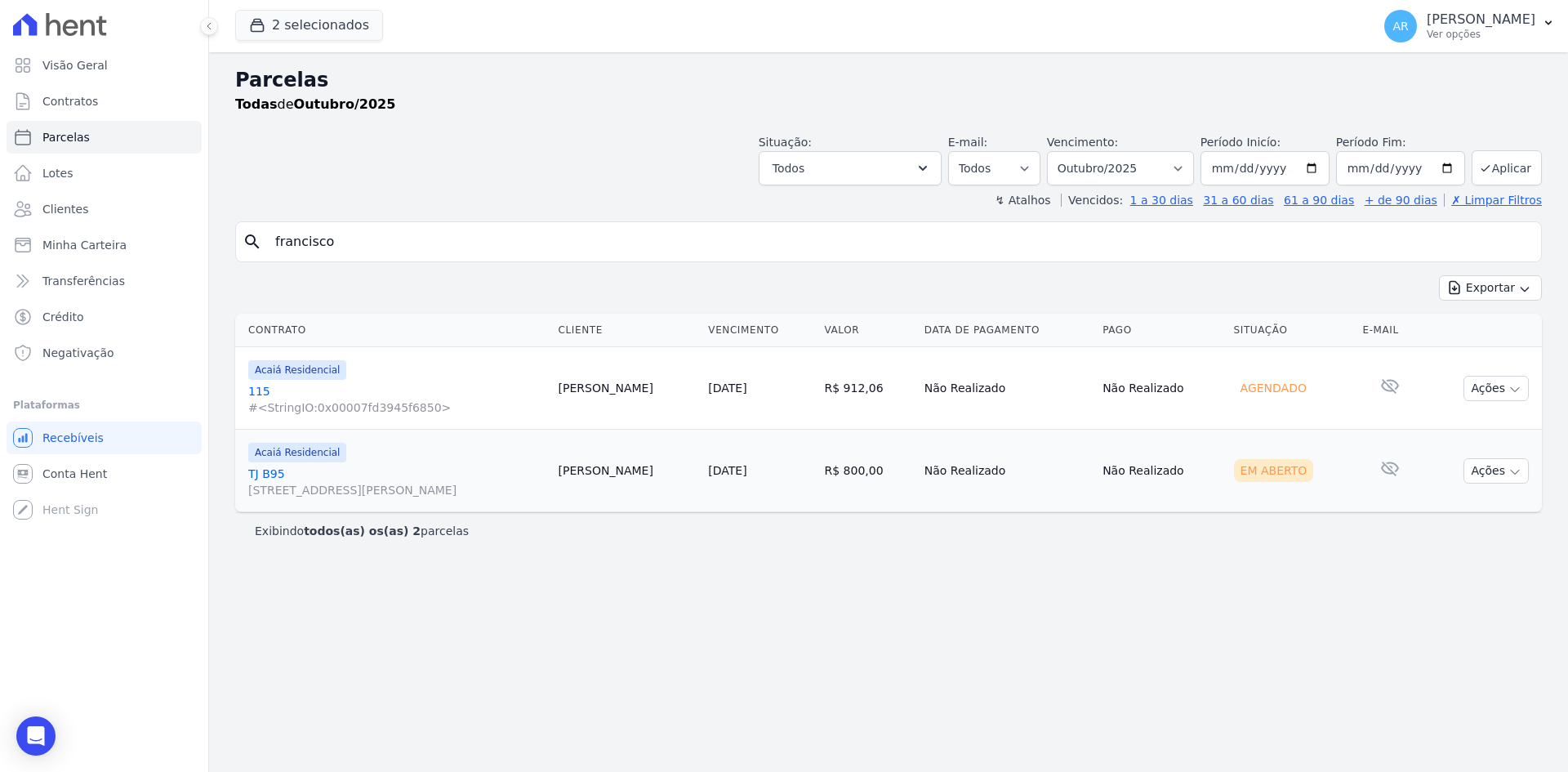
click at [540, 236] on input "francisco" at bounding box center [900, 242] width 1268 height 33
type input "isabela"
select select
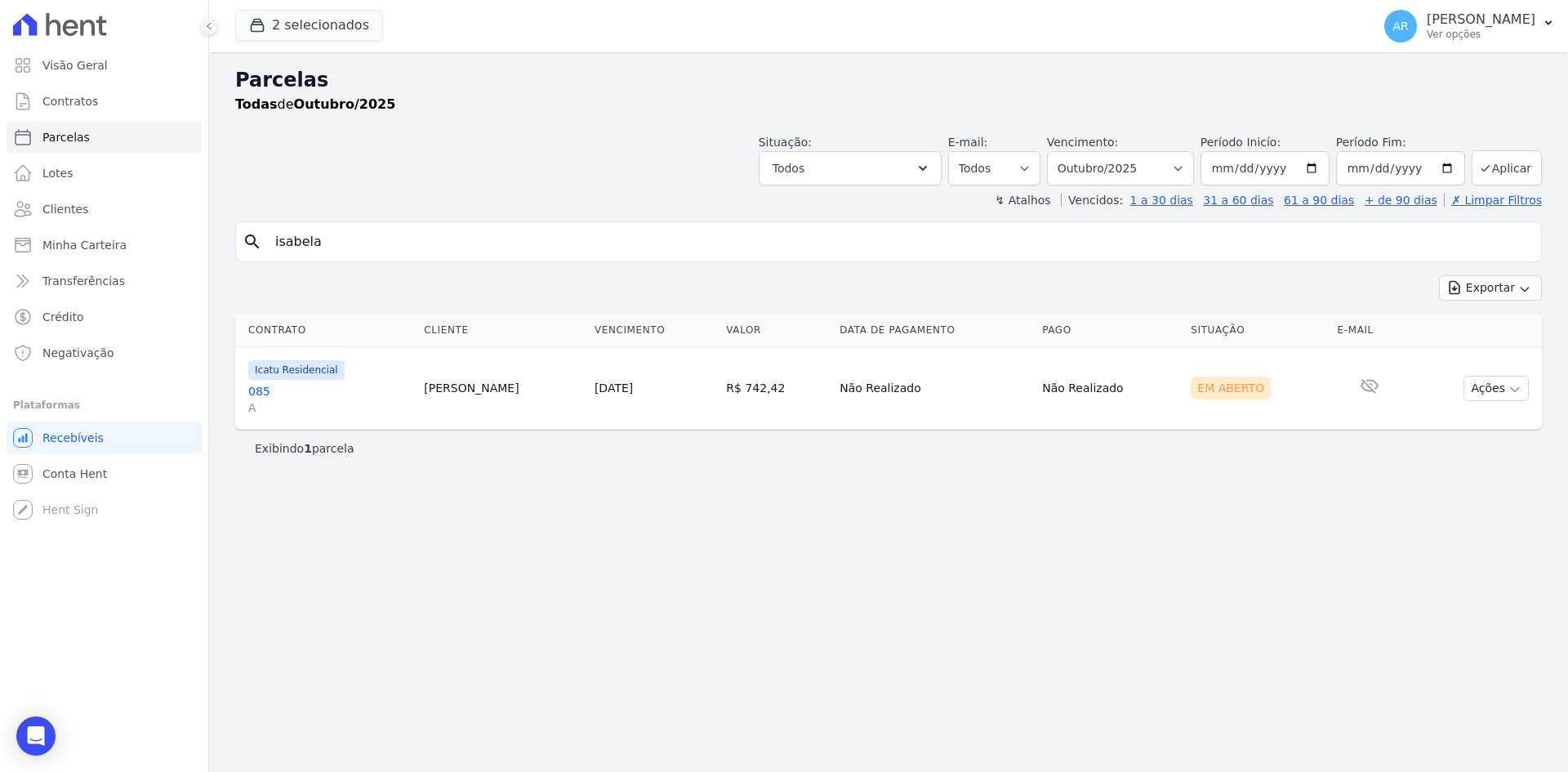
click at [397, 256] on input "isabela" at bounding box center [900, 242] width 1268 height 33
type input "h"
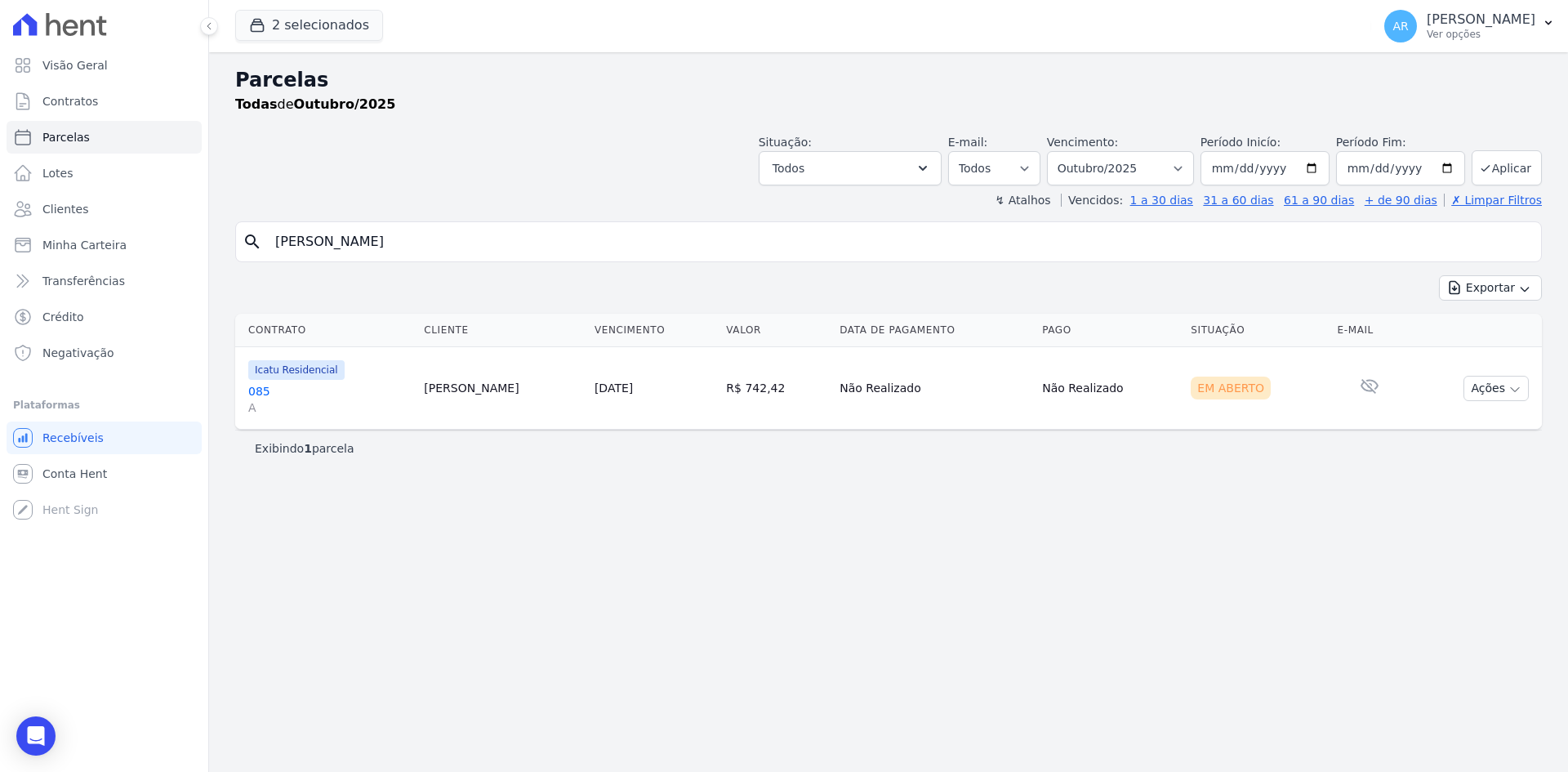
type input "[PERSON_NAME]"
select select
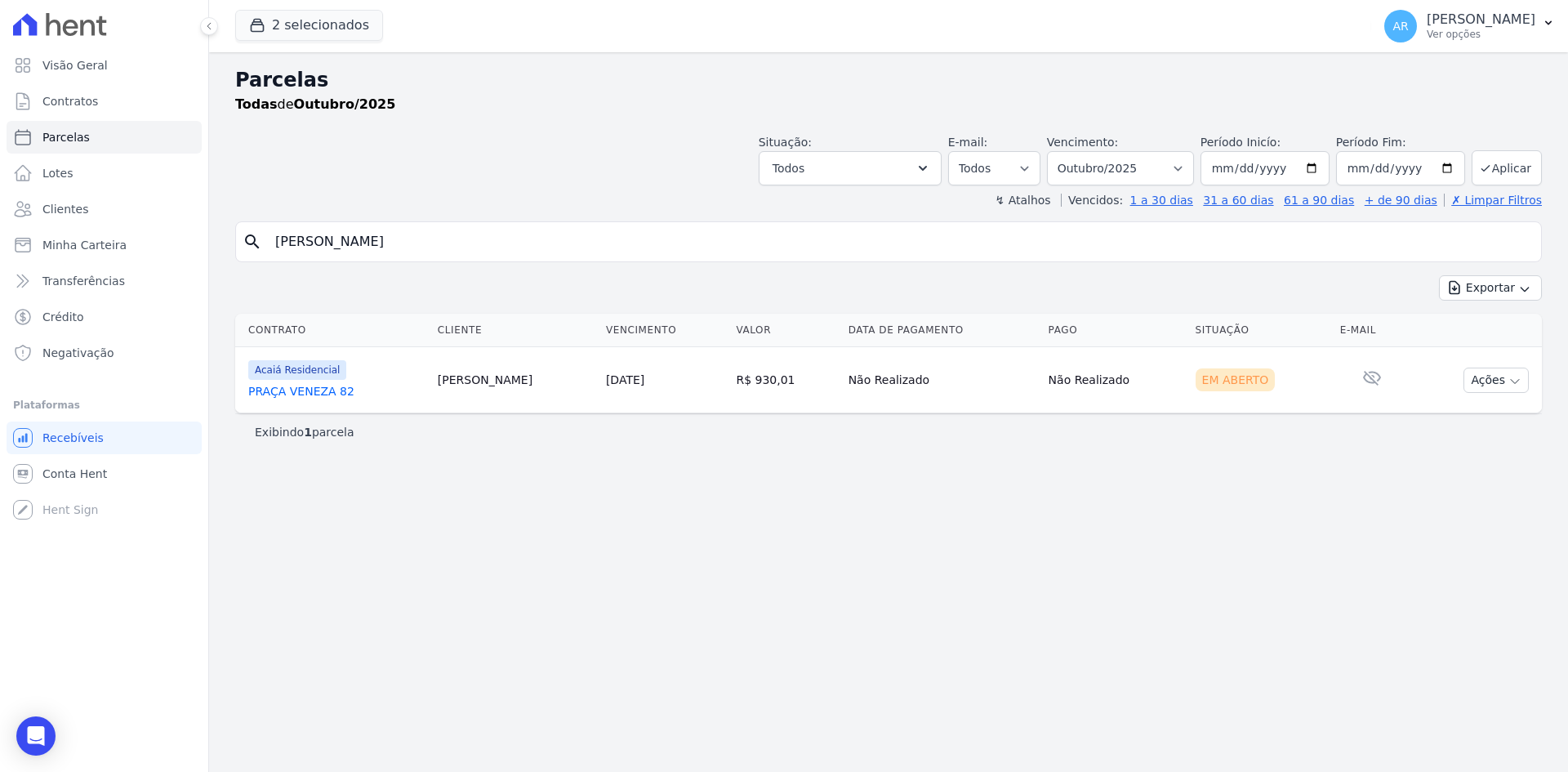
click at [396, 255] on input "[PERSON_NAME]" at bounding box center [900, 242] width 1268 height 33
type input "joao"
select select
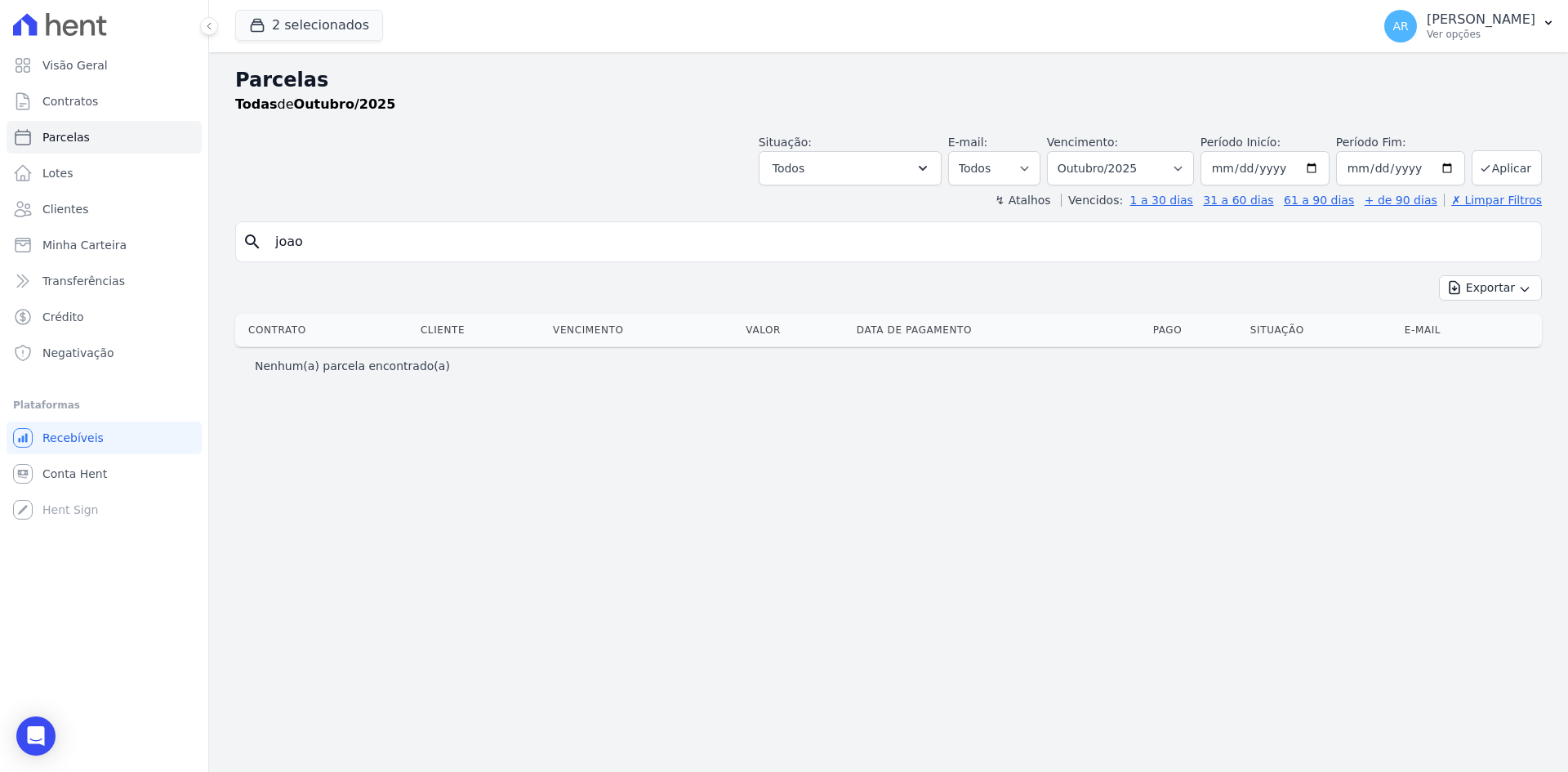
click at [396, 255] on input "joao" at bounding box center [900, 242] width 1268 height 33
type input "joão"
select select
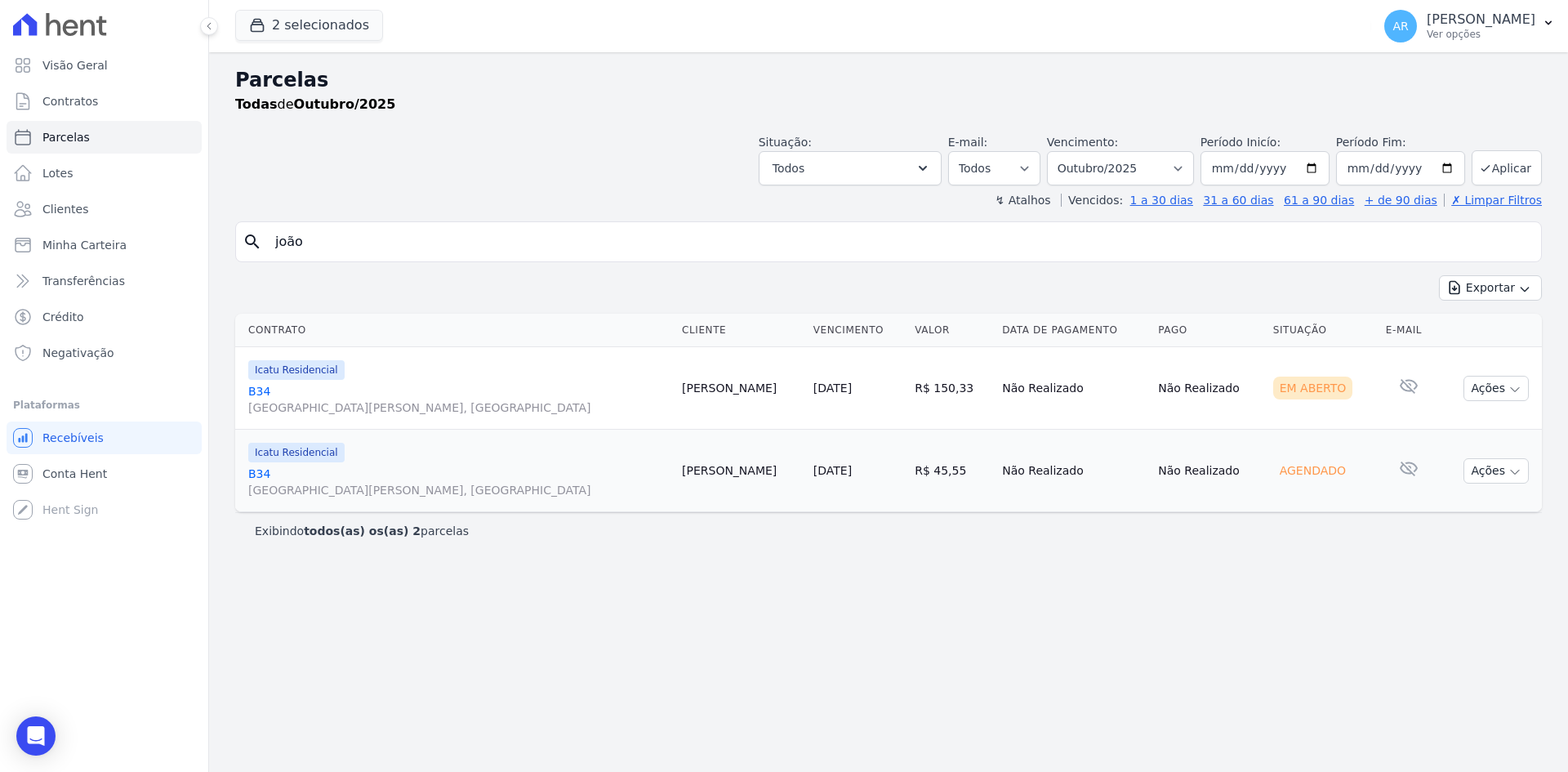
click at [313, 243] on input "joão" at bounding box center [900, 242] width 1268 height 33
type input "[PERSON_NAME]"
select select
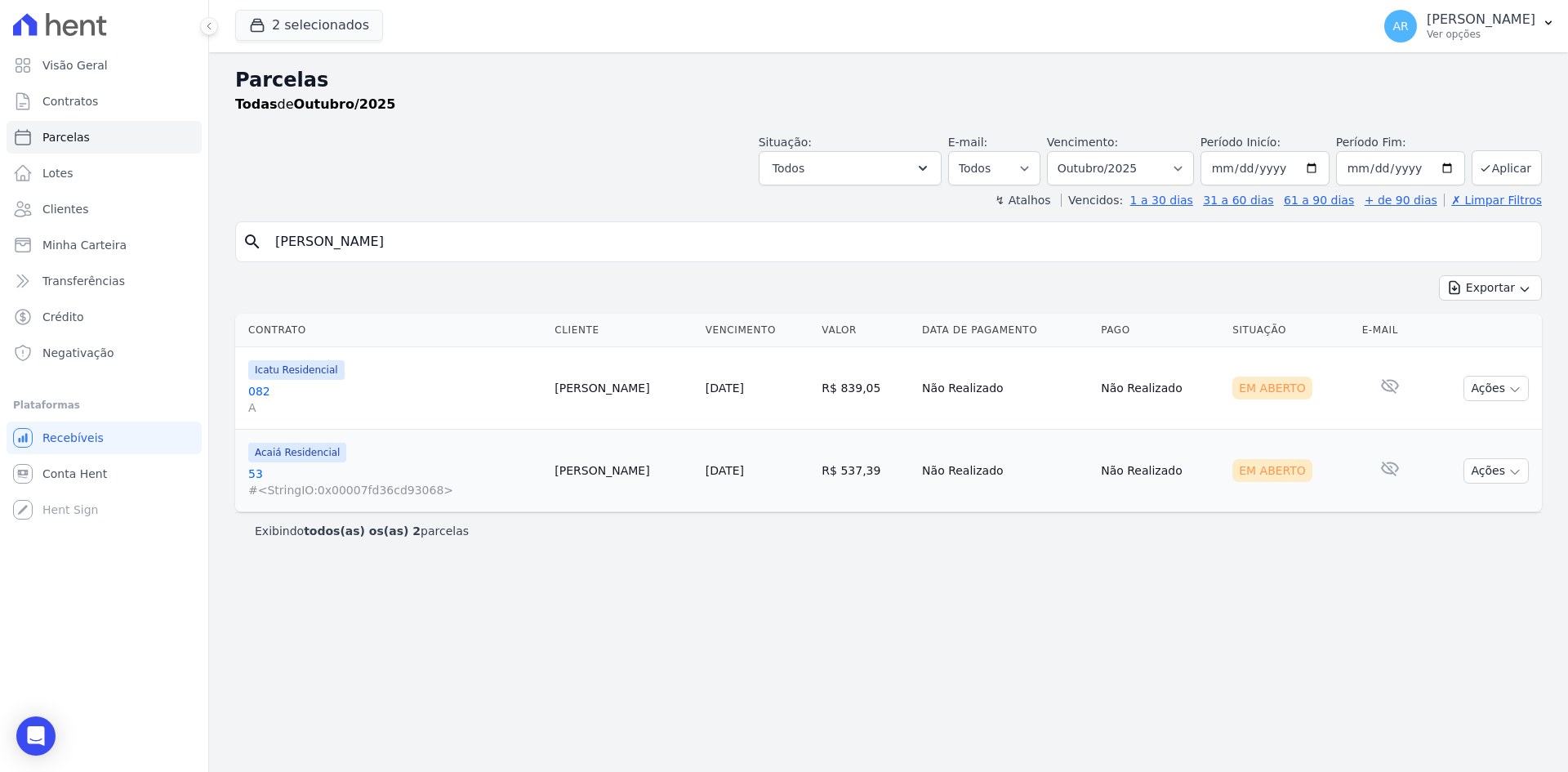
click at [325, 244] on input "[PERSON_NAME]" at bounding box center [900, 242] width 1268 height 33
type input "[PERSON_NAME]"
select select
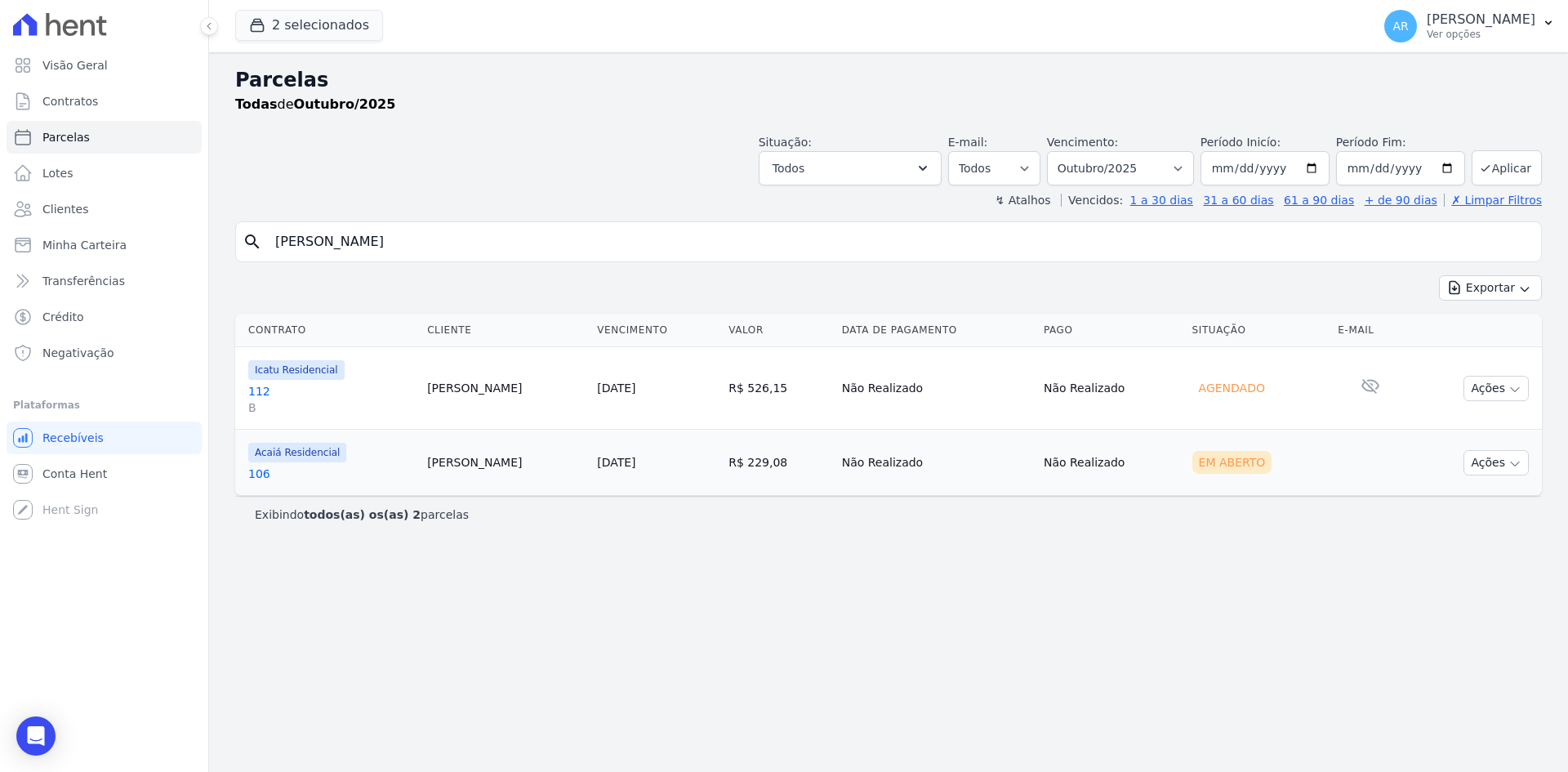
click at [407, 236] on input "[PERSON_NAME]" at bounding box center [900, 242] width 1268 height 33
type input "kail"
select select
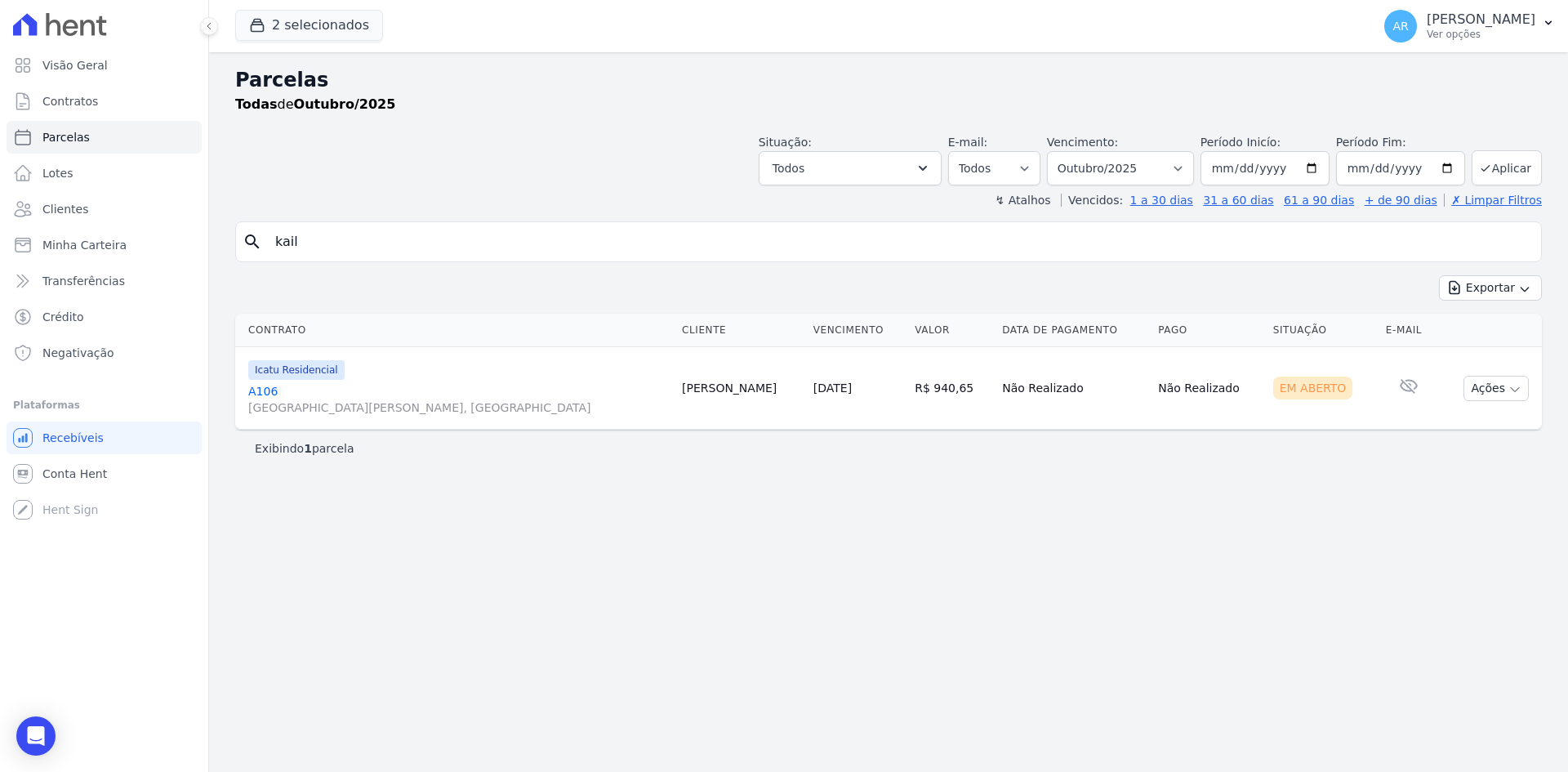
click at [401, 231] on input "kail" at bounding box center [900, 242] width 1268 height 33
type input "[PERSON_NAME]"
select select
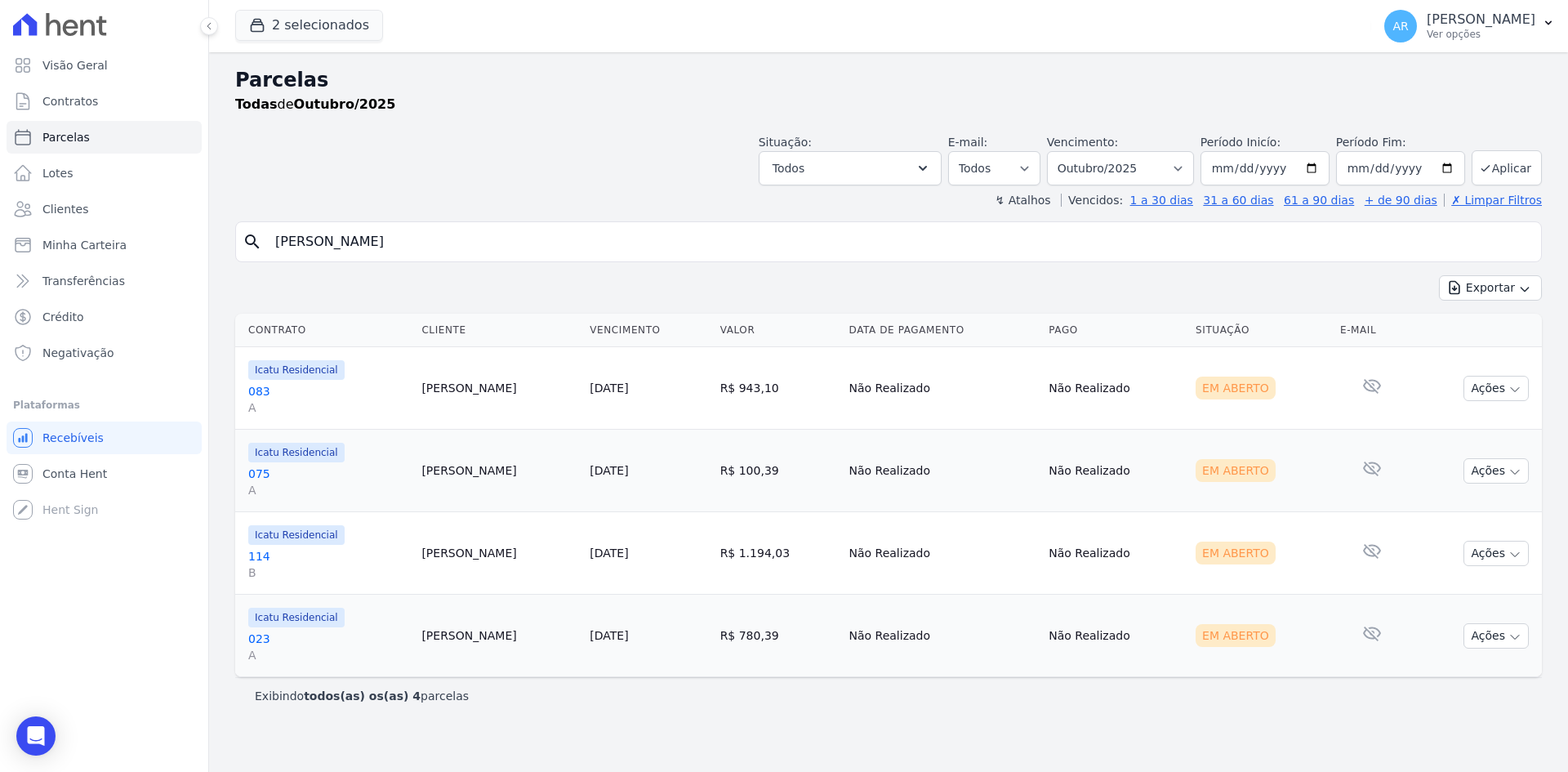
click at [379, 253] on input "[PERSON_NAME]" at bounding box center [900, 242] width 1268 height 33
click at [380, 253] on input "[PERSON_NAME]" at bounding box center [900, 242] width 1268 height 33
type input "l"
type input "meiry"
select select
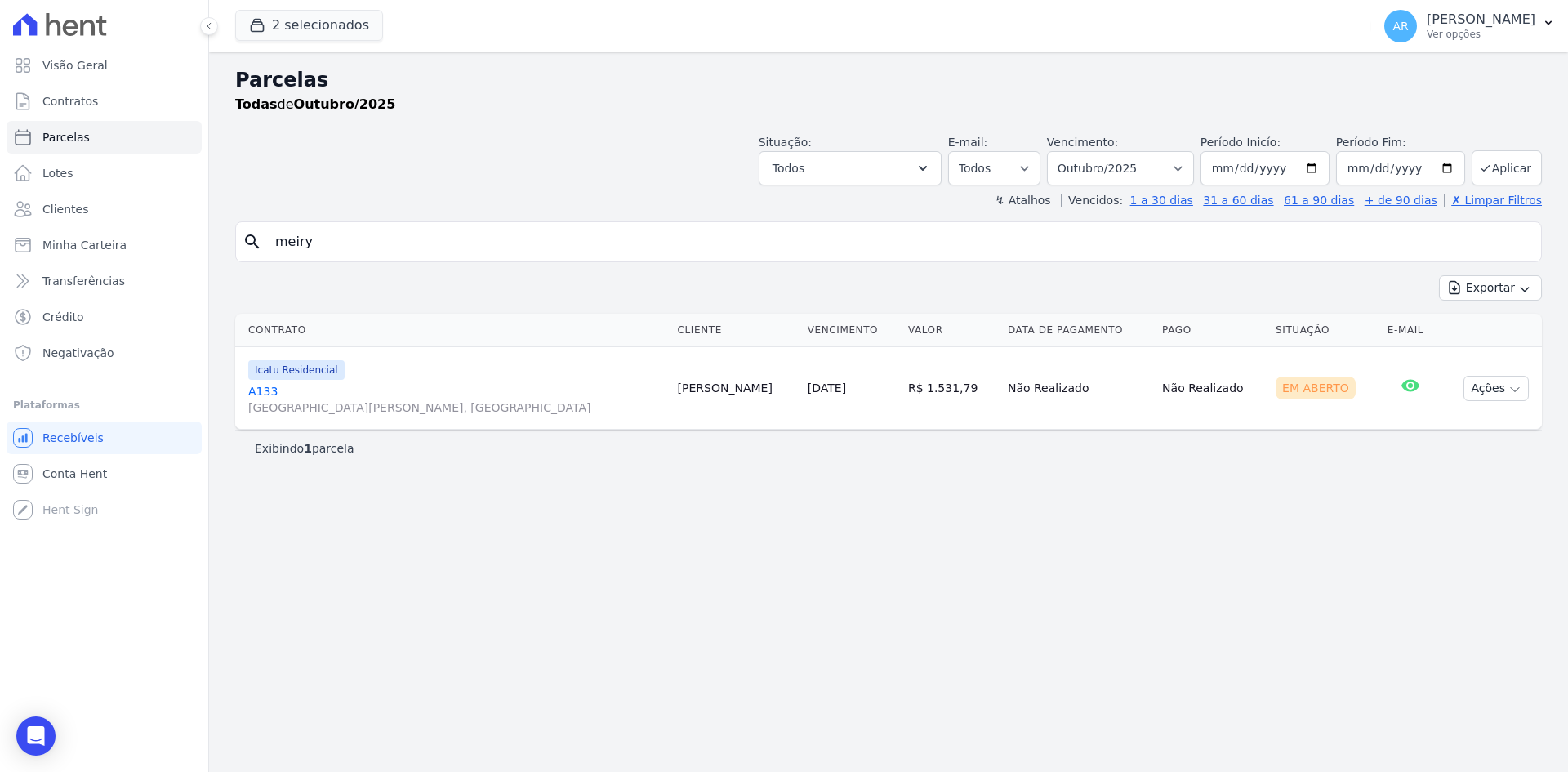
drag, startPoint x: 408, startPoint y: 577, endPoint x: 390, endPoint y: 510, distance: 69.4
click at [408, 577] on div "Parcelas Todas de Outubro/2025 Situação: Agendado Em Aberto Pago Processando Ca…" at bounding box center [888, 412] width 1358 height 720
click at [322, 237] on div "search meiry" at bounding box center [889, 242] width 1307 height 41
click at [322, 237] on input "meiry" at bounding box center [900, 242] width 1268 height 33
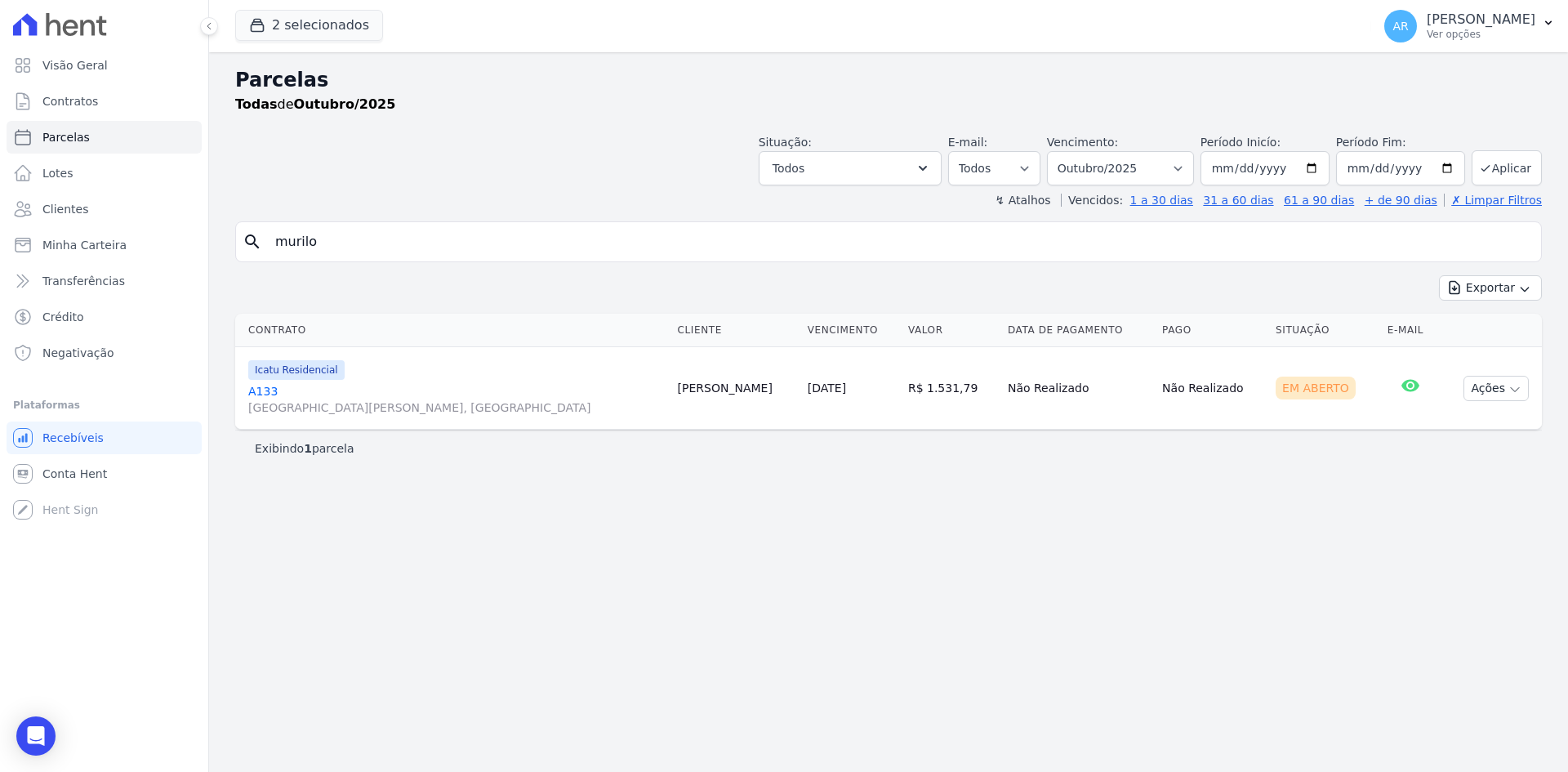
type input "murilo"
select select
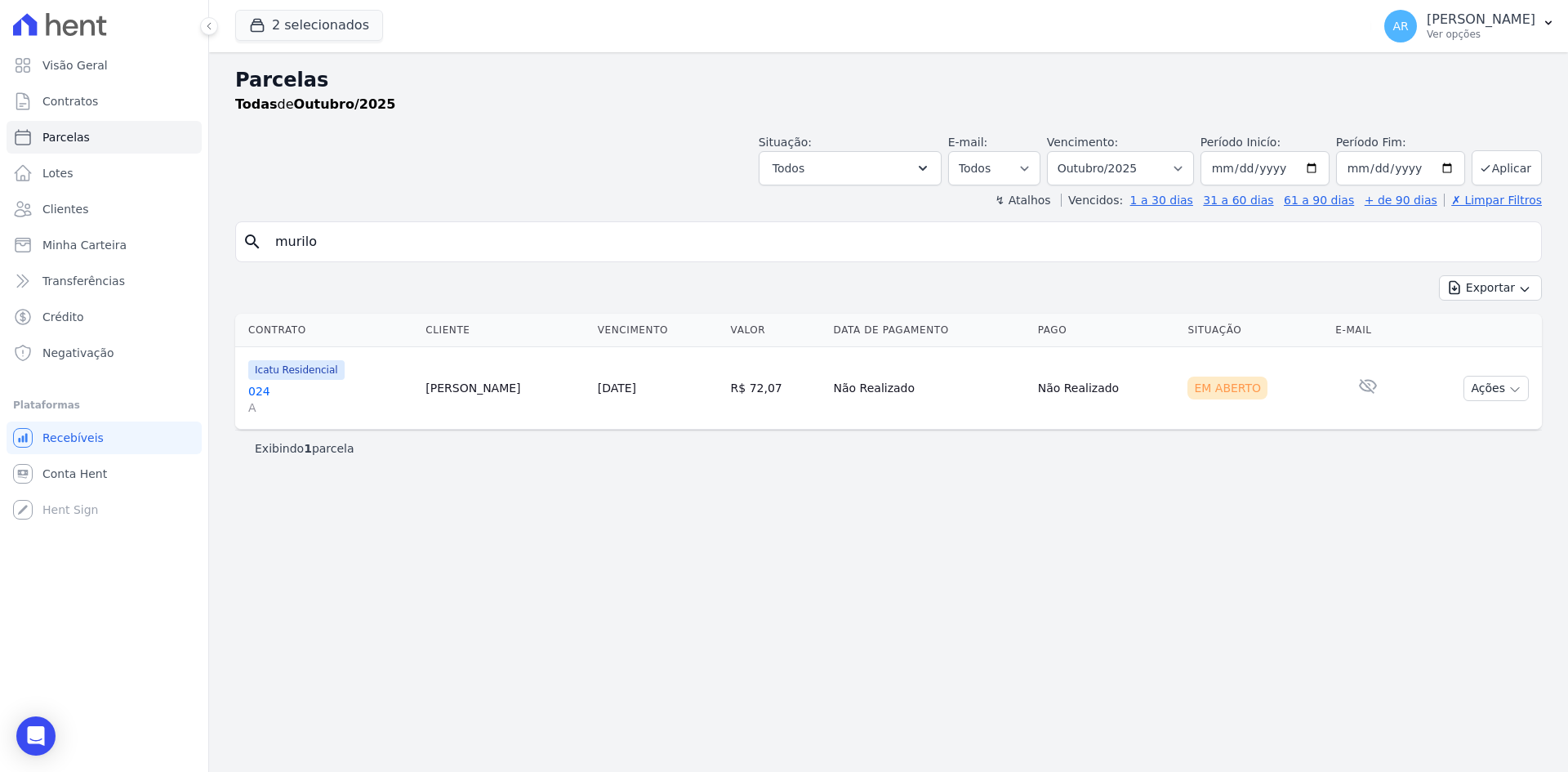
click at [417, 224] on div "search [GEOGRAPHIC_DATA]" at bounding box center [889, 242] width 1307 height 41
click at [414, 226] on input "murilo" at bounding box center [900, 242] width 1268 height 33
type input "[PERSON_NAME]"
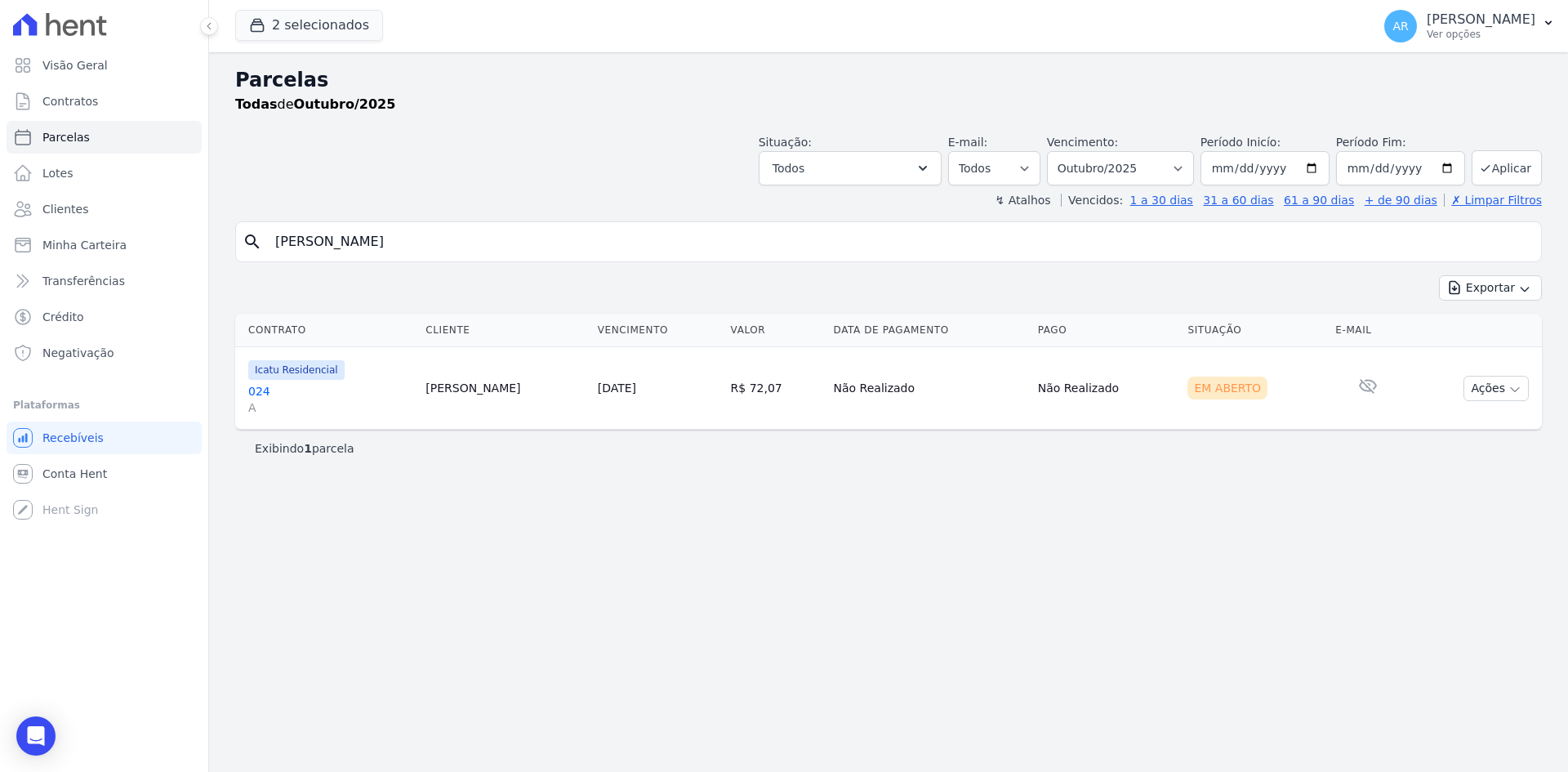
select select
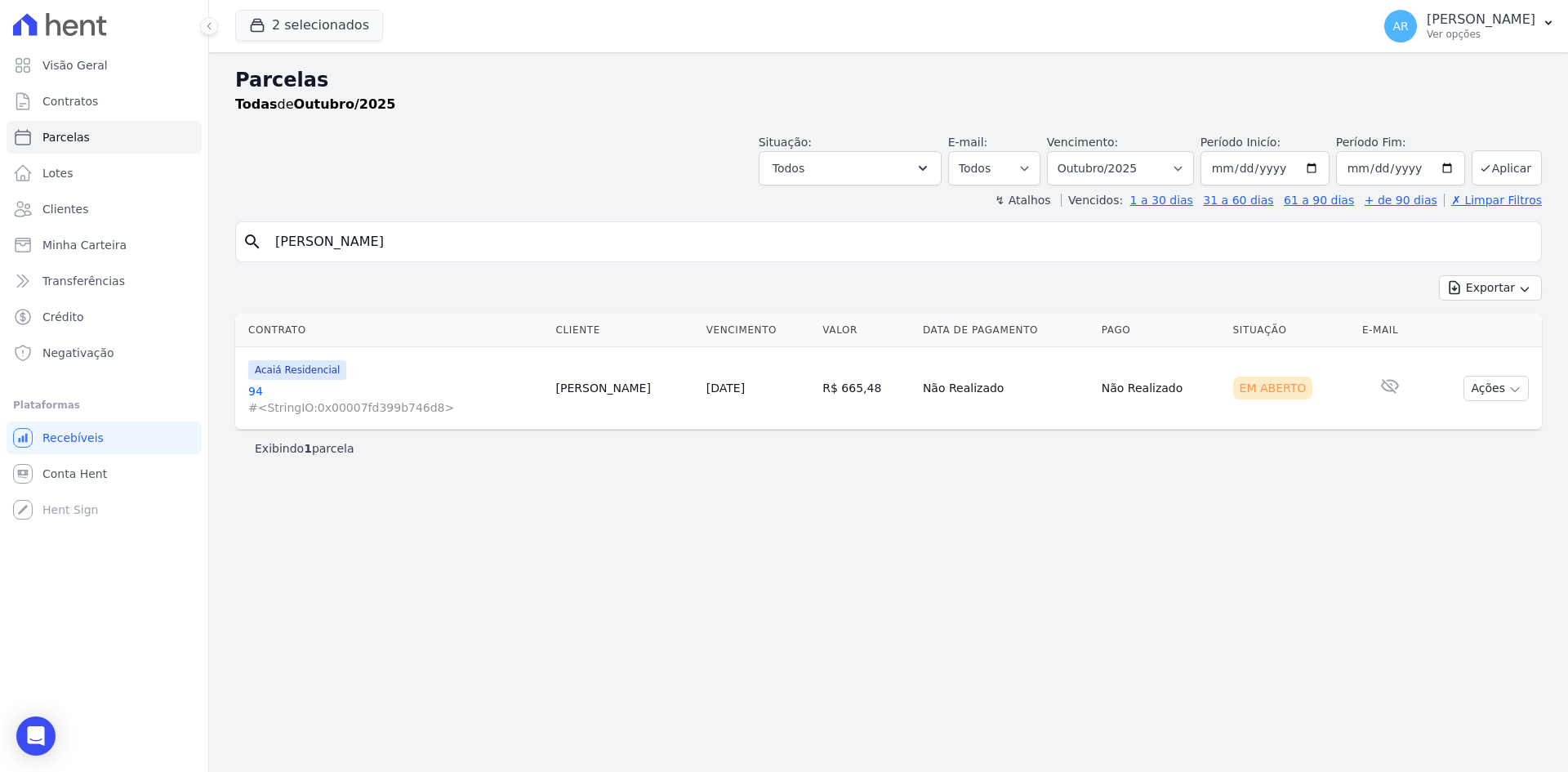
click at [409, 235] on input "[PERSON_NAME]" at bounding box center [900, 242] width 1268 height 33
type input "[PERSON_NAME]"
select select
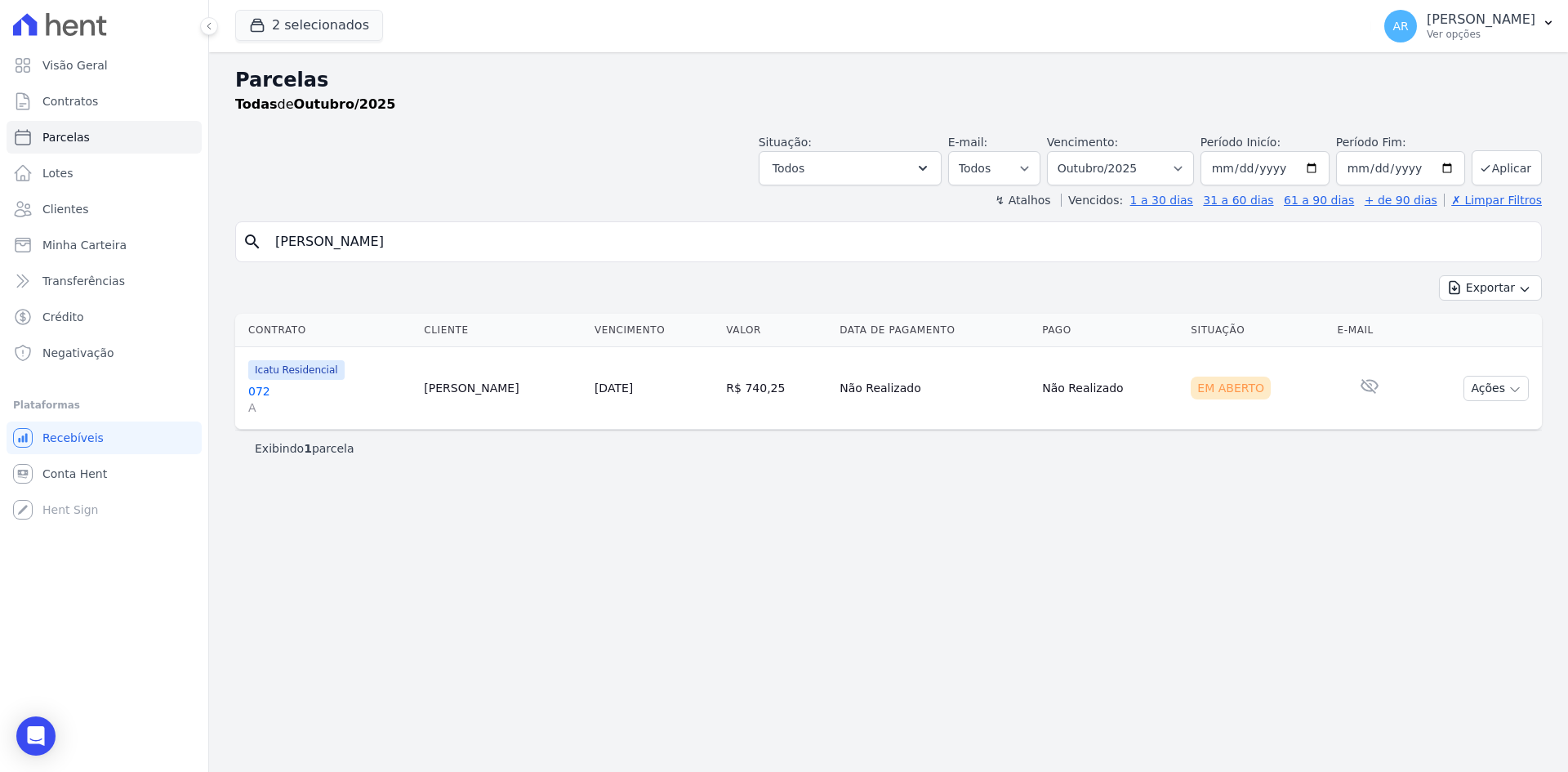
click at [409, 235] on input "[PERSON_NAME]" at bounding box center [900, 242] width 1268 height 33
type input "[PERSON_NAME]"
select select
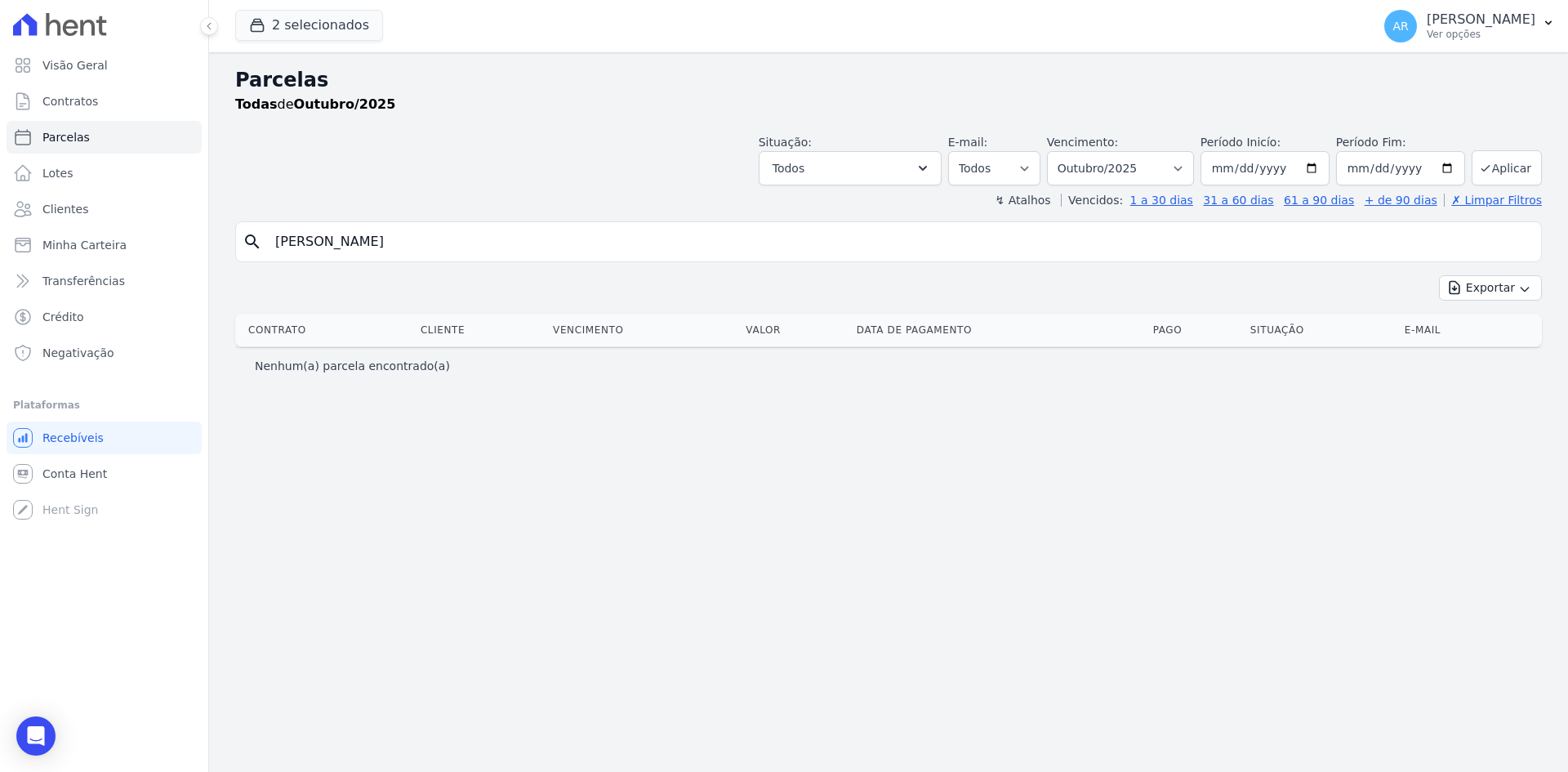
drag, startPoint x: 325, startPoint y: 400, endPoint x: 273, endPoint y: 344, distance: 76.4
click at [325, 400] on div "Parcelas Todas de Outubro/2025 Situação: Agendado Em Aberto Pago Processando Ca…" at bounding box center [888, 412] width 1358 height 720
click at [305, 253] on input "[PERSON_NAME]" at bounding box center [900, 242] width 1268 height 33
click at [319, 249] on input "[PERSON_NAME]" at bounding box center [900, 242] width 1268 height 33
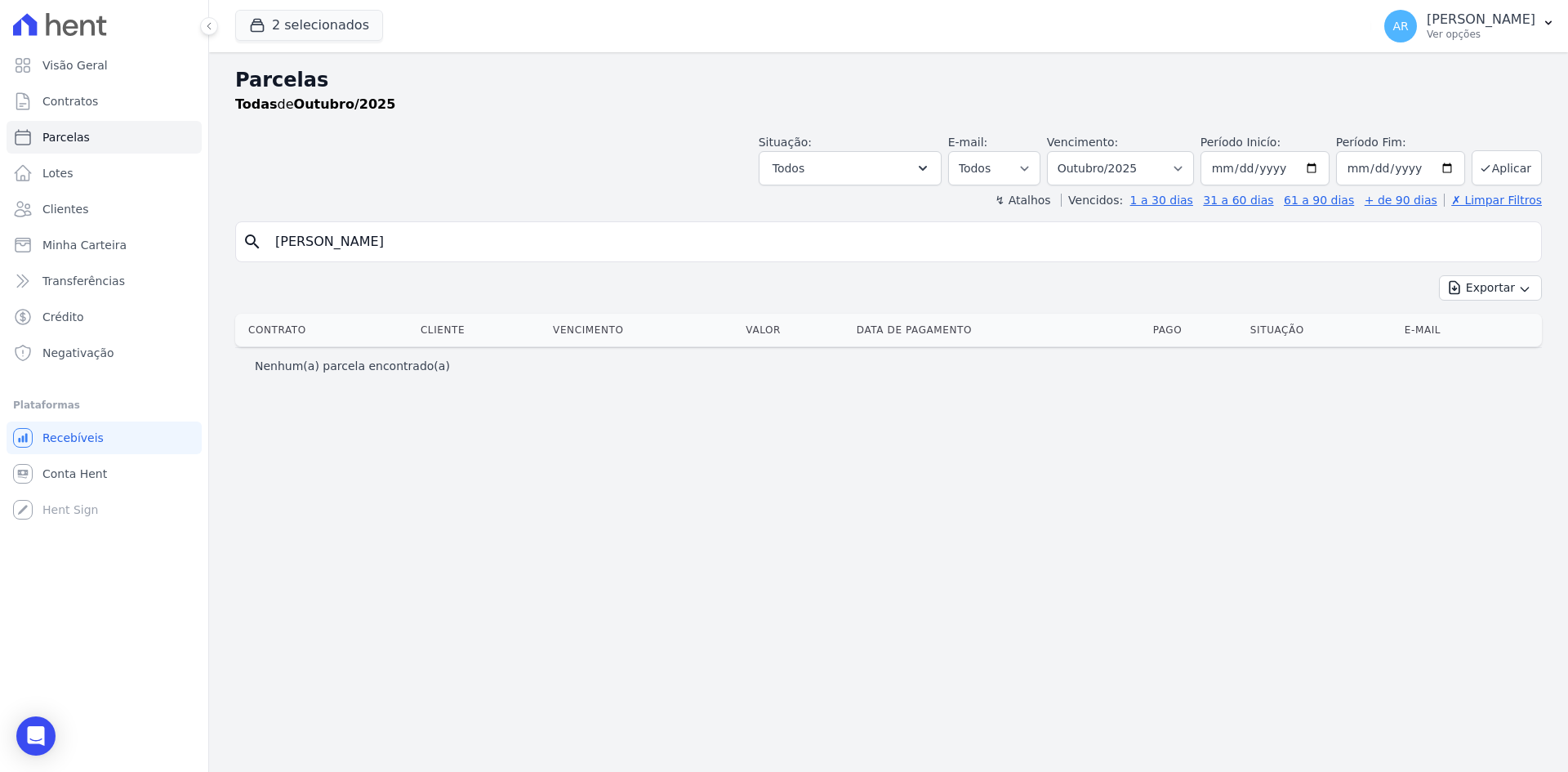
click at [319, 249] on input "[PERSON_NAME]" at bounding box center [900, 242] width 1268 height 33
type input "tatiane"
select select
